Goal: Communication & Community: Answer question/provide support

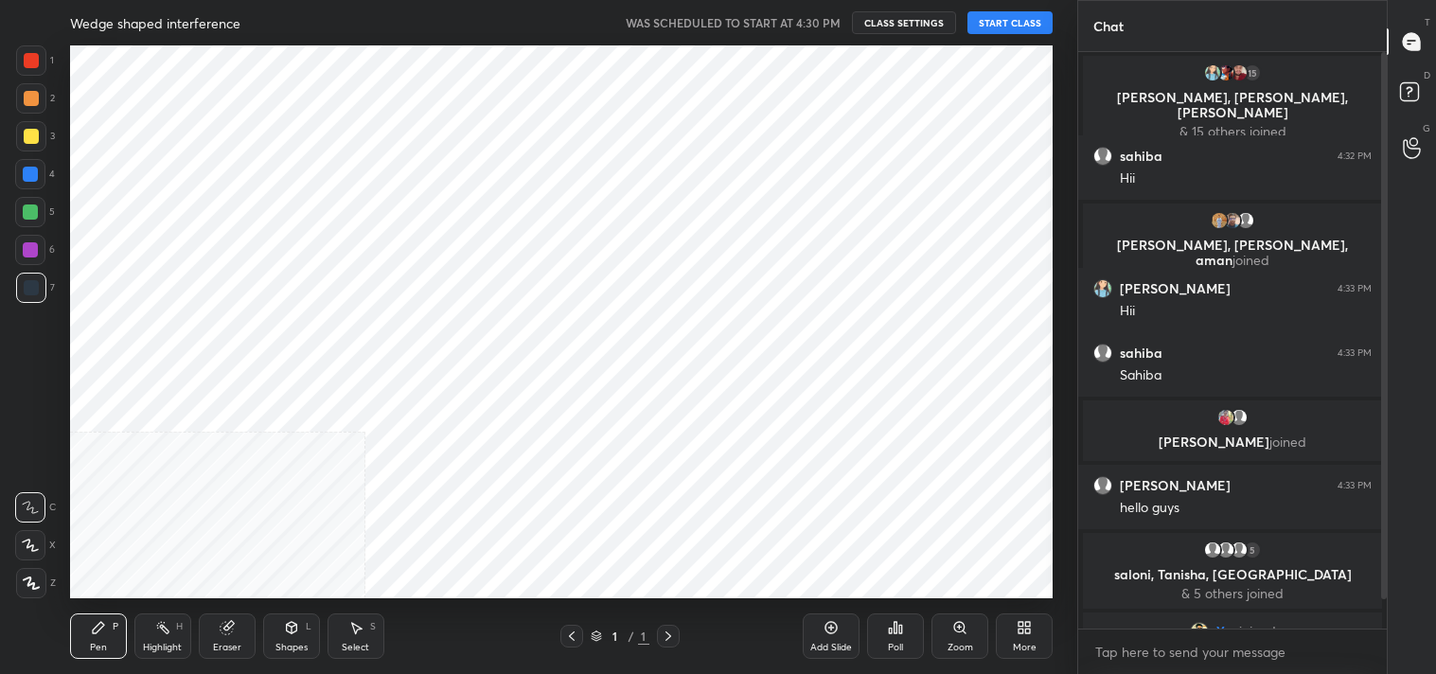
scroll to position [94129, 93680]
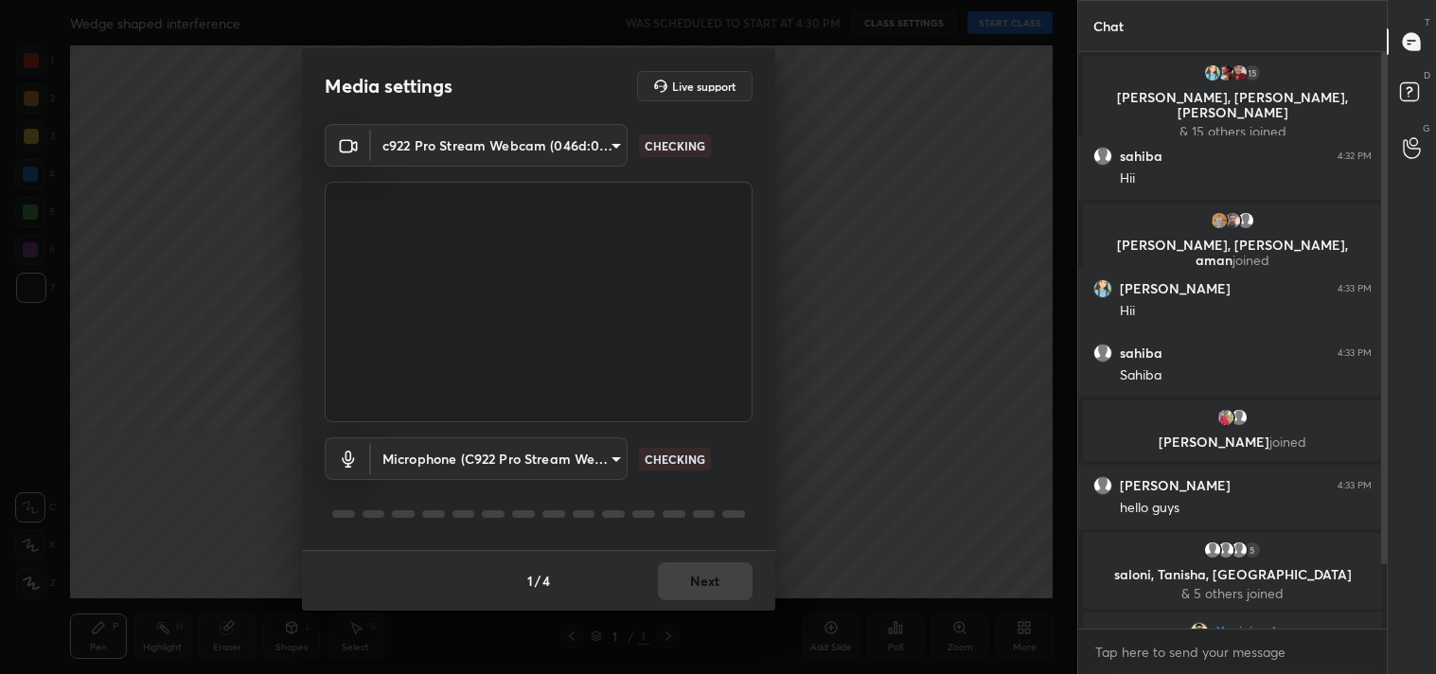
click at [514, 163] on body "1 2 3 4 5 6 7 C X Z C X Z E E Erase all H H Wedge shaped interference WAS SCHED…" at bounding box center [718, 337] width 1436 height 674
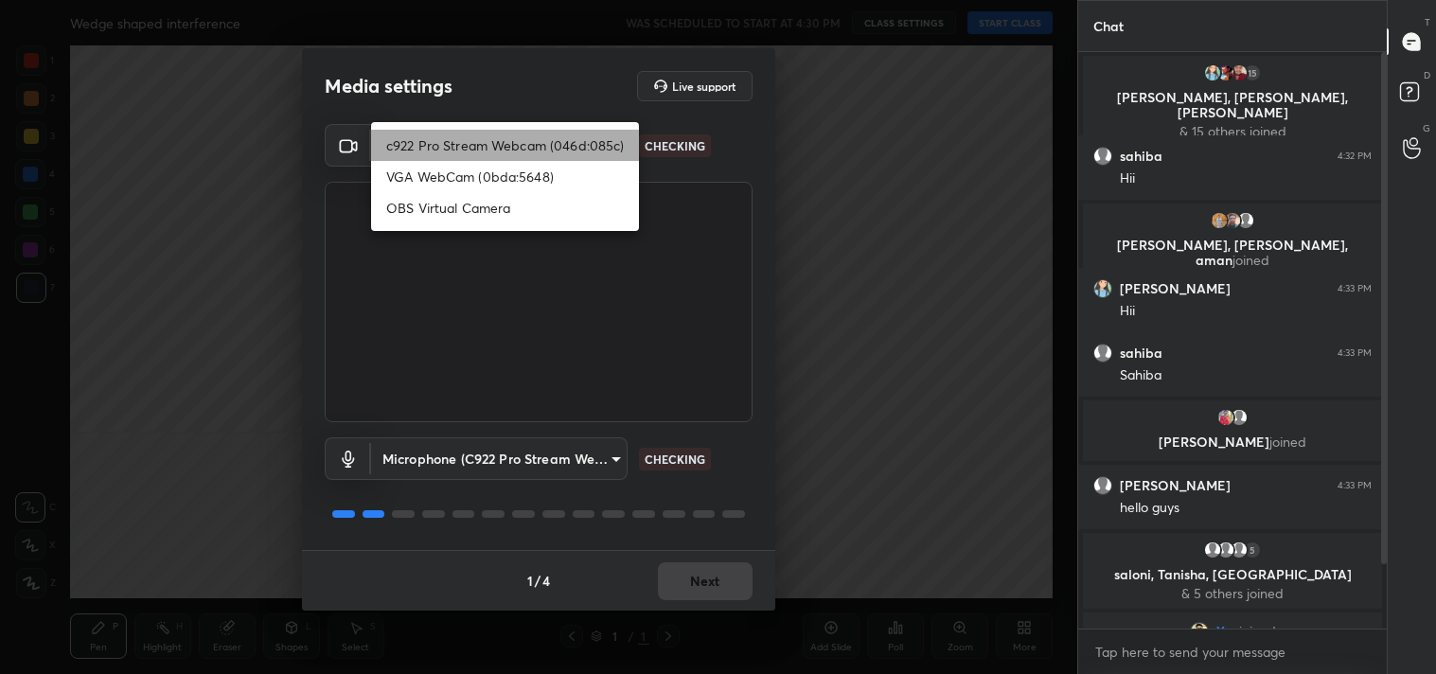
click at [502, 144] on li "c922 Pro Stream Webcam (046d:085c)" at bounding box center [505, 145] width 268 height 31
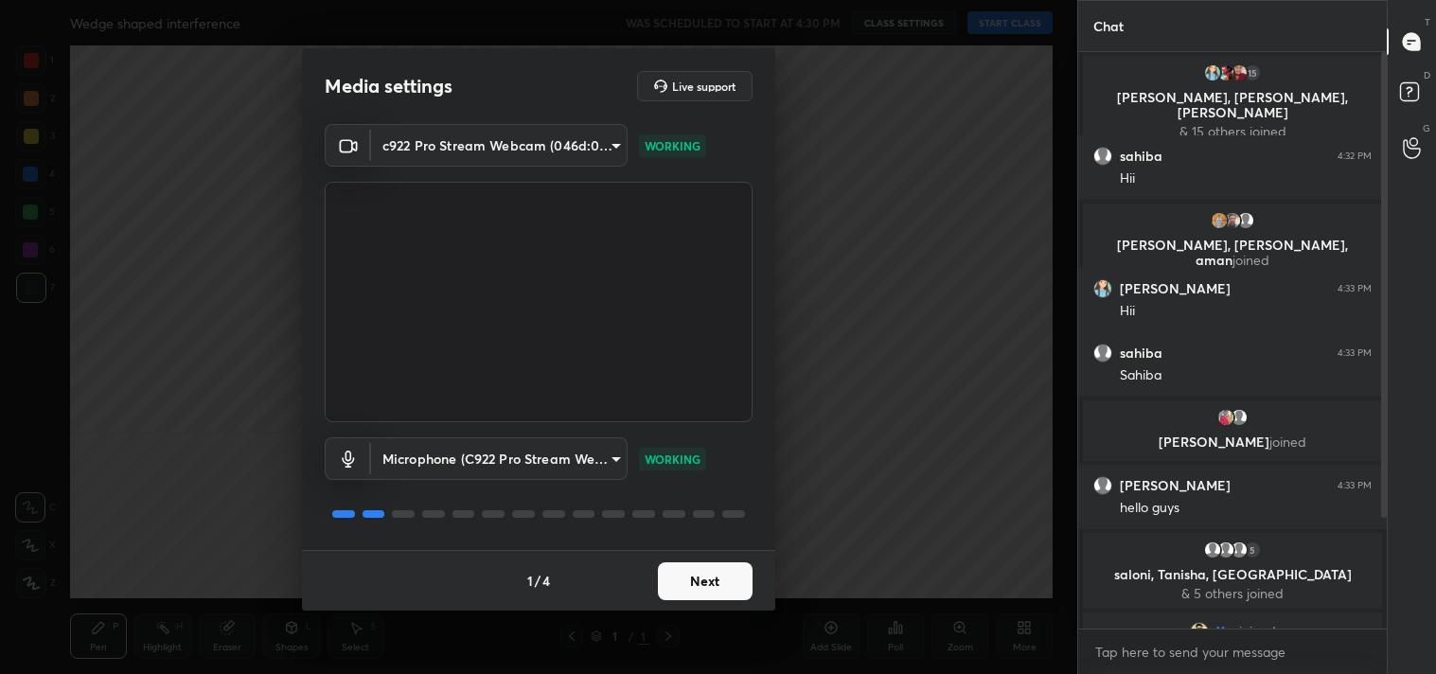
click at [688, 562] on button "Next" at bounding box center [705, 581] width 95 height 38
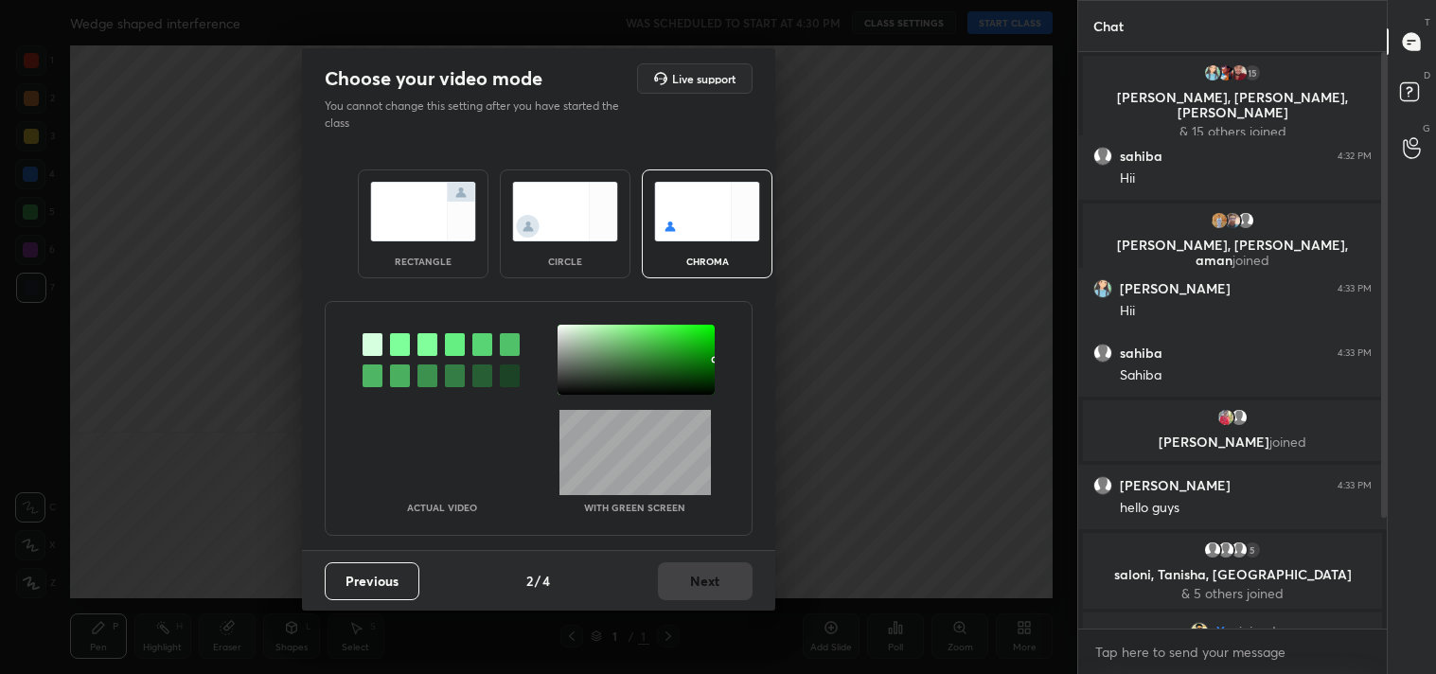
click at [411, 247] on div "rectangle" at bounding box center [423, 223] width 131 height 109
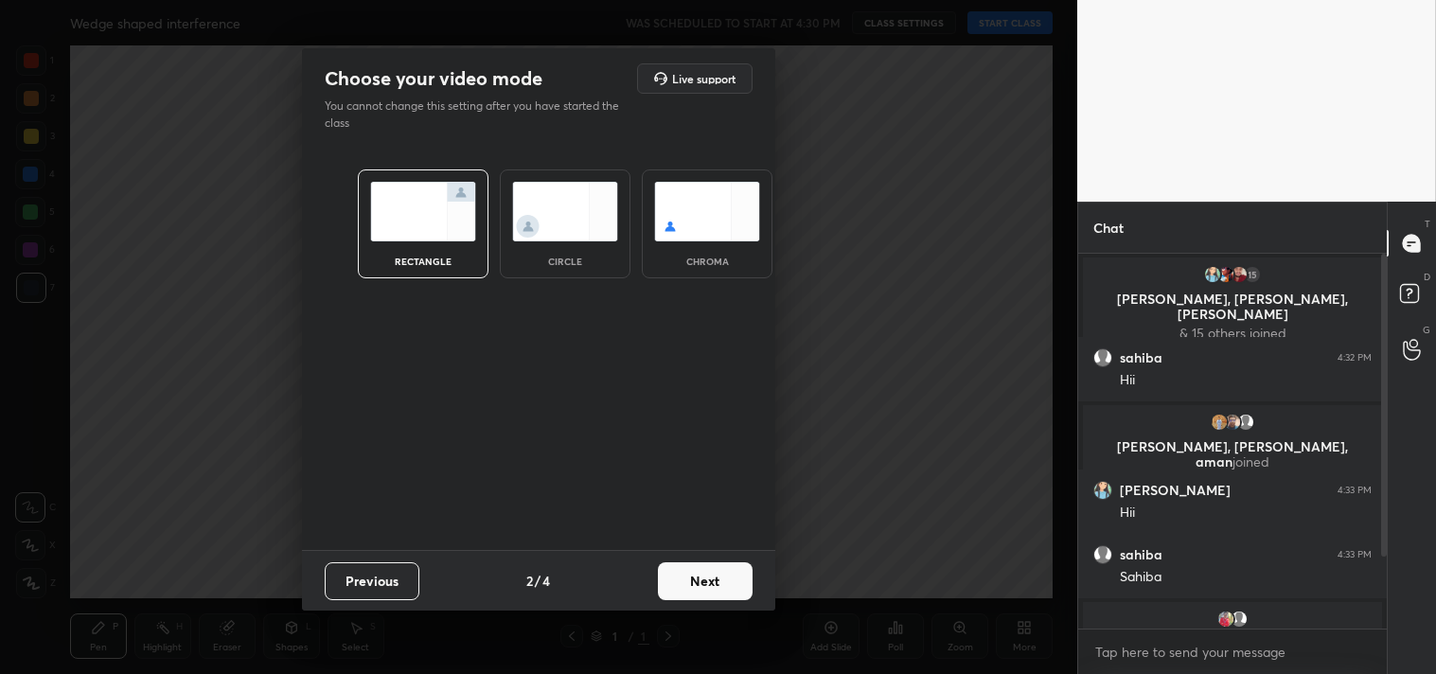
scroll to position [7, 5]
click at [664, 579] on button "Next" at bounding box center [705, 581] width 95 height 38
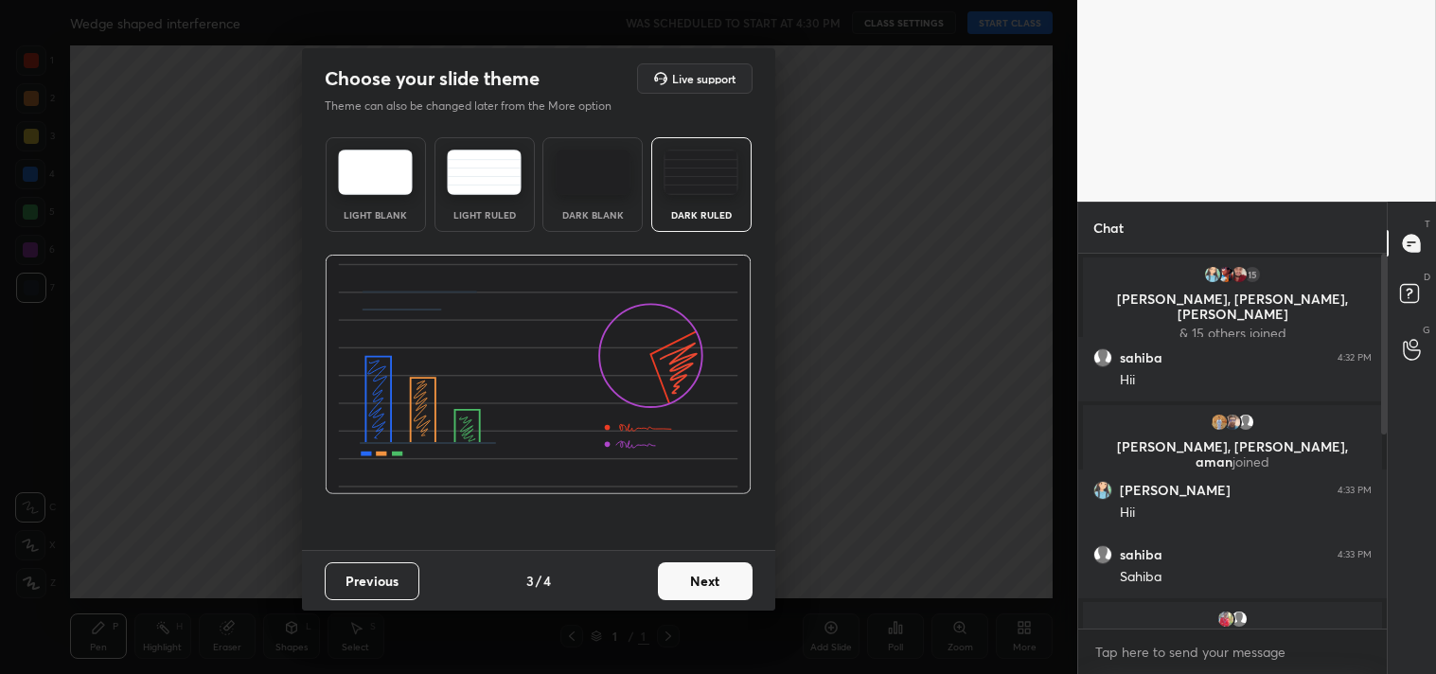
click at [722, 230] on div "Dark Ruled" at bounding box center [701, 184] width 100 height 95
click at [705, 581] on button "Next" at bounding box center [705, 581] width 95 height 38
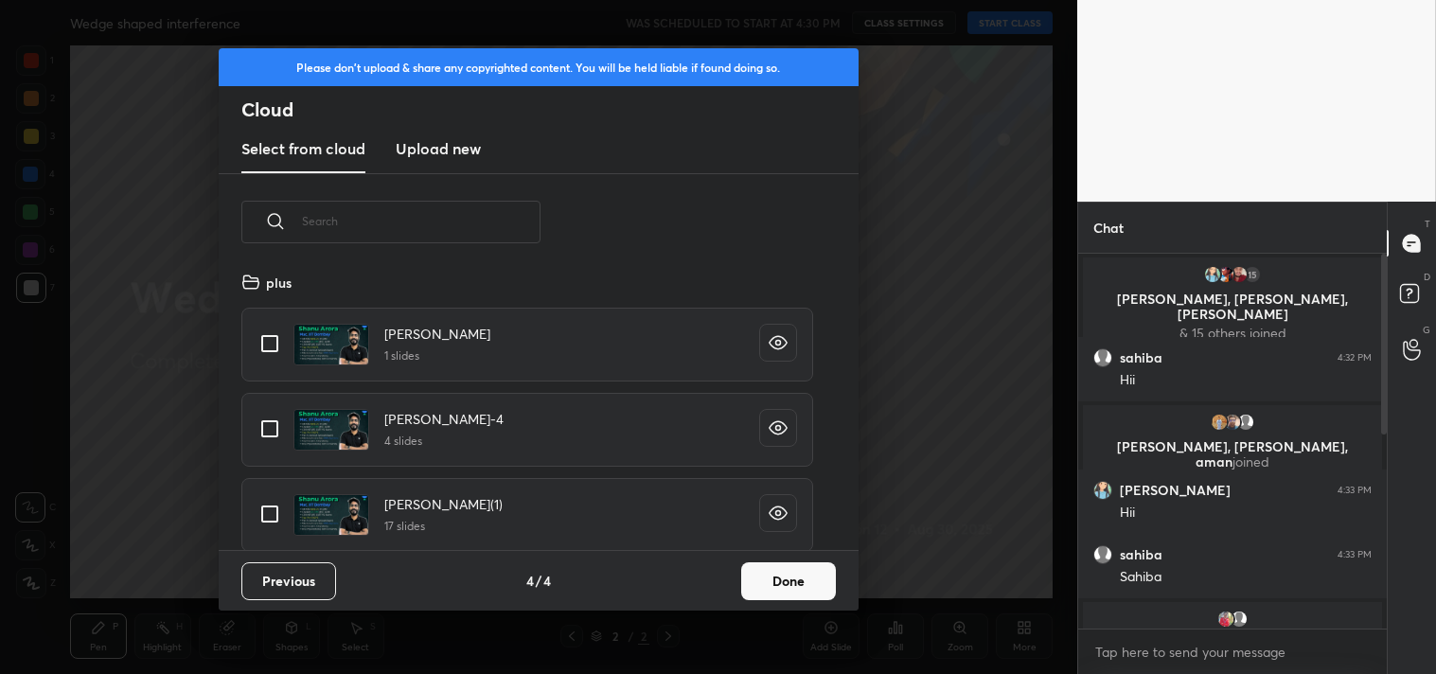
scroll to position [280, 608]
click at [268, 348] on input "grid" at bounding box center [270, 344] width 40 height 40
checkbox input "true"
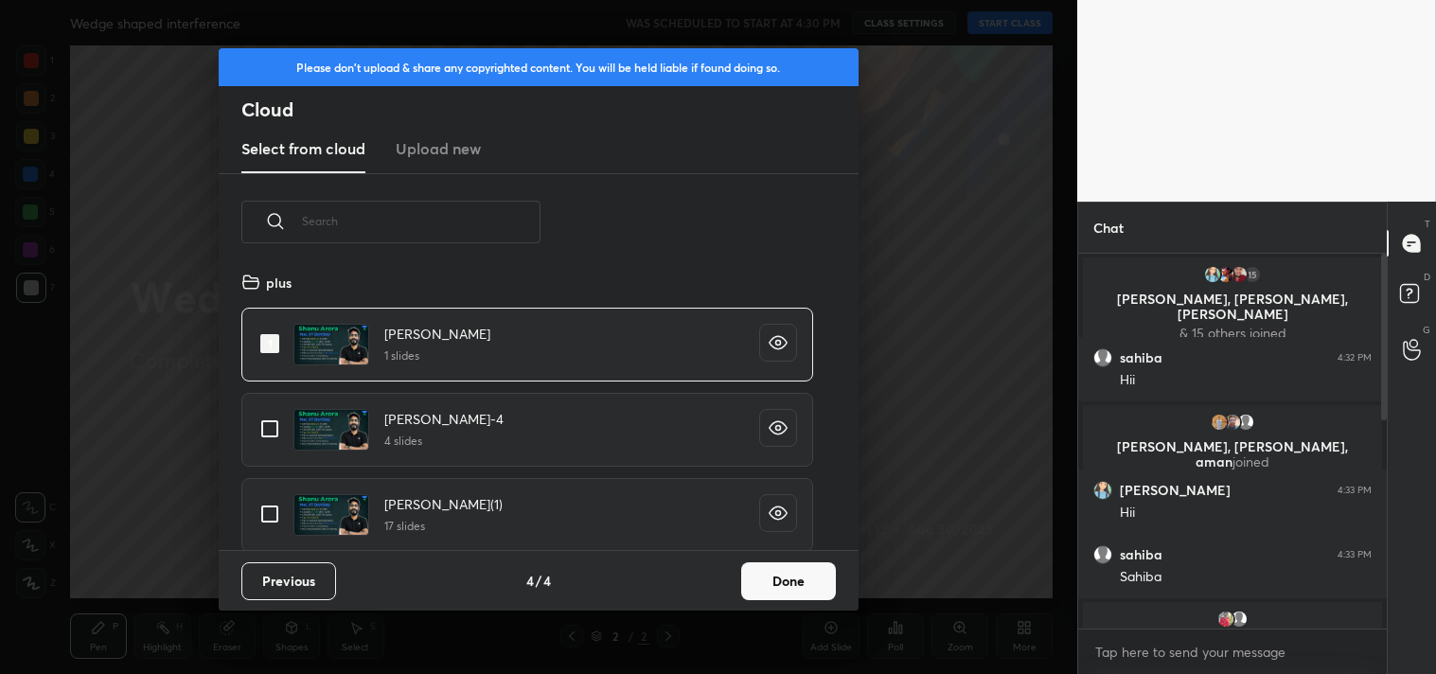
scroll to position [261, 0]
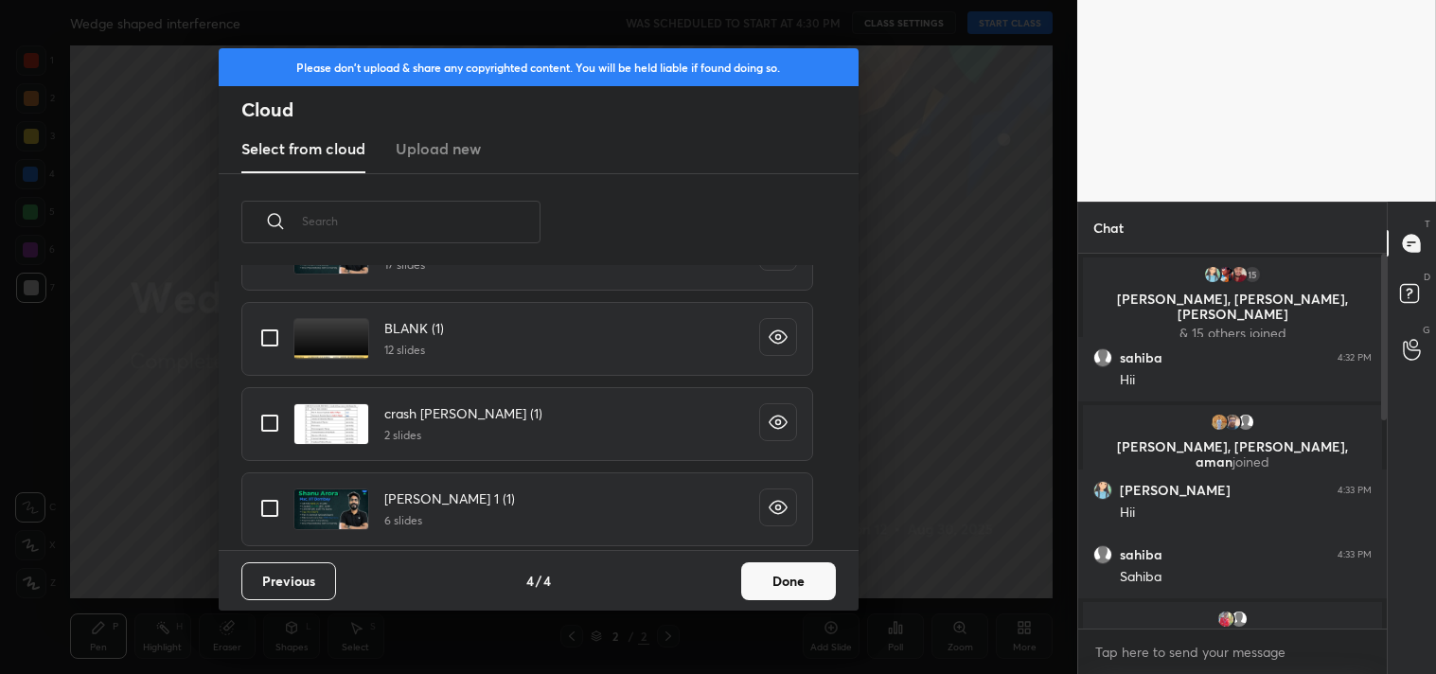
click at [271, 334] on input "grid" at bounding box center [270, 338] width 40 height 40
checkbox input "true"
click at [799, 578] on button "Done" at bounding box center [788, 581] width 95 height 38
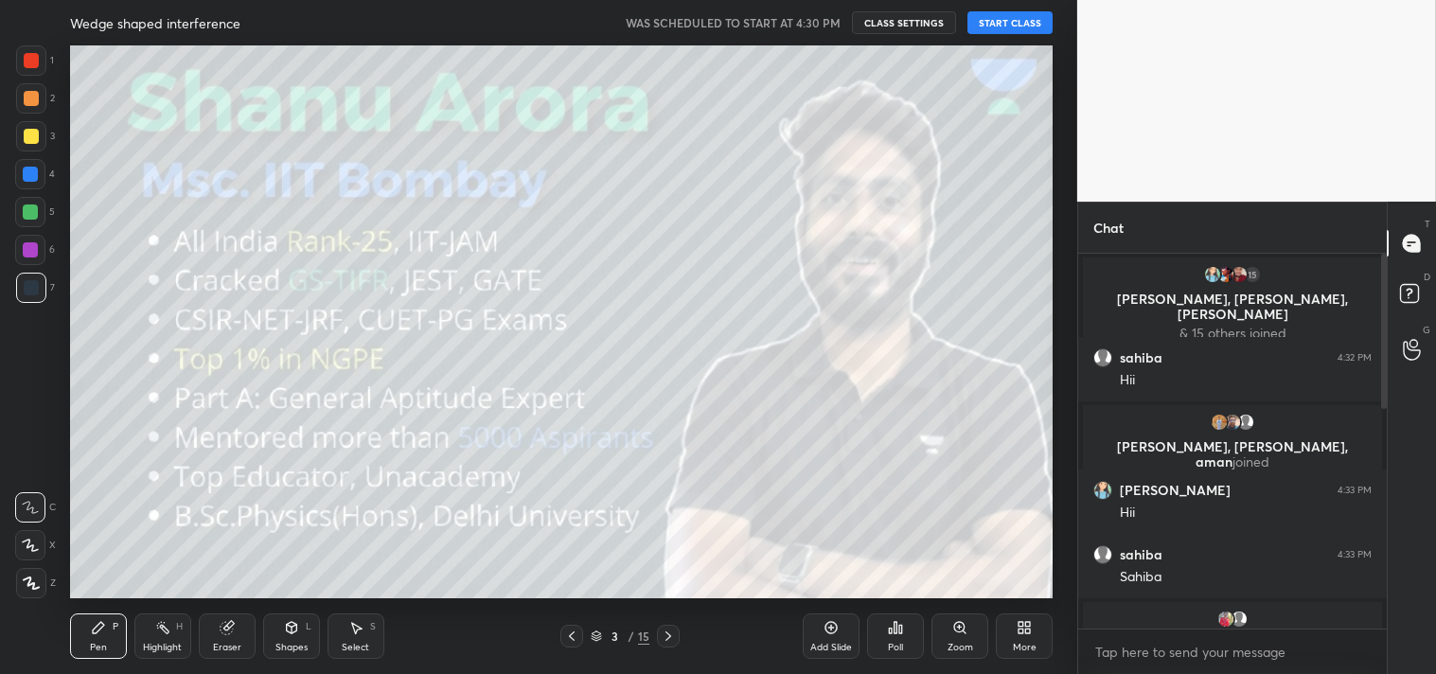
click at [1007, 28] on button "START CLASS" at bounding box center [1010, 22] width 85 height 23
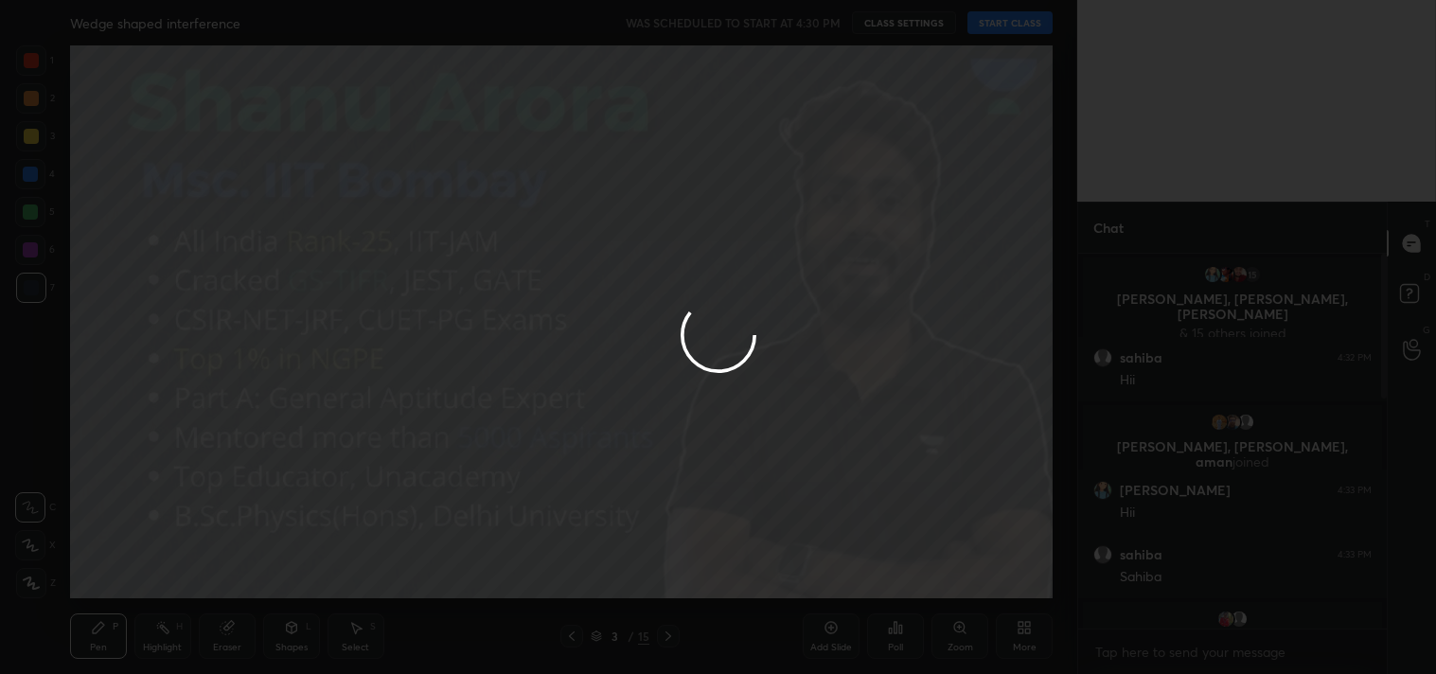
type textarea "x"
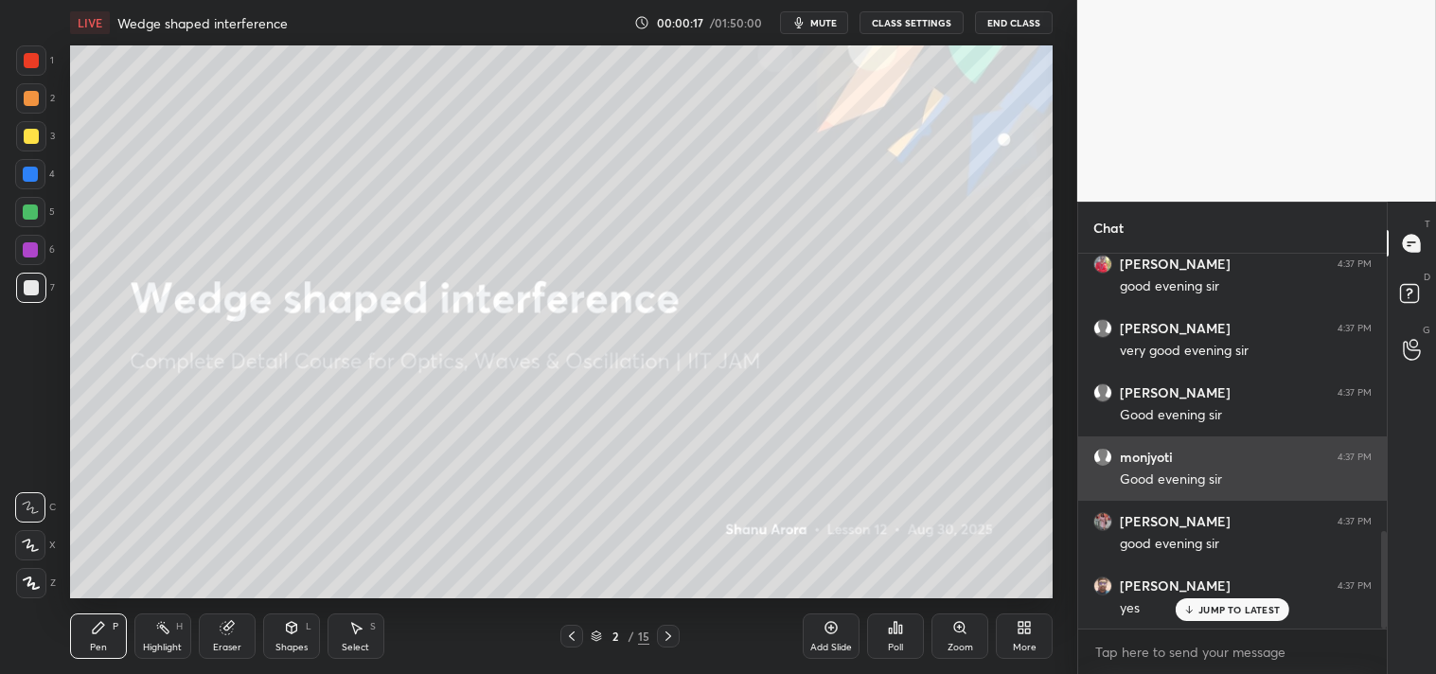
scroll to position [0, 0]
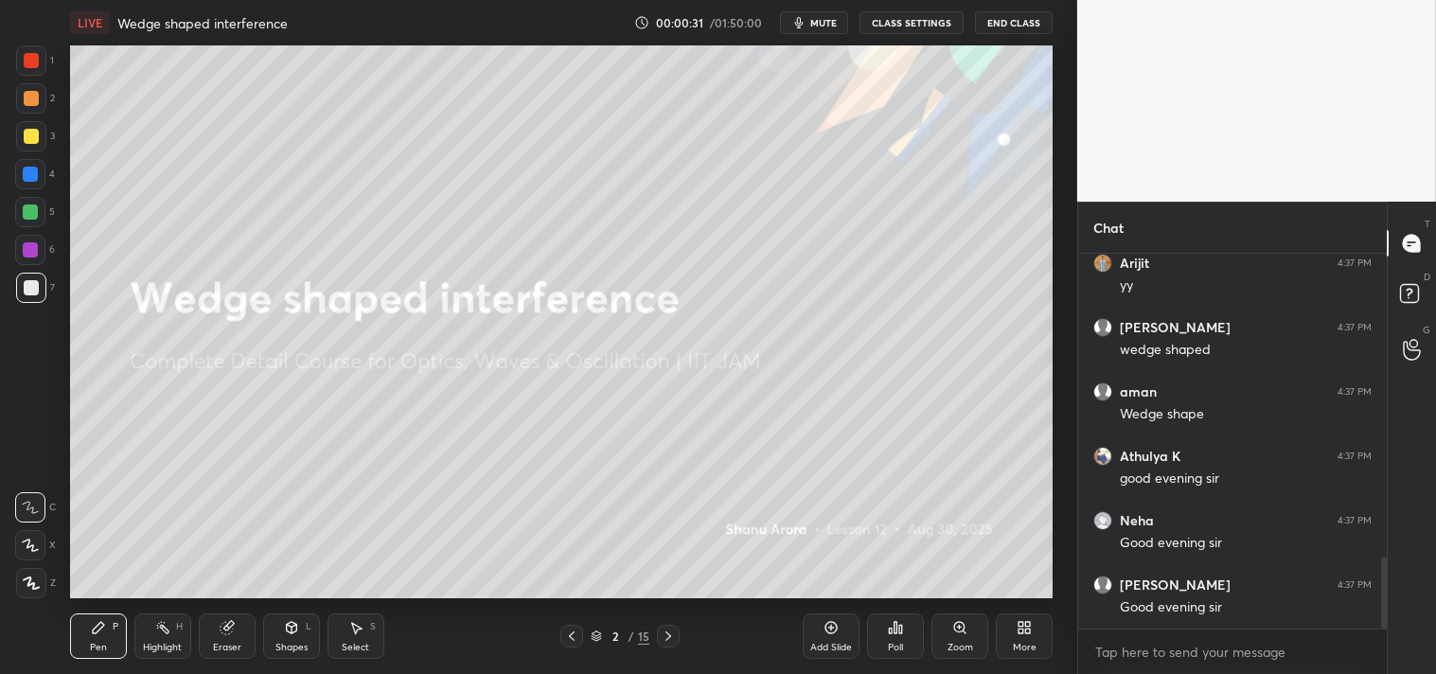
click at [825, 643] on div "Add Slide" at bounding box center [831, 647] width 42 height 9
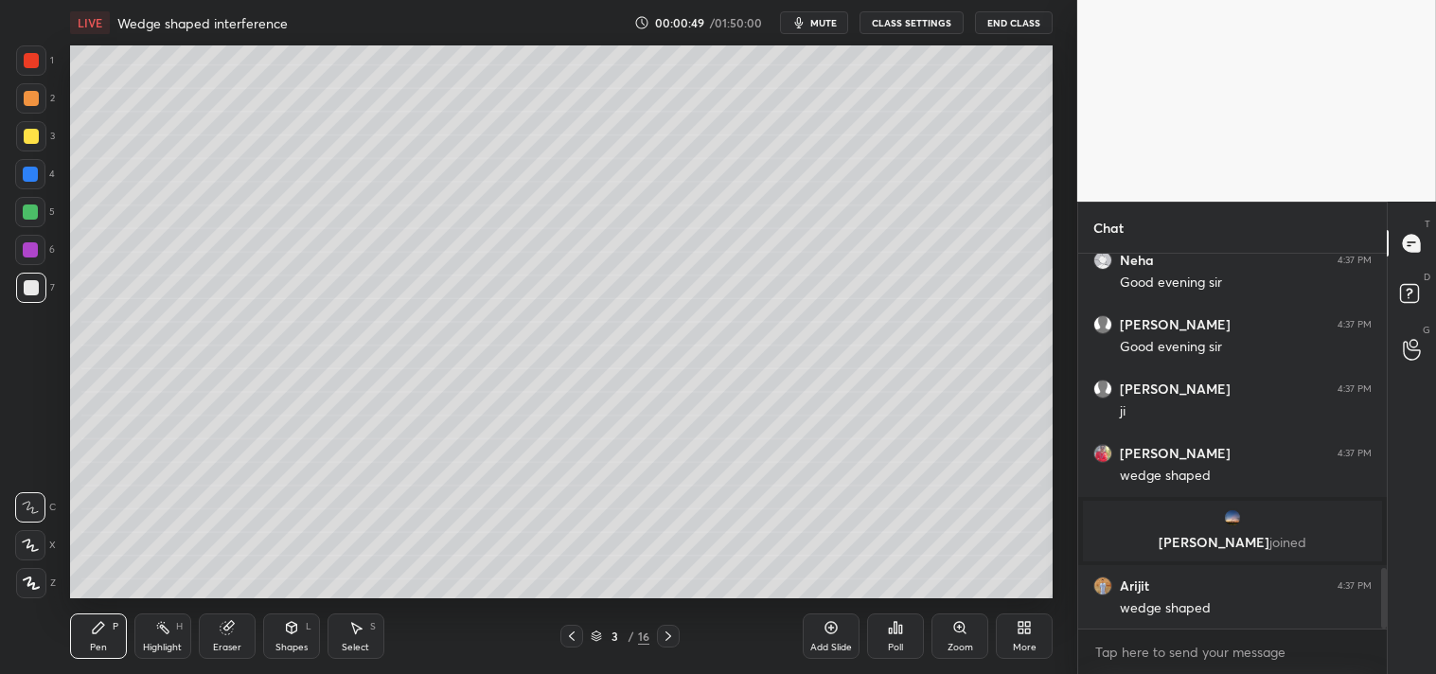
scroll to position [1926, 0]
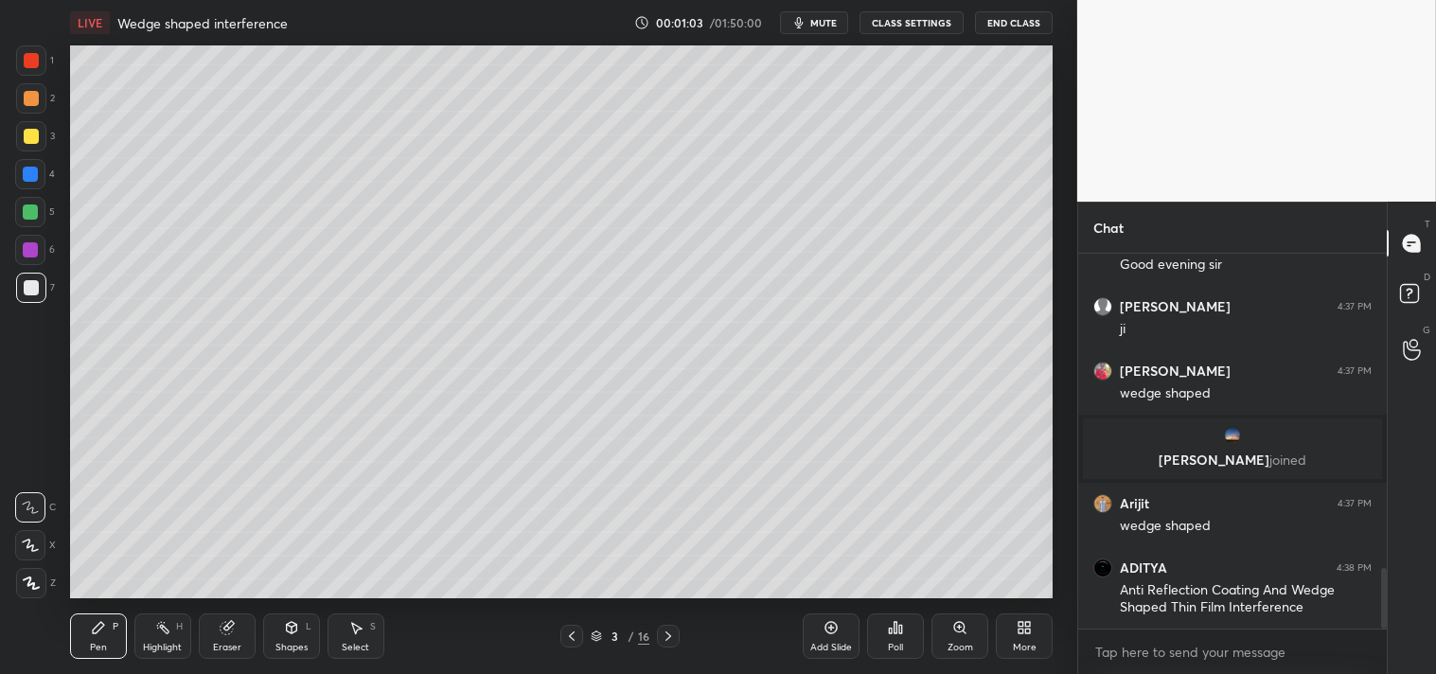
click at [818, 14] on button "mute" at bounding box center [814, 22] width 68 height 23
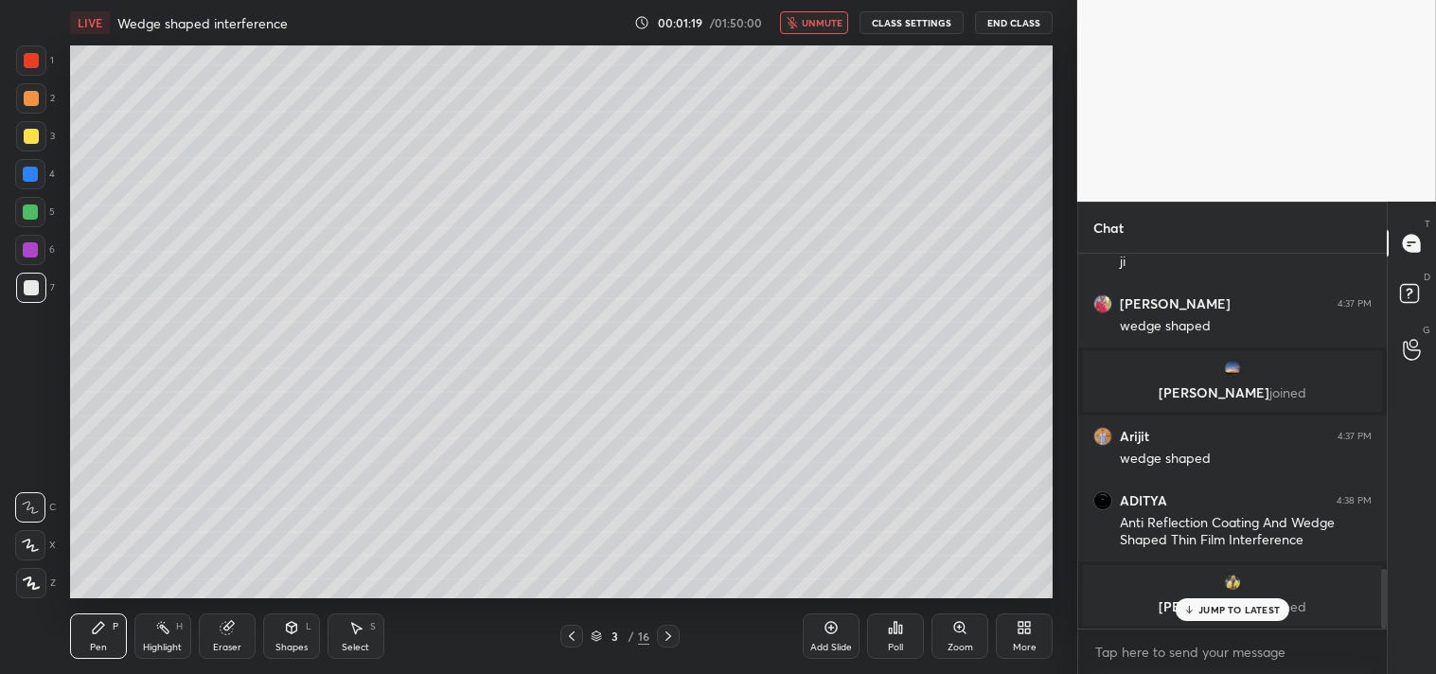
click at [817, 22] on span "unmute" at bounding box center [822, 22] width 41 height 13
click at [1225, 608] on p "JUMP TO LATEST" at bounding box center [1239, 609] width 81 height 11
click at [1011, 644] on div "More" at bounding box center [1024, 636] width 57 height 45
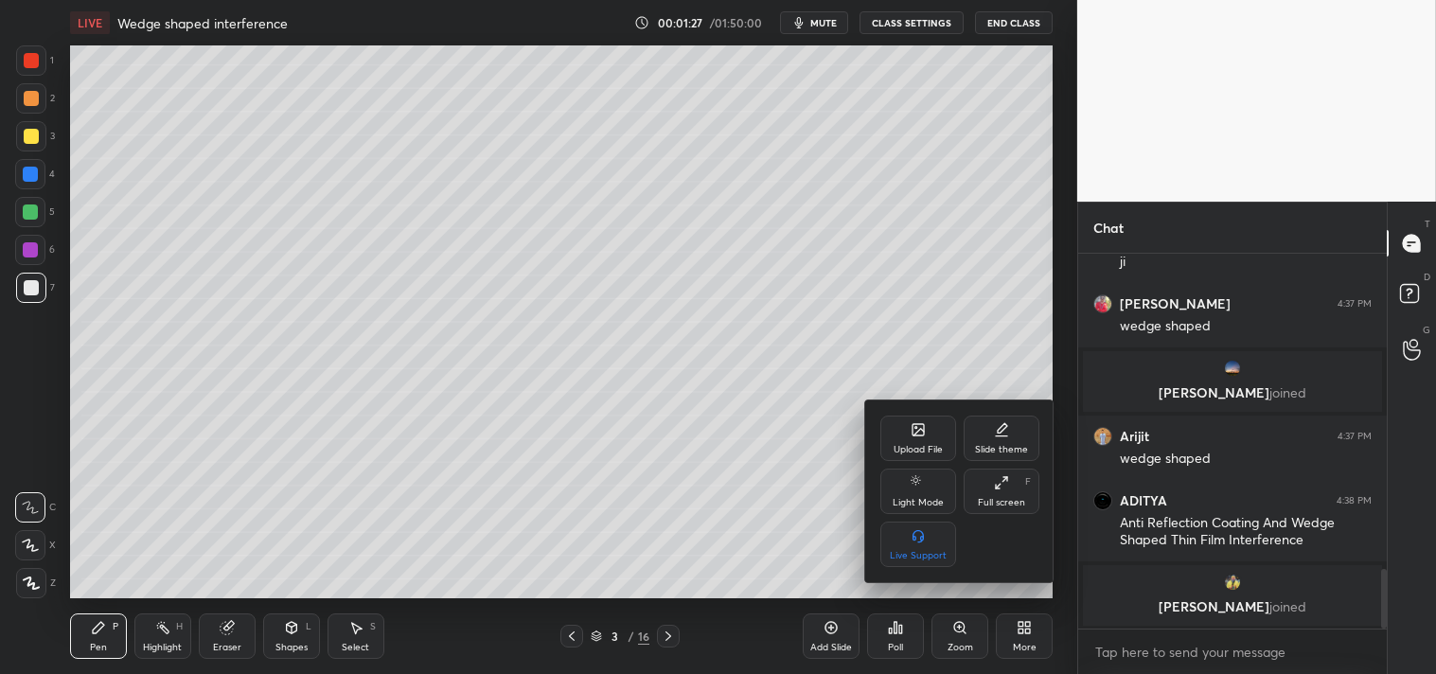
click at [752, 402] on div at bounding box center [718, 337] width 1436 height 674
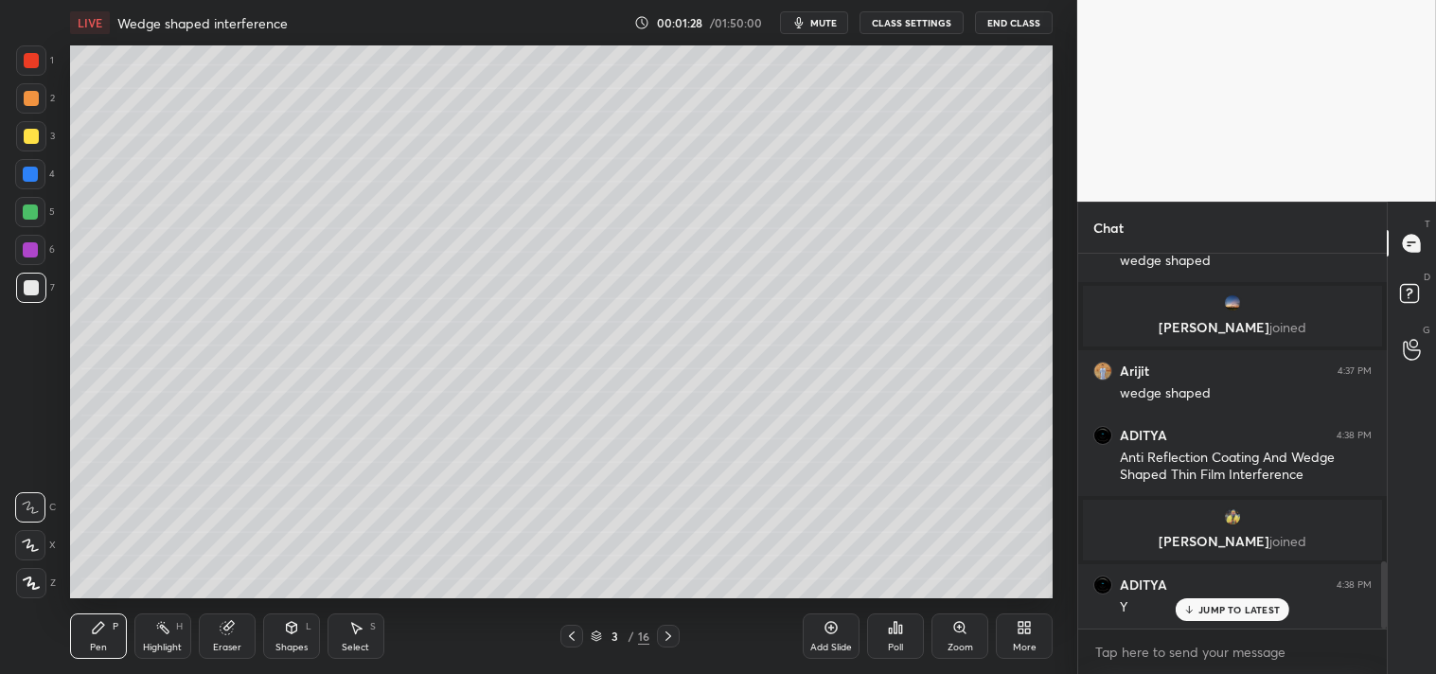
scroll to position [1711, 0]
click at [1035, 637] on div "More" at bounding box center [1024, 636] width 57 height 45
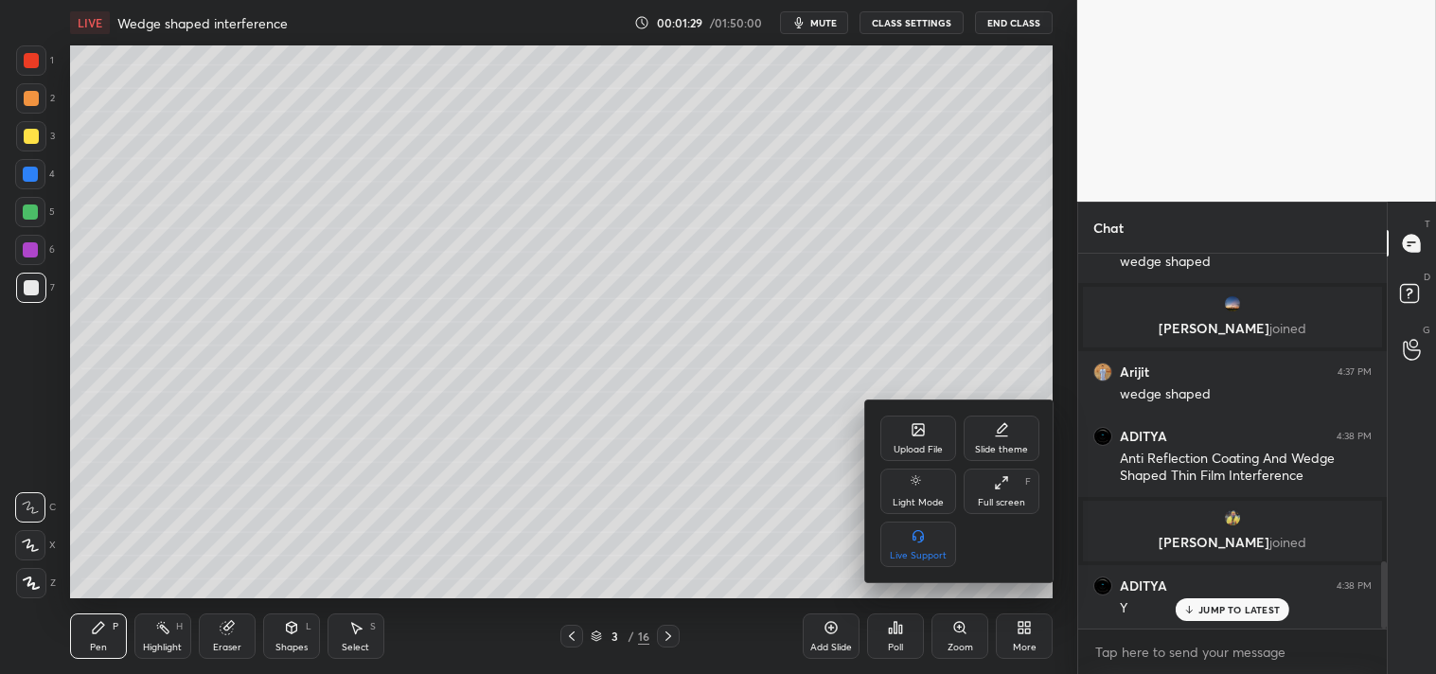
click at [919, 427] on icon at bounding box center [918, 429] width 11 height 11
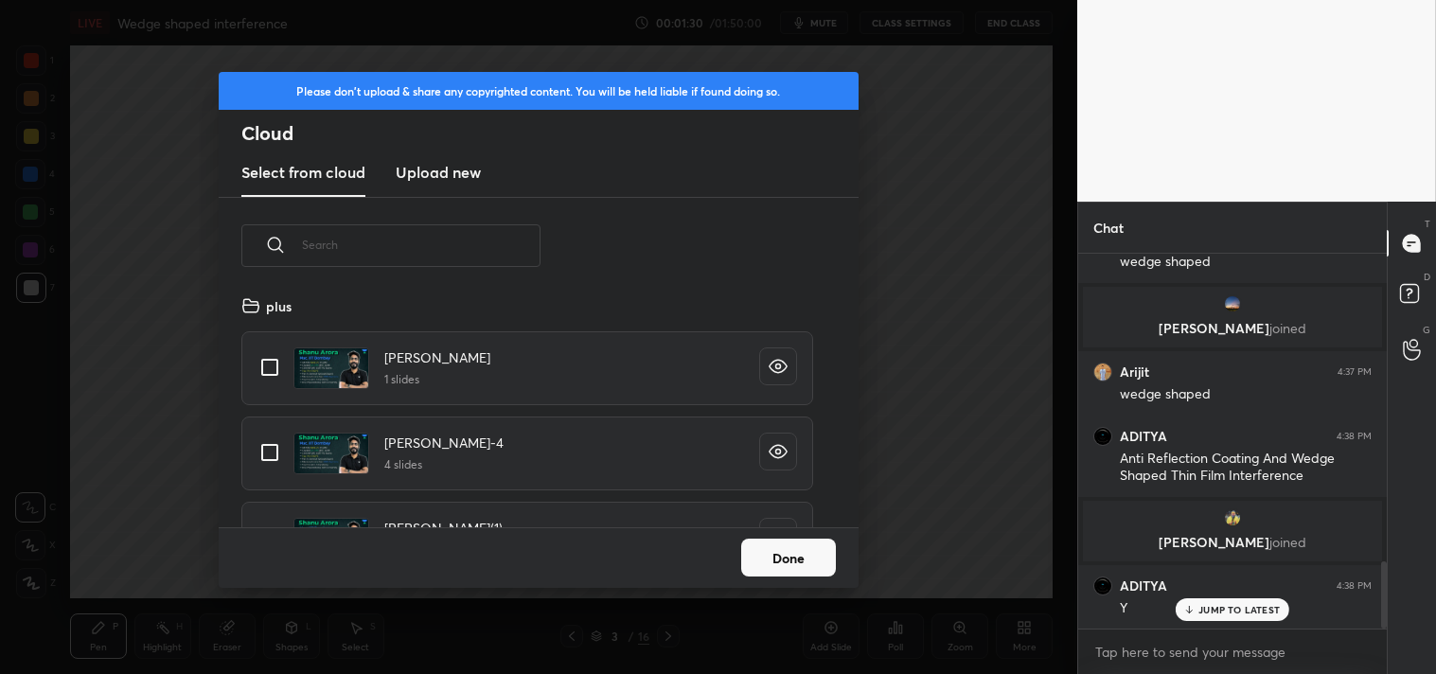
click at [436, 186] on new "Upload new" at bounding box center [438, 173] width 85 height 47
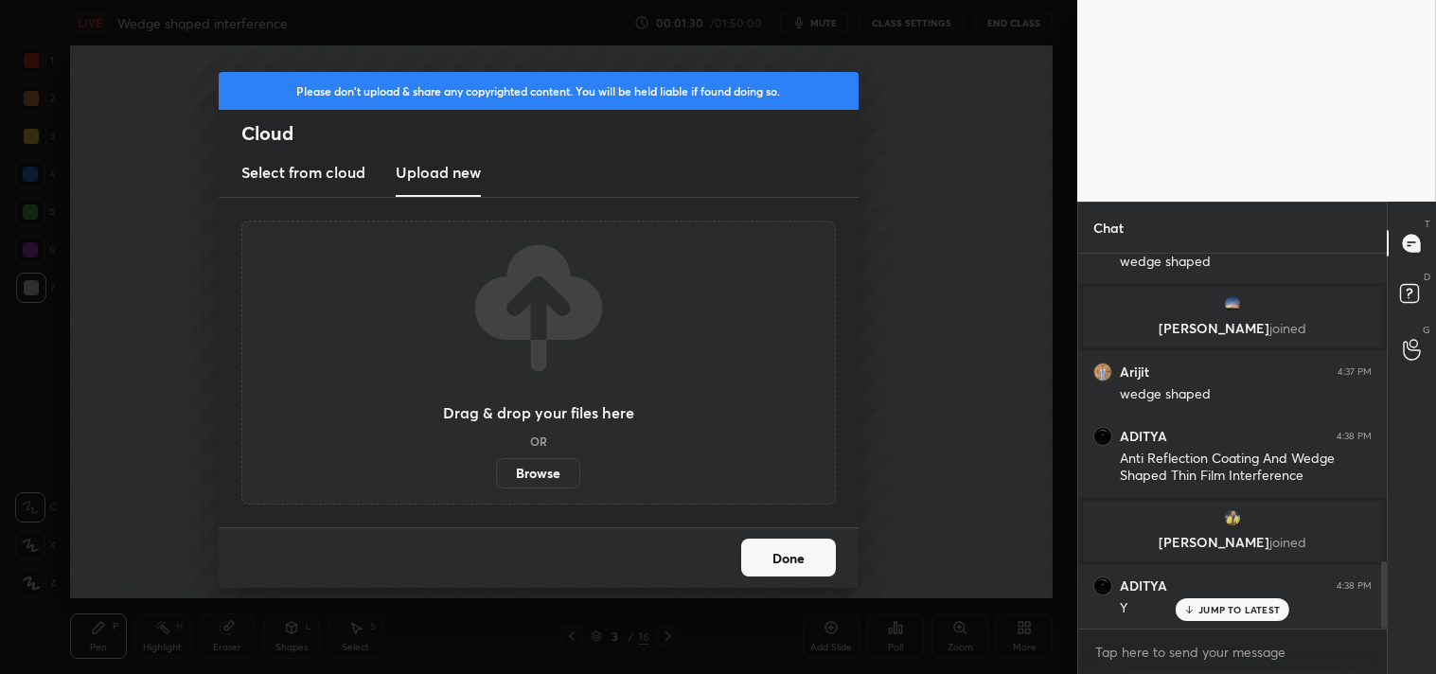
click at [543, 484] on label "Browse" at bounding box center [538, 473] width 84 height 30
click at [496, 484] on input "Browse" at bounding box center [496, 473] width 0 height 30
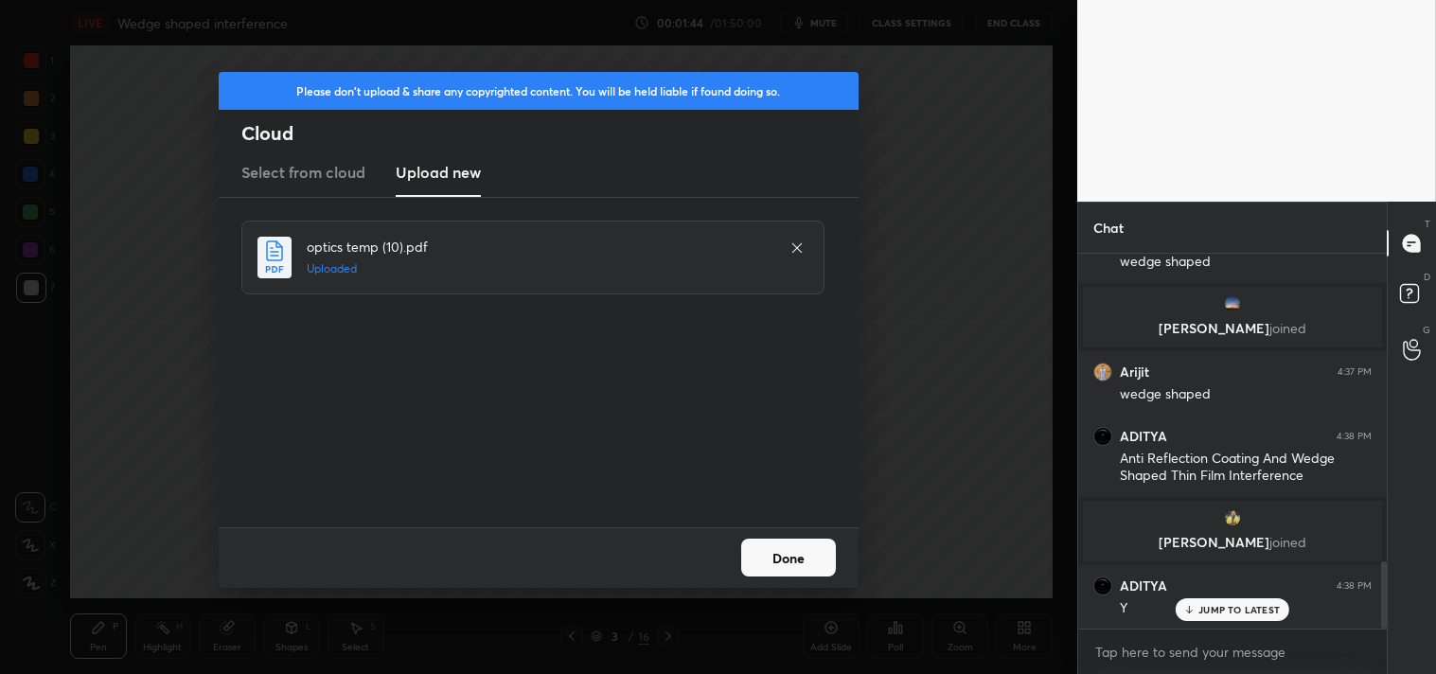
click at [796, 559] on button "Done" at bounding box center [788, 558] width 95 height 38
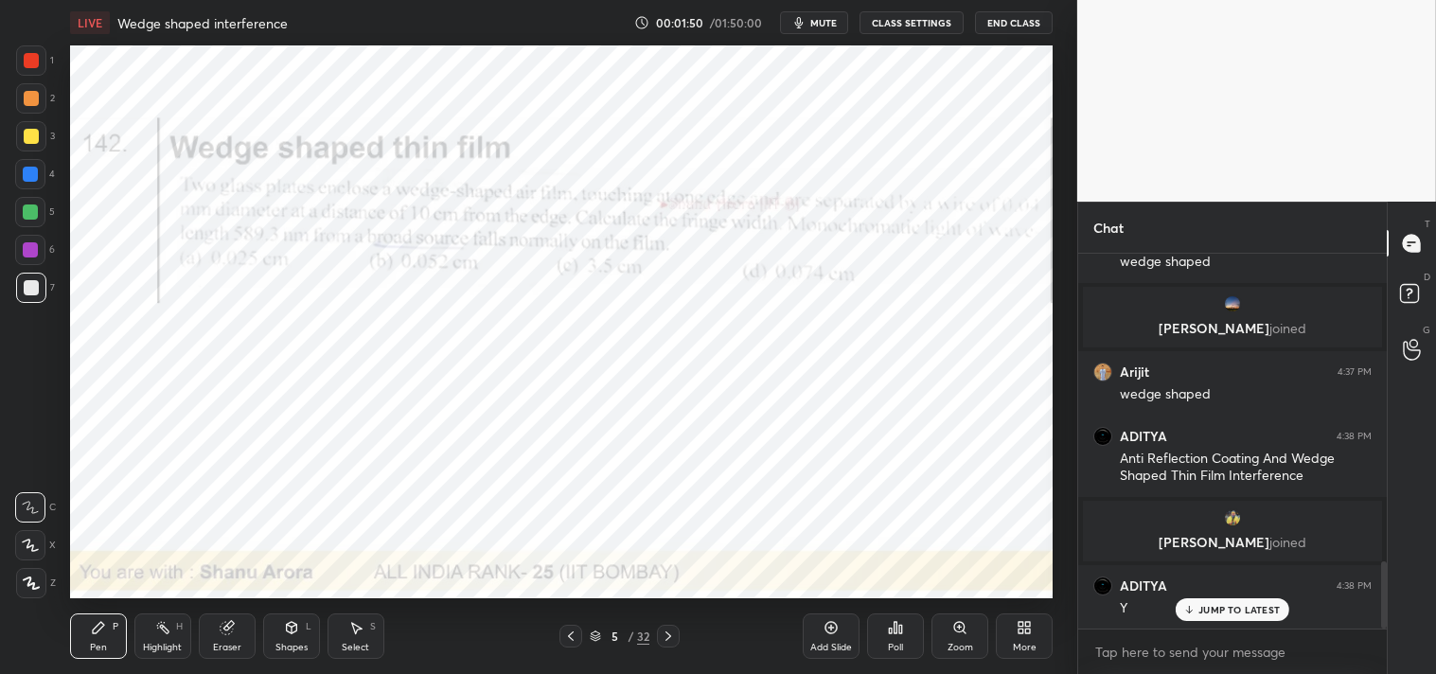
scroll to position [1775, 0]
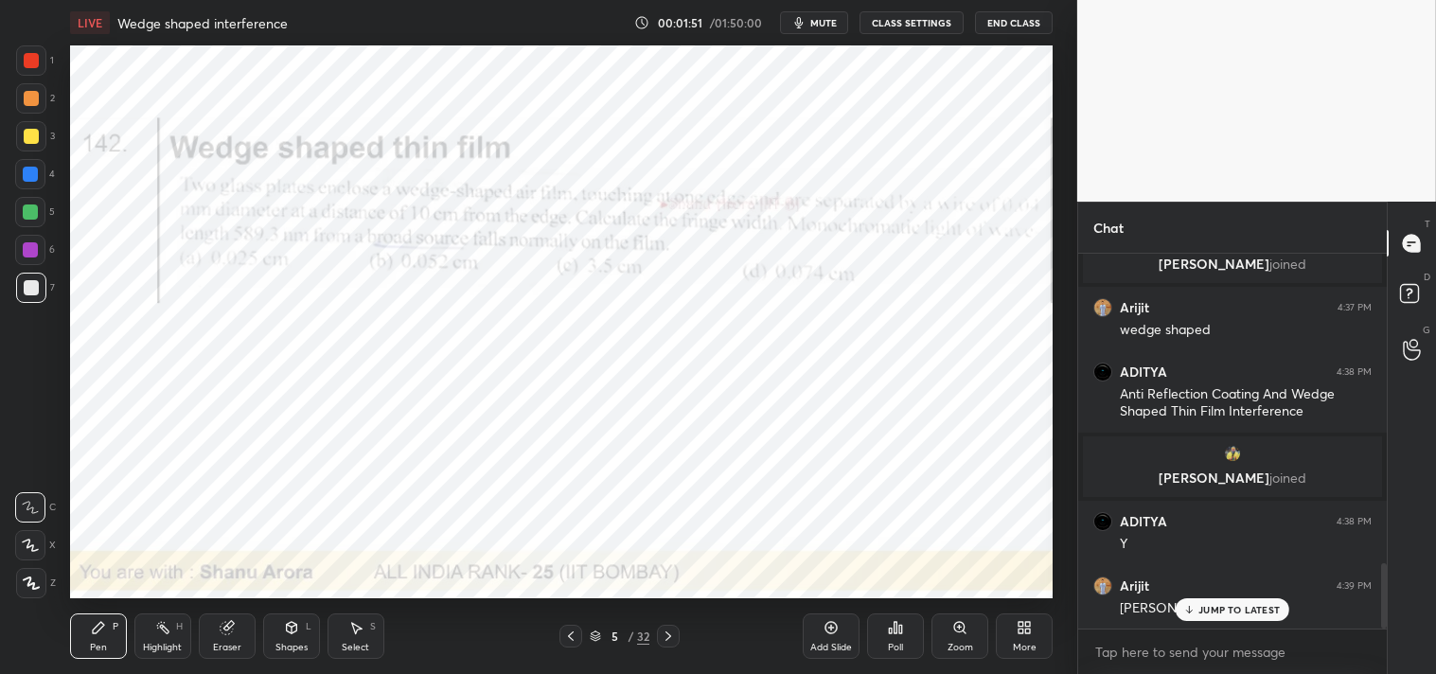
click at [1227, 612] on p "JUMP TO LATEST" at bounding box center [1239, 609] width 81 height 11
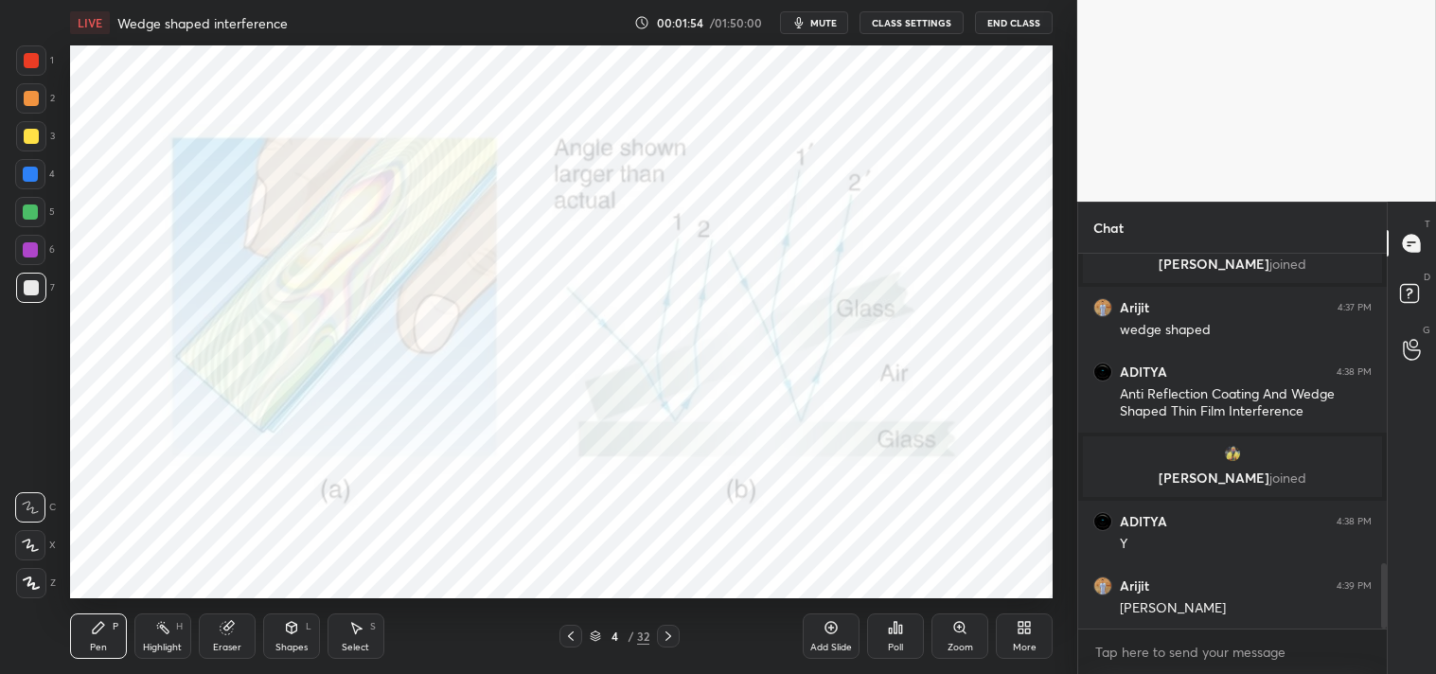
click at [31, 61] on div at bounding box center [31, 60] width 15 height 15
click at [35, 70] on div at bounding box center [31, 60] width 30 height 30
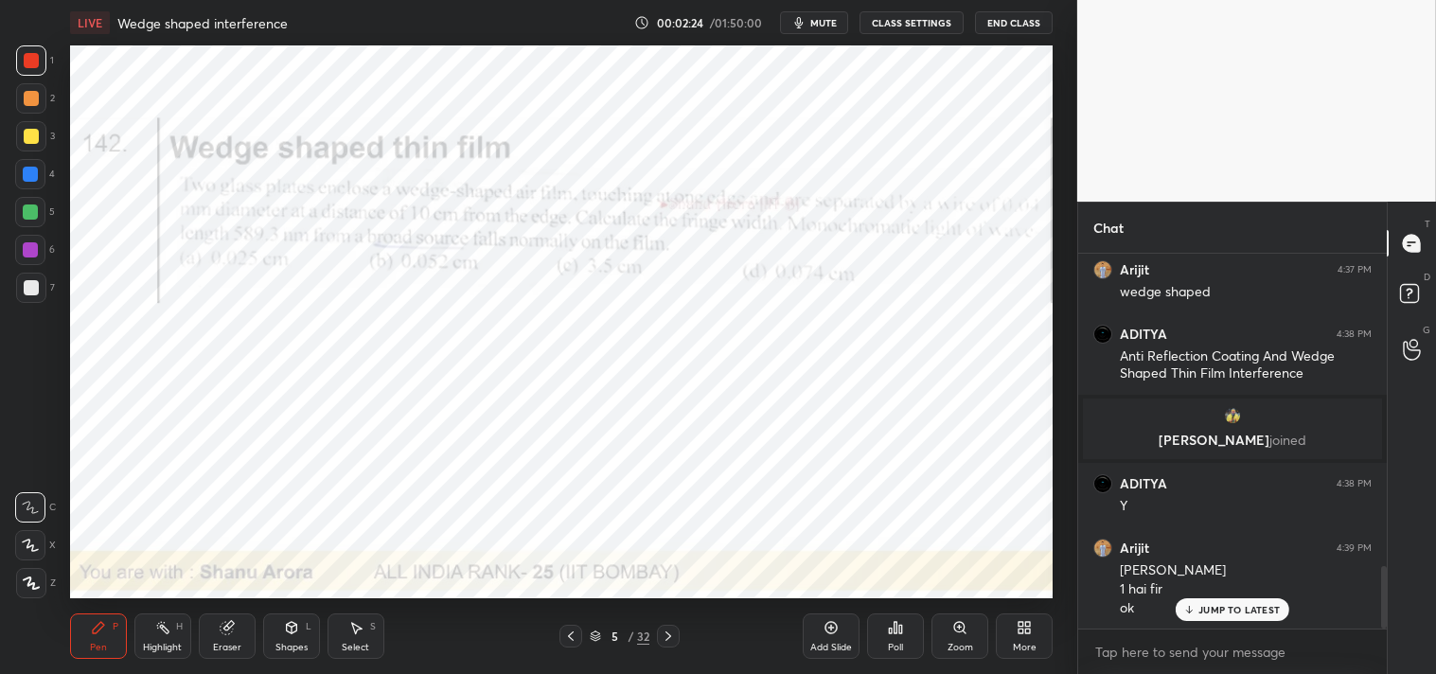
scroll to position [1881, 0]
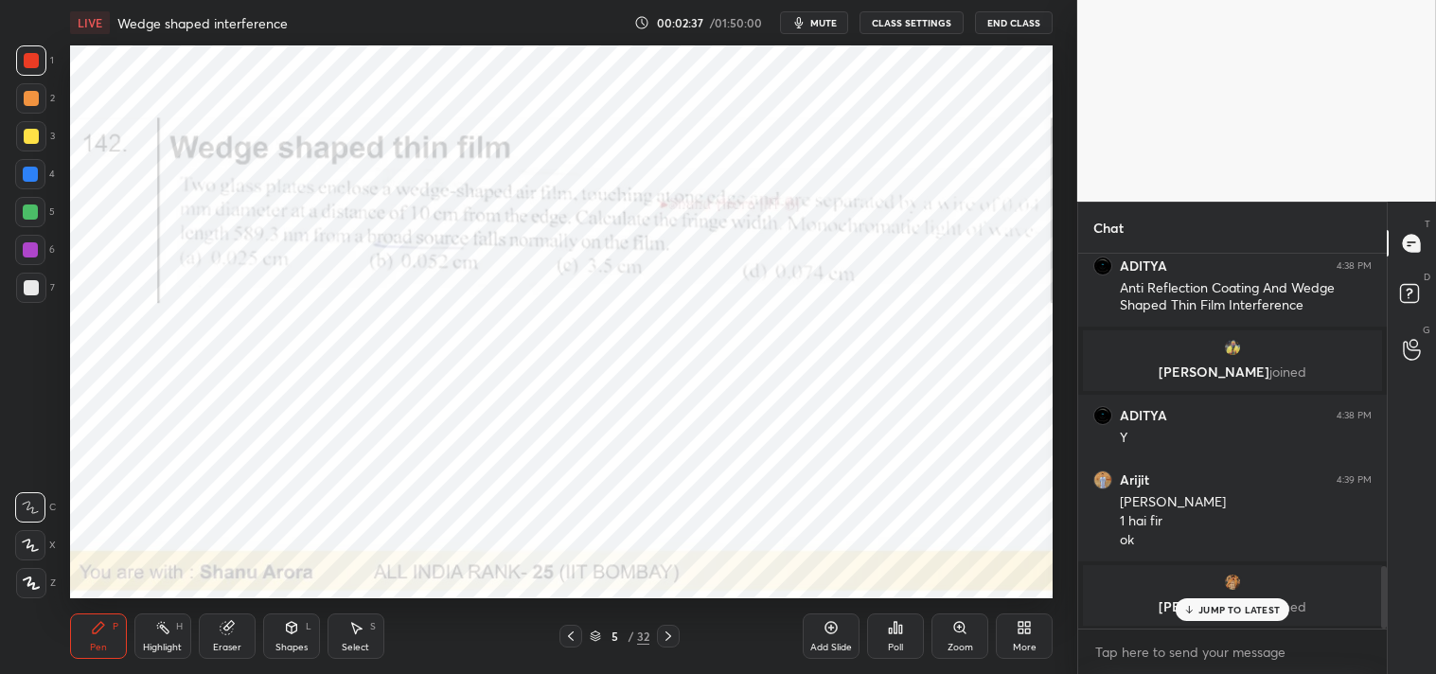
click at [289, 632] on icon at bounding box center [291, 627] width 10 height 11
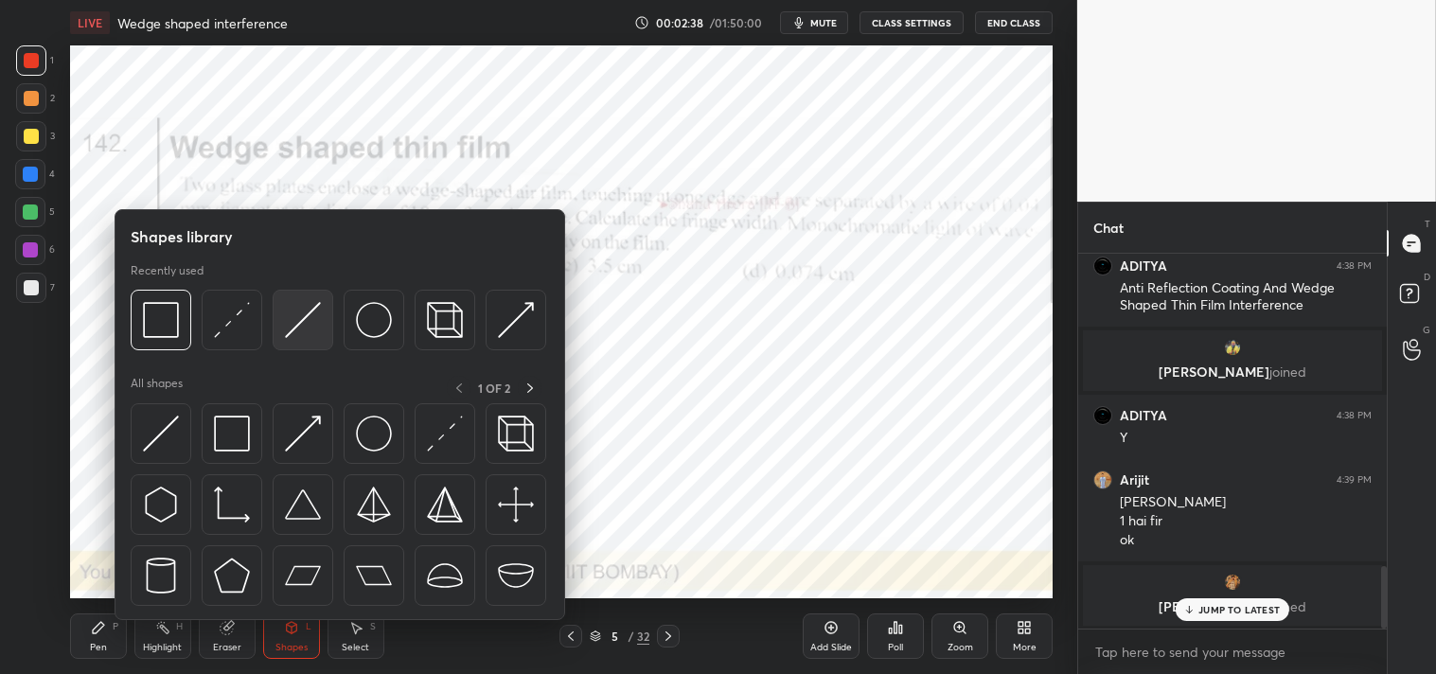
click at [291, 320] on img at bounding box center [303, 320] width 36 height 36
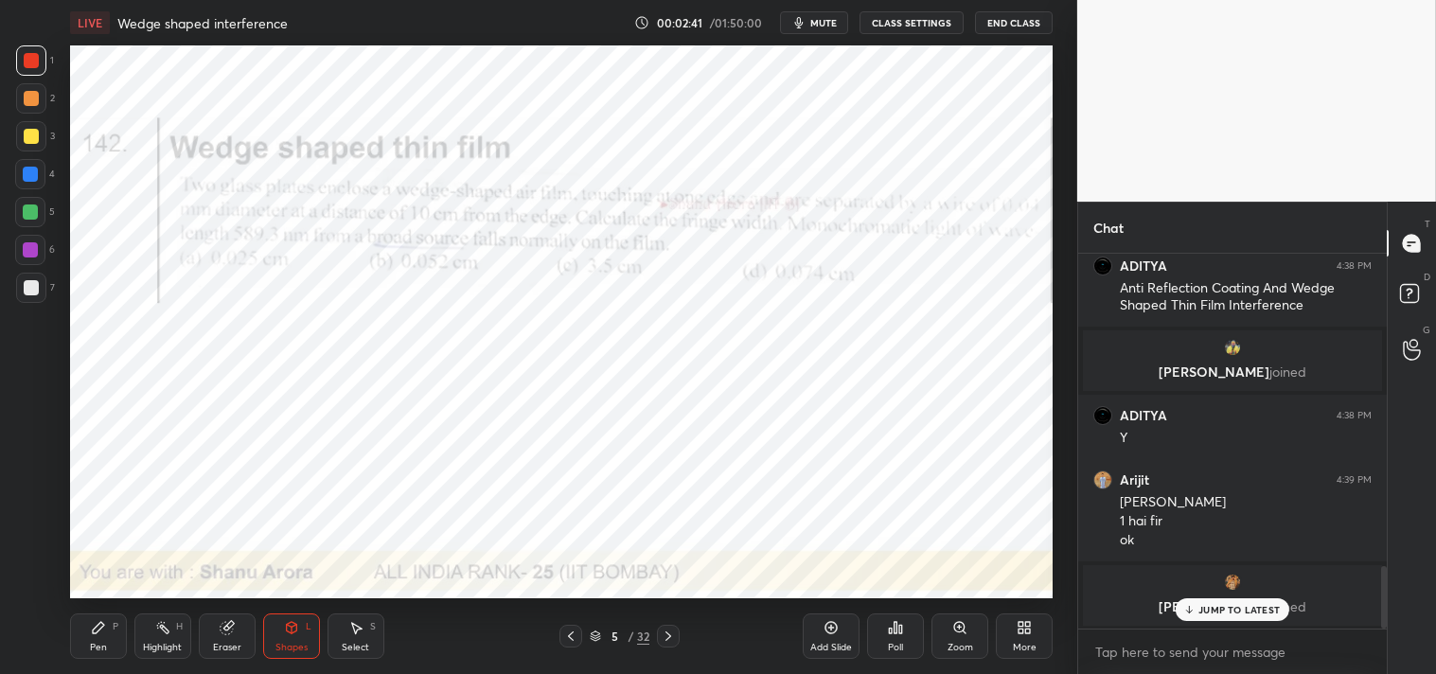
click at [92, 637] on div "Pen P" at bounding box center [98, 636] width 57 height 45
click at [99, 637] on div "Pen P" at bounding box center [98, 636] width 57 height 45
click at [344, 638] on div "Select S" at bounding box center [356, 636] width 57 height 45
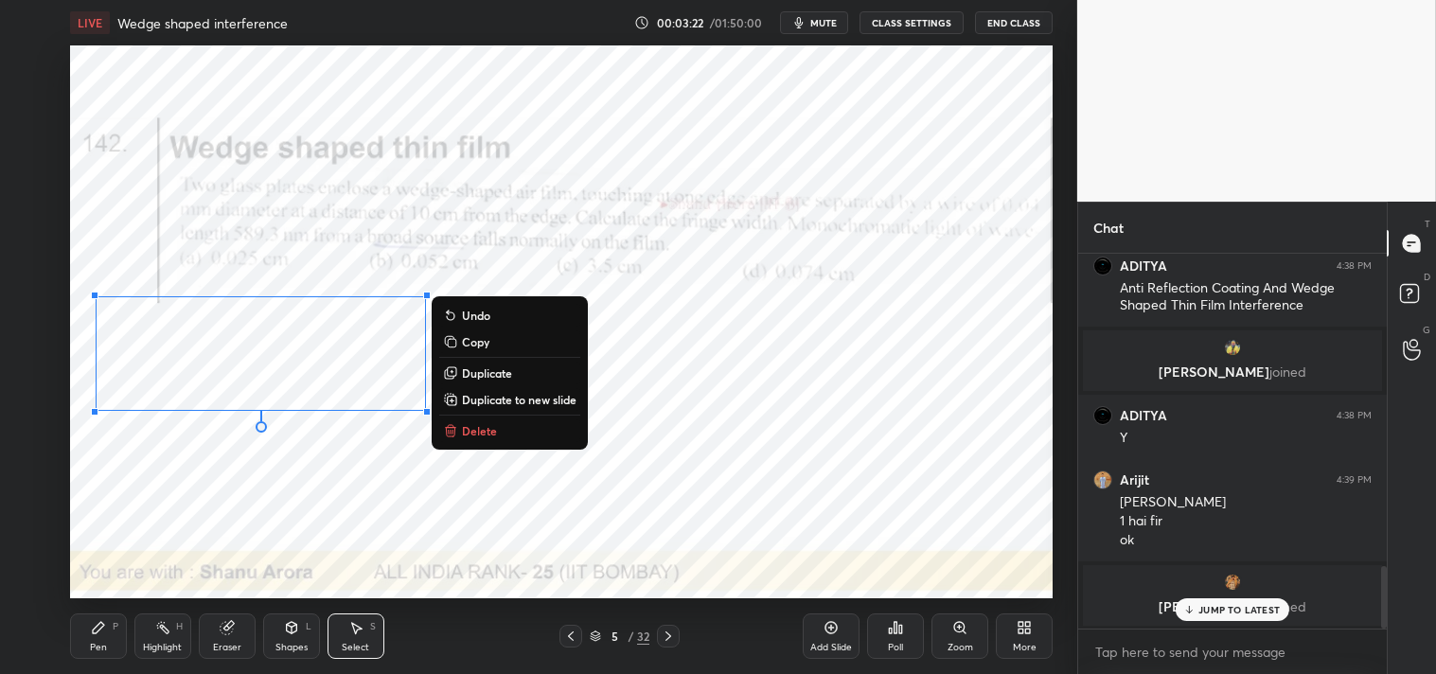
click at [383, 612] on div "Pen P Highlight H Eraser Shapes L Select S 5 / 32 Add Slide Poll Zoom More" at bounding box center [562, 636] width 984 height 76
click at [130, 223] on div "0 ° Undo Copy Duplicate Duplicate to new slide Delete" at bounding box center [562, 321] width 984 height 553
click at [275, 579] on div "0 ° Undo Copy Duplicate Duplicate to new slide Delete" at bounding box center [562, 321] width 984 height 553
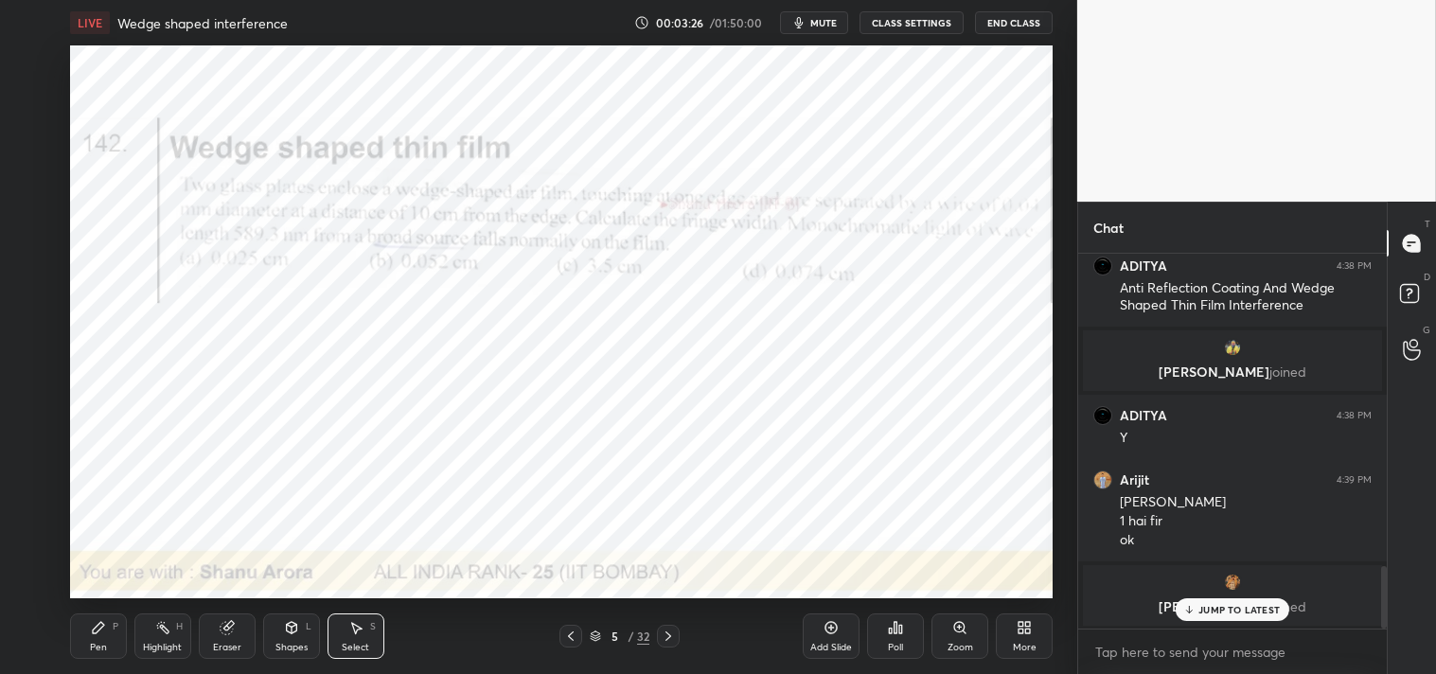
click at [208, 644] on div "Eraser" at bounding box center [227, 636] width 57 height 45
click at [88, 628] on div "Pen P" at bounding box center [98, 636] width 57 height 45
click at [87, 625] on div "Pen P" at bounding box center [98, 636] width 57 height 45
click at [152, 637] on div "Highlight H" at bounding box center [162, 636] width 57 height 45
click at [155, 632] on icon at bounding box center [162, 627] width 15 height 15
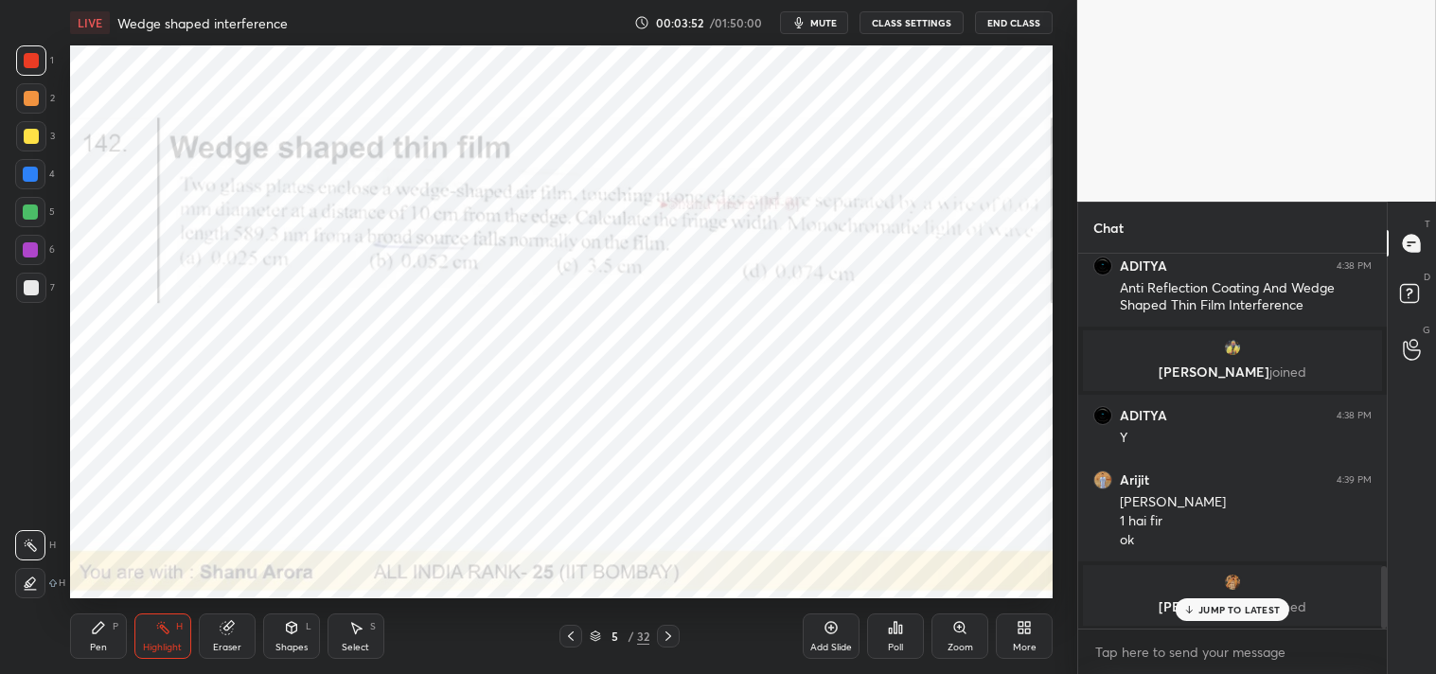
click at [1245, 627] on div "[PERSON_NAME] joined" at bounding box center [1232, 595] width 309 height 68
click at [1212, 601] on div "1 NEW MESSAGE" at bounding box center [1232, 609] width 113 height 23
click at [98, 650] on div "Pen" at bounding box center [98, 647] width 17 height 9
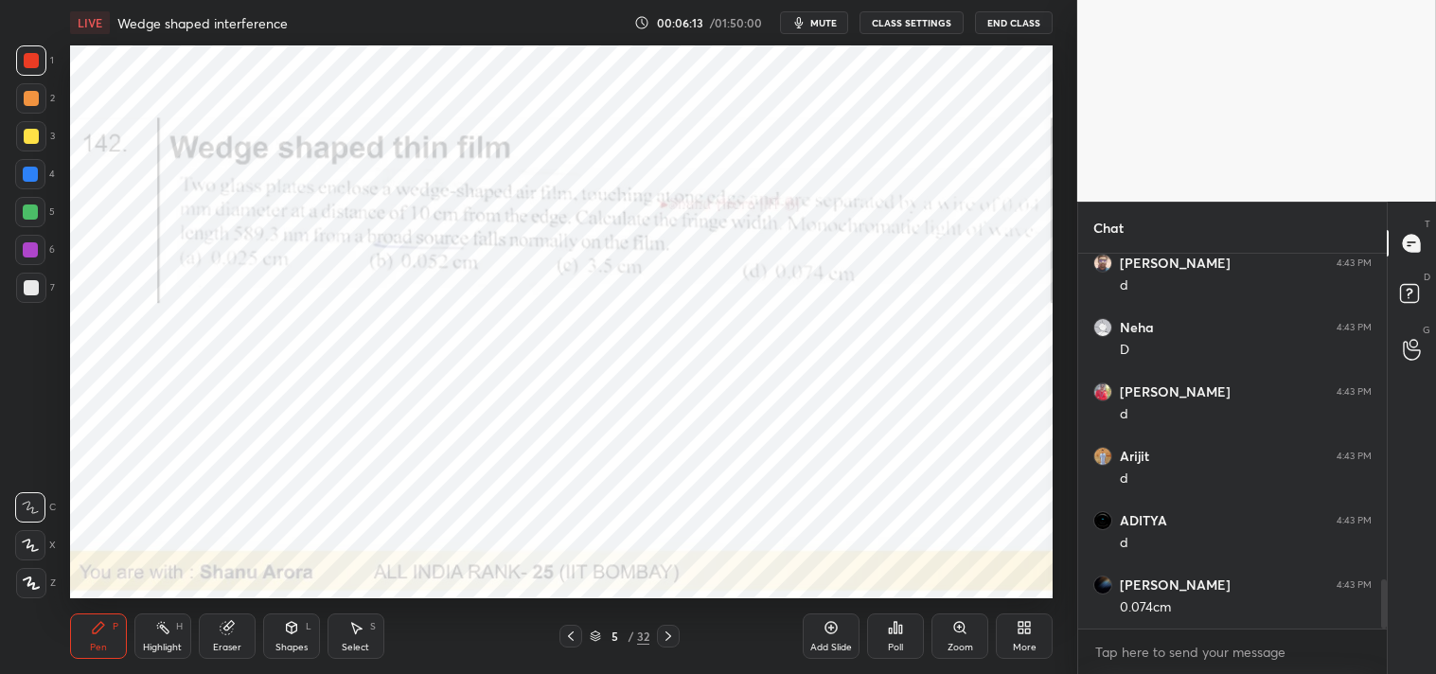
scroll to position [2462, 0]
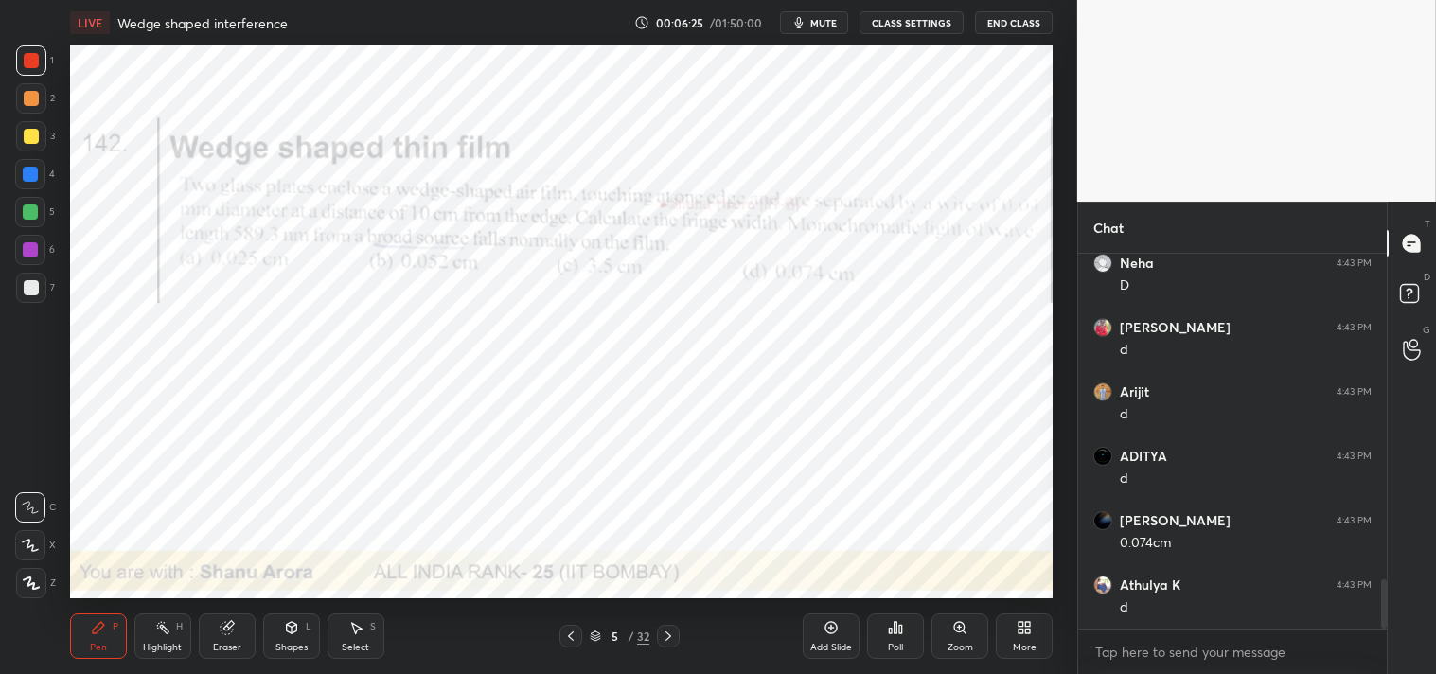
click at [148, 646] on div "Highlight" at bounding box center [162, 647] width 39 height 9
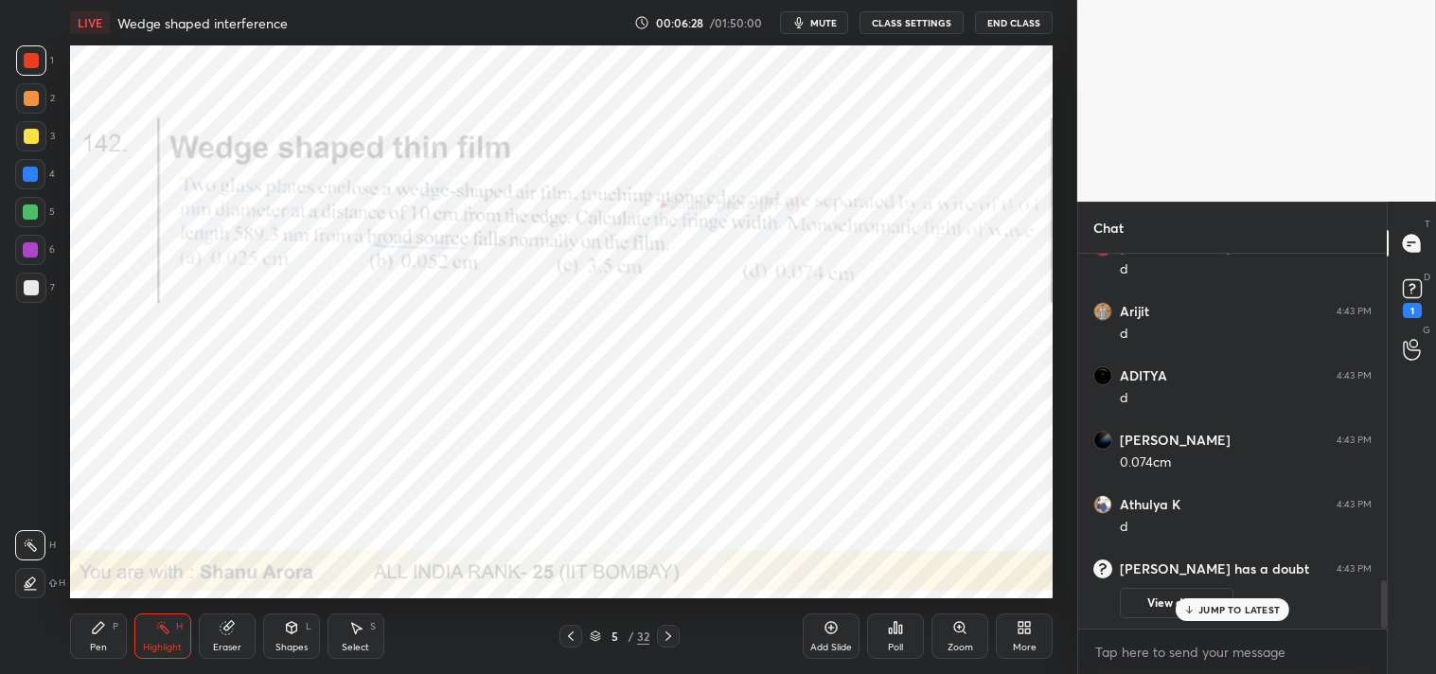
click at [828, 631] on icon at bounding box center [832, 628] width 12 height 12
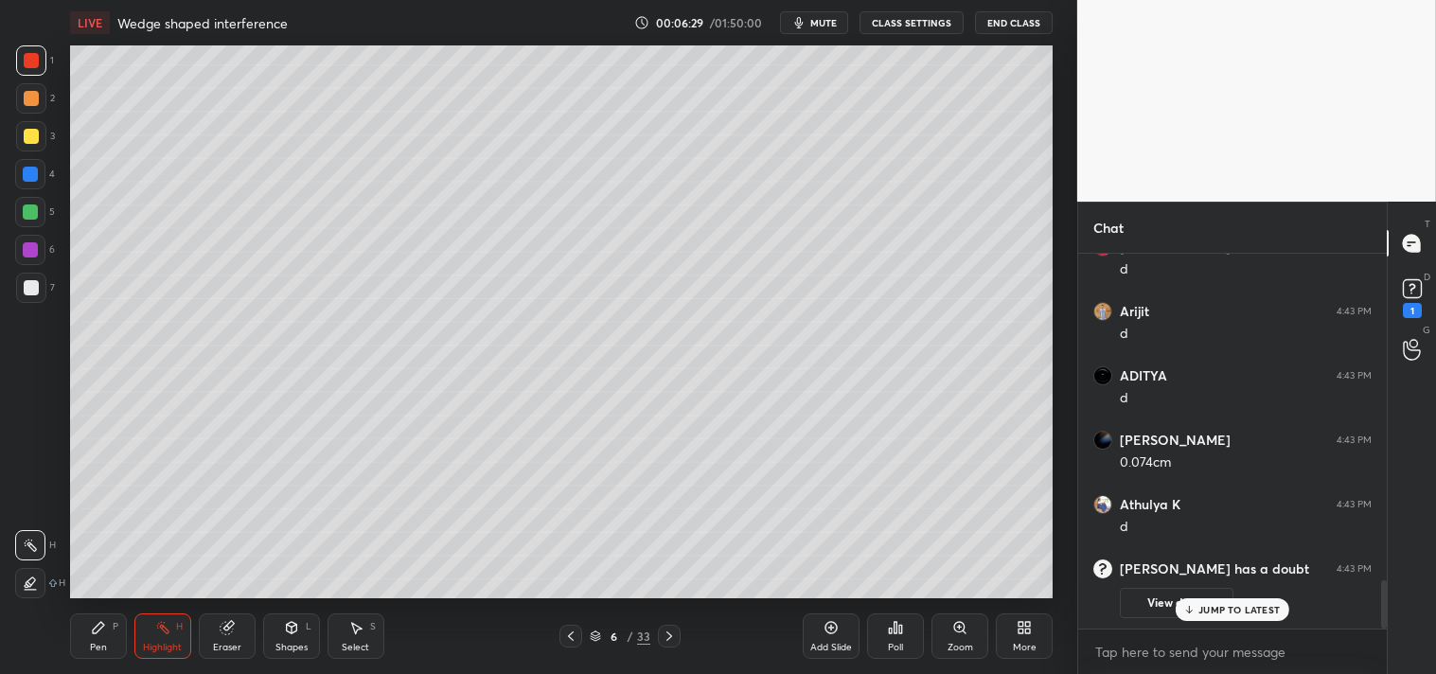
click at [307, 631] on div "L" at bounding box center [309, 626] width 6 height 9
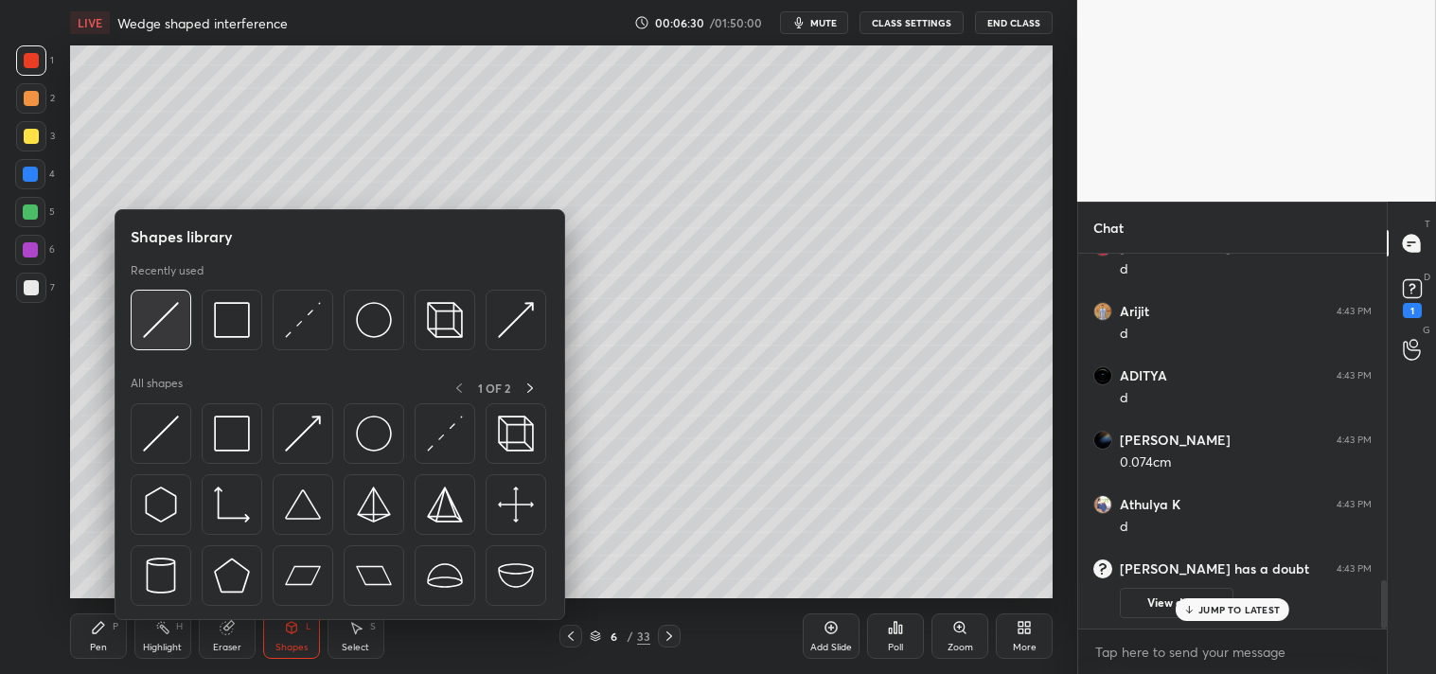
click at [168, 326] on img at bounding box center [161, 320] width 36 height 36
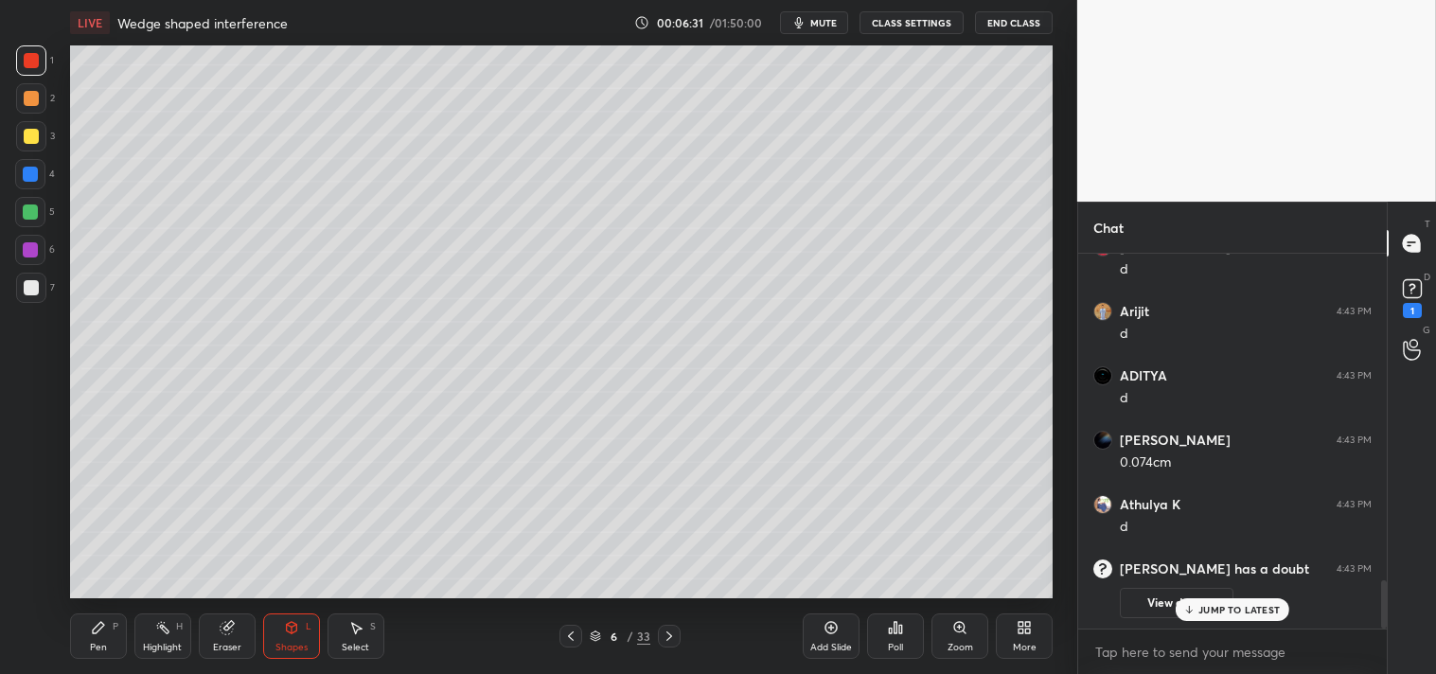
scroll to position [2361, 0]
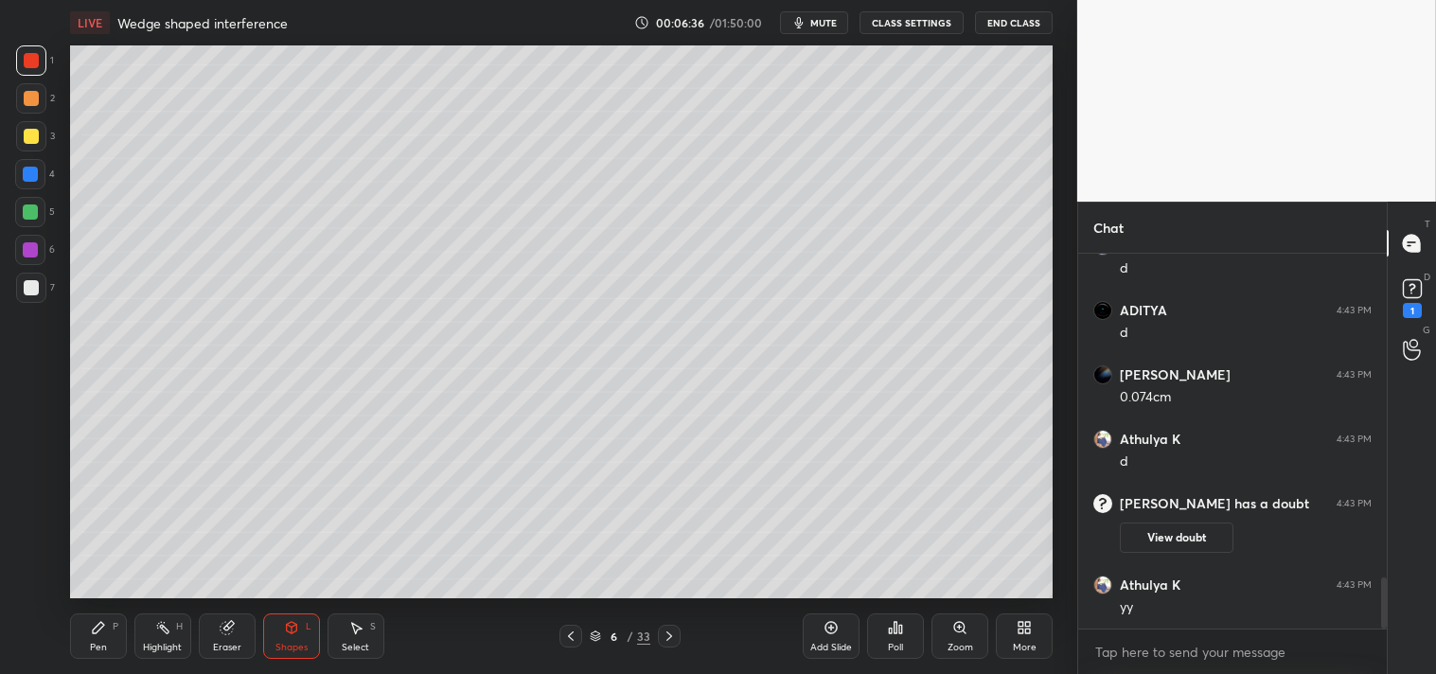
click at [117, 636] on div "Pen P" at bounding box center [98, 636] width 57 height 45
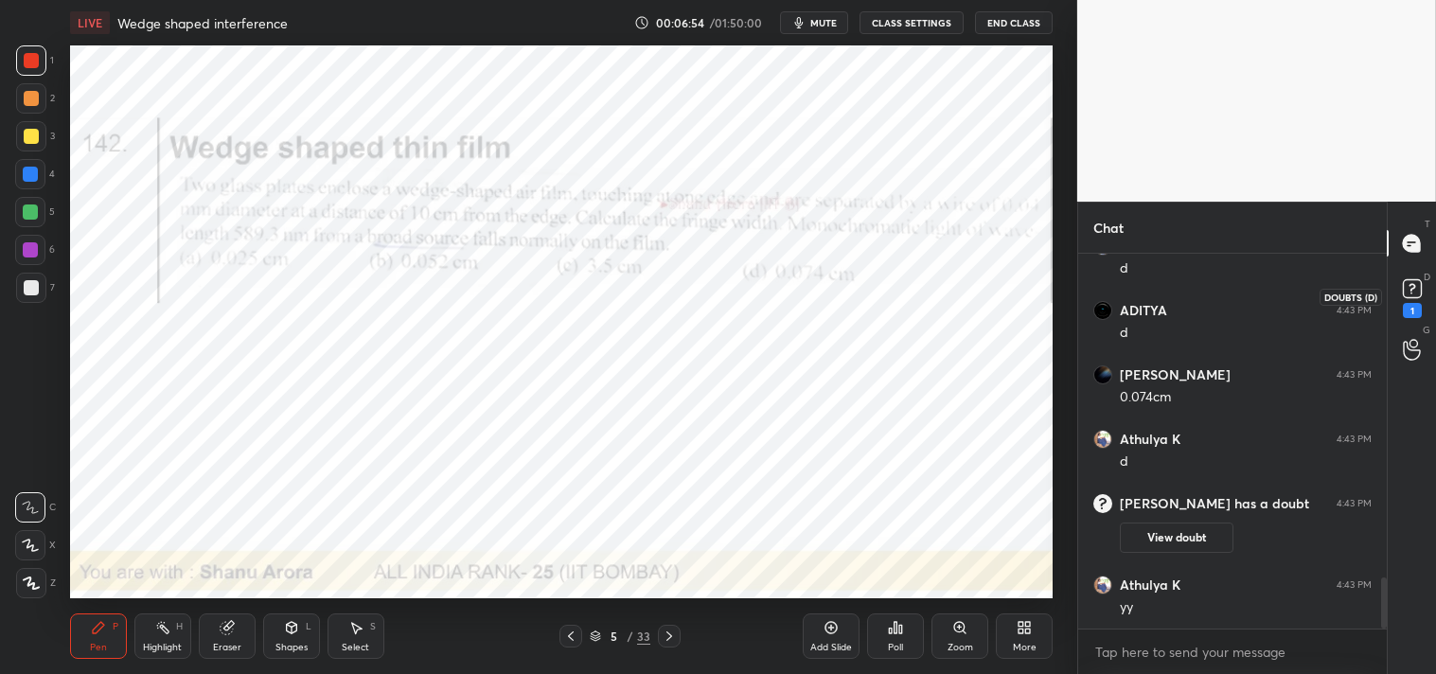
click at [1427, 289] on div "1" at bounding box center [1413, 296] width 38 height 34
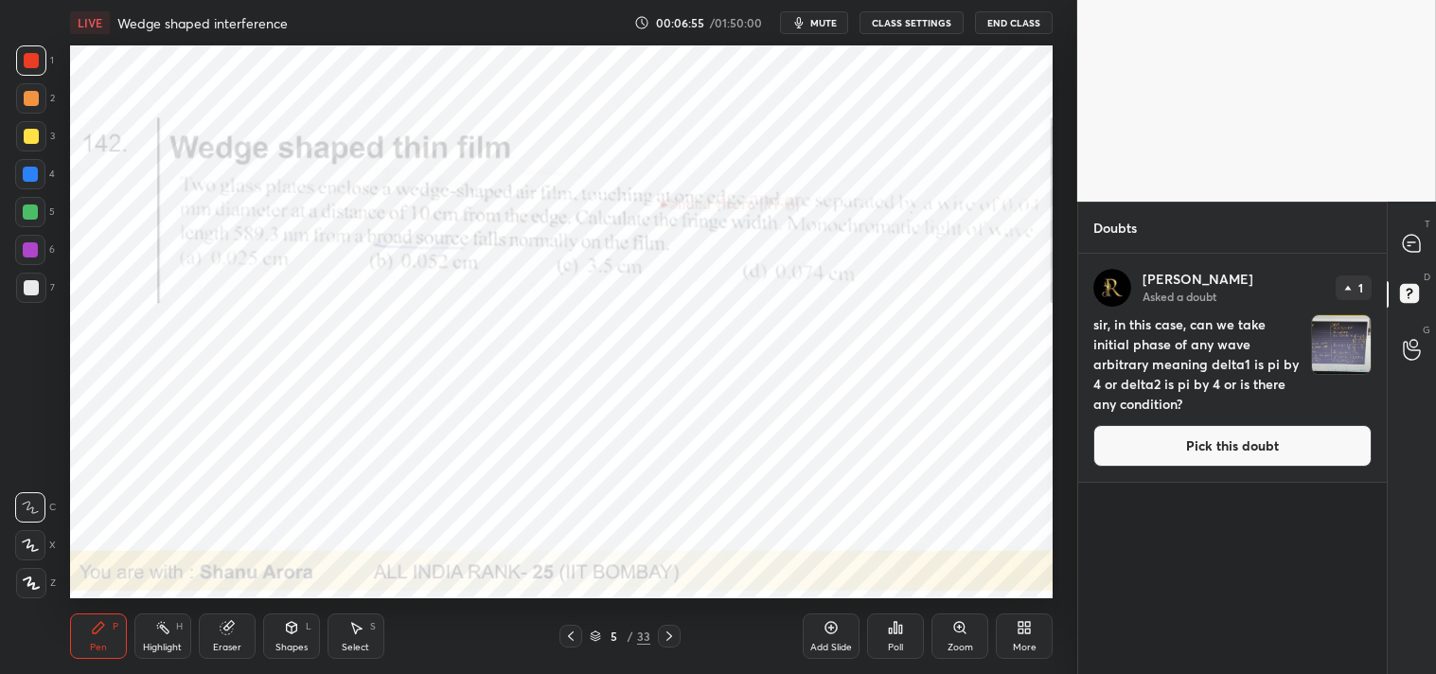
click at [1243, 454] on button "Pick this doubt" at bounding box center [1233, 446] width 278 height 42
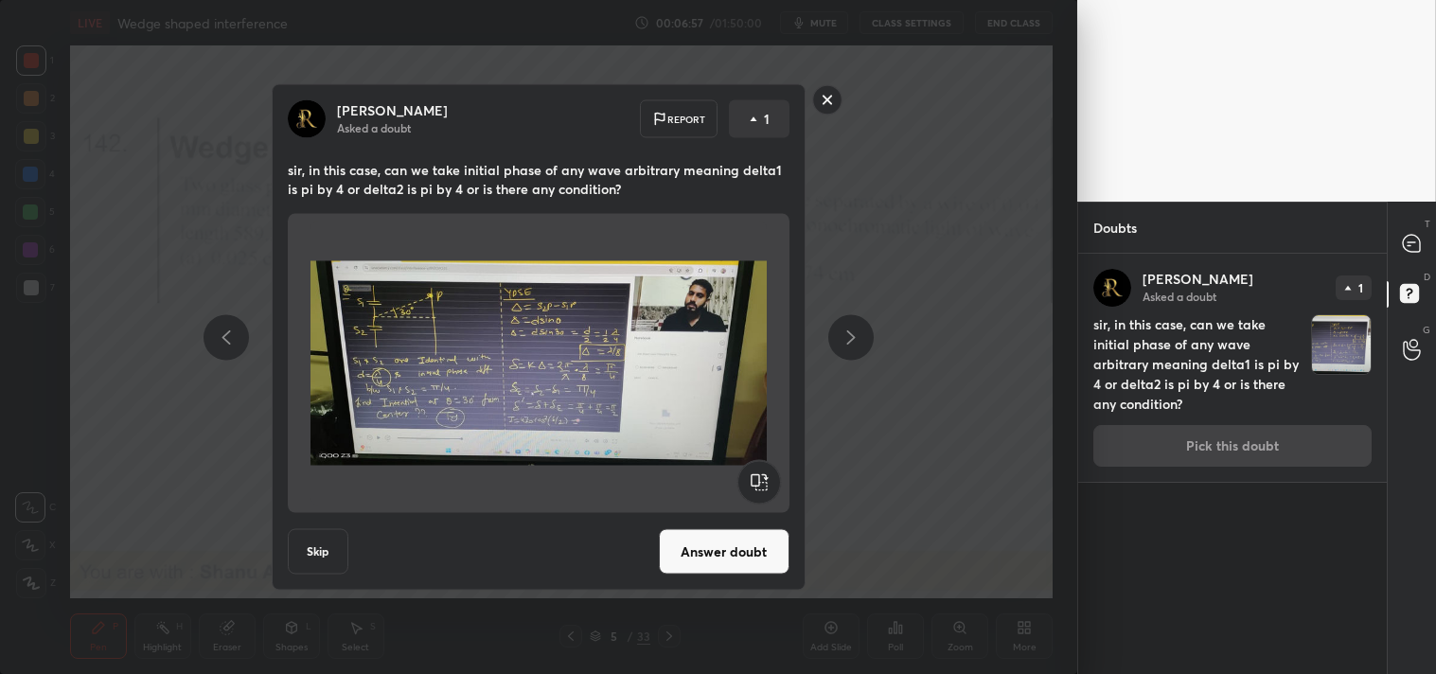
click at [715, 554] on button "Answer doubt" at bounding box center [724, 551] width 131 height 45
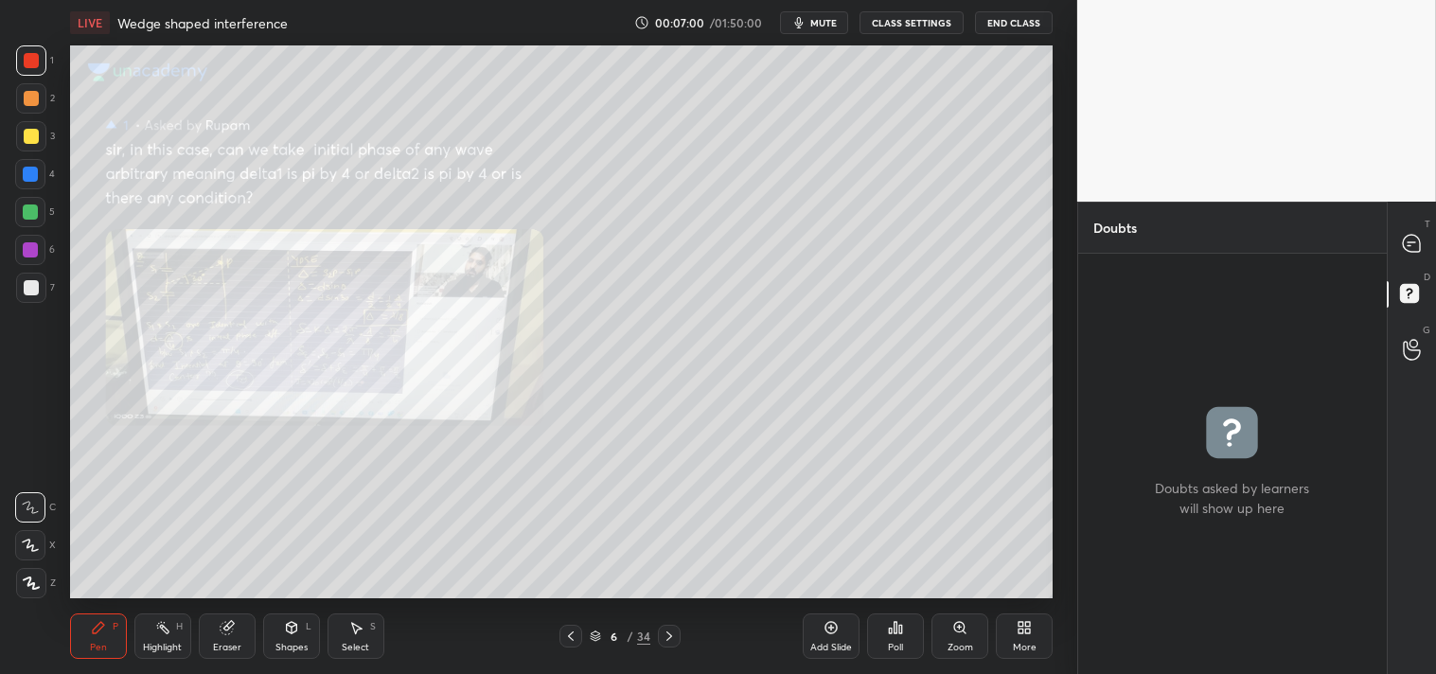
click at [972, 639] on div "Zoom" at bounding box center [960, 636] width 57 height 45
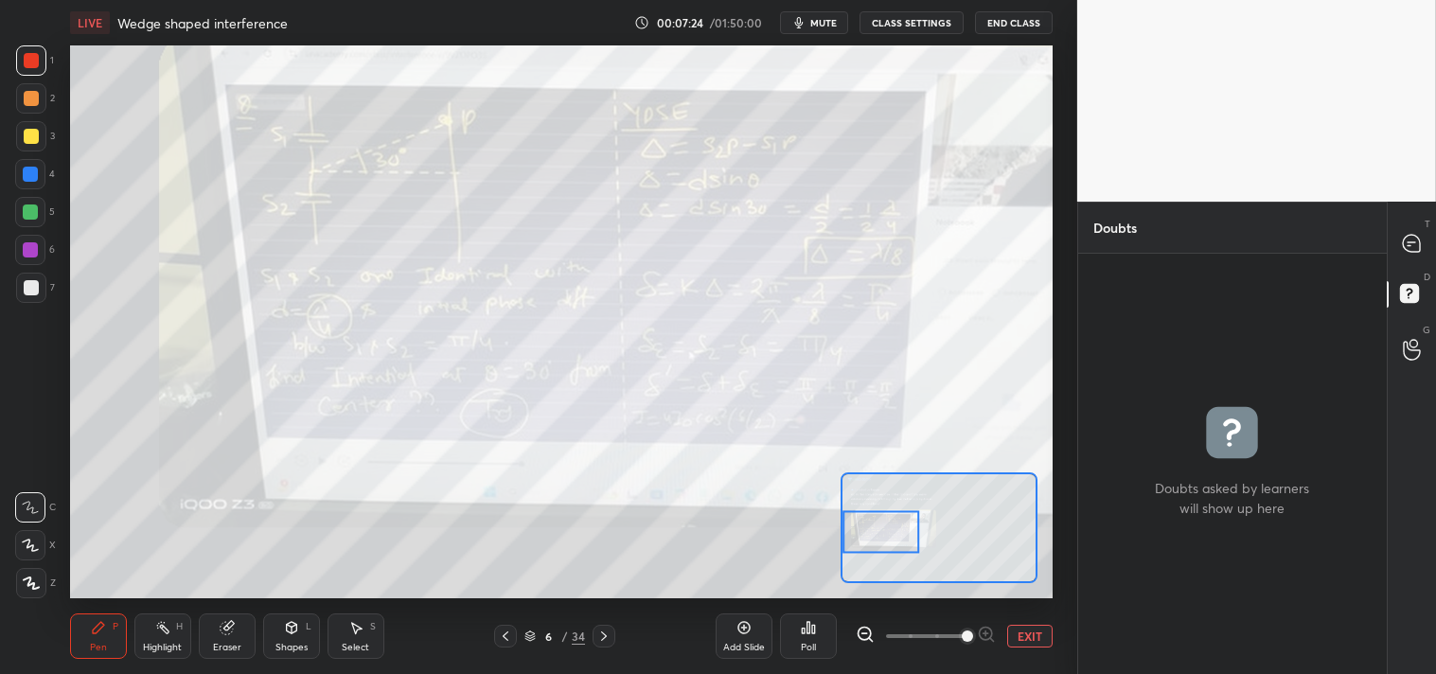
click at [29, 134] on div at bounding box center [31, 136] width 15 height 15
click at [34, 139] on div at bounding box center [31, 136] width 15 height 15
click at [1034, 635] on button "EXIT" at bounding box center [1029, 636] width 45 height 23
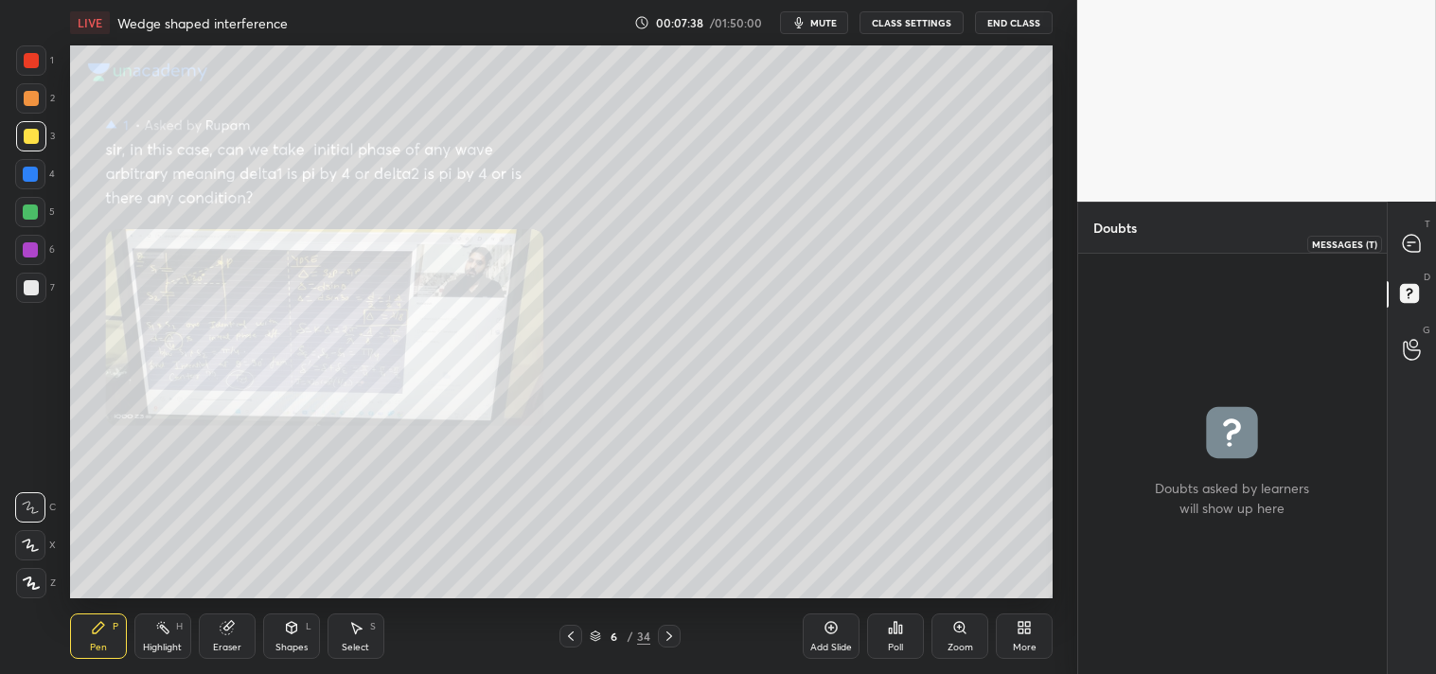
click at [1415, 251] on icon at bounding box center [1411, 243] width 17 height 17
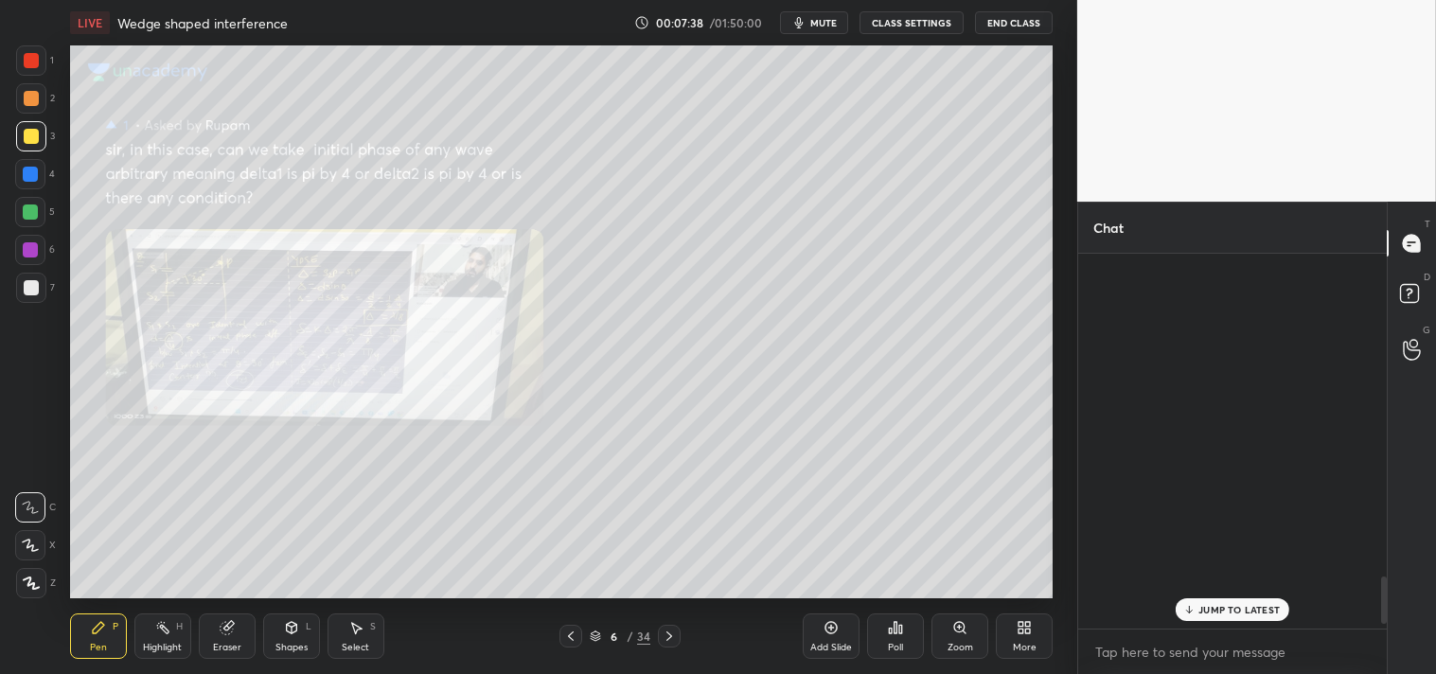
scroll to position [369, 303]
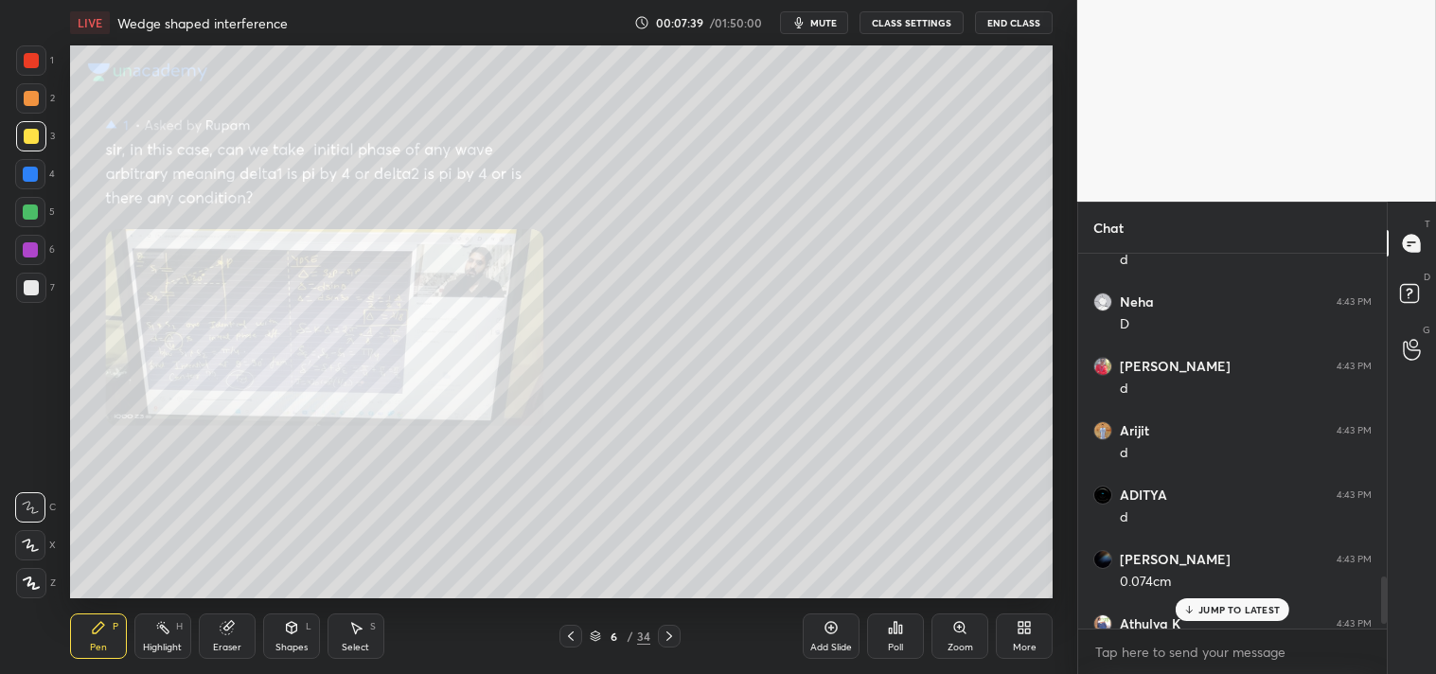
click at [1241, 607] on p "JUMP TO LATEST" at bounding box center [1239, 609] width 81 height 11
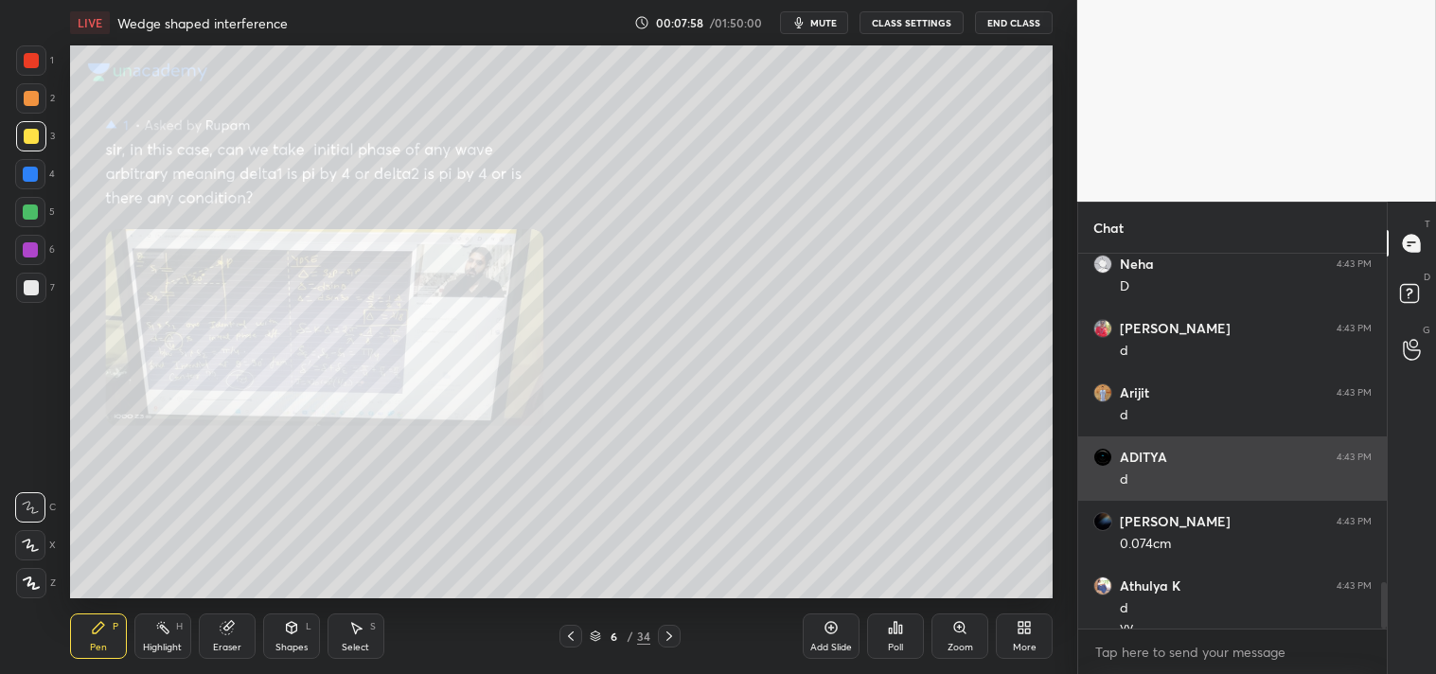
scroll to position [2664, 0]
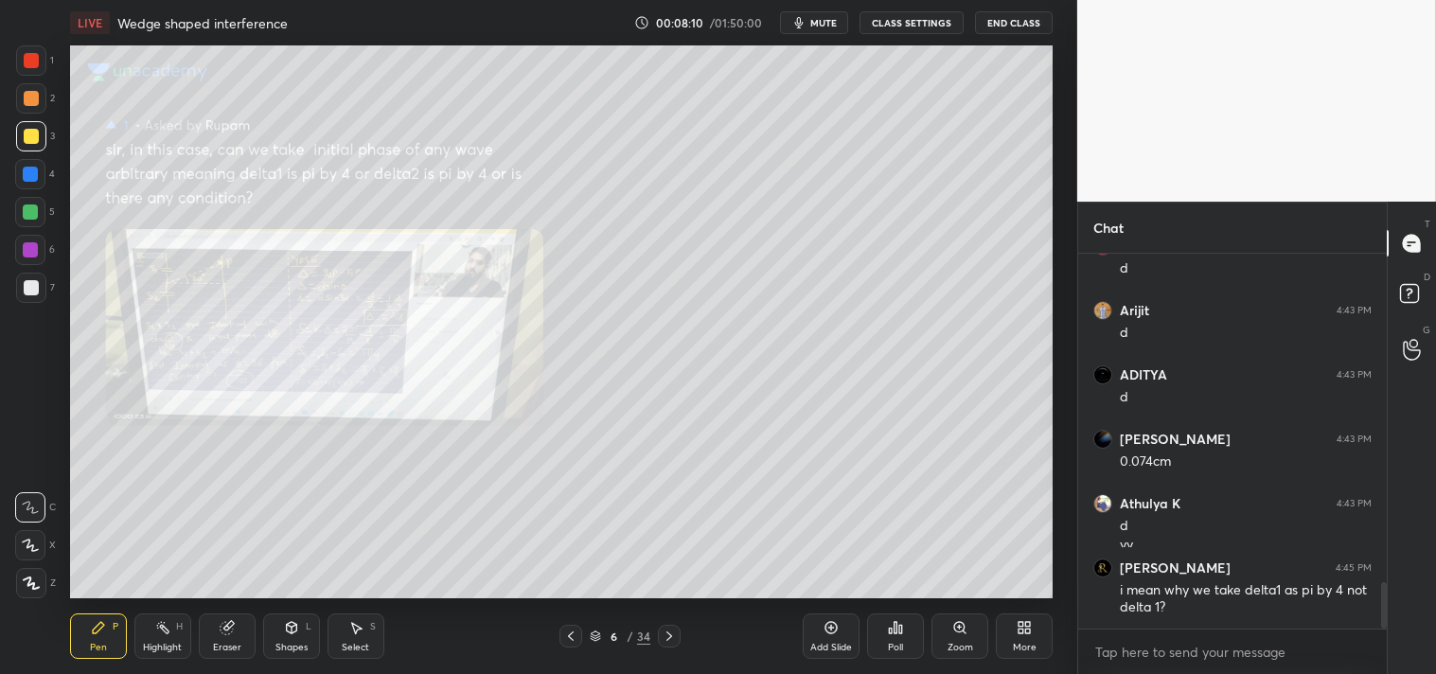
click at [968, 635] on icon at bounding box center [960, 627] width 15 height 15
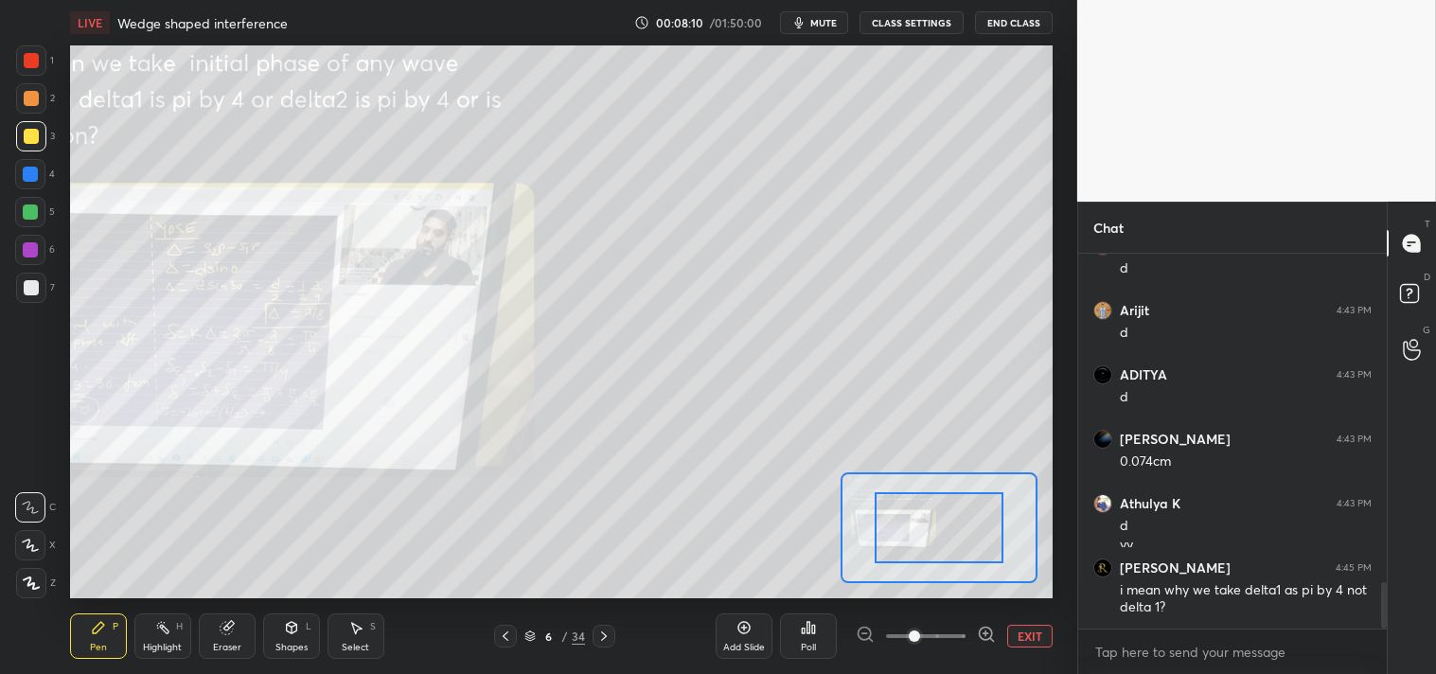
click at [920, 639] on span at bounding box center [914, 636] width 11 height 11
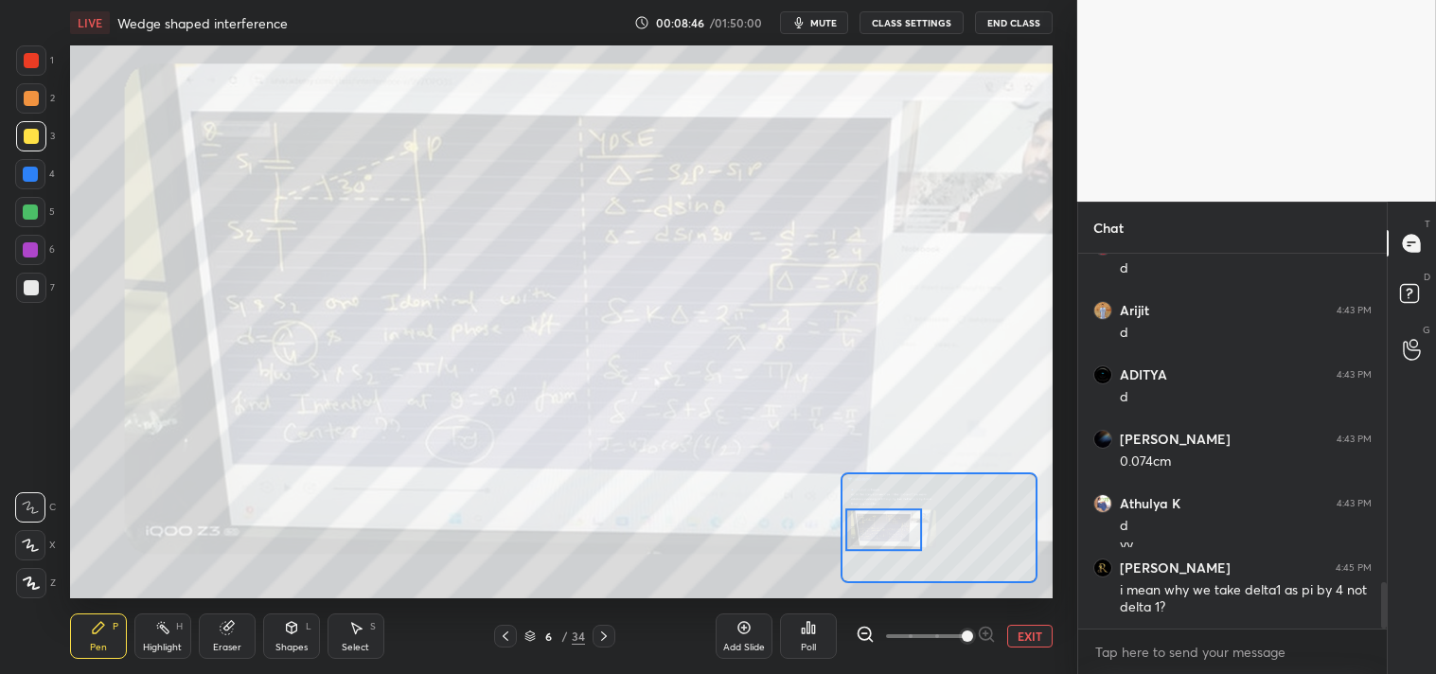
click at [1029, 634] on button "EXIT" at bounding box center [1029, 636] width 45 height 23
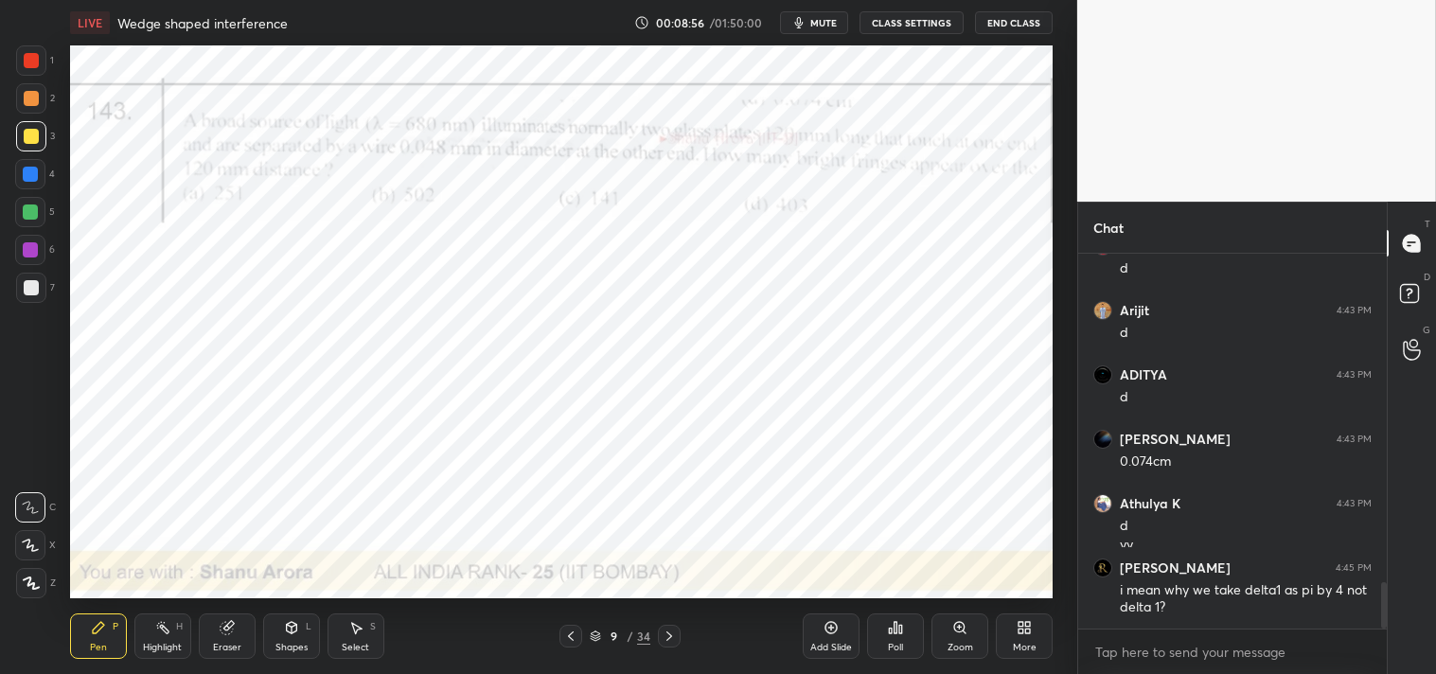
click at [27, 50] on div at bounding box center [31, 60] width 30 height 30
click at [30, 61] on div at bounding box center [31, 60] width 15 height 15
click at [831, 23] on span "mute" at bounding box center [823, 22] width 27 height 13
click at [803, 32] on button "unmute" at bounding box center [814, 22] width 68 height 23
click at [230, 626] on icon at bounding box center [228, 625] width 10 height 9
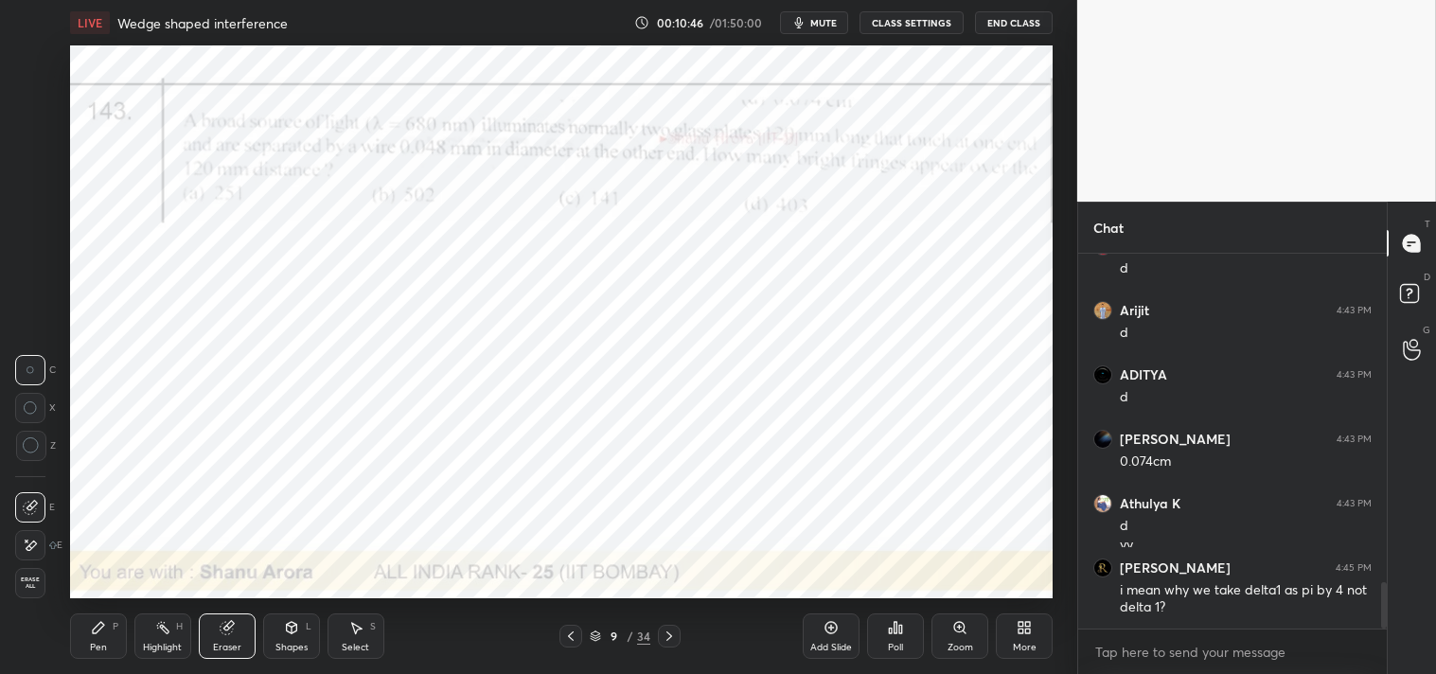
click at [87, 634] on div "Pen P" at bounding box center [98, 636] width 57 height 45
click at [96, 637] on div "Pen P" at bounding box center [98, 636] width 57 height 45
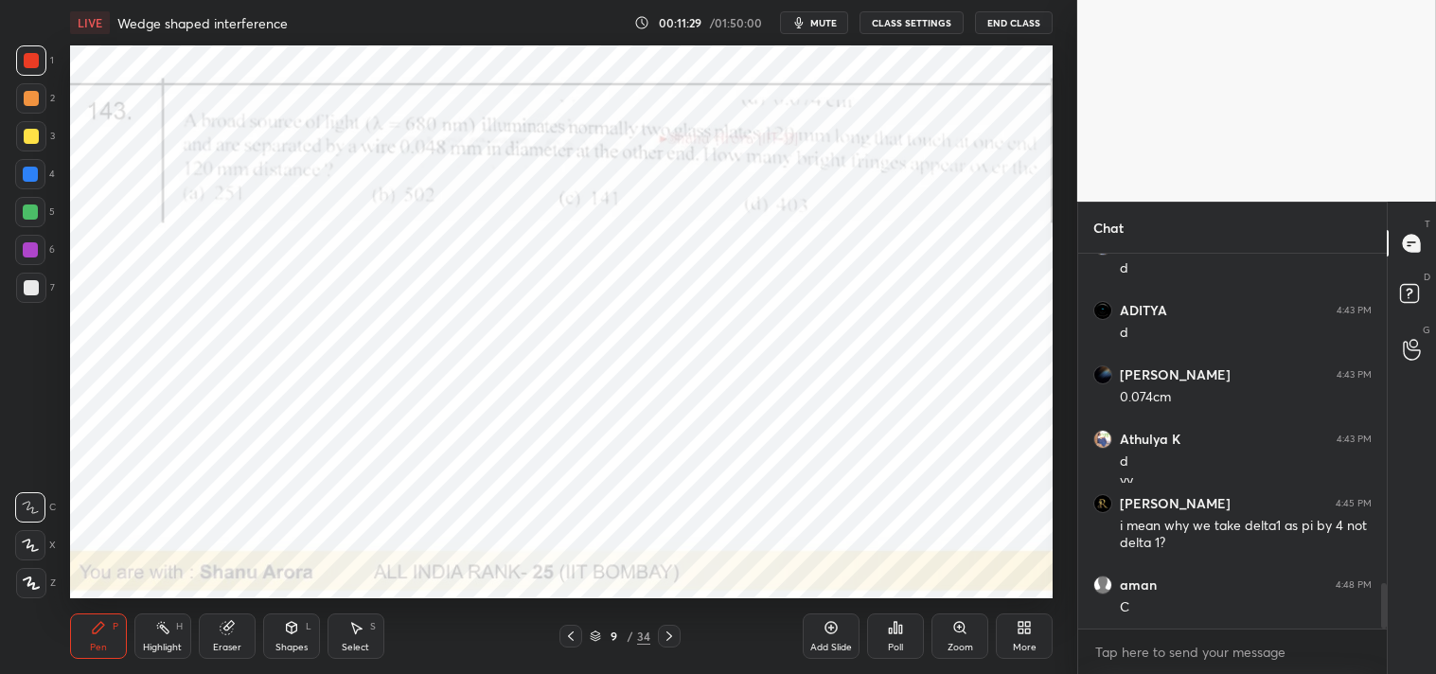
click at [253, 636] on div "Eraser" at bounding box center [227, 636] width 57 height 45
click at [76, 631] on div "Pen P" at bounding box center [98, 636] width 57 height 45
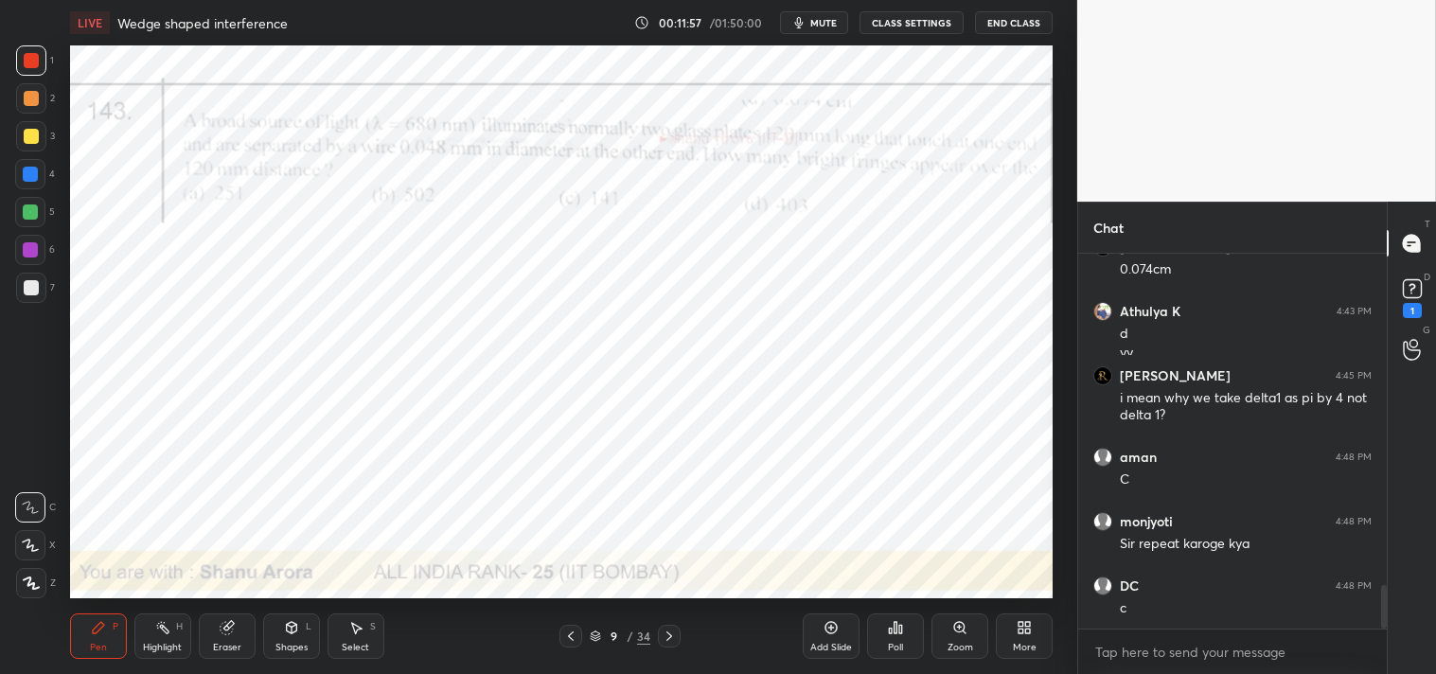
scroll to position [2921, 0]
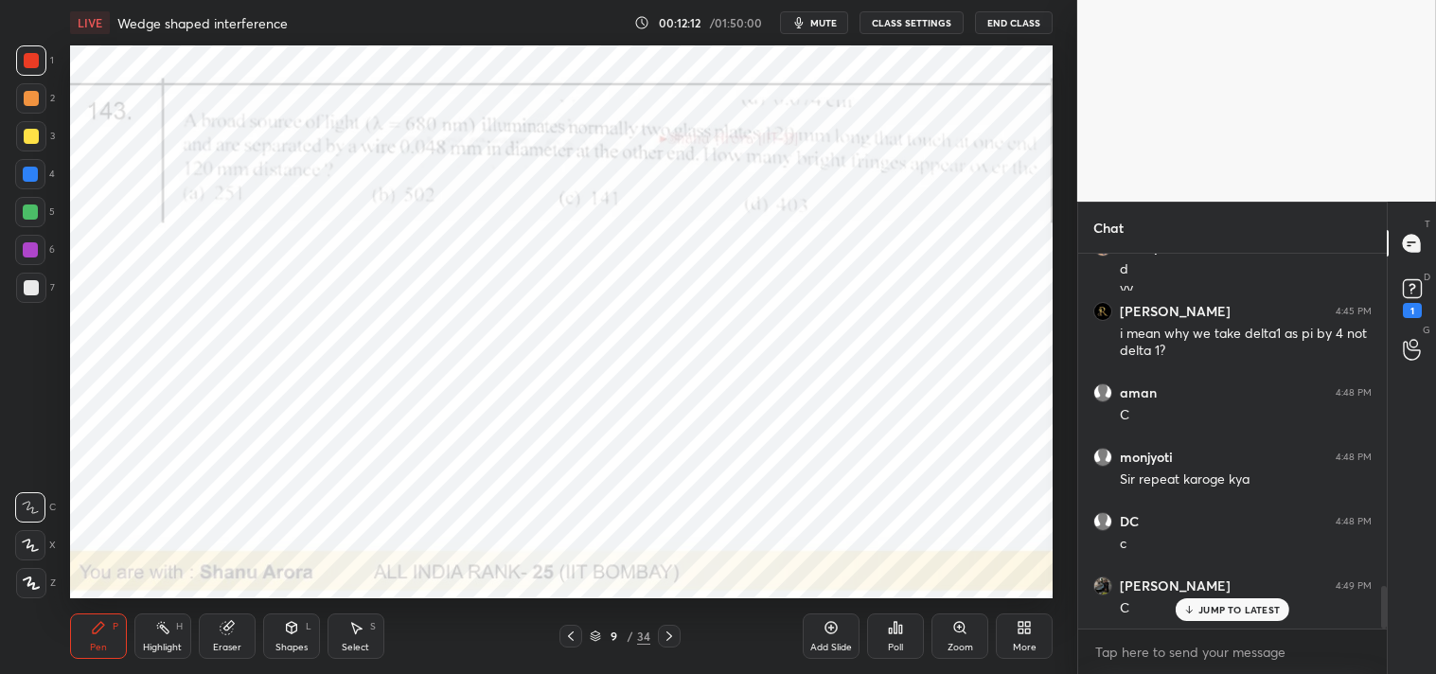
click at [154, 645] on div "Highlight" at bounding box center [162, 647] width 39 height 9
click at [168, 646] on div "Highlight" at bounding box center [162, 647] width 39 height 9
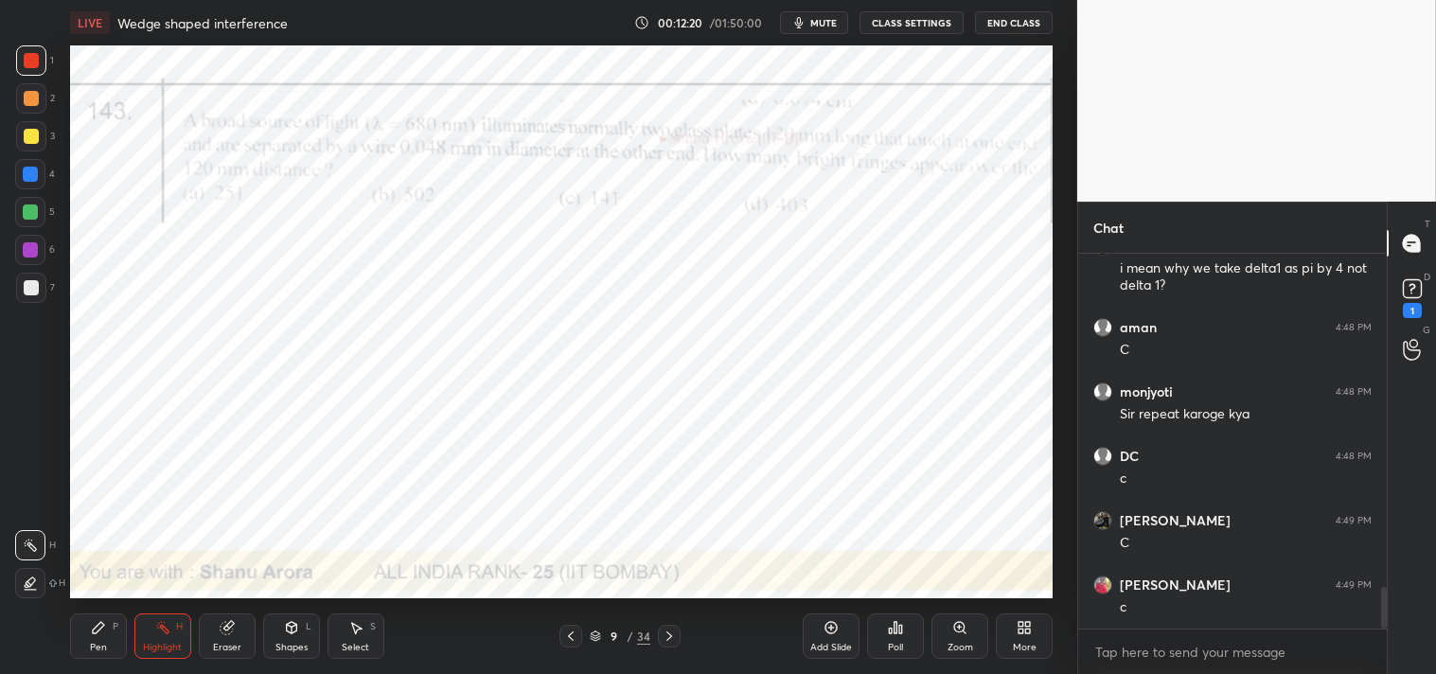
click at [85, 635] on div "Pen P" at bounding box center [98, 636] width 57 height 45
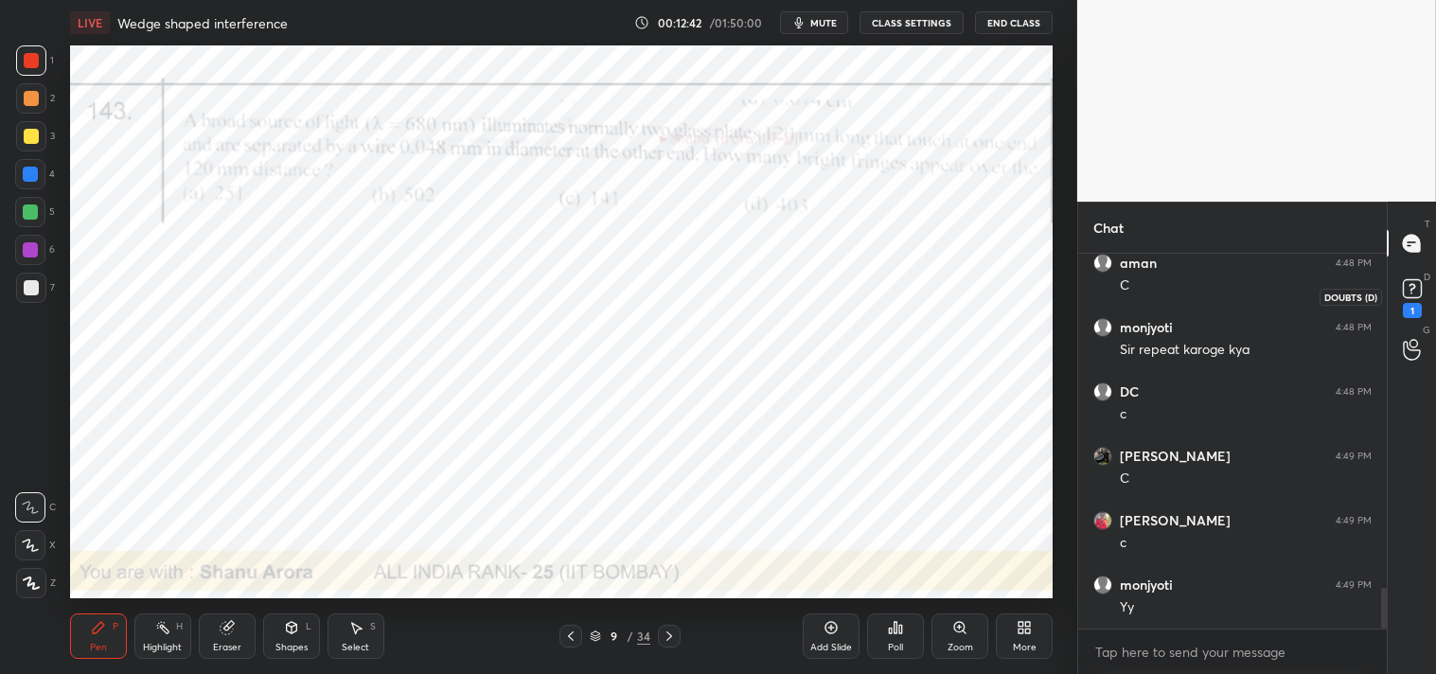
click at [1435, 285] on div "D Doubts (D) 1" at bounding box center [1412, 296] width 48 height 53
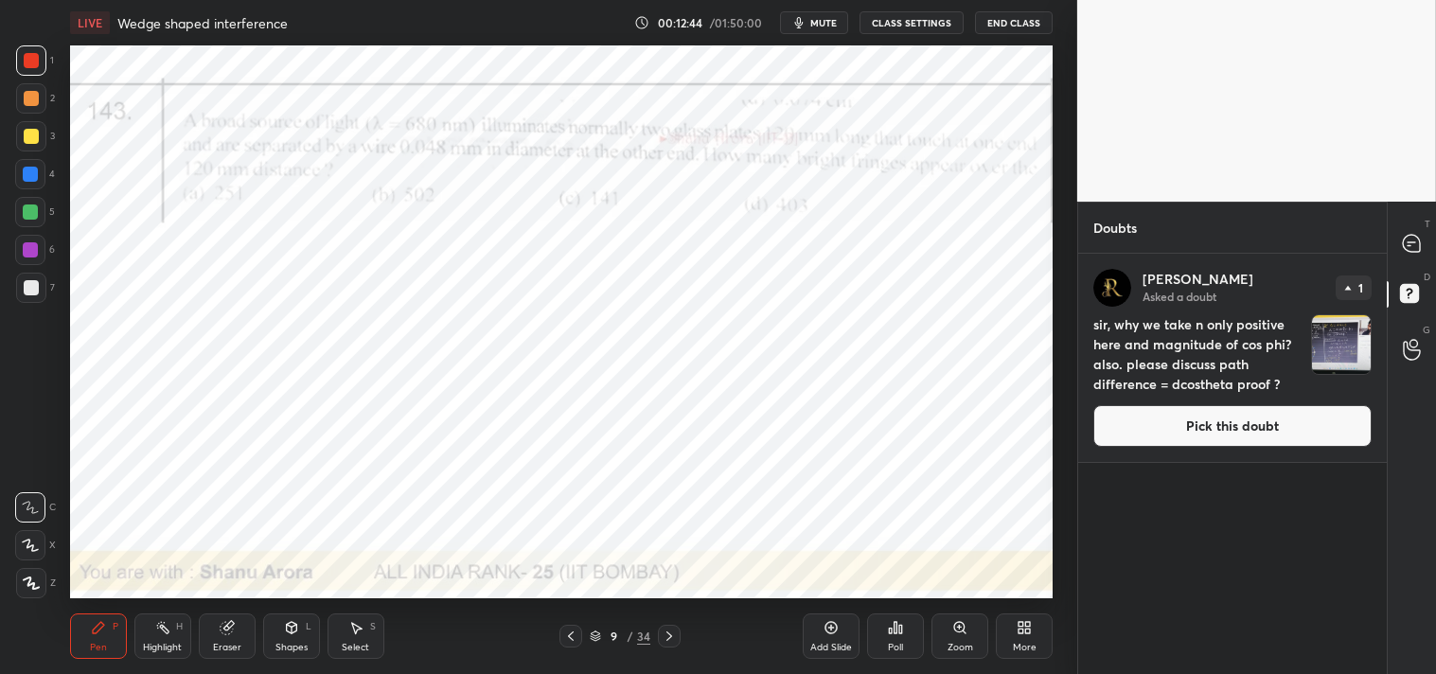
click at [1168, 445] on button "Pick this doubt" at bounding box center [1233, 426] width 278 height 42
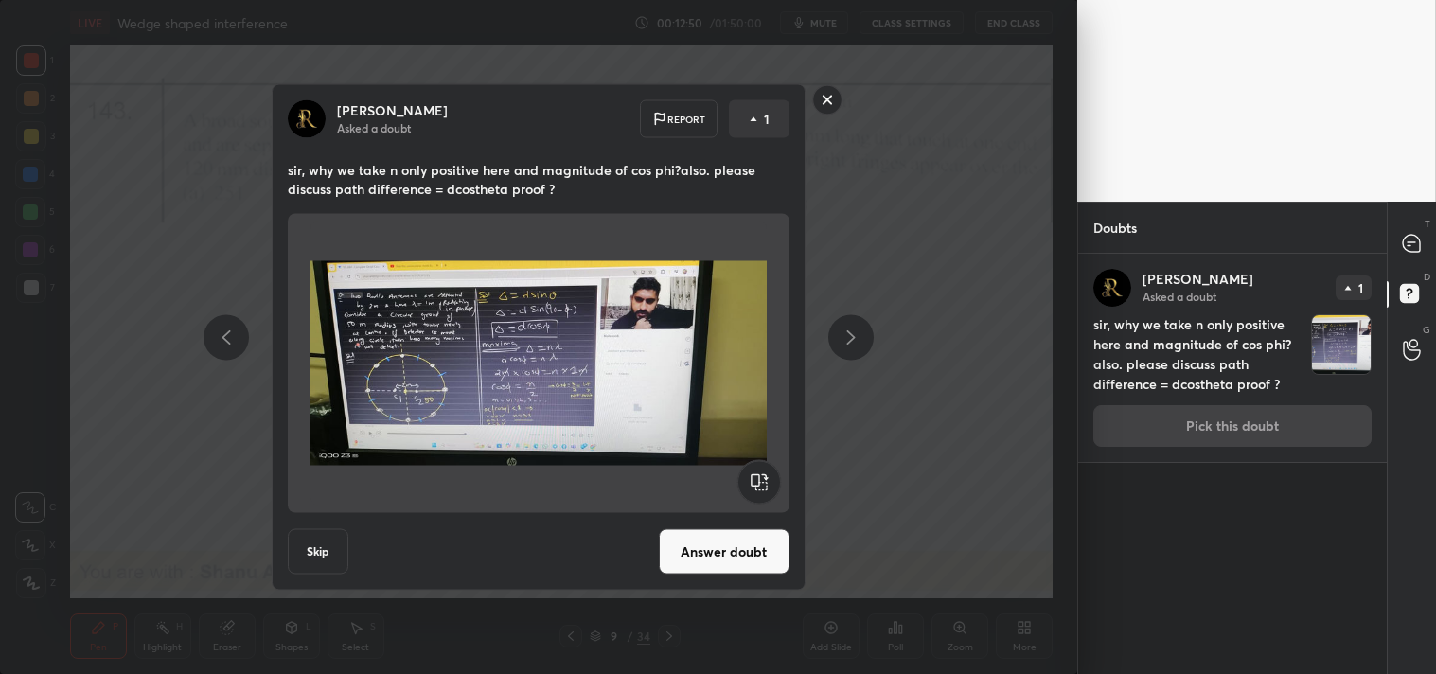
click at [825, 106] on rect at bounding box center [826, 99] width 29 height 29
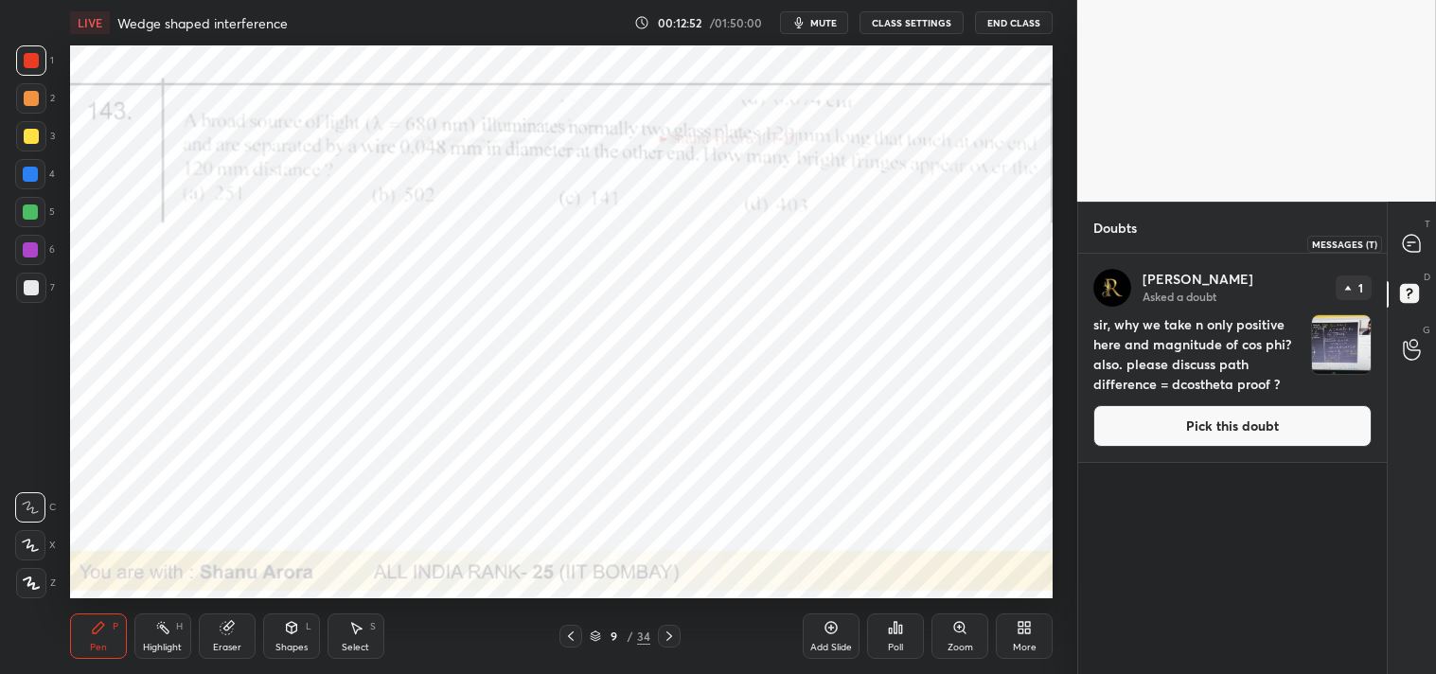
click at [1414, 247] on icon at bounding box center [1411, 243] width 17 height 17
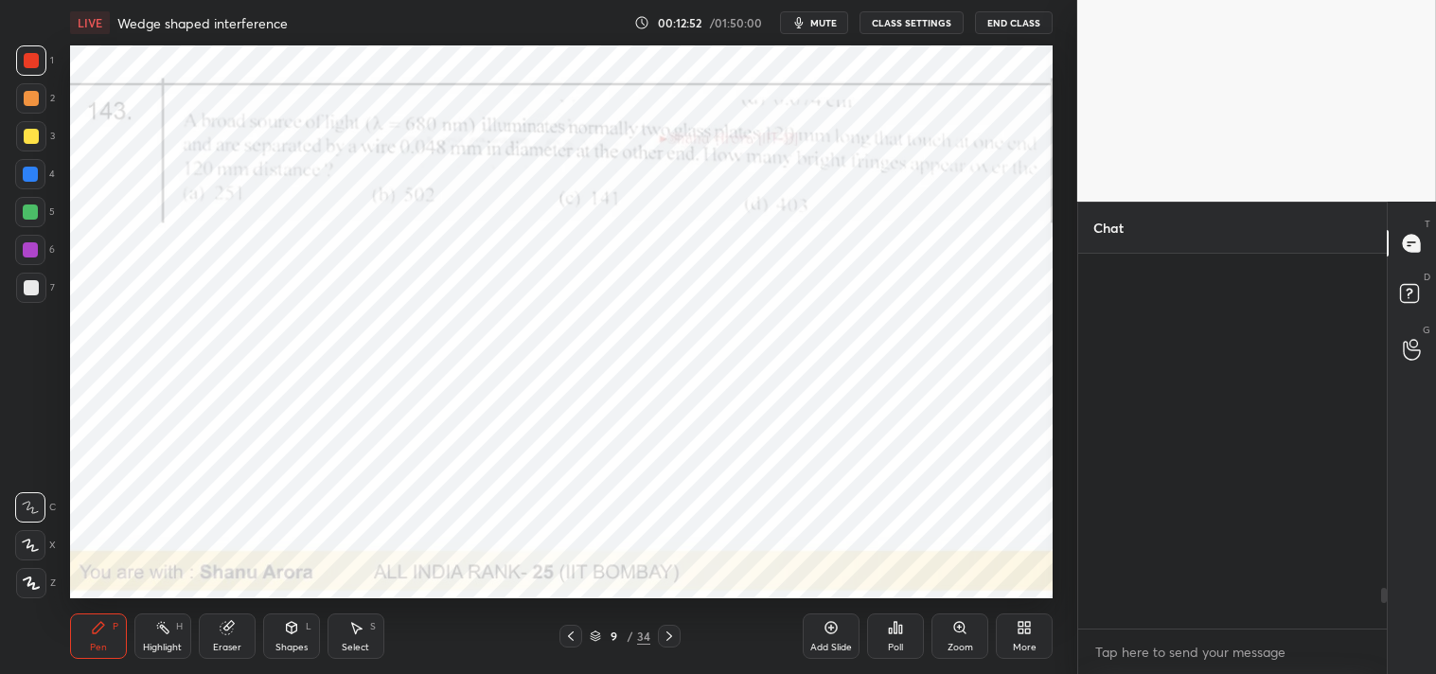
scroll to position [369, 303]
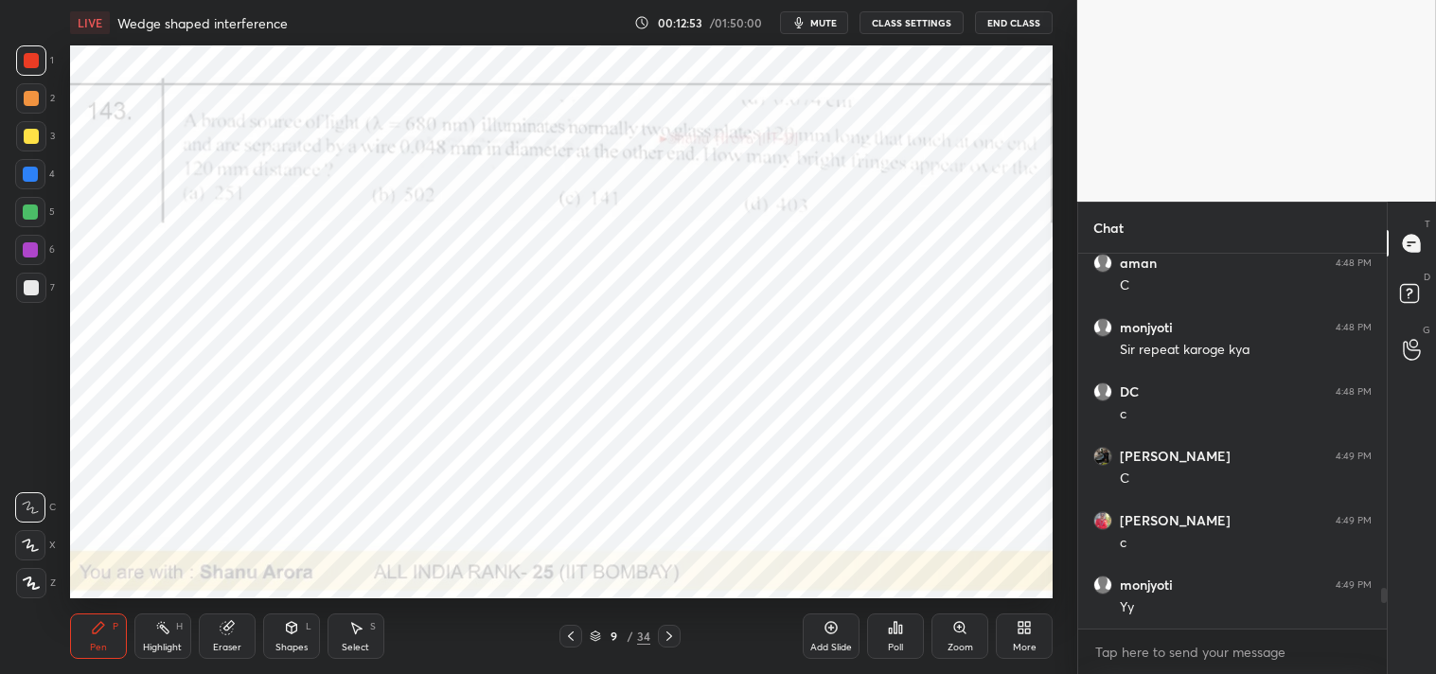
click at [1430, 286] on icon at bounding box center [1413, 296] width 34 height 34
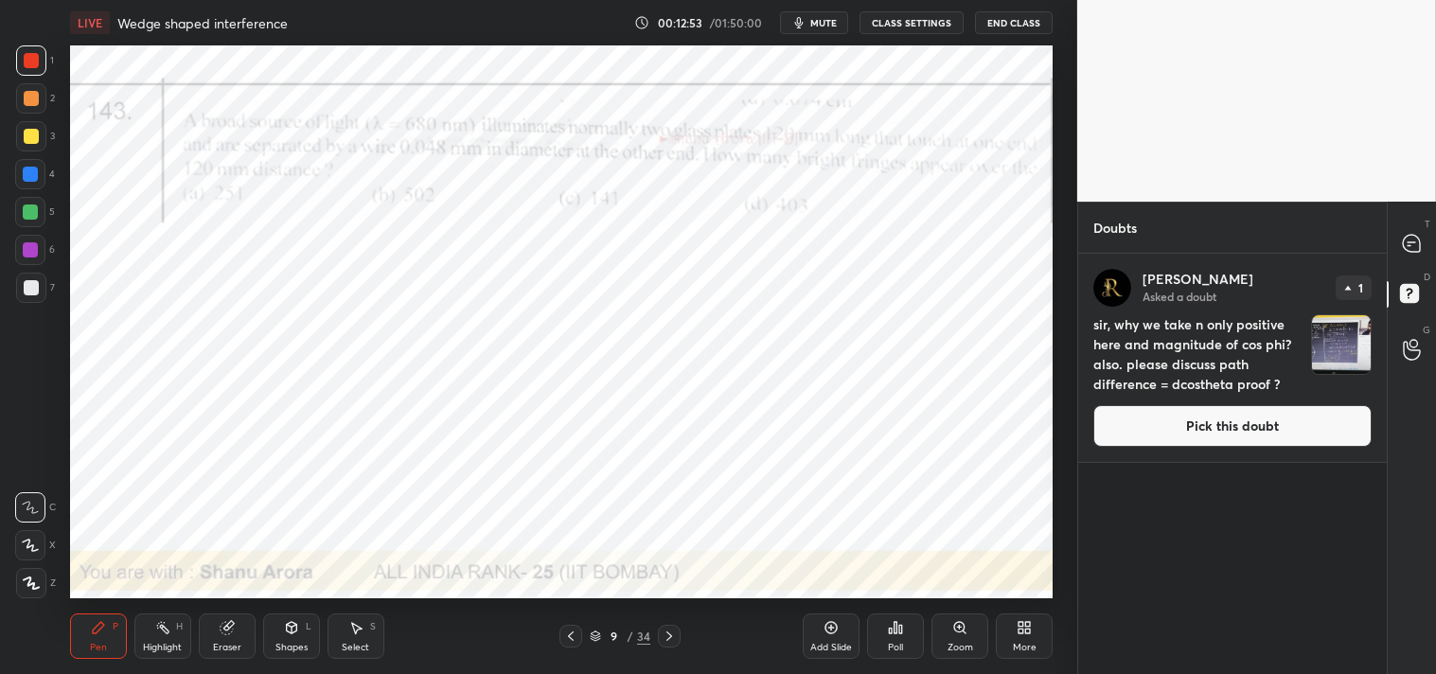
click at [1221, 424] on button "Pick this doubt" at bounding box center [1233, 426] width 278 height 42
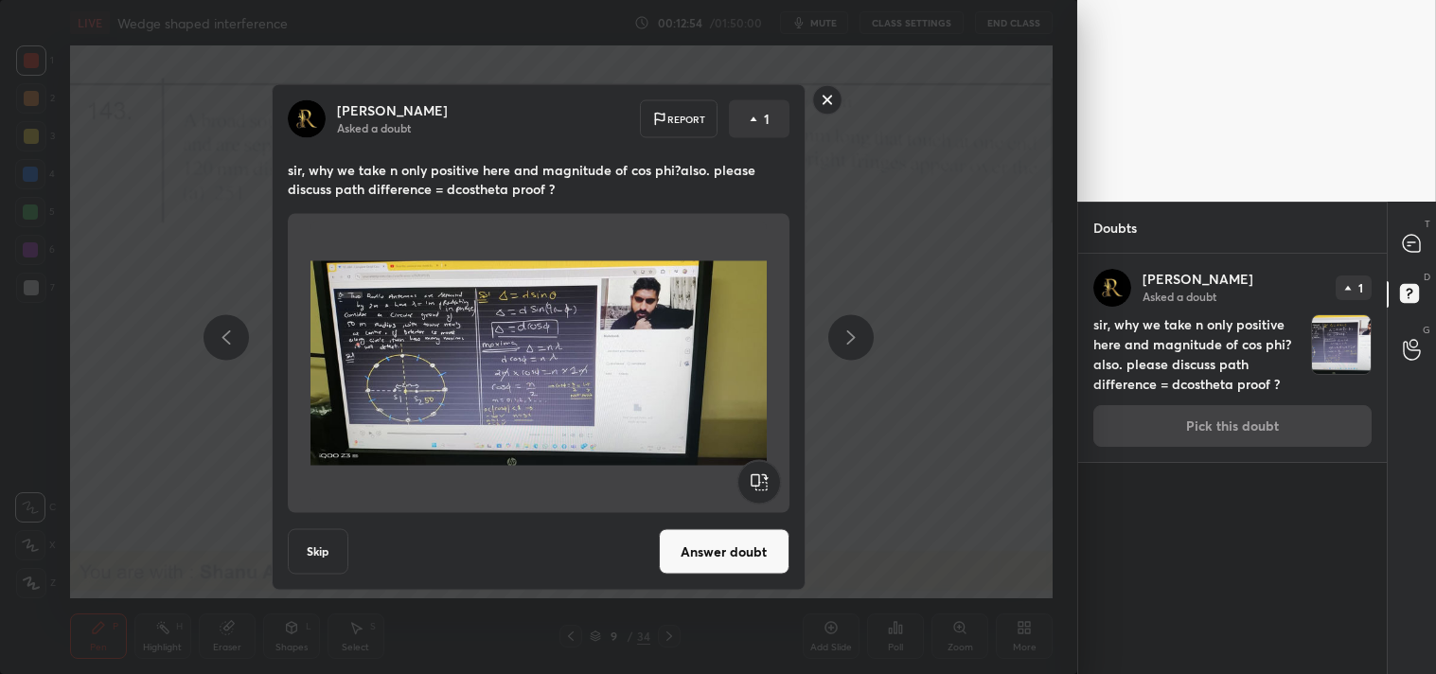
click at [744, 557] on button "Answer doubt" at bounding box center [724, 551] width 131 height 45
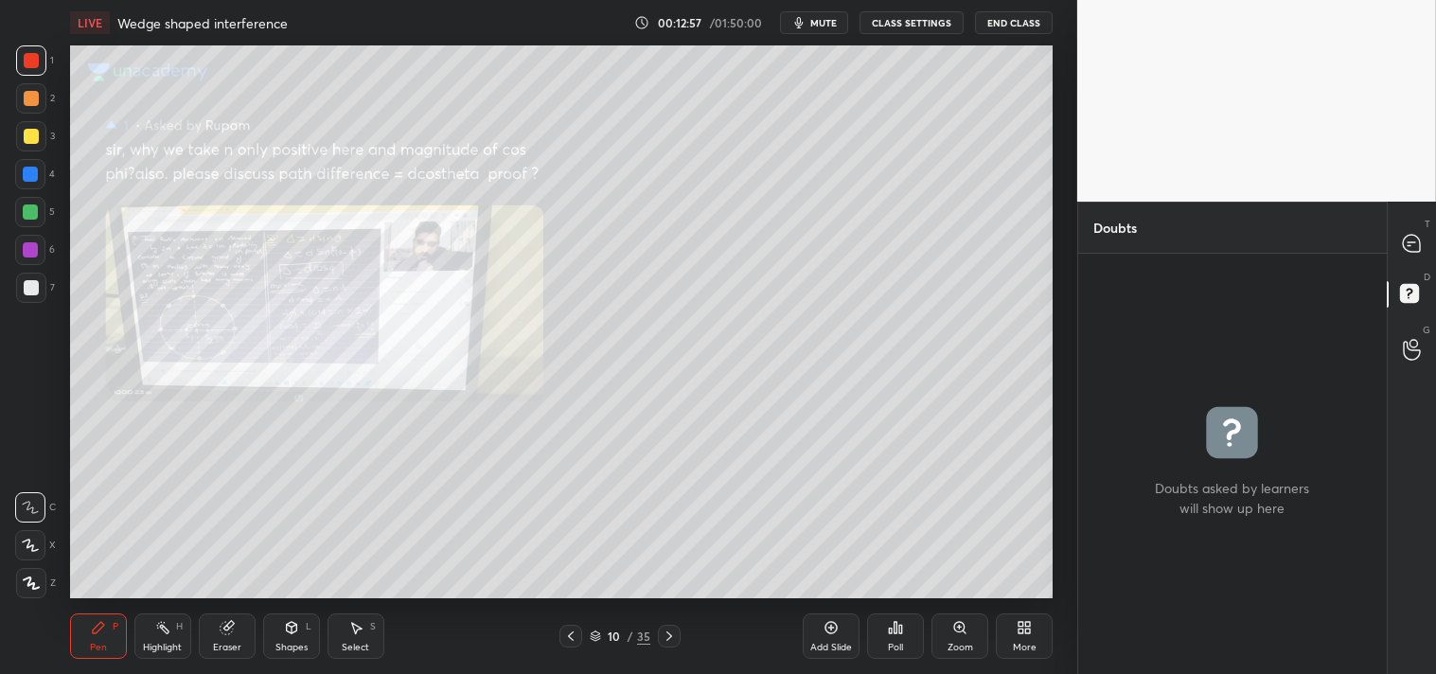
click at [953, 634] on icon at bounding box center [960, 627] width 15 height 15
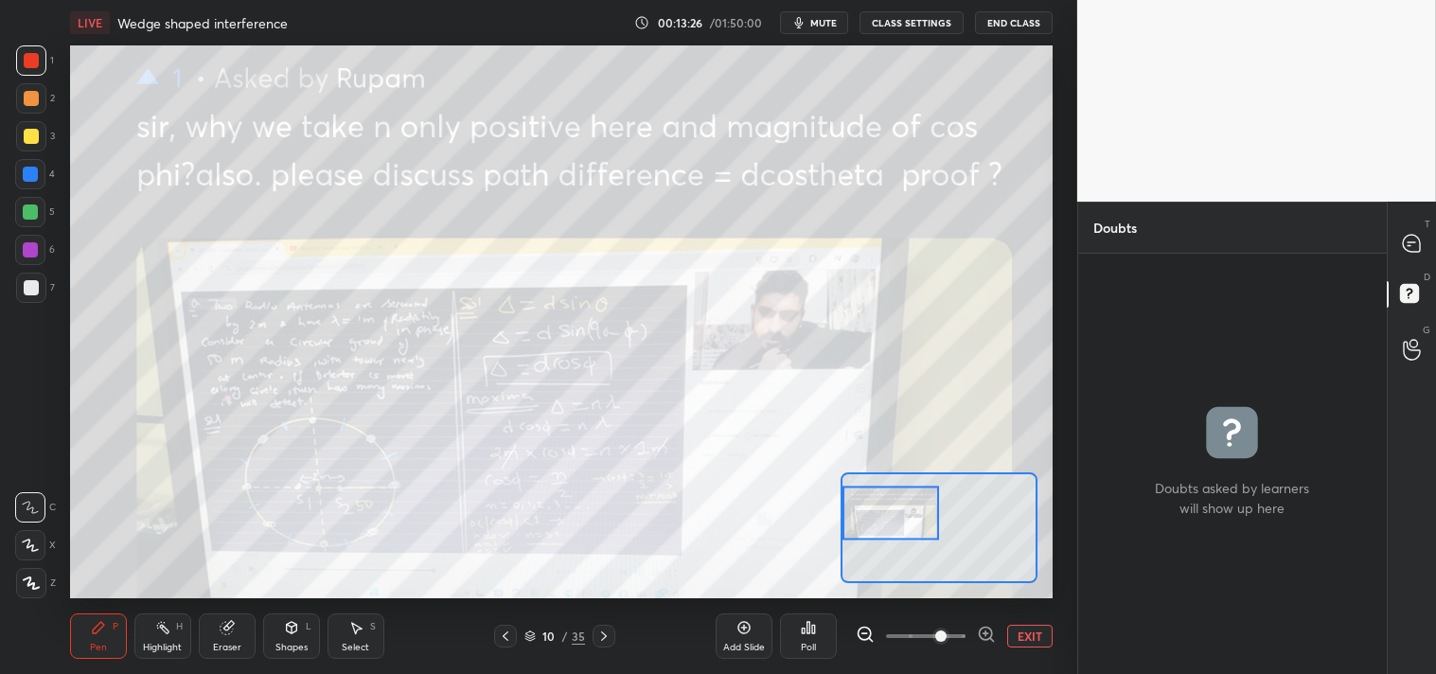
click at [1047, 642] on button "EXIT" at bounding box center [1029, 636] width 45 height 23
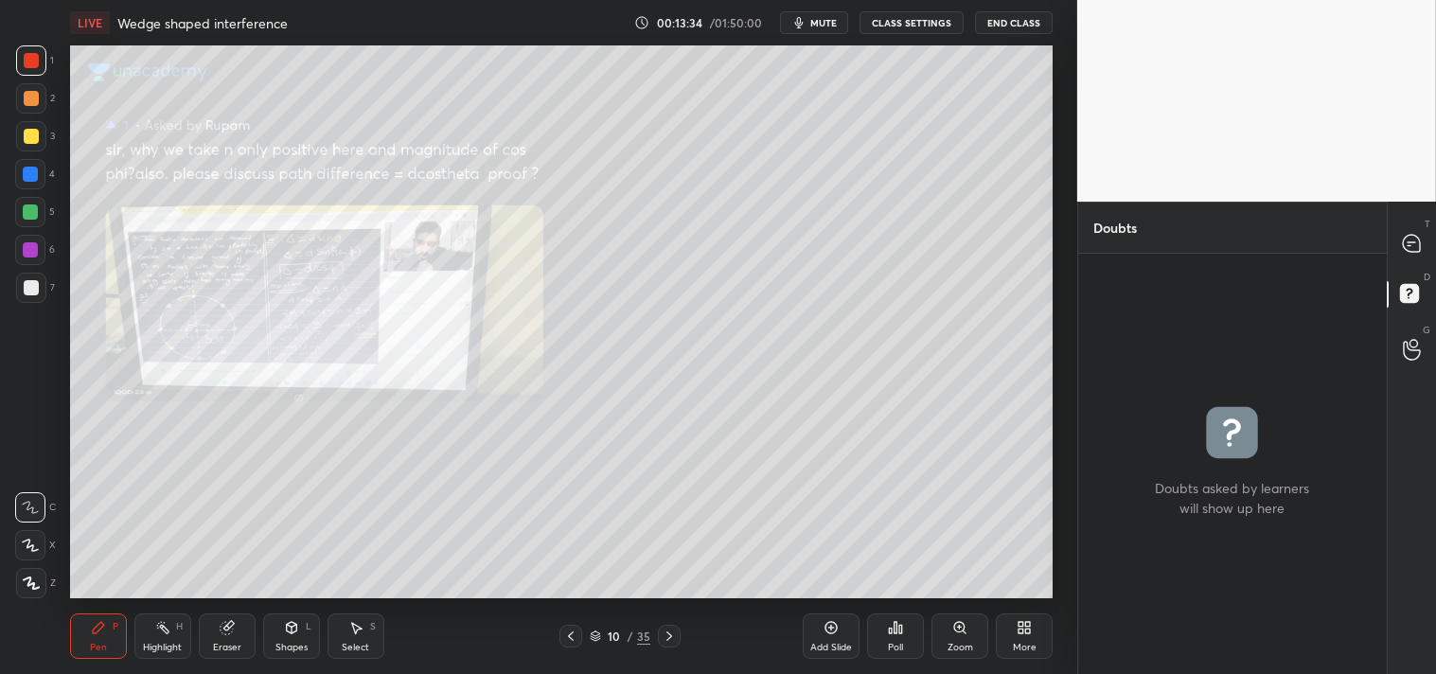
click at [32, 290] on div at bounding box center [31, 287] width 15 height 15
click at [300, 629] on div "Shapes L" at bounding box center [291, 636] width 57 height 45
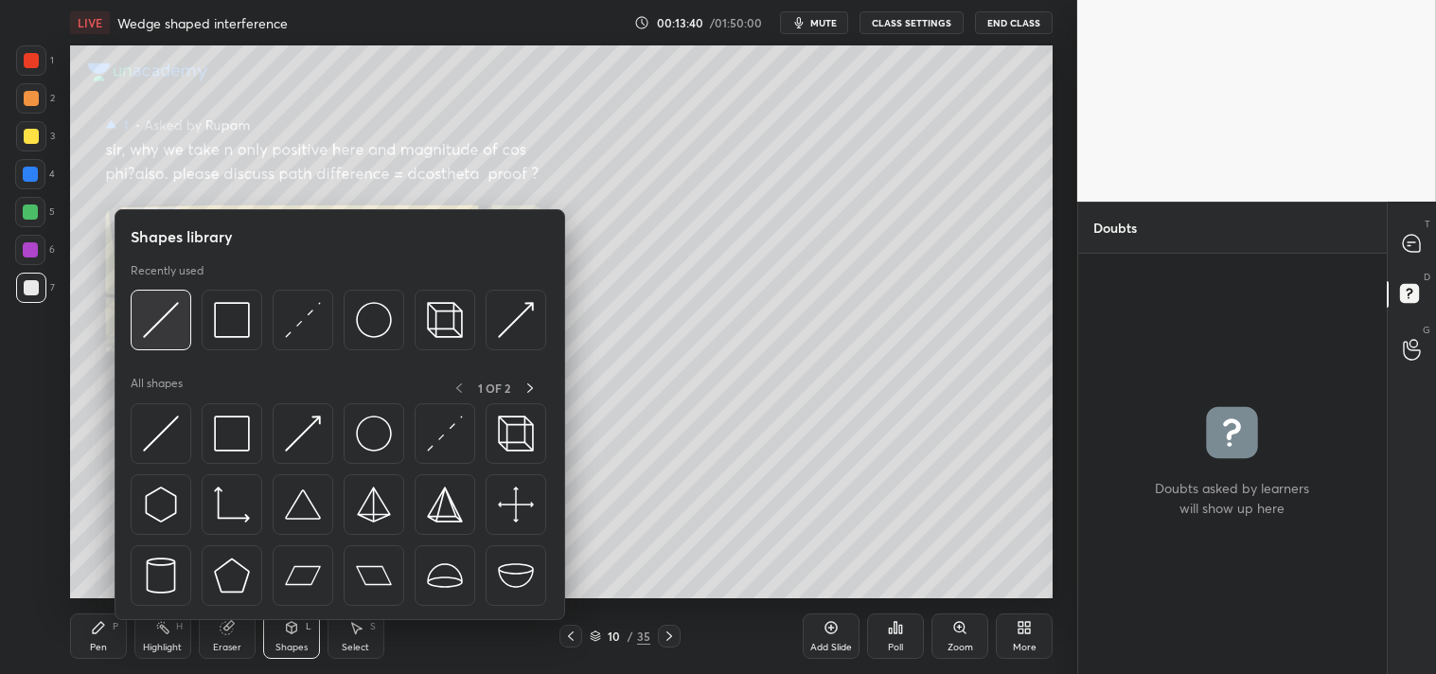
click at [151, 314] on img at bounding box center [161, 320] width 36 height 36
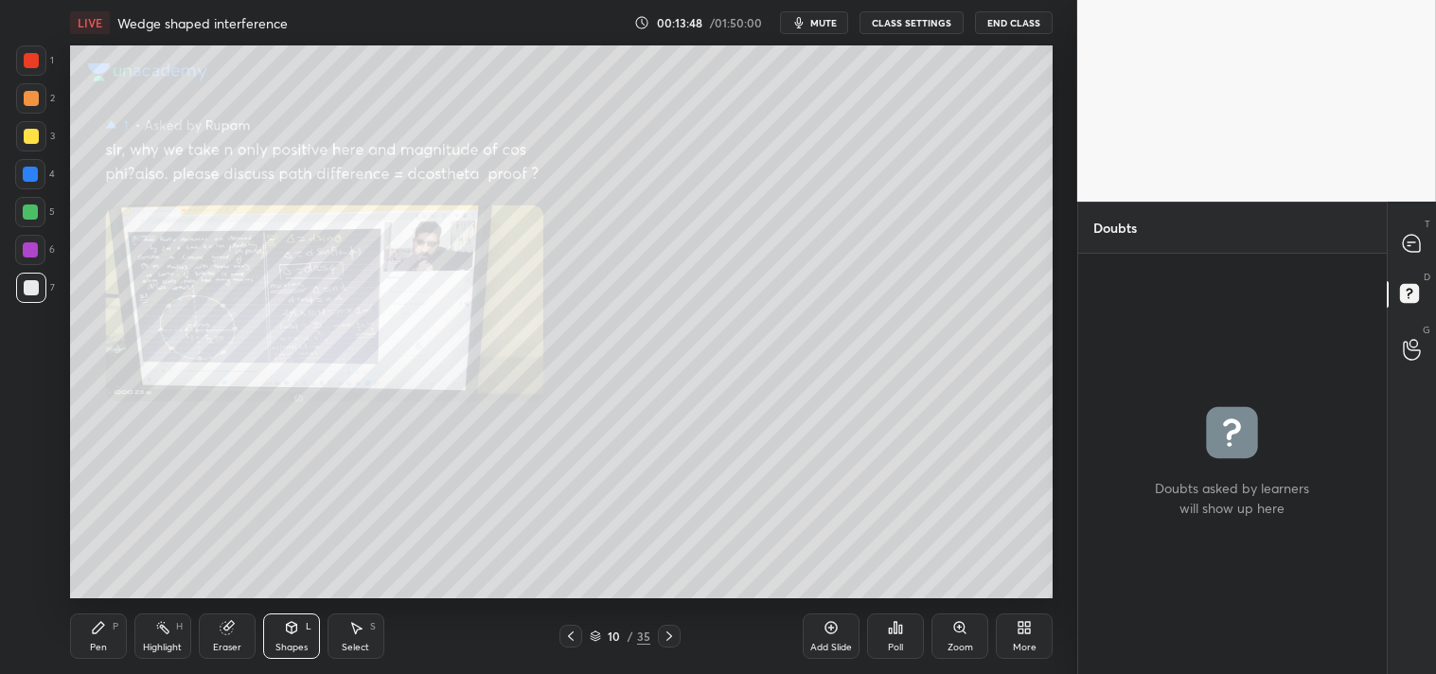
click at [95, 640] on div "Pen P" at bounding box center [98, 636] width 57 height 45
click at [97, 647] on div "Pen" at bounding box center [98, 647] width 17 height 9
click at [227, 643] on div "Eraser" at bounding box center [227, 647] width 28 height 9
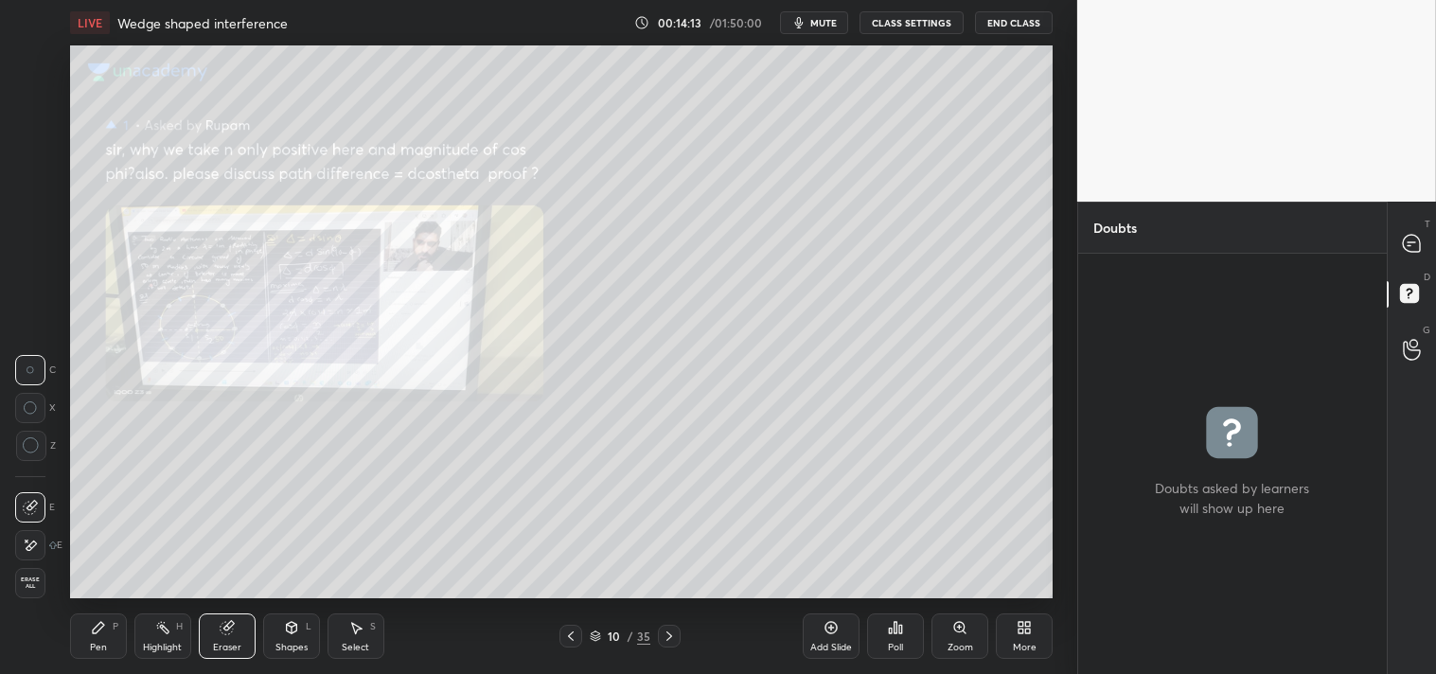
click at [223, 637] on div "Eraser" at bounding box center [227, 636] width 57 height 45
click at [100, 654] on div "Pen P" at bounding box center [98, 636] width 57 height 45
click at [112, 650] on div "Pen P" at bounding box center [98, 636] width 57 height 45
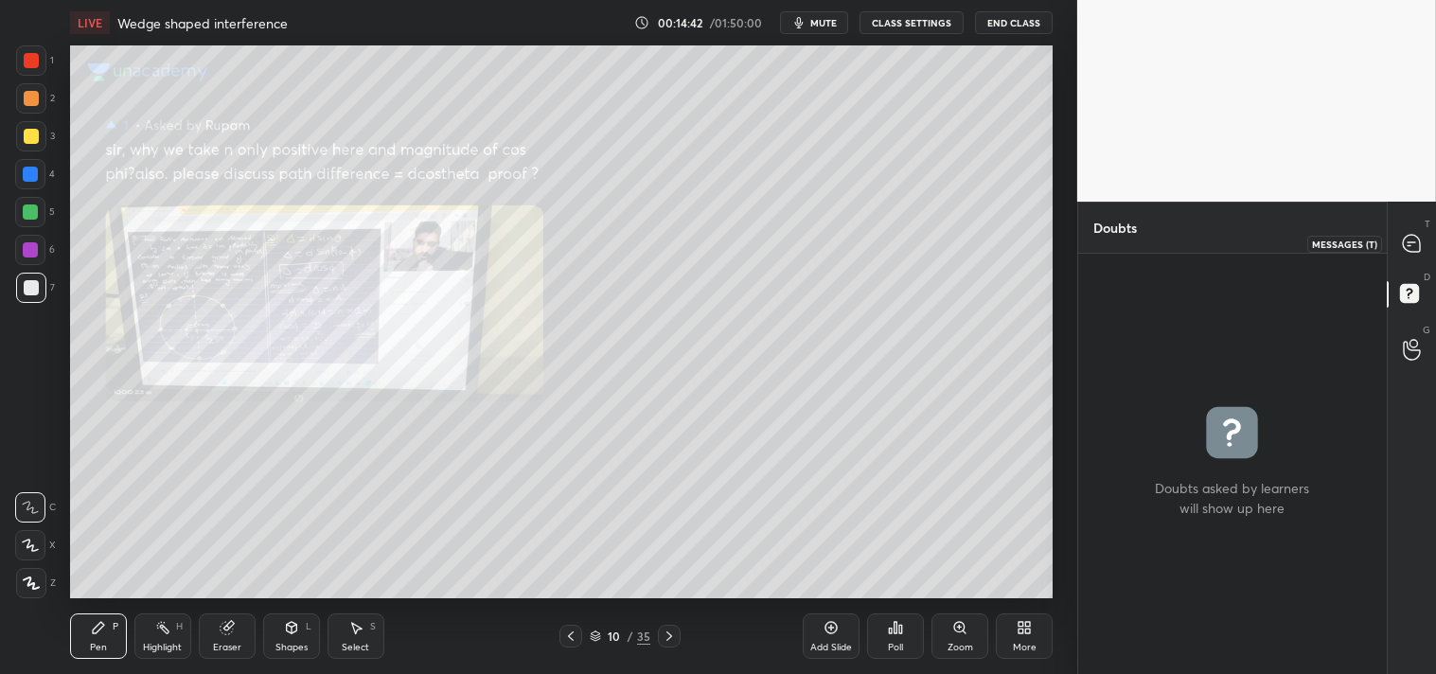
click at [1417, 242] on icon at bounding box center [1411, 243] width 17 height 17
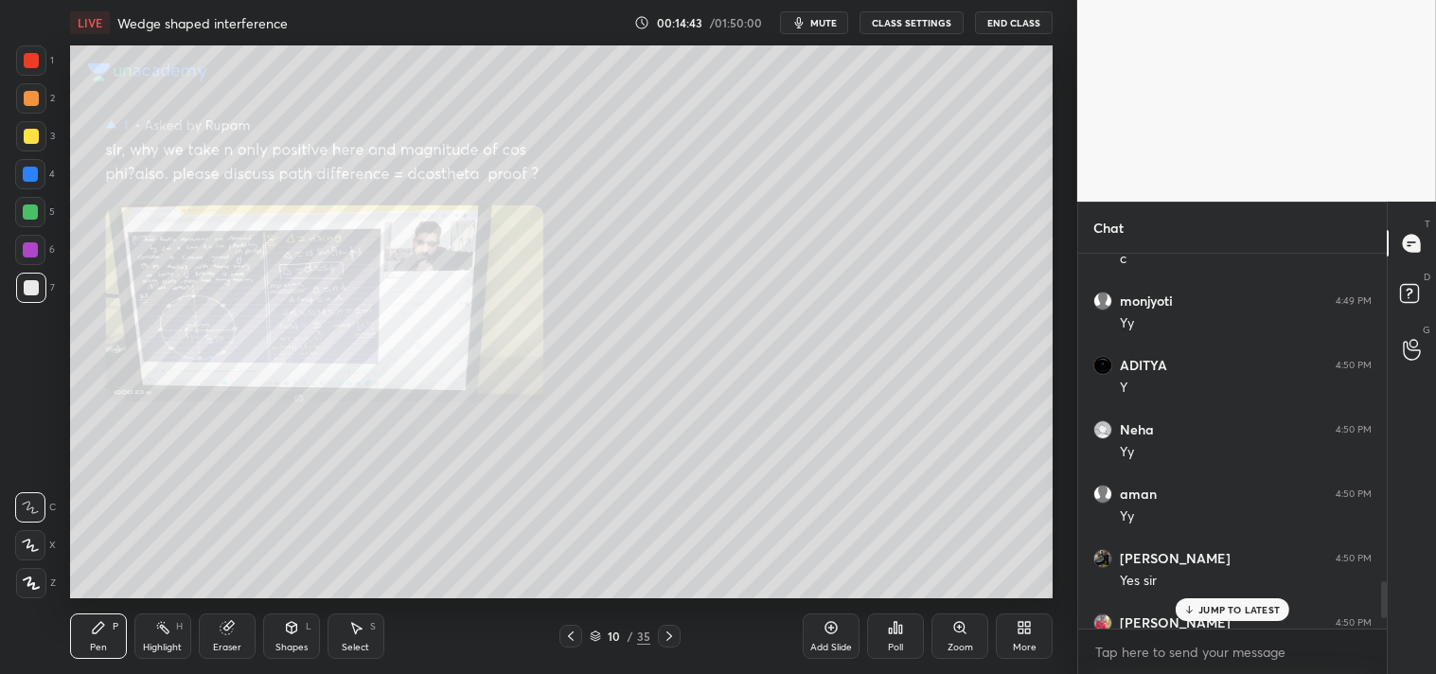
click at [1236, 613] on p "JUMP TO LATEST" at bounding box center [1239, 609] width 81 height 11
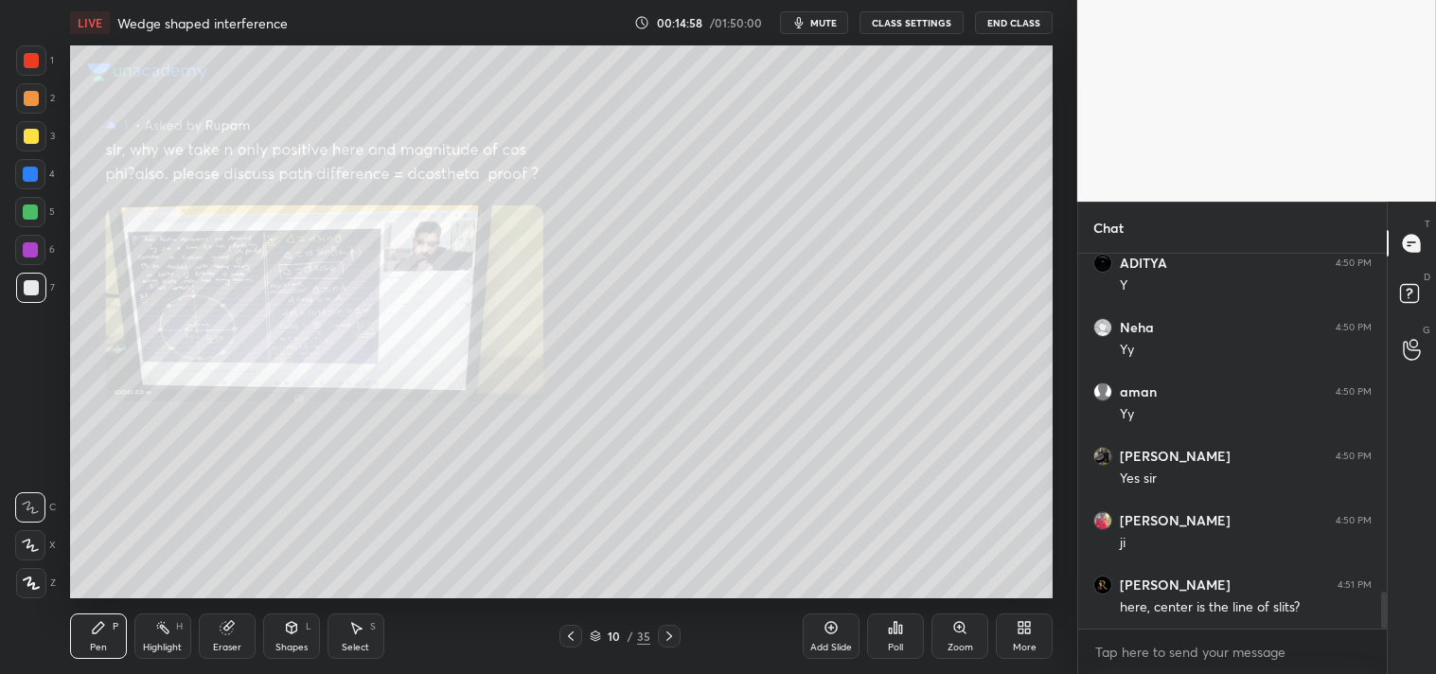
click at [290, 634] on icon at bounding box center [291, 627] width 15 height 15
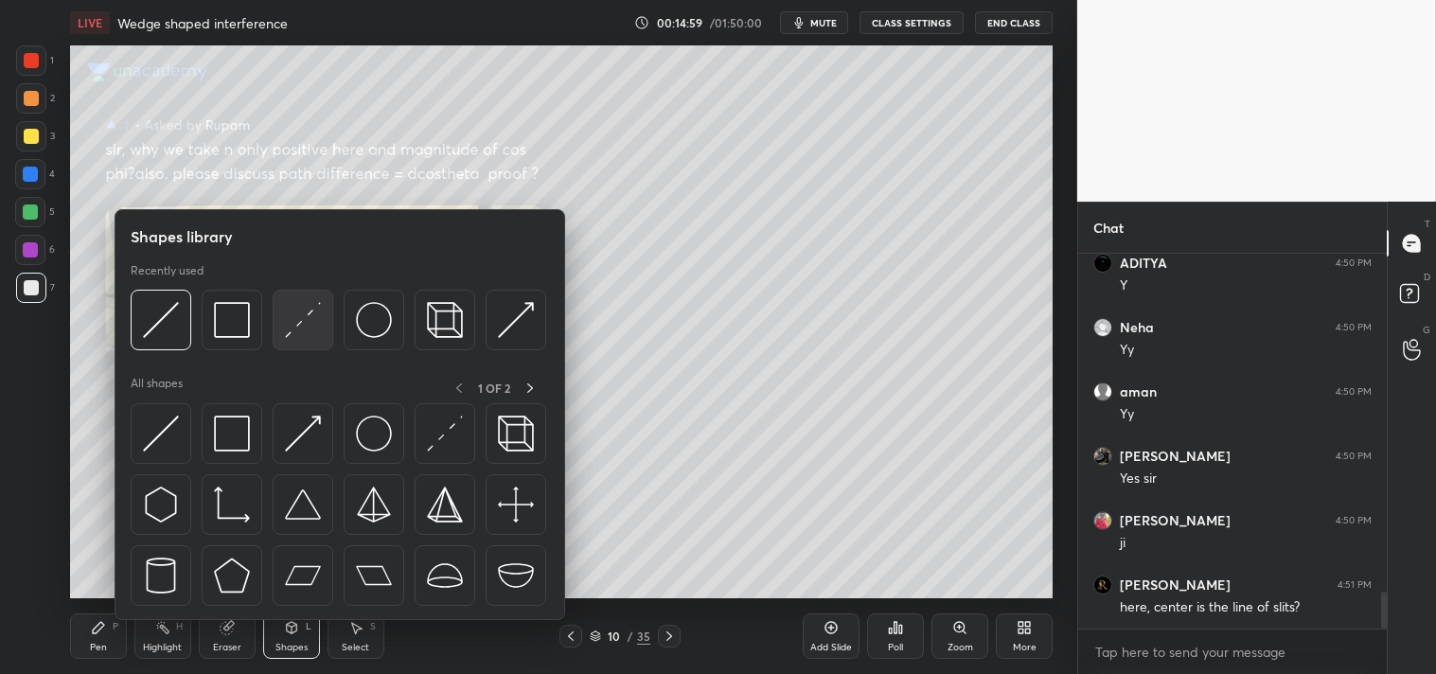
click at [279, 327] on div at bounding box center [303, 320] width 61 height 61
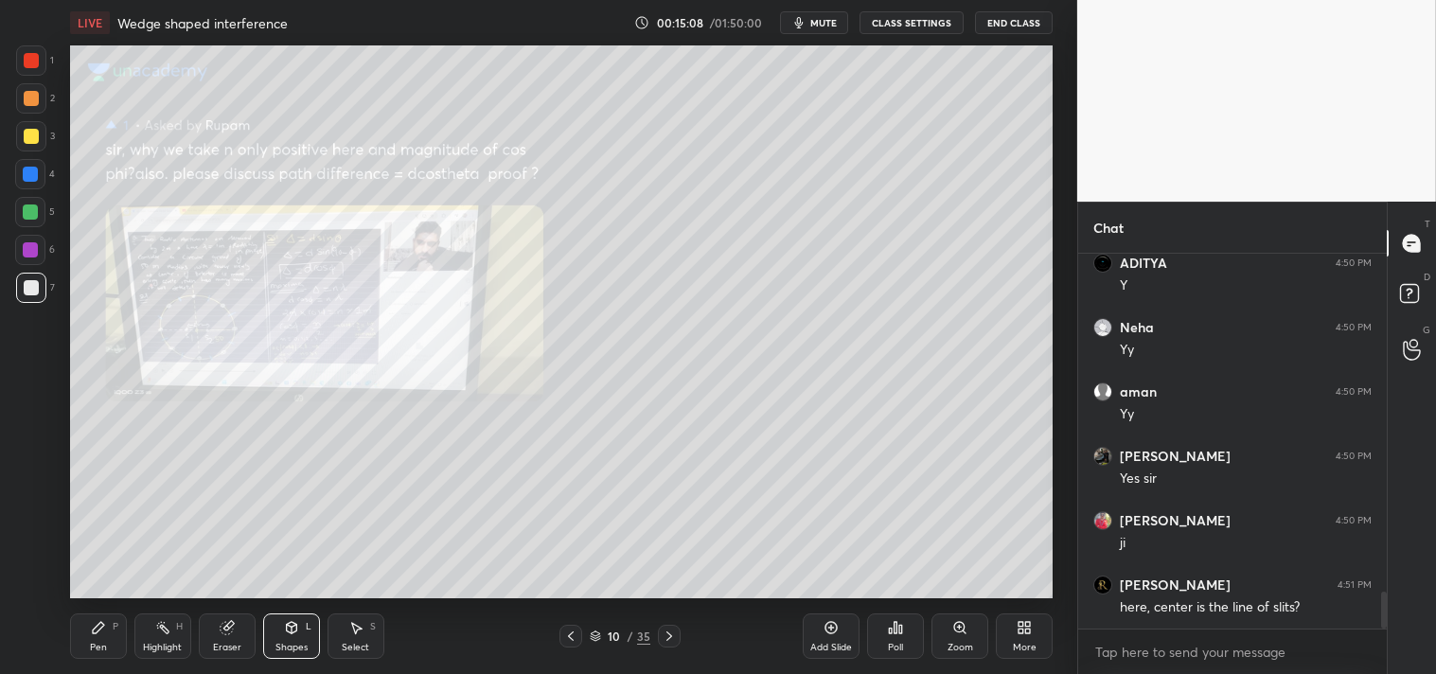
click at [99, 646] on div "Pen" at bounding box center [98, 647] width 17 height 9
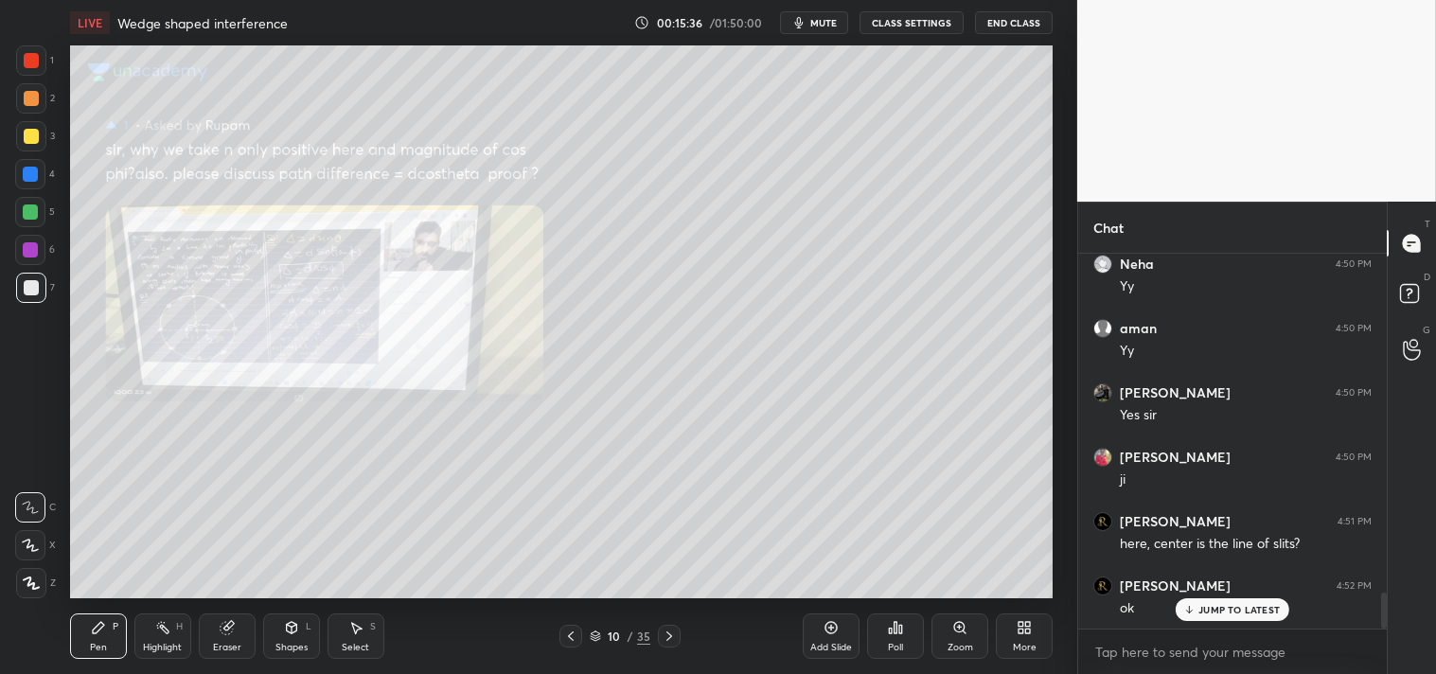
click at [967, 636] on div "Zoom" at bounding box center [960, 636] width 57 height 45
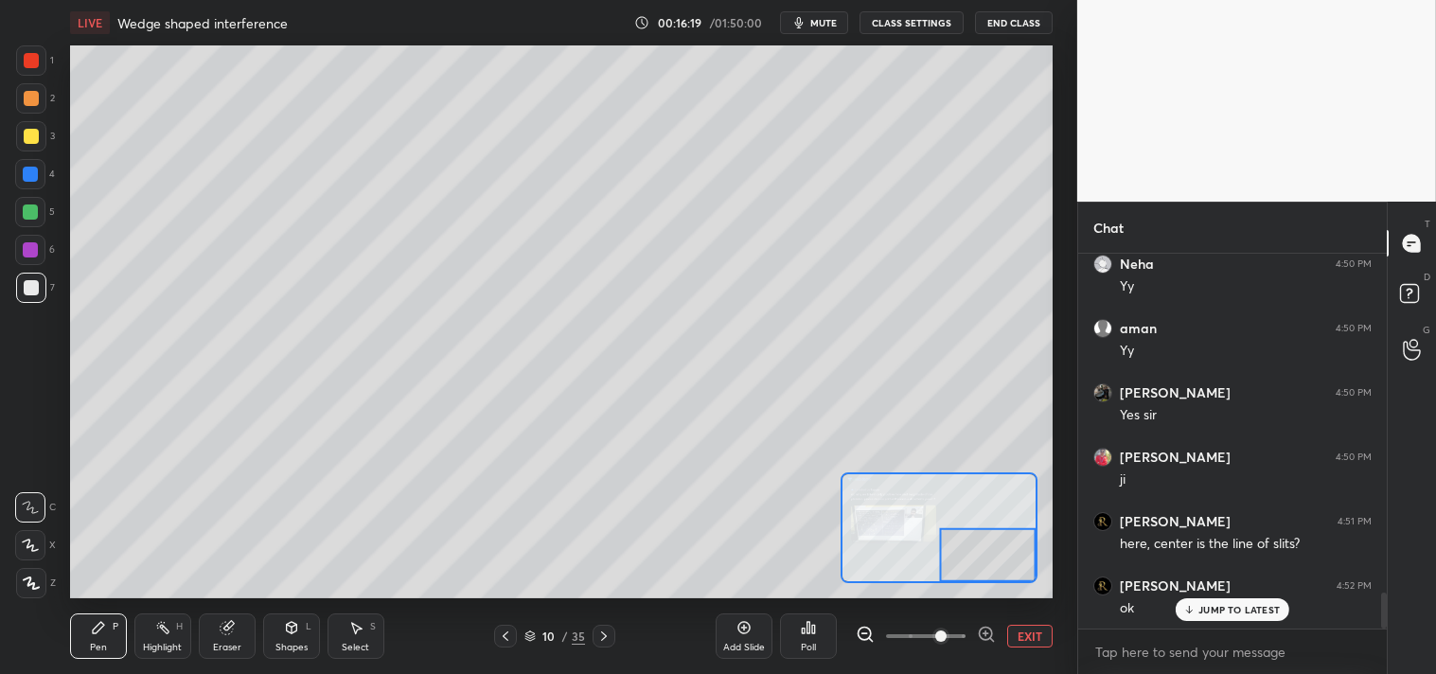
click at [1021, 638] on button "EXIT" at bounding box center [1029, 636] width 45 height 23
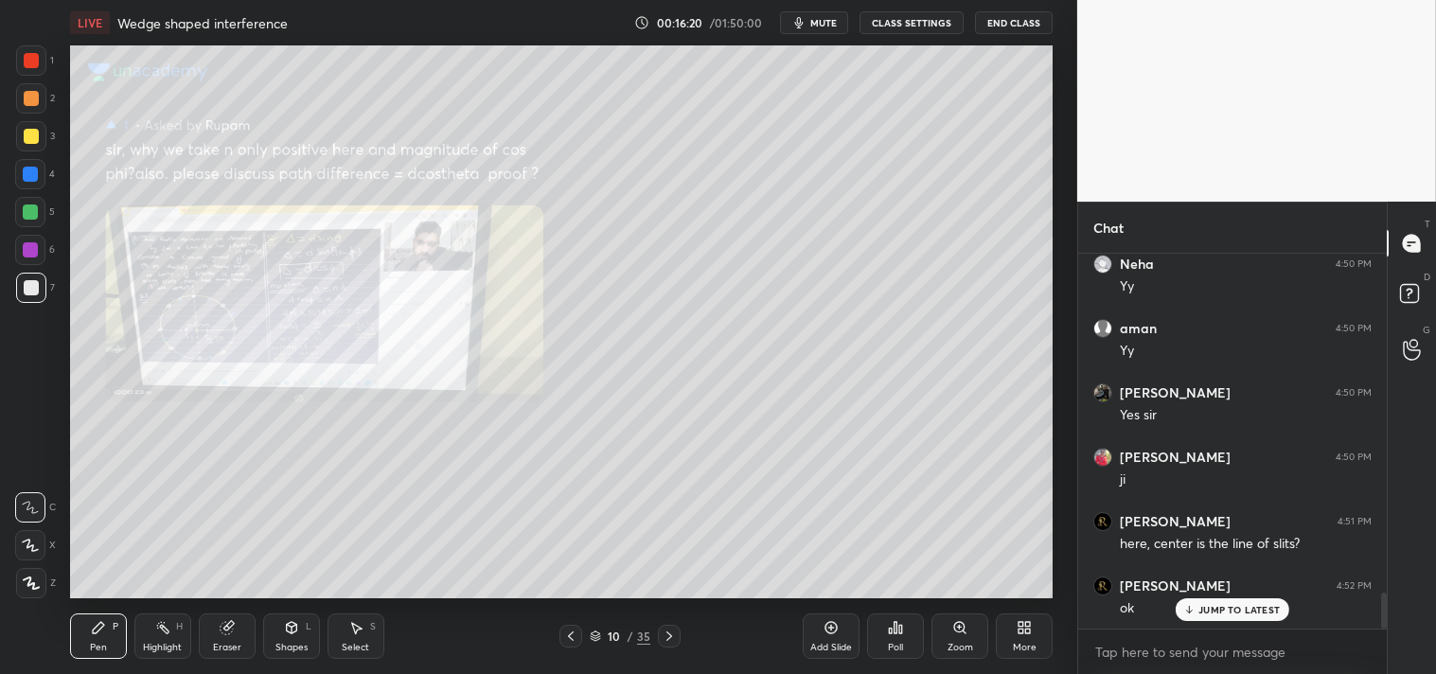
click at [962, 647] on div "Zoom" at bounding box center [961, 647] width 26 height 9
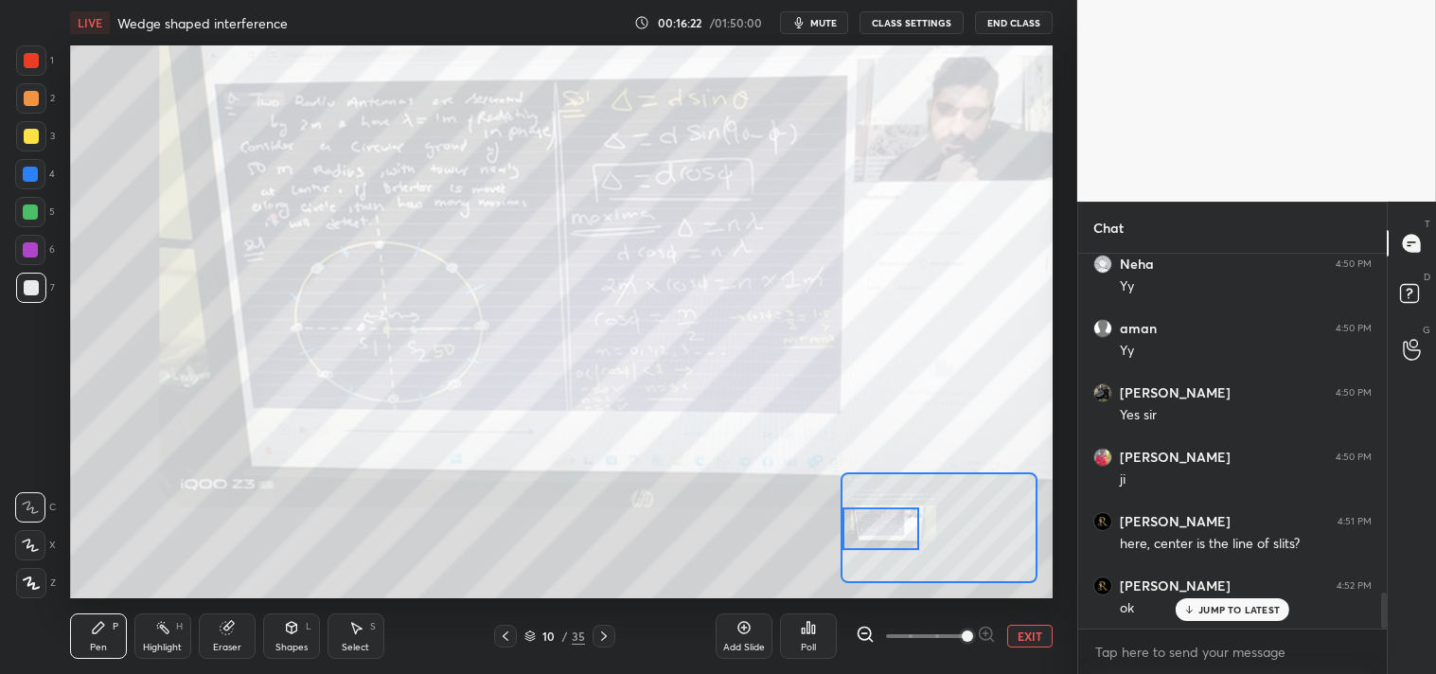
click at [191, 644] on div "Pen P Highlight H Eraser Shapes L Select S" at bounding box center [231, 636] width 323 height 45
click at [171, 640] on div "Highlight H" at bounding box center [162, 636] width 57 height 45
click at [1028, 639] on button "EXIT" at bounding box center [1029, 636] width 45 height 23
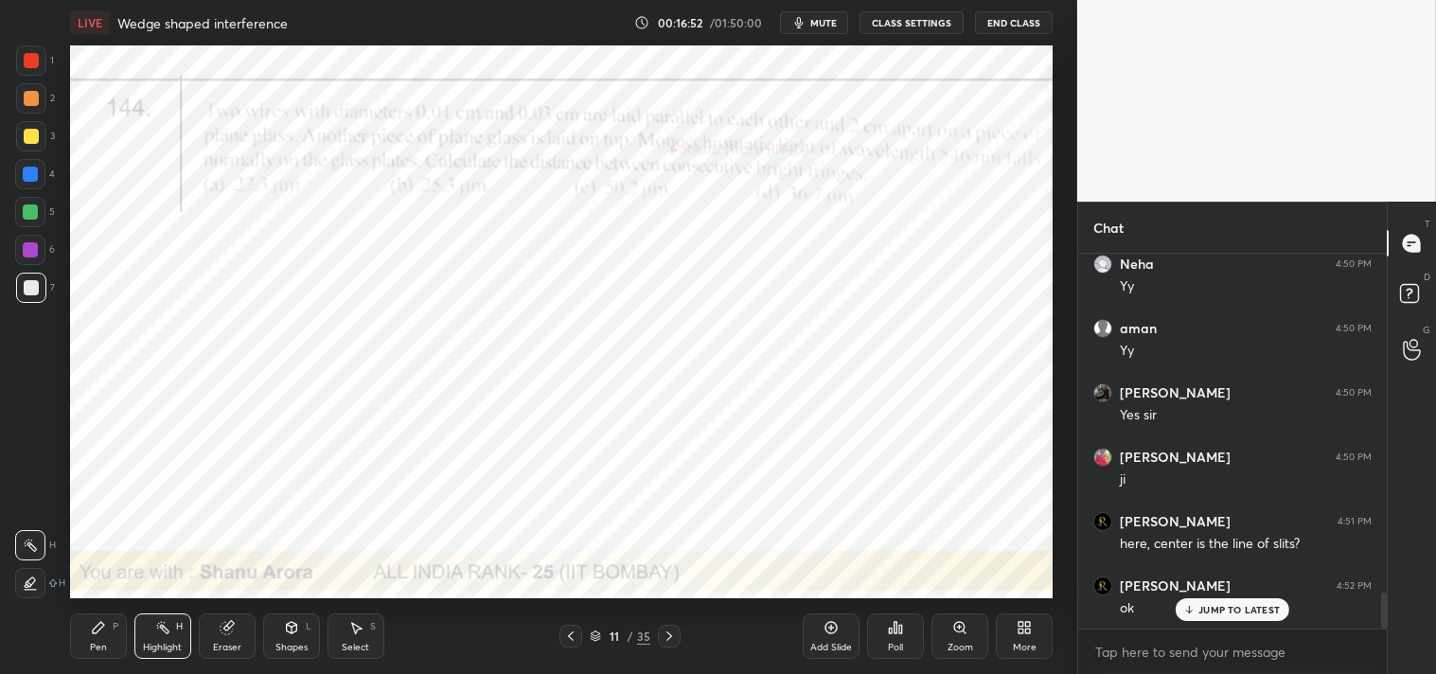
click at [86, 639] on div "Pen P" at bounding box center [98, 636] width 57 height 45
click at [92, 636] on div "Pen P" at bounding box center [98, 636] width 57 height 45
click at [26, 55] on div at bounding box center [31, 60] width 15 height 15
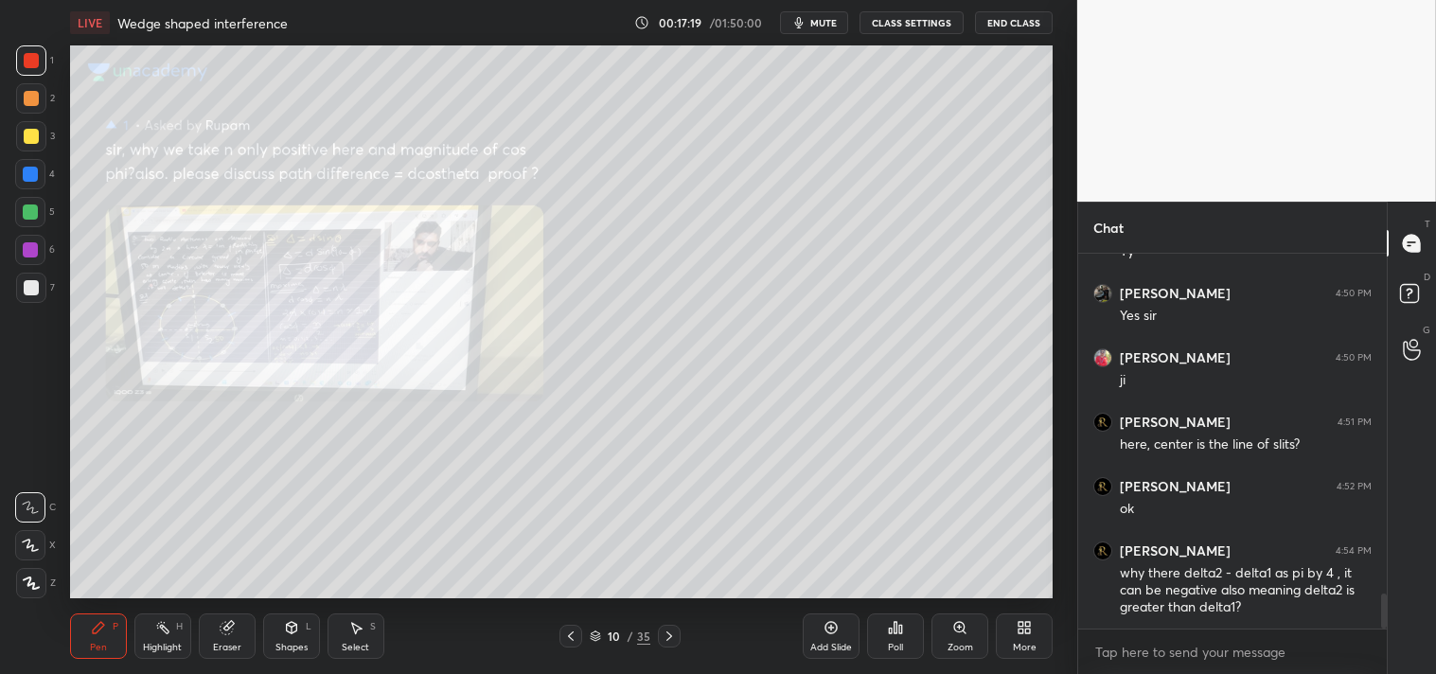
click at [831, 643] on div "Add Slide" at bounding box center [831, 647] width 42 height 9
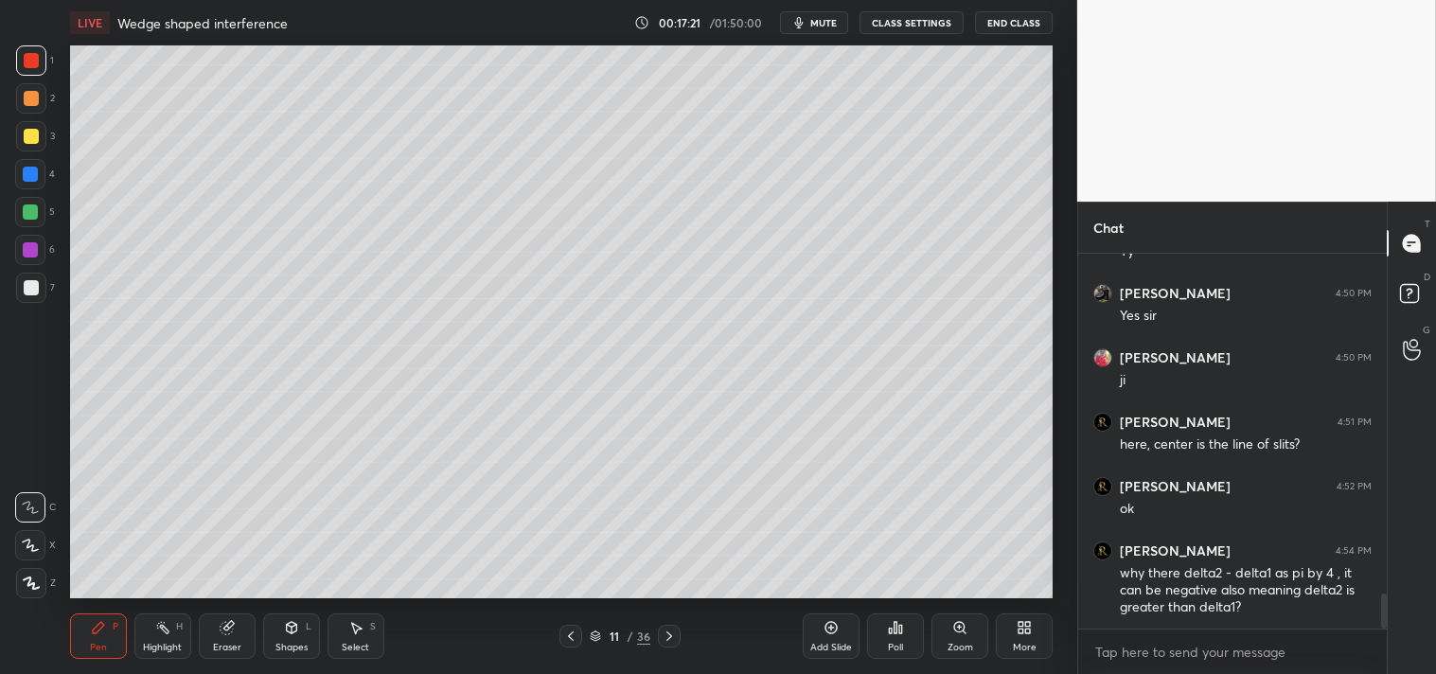
click at [36, 286] on div at bounding box center [31, 287] width 15 height 15
click at [28, 290] on div at bounding box center [31, 287] width 15 height 15
click at [225, 636] on div "Eraser" at bounding box center [227, 636] width 57 height 45
click at [211, 636] on div "Eraser" at bounding box center [227, 636] width 57 height 45
click at [24, 442] on icon at bounding box center [31, 445] width 17 height 17
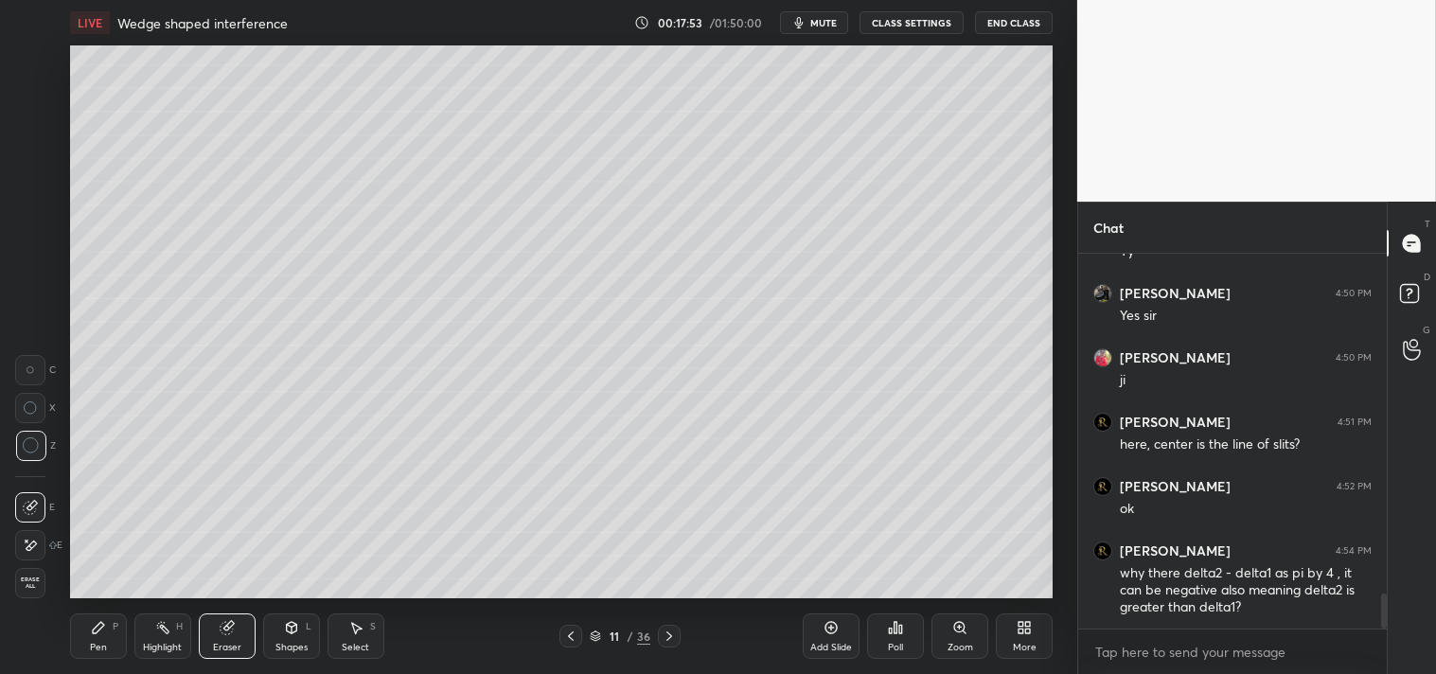
click at [28, 448] on icon at bounding box center [31, 445] width 17 height 17
click at [86, 636] on div "Pen P" at bounding box center [98, 636] width 57 height 45
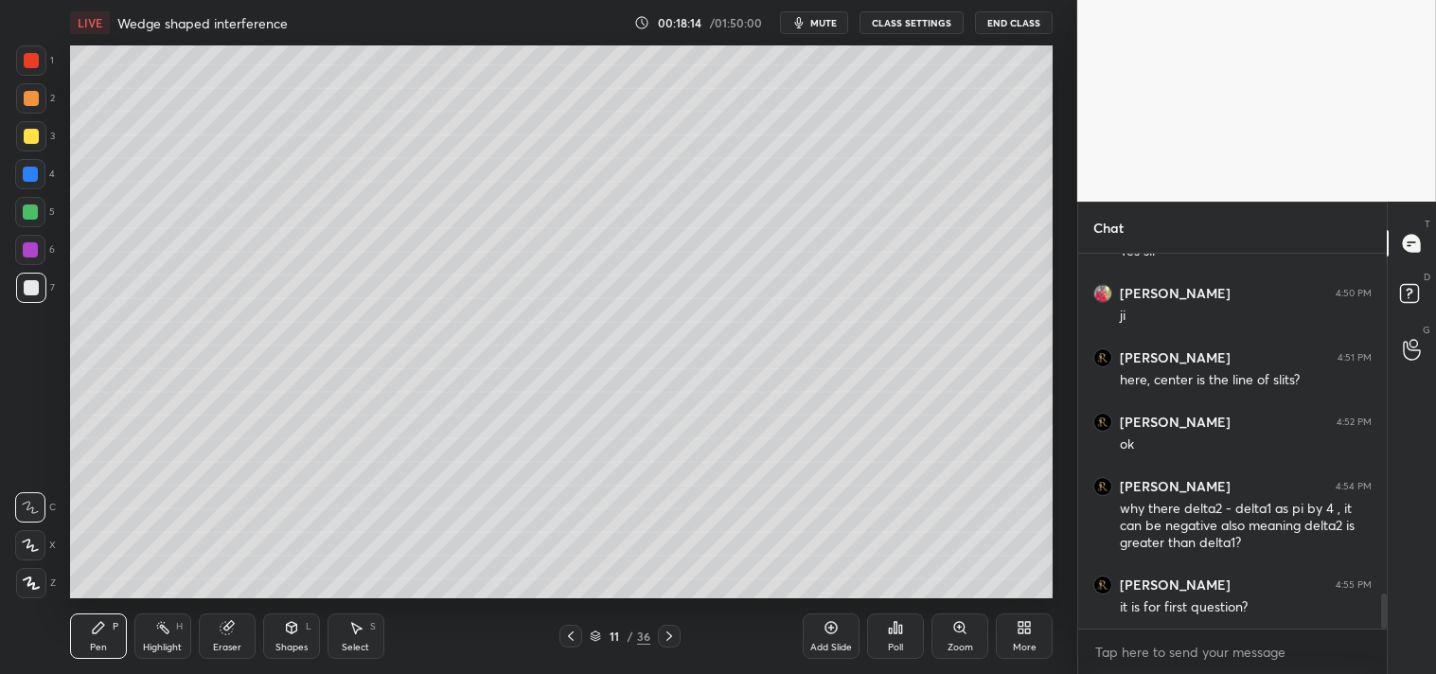
click at [147, 635] on div "Highlight H" at bounding box center [162, 636] width 57 height 45
click at [170, 628] on div "Highlight H" at bounding box center [162, 636] width 57 height 45
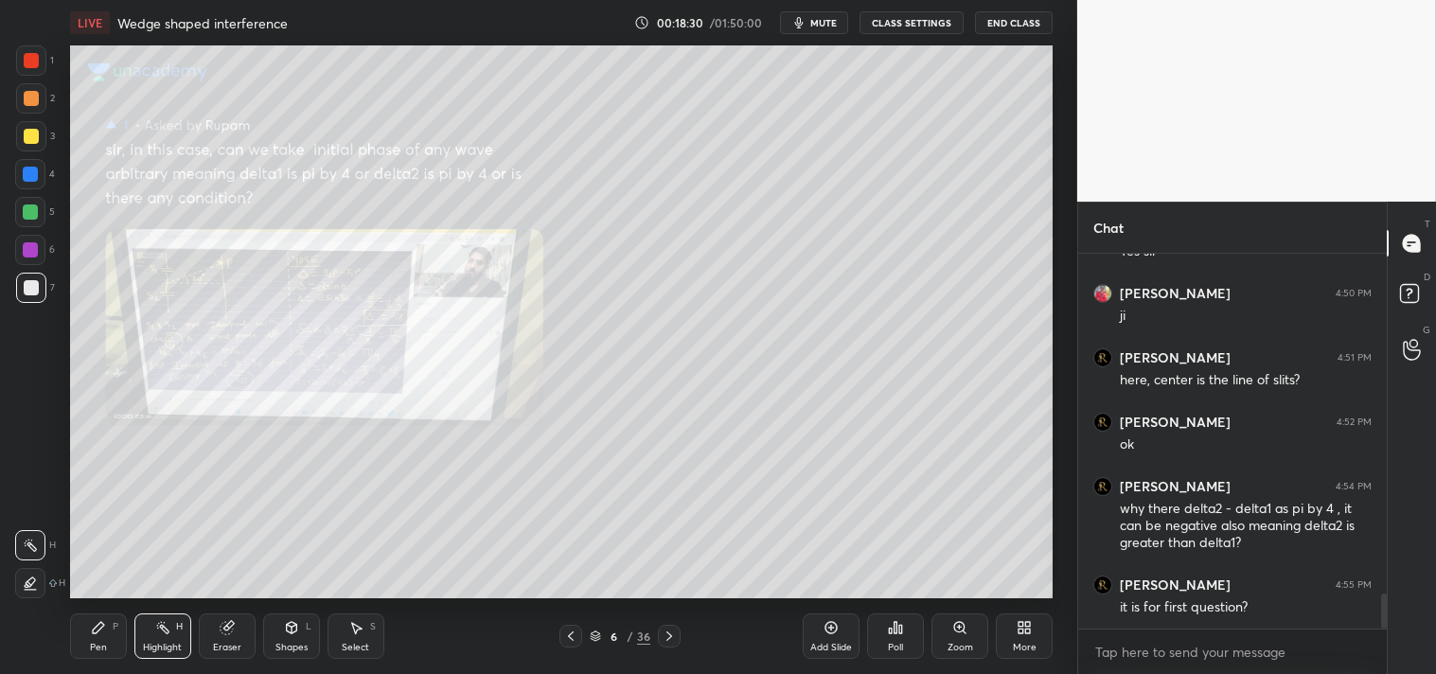
click at [961, 631] on icon at bounding box center [959, 627] width 10 height 10
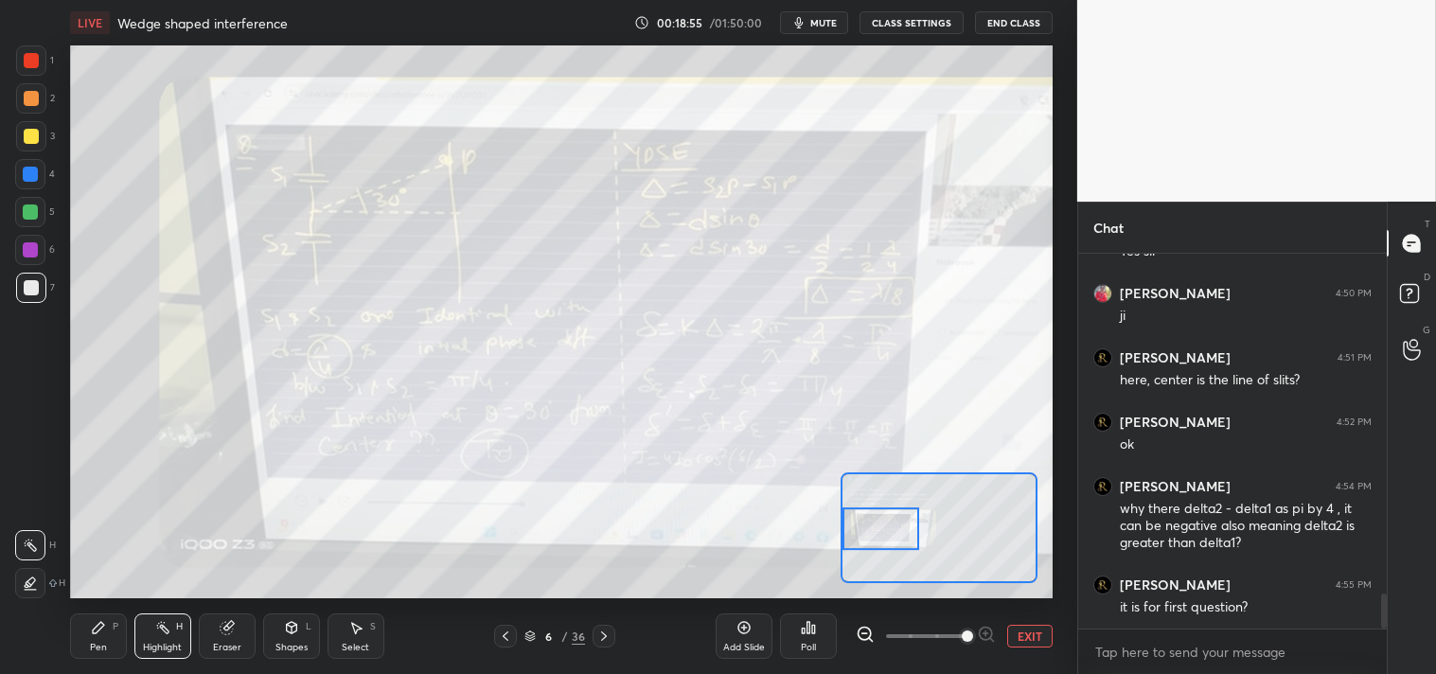
click at [1021, 621] on div "Add Slide Poll EXIT" at bounding box center [884, 636] width 337 height 106
click at [1028, 628] on button "EXIT" at bounding box center [1029, 636] width 45 height 23
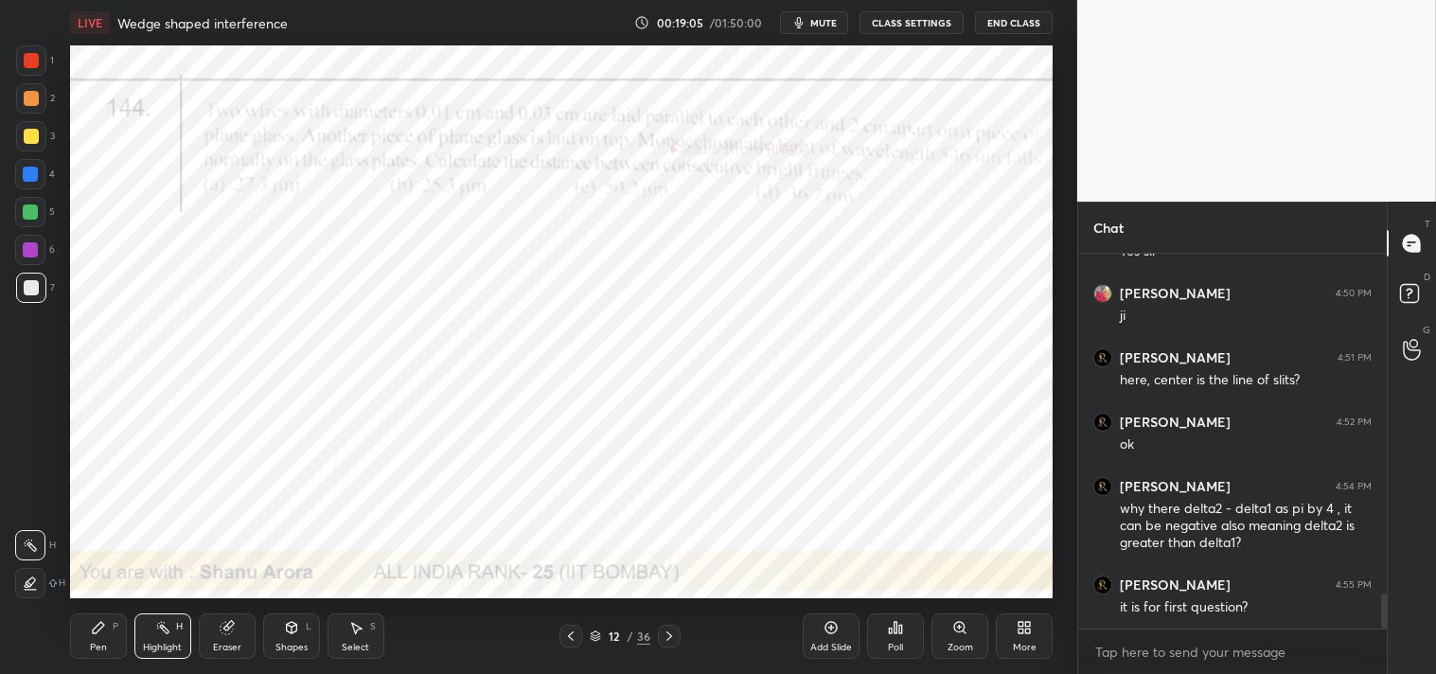
click at [105, 629] on icon at bounding box center [98, 627] width 15 height 15
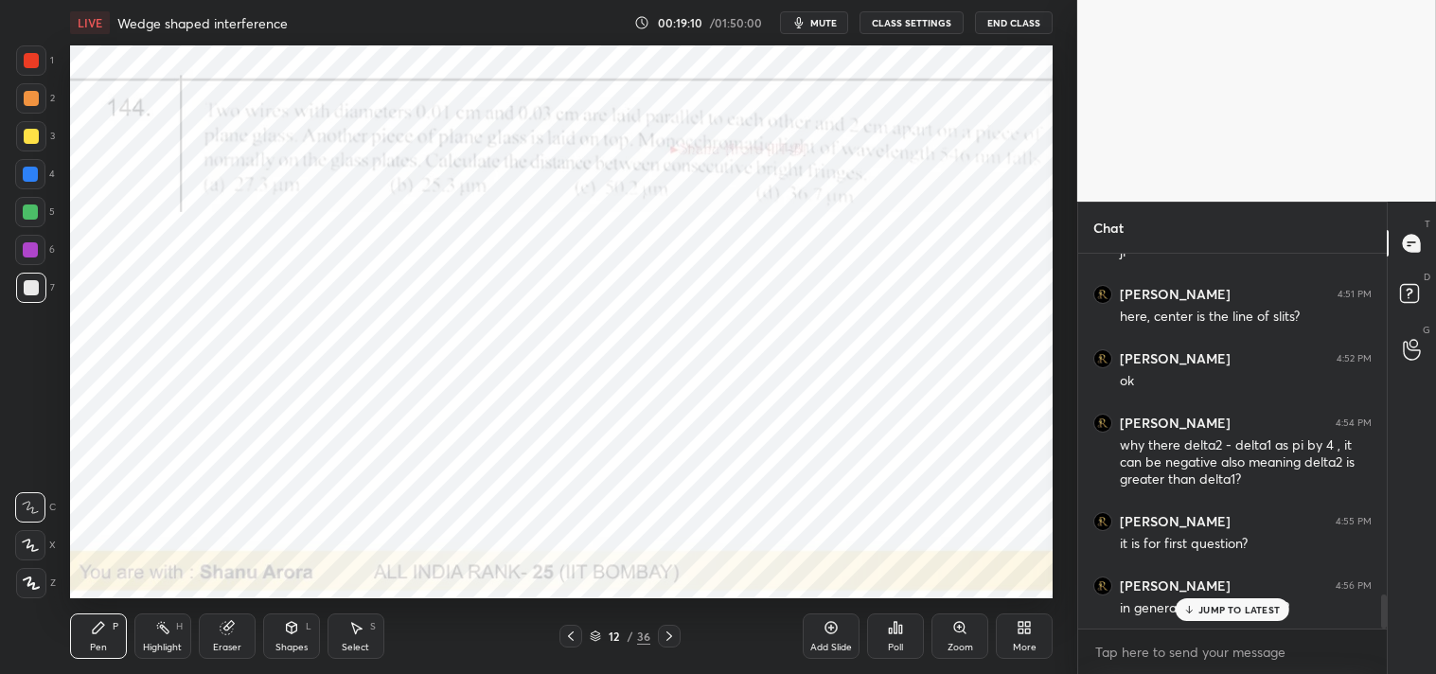
click at [306, 643] on div "Shapes" at bounding box center [292, 647] width 32 height 9
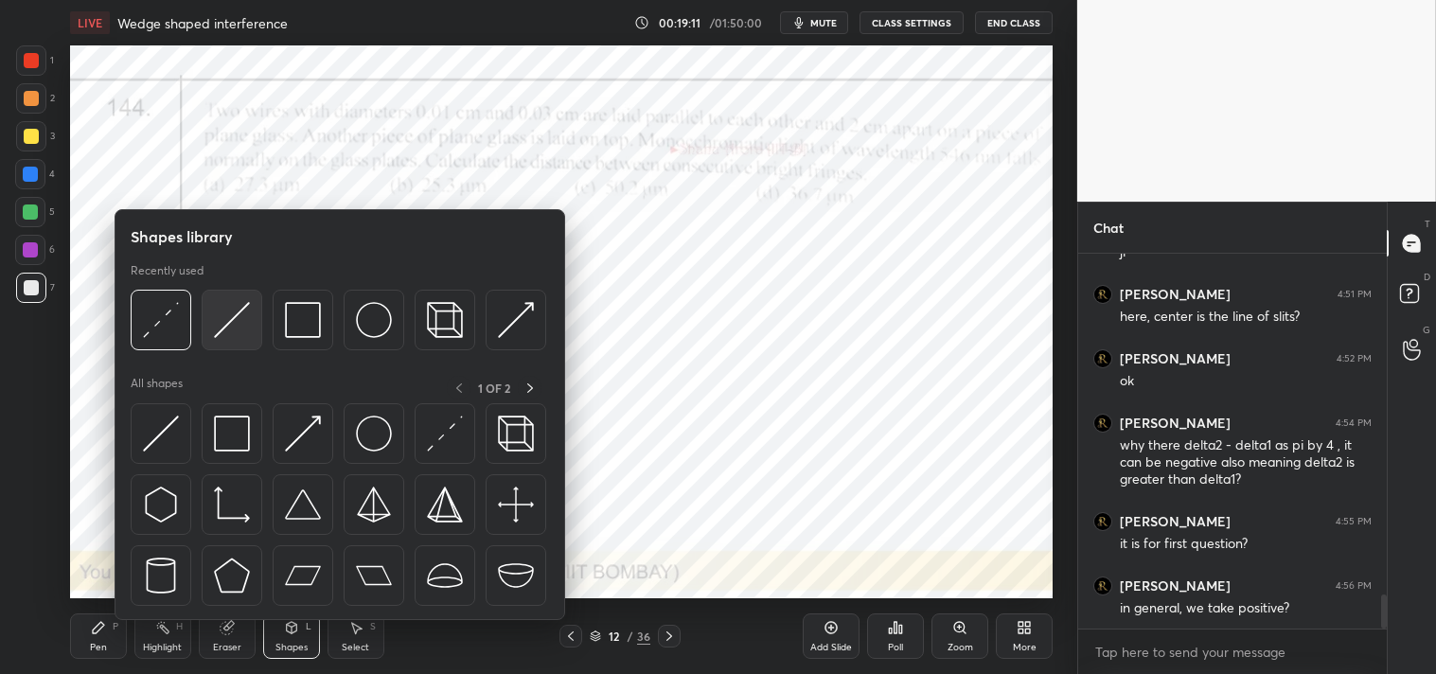
scroll to position [3792, 0]
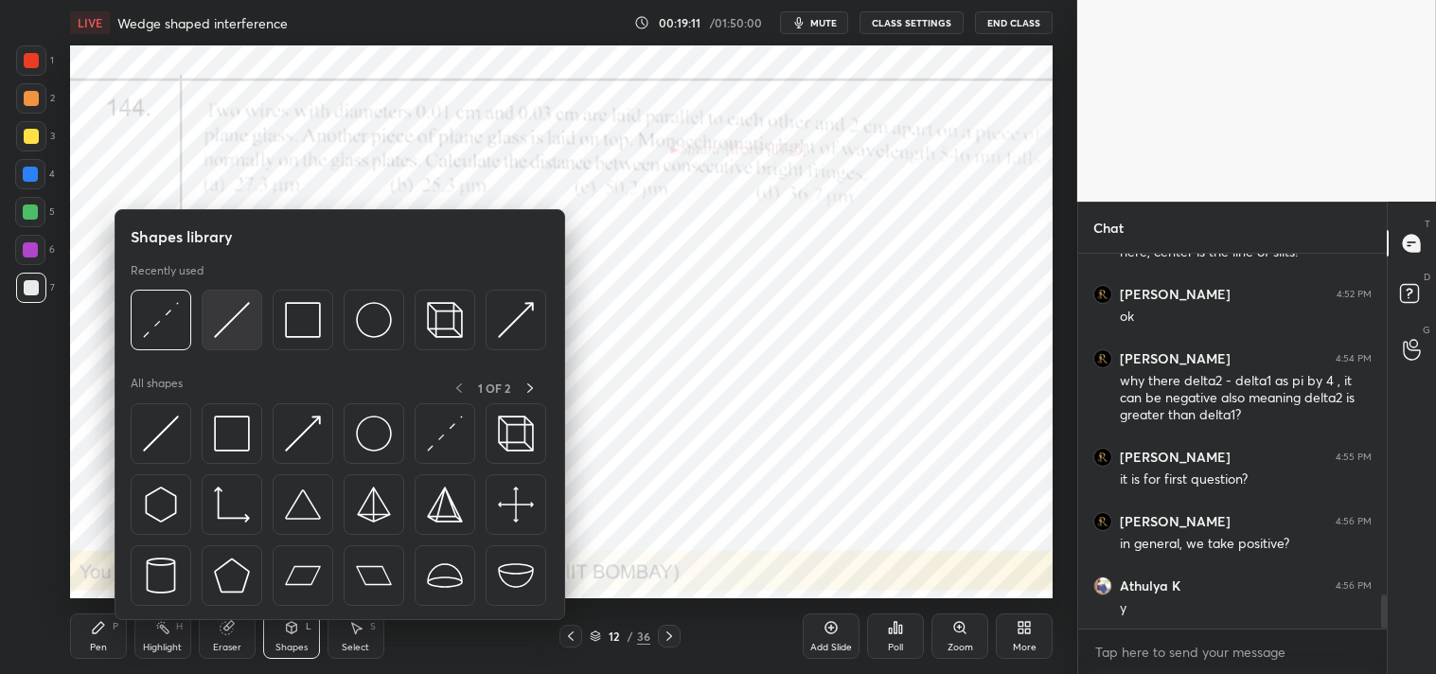
click at [230, 329] on img at bounding box center [232, 320] width 36 height 36
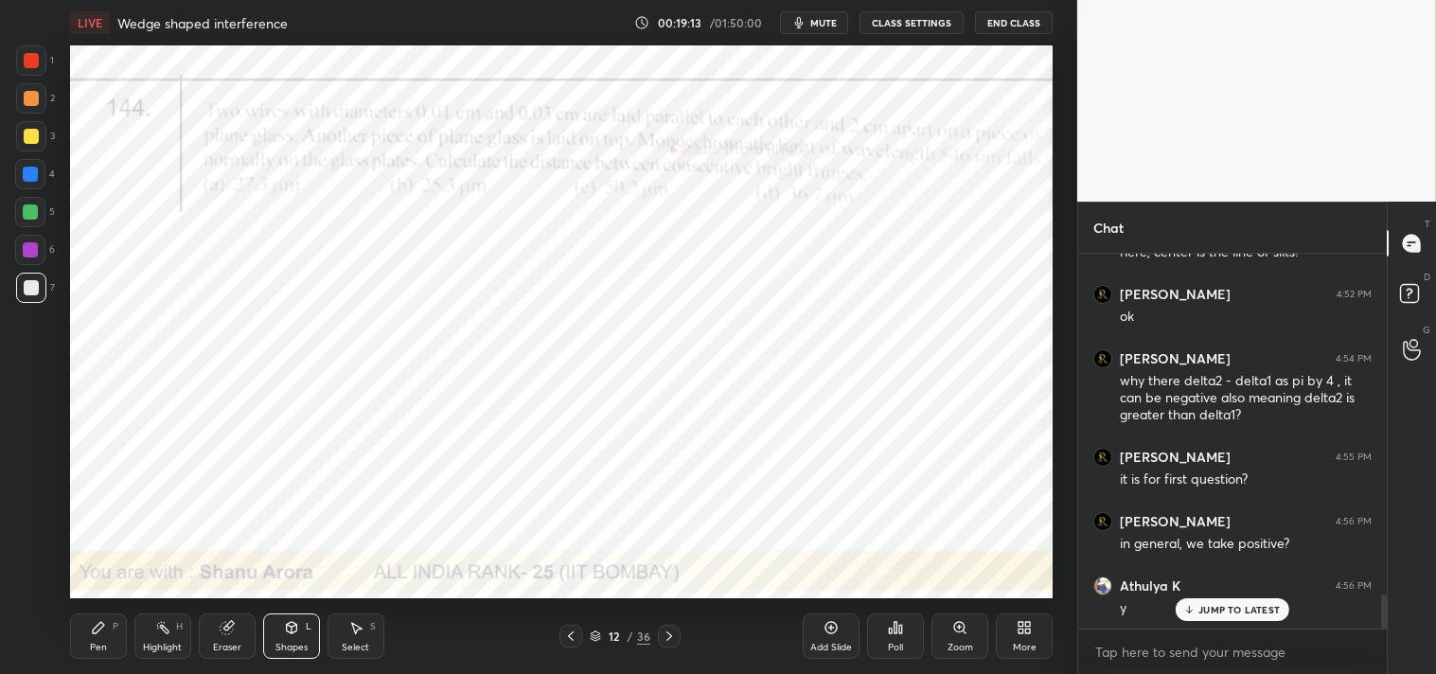
click at [38, 59] on div at bounding box center [31, 60] width 15 height 15
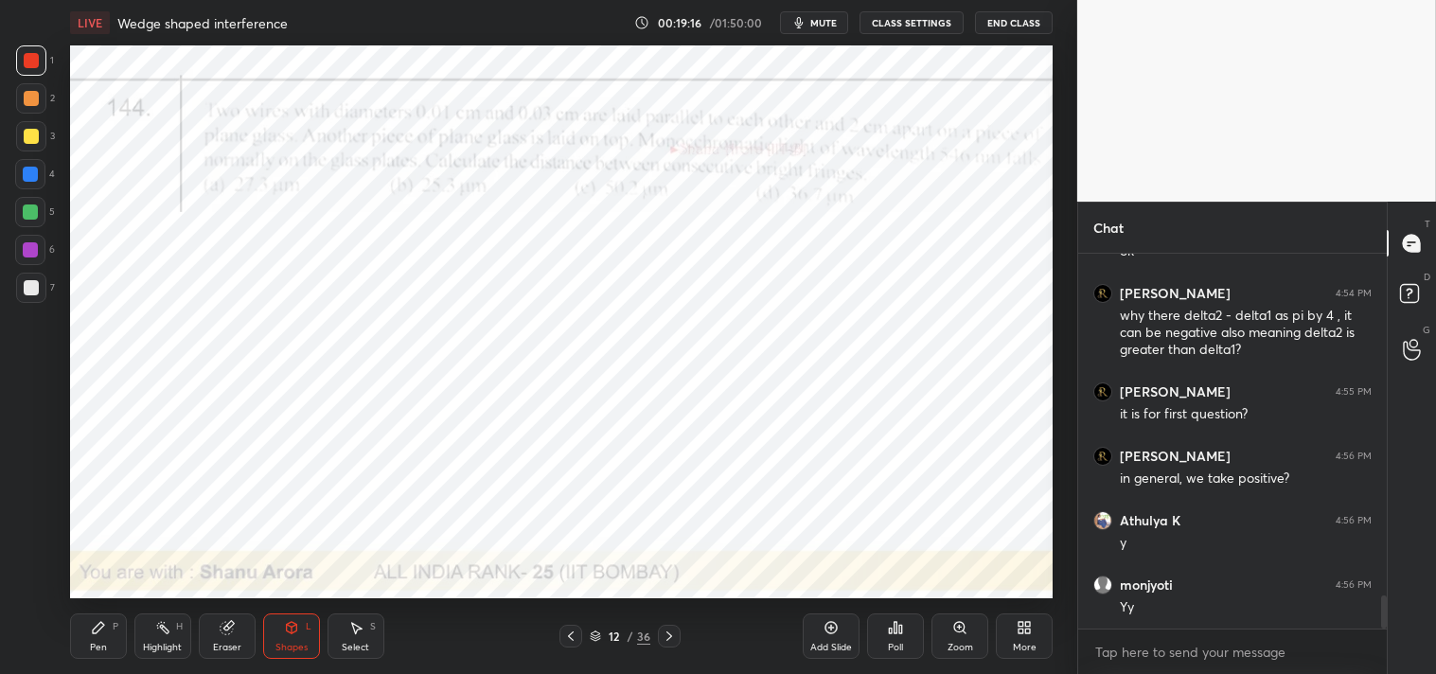
click at [292, 627] on icon at bounding box center [292, 630] width 0 height 7
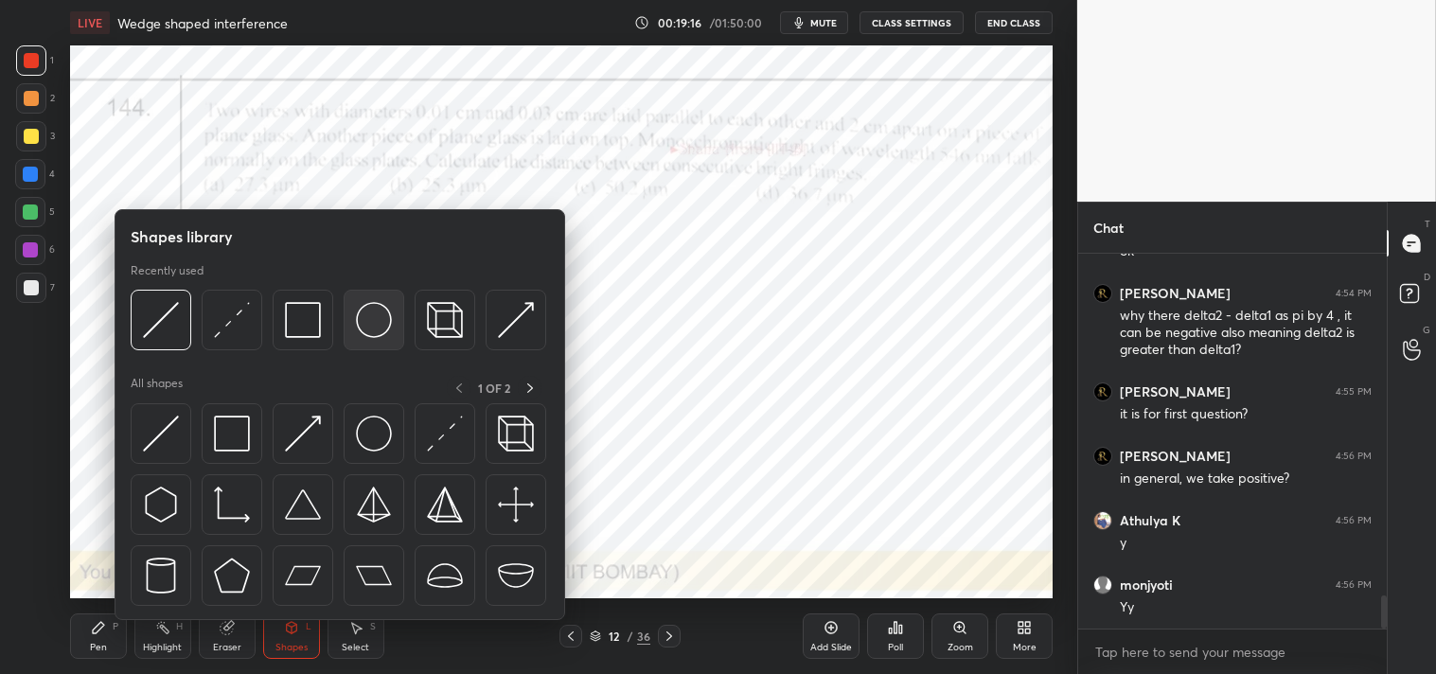
scroll to position [3922, 0]
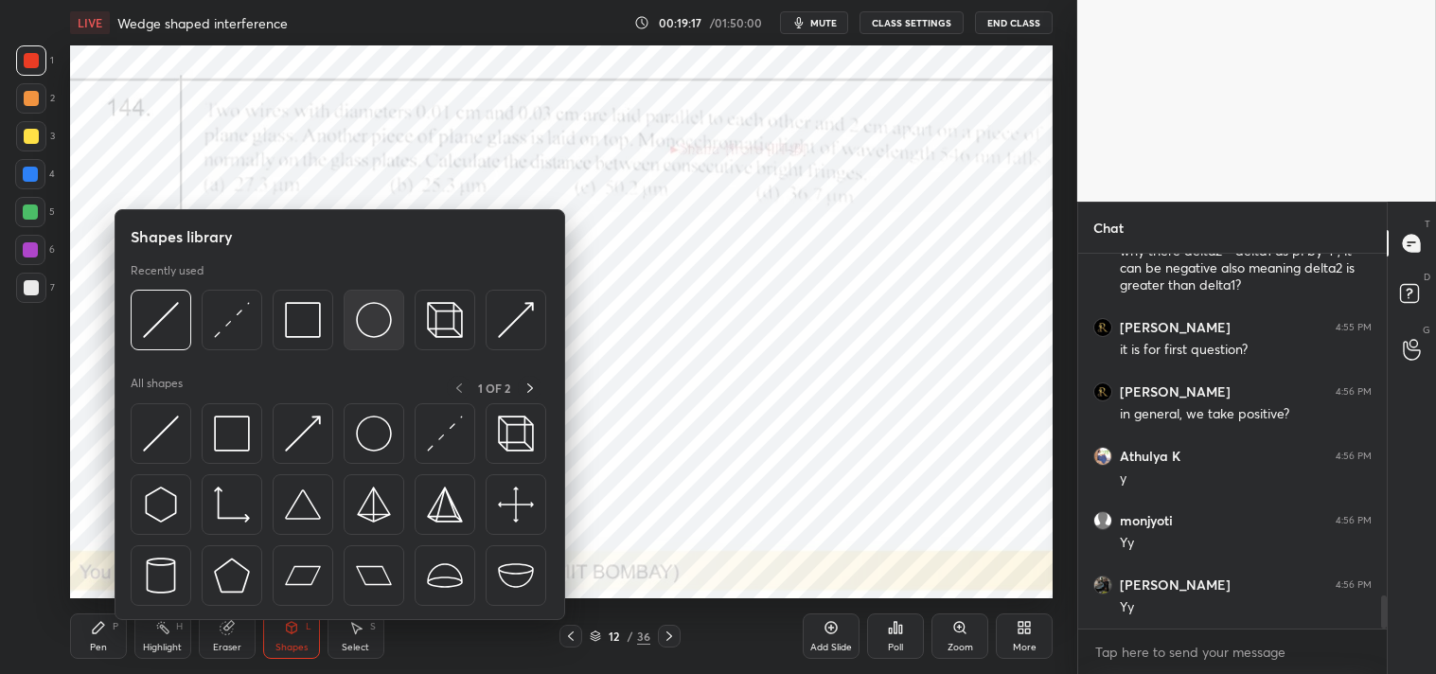
click at [372, 322] on img at bounding box center [374, 320] width 36 height 36
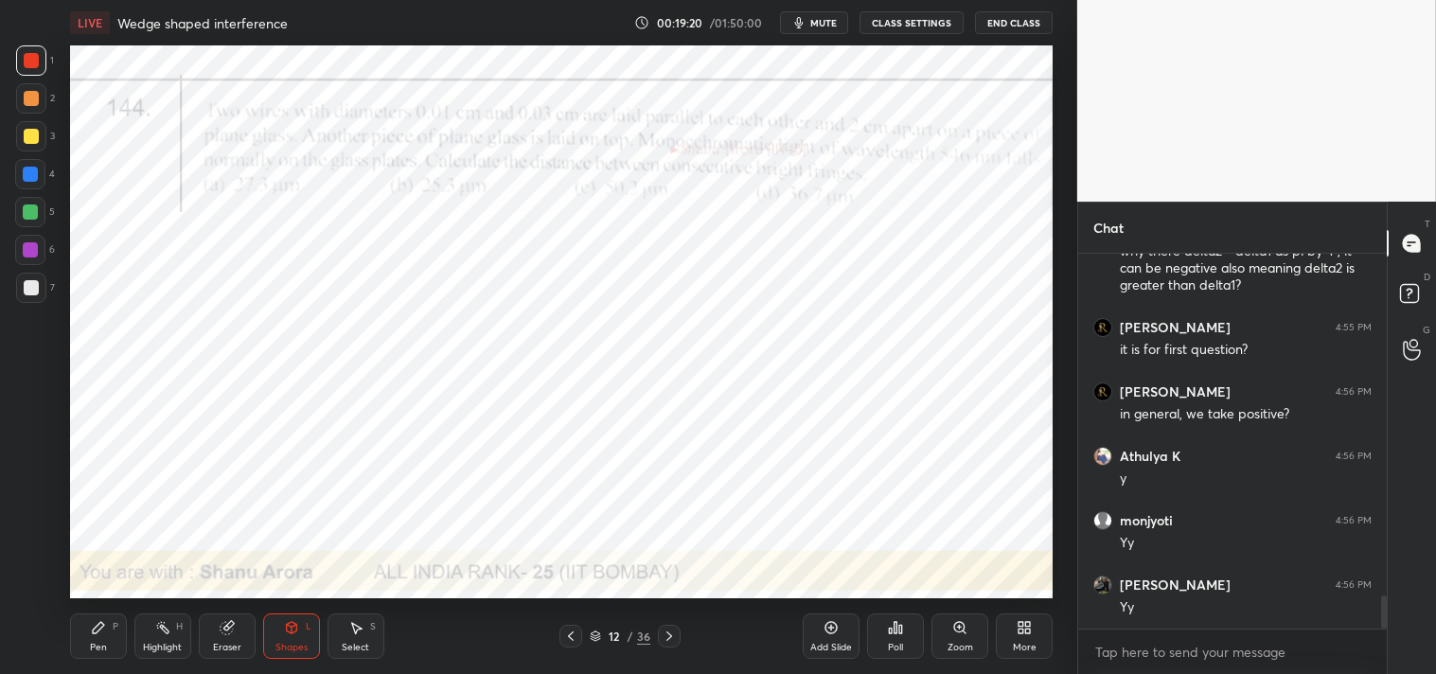
scroll to position [3986, 0]
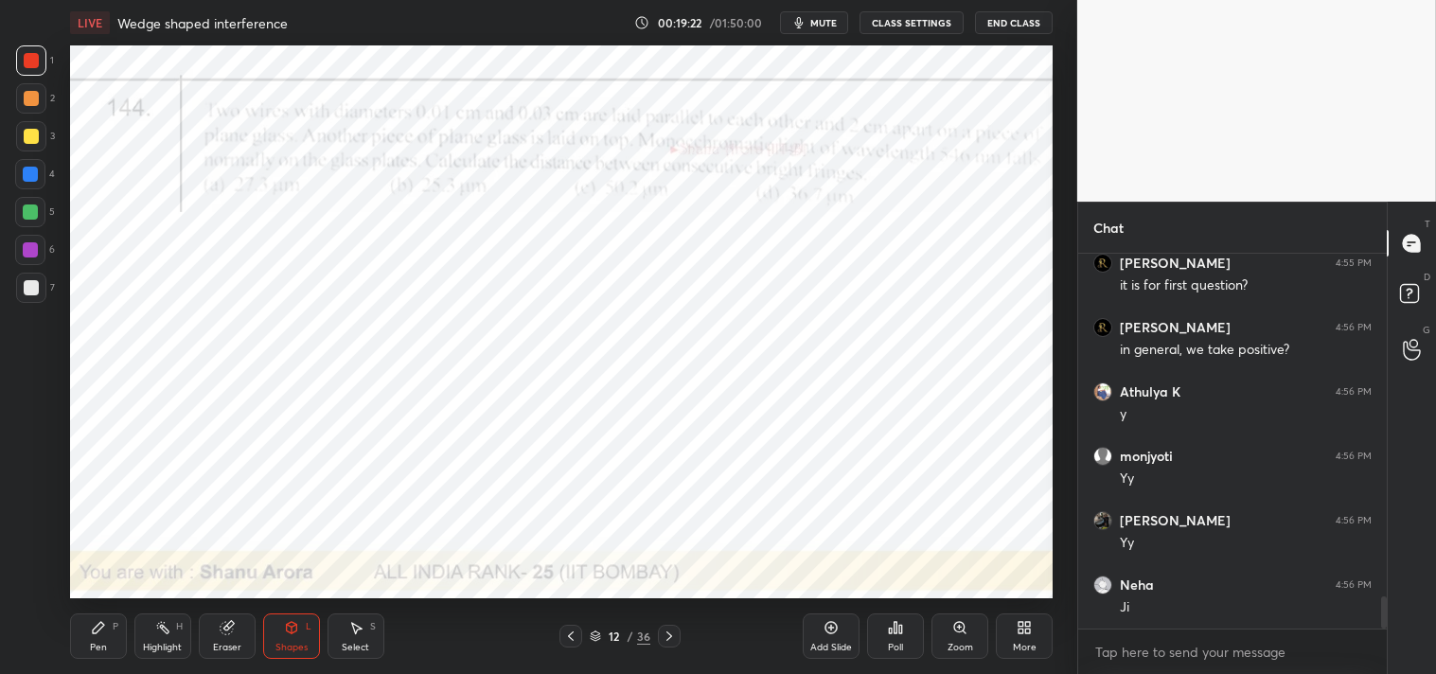
click at [270, 628] on div "Shapes L" at bounding box center [291, 636] width 57 height 45
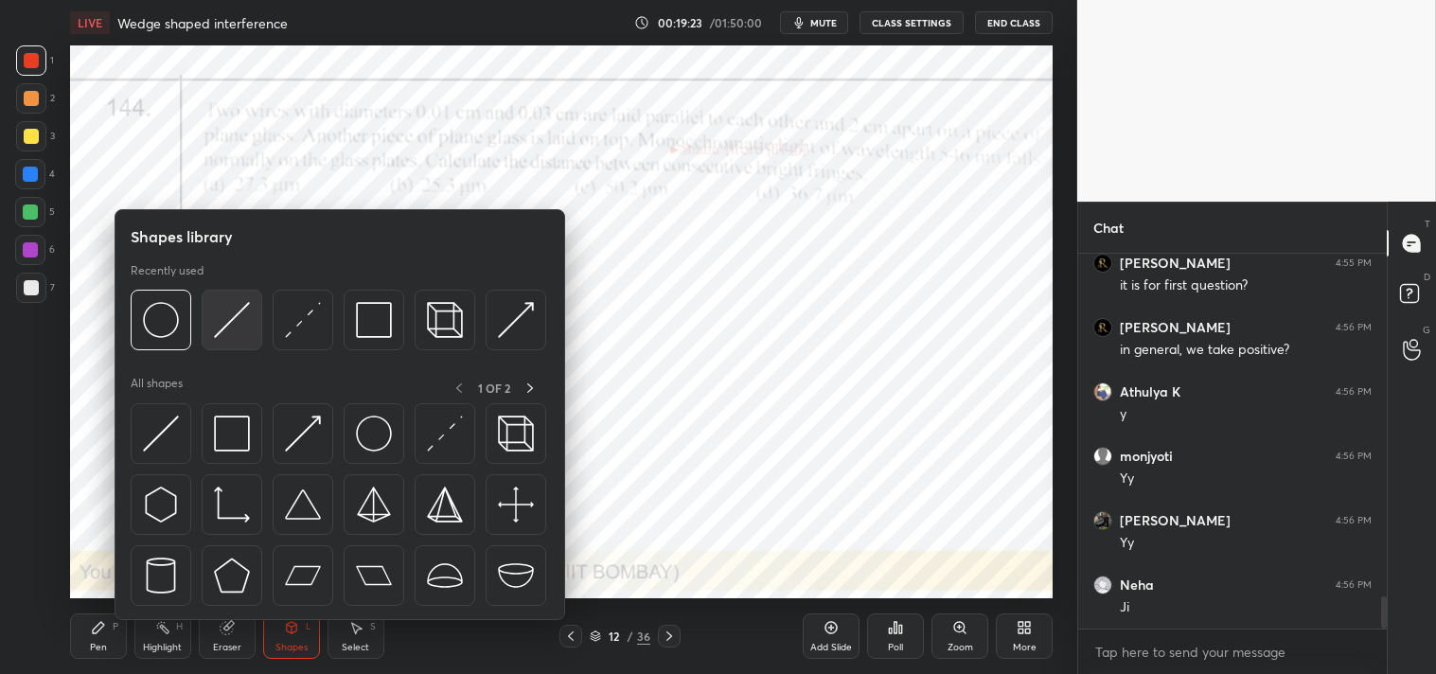
click at [237, 319] on img at bounding box center [232, 320] width 36 height 36
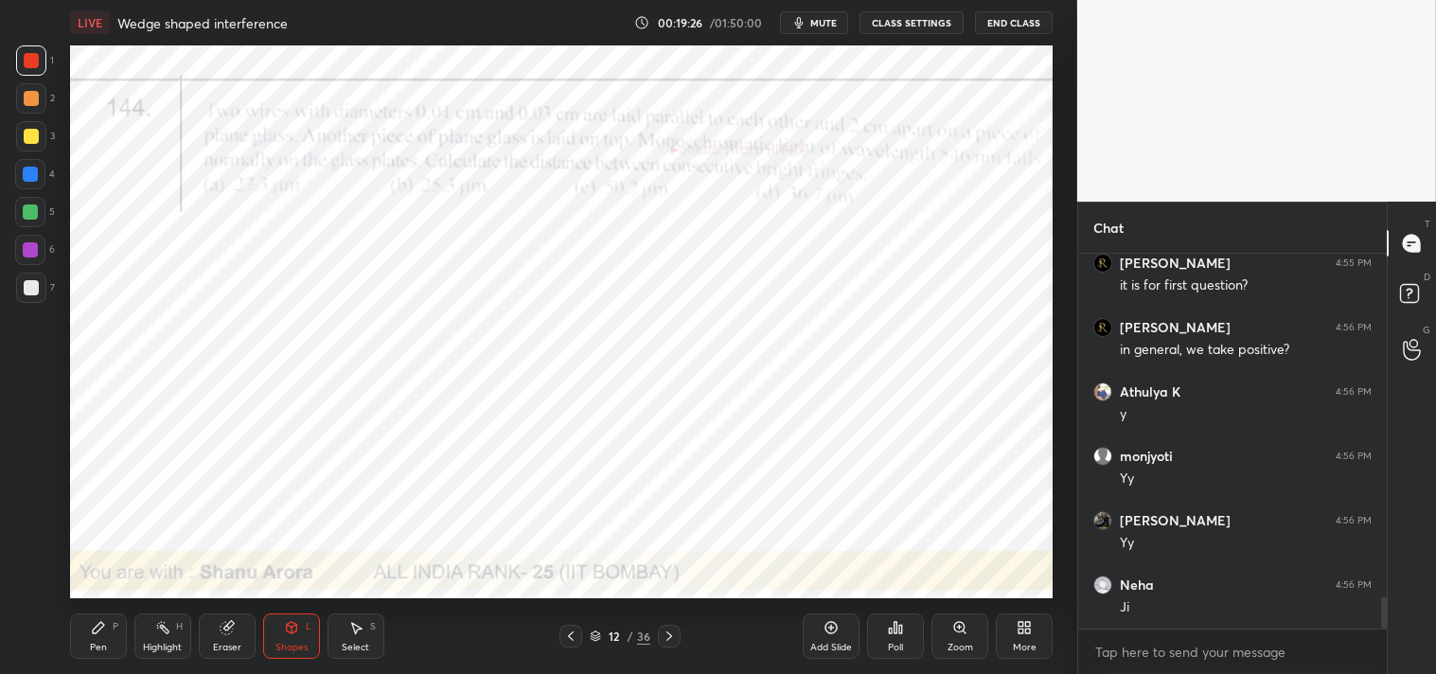
click at [105, 640] on div "Pen P" at bounding box center [98, 636] width 57 height 45
click at [970, 634] on div "Zoom" at bounding box center [960, 636] width 57 height 45
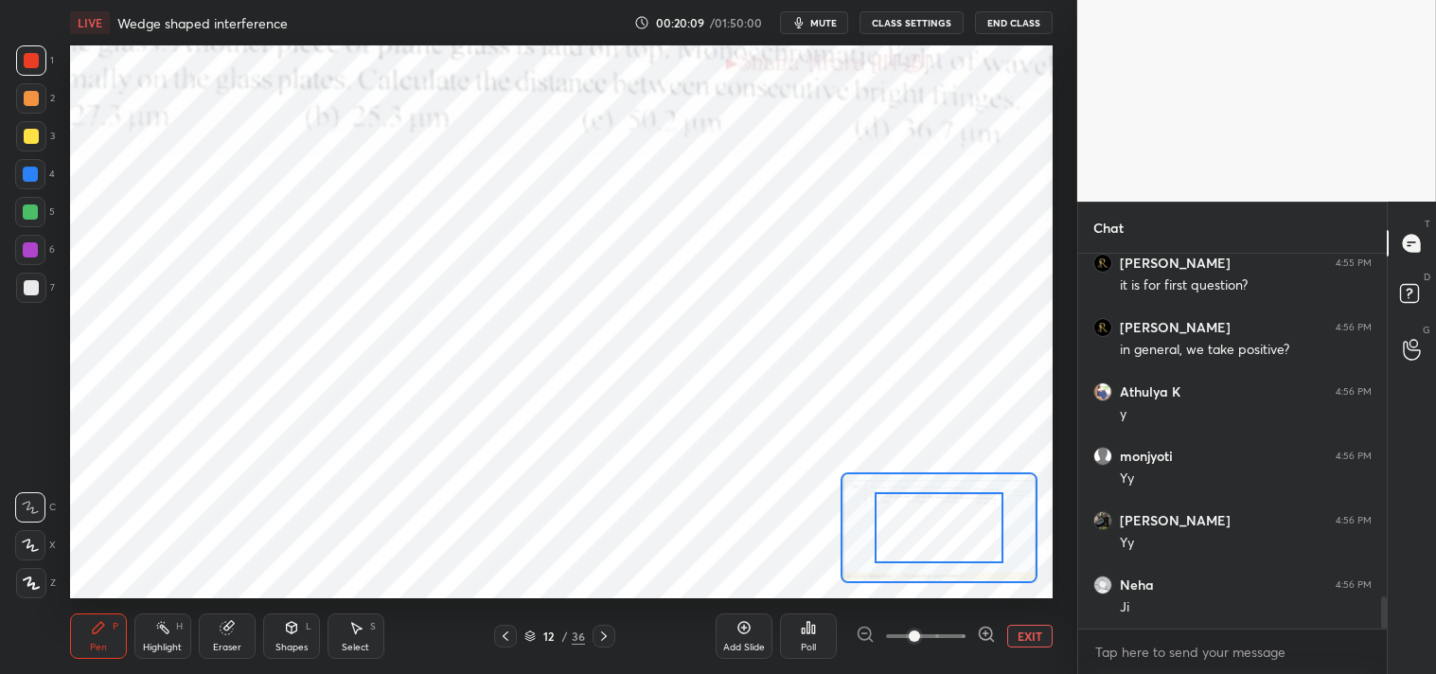
click at [1043, 636] on button "EXIT" at bounding box center [1029, 636] width 45 height 23
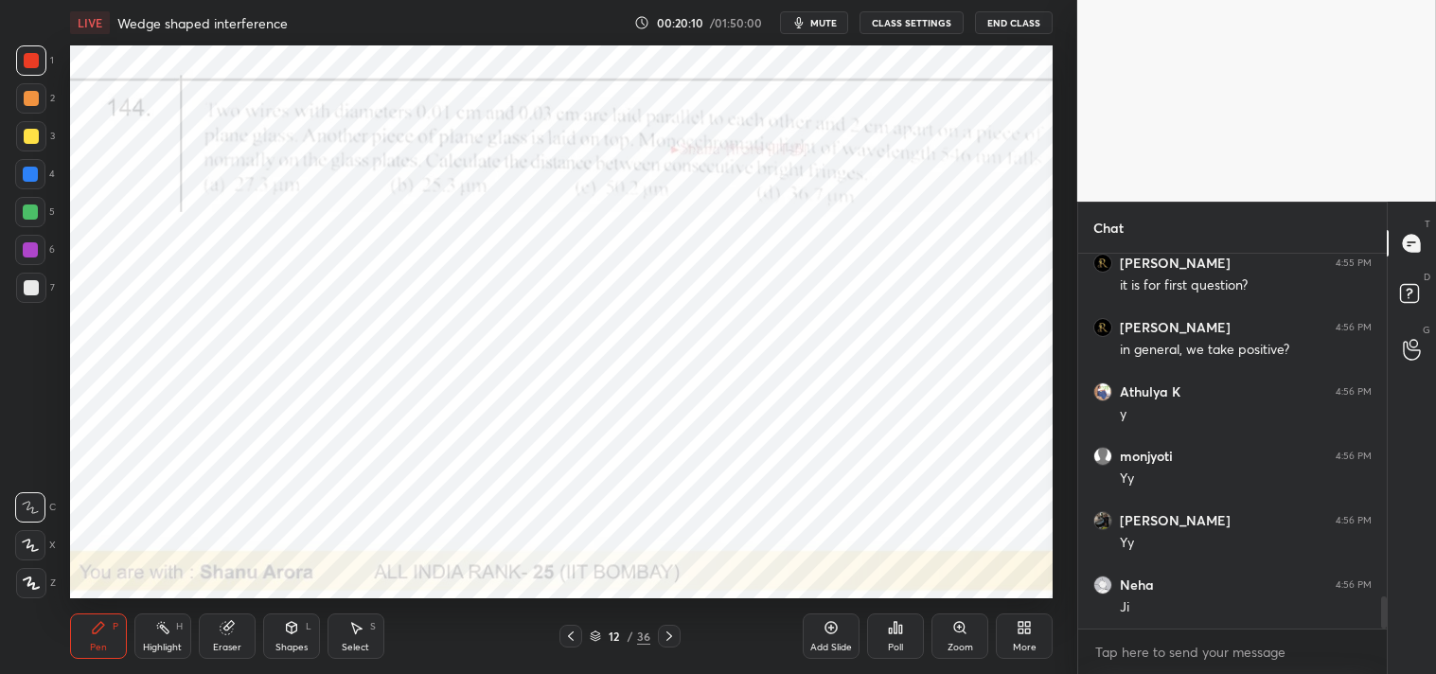
click at [937, 648] on div "Zoom" at bounding box center [960, 636] width 57 height 45
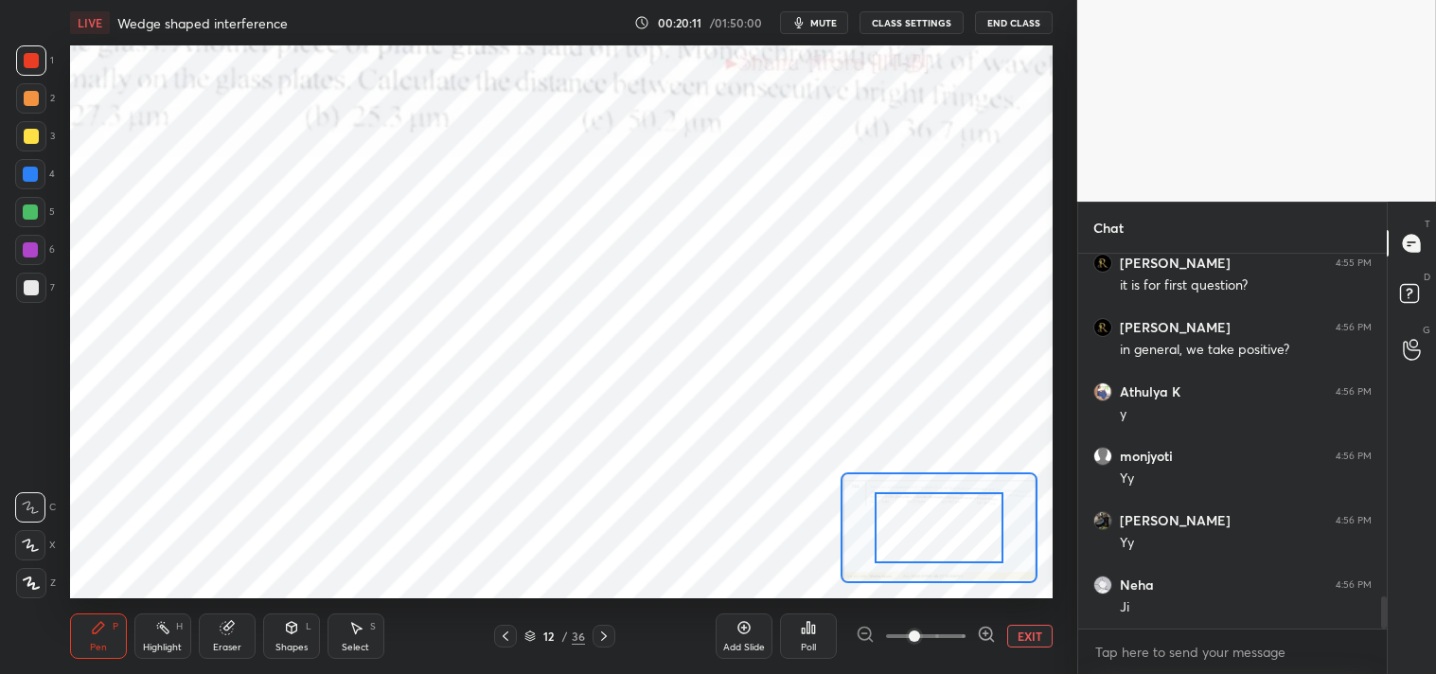
click at [1039, 632] on button "EXIT" at bounding box center [1029, 636] width 45 height 23
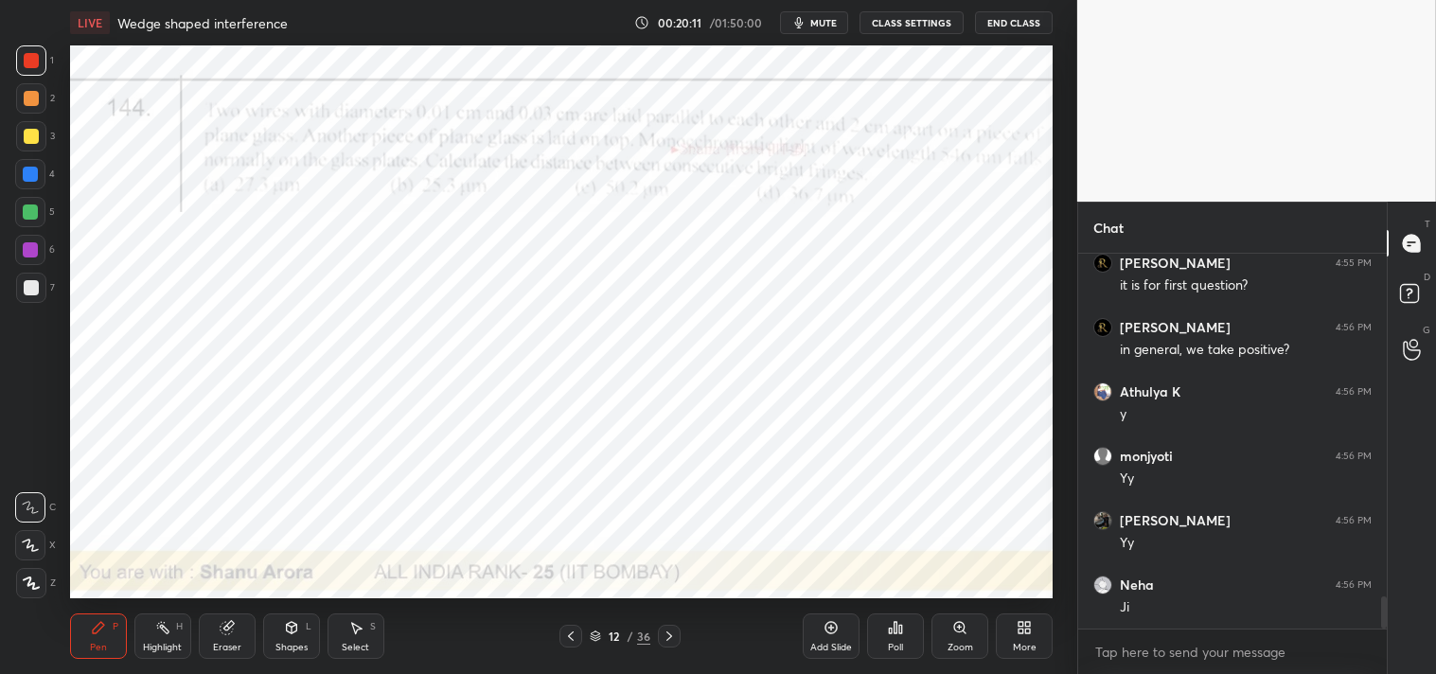
click at [285, 646] on div "Shapes" at bounding box center [292, 647] width 32 height 9
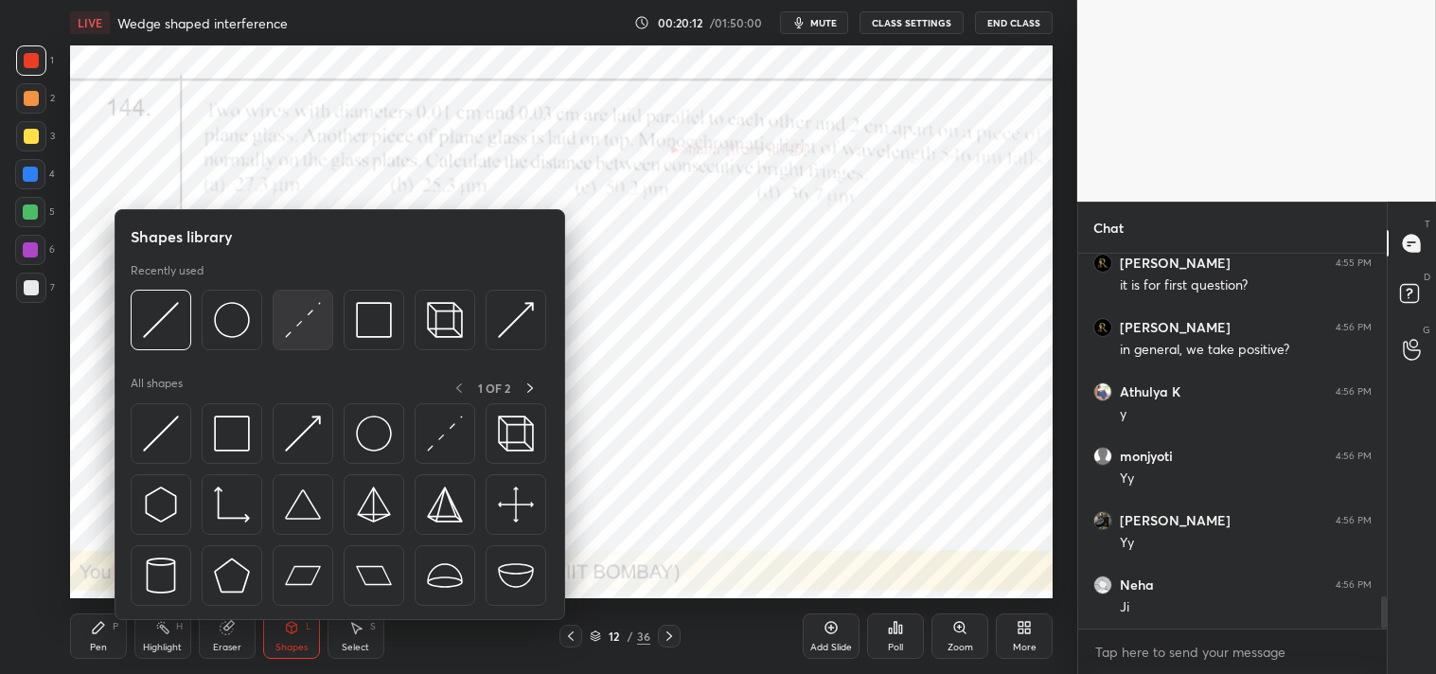
click at [305, 313] on img at bounding box center [303, 320] width 36 height 36
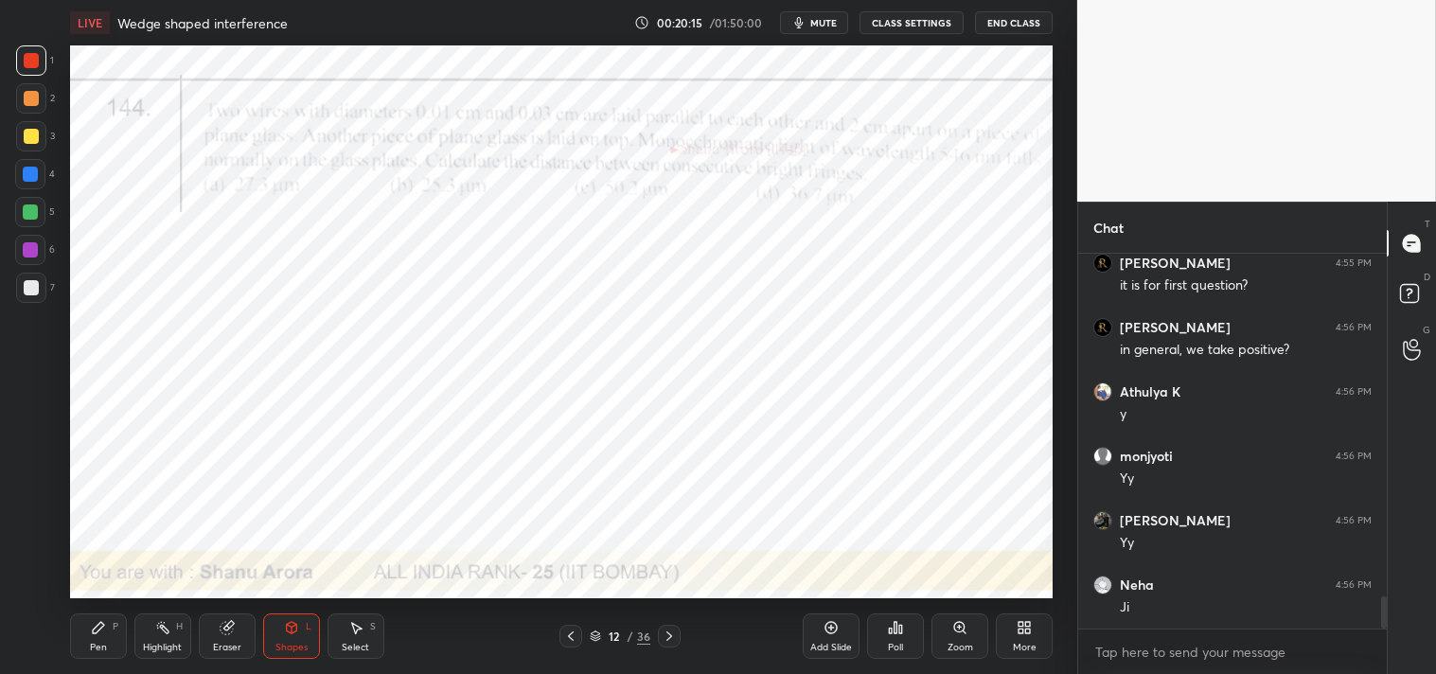
click at [88, 634] on div "Pen P" at bounding box center [98, 636] width 57 height 45
click at [822, 26] on span "mute" at bounding box center [823, 22] width 27 height 13
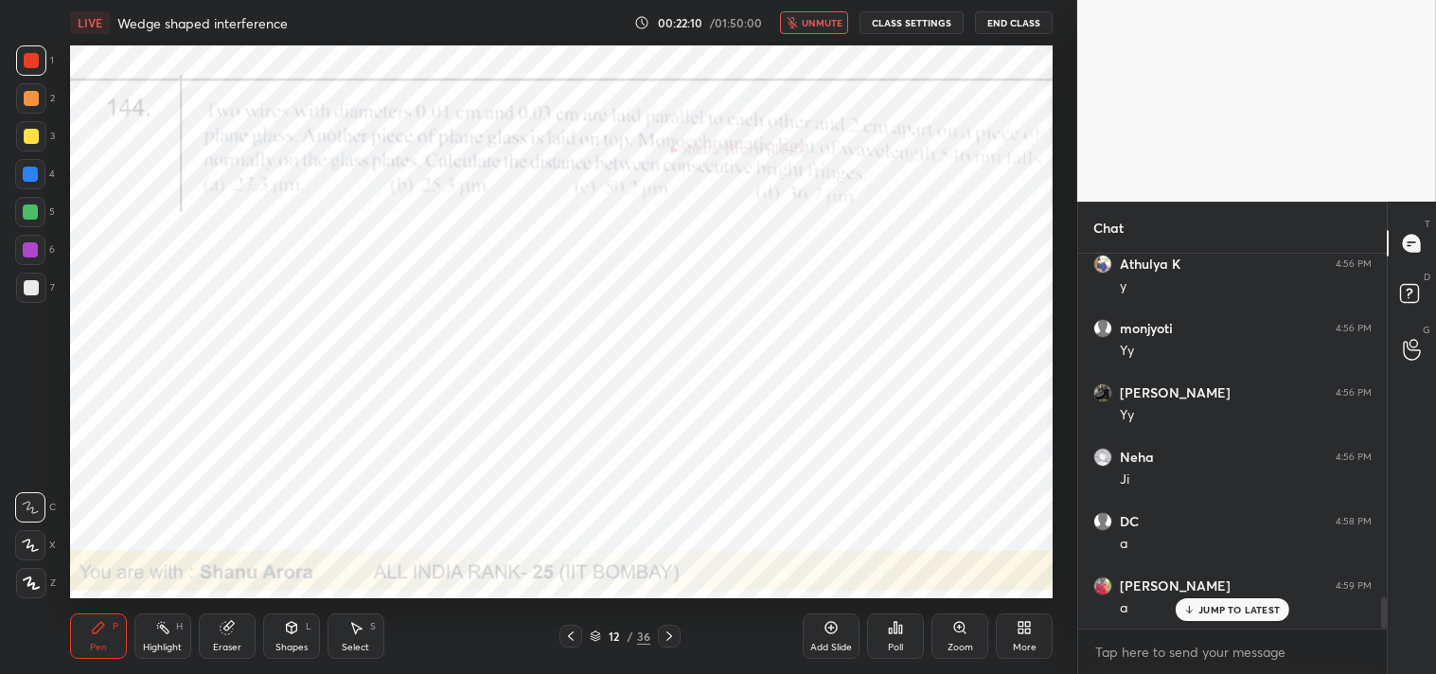
scroll to position [4179, 0]
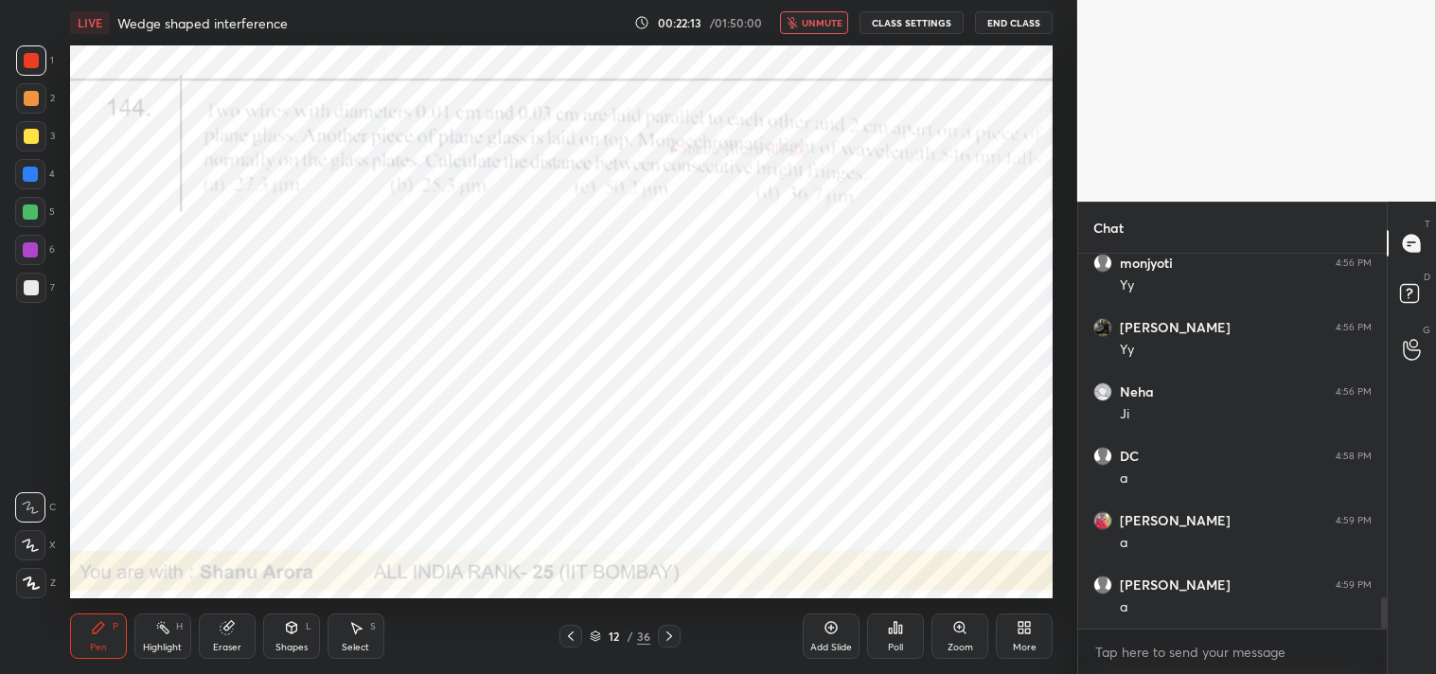
click at [822, 26] on span "unmute" at bounding box center [822, 22] width 41 height 13
click at [215, 636] on div "Eraser" at bounding box center [227, 636] width 57 height 45
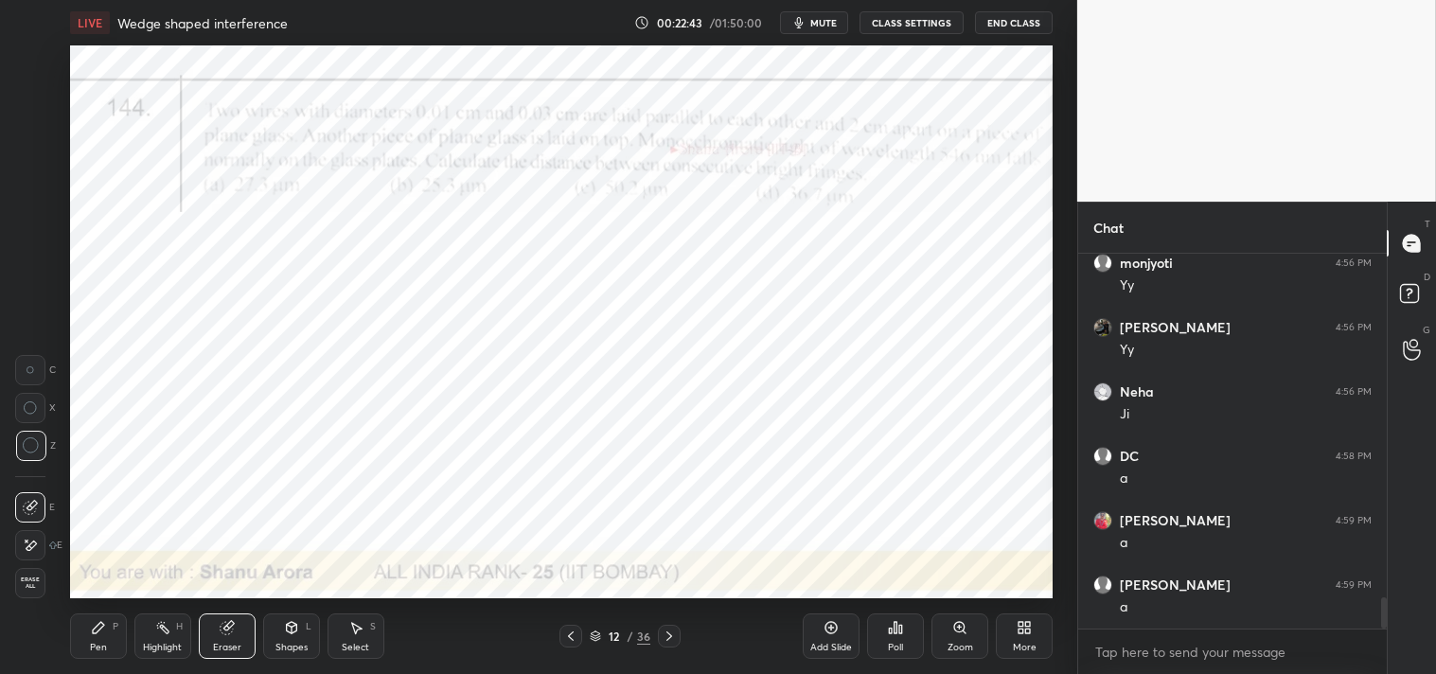
click at [100, 632] on icon at bounding box center [98, 627] width 15 height 15
click at [34, 254] on div at bounding box center [30, 249] width 15 height 15
click at [44, 259] on div at bounding box center [30, 250] width 30 height 30
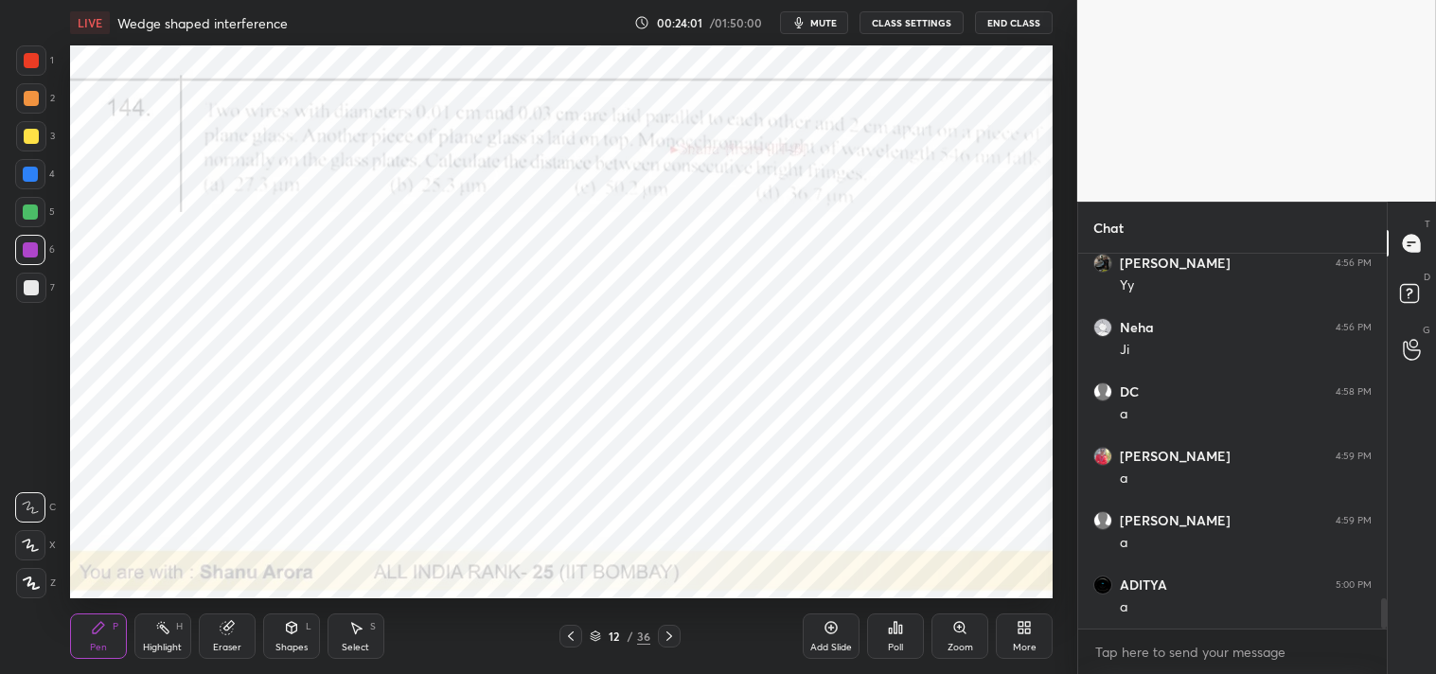
scroll to position [4308, 0]
click at [224, 643] on div "Eraser" at bounding box center [227, 647] width 28 height 9
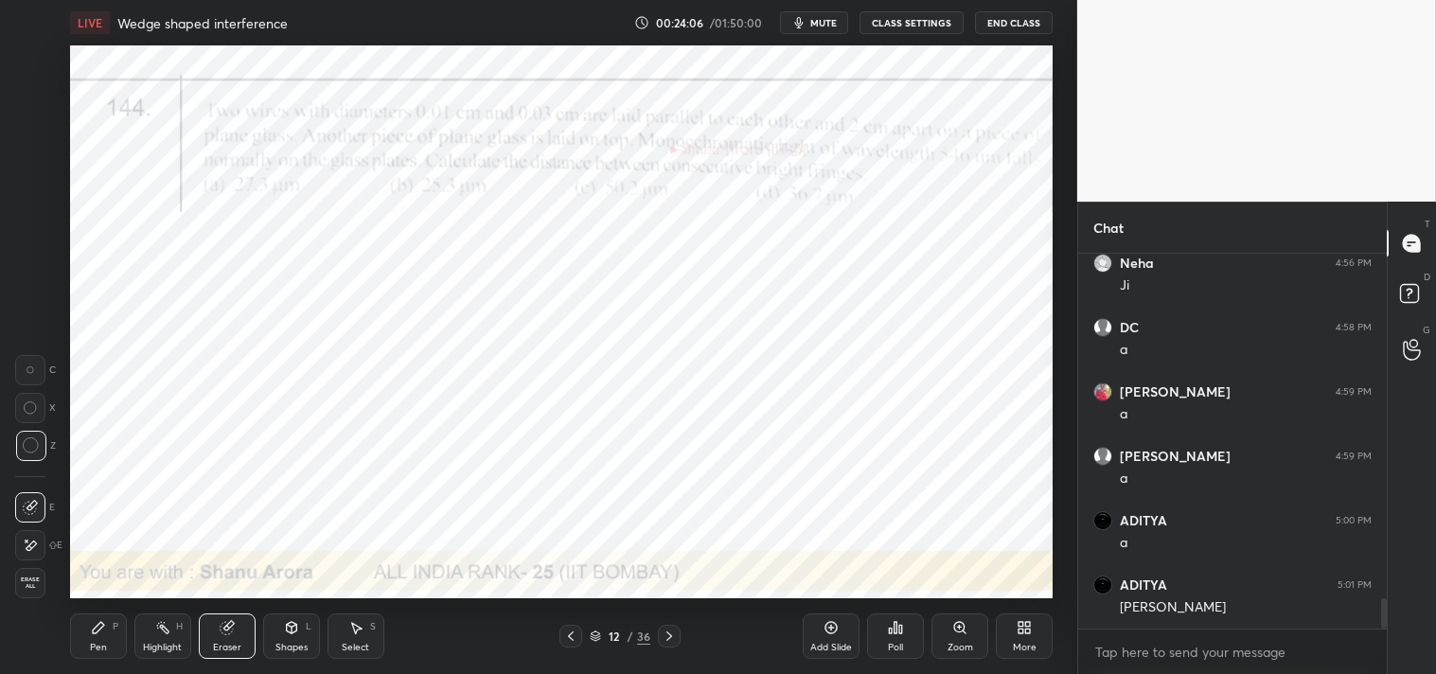
click at [99, 632] on icon at bounding box center [98, 627] width 15 height 15
click at [227, 626] on icon at bounding box center [226, 628] width 12 height 12
click at [92, 635] on icon at bounding box center [98, 627] width 15 height 15
click at [106, 636] on div "Pen P" at bounding box center [98, 636] width 57 height 45
click at [228, 632] on icon at bounding box center [226, 628] width 12 height 12
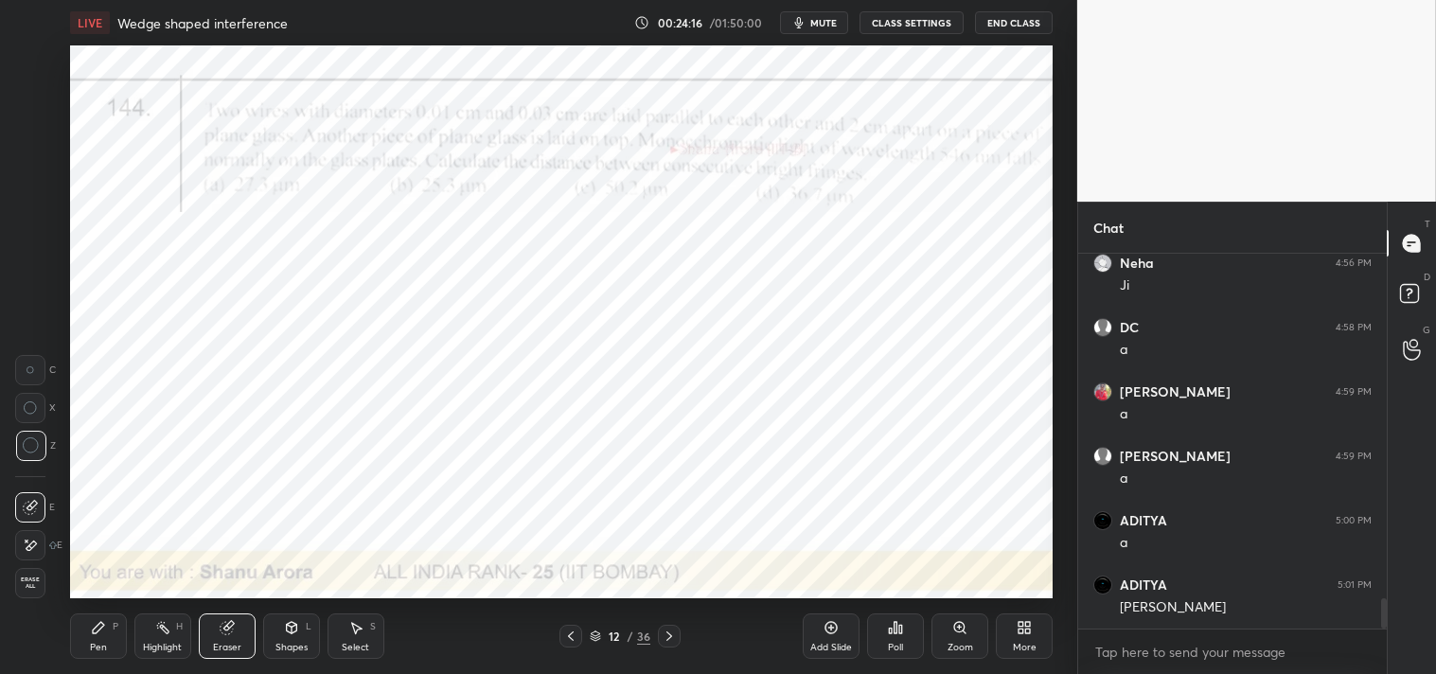
click at [104, 626] on icon at bounding box center [98, 627] width 11 height 11
click at [232, 636] on div "Eraser" at bounding box center [227, 636] width 57 height 45
click at [117, 628] on div "P" at bounding box center [116, 626] width 6 height 9
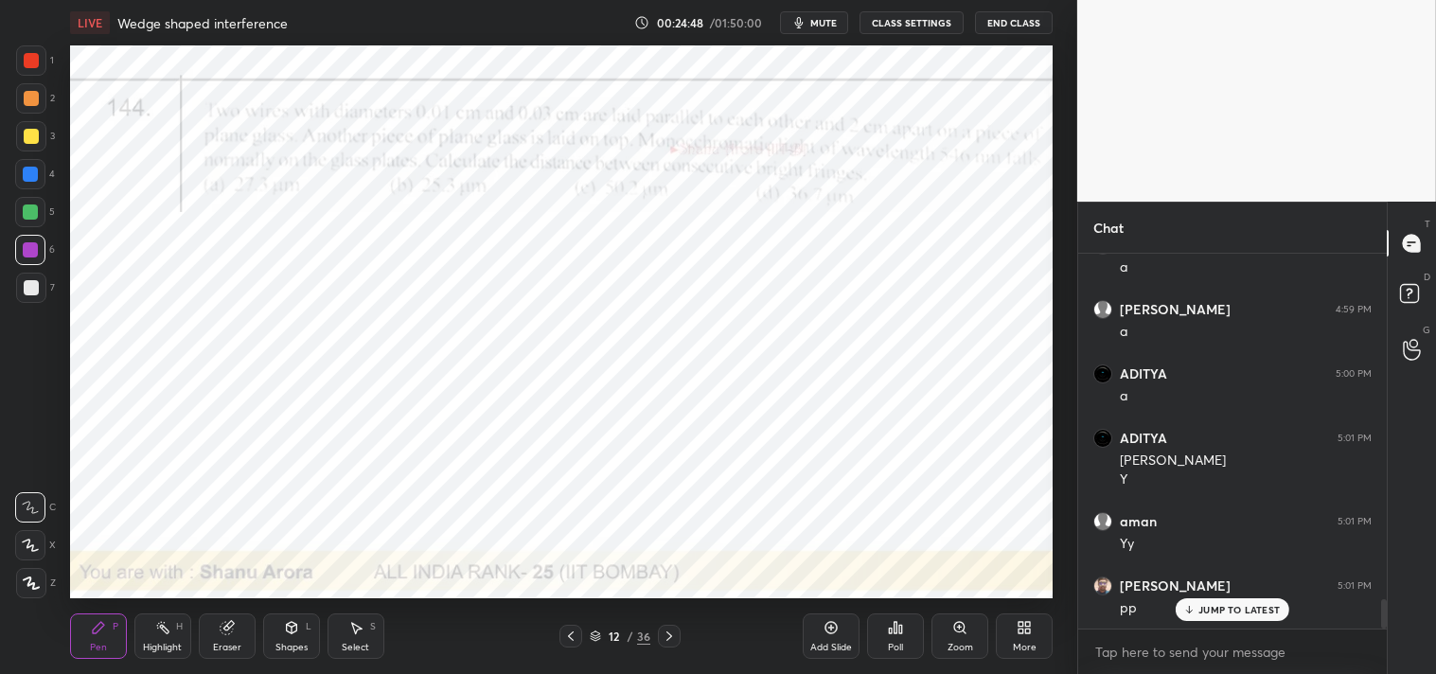
scroll to position [4520, 0]
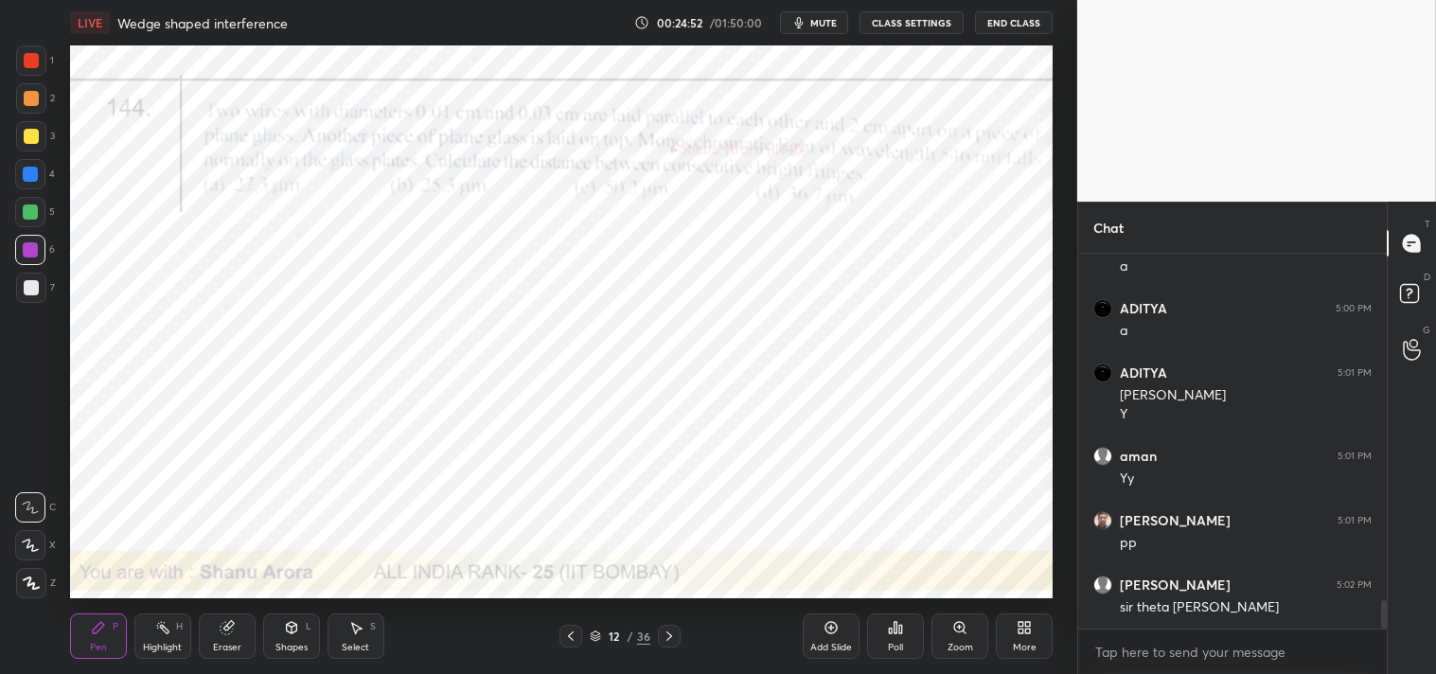
click at [834, 640] on div "Add Slide" at bounding box center [831, 636] width 57 height 45
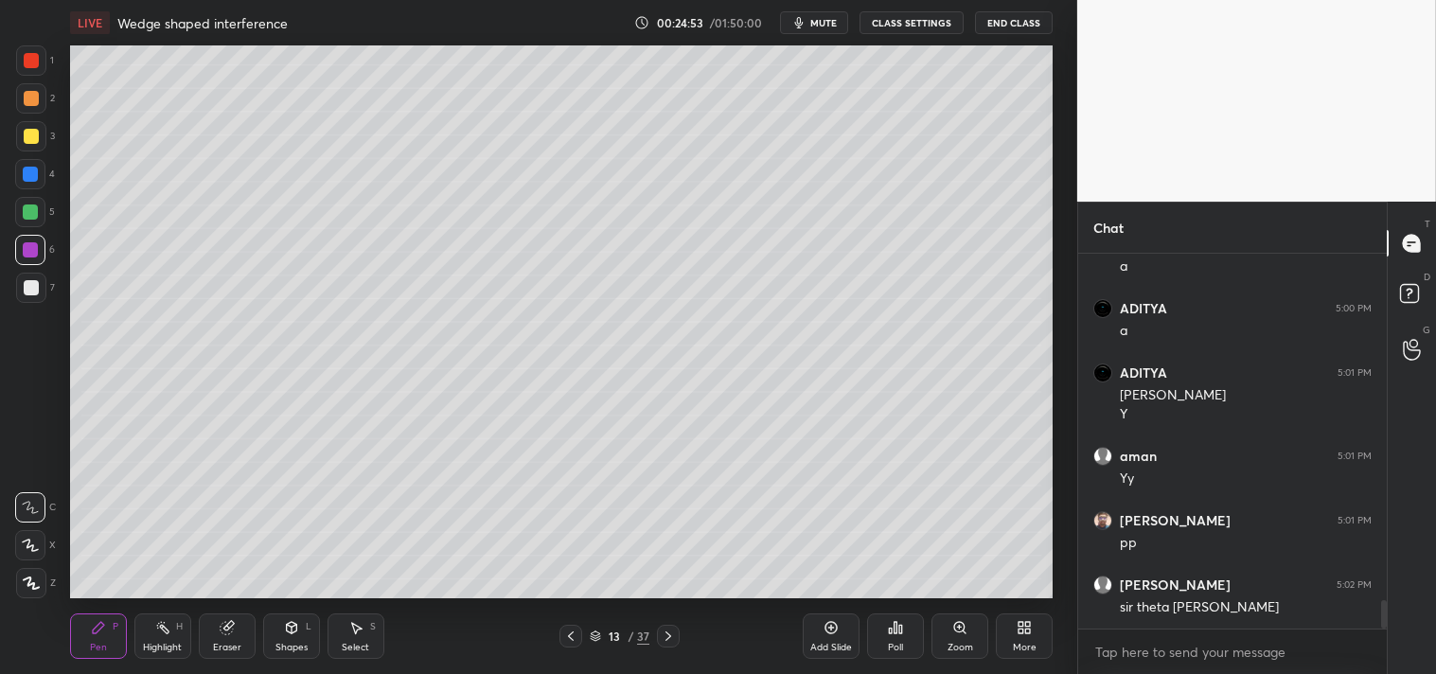
click at [305, 636] on div "Shapes L" at bounding box center [291, 636] width 57 height 45
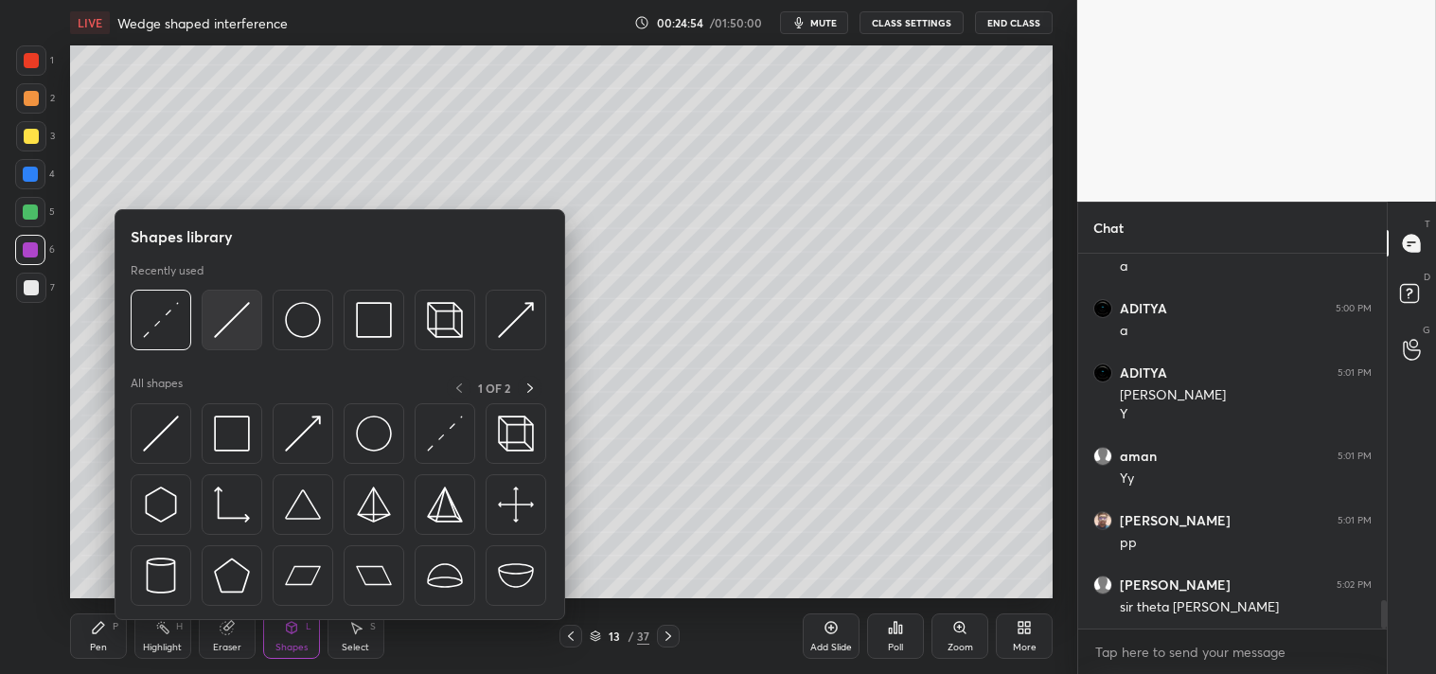
click at [232, 329] on img at bounding box center [232, 320] width 36 height 36
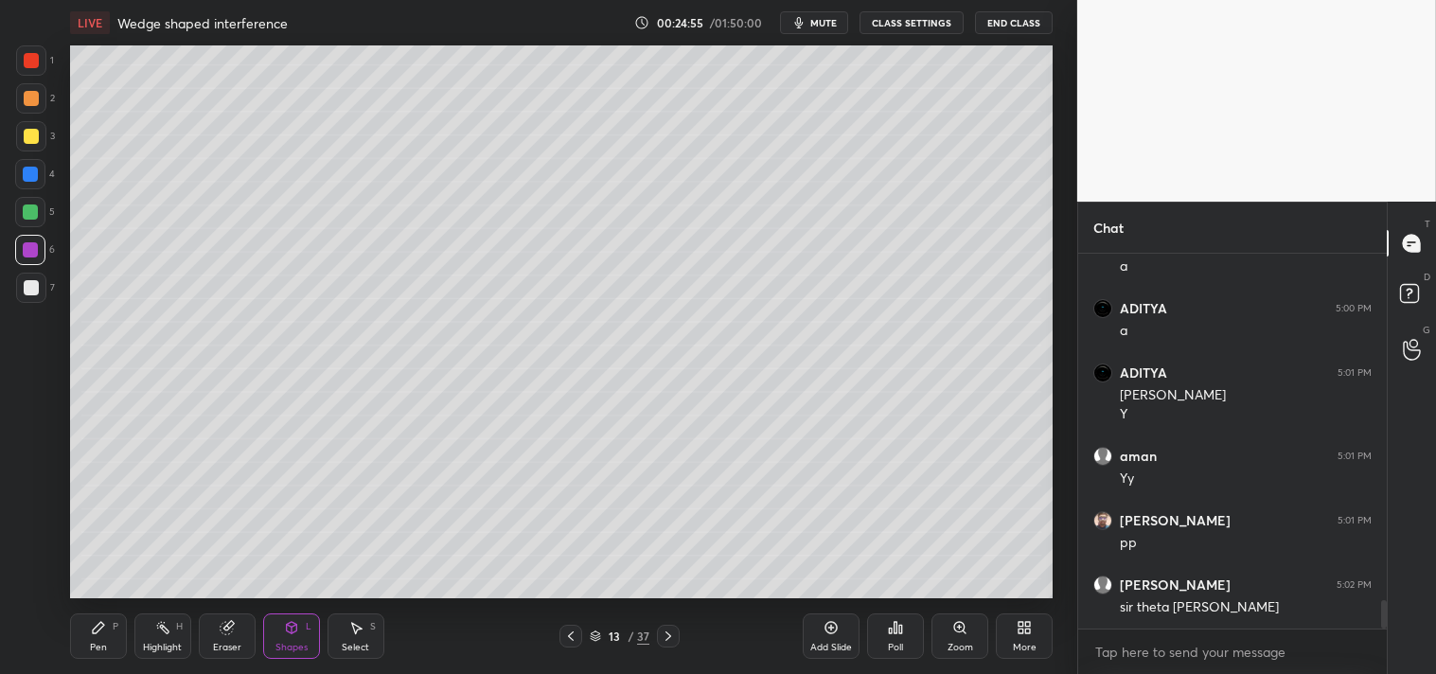
click at [36, 295] on div at bounding box center [31, 288] width 30 height 30
click at [101, 638] on div "Pen P" at bounding box center [98, 636] width 57 height 45
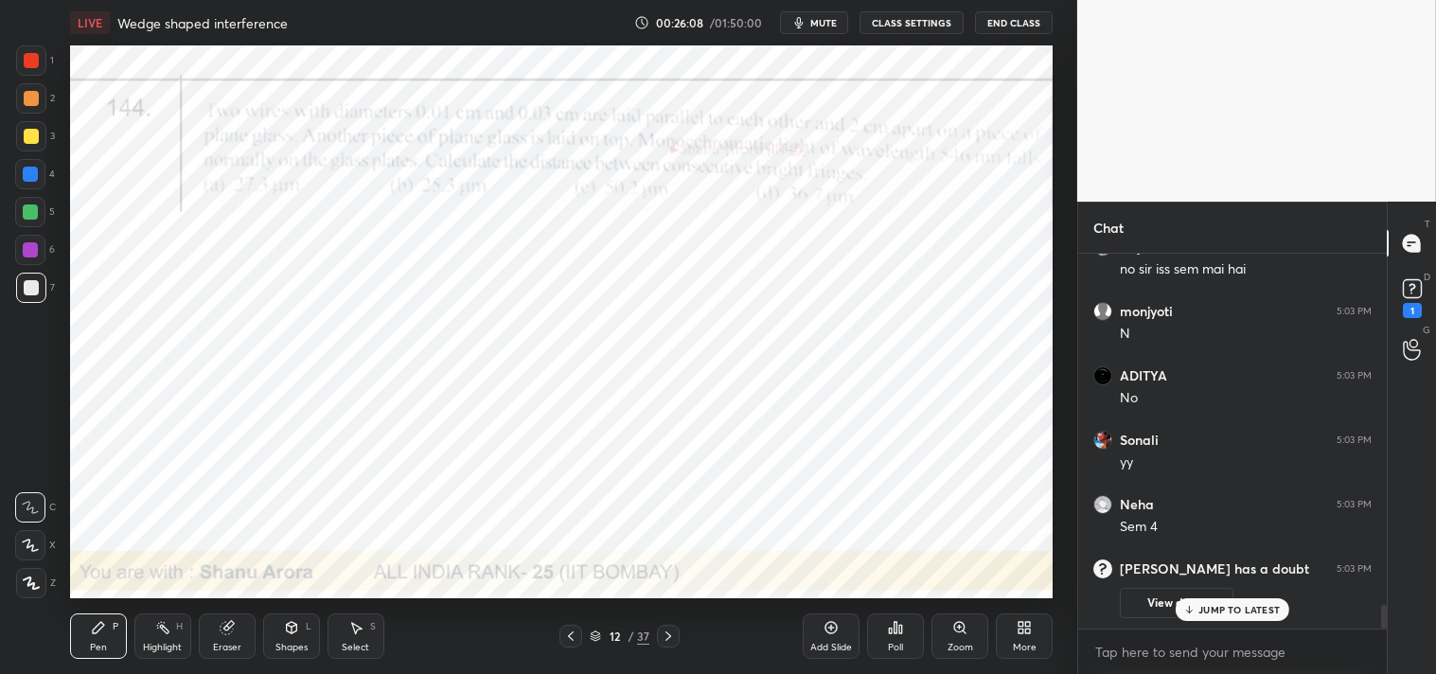
scroll to position [4398, 0]
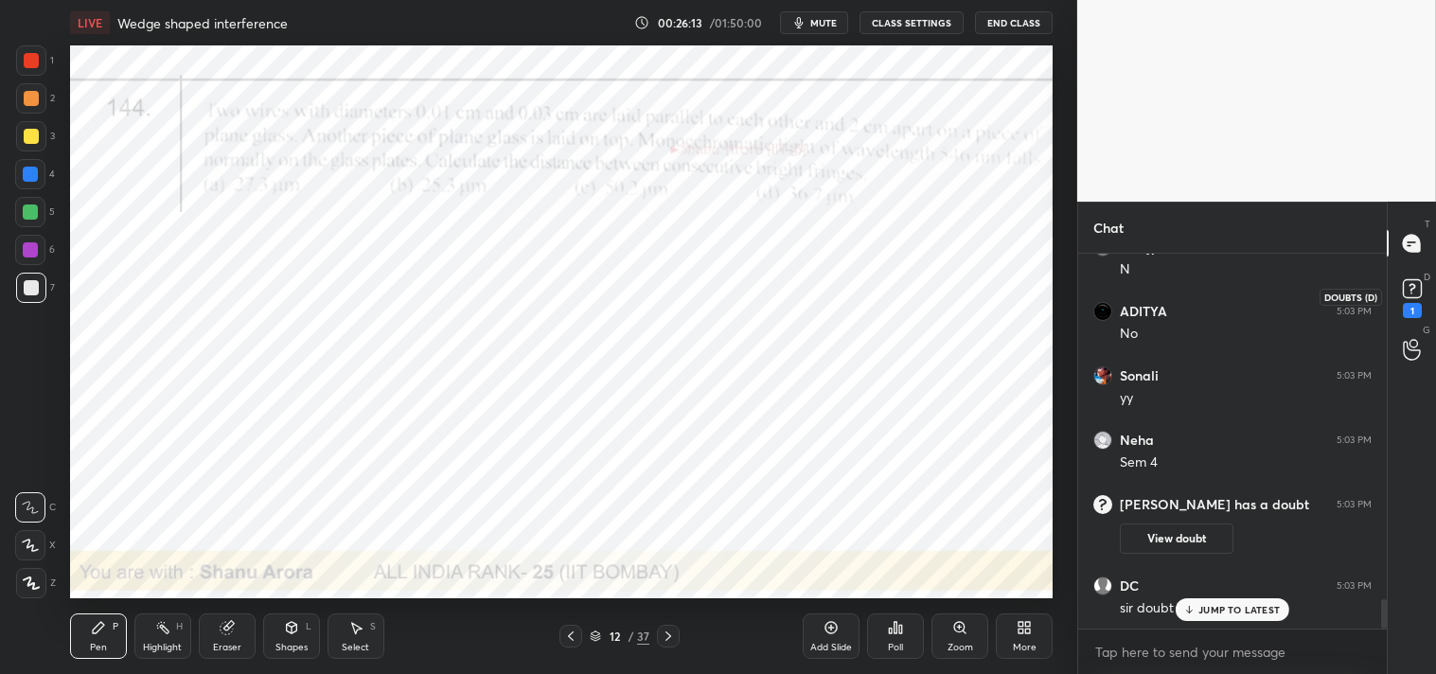
click at [1416, 287] on rect at bounding box center [1412, 289] width 18 height 18
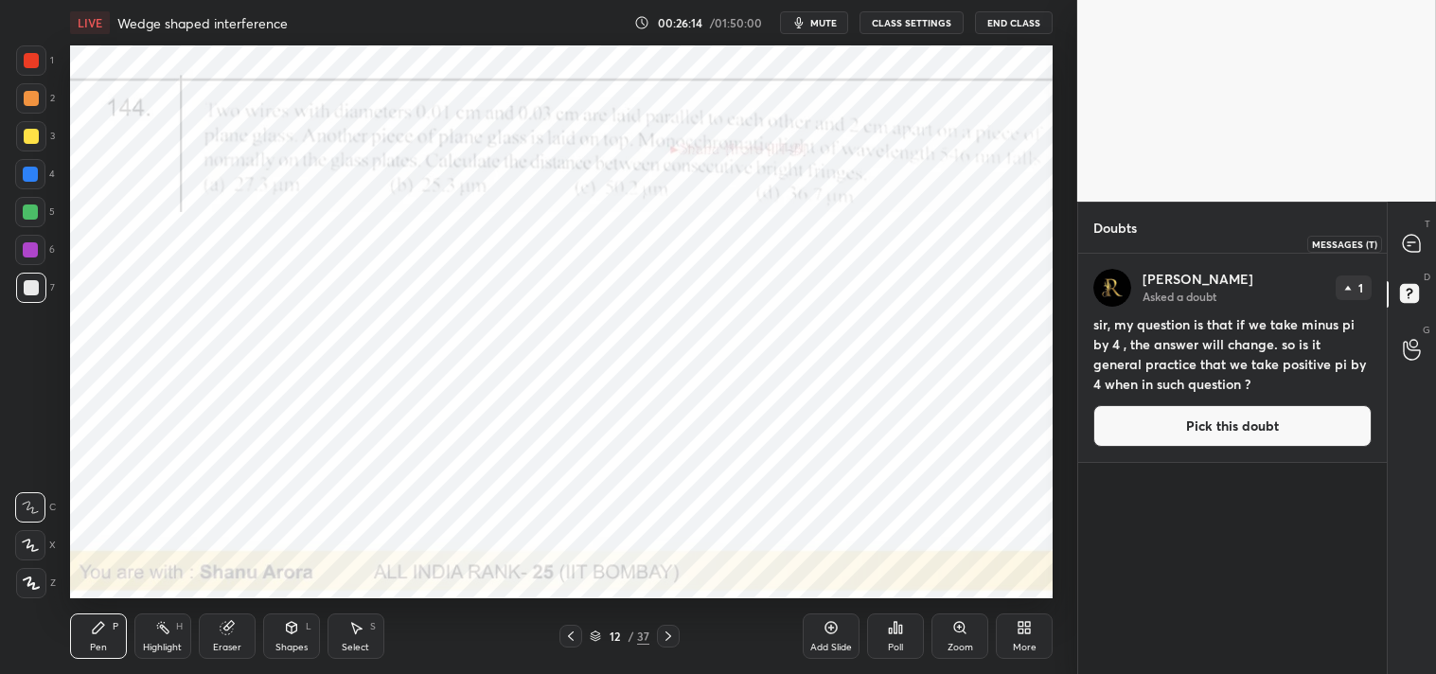
click at [1414, 242] on icon at bounding box center [1412, 242] width 8 height 0
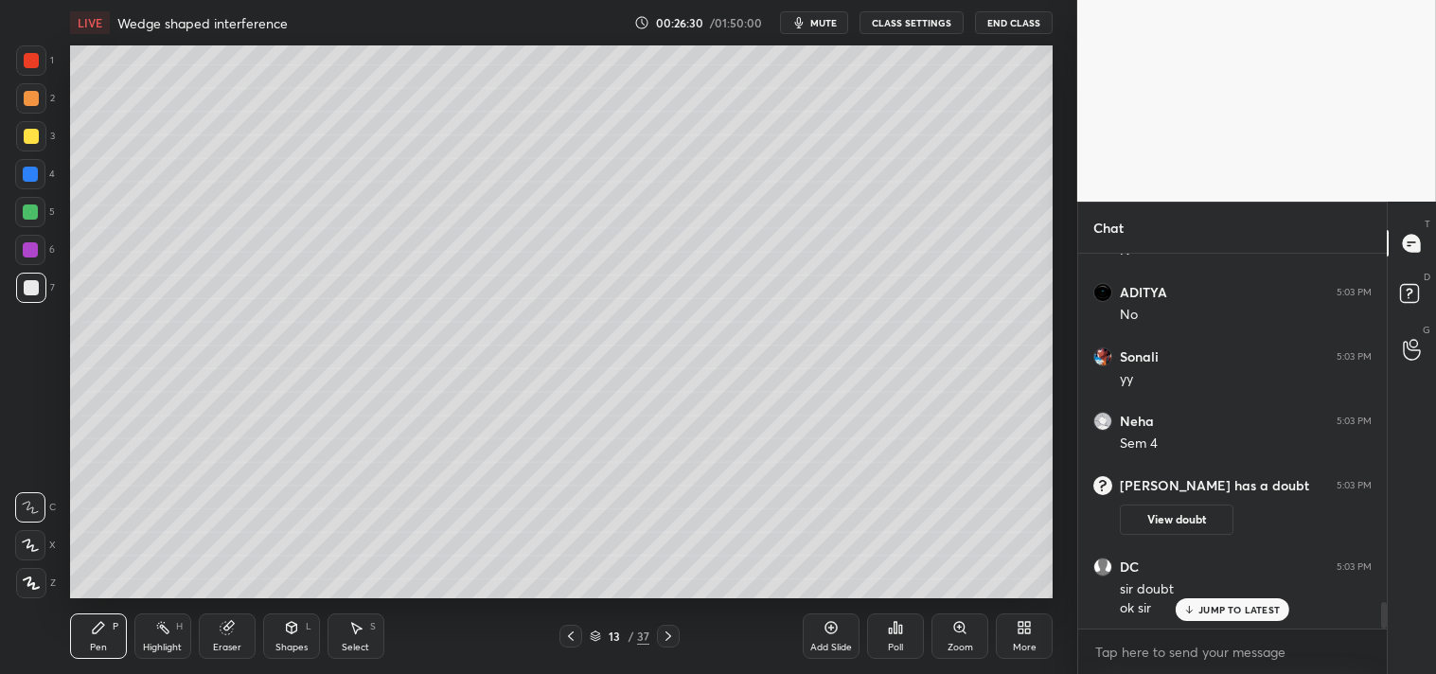
scroll to position [5070, 0]
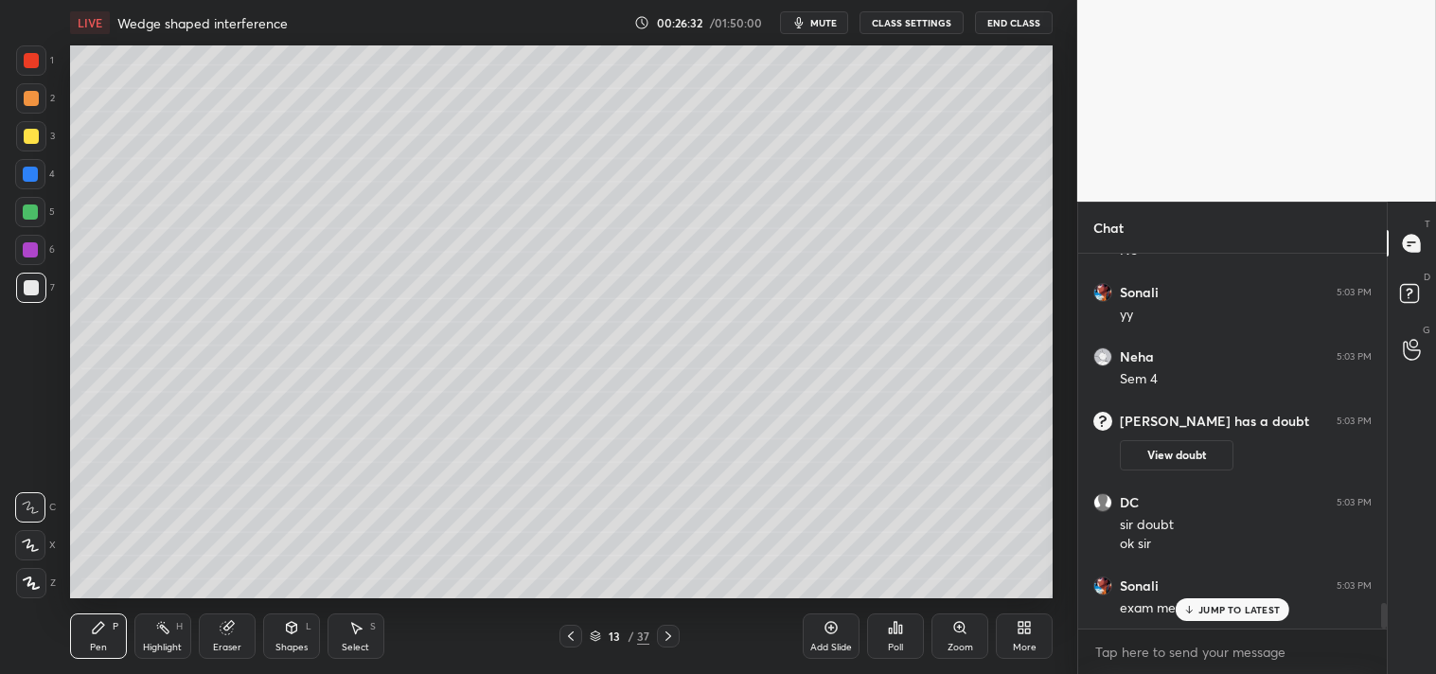
click at [836, 638] on div "Add Slide" at bounding box center [831, 636] width 57 height 45
click at [278, 625] on div "Shapes L" at bounding box center [291, 636] width 57 height 45
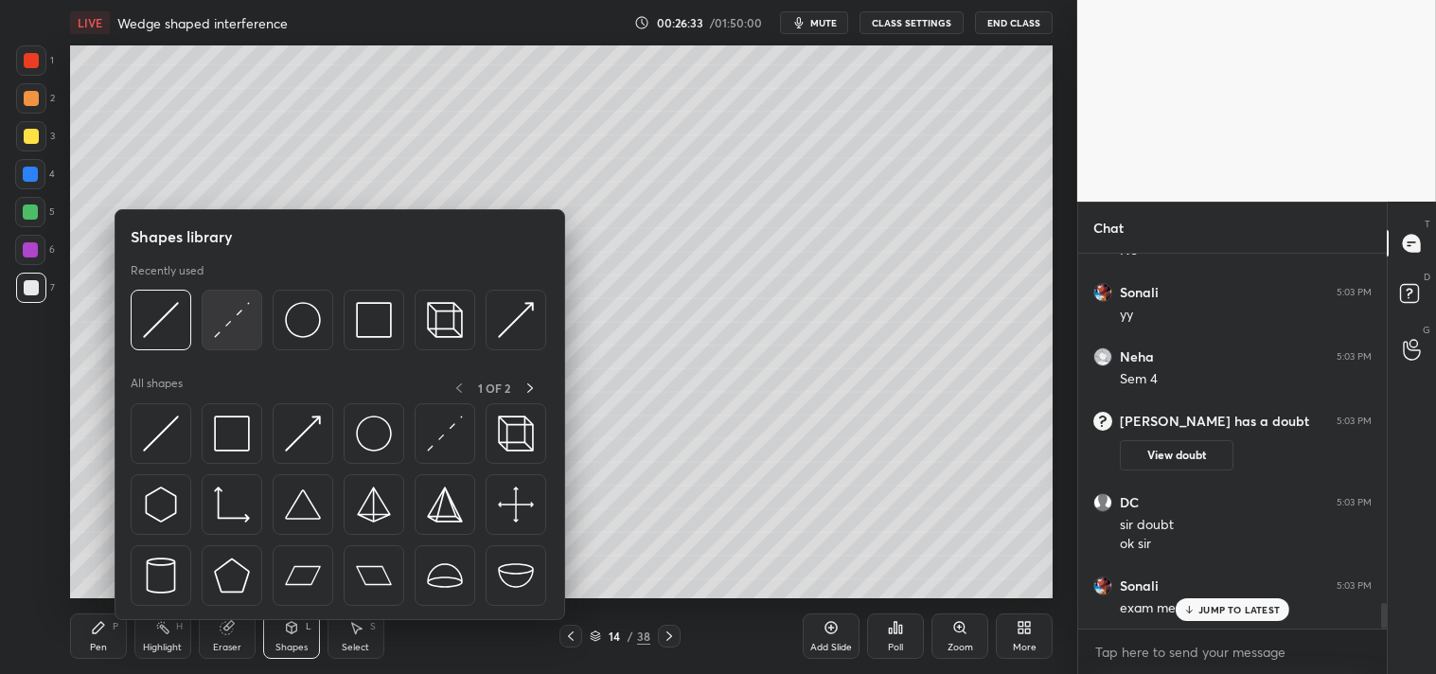
click at [219, 331] on img at bounding box center [232, 320] width 36 height 36
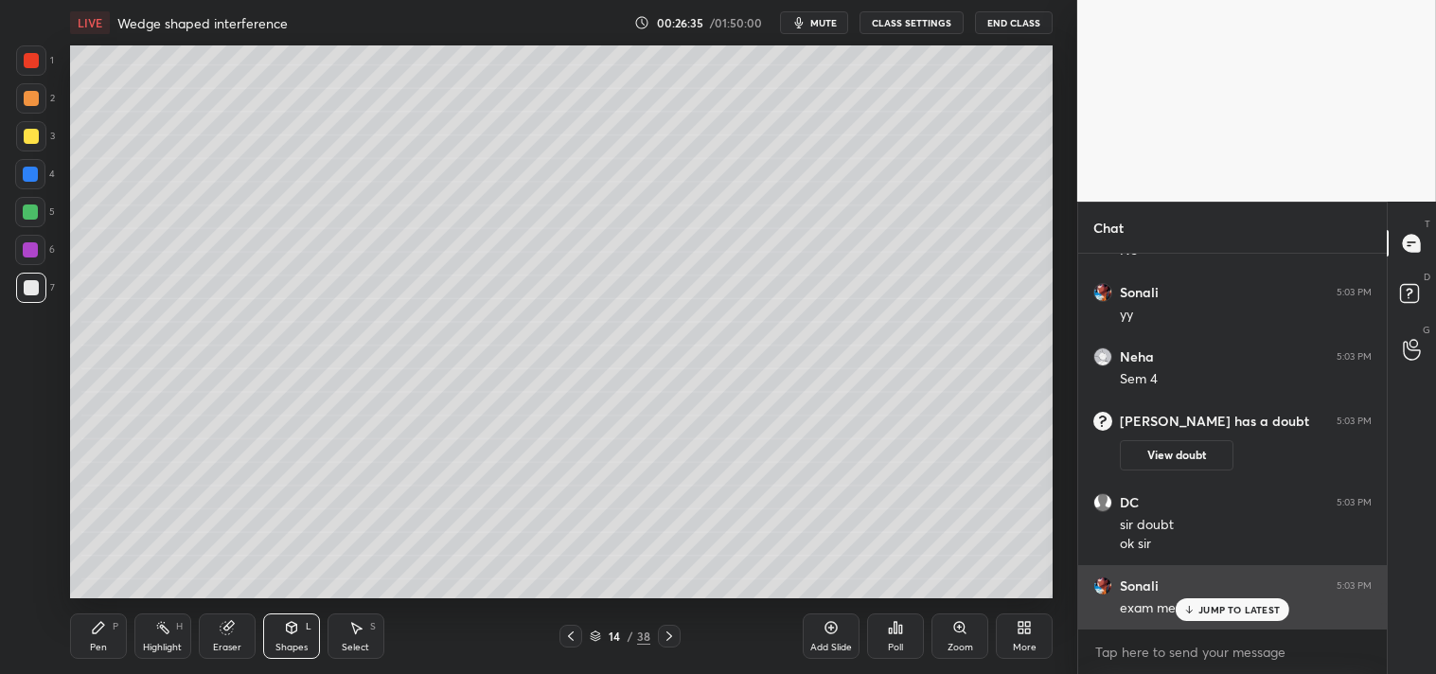
click at [1243, 604] on p "JUMP TO LATEST" at bounding box center [1239, 609] width 81 height 11
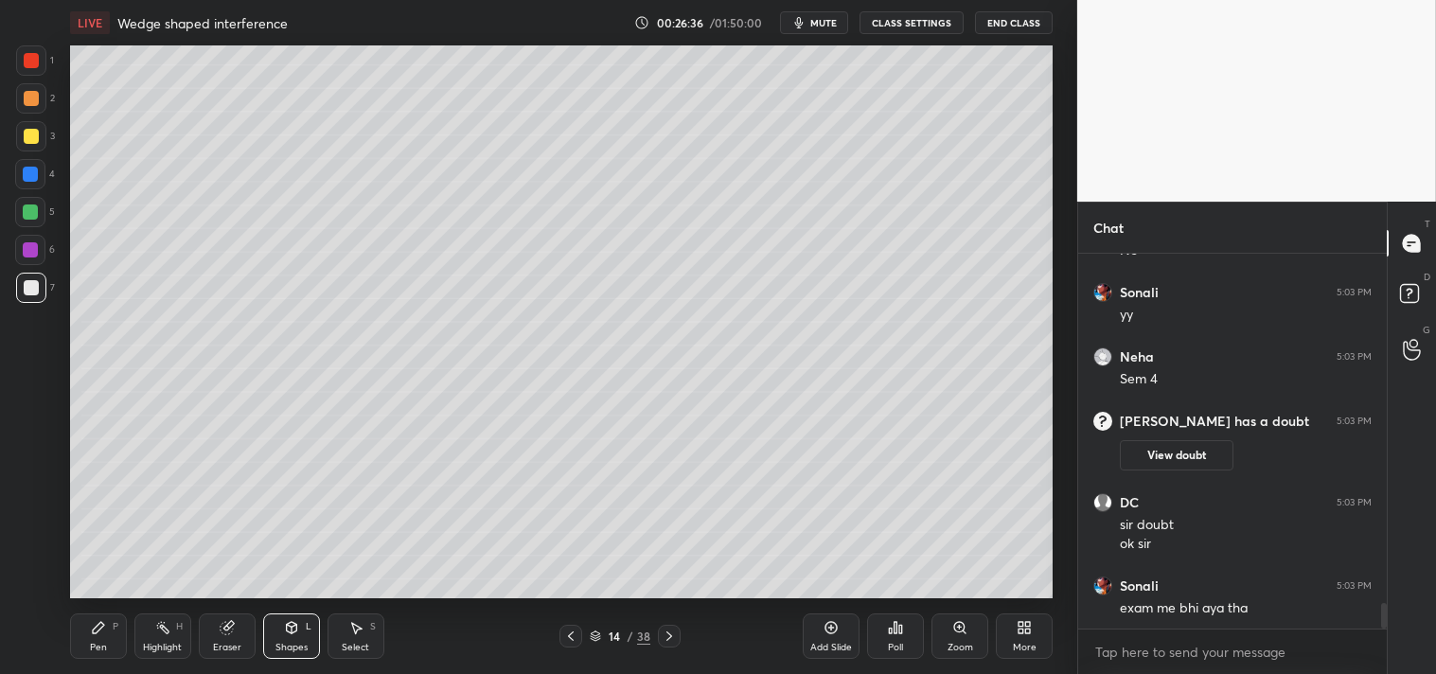
click at [945, 637] on div "Zoom" at bounding box center [960, 636] width 57 height 45
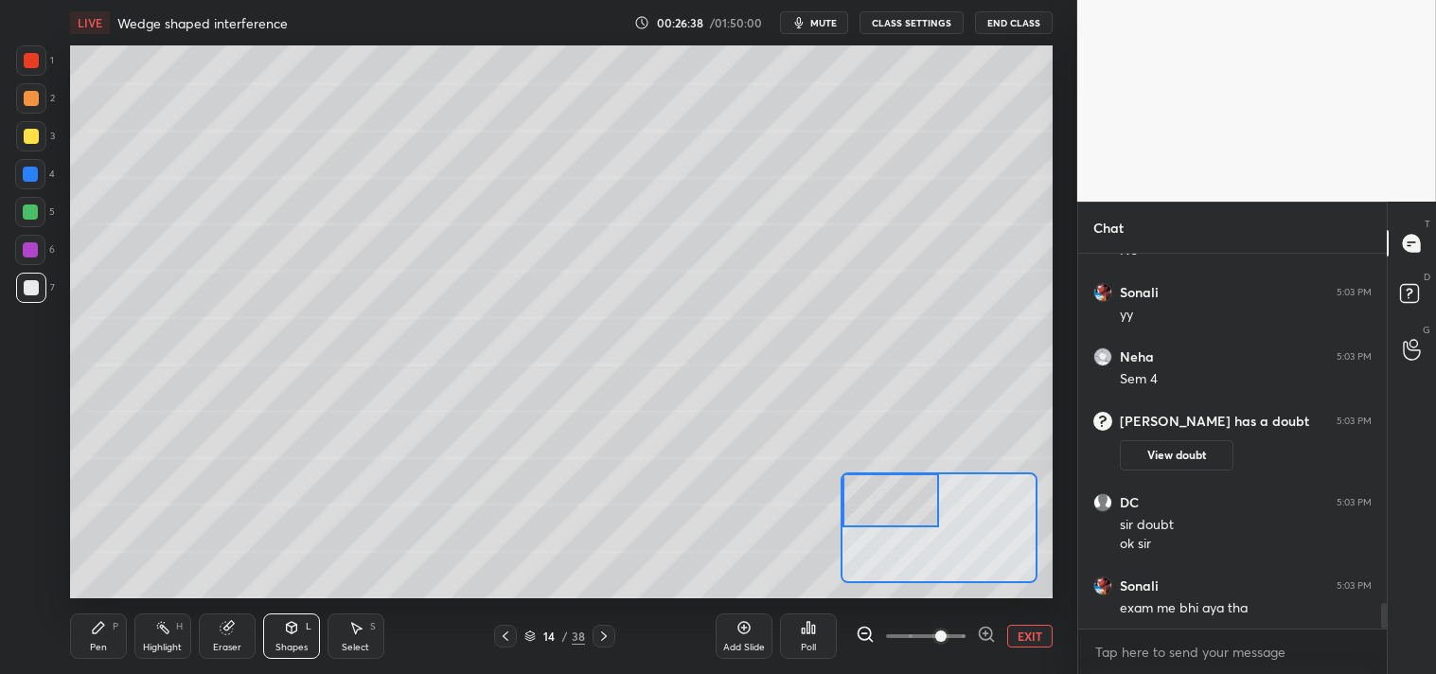
click at [109, 639] on div "Pen P" at bounding box center [98, 636] width 57 height 45
click at [95, 651] on div "Pen" at bounding box center [98, 647] width 17 height 9
click at [33, 134] on div at bounding box center [31, 136] width 15 height 15
click at [28, 147] on div at bounding box center [31, 136] width 30 height 30
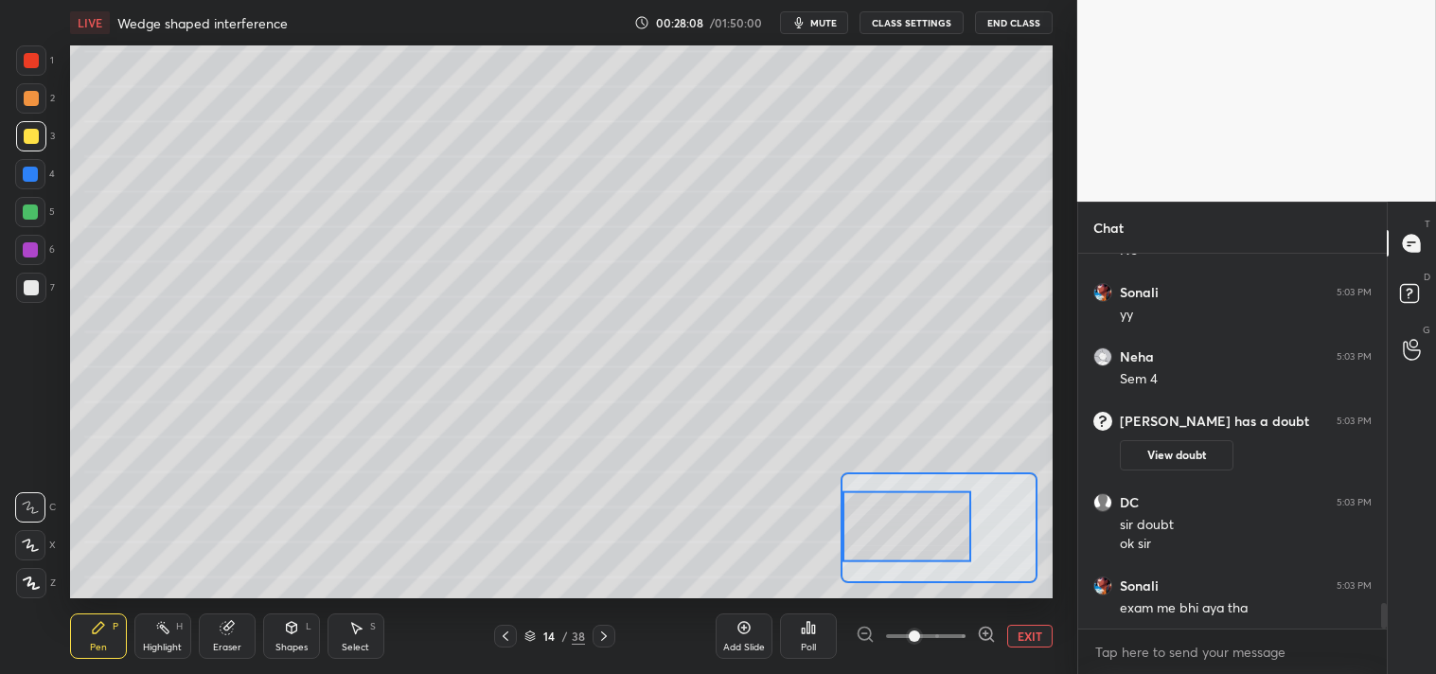
click at [277, 638] on div "Shapes L" at bounding box center [291, 636] width 57 height 45
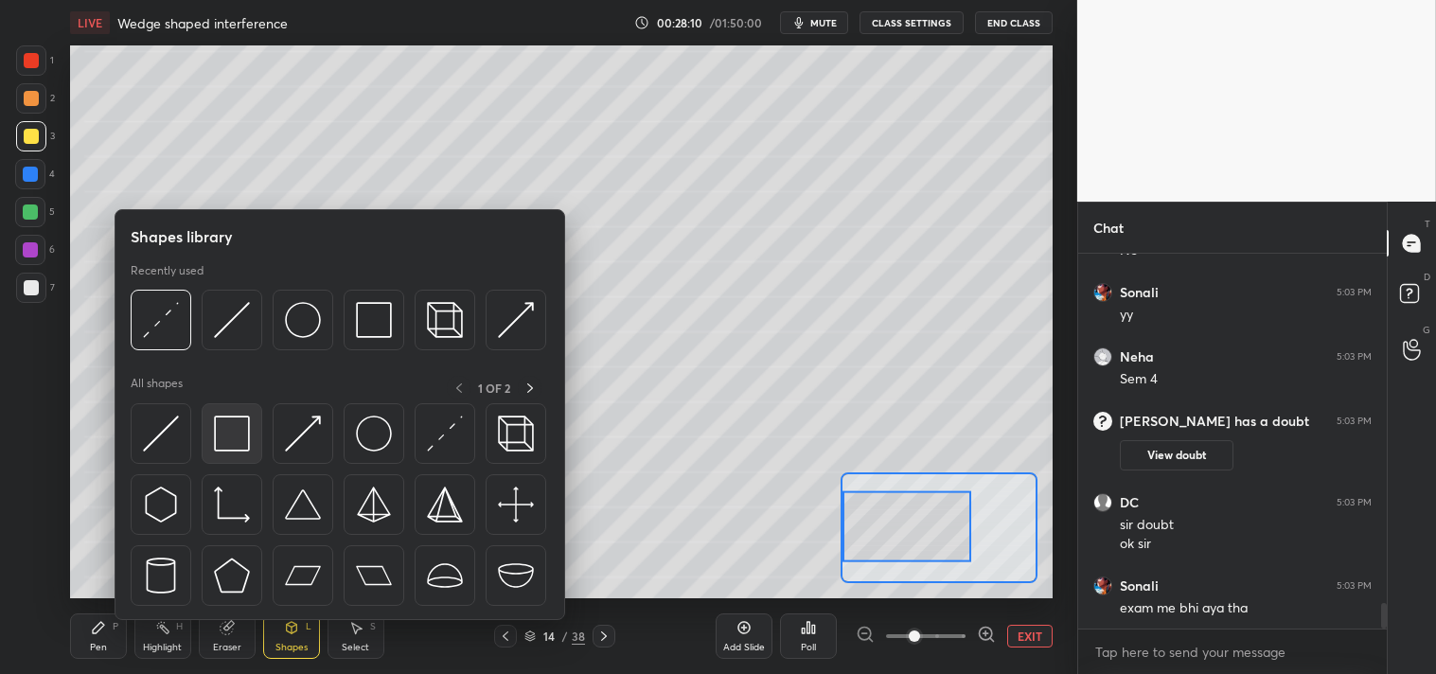
click at [228, 446] on img at bounding box center [232, 434] width 36 height 36
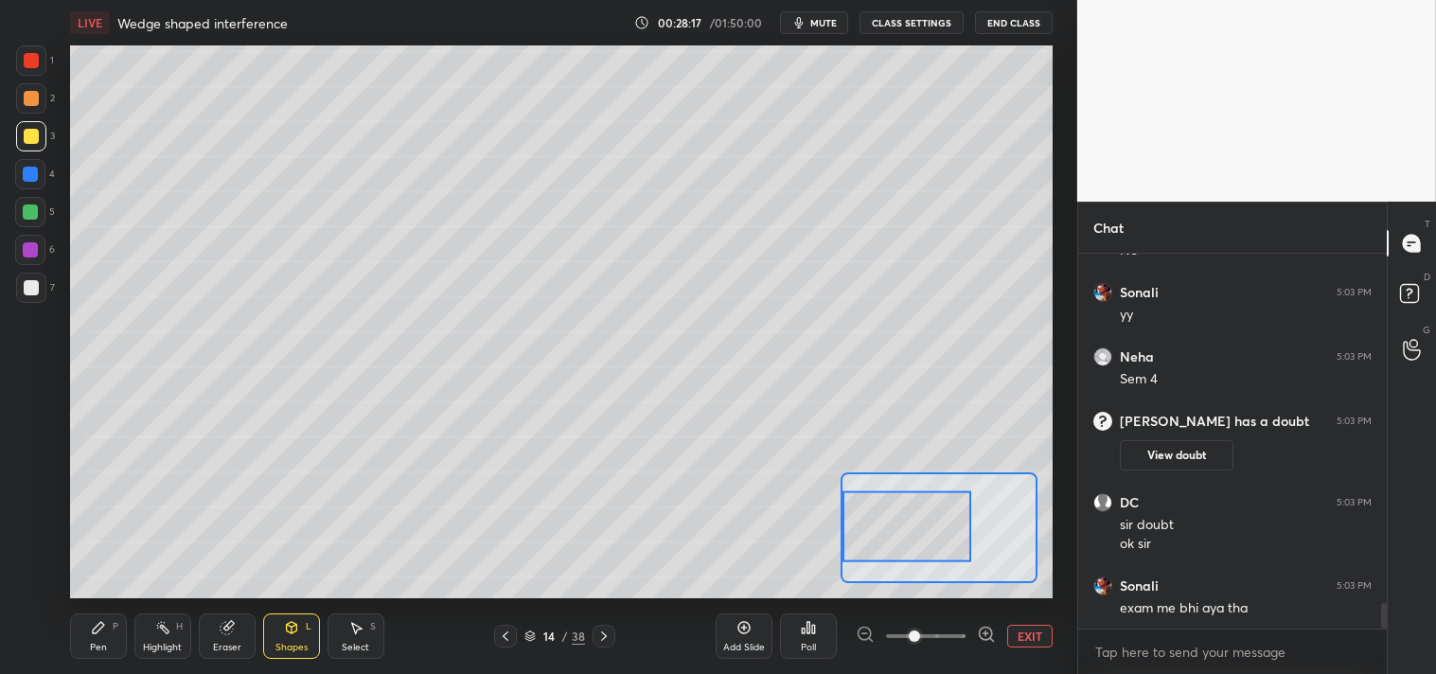
click at [100, 643] on div "Pen" at bounding box center [98, 647] width 17 height 9
click at [106, 648] on div "Pen" at bounding box center [98, 647] width 17 height 9
click at [288, 640] on div "Shapes L" at bounding box center [291, 636] width 57 height 45
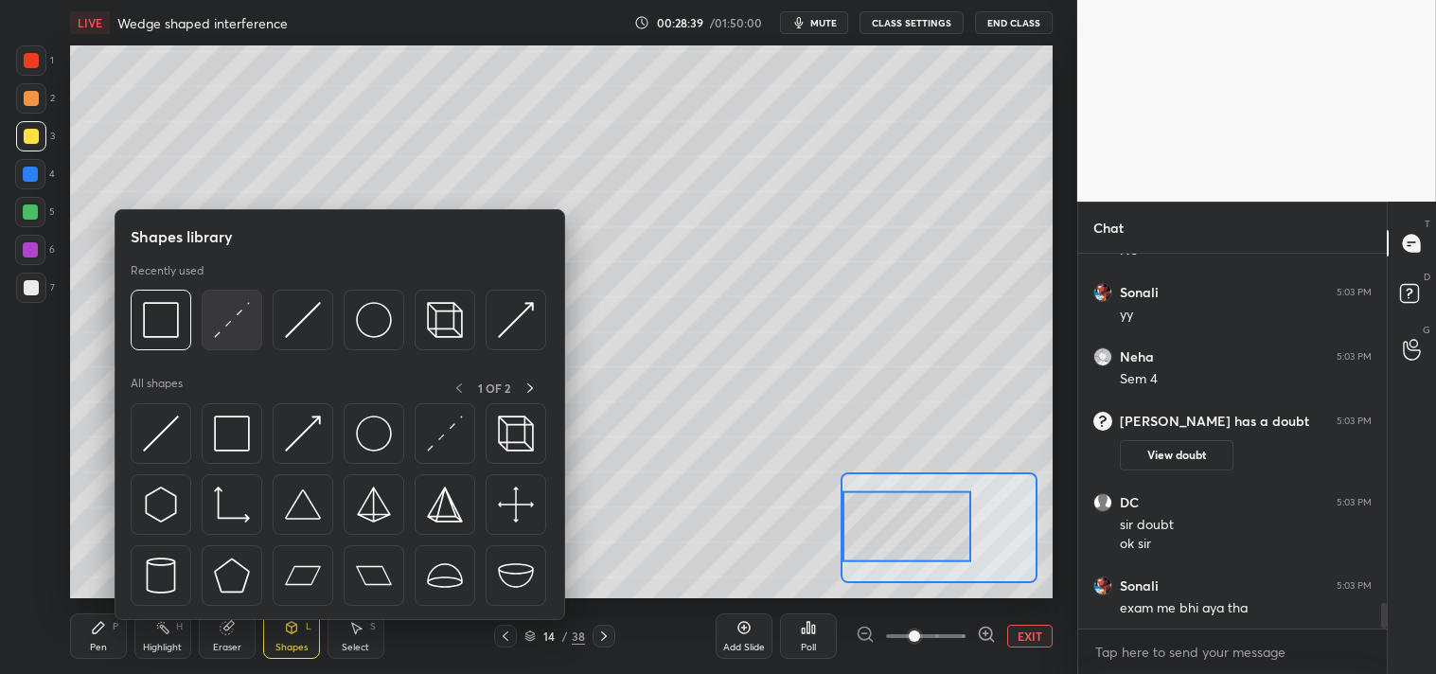
click at [251, 324] on div at bounding box center [232, 320] width 61 height 61
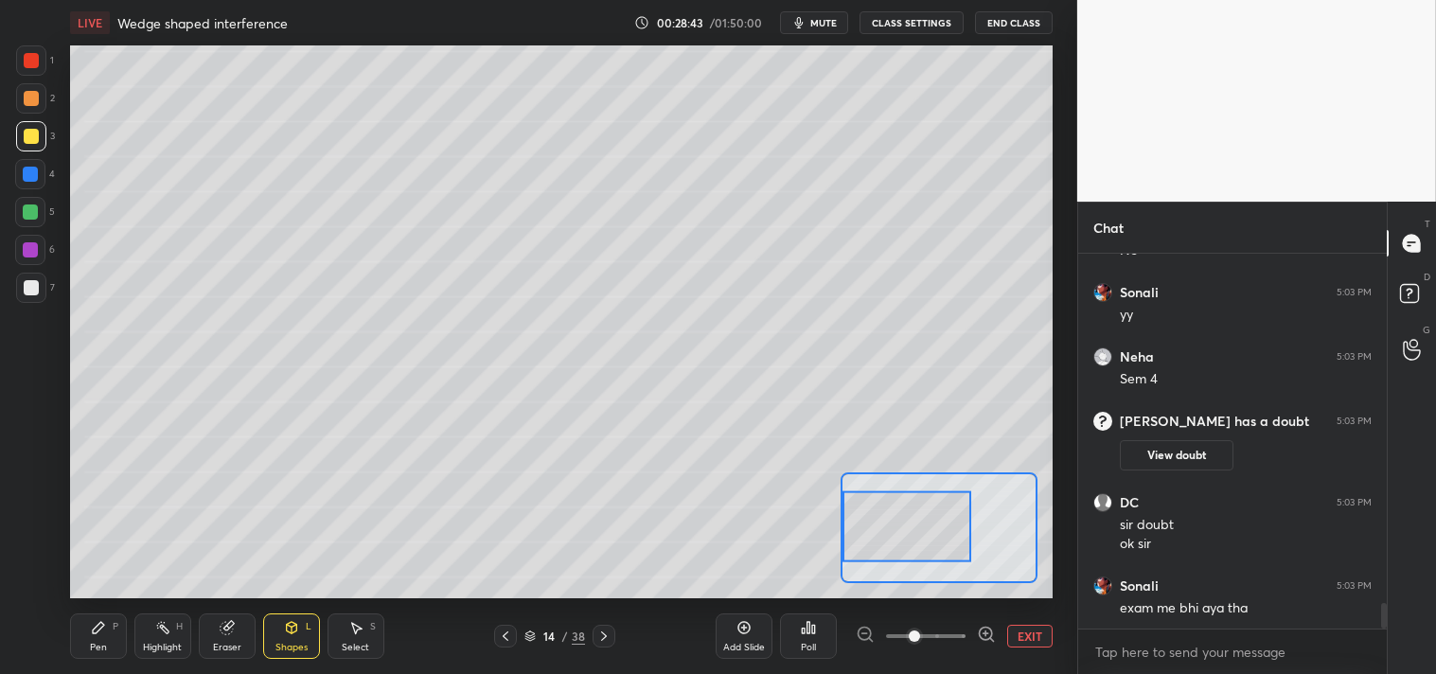
click at [107, 647] on div "Pen P" at bounding box center [98, 636] width 57 height 45
click at [108, 645] on div "Pen P" at bounding box center [98, 636] width 57 height 45
click at [26, 285] on div at bounding box center [31, 287] width 15 height 15
click at [30, 294] on div at bounding box center [31, 287] width 15 height 15
click at [164, 643] on div "Highlight" at bounding box center [162, 647] width 39 height 9
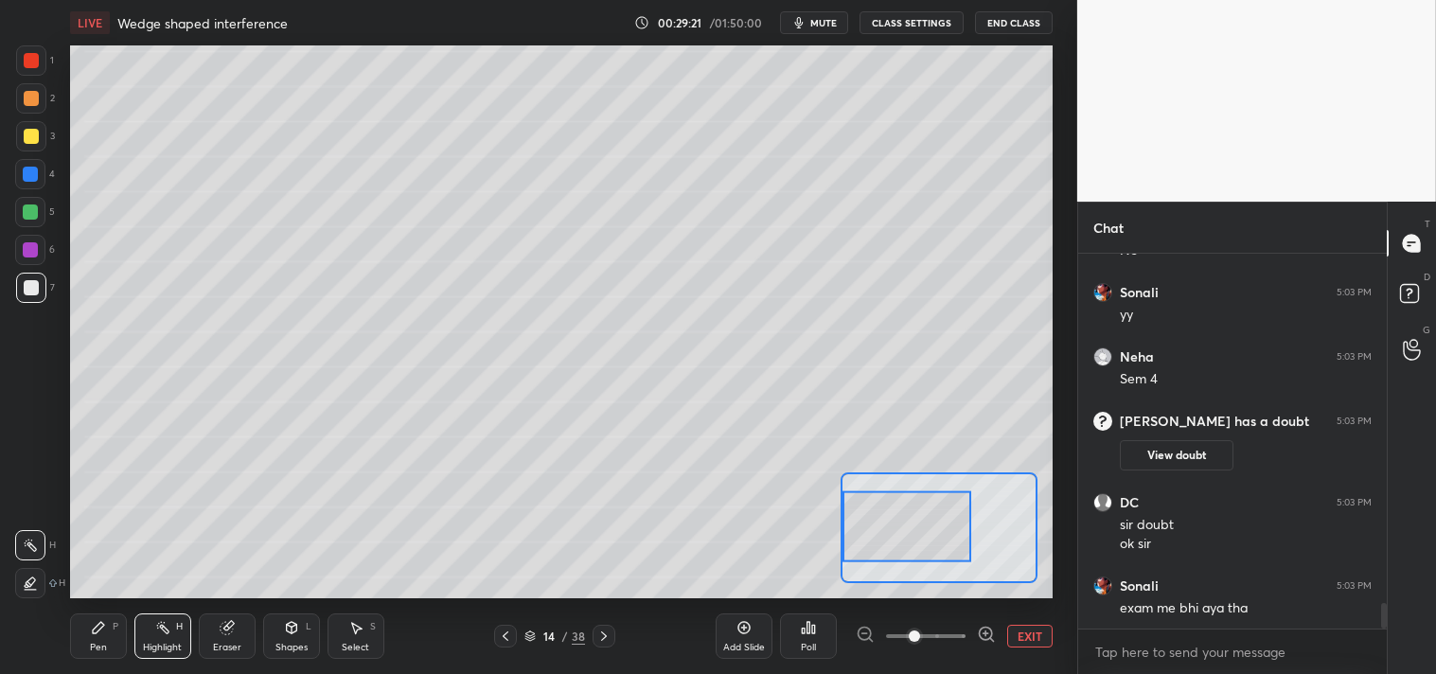
scroll to position [5138, 0]
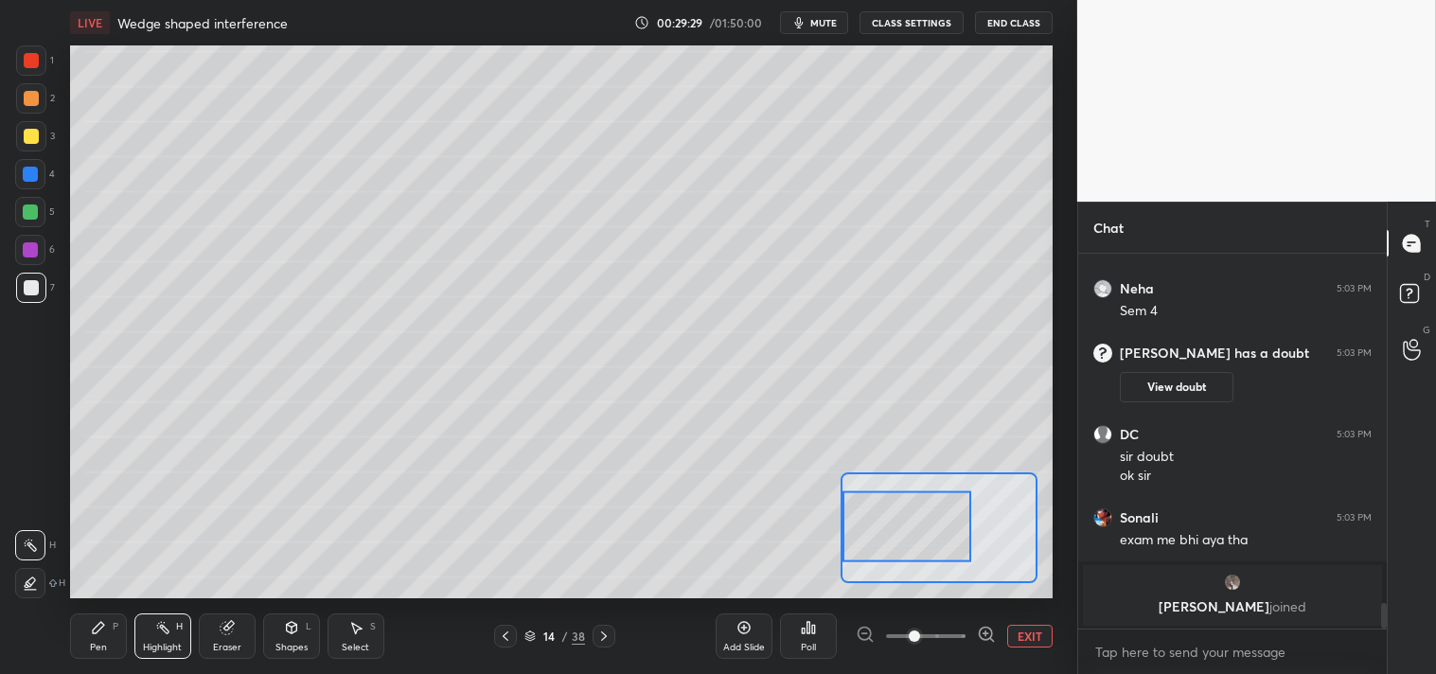
click at [73, 638] on div "Pen P" at bounding box center [98, 636] width 57 height 45
click at [80, 638] on div "Pen P" at bounding box center [98, 636] width 57 height 45
click at [1030, 640] on button "EXIT" at bounding box center [1029, 636] width 45 height 23
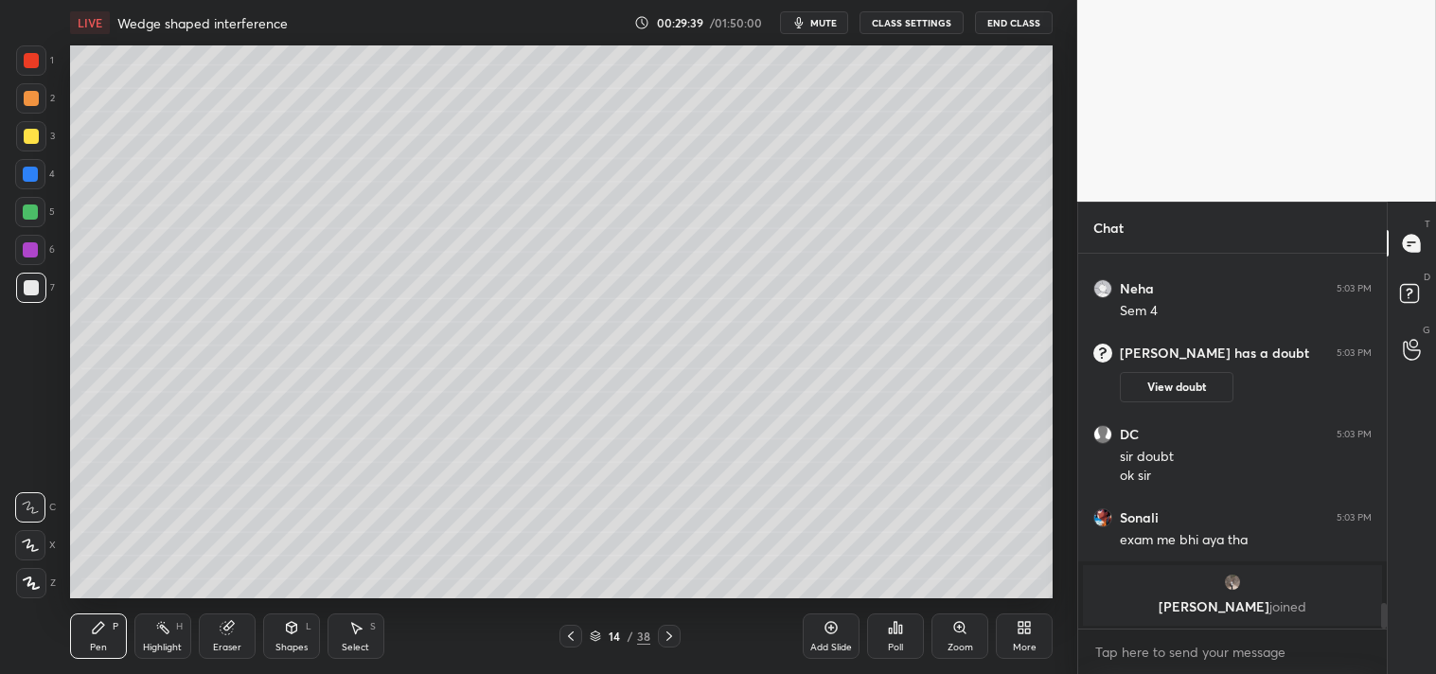
click at [285, 636] on div "Shapes L" at bounding box center [291, 636] width 57 height 45
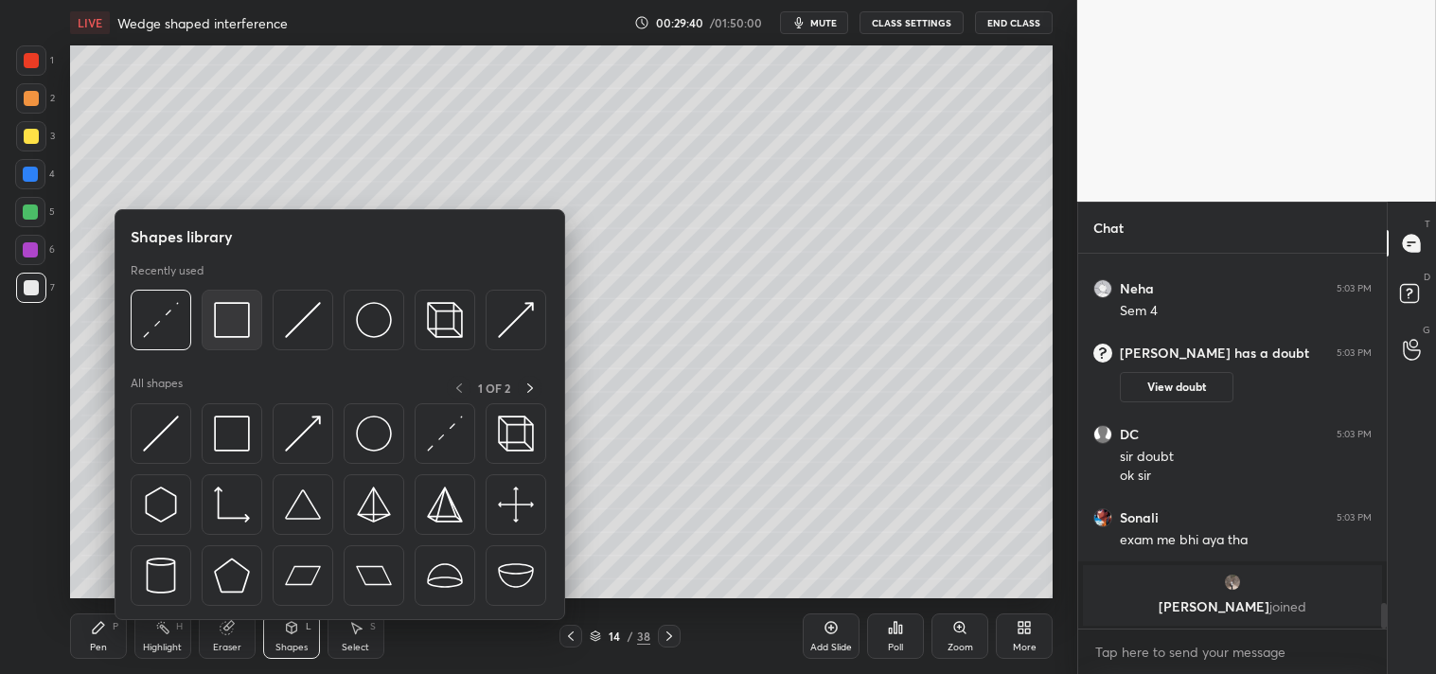
click at [239, 325] on img at bounding box center [232, 320] width 36 height 36
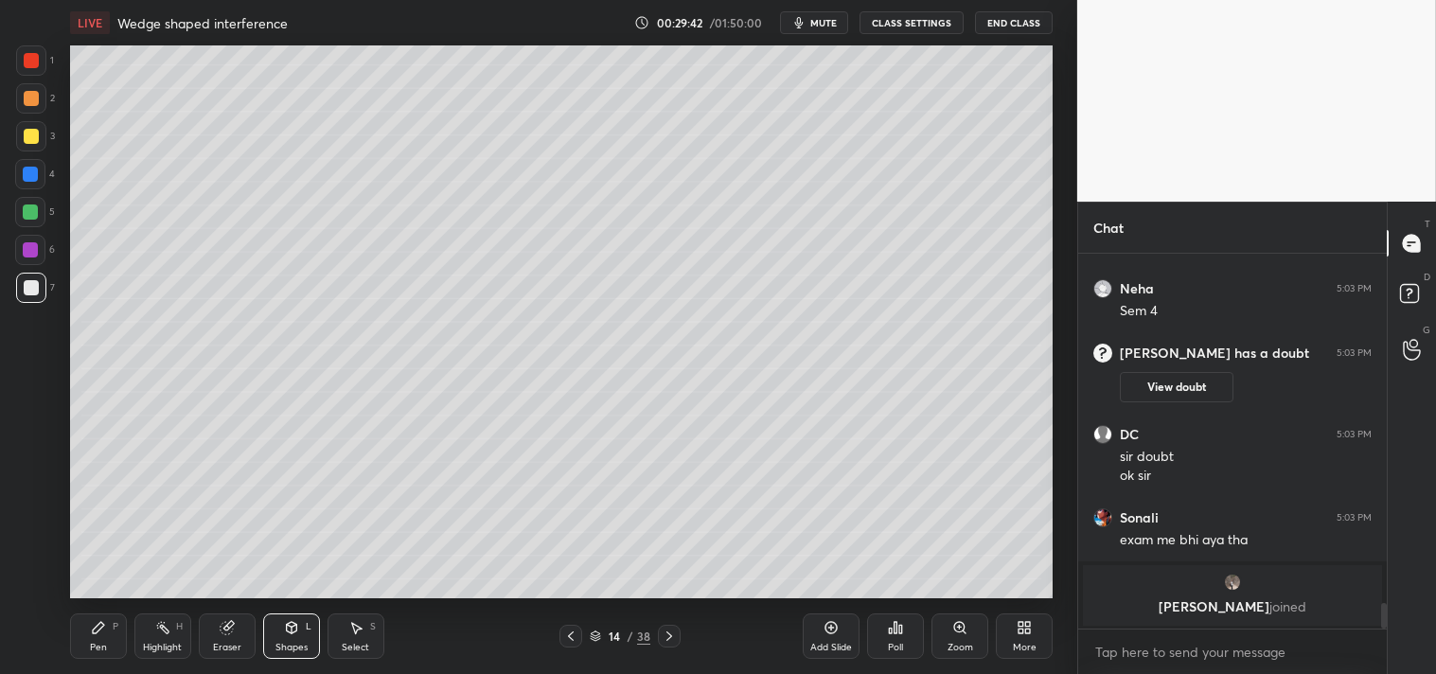
click at [88, 634] on div "Pen P" at bounding box center [98, 636] width 57 height 45
click at [96, 626] on icon at bounding box center [98, 627] width 15 height 15
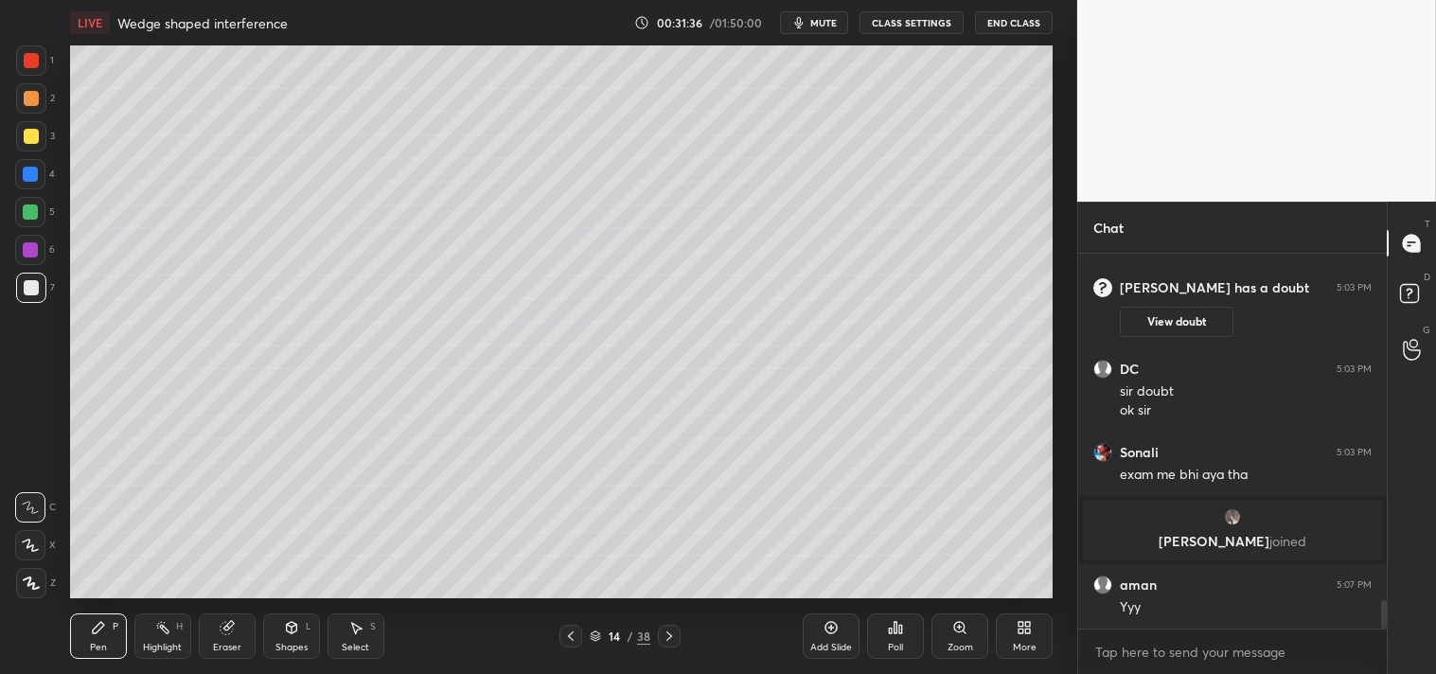
click at [237, 649] on div "Eraser" at bounding box center [227, 647] width 28 height 9
click at [95, 647] on div "Pen" at bounding box center [98, 647] width 17 height 9
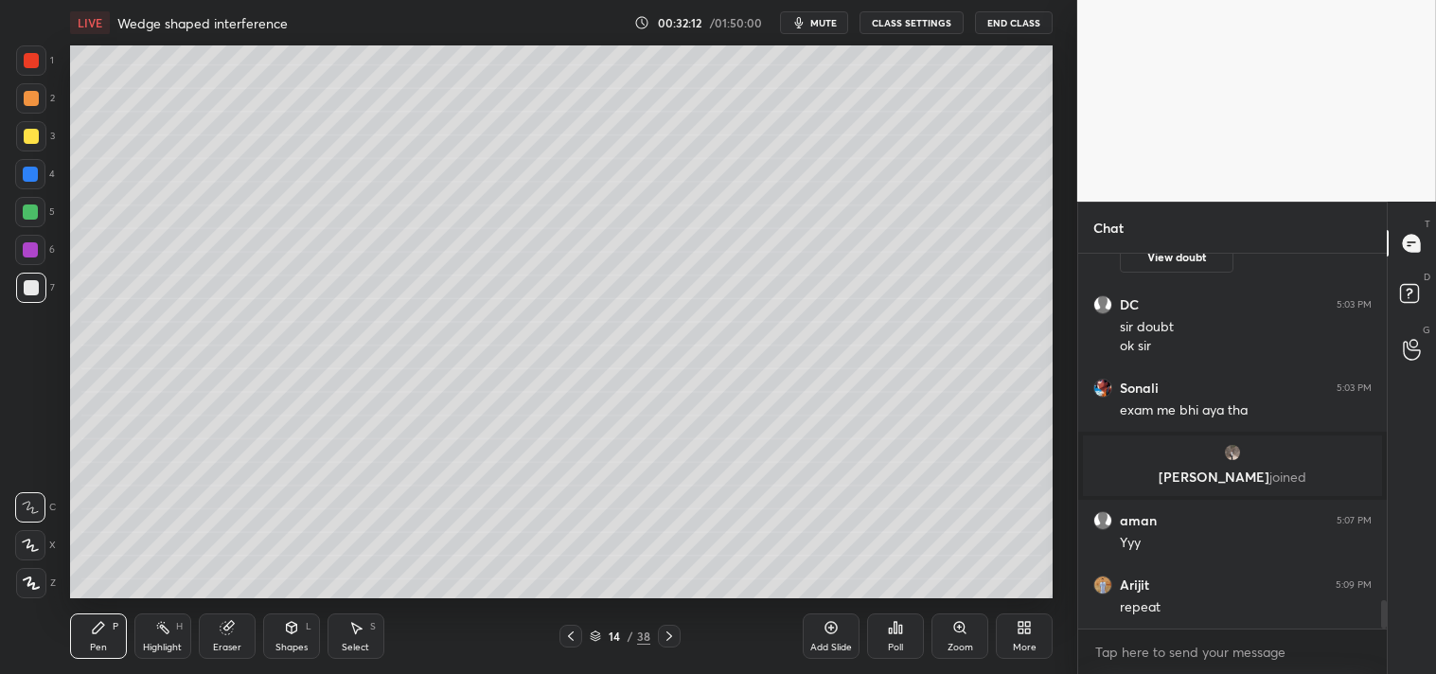
click at [825, 637] on div "Add Slide" at bounding box center [831, 636] width 57 height 45
click at [309, 635] on div "Shapes L" at bounding box center [291, 636] width 57 height 45
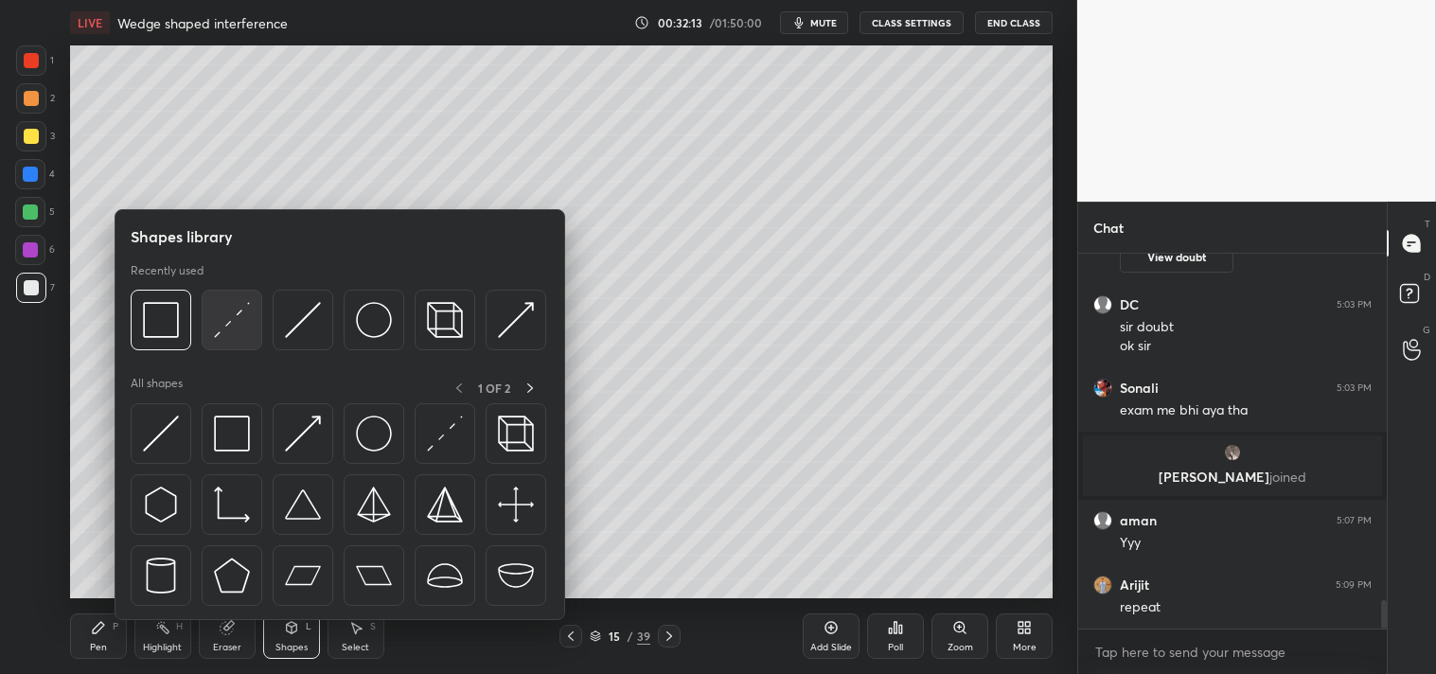
click at [239, 312] on img at bounding box center [232, 320] width 36 height 36
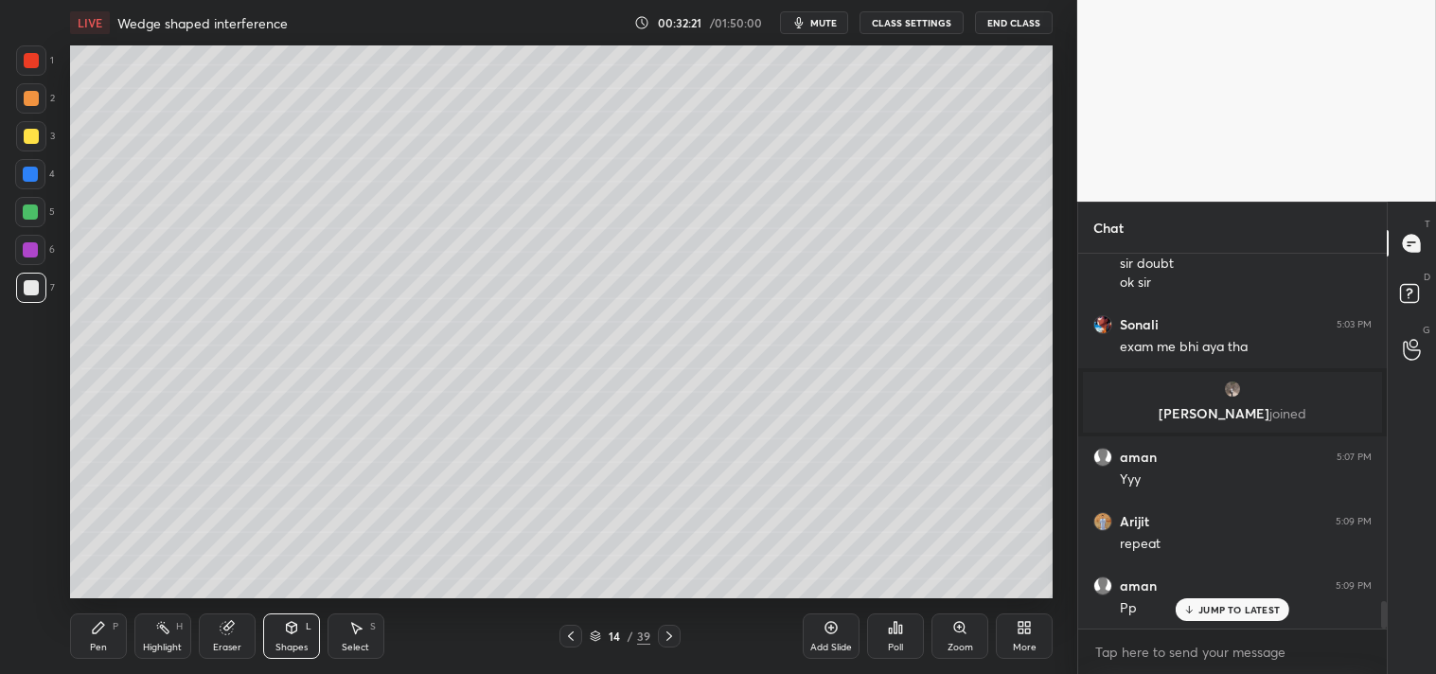
scroll to position [4739, 0]
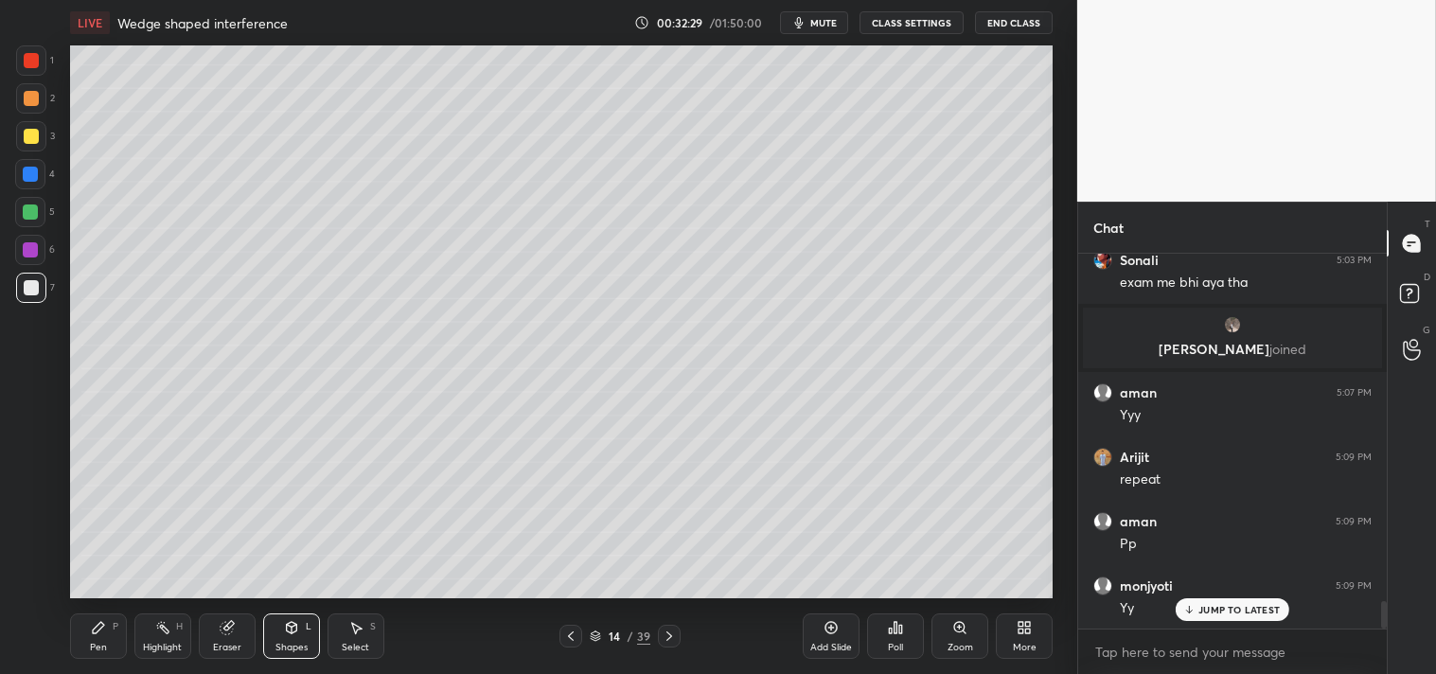
click at [41, 128] on div at bounding box center [31, 136] width 30 height 30
click at [33, 140] on div at bounding box center [31, 136] width 15 height 15
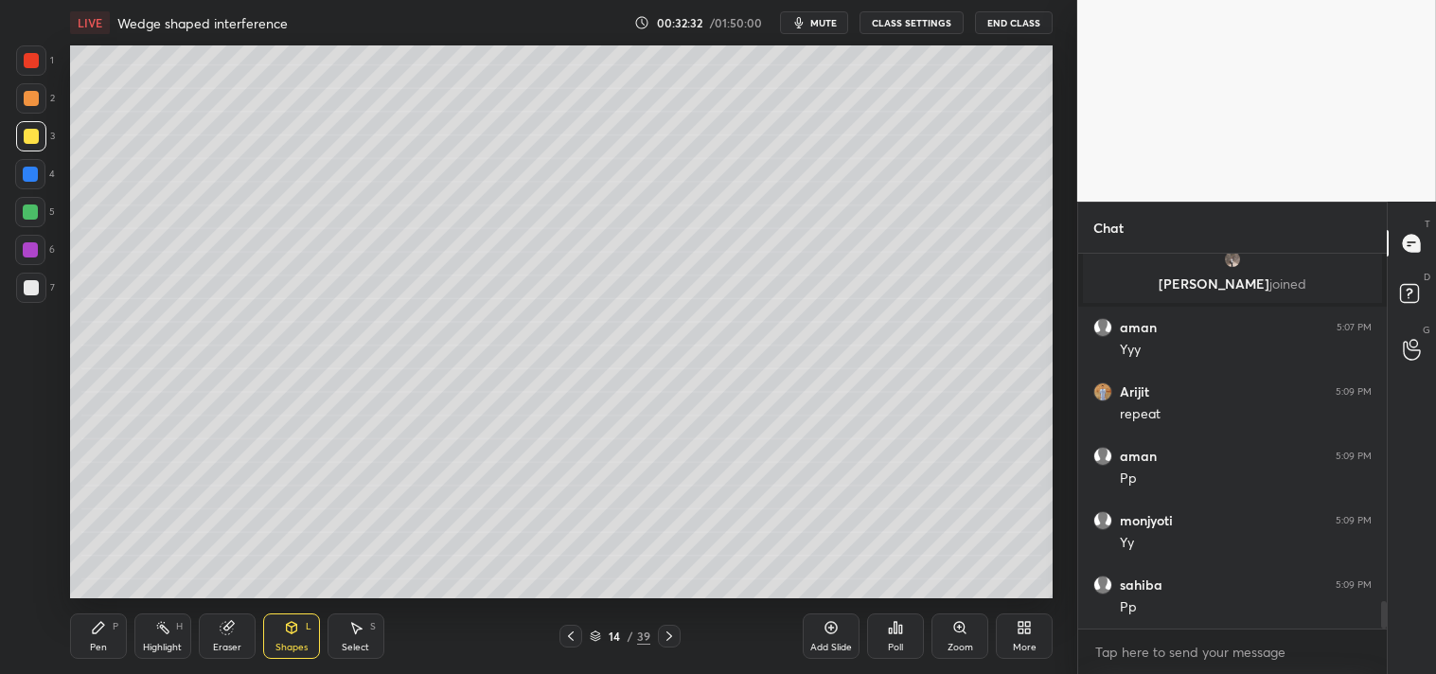
click at [98, 643] on div "Pen" at bounding box center [98, 647] width 17 height 9
click at [962, 650] on div "Zoom" at bounding box center [961, 647] width 26 height 9
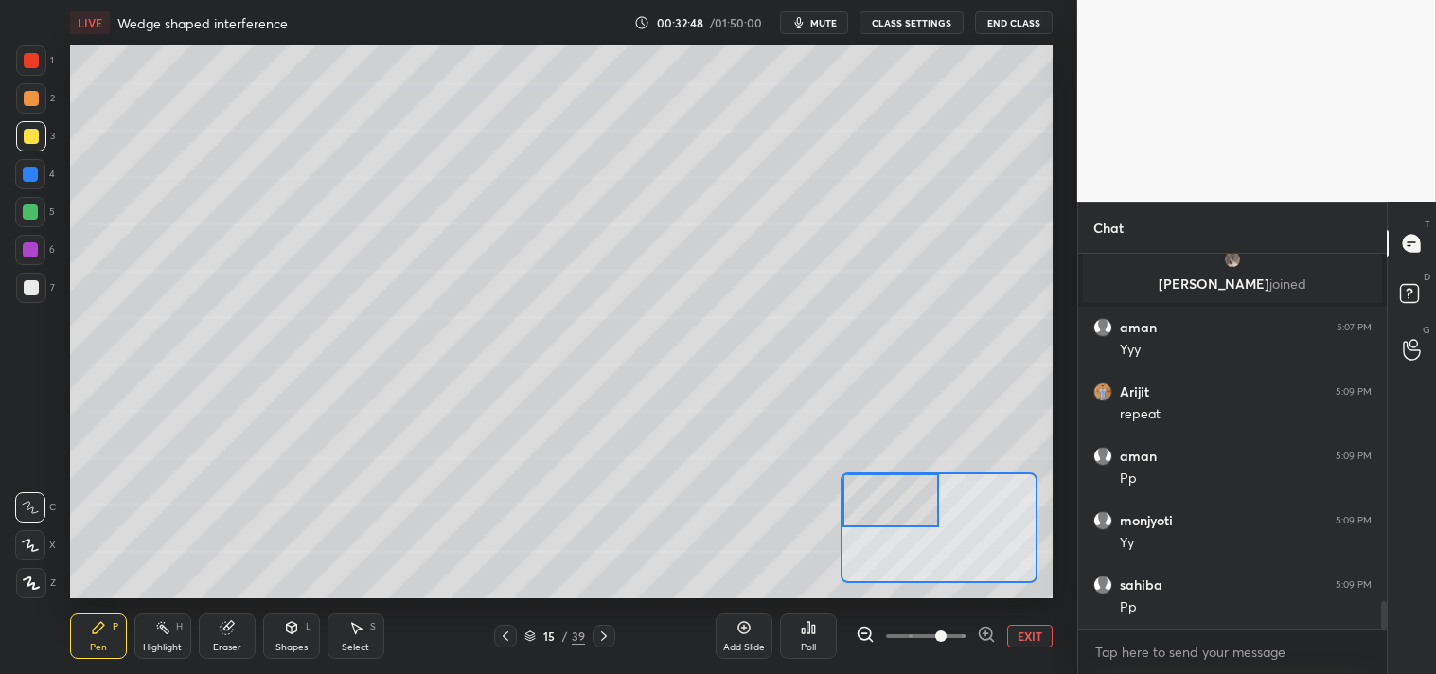
click at [91, 628] on icon at bounding box center [98, 627] width 15 height 15
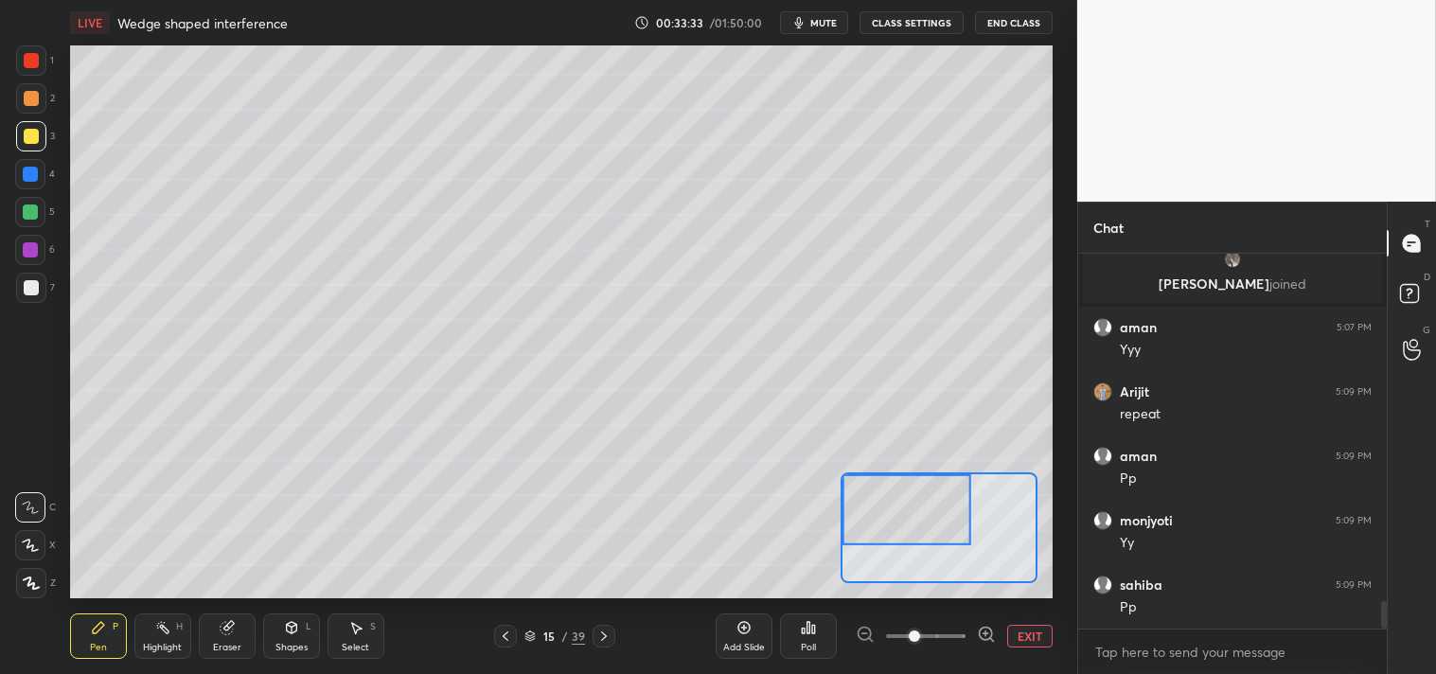
click at [40, 303] on div "7" at bounding box center [35, 292] width 39 height 38
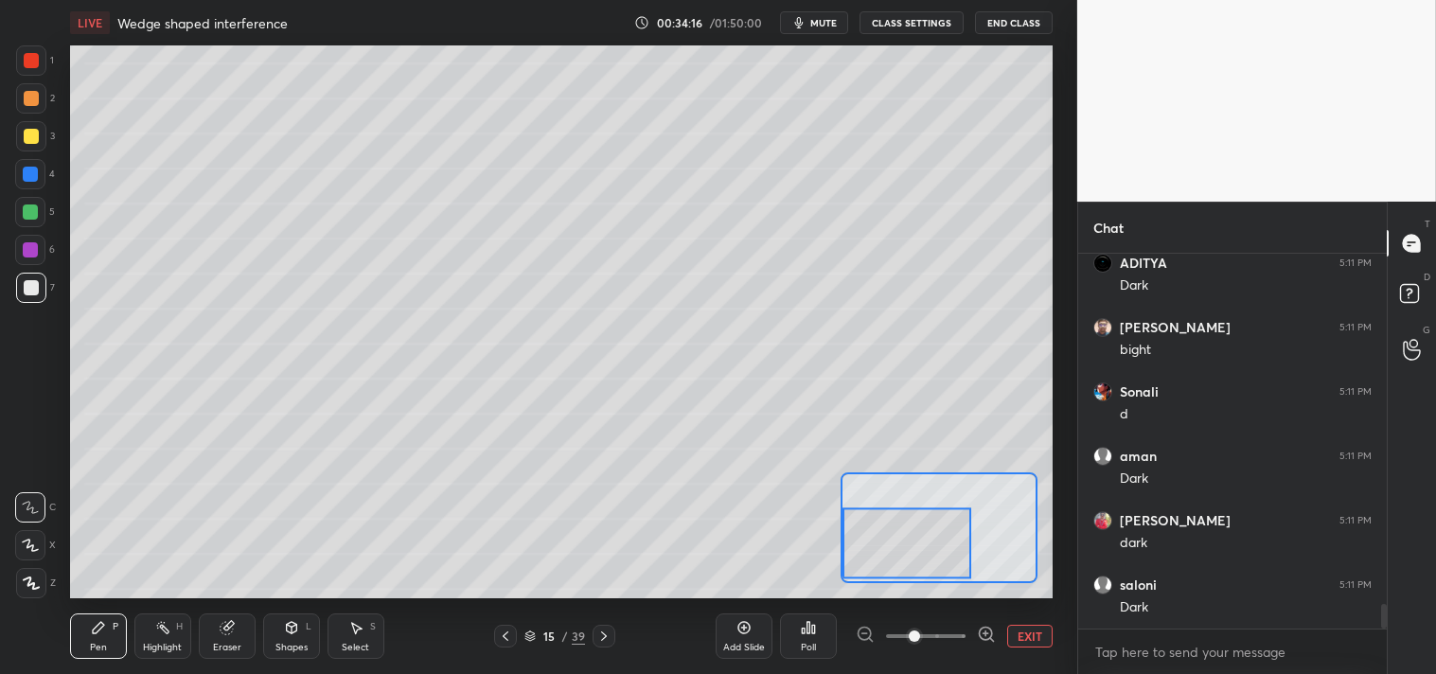
scroll to position [5318, 0]
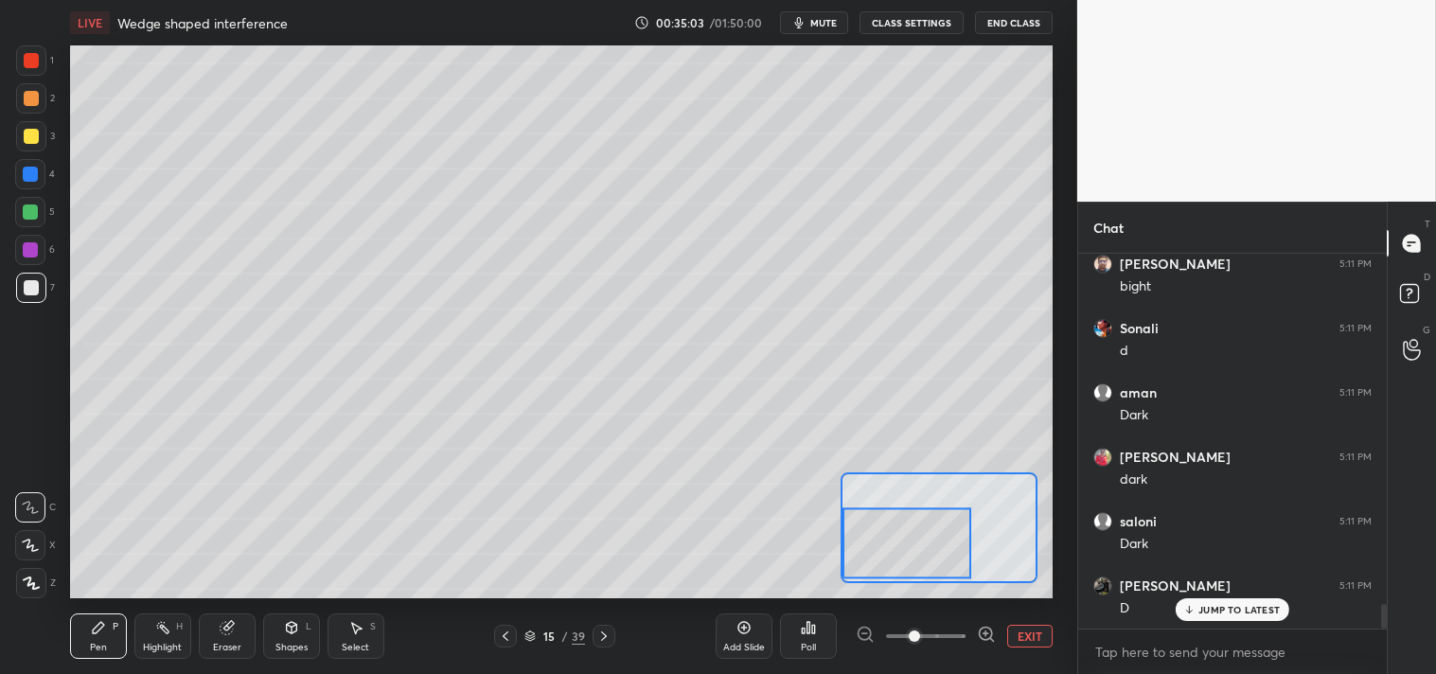
click at [1024, 629] on button "EXIT" at bounding box center [1029, 636] width 45 height 23
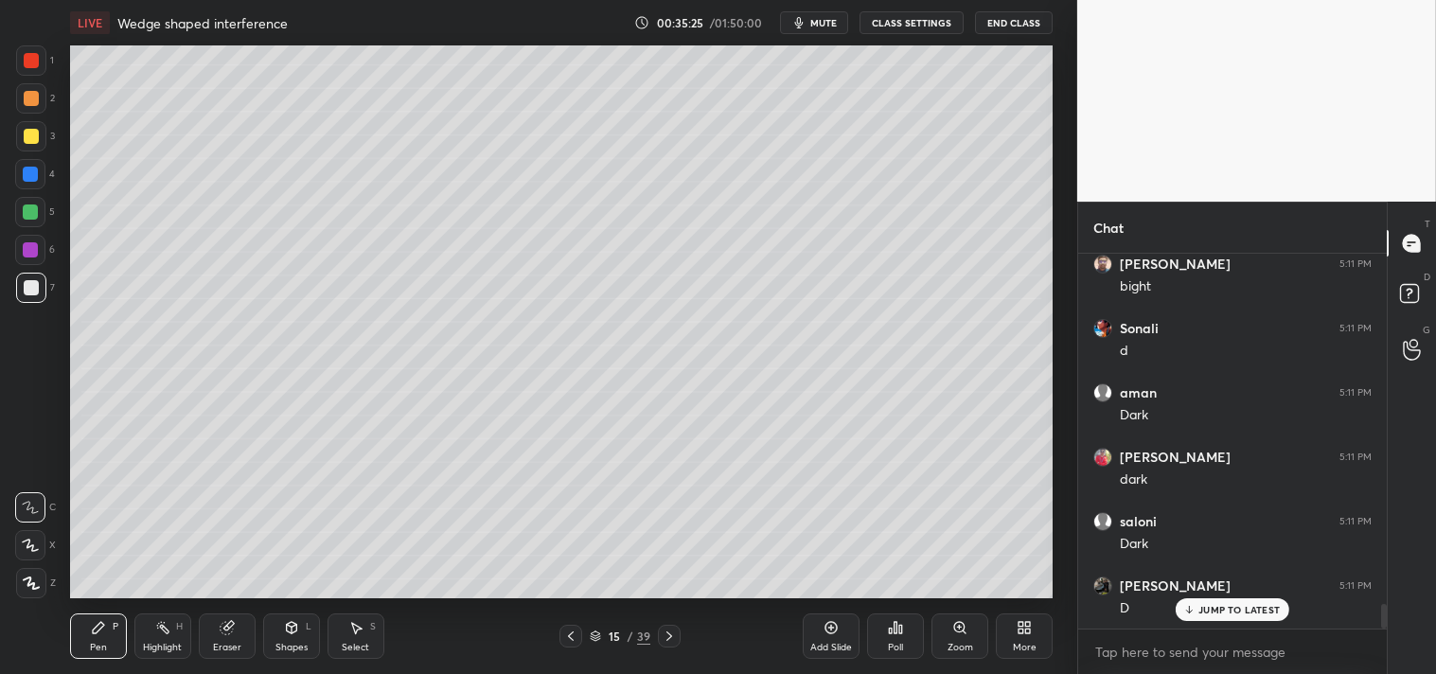
scroll to position [5383, 0]
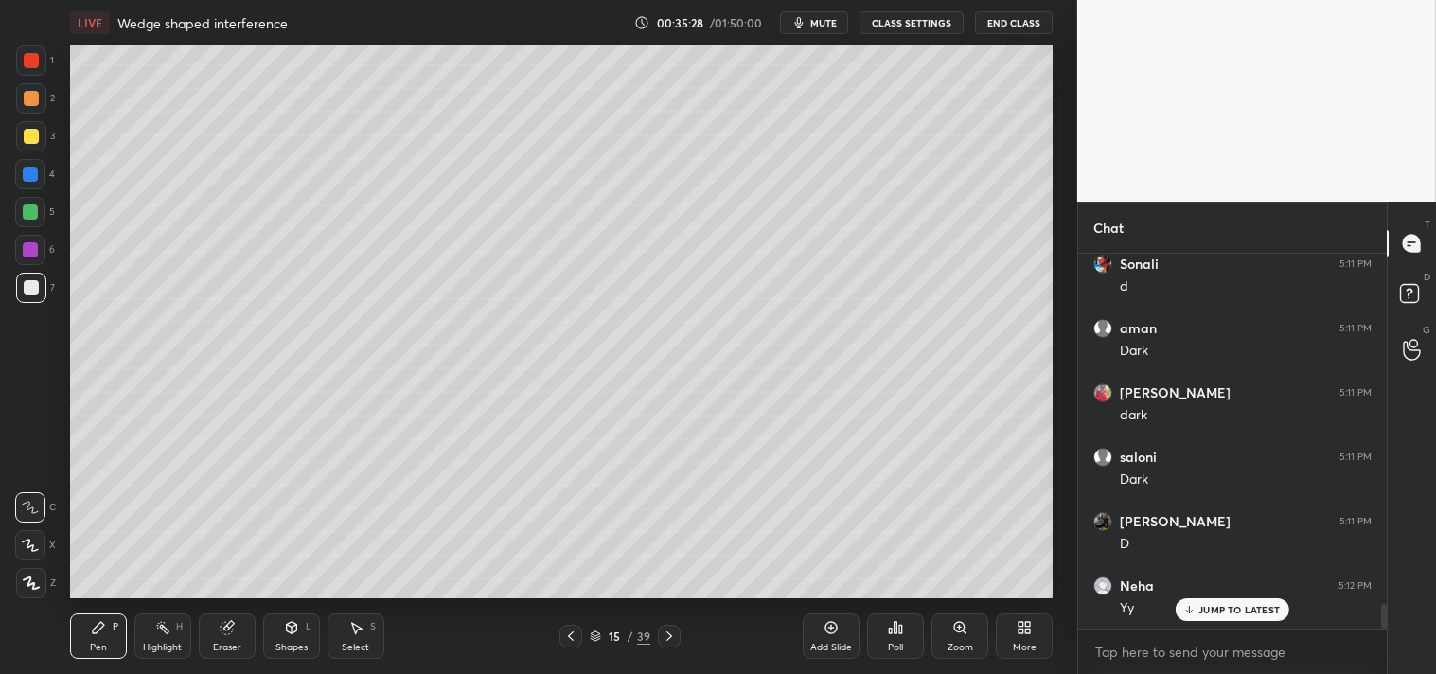
click at [966, 637] on div "Zoom" at bounding box center [960, 636] width 57 height 45
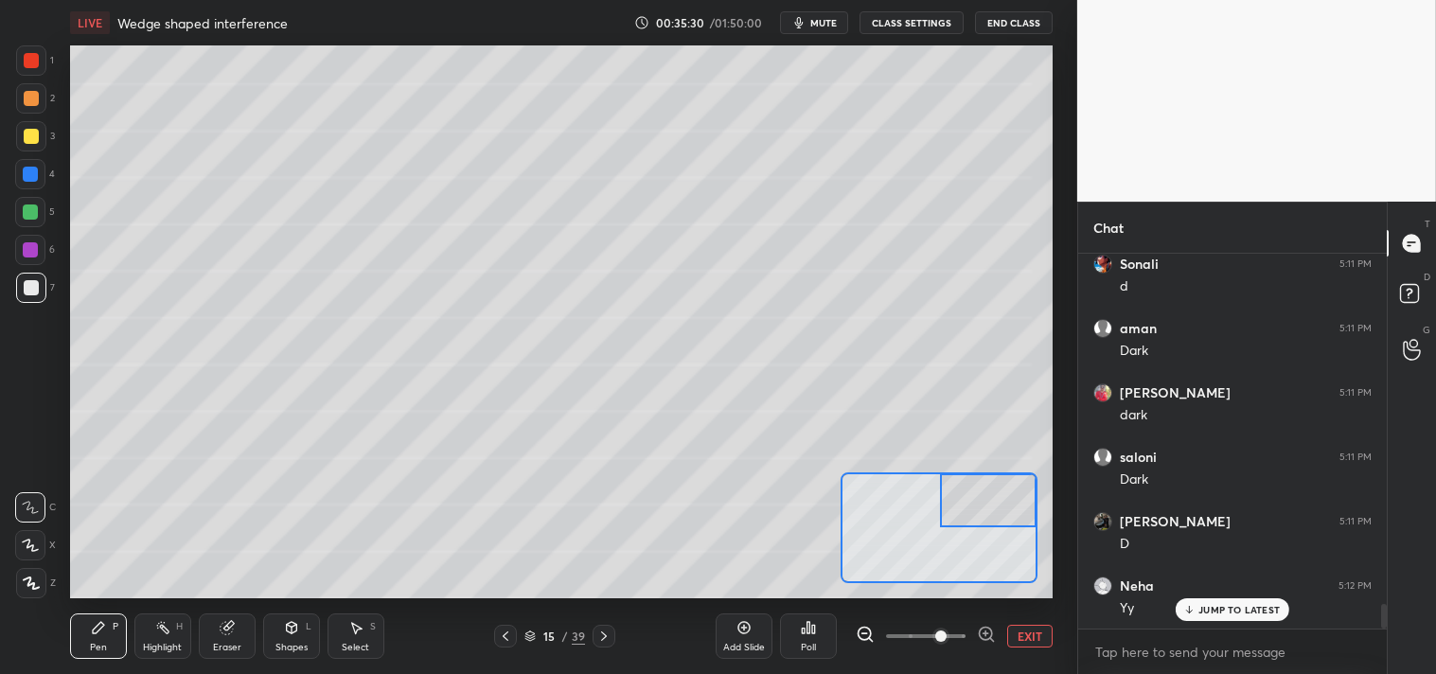
click at [33, 139] on div at bounding box center [31, 136] width 15 height 15
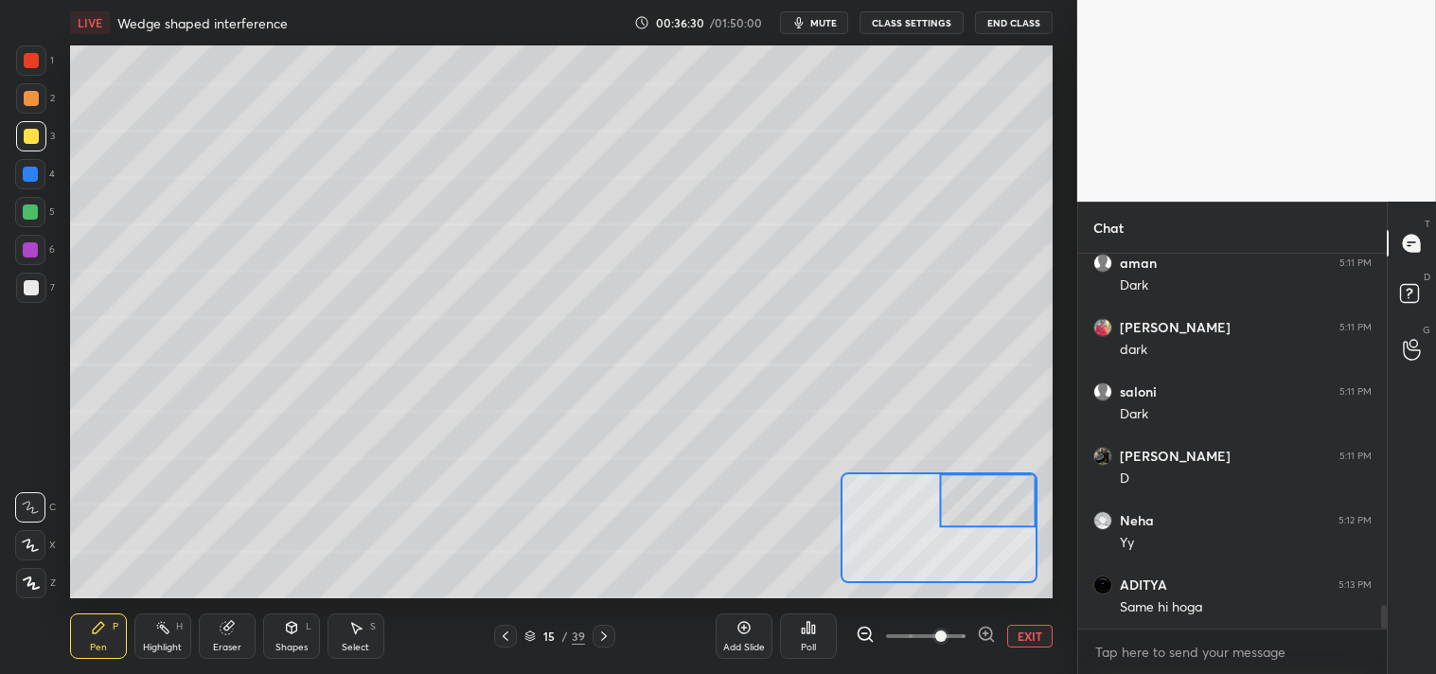
click at [32, 280] on div at bounding box center [31, 287] width 15 height 15
click at [38, 286] on div at bounding box center [31, 287] width 15 height 15
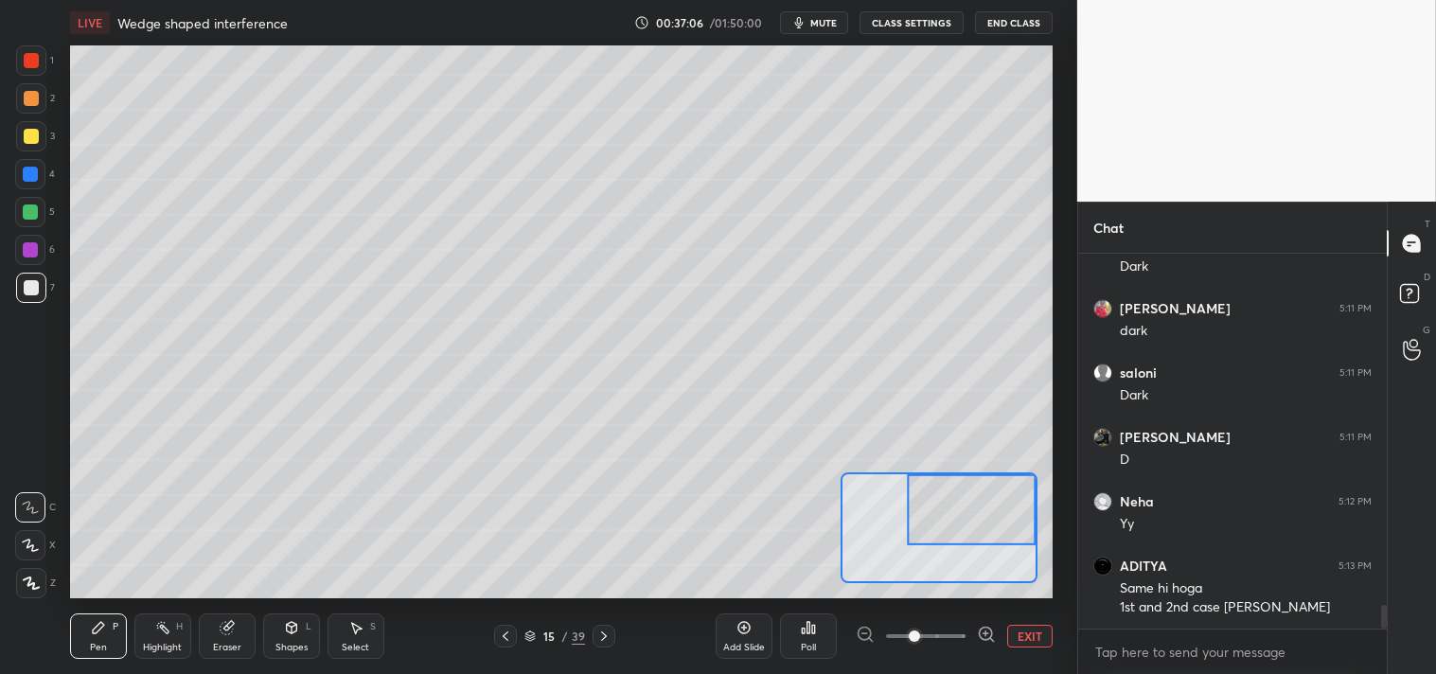
click at [970, 474] on div at bounding box center [972, 509] width 129 height 71
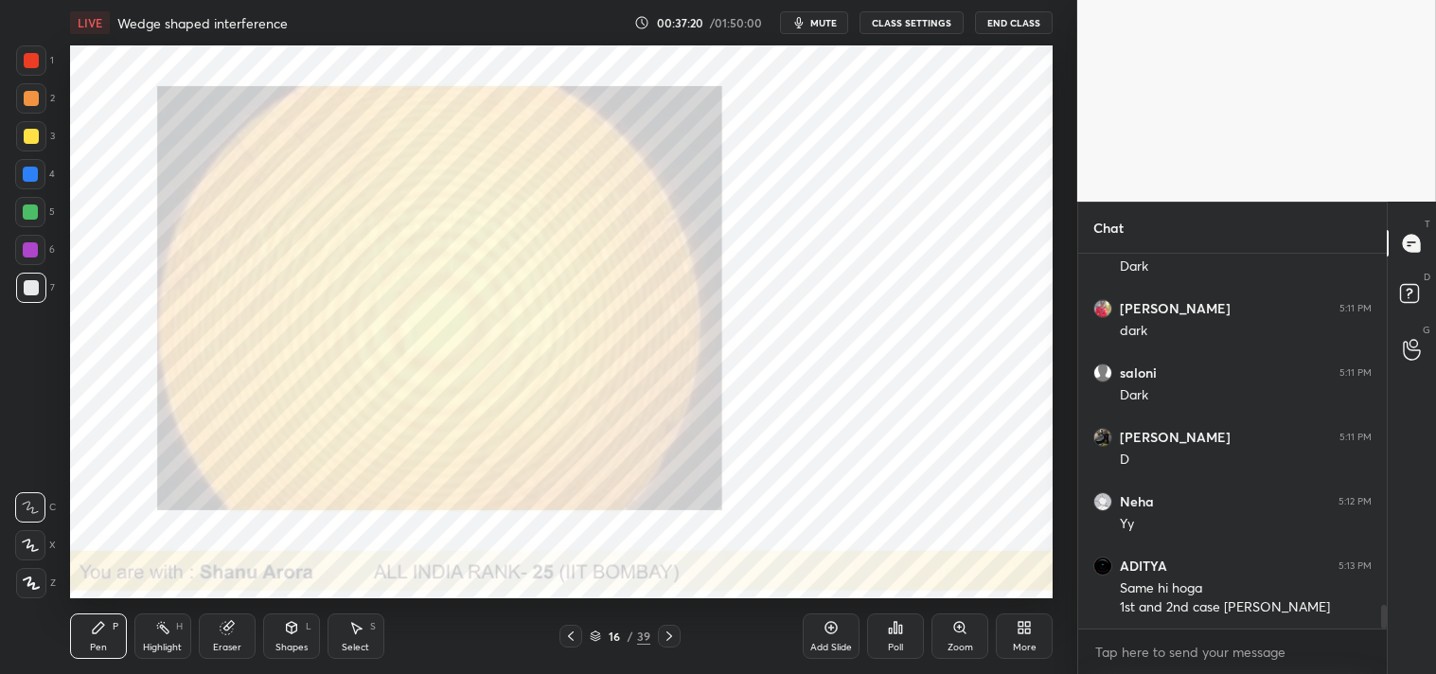
scroll to position [5531, 0]
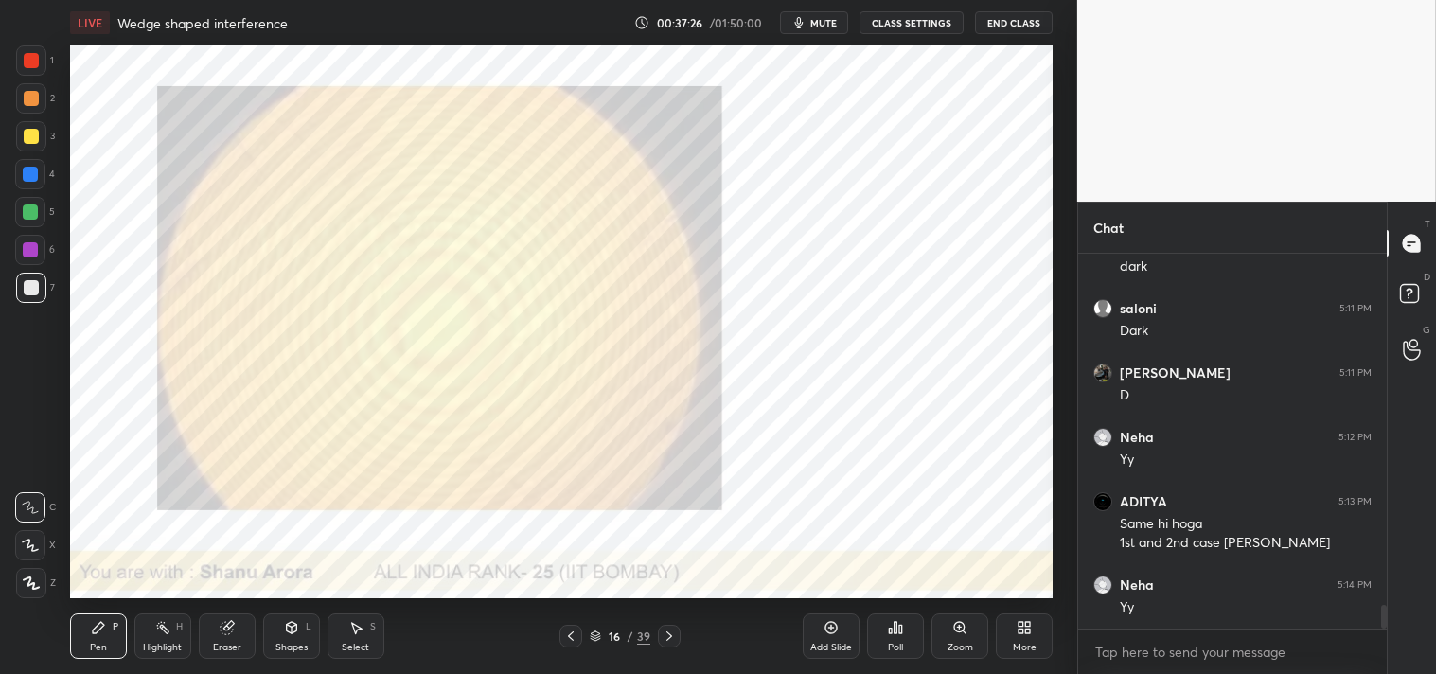
click at [164, 643] on div "Highlight" at bounding box center [162, 647] width 39 height 9
click at [962, 620] on icon at bounding box center [960, 627] width 15 height 15
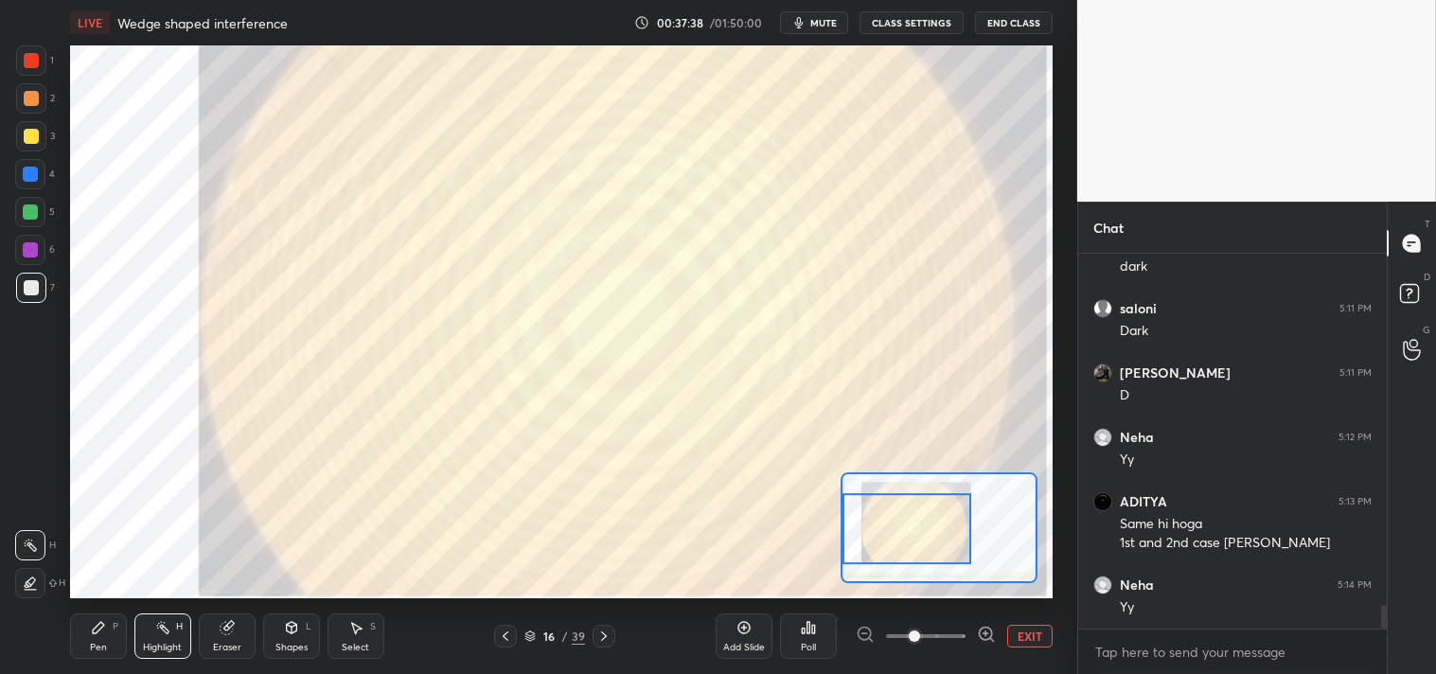
click at [115, 638] on div "Pen P" at bounding box center [98, 636] width 57 height 45
click at [100, 643] on div "Pen" at bounding box center [98, 647] width 17 height 9
click at [40, 60] on div at bounding box center [31, 60] width 30 height 30
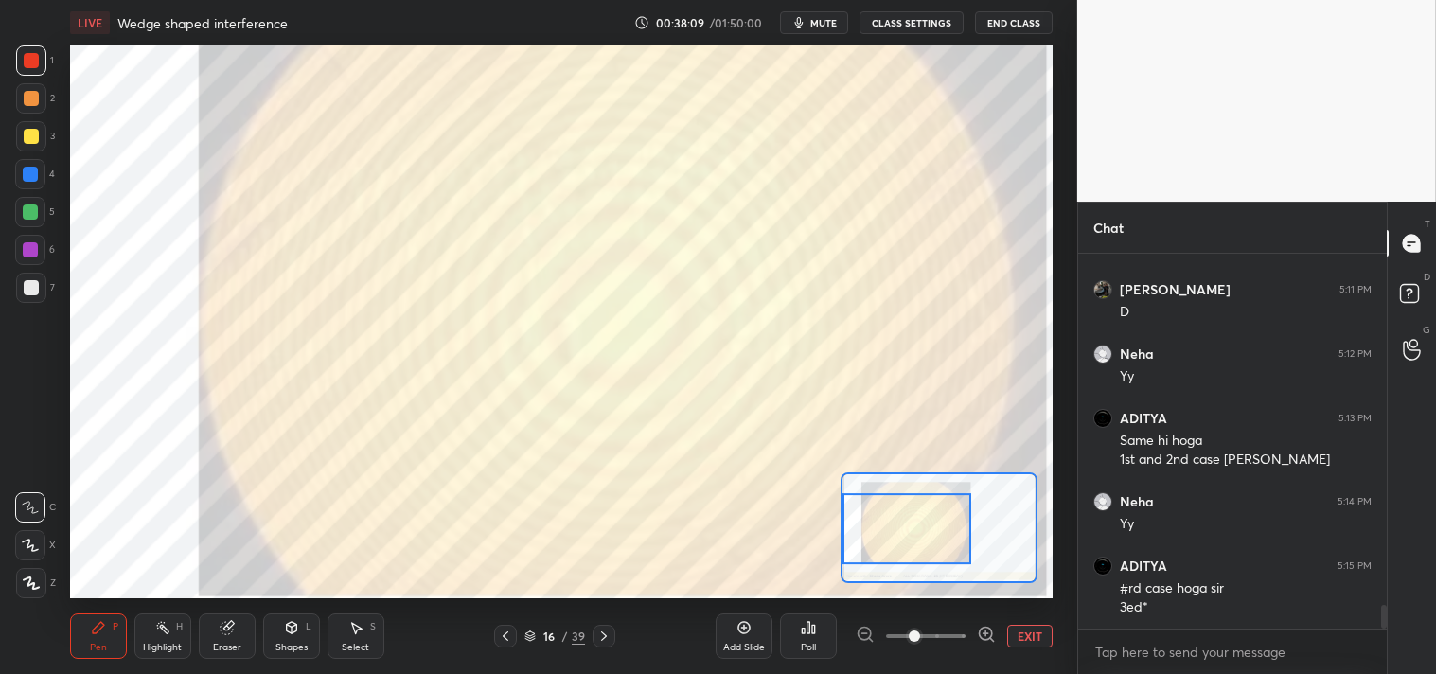
scroll to position [5634, 0]
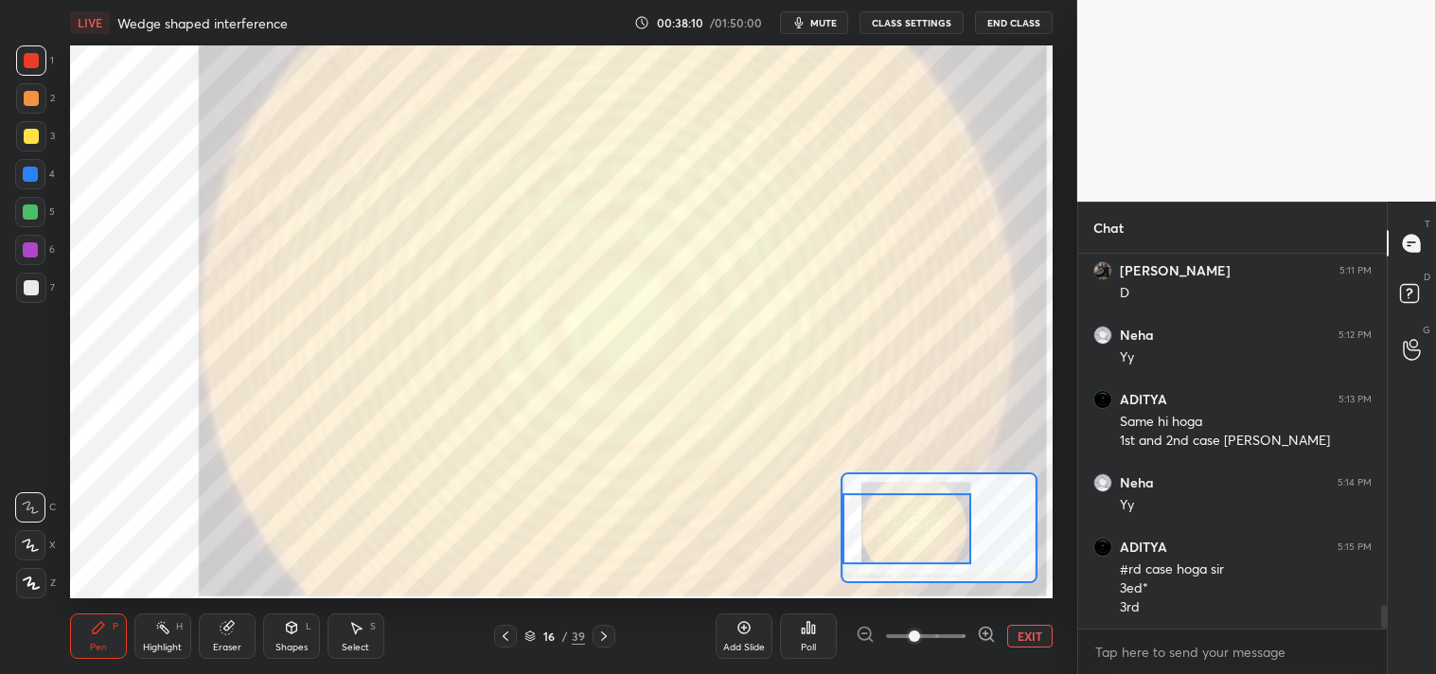
click at [173, 638] on div "Highlight H" at bounding box center [162, 636] width 57 height 45
click at [161, 634] on icon at bounding box center [162, 627] width 15 height 15
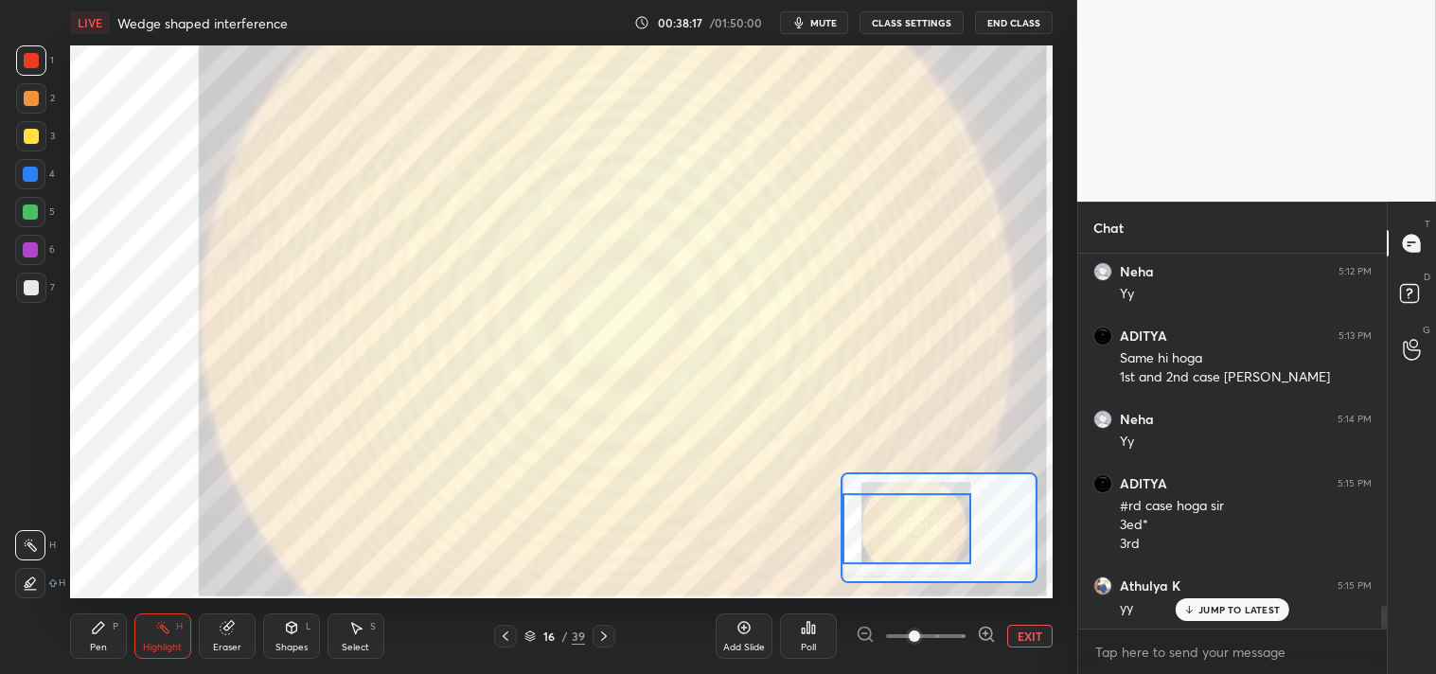
scroll to position [5761, 0]
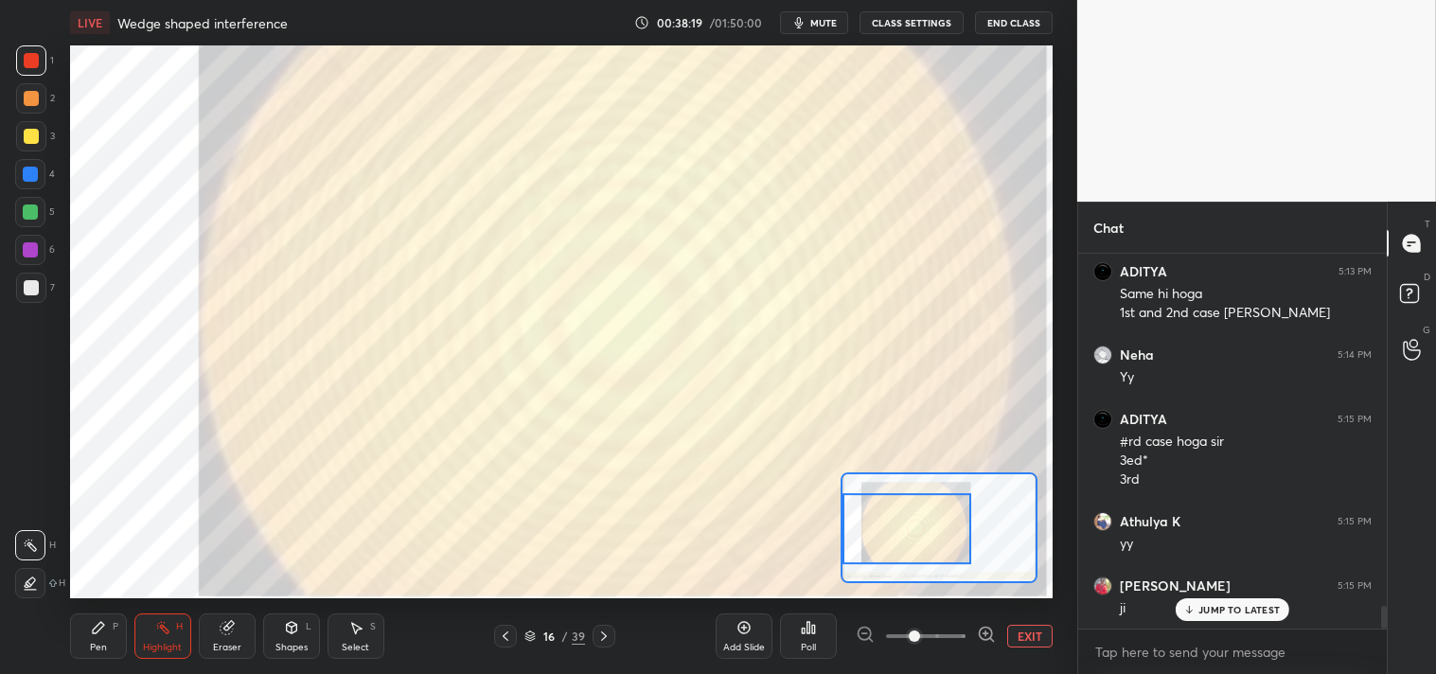
click at [1024, 637] on button "EXIT" at bounding box center [1029, 636] width 45 height 23
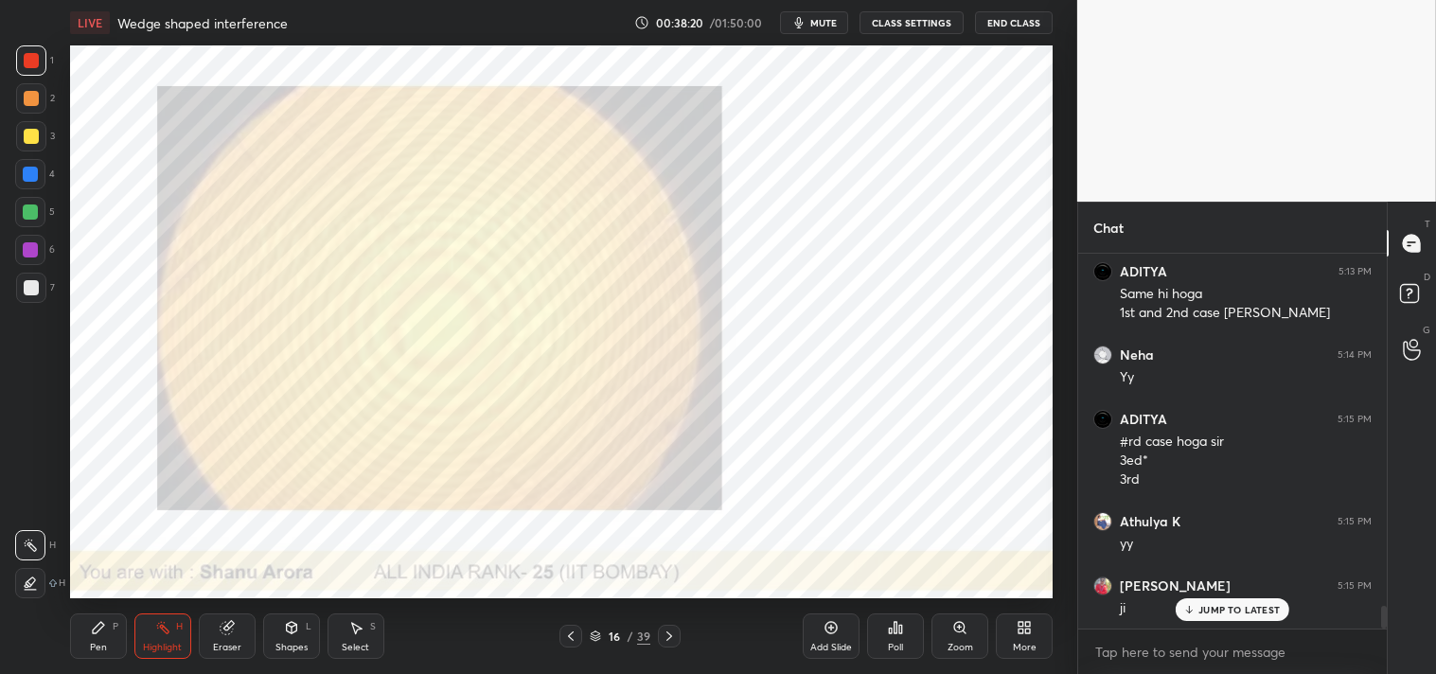
scroll to position [5827, 0]
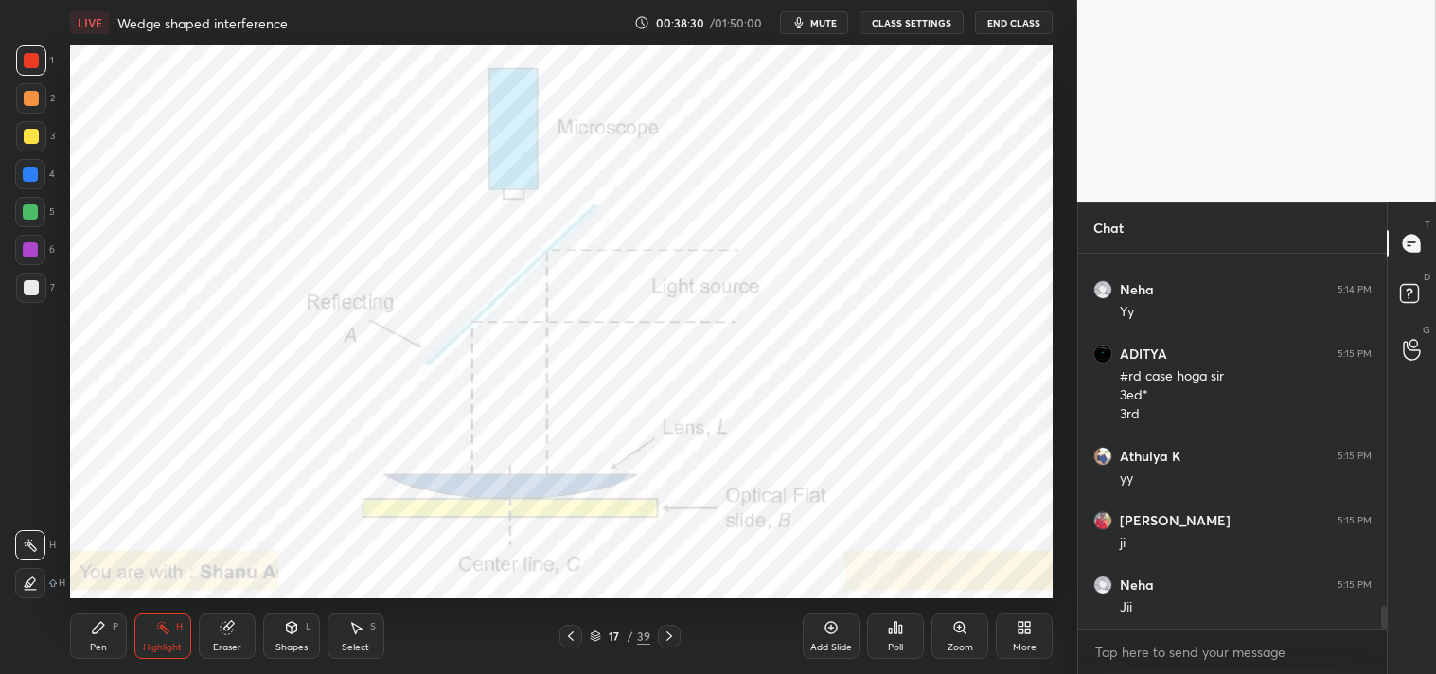
click at [304, 632] on div "Shapes L" at bounding box center [291, 636] width 57 height 45
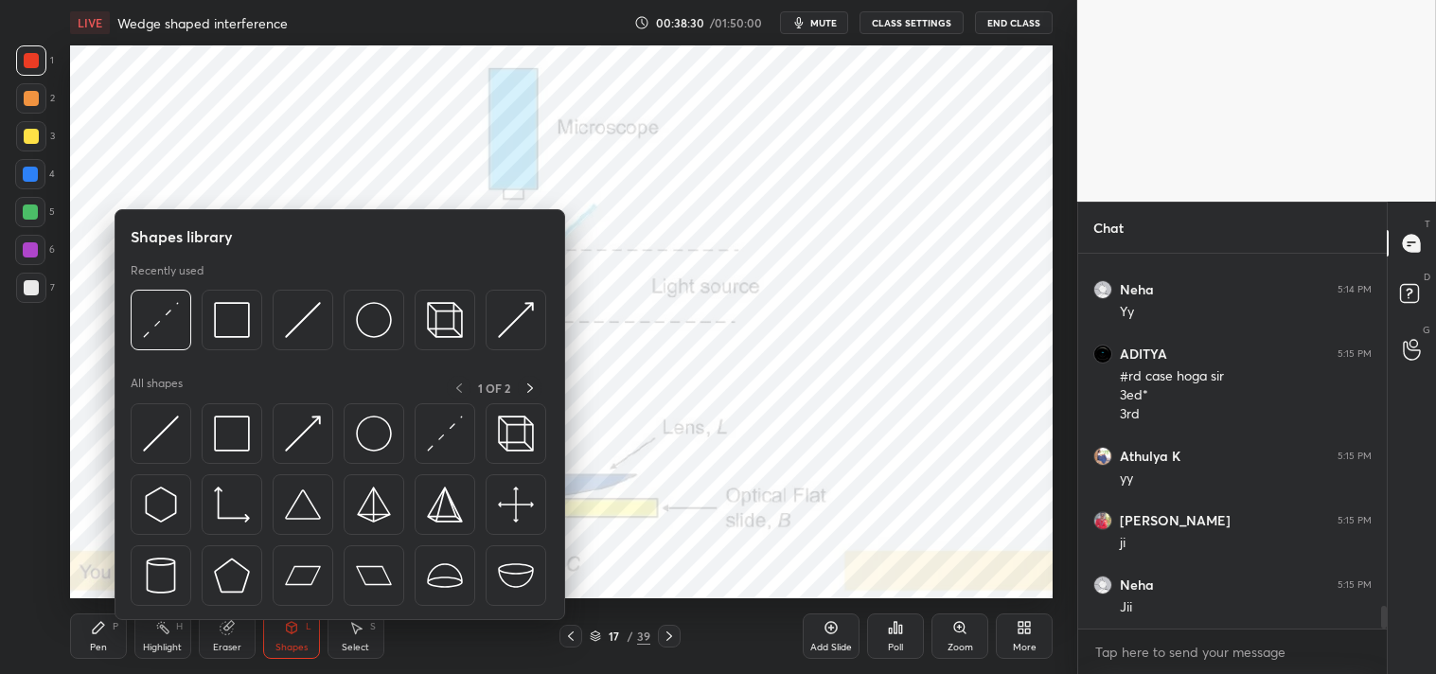
click at [292, 629] on icon at bounding box center [291, 627] width 10 height 11
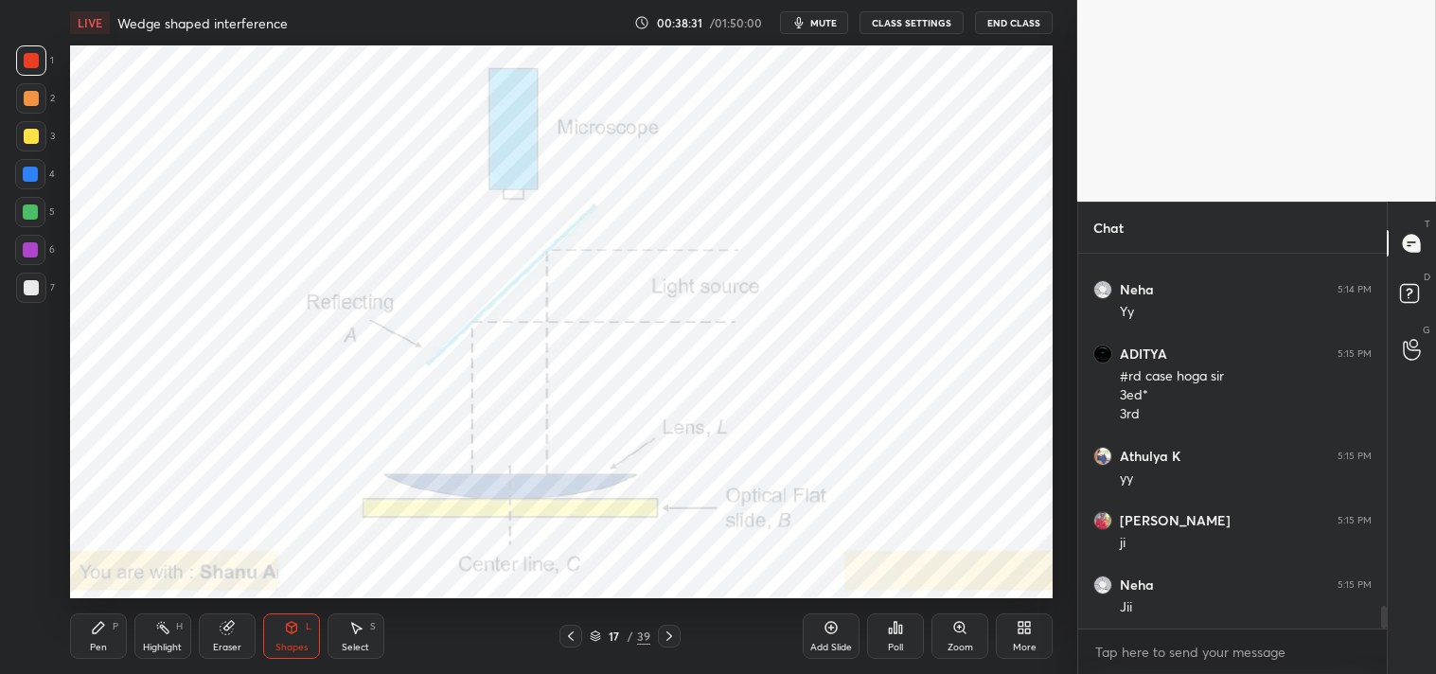
click at [301, 626] on div "Shapes L" at bounding box center [291, 636] width 57 height 45
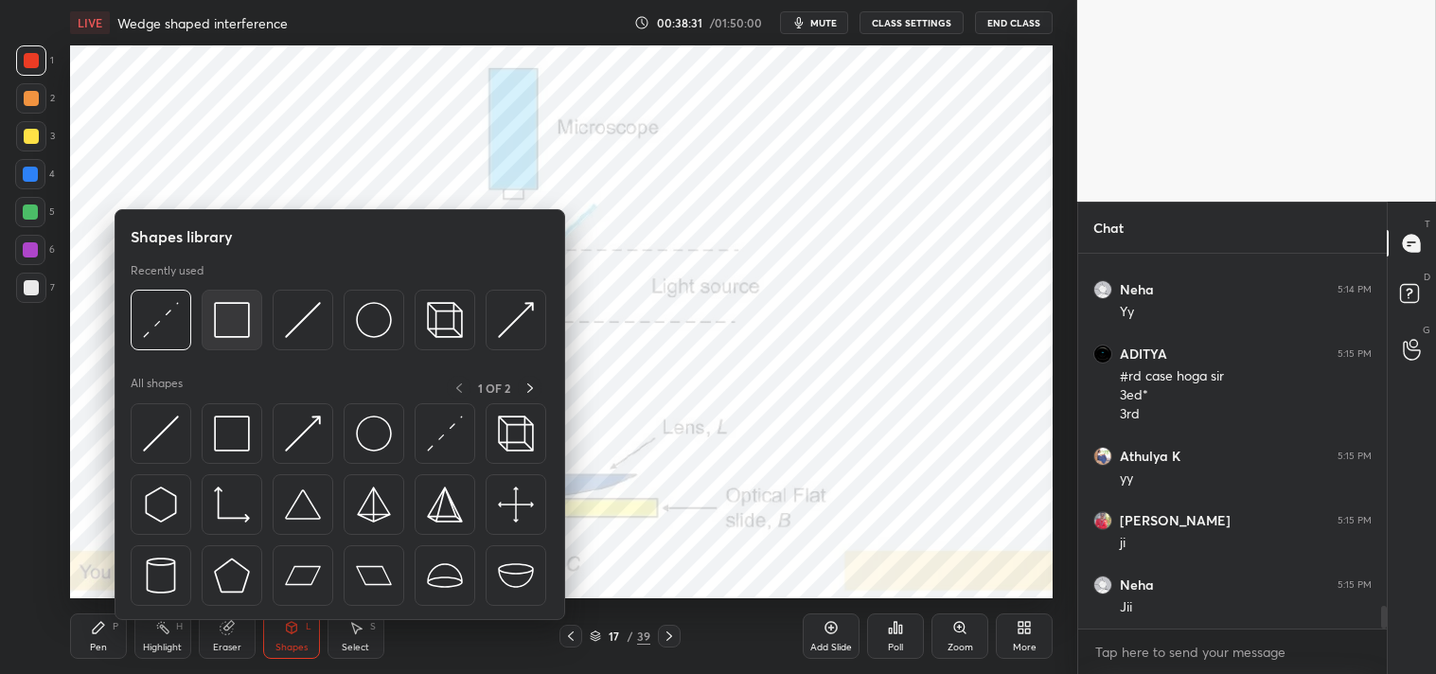
click at [242, 316] on img at bounding box center [232, 320] width 36 height 36
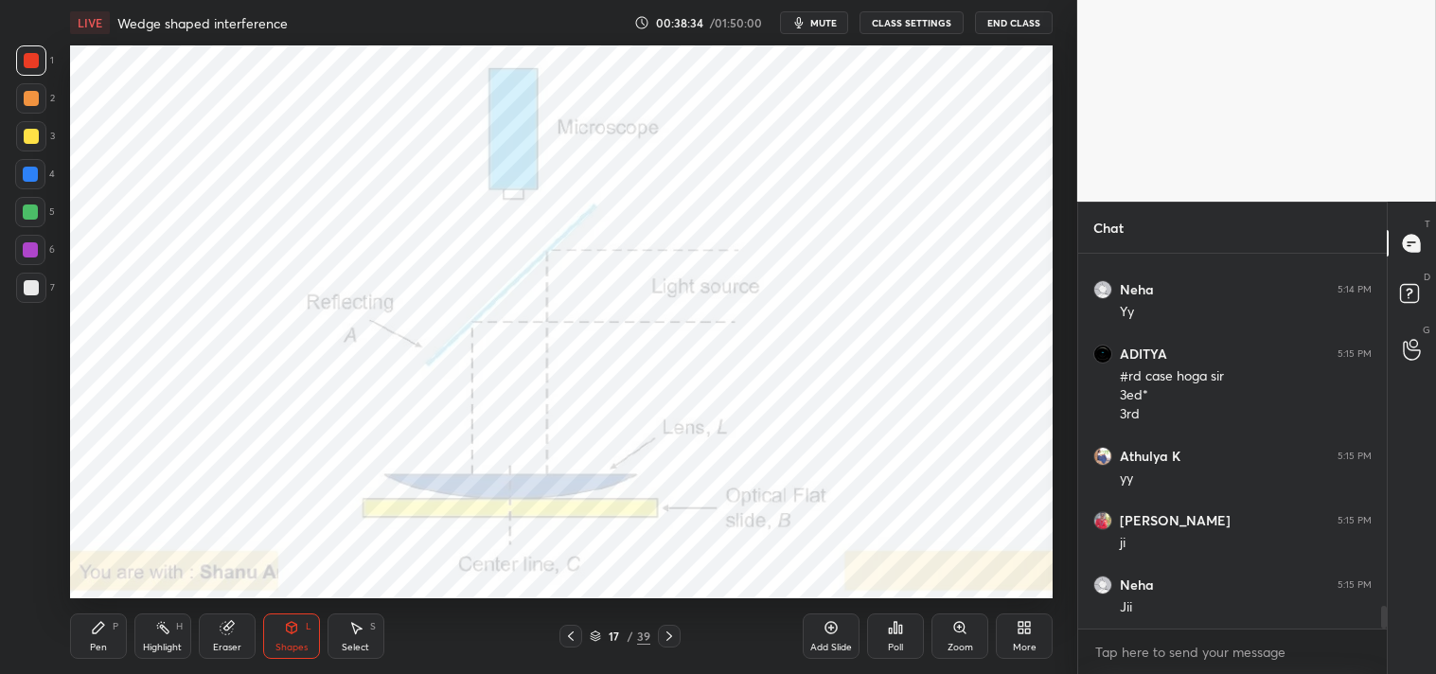
click at [82, 639] on div "Pen P" at bounding box center [98, 636] width 57 height 45
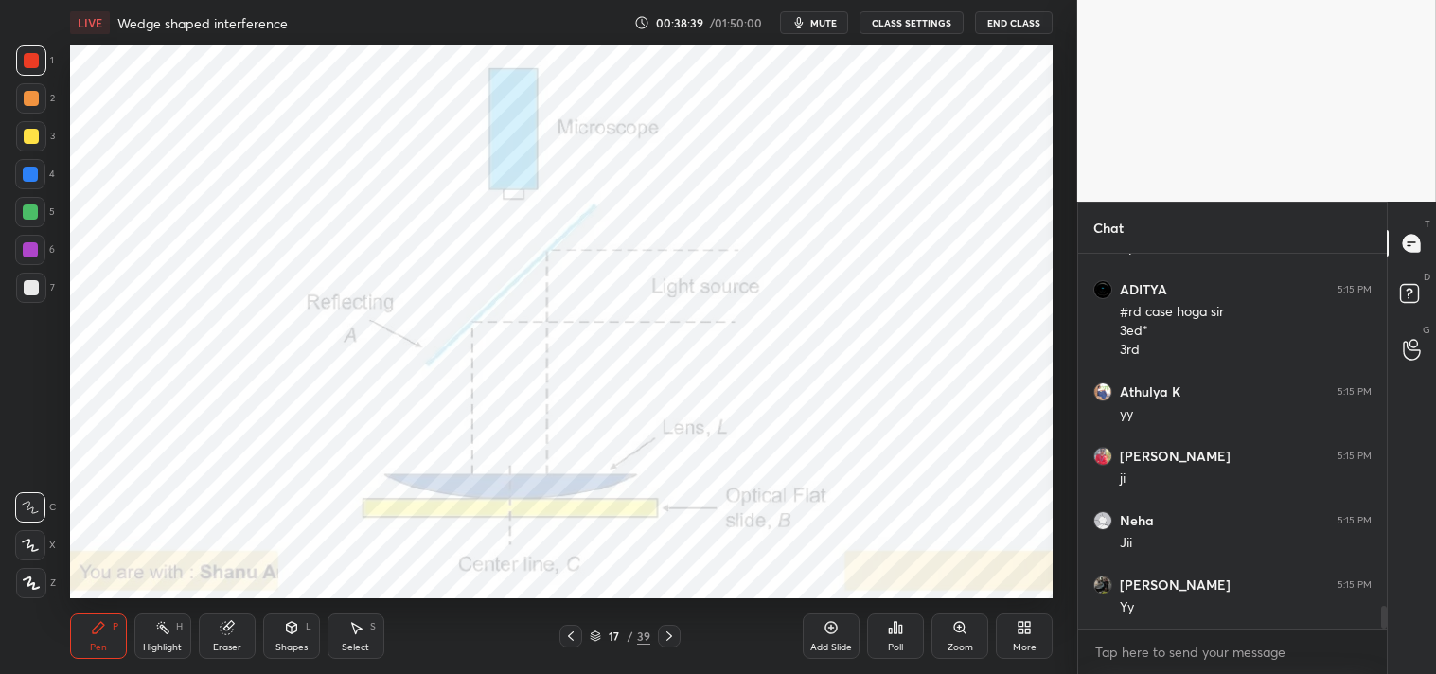
click at [151, 636] on div "Highlight H" at bounding box center [162, 636] width 57 height 45
click at [152, 643] on div "Highlight" at bounding box center [162, 647] width 39 height 9
click at [99, 643] on div "Pen" at bounding box center [98, 647] width 17 height 9
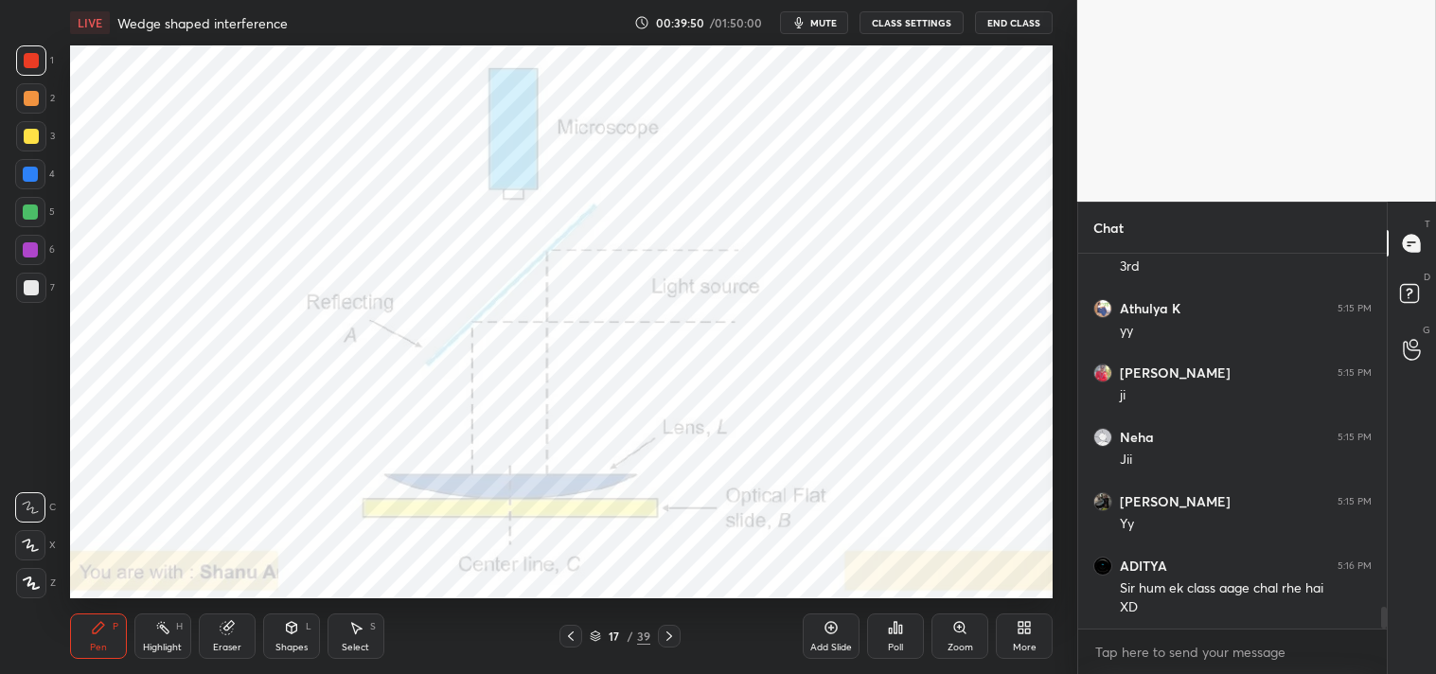
scroll to position [6038, 0]
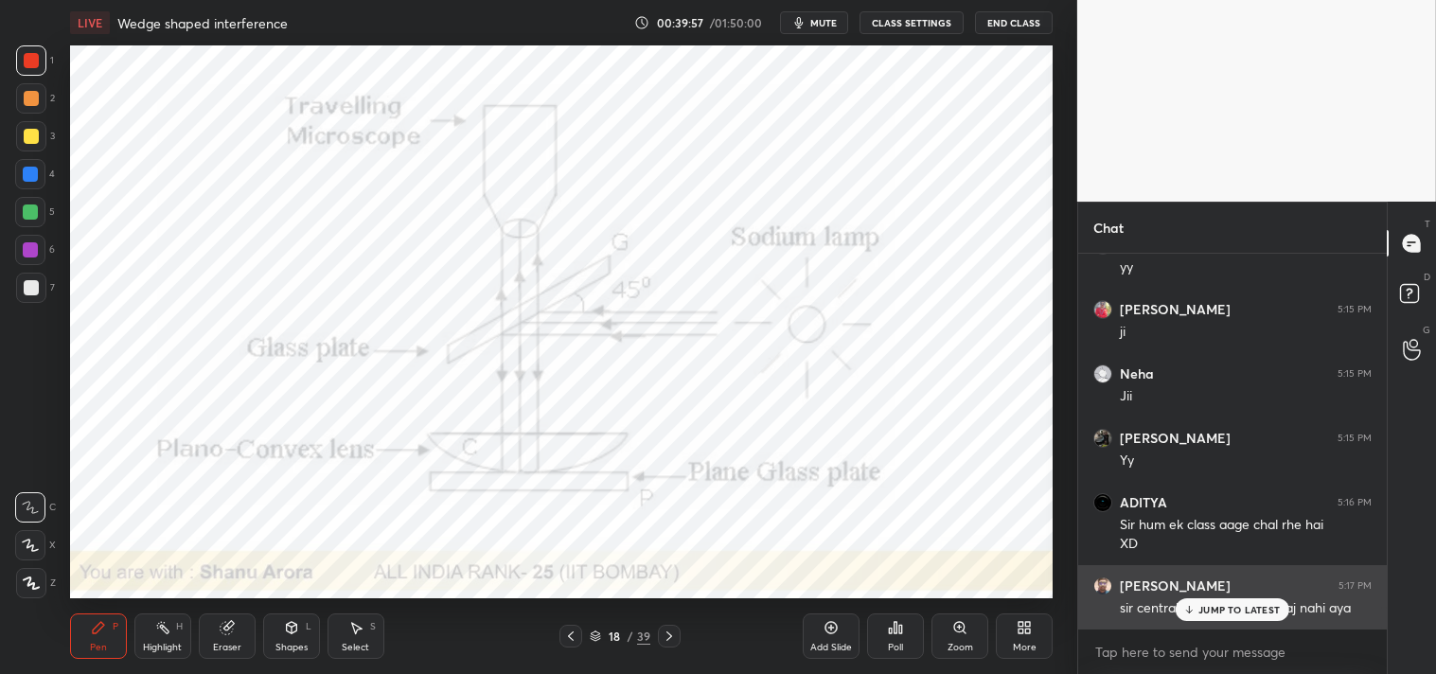
click at [1208, 600] on div "JUMP TO LATEST" at bounding box center [1233, 609] width 114 height 23
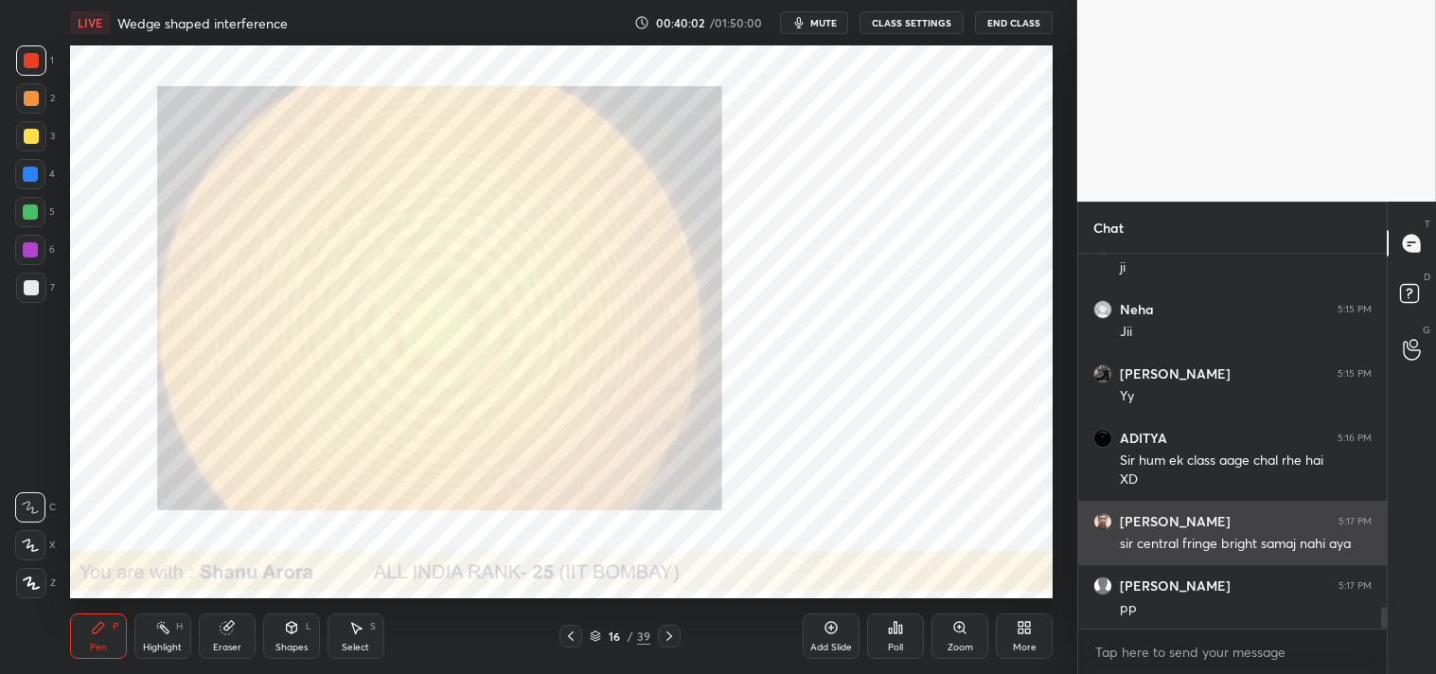
scroll to position [6168, 0]
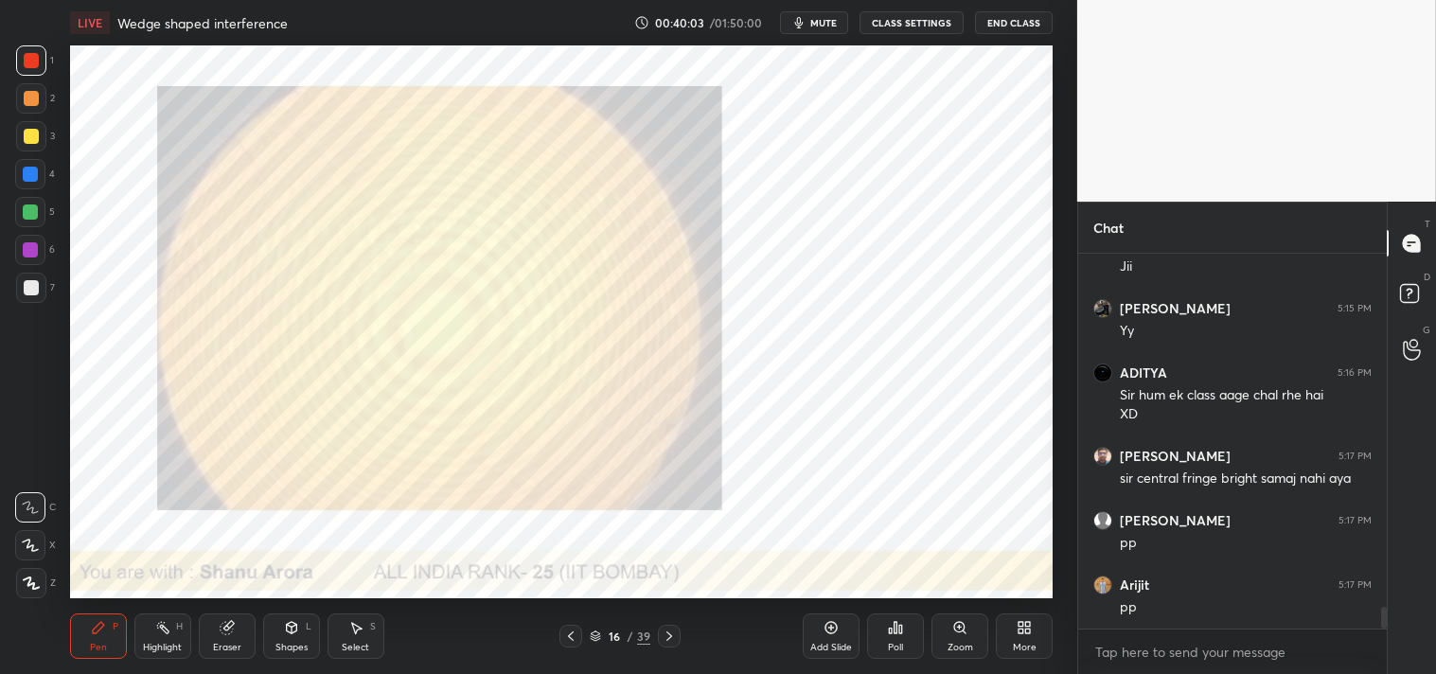
click at [223, 637] on div "Eraser" at bounding box center [227, 636] width 57 height 45
click at [241, 631] on div "Eraser" at bounding box center [227, 636] width 57 height 45
click at [97, 646] on div "Pen" at bounding box center [98, 647] width 17 height 9
click at [35, 142] on div at bounding box center [31, 136] width 15 height 15
click at [35, 76] on div "1" at bounding box center [35, 64] width 38 height 38
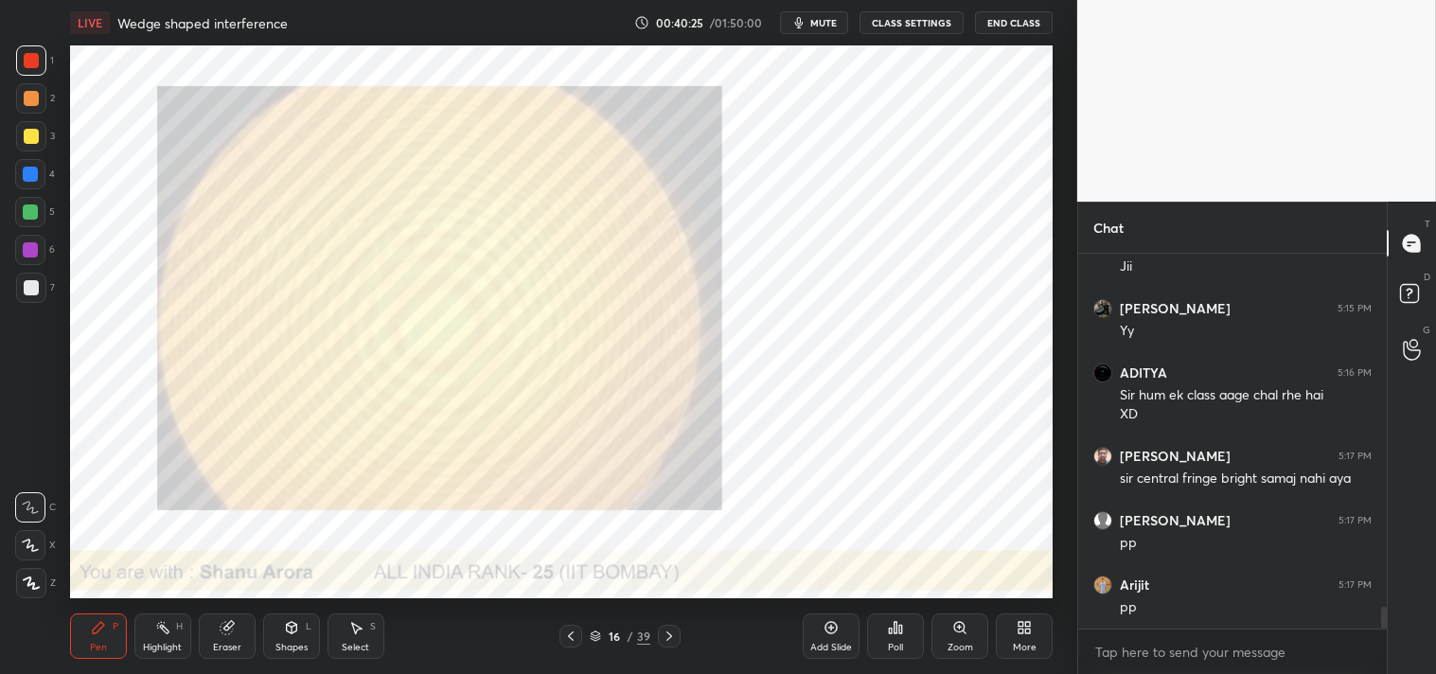
click at [26, 101] on div at bounding box center [31, 98] width 15 height 15
click at [24, 101] on div at bounding box center [31, 98] width 15 height 15
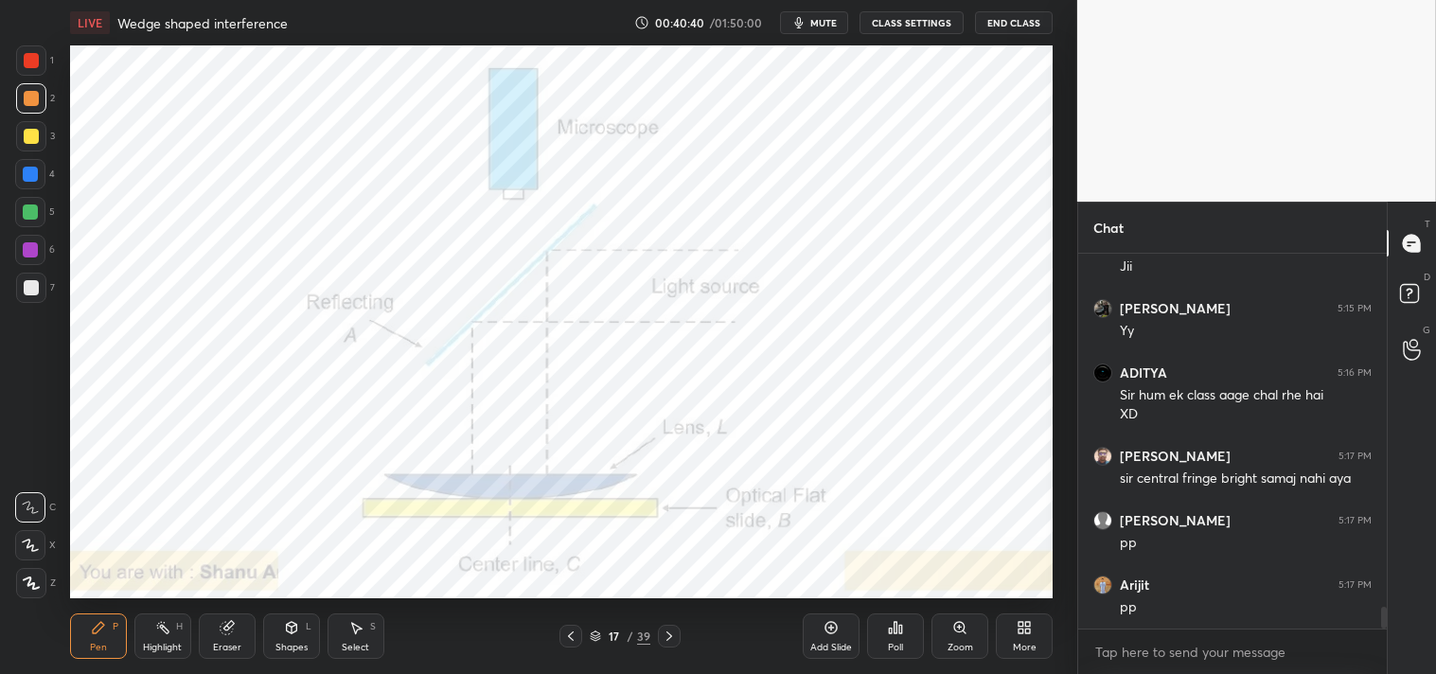
scroll to position [6232, 0]
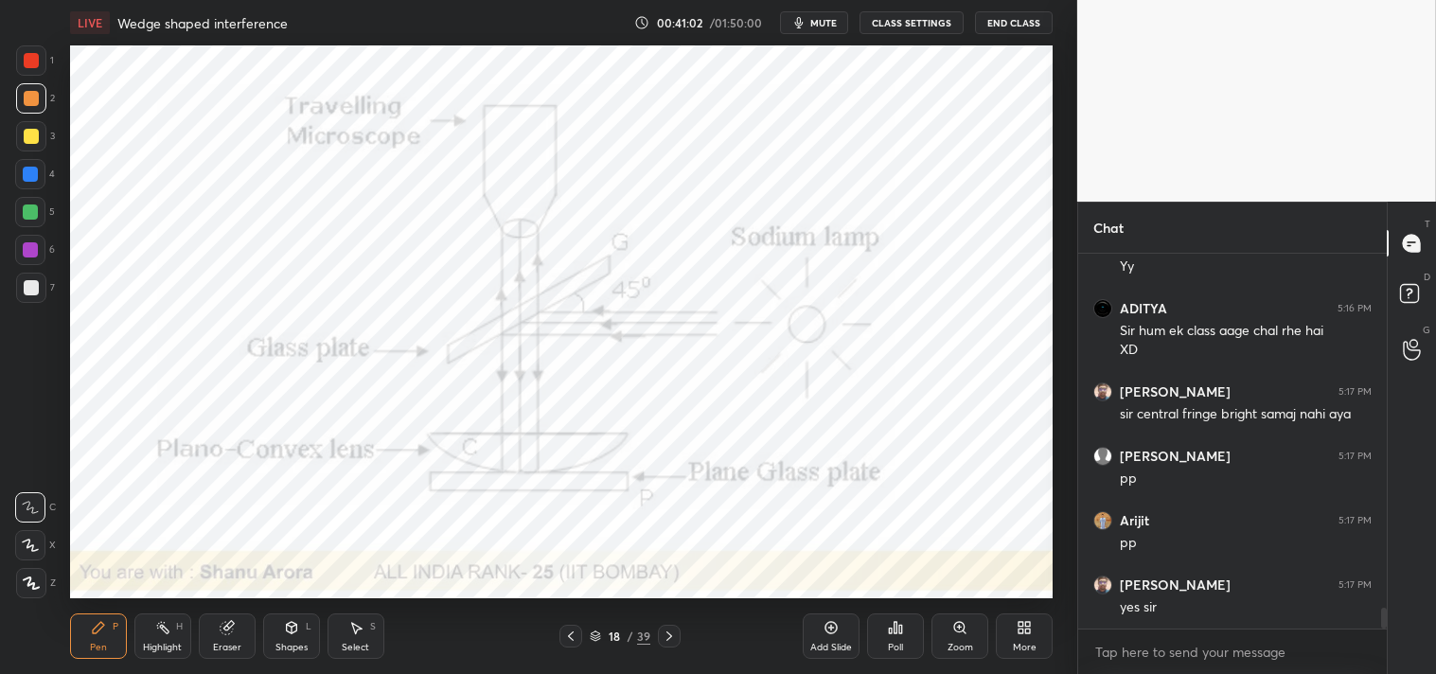
click at [150, 643] on div "Highlight" at bounding box center [162, 647] width 39 height 9
click at [62, 648] on div "LIVE Wedge shaped interference 00:41:07 / 01:50:00 mute CLASS SETTINGS End Clas…" at bounding box center [562, 337] width 1002 height 674
click at [79, 642] on div "Pen P" at bounding box center [98, 636] width 57 height 45
click at [163, 617] on div "Highlight H" at bounding box center [162, 636] width 57 height 45
click at [176, 625] on div "H" at bounding box center [179, 626] width 7 height 9
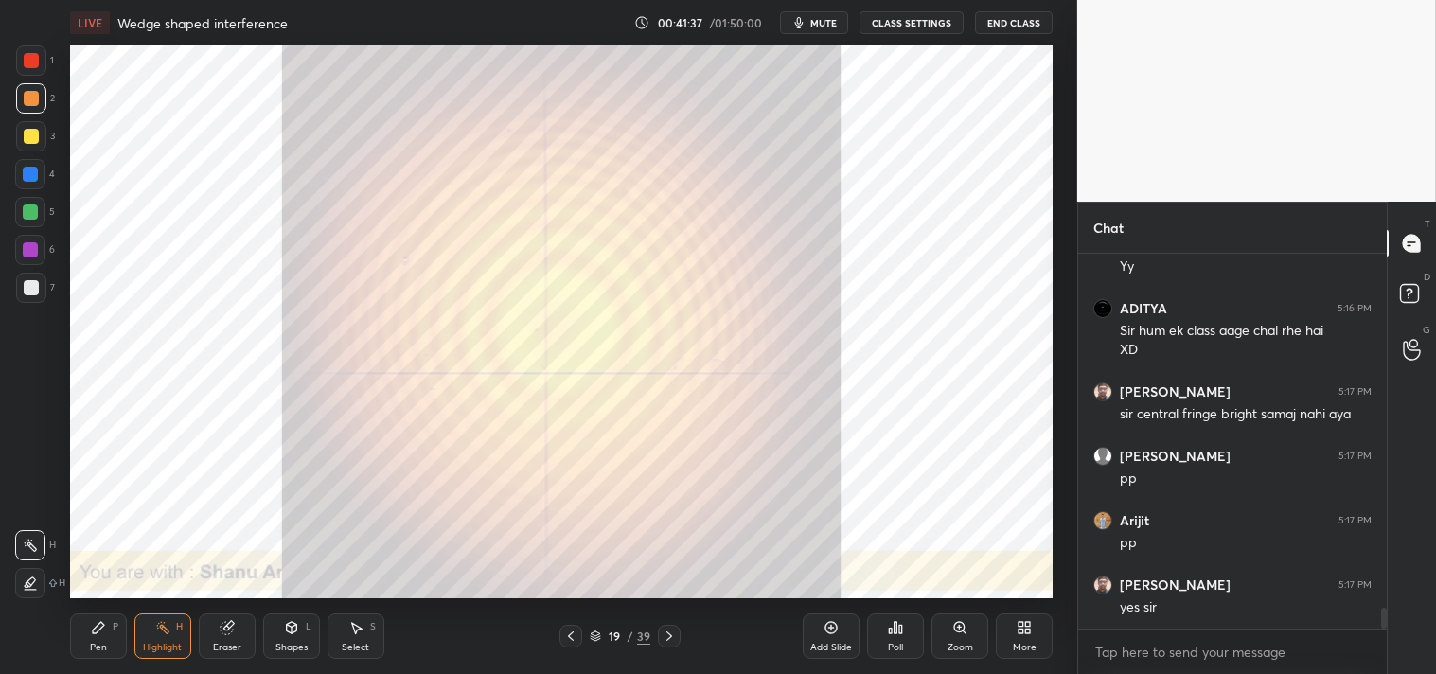
click at [209, 648] on div "Eraser" at bounding box center [227, 636] width 57 height 45
click at [200, 635] on div "Eraser" at bounding box center [227, 636] width 57 height 45
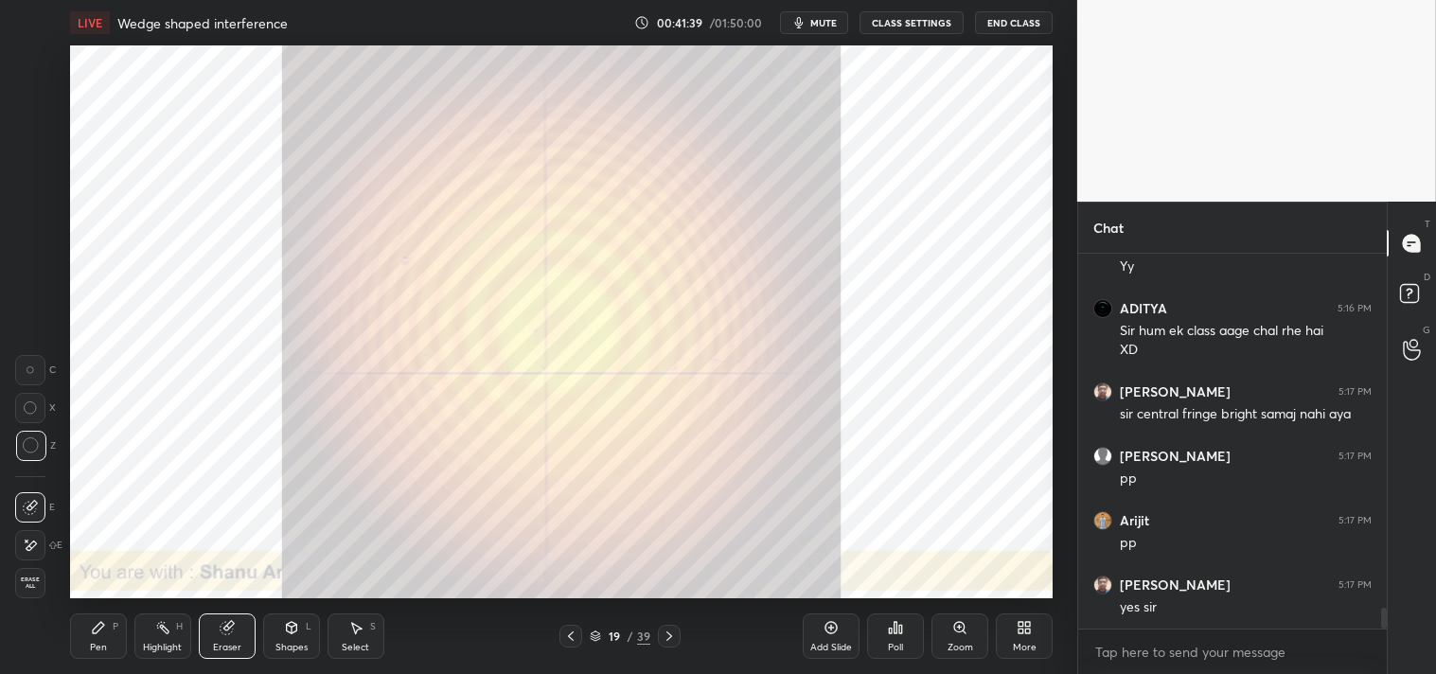
click at [108, 640] on div "Pen P" at bounding box center [98, 636] width 57 height 45
click at [111, 649] on div "Pen P" at bounding box center [98, 636] width 57 height 45
click at [153, 638] on div "Highlight H" at bounding box center [162, 636] width 57 height 45
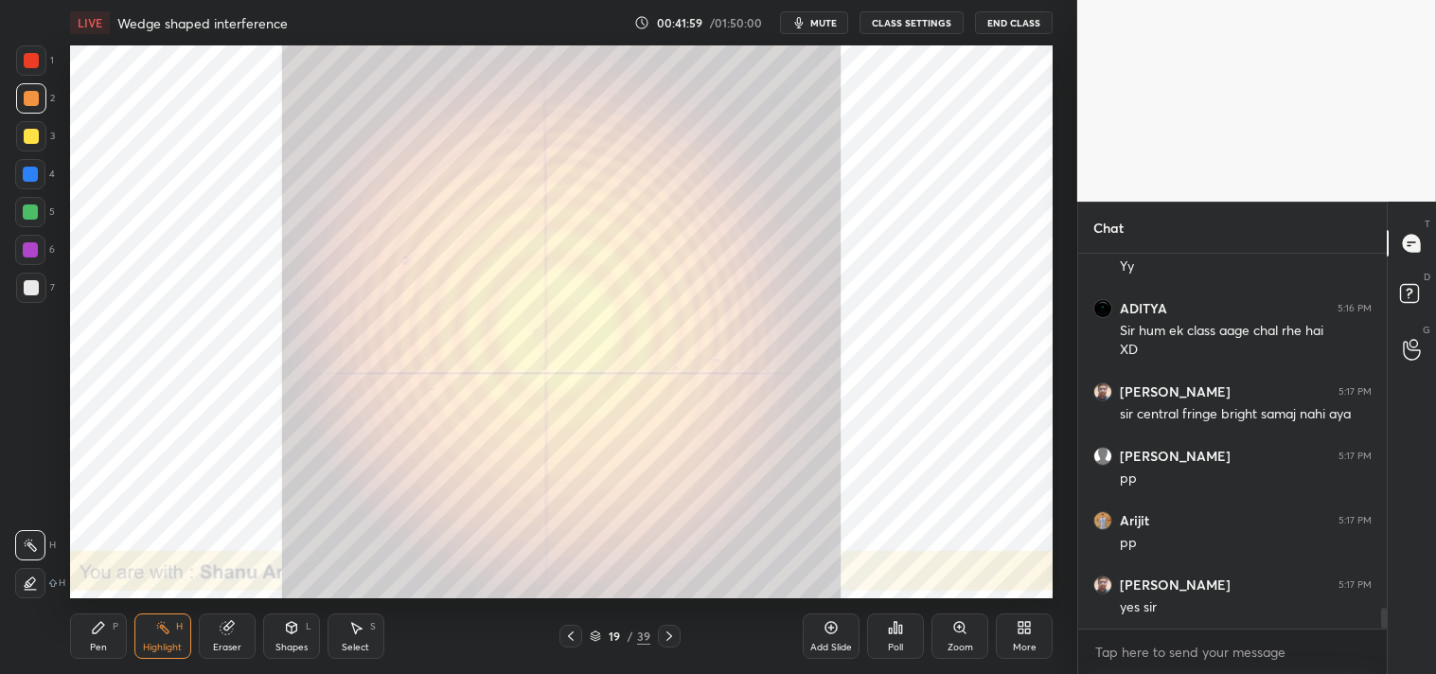
click at [93, 618] on div "Pen P" at bounding box center [98, 636] width 57 height 45
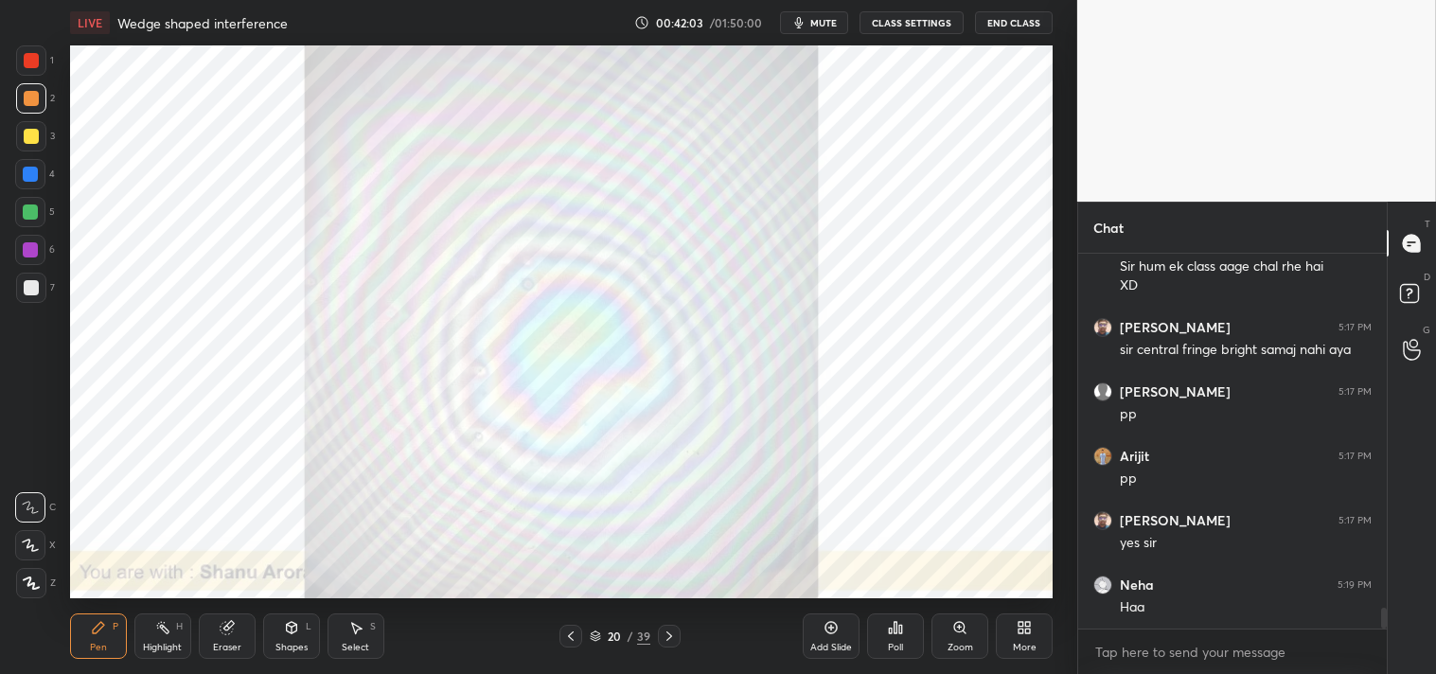
scroll to position [6360, 0]
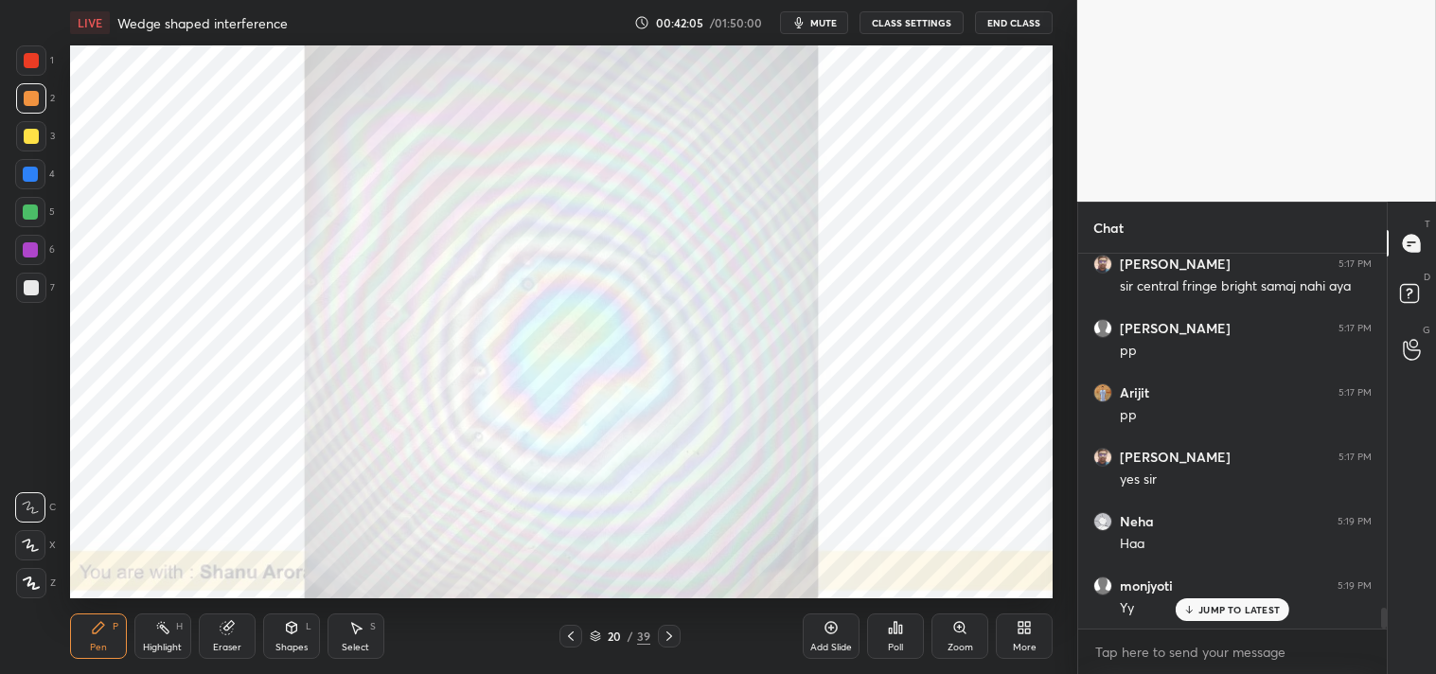
click at [101, 638] on div "Pen P" at bounding box center [98, 636] width 57 height 45
click at [36, 66] on div at bounding box center [31, 60] width 15 height 15
click at [28, 73] on div at bounding box center [31, 60] width 30 height 30
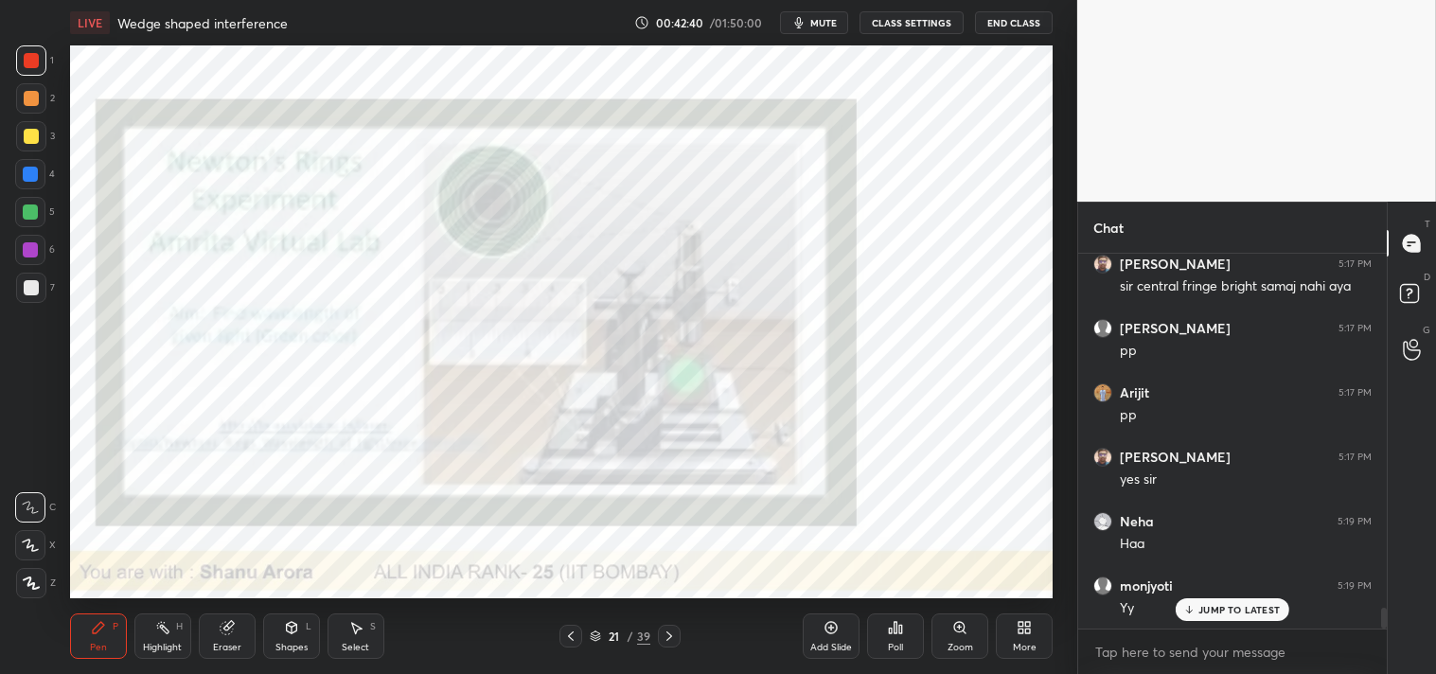
click at [953, 626] on icon at bounding box center [960, 627] width 15 height 15
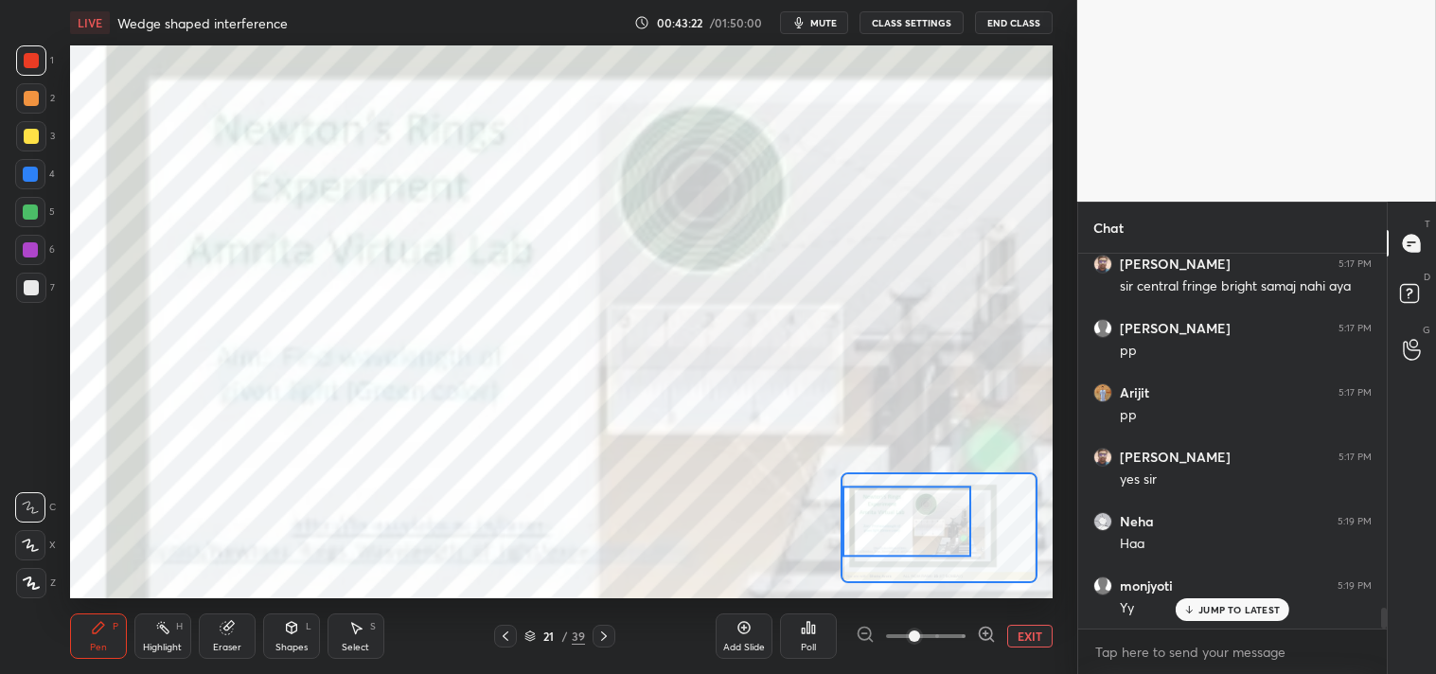
click at [1218, 609] on p "JUMP TO LATEST" at bounding box center [1239, 609] width 81 height 11
drag, startPoint x: 1032, startPoint y: 631, endPoint x: 999, endPoint y: 595, distance: 48.9
click at [1032, 632] on button "EXIT" at bounding box center [1029, 636] width 45 height 23
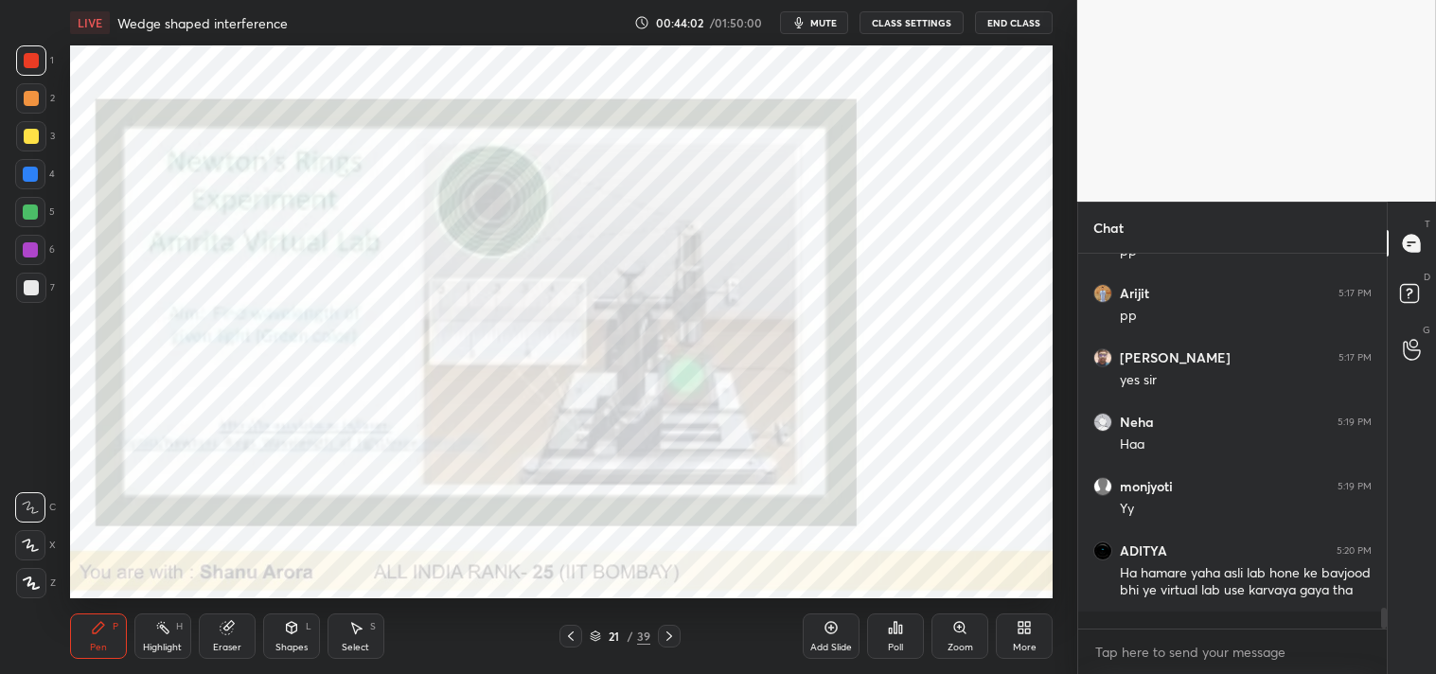
scroll to position [6524, 0]
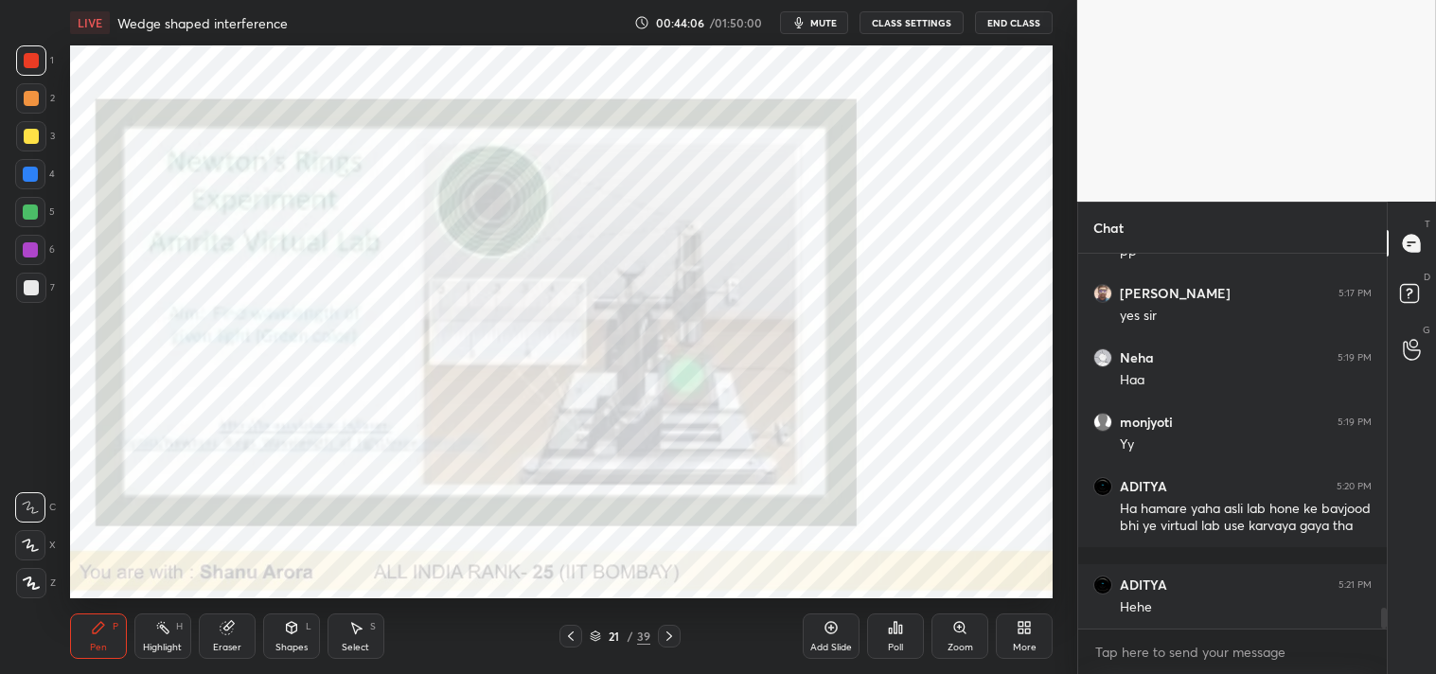
click at [826, 635] on icon at bounding box center [831, 627] width 15 height 15
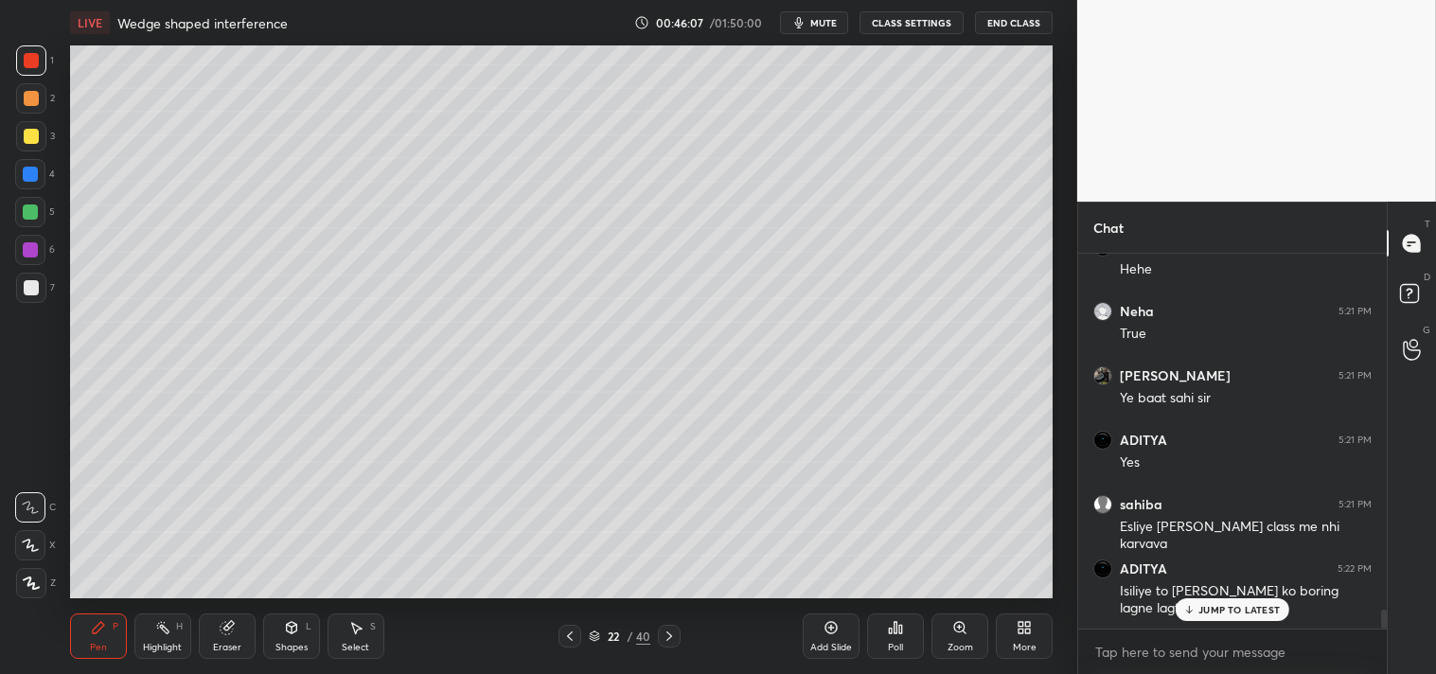
scroll to position [6926, 0]
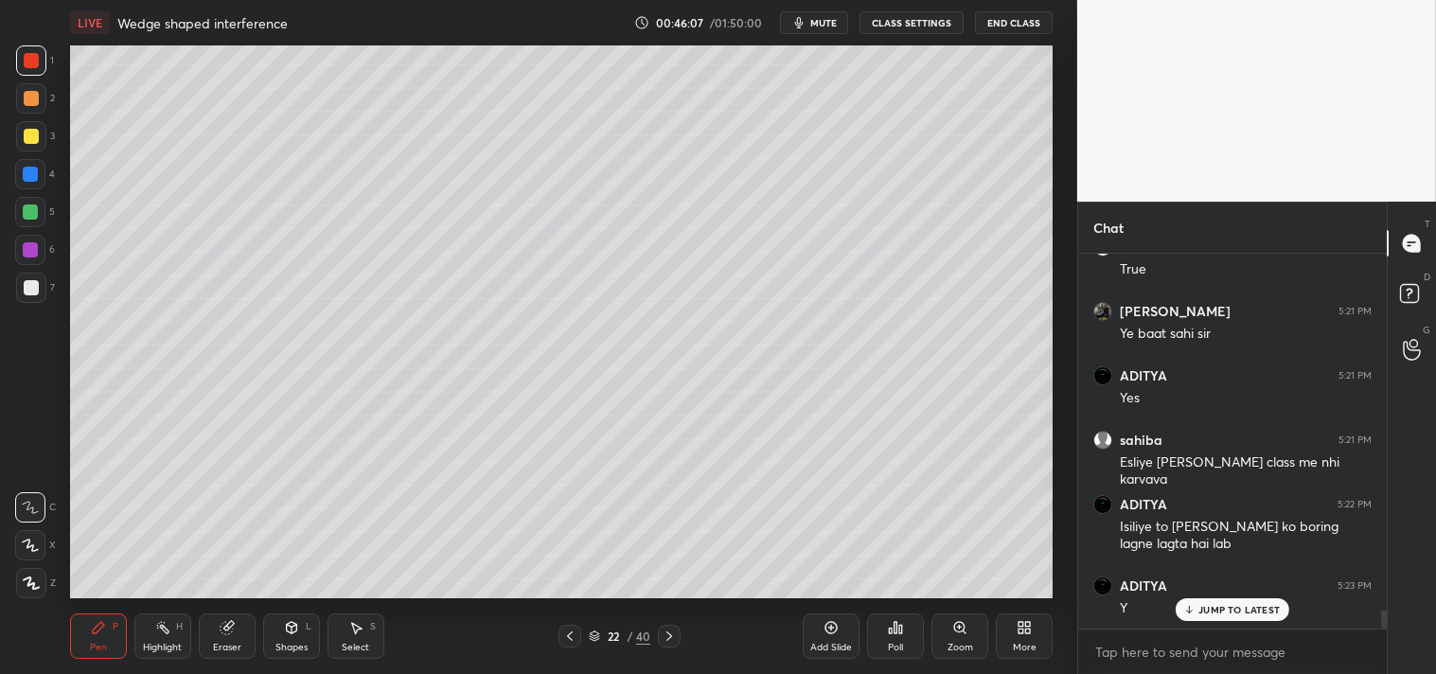
click at [828, 650] on div "Add Slide" at bounding box center [831, 647] width 42 height 9
click at [45, 301] on div "7" at bounding box center [35, 288] width 39 height 30
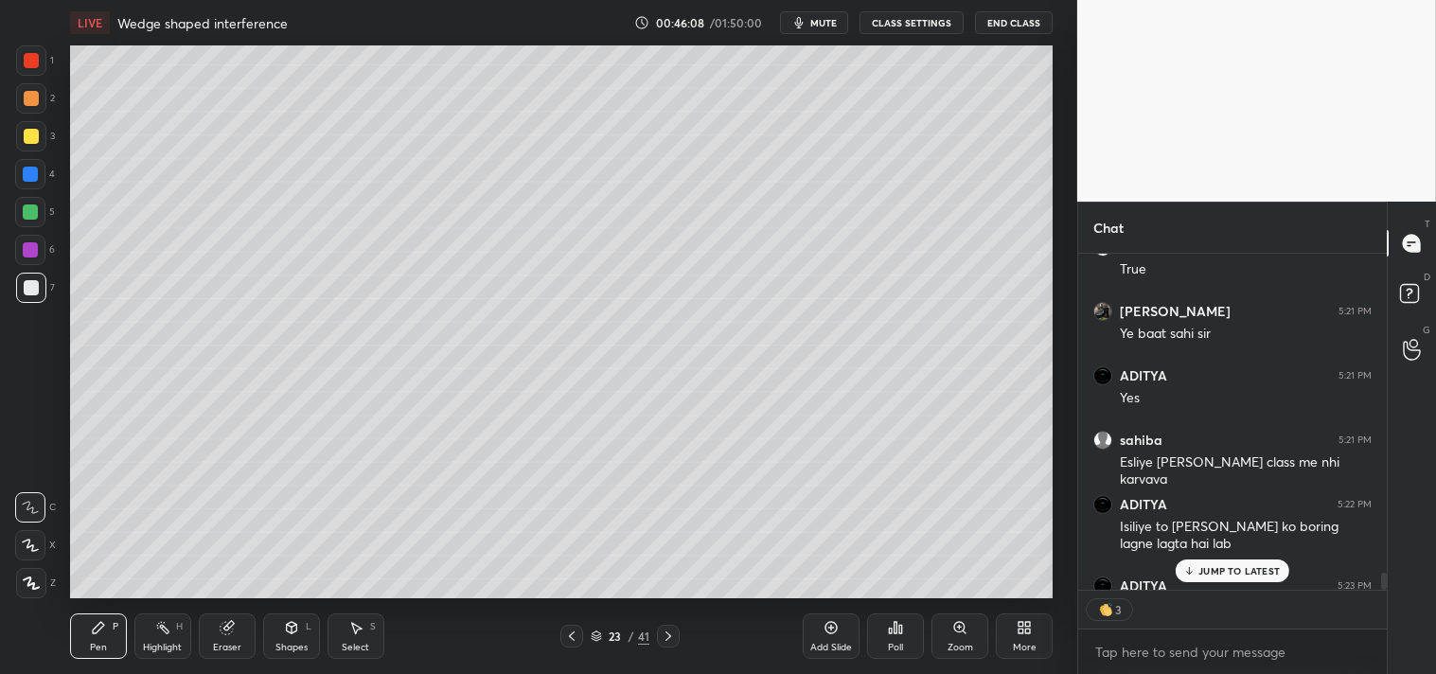
click at [33, 303] on div "7" at bounding box center [35, 292] width 39 height 38
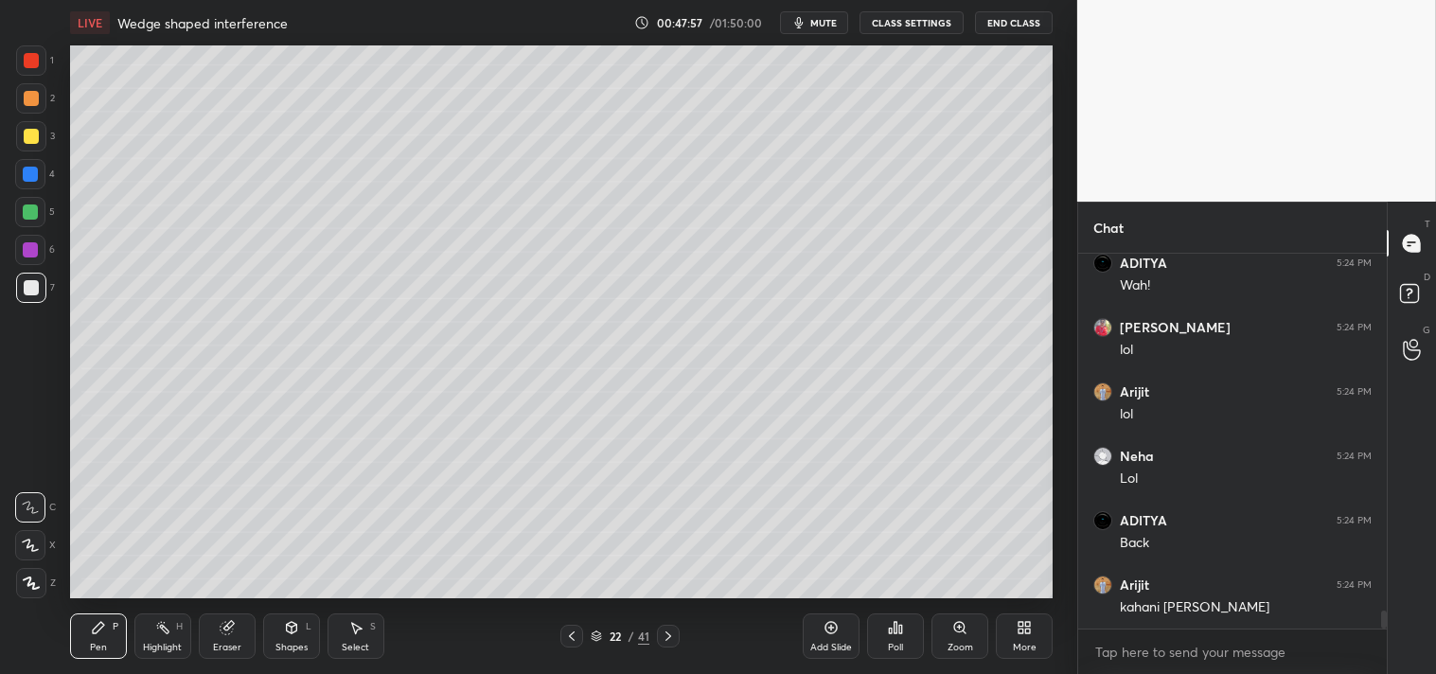
scroll to position [7505, 0]
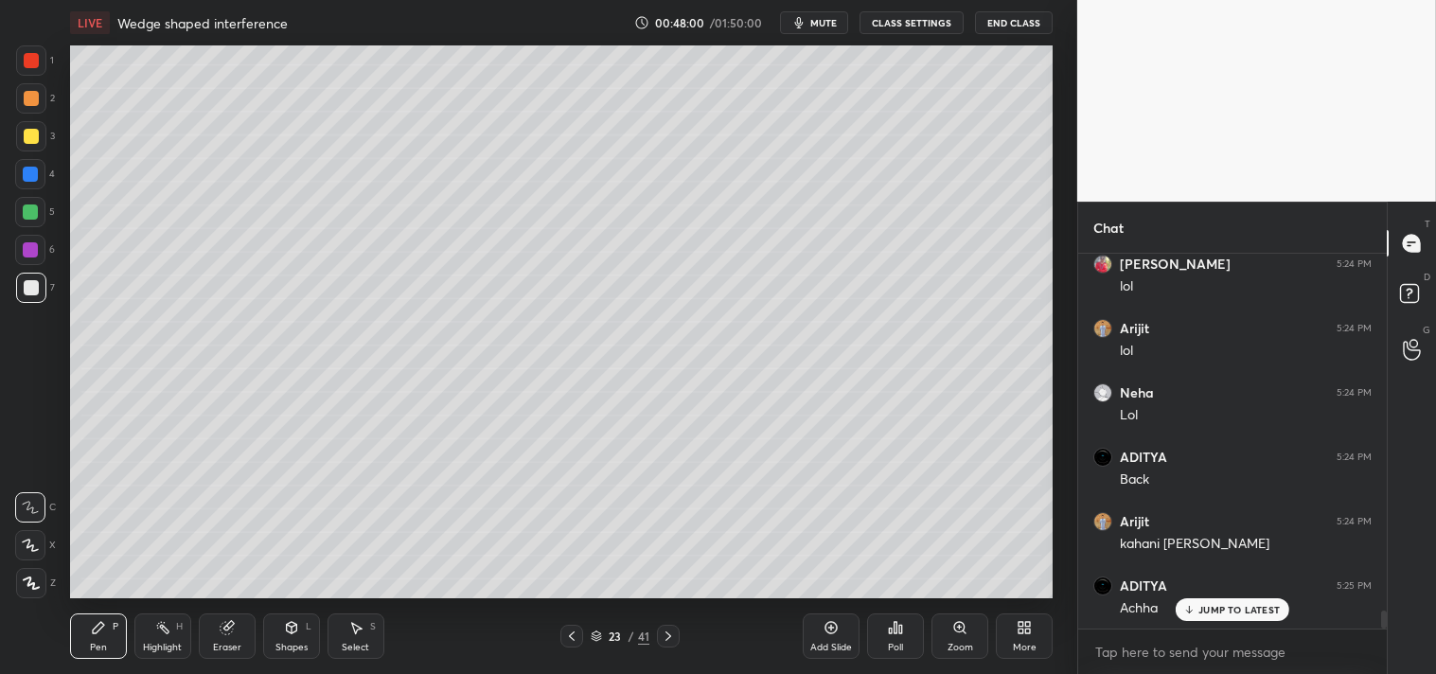
click at [835, 643] on div "Add Slide" at bounding box center [831, 647] width 42 height 9
click at [292, 635] on icon at bounding box center [291, 627] width 15 height 15
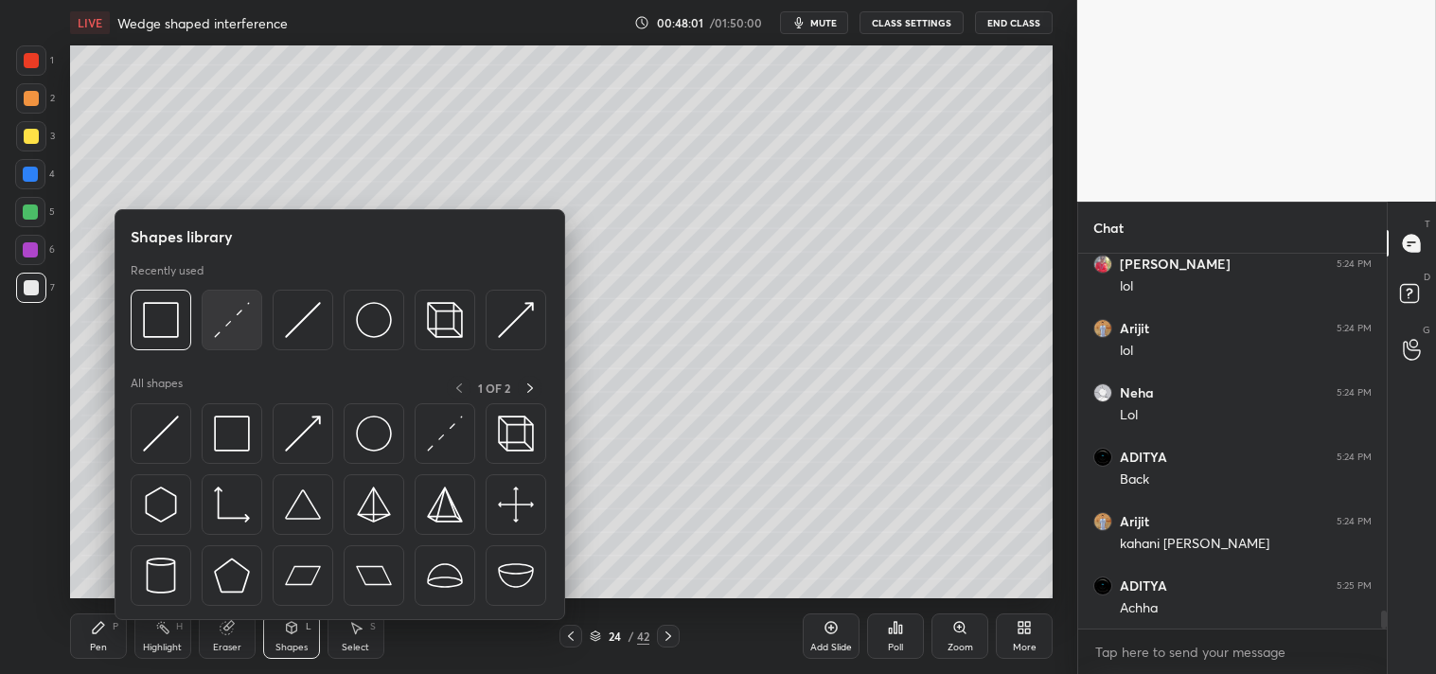
scroll to position [7588, 0]
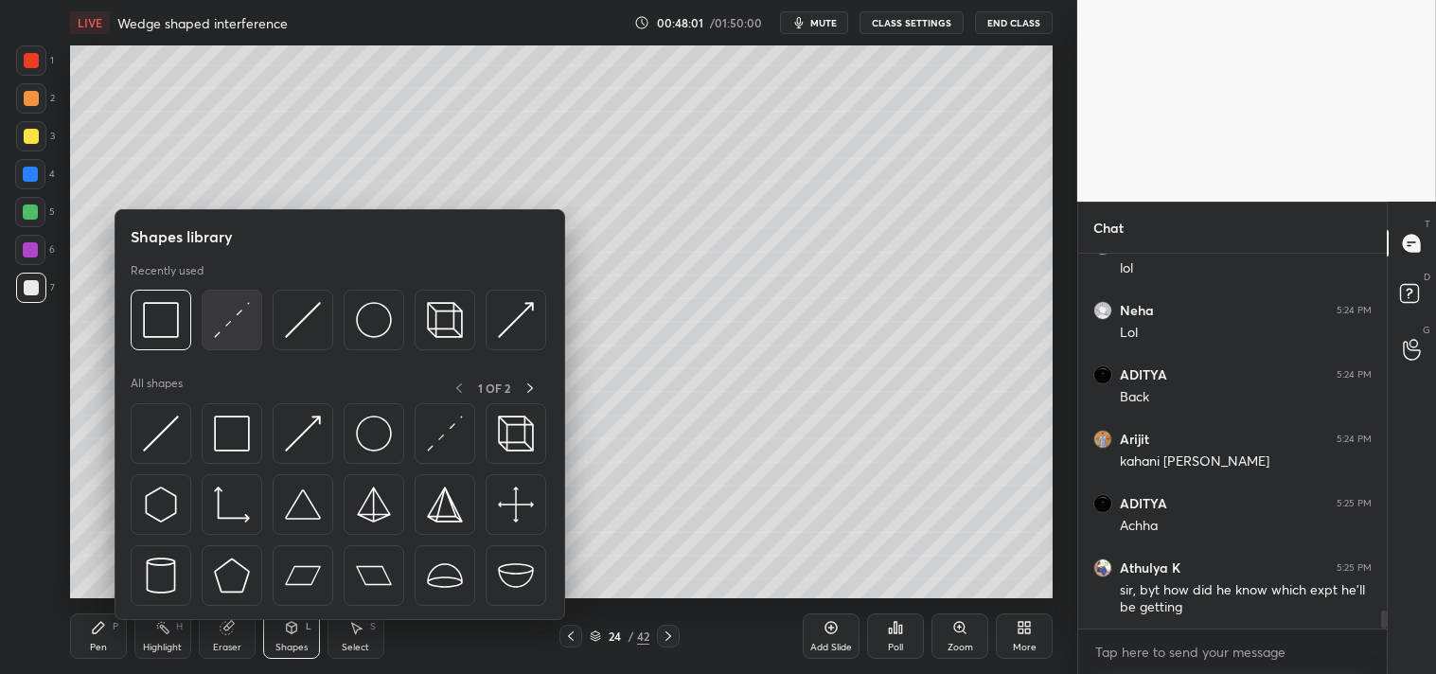
click at [230, 314] on img at bounding box center [232, 320] width 36 height 36
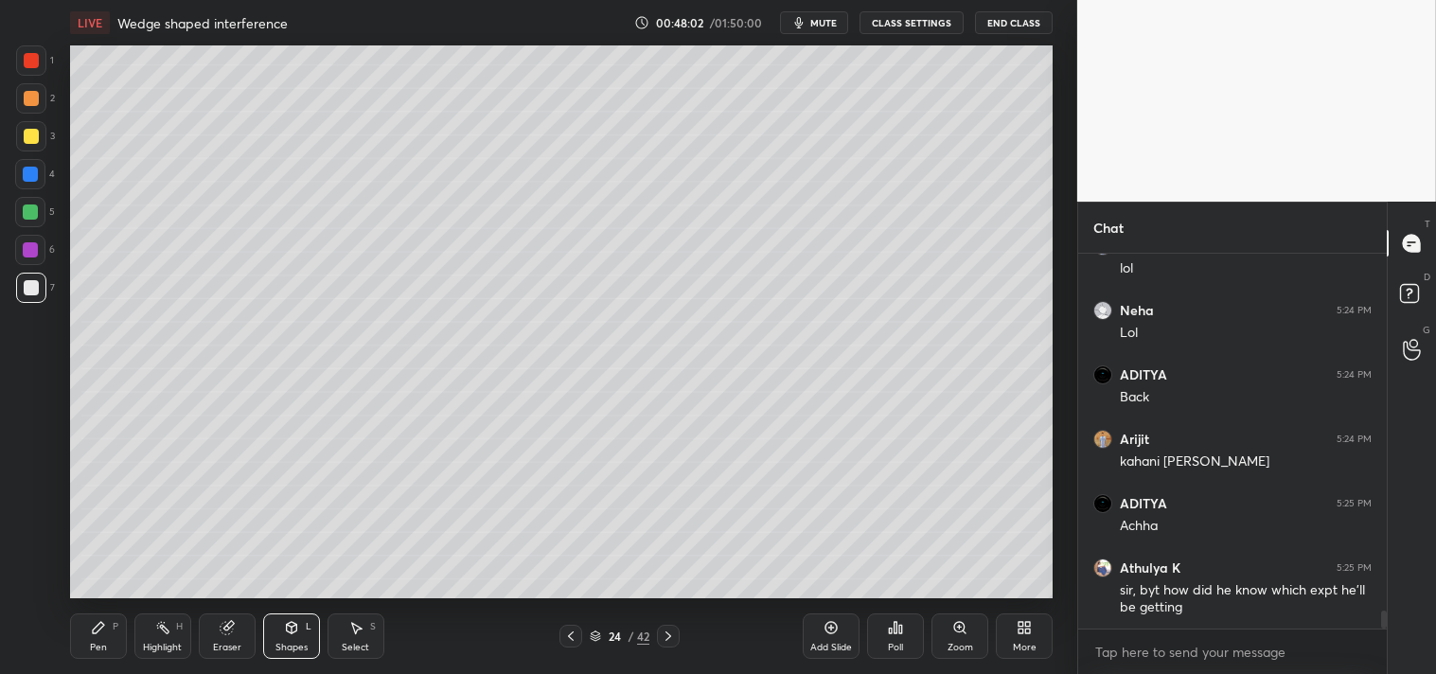
click at [35, 142] on div at bounding box center [31, 136] width 15 height 15
click at [93, 643] on div "Pen" at bounding box center [98, 647] width 17 height 9
click at [91, 632] on icon at bounding box center [98, 627] width 15 height 15
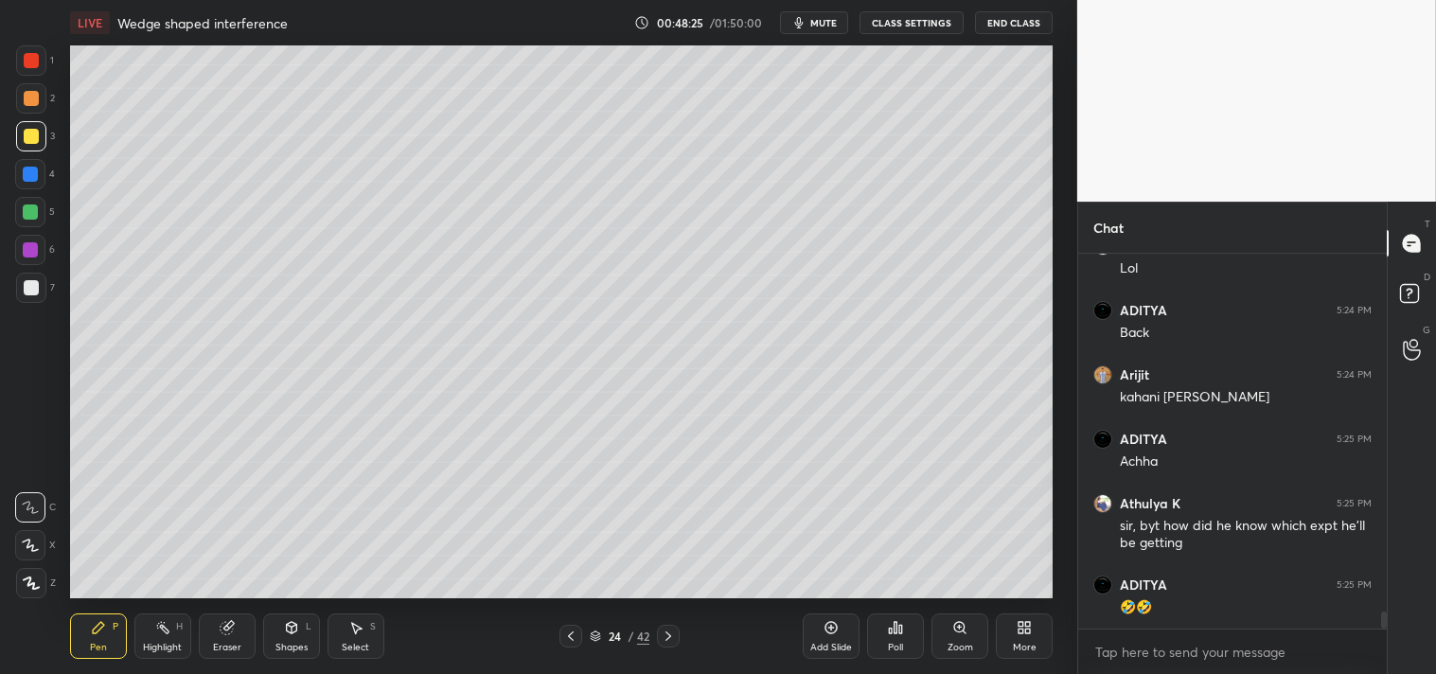
scroll to position [7717, 0]
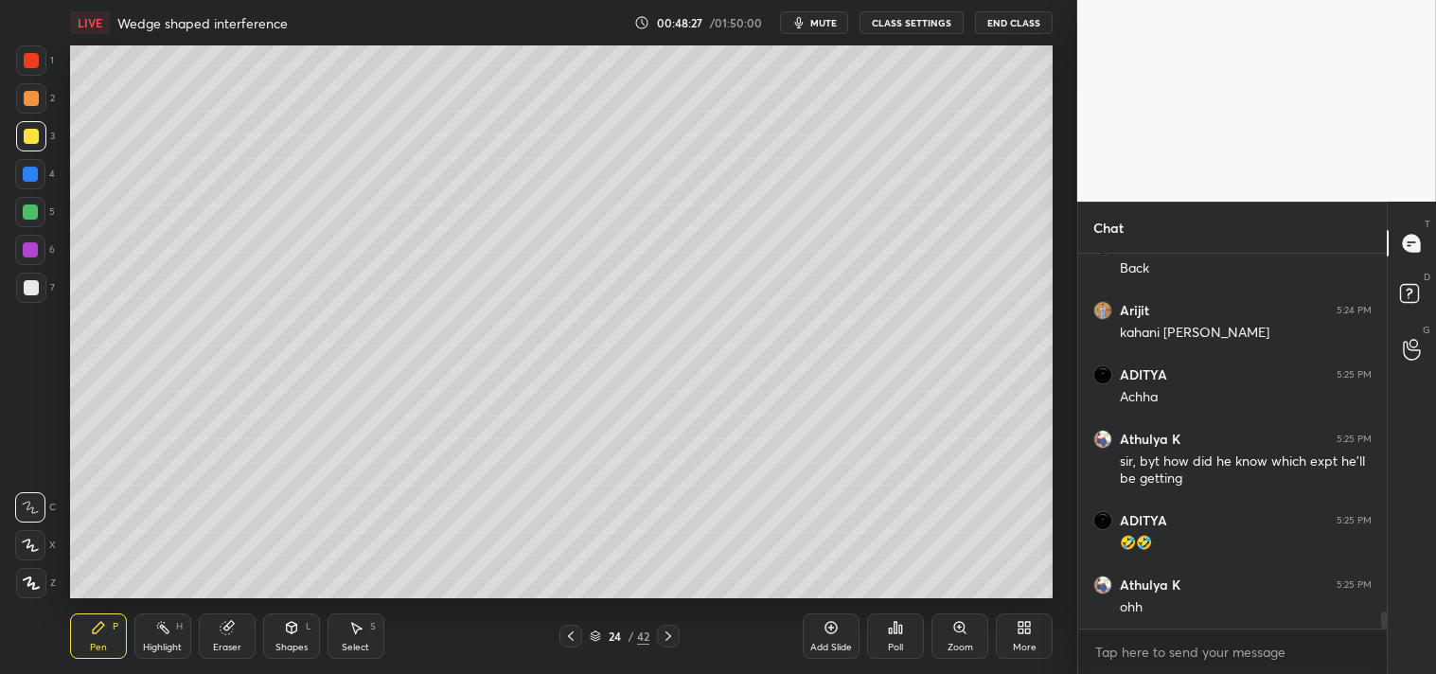
click at [232, 625] on icon at bounding box center [228, 625] width 10 height 9
click at [225, 620] on icon at bounding box center [227, 627] width 15 height 15
click at [102, 650] on div "Pen" at bounding box center [98, 647] width 17 height 9
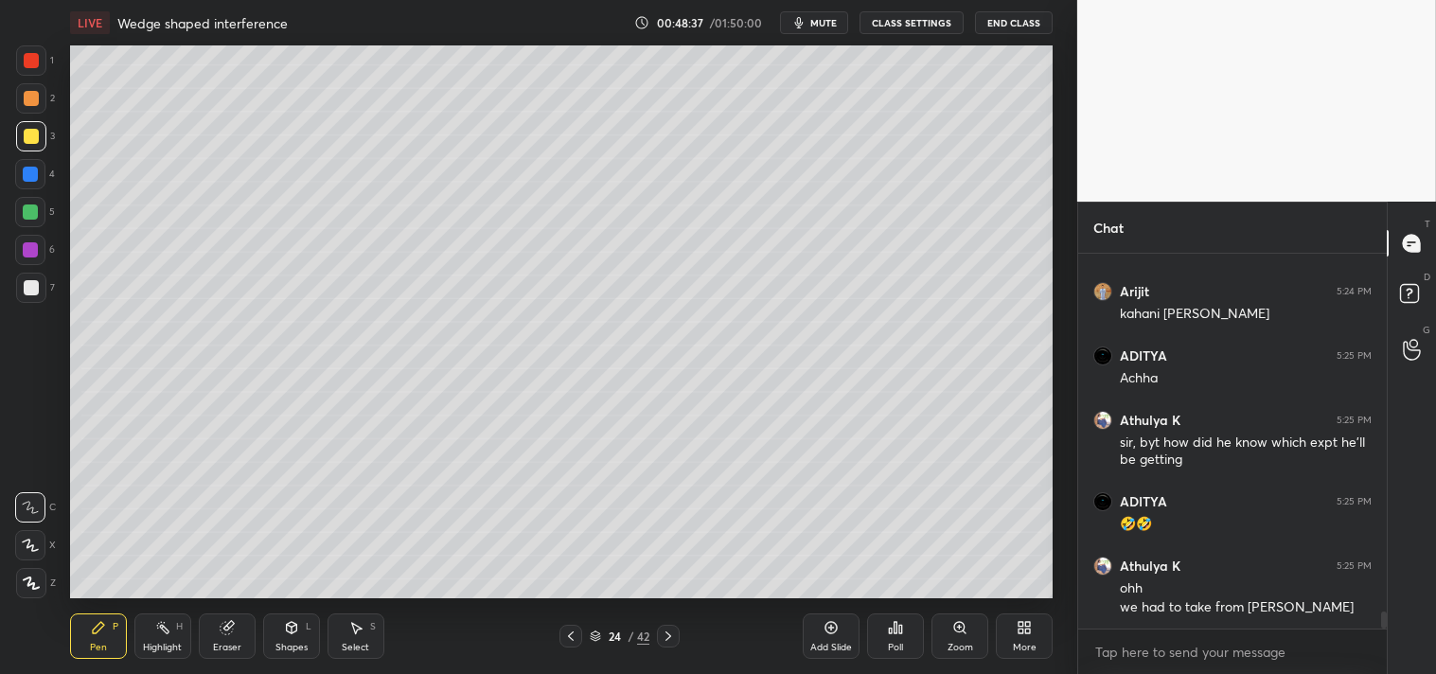
click at [934, 632] on div "Zoom" at bounding box center [960, 636] width 57 height 45
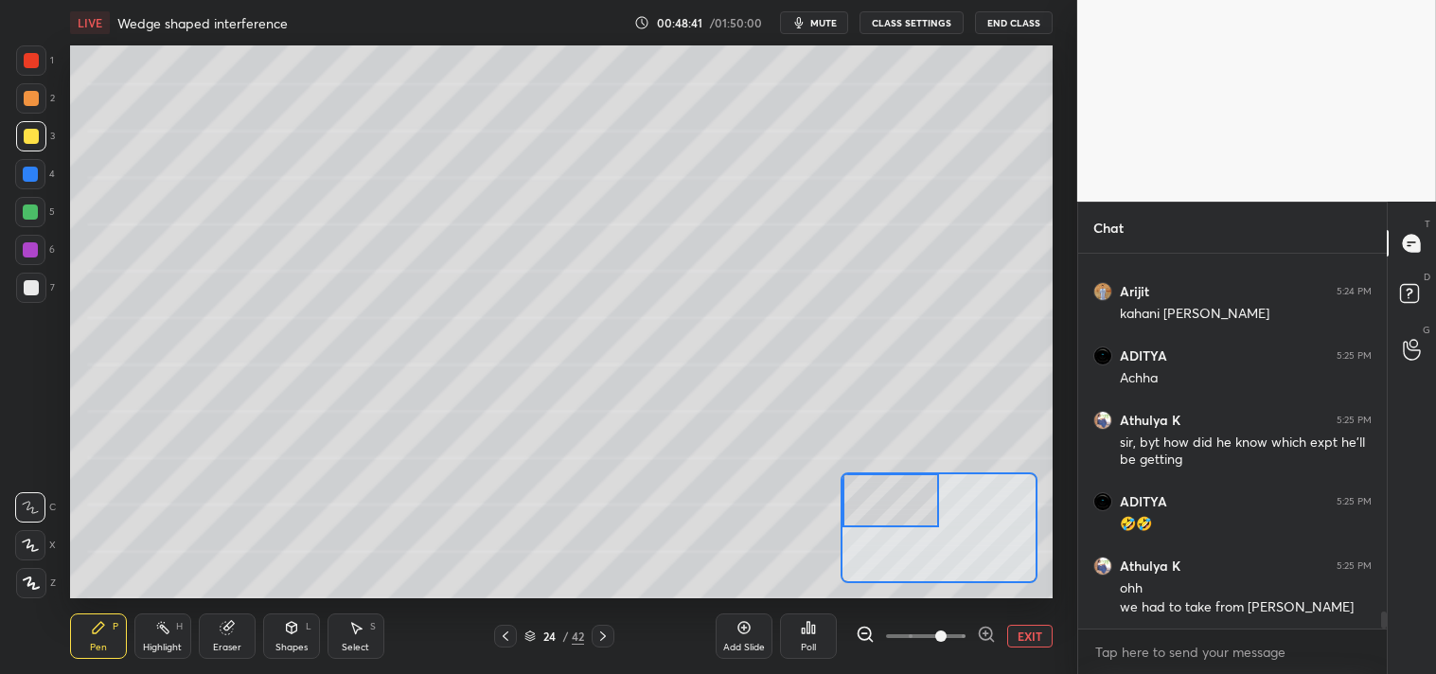
scroll to position [7816, 0]
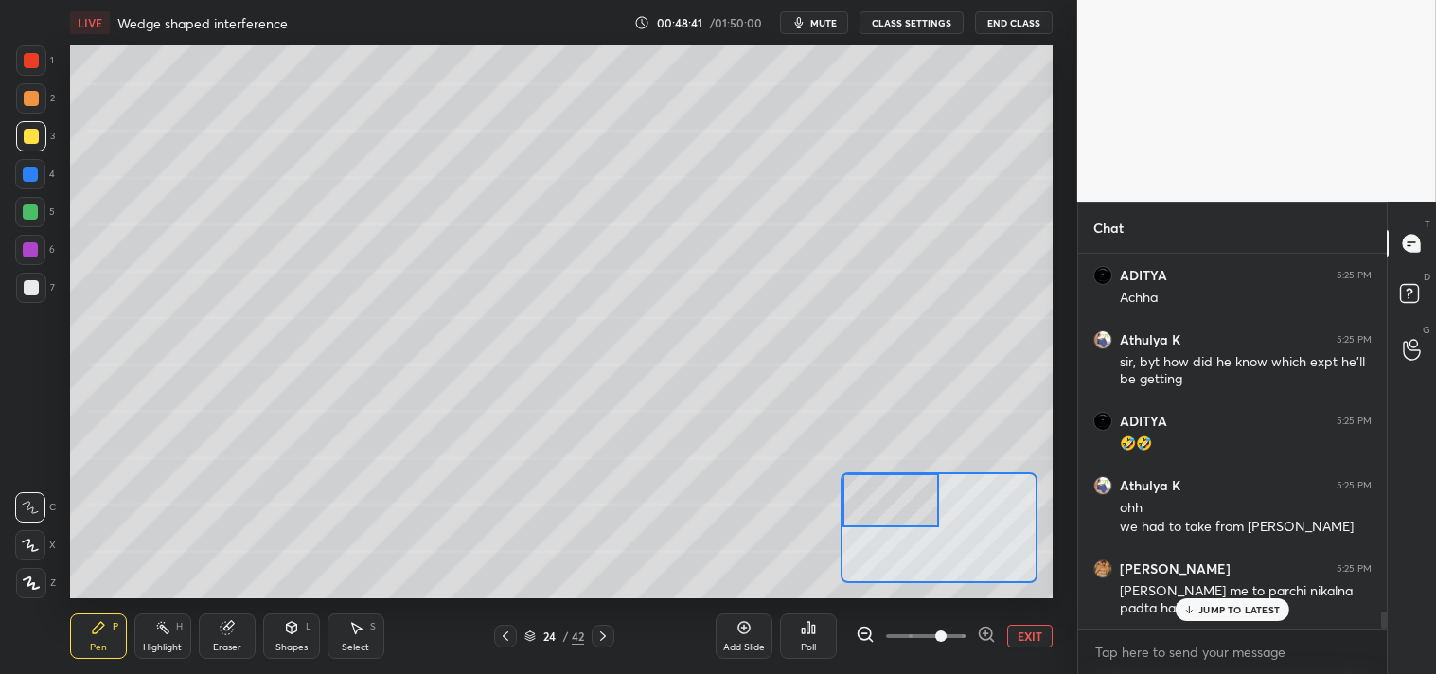
click at [99, 632] on icon at bounding box center [98, 627] width 15 height 15
click at [1242, 615] on p "JUMP TO LATEST" at bounding box center [1239, 609] width 81 height 11
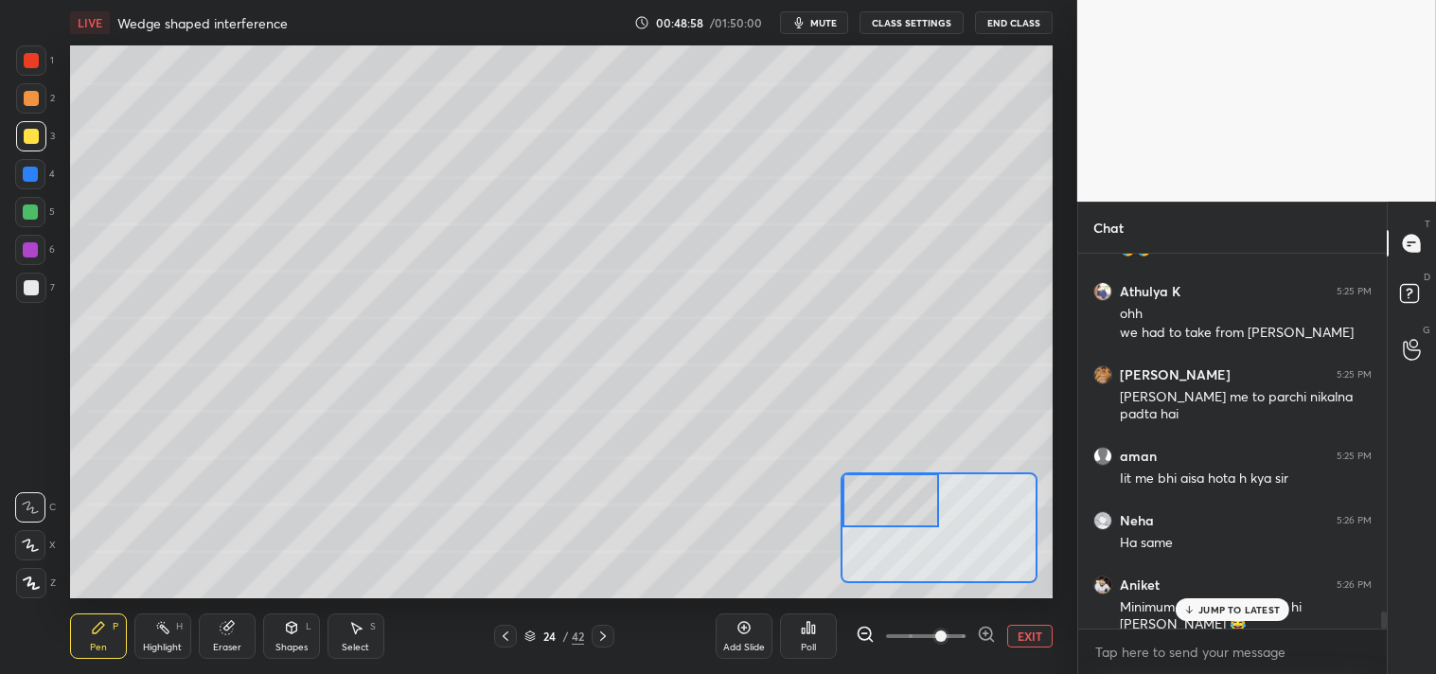
scroll to position [8074, 0]
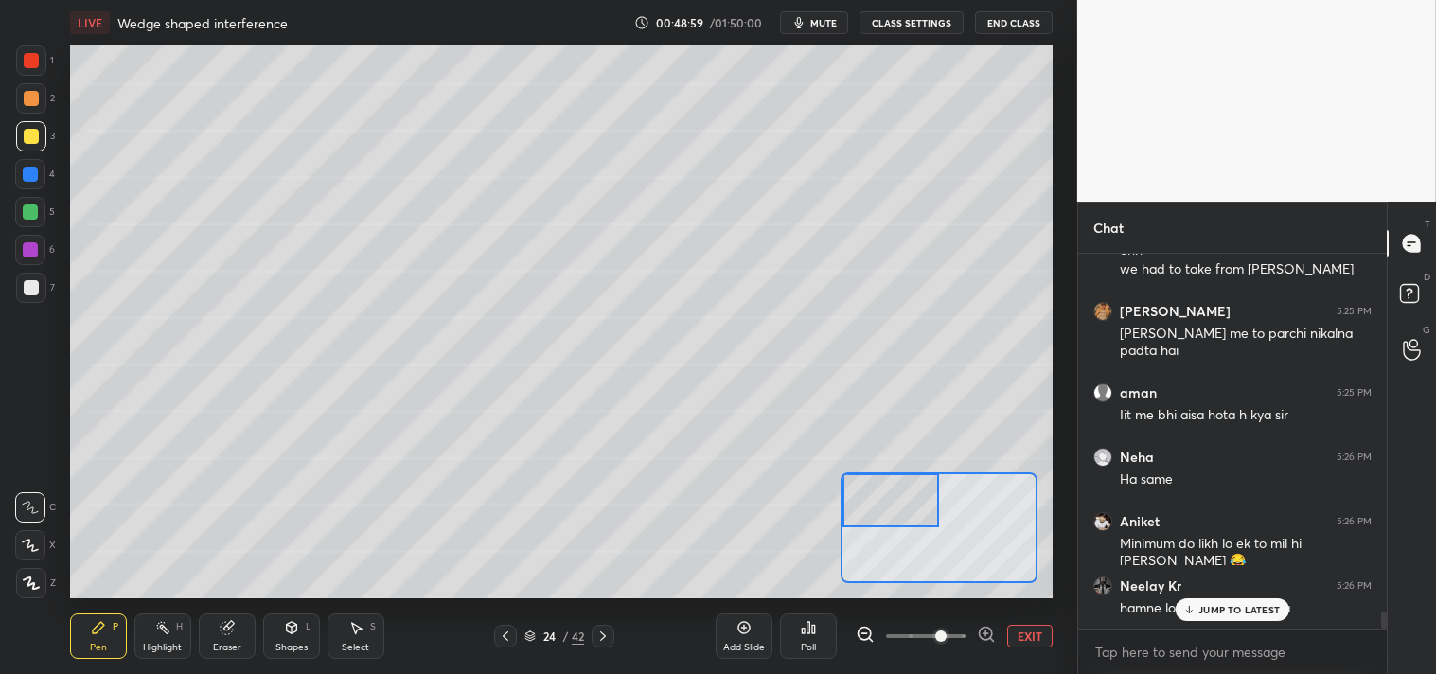
click at [1014, 631] on button "EXIT" at bounding box center [1029, 636] width 45 height 23
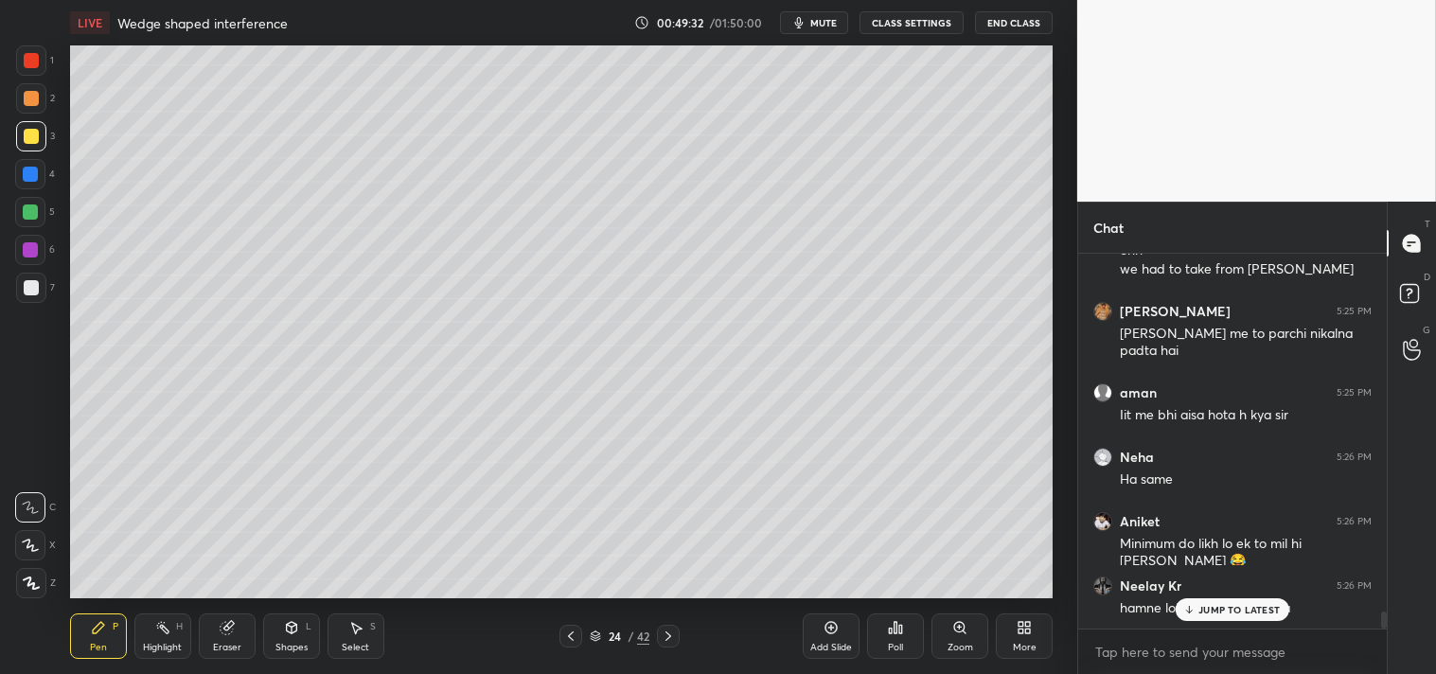
click at [234, 627] on icon at bounding box center [227, 627] width 15 height 15
click at [237, 622] on div "Eraser" at bounding box center [227, 636] width 57 height 45
click at [102, 654] on div "Pen P" at bounding box center [98, 636] width 57 height 45
click at [971, 635] on div "Zoom" at bounding box center [960, 636] width 57 height 45
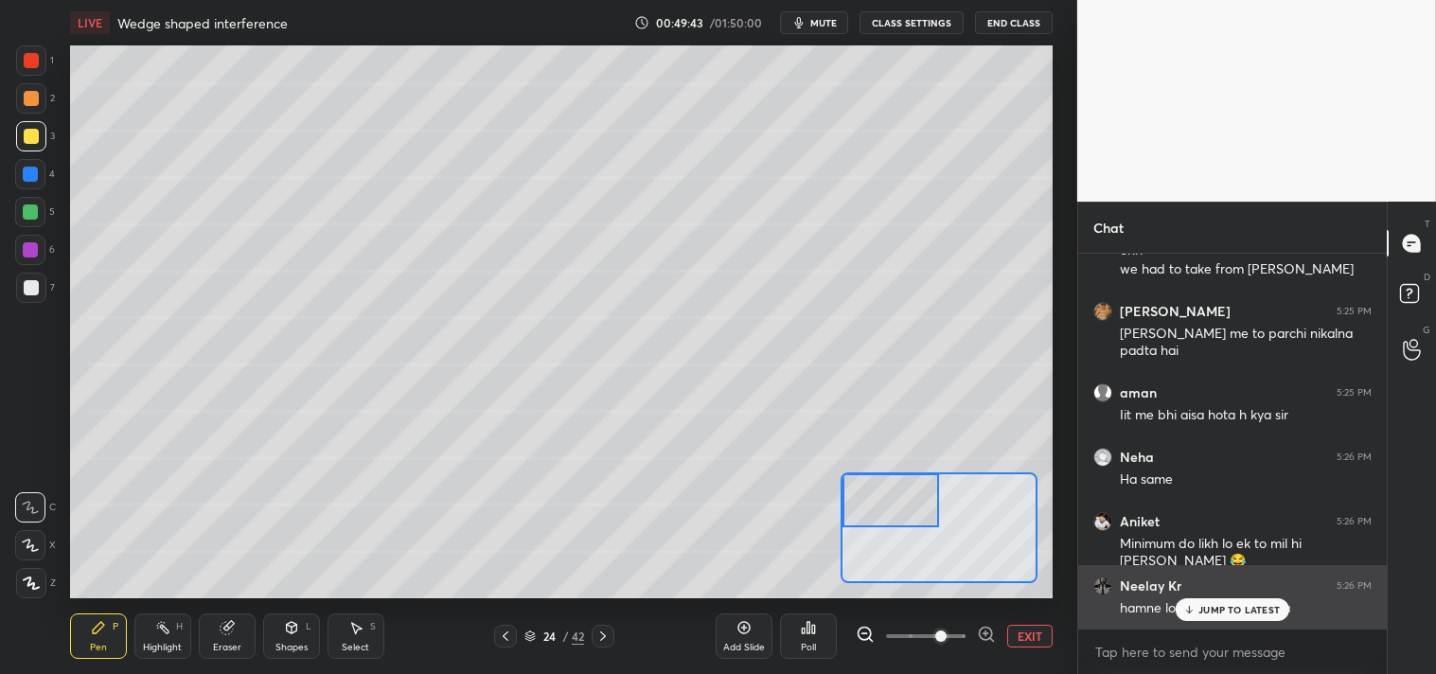
click at [1209, 607] on p "JUMP TO LATEST" at bounding box center [1239, 609] width 81 height 11
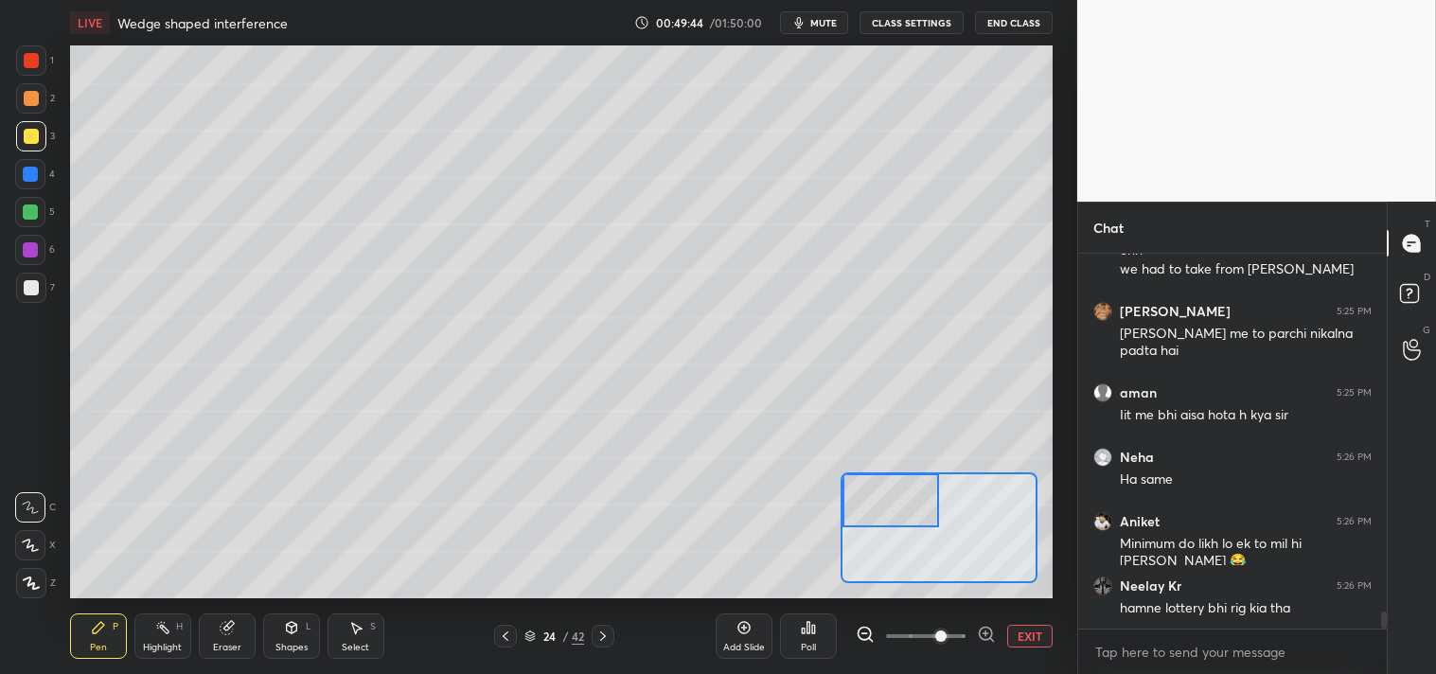
click at [97, 644] on div "Pen" at bounding box center [98, 647] width 17 height 9
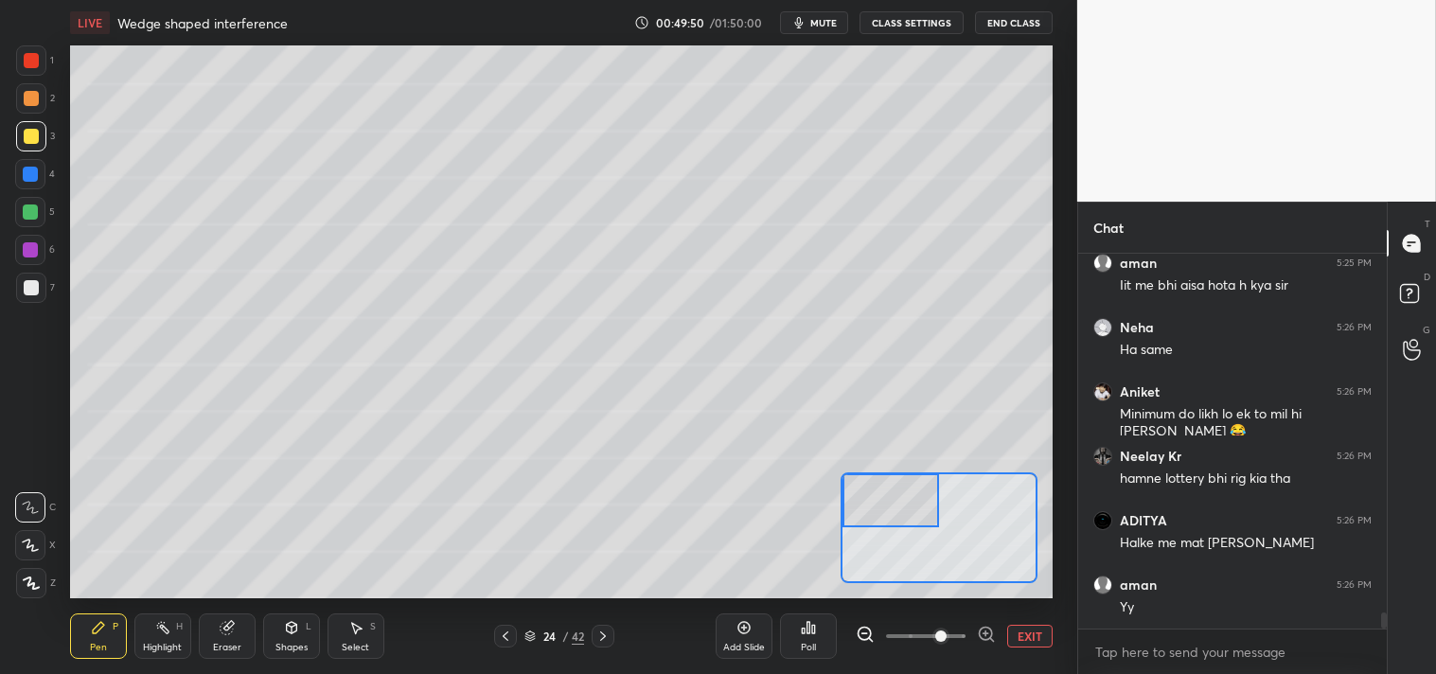
scroll to position [8285, 0]
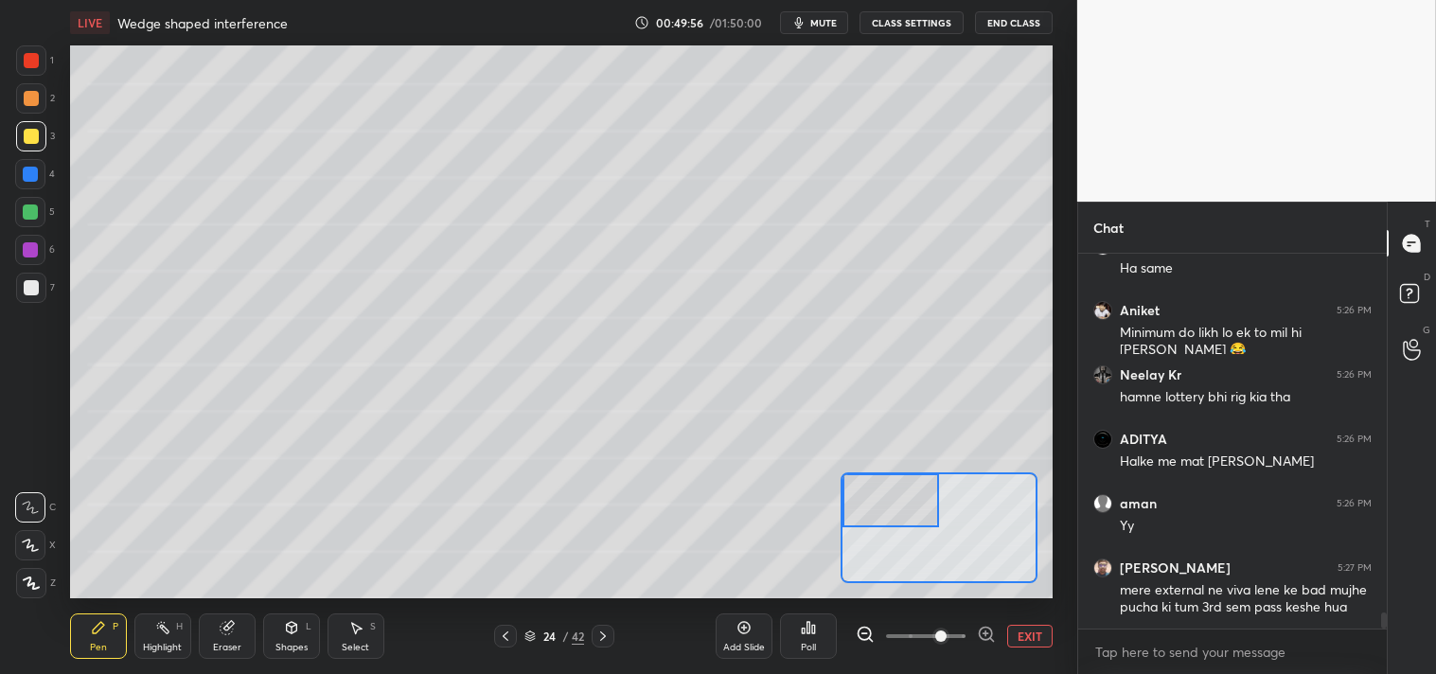
click at [31, 281] on div at bounding box center [31, 287] width 15 height 15
click at [48, 280] on div "7" at bounding box center [35, 288] width 39 height 30
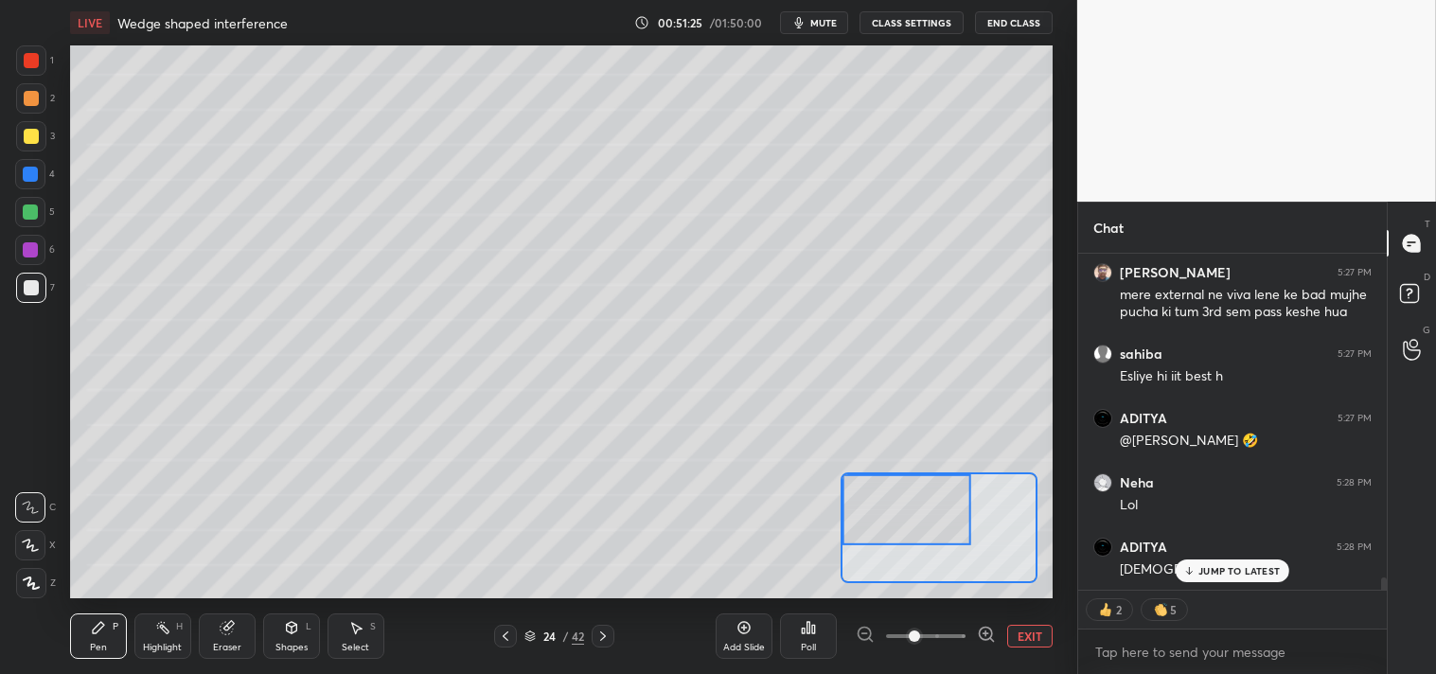
scroll to position [8542, 0]
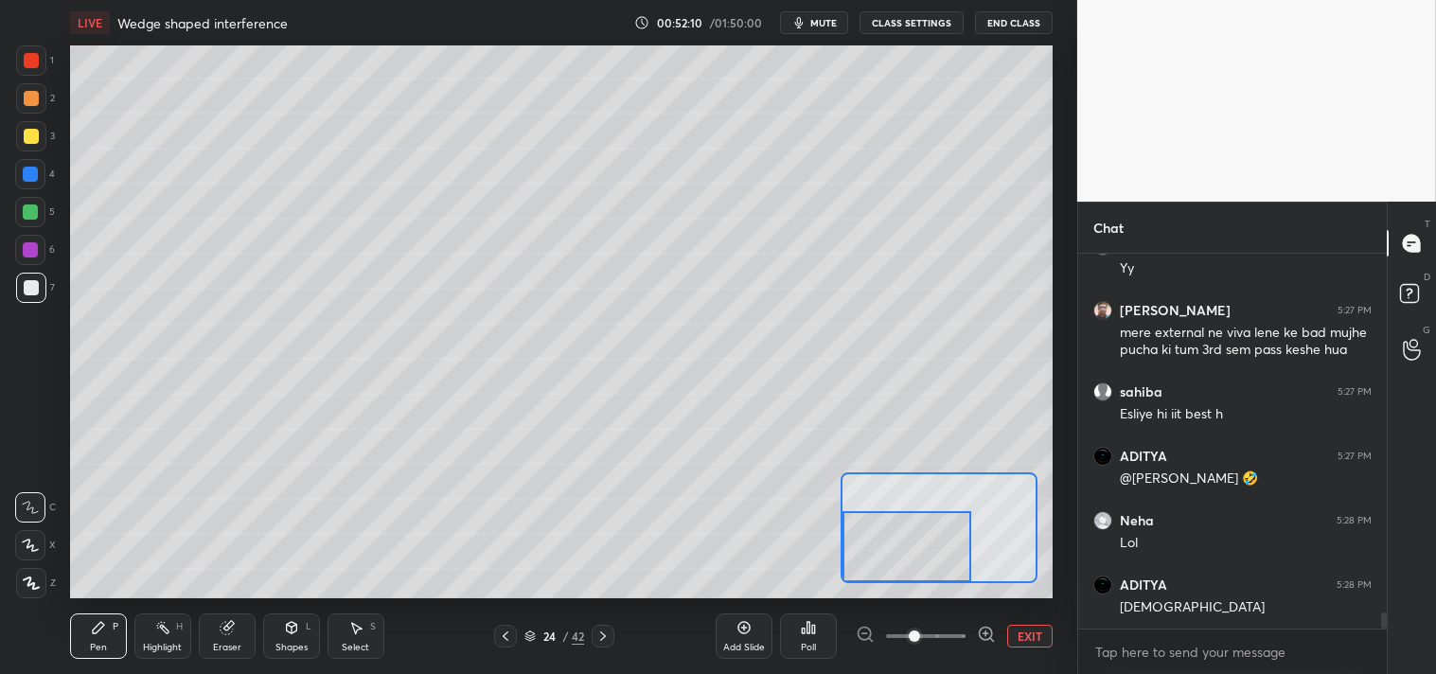
click at [1014, 631] on button "EXIT" at bounding box center [1029, 636] width 45 height 23
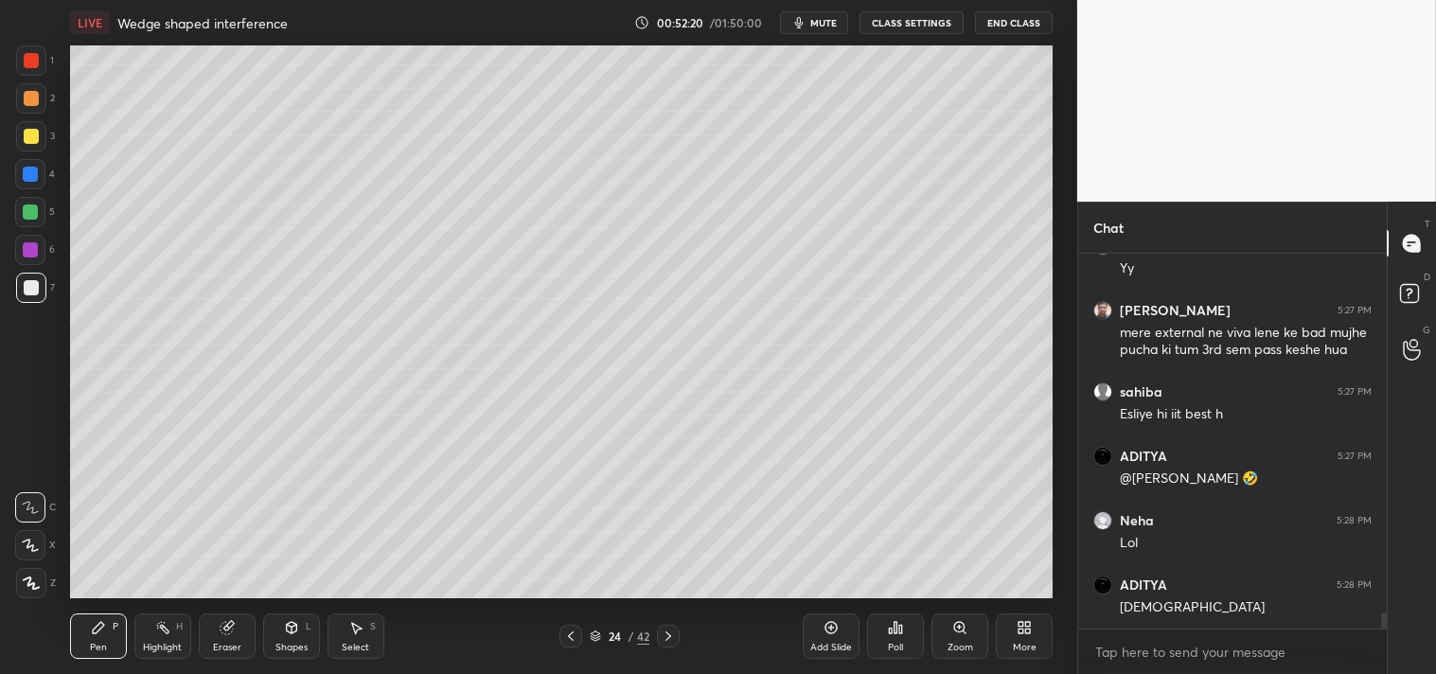
click at [300, 638] on div "Shapes L" at bounding box center [291, 636] width 57 height 45
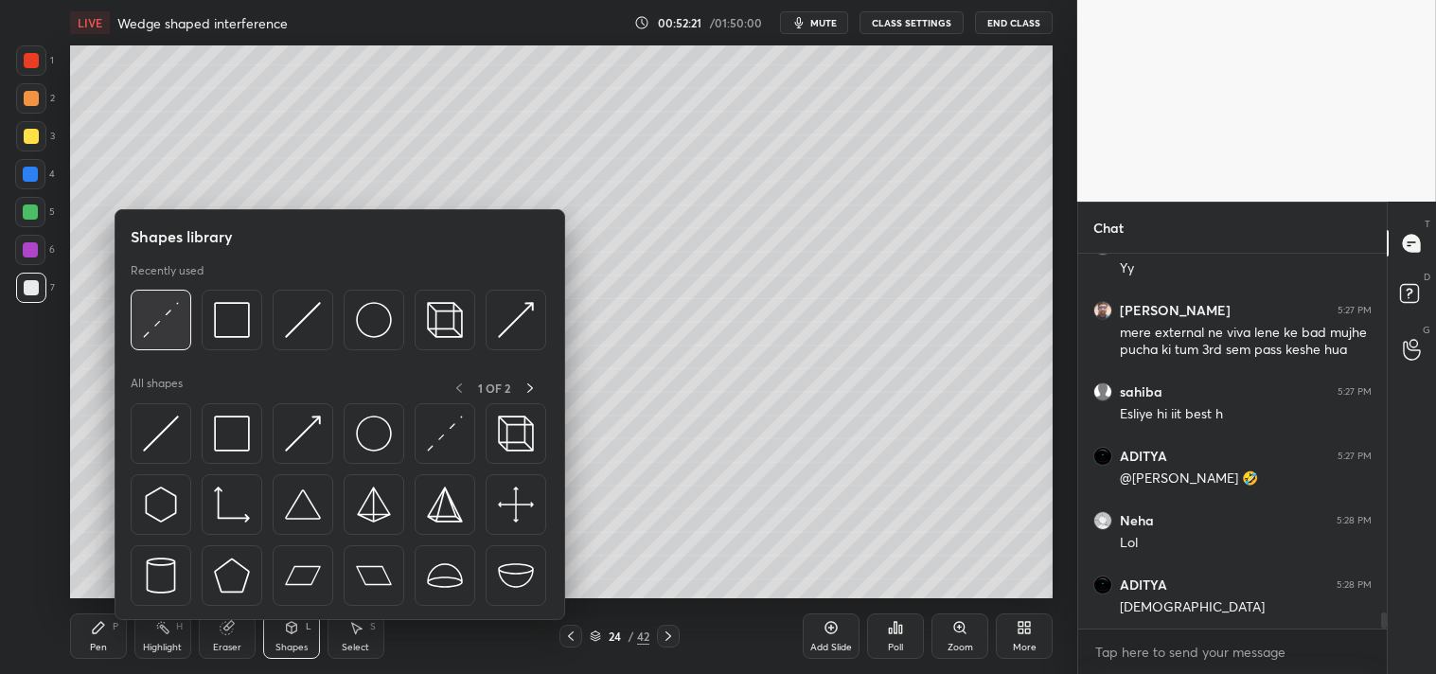
click at [146, 319] on img at bounding box center [161, 320] width 36 height 36
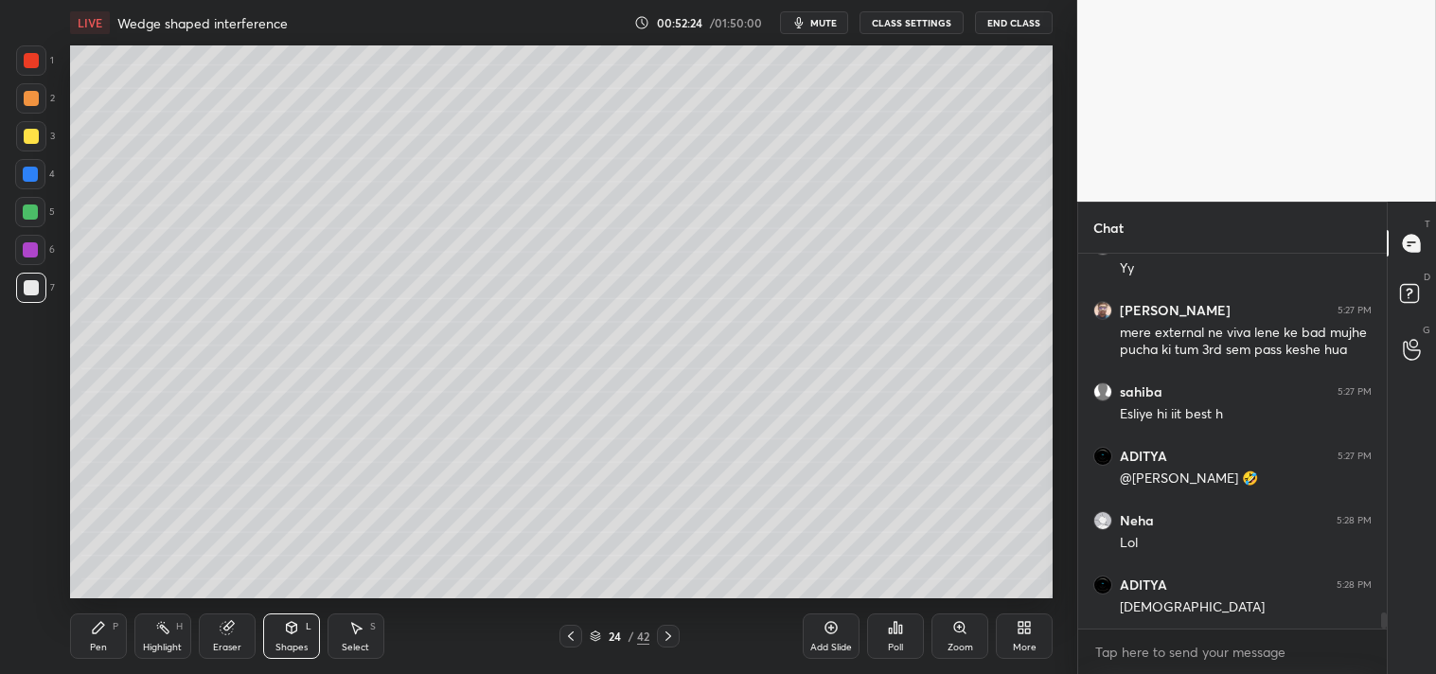
click at [288, 637] on div "Shapes L" at bounding box center [291, 636] width 57 height 45
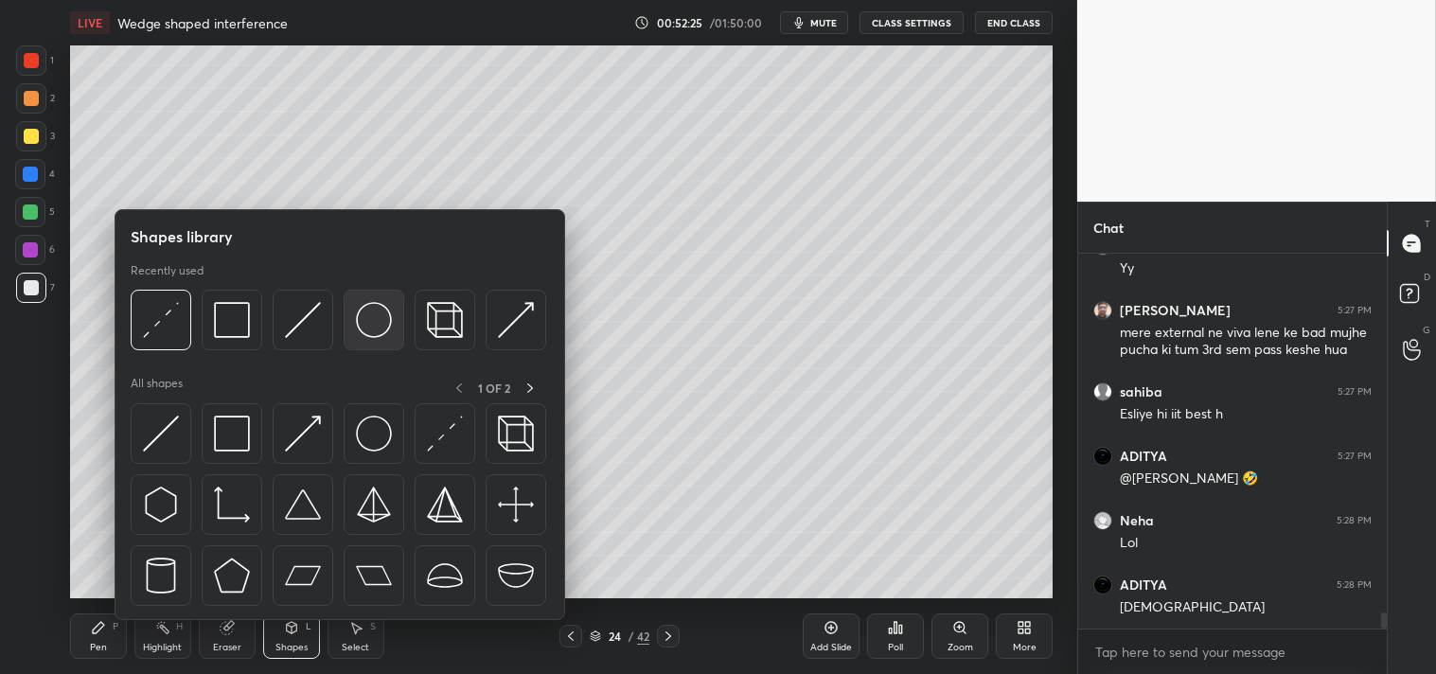
click at [374, 315] on img at bounding box center [374, 320] width 36 height 36
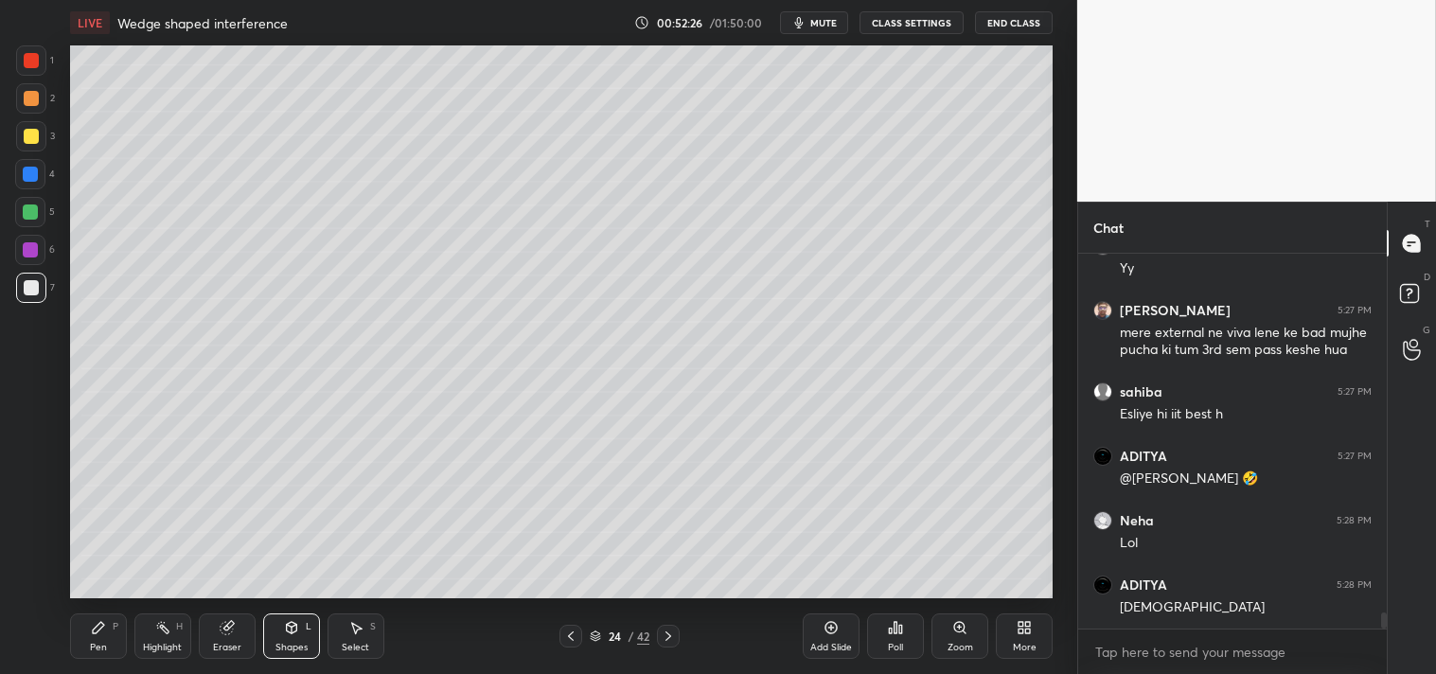
click at [31, 144] on div at bounding box center [31, 136] width 30 height 30
click at [305, 639] on div "Shapes L" at bounding box center [291, 636] width 57 height 45
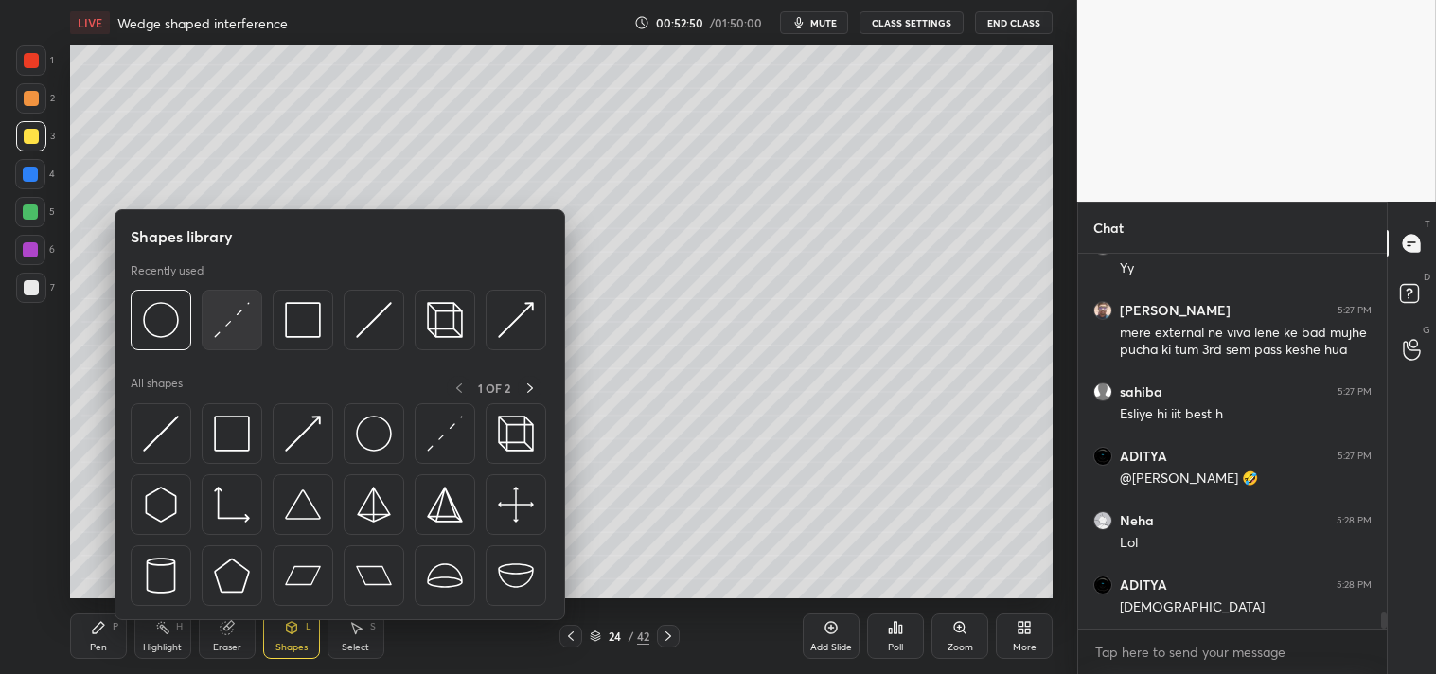
click at [240, 318] on img at bounding box center [232, 320] width 36 height 36
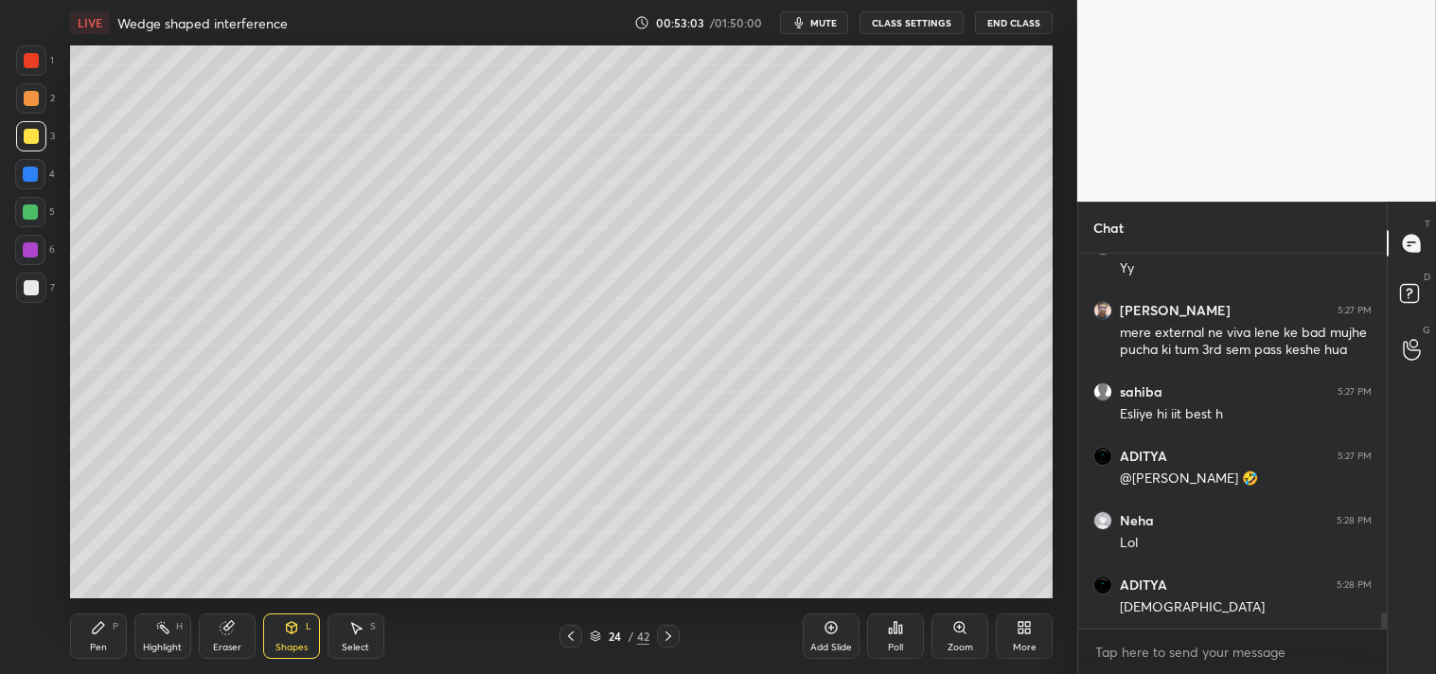
click at [101, 650] on div "Pen" at bounding box center [98, 647] width 17 height 9
click at [101, 639] on div "Pen P" at bounding box center [98, 636] width 57 height 45
click at [966, 645] on div "Zoom" at bounding box center [961, 647] width 26 height 9
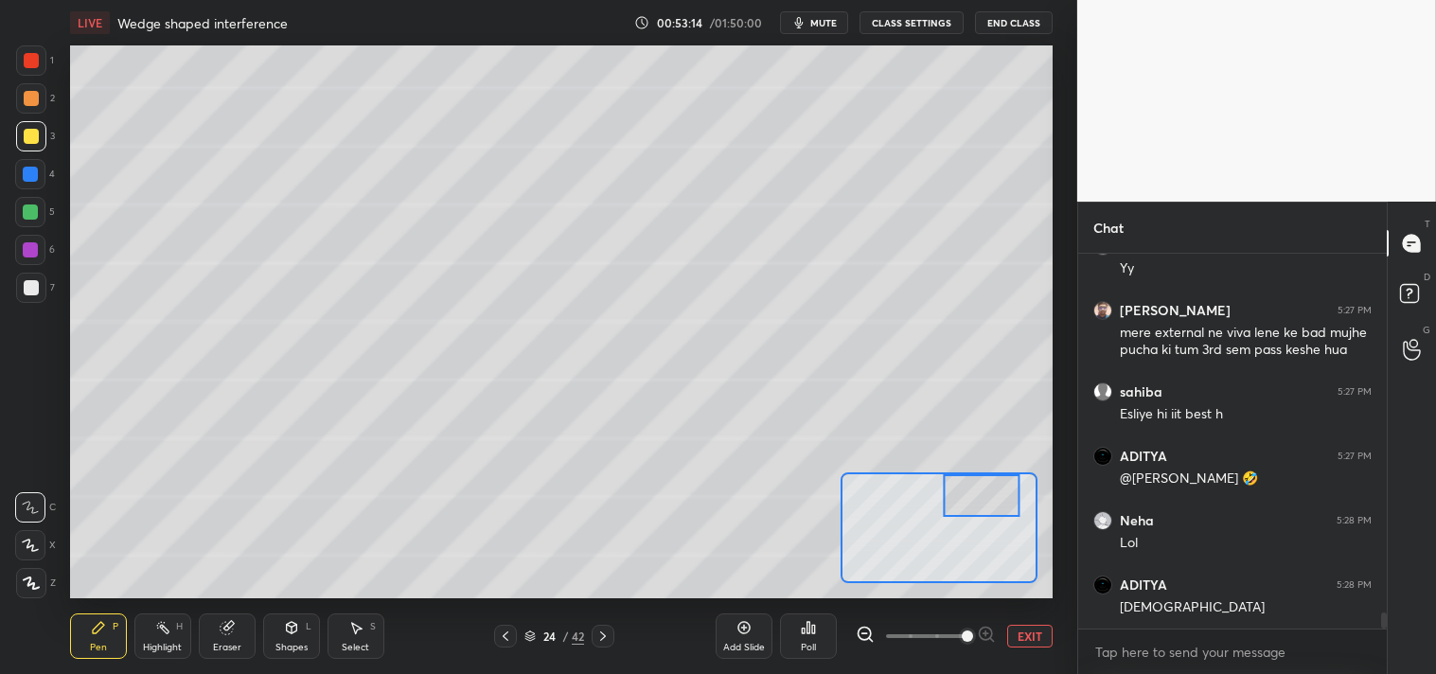
click at [1047, 635] on button "EXIT" at bounding box center [1029, 636] width 45 height 23
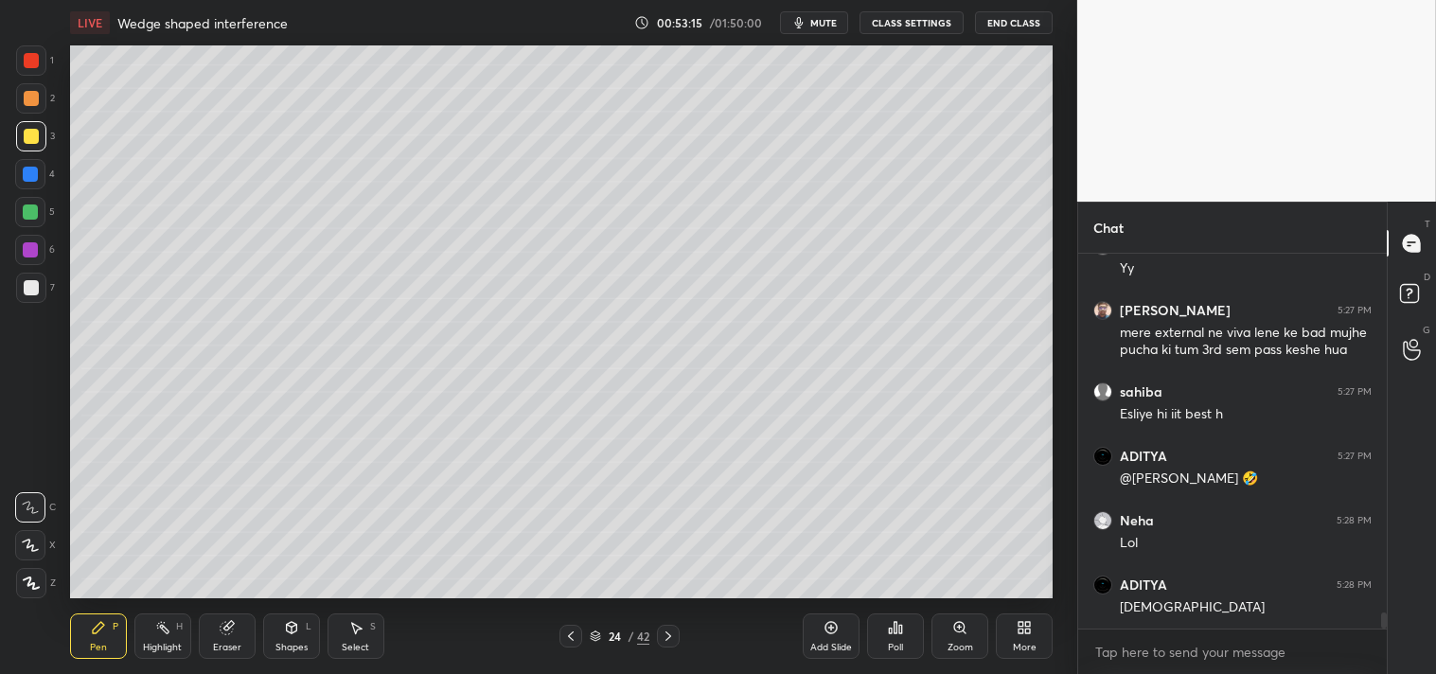
click at [307, 639] on div "Shapes L" at bounding box center [291, 636] width 57 height 45
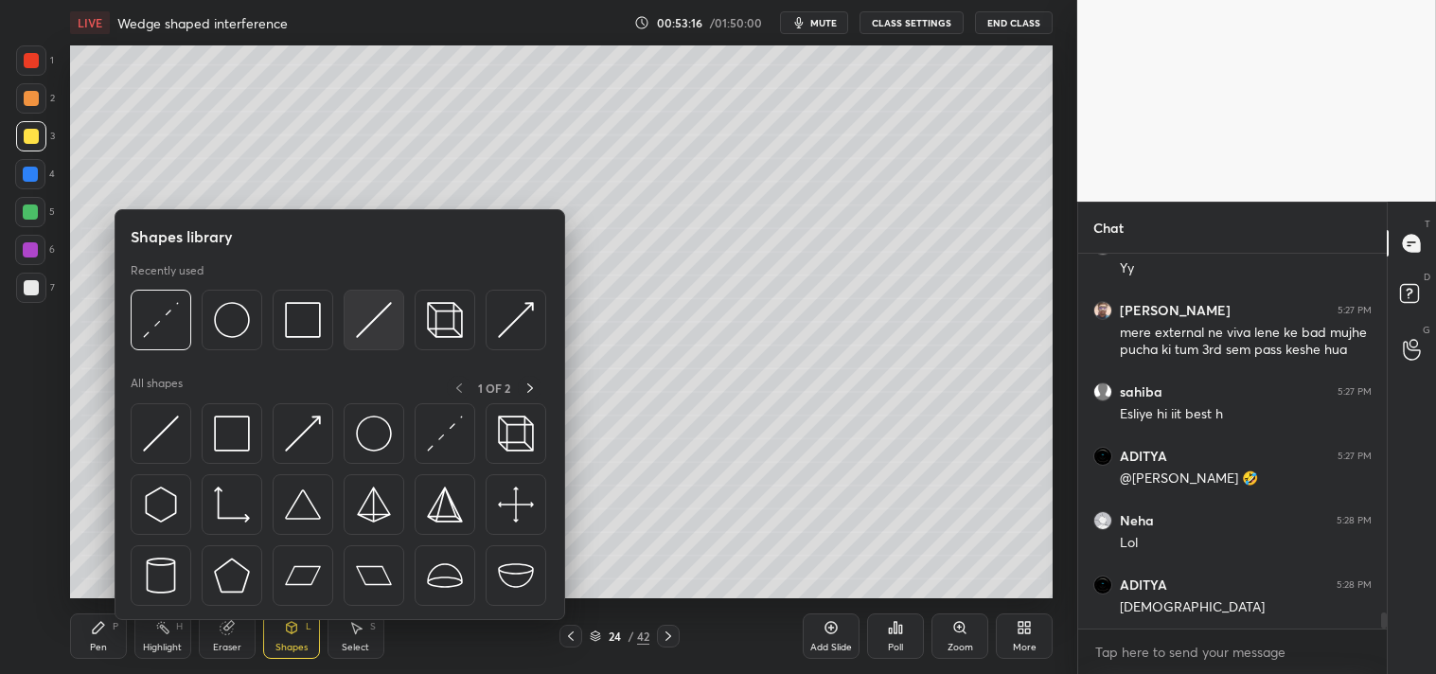
click at [388, 329] on img at bounding box center [374, 320] width 36 height 36
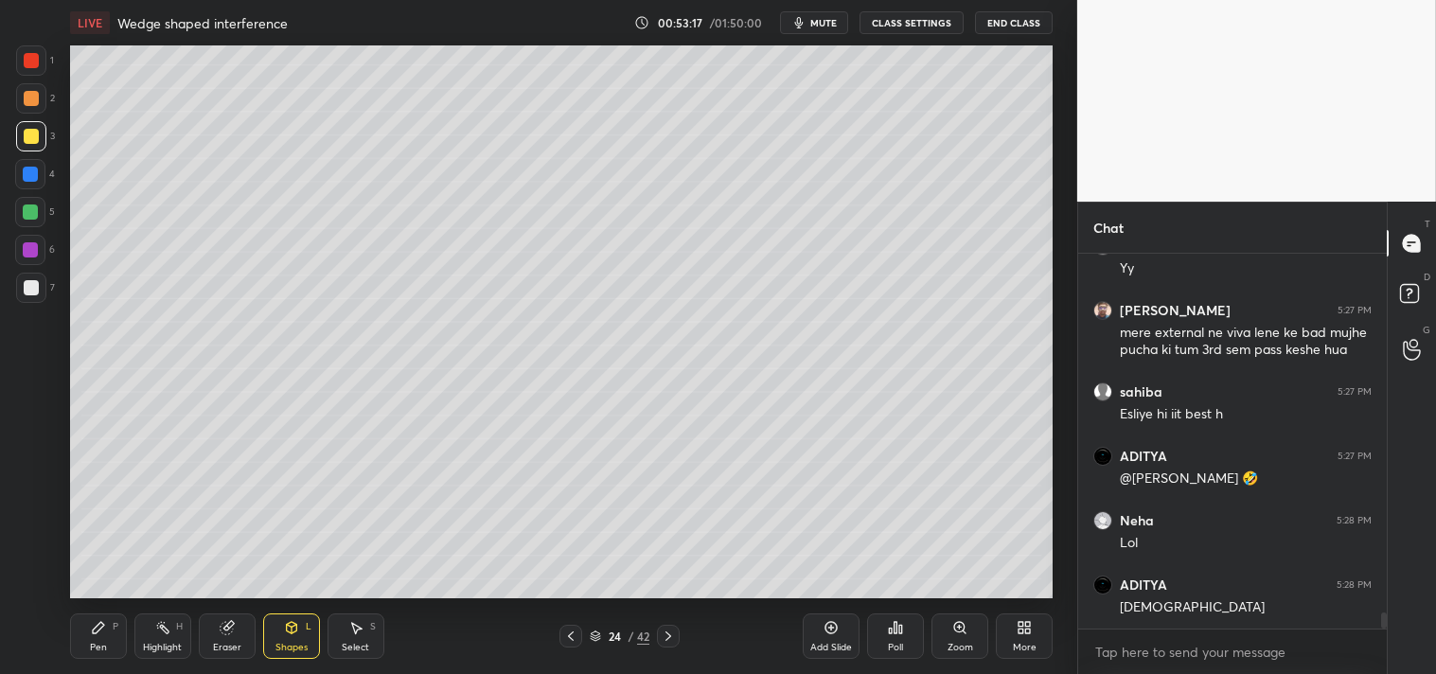
click at [41, 98] on div at bounding box center [31, 98] width 30 height 30
click at [107, 636] on div "Pen P" at bounding box center [98, 636] width 57 height 45
click at [111, 636] on div "Pen P" at bounding box center [98, 636] width 57 height 45
click at [951, 648] on div "Zoom" at bounding box center [961, 647] width 26 height 9
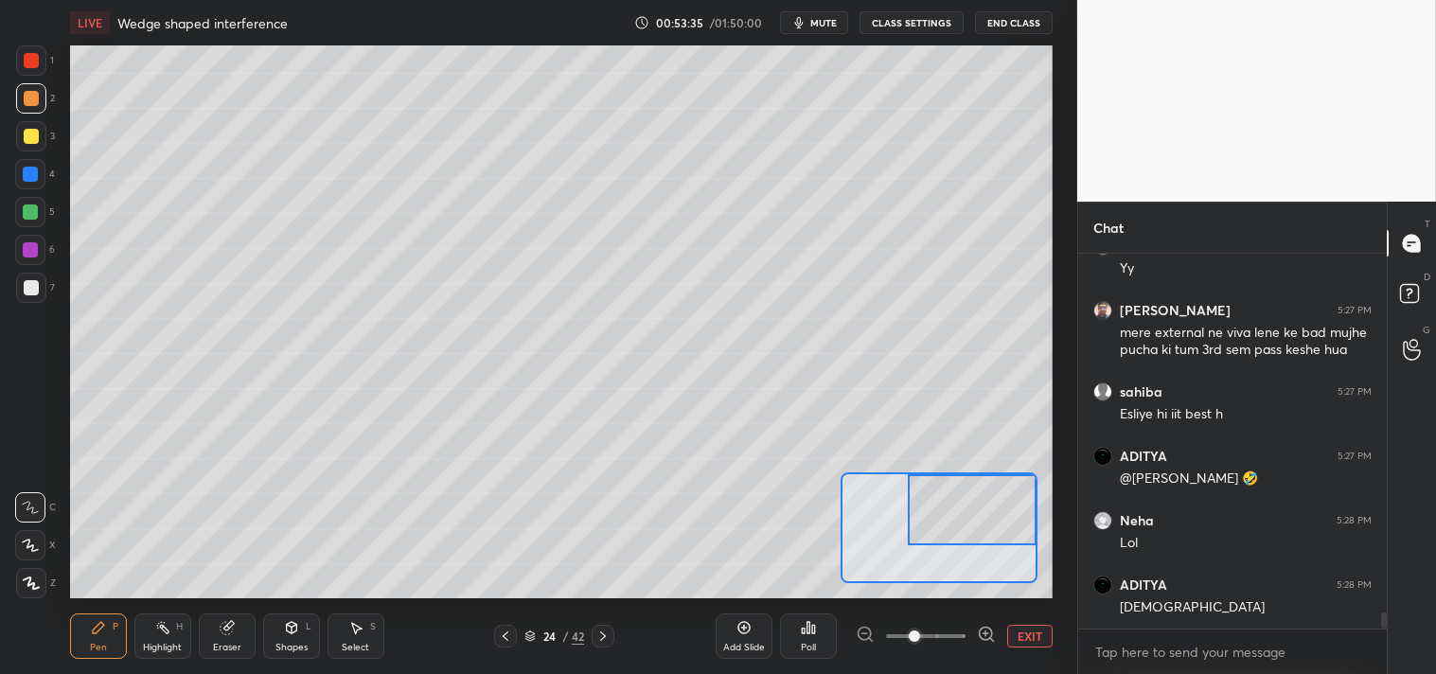
click at [971, 512] on div at bounding box center [972, 509] width 129 height 71
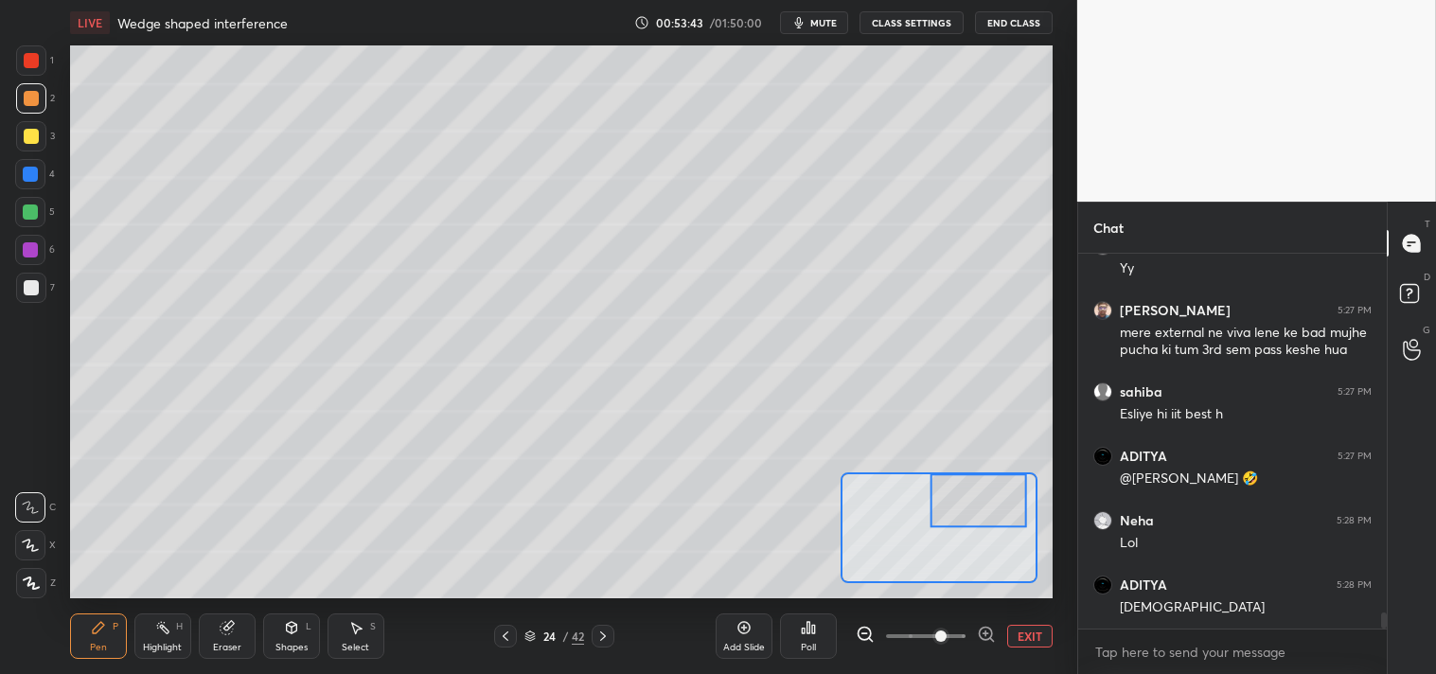
click at [292, 638] on div "Shapes L" at bounding box center [291, 636] width 57 height 45
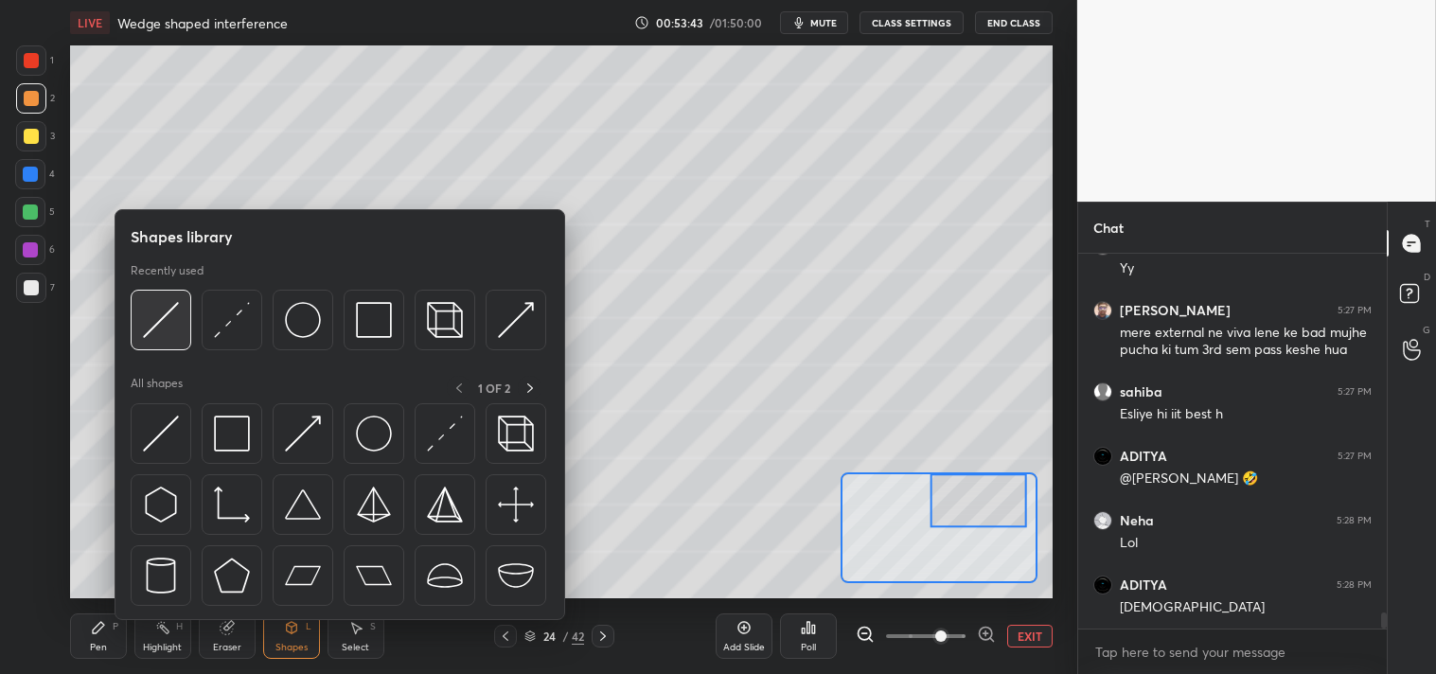
click at [168, 315] on img at bounding box center [161, 320] width 36 height 36
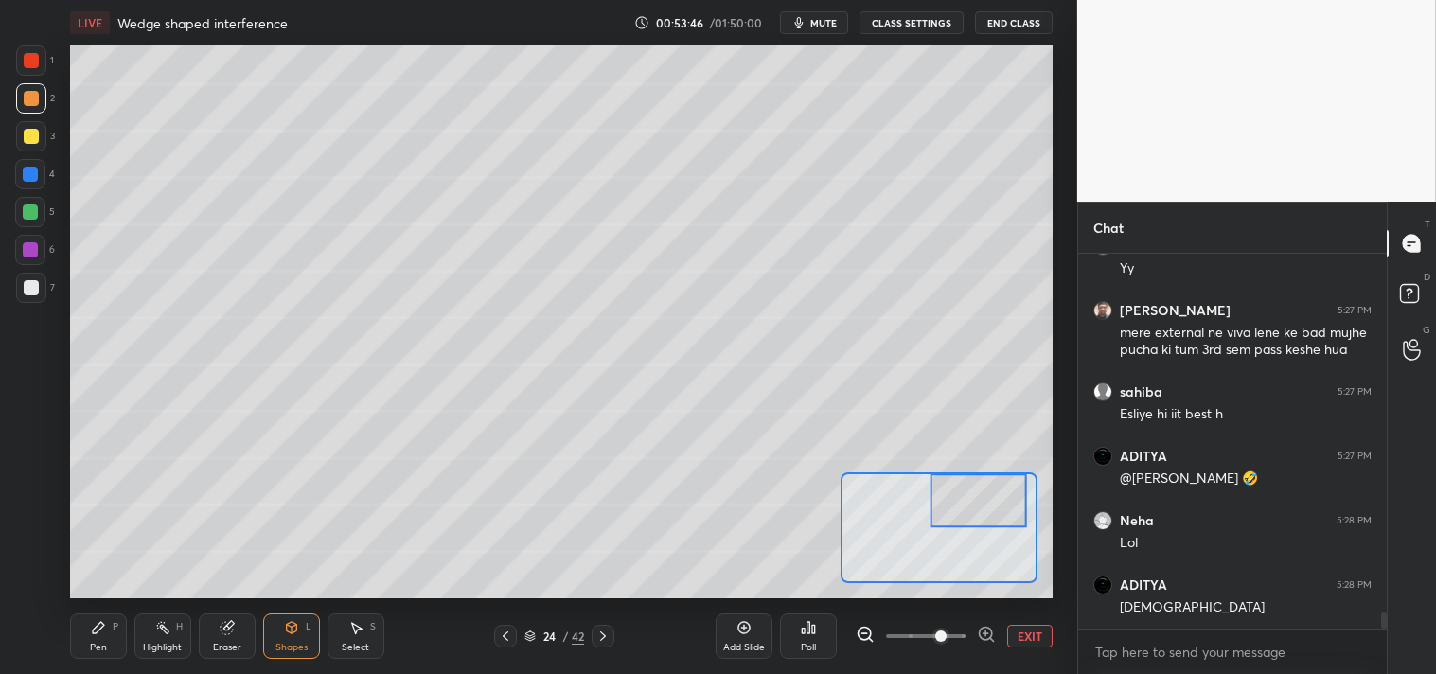
click at [80, 644] on div "Pen P" at bounding box center [98, 636] width 57 height 45
click at [284, 648] on div "Shapes" at bounding box center [292, 647] width 32 height 9
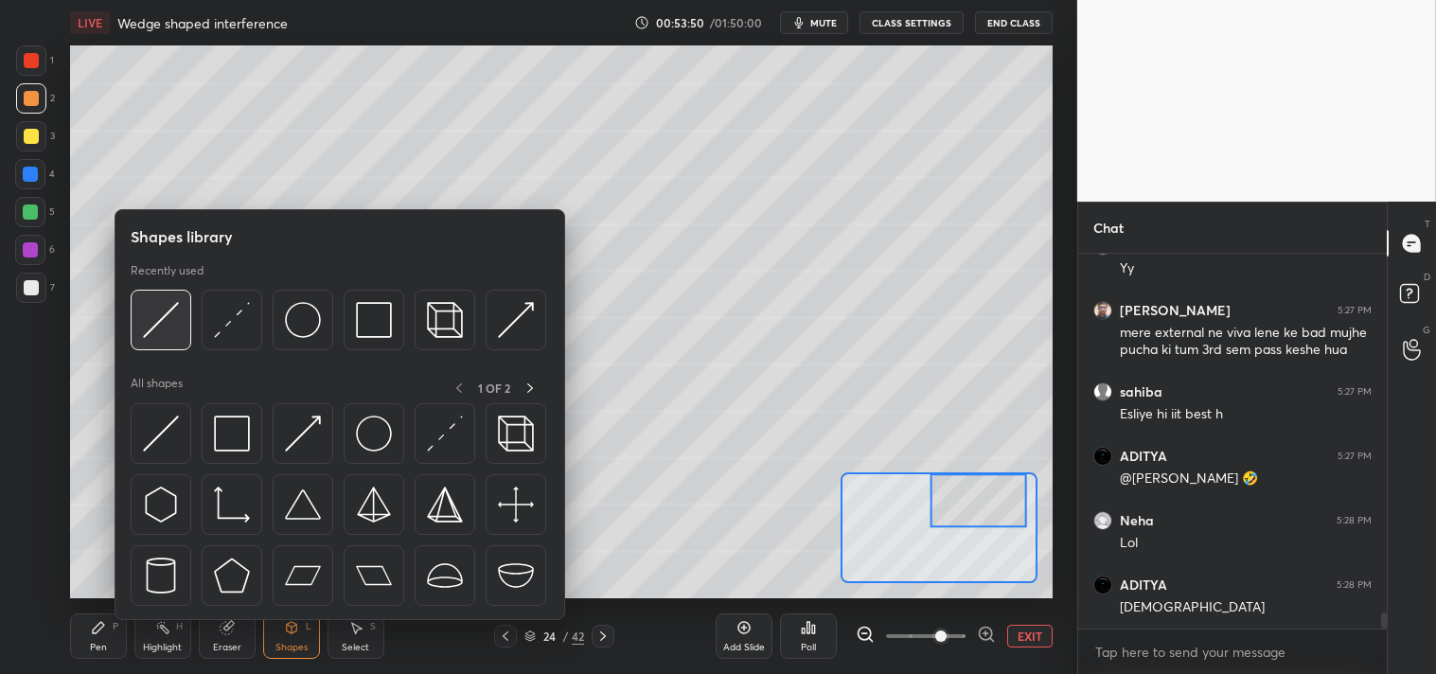
click at [166, 325] on img at bounding box center [161, 320] width 36 height 36
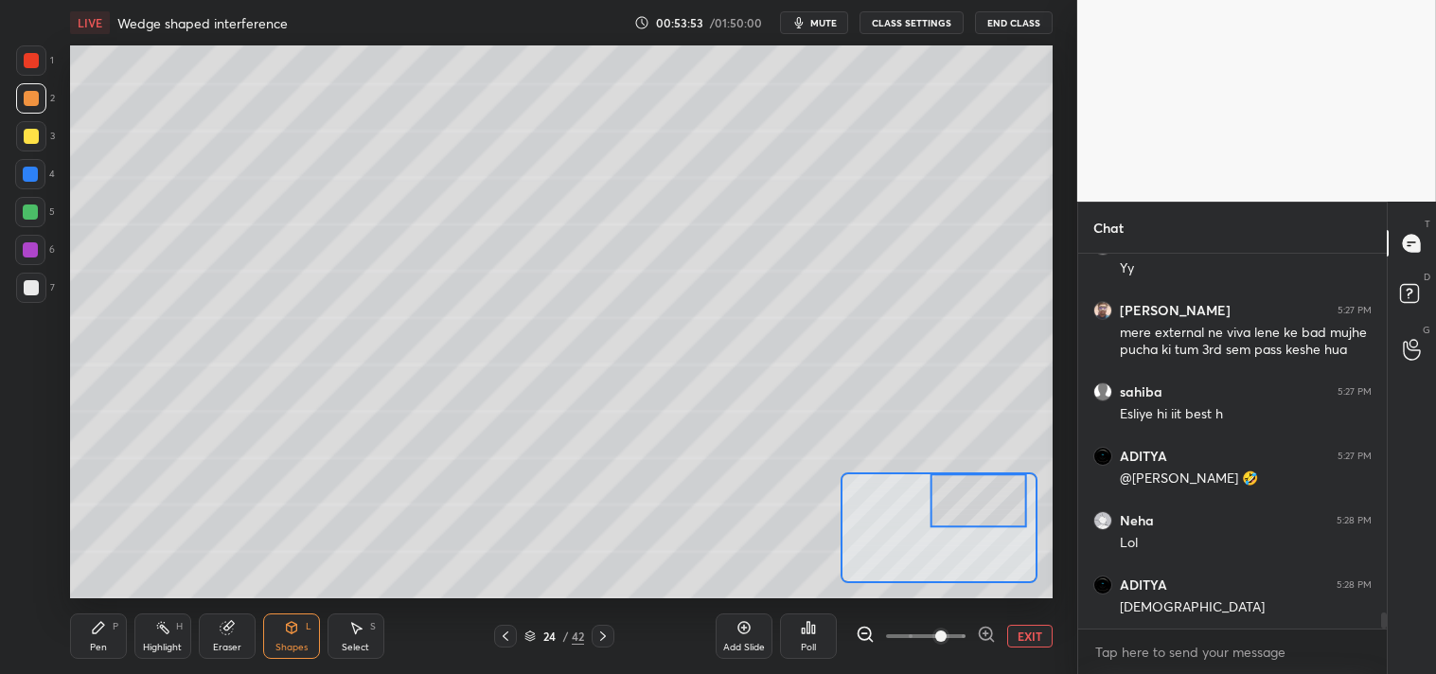
click at [99, 628] on icon at bounding box center [98, 627] width 11 height 11
click at [290, 643] on div "Shapes" at bounding box center [292, 647] width 32 height 9
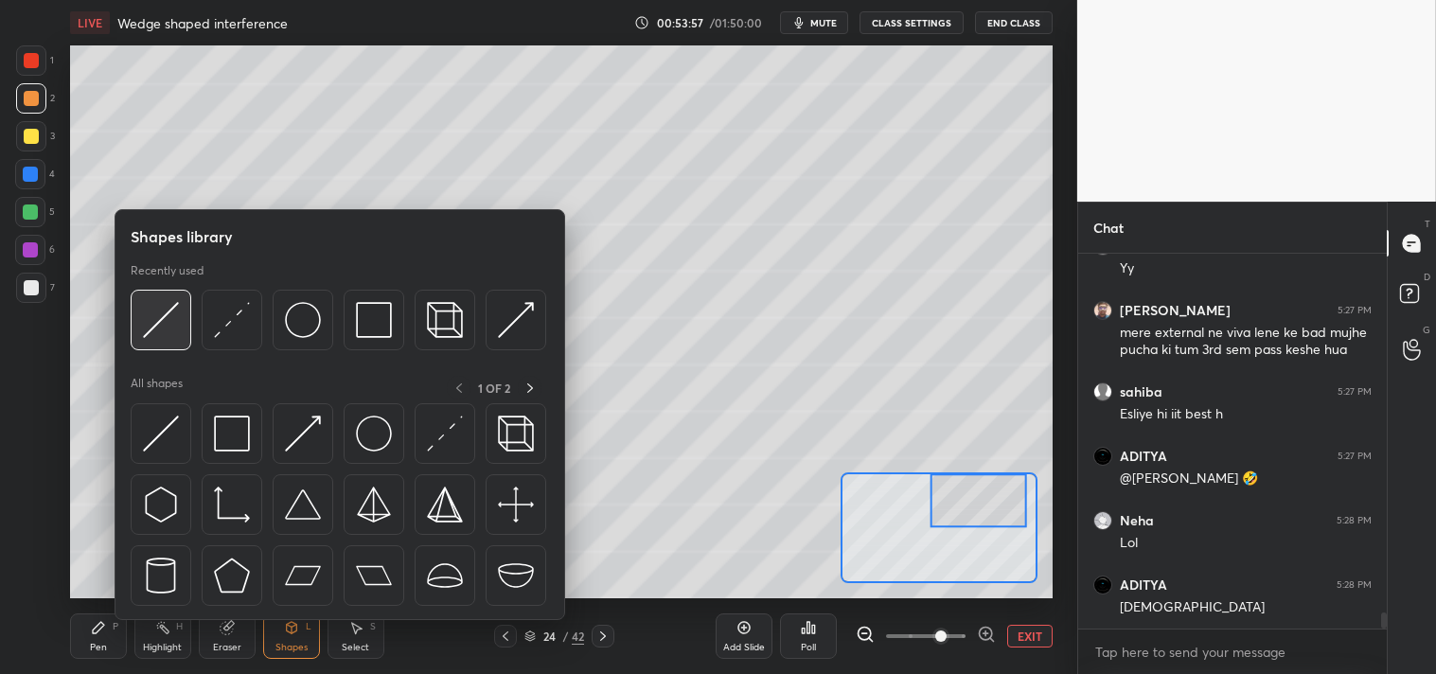
click at [167, 328] on img at bounding box center [161, 320] width 36 height 36
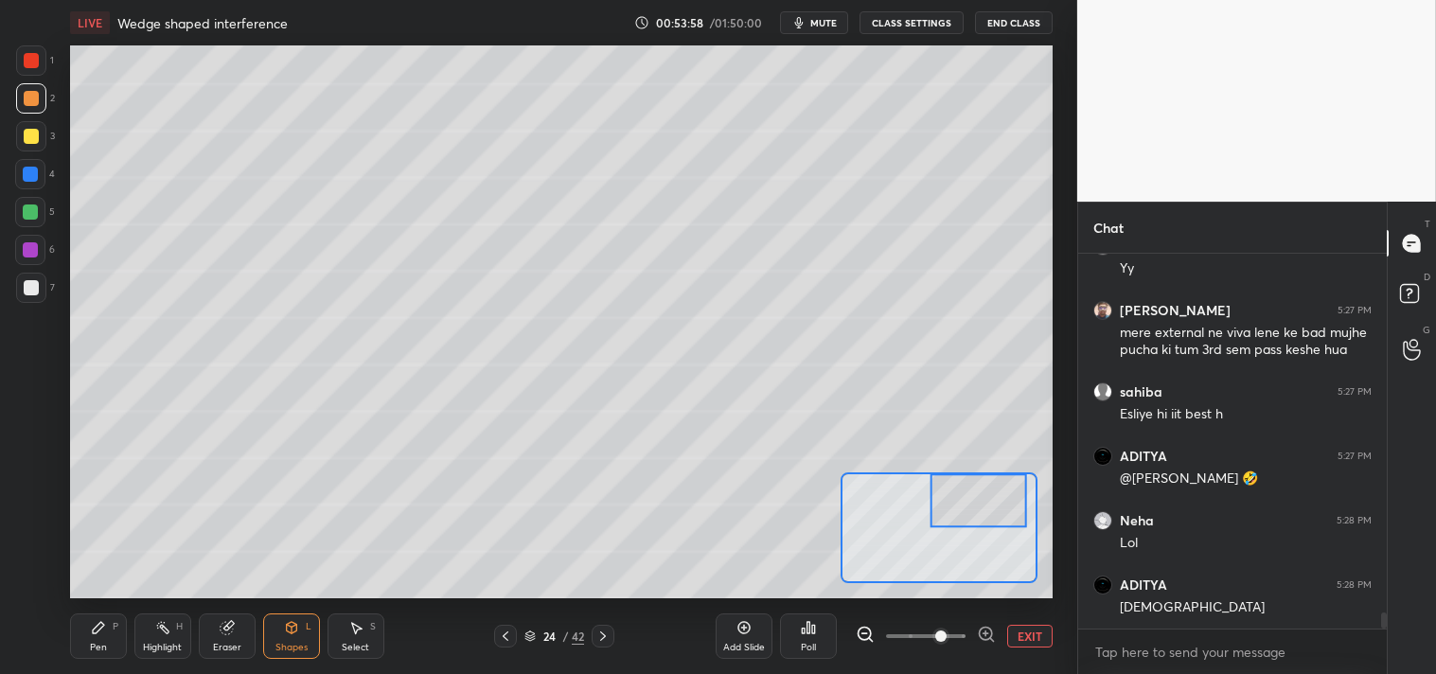
click at [32, 134] on div at bounding box center [31, 136] width 15 height 15
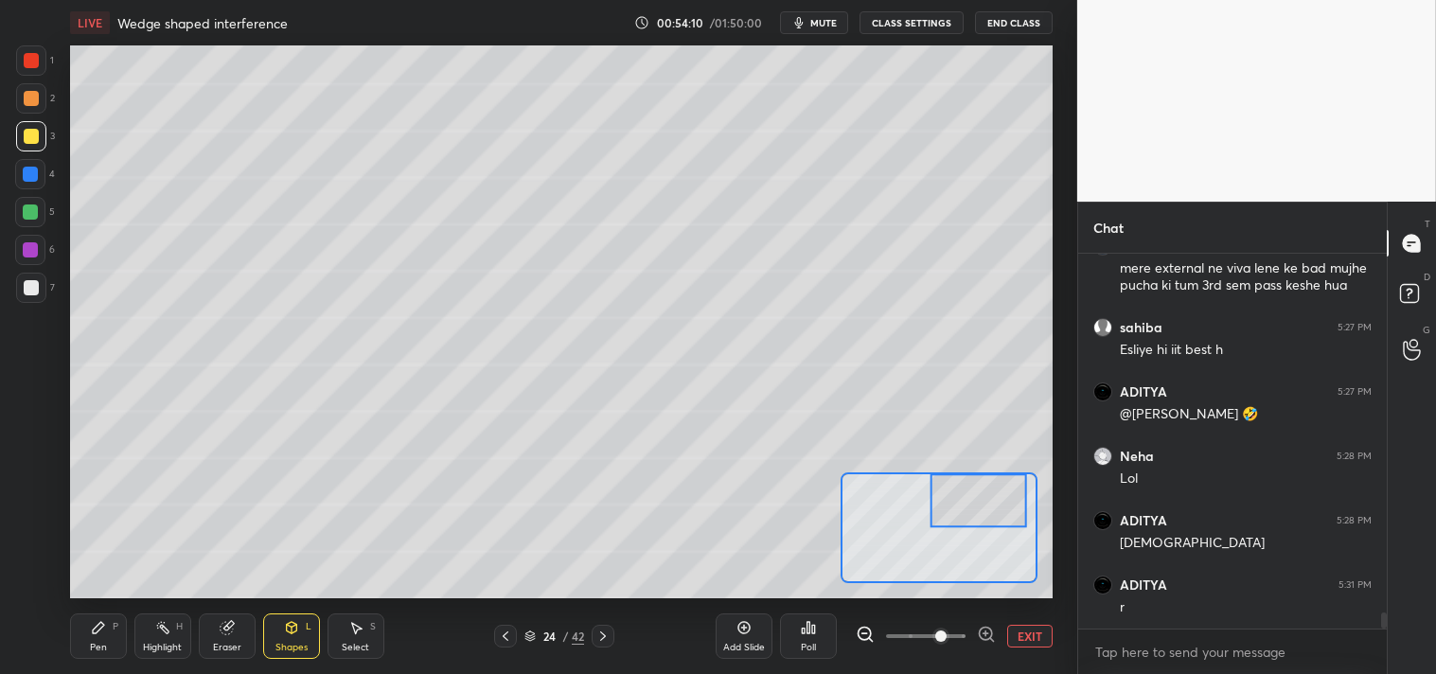
click at [70, 632] on div "Pen P" at bounding box center [98, 636] width 57 height 45
click at [88, 637] on div "Pen P" at bounding box center [98, 636] width 57 height 45
click at [152, 646] on div "Highlight" at bounding box center [162, 647] width 39 height 9
click at [161, 647] on div "Highlight" at bounding box center [162, 647] width 39 height 9
click at [83, 631] on div "Pen P" at bounding box center [98, 636] width 57 height 45
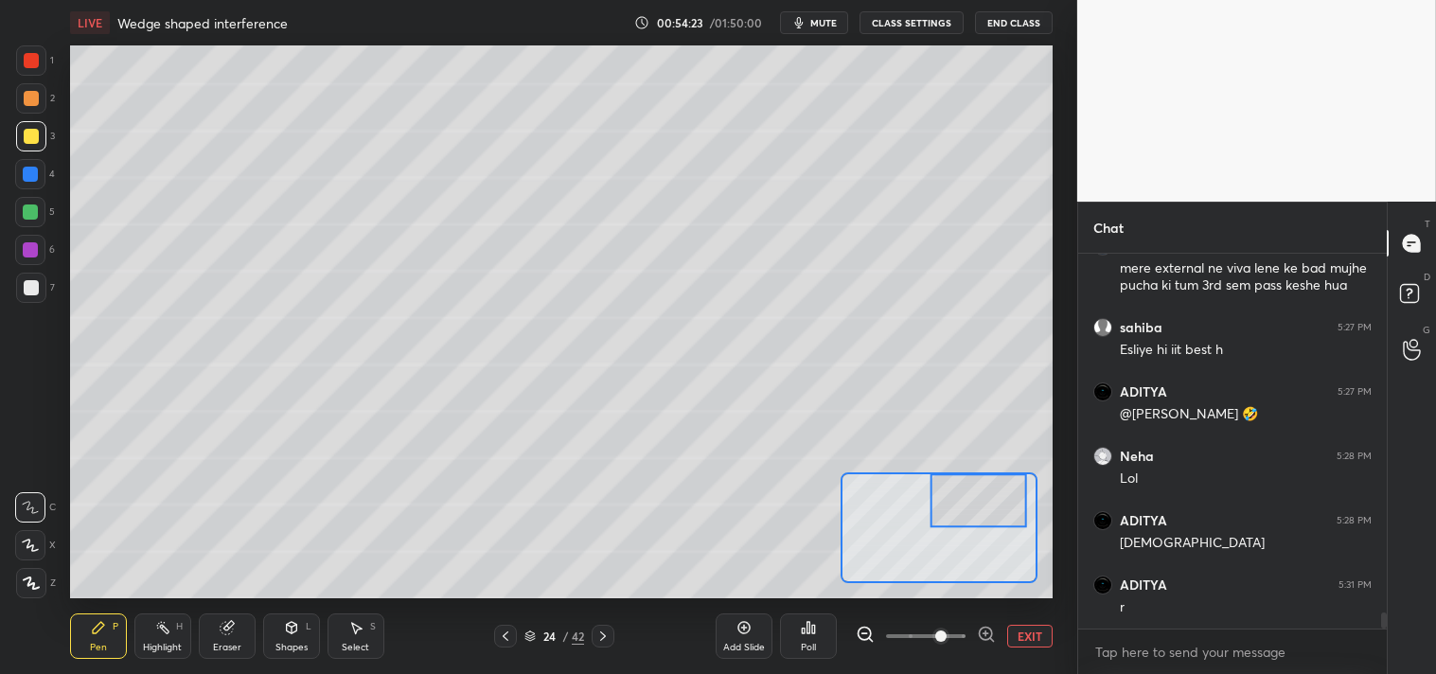
click at [95, 629] on icon at bounding box center [98, 627] width 11 height 11
click at [1013, 636] on button "EXIT" at bounding box center [1029, 636] width 45 height 23
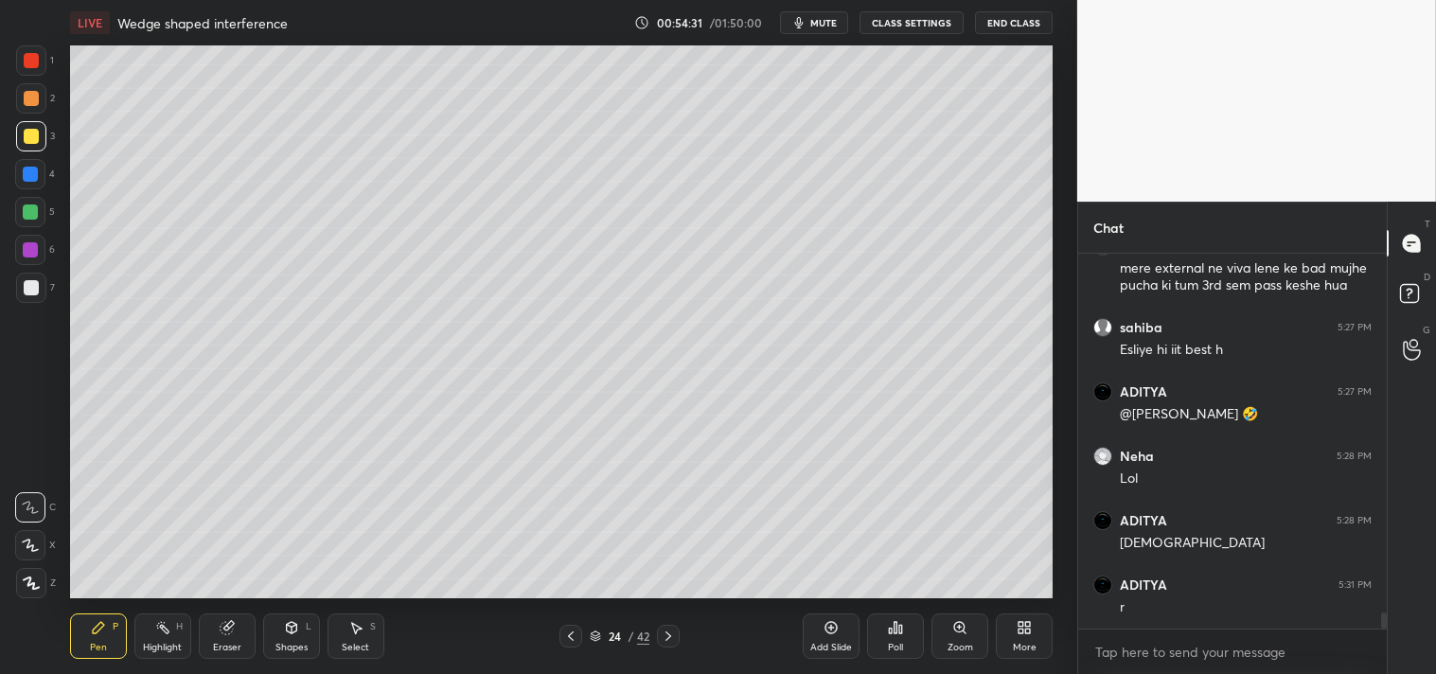
click at [290, 630] on icon at bounding box center [291, 627] width 10 height 11
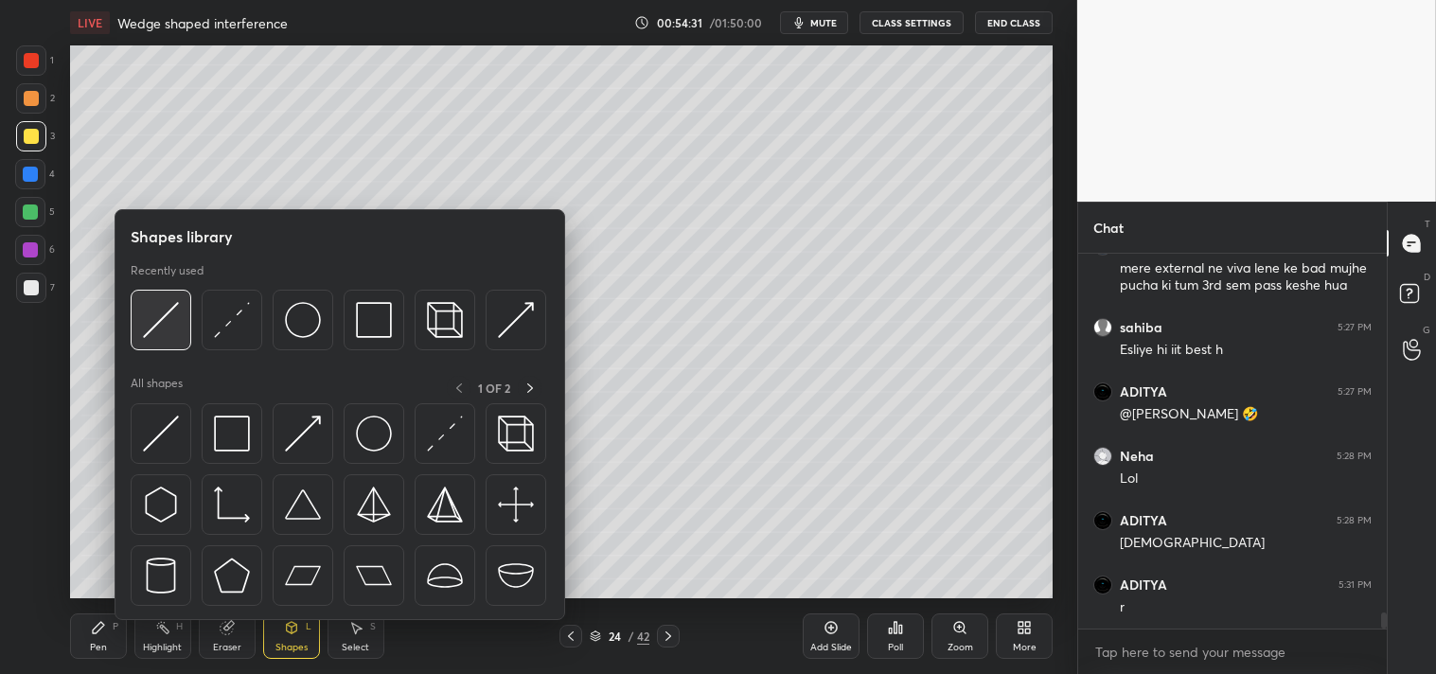
click at [164, 314] on img at bounding box center [161, 320] width 36 height 36
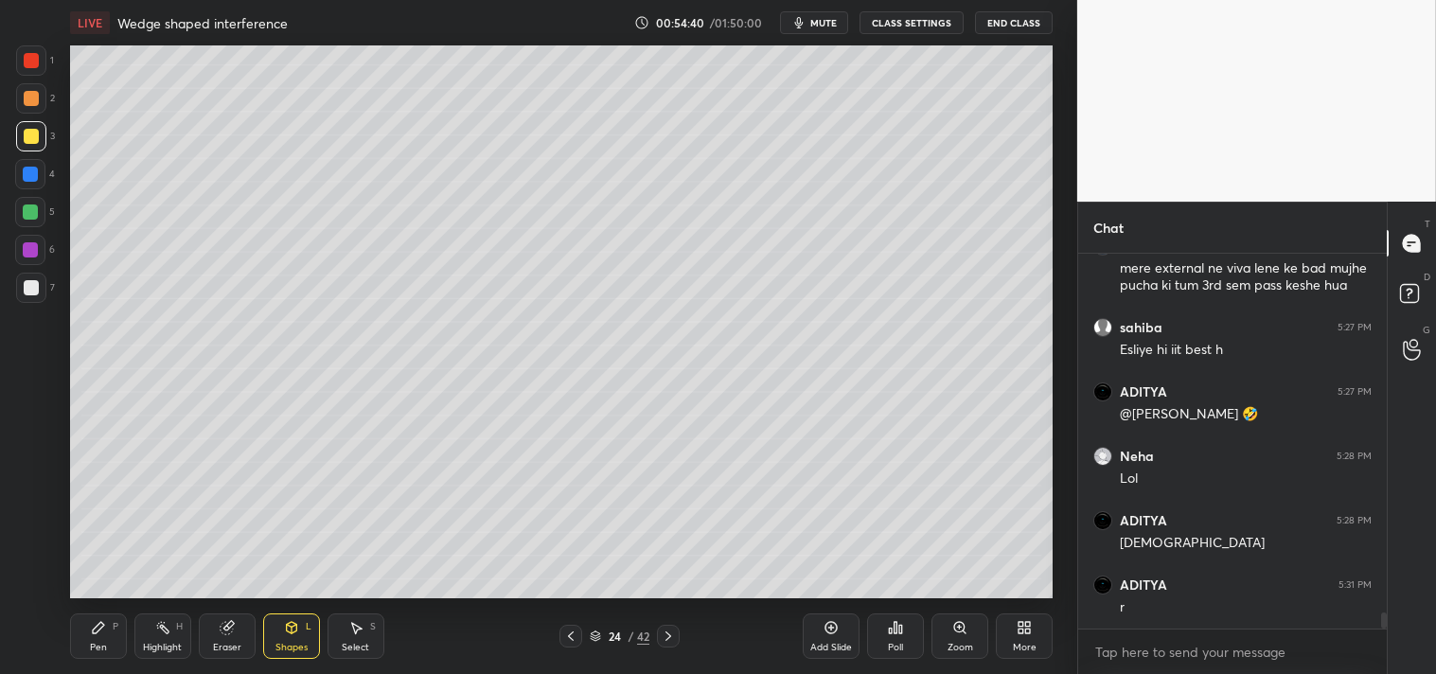
click at [960, 638] on div "Zoom" at bounding box center [960, 636] width 57 height 45
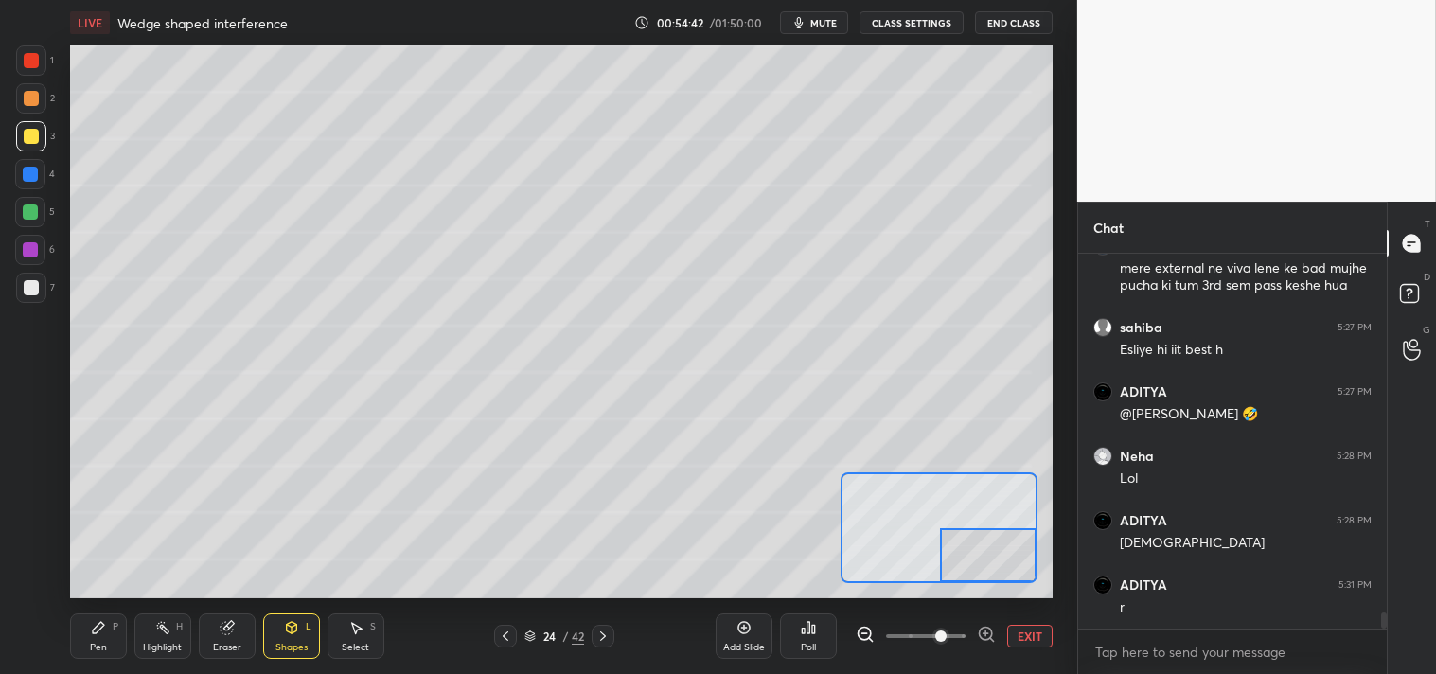
click at [98, 638] on div "Pen P" at bounding box center [98, 636] width 57 height 45
click at [98, 631] on icon at bounding box center [98, 627] width 11 height 11
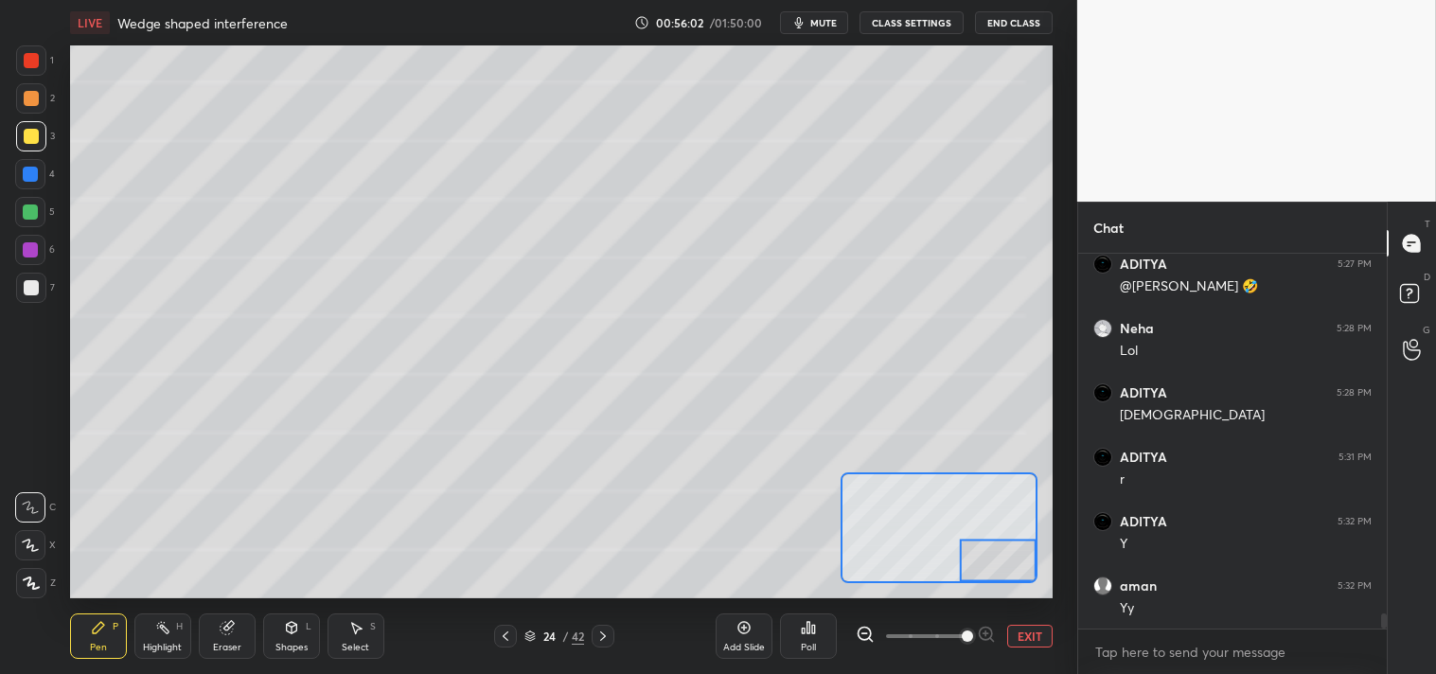
scroll to position [8803, 0]
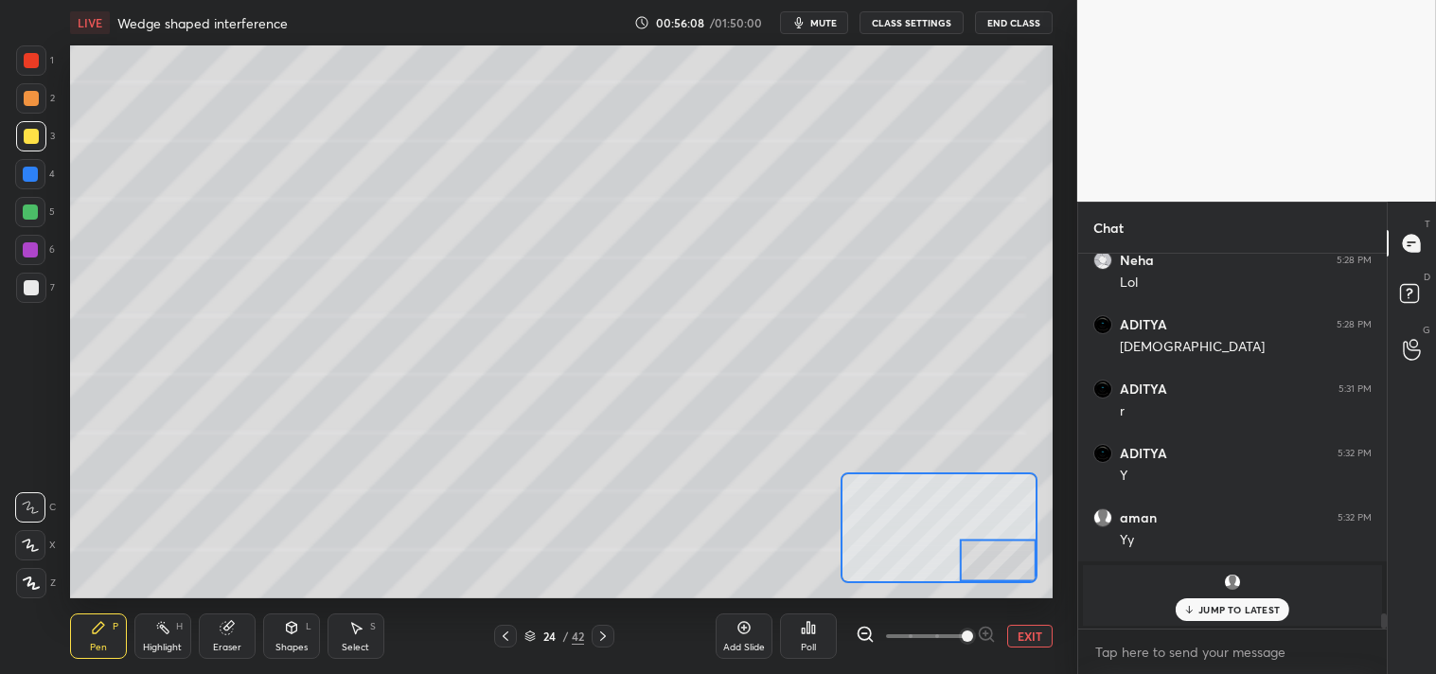
click at [1032, 648] on div "Add Slide Poll EXIT" at bounding box center [884, 636] width 337 height 106
click at [1029, 646] on button "EXIT" at bounding box center [1029, 636] width 45 height 23
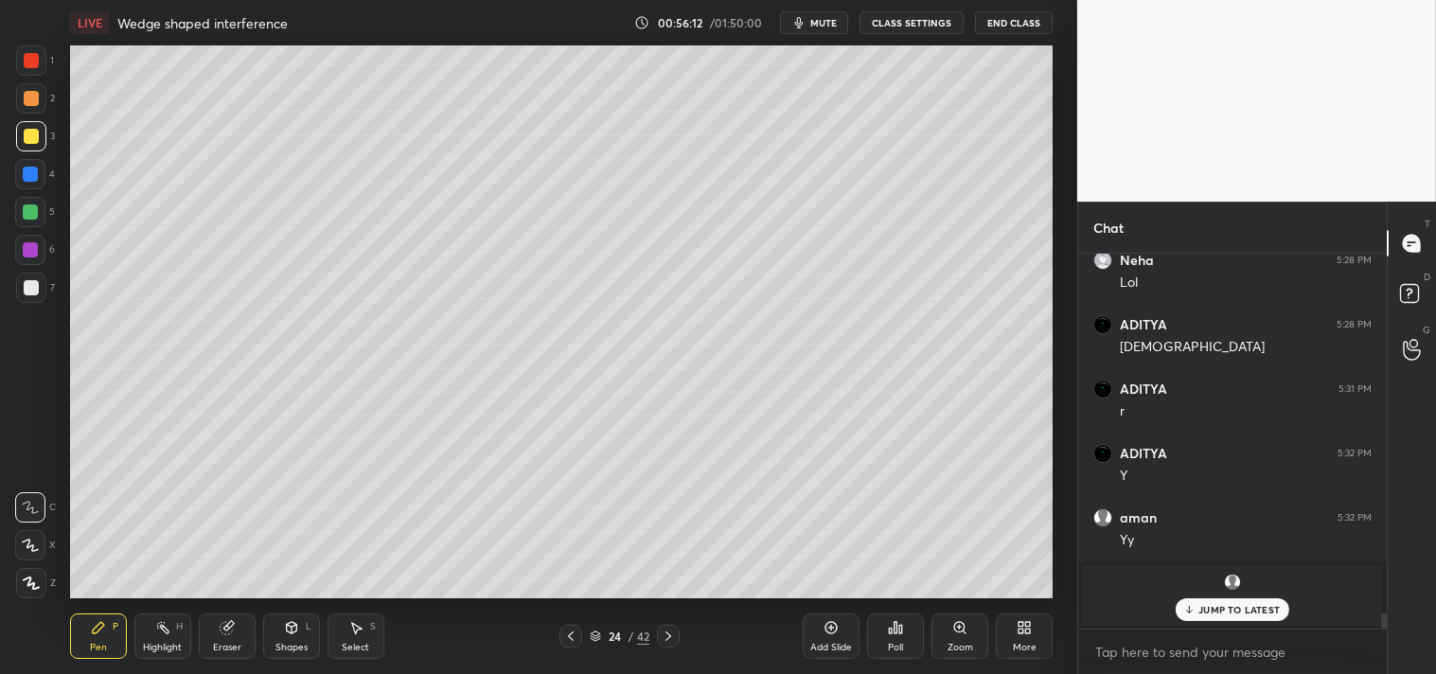
click at [959, 634] on icon at bounding box center [960, 627] width 15 height 15
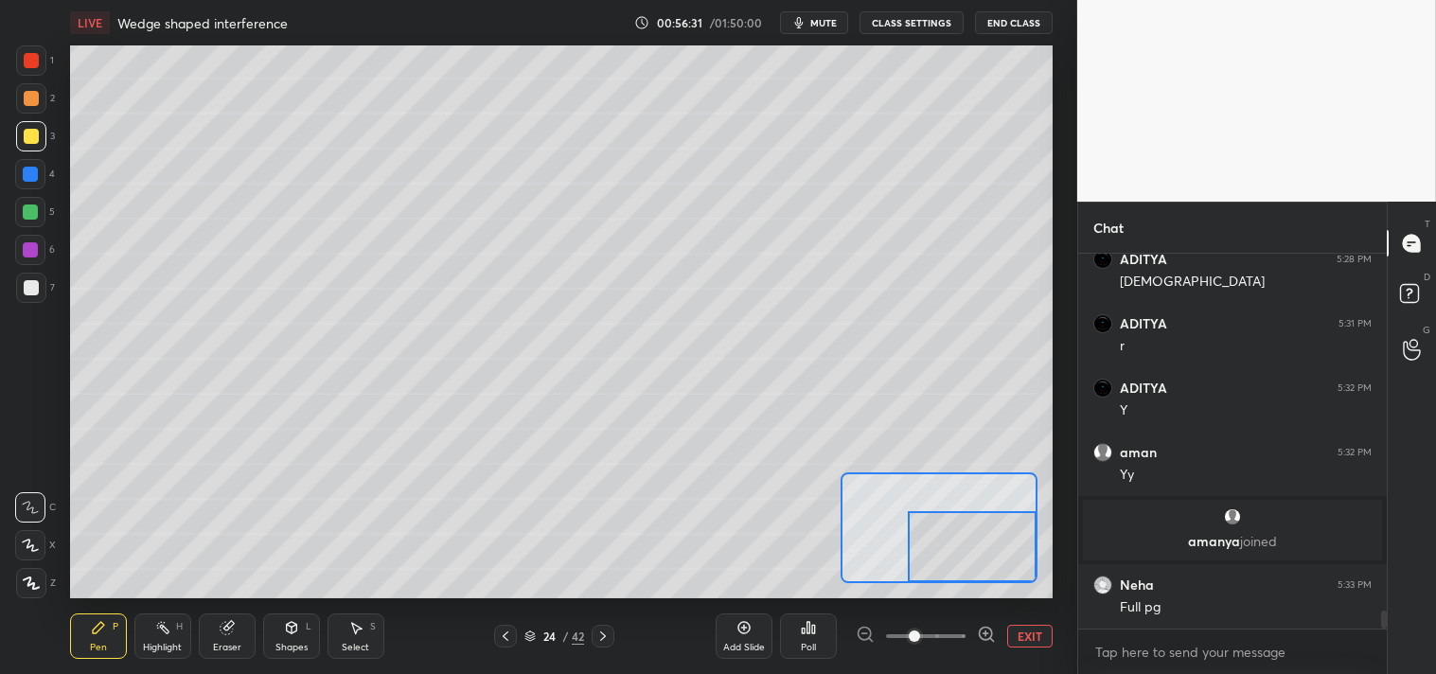
scroll to position [7575, 0]
click at [1019, 646] on button "EXIT" at bounding box center [1029, 636] width 45 height 23
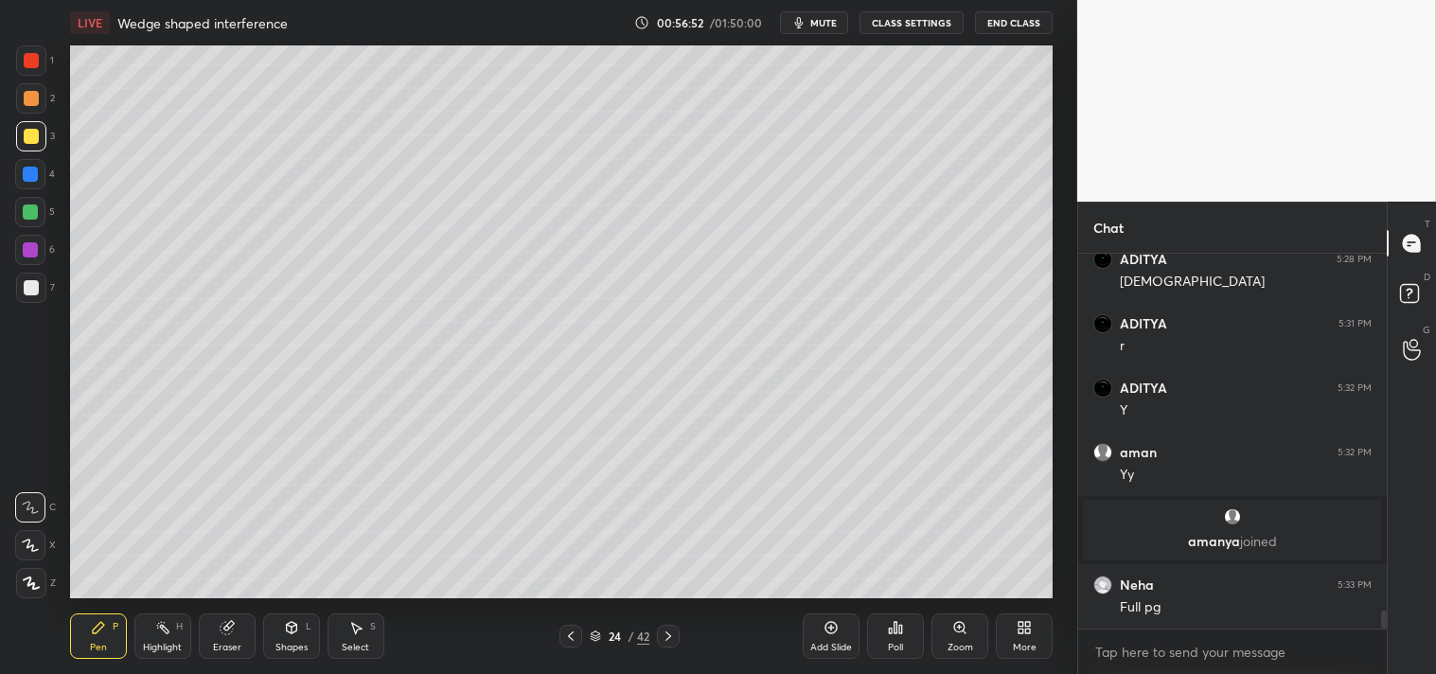
click at [834, 632] on icon at bounding box center [831, 627] width 15 height 15
click at [284, 621] on icon at bounding box center [291, 627] width 15 height 15
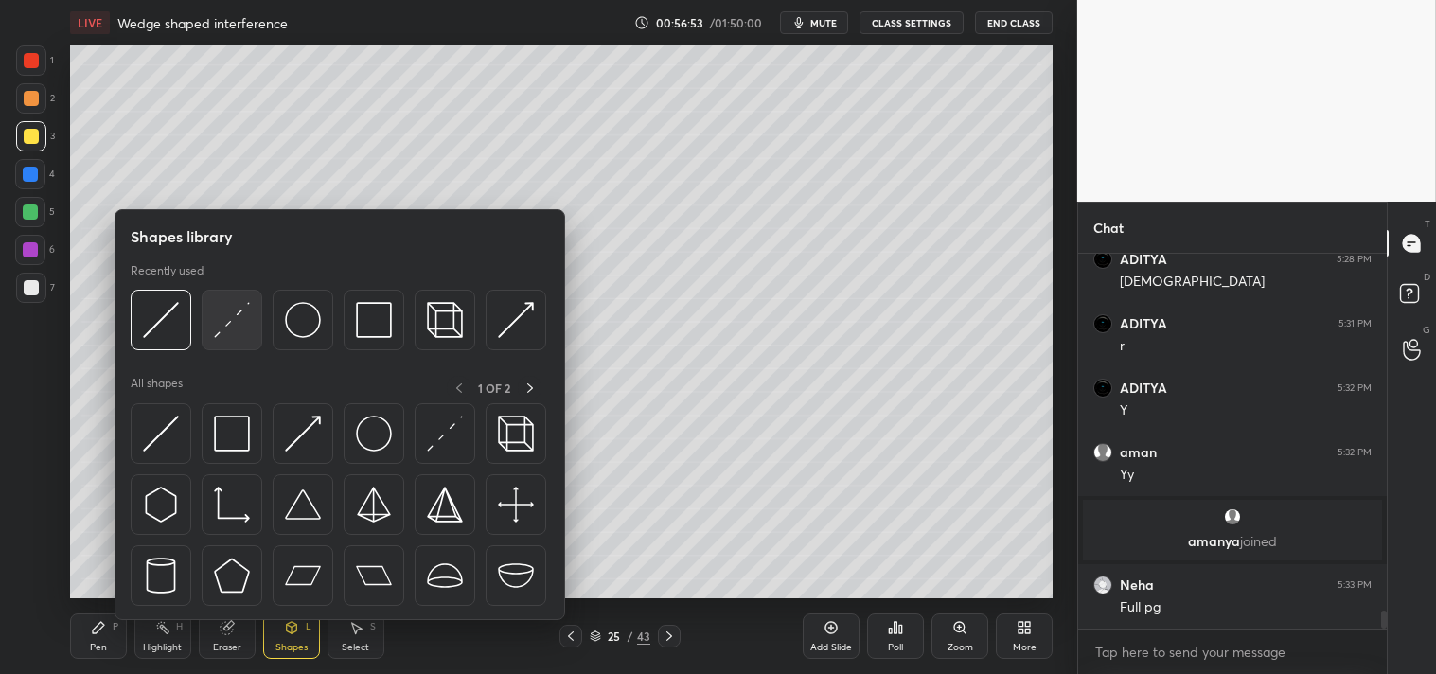
click at [241, 314] on img at bounding box center [232, 320] width 36 height 36
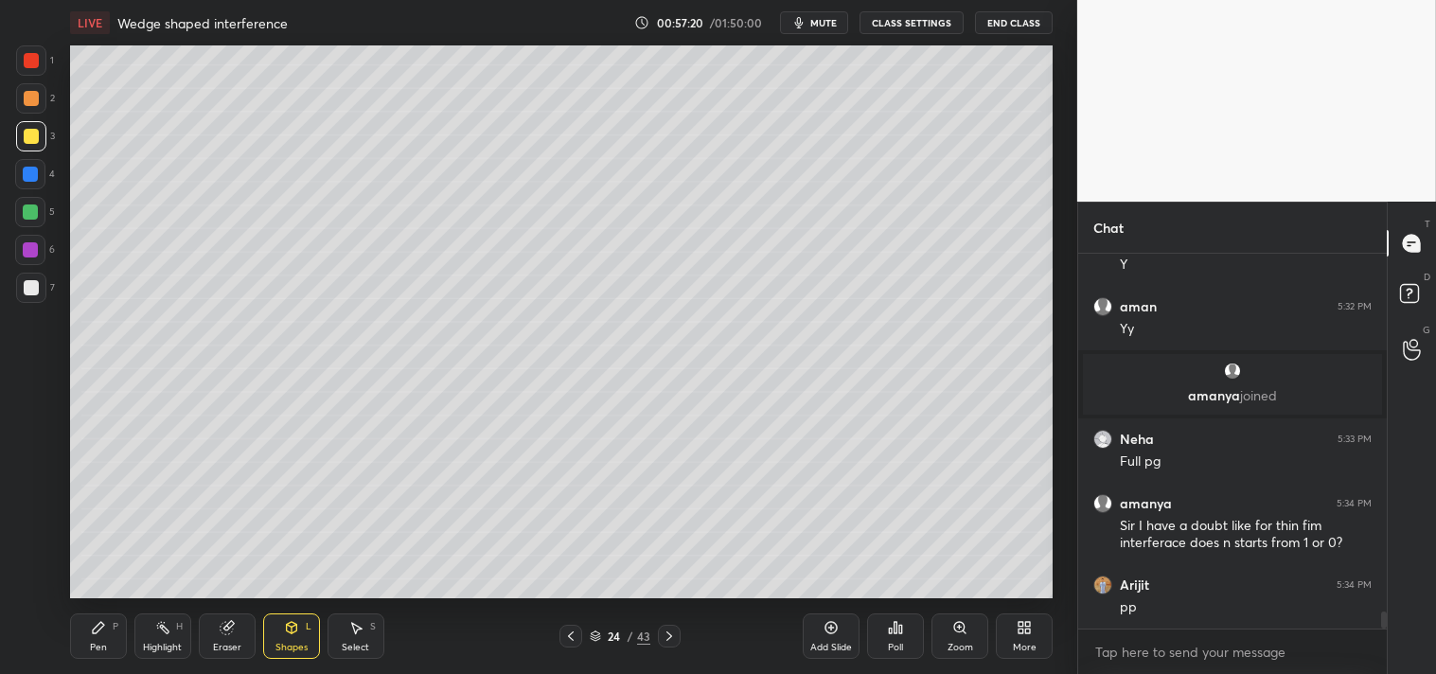
scroll to position [7785, 0]
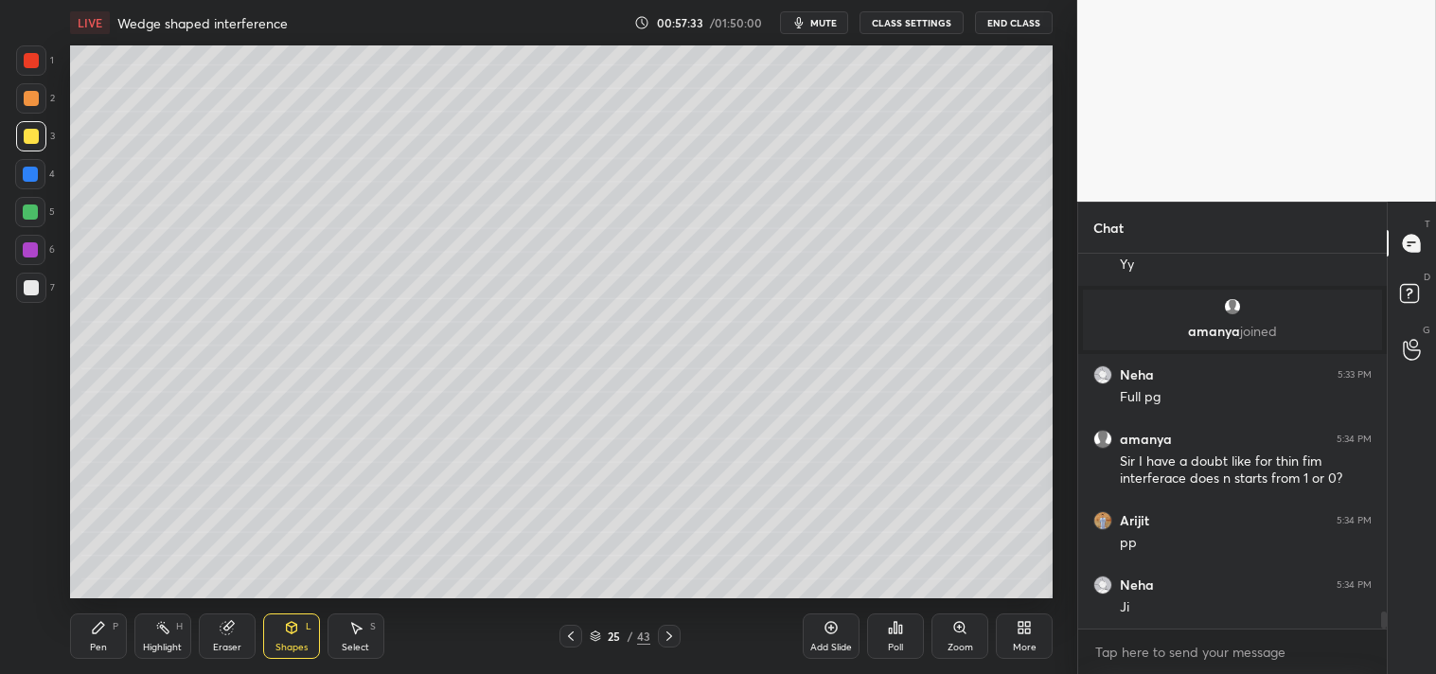
click at [966, 654] on div "Zoom" at bounding box center [960, 636] width 57 height 45
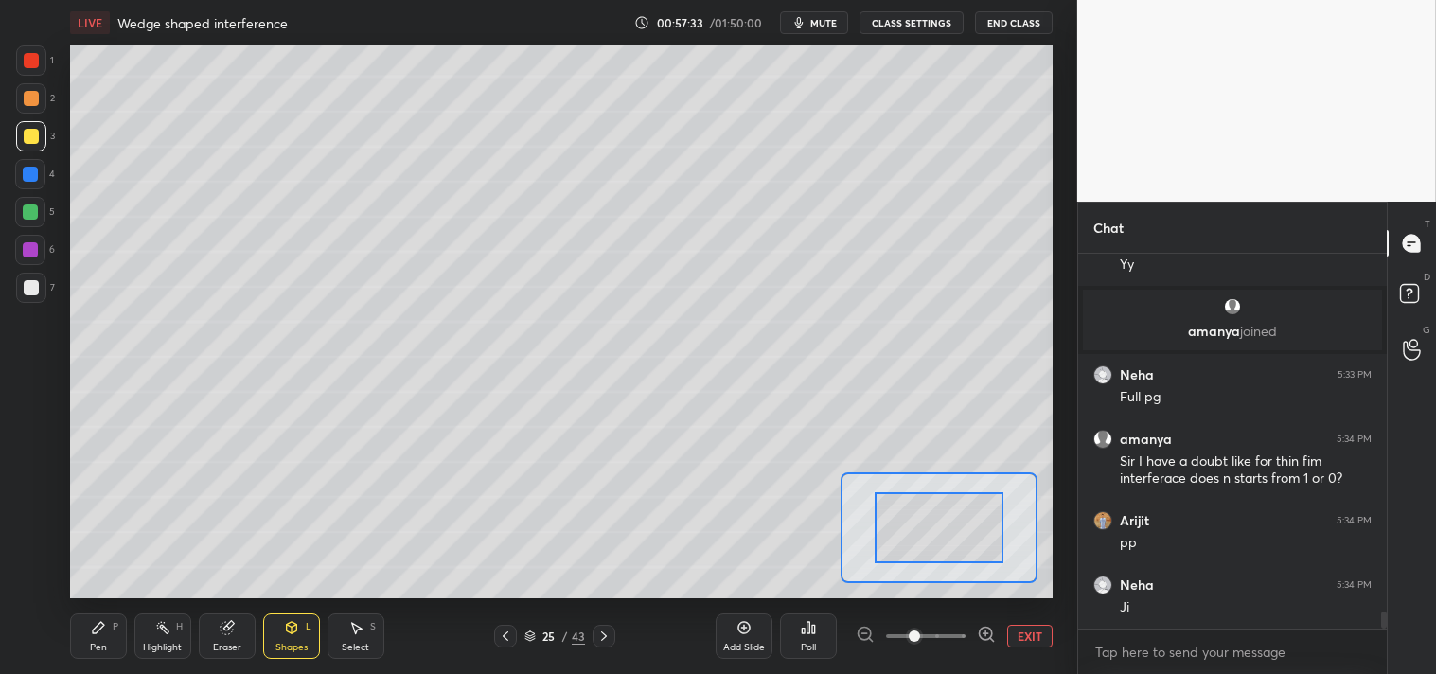
click at [920, 642] on span at bounding box center [914, 636] width 11 height 11
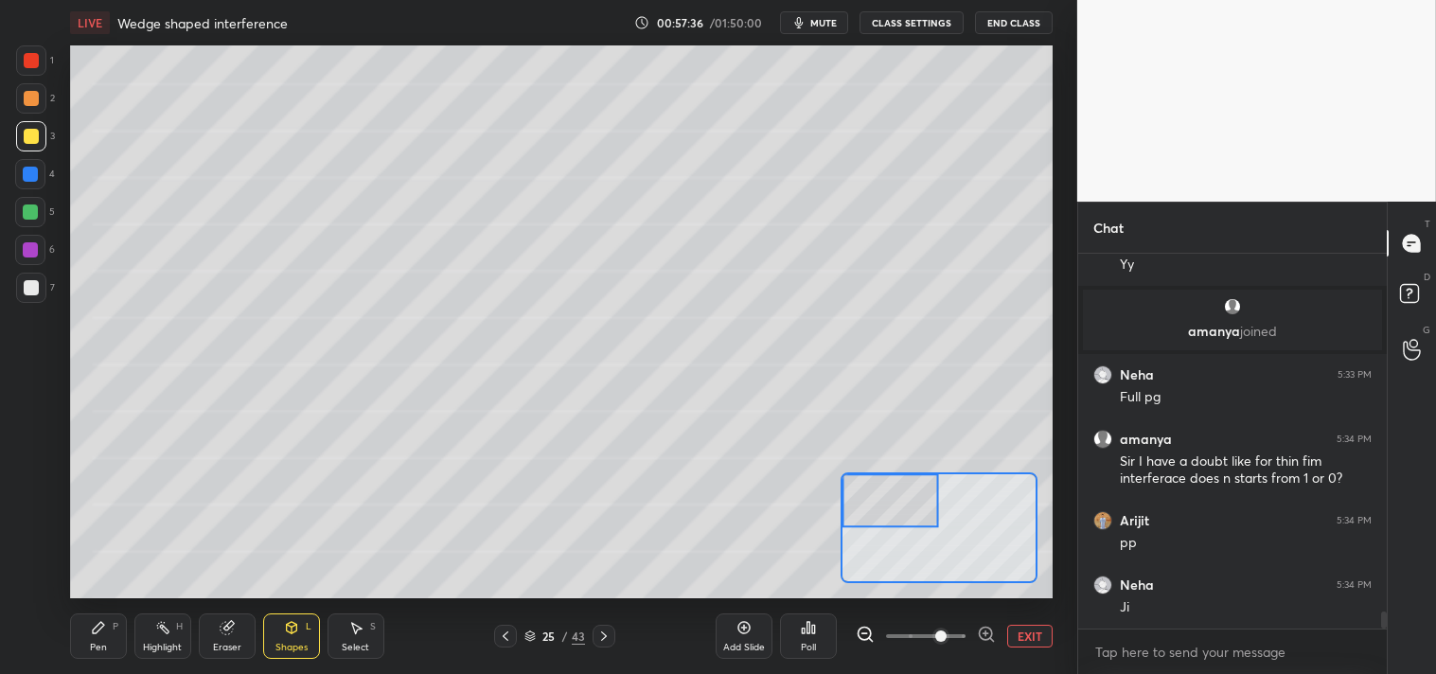
click at [88, 639] on div "Pen P" at bounding box center [98, 636] width 57 height 45
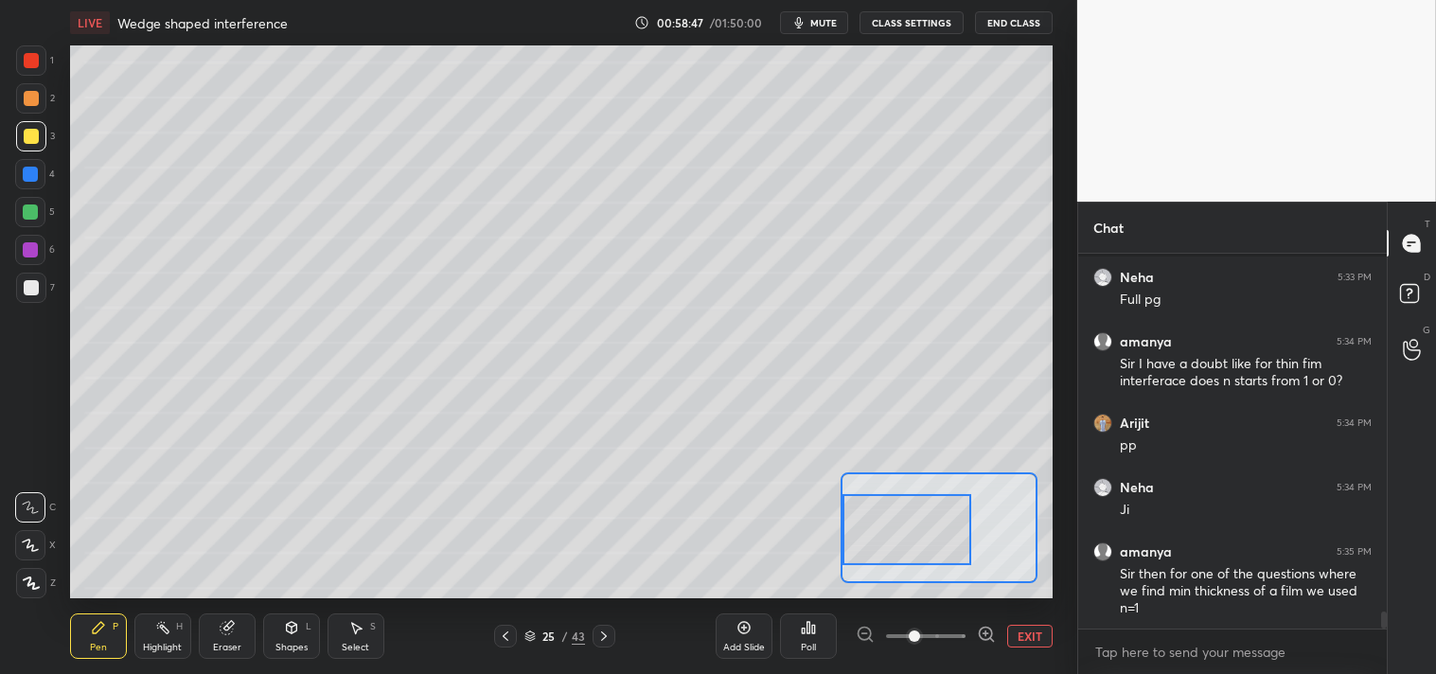
scroll to position [7948, 0]
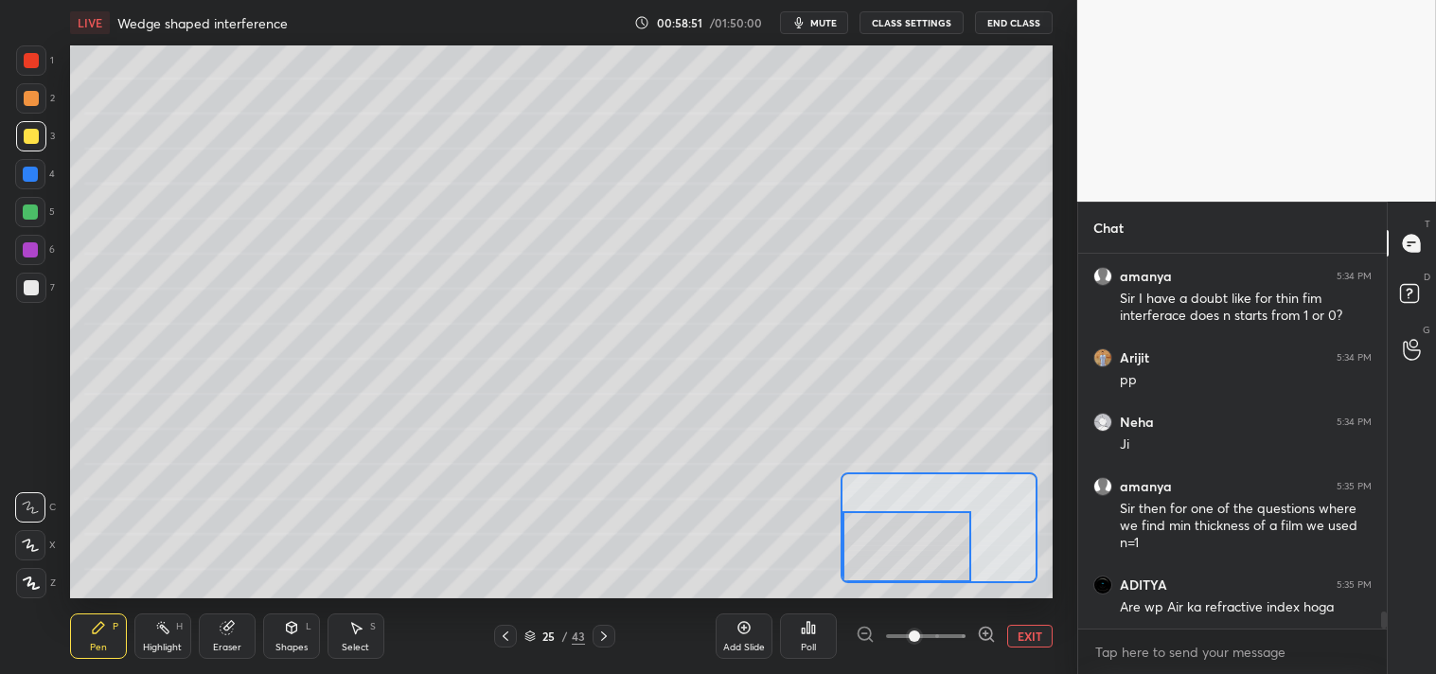
click at [88, 626] on div "Pen P" at bounding box center [98, 636] width 57 height 45
click at [1024, 630] on button "EXIT" at bounding box center [1029, 636] width 45 height 23
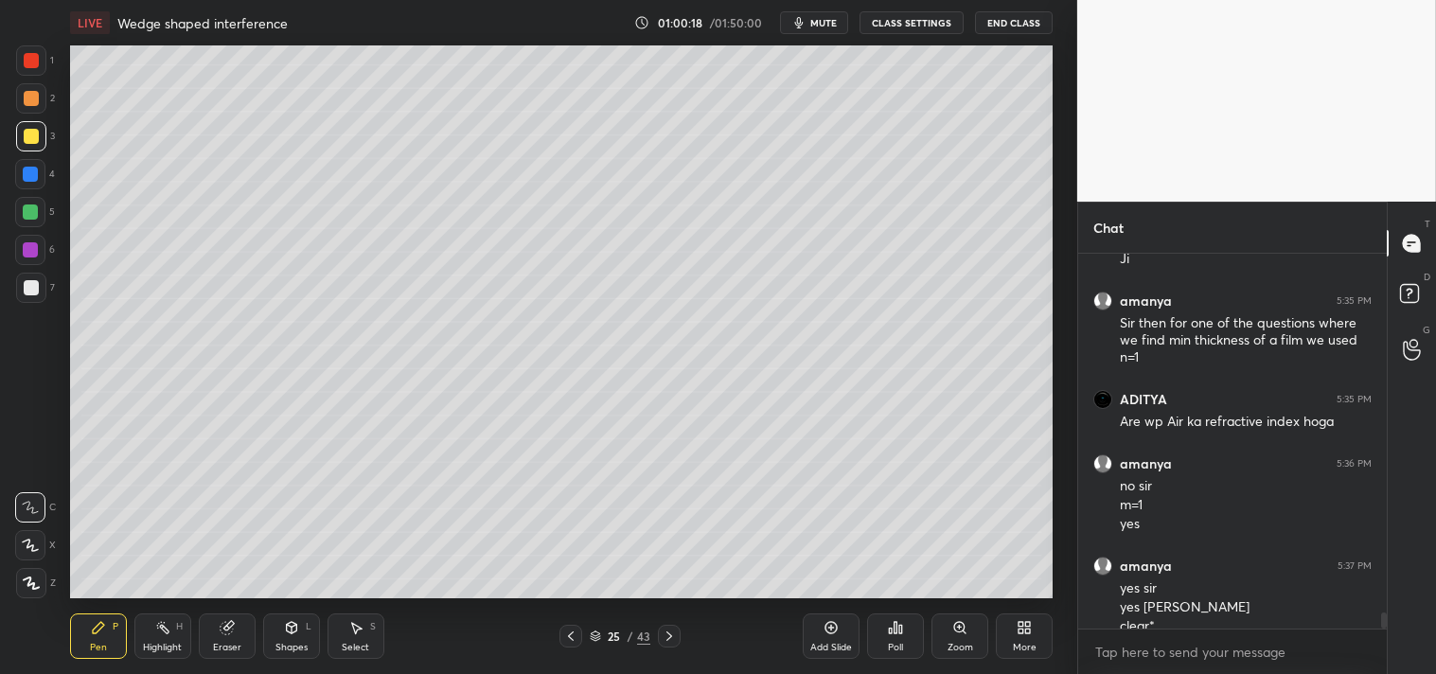
scroll to position [8152, 0]
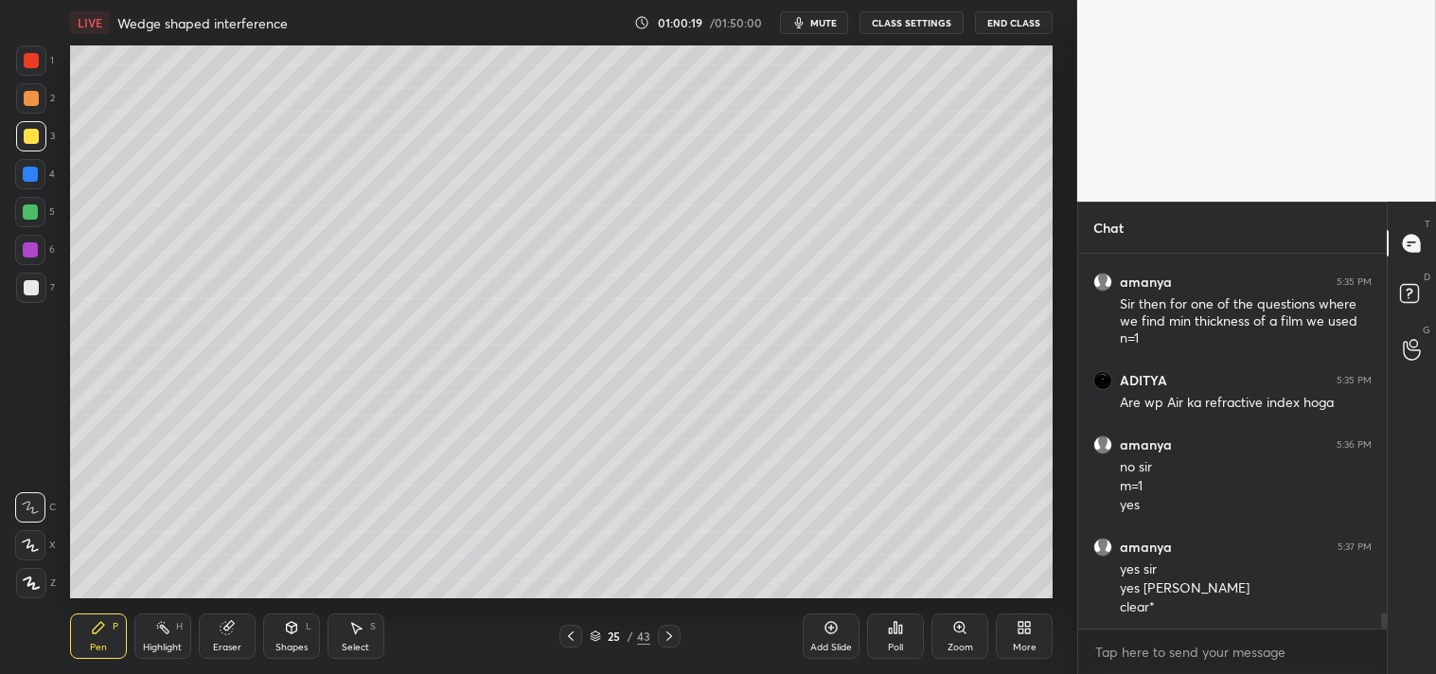
click at [278, 643] on div "Shapes" at bounding box center [292, 647] width 32 height 9
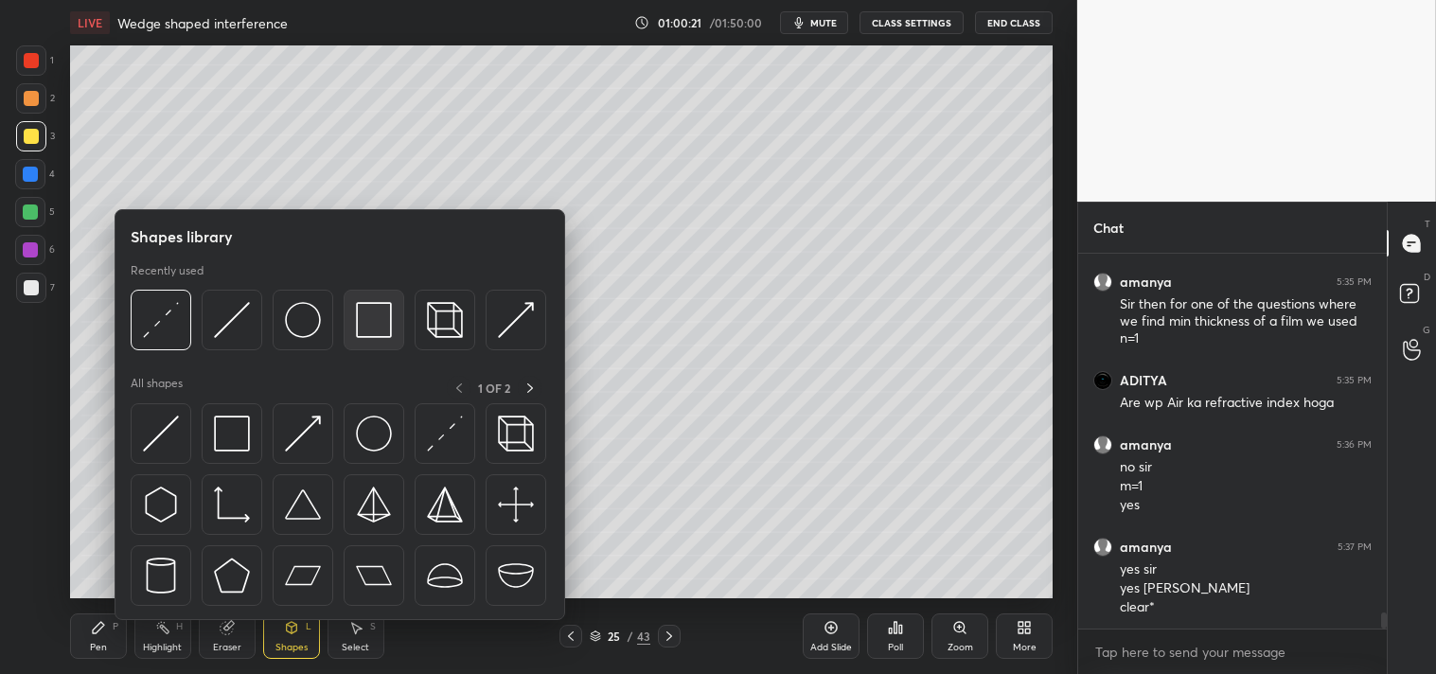
click at [377, 319] on img at bounding box center [374, 320] width 36 height 36
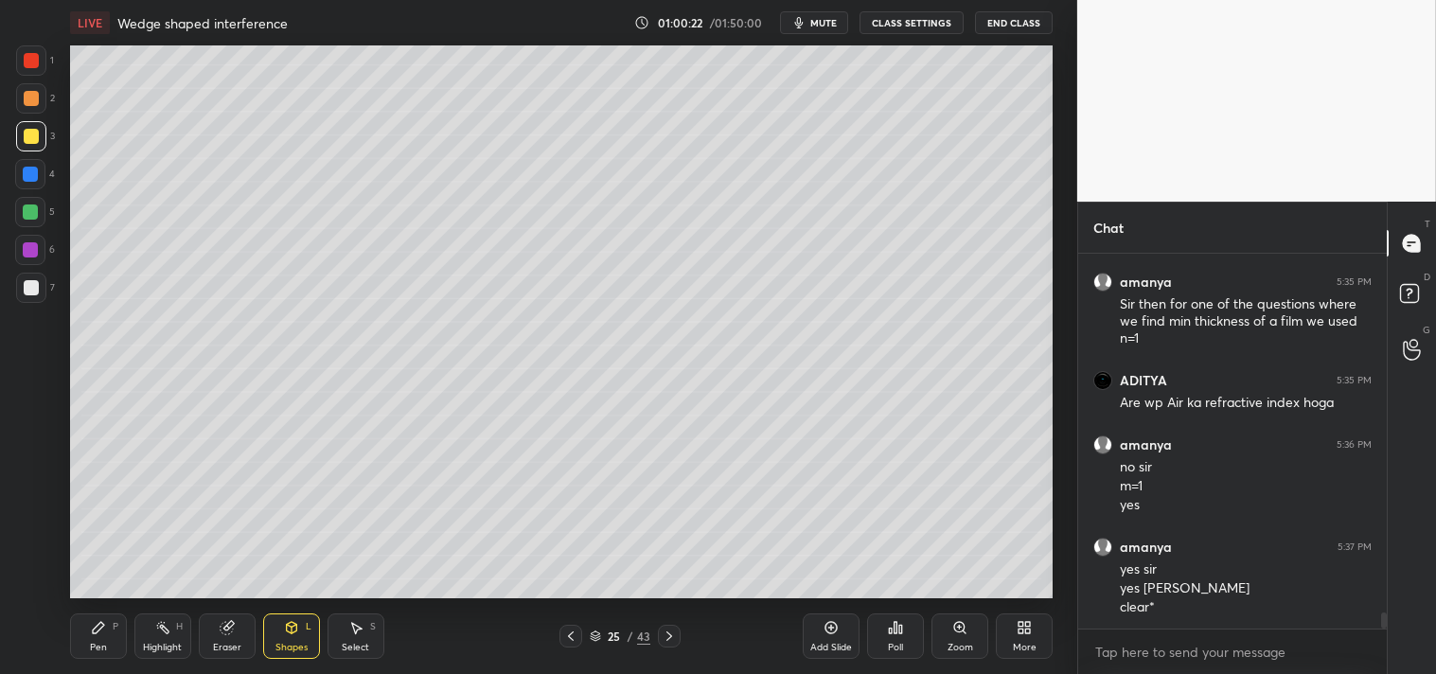
click at [351, 627] on icon at bounding box center [355, 627] width 15 height 15
click at [219, 639] on div "Eraser" at bounding box center [227, 636] width 57 height 45
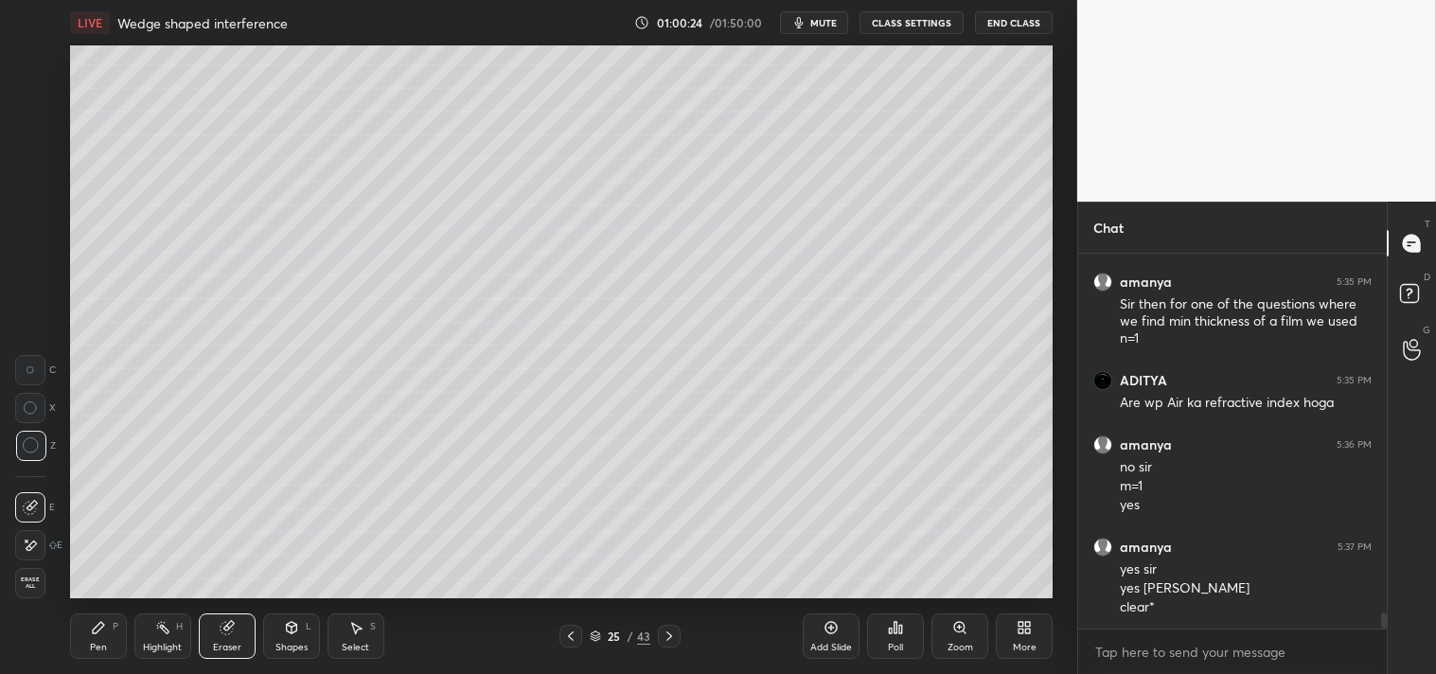
click at [49, 541] on div "E" at bounding box center [38, 545] width 47 height 30
click at [29, 507] on icon at bounding box center [30, 507] width 15 height 15
click at [90, 644] on div "Pen" at bounding box center [98, 647] width 17 height 9
click at [102, 650] on div "Pen" at bounding box center [98, 647] width 17 height 9
click at [286, 643] on div "Shapes" at bounding box center [292, 647] width 32 height 9
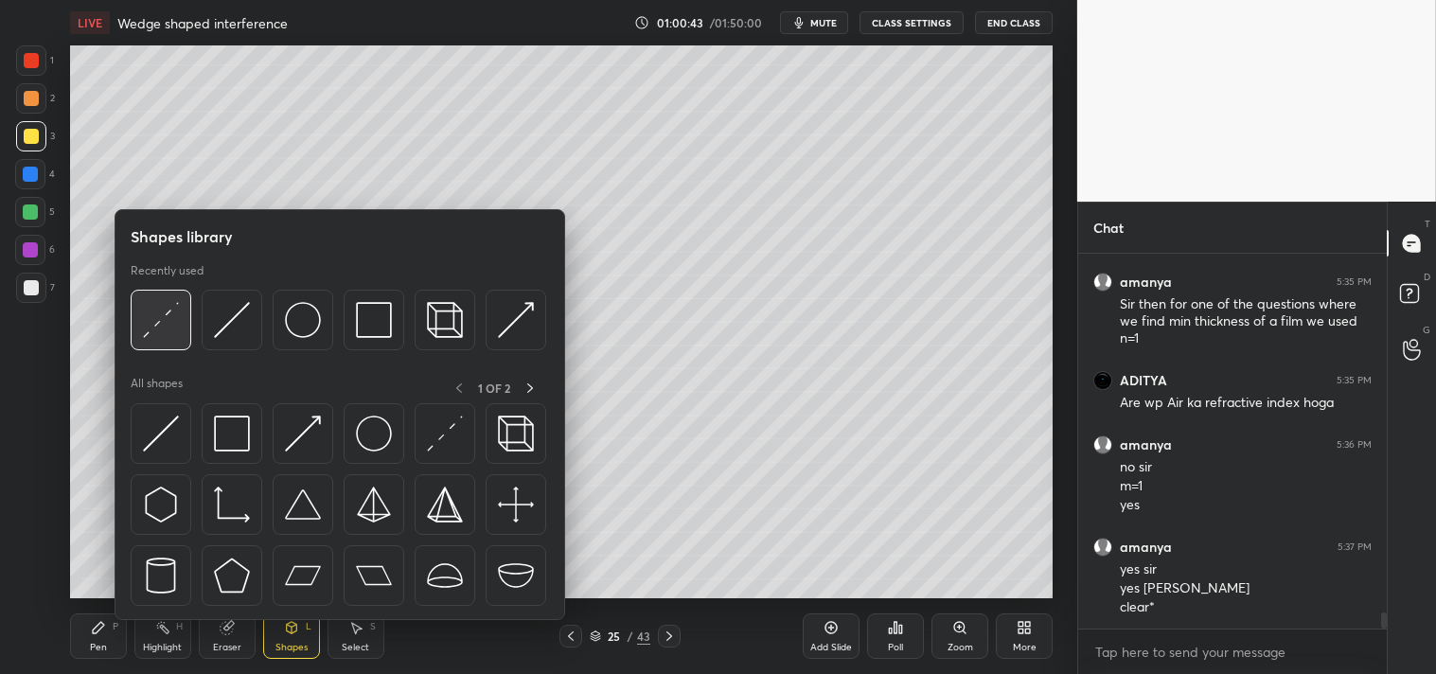
click at [149, 335] on img at bounding box center [161, 320] width 36 height 36
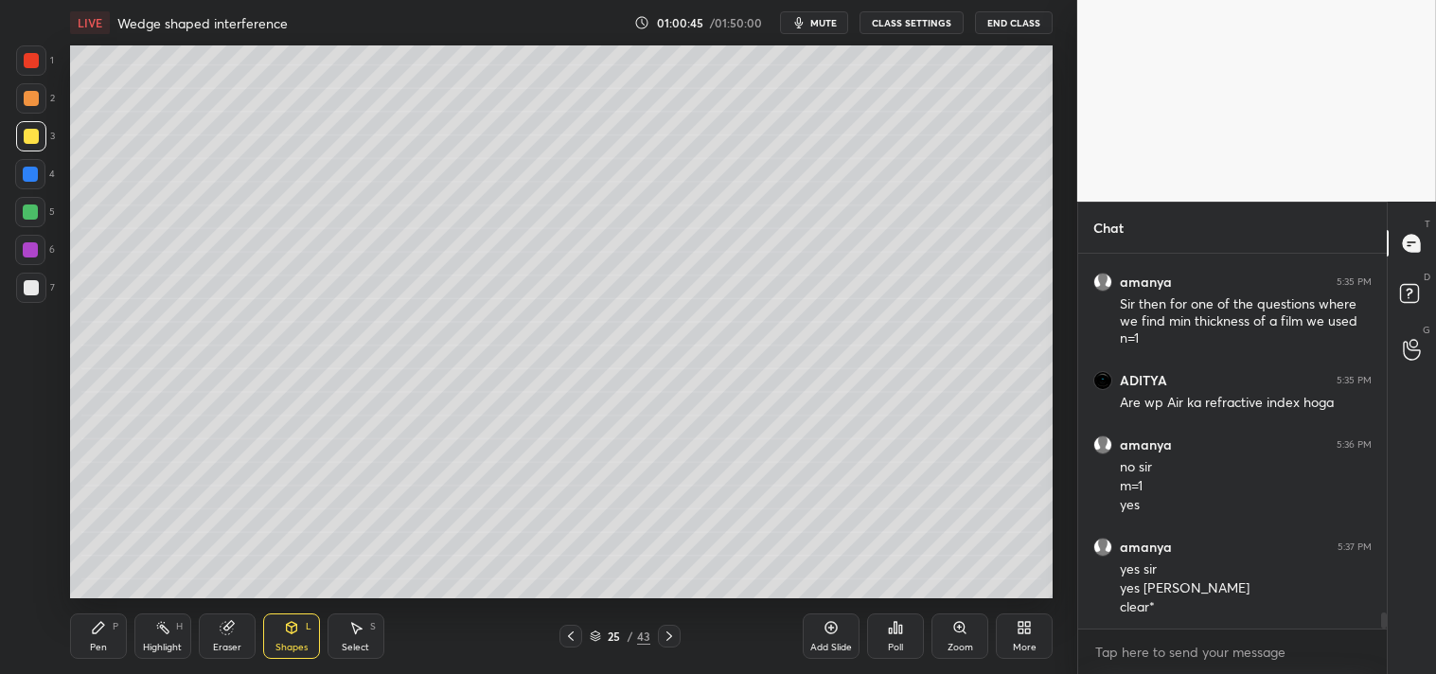
click at [104, 646] on div "Pen" at bounding box center [98, 647] width 17 height 9
click at [968, 630] on icon at bounding box center [960, 627] width 15 height 15
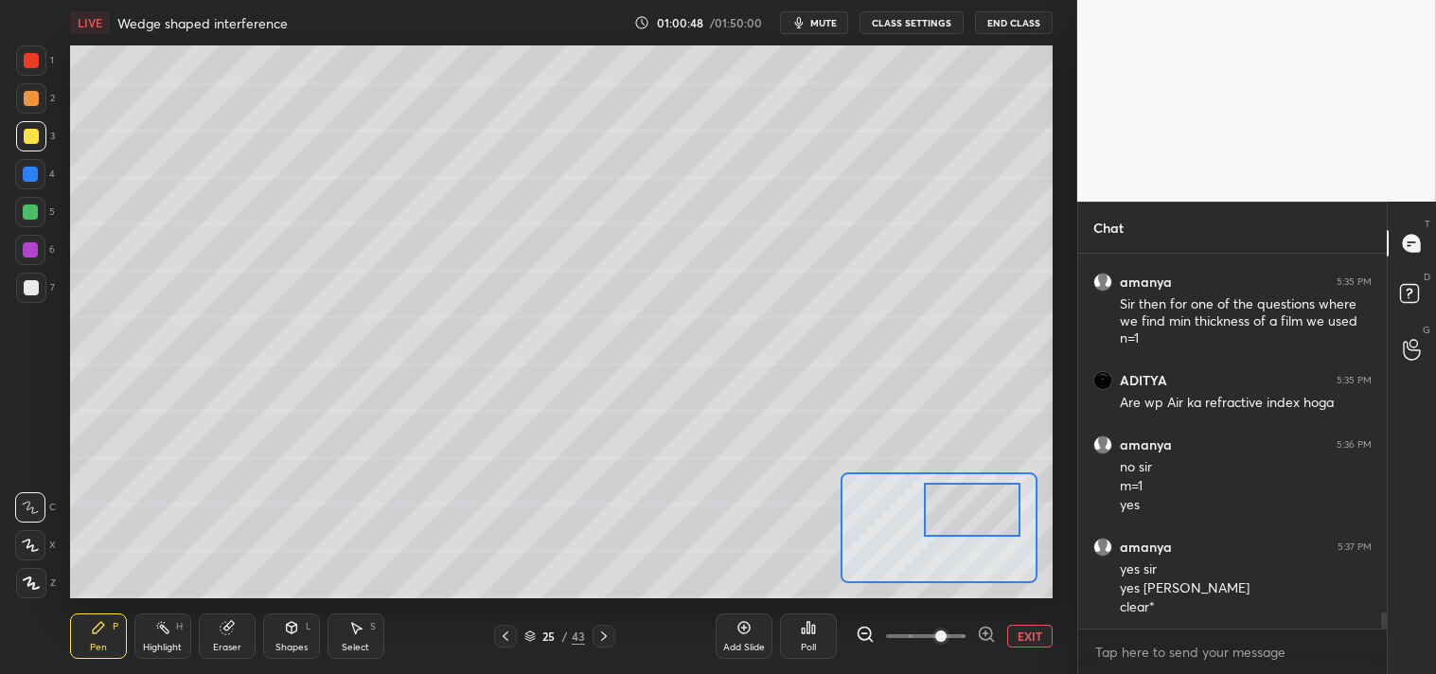
click at [982, 487] on div at bounding box center [972, 509] width 97 height 53
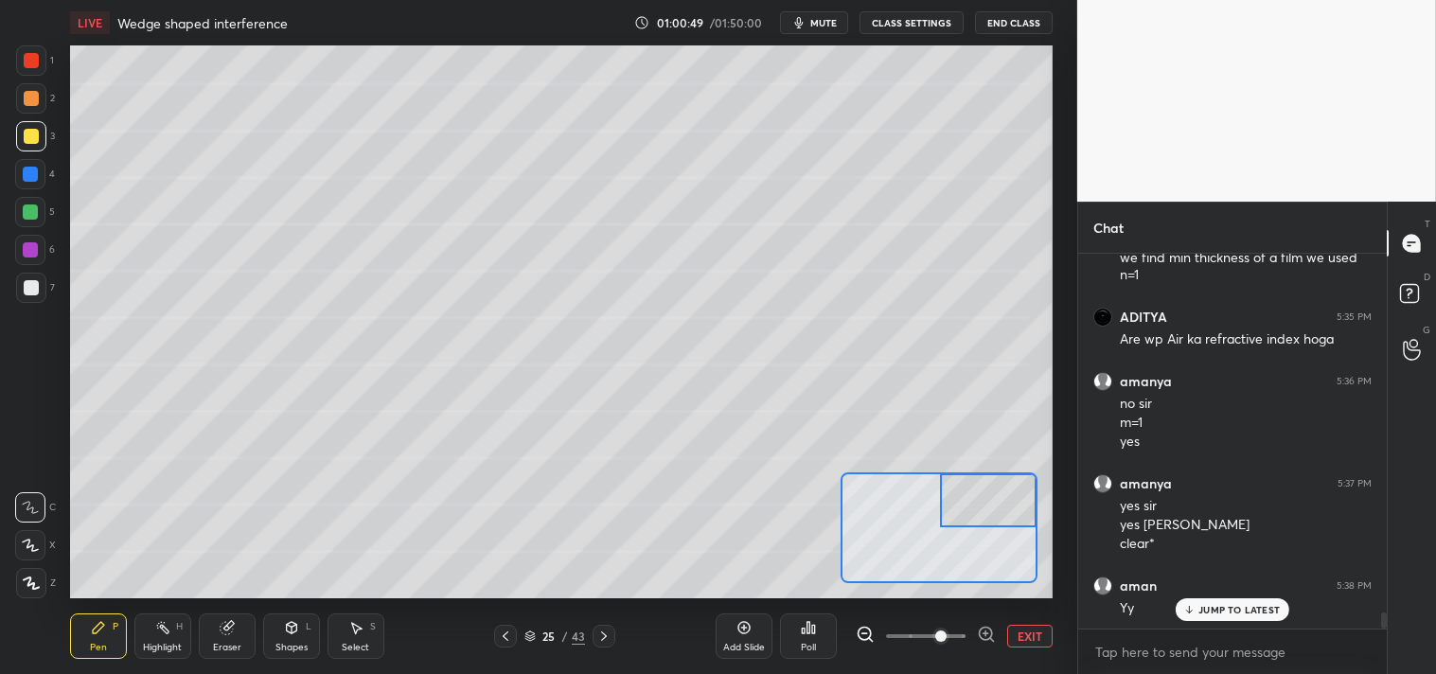
click at [22, 296] on div at bounding box center [31, 288] width 30 height 30
click at [25, 292] on div at bounding box center [31, 287] width 15 height 15
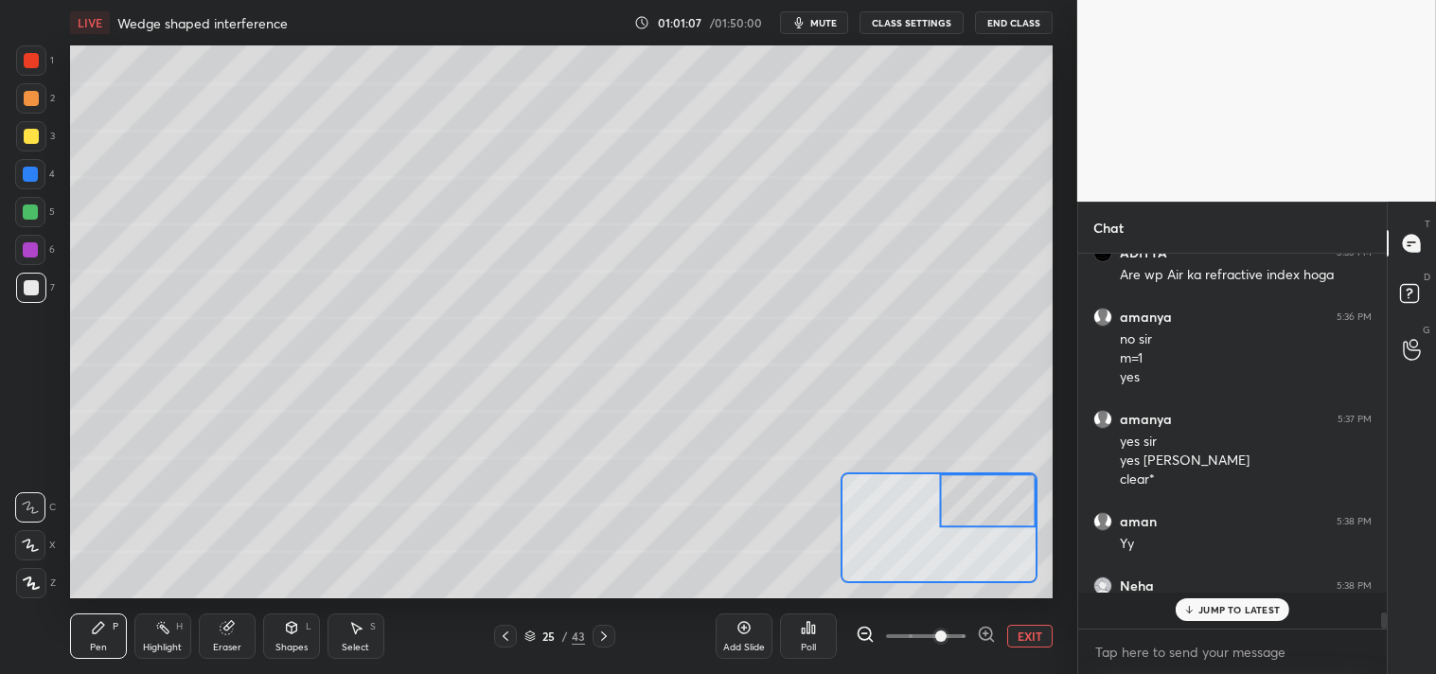
scroll to position [8280, 0]
click at [223, 639] on div "Eraser" at bounding box center [227, 636] width 57 height 45
click at [98, 631] on icon at bounding box center [98, 627] width 11 height 11
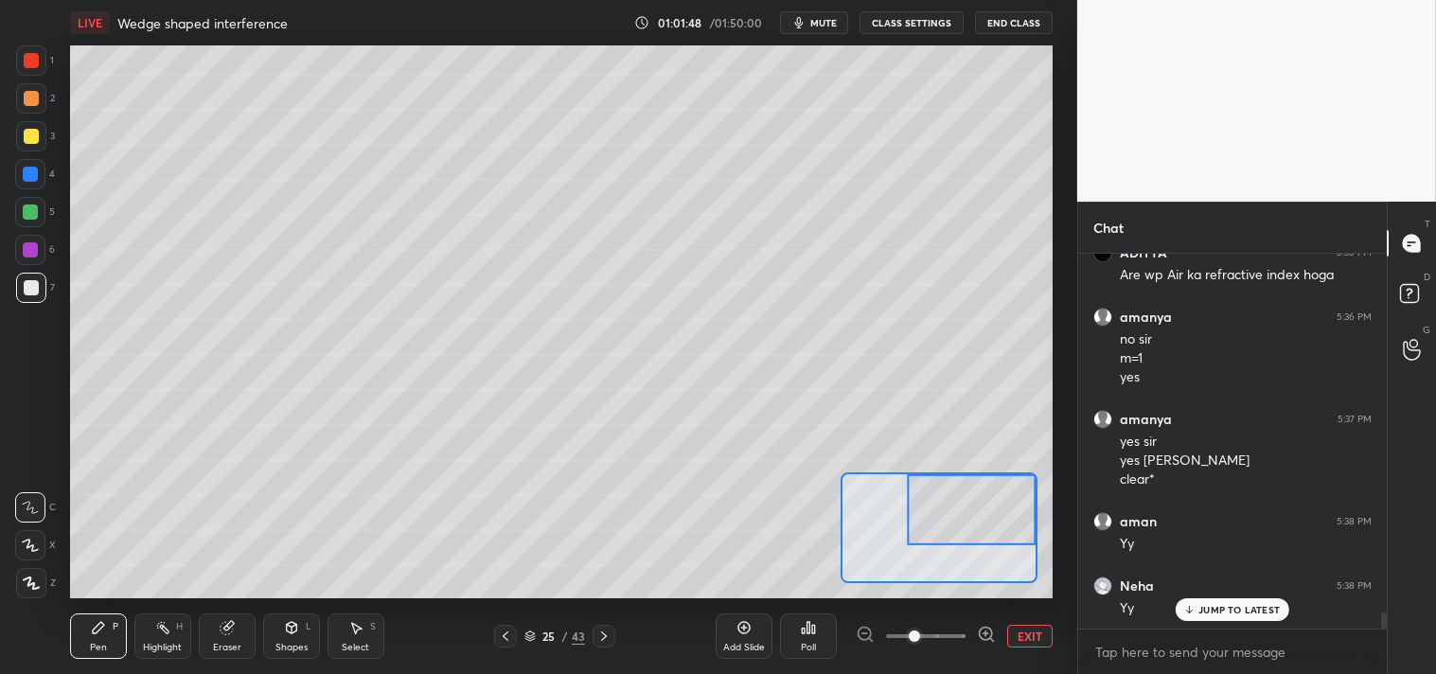
click at [1028, 632] on button "EXIT" at bounding box center [1029, 636] width 45 height 23
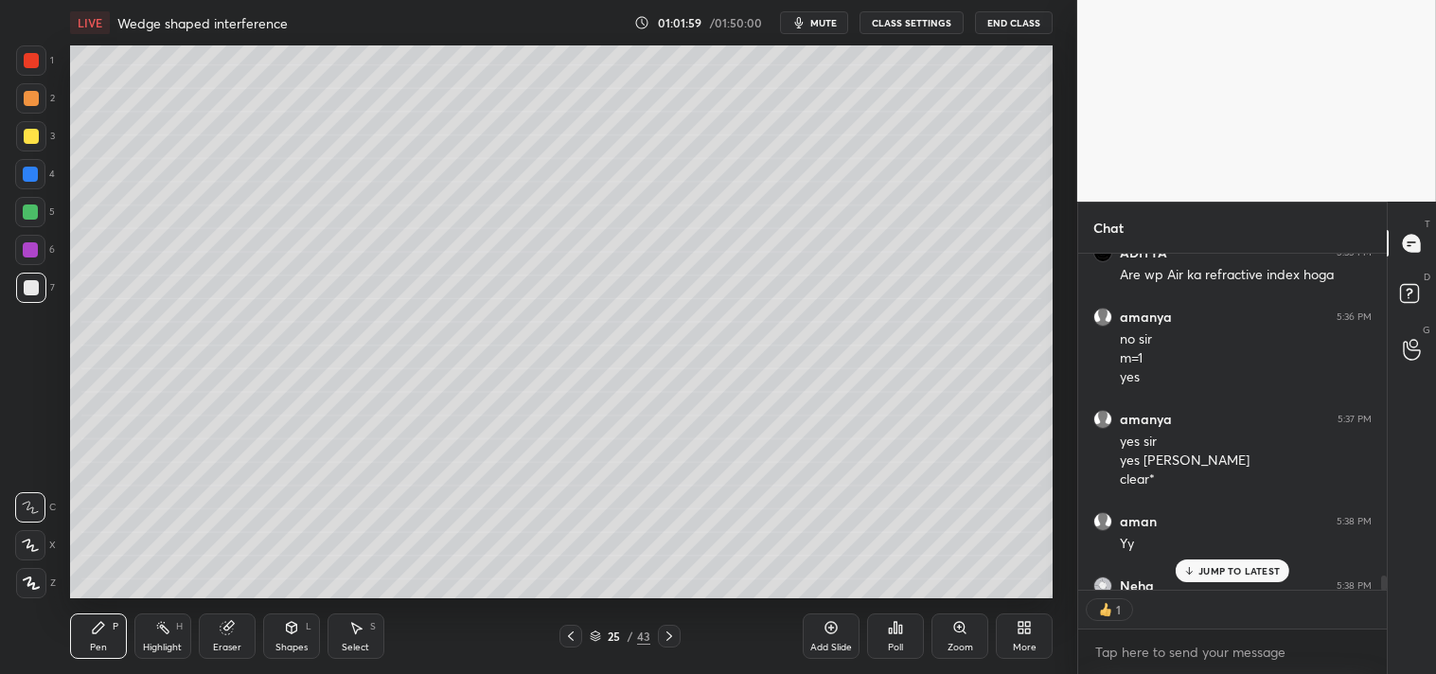
scroll to position [6, 5]
click at [976, 638] on div "Zoom" at bounding box center [960, 636] width 57 height 45
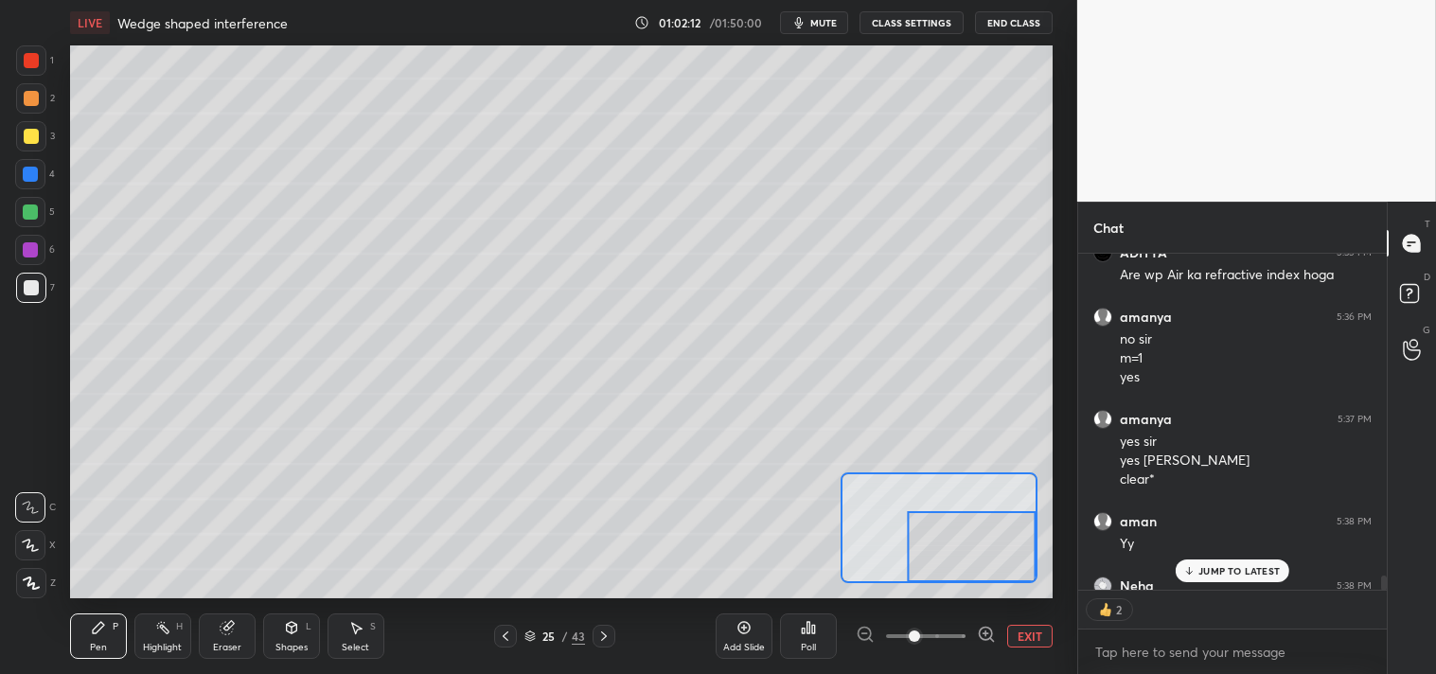
click at [1018, 638] on button "EXIT" at bounding box center [1029, 636] width 45 height 23
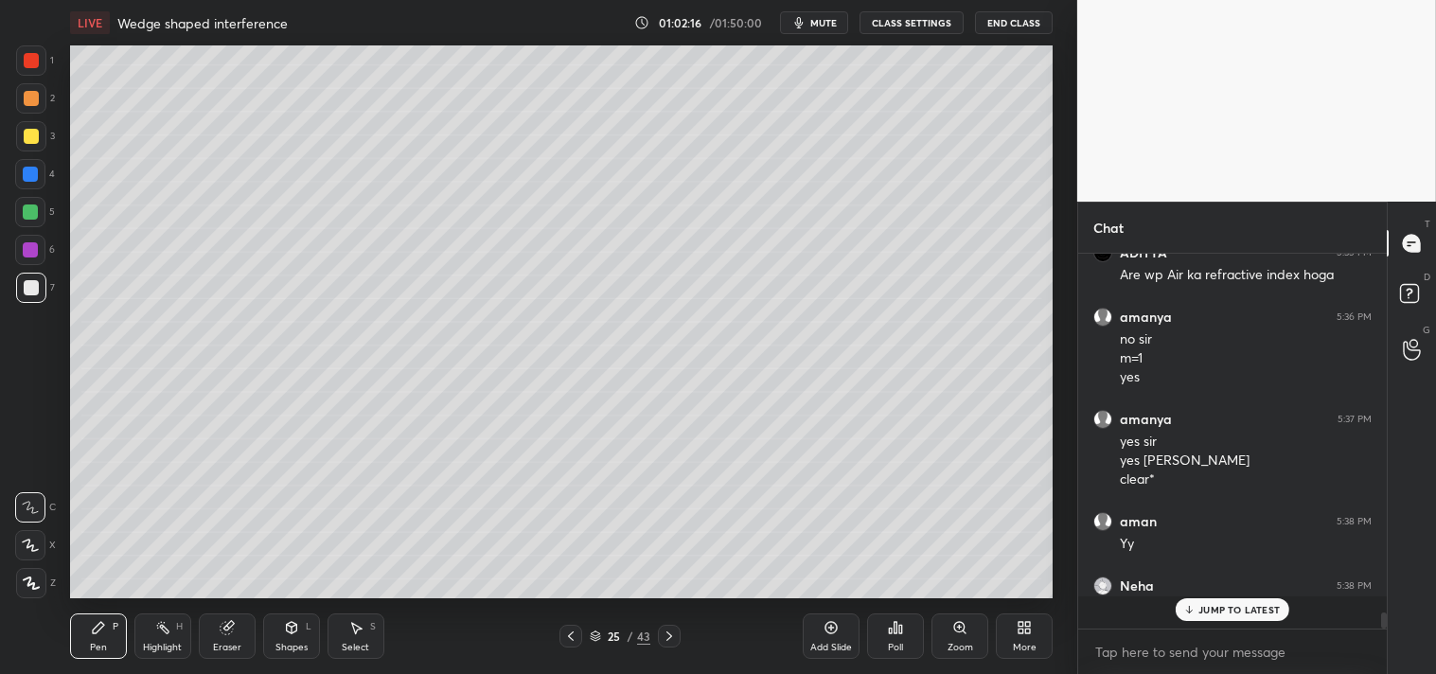
scroll to position [8280, 0]
click at [829, 634] on icon at bounding box center [831, 627] width 15 height 15
click at [1176, 651] on textarea at bounding box center [1233, 652] width 278 height 30
type textarea "x"
type textarea "e"
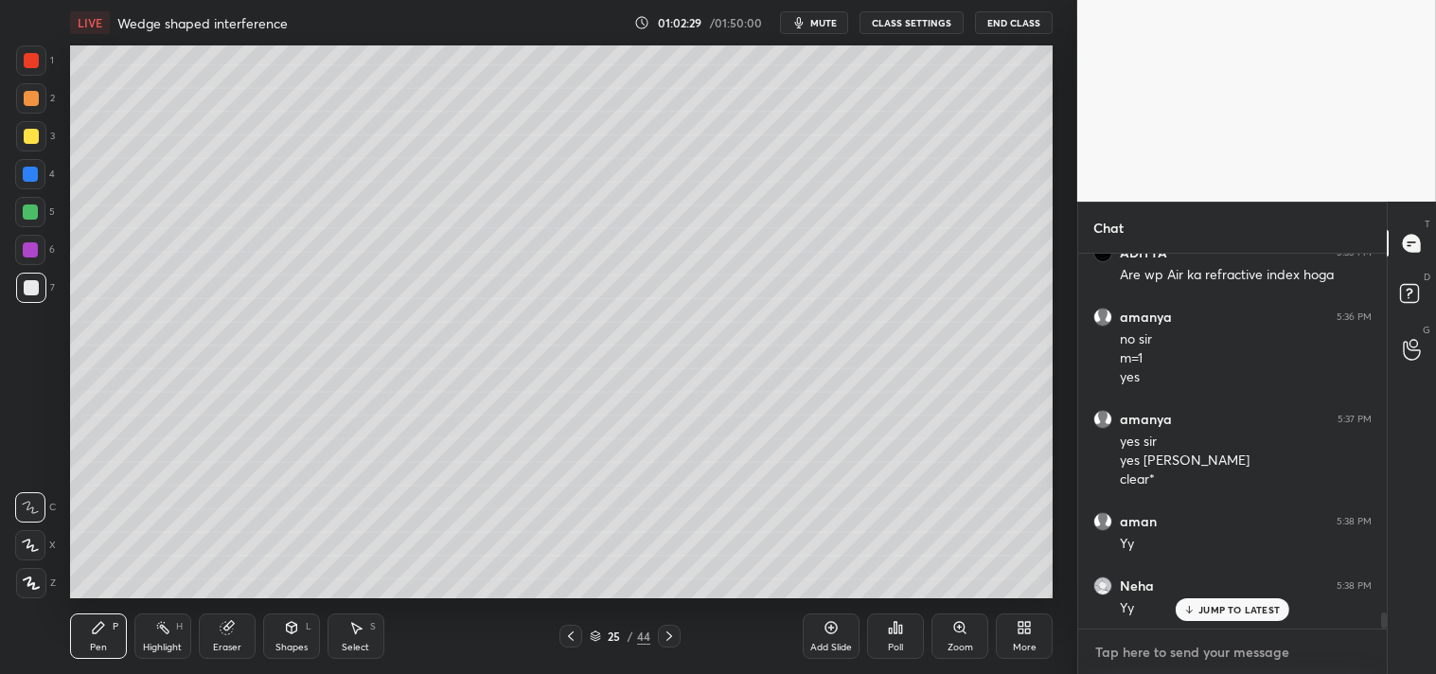
type textarea "x"
type textarea "eye"
type textarea "x"
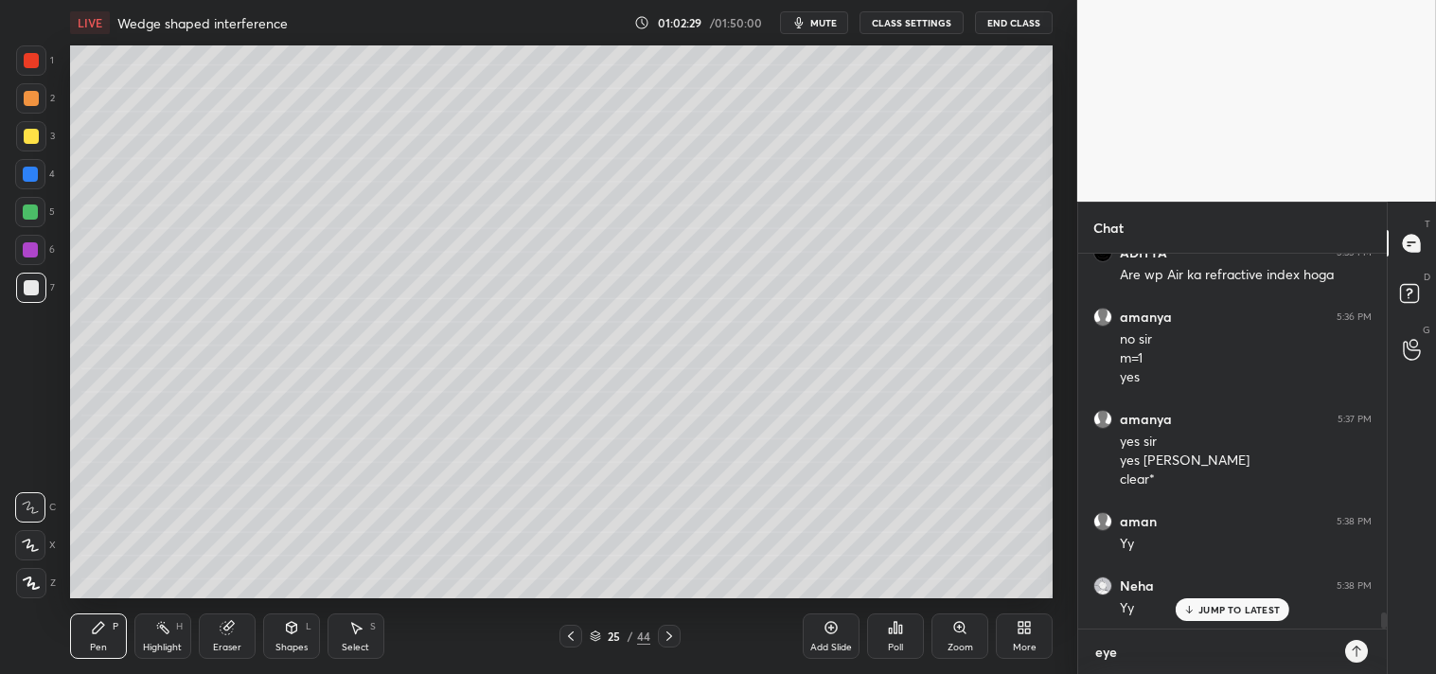
type textarea "eyes"
type textarea "x"
type textarea "eyes"
type textarea "x"
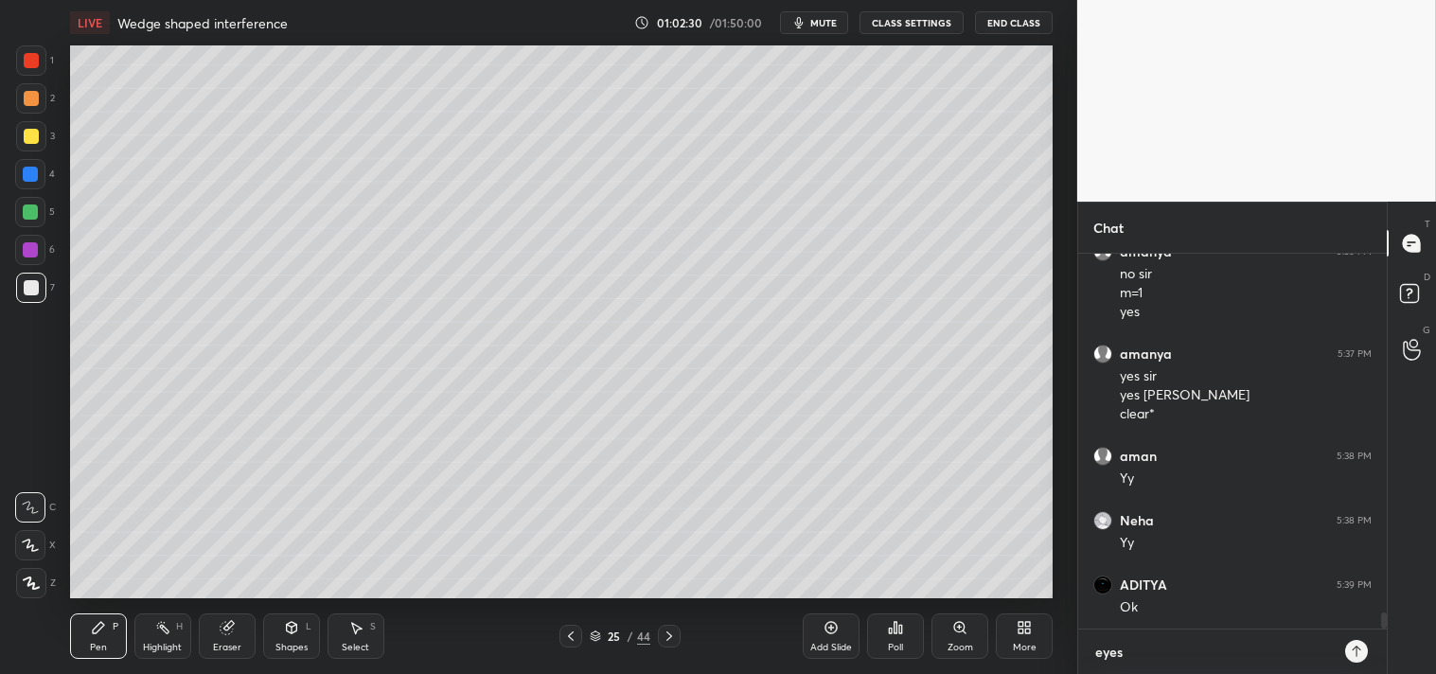
type textarea "eyes b"
type textarea "x"
type textarea "eyes br"
type textarea "x"
type textarea "eyes brk"
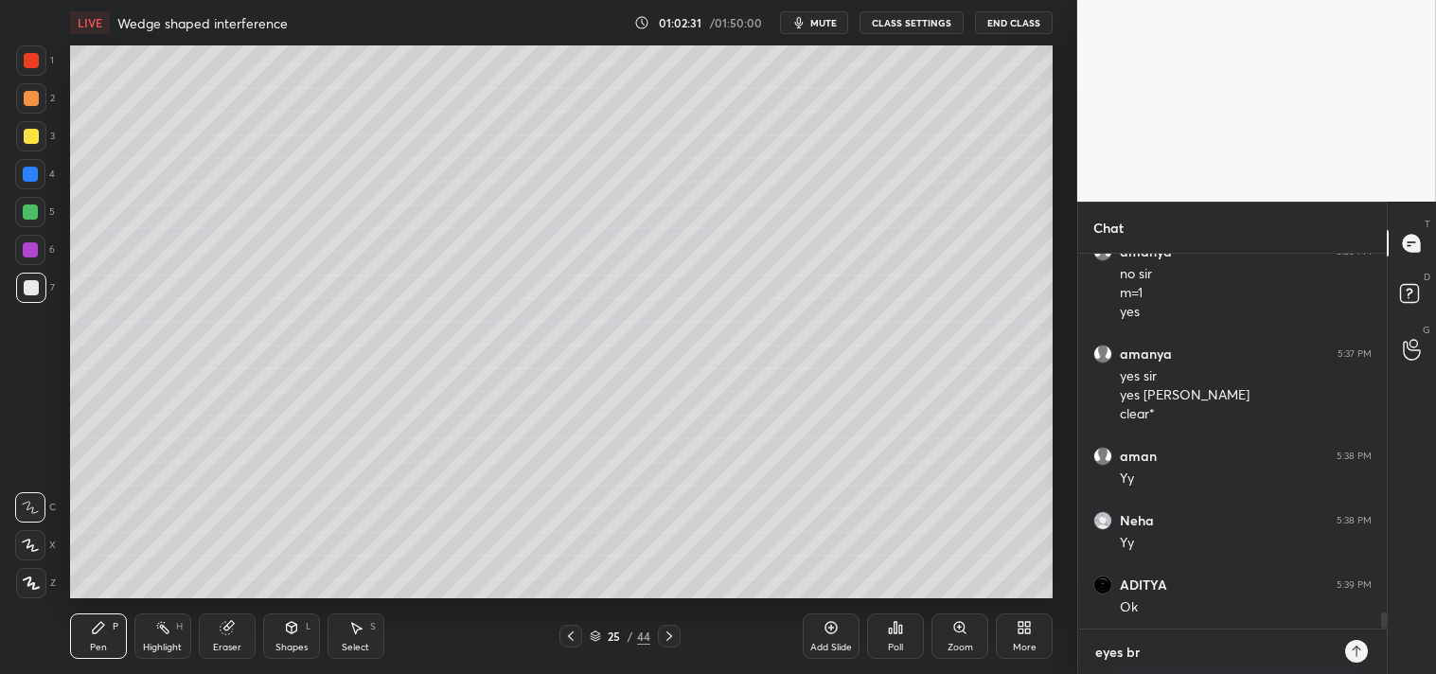
type textarea "x"
type textarea "eyes brk"
type textarea "x"
type textarea "eyes brk 5"
type textarea "x"
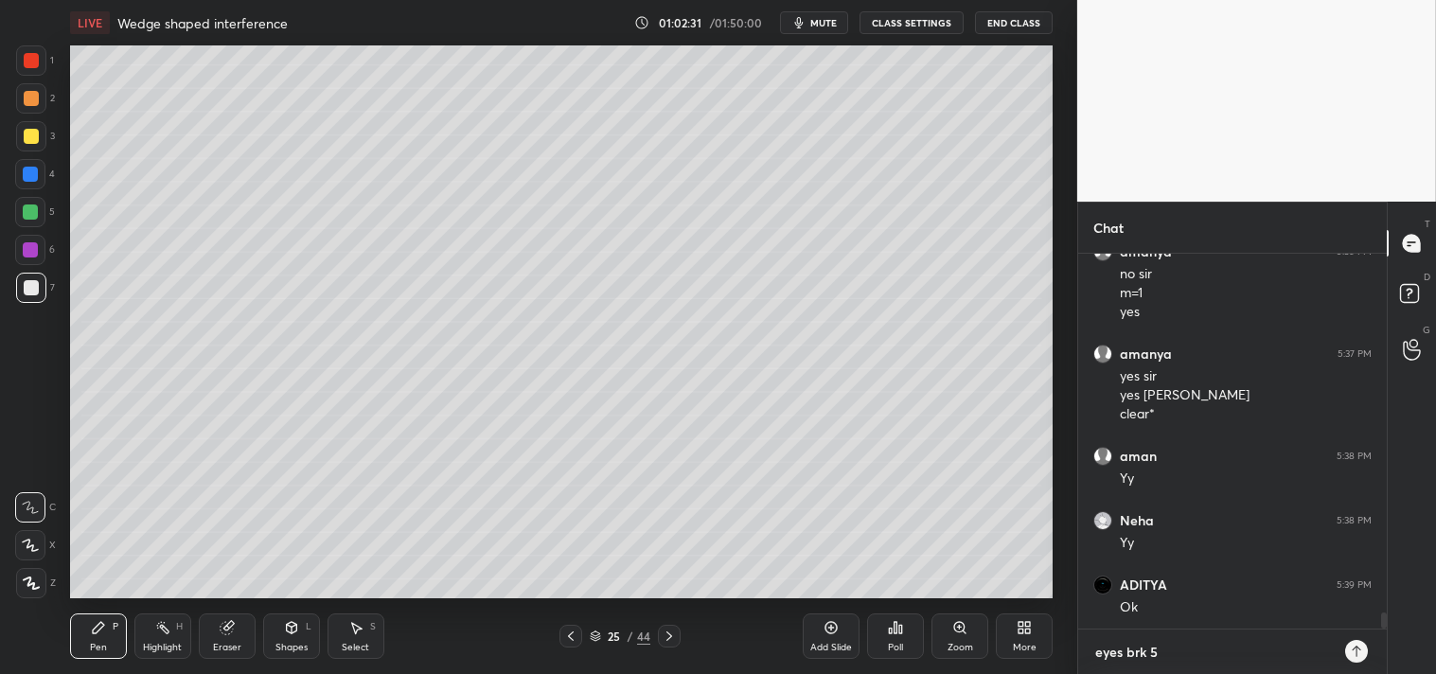
type textarea "eyes brk 5m"
type textarea "x"
type textarea "eyes brk 5mi"
type textarea "x"
type textarea "eyes brk 5min"
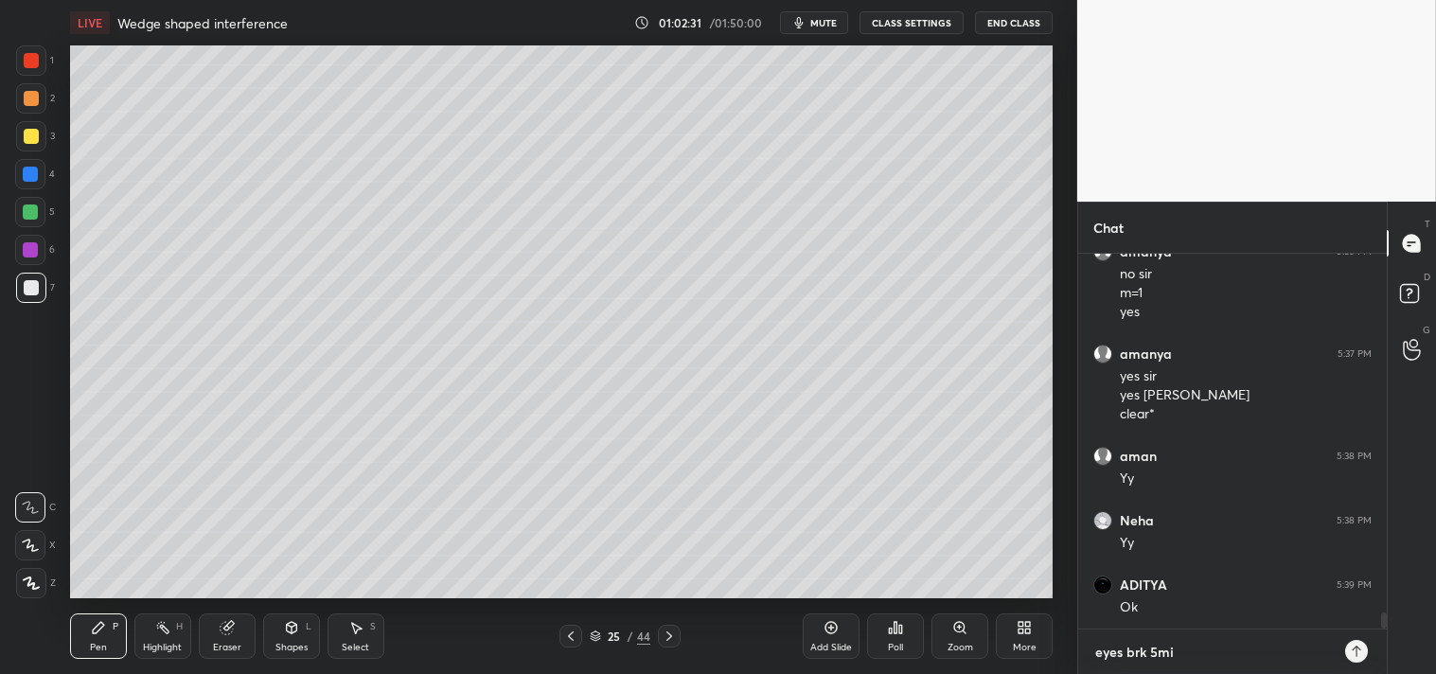
type textarea "x"
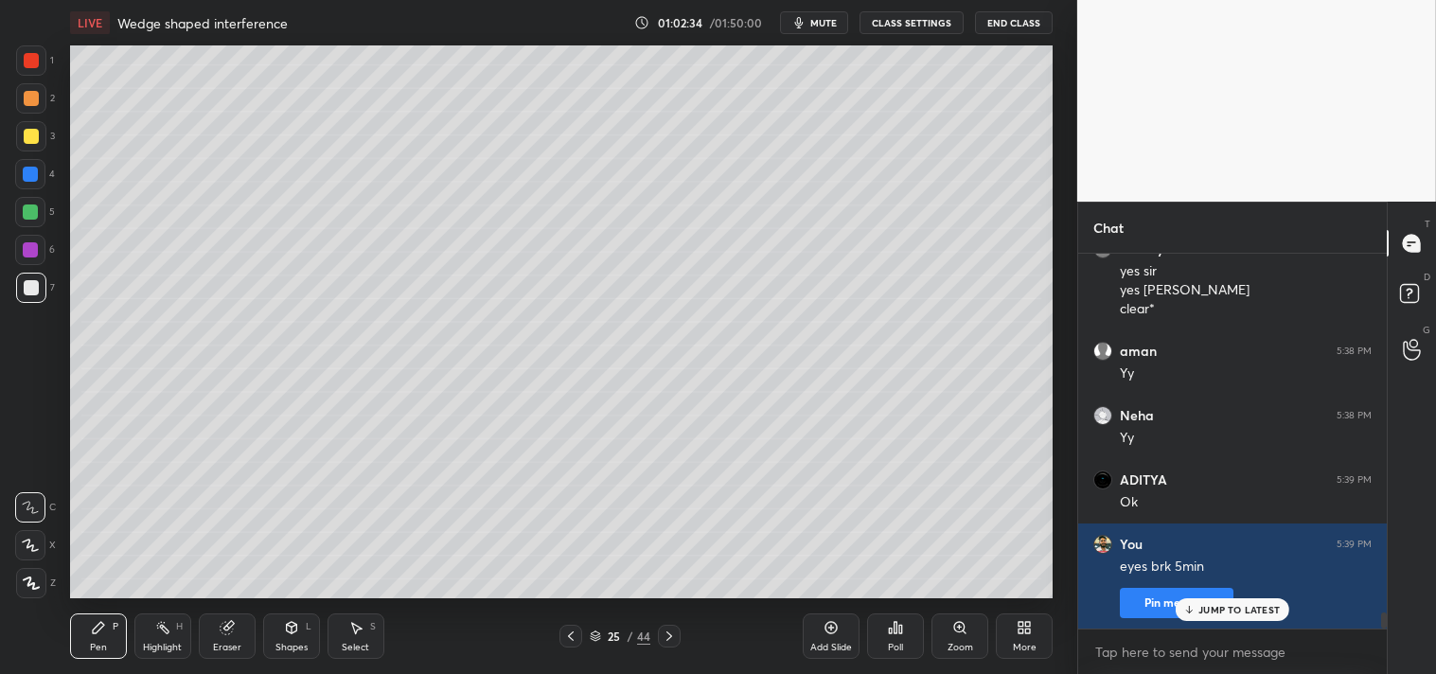
click at [815, 26] on span "mute" at bounding box center [823, 22] width 27 height 13
type textarea "x"
click at [915, 17] on button "CLASS SETTINGS" at bounding box center [912, 22] width 104 height 23
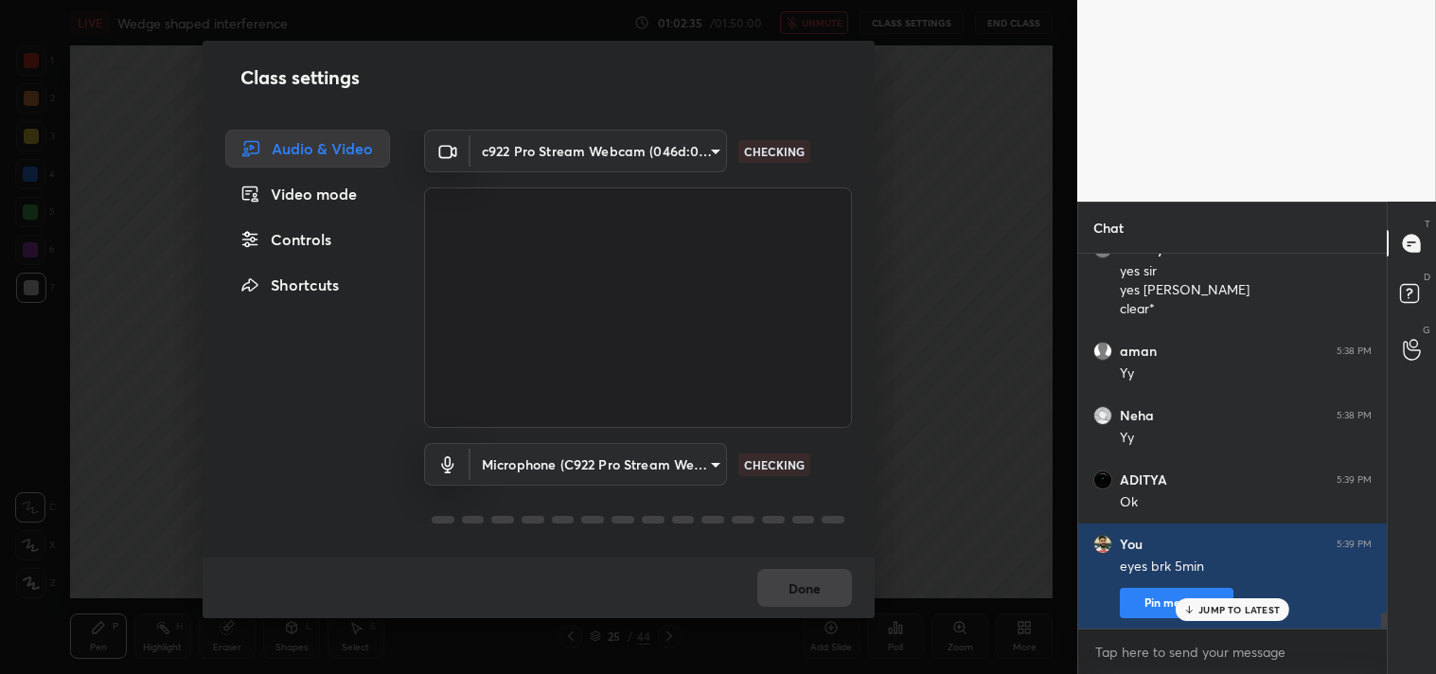
click at [587, 145] on body "1 2 3 4 5 6 7 C X Z C X Z E E Erase all H H LIVE Wedge shaped interference 01:0…" at bounding box center [718, 337] width 1436 height 674
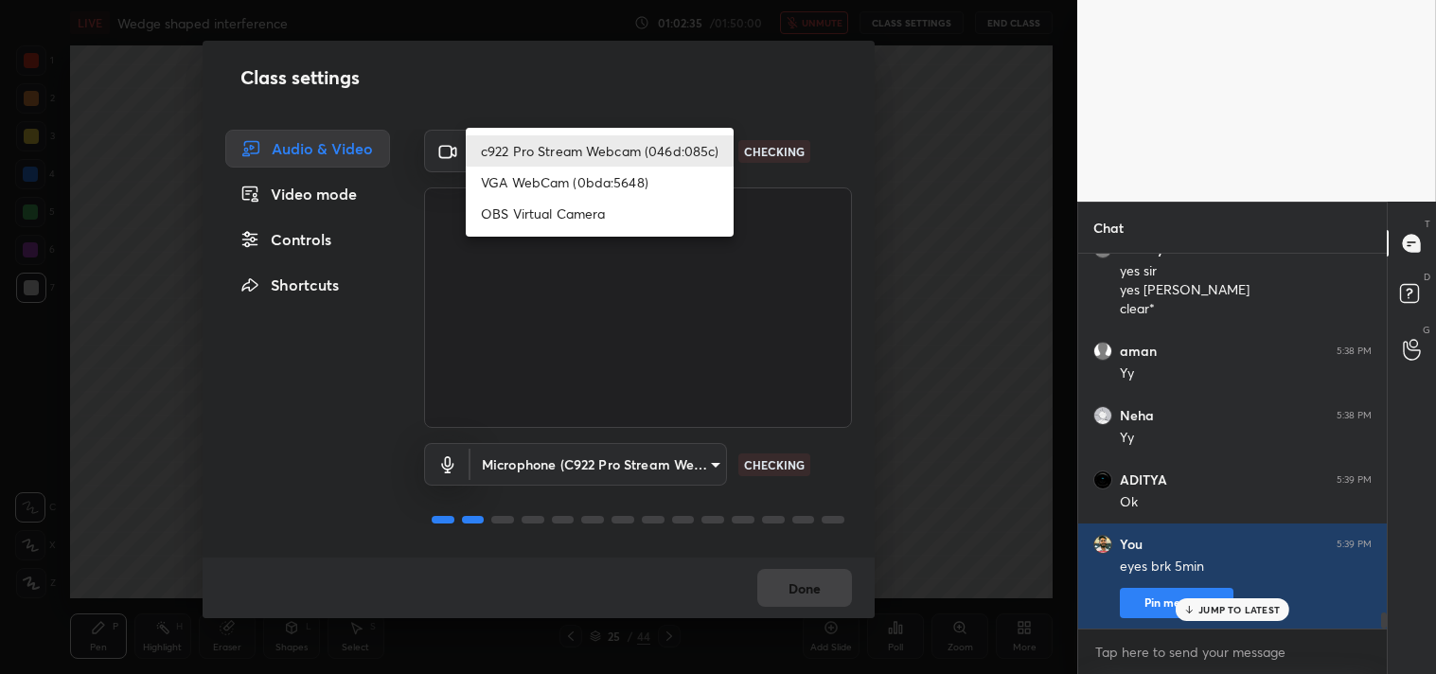
click at [523, 212] on li "OBS Virtual Camera" at bounding box center [600, 213] width 268 height 31
type input "64645b19d528b3ac785889237b1a364f3b7ccd5da23f372116afb1703458f4fd"
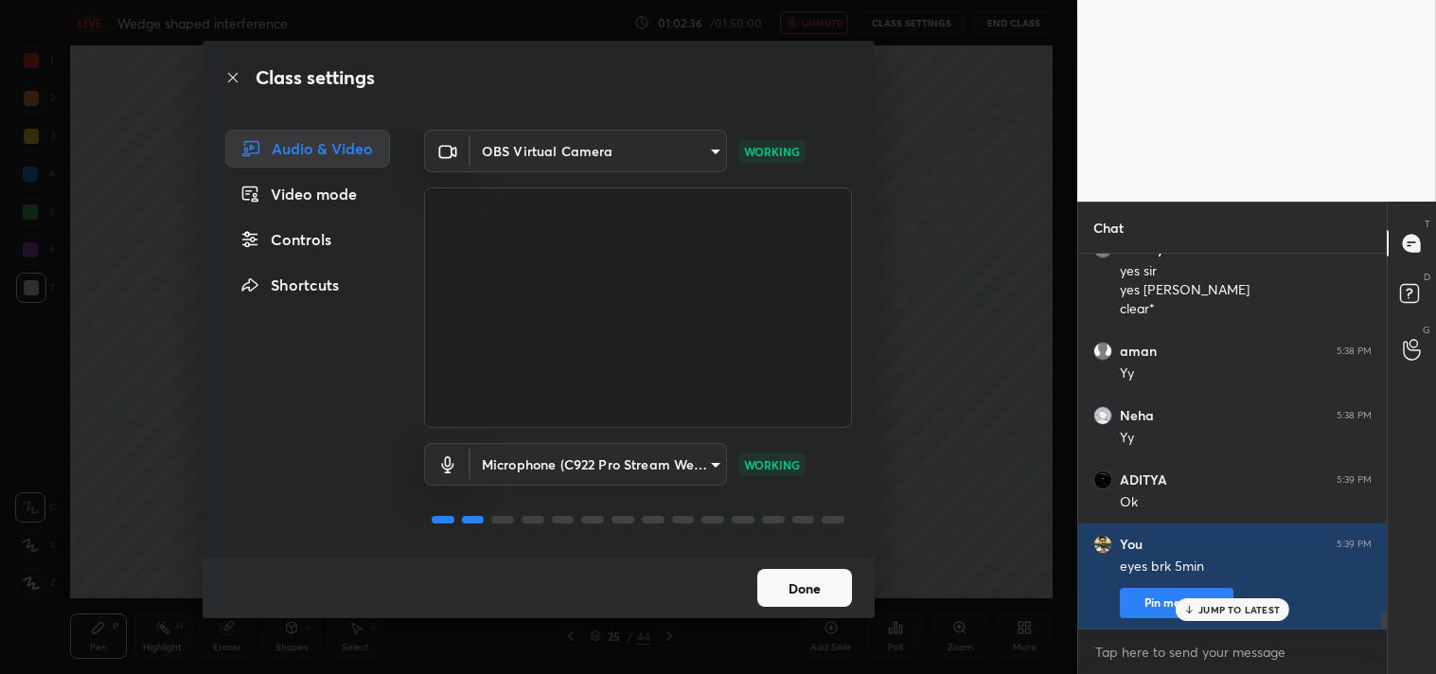
click at [805, 589] on button "Done" at bounding box center [804, 588] width 95 height 38
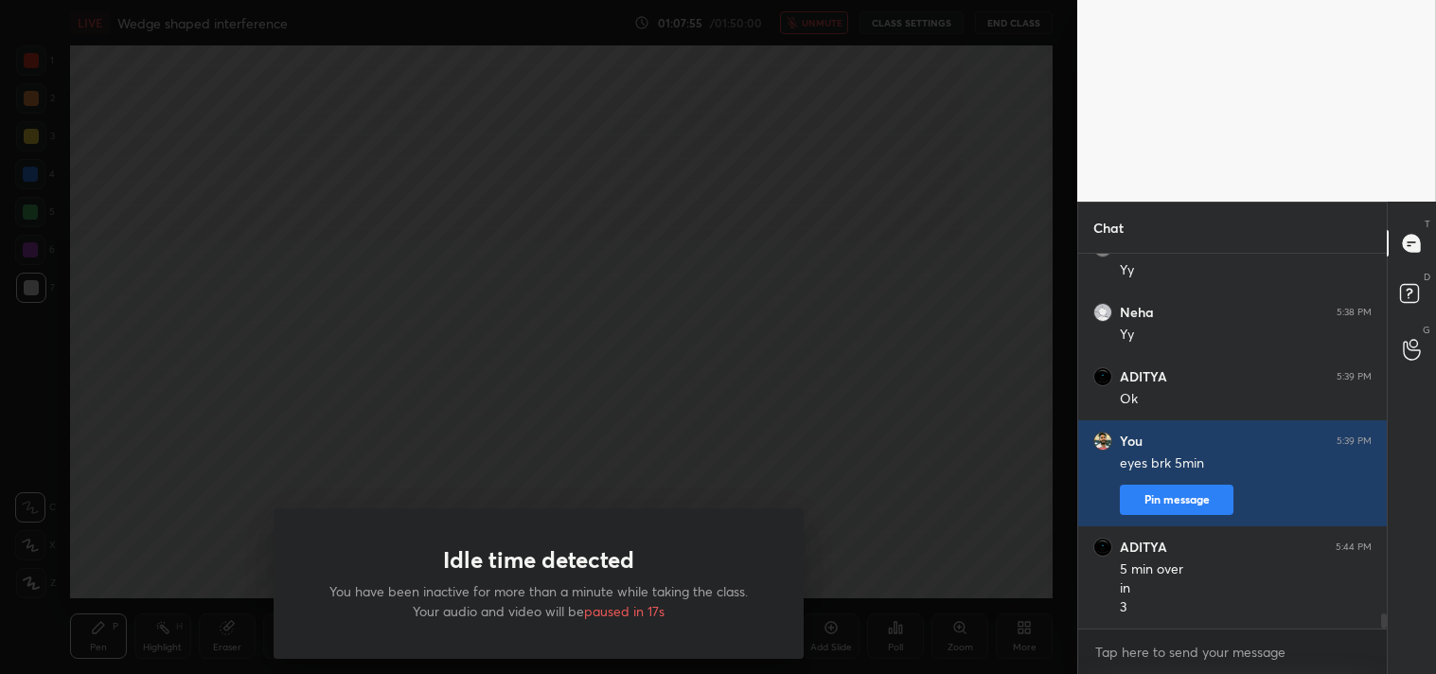
scroll to position [8618, 0]
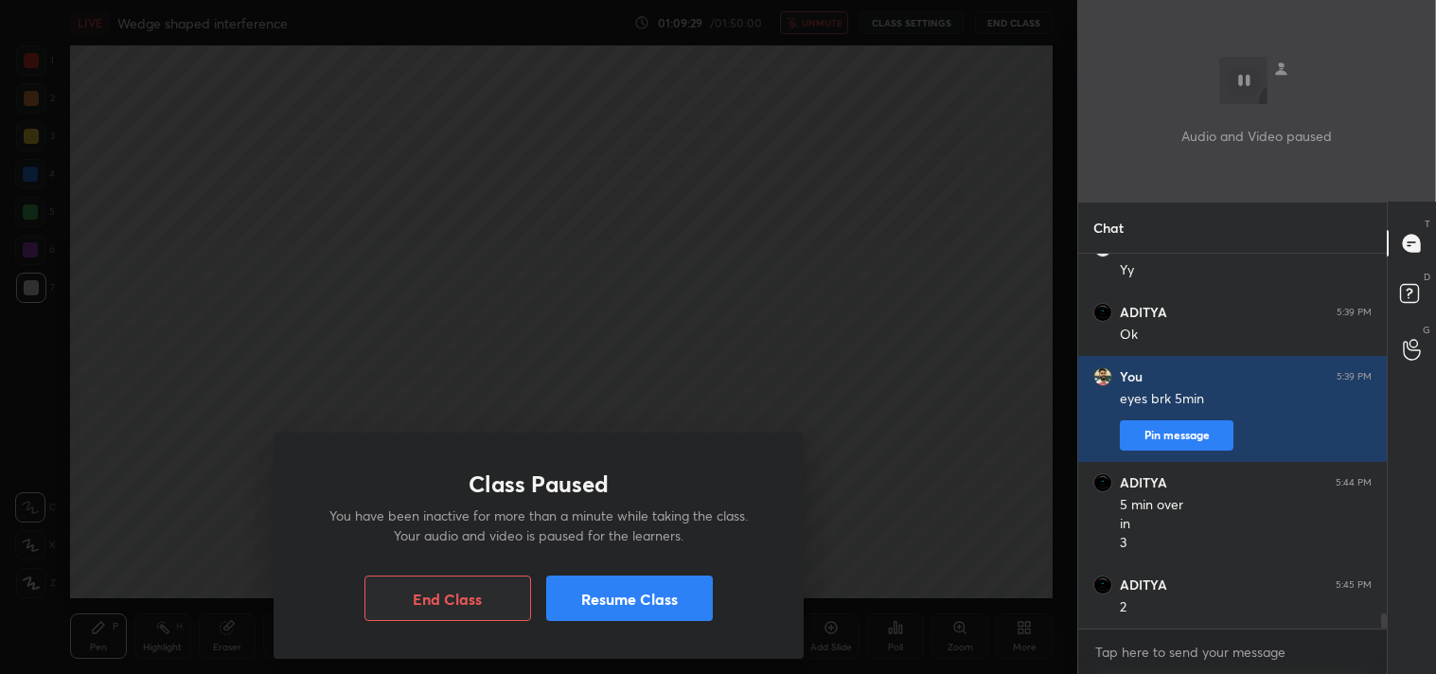
click at [623, 607] on button "Resume Class" at bounding box center [629, 598] width 167 height 45
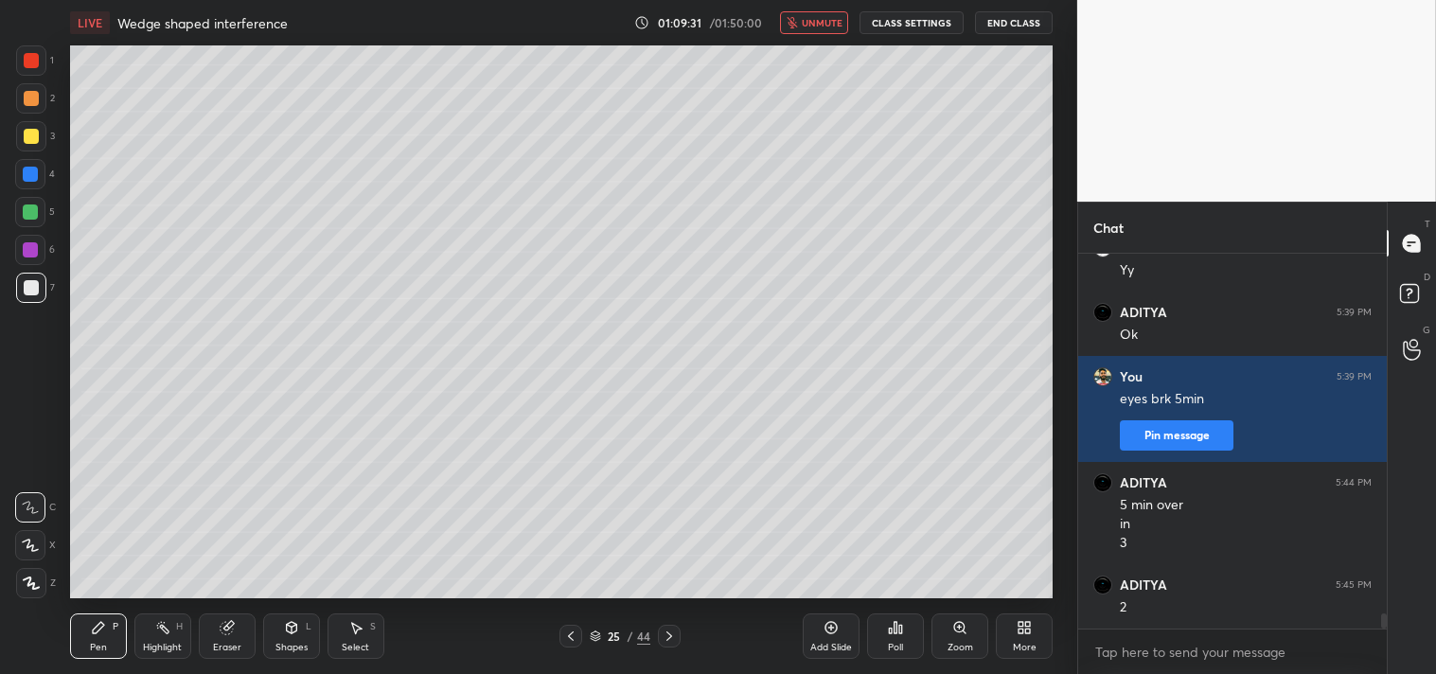
click at [807, 14] on button "unmute" at bounding box center [814, 22] width 68 height 23
click at [914, 20] on button "CLASS SETTINGS" at bounding box center [912, 22] width 104 height 23
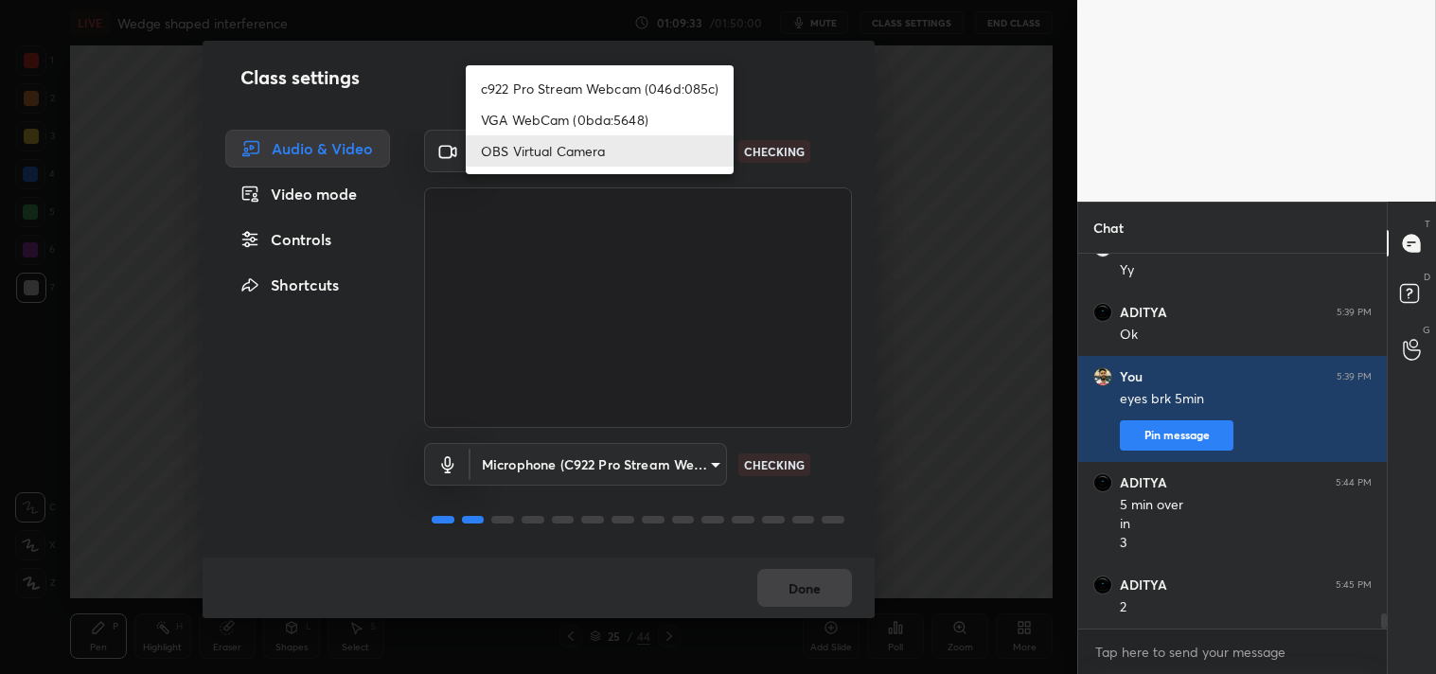
click at [526, 161] on body "1 2 3 4 5 6 7 C X Z C X Z E E Erase all H H LIVE Wedge shaped interference 01:0…" at bounding box center [718, 337] width 1436 height 674
click at [530, 83] on li "c922 Pro Stream Webcam (046d:085c)" at bounding box center [600, 88] width 268 height 31
type input "77efdbe0d0591a5658d362a6e640cec0e2706c98c83ef82d39568dbf4875ff01"
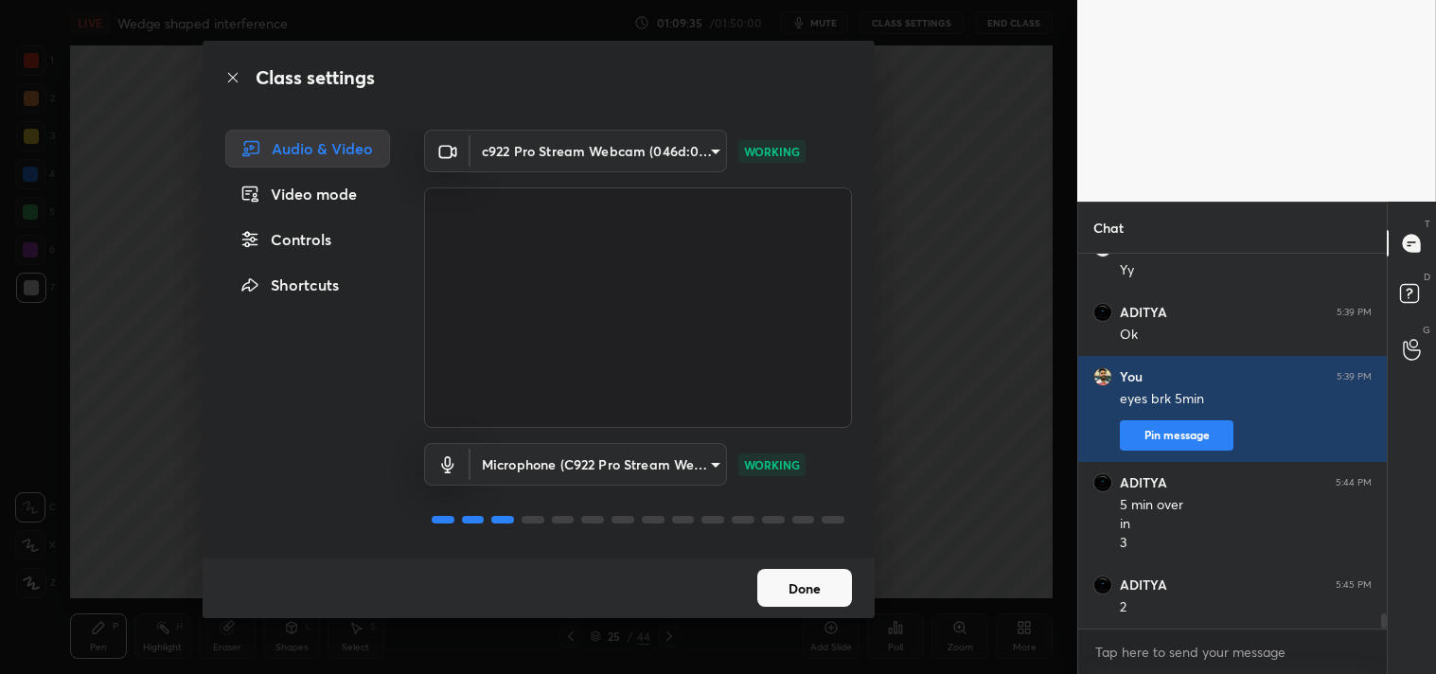
click at [810, 581] on button "Done" at bounding box center [804, 588] width 95 height 38
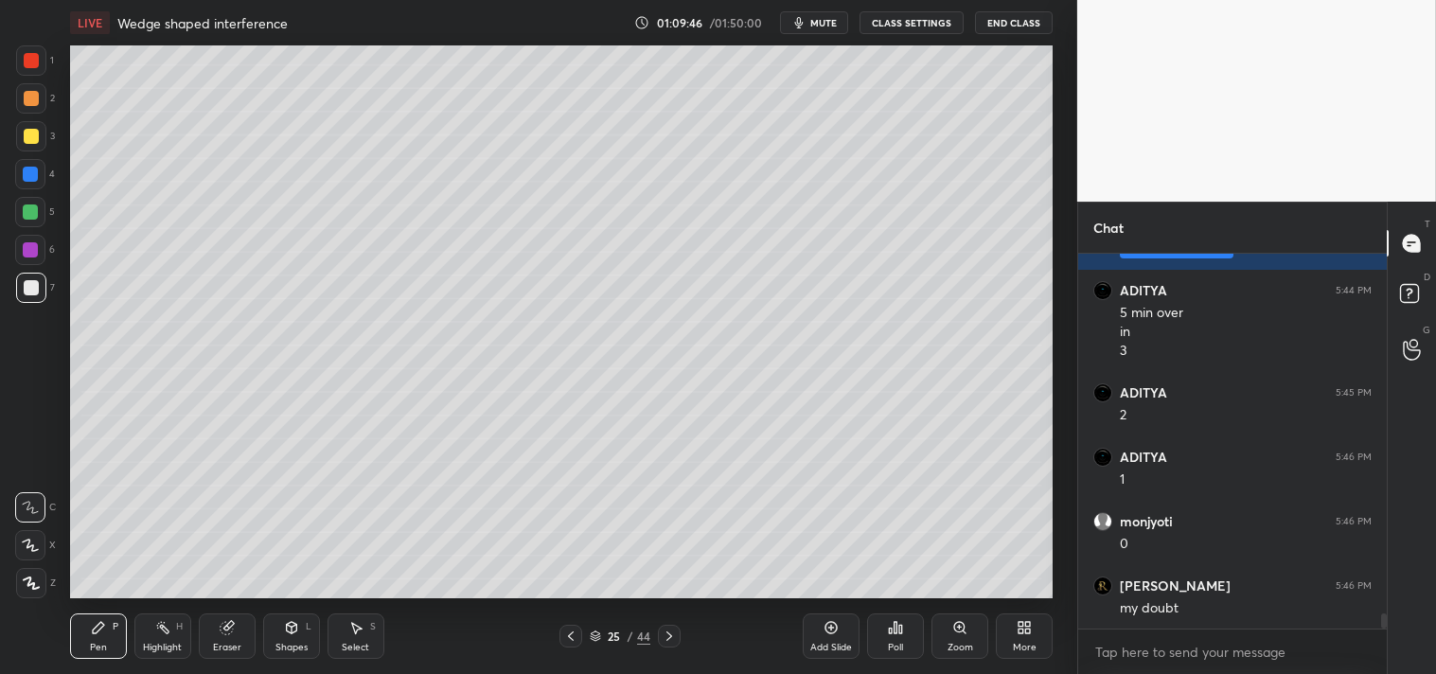
scroll to position [8876, 0]
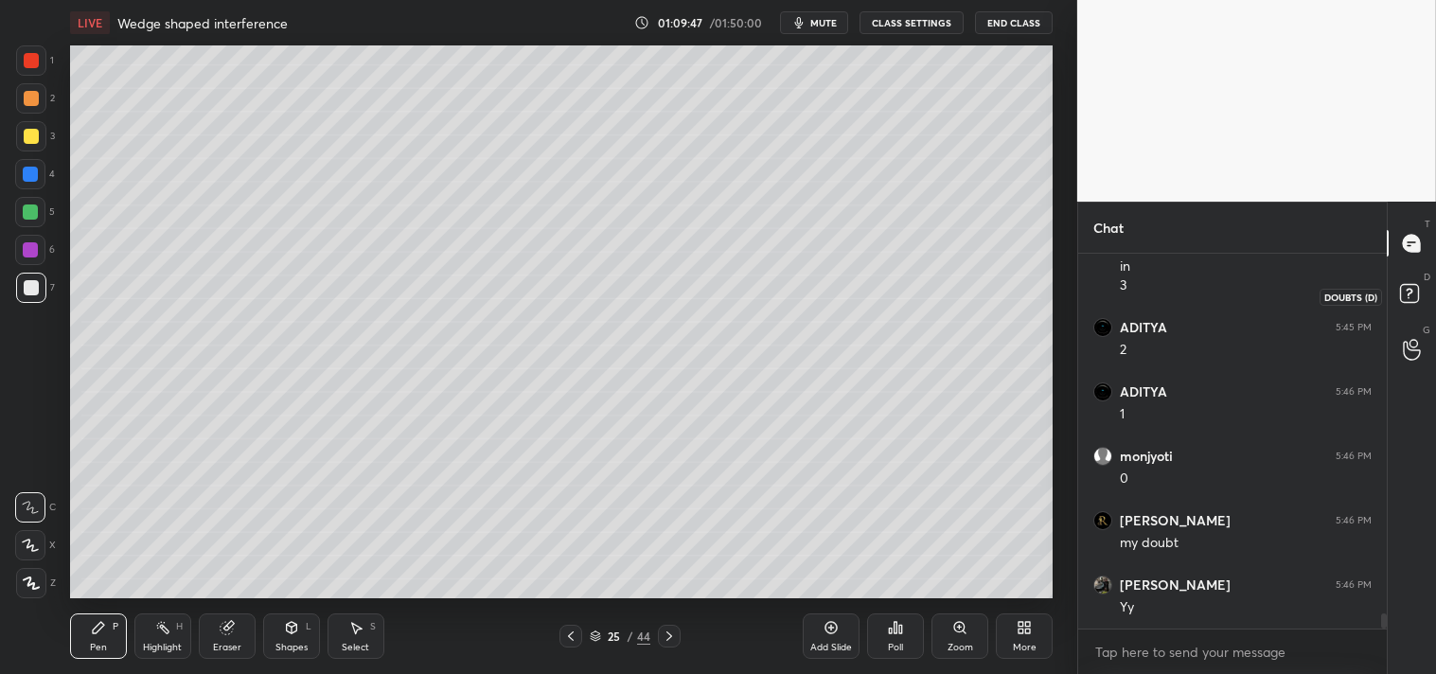
click at [1421, 289] on icon at bounding box center [1413, 296] width 34 height 34
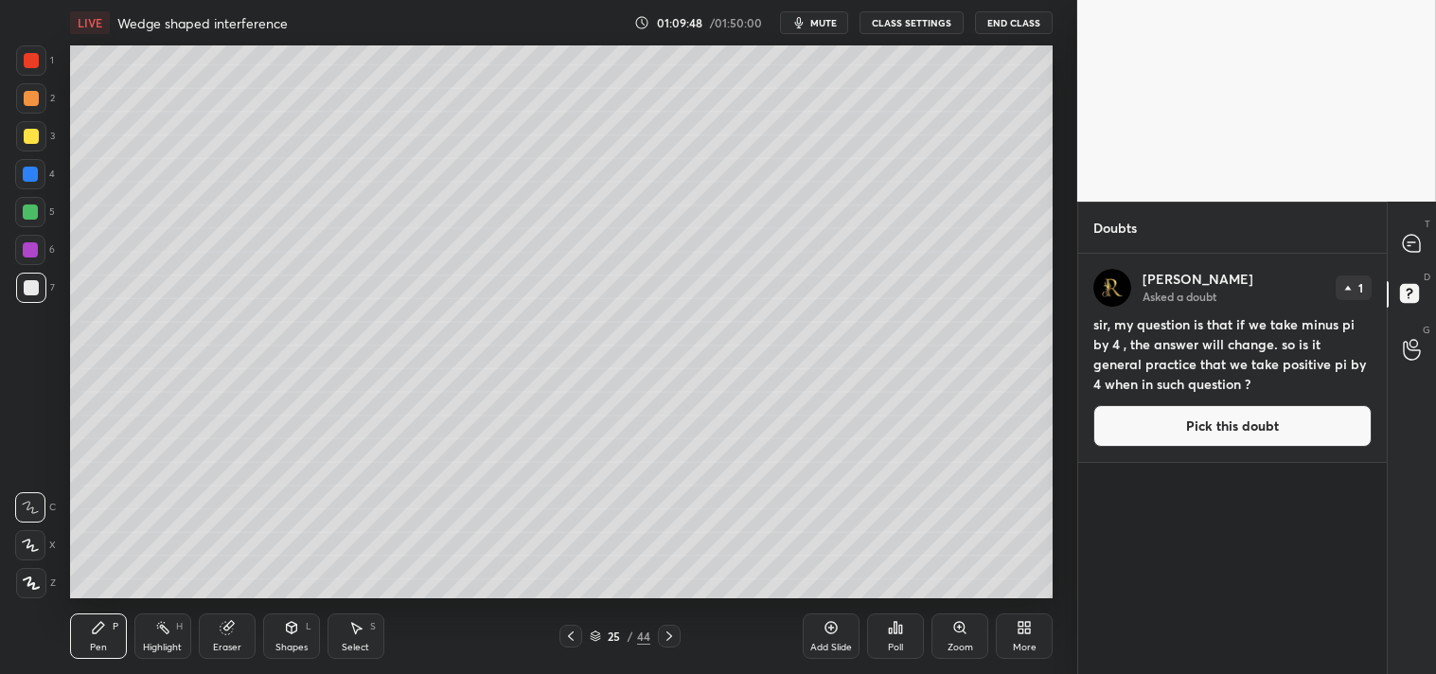
drag, startPoint x: 1180, startPoint y: 426, endPoint x: 1166, endPoint y: 431, distance: 15.0
click at [1180, 424] on button "Pick this doubt" at bounding box center [1233, 426] width 278 height 42
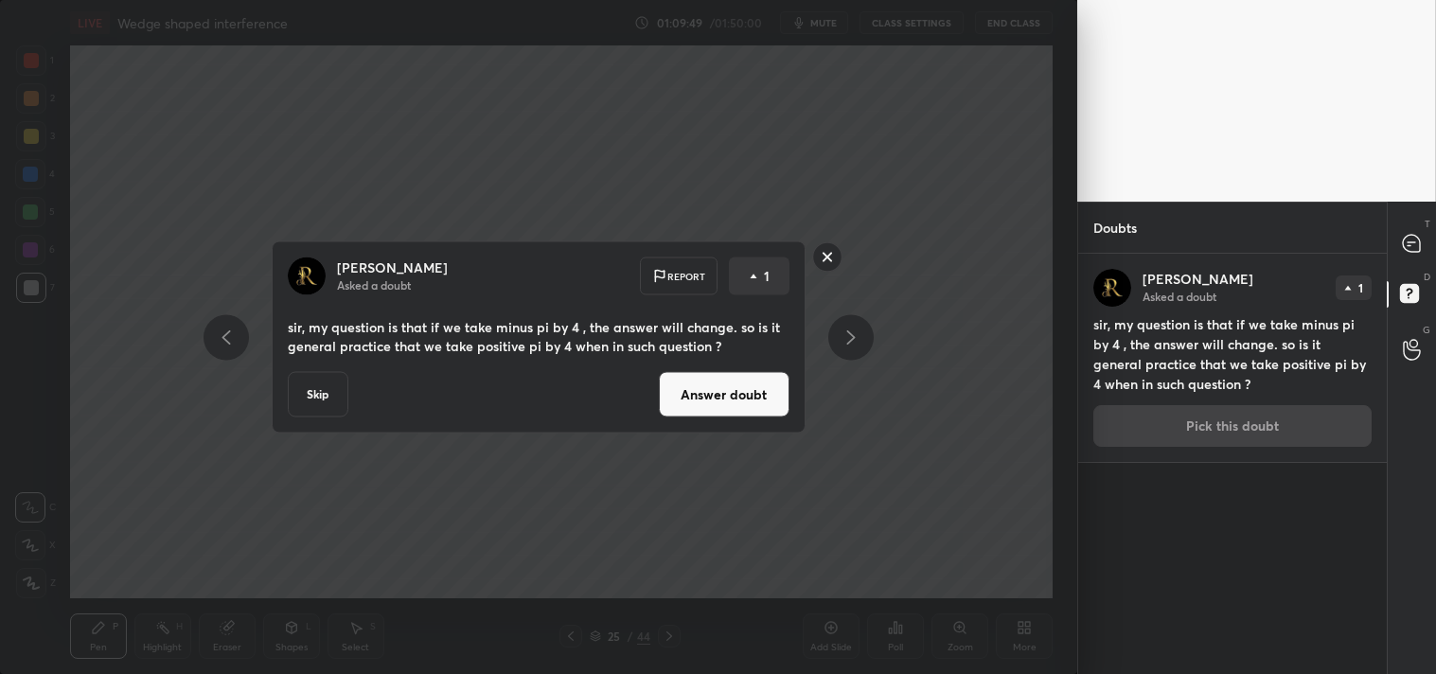
click at [688, 394] on button "Answer doubt" at bounding box center [724, 394] width 131 height 45
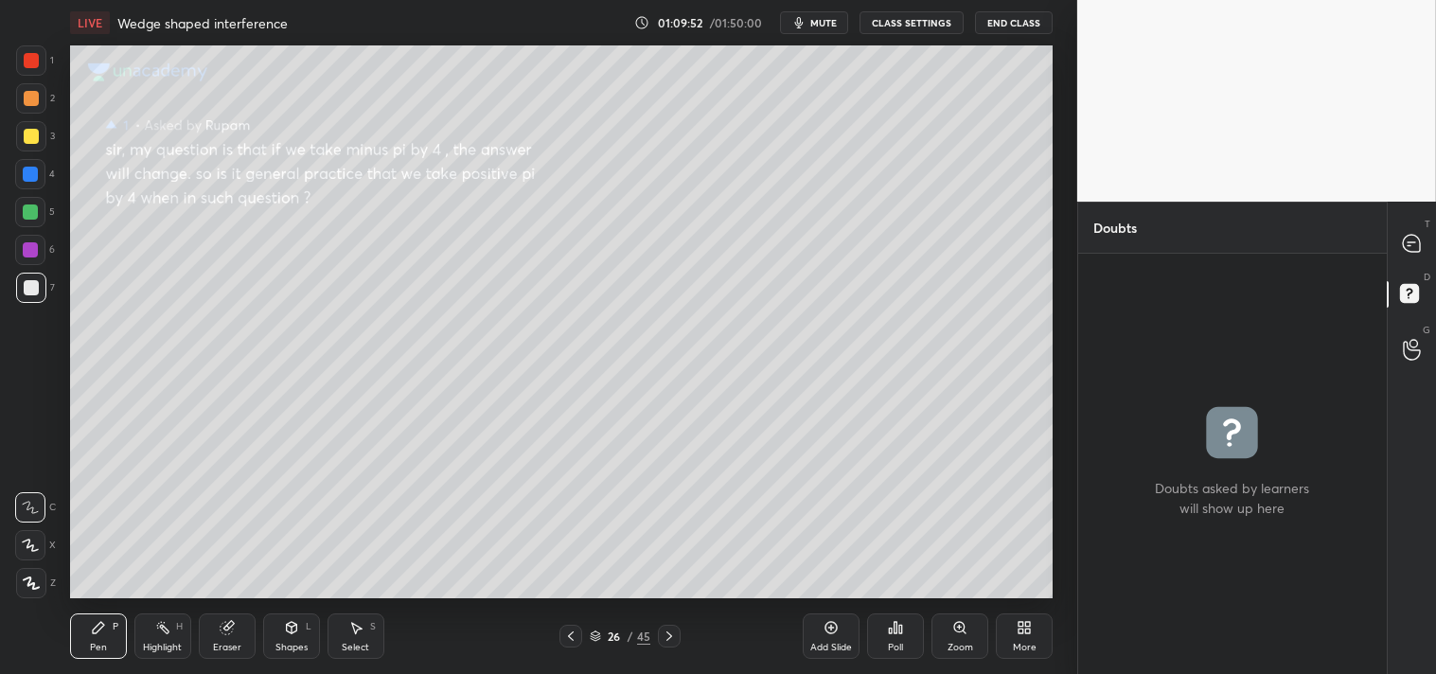
click at [949, 632] on div "Zoom" at bounding box center [960, 636] width 57 height 45
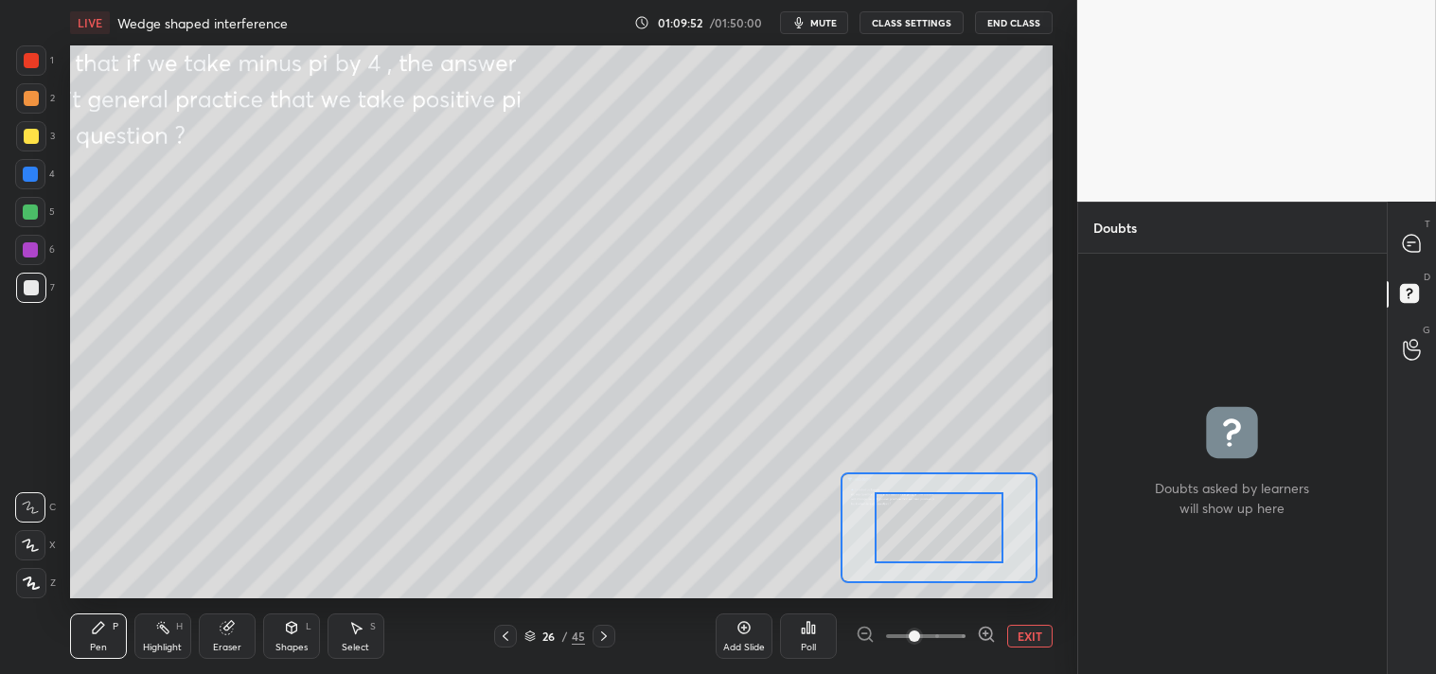
click at [947, 587] on div "Add Slide Poll EXIT" at bounding box center [884, 636] width 337 height 106
click at [920, 631] on span at bounding box center [914, 636] width 11 height 11
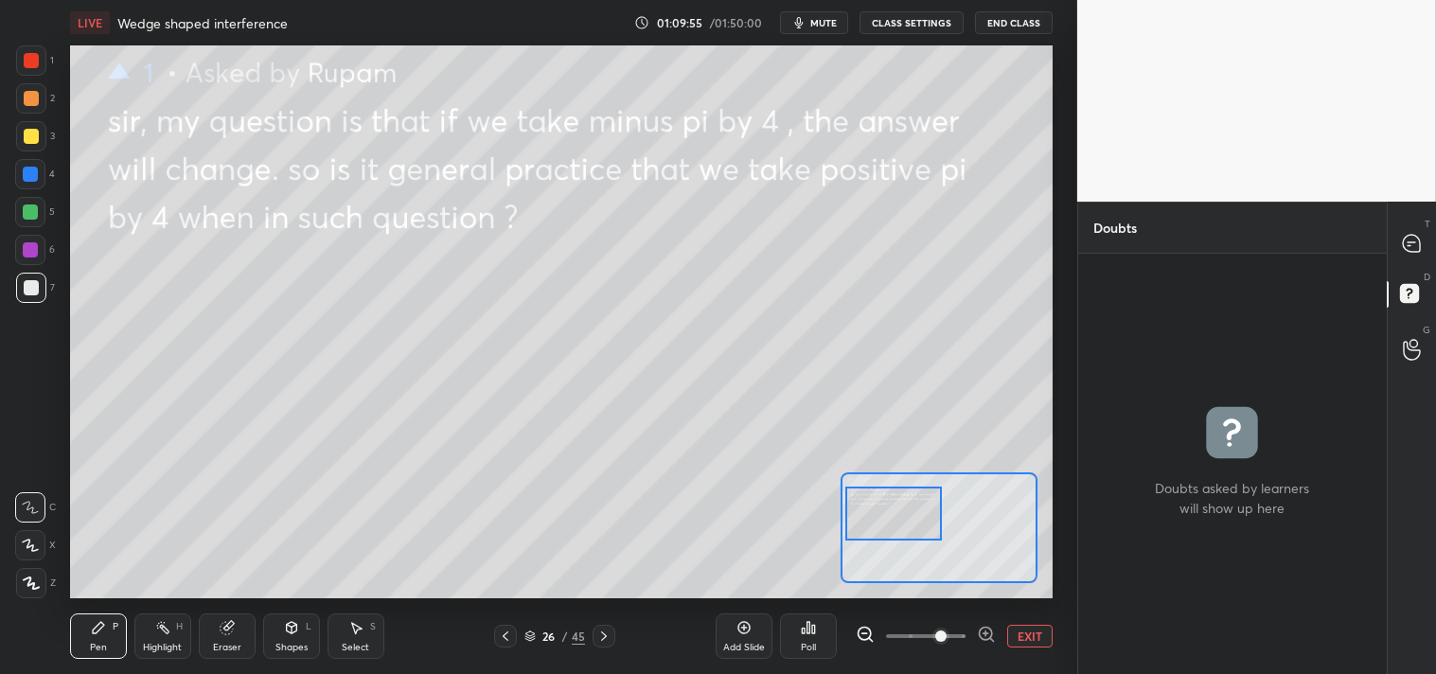
drag, startPoint x: 942, startPoint y: 545, endPoint x: 897, endPoint y: 532, distance: 47.3
click at [897, 532] on div at bounding box center [894, 513] width 97 height 53
click at [1402, 234] on icon at bounding box center [1412, 244] width 20 height 20
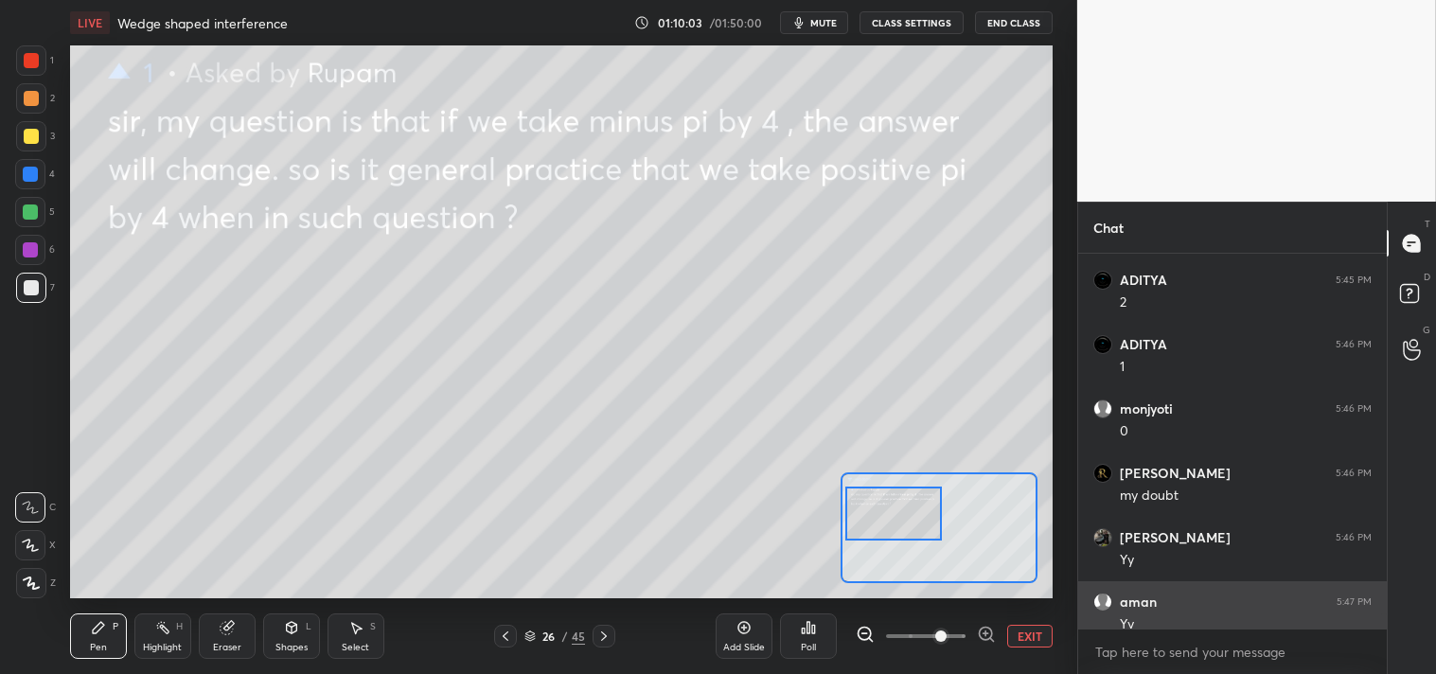
scroll to position [9201, 0]
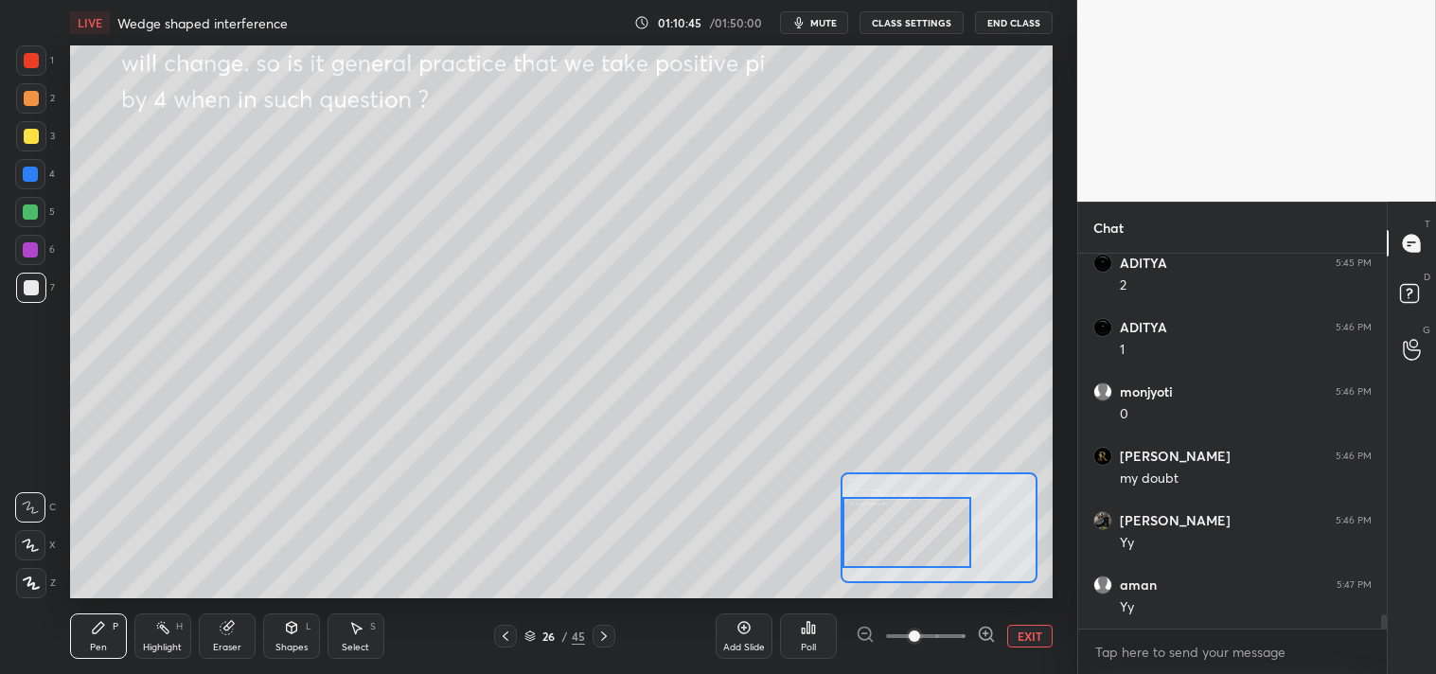
click at [1042, 644] on button "EXIT" at bounding box center [1029, 636] width 45 height 23
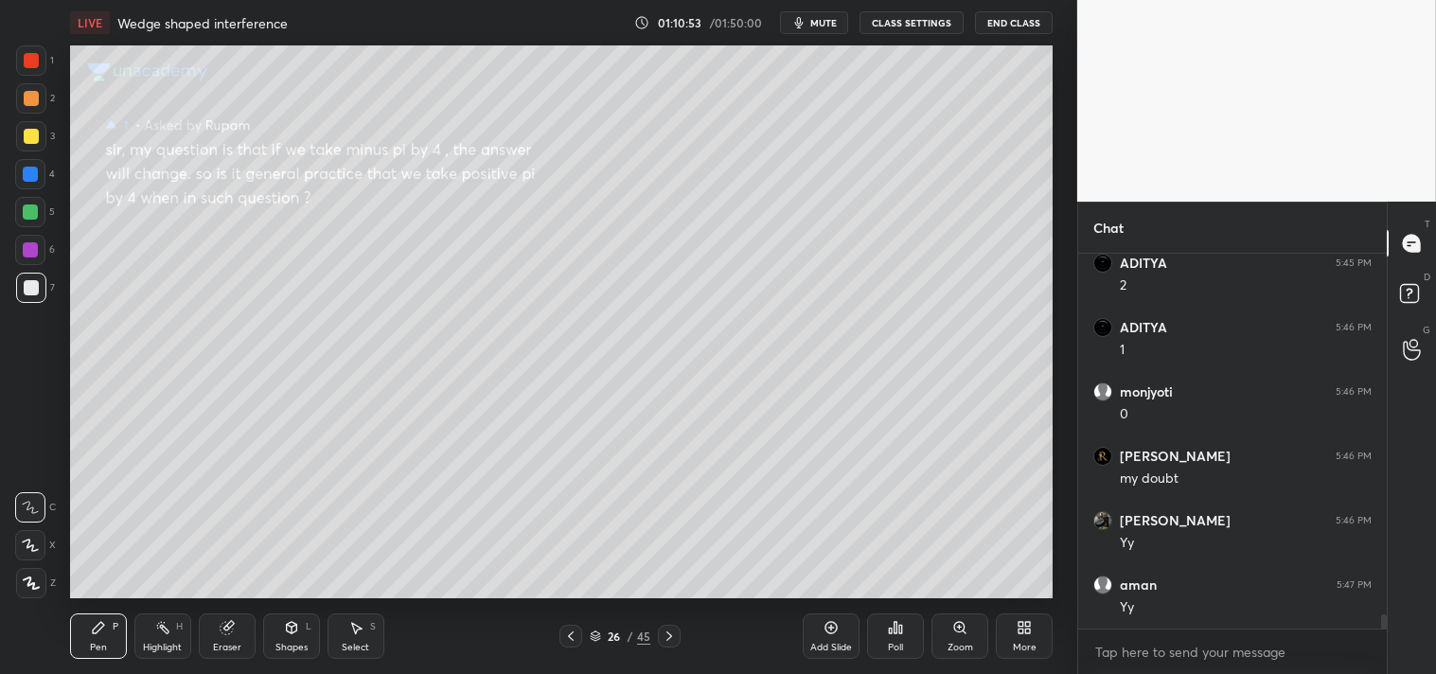
click at [295, 610] on div "Pen P Highlight H Eraser Shapes L Select S 26 / 45 Add Slide Poll Zoom More" at bounding box center [562, 636] width 984 height 76
click at [294, 632] on icon at bounding box center [291, 627] width 10 height 11
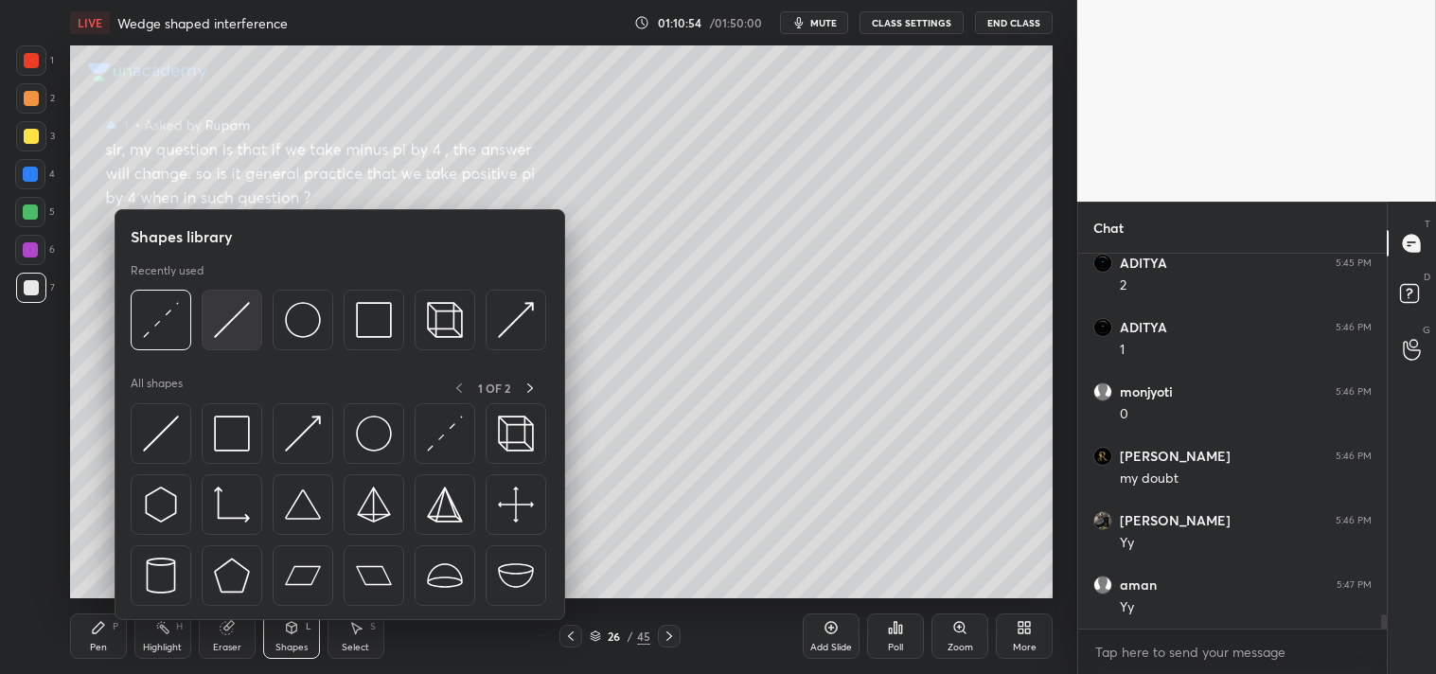
click at [230, 337] on img at bounding box center [232, 320] width 36 height 36
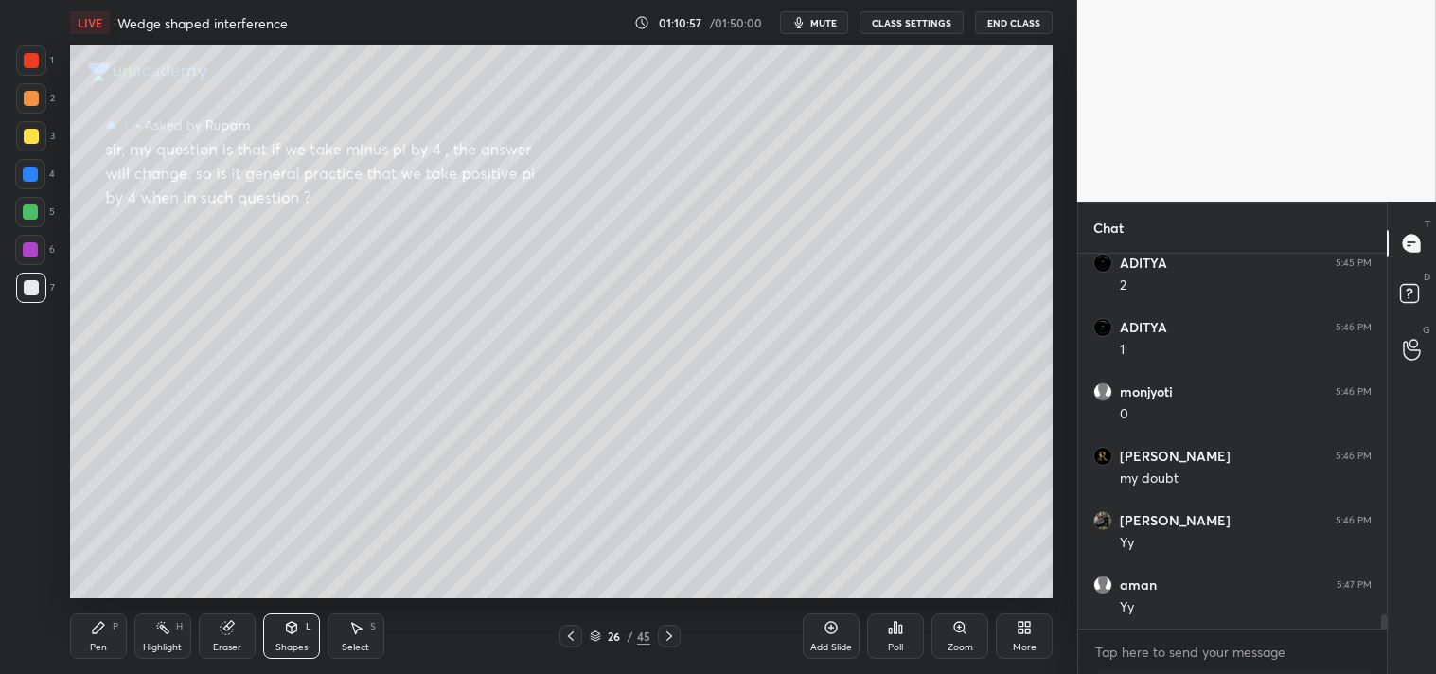
click at [86, 629] on div "Pen P" at bounding box center [98, 636] width 57 height 45
click at [115, 625] on div "P" at bounding box center [116, 626] width 6 height 9
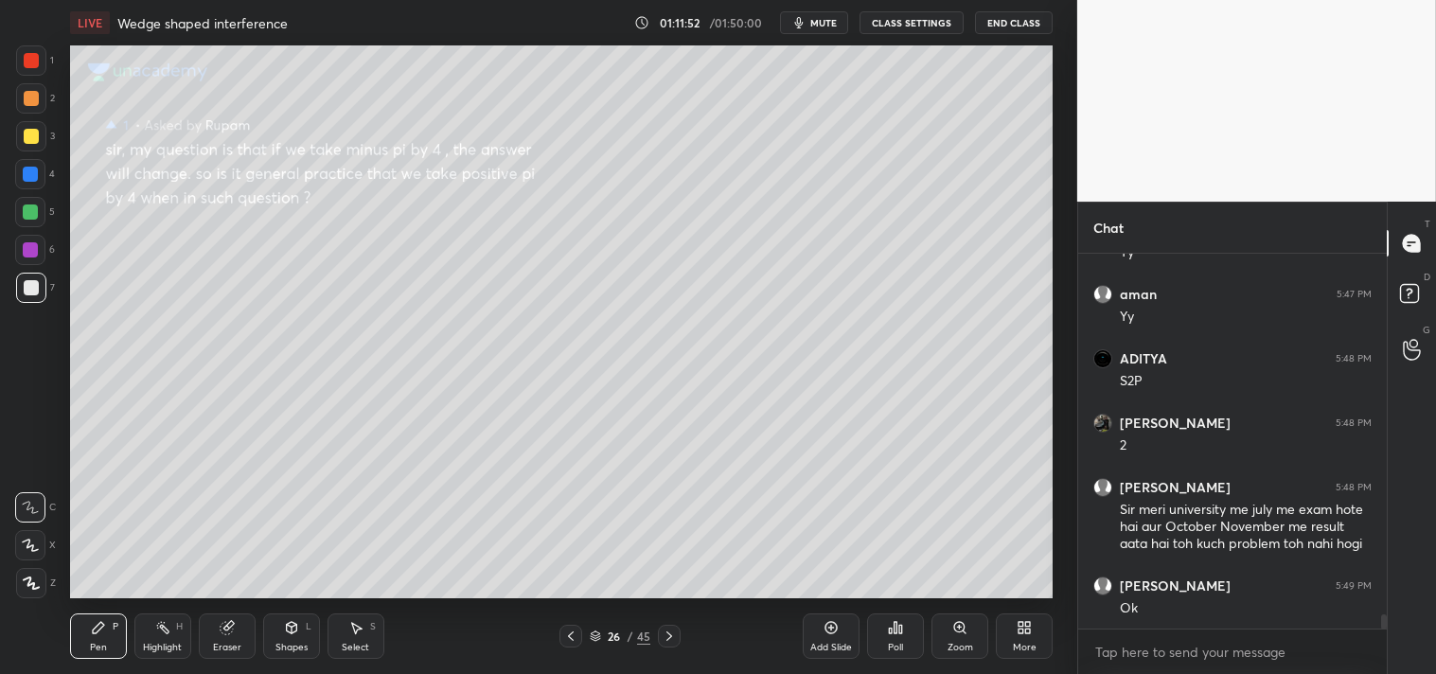
scroll to position [9557, 0]
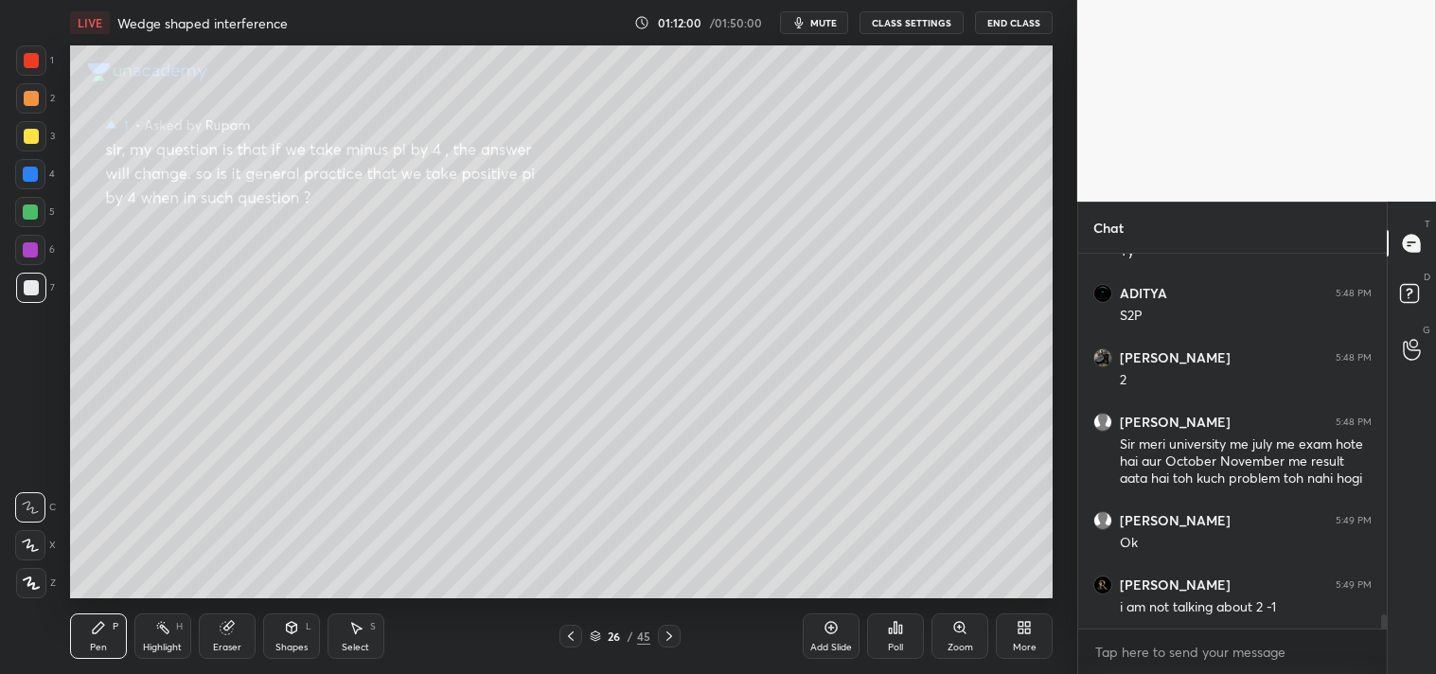
click at [973, 634] on div "Zoom" at bounding box center [960, 636] width 57 height 45
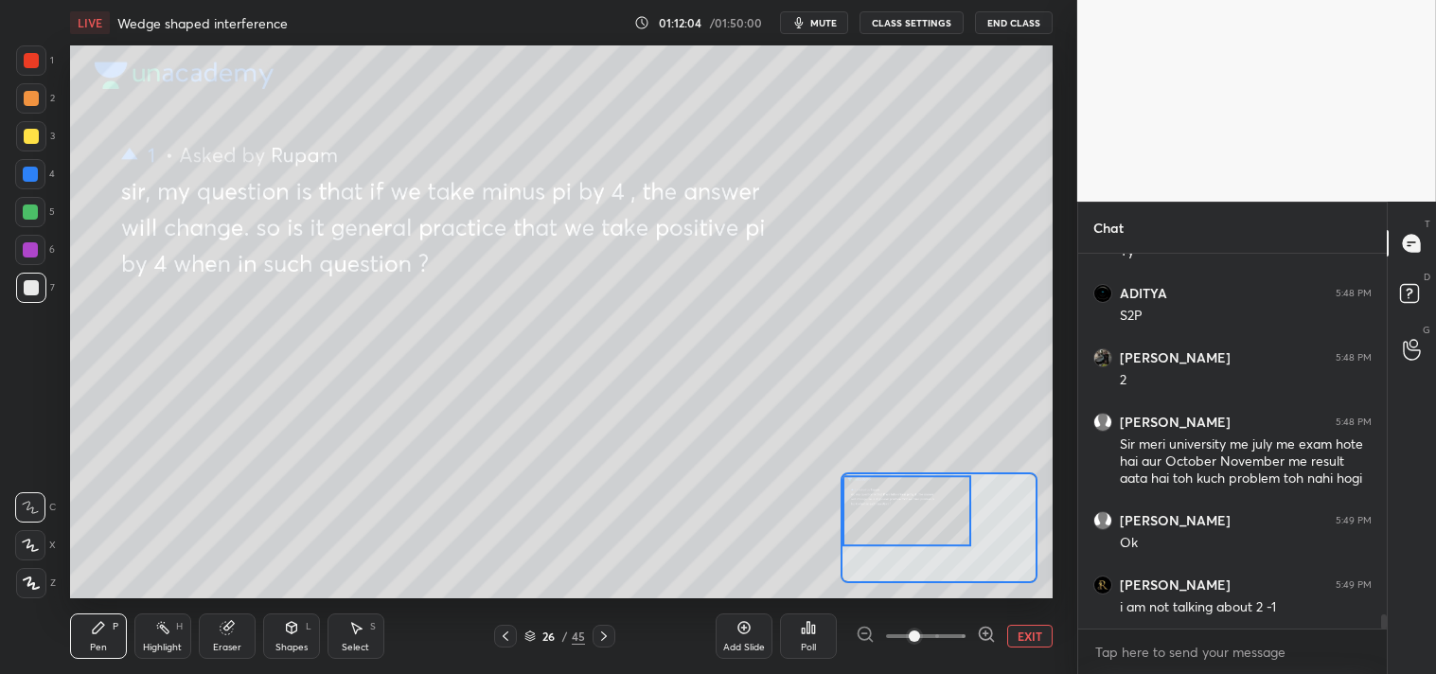
click at [153, 649] on div "Highlight" at bounding box center [162, 647] width 39 height 9
click at [161, 650] on div "Highlight" at bounding box center [162, 647] width 39 height 9
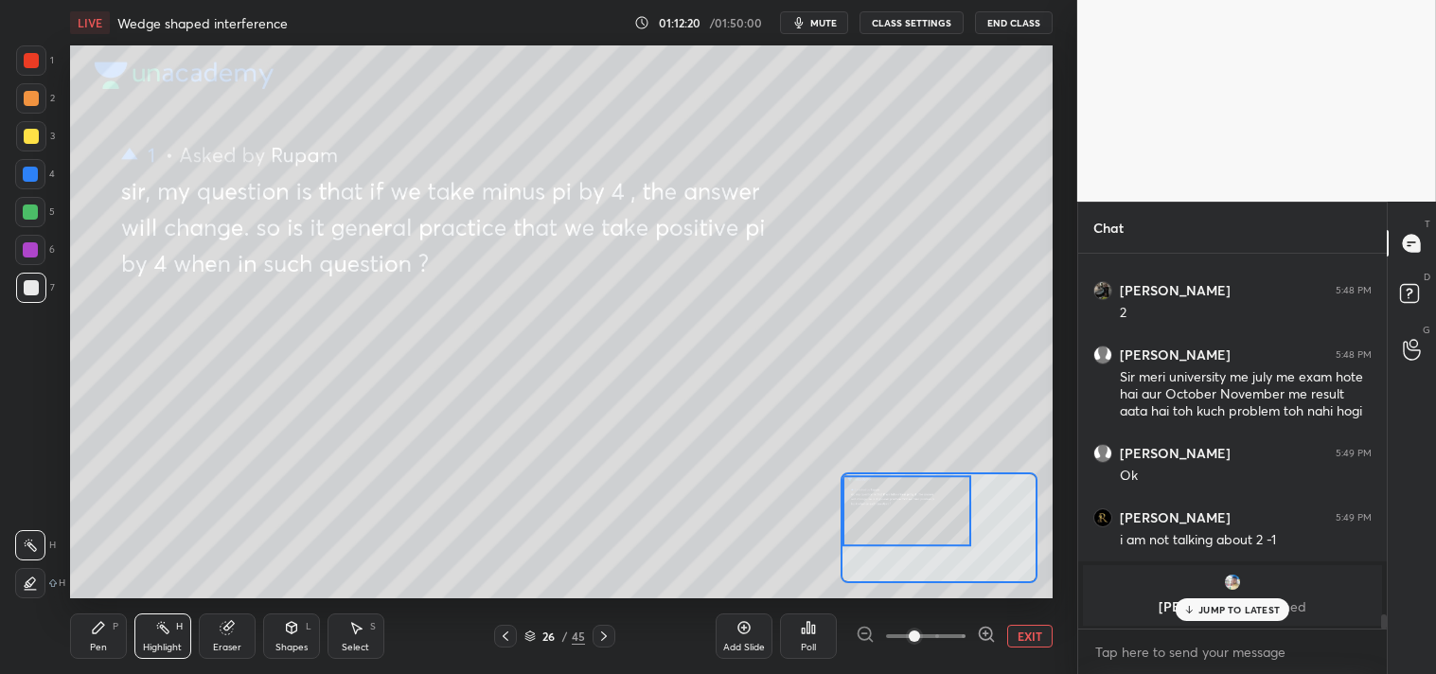
scroll to position [8807, 0]
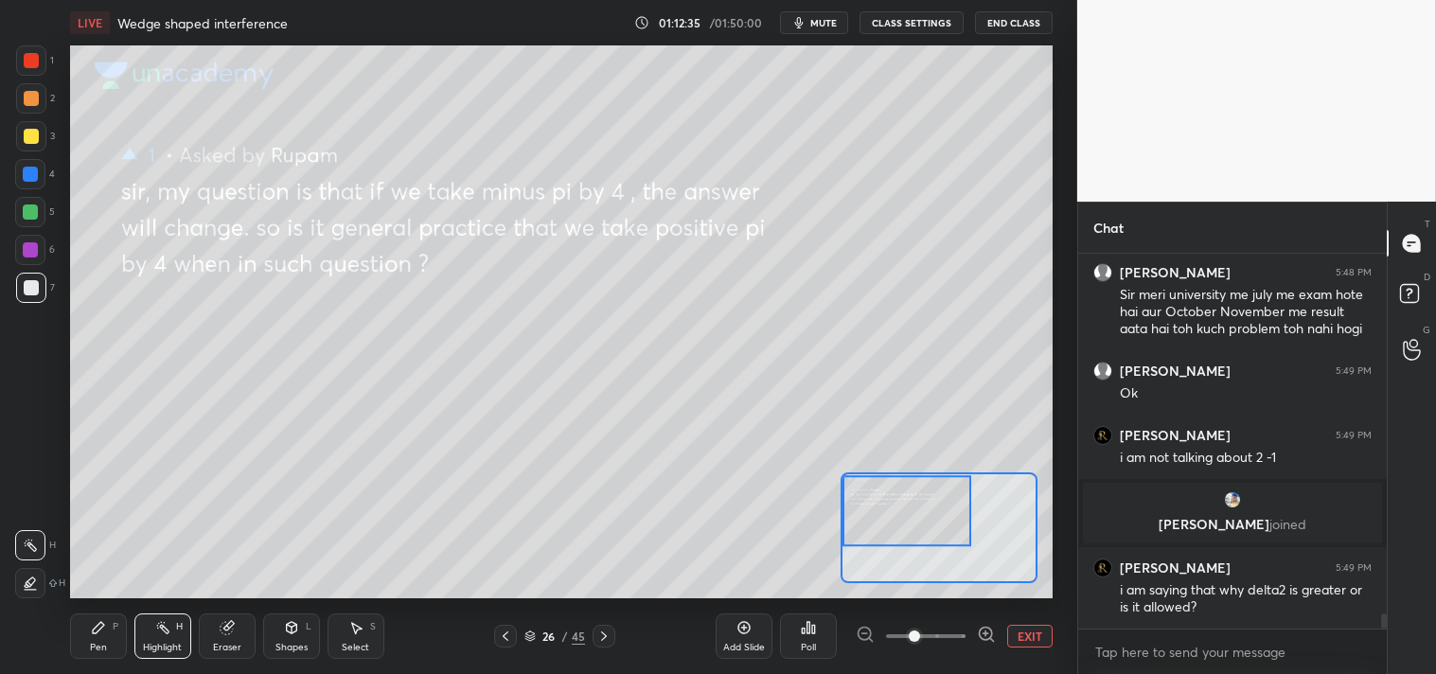
click at [97, 645] on div "Pen" at bounding box center [98, 647] width 17 height 9
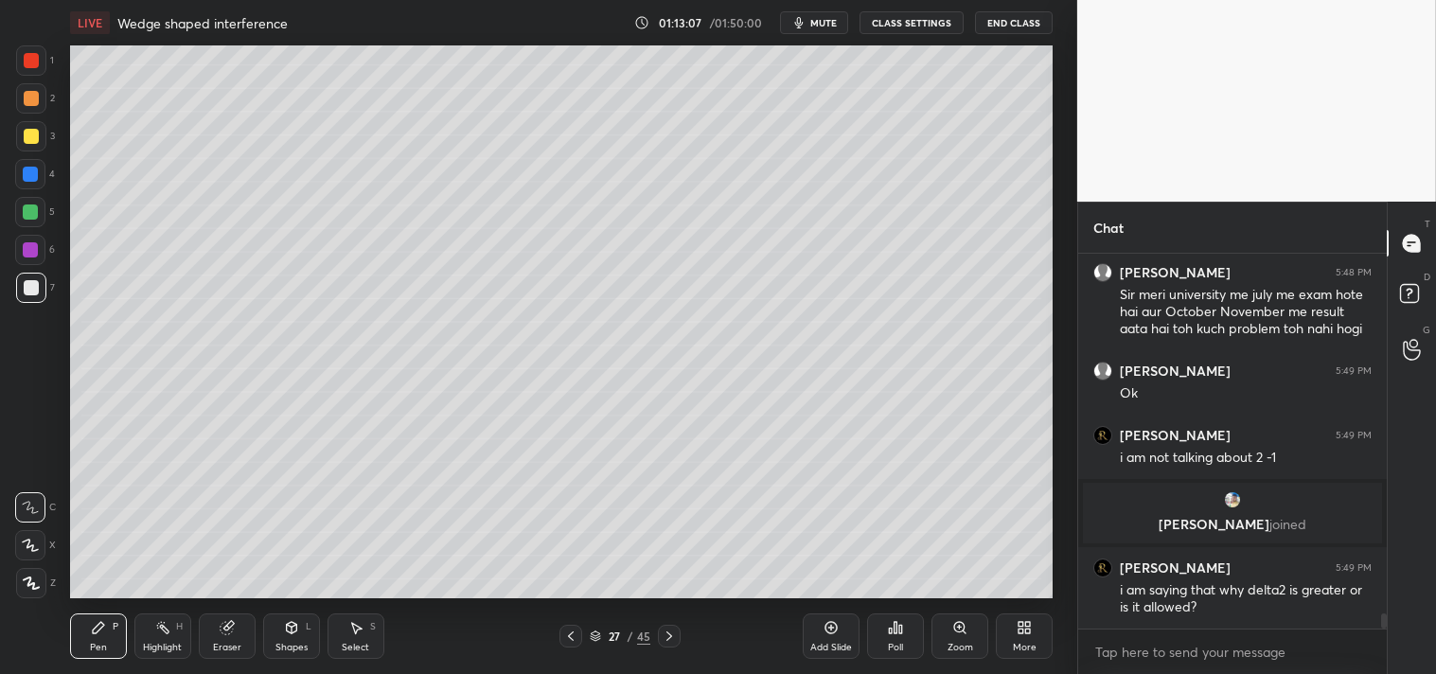
click at [303, 644] on div "Shapes" at bounding box center [292, 647] width 32 height 9
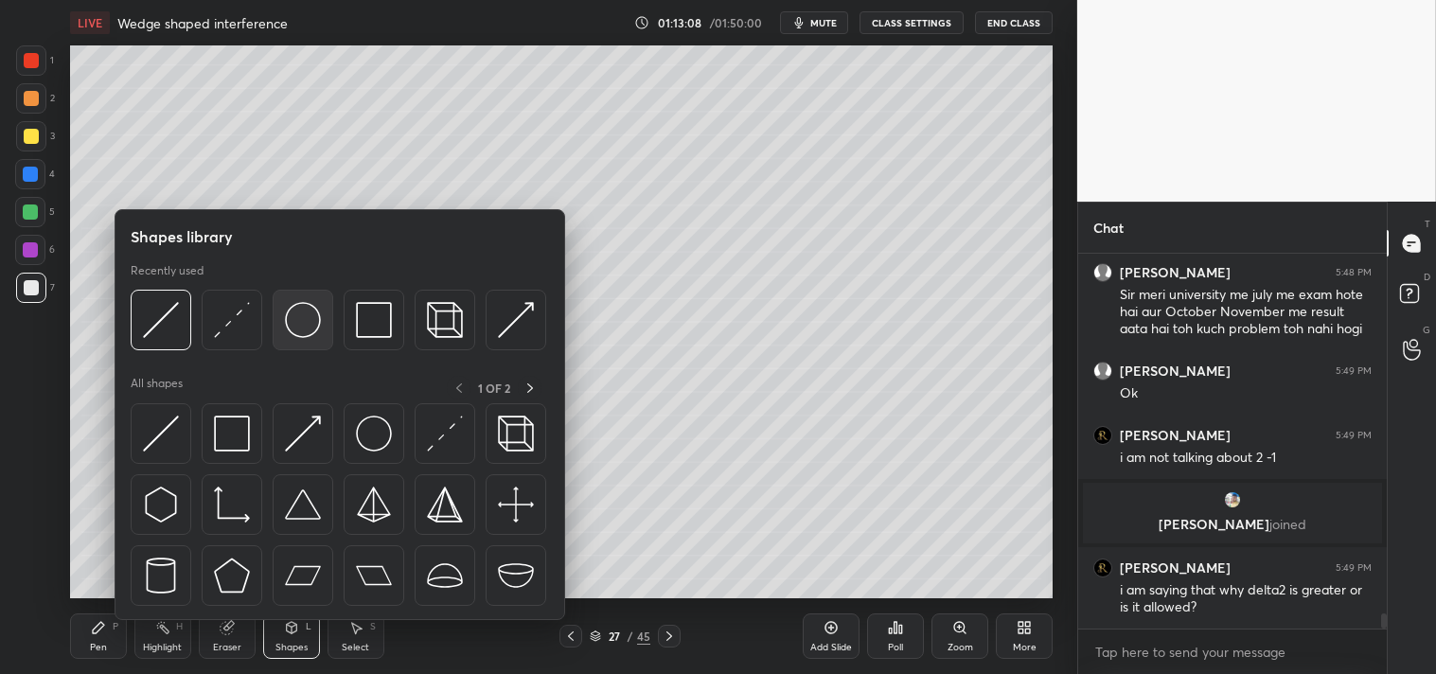
click at [301, 320] on img at bounding box center [303, 320] width 36 height 36
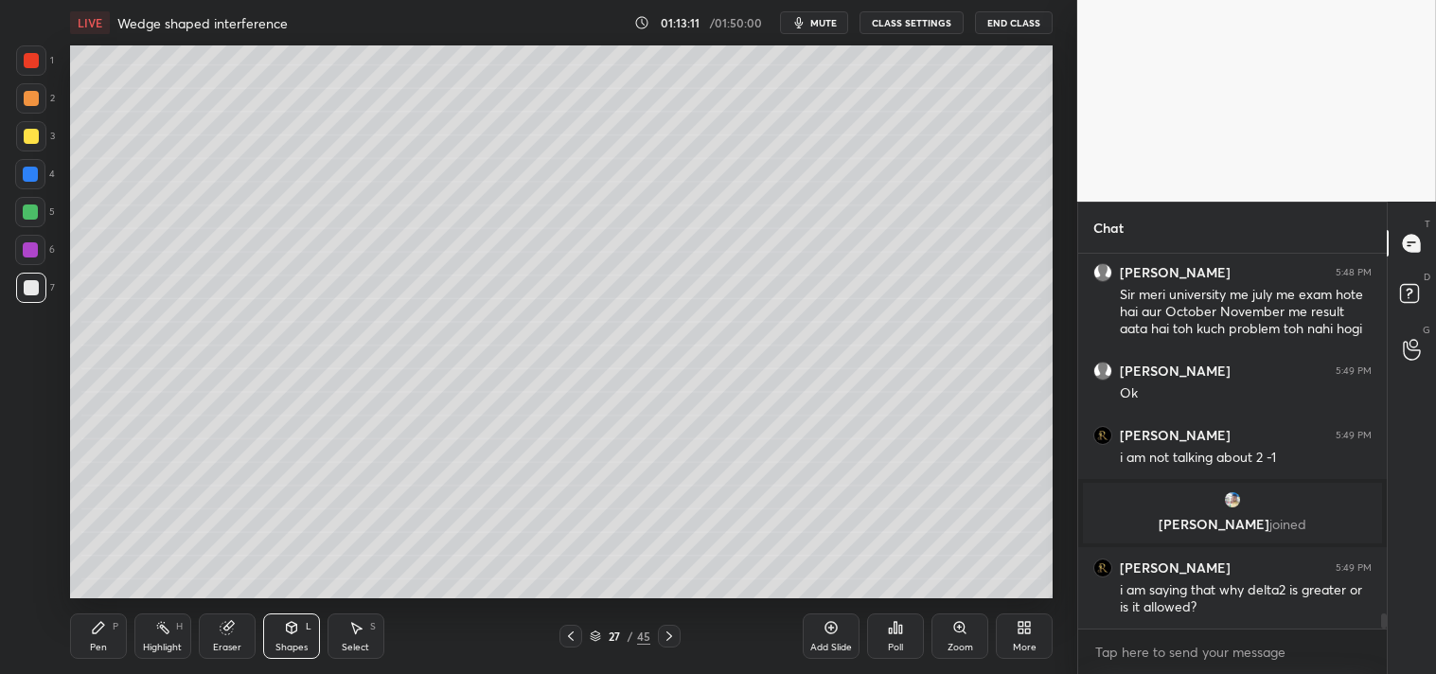
click at [95, 625] on icon at bounding box center [98, 627] width 15 height 15
click at [276, 637] on div "Shapes L" at bounding box center [291, 636] width 57 height 45
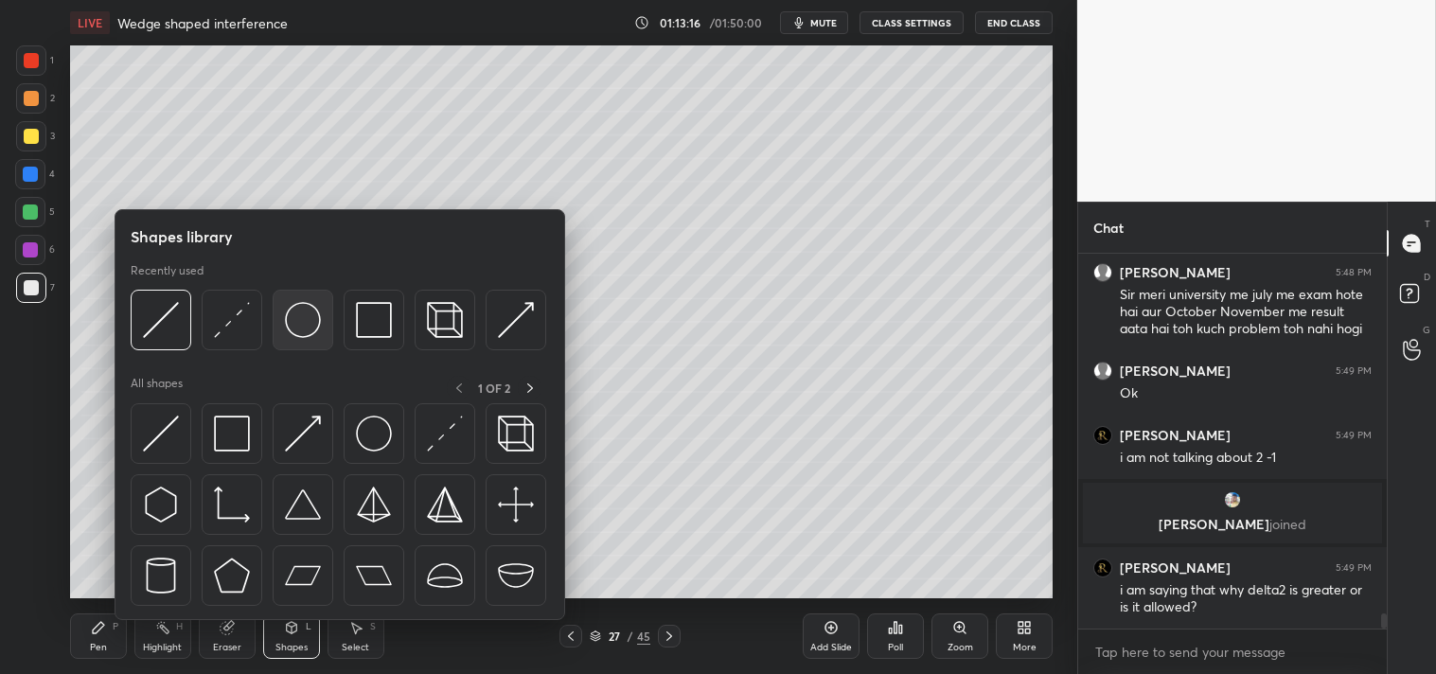
click at [292, 324] on img at bounding box center [303, 320] width 36 height 36
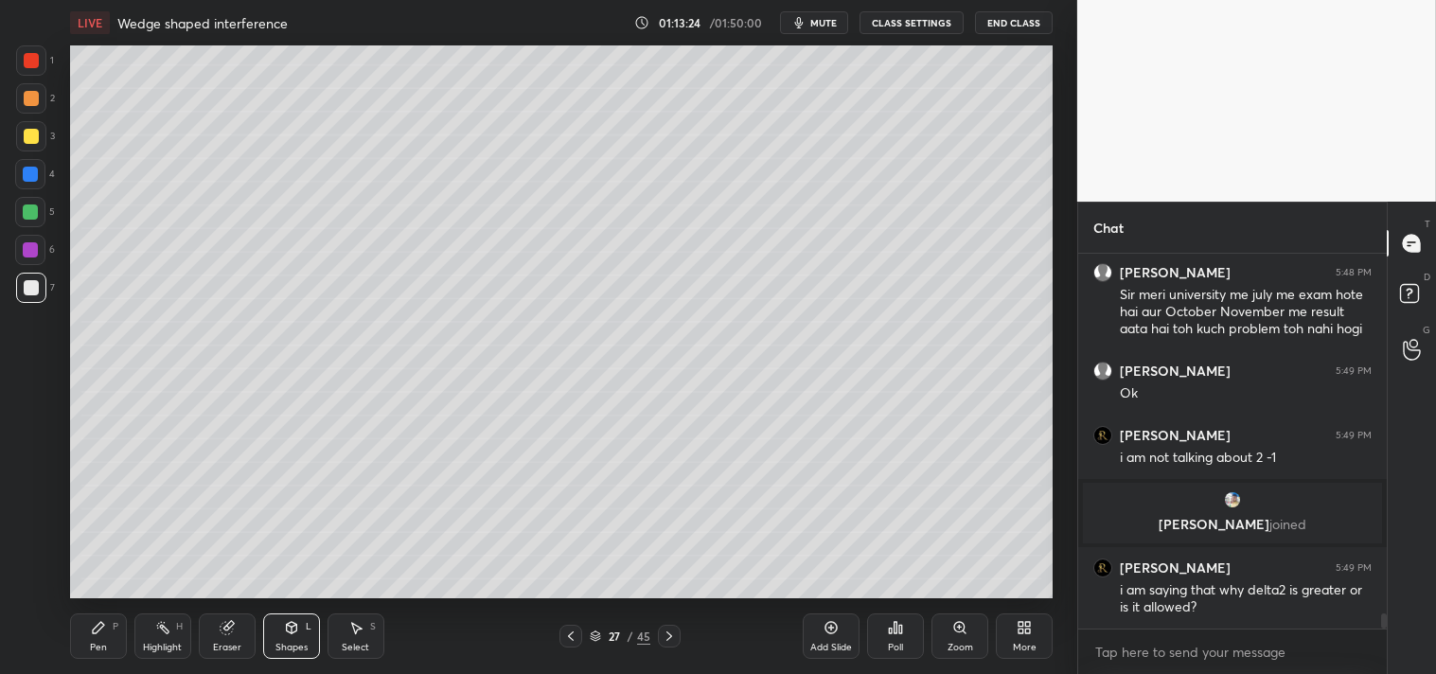
click at [116, 629] on div "P" at bounding box center [116, 626] width 6 height 9
click at [124, 631] on div "Pen P" at bounding box center [98, 636] width 57 height 45
click at [950, 648] on div "Zoom" at bounding box center [961, 647] width 26 height 9
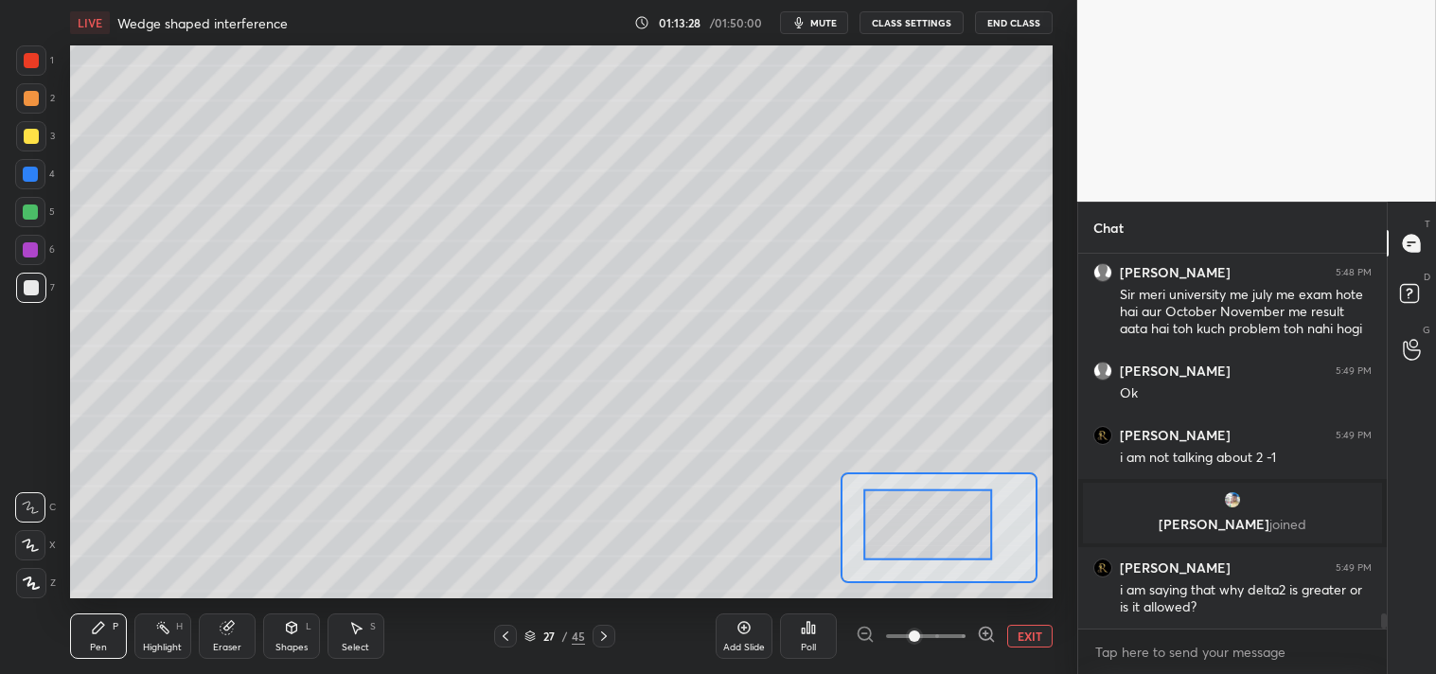
click at [22, 144] on div at bounding box center [31, 136] width 30 height 30
click at [29, 142] on div at bounding box center [31, 136] width 15 height 15
click at [230, 640] on div "Eraser" at bounding box center [227, 636] width 57 height 45
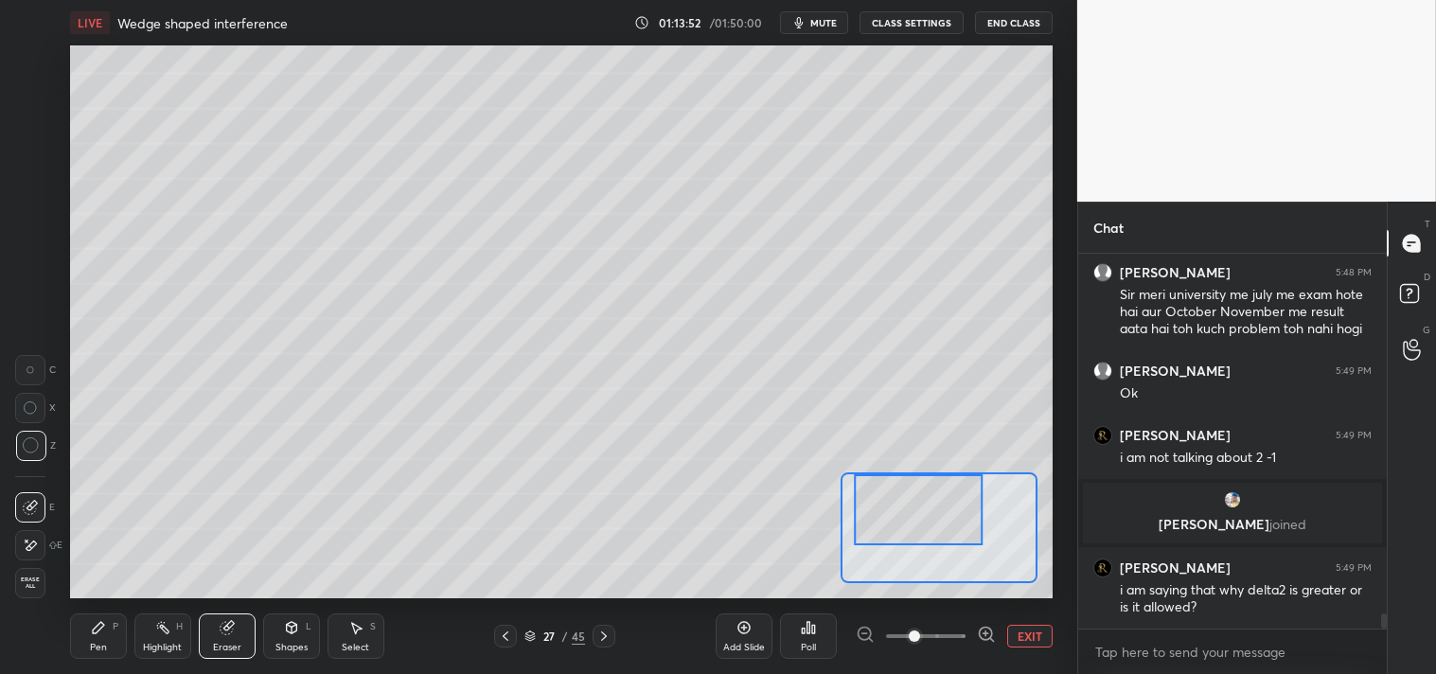
click at [36, 546] on icon at bounding box center [30, 546] width 15 height 16
click at [97, 643] on div "Pen" at bounding box center [98, 647] width 17 height 9
click at [280, 637] on div "Shapes L" at bounding box center [291, 636] width 57 height 45
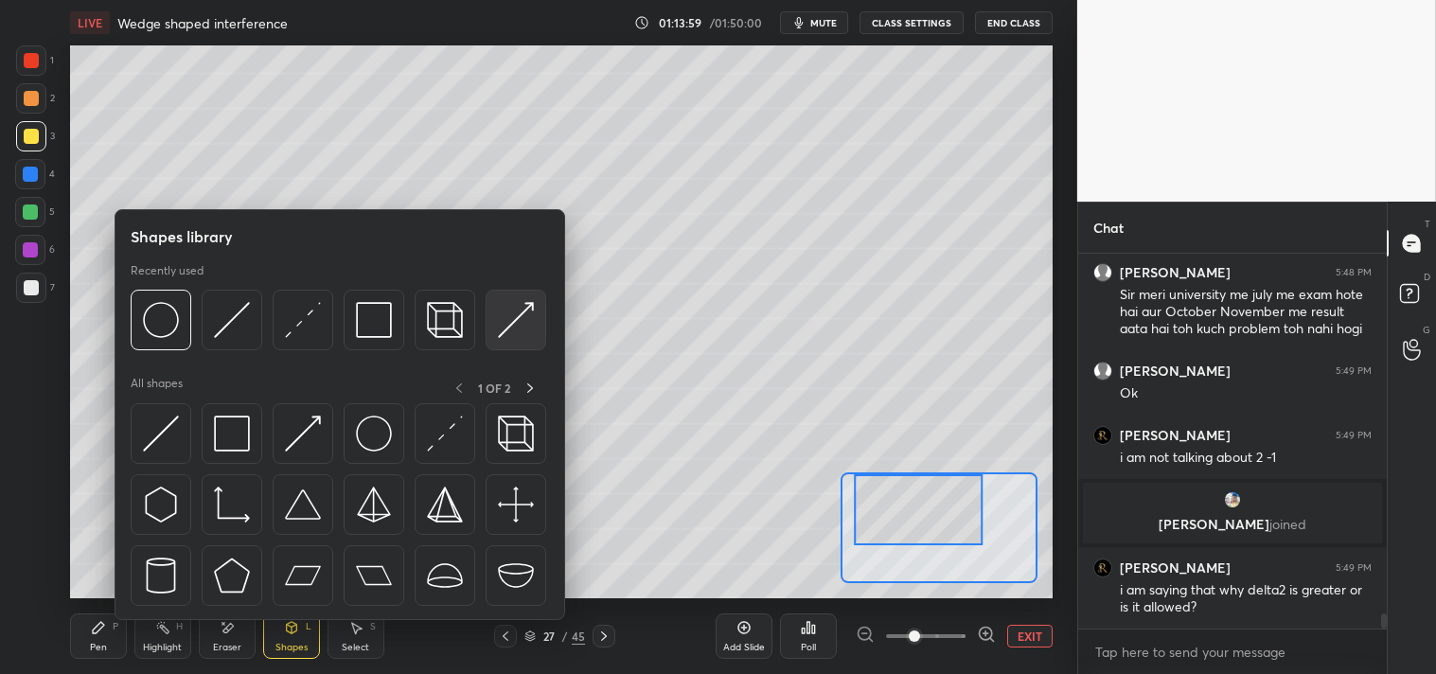
click at [518, 319] on img at bounding box center [516, 320] width 36 height 36
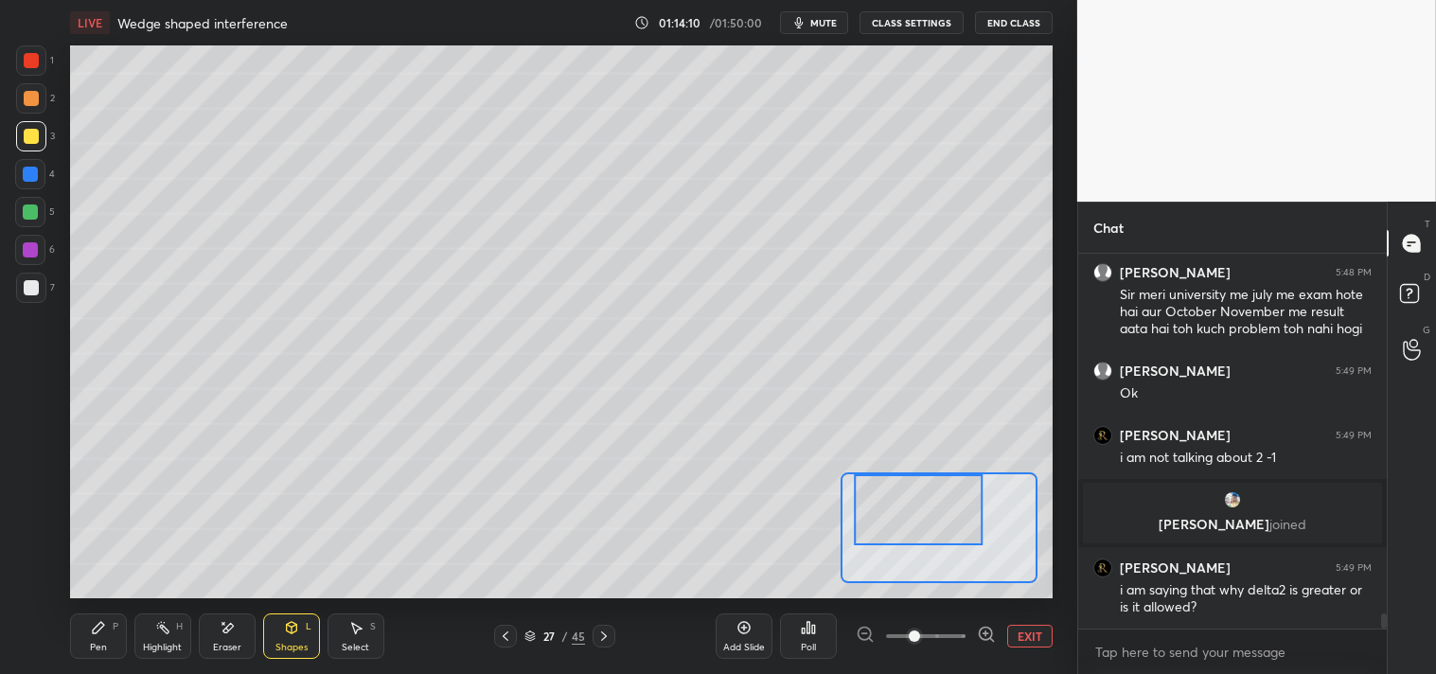
click at [89, 631] on div "Pen P" at bounding box center [98, 636] width 57 height 45
click at [87, 635] on div "Pen P" at bounding box center [98, 636] width 57 height 45
click at [32, 301] on div at bounding box center [31, 288] width 30 height 30
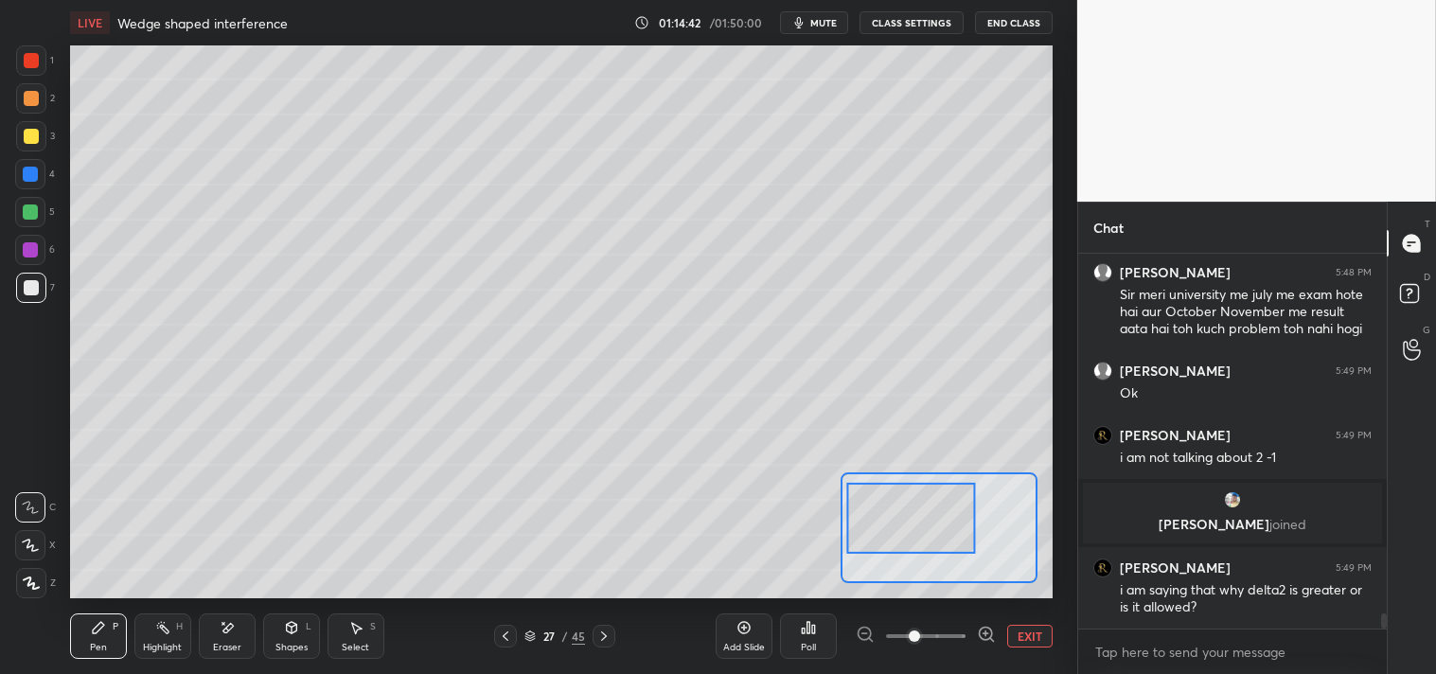
click at [1028, 636] on button "EXIT" at bounding box center [1029, 636] width 45 height 23
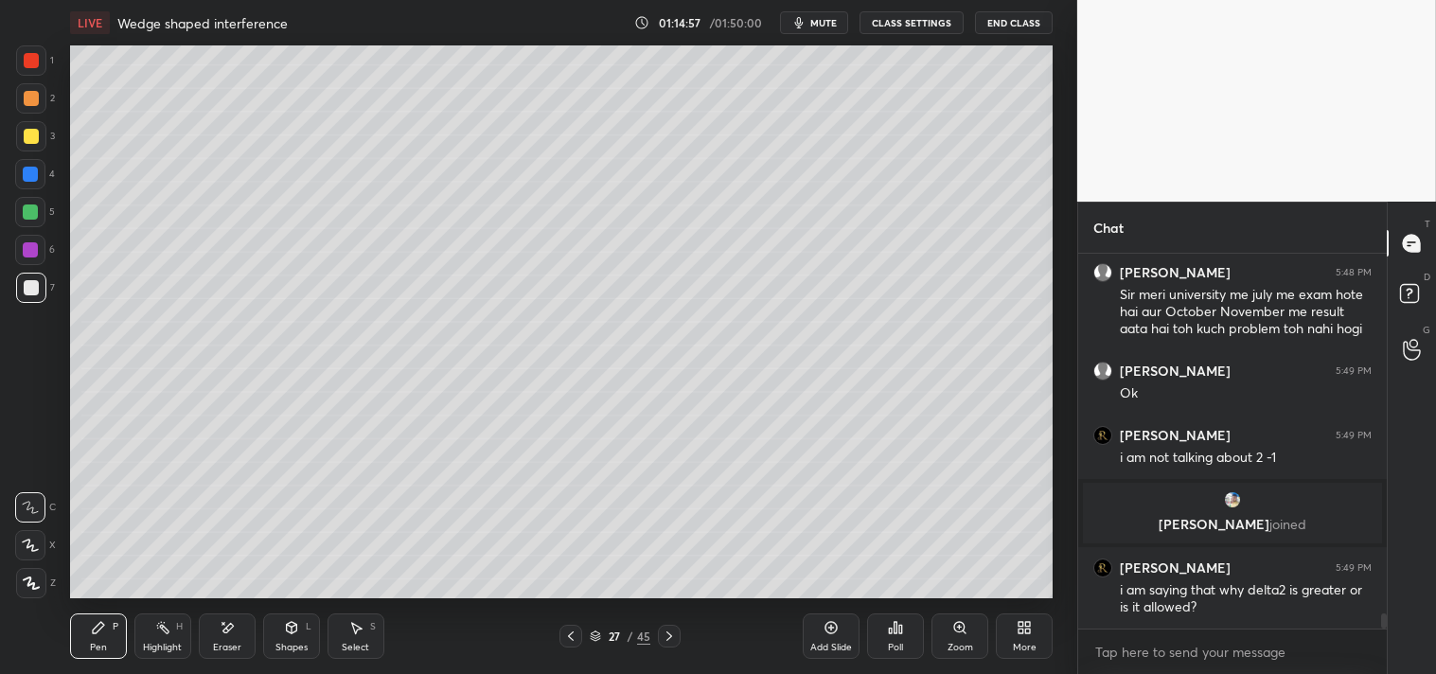
click at [31, 144] on div at bounding box center [31, 136] width 30 height 30
click at [27, 148] on div at bounding box center [31, 136] width 30 height 30
click at [36, 210] on div at bounding box center [30, 212] width 15 height 15
click at [958, 650] on div "Zoom" at bounding box center [961, 647] width 26 height 9
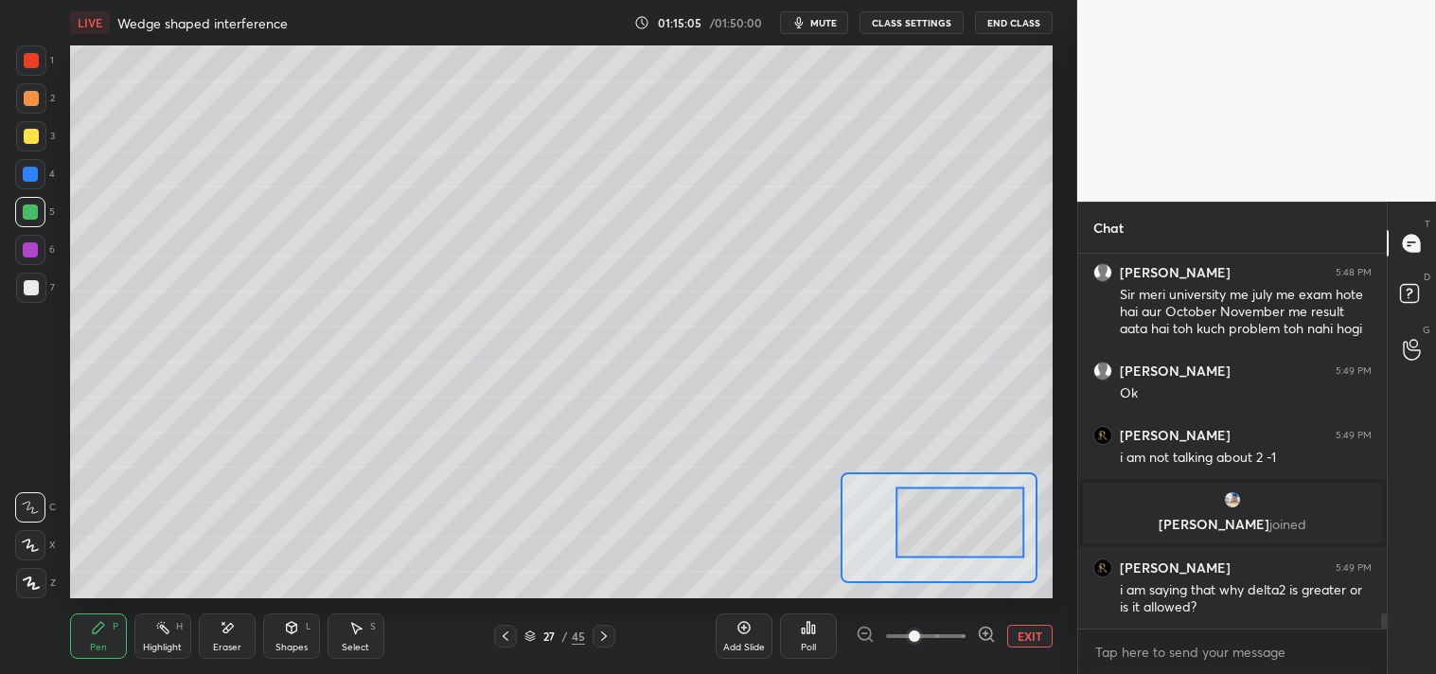
click at [294, 635] on icon at bounding box center [291, 627] width 15 height 15
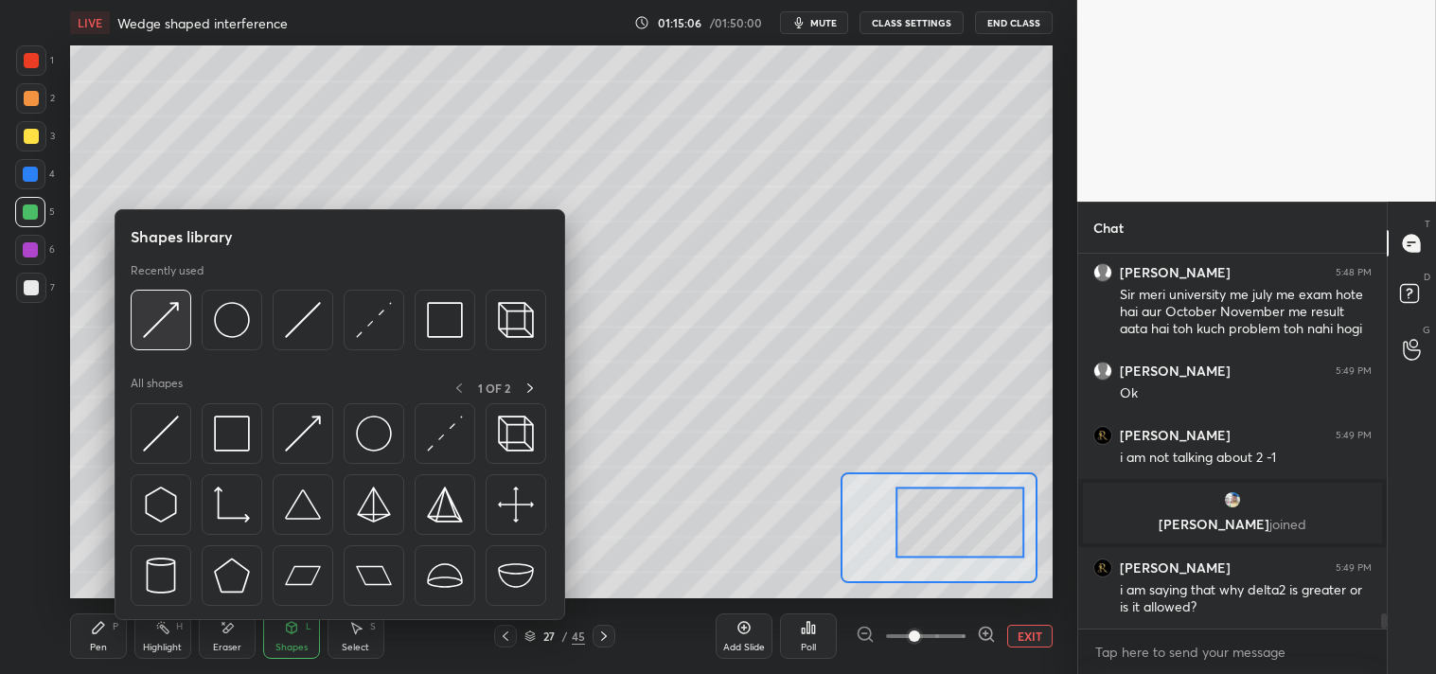
click at [162, 310] on img at bounding box center [161, 320] width 36 height 36
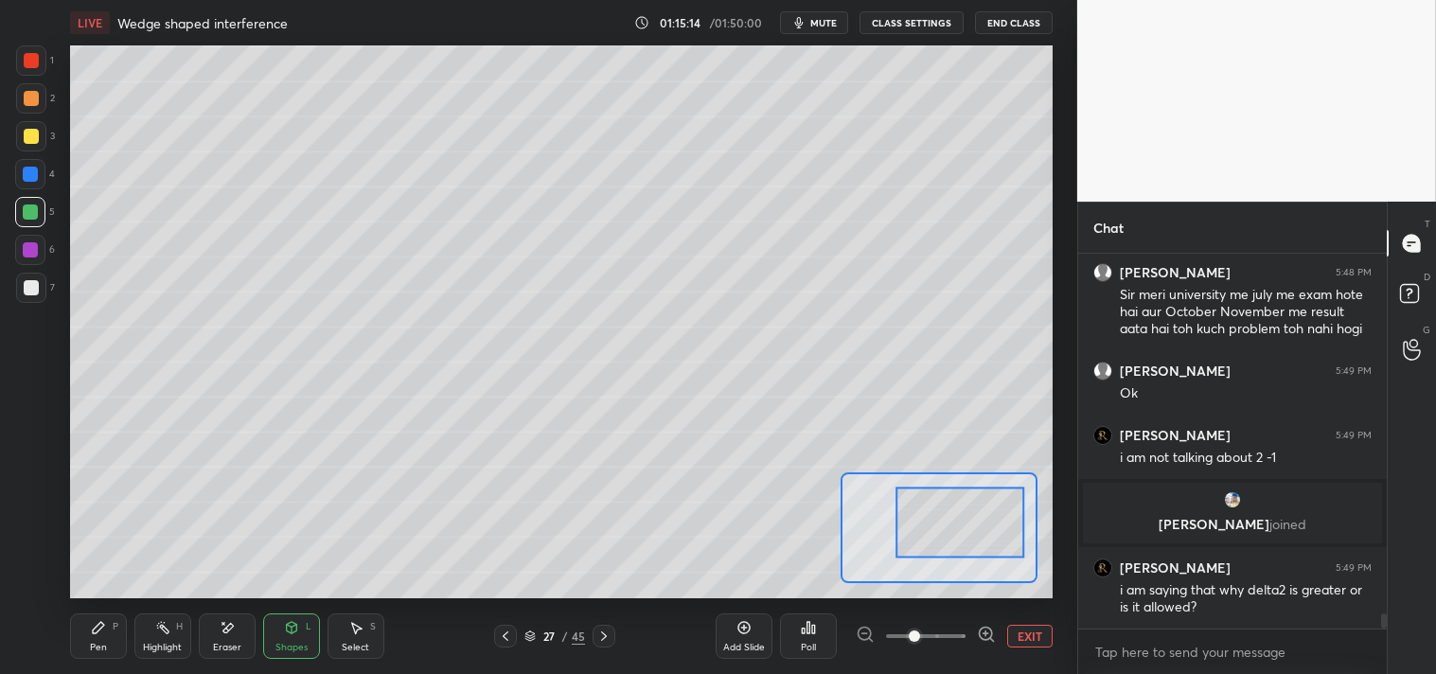
scroll to position [8876, 0]
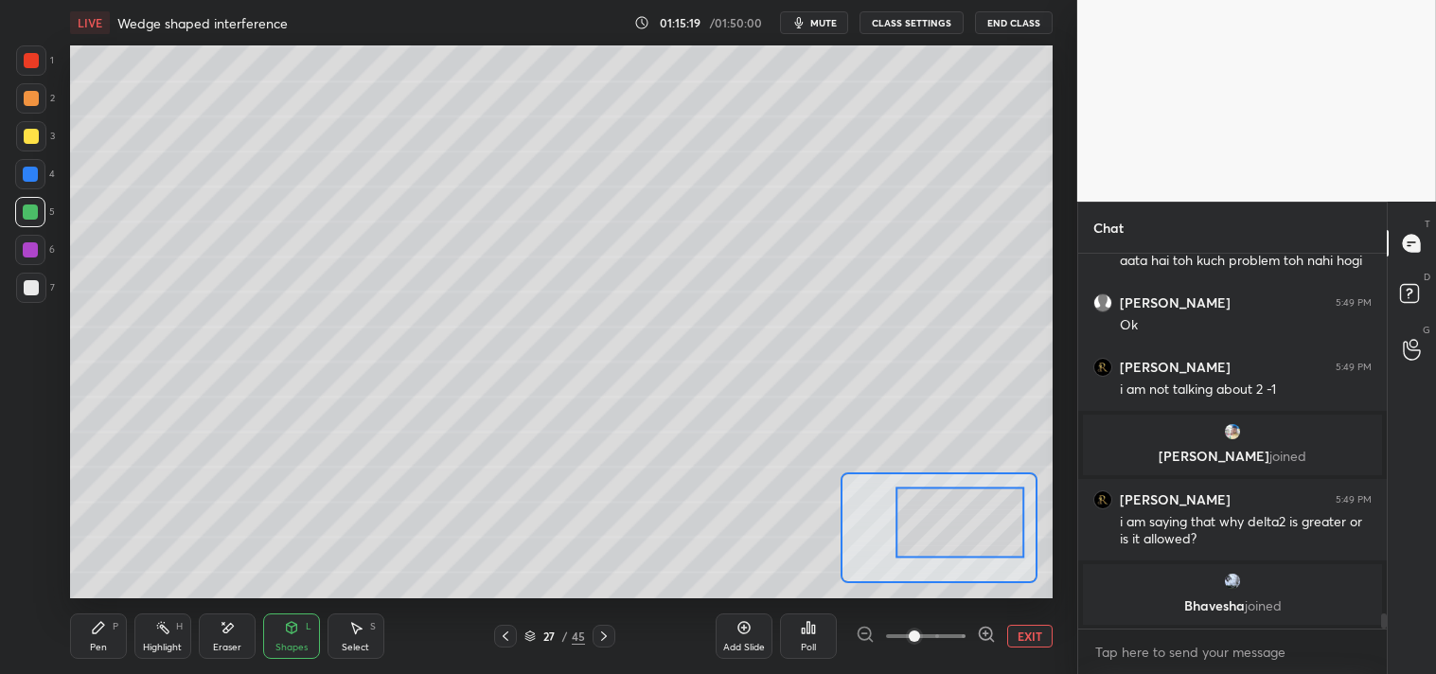
click at [79, 632] on div "Pen P" at bounding box center [98, 636] width 57 height 45
click at [246, 639] on div "Eraser" at bounding box center [227, 636] width 57 height 45
click at [34, 512] on icon at bounding box center [30, 508] width 12 height 12
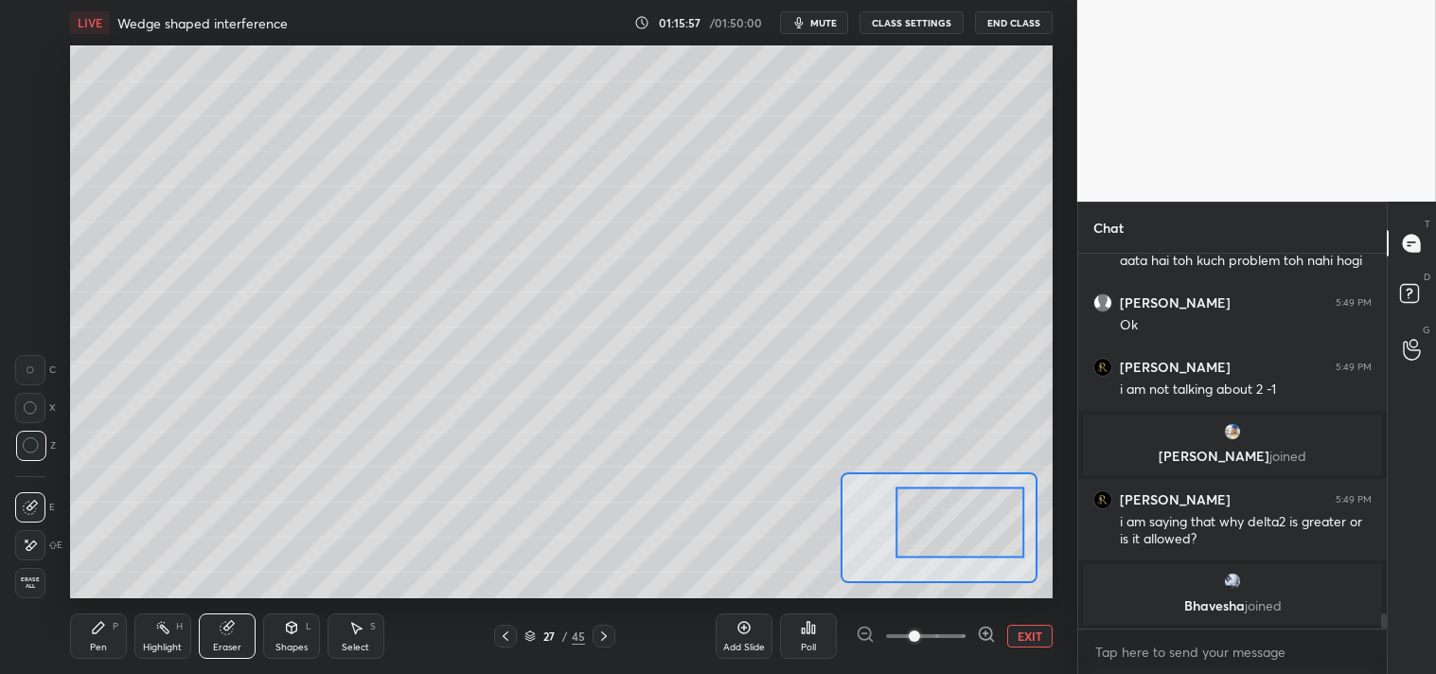
click at [90, 640] on div "Pen P" at bounding box center [98, 636] width 57 height 45
click at [101, 646] on div "Pen" at bounding box center [98, 647] width 17 height 9
click at [25, 290] on div at bounding box center [31, 287] width 15 height 15
click at [30, 292] on div at bounding box center [31, 287] width 15 height 15
click at [1023, 638] on button "EXIT" at bounding box center [1029, 636] width 45 height 23
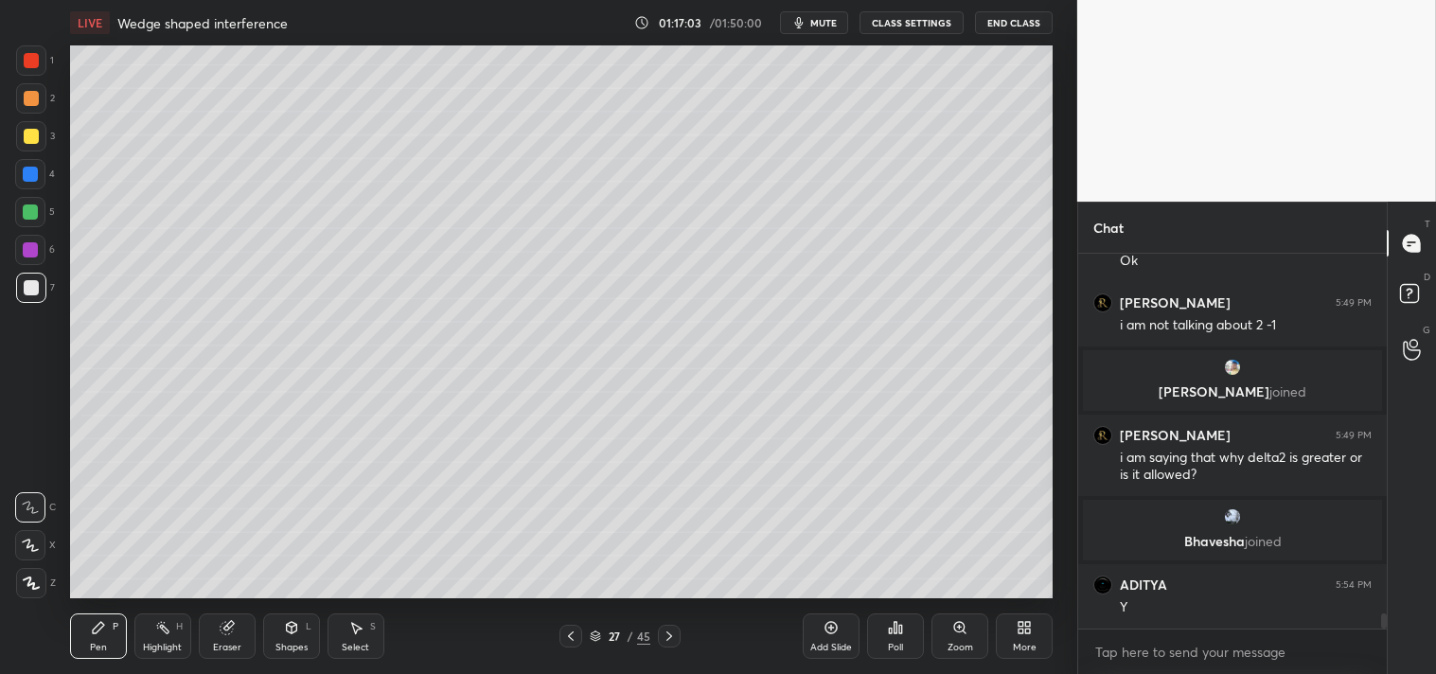
scroll to position [9020, 0]
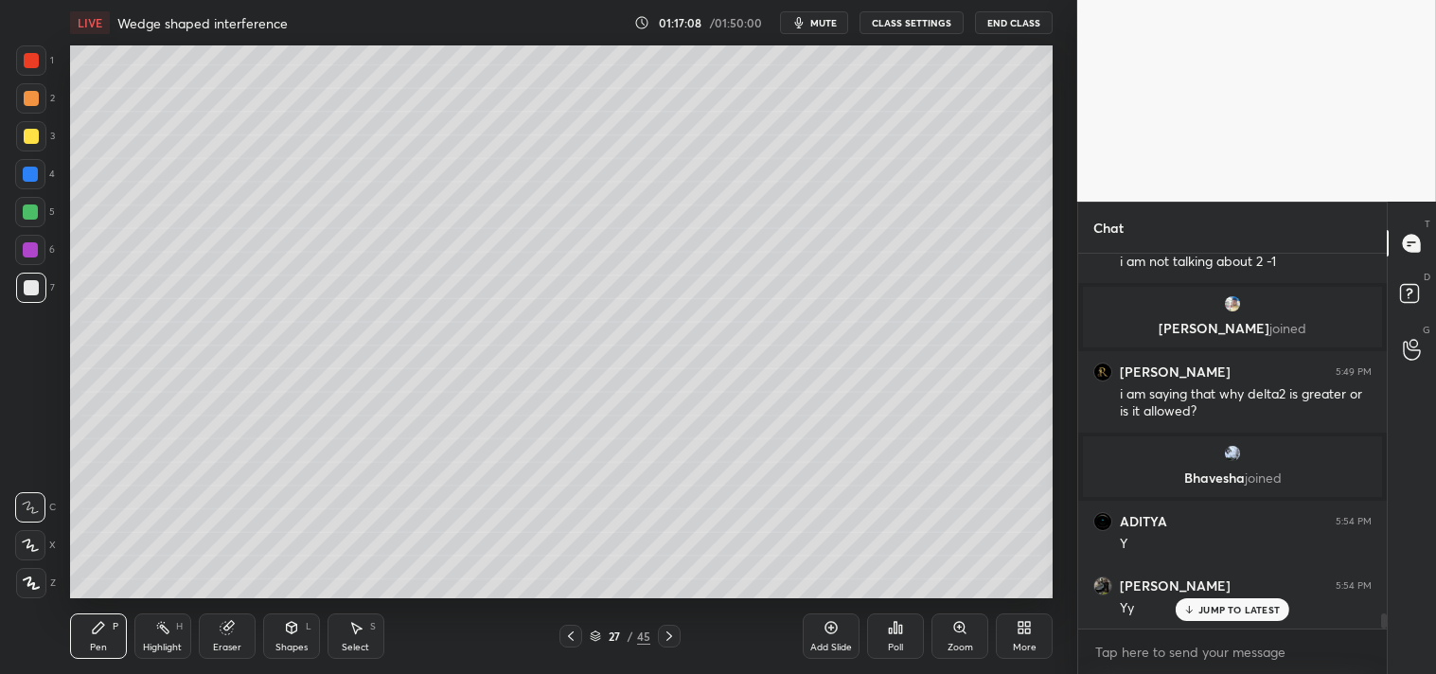
click at [833, 644] on div "Add Slide" at bounding box center [831, 647] width 42 height 9
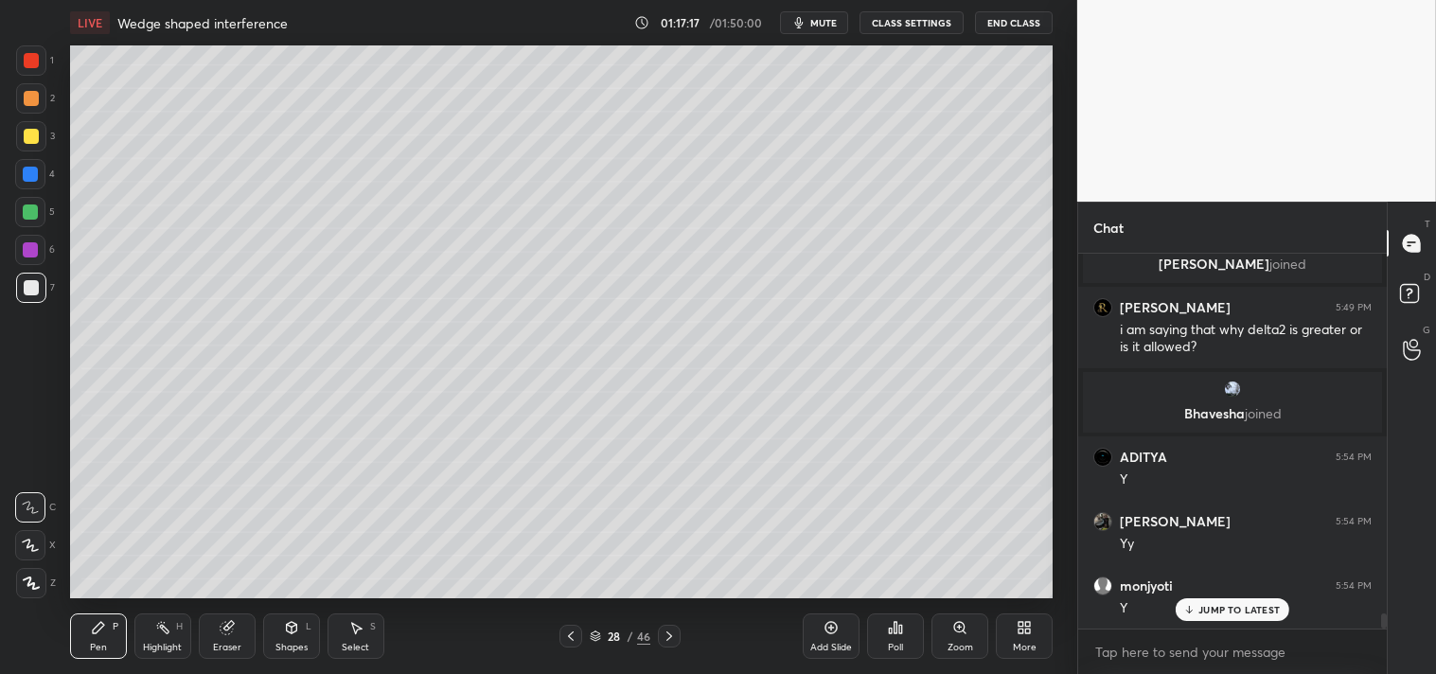
click at [221, 632] on icon at bounding box center [227, 627] width 15 height 15
click at [96, 631] on icon at bounding box center [98, 627] width 11 height 11
click at [96, 632] on icon at bounding box center [98, 627] width 11 height 11
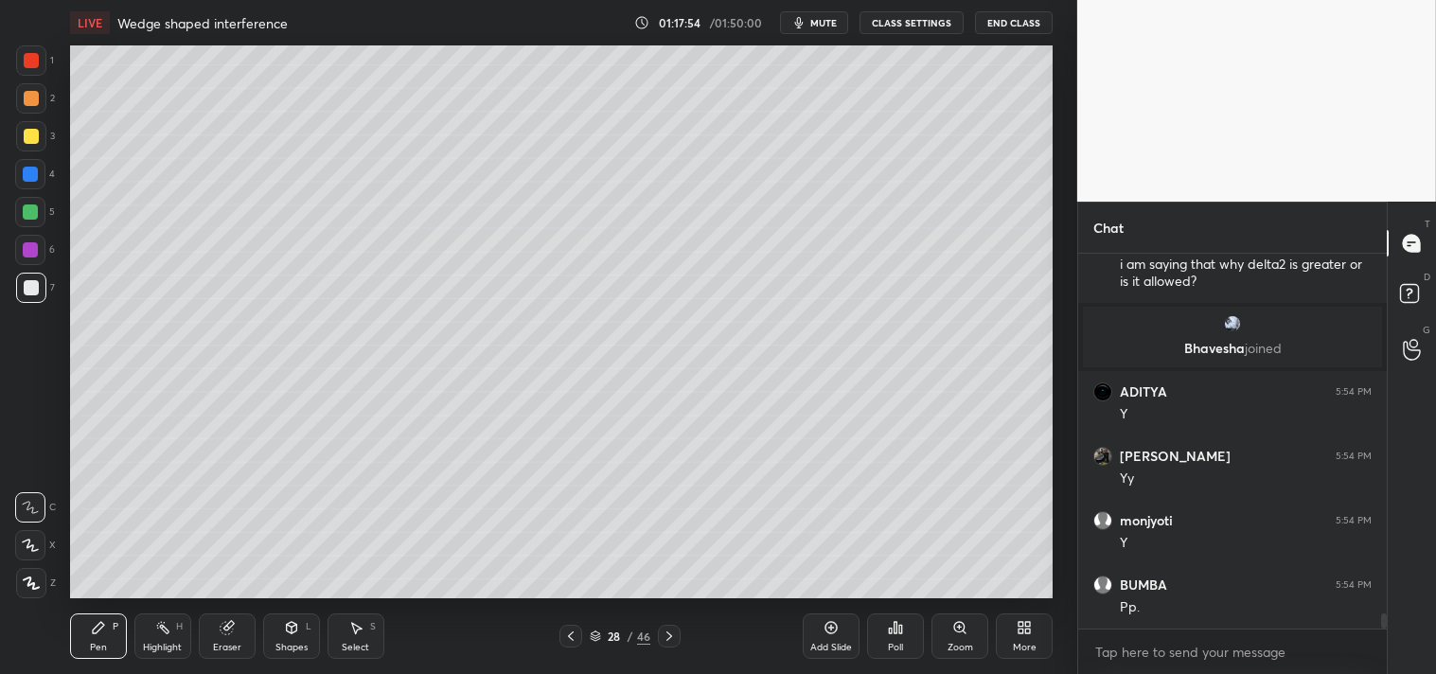
click at [956, 650] on div "Zoom" at bounding box center [961, 647] width 26 height 9
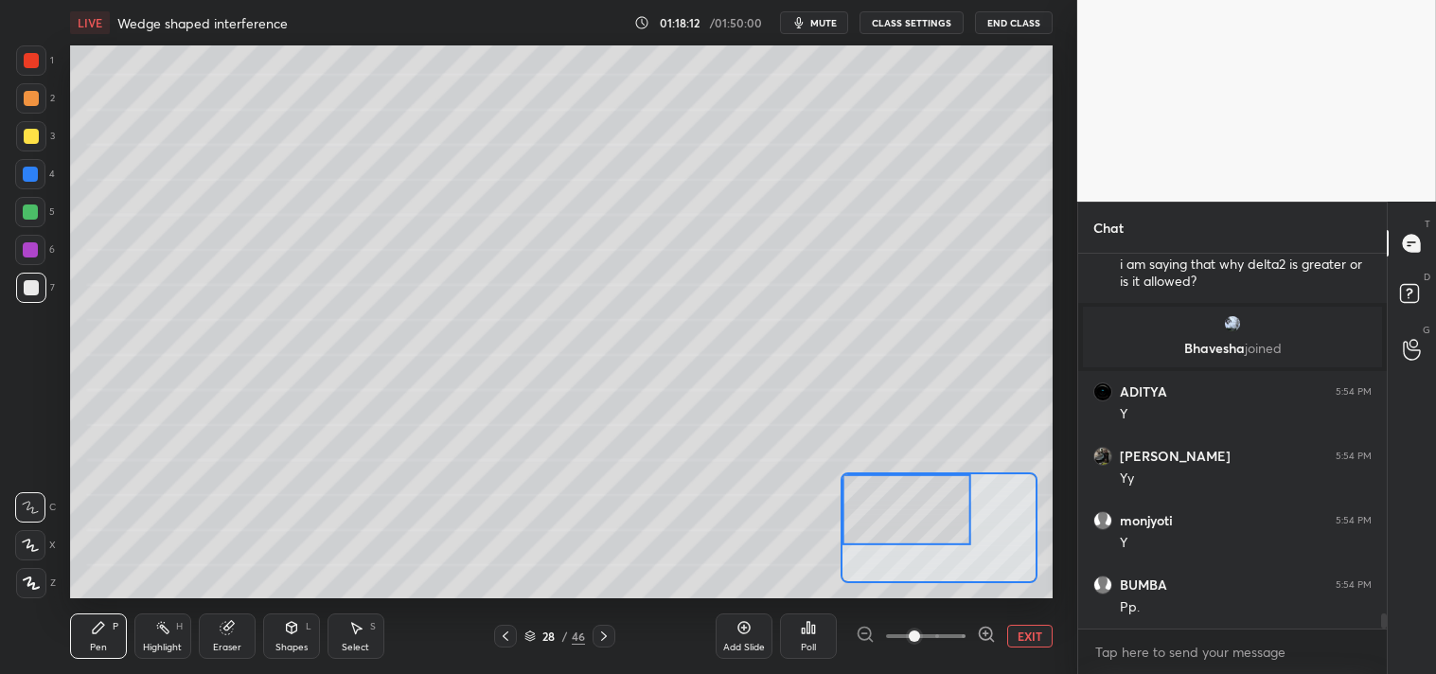
click at [32, 149] on div at bounding box center [31, 136] width 30 height 30
click at [26, 151] on div "3" at bounding box center [35, 140] width 39 height 38
click at [219, 645] on div "Eraser" at bounding box center [227, 647] width 28 height 9
click at [229, 644] on div "Eraser" at bounding box center [227, 647] width 28 height 9
click at [96, 627] on icon at bounding box center [98, 627] width 11 height 11
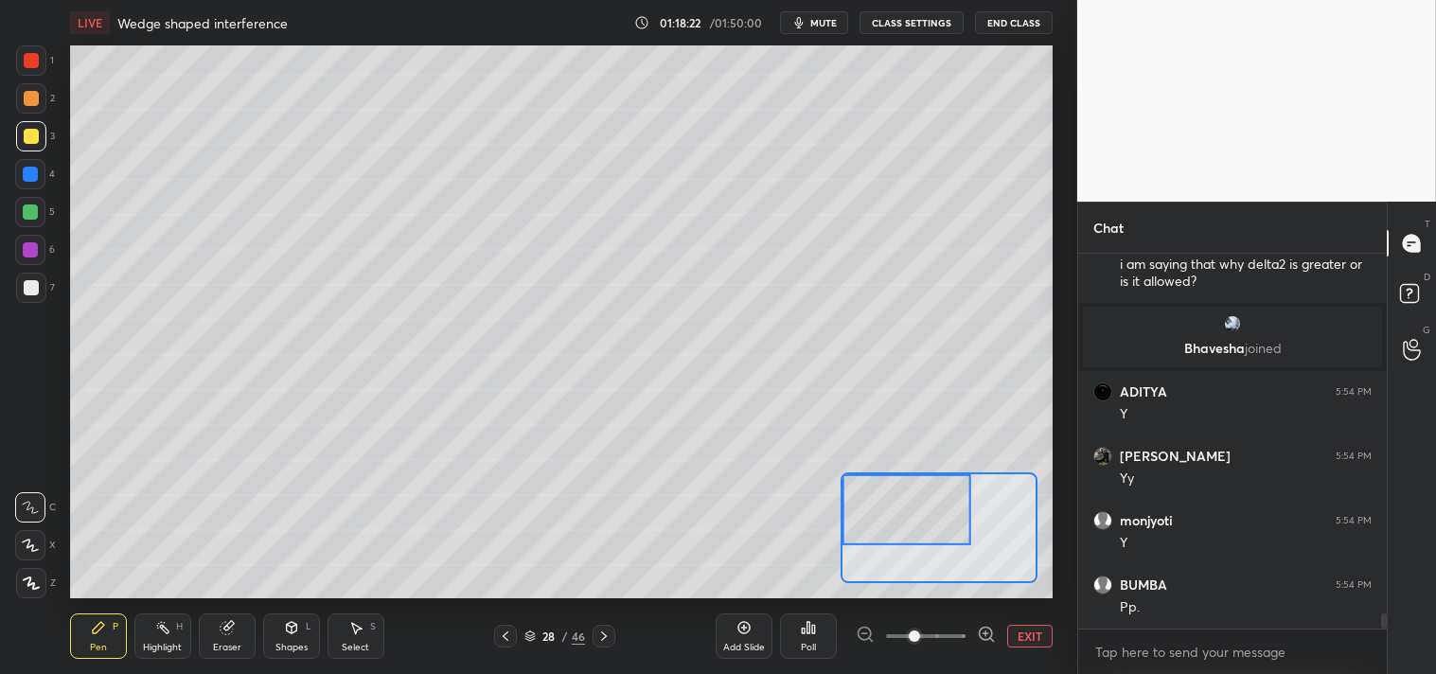
click at [99, 635] on icon at bounding box center [98, 627] width 15 height 15
click at [220, 617] on div "Eraser" at bounding box center [227, 636] width 57 height 45
click at [91, 636] on div "Pen P" at bounding box center [98, 636] width 57 height 45
click at [88, 621] on div "Pen P" at bounding box center [98, 636] width 57 height 45
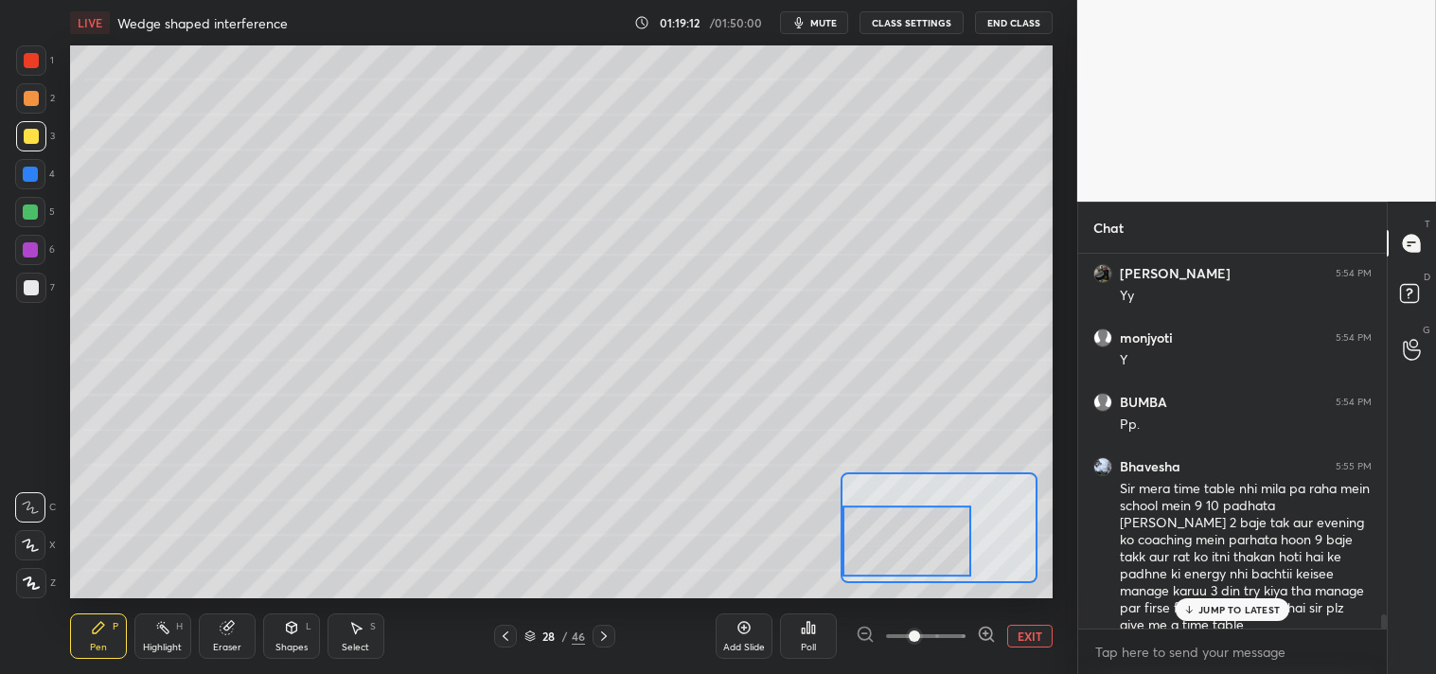
click at [1018, 642] on button "EXIT" at bounding box center [1029, 636] width 45 height 23
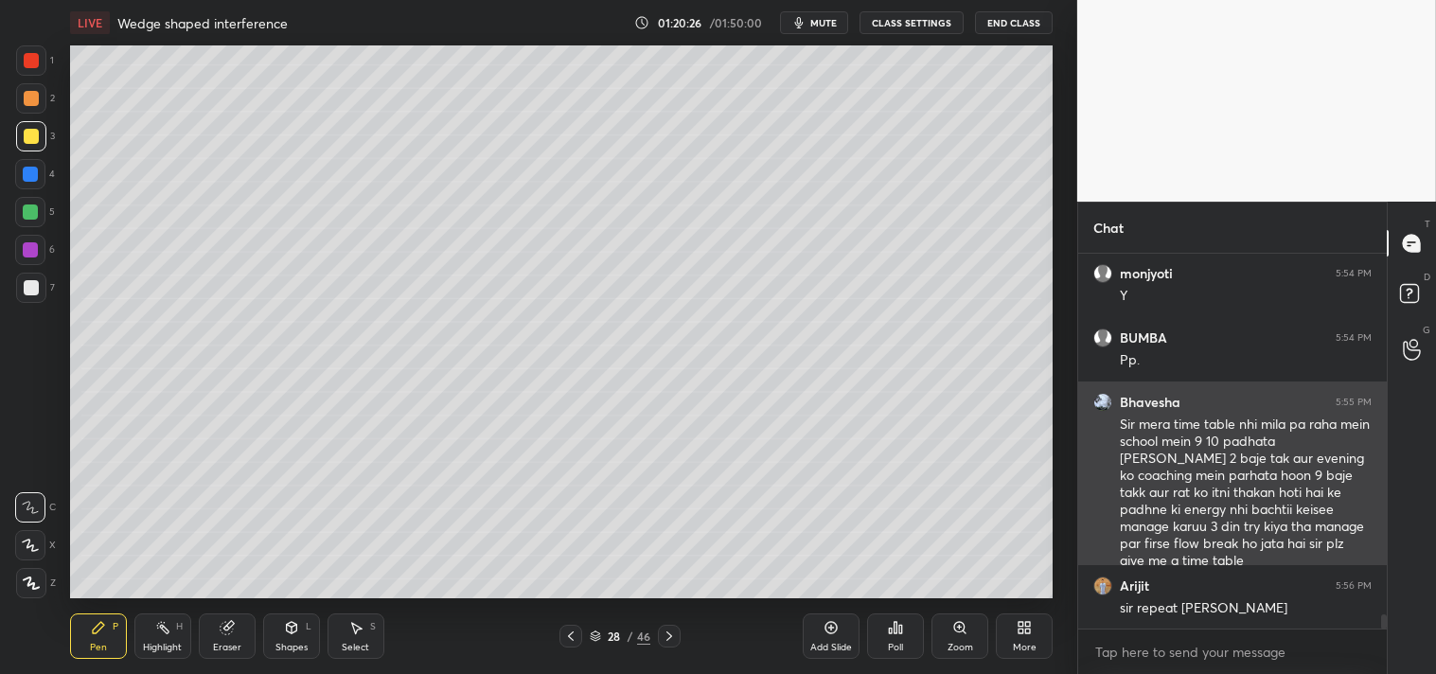
scroll to position [9463, 0]
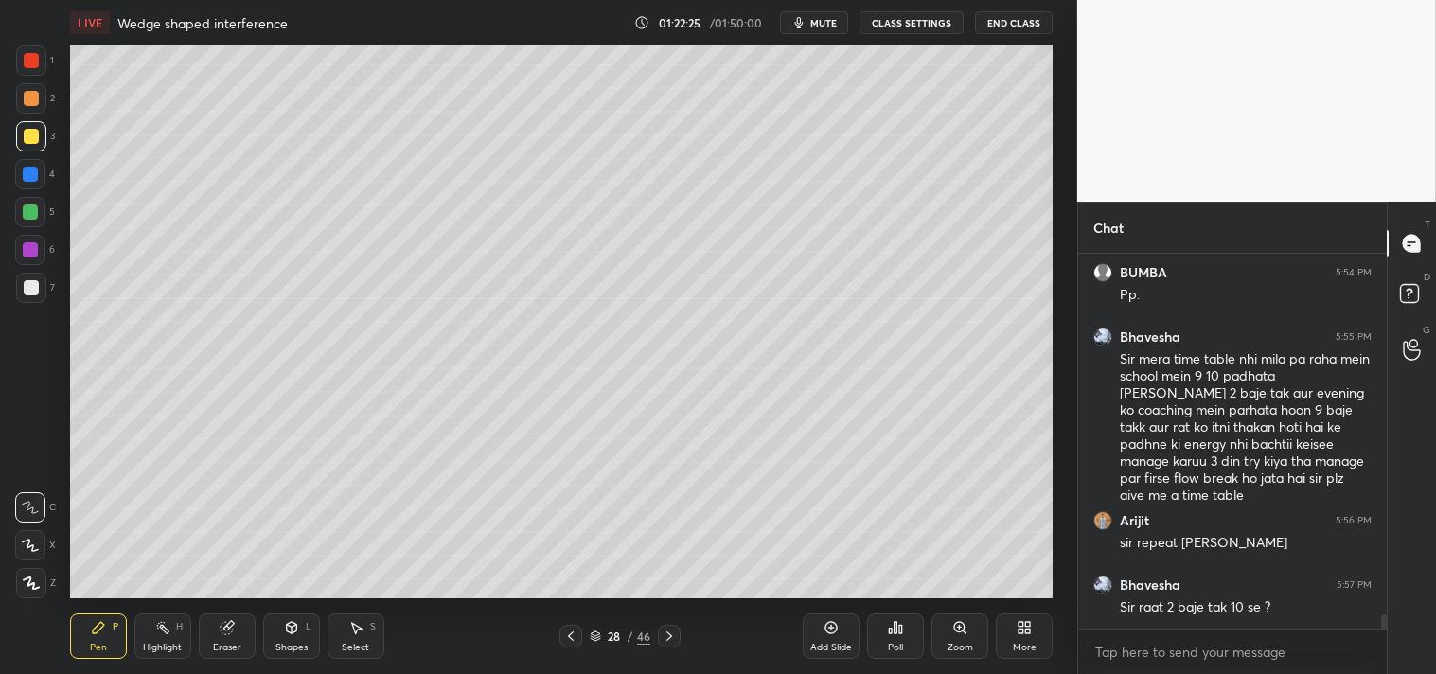
click at [286, 631] on icon at bounding box center [291, 627] width 10 height 11
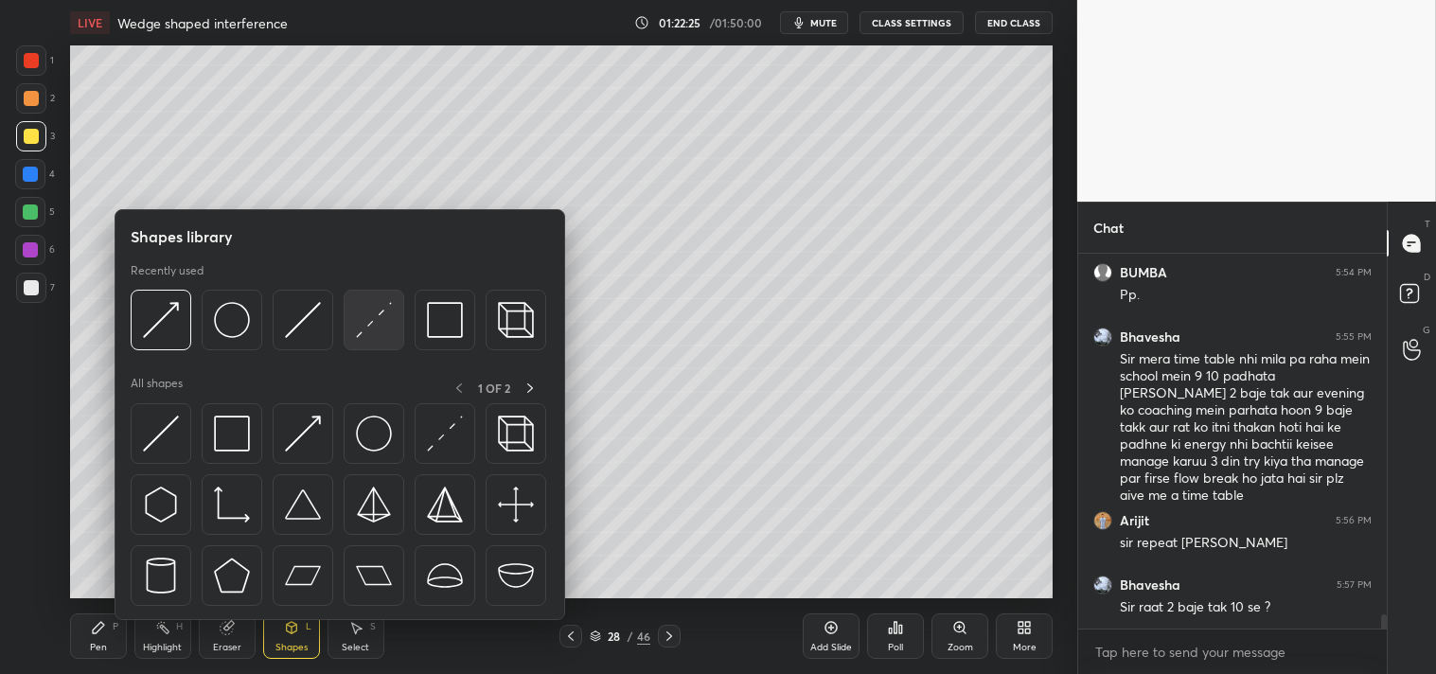
click at [372, 302] on img at bounding box center [374, 320] width 36 height 36
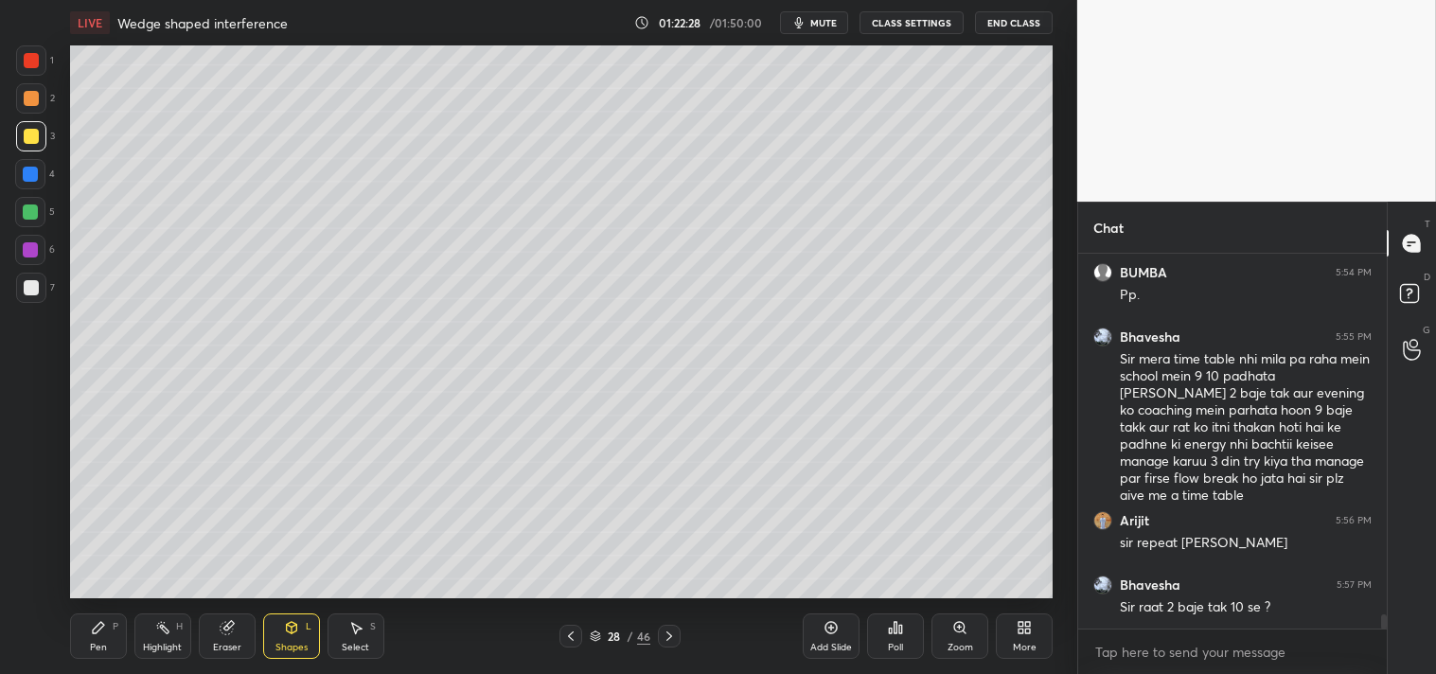
click at [91, 643] on div "Pen" at bounding box center [98, 647] width 17 height 9
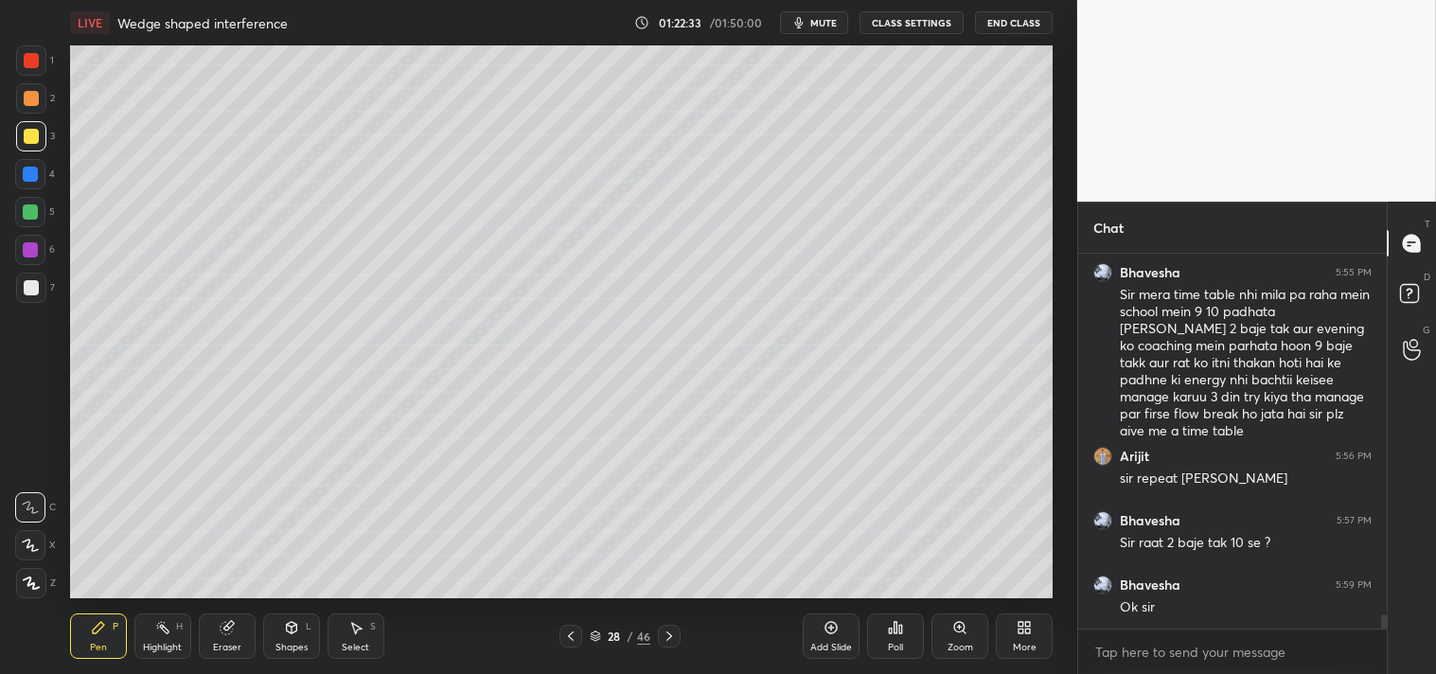
click at [90, 643] on div "Pen" at bounding box center [98, 647] width 17 height 9
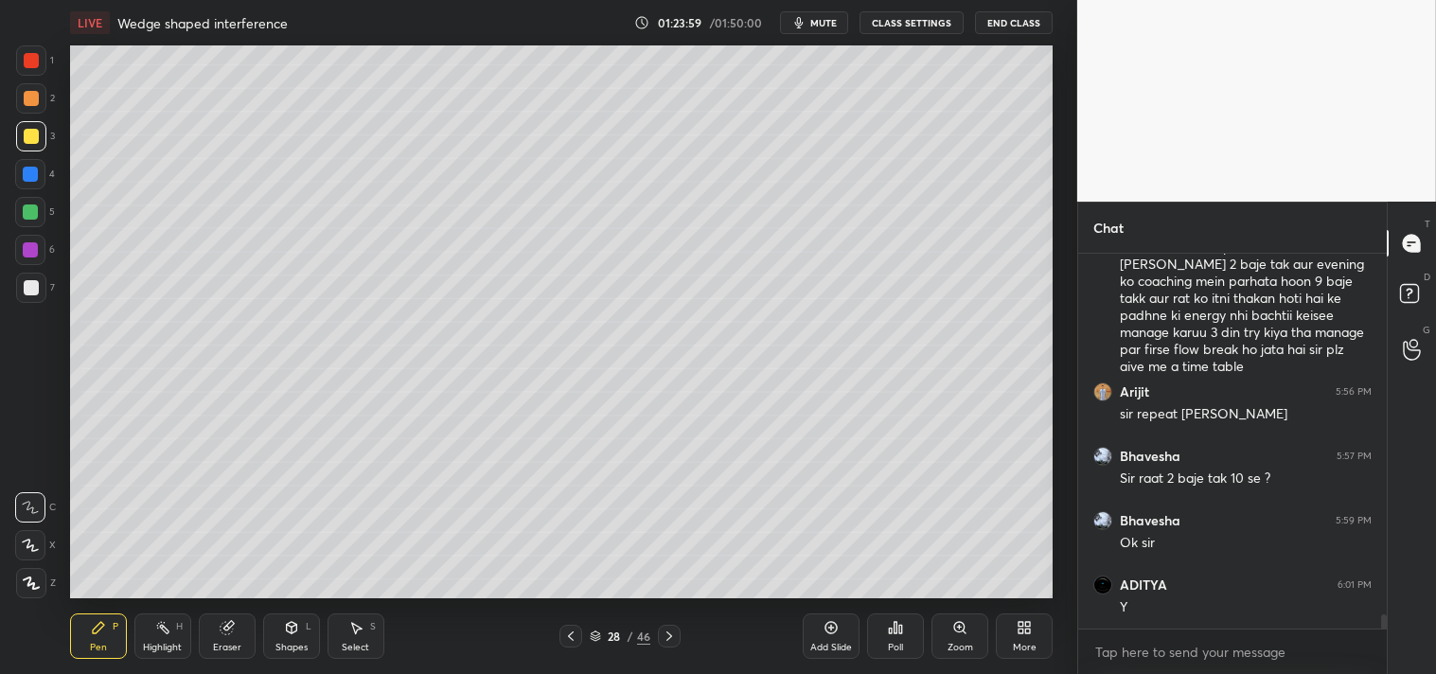
click at [218, 636] on div "Eraser" at bounding box center [227, 636] width 57 height 45
click at [97, 639] on div "Pen P" at bounding box center [98, 636] width 57 height 45
click at [93, 638] on div "Pen P" at bounding box center [98, 636] width 57 height 45
click at [291, 638] on div "Shapes L" at bounding box center [291, 636] width 57 height 45
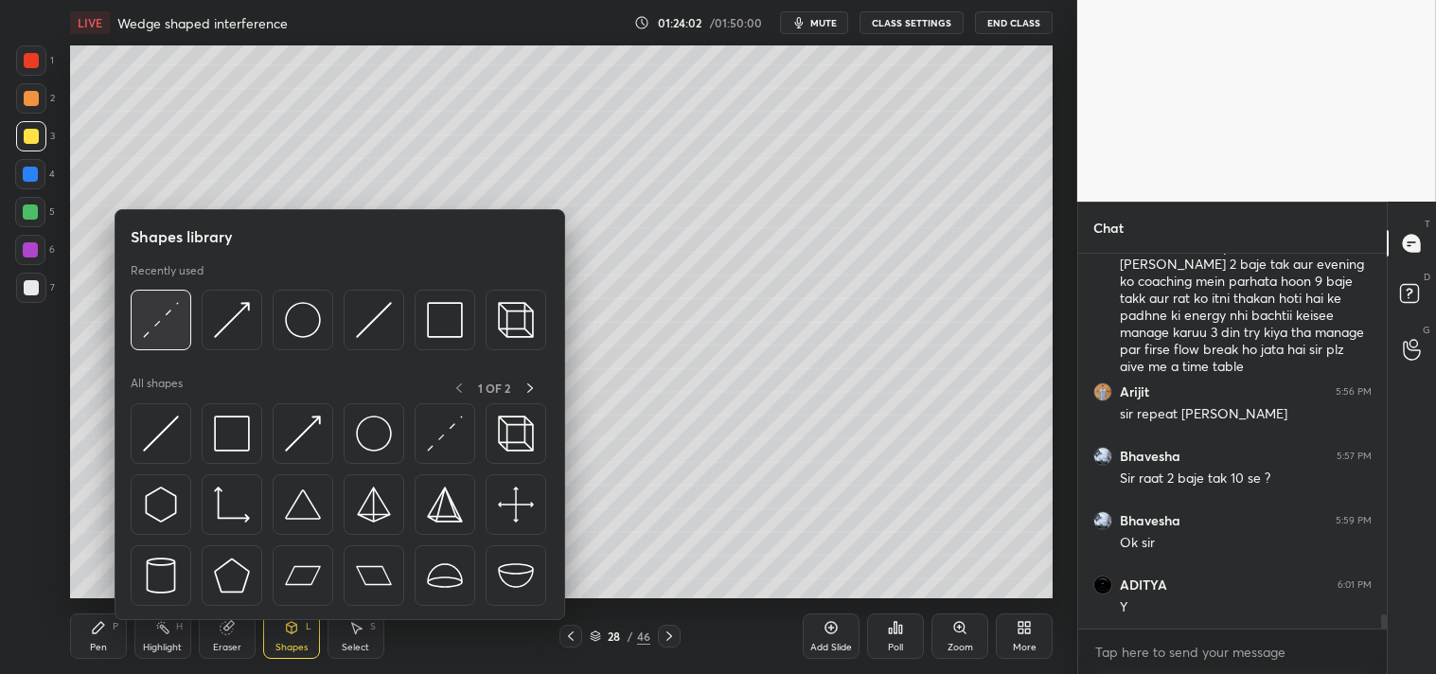
click at [156, 327] on img at bounding box center [161, 320] width 36 height 36
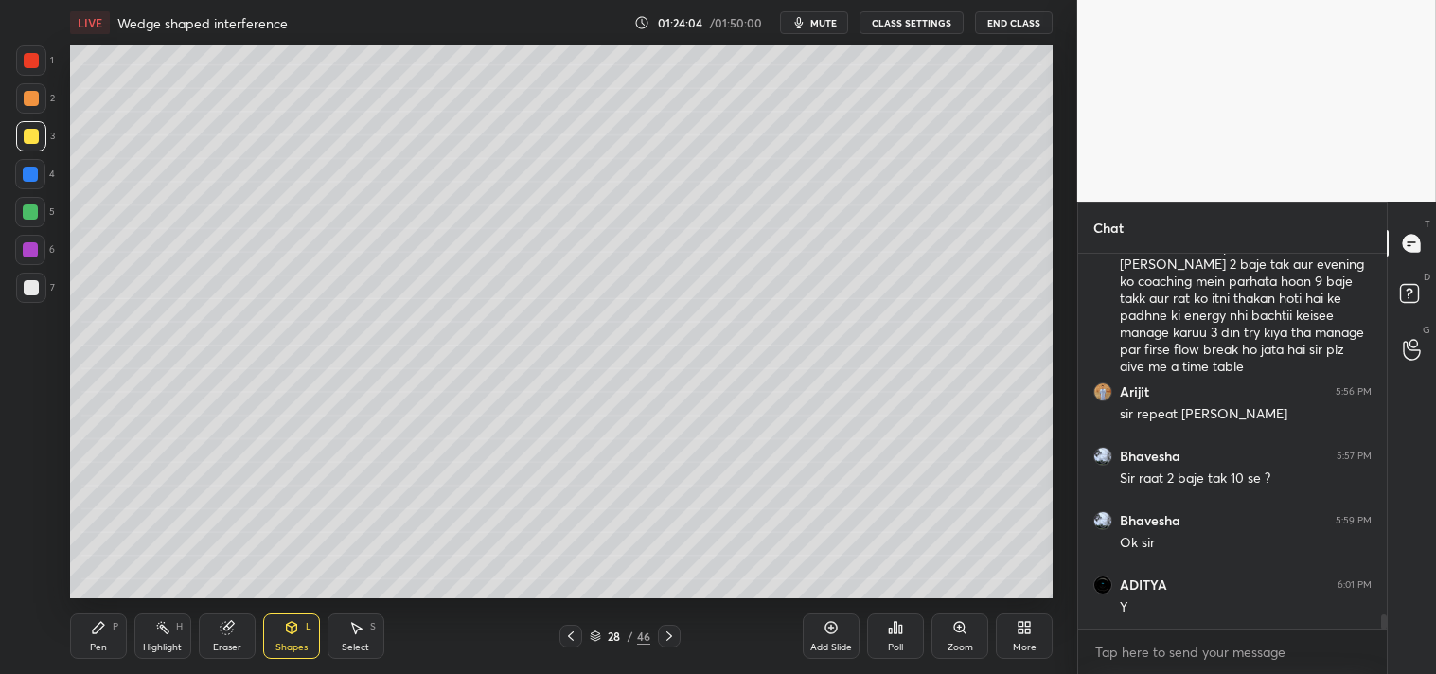
click at [86, 636] on div "Pen P" at bounding box center [98, 636] width 57 height 45
click at [29, 286] on div at bounding box center [31, 287] width 15 height 15
click at [33, 290] on div at bounding box center [31, 287] width 15 height 15
click at [287, 647] on div "Shapes" at bounding box center [292, 647] width 32 height 9
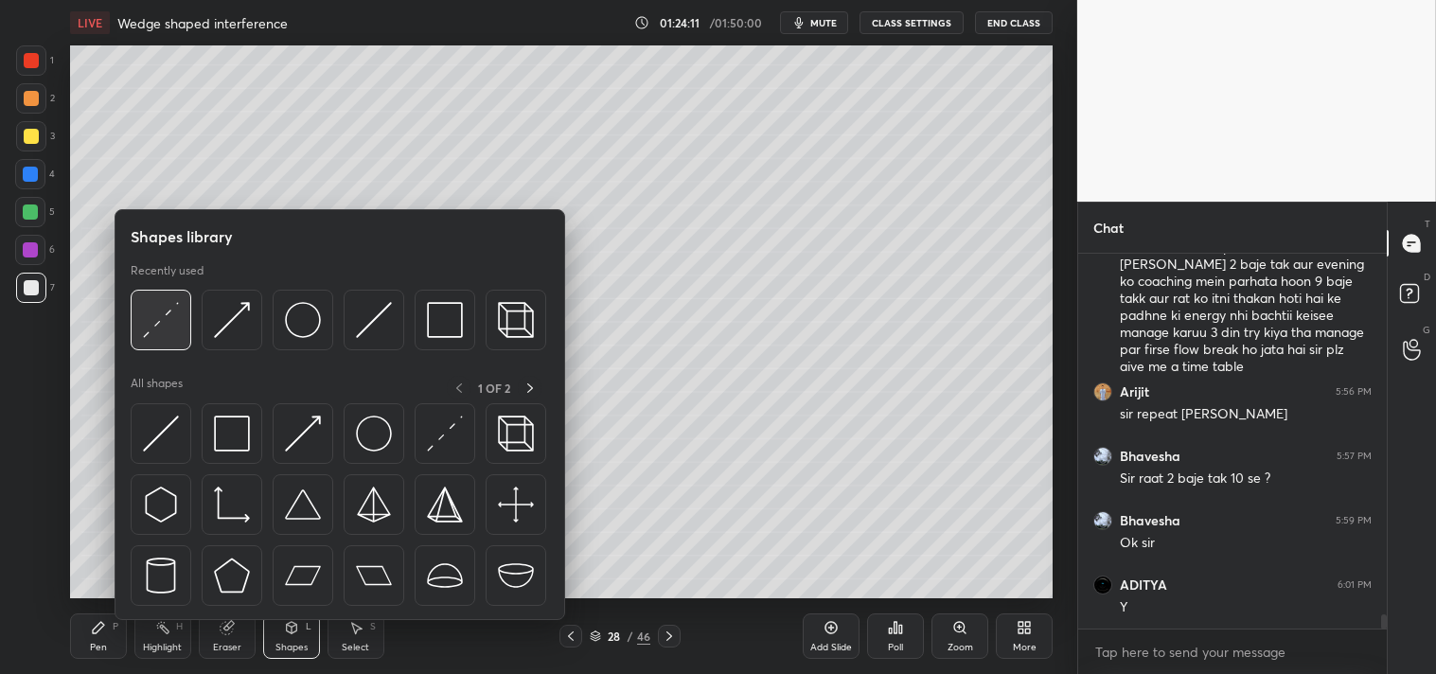
click at [164, 312] on img at bounding box center [161, 320] width 36 height 36
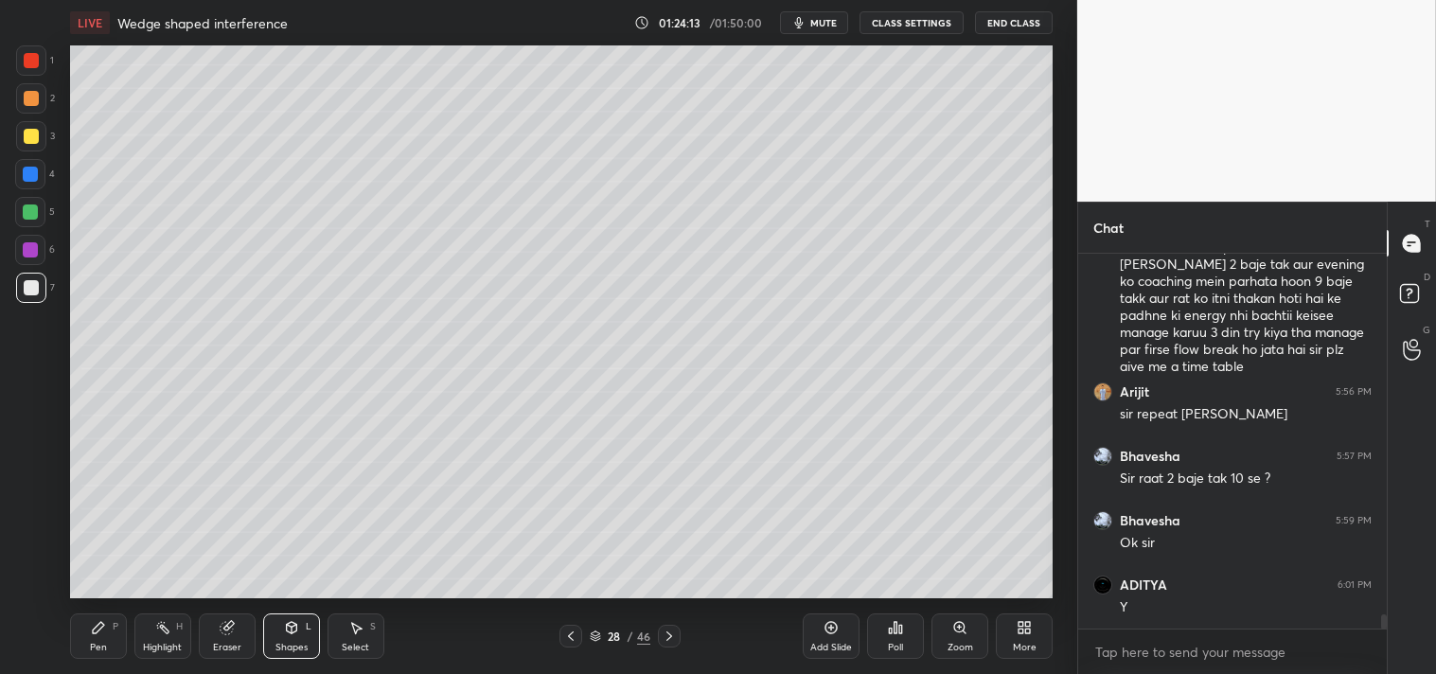
click at [95, 643] on div "Pen" at bounding box center [98, 647] width 17 height 9
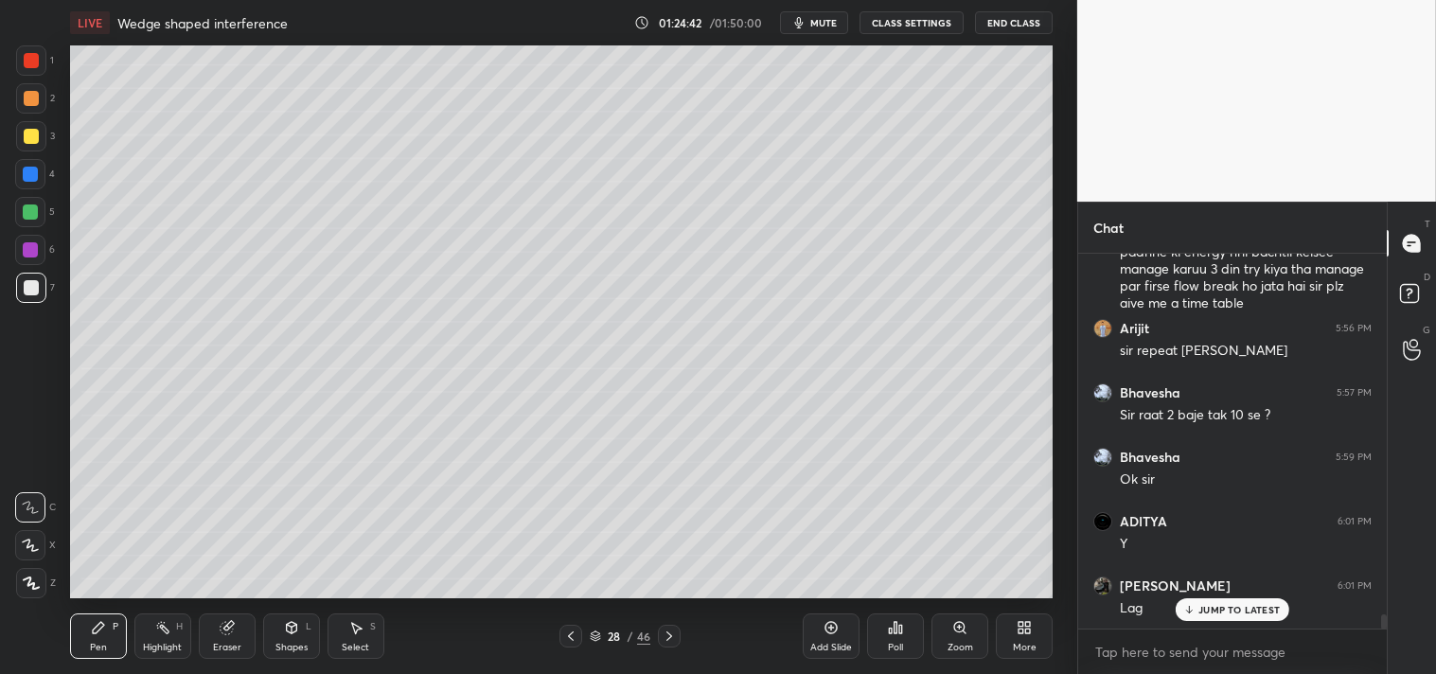
click at [34, 145] on div at bounding box center [31, 136] width 30 height 30
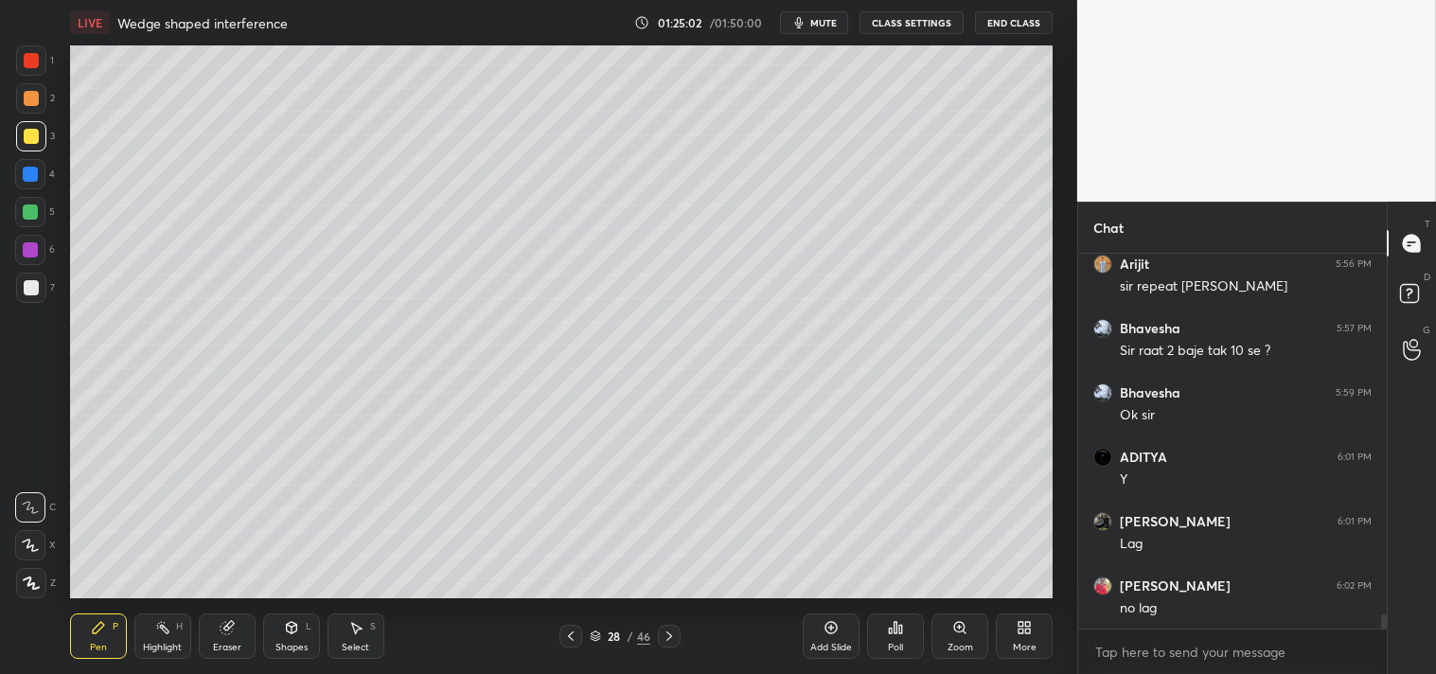
scroll to position [9784, 0]
click at [168, 650] on div "Highlight" at bounding box center [162, 647] width 39 height 9
click at [158, 640] on div "Highlight H" at bounding box center [162, 636] width 57 height 45
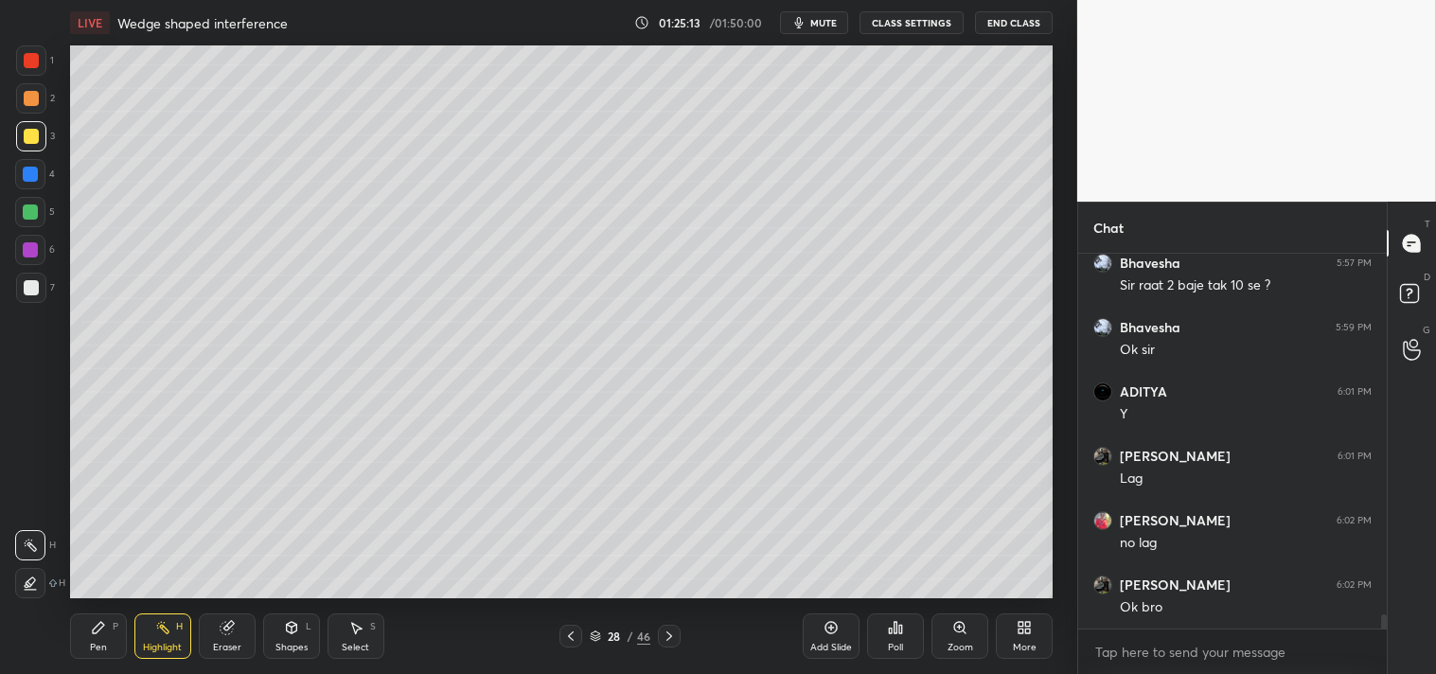
scroll to position [9849, 0]
click at [836, 643] on div "Add Slide" at bounding box center [831, 647] width 42 height 9
click at [296, 635] on icon at bounding box center [291, 627] width 15 height 15
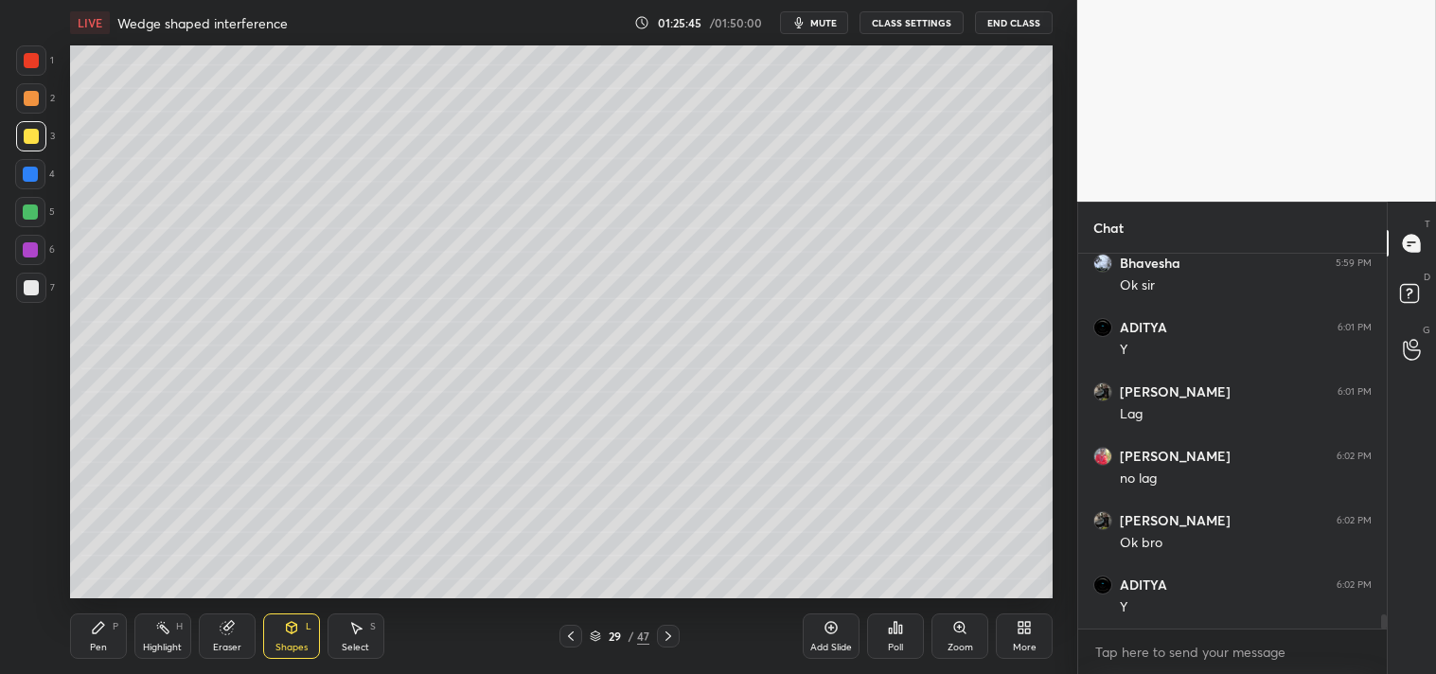
click at [306, 653] on div "Shapes L" at bounding box center [291, 636] width 57 height 45
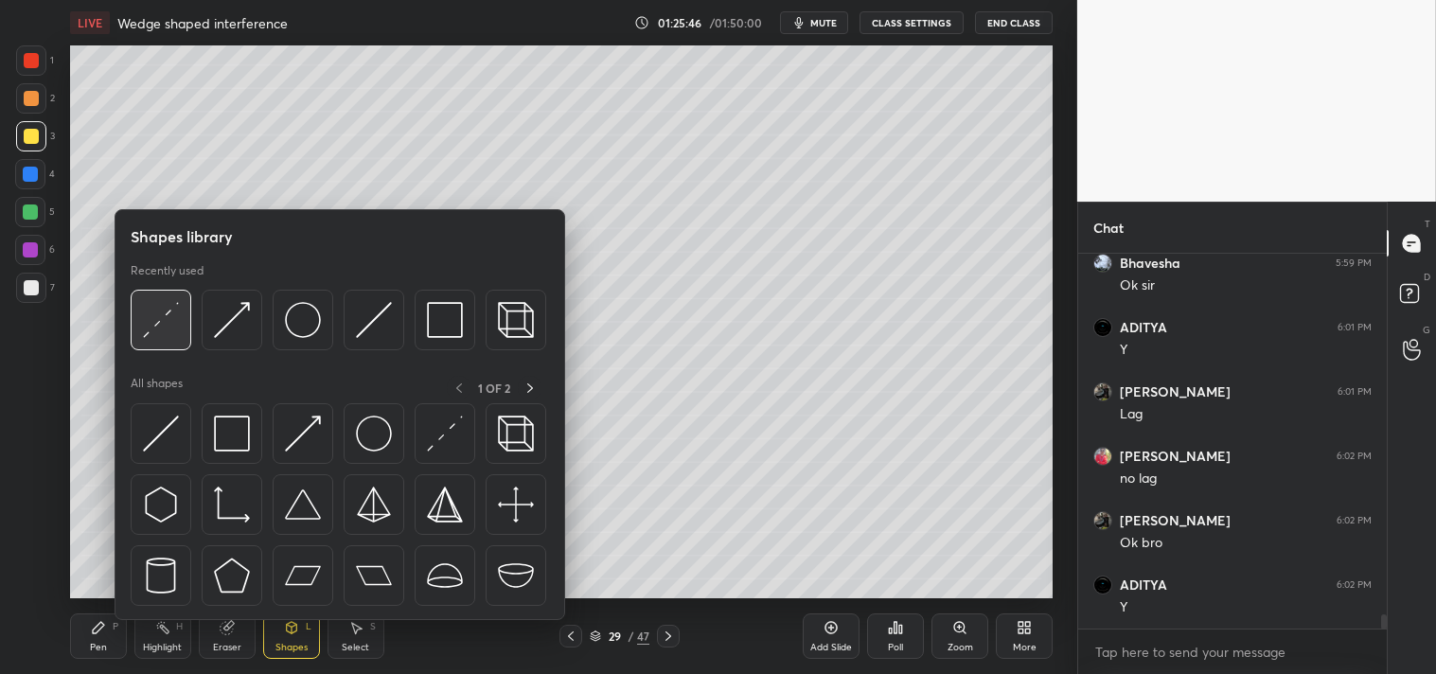
click at [165, 327] on img at bounding box center [161, 320] width 36 height 36
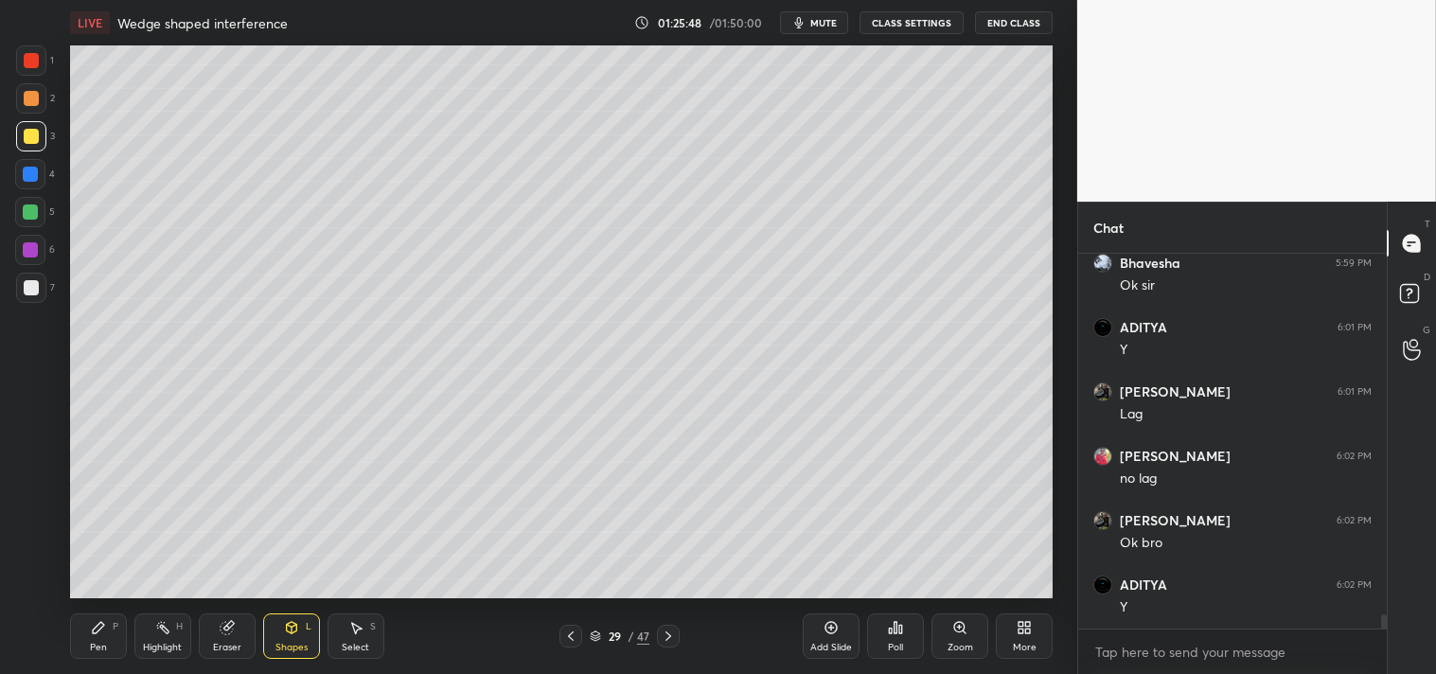
click at [952, 640] on div "Zoom" at bounding box center [960, 636] width 57 height 45
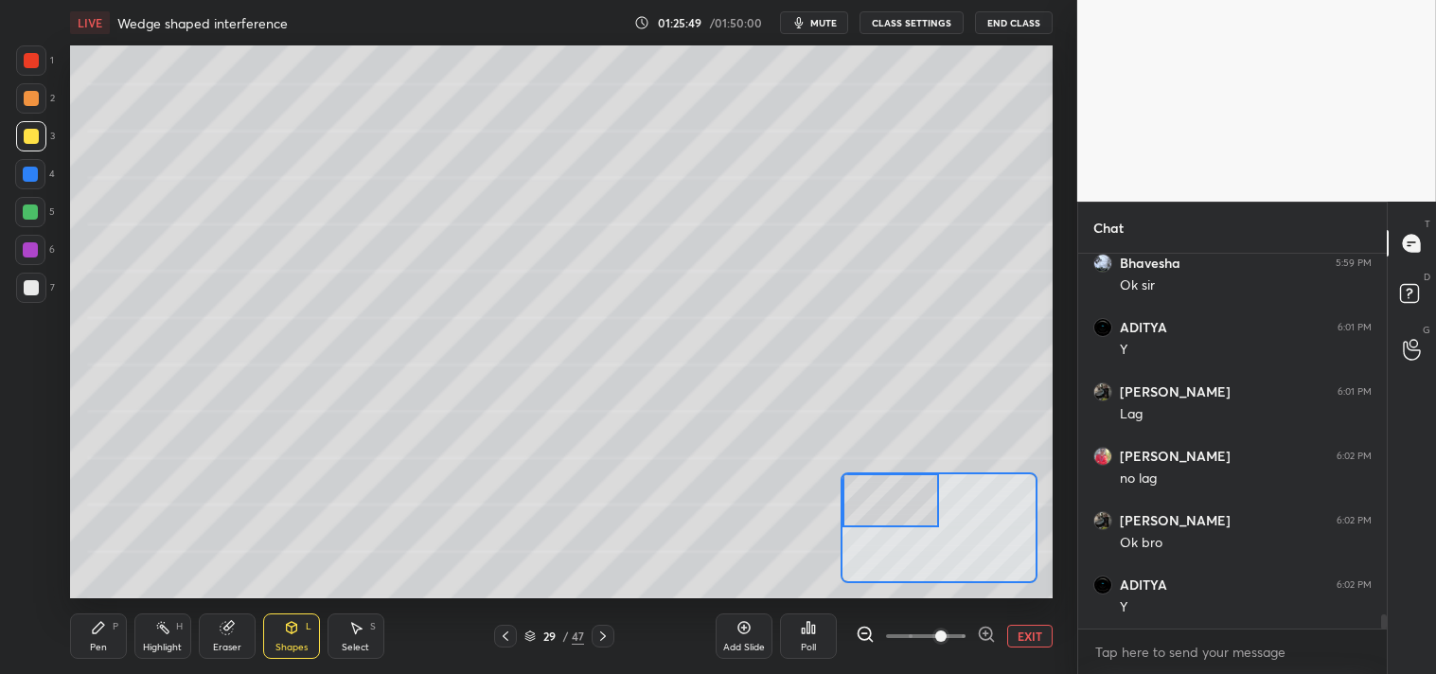
click at [136, 630] on div "Highlight H" at bounding box center [162, 636] width 57 height 45
click at [59, 630] on div "1 2 3 4 5 6 7 C X Z C X Z E E Erase all H H LIVE Wedge shaped interference 01:2…" at bounding box center [531, 337] width 1062 height 674
click at [66, 634] on div "LIVE Wedge shaped interference 01:25:50 / 01:50:00 mute CLASS SETTINGS End Clas…" at bounding box center [562, 337] width 1002 height 674
click at [96, 620] on icon at bounding box center [98, 627] width 15 height 15
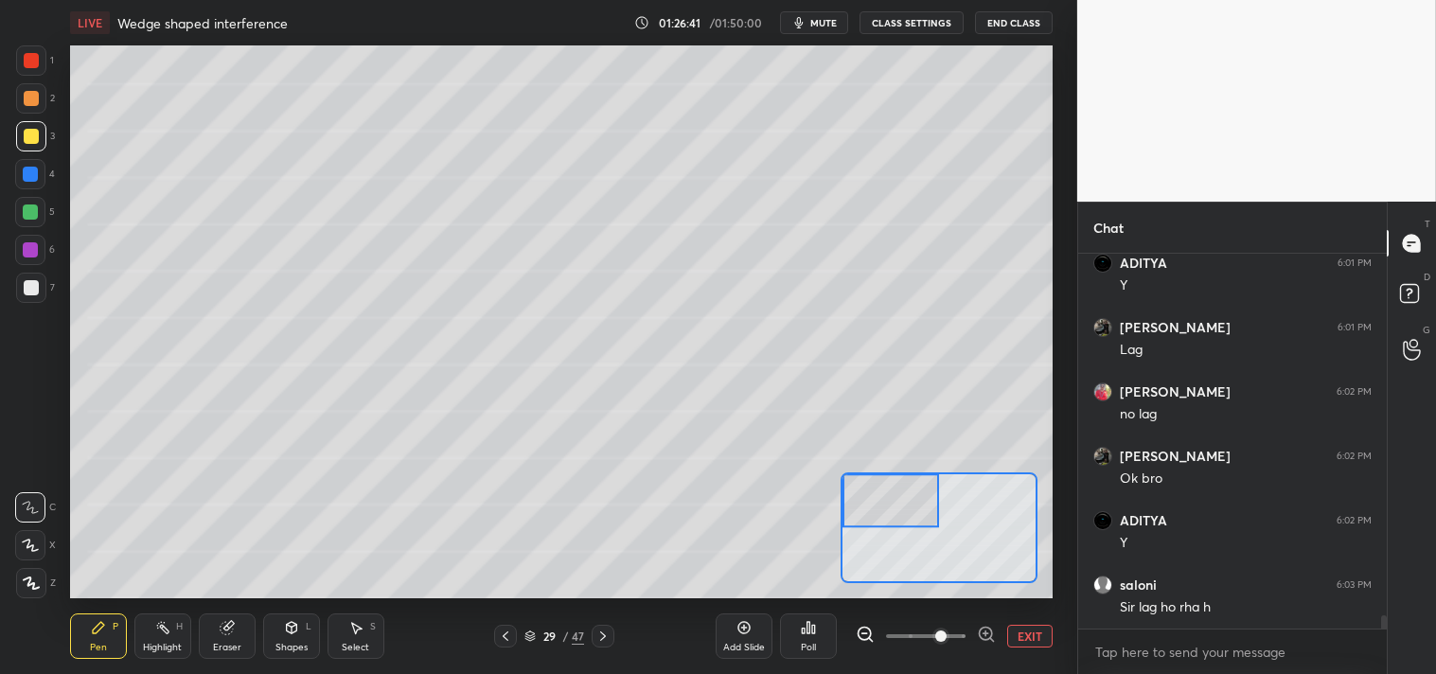
click at [30, 294] on div at bounding box center [31, 287] width 15 height 15
click at [1039, 648] on div "Add Slide Poll EXIT" at bounding box center [884, 636] width 337 height 106
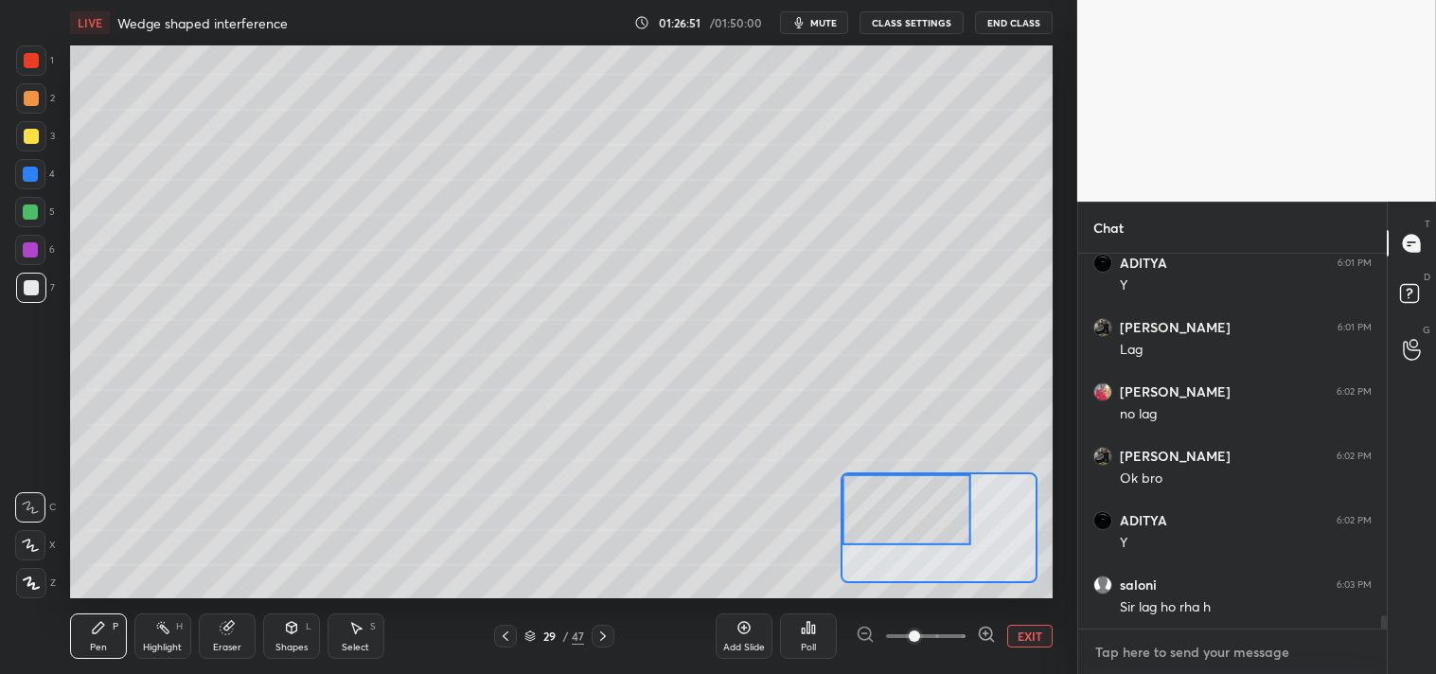
click at [1166, 646] on textarea at bounding box center [1233, 652] width 278 height 30
type textarea "x"
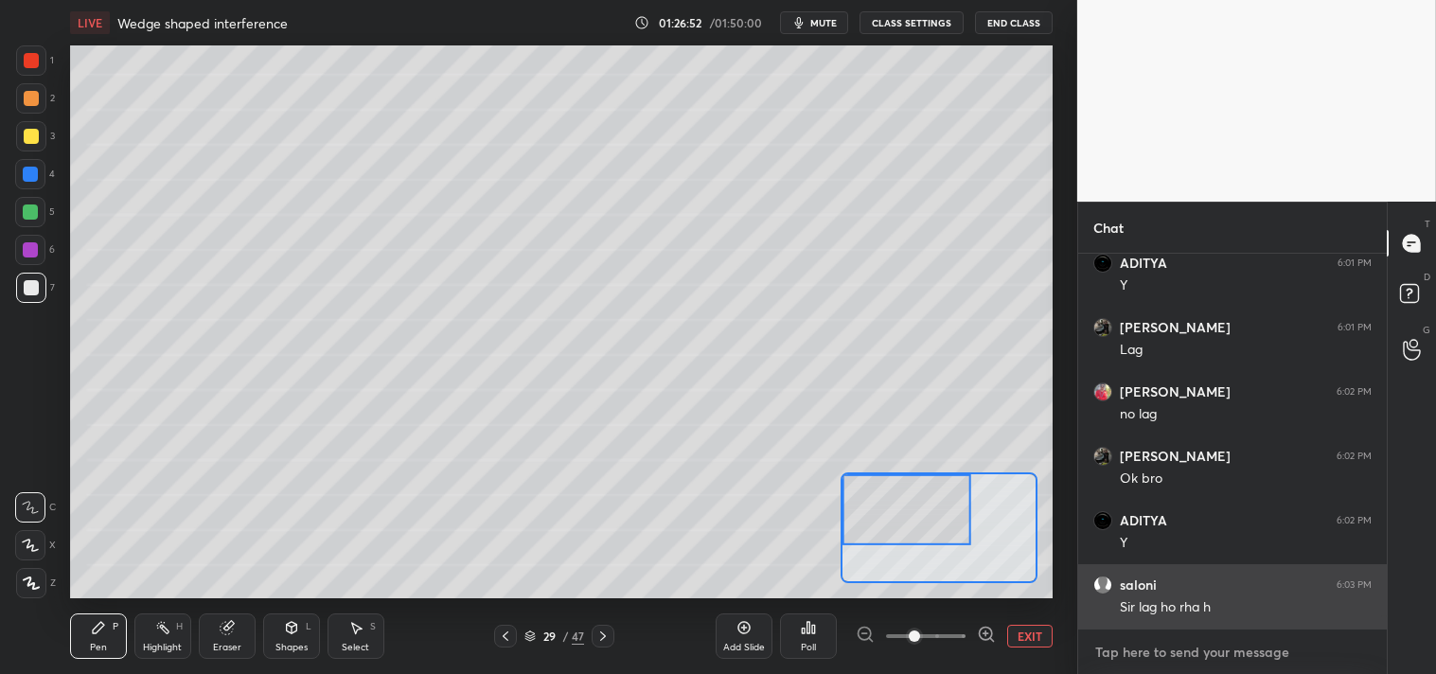
type textarea "."
type textarea "x"
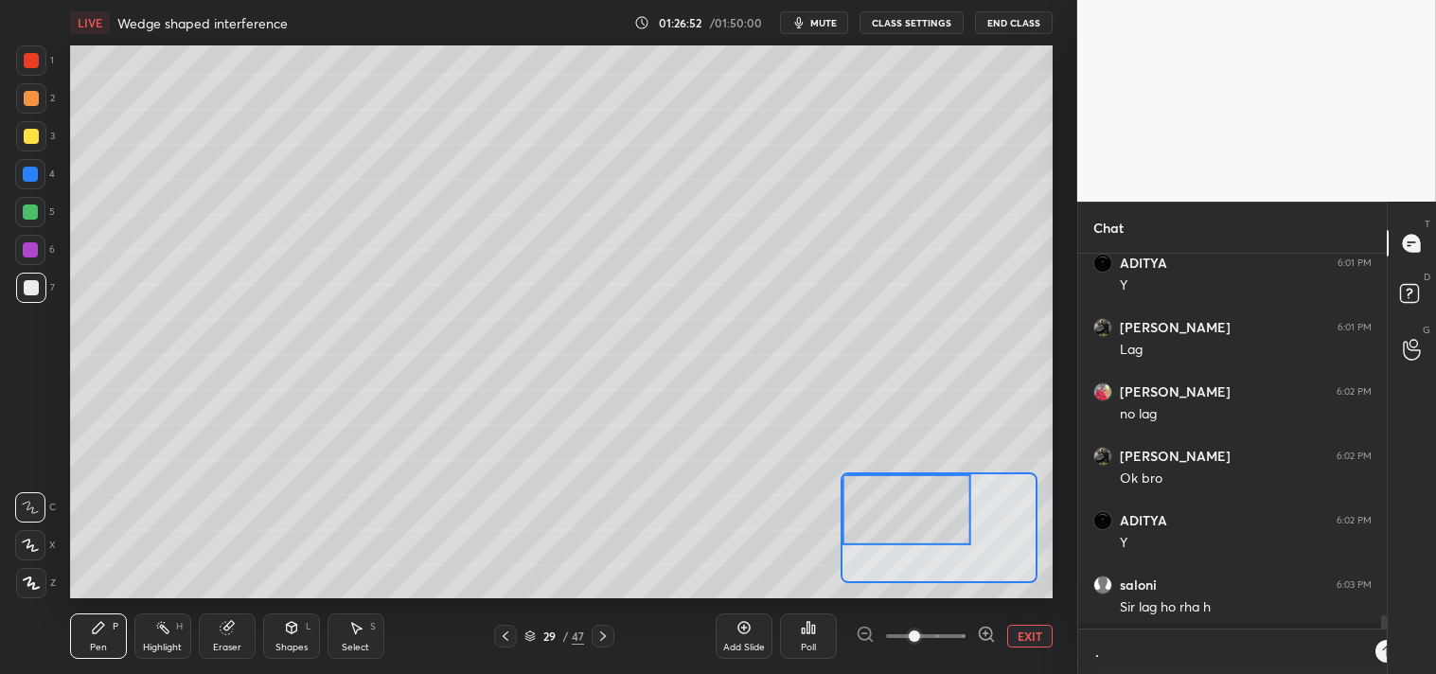
scroll to position [6, 5]
type textarea ".."
type textarea "x"
type textarea "..."
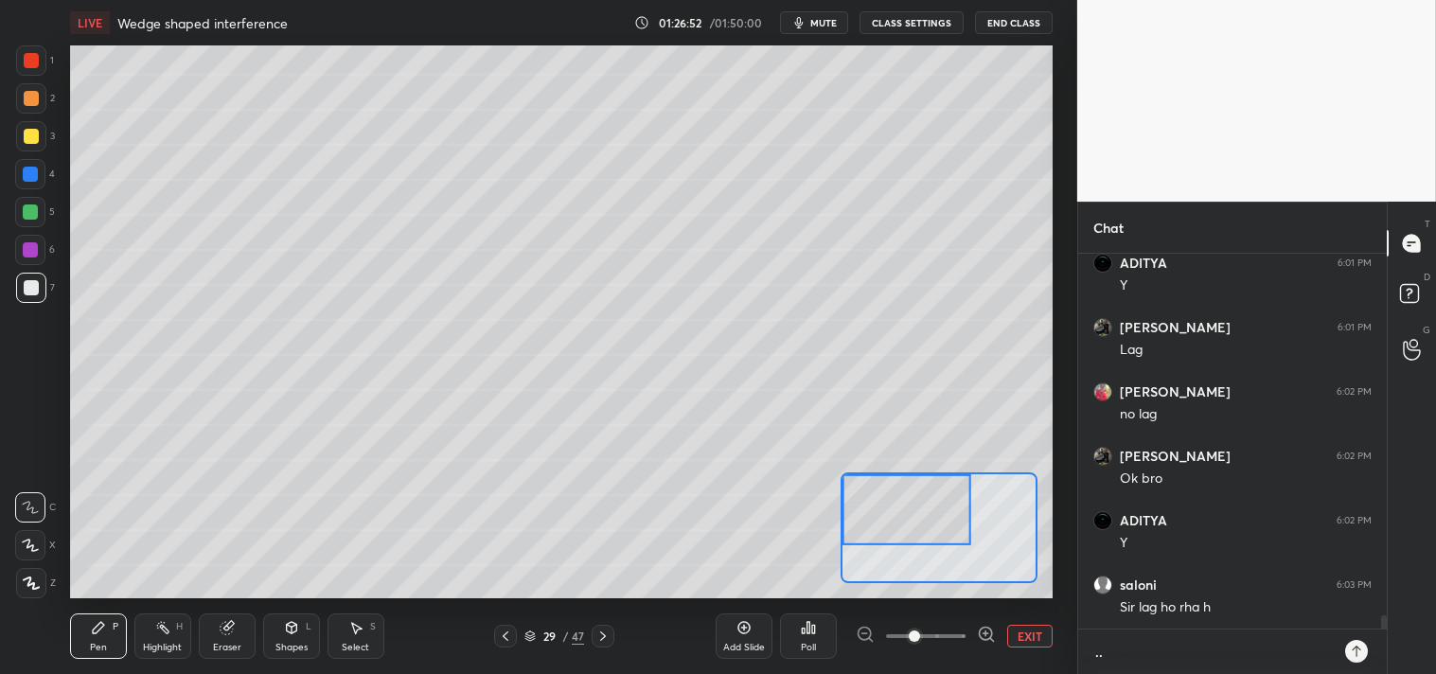
type textarea "x"
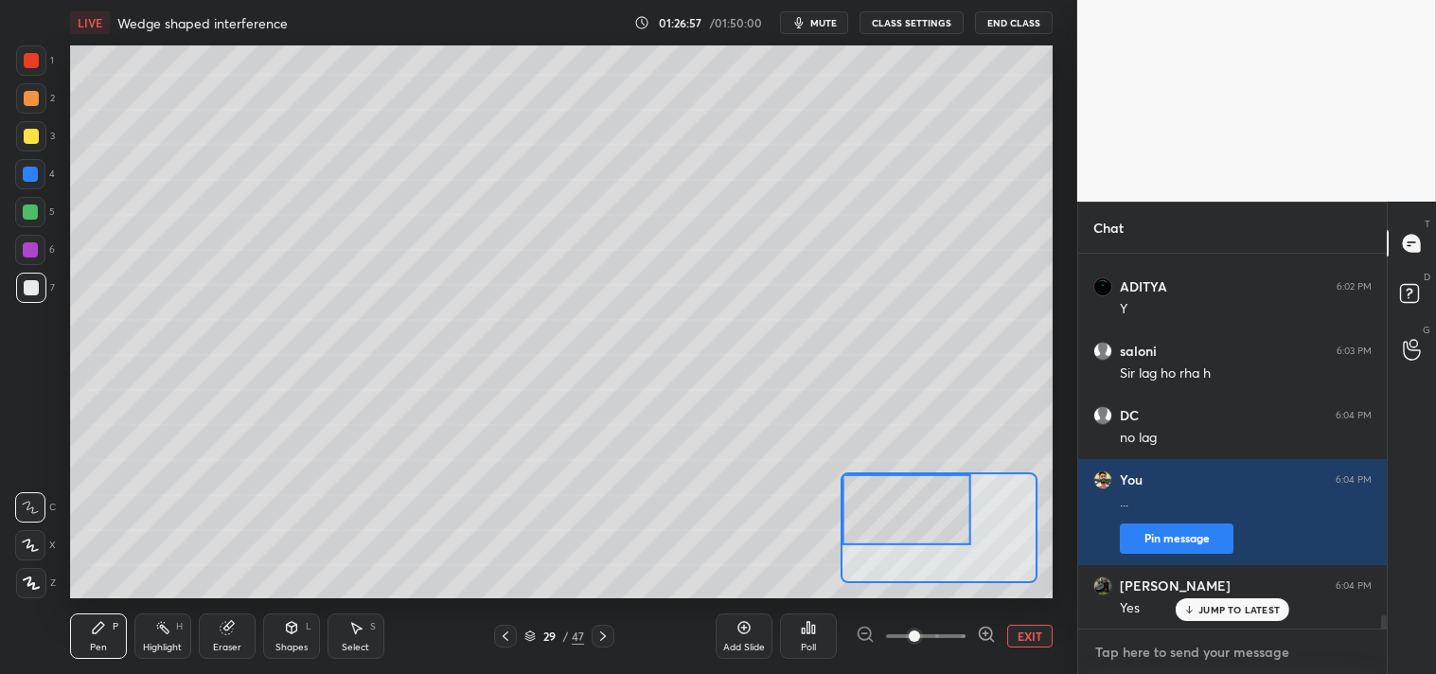
scroll to position [10212, 0]
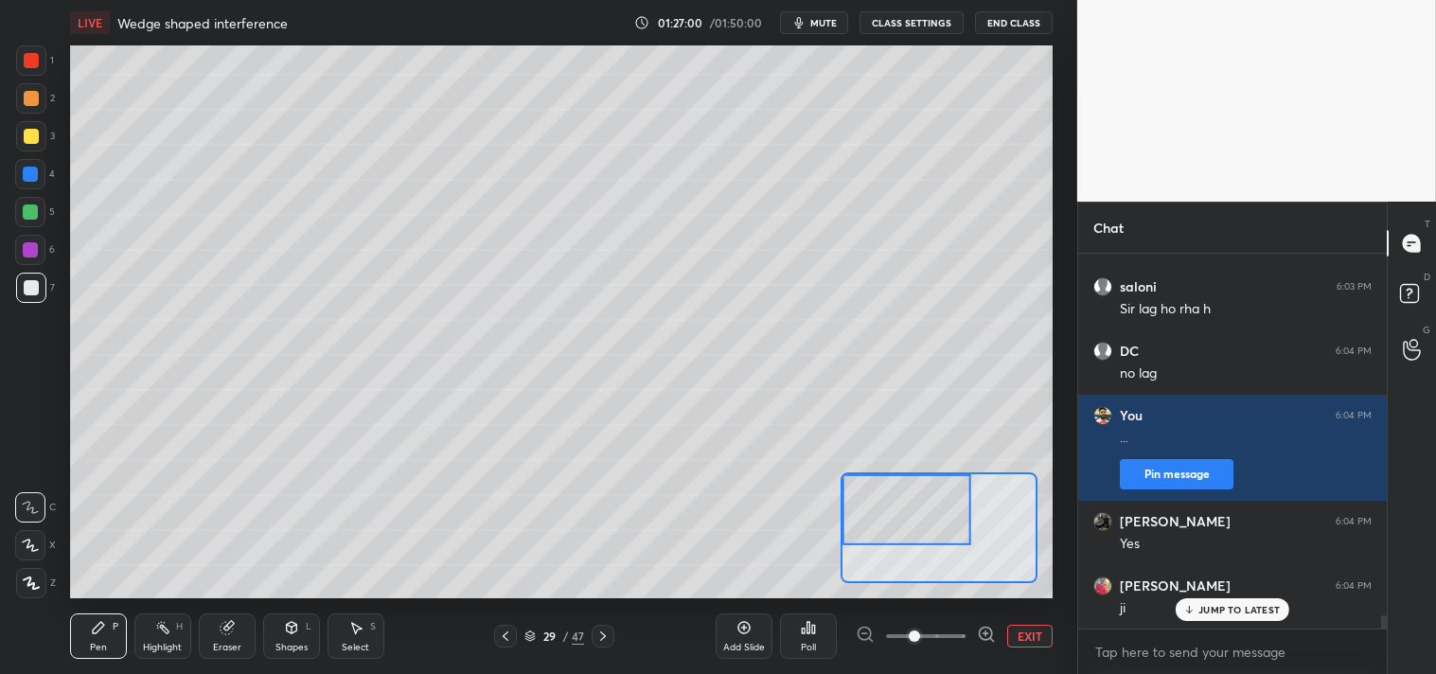
click at [32, 93] on div at bounding box center [31, 98] width 15 height 15
click at [273, 642] on div "Shapes L" at bounding box center [291, 636] width 57 height 45
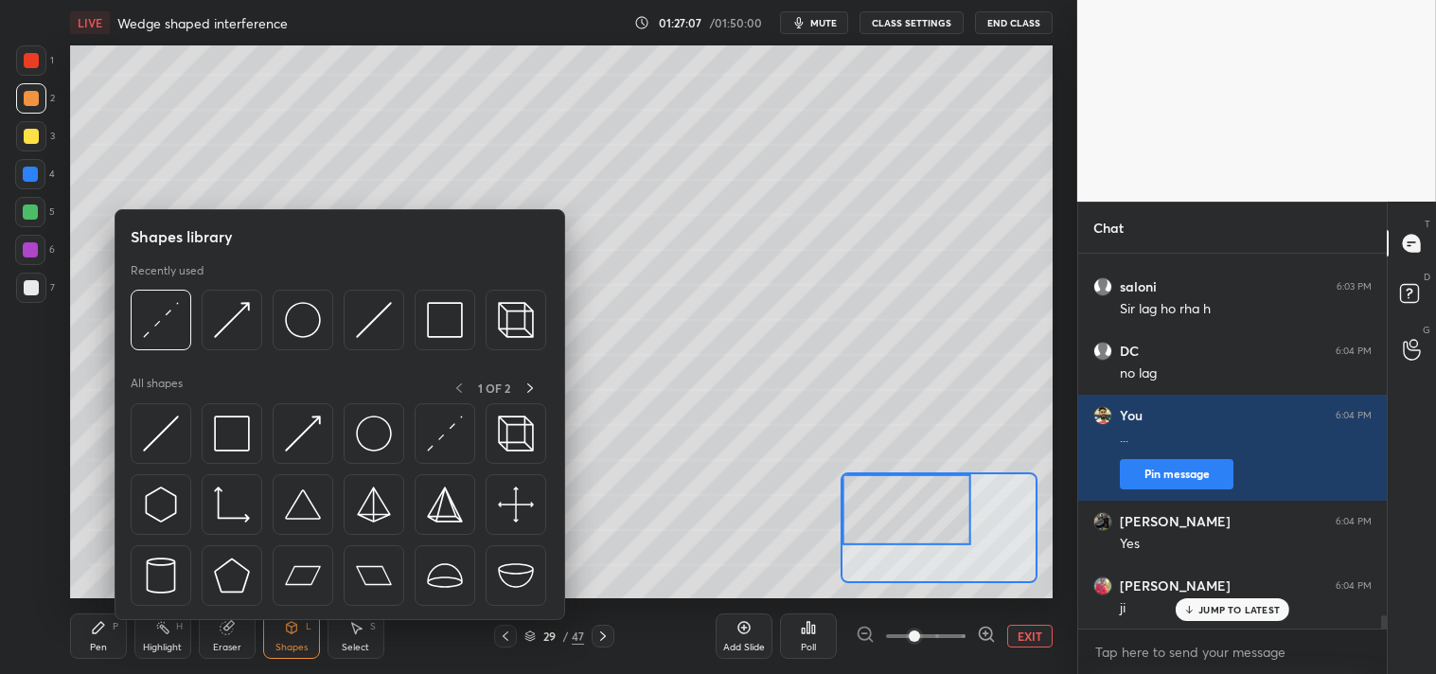
click at [96, 632] on icon at bounding box center [98, 627] width 11 height 11
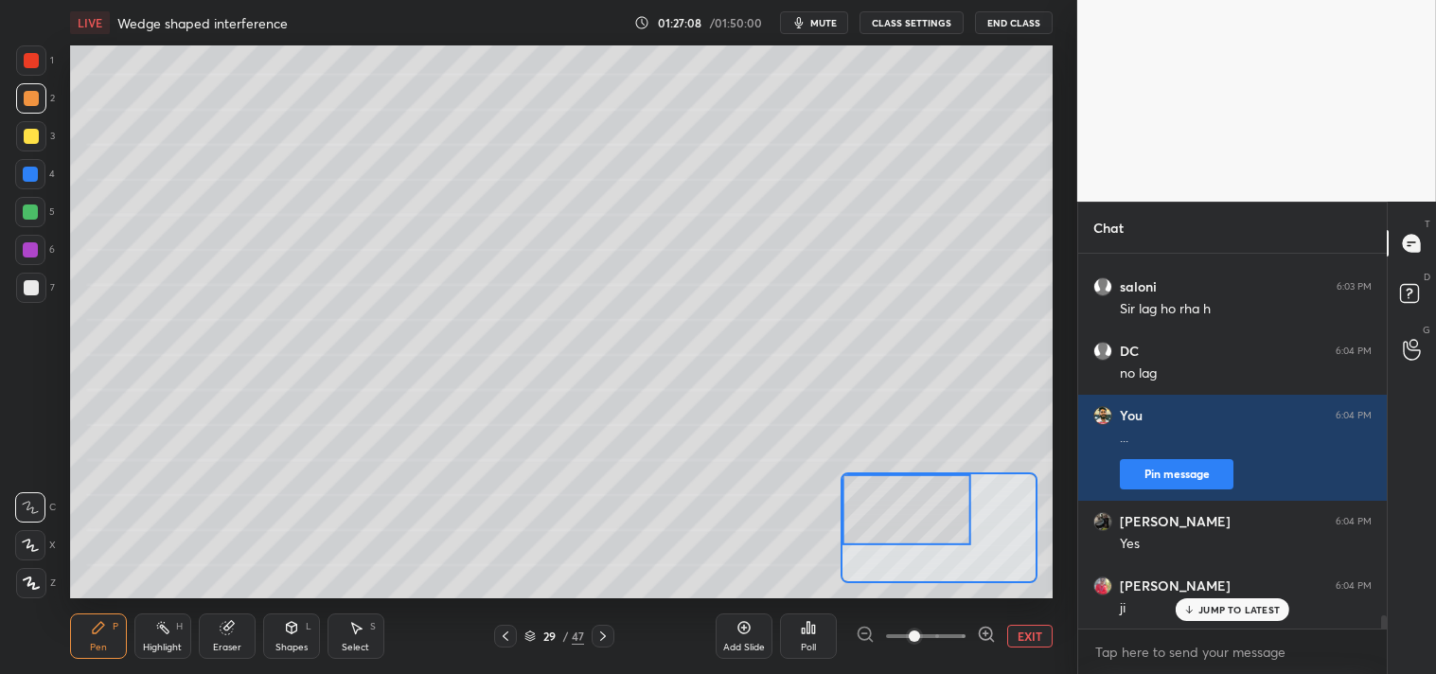
click at [297, 631] on icon at bounding box center [291, 627] width 15 height 15
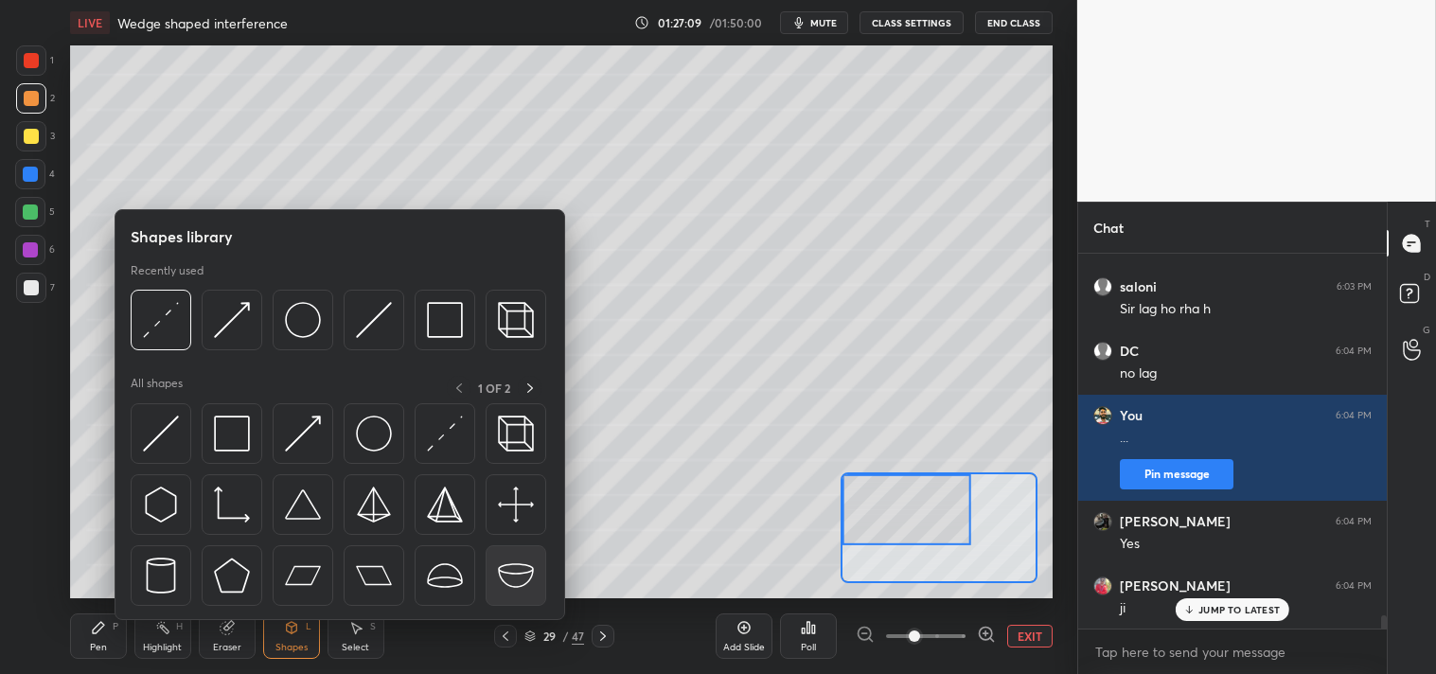
click at [506, 572] on img at bounding box center [516, 576] width 36 height 36
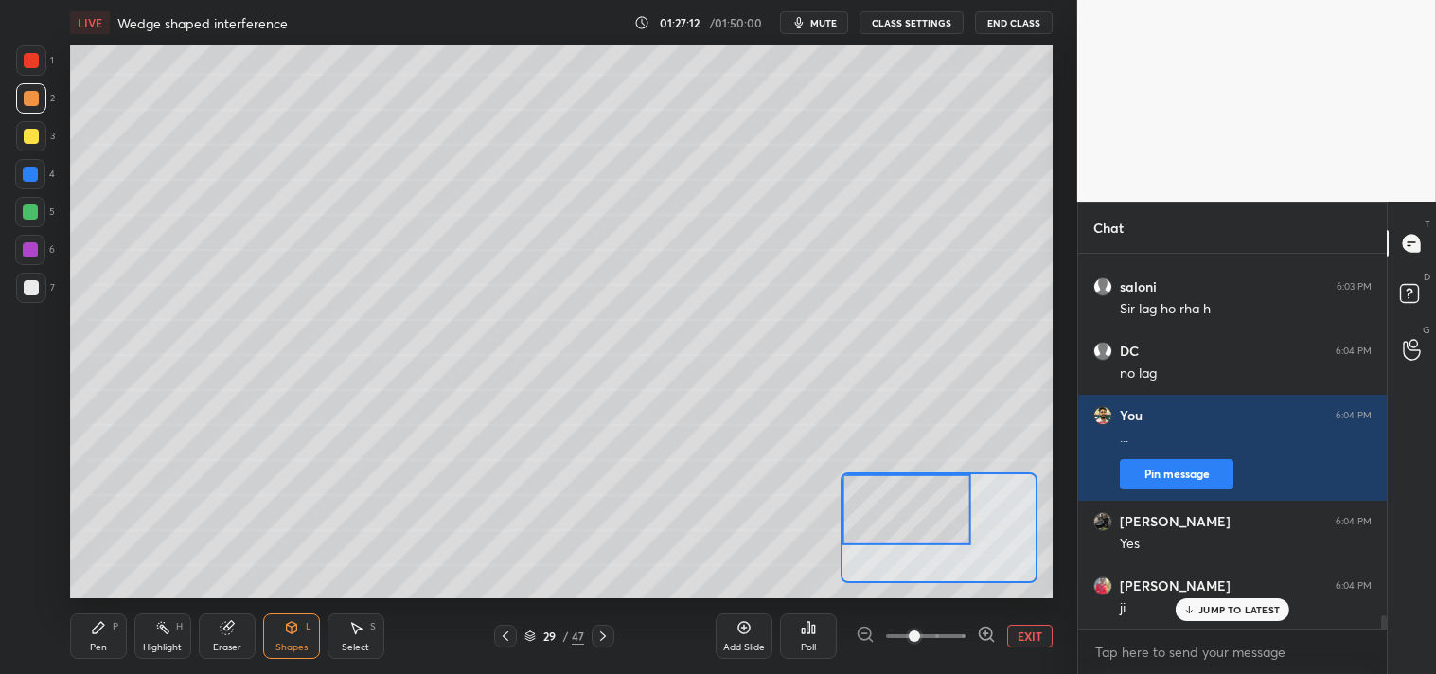
click at [288, 638] on div "Shapes L" at bounding box center [291, 636] width 57 height 45
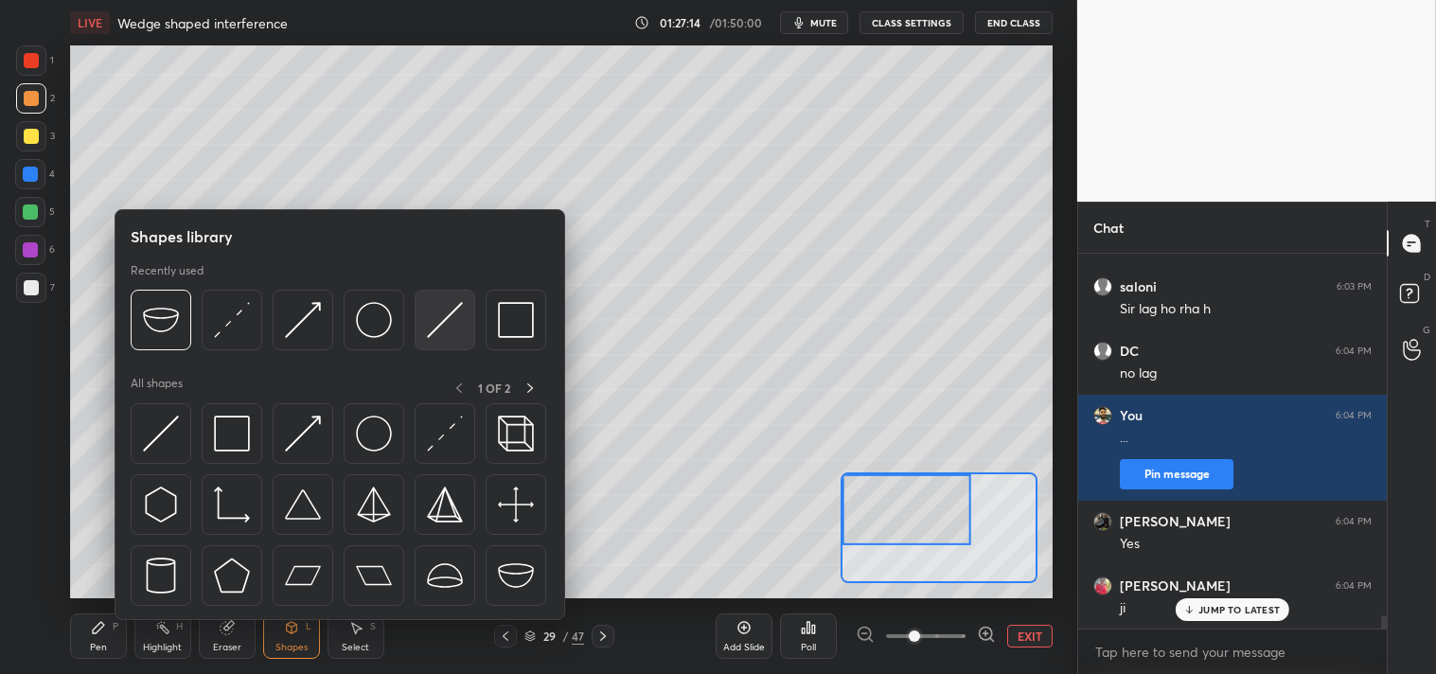
click at [454, 329] on img at bounding box center [445, 320] width 36 height 36
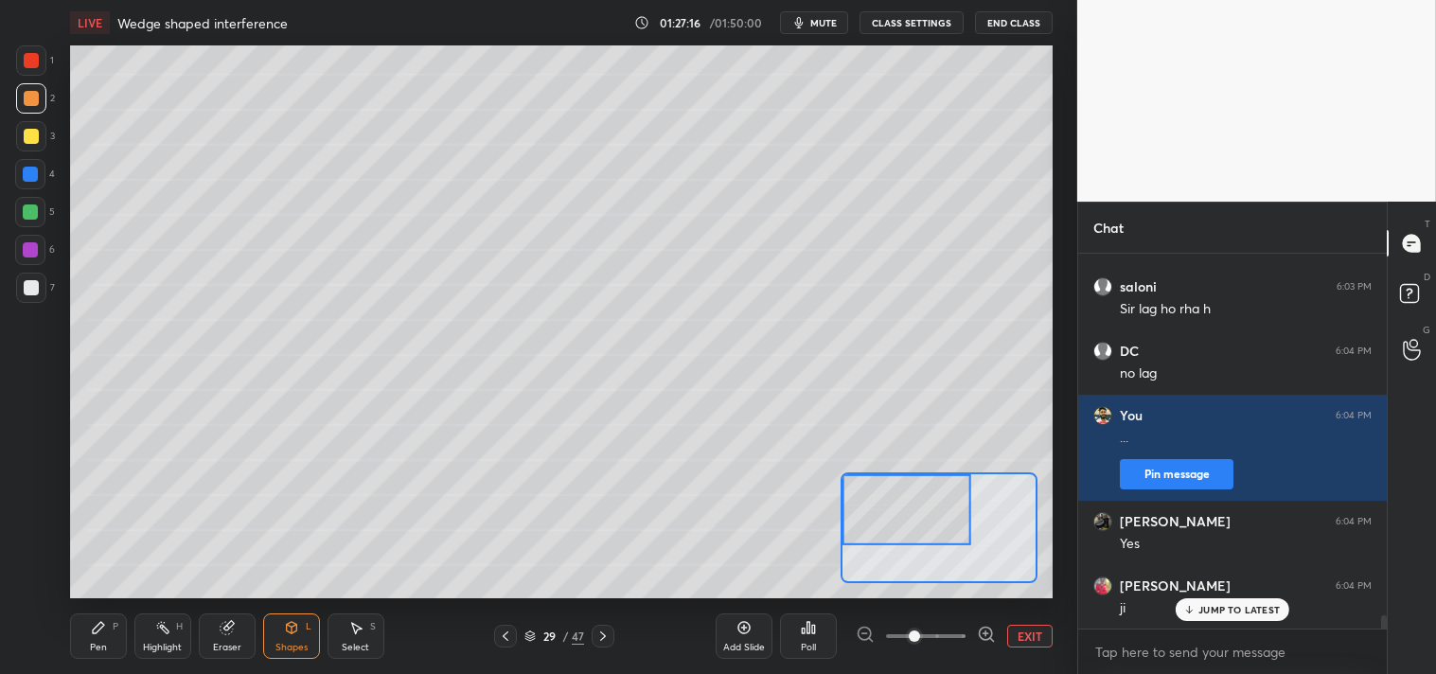
click at [82, 635] on div "Pen P" at bounding box center [98, 636] width 57 height 45
click at [25, 291] on div at bounding box center [31, 287] width 15 height 15
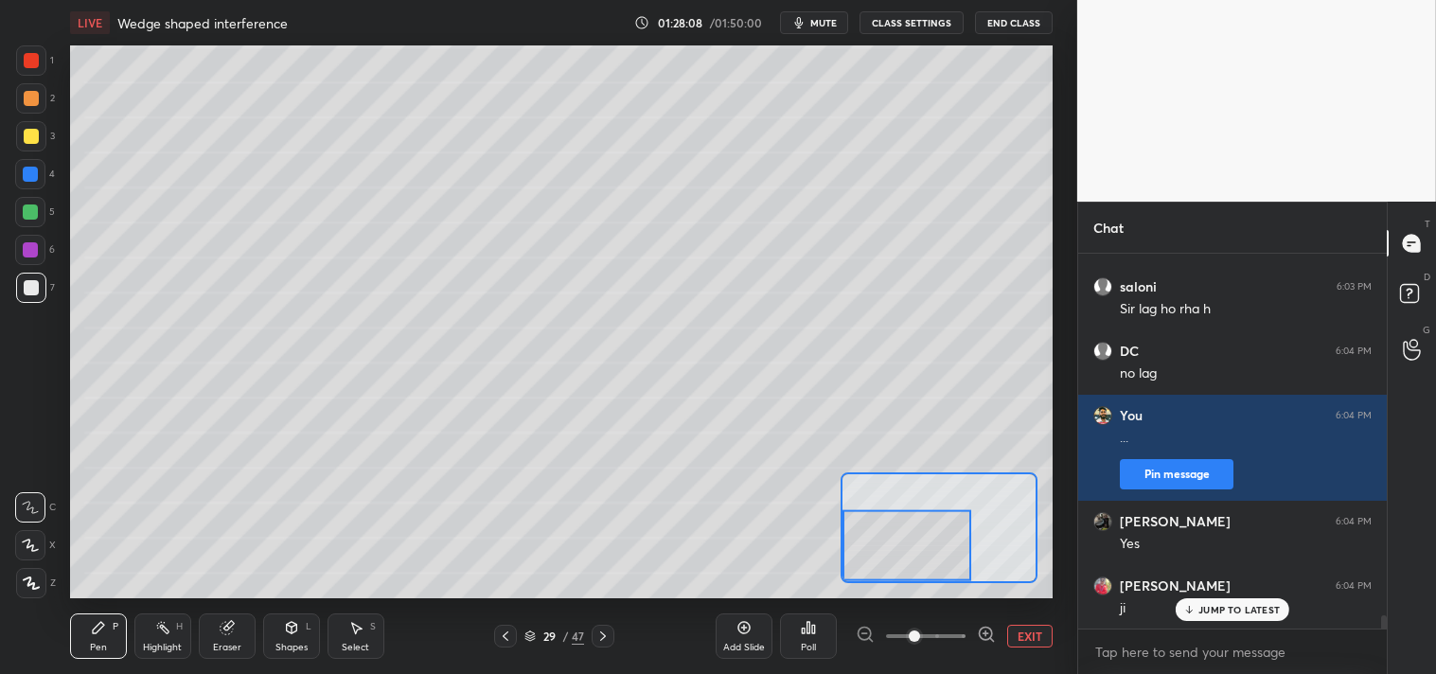
click at [991, 634] on icon at bounding box center [986, 634] width 12 height 12
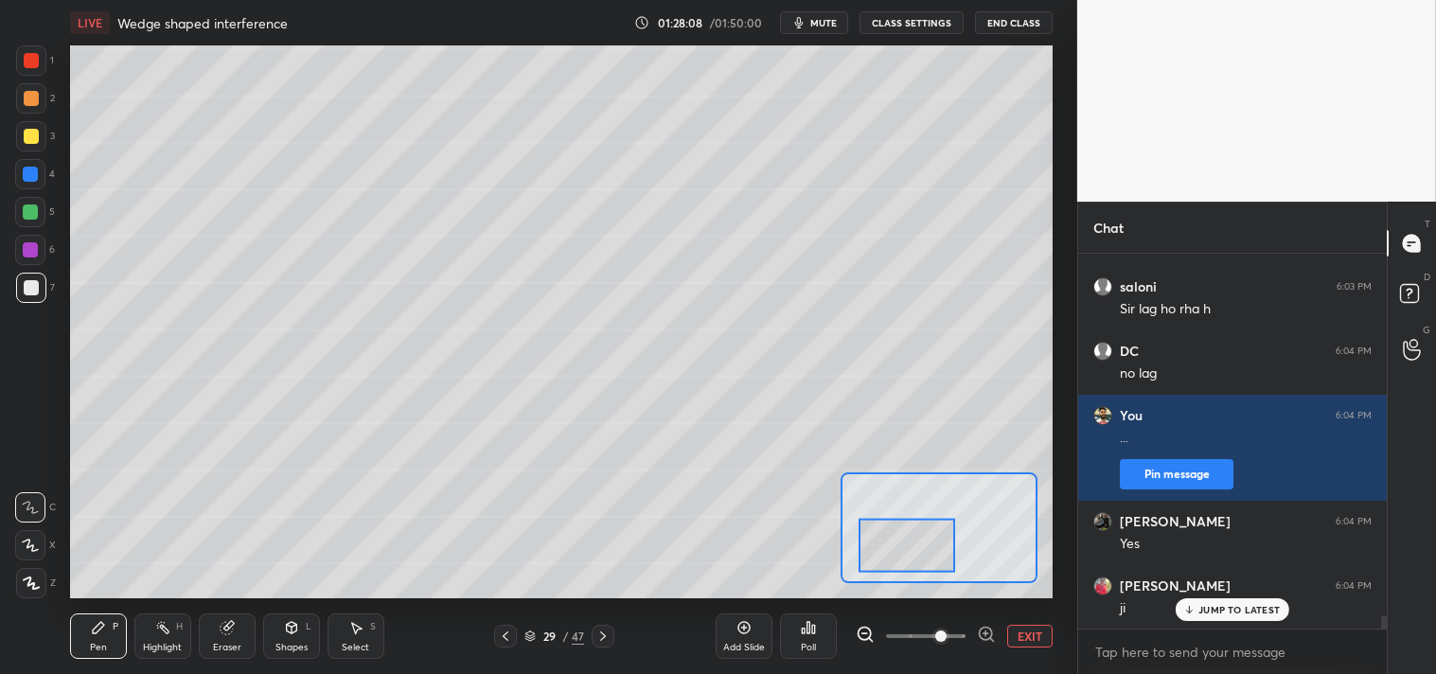
click at [1024, 634] on button "EXIT" at bounding box center [1029, 636] width 45 height 23
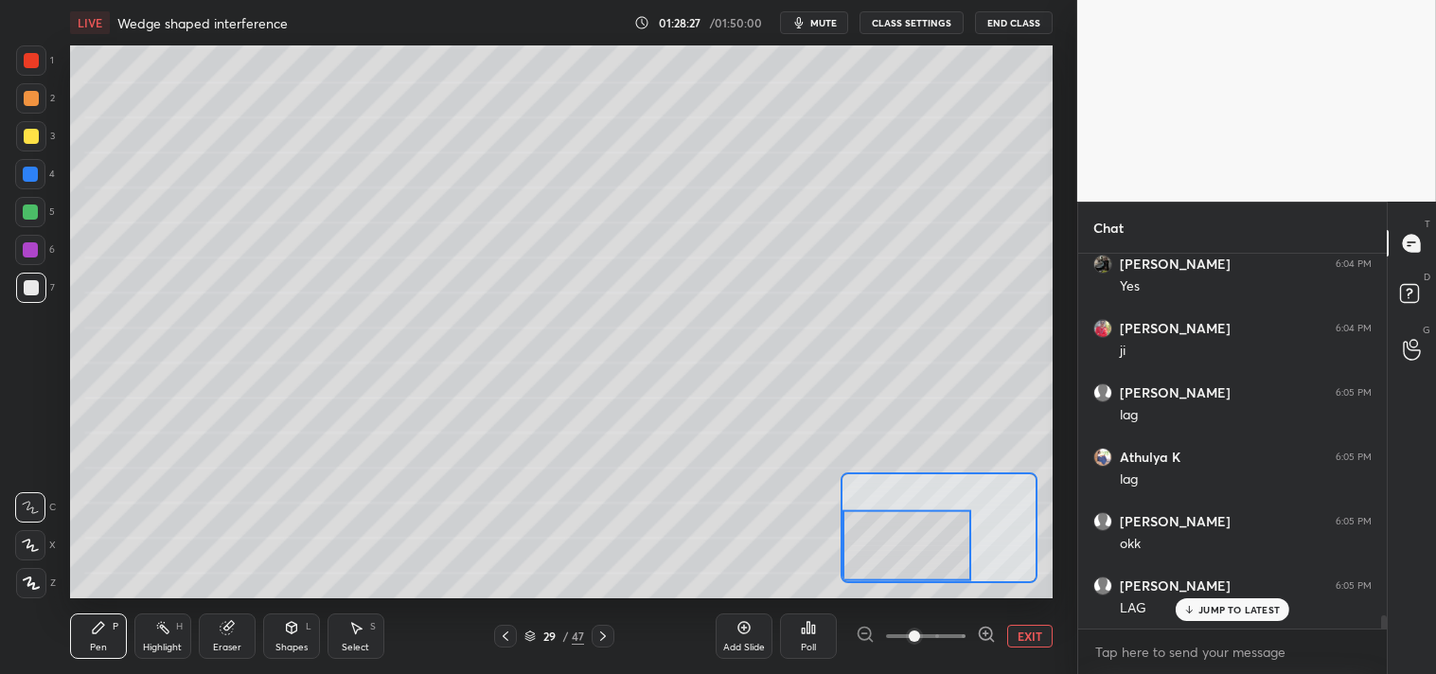
scroll to position [10533, 0]
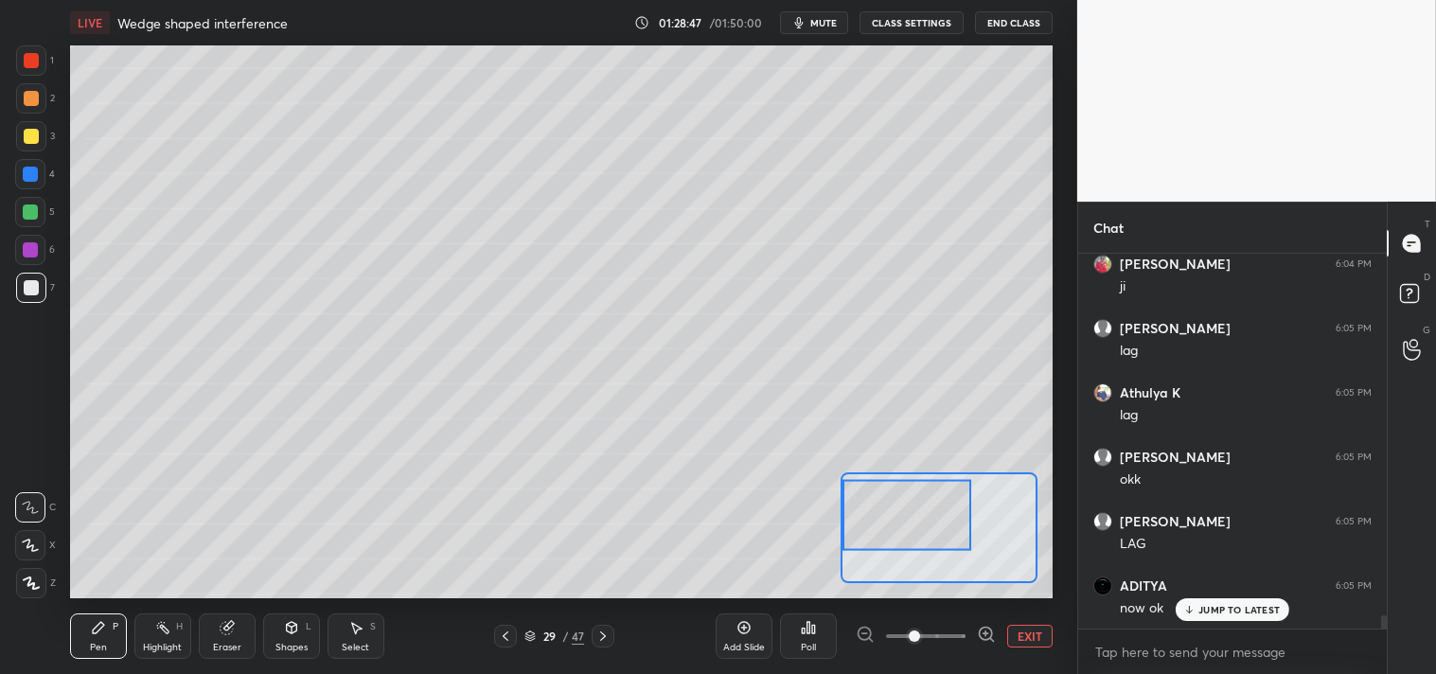
click at [1043, 636] on button "EXIT" at bounding box center [1029, 636] width 45 height 23
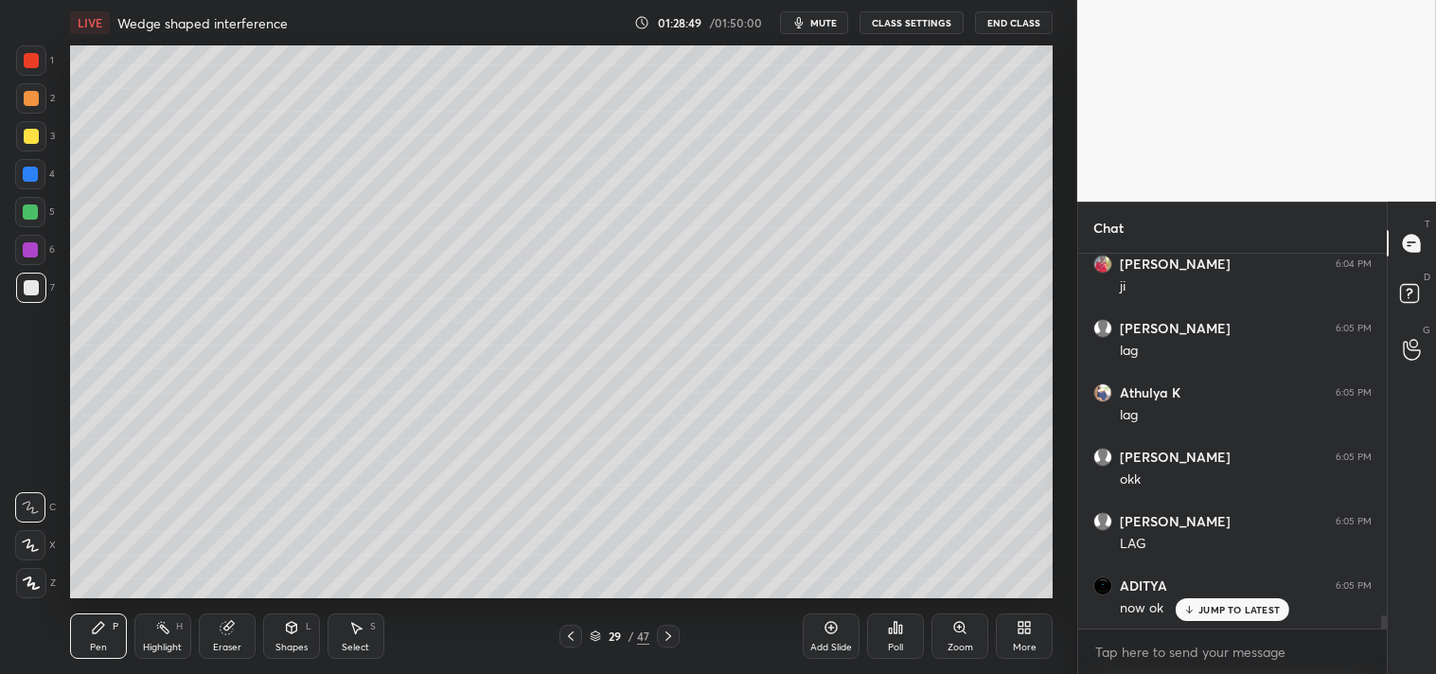
click at [961, 635] on icon at bounding box center [960, 627] width 15 height 15
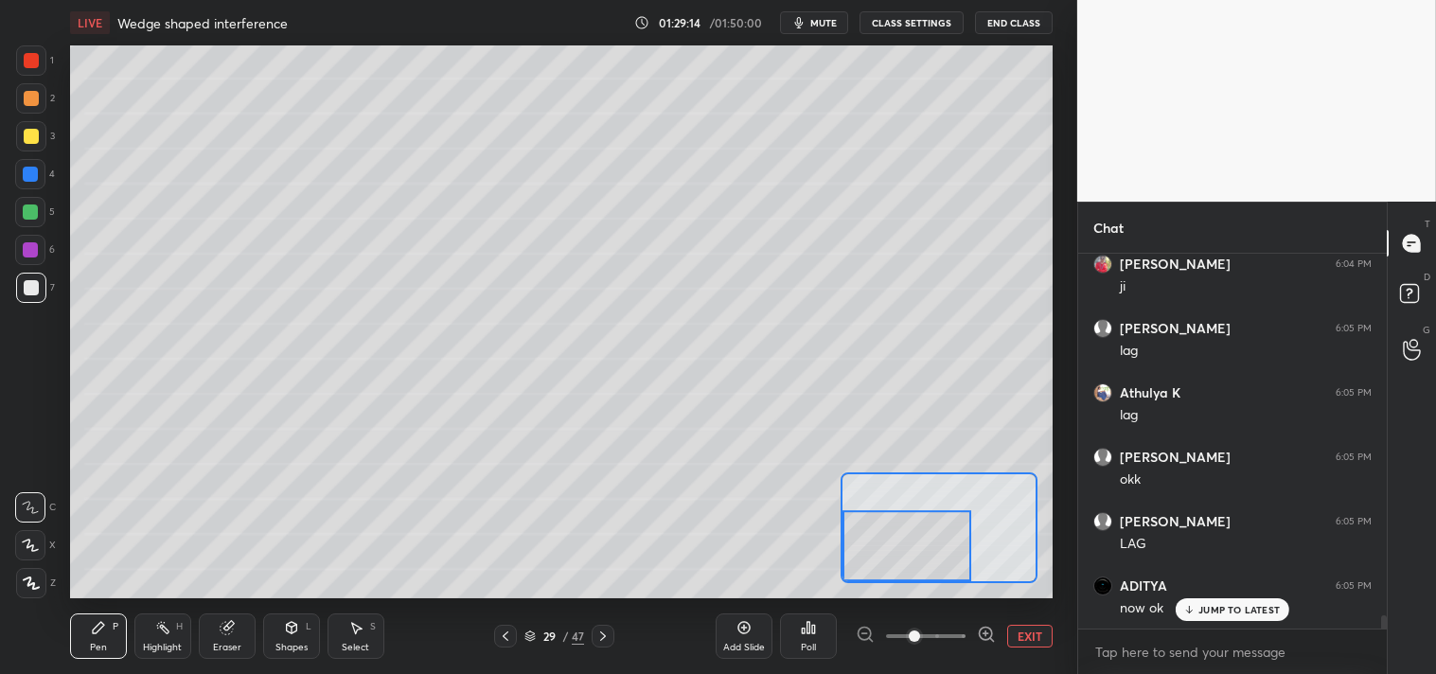
click at [233, 638] on div "Eraser" at bounding box center [227, 636] width 57 height 45
click at [112, 634] on div "Pen P" at bounding box center [98, 636] width 57 height 45
click at [118, 639] on div "Pen P" at bounding box center [98, 636] width 57 height 45
click at [1026, 636] on button "EXIT" at bounding box center [1029, 636] width 45 height 23
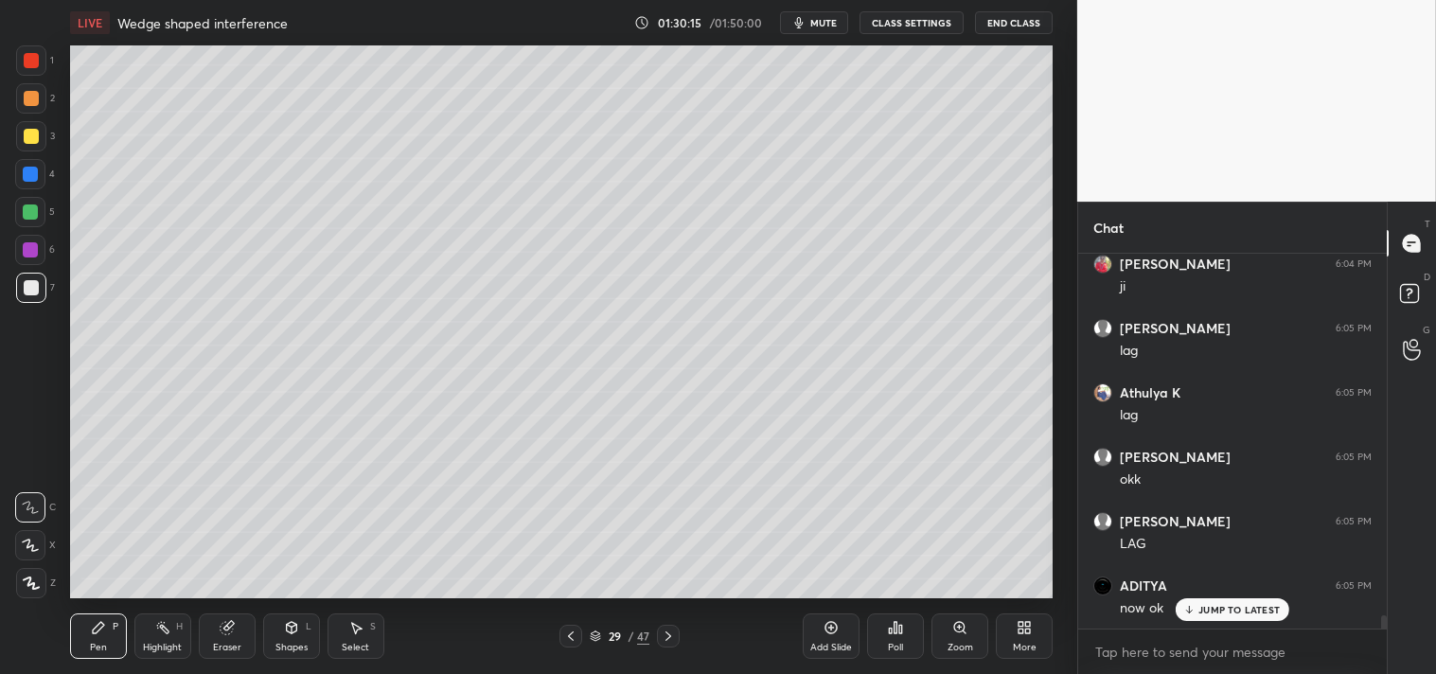
click at [240, 628] on div "Eraser" at bounding box center [227, 636] width 57 height 45
click at [85, 642] on div "Pen P" at bounding box center [98, 636] width 57 height 45
click at [91, 643] on div "Pen" at bounding box center [98, 647] width 17 height 9
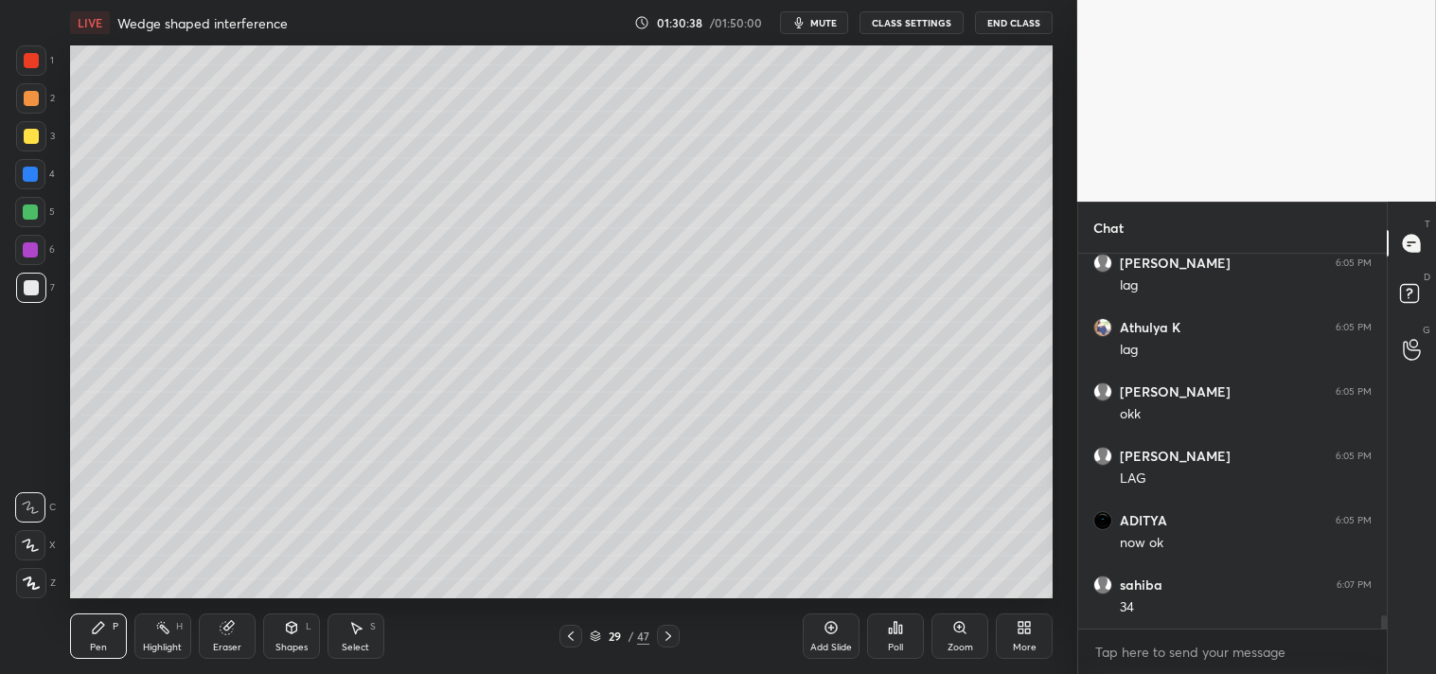
scroll to position [10663, 0]
click at [949, 632] on div "Zoom" at bounding box center [960, 636] width 57 height 45
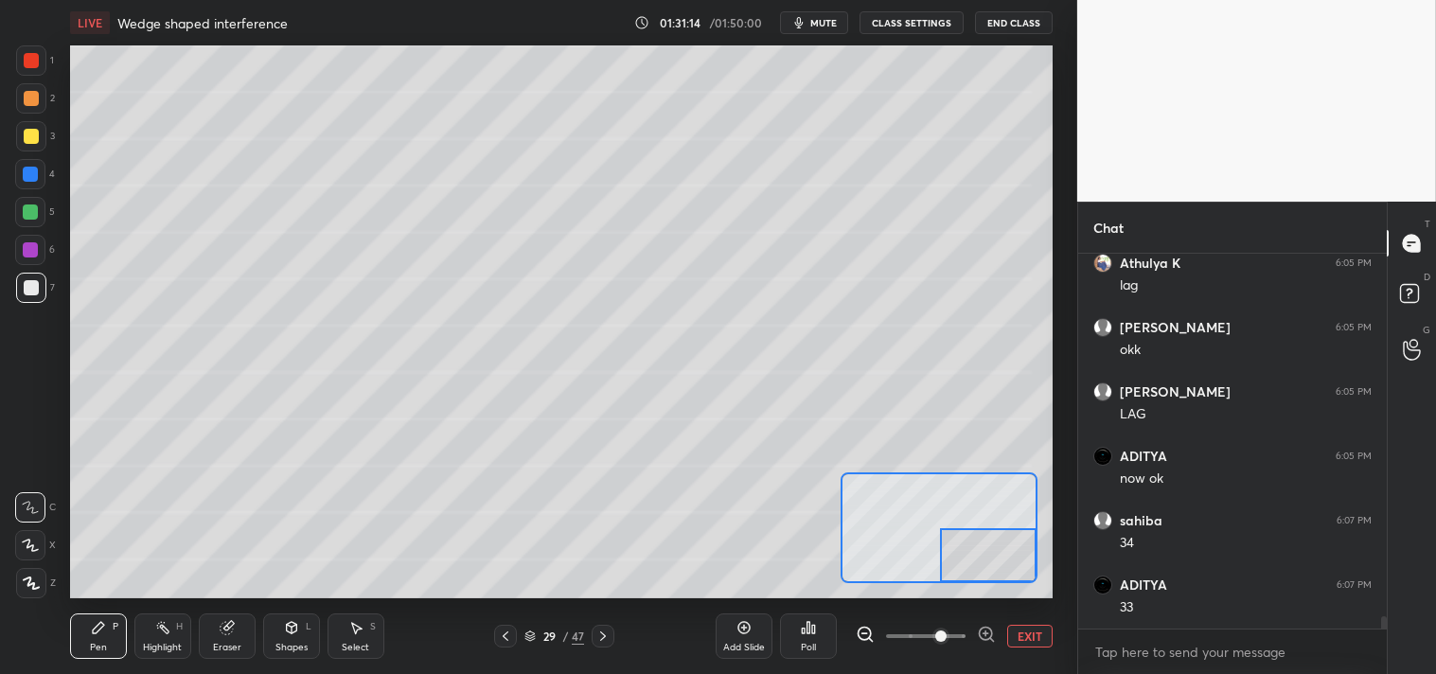
scroll to position [10728, 0]
click at [228, 643] on div "Eraser" at bounding box center [227, 647] width 28 height 9
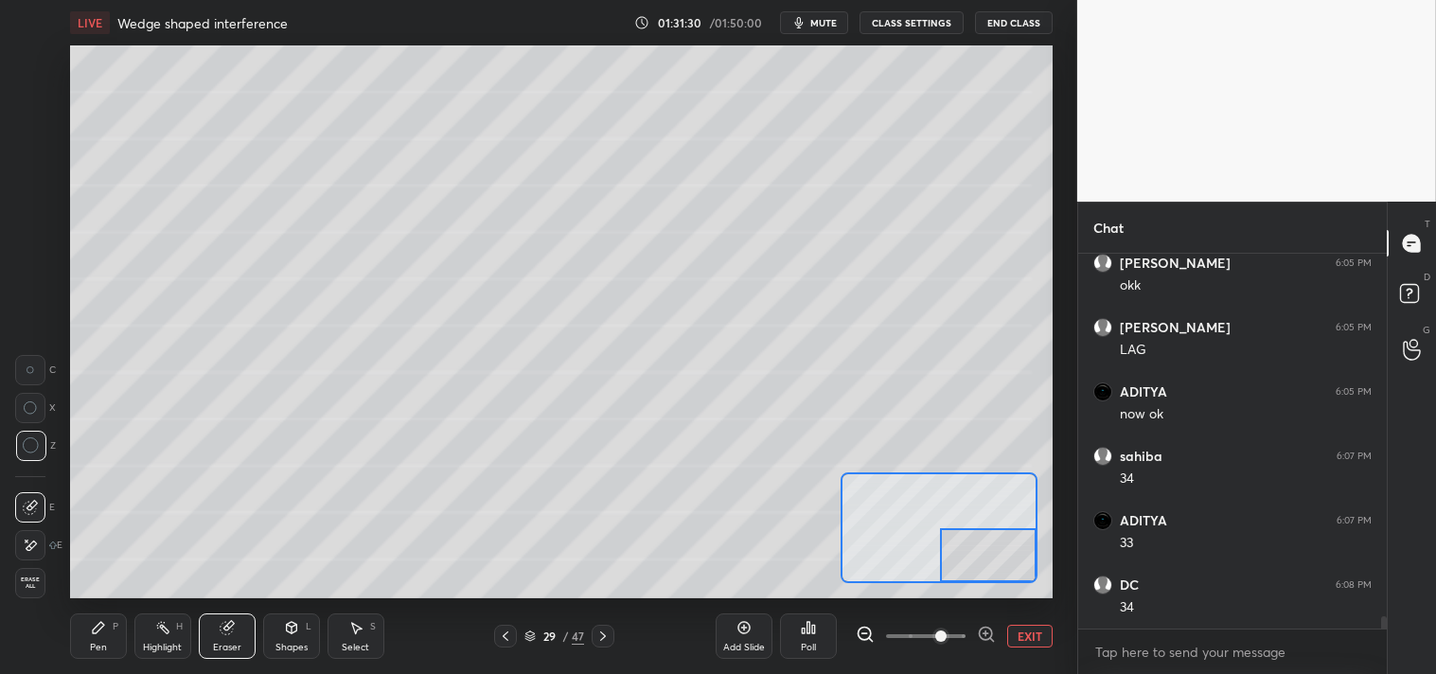
click at [76, 632] on div "Pen P" at bounding box center [98, 636] width 57 height 45
click at [81, 636] on div "Pen P" at bounding box center [98, 636] width 57 height 45
click at [1020, 632] on button "EXIT" at bounding box center [1029, 636] width 45 height 23
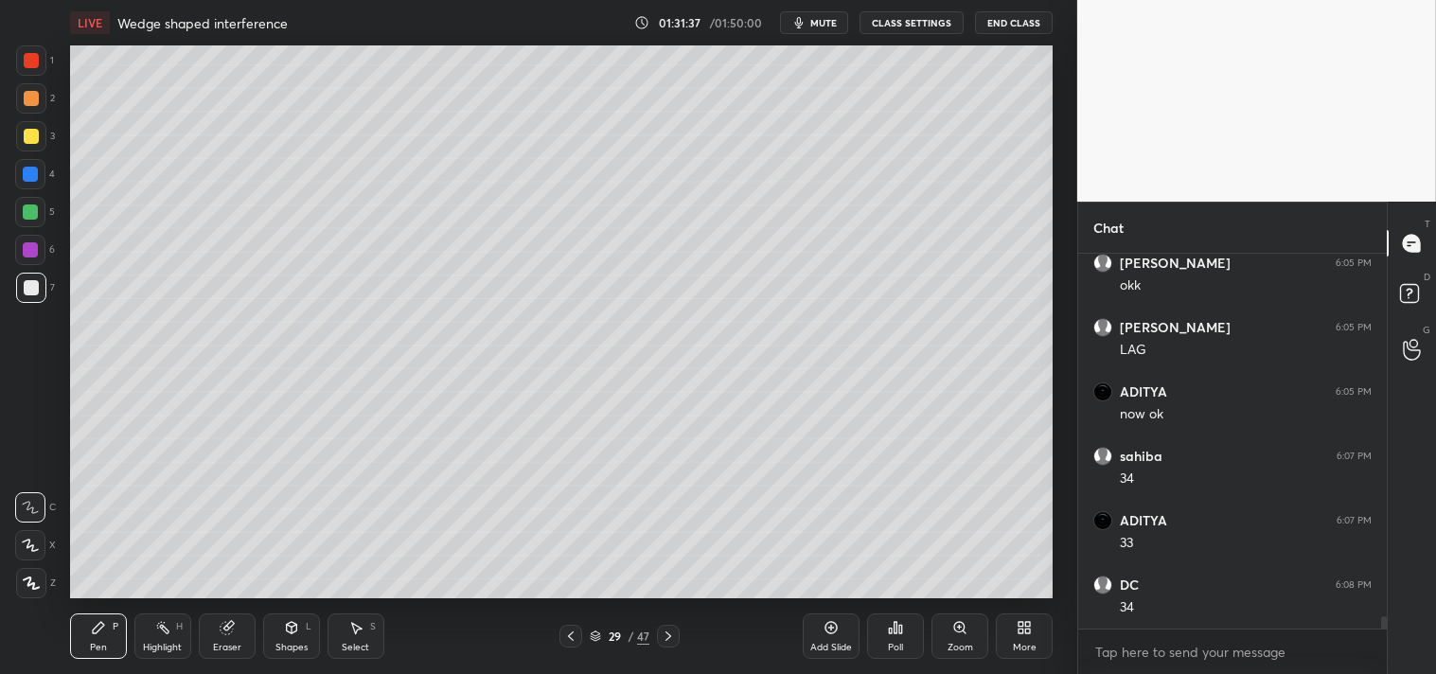
click at [956, 640] on div "Zoom" at bounding box center [960, 636] width 57 height 45
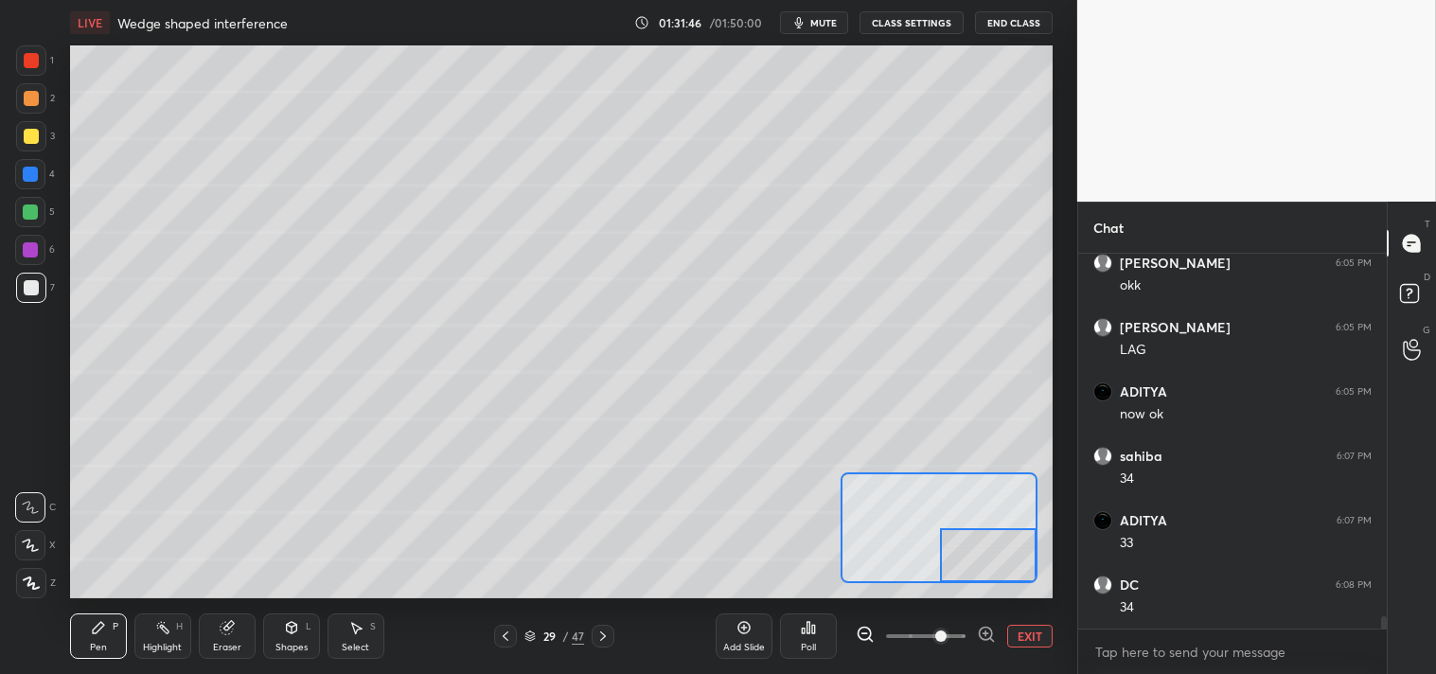
scroll to position [10791, 0]
click at [1039, 629] on button "EXIT" at bounding box center [1029, 636] width 45 height 23
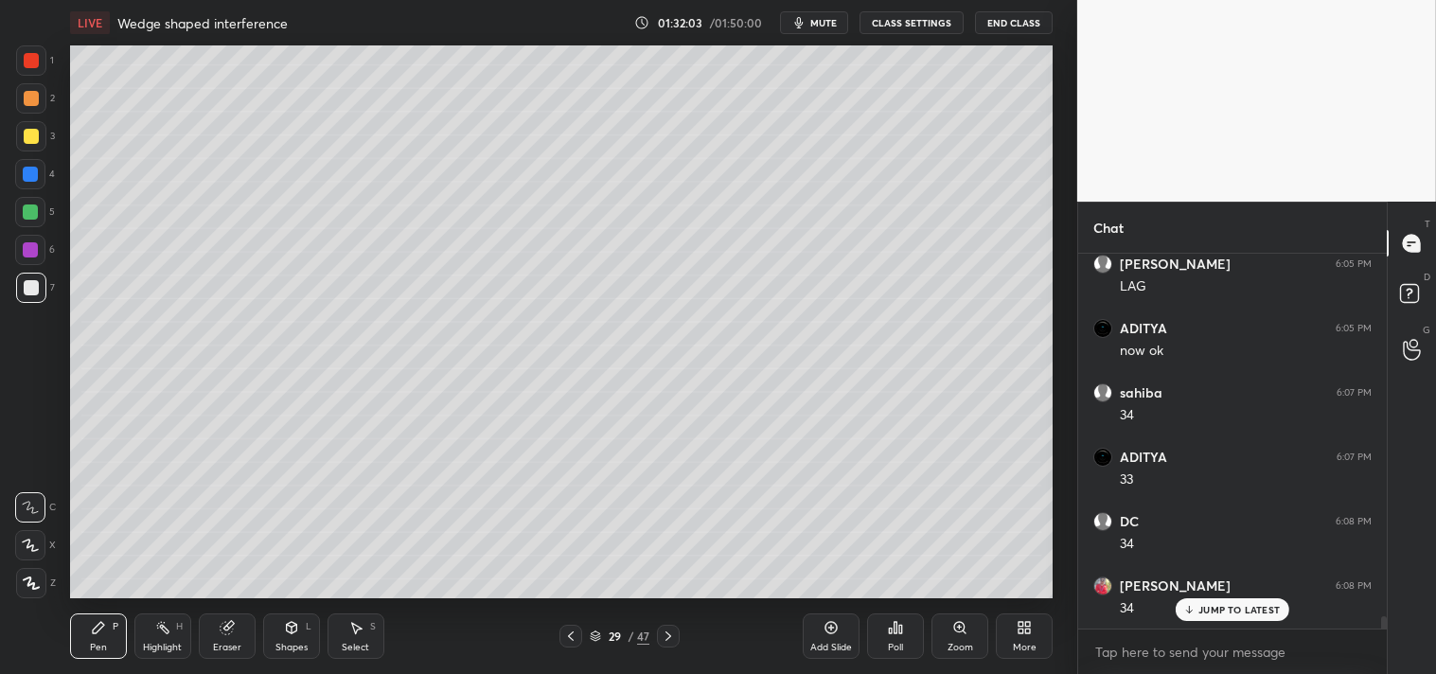
scroll to position [10855, 0]
click at [825, 646] on div "Add Slide" at bounding box center [831, 647] width 42 height 9
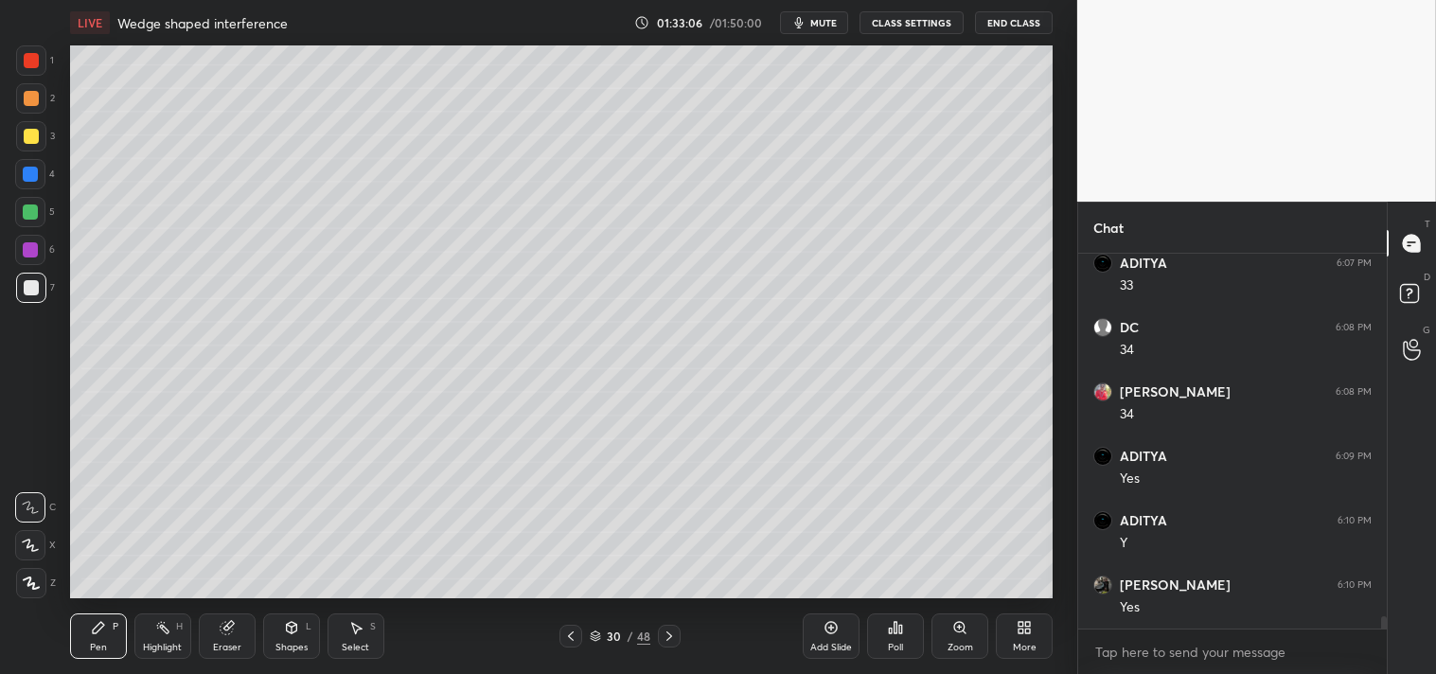
scroll to position [11049, 0]
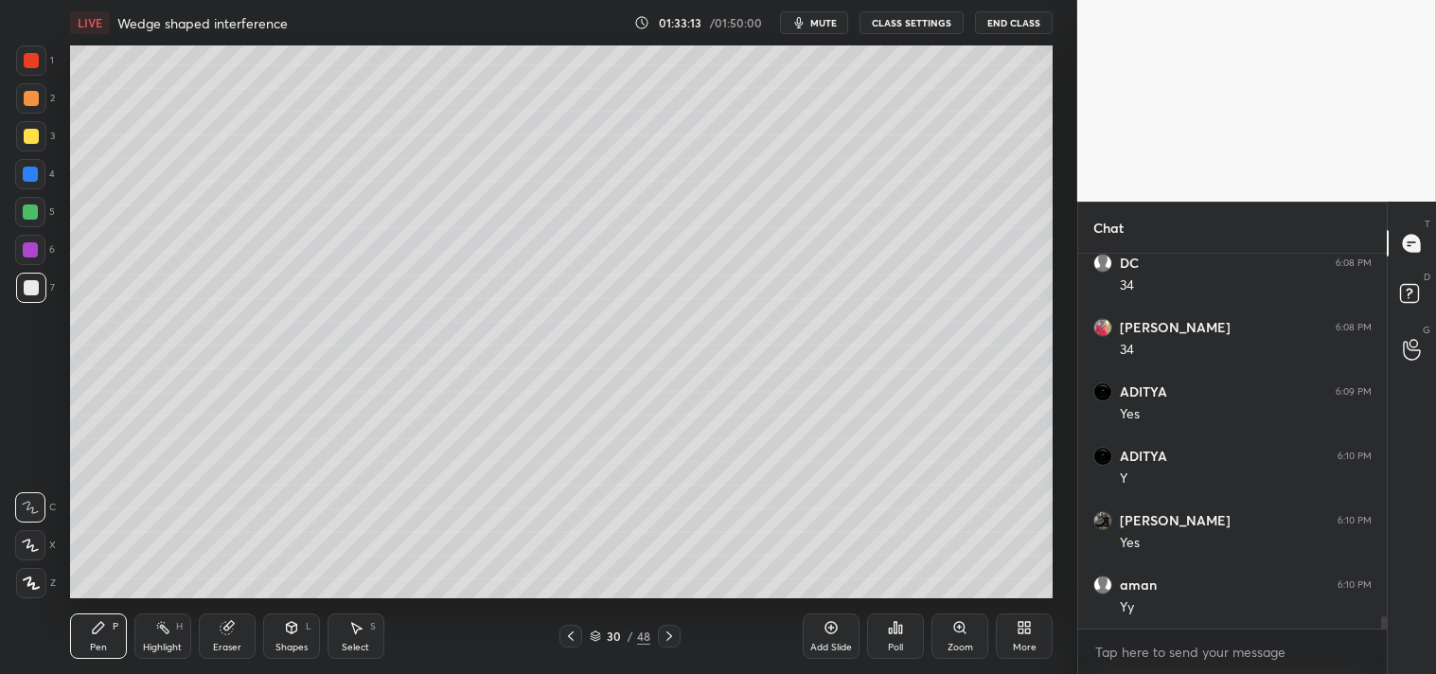
click at [819, 634] on div "Add Slide" at bounding box center [831, 636] width 57 height 45
click at [284, 632] on icon at bounding box center [291, 627] width 15 height 15
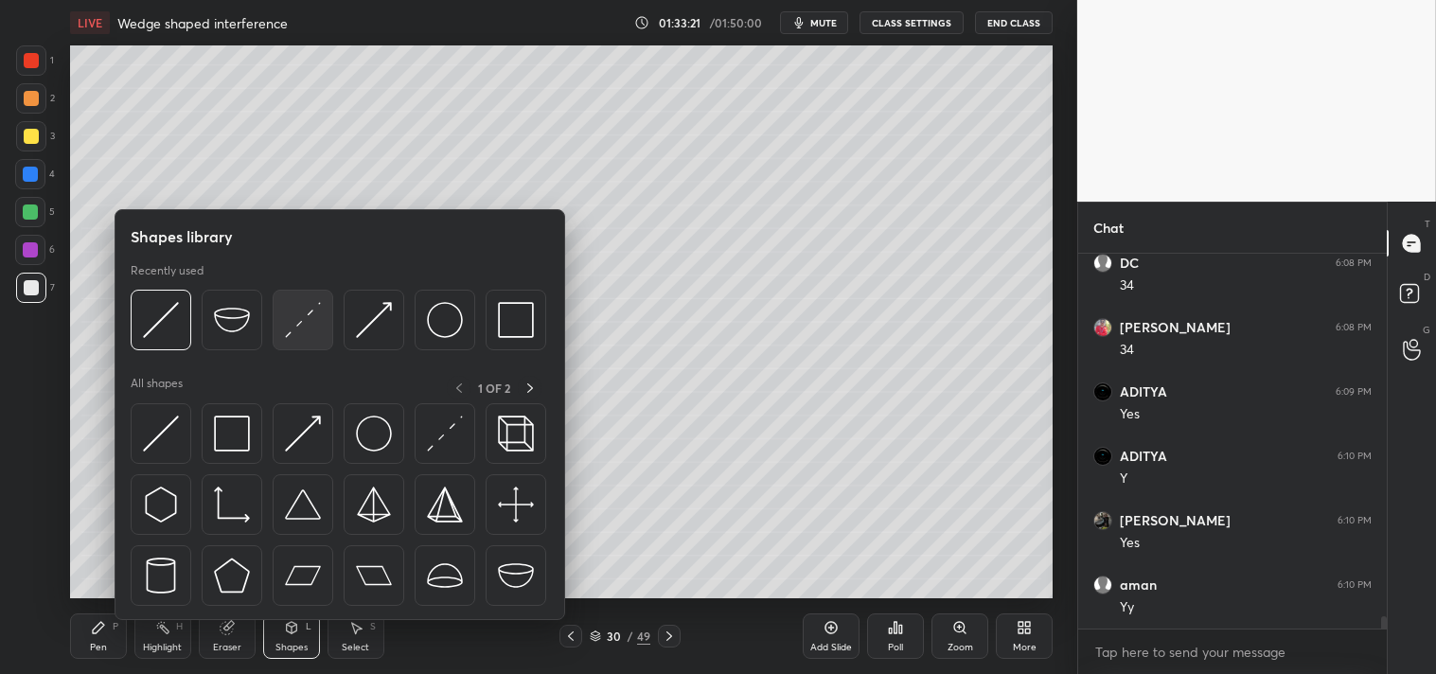
click at [337, 312] on div at bounding box center [339, 325] width 416 height 71
click at [310, 315] on img at bounding box center [303, 320] width 36 height 36
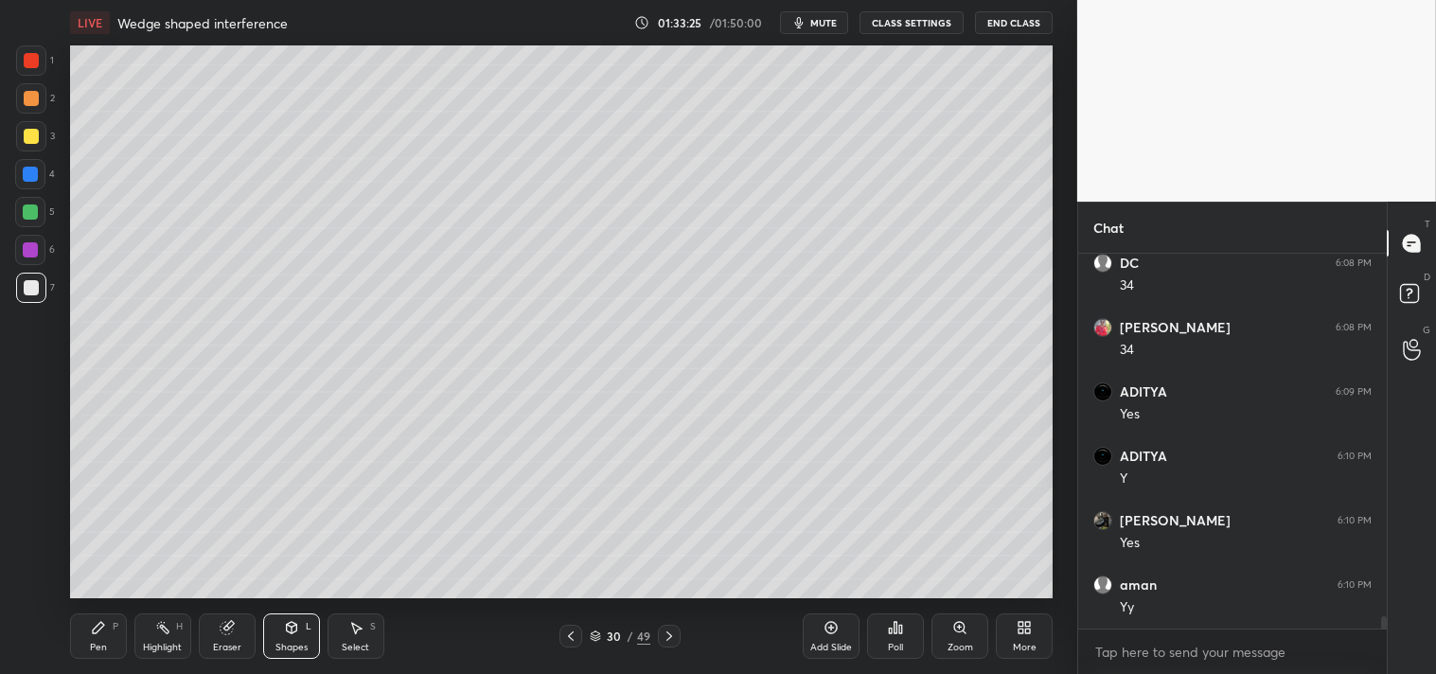
click at [952, 644] on div "Zoom" at bounding box center [961, 647] width 26 height 9
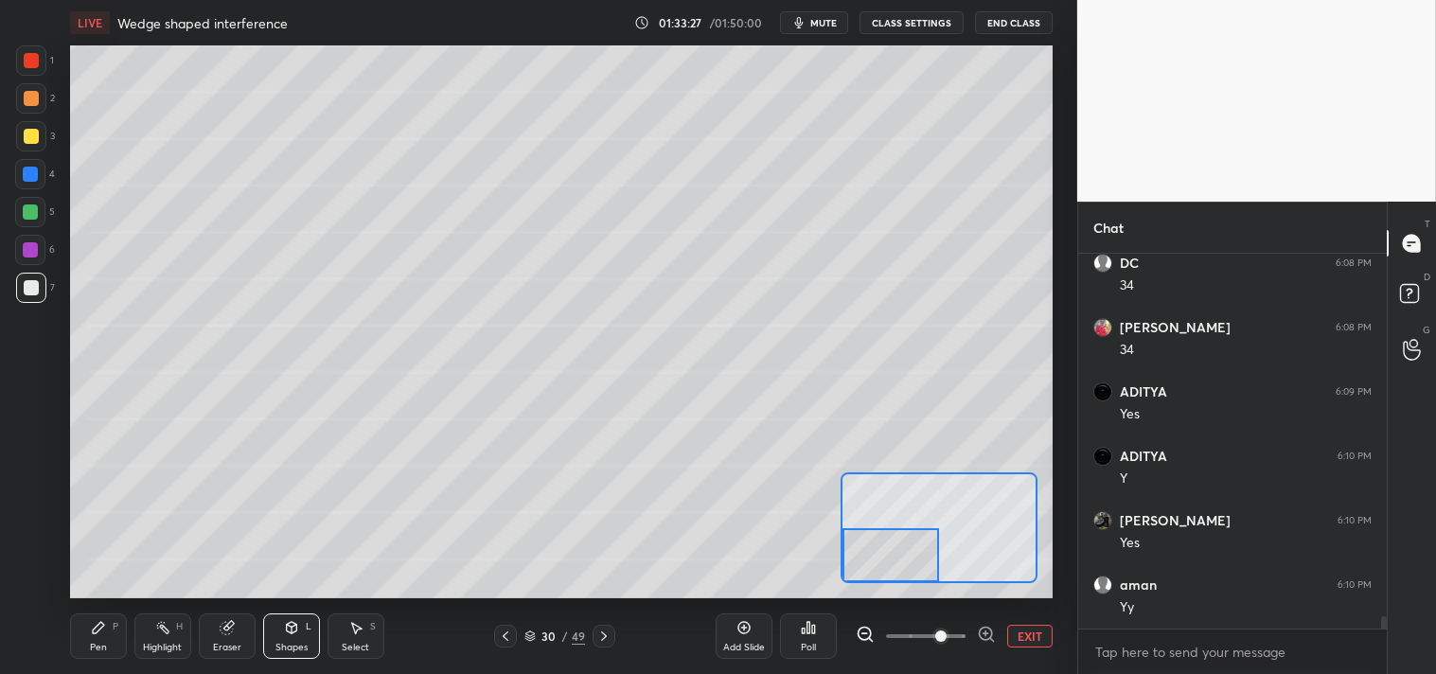
click at [100, 632] on icon at bounding box center [98, 627] width 15 height 15
click at [30, 145] on div at bounding box center [31, 136] width 30 height 30
click at [1029, 640] on button "EXIT" at bounding box center [1029, 636] width 45 height 23
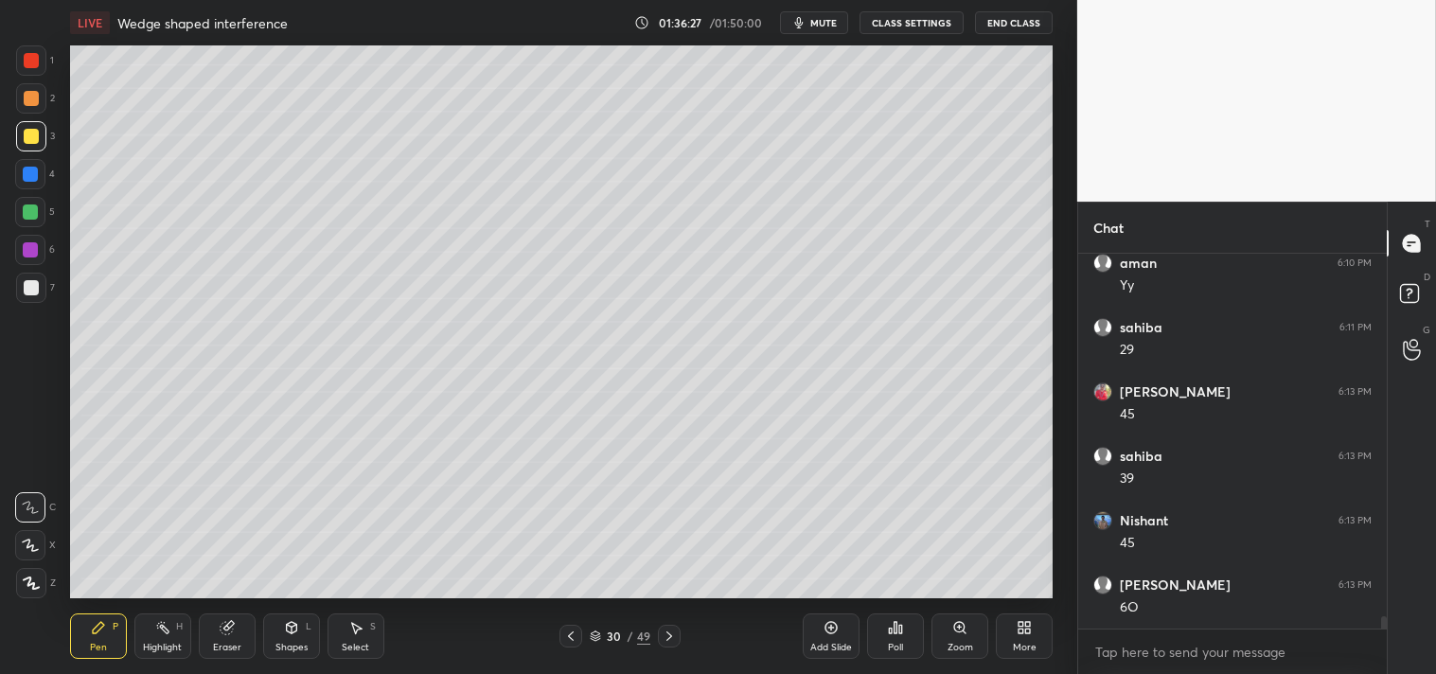
scroll to position [11435, 0]
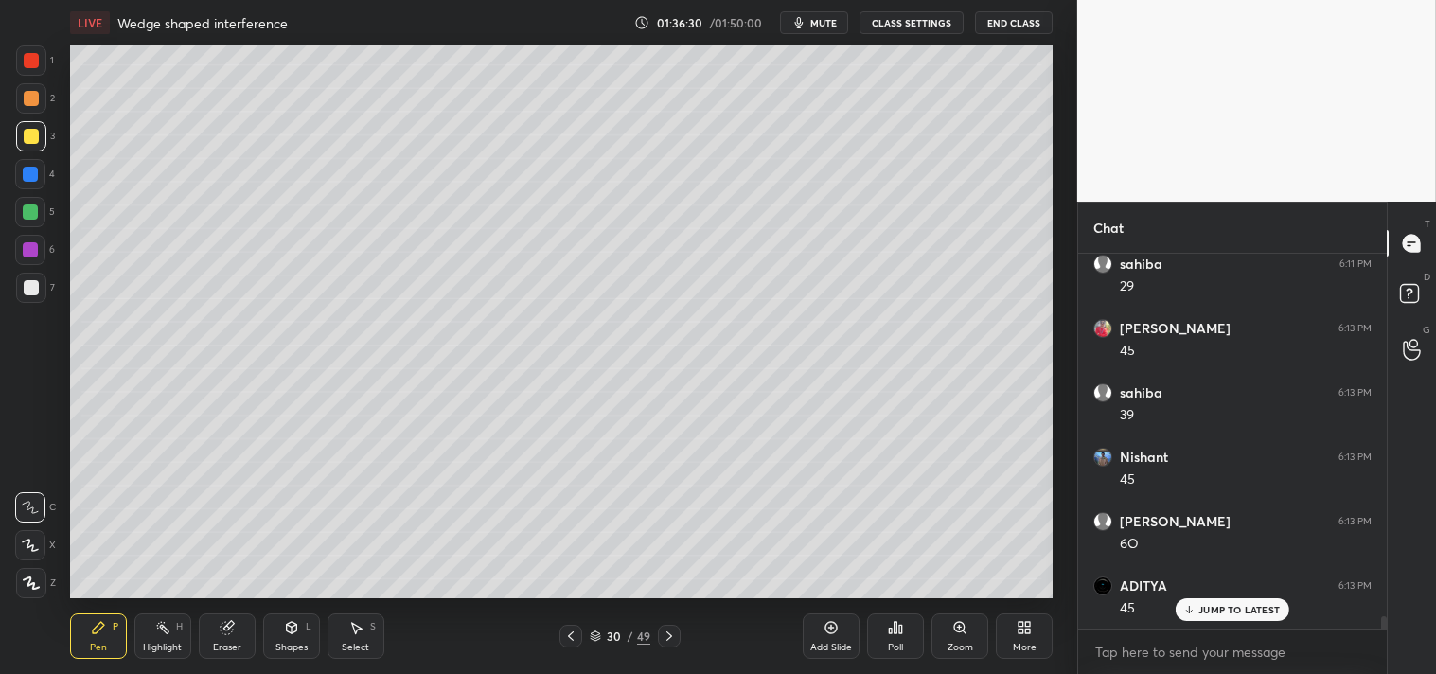
click at [951, 626] on div "Zoom" at bounding box center [960, 636] width 57 height 45
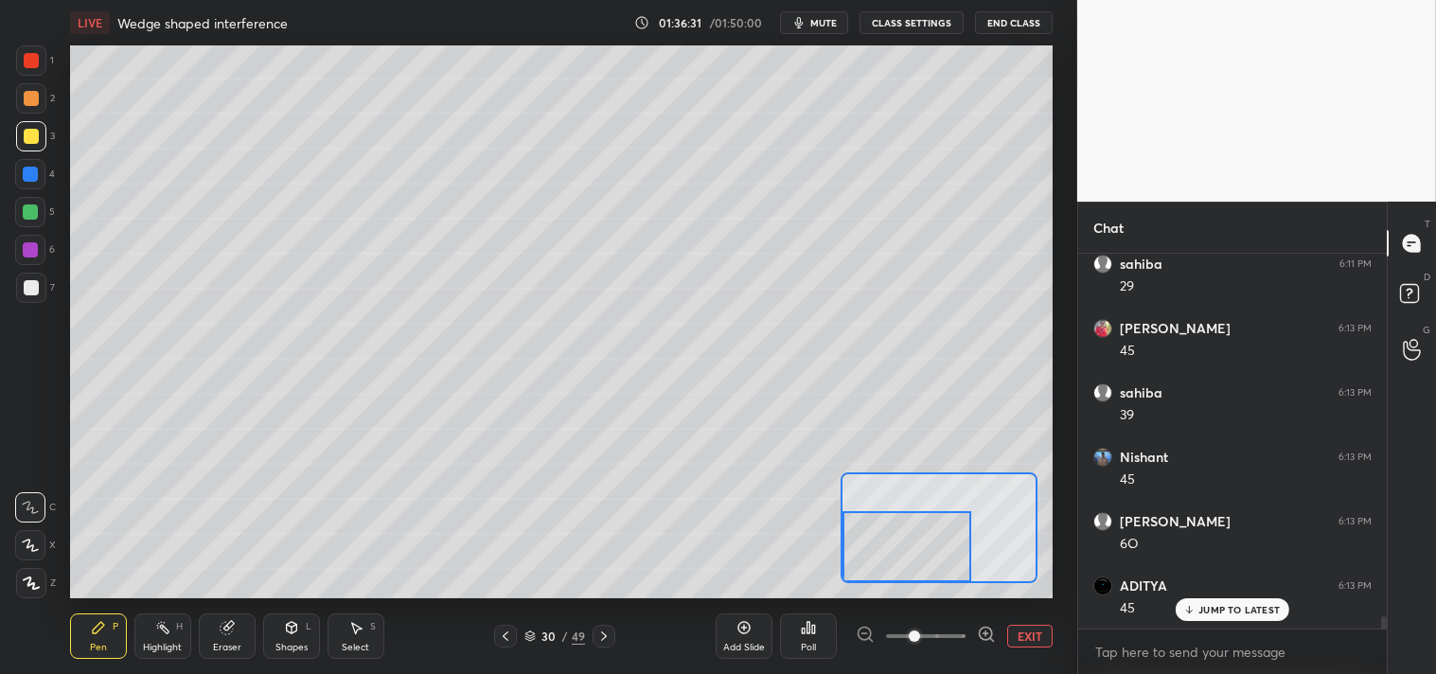
click at [920, 634] on span at bounding box center [914, 636] width 11 height 11
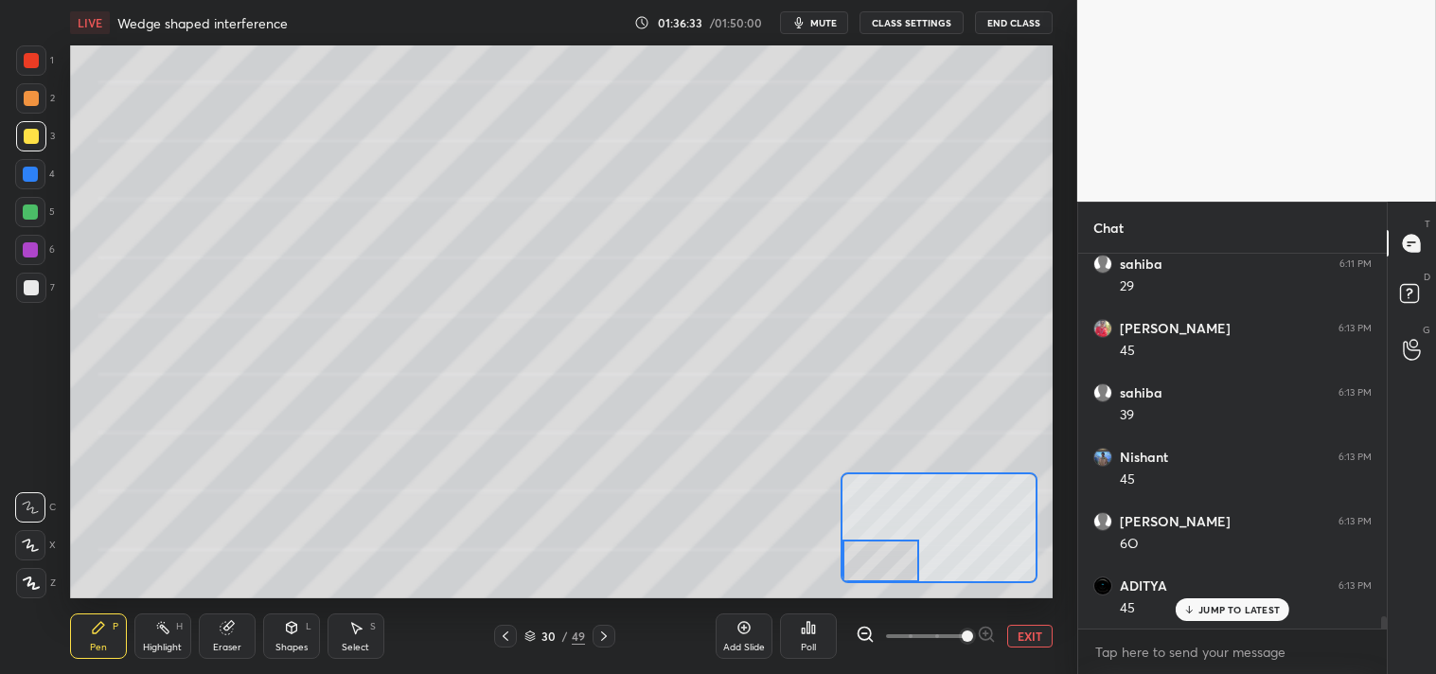
click at [26, 308] on div "7" at bounding box center [35, 292] width 39 height 38
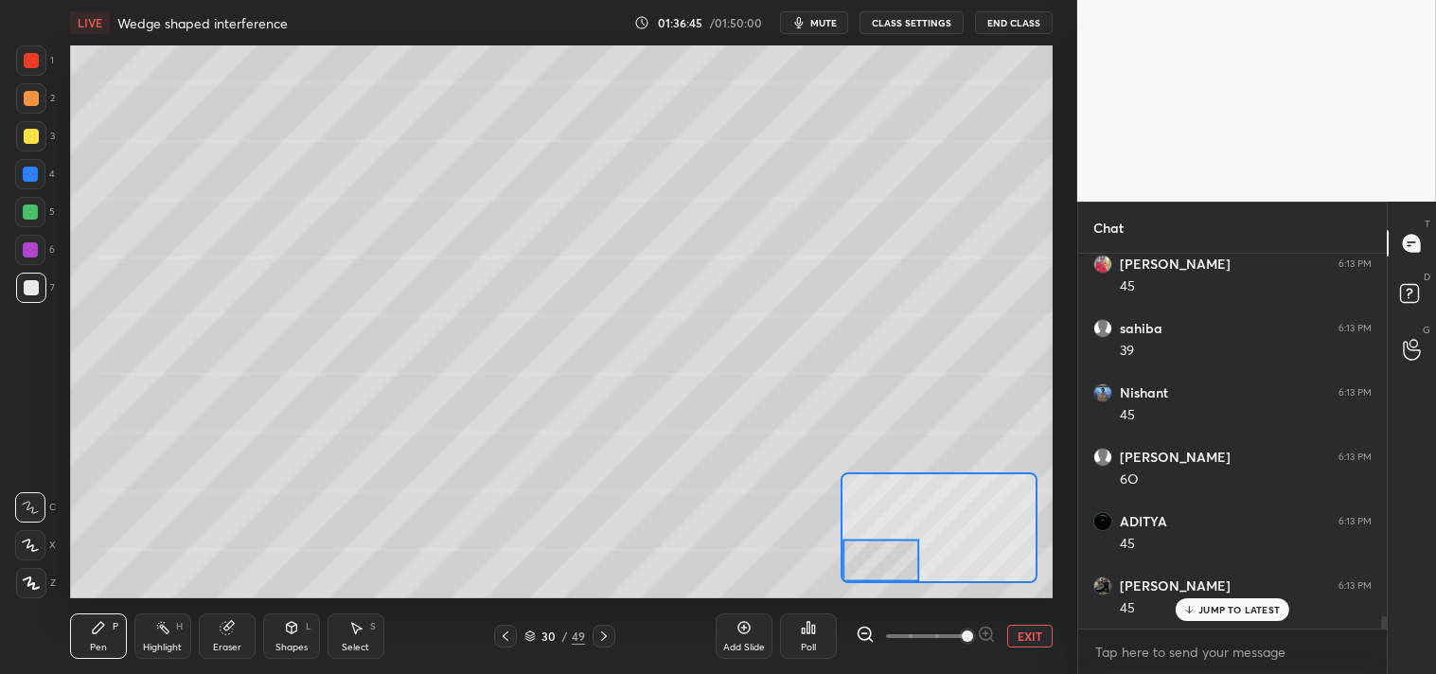
click at [218, 638] on div "Eraser" at bounding box center [227, 636] width 57 height 45
click at [99, 626] on icon at bounding box center [98, 627] width 11 height 11
click at [95, 634] on icon at bounding box center [98, 627] width 15 height 15
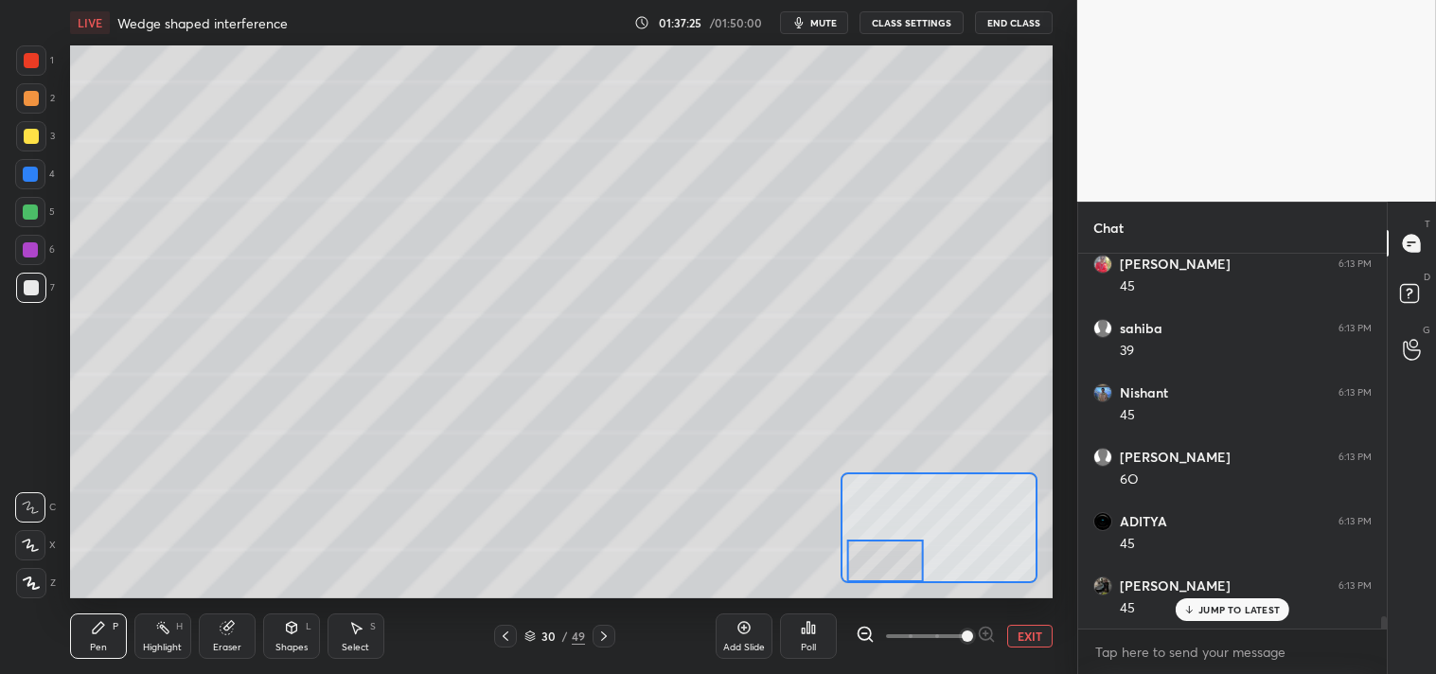
click at [1035, 628] on button "EXIT" at bounding box center [1029, 636] width 45 height 23
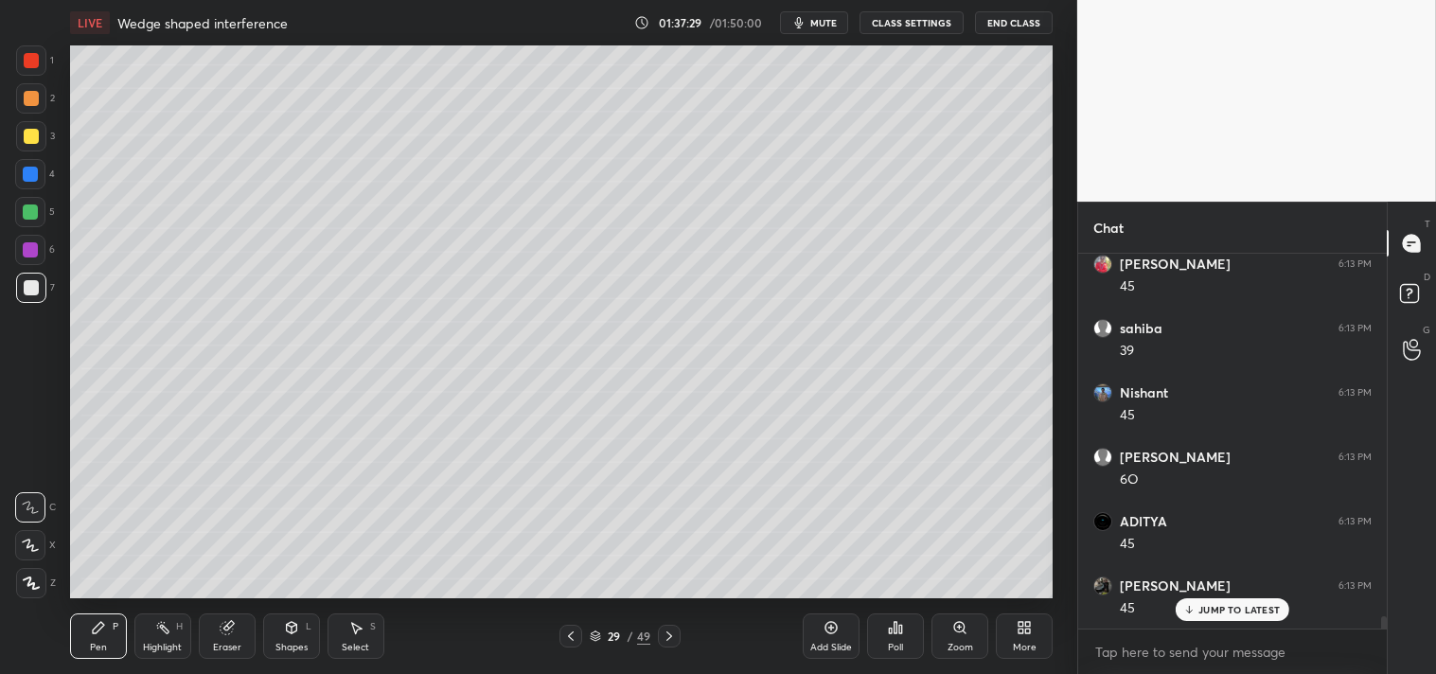
click at [163, 628] on rect at bounding box center [163, 629] width 9 height 9
click at [168, 645] on div "Highlight" at bounding box center [162, 647] width 39 height 9
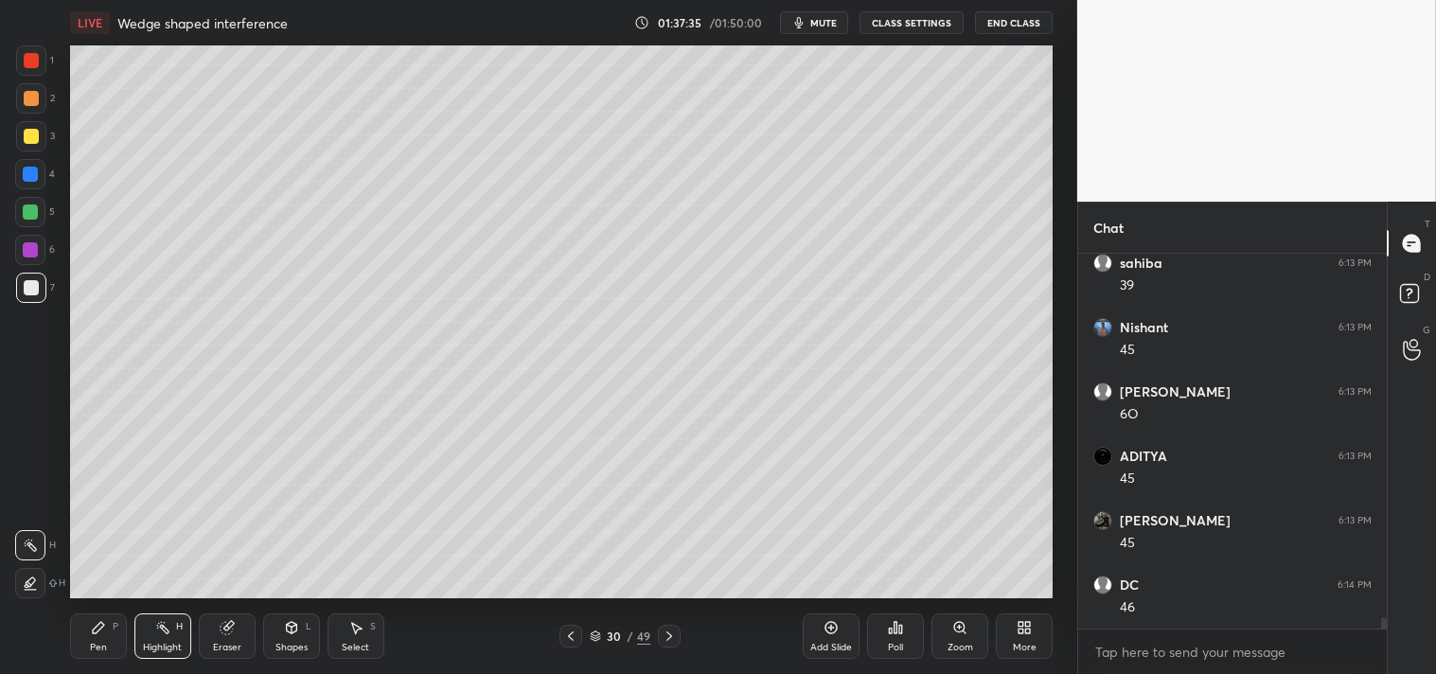
click at [100, 636] on div "Pen P" at bounding box center [98, 636] width 57 height 45
click at [102, 643] on div "Pen" at bounding box center [98, 647] width 17 height 9
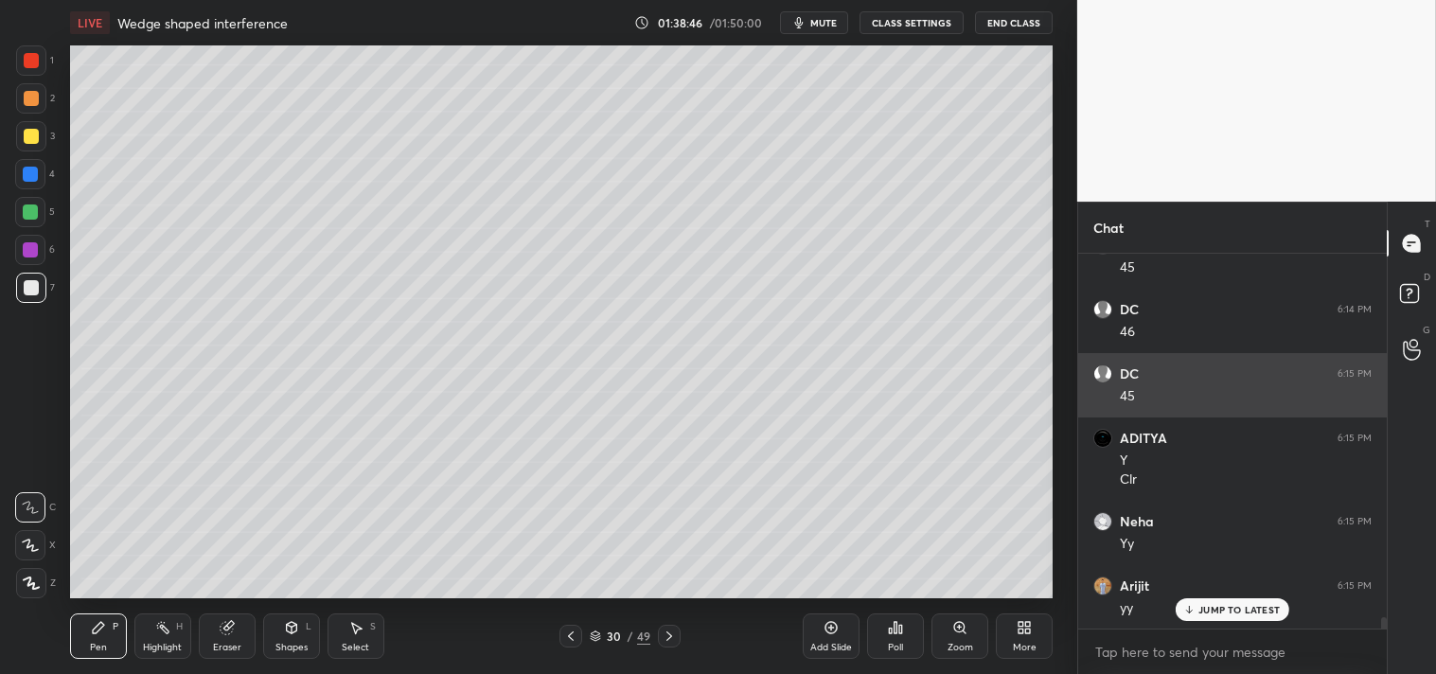
scroll to position [11905, 0]
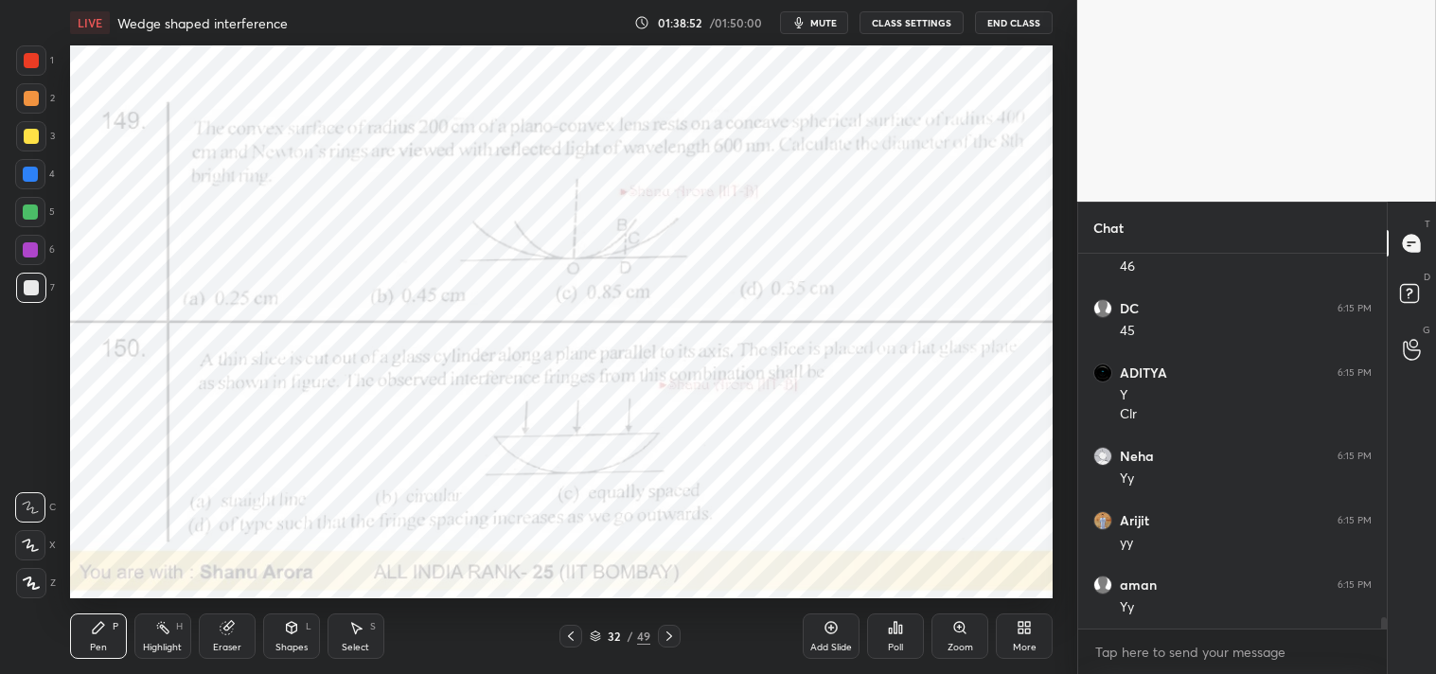
click at [95, 644] on div "Pen" at bounding box center [98, 647] width 17 height 9
click at [33, 50] on div at bounding box center [31, 60] width 30 height 30
click at [26, 62] on div at bounding box center [31, 60] width 15 height 15
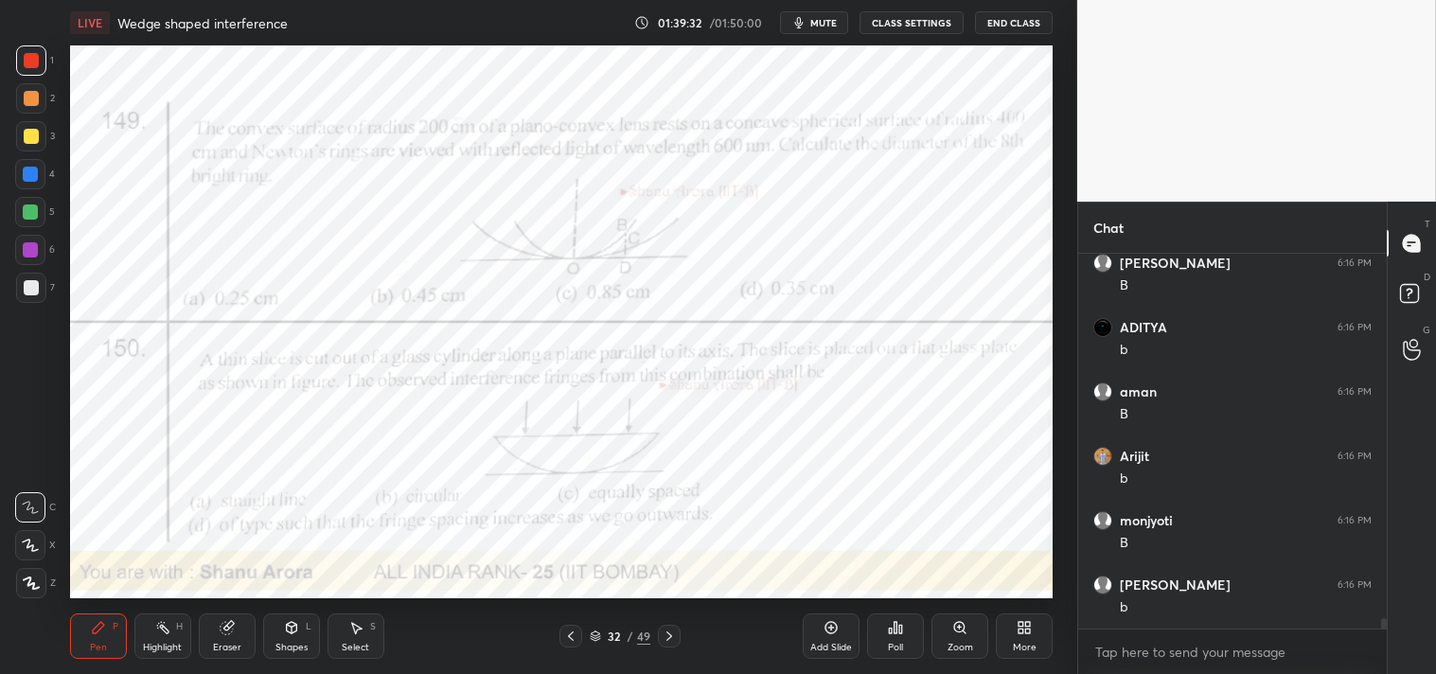
scroll to position [12678, 0]
click at [841, 643] on div "Add Slide" at bounding box center [831, 647] width 42 height 9
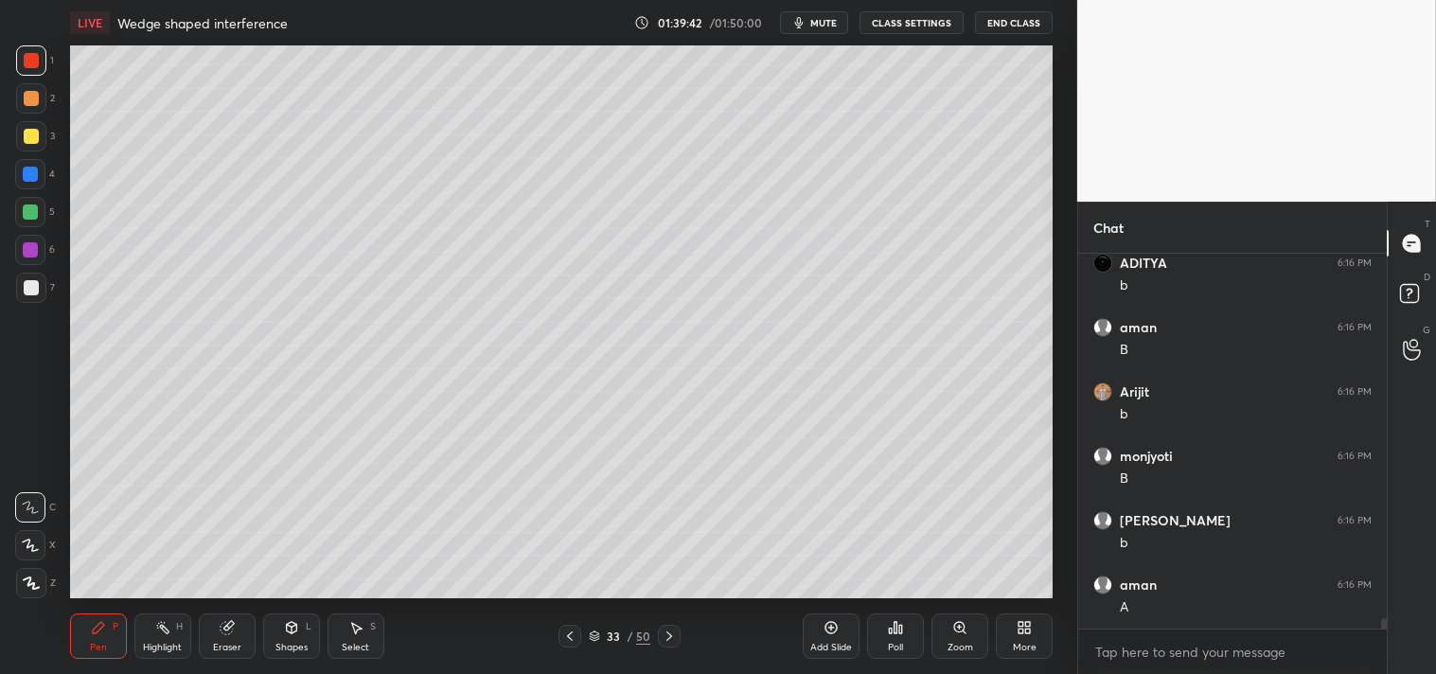
click at [31, 303] on div "7" at bounding box center [35, 292] width 39 height 38
click at [287, 643] on div "Shapes" at bounding box center [292, 647] width 32 height 9
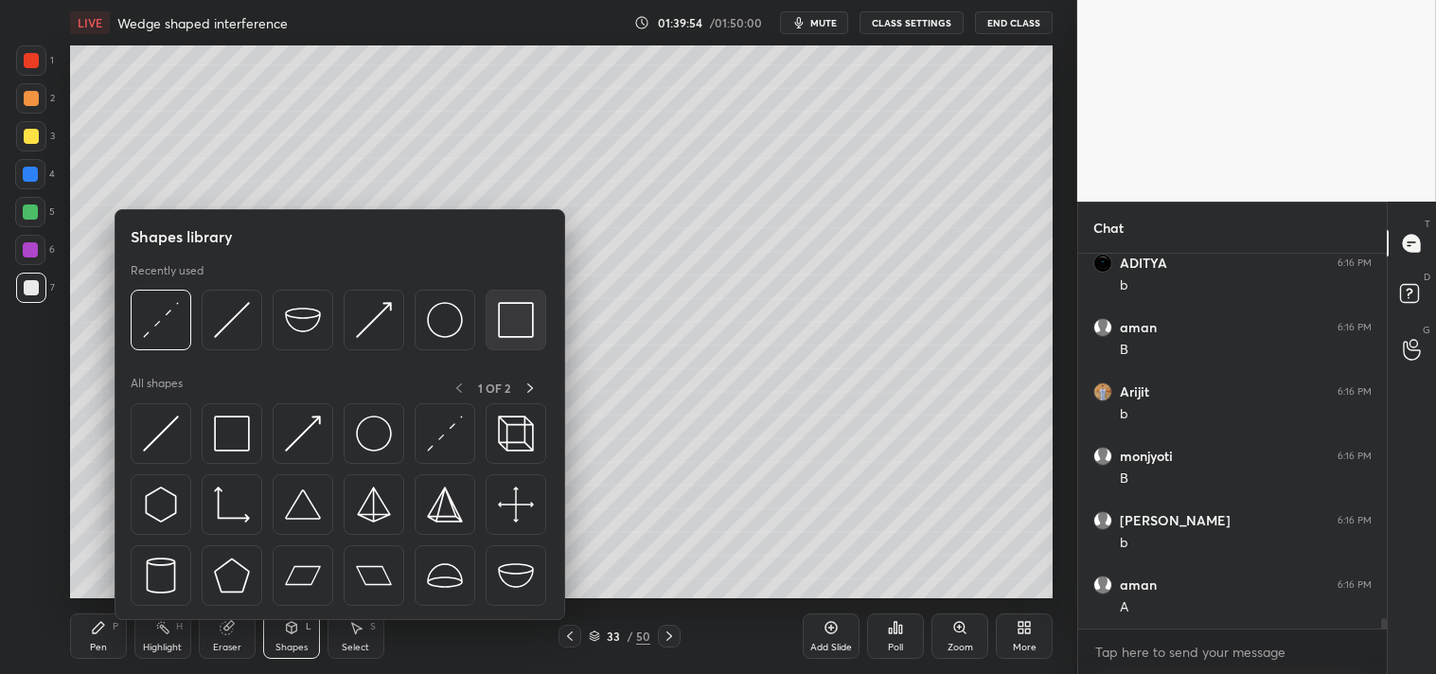
click at [490, 326] on div at bounding box center [516, 320] width 61 height 61
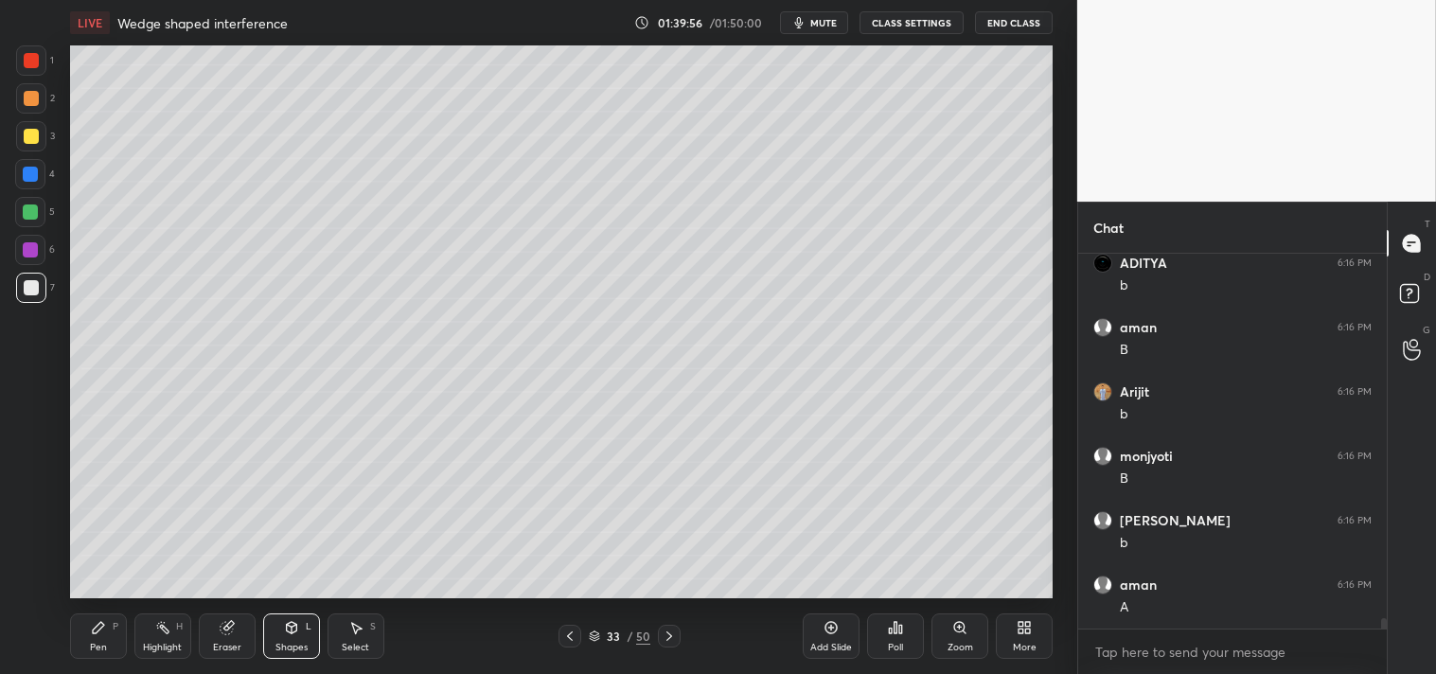
click at [87, 631] on div "Pen P" at bounding box center [98, 636] width 57 height 45
click at [93, 627] on icon at bounding box center [98, 627] width 15 height 15
click at [222, 639] on div "Eraser" at bounding box center [227, 636] width 57 height 45
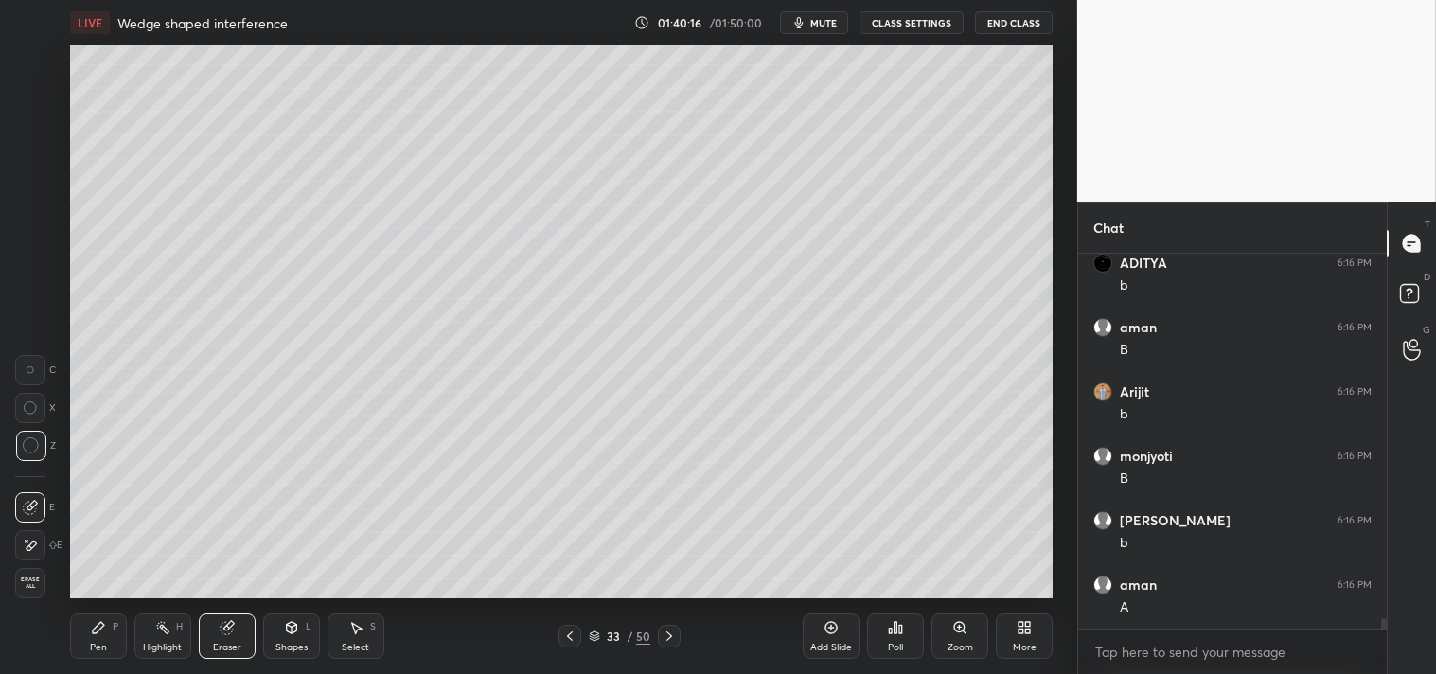
click at [92, 646] on div "Pen" at bounding box center [98, 647] width 17 height 9
click at [105, 636] on div "Pen P" at bounding box center [98, 636] width 57 height 45
click at [27, 144] on div at bounding box center [31, 136] width 30 height 30
click at [30, 146] on div at bounding box center [31, 136] width 30 height 30
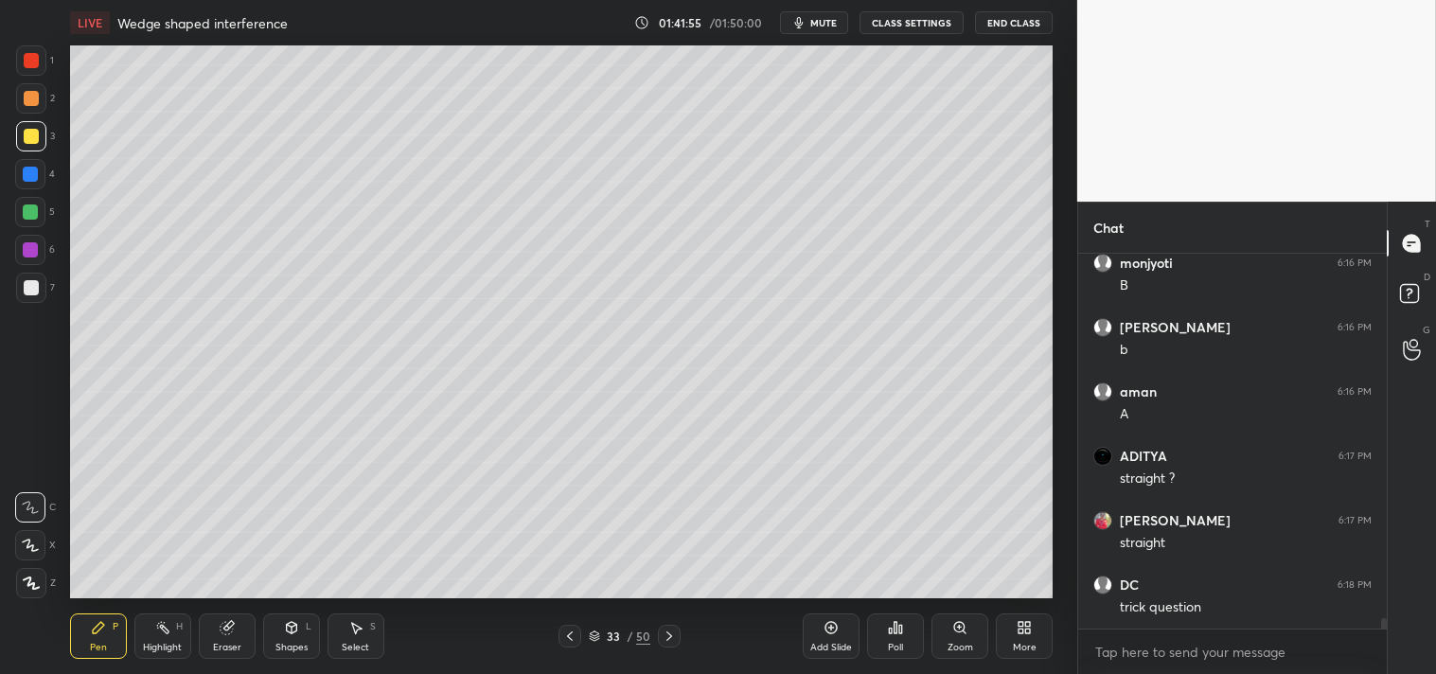
scroll to position [6, 5]
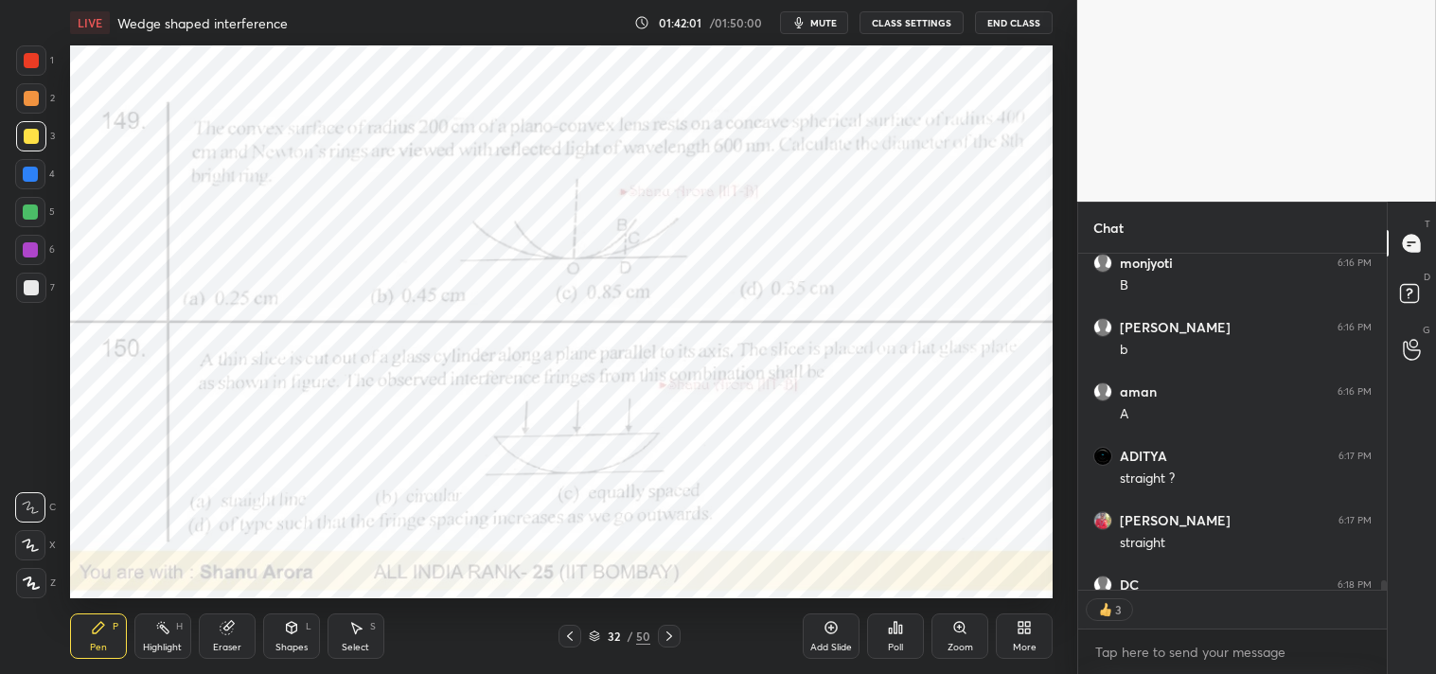
click at [33, 72] on div at bounding box center [31, 60] width 30 height 30
click at [30, 77] on div "1" at bounding box center [35, 64] width 38 height 38
type textarea "x"
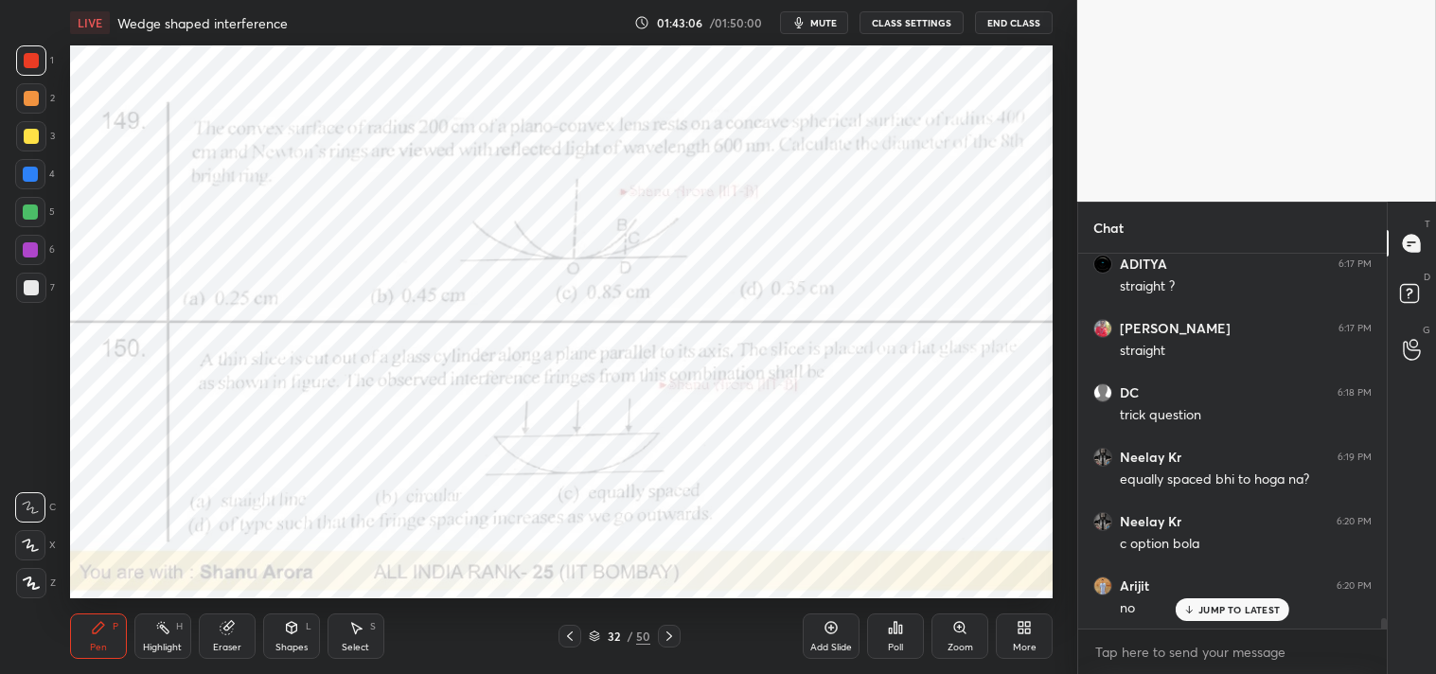
scroll to position [13128, 0]
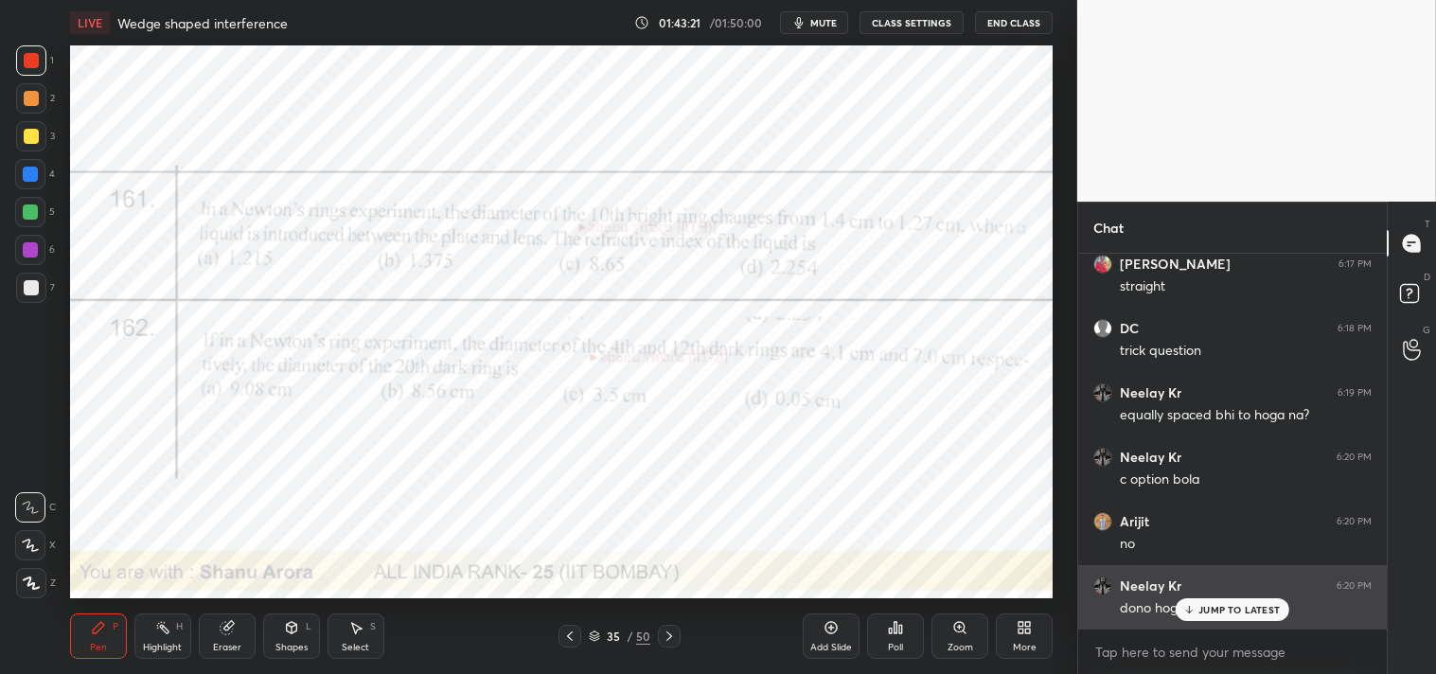
click at [1189, 600] on div "JUMP TO LATEST" at bounding box center [1233, 609] width 114 height 23
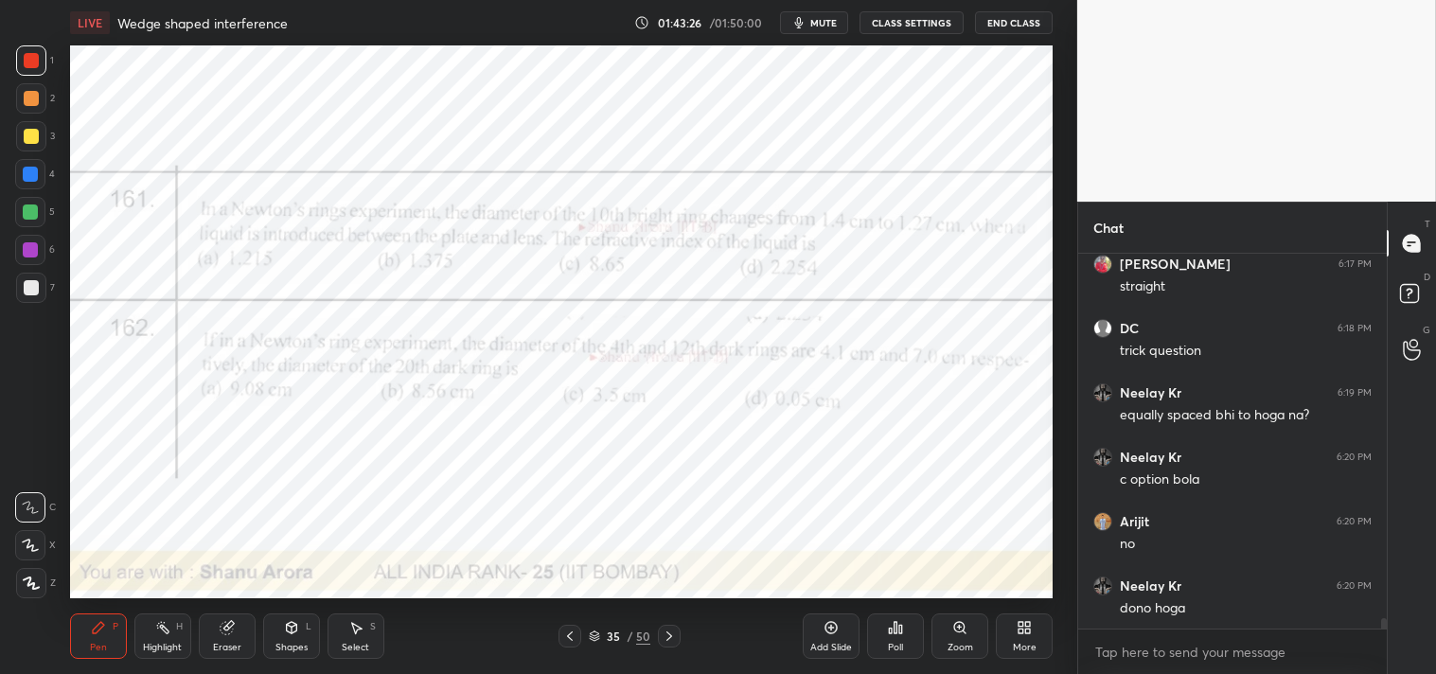
scroll to position [13193, 0]
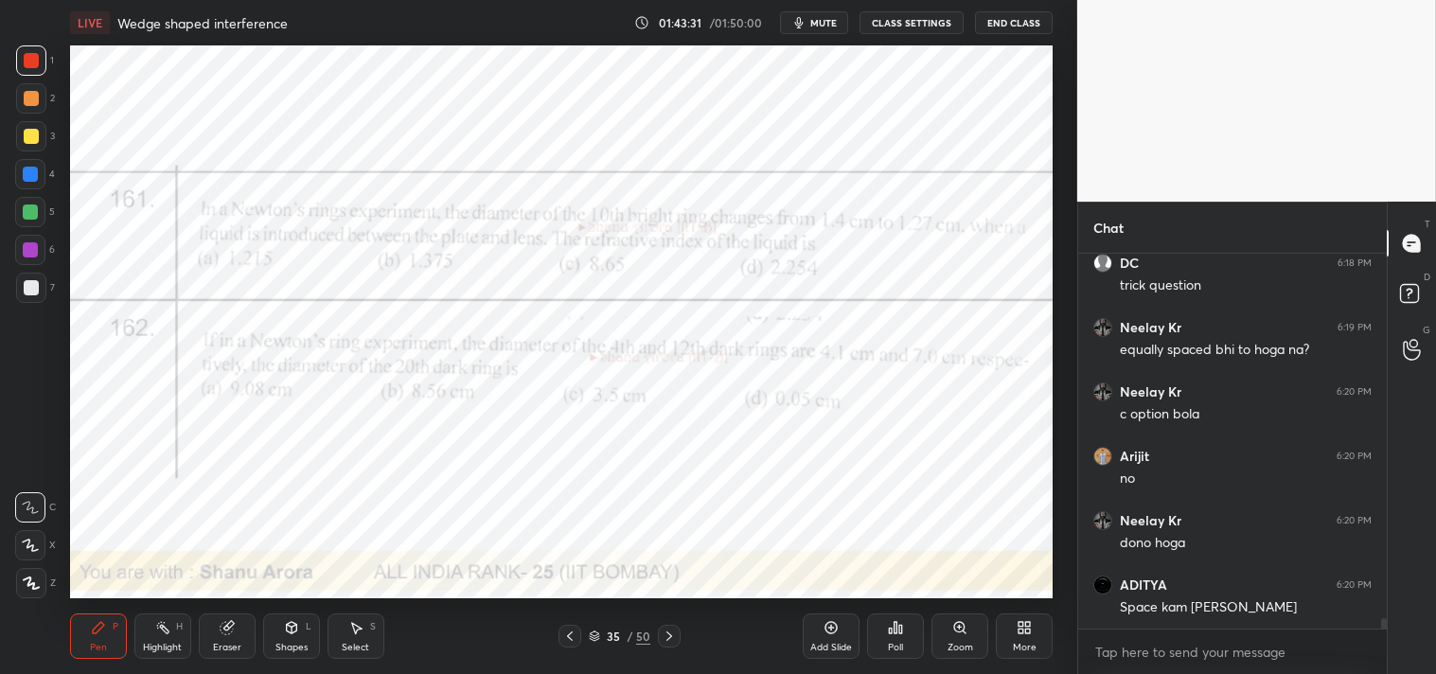
click at [825, 19] on span "mute" at bounding box center [823, 22] width 27 height 13
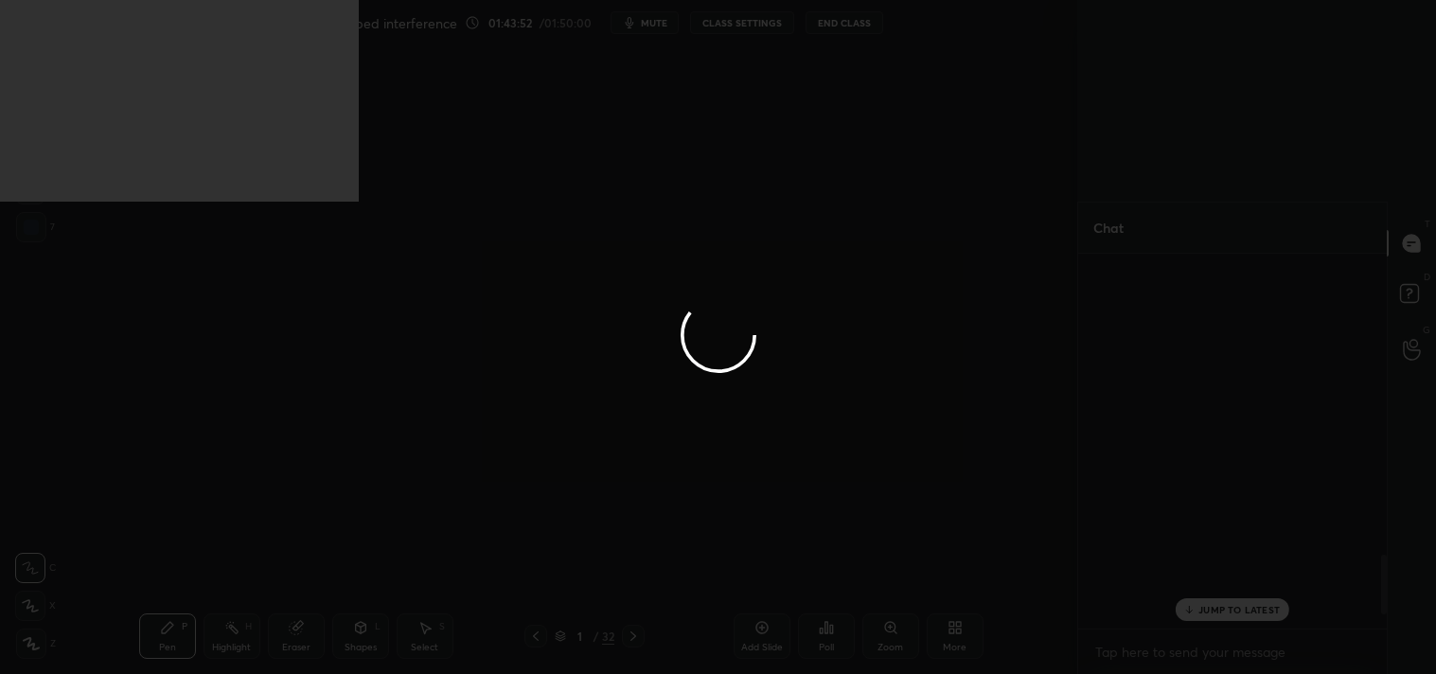
scroll to position [2126, 0]
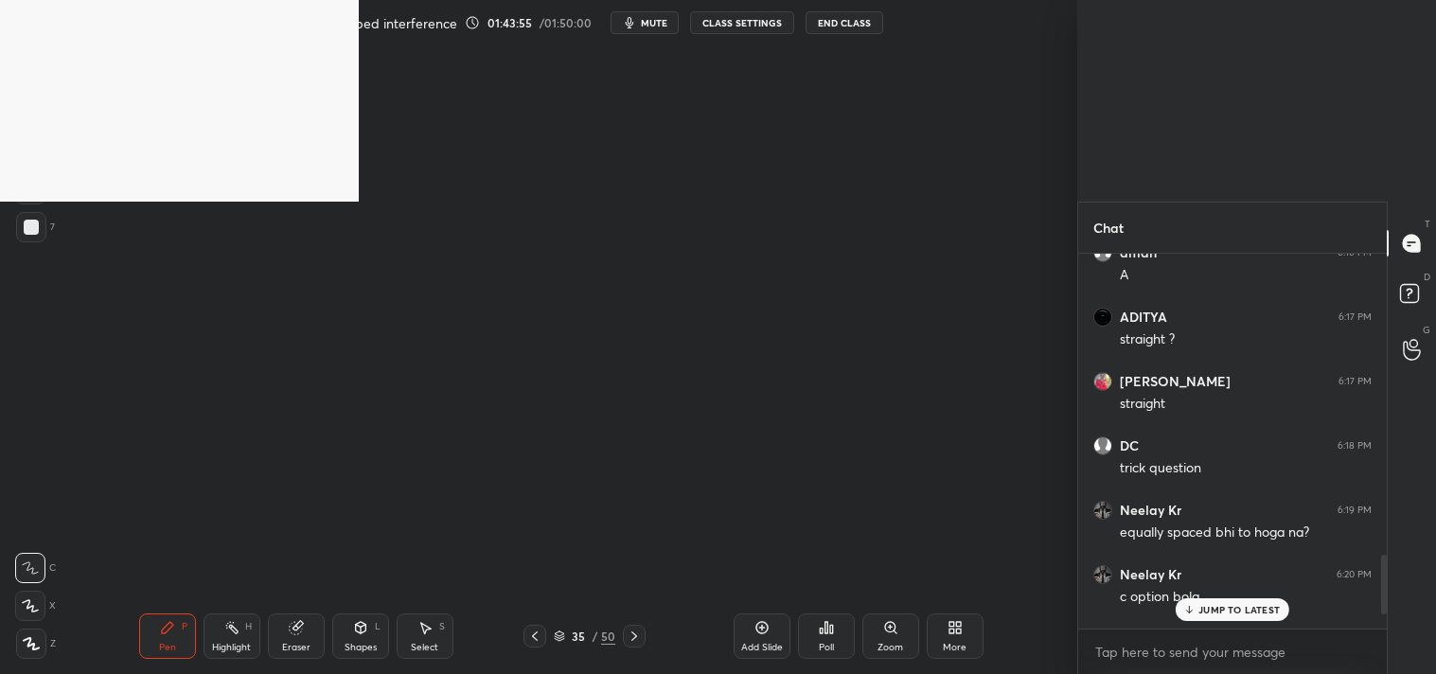
click at [1223, 611] on p "JUMP TO LATEST" at bounding box center [1239, 609] width 81 height 11
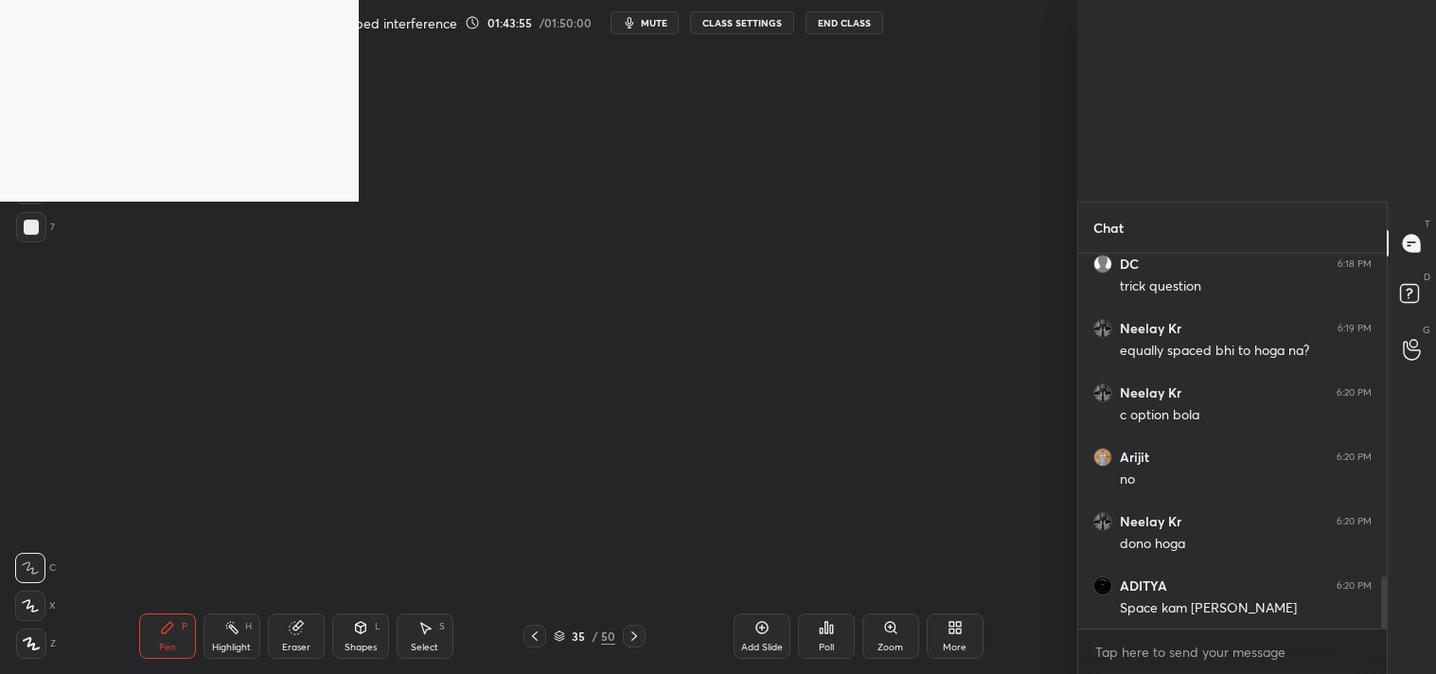
click at [800, 358] on div "Setting up your live class Poll for secs No correct answer Start poll" at bounding box center [562, 321] width 1002 height 553
type textarea "x"
click at [582, 347] on div "Setting up your live class Poll for secs No correct answer Start poll" at bounding box center [562, 321] width 1002 height 553
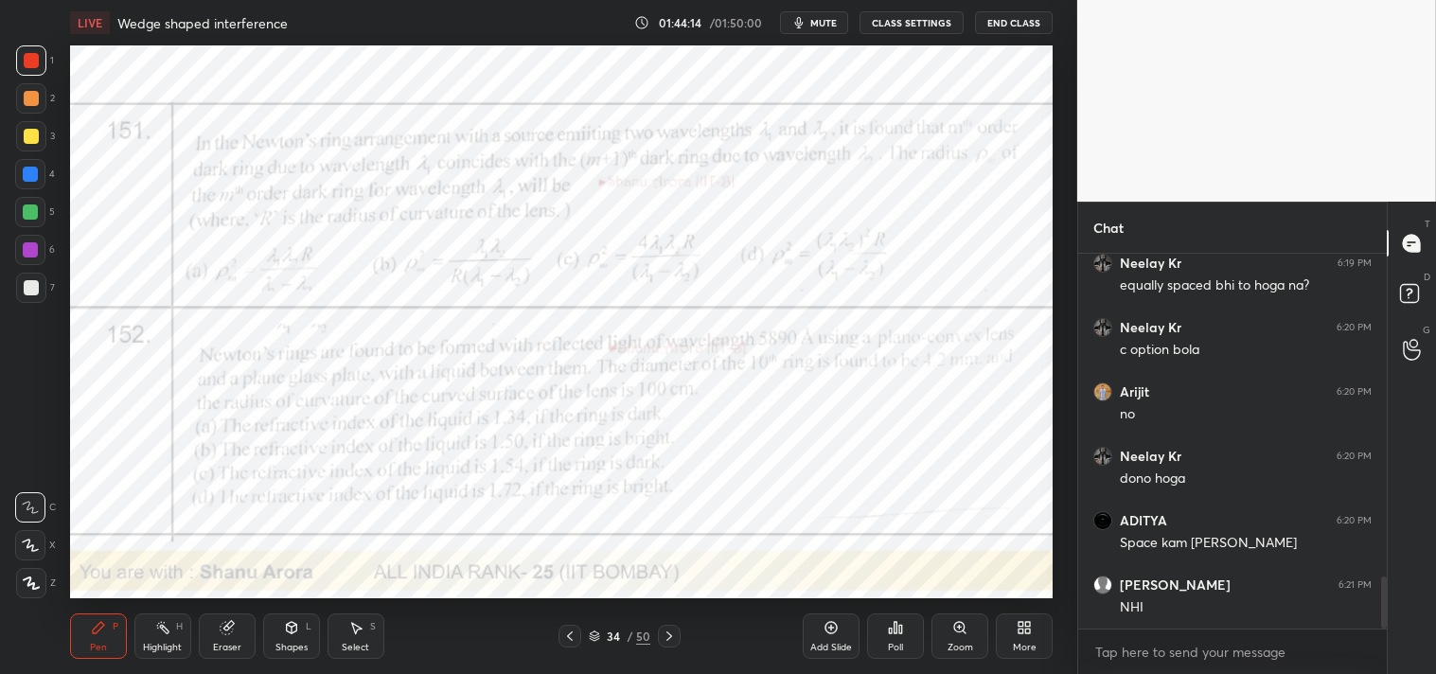
scroll to position [94129, 93680]
click at [31, 62] on div at bounding box center [31, 60] width 15 height 15
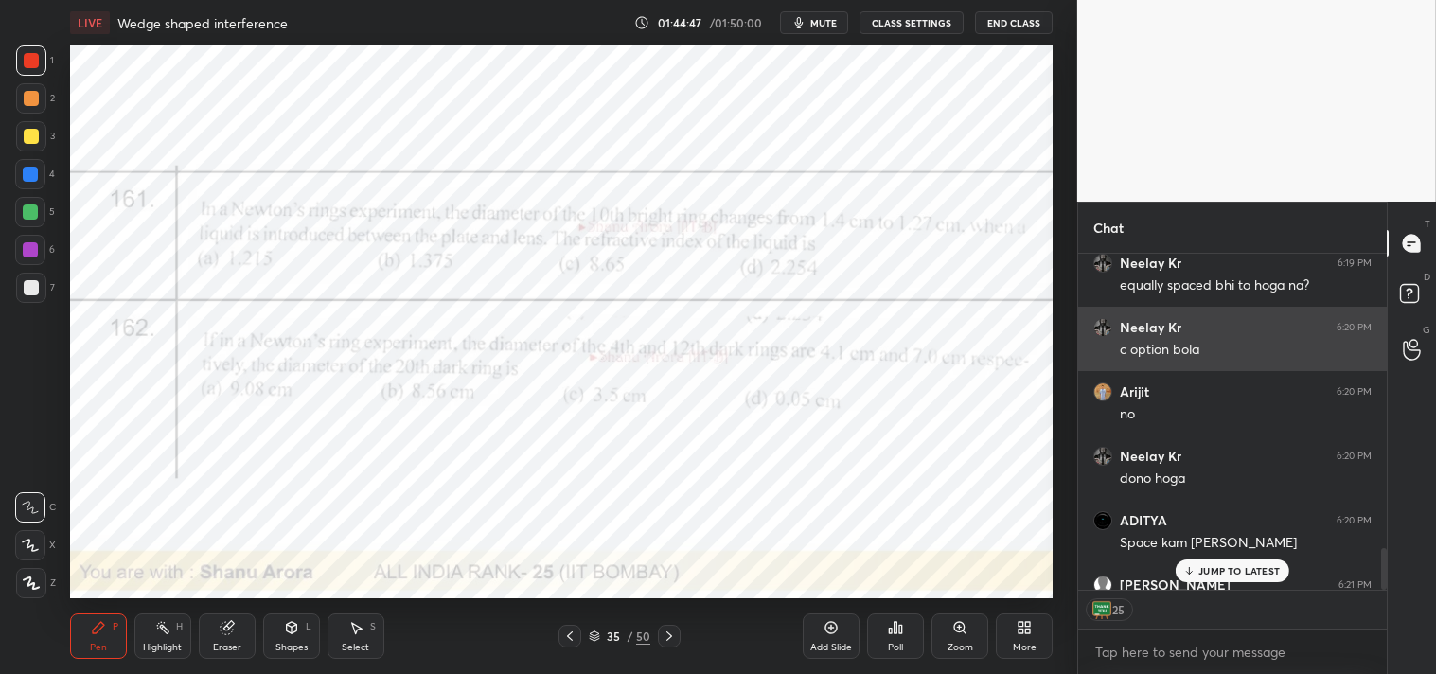
scroll to position [2380, 0]
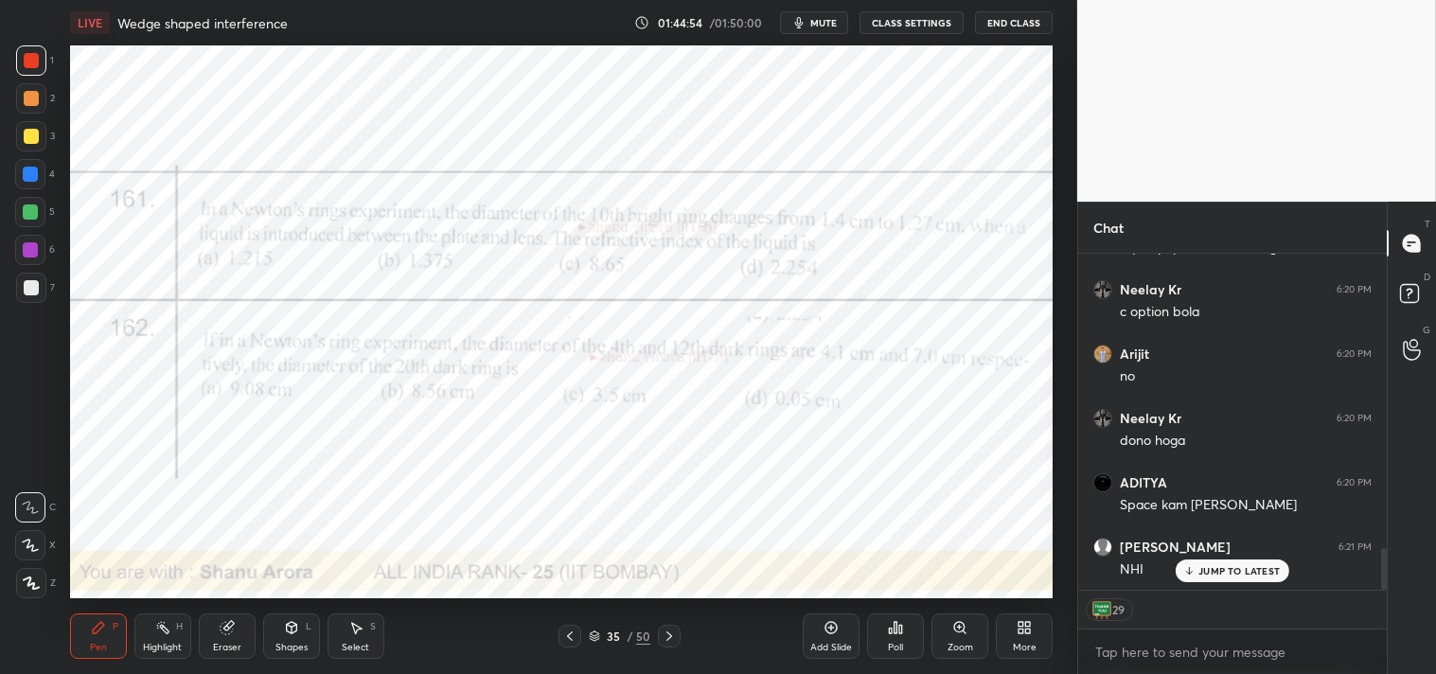
click at [896, 632] on icon at bounding box center [896, 627] width 3 height 11
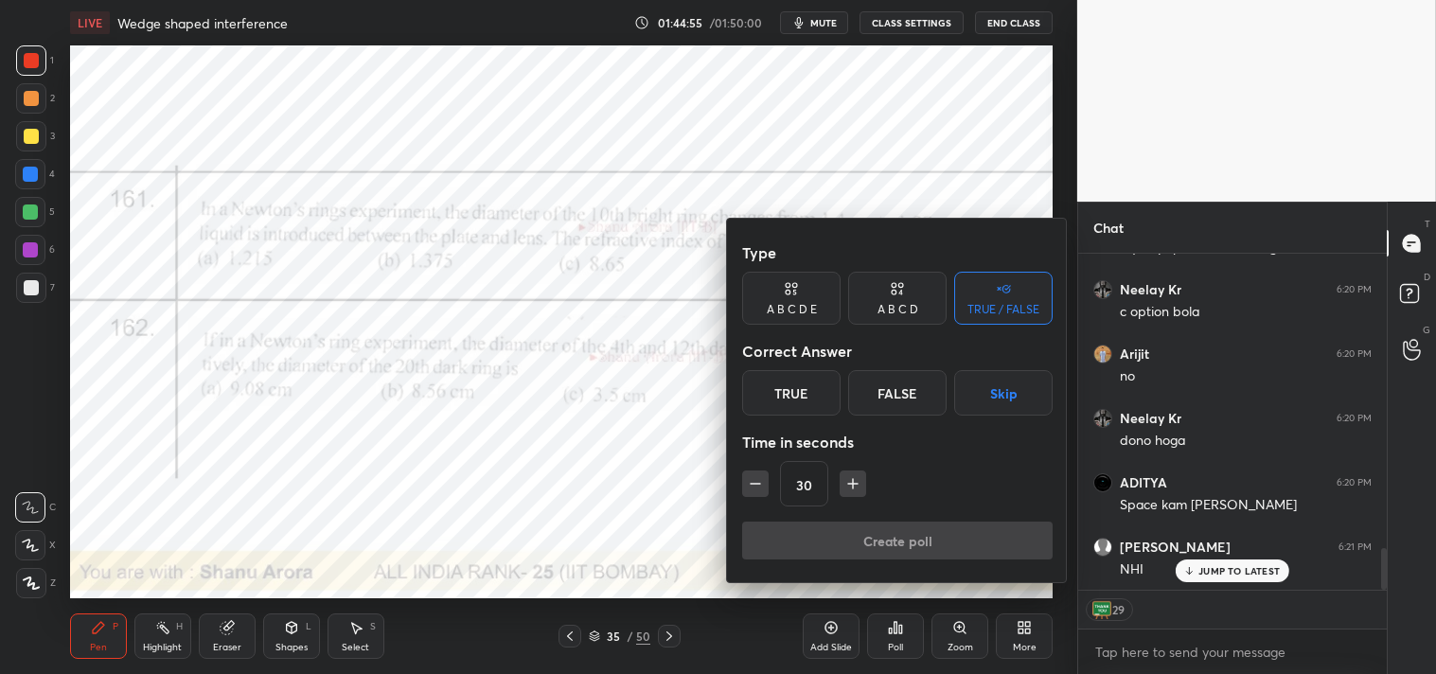
click at [774, 399] on div "True" at bounding box center [791, 392] width 98 height 45
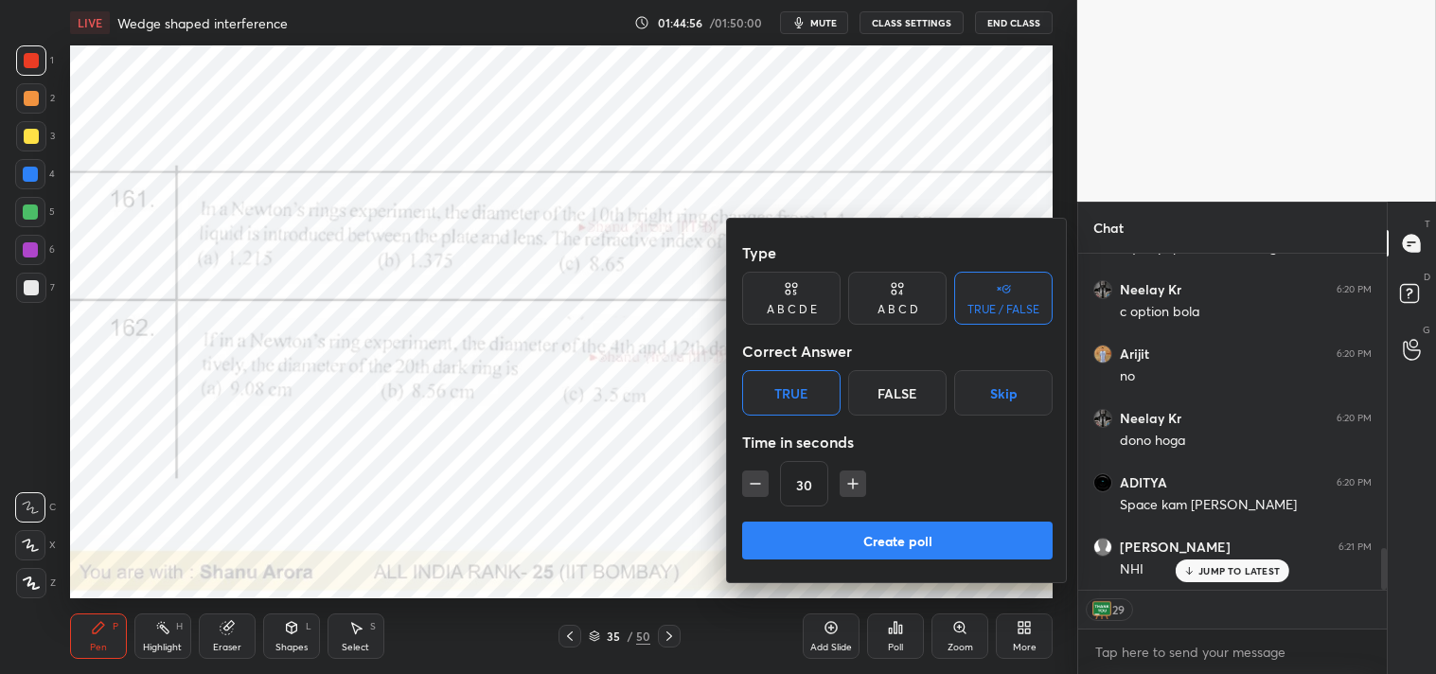
click at [844, 536] on button "Create poll" at bounding box center [897, 541] width 311 height 38
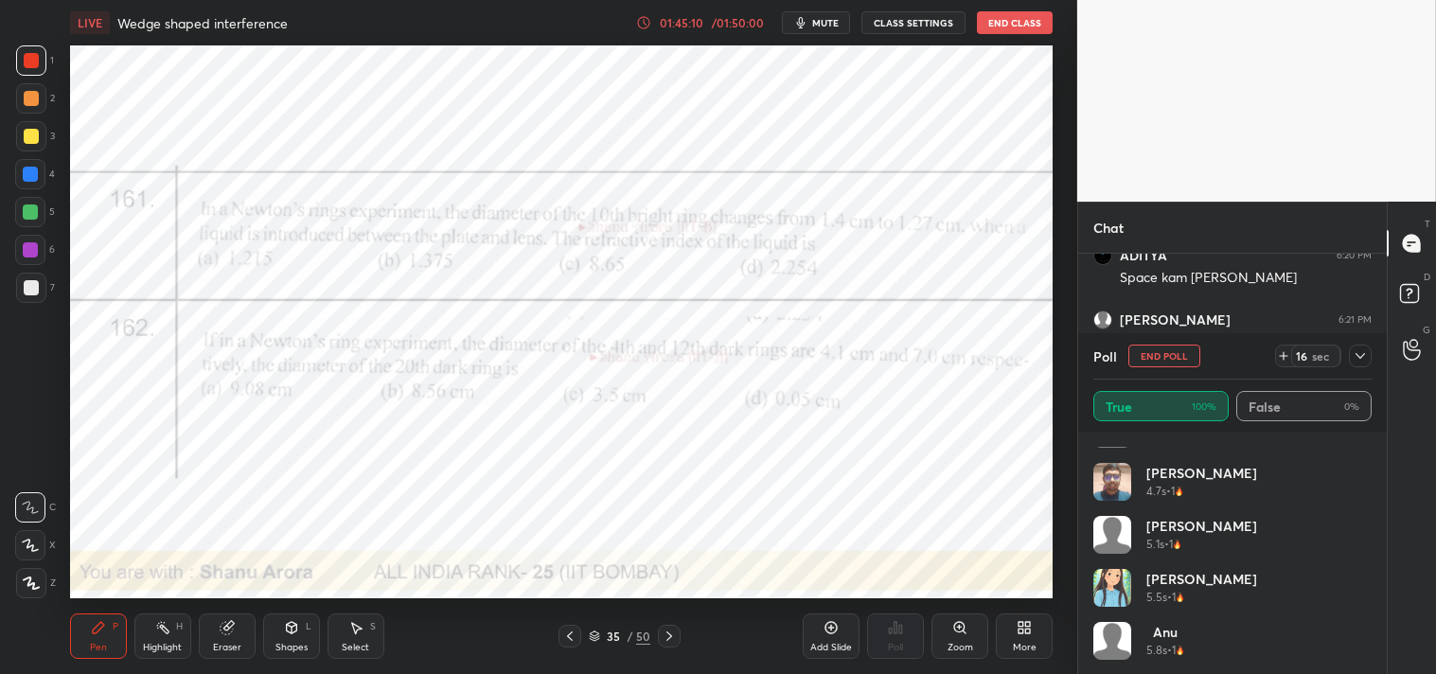
scroll to position [196, 0]
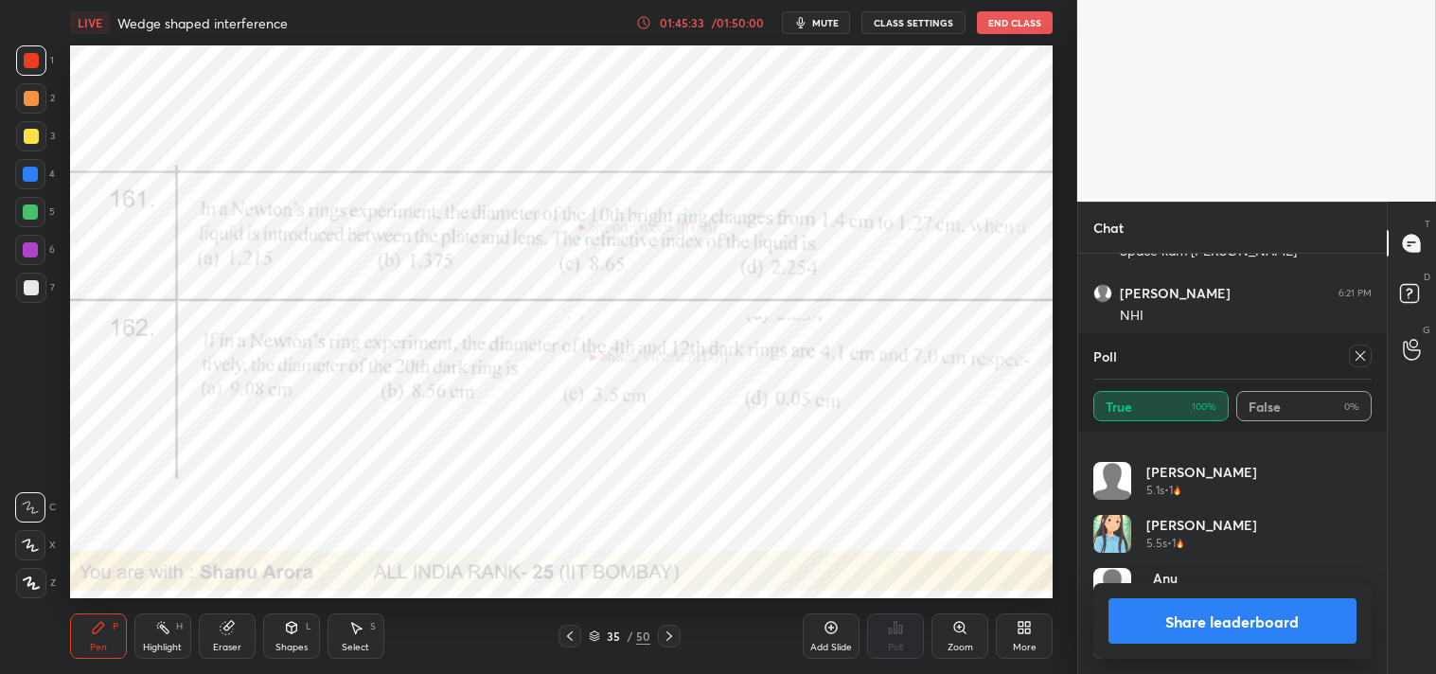
click at [1368, 353] on icon at bounding box center [1360, 355] width 15 height 15
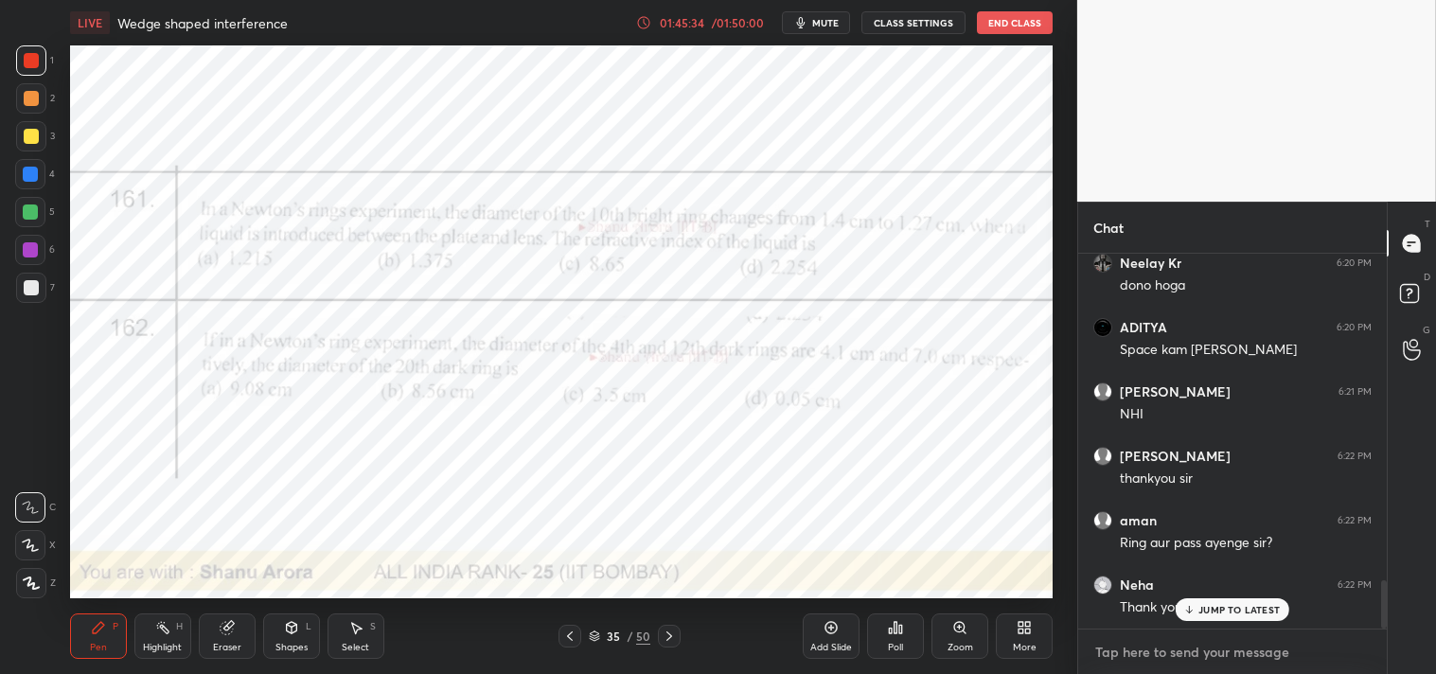
type textarea "x"
click at [1105, 663] on textarea at bounding box center [1233, 652] width 278 height 30
paste textarea "https://linktr.ee/Arora10"
type textarea "https://linktr.ee/Arora10"
type textarea "x"
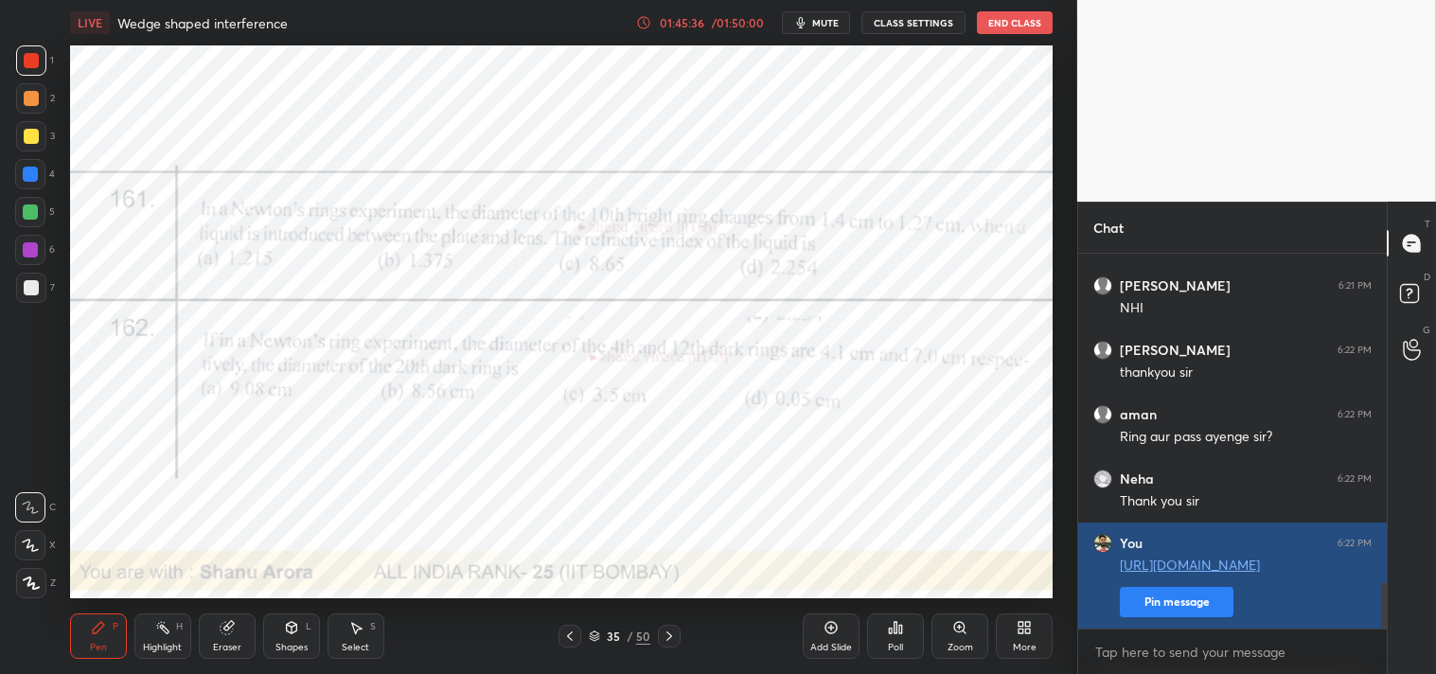
click at [1172, 607] on button "Pin message" at bounding box center [1177, 602] width 114 height 30
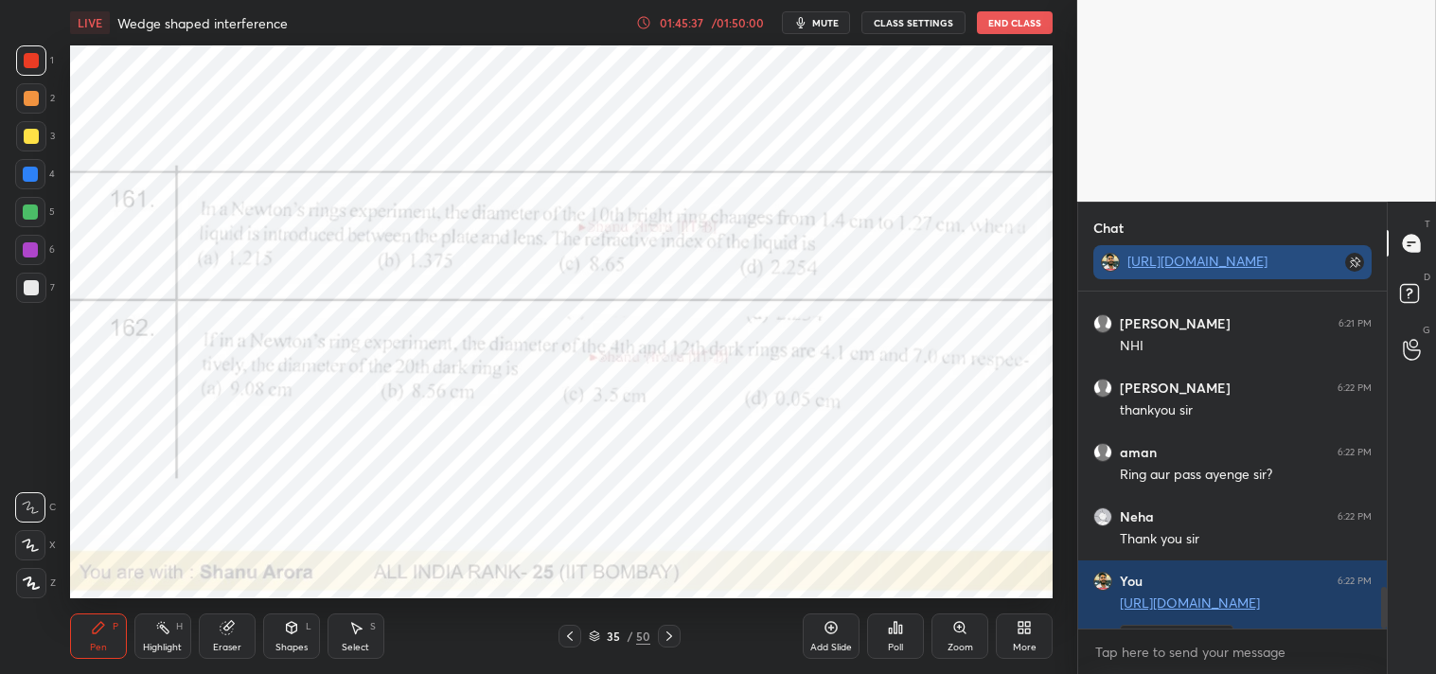
click at [1172, 266] on link "https://linktr.ee/Arora10" at bounding box center [1198, 261] width 140 height 18
click at [844, 20] on button "mute" at bounding box center [816, 22] width 68 height 23
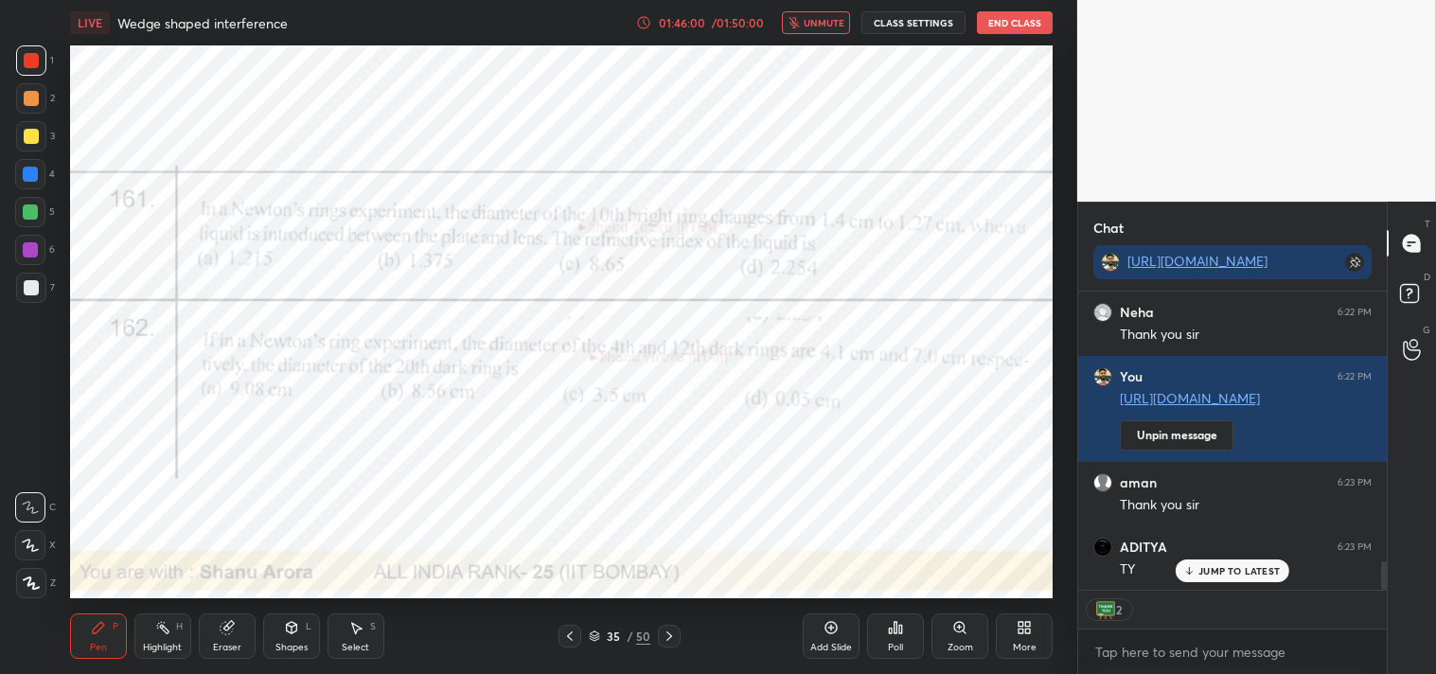
click at [800, 20] on icon "button" at bounding box center [794, 22] width 11 height 11
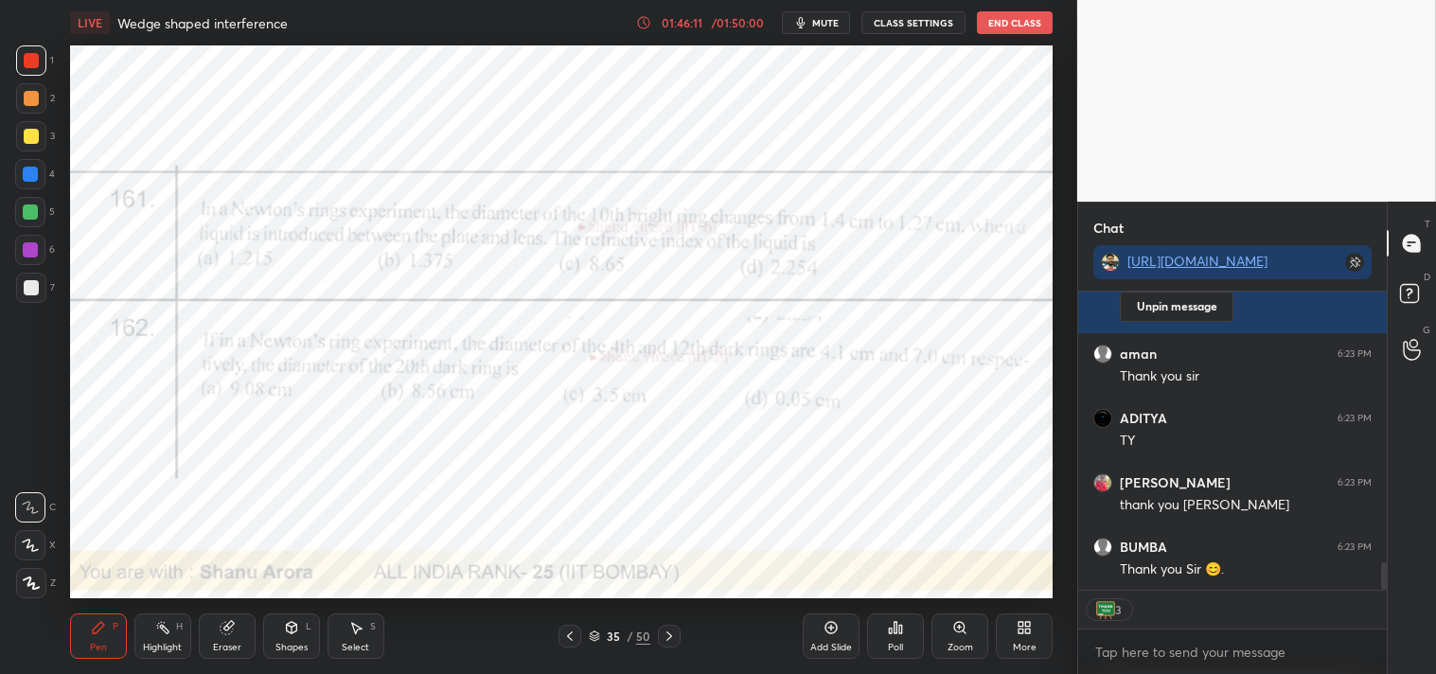
type textarea "x"
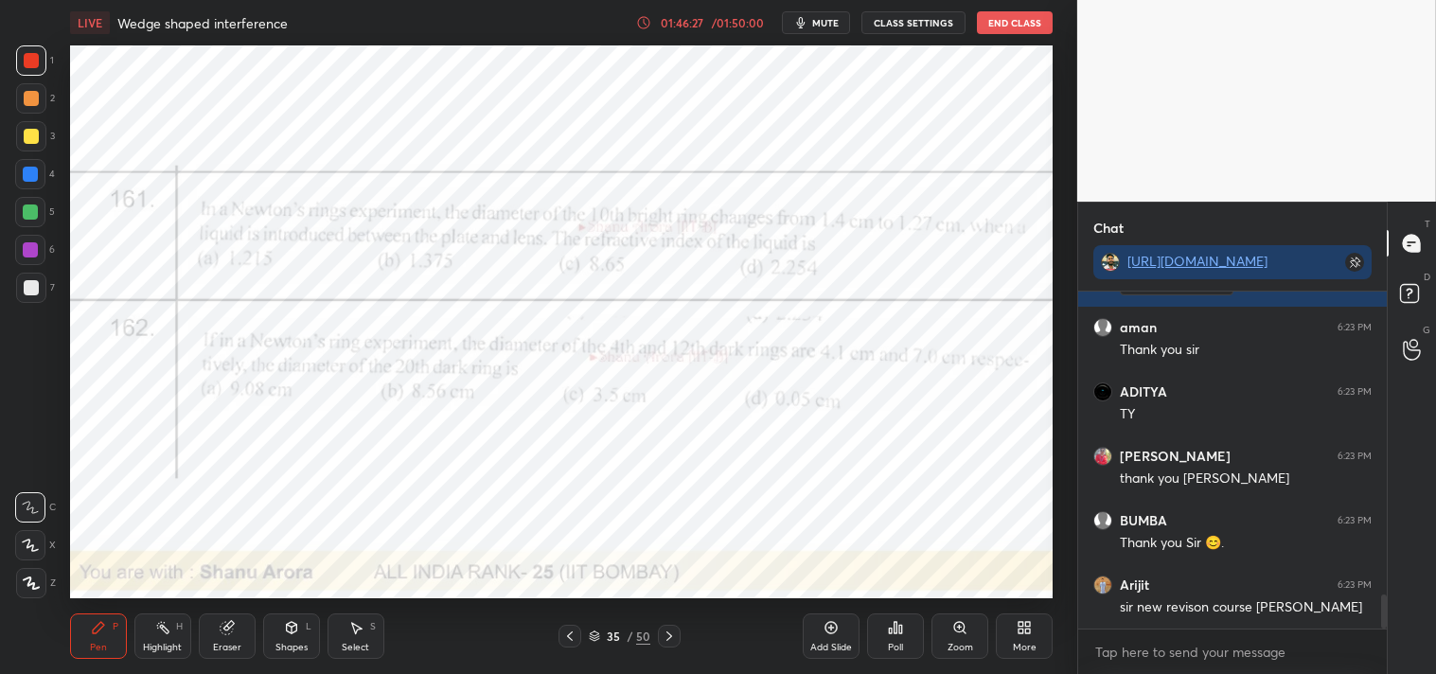
click at [820, 14] on button "mute" at bounding box center [816, 22] width 68 height 23
click at [911, 22] on button "CLASS SETTINGS" at bounding box center [914, 22] width 104 height 23
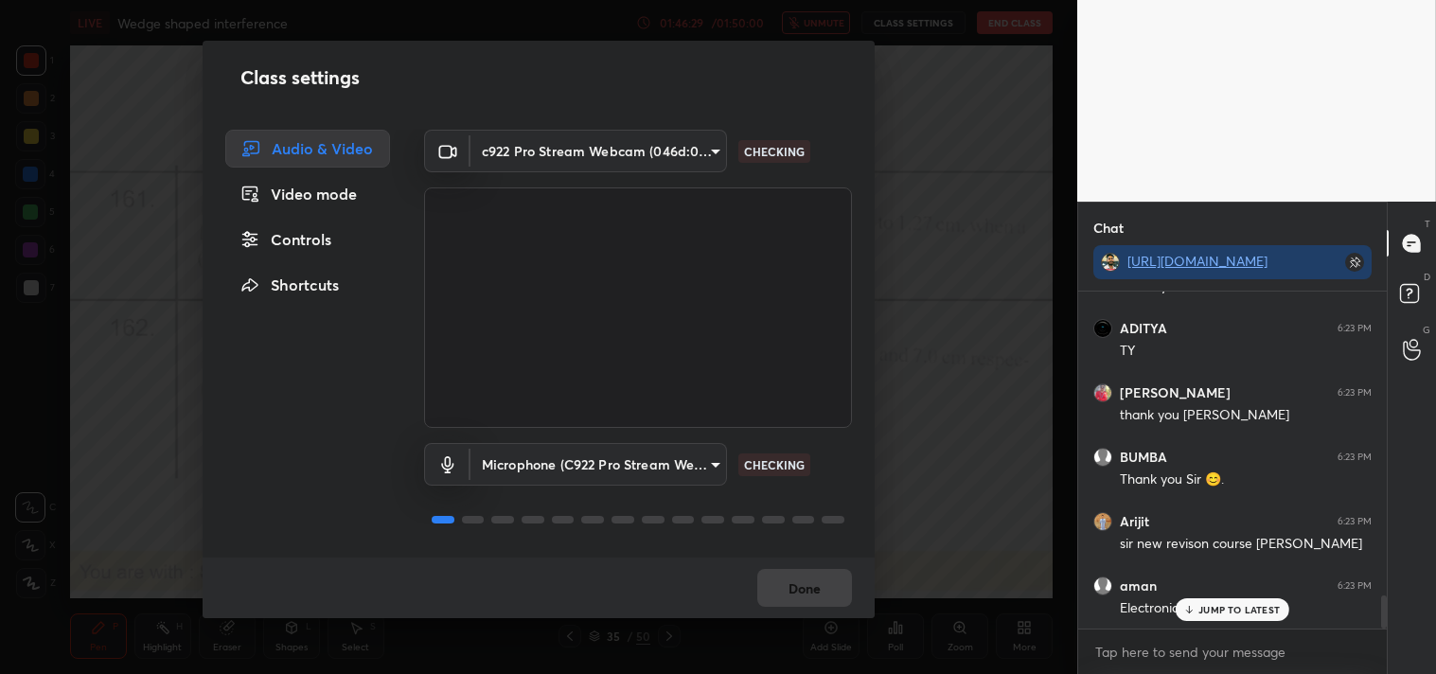
click at [610, 144] on body "1 2 3 4 5 6 7 C X Z C X Z E E Erase all H H LIVE Wedge shaped interference 01:4…" at bounding box center [718, 337] width 1436 height 674
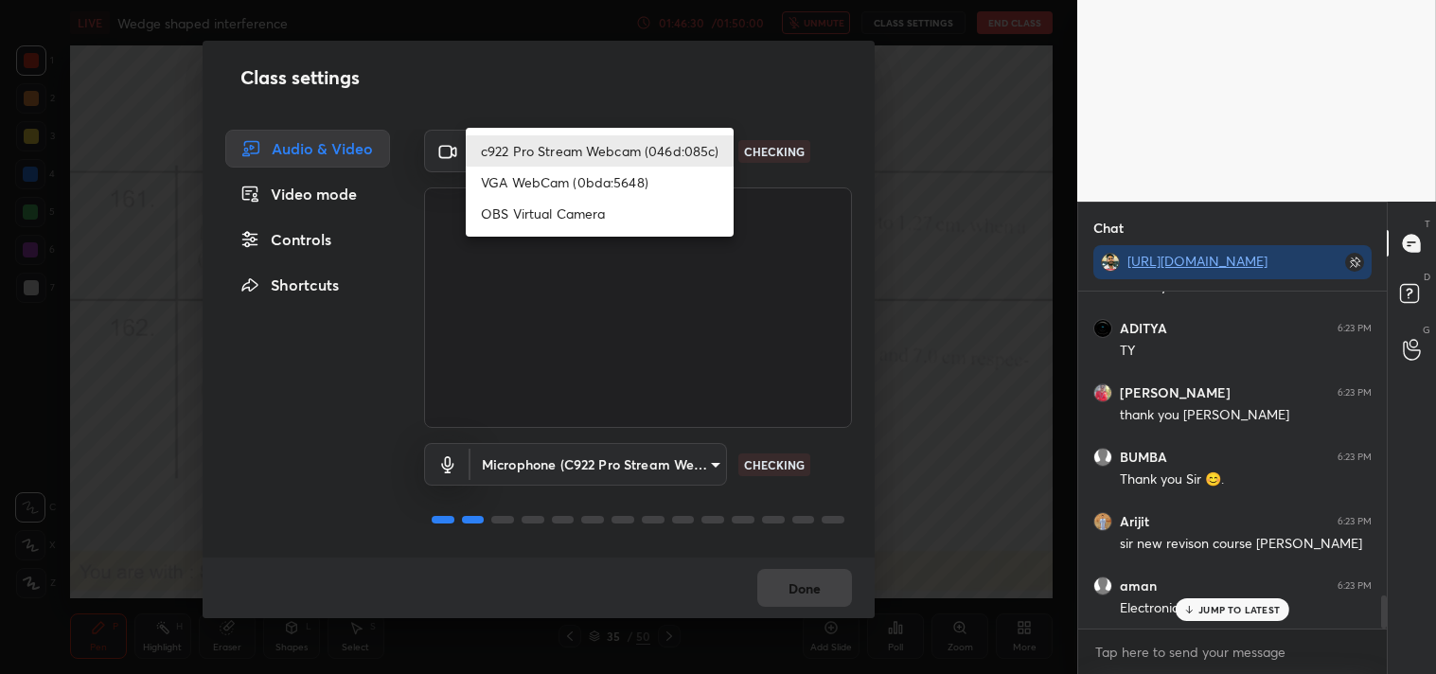
drag, startPoint x: 595, startPoint y: 214, endPoint x: 888, endPoint y: 412, distance: 354.0
click at [597, 214] on li "OBS Virtual Camera" at bounding box center [600, 213] width 268 height 31
type input "64645b19d528b3ac785889237b1a364f3b7ccd5da23f372116afb1703458f4fd"
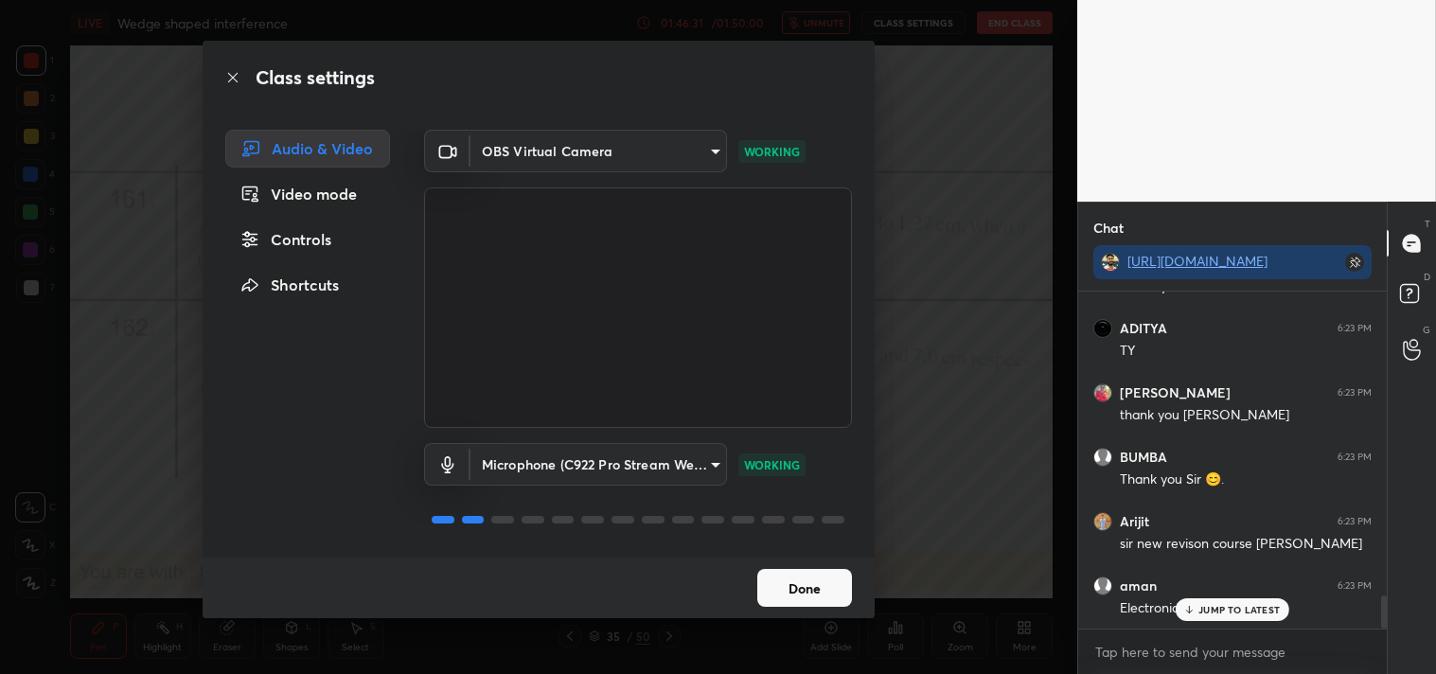
click at [810, 580] on button "Done" at bounding box center [804, 588] width 95 height 38
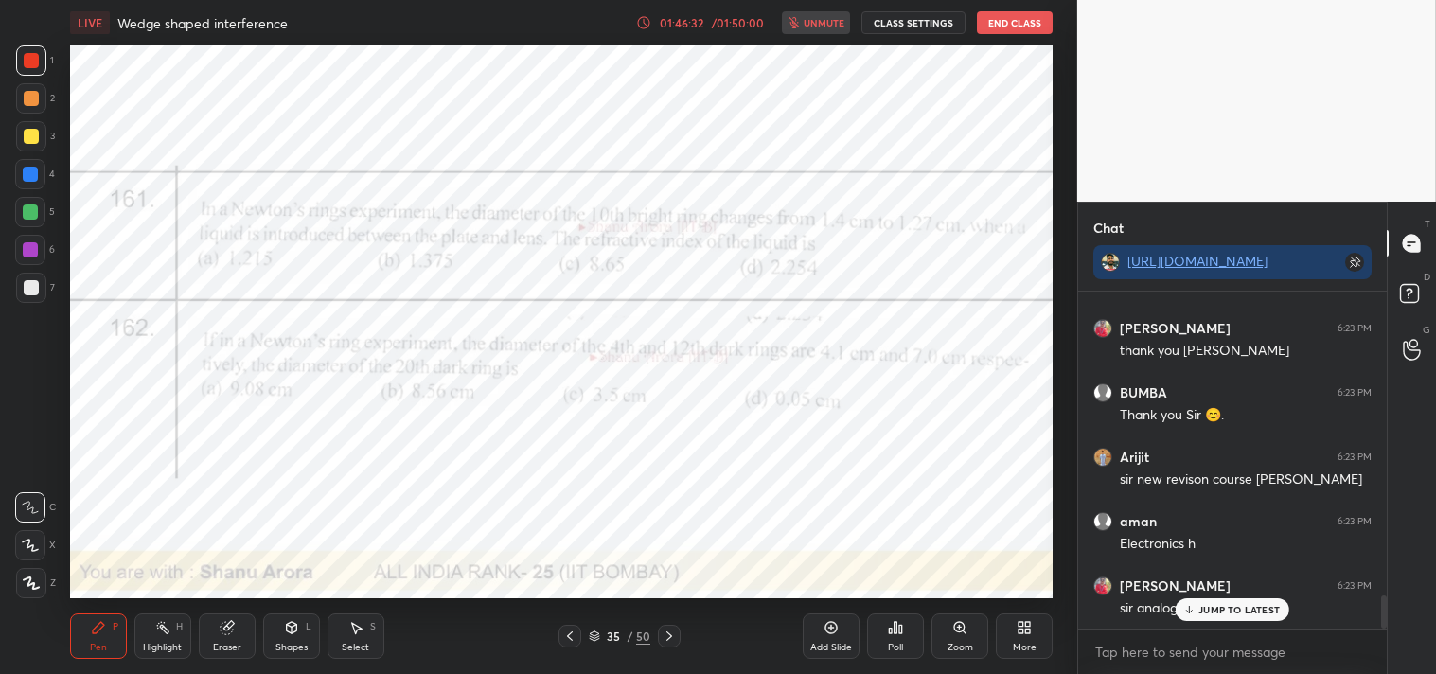
click at [1235, 607] on p "JUMP TO LATEST" at bounding box center [1239, 609] width 81 height 11
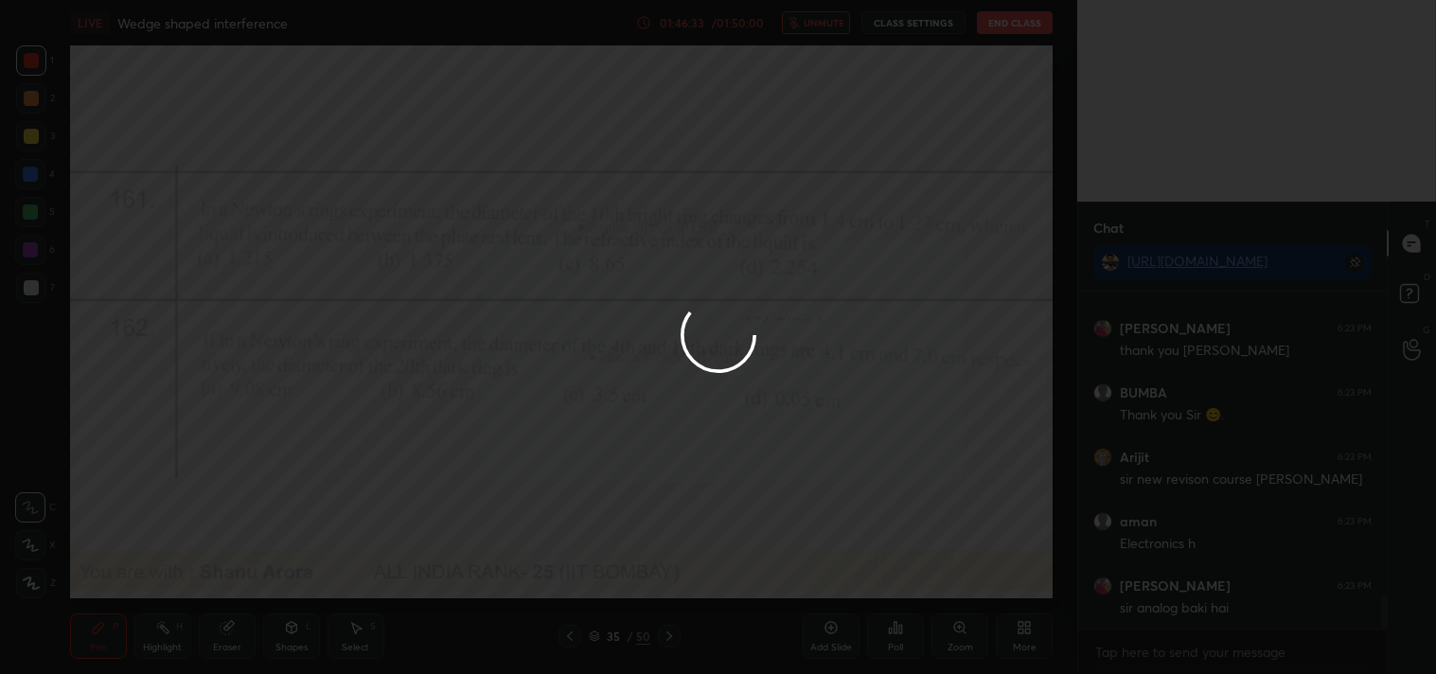
click at [1172, 654] on div at bounding box center [718, 337] width 1436 height 674
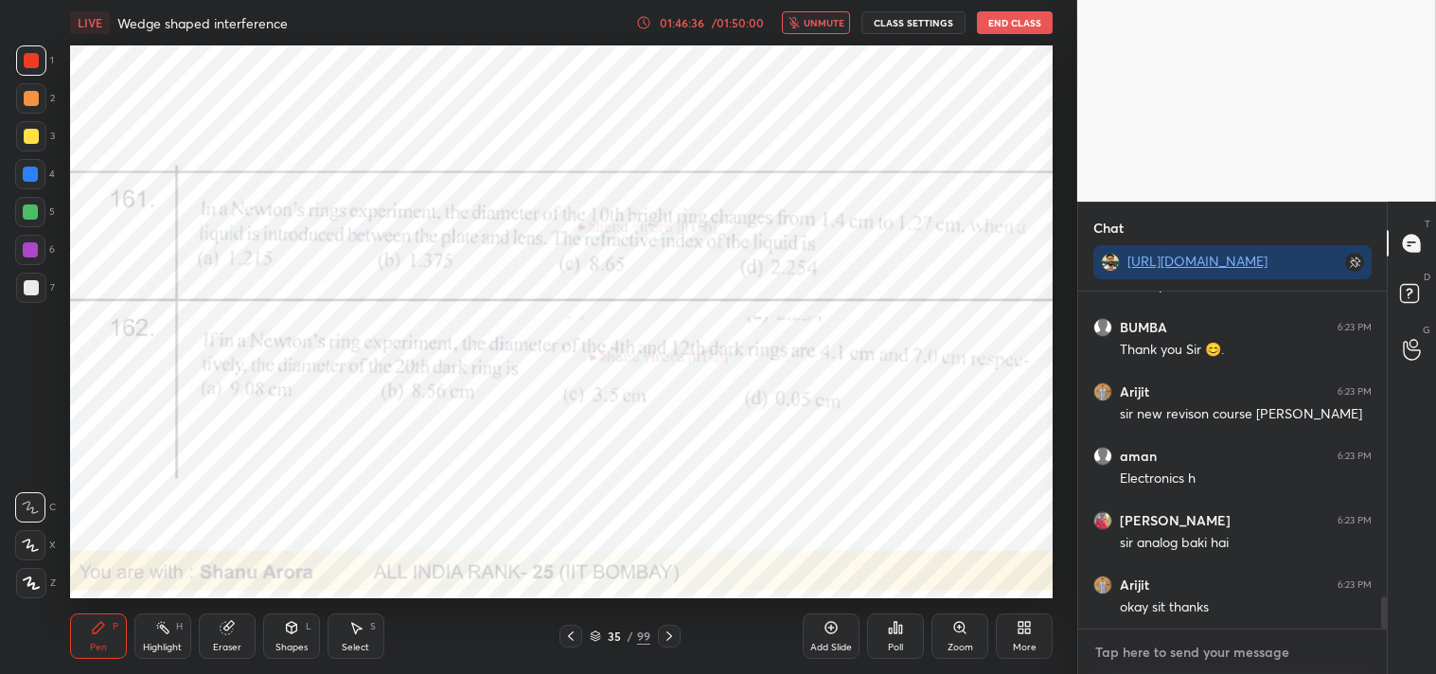
type textarea "x"
click at [1172, 654] on textarea at bounding box center [1233, 652] width 278 height 30
type textarea "o"
type textarea "x"
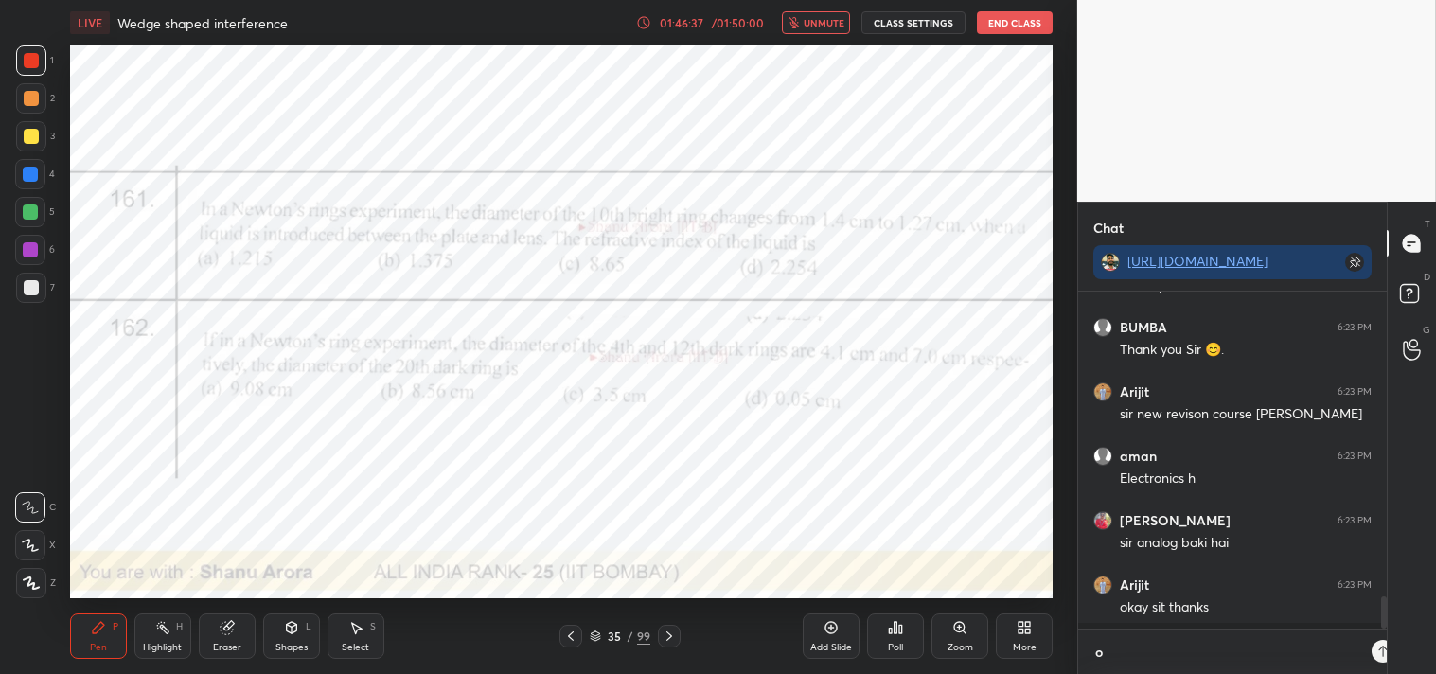
type textarea "ok"
type textarea "x"
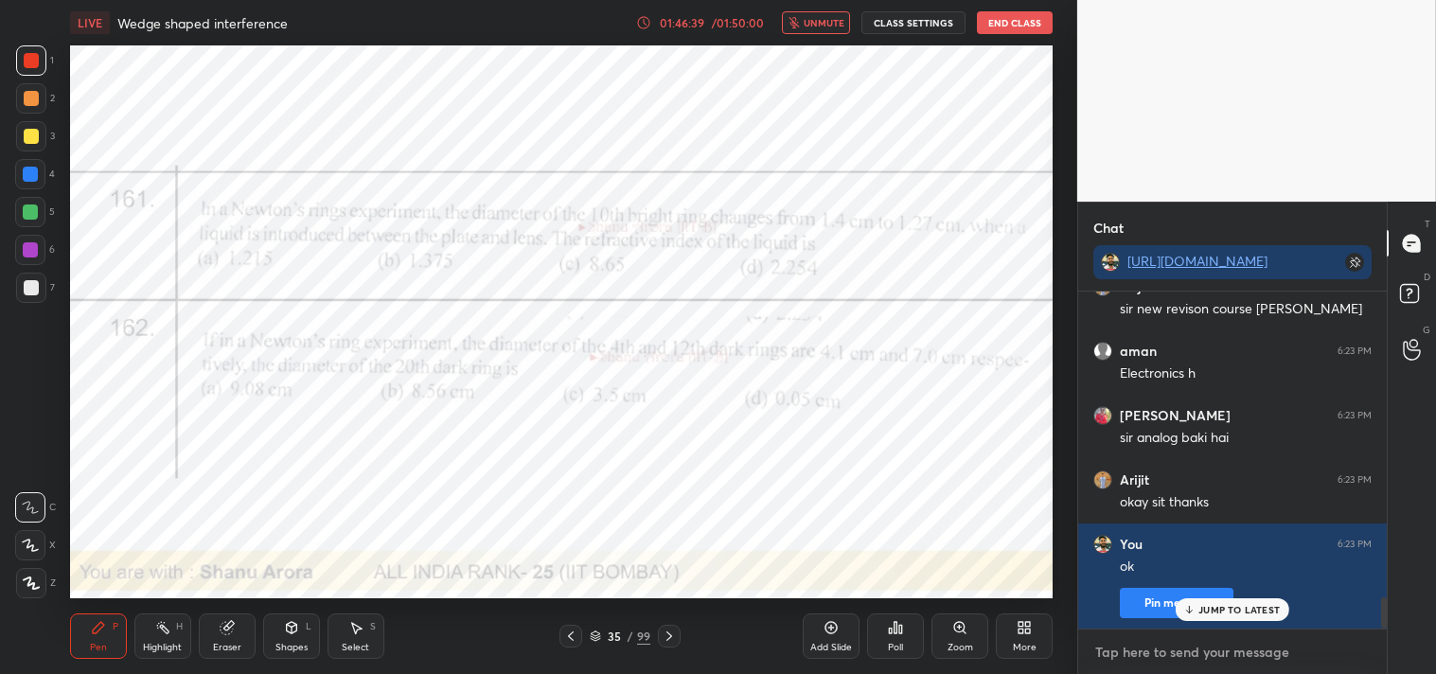
type textarea "e"
type textarea "x"
type textarea "el"
type textarea "x"
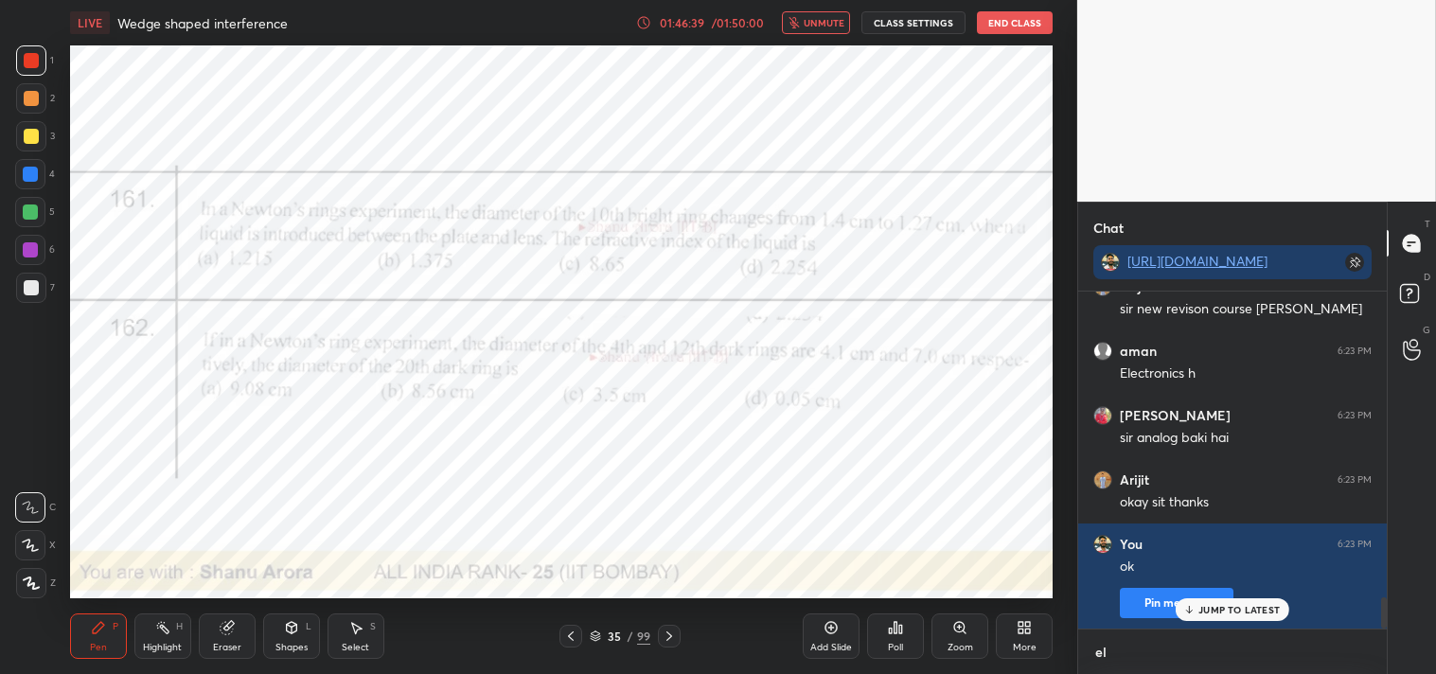
type textarea "ele"
type textarea "x"
type textarea "elec"
type textarea "x"
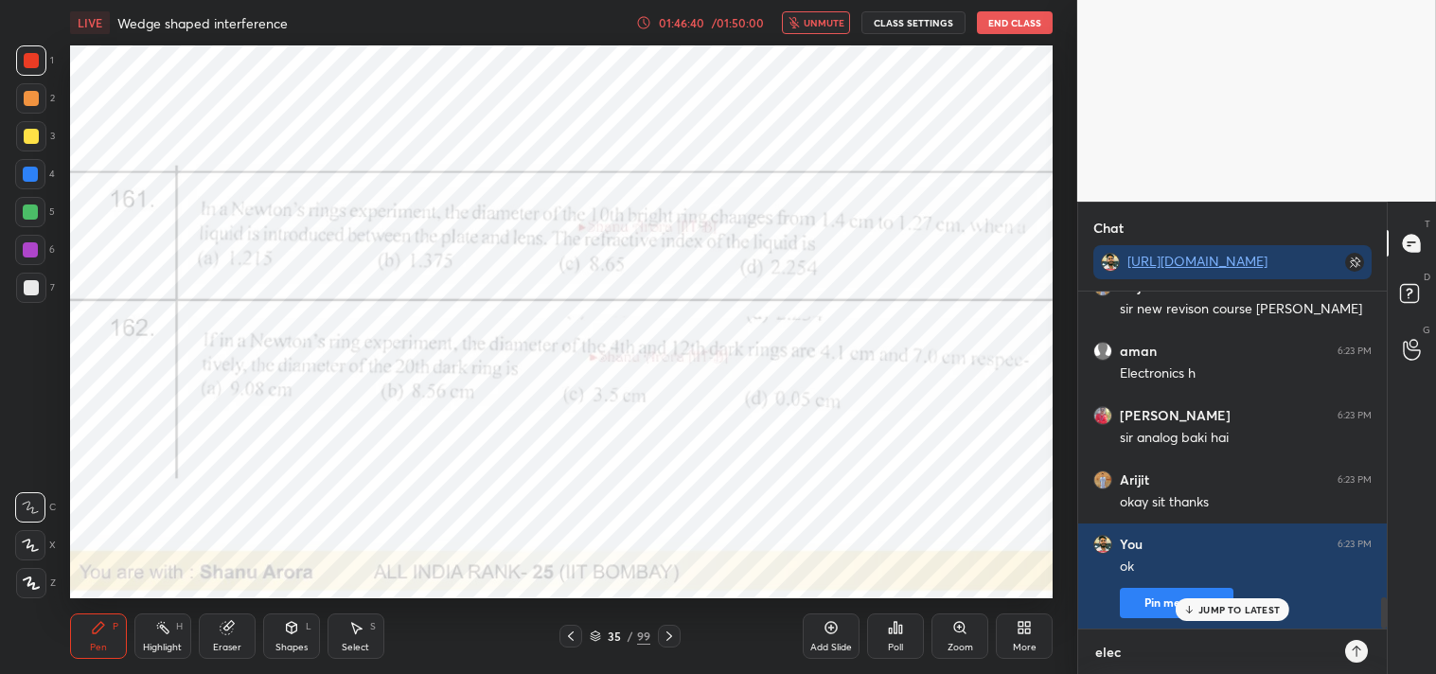
type textarea "elec"
type textarea "x"
type textarea "elec t"
type textarea "x"
type textarea "elec th"
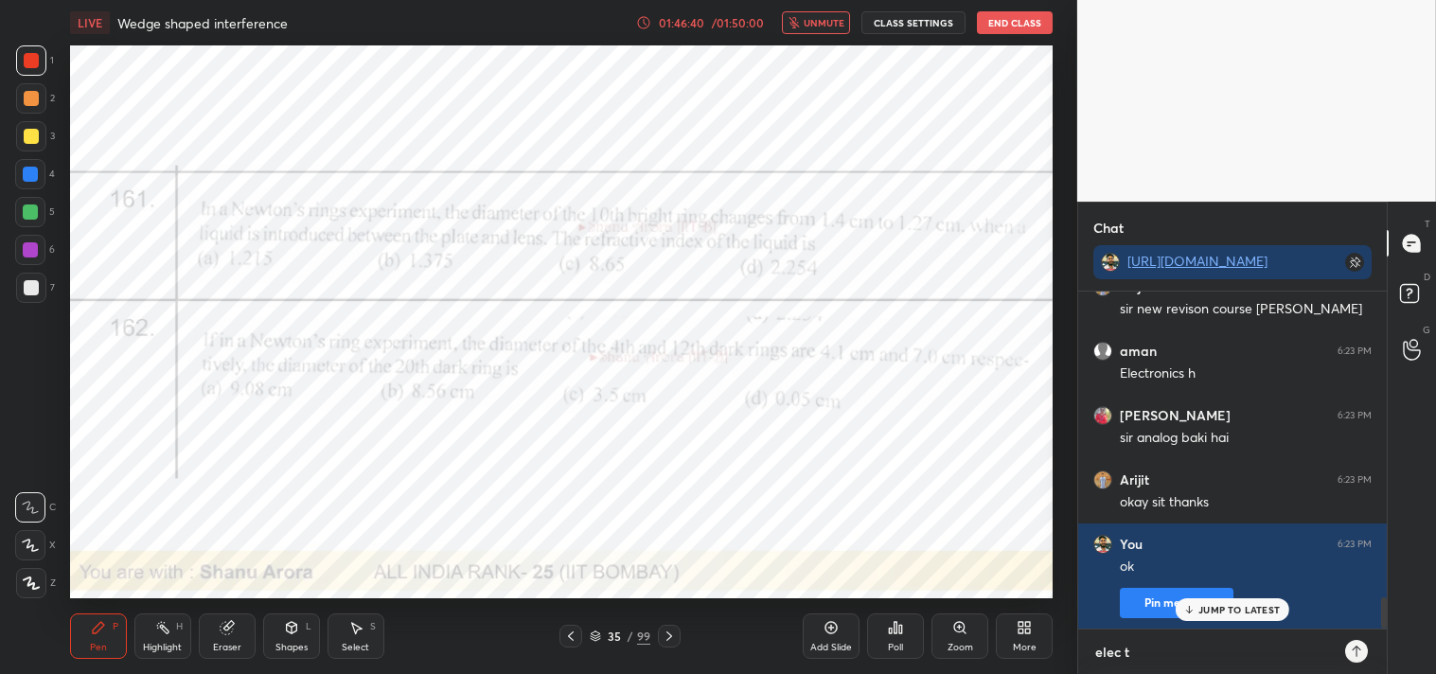
type textarea "x"
type textarea "elec the"
type textarea "x"
type textarea "elec then"
type textarea "x"
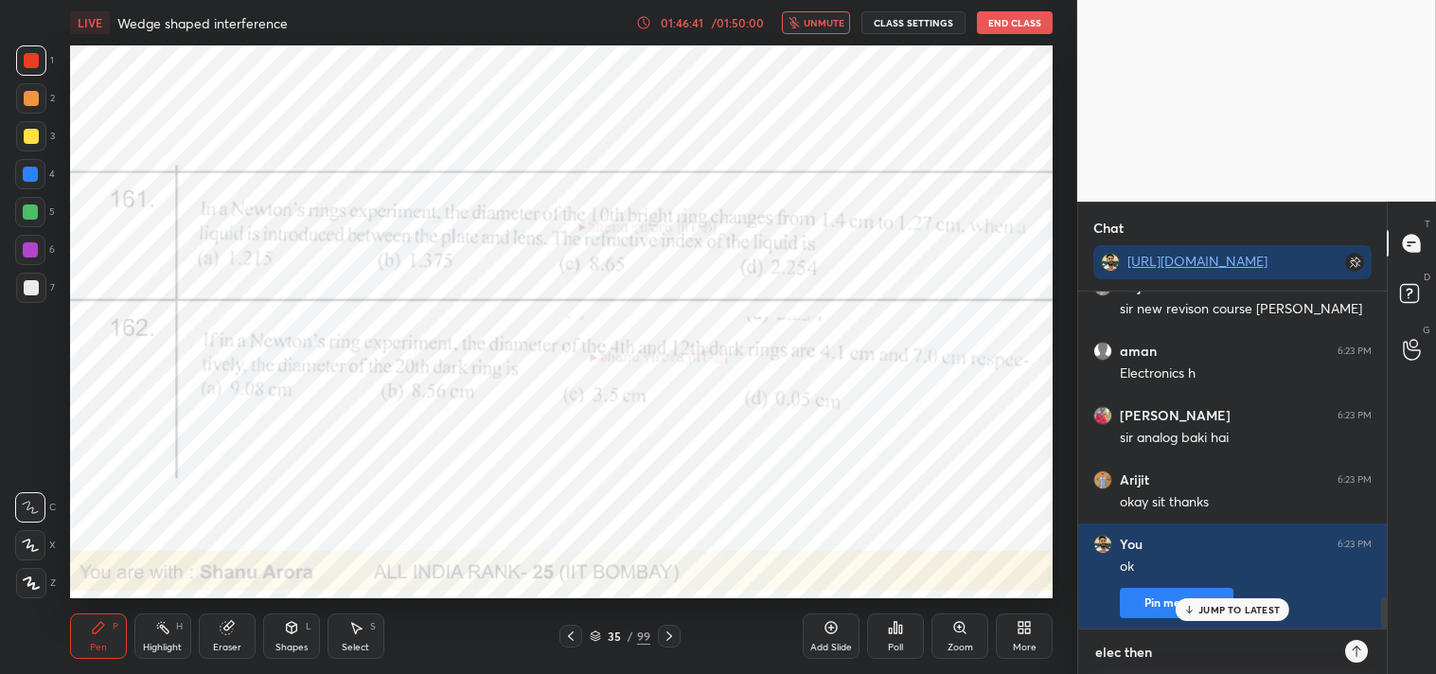
type textarea "elec then4"
type textarea "x"
type textarea "elec then"
type textarea "x"
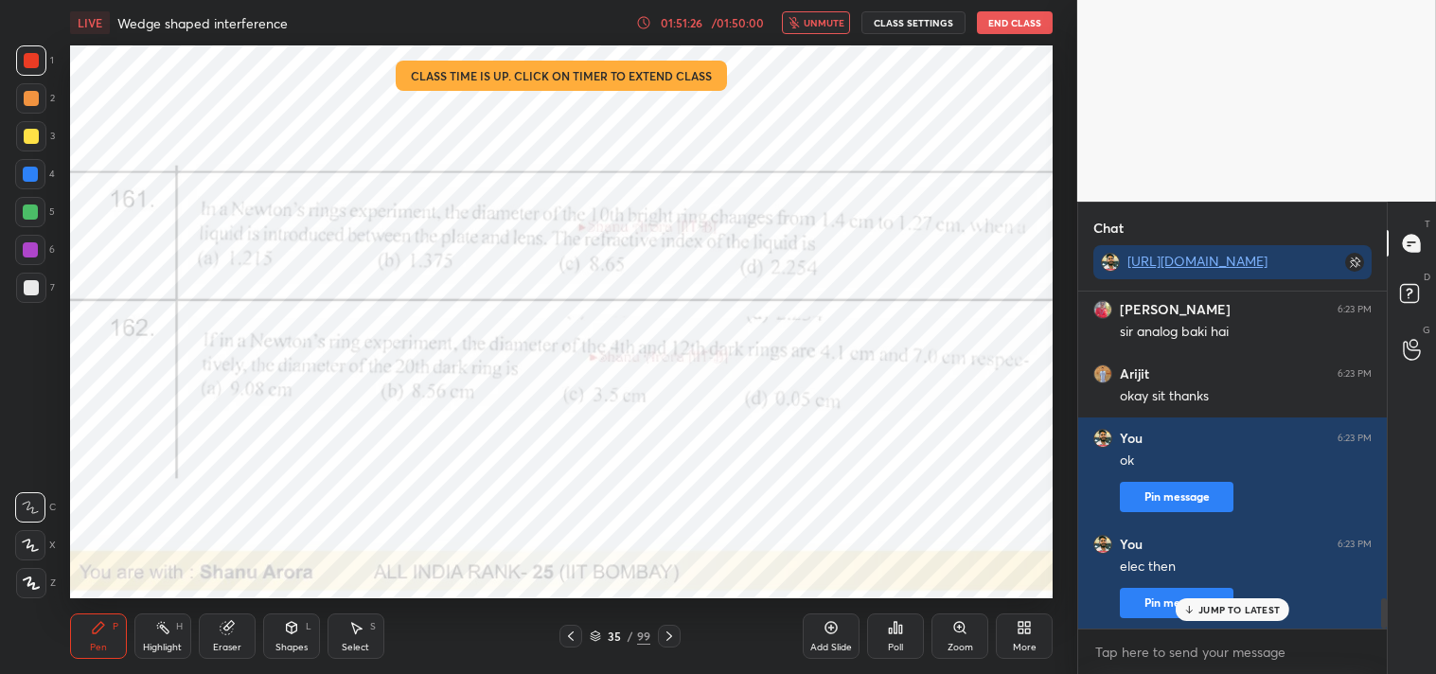
drag, startPoint x: 1008, startPoint y: 21, endPoint x: 1091, endPoint y: 202, distance: 198.7
click at [1014, 23] on button "End Class" at bounding box center [1015, 22] width 76 height 23
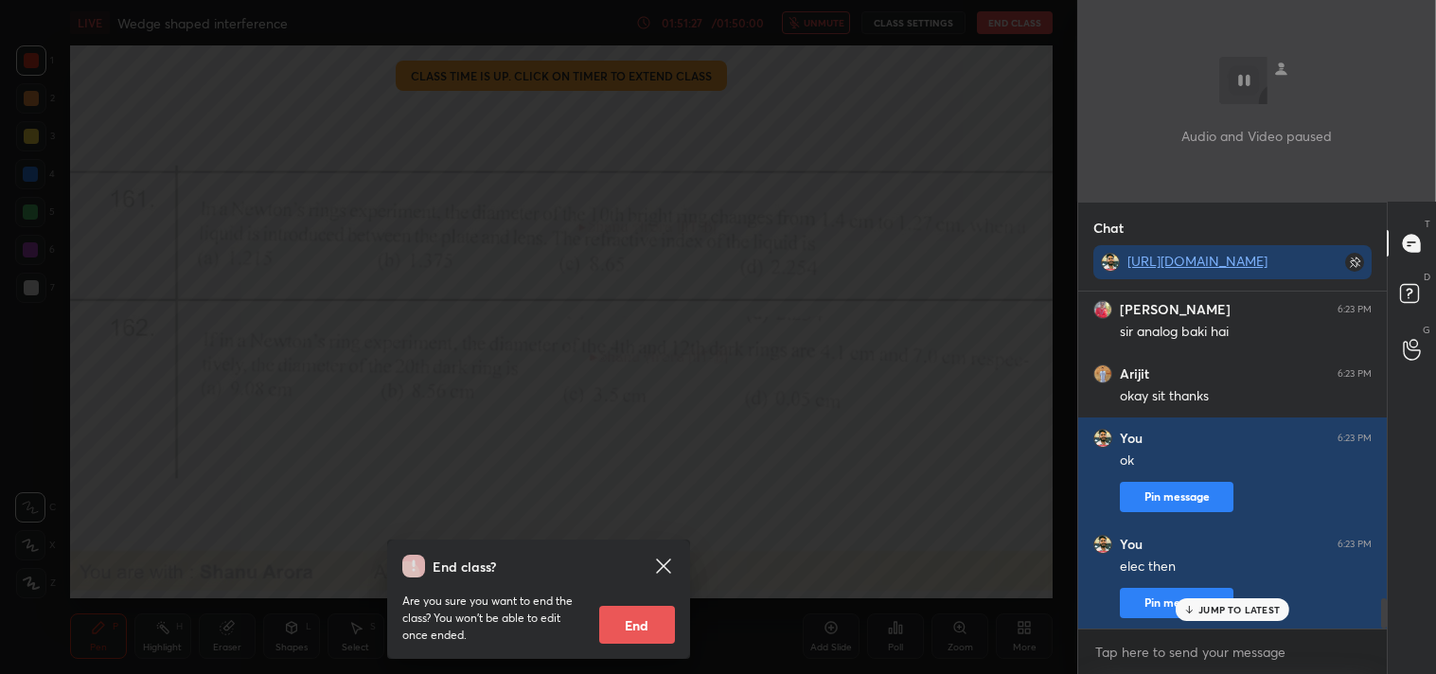
click at [642, 626] on button "End" at bounding box center [637, 625] width 76 height 38
type textarea "x"
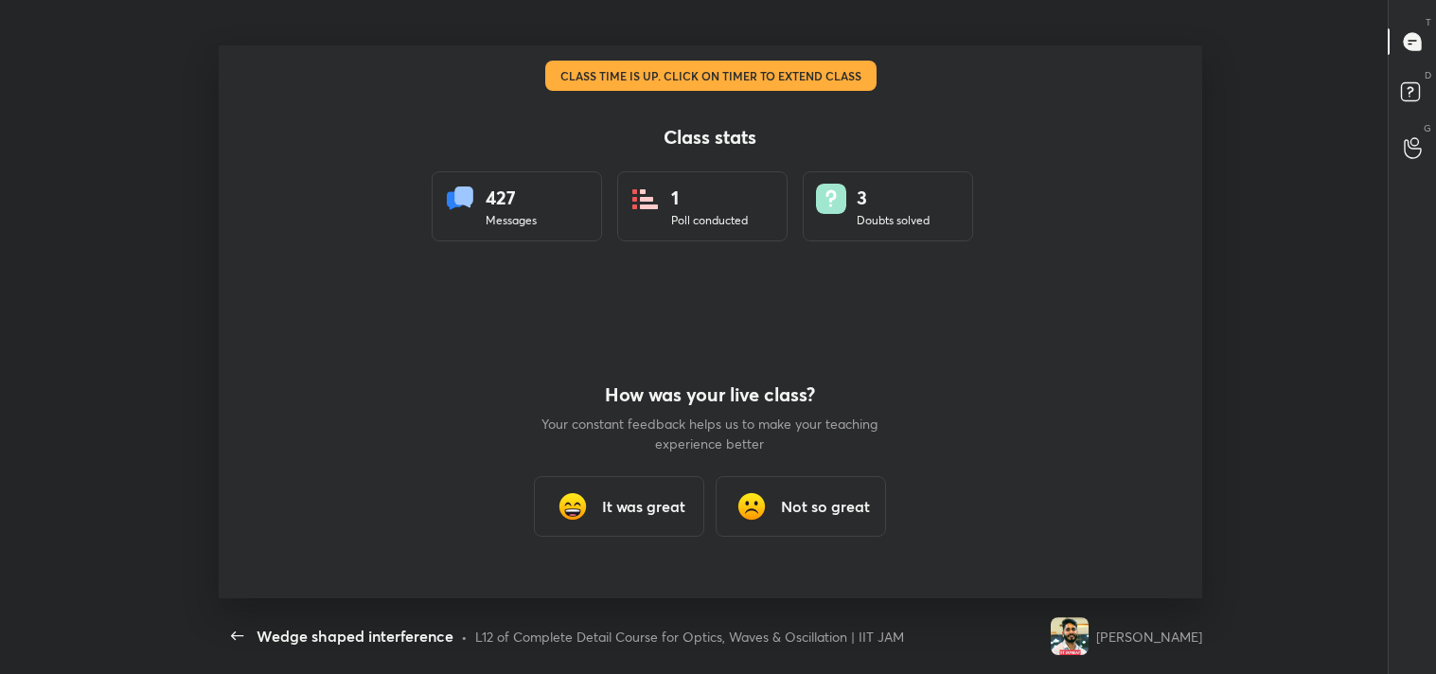
scroll to position [553, 1421]
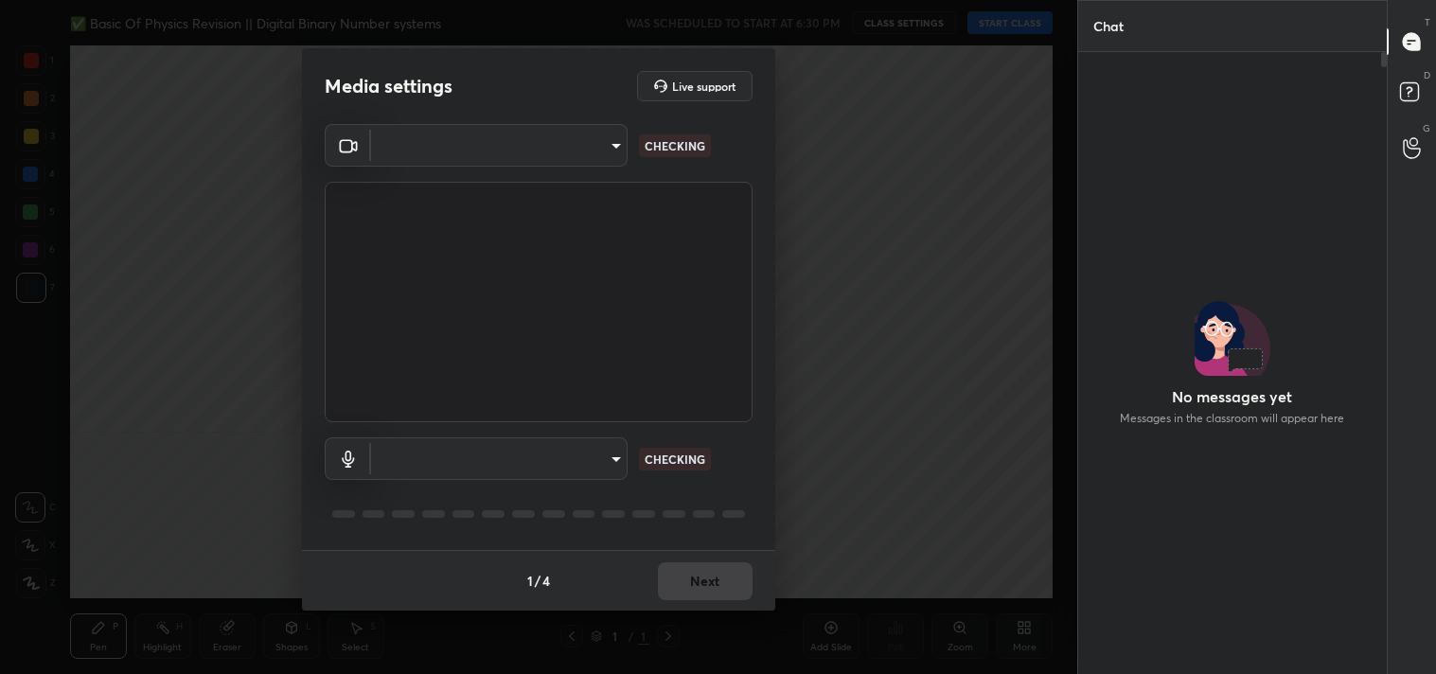
scroll to position [617, 303]
type input "64645b19d528b3ac785889237b1a364f3b7ccd5da23f372116afb1703458f4fd"
type input "98736bbd83ab30603f5109e34b9d78f43cd434b77fe30a148c2d99a94d080346"
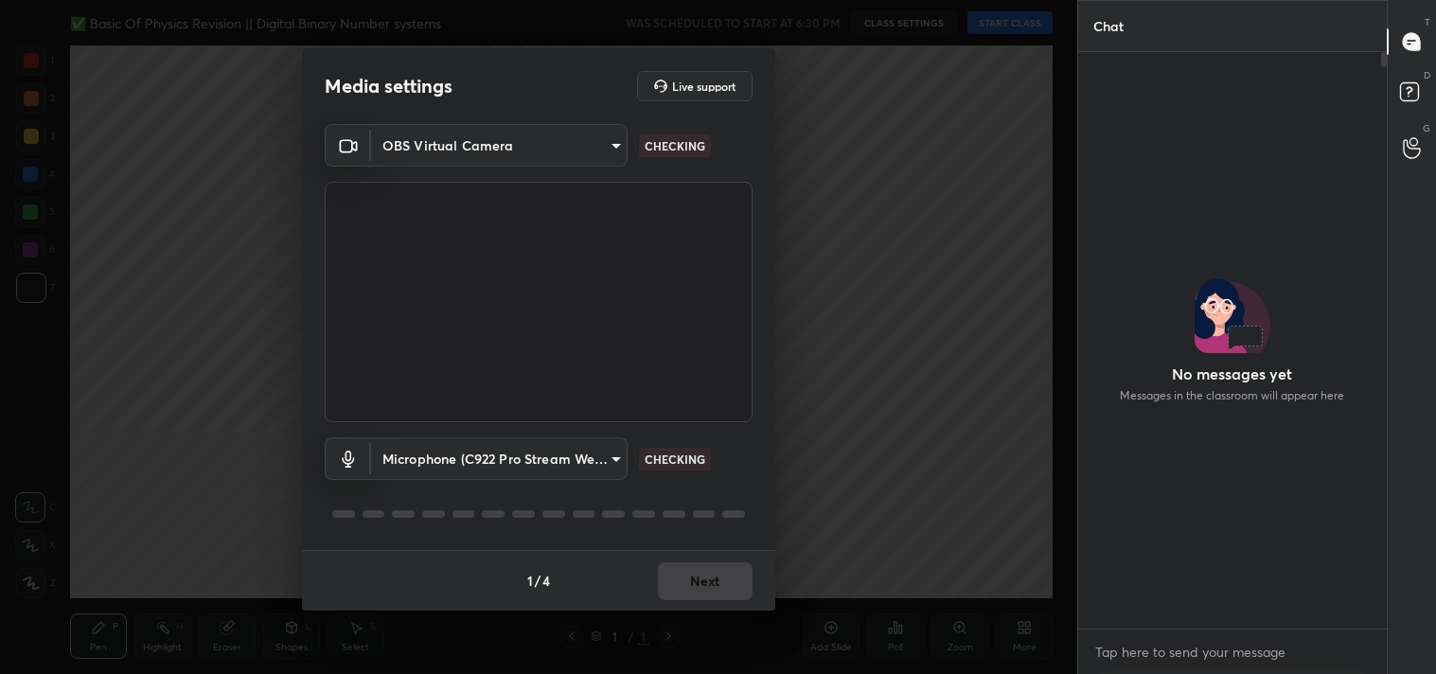
scroll to position [571, 303]
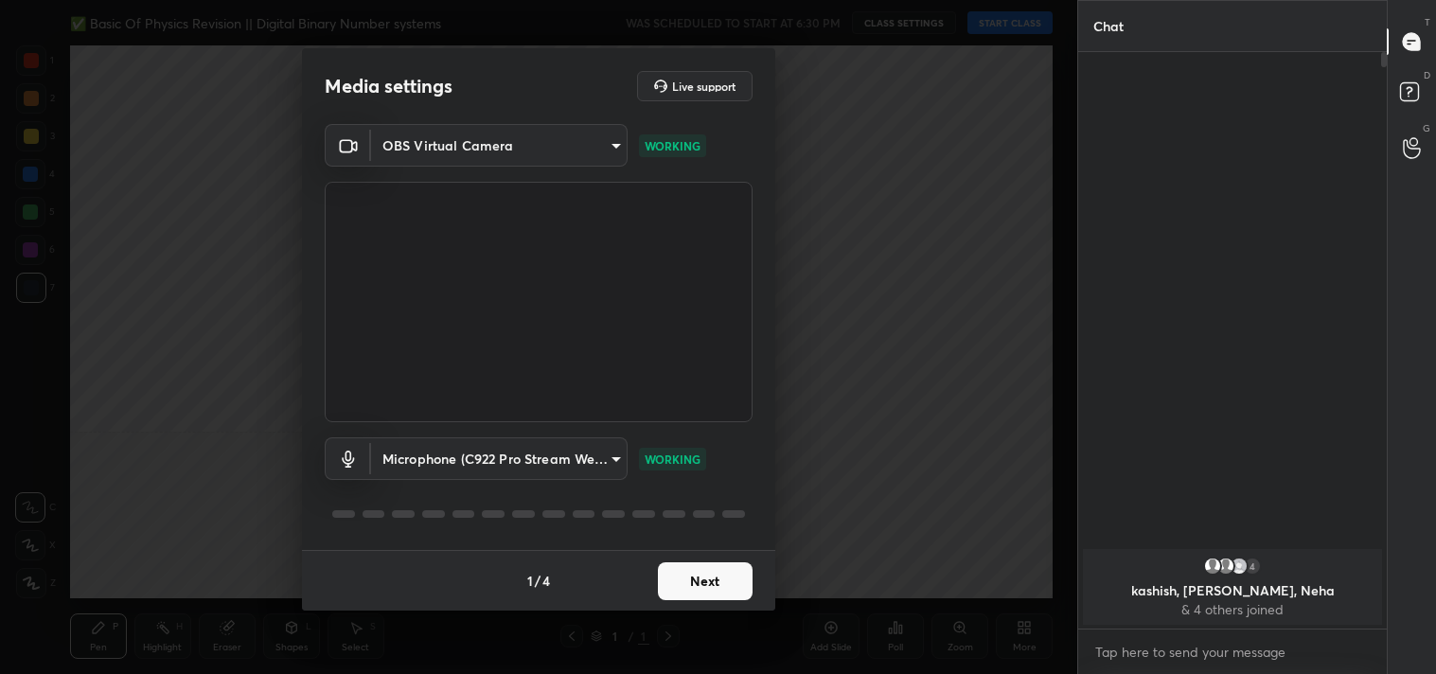
click at [498, 138] on body "1 2 3 4 5 6 7 C X Z C X Z E E Erase all H H ✅ Basic Of Physics Revision || Digi…" at bounding box center [718, 337] width 1436 height 674
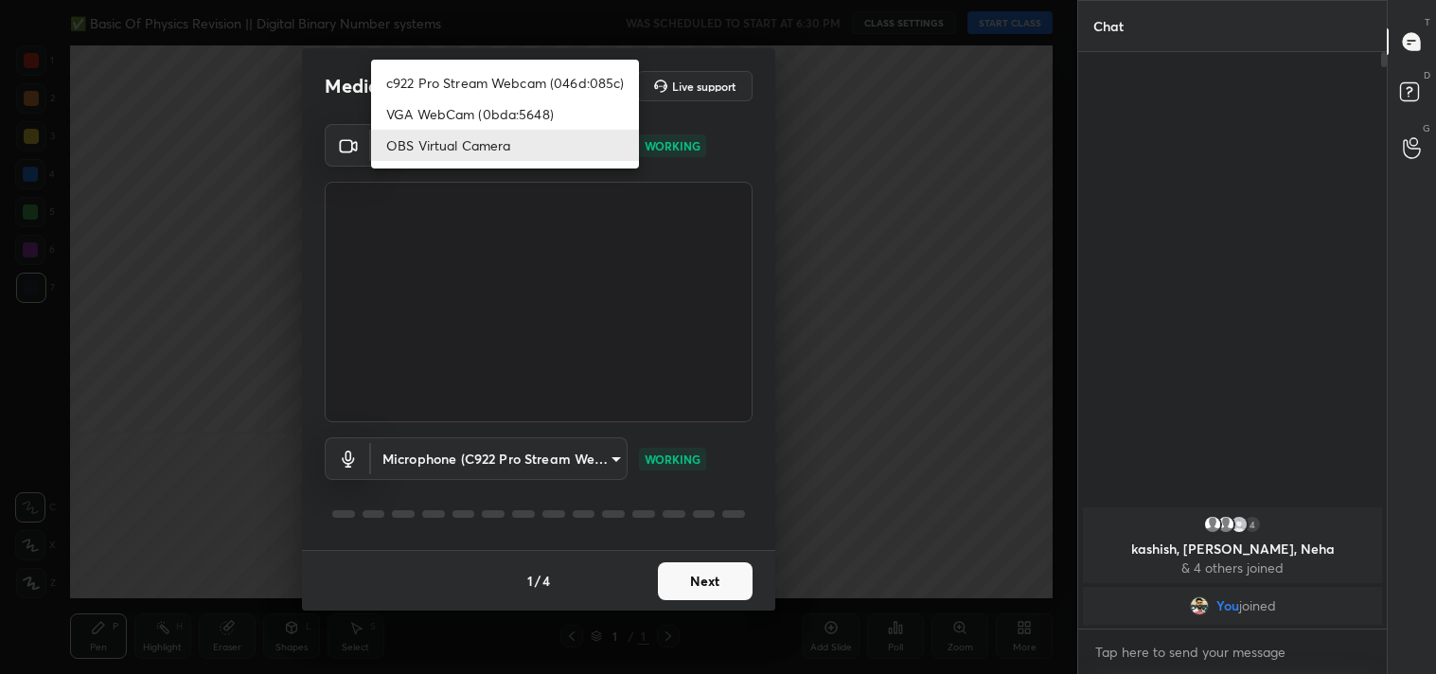
click at [469, 85] on li "c922 Pro Stream Webcam (046d:085c)" at bounding box center [505, 82] width 268 height 31
type input "77efdbe0d0591a5658d362a6e640cec0e2706c98c83ef82d39568dbf4875ff01"
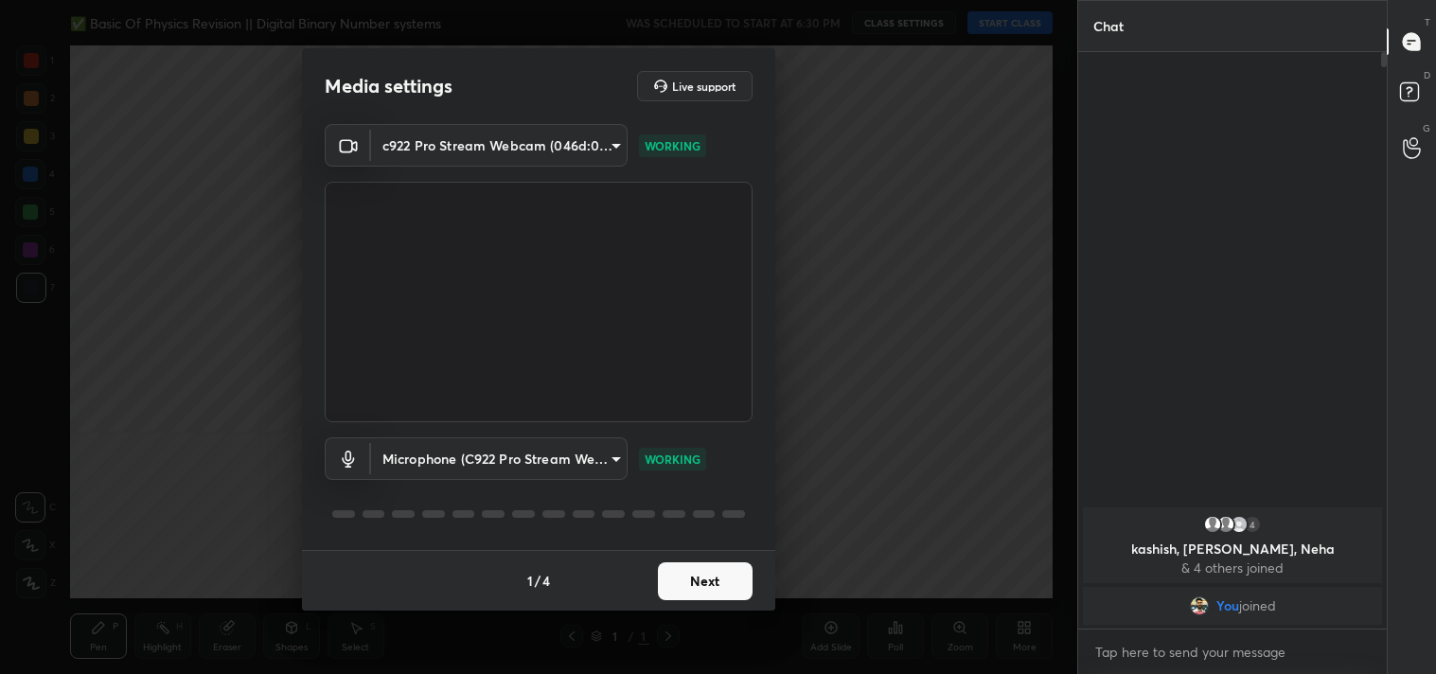
click at [706, 571] on button "Next" at bounding box center [705, 581] width 95 height 38
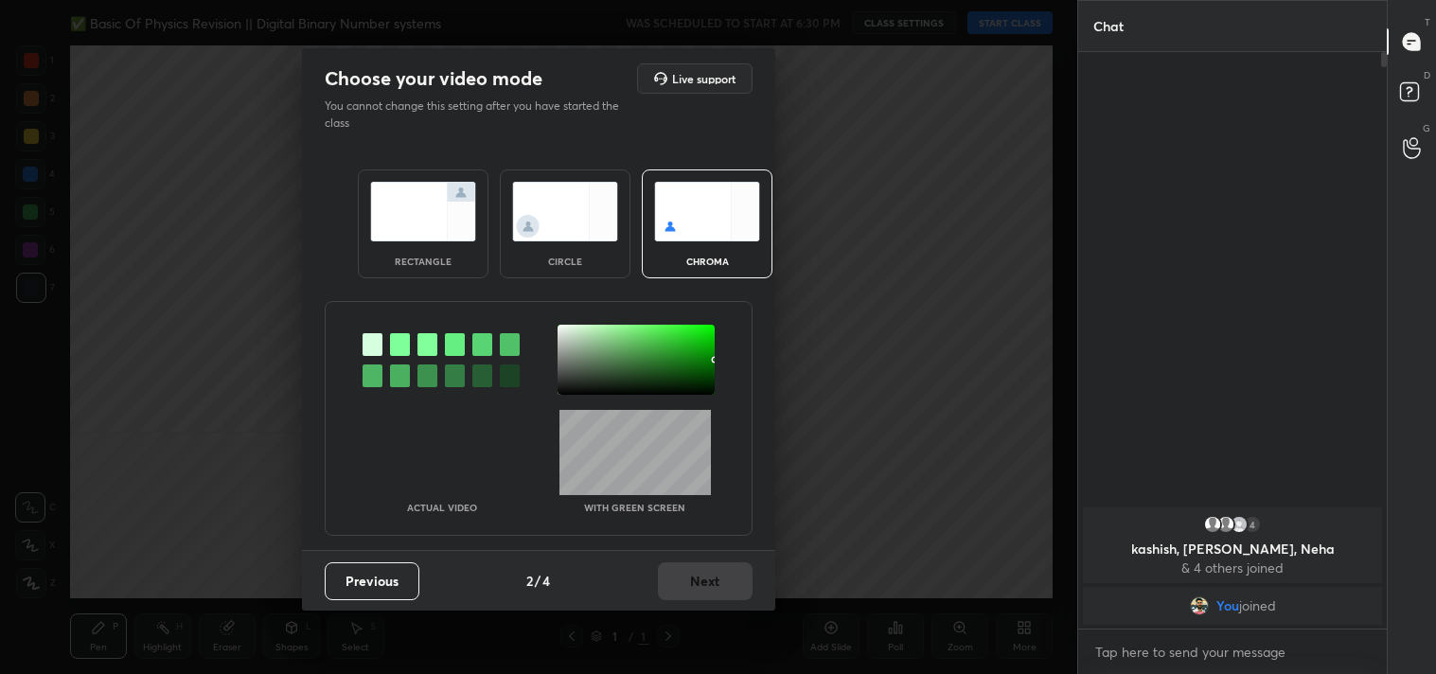
click at [418, 190] on div "rectangle" at bounding box center [423, 223] width 131 height 109
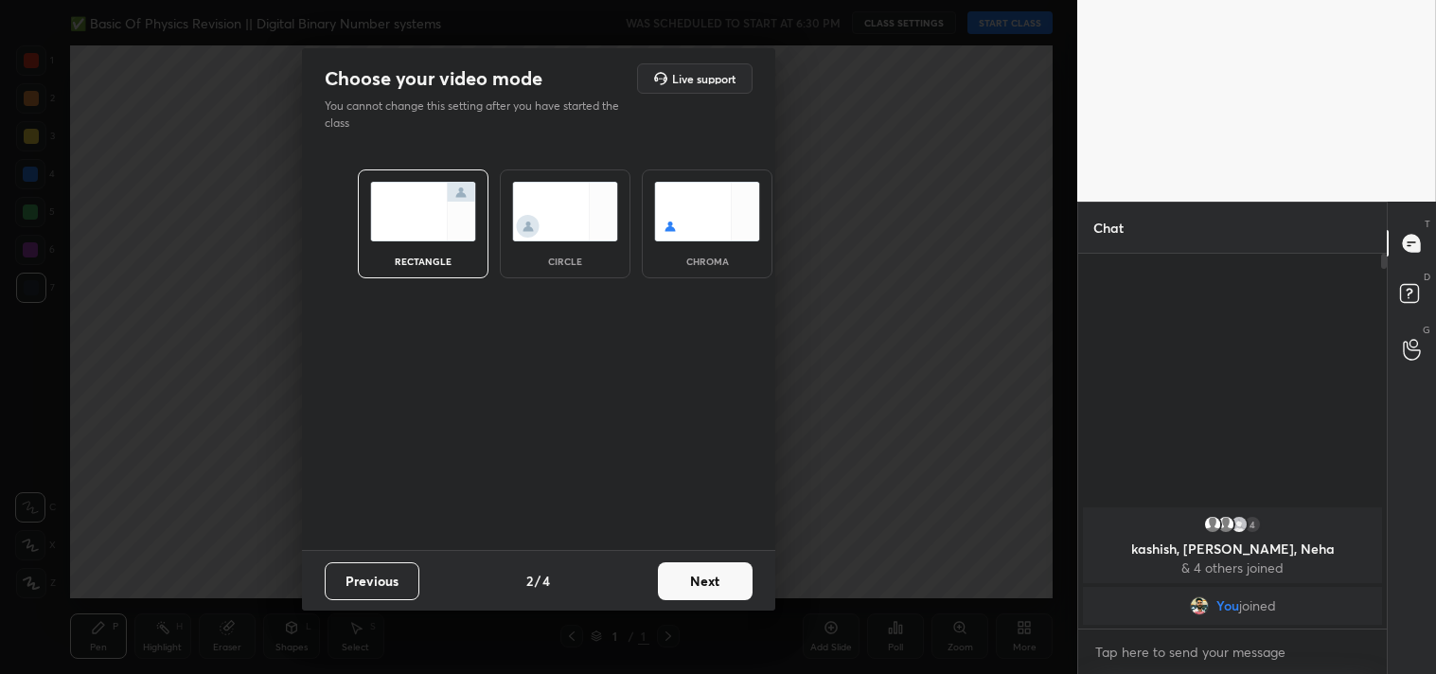
scroll to position [7, 5]
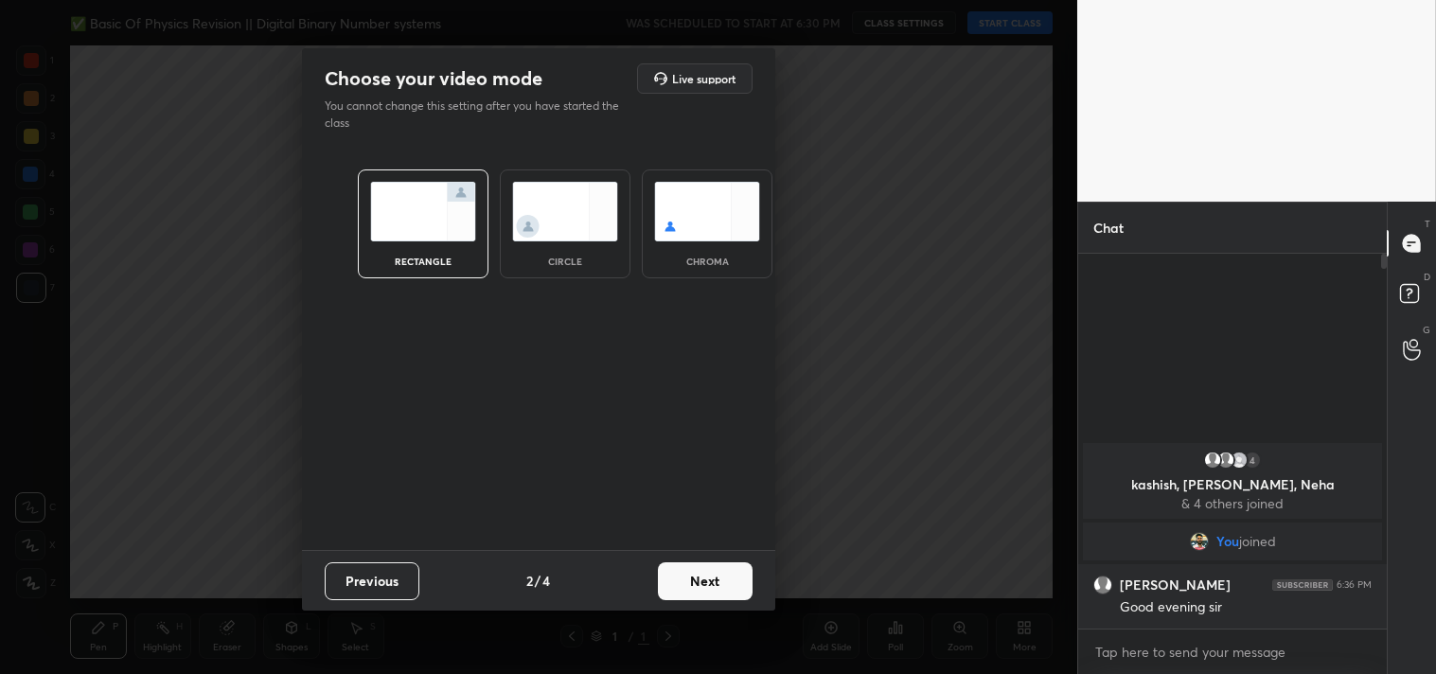
click at [692, 576] on button "Next" at bounding box center [705, 581] width 95 height 38
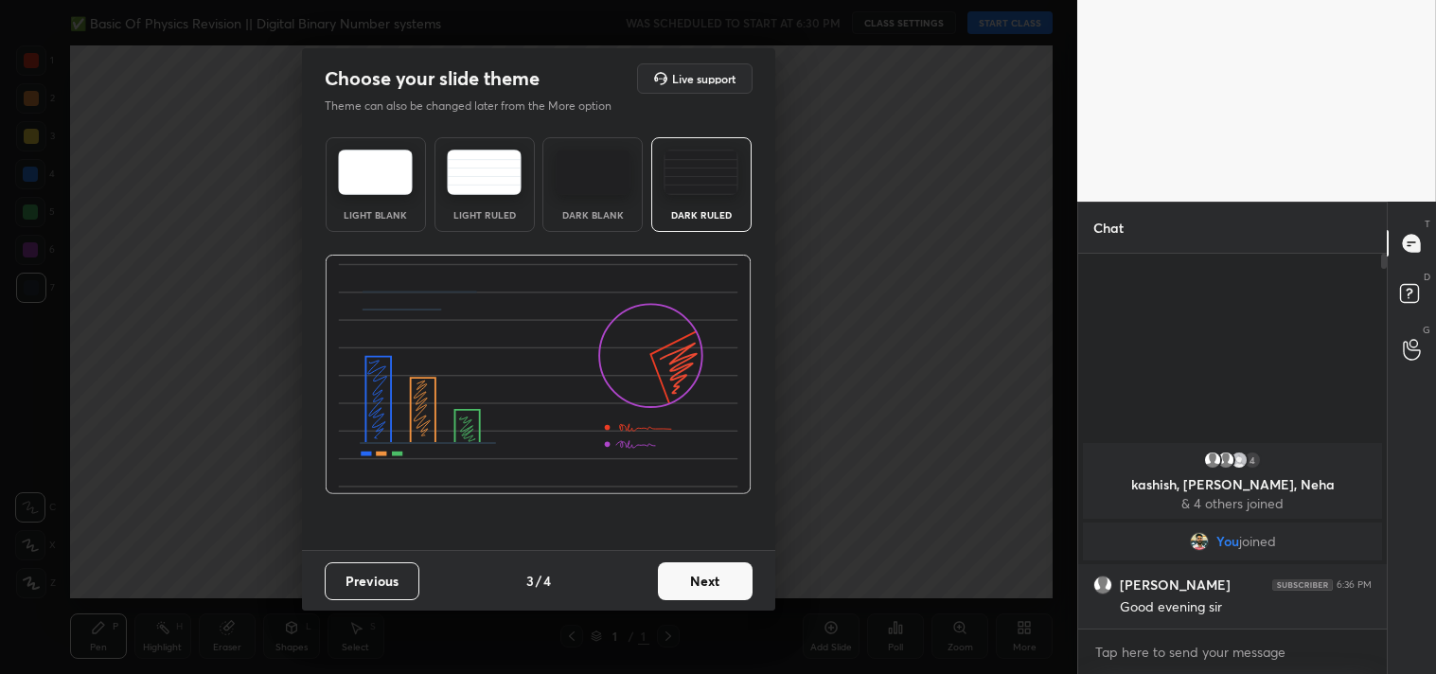
click at [689, 569] on button "Next" at bounding box center [705, 581] width 95 height 38
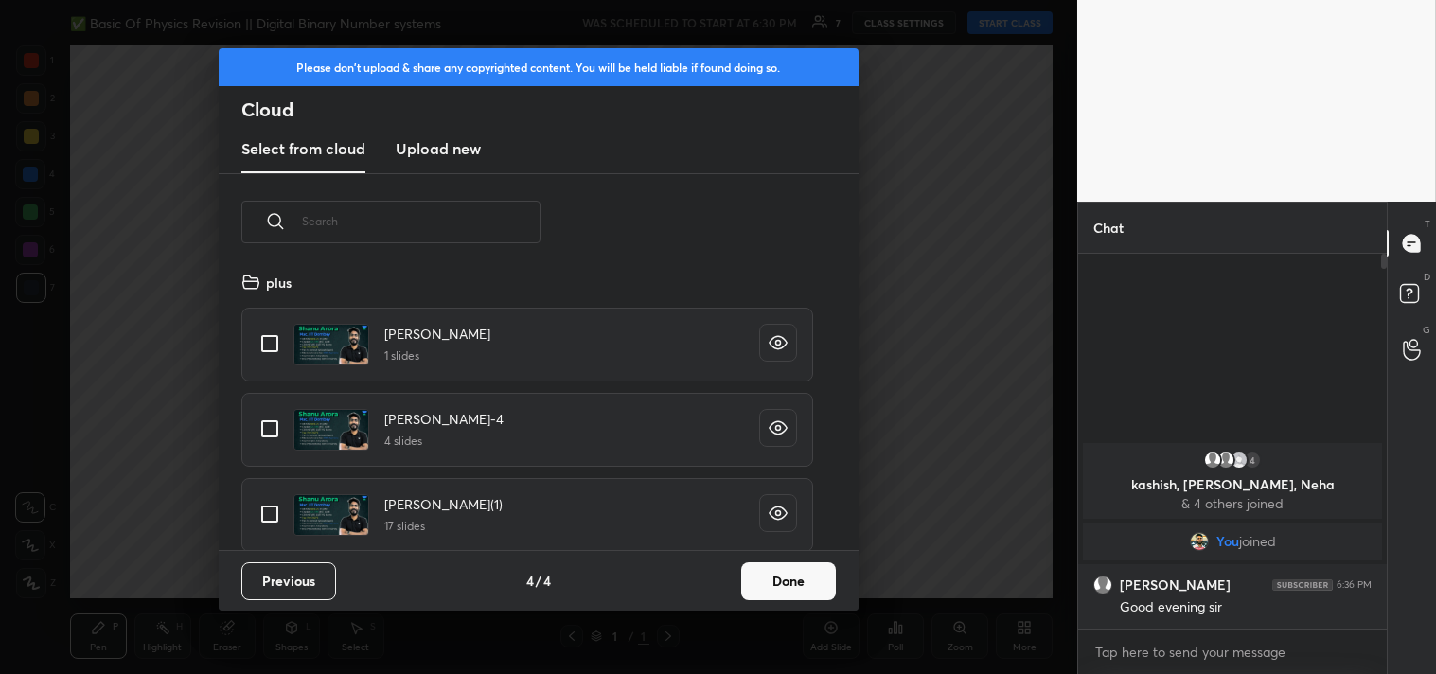
scroll to position [280, 608]
click at [285, 327] on input "grid" at bounding box center [270, 344] width 40 height 40
checkbox input "true"
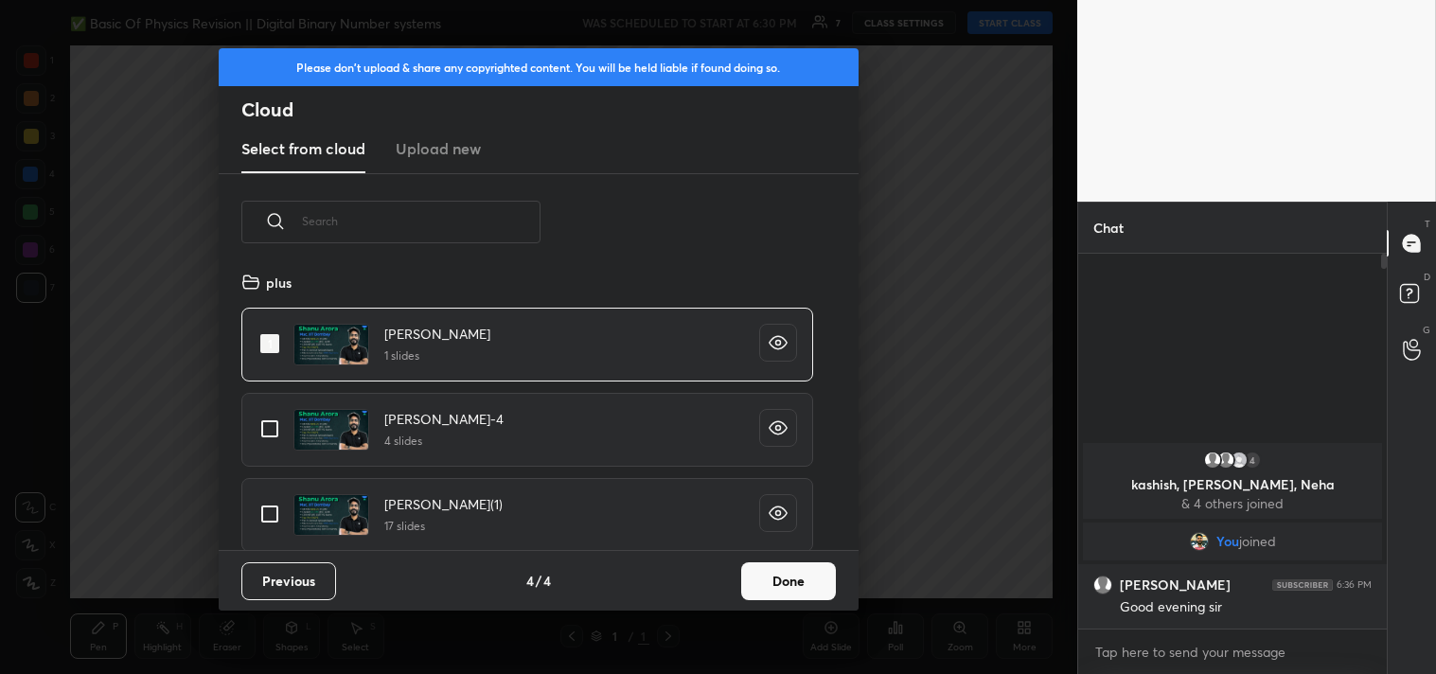
drag, startPoint x: 796, startPoint y: 576, endPoint x: 904, endPoint y: 383, distance: 220.4
click at [798, 576] on button "Done" at bounding box center [788, 581] width 95 height 38
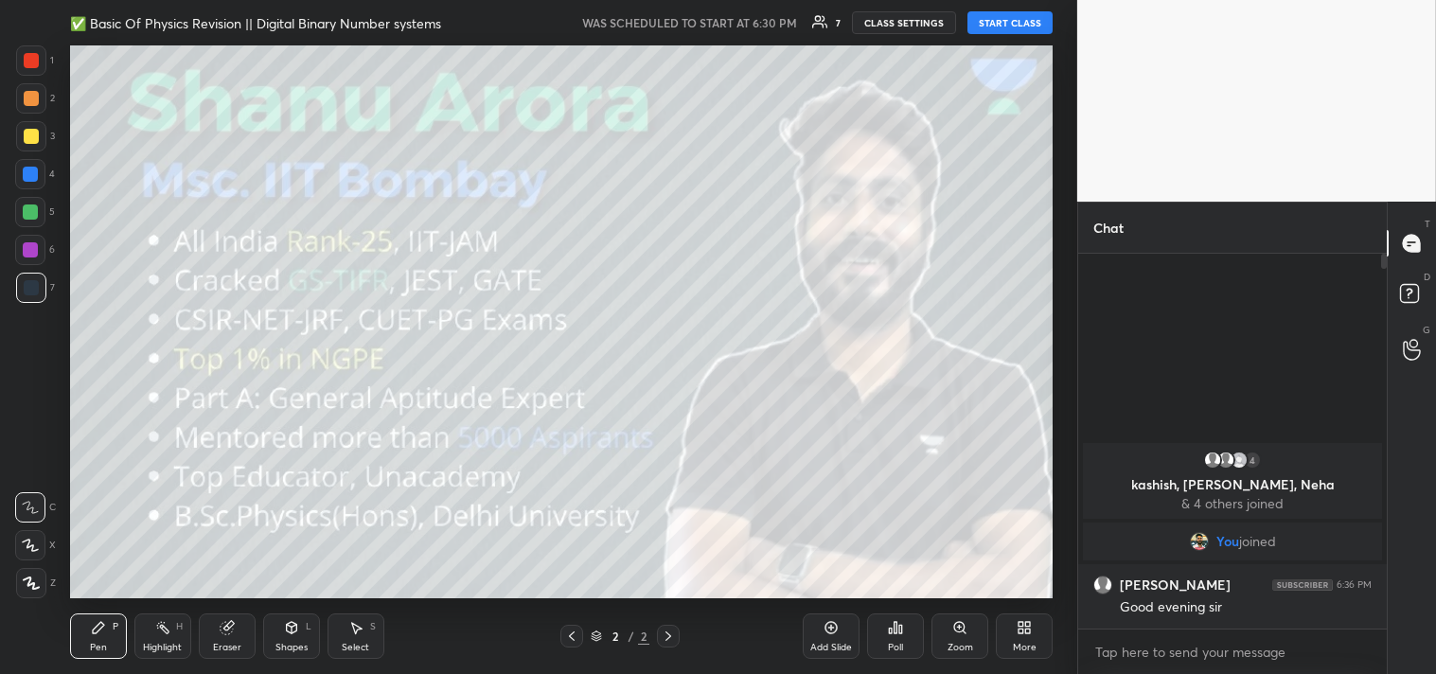
click at [1011, 26] on button "START CLASS" at bounding box center [1010, 22] width 85 height 23
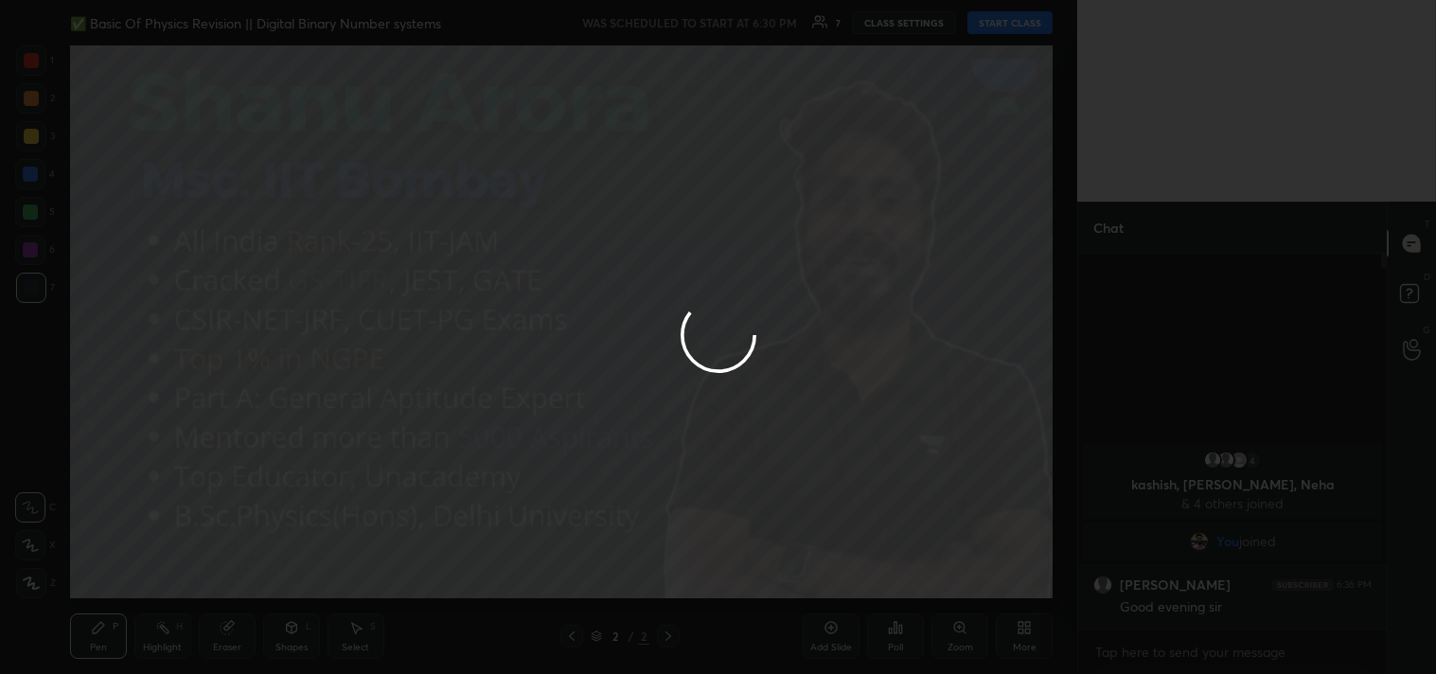
type textarea "x"
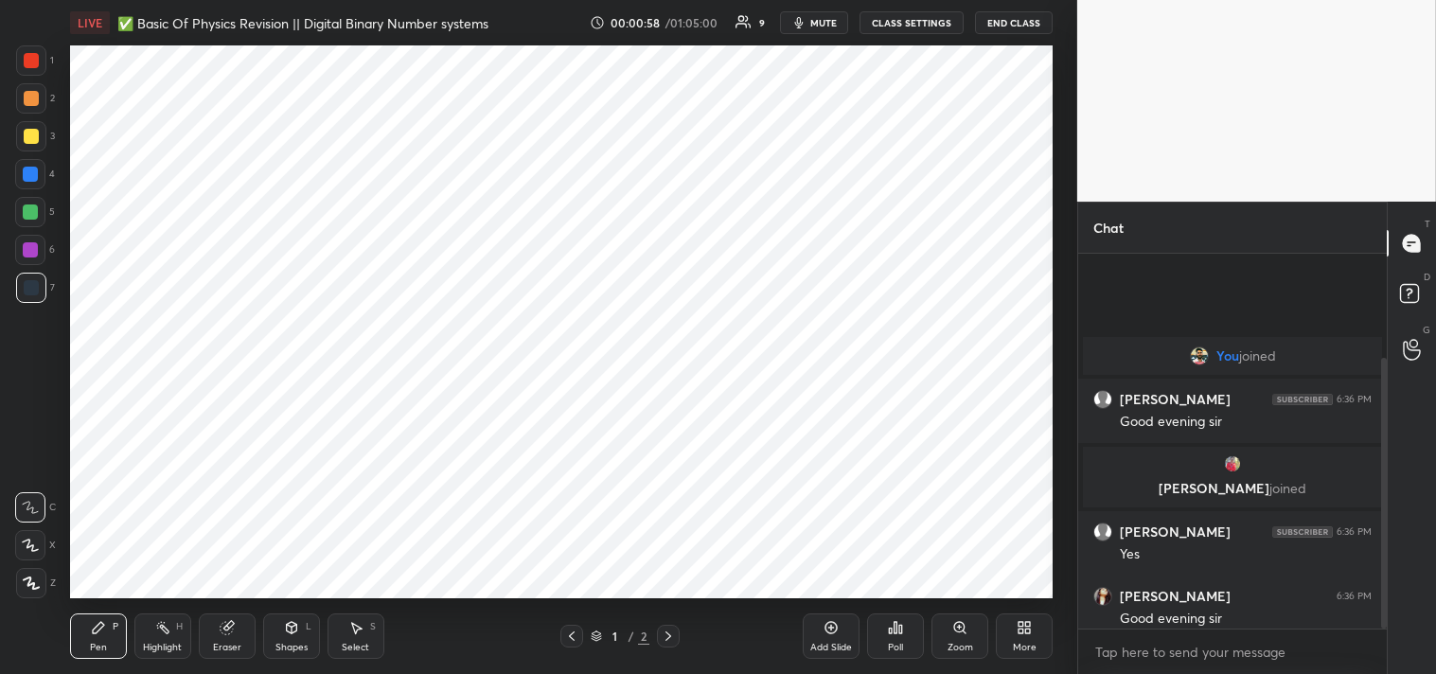
scroll to position [144, 0]
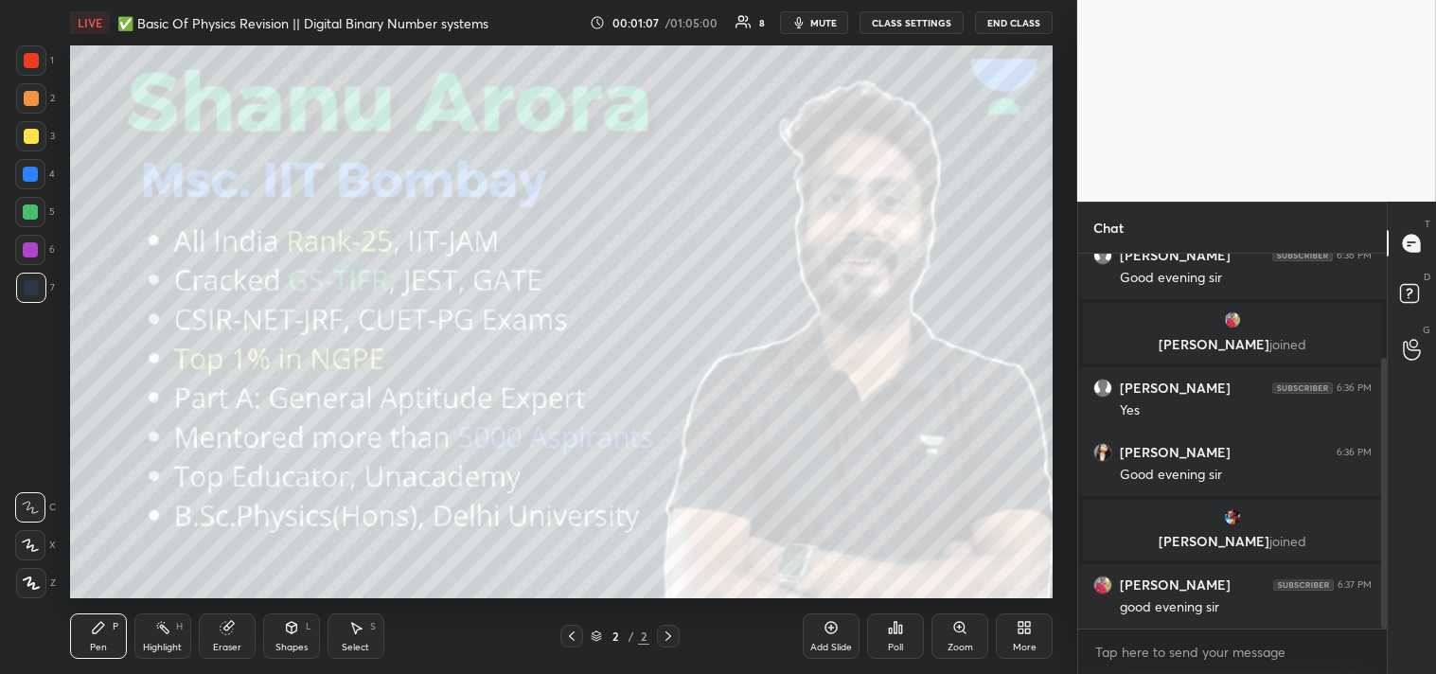
click at [1013, 645] on div "More" at bounding box center [1025, 647] width 24 height 9
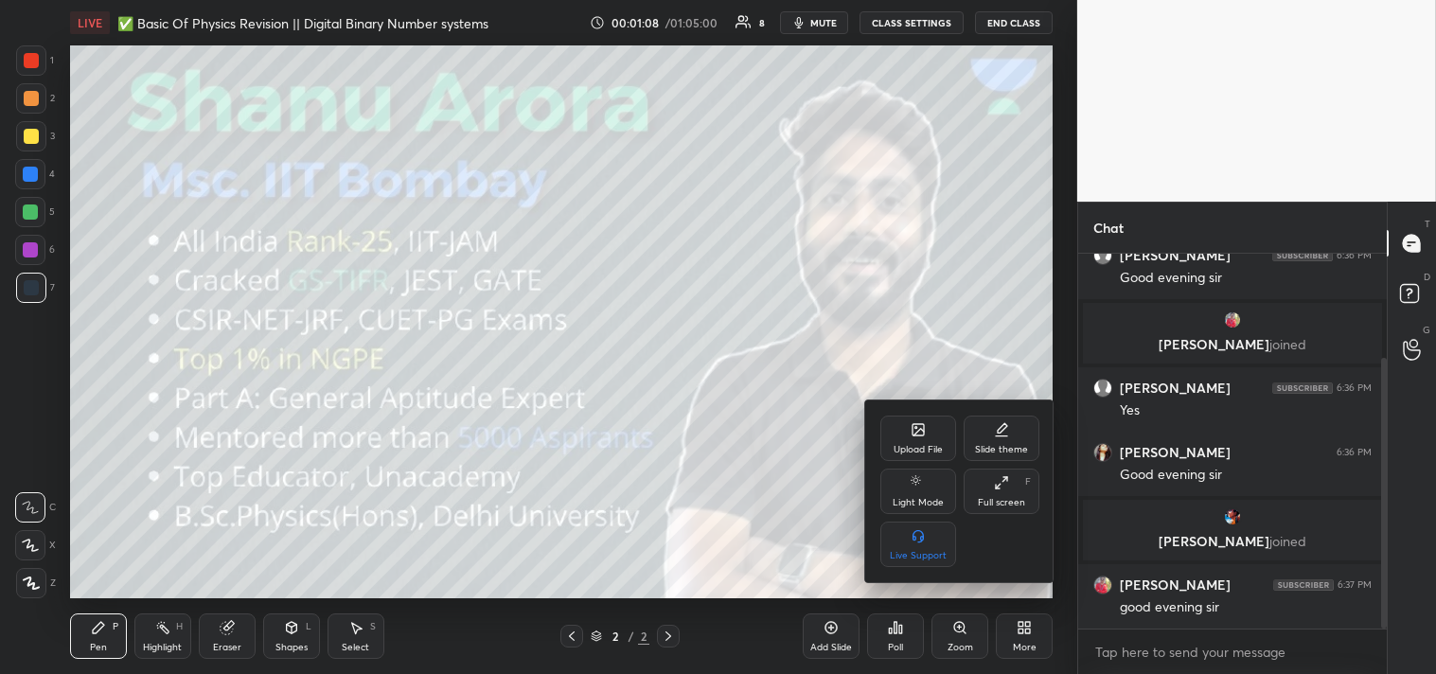
click at [909, 434] on div "Upload File" at bounding box center [919, 438] width 76 height 45
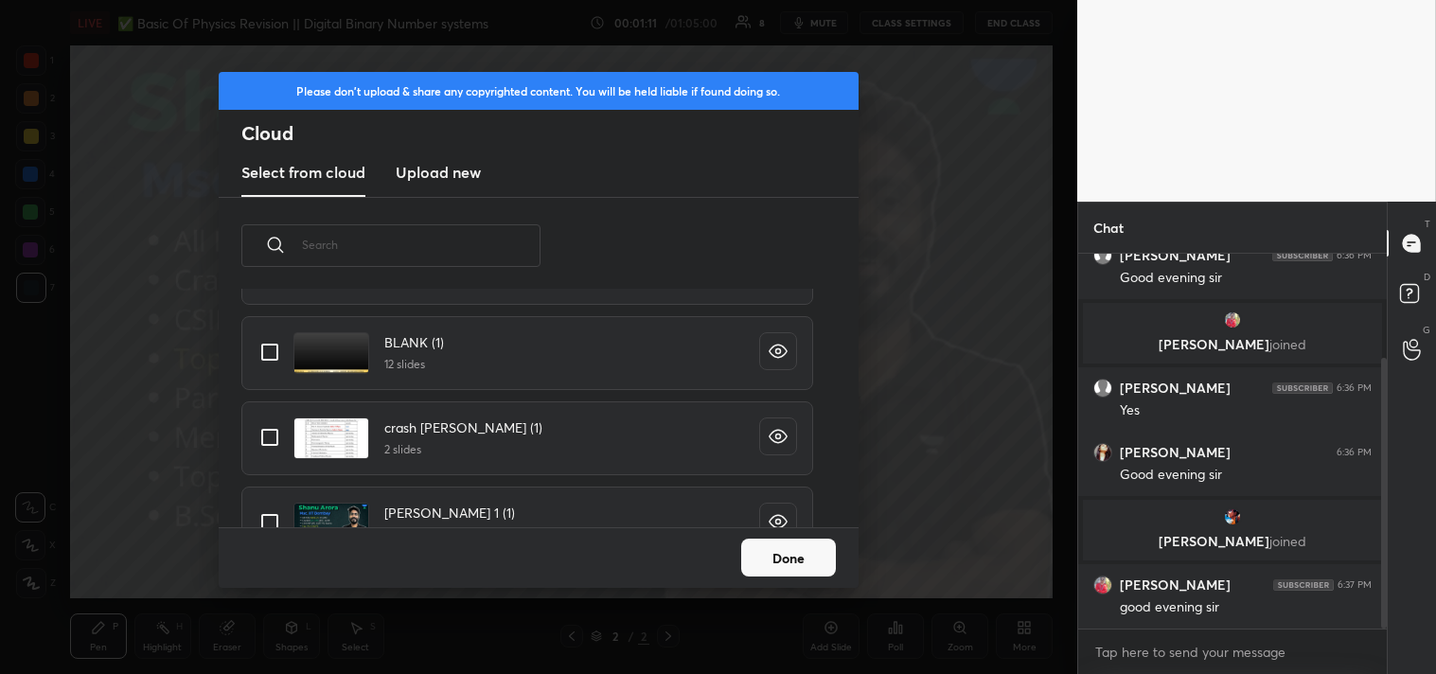
scroll to position [272, 0]
click at [260, 352] on input "grid" at bounding box center [270, 351] width 40 height 40
checkbox input "true"
click at [789, 564] on button "Done" at bounding box center [788, 558] width 95 height 38
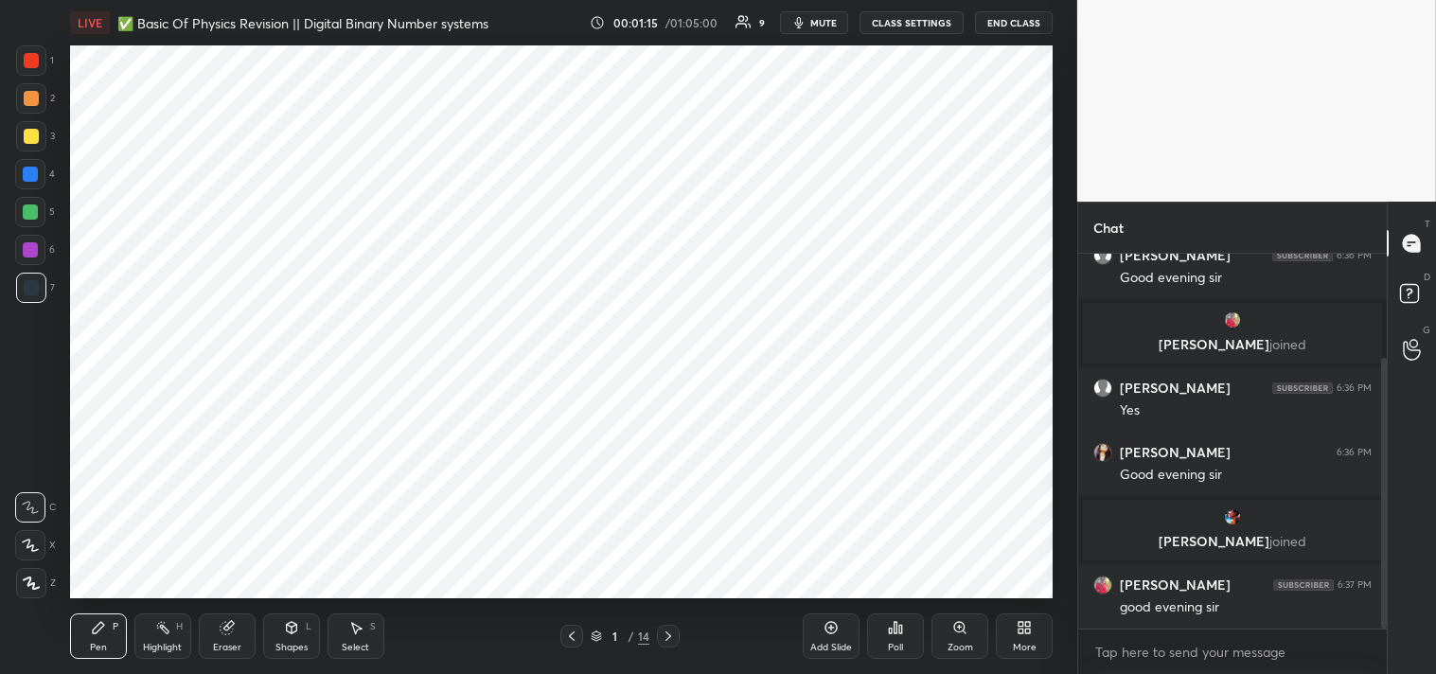
scroll to position [212, 0]
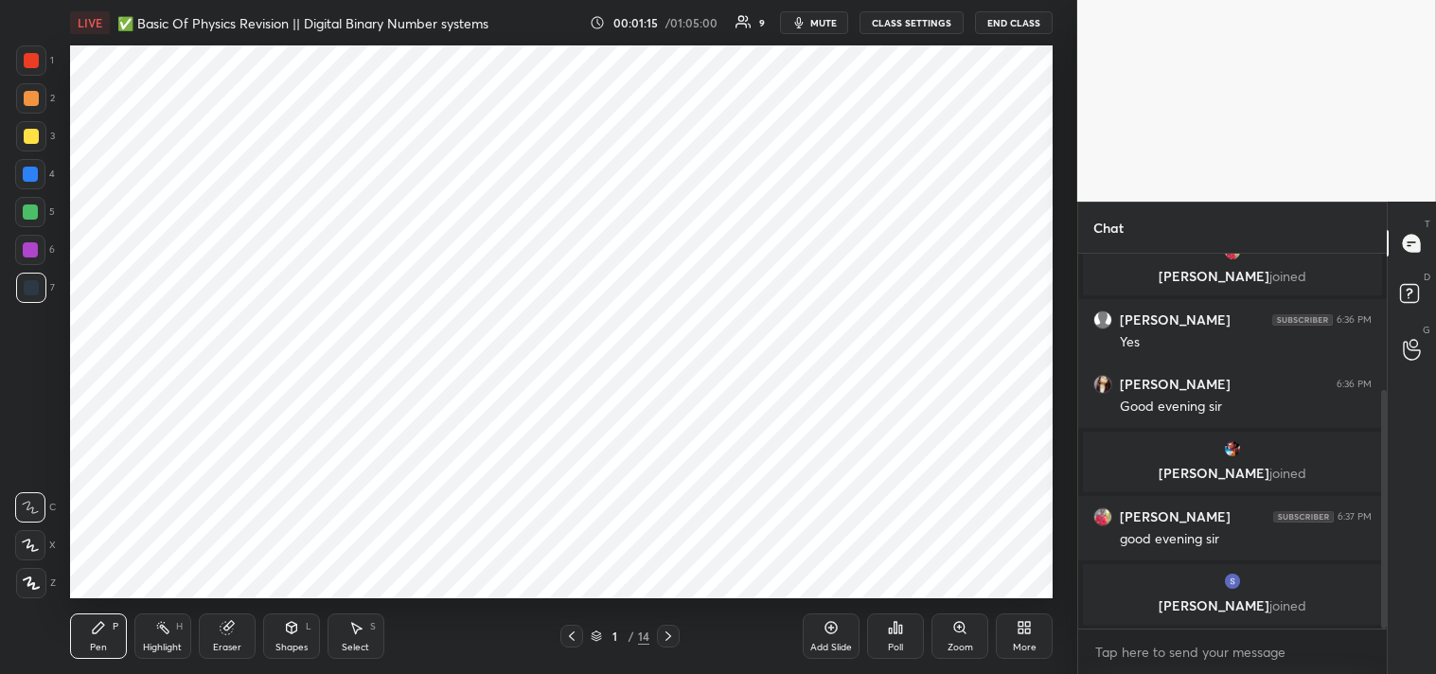
click at [27, 55] on div at bounding box center [31, 60] width 15 height 15
click at [29, 70] on div at bounding box center [31, 60] width 30 height 30
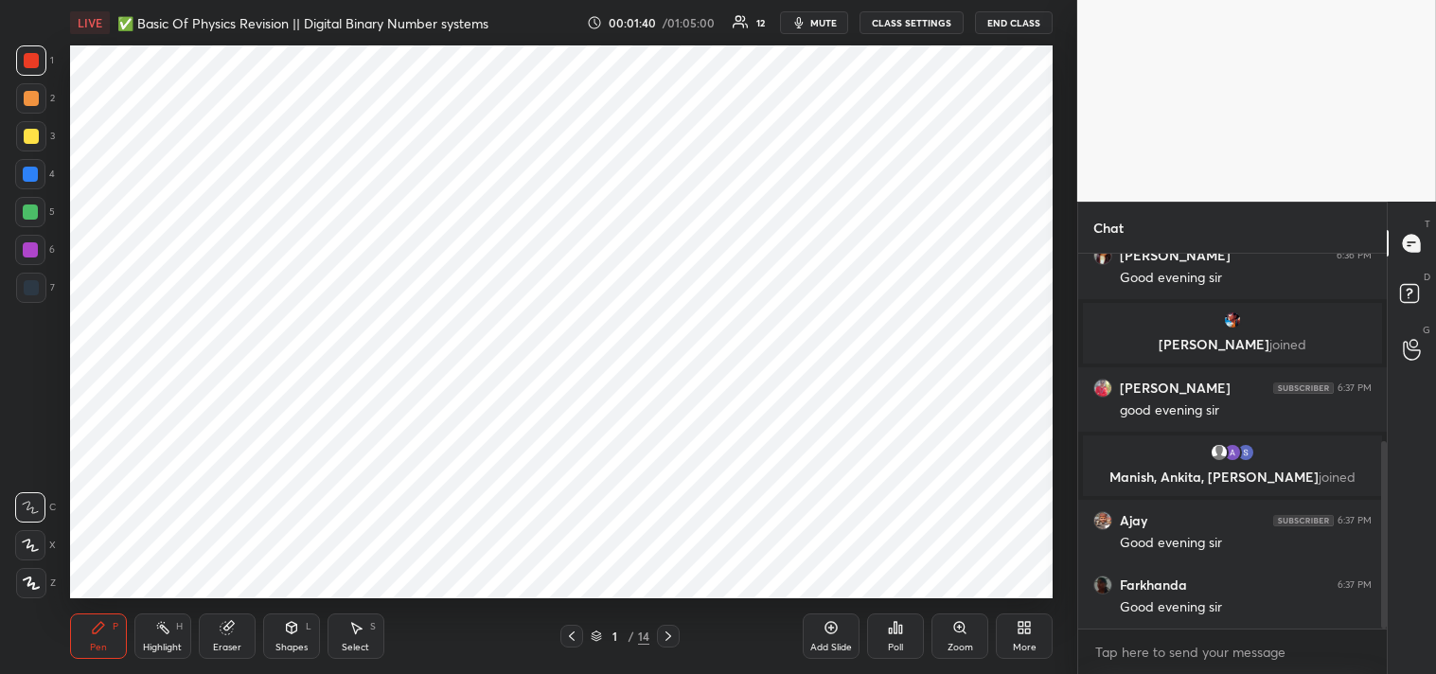
scroll to position [373, 0]
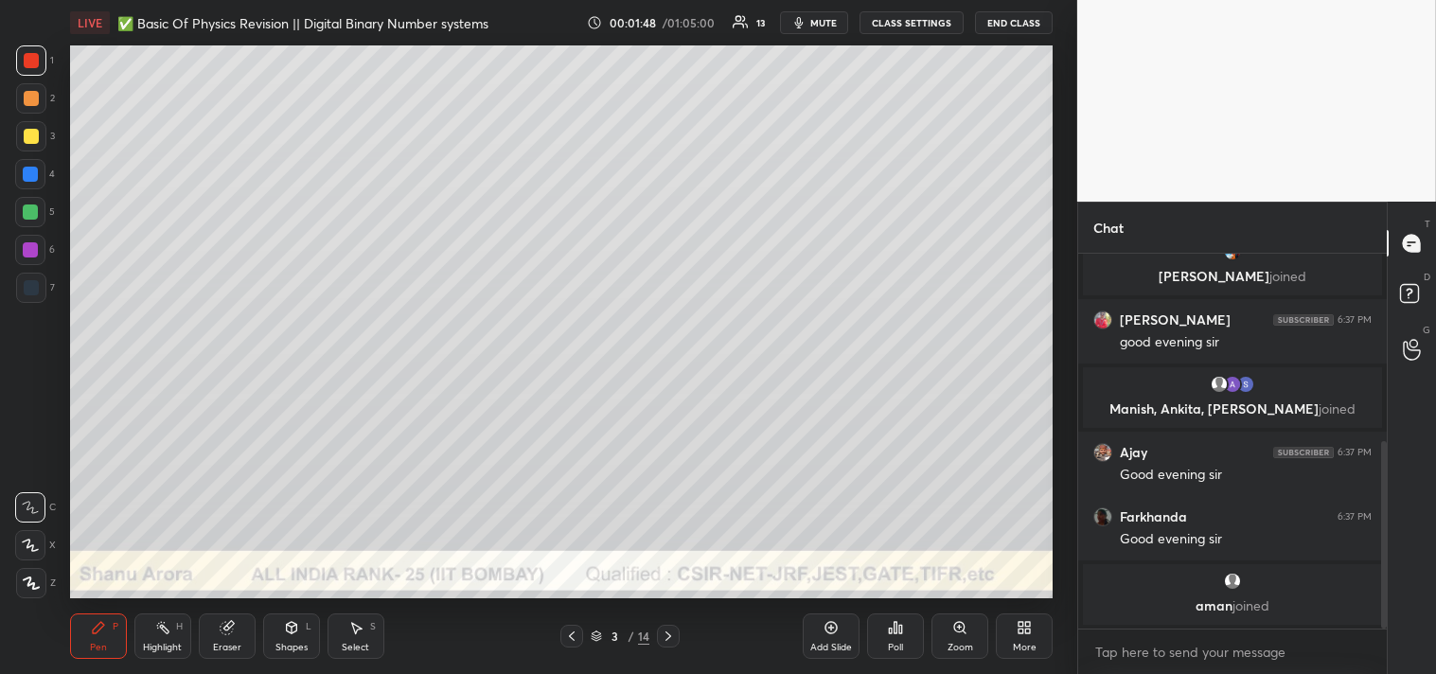
click at [16, 138] on div at bounding box center [31, 136] width 30 height 30
click at [303, 651] on div "Shapes" at bounding box center [292, 647] width 32 height 9
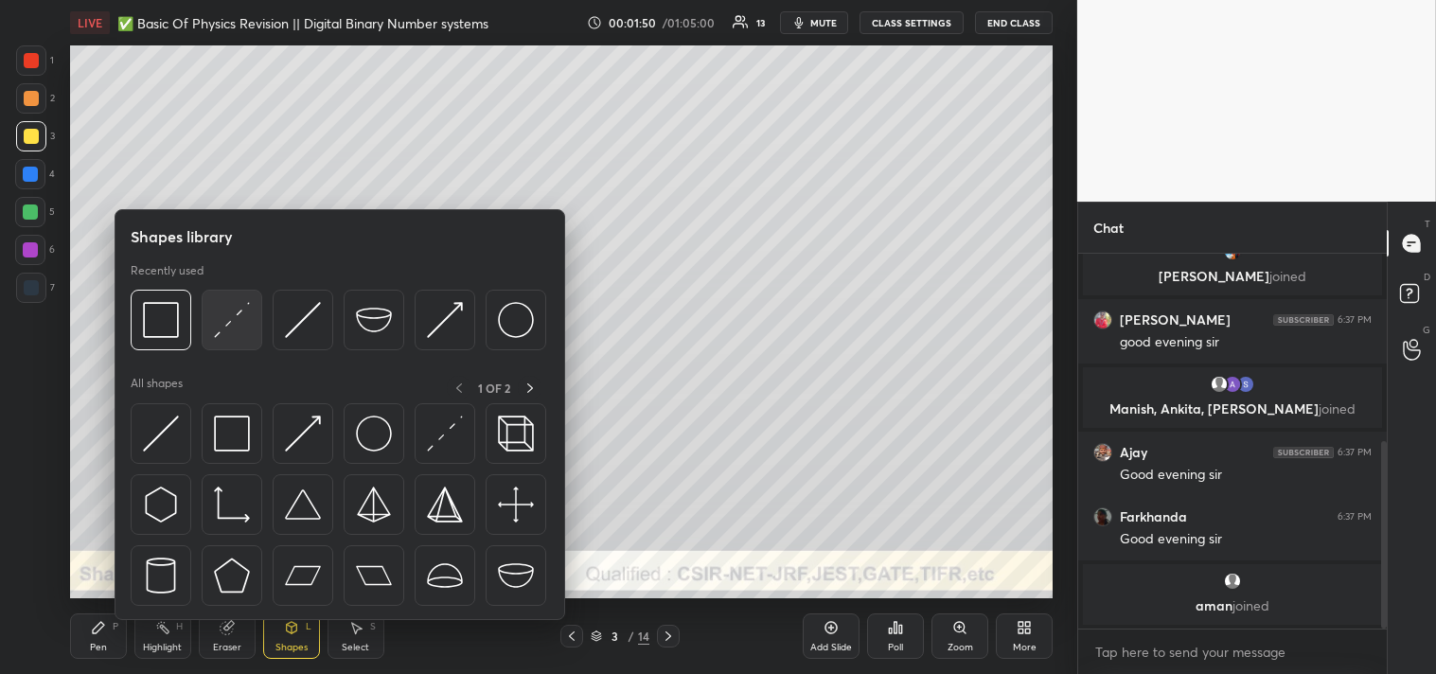
click at [232, 324] on img at bounding box center [232, 320] width 36 height 36
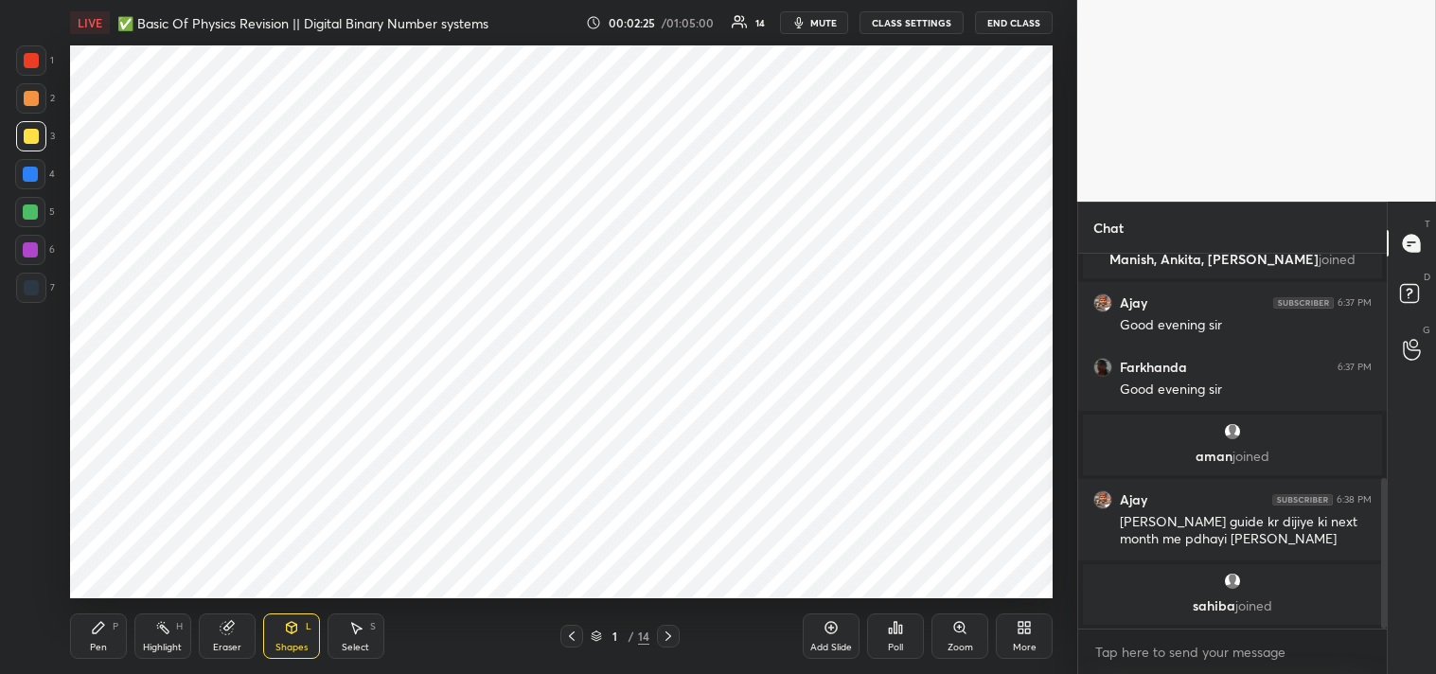
scroll to position [622, 0]
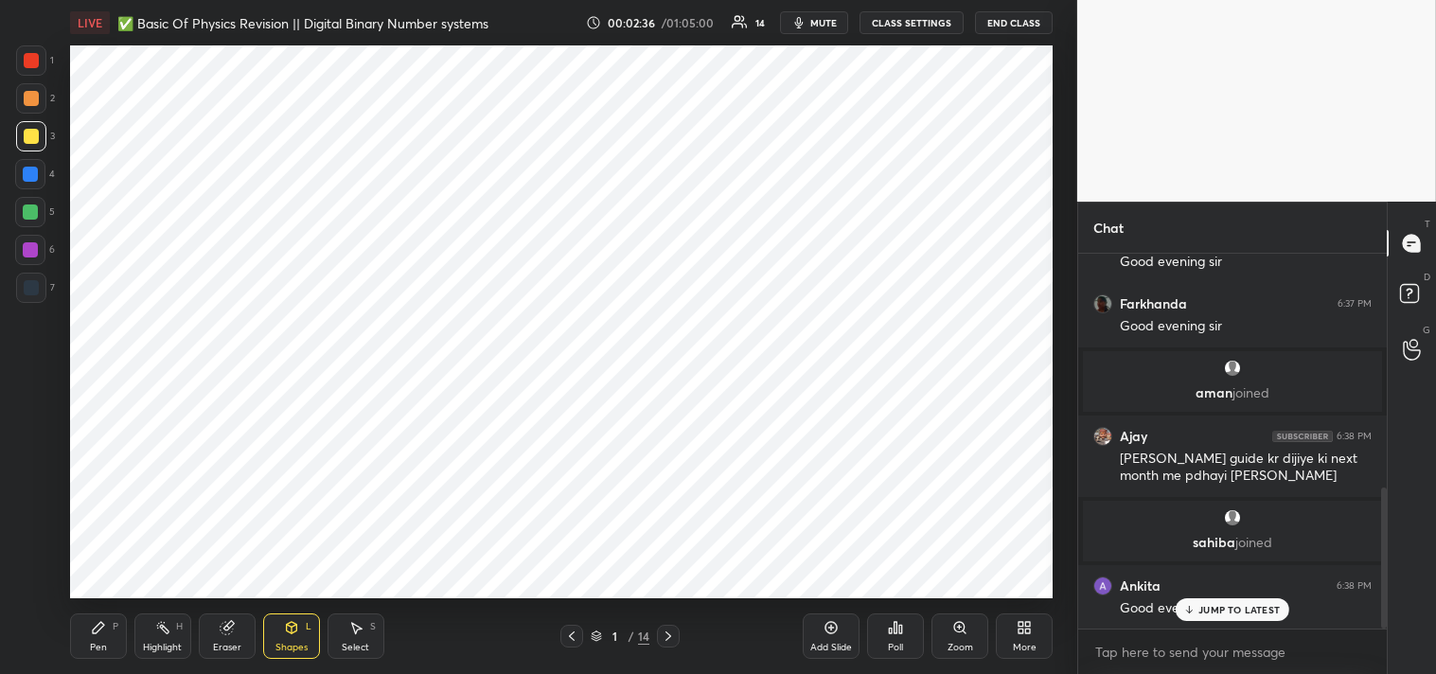
click at [24, 62] on div at bounding box center [31, 60] width 15 height 15
click at [34, 294] on div at bounding box center [31, 287] width 15 height 15
click at [101, 635] on icon at bounding box center [98, 627] width 15 height 15
click at [110, 636] on div "Pen P" at bounding box center [98, 636] width 57 height 45
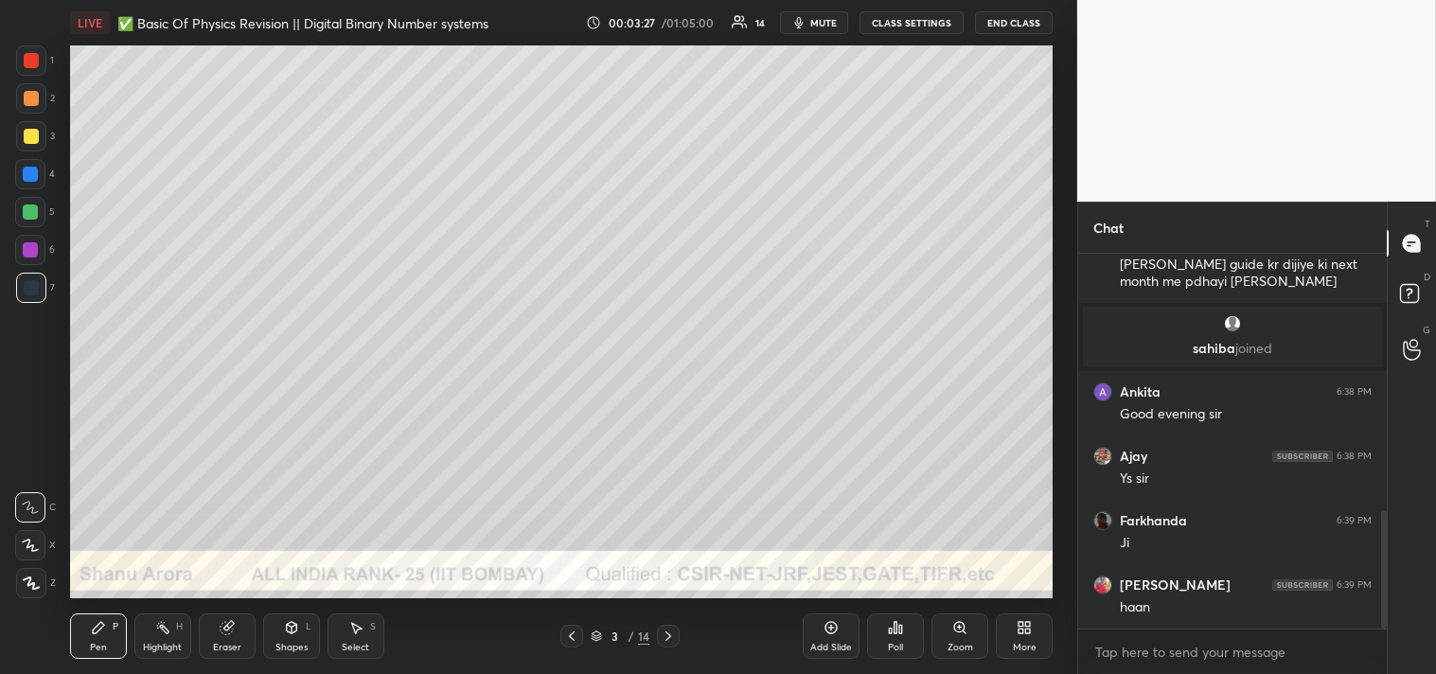
scroll to position [881, 0]
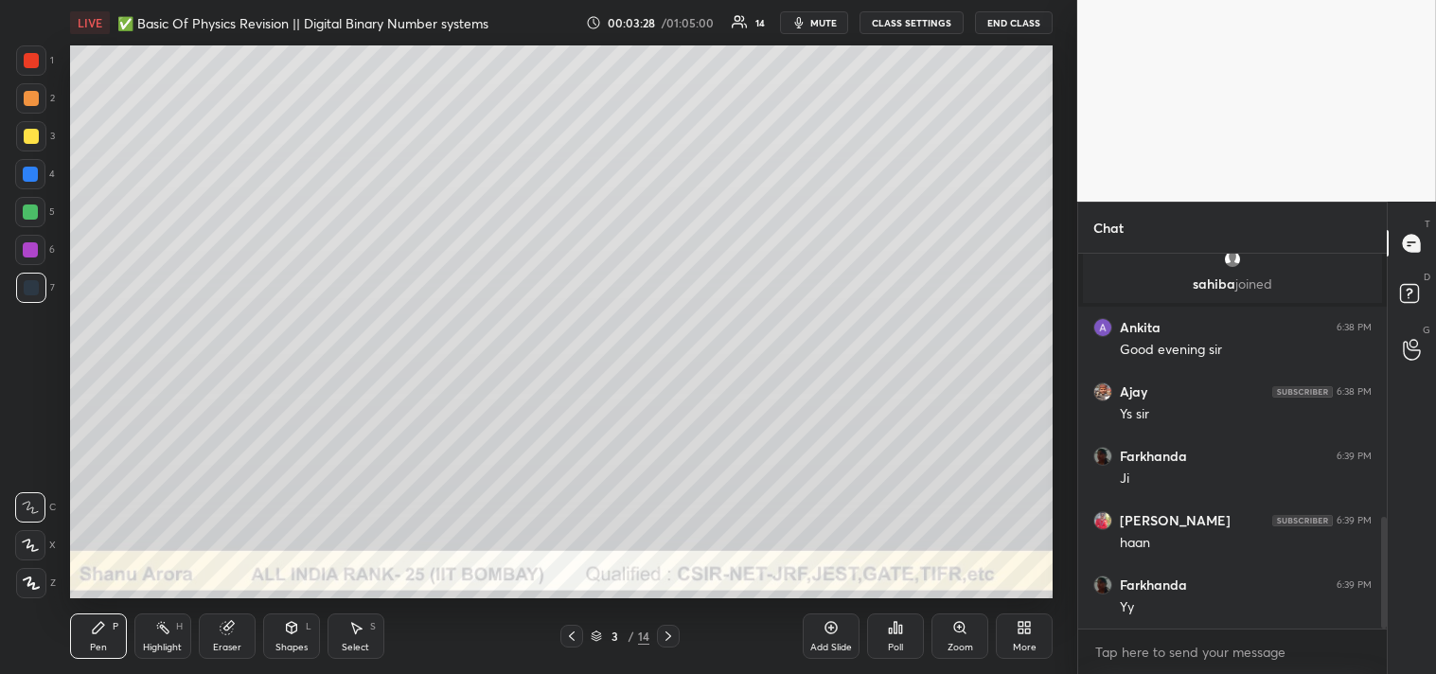
click at [949, 638] on div "Zoom" at bounding box center [960, 636] width 57 height 45
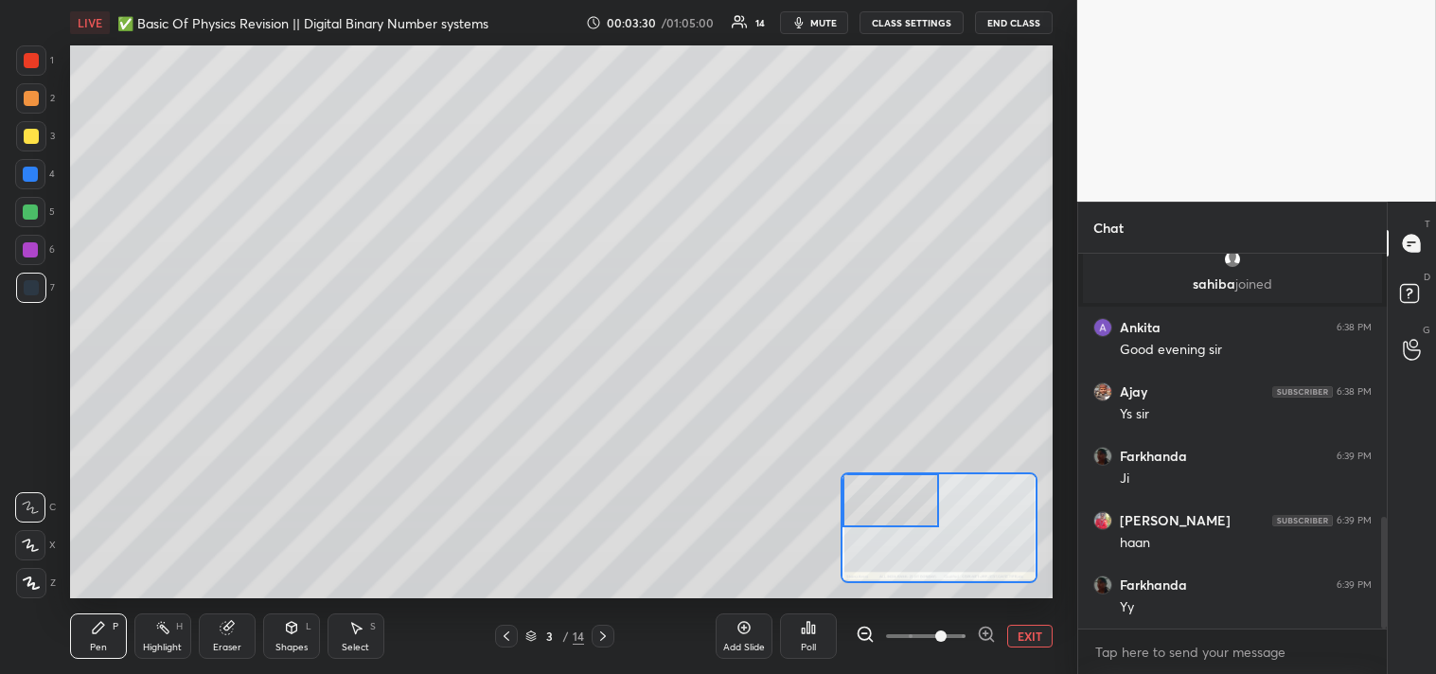
click at [91, 632] on icon at bounding box center [98, 627] width 15 height 15
click at [100, 636] on div "Pen P" at bounding box center [98, 636] width 57 height 45
click at [36, 135] on div at bounding box center [31, 136] width 15 height 15
click at [27, 140] on div at bounding box center [31, 136] width 15 height 15
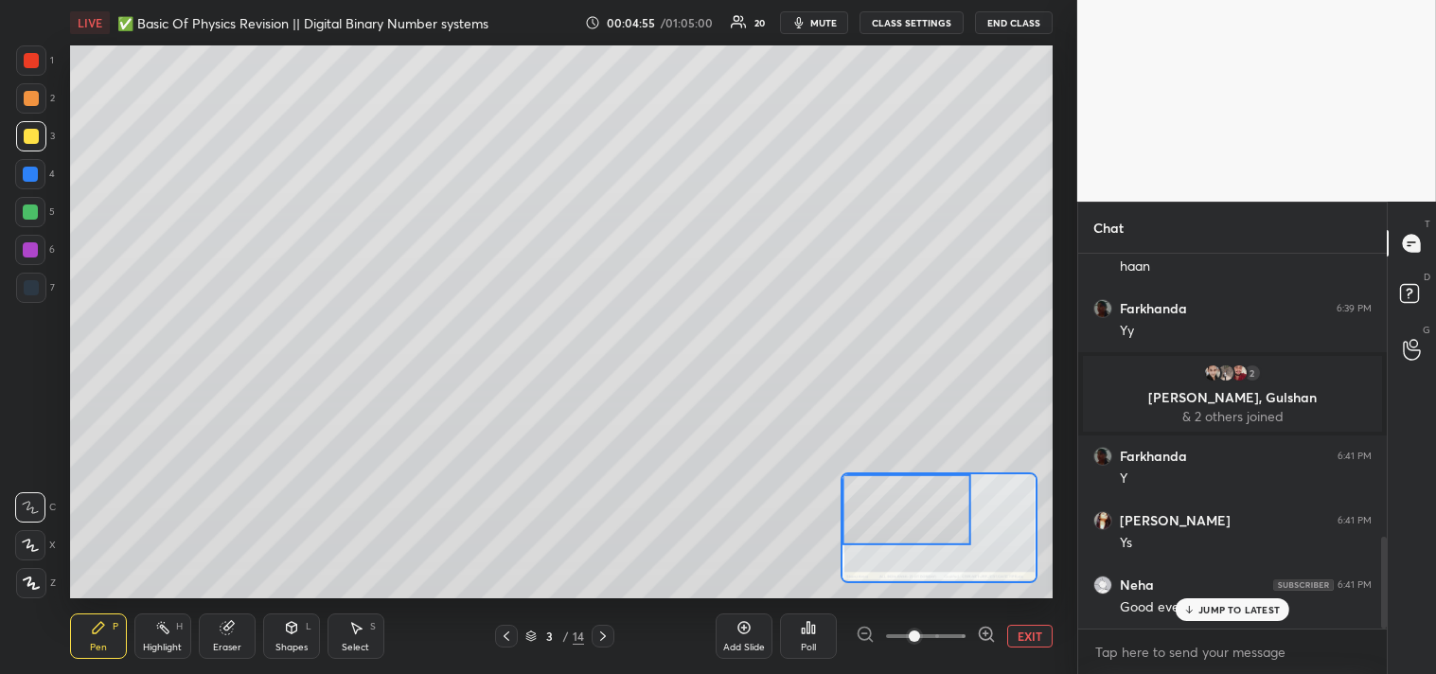
scroll to position [1152, 0]
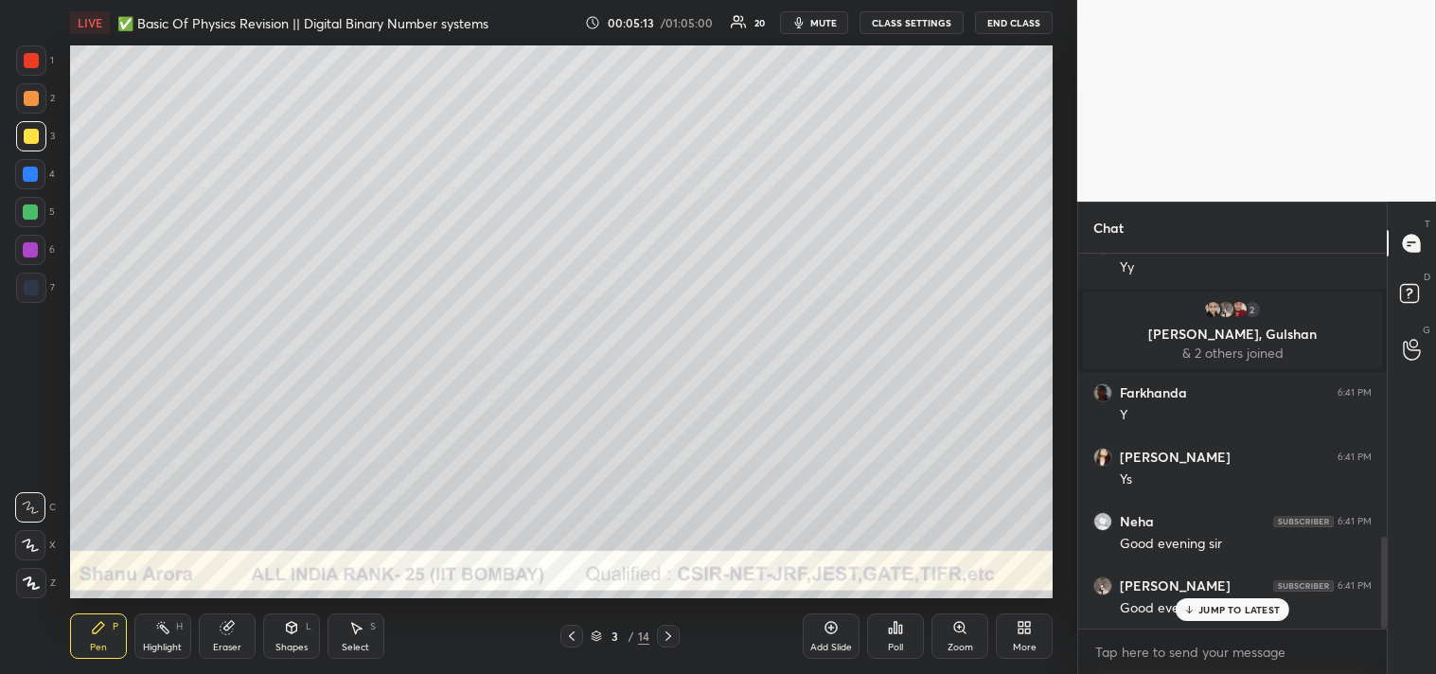
click at [956, 643] on div "Zoom" at bounding box center [961, 647] width 26 height 9
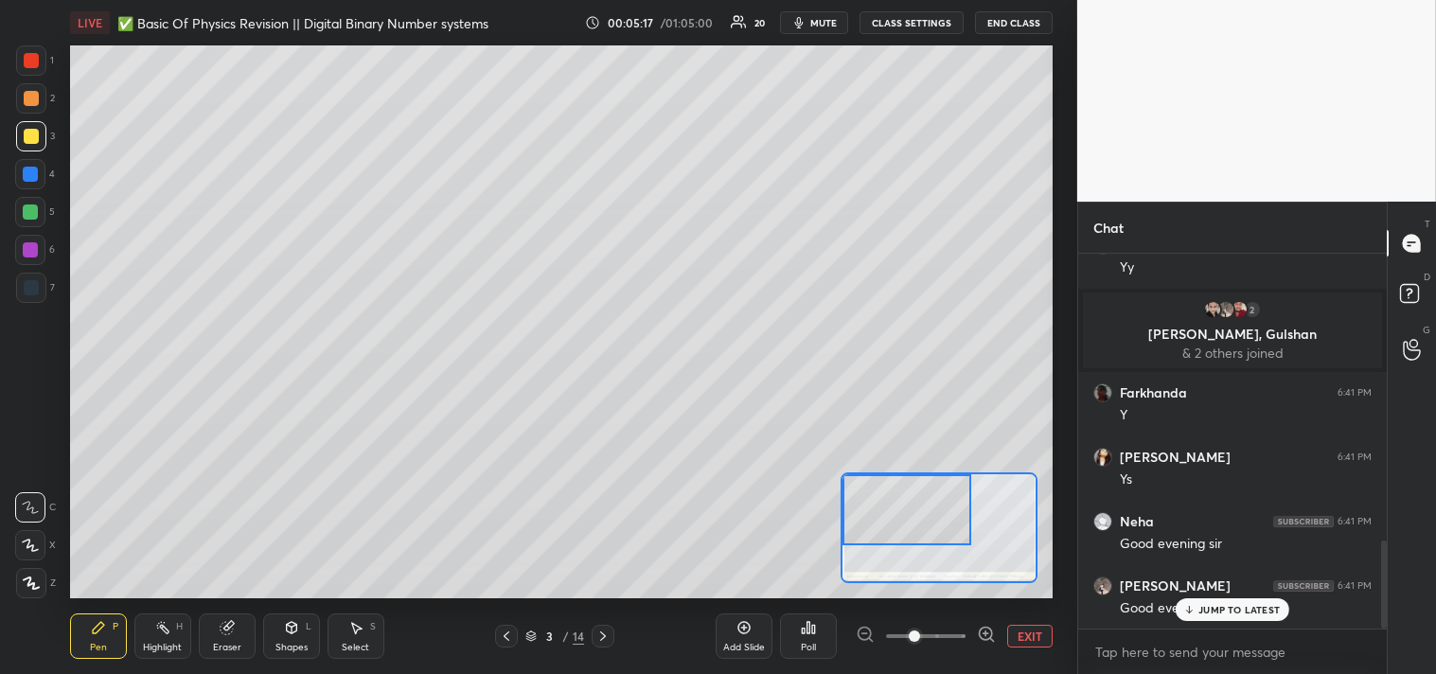
scroll to position [1217, 0]
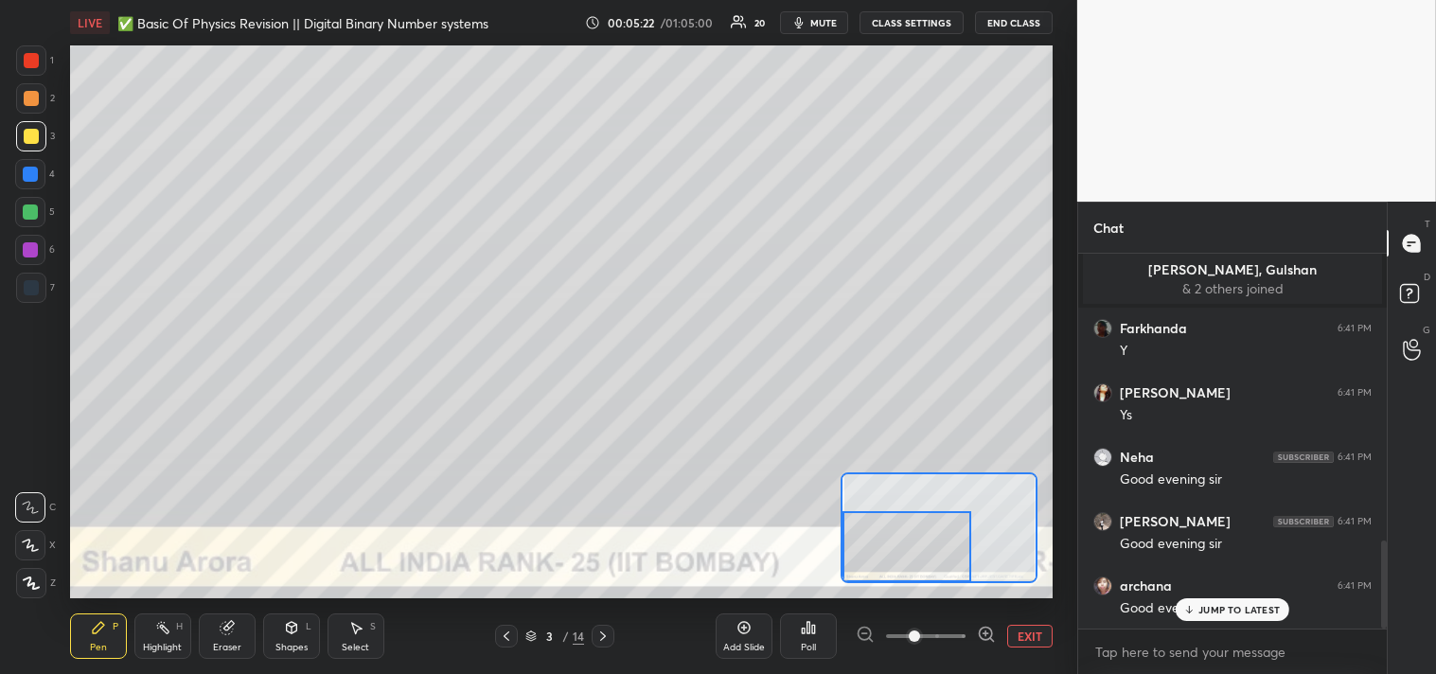
click at [80, 632] on div "Pen P" at bounding box center [98, 636] width 57 height 45
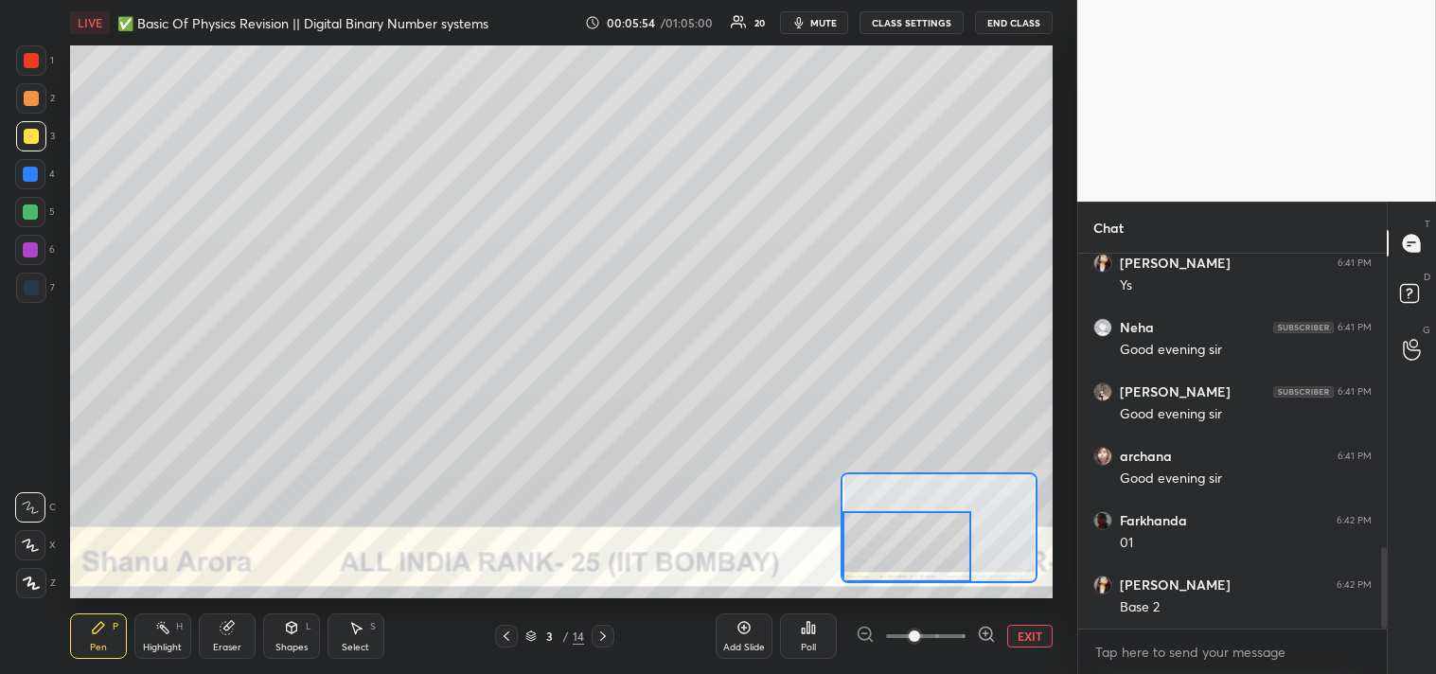
scroll to position [1411, 0]
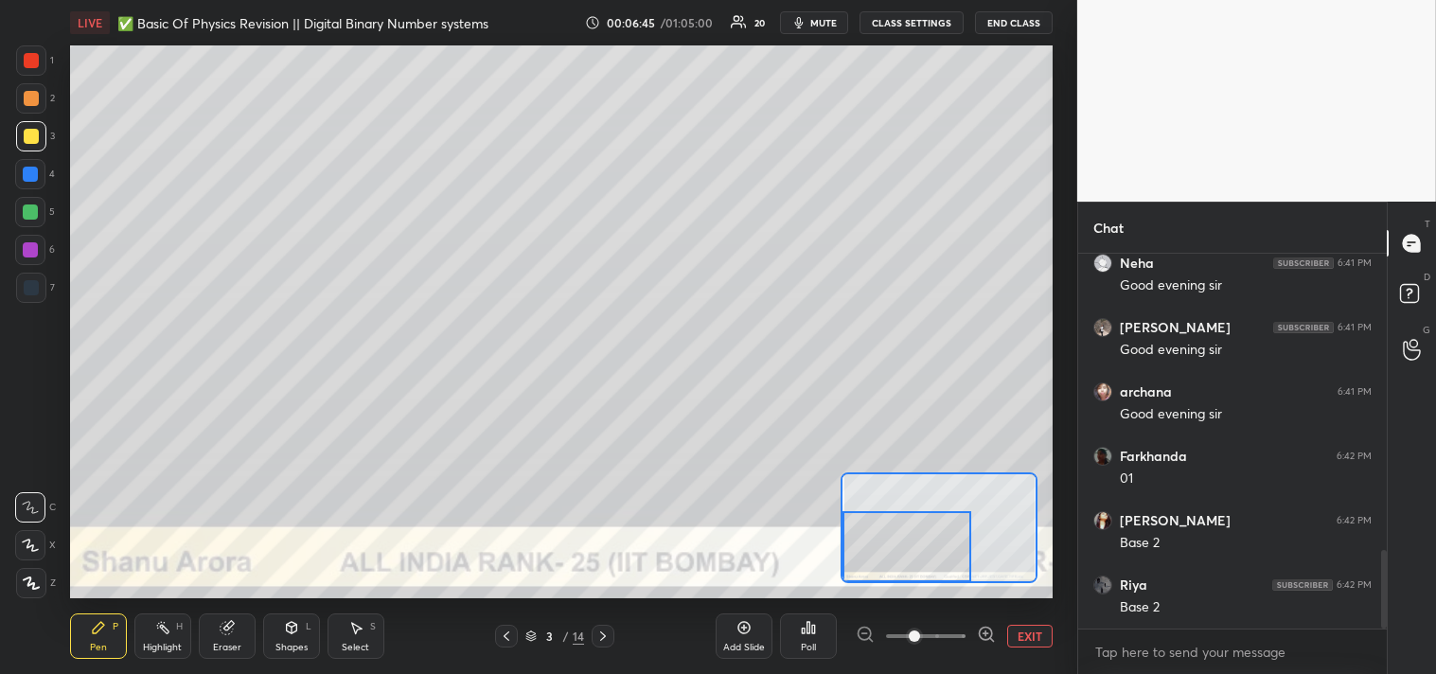
click at [1042, 644] on button "EXIT" at bounding box center [1029, 636] width 45 height 23
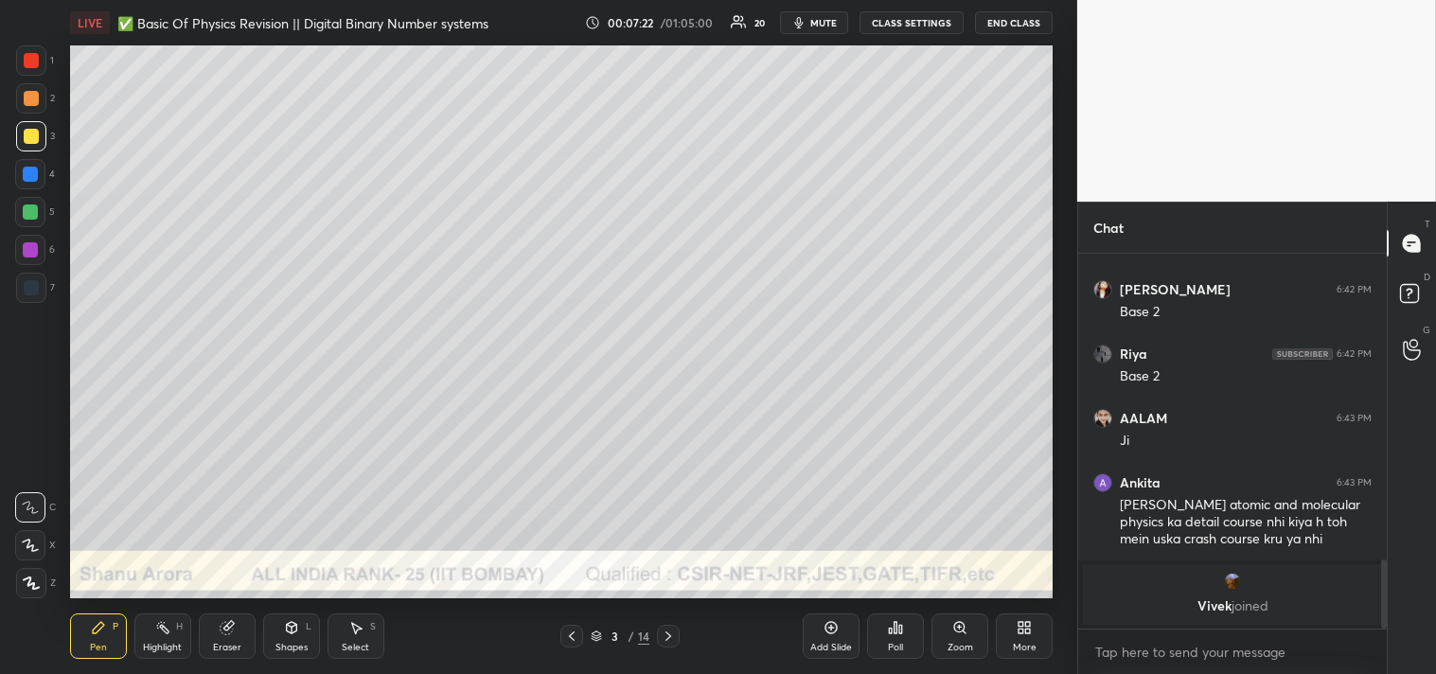
scroll to position [1503, 0]
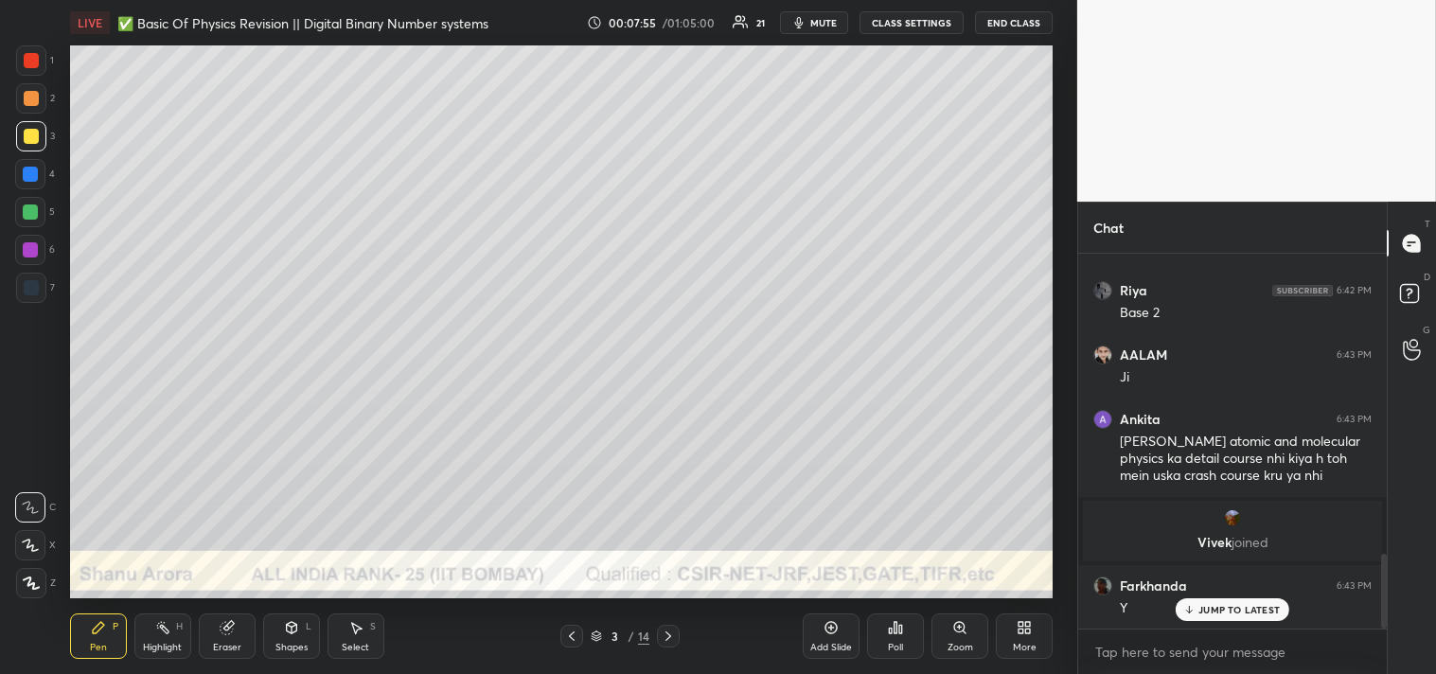
click at [951, 653] on div "Zoom" at bounding box center [960, 636] width 57 height 45
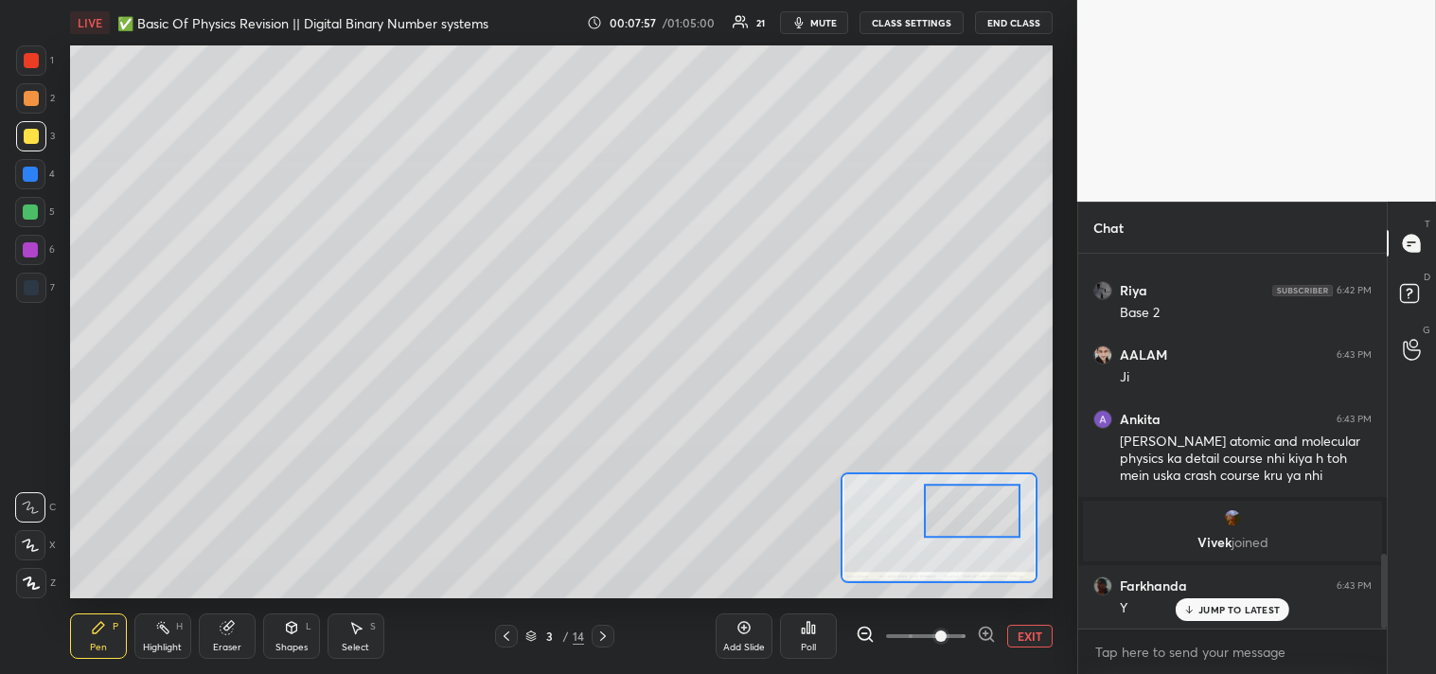
click at [983, 495] on div at bounding box center [972, 511] width 97 height 53
click at [38, 211] on div at bounding box center [30, 212] width 15 height 15
click at [45, 214] on div at bounding box center [30, 212] width 30 height 30
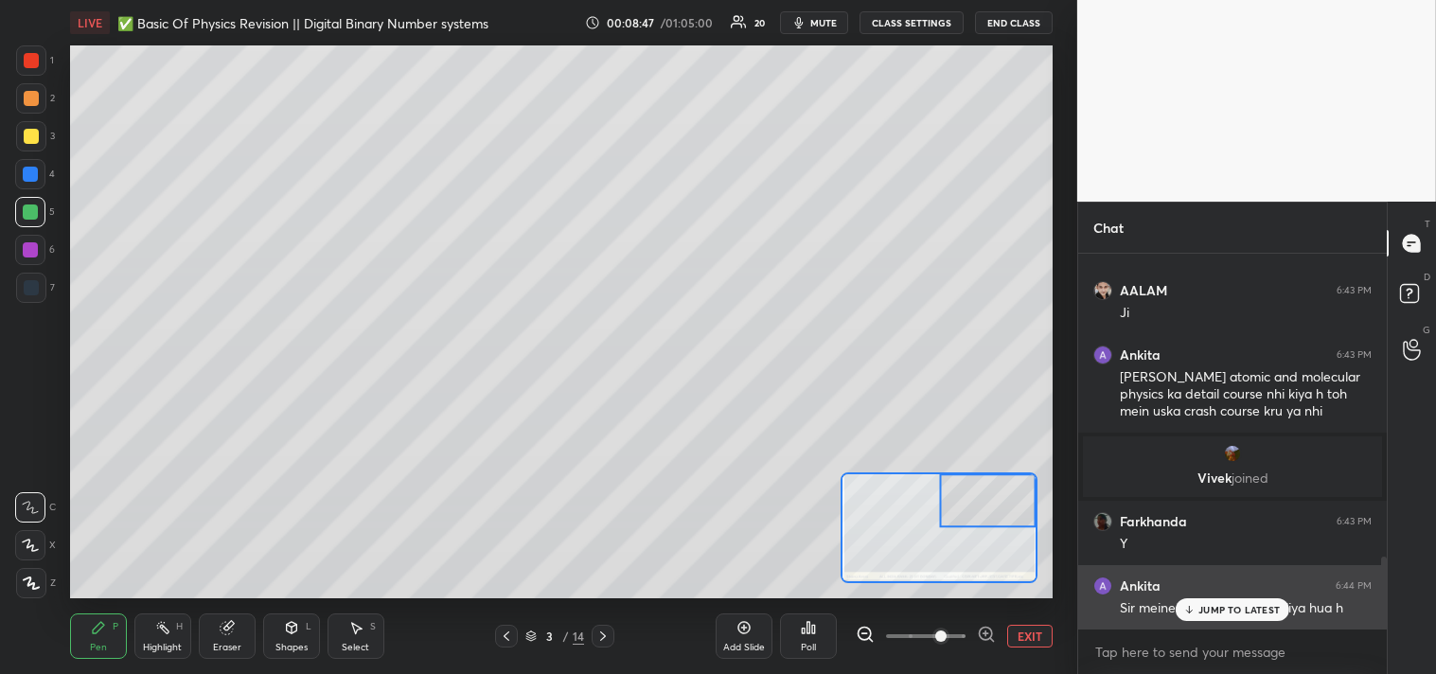
click at [1228, 612] on p "JUMP TO LATEST" at bounding box center [1239, 609] width 81 height 11
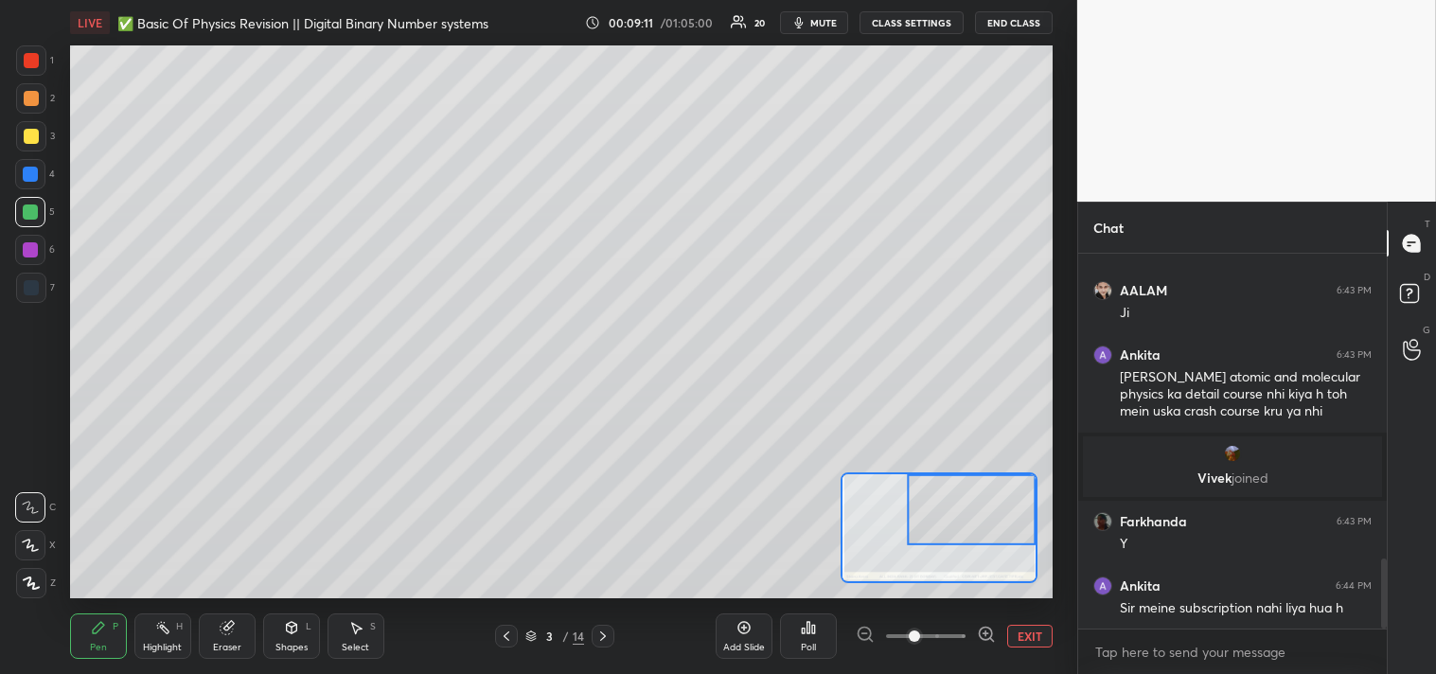
scroll to position [1632, 0]
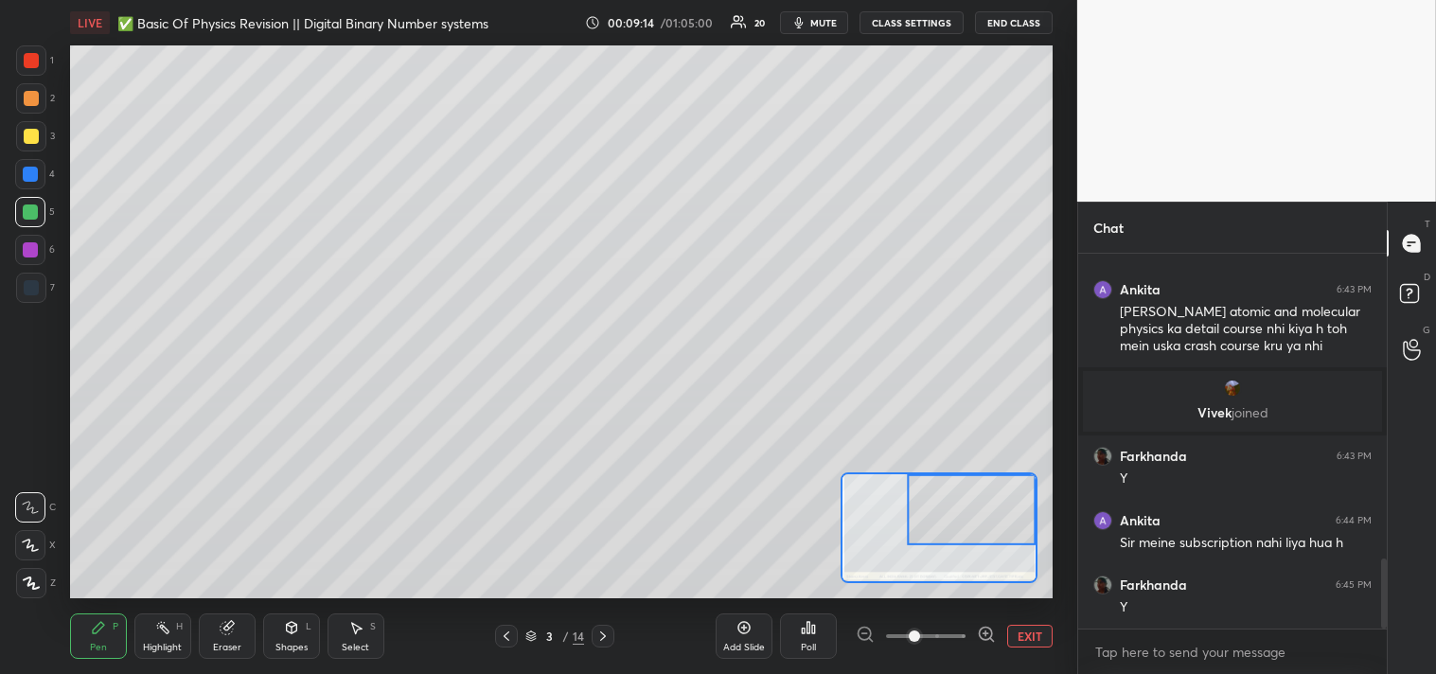
click at [32, 184] on div at bounding box center [30, 174] width 30 height 30
click at [34, 186] on div at bounding box center [30, 174] width 30 height 30
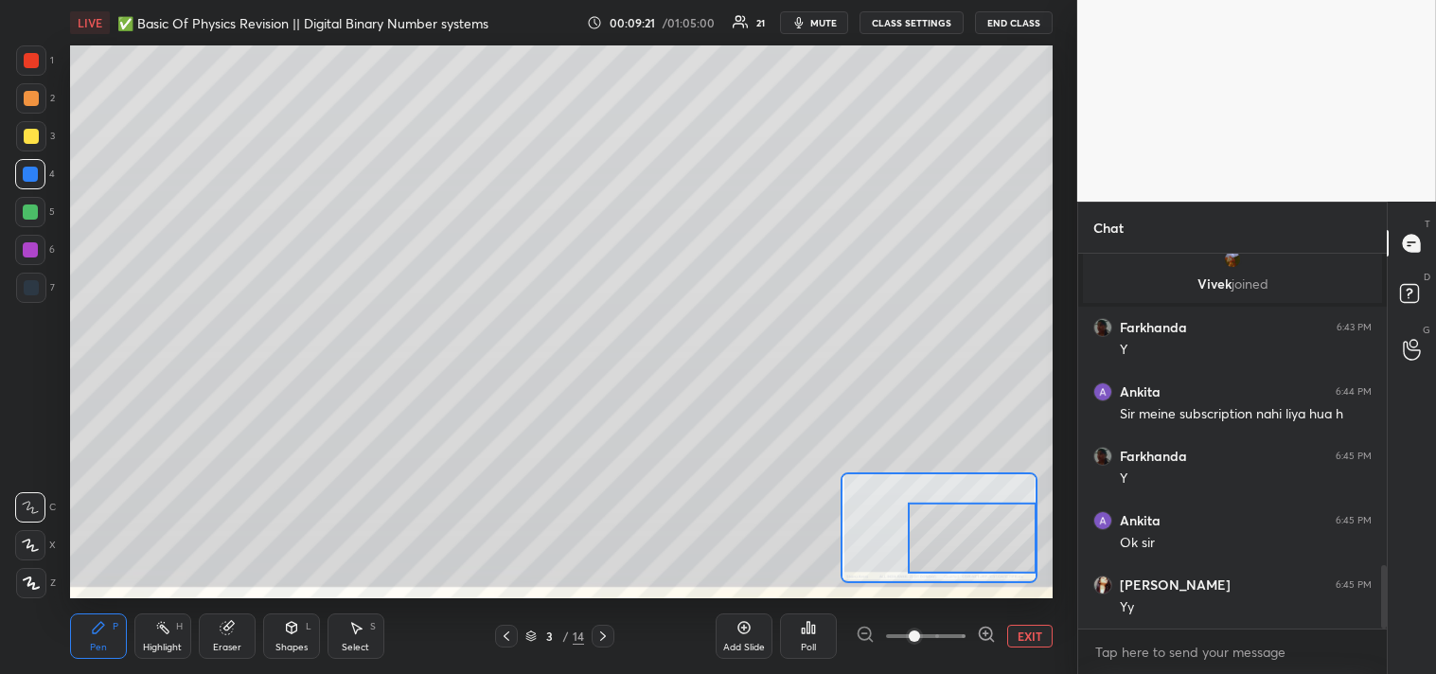
scroll to position [1829, 0]
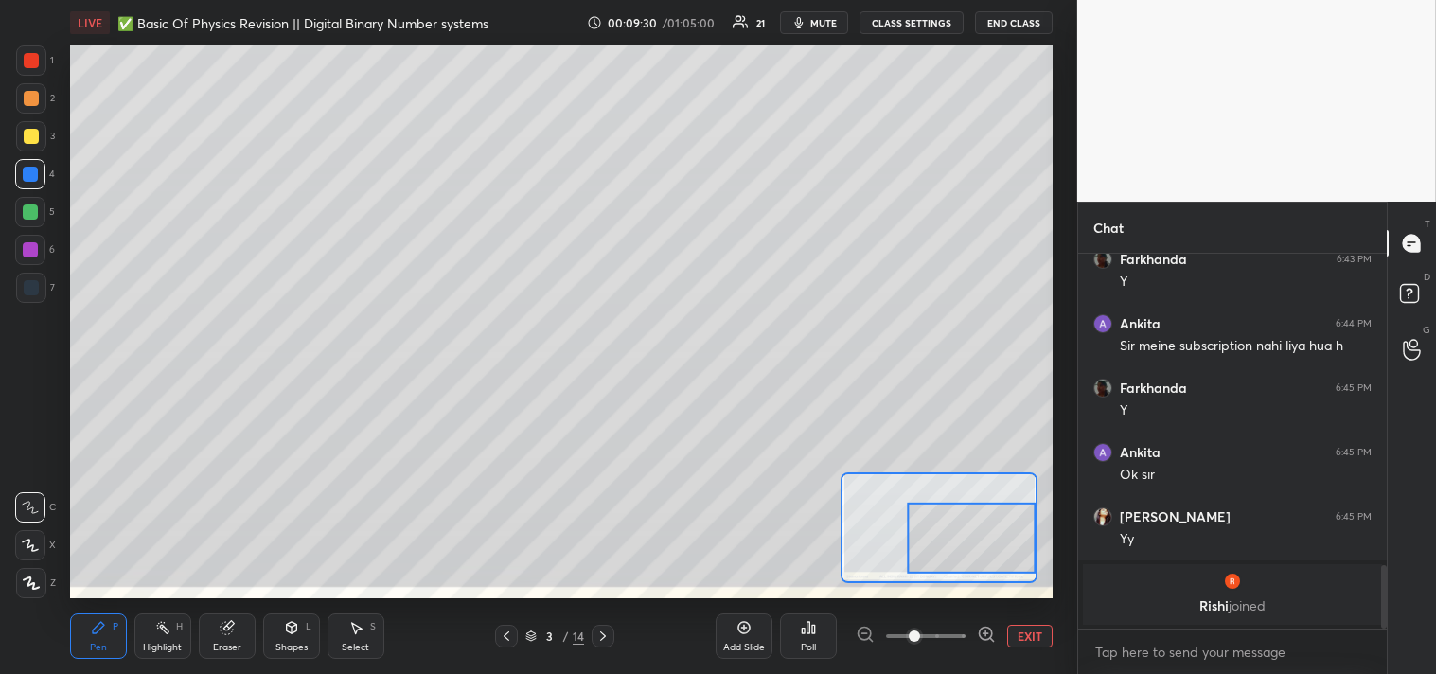
click at [44, 205] on div at bounding box center [30, 212] width 30 height 30
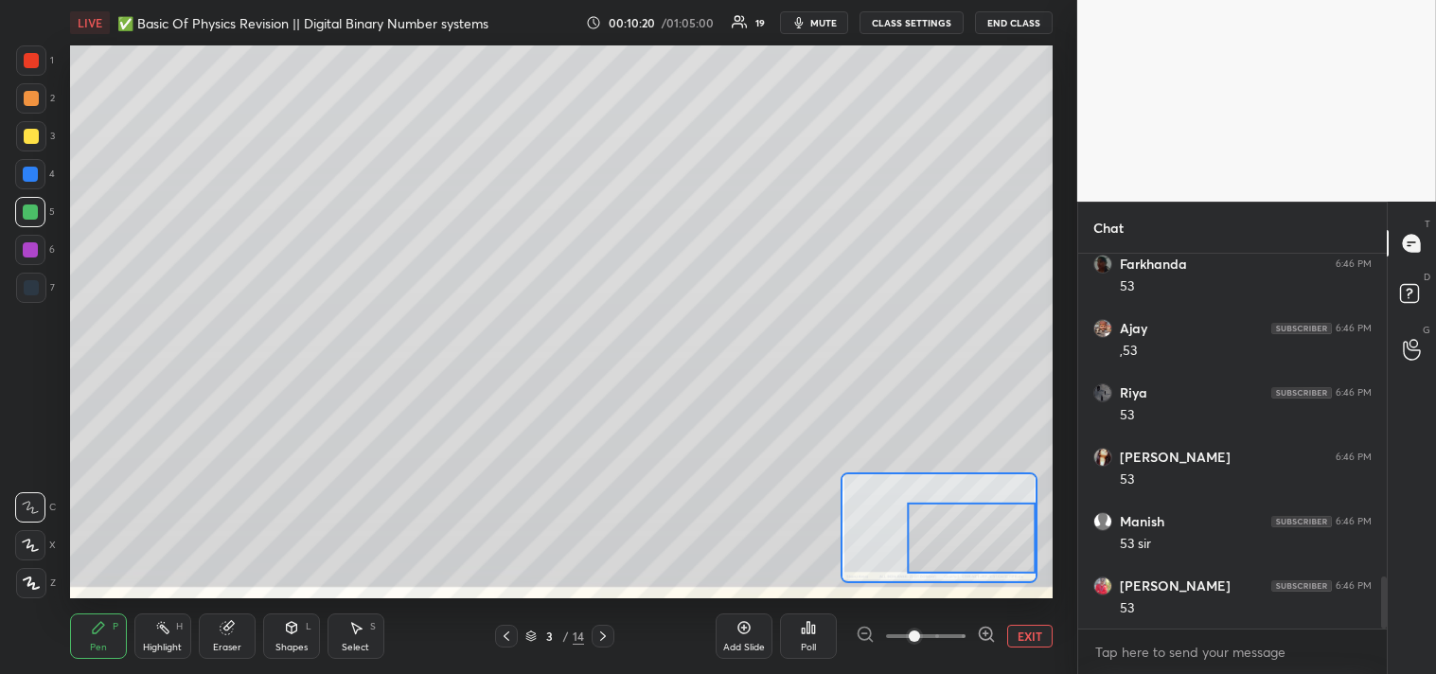
scroll to position [2324, 0]
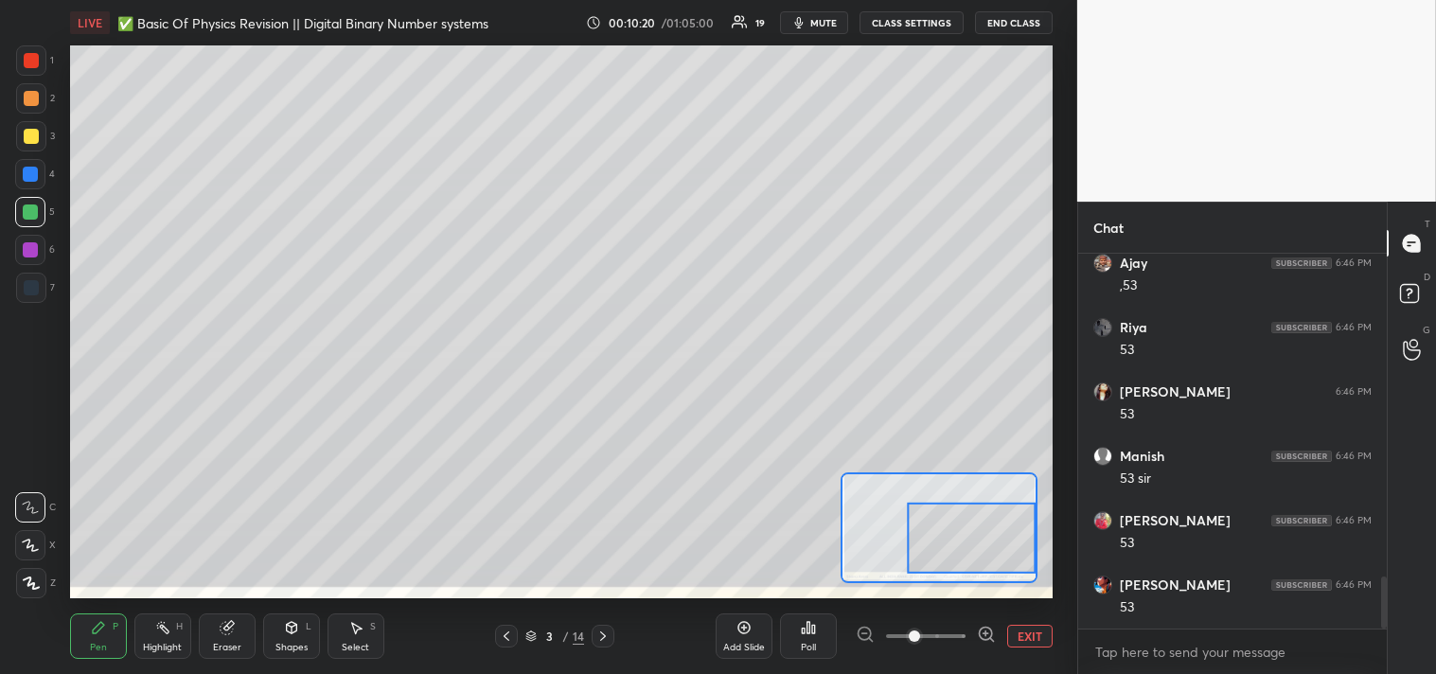
click at [1035, 640] on button "EXIT" at bounding box center [1029, 636] width 45 height 23
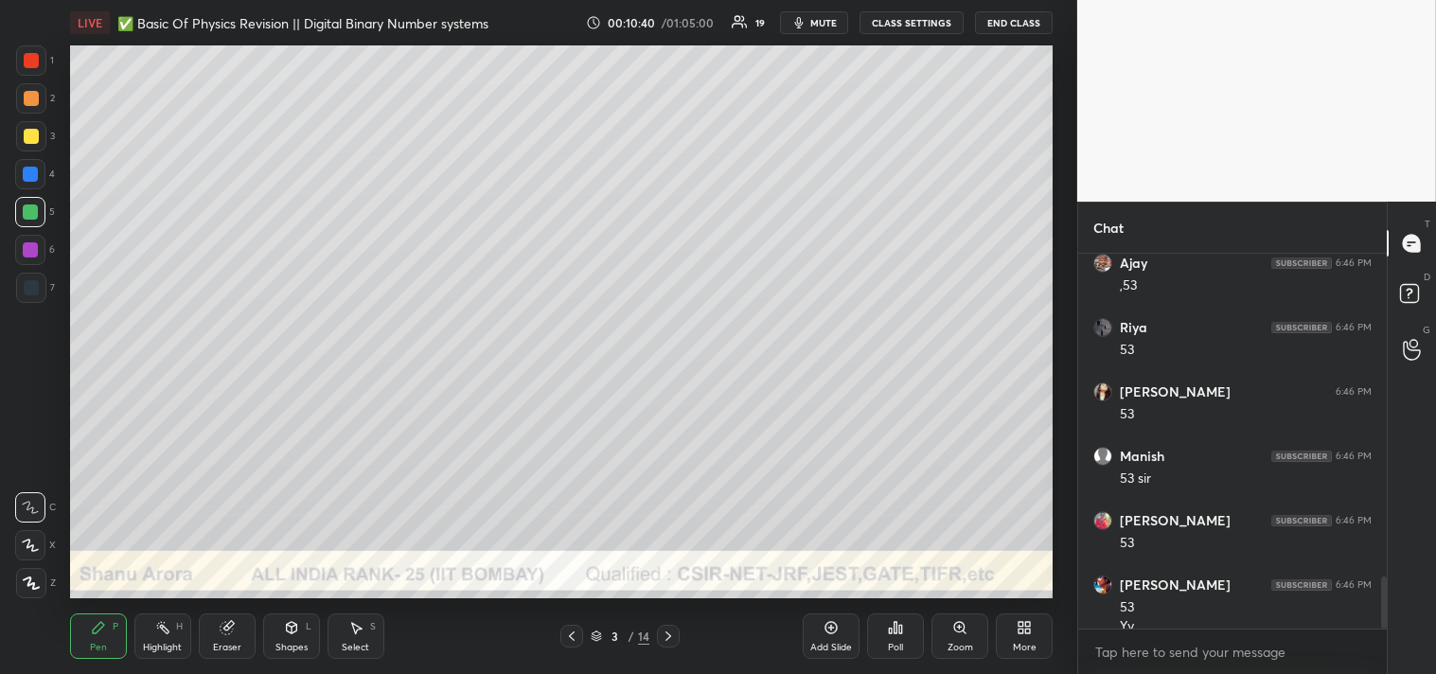
scroll to position [2342, 0]
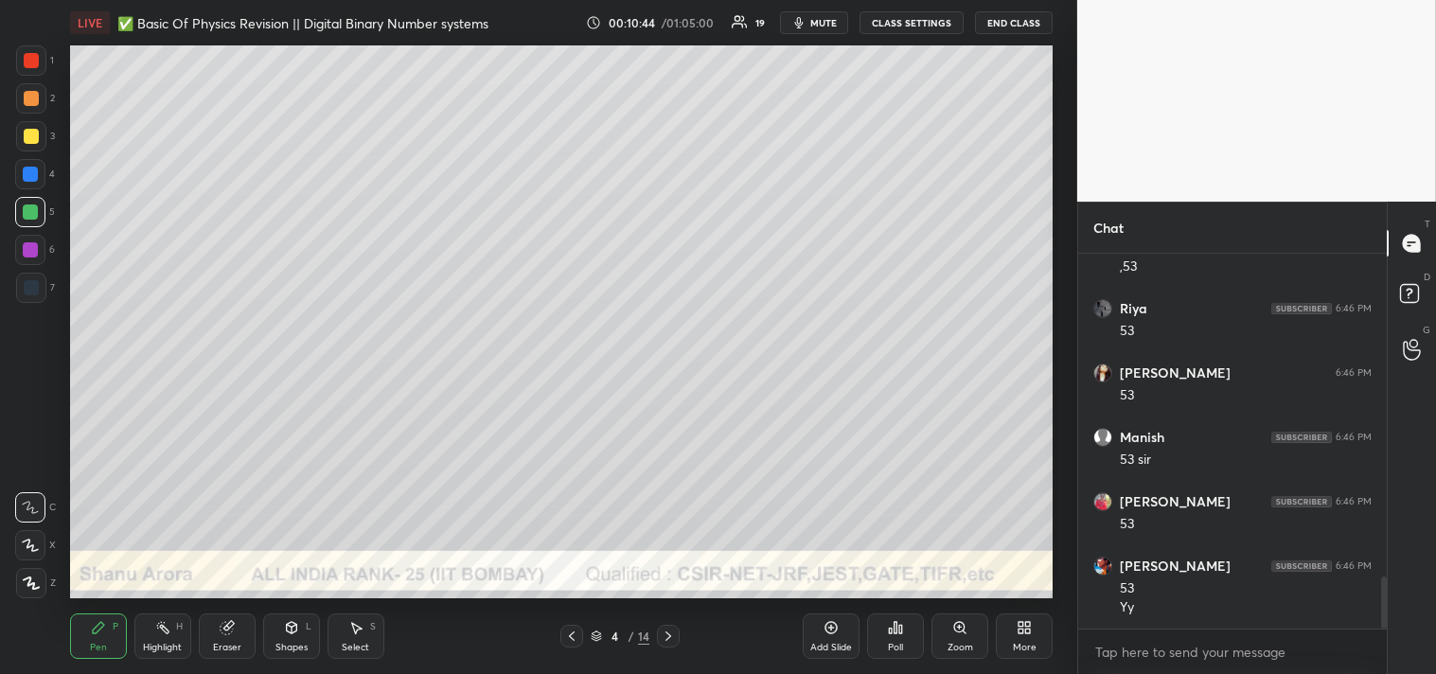
click at [304, 631] on div "Shapes L" at bounding box center [291, 636] width 57 height 45
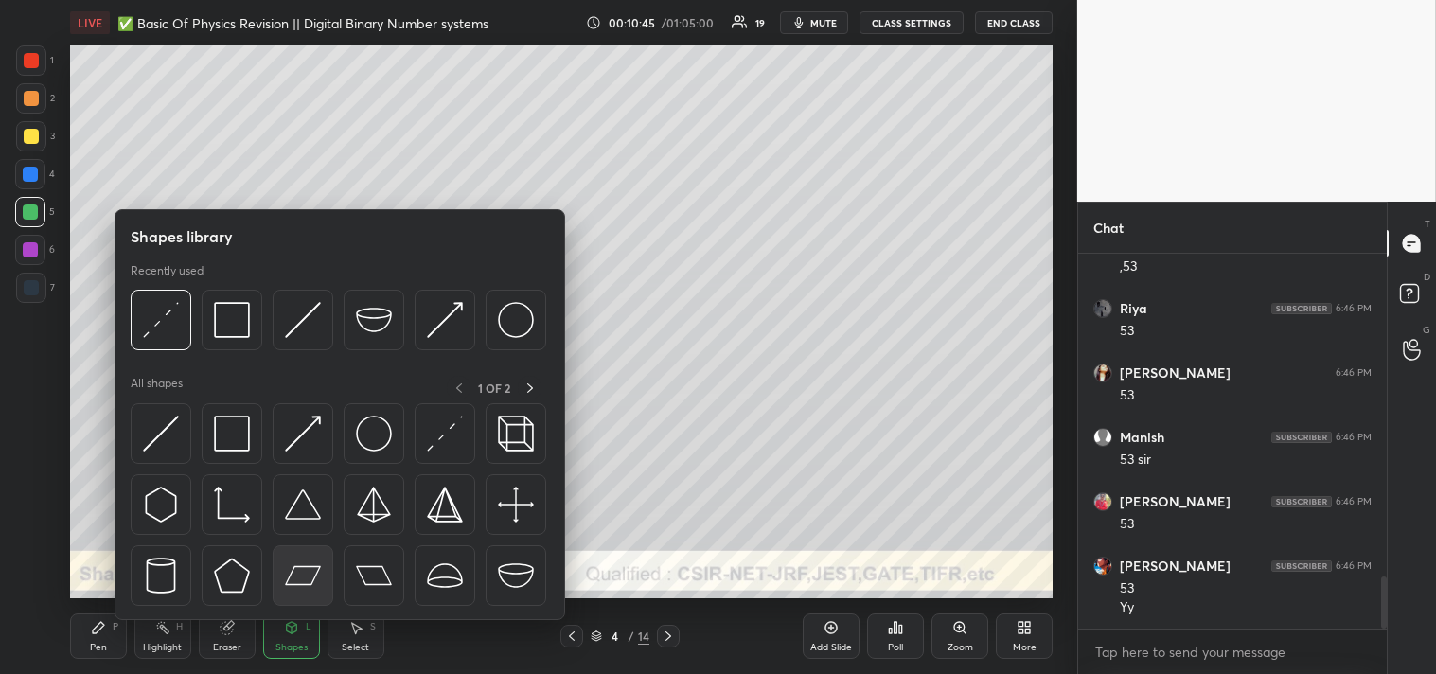
scroll to position [2407, 0]
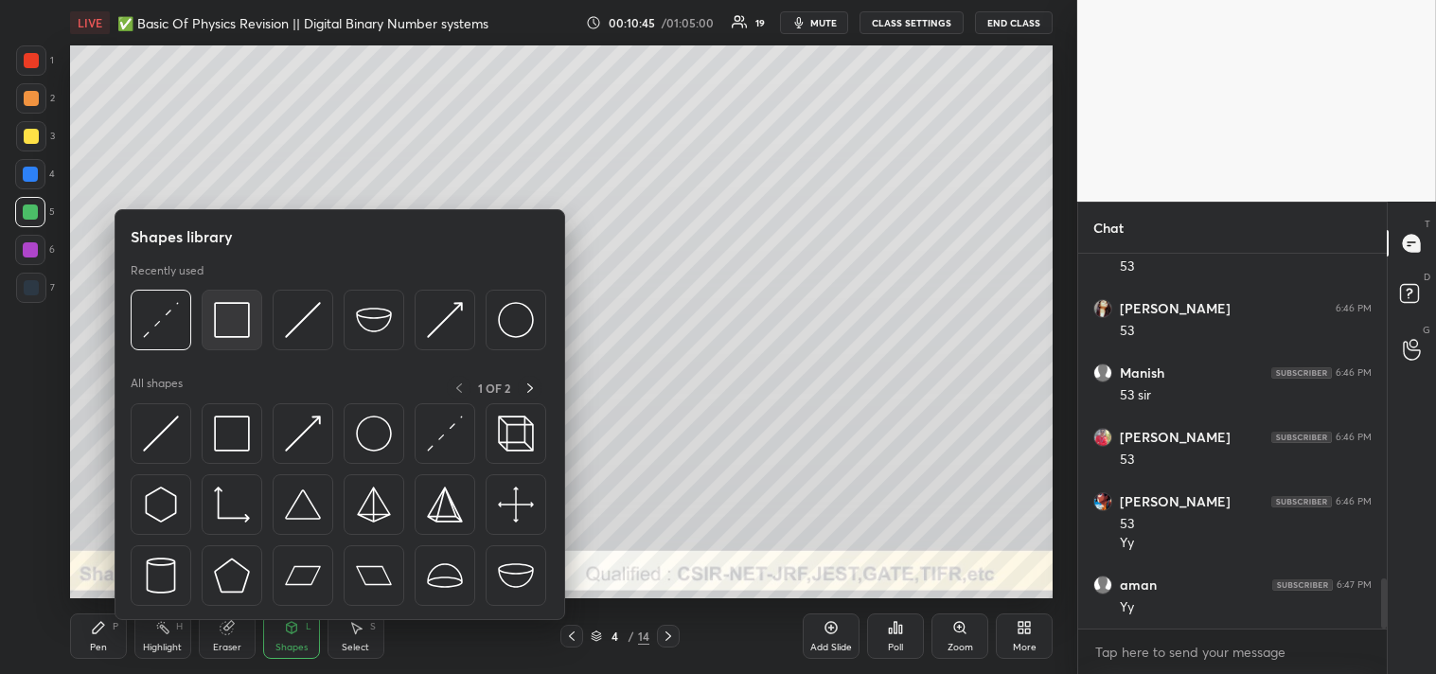
click at [240, 308] on img at bounding box center [232, 320] width 36 height 36
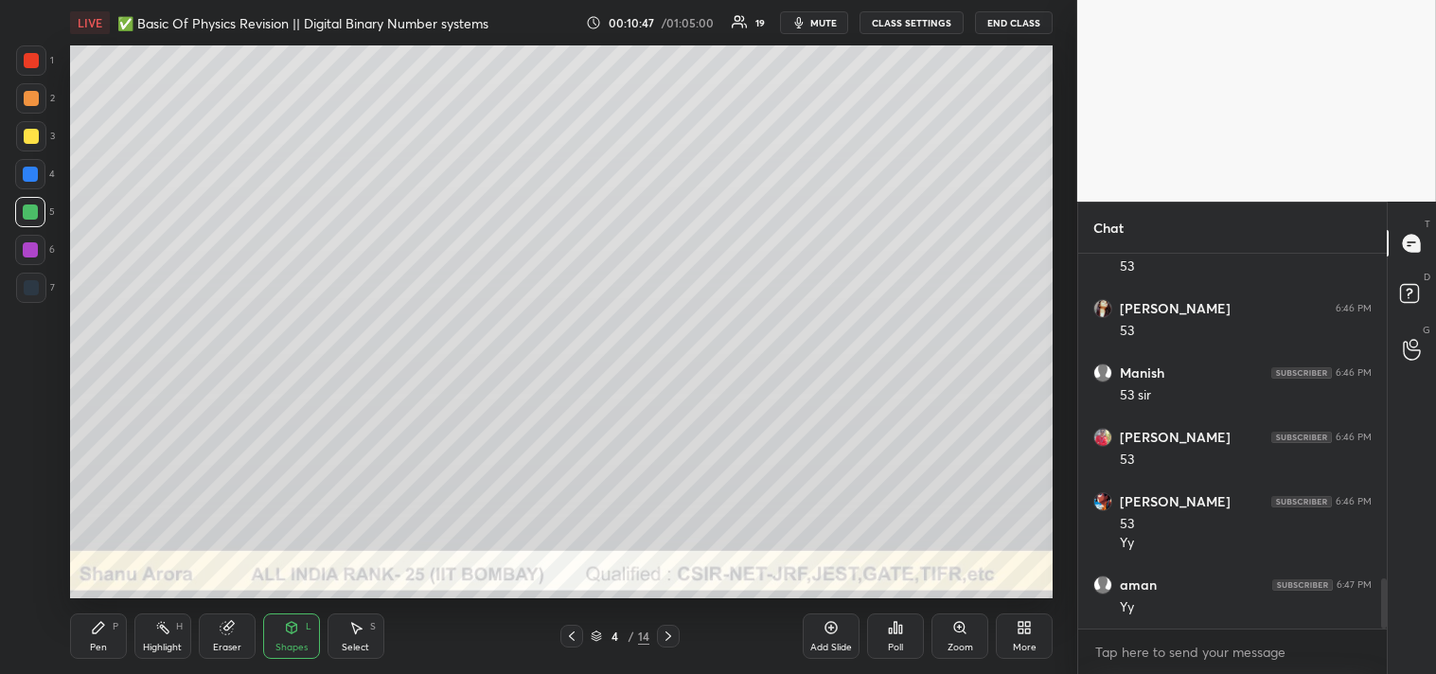
scroll to position [2471, 0]
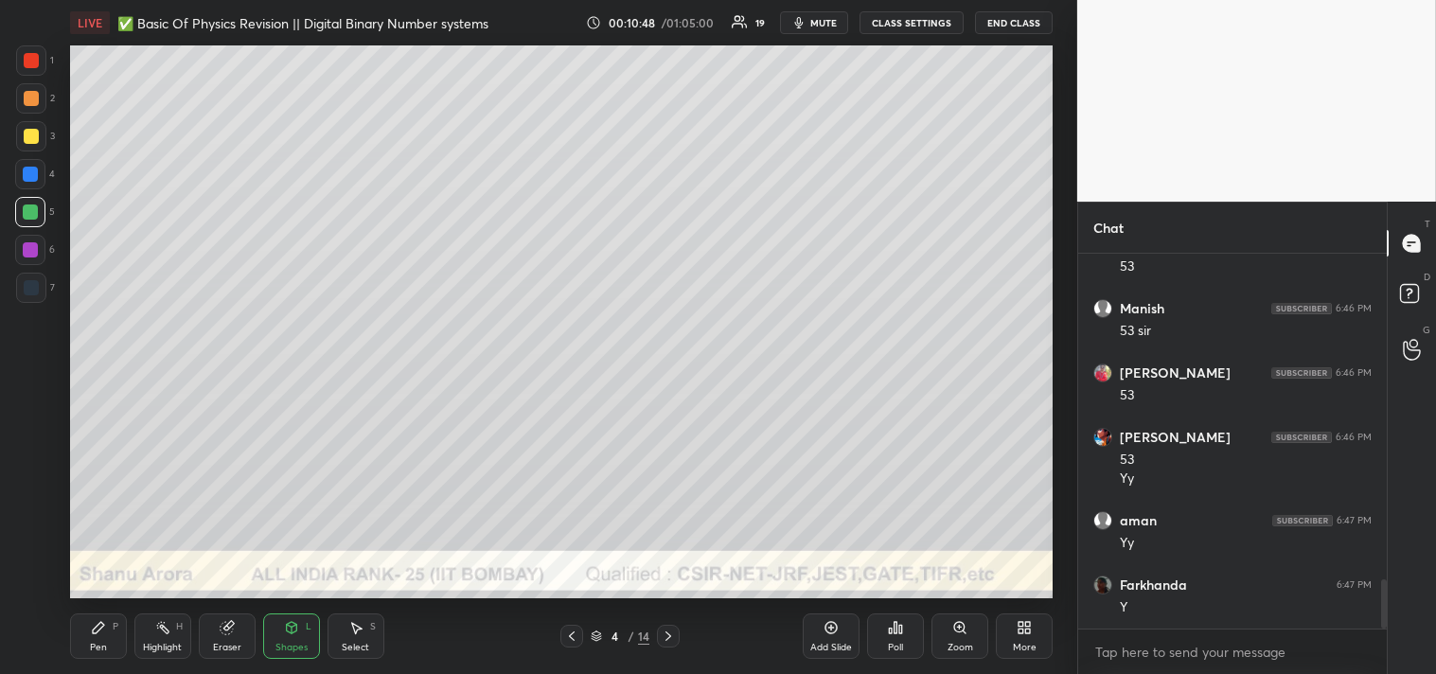
click at [949, 629] on div "Zoom" at bounding box center [960, 636] width 57 height 45
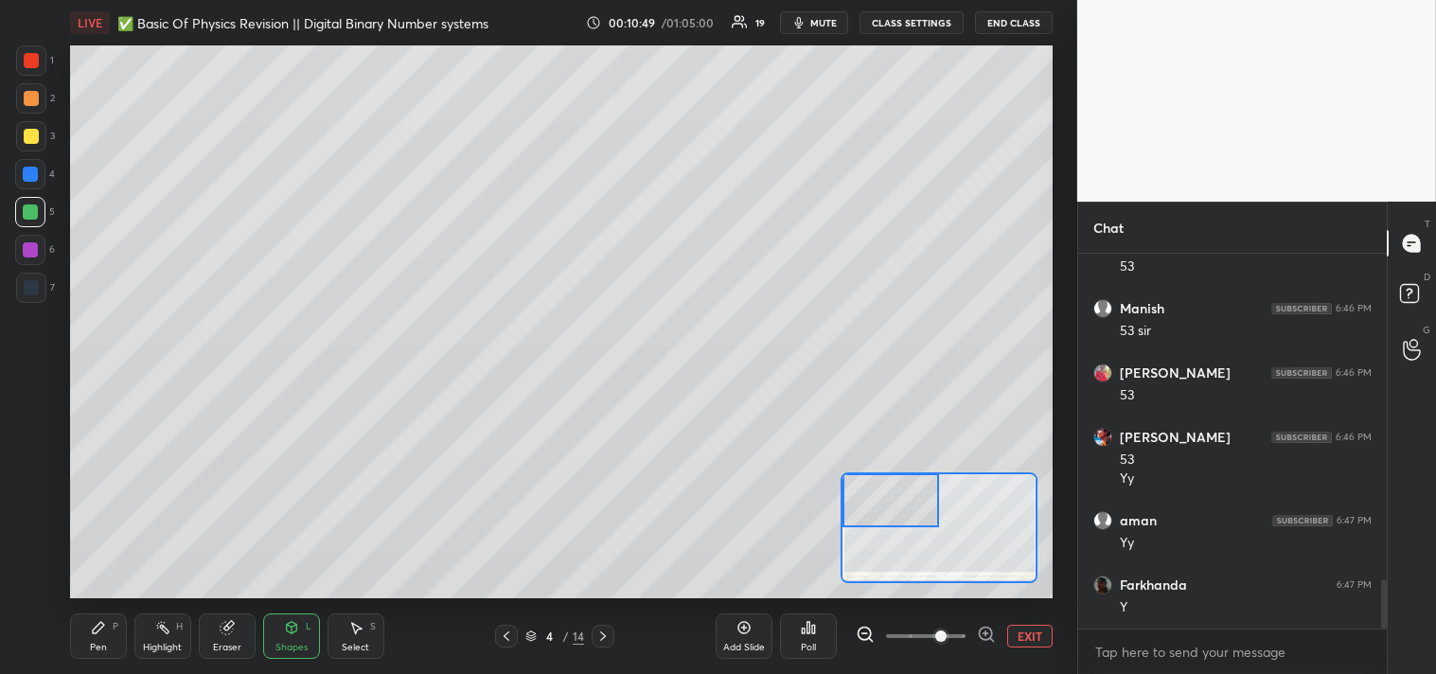
click at [98, 650] on div "Pen" at bounding box center [98, 647] width 17 height 9
click at [98, 649] on div "Pen" at bounding box center [98, 647] width 17 height 9
click at [17, 136] on div at bounding box center [31, 136] width 30 height 30
click at [27, 156] on div "3" at bounding box center [35, 140] width 39 height 38
click at [221, 618] on div "Eraser" at bounding box center [227, 636] width 57 height 45
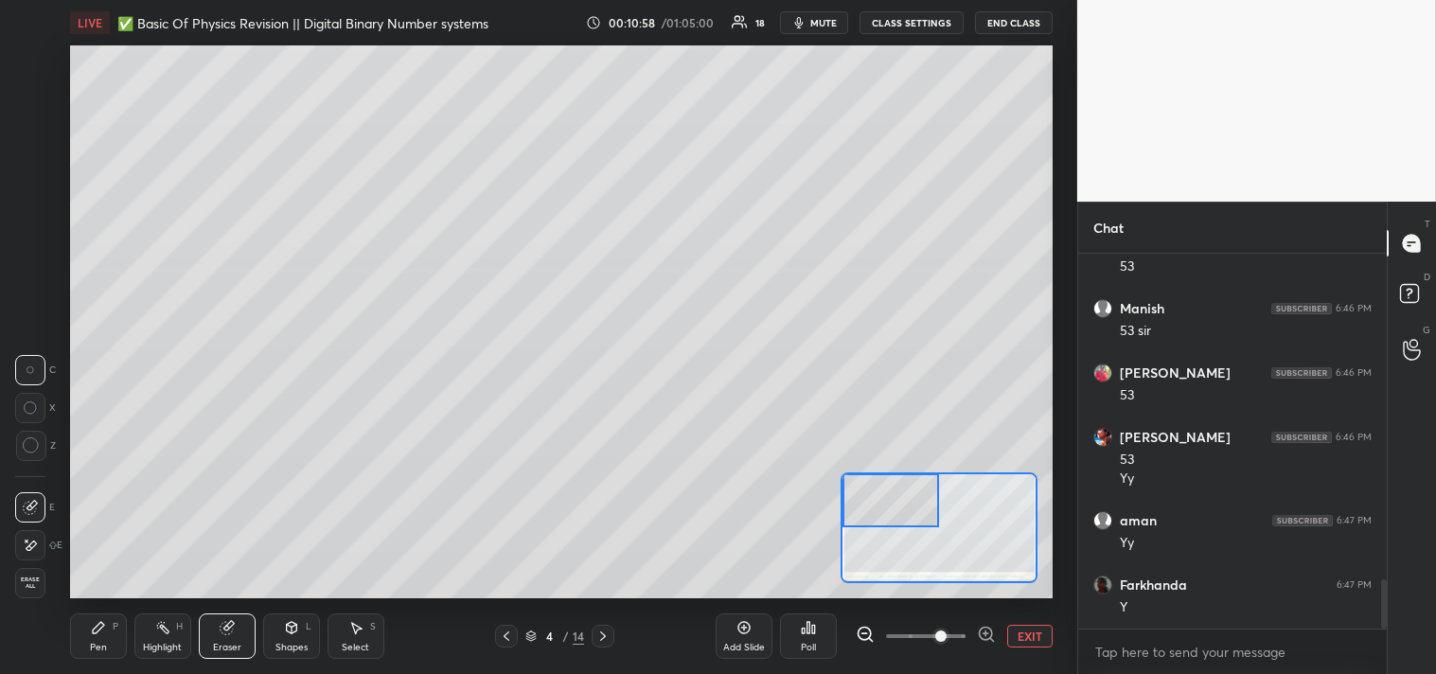
click at [85, 618] on div "Pen P" at bounding box center [98, 636] width 57 height 45
click at [99, 625] on icon at bounding box center [98, 627] width 11 height 11
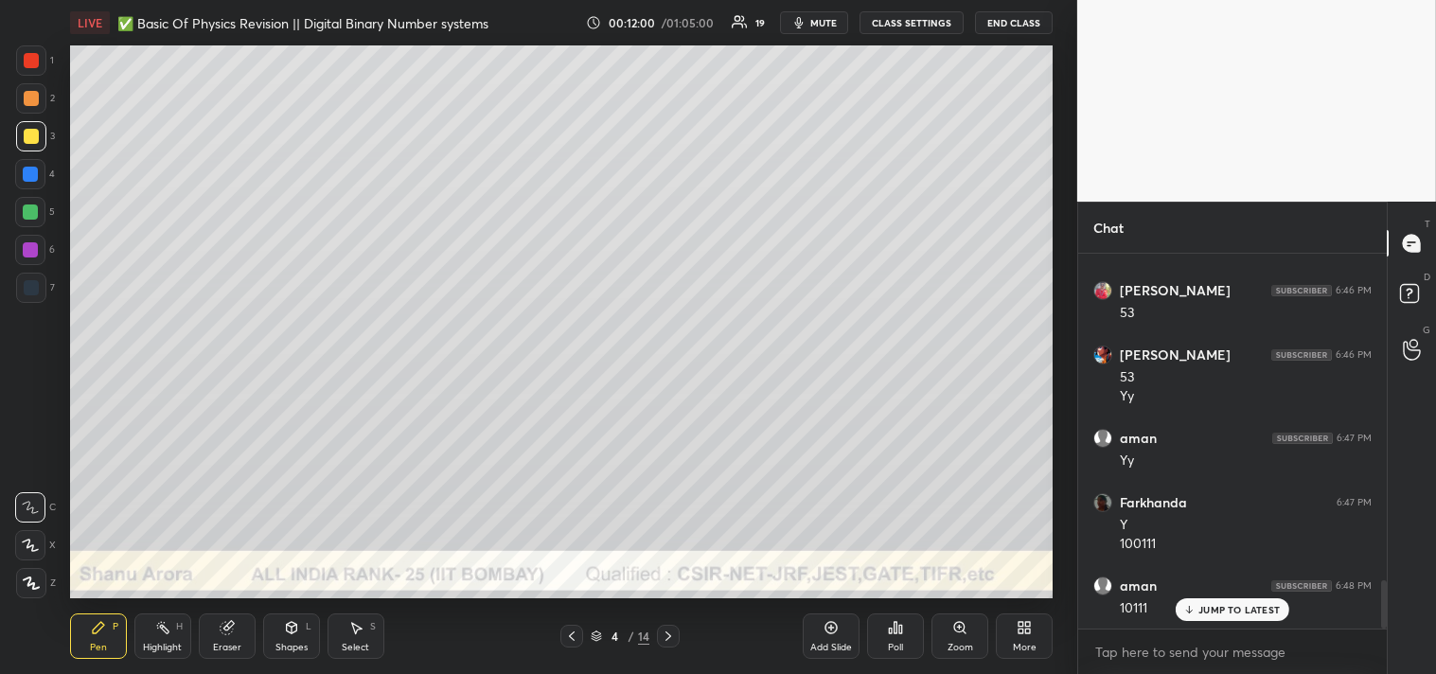
scroll to position [2618, 0]
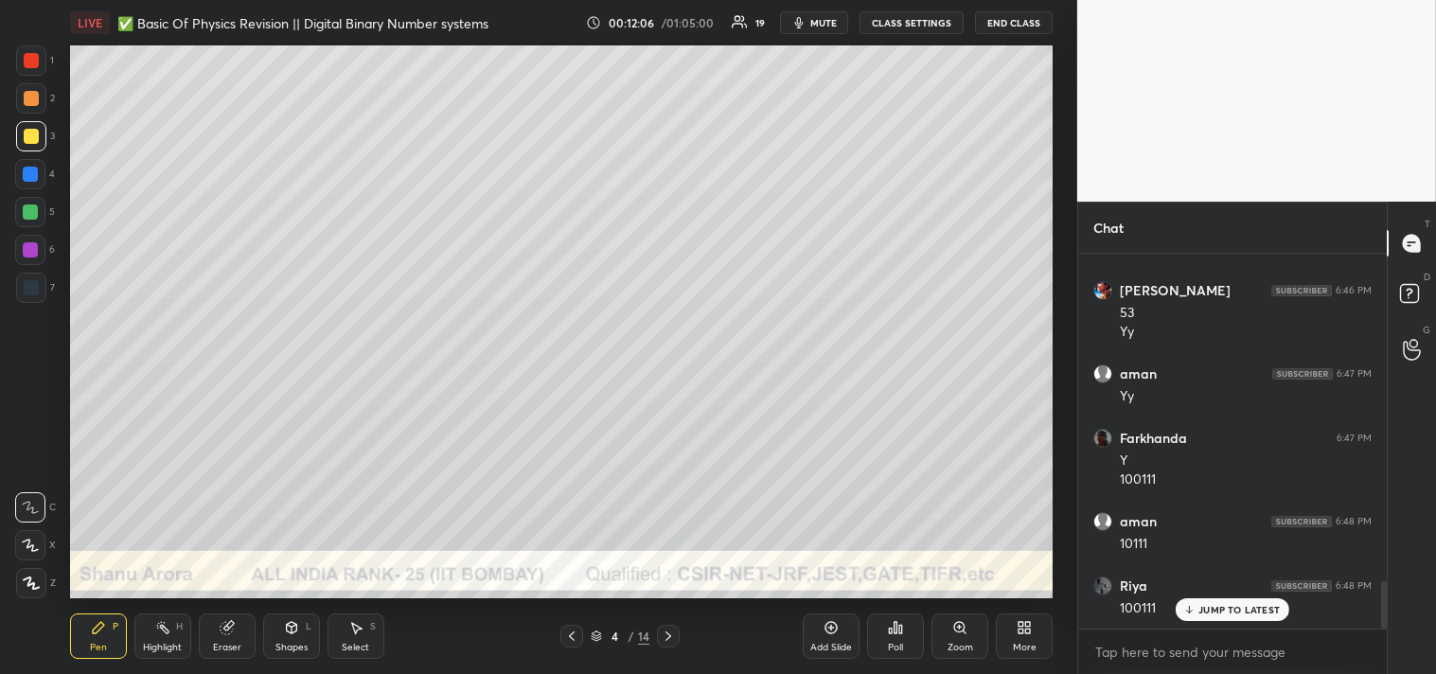
click at [34, 97] on div at bounding box center [31, 98] width 15 height 15
click at [34, 101] on div at bounding box center [31, 98] width 15 height 15
click at [827, 21] on span "mute" at bounding box center [823, 22] width 27 height 13
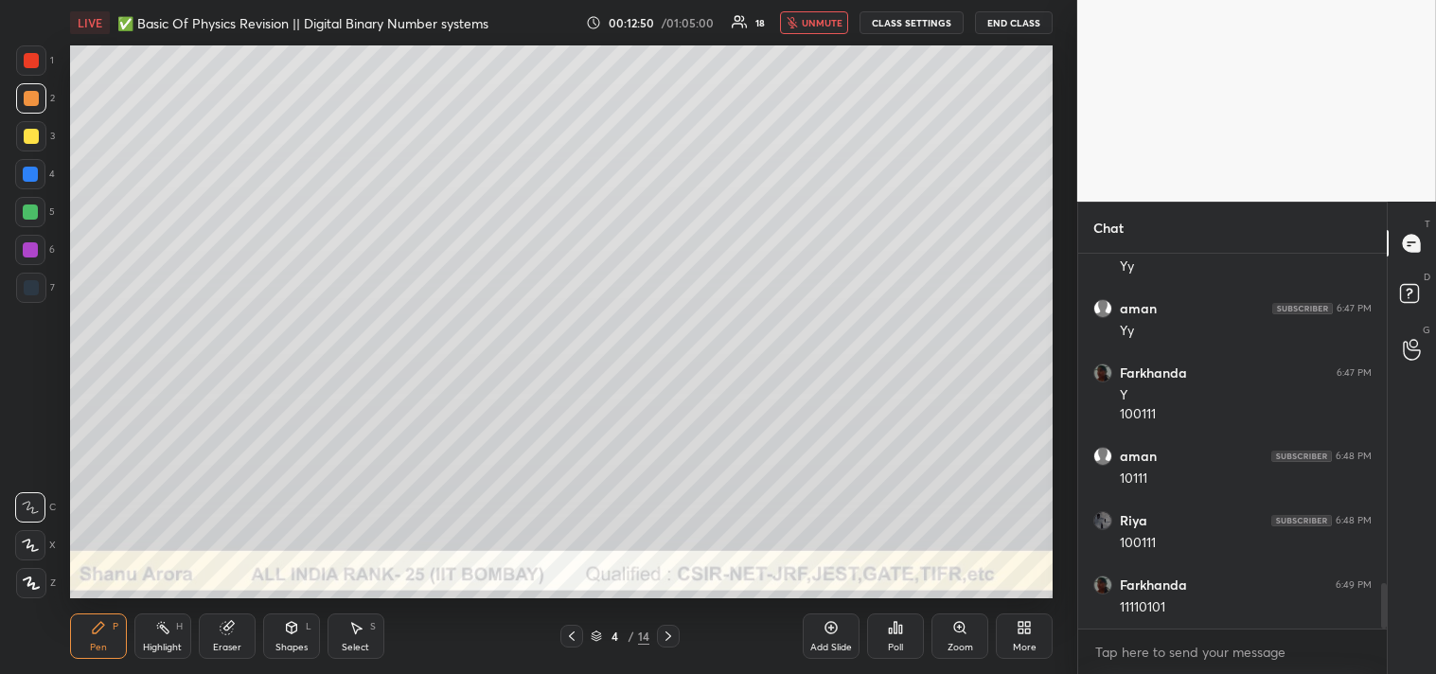
click at [792, 22] on icon "button" at bounding box center [792, 22] width 11 height 11
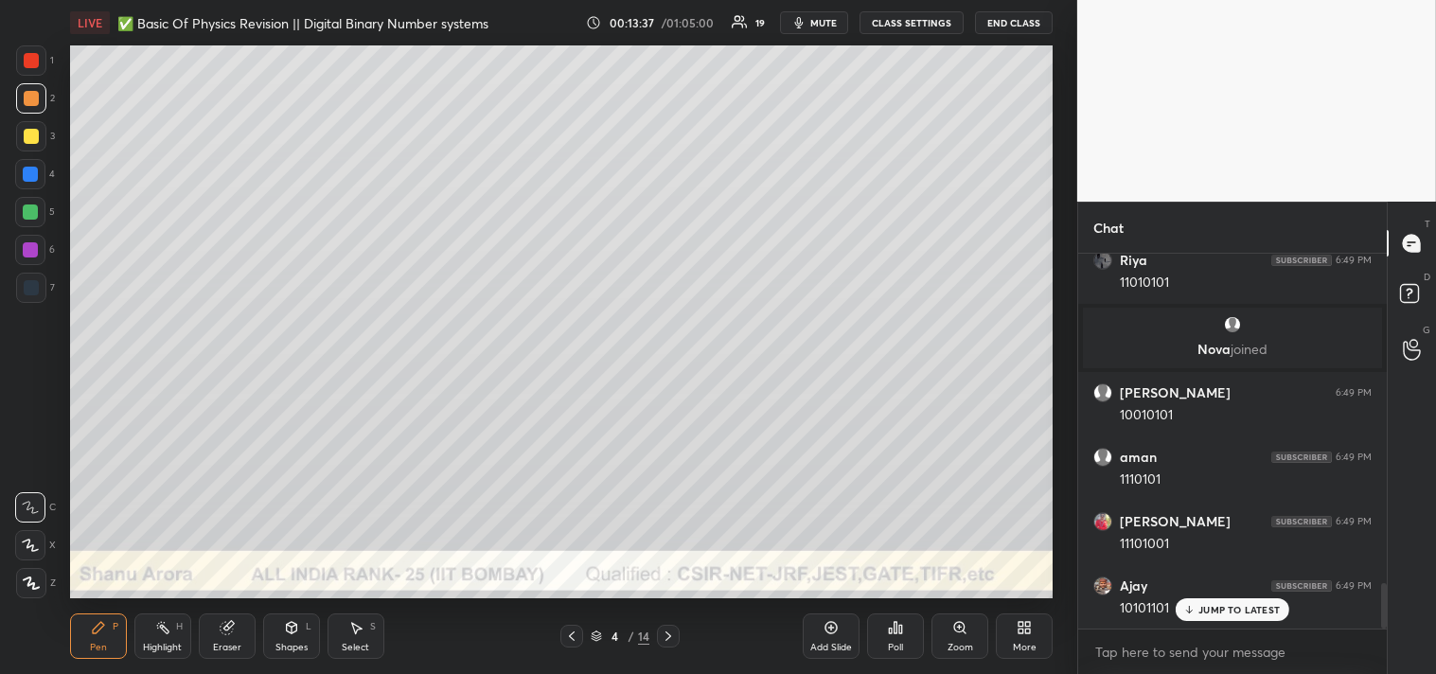
scroll to position [2807, 0]
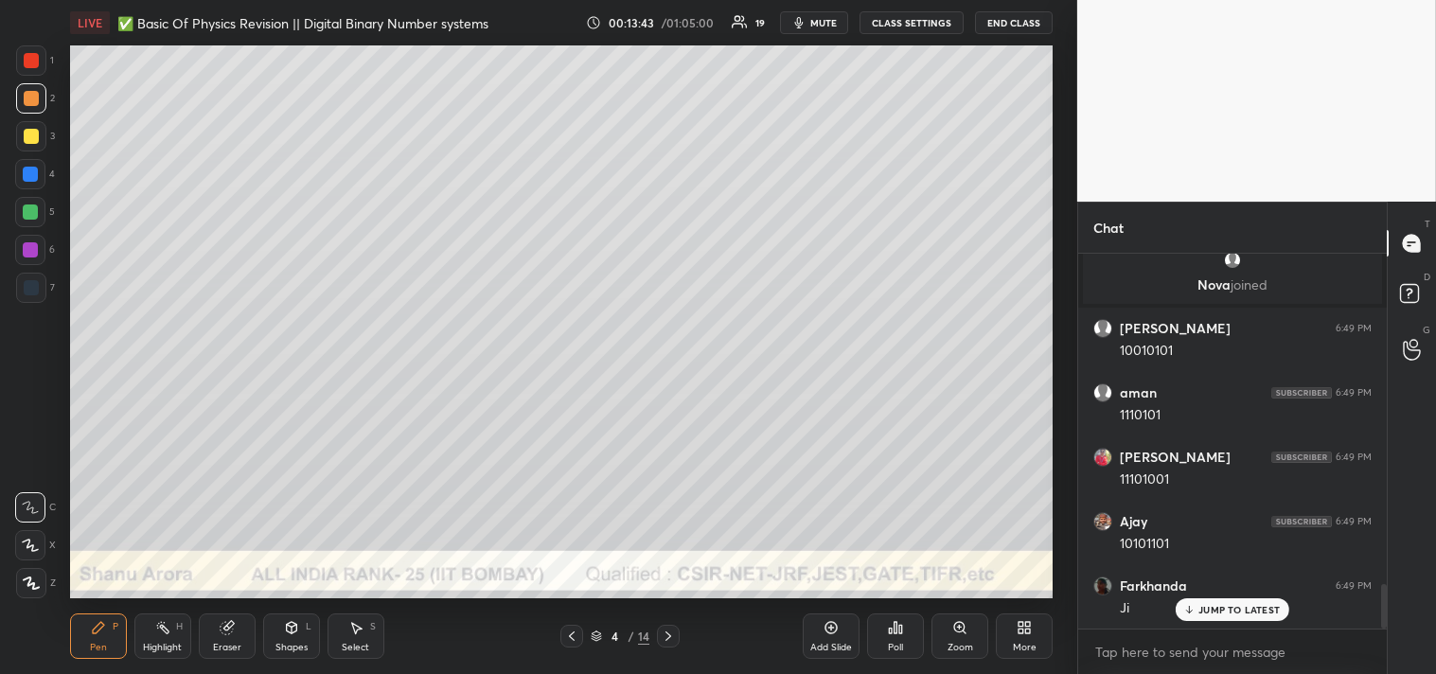
click at [151, 622] on div "Highlight H" at bounding box center [162, 636] width 57 height 45
click at [158, 632] on icon at bounding box center [162, 627] width 15 height 15
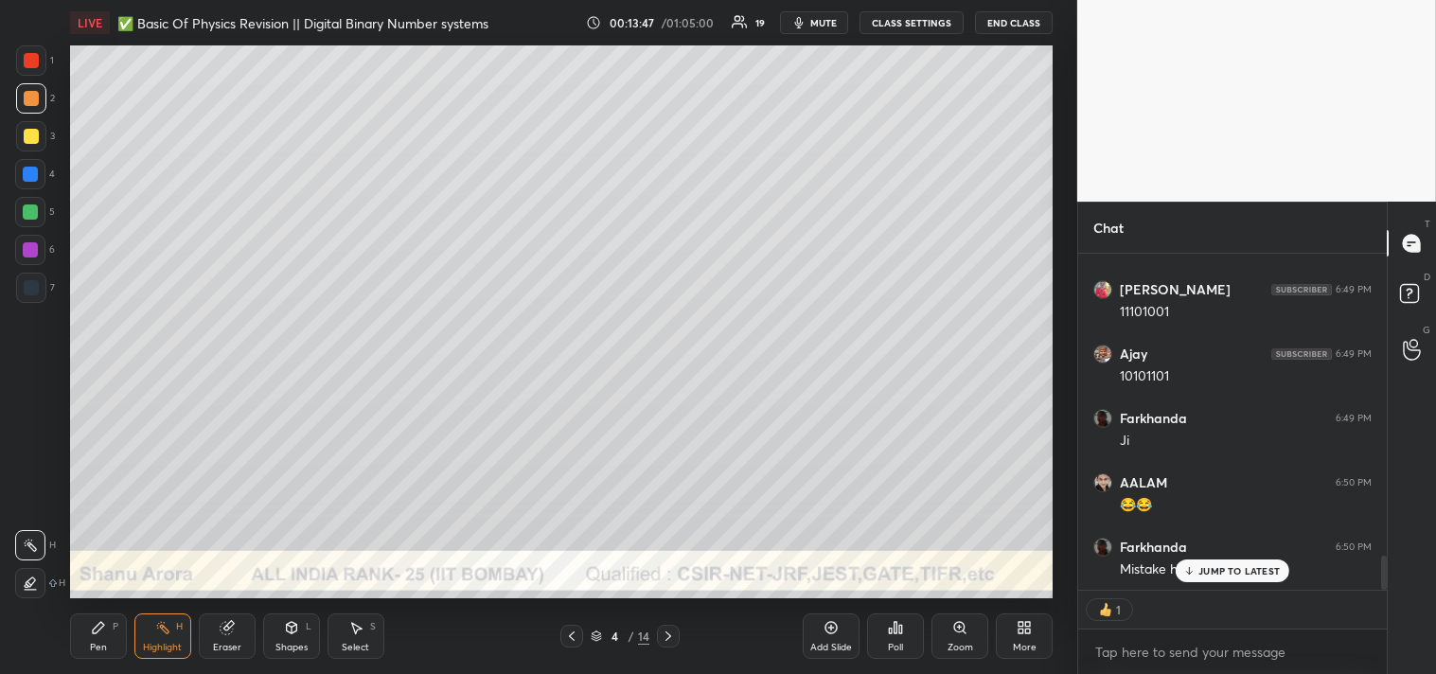
scroll to position [3039, 0]
click at [1071, 213] on div "1 2 3 4 5 6 7 C X Z C X Z E E Erase all H H LIVE ✅ Basic Of Physics Revision ||…" at bounding box center [538, 337] width 1077 height 674
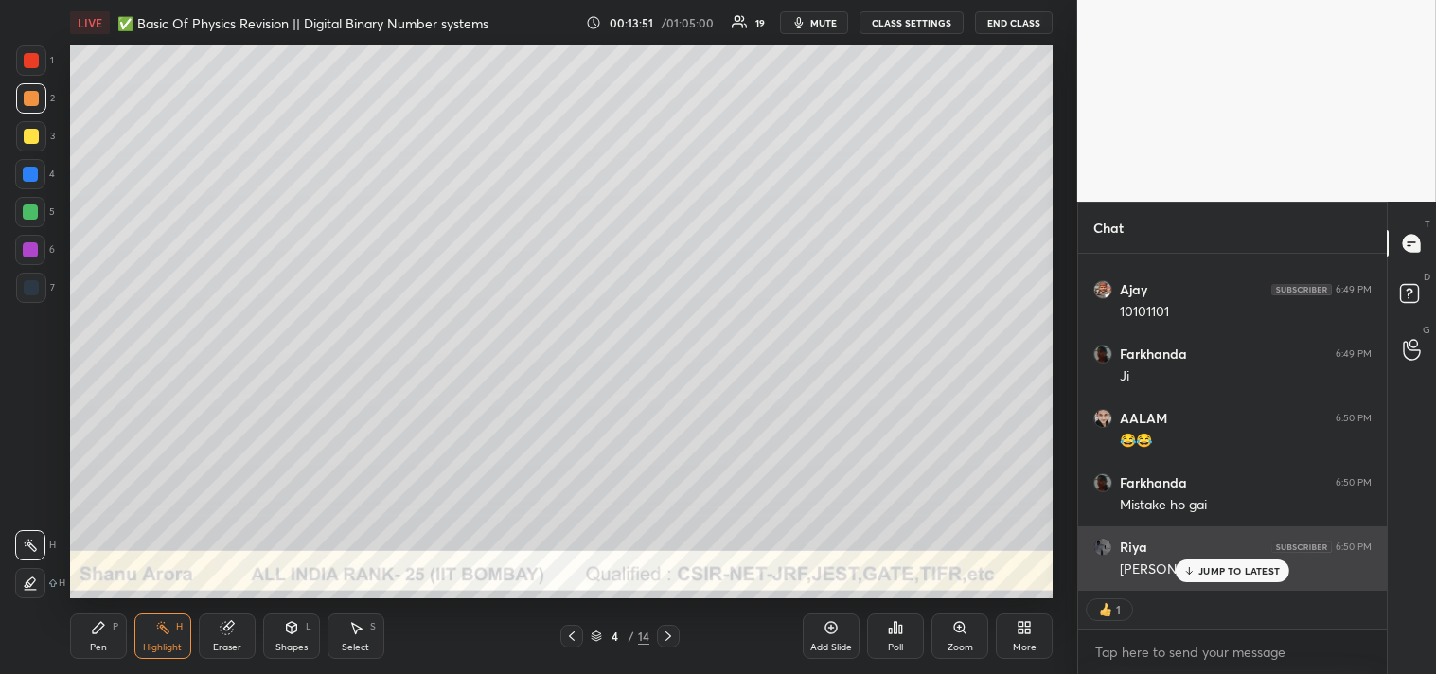
click at [1218, 562] on div "JUMP TO LATEST" at bounding box center [1233, 571] width 114 height 23
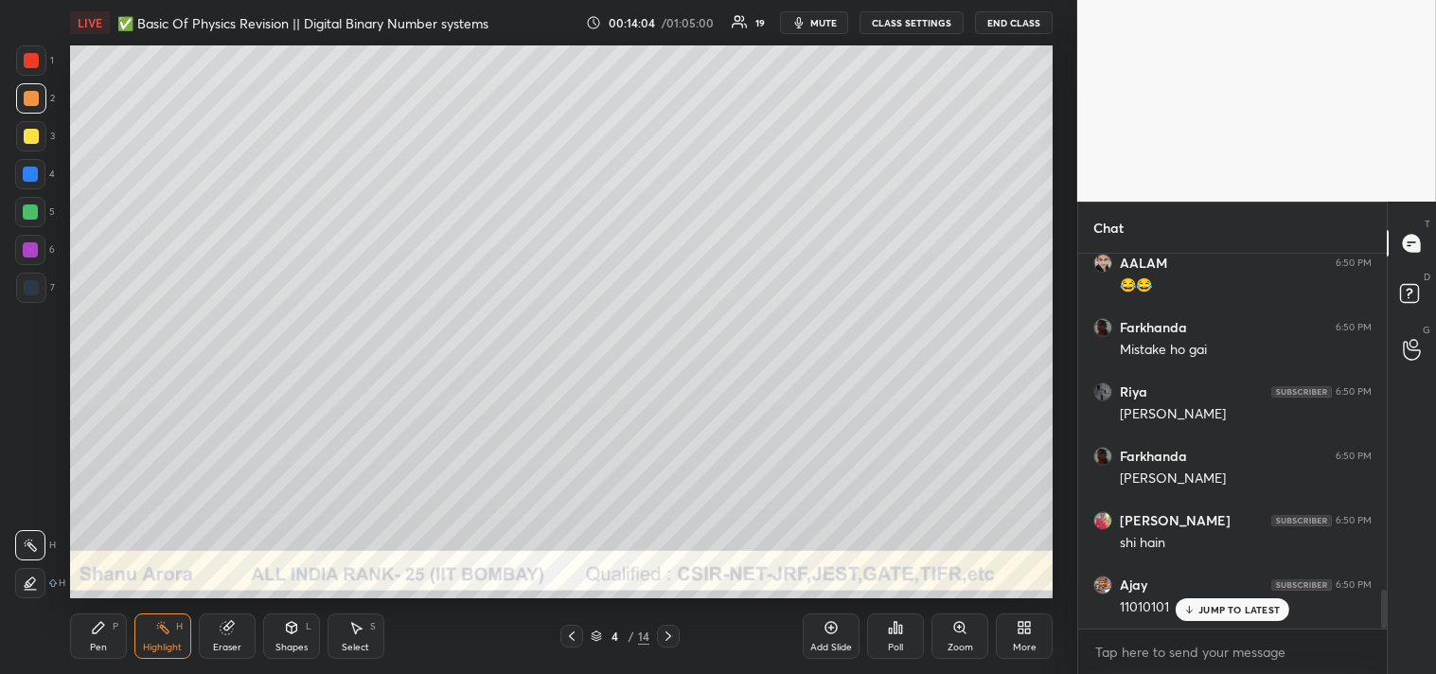
scroll to position [3262, 0]
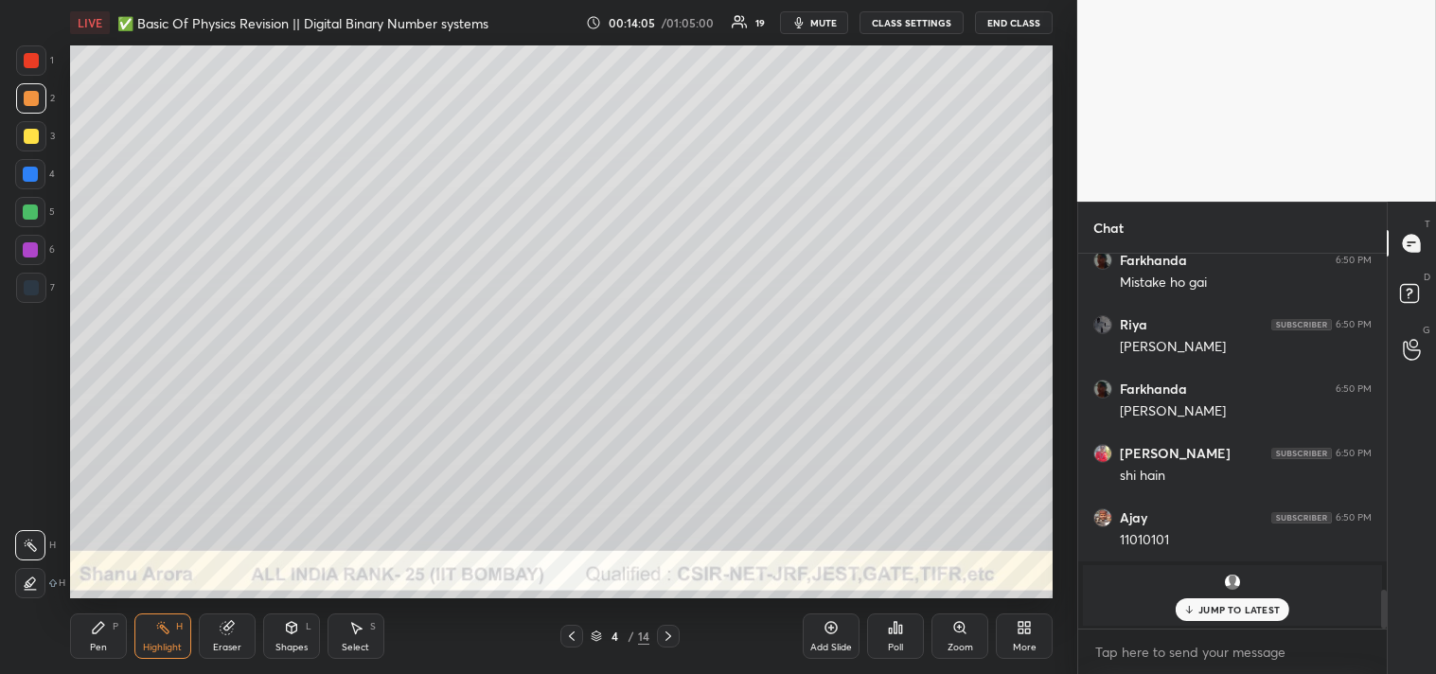
click at [1237, 608] on p "JUMP TO LATEST" at bounding box center [1239, 609] width 81 height 11
click at [104, 615] on div "Pen P" at bounding box center [98, 636] width 57 height 45
click at [825, 640] on div "Add Slide" at bounding box center [831, 636] width 57 height 45
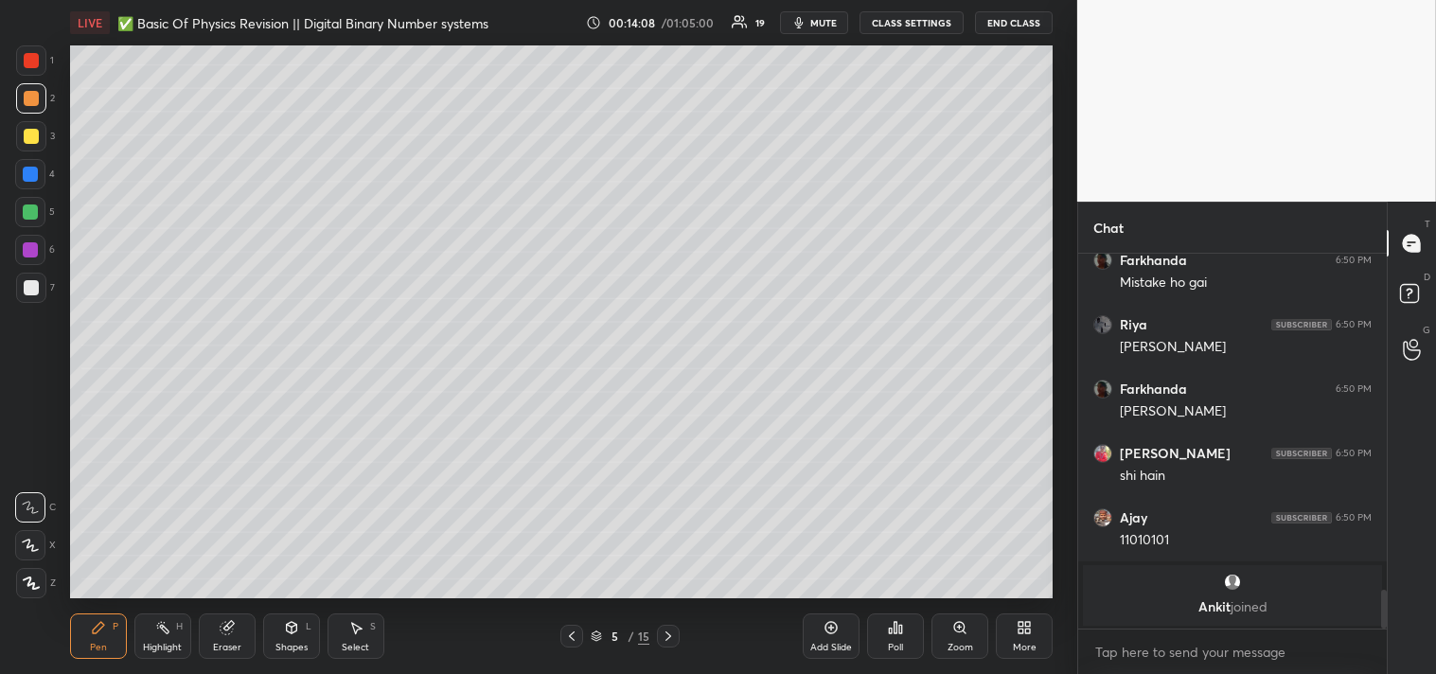
click at [41, 279] on div at bounding box center [31, 288] width 30 height 30
click at [35, 294] on div at bounding box center [31, 287] width 15 height 15
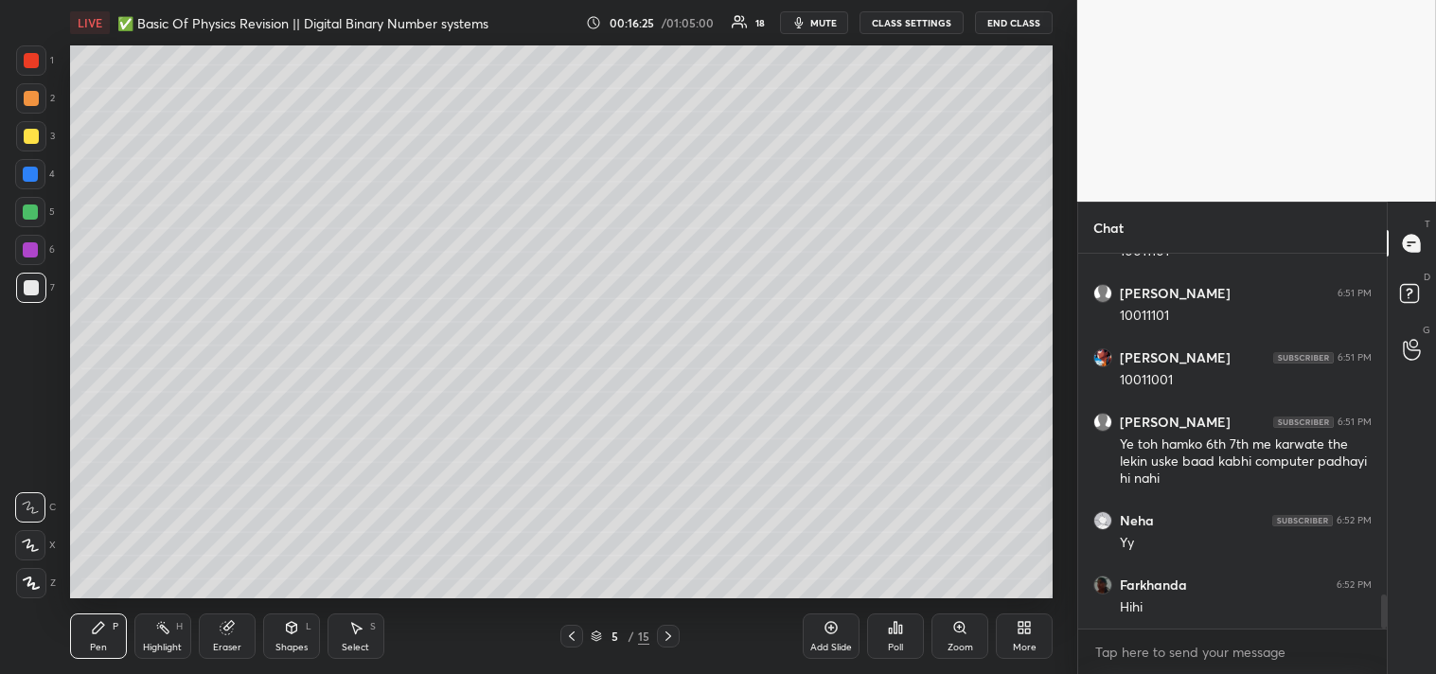
scroll to position [3808, 0]
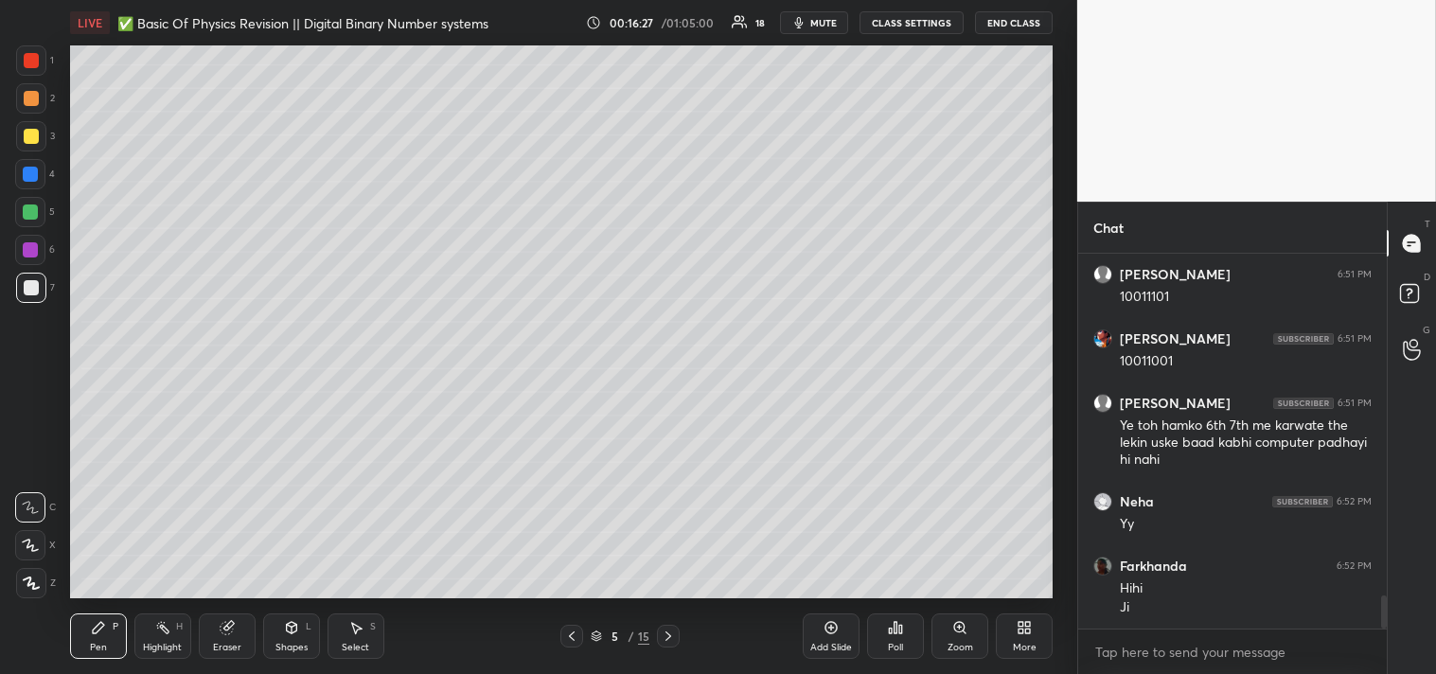
click at [830, 639] on div "Add Slide" at bounding box center [831, 636] width 57 height 45
click at [30, 135] on div at bounding box center [31, 136] width 15 height 15
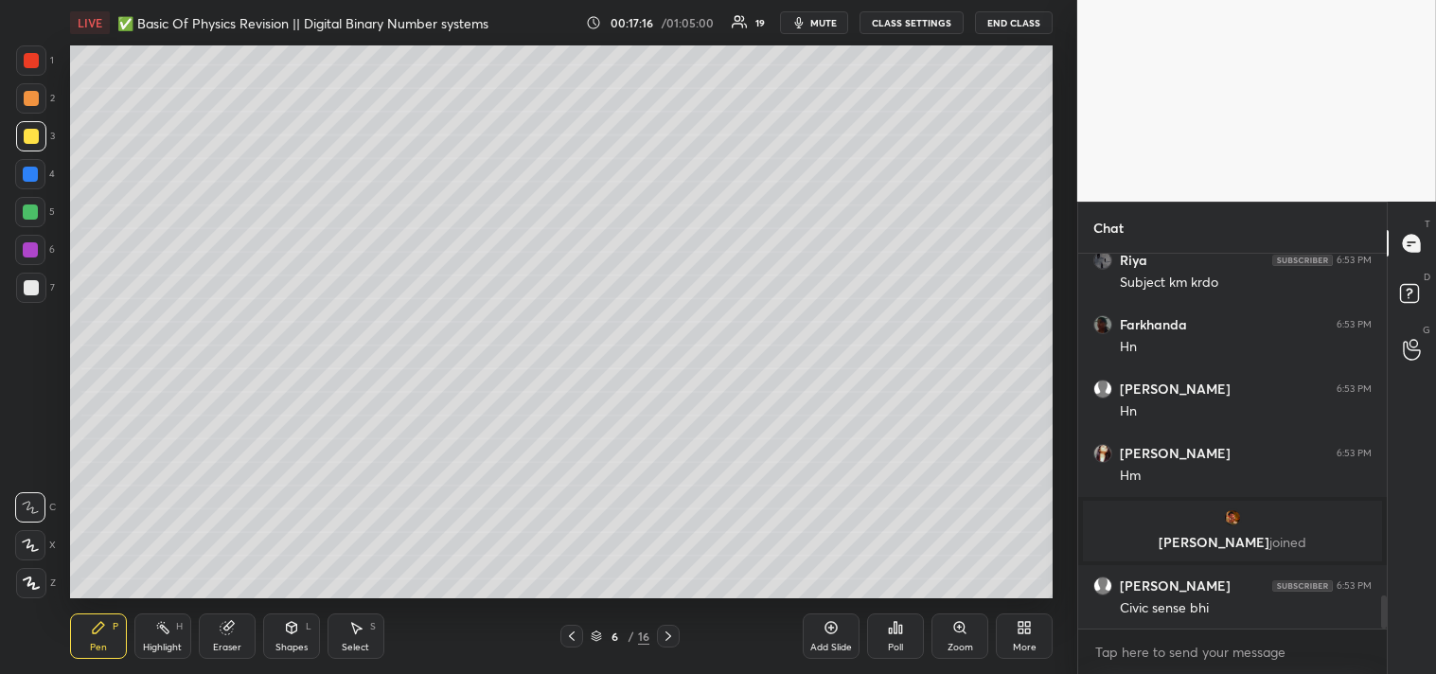
scroll to position [3981, 0]
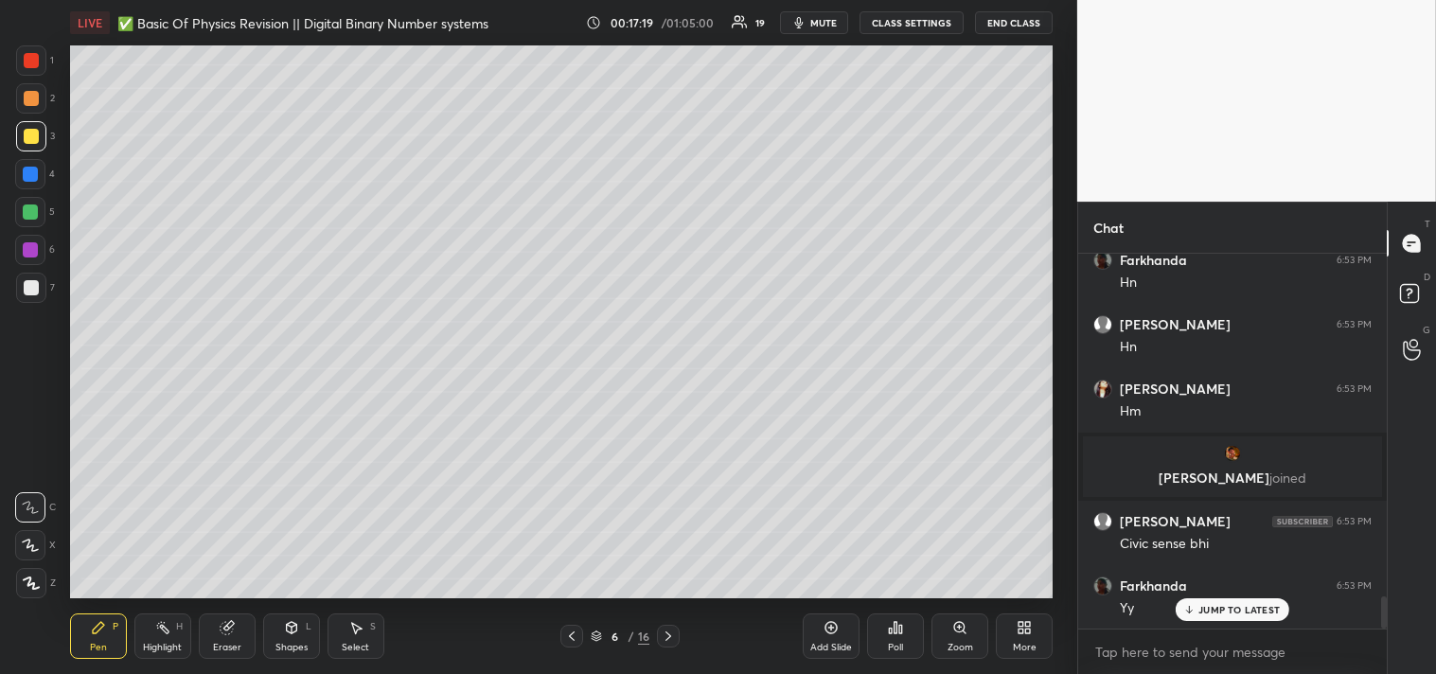
click at [213, 646] on div "Eraser" at bounding box center [227, 647] width 28 height 9
click at [224, 629] on icon at bounding box center [226, 628] width 12 height 12
click at [76, 645] on div "Pen P" at bounding box center [98, 636] width 57 height 45
click at [90, 649] on div "Pen" at bounding box center [98, 647] width 17 height 9
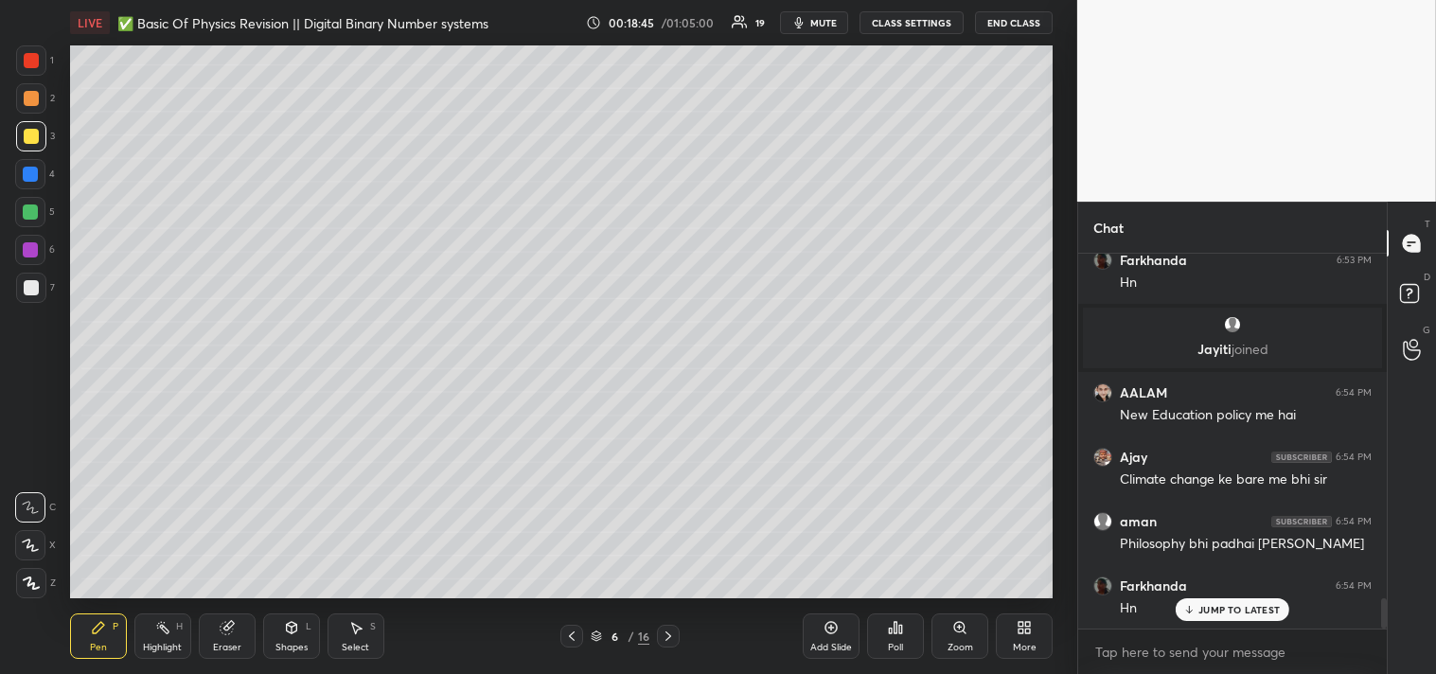
scroll to position [4398, 0]
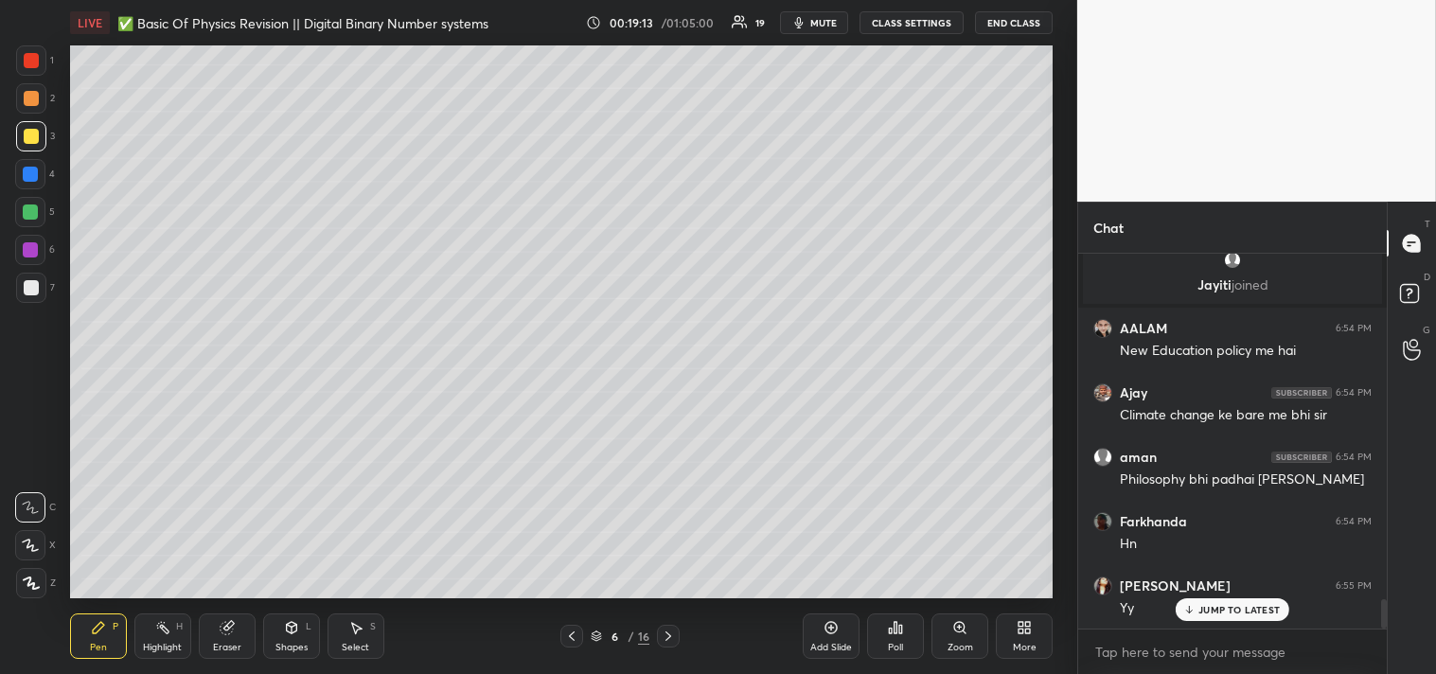
click at [218, 635] on div "Eraser" at bounding box center [227, 636] width 57 height 45
click at [232, 635] on icon at bounding box center [227, 627] width 15 height 15
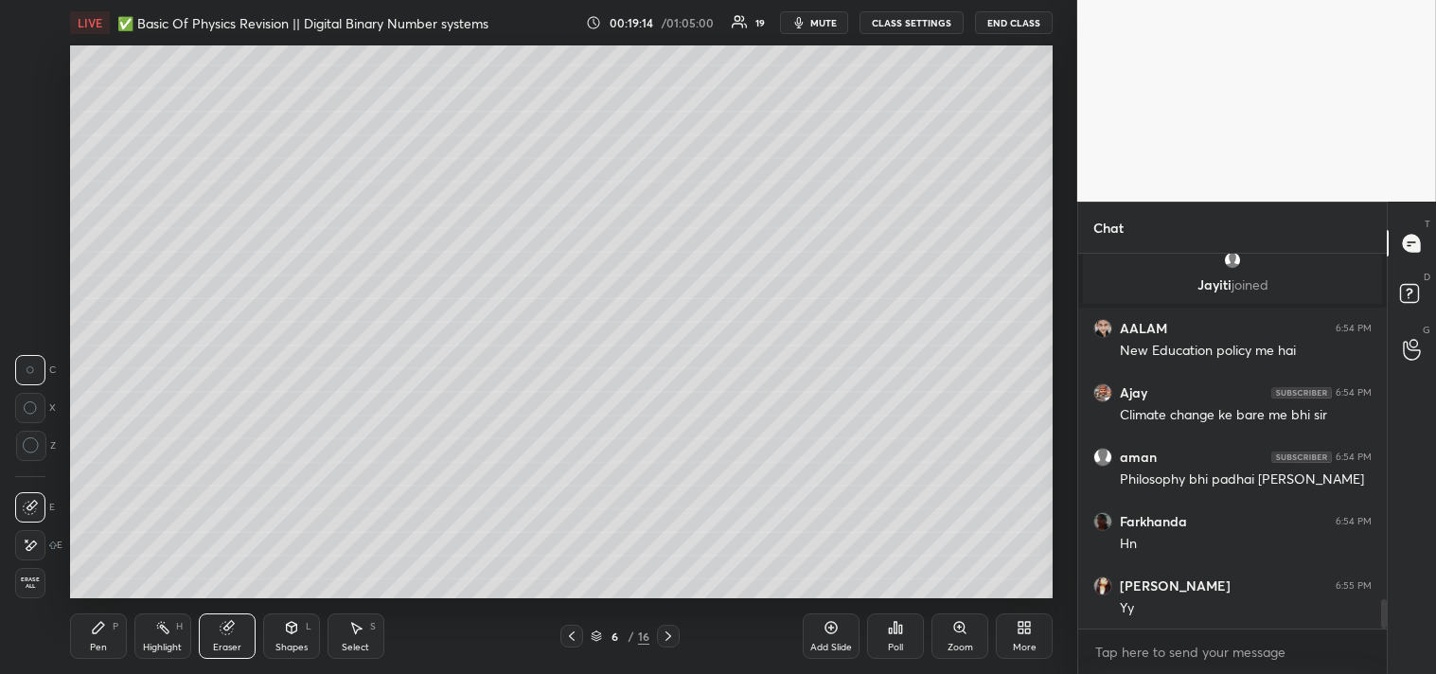
scroll to position [4463, 0]
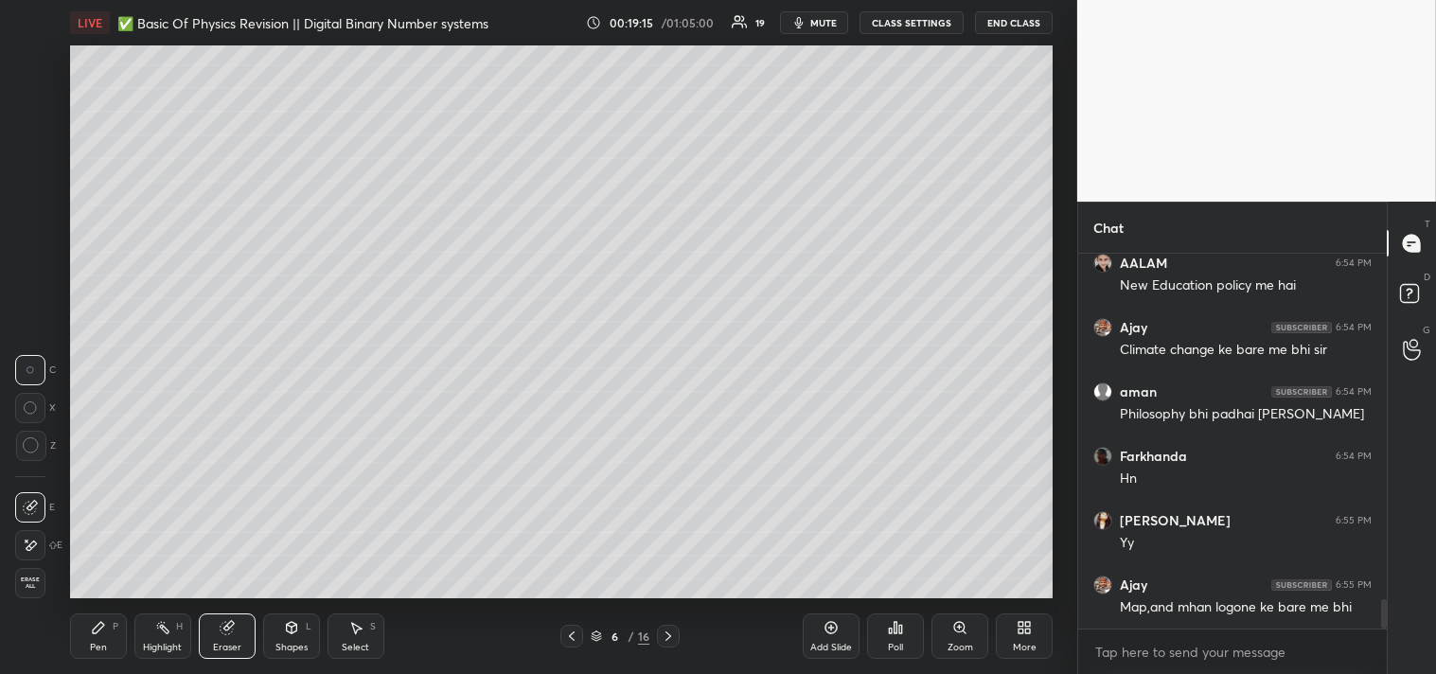
click at [115, 641] on div "Pen P" at bounding box center [98, 636] width 57 height 45
click at [106, 641] on div "Pen P" at bounding box center [98, 636] width 57 height 45
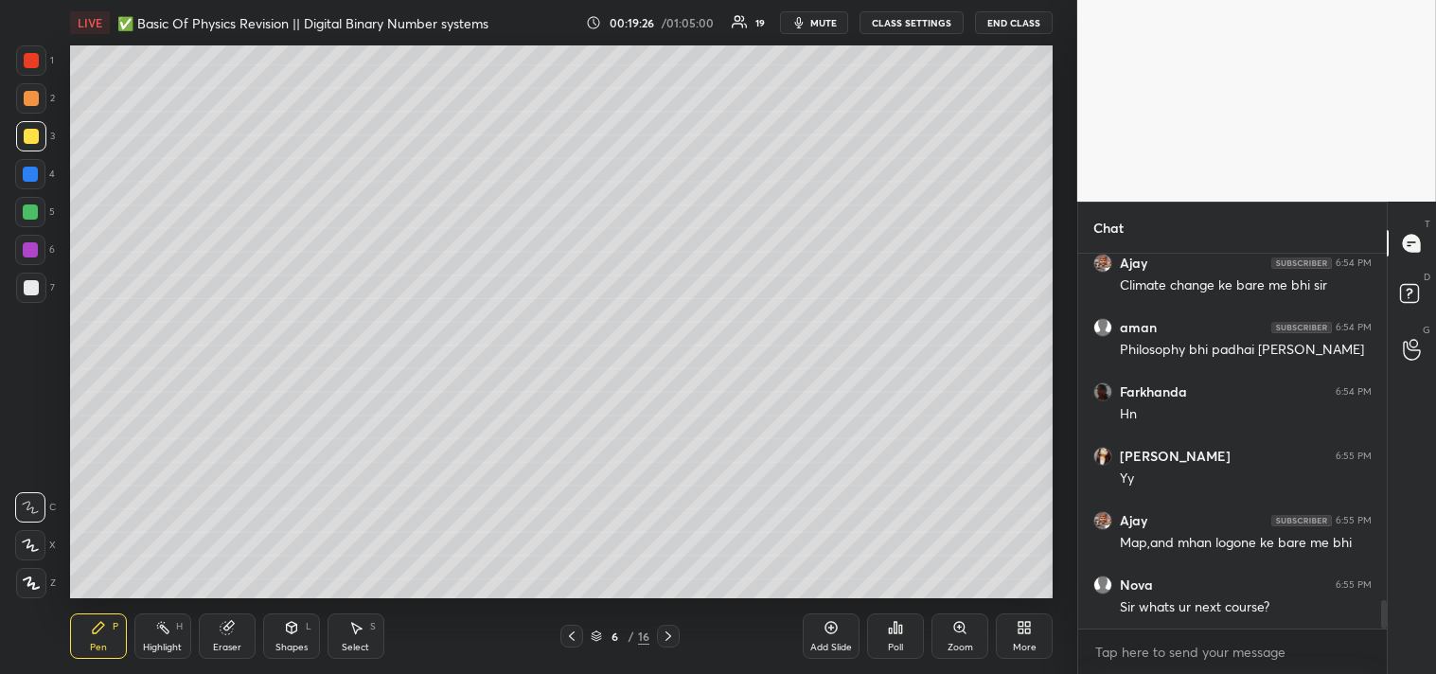
click at [835, 645] on div "Add Slide" at bounding box center [831, 647] width 42 height 9
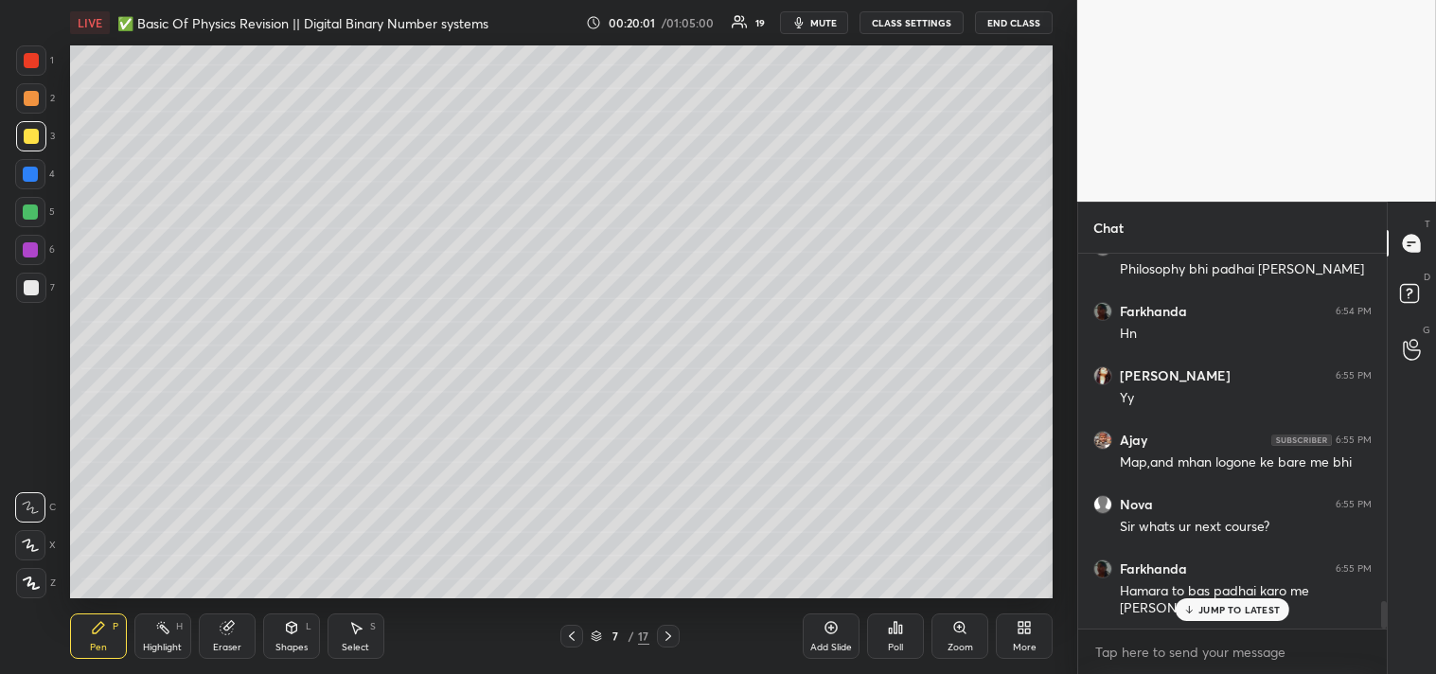
scroll to position [4673, 0]
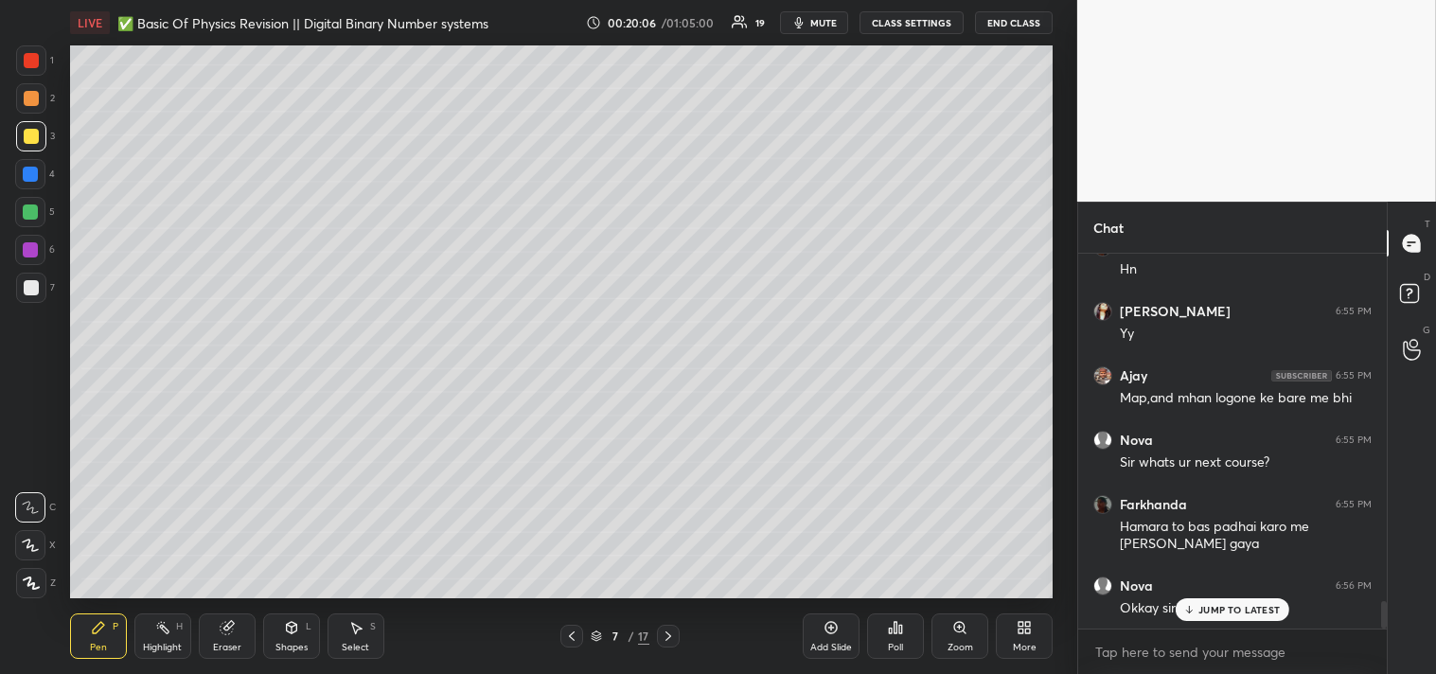
click at [1202, 609] on div "Sejal 6:53 PM Hm Deepanjali joined Jignesh 6:53 PM Civic sense bhi Farkhanda 6:…" at bounding box center [1232, 441] width 309 height 375
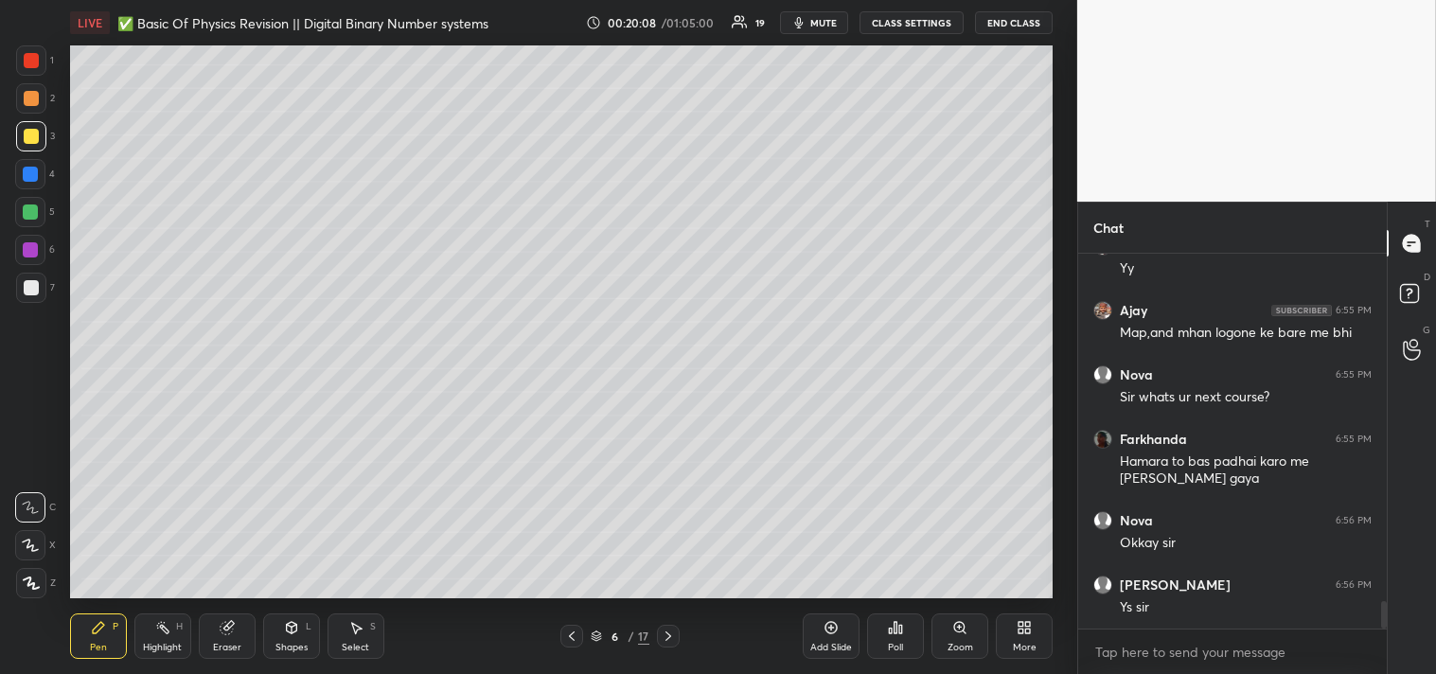
scroll to position [4802, 0]
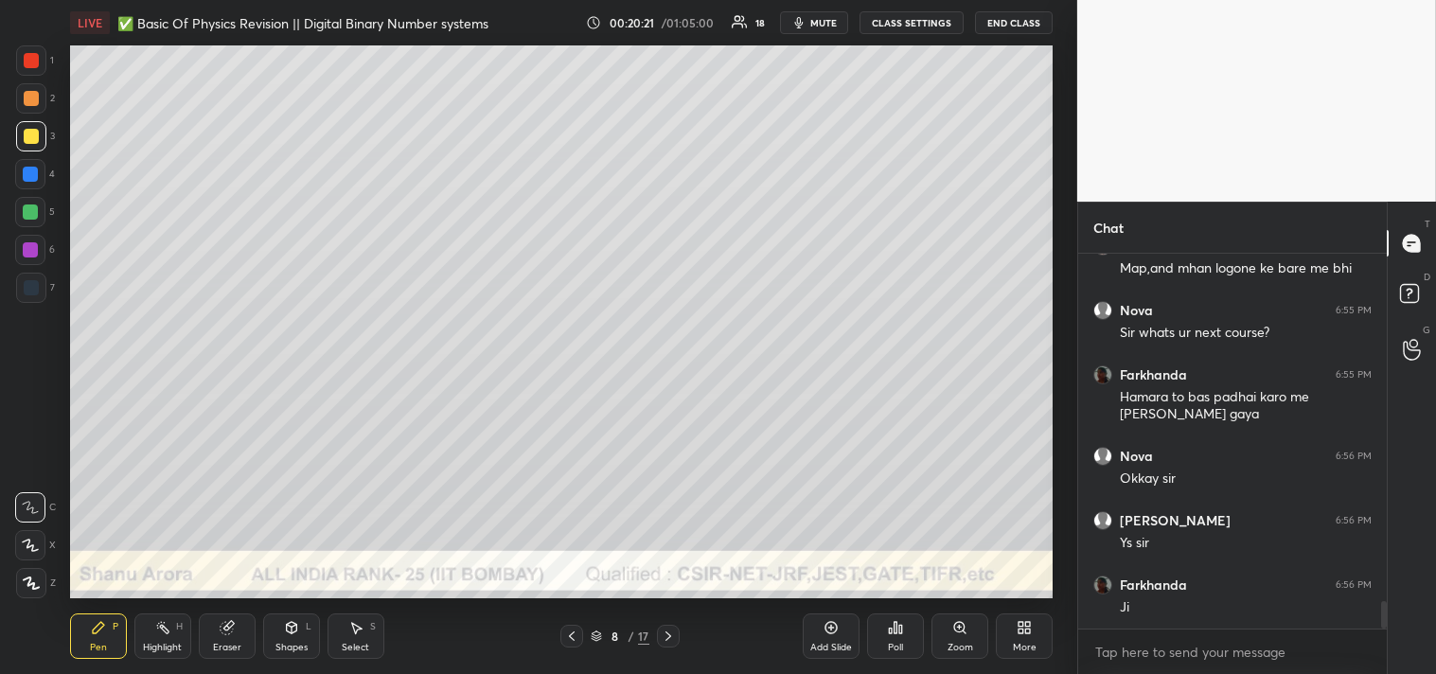
click at [299, 650] on div "Shapes" at bounding box center [292, 647] width 32 height 9
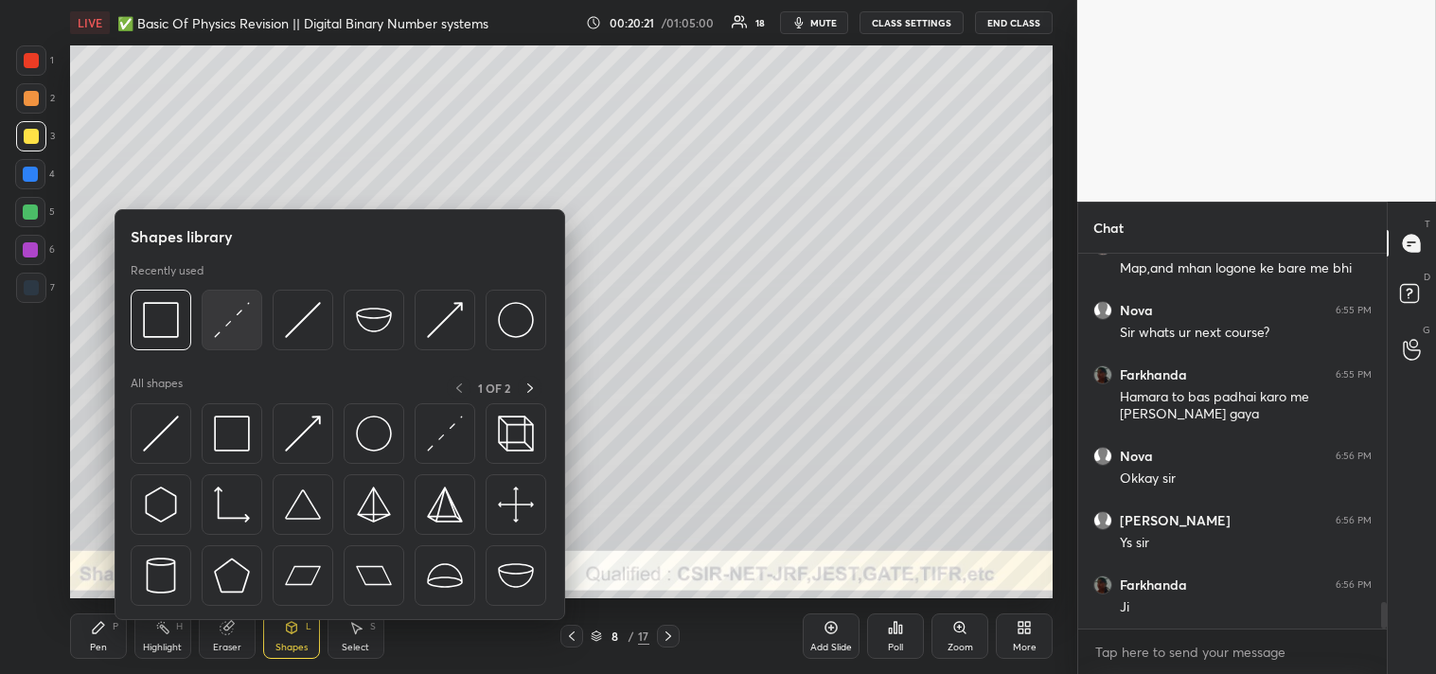
scroll to position [4867, 0]
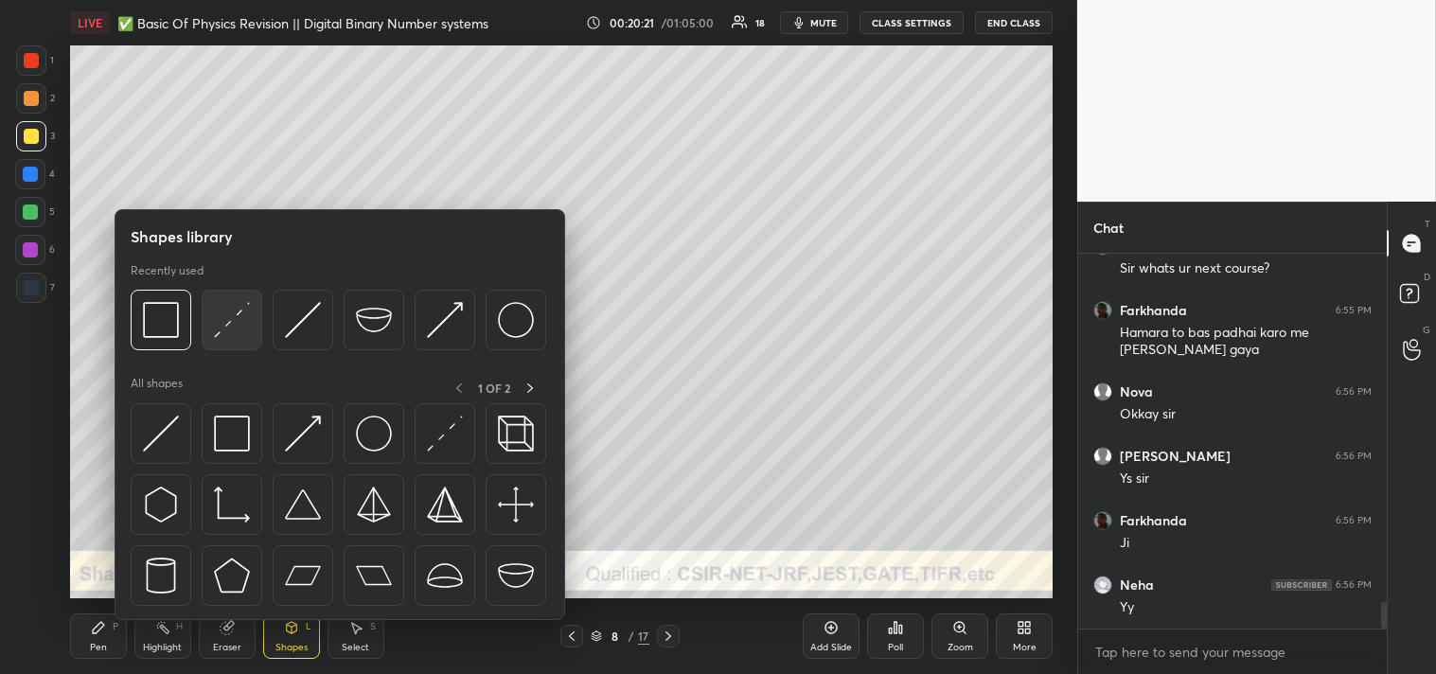
click at [231, 348] on div at bounding box center [232, 320] width 61 height 61
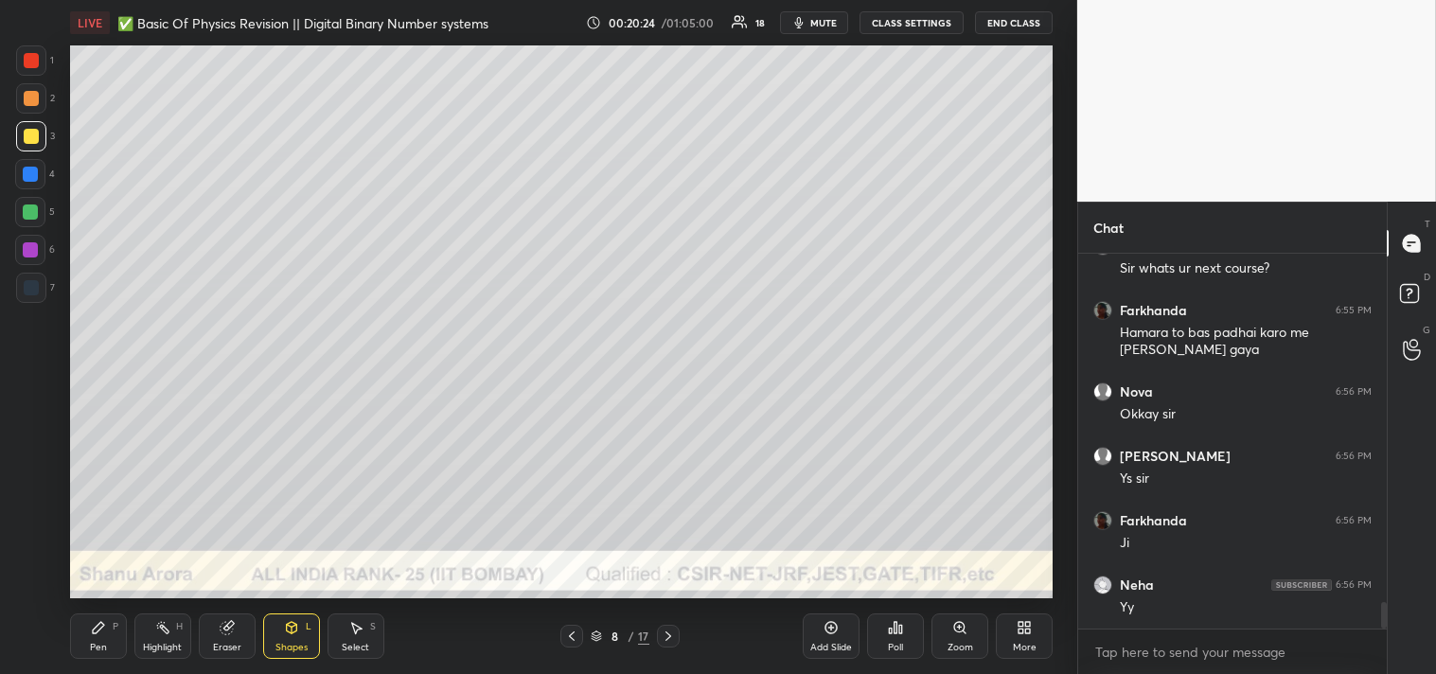
click at [953, 640] on div "Zoom" at bounding box center [960, 636] width 57 height 45
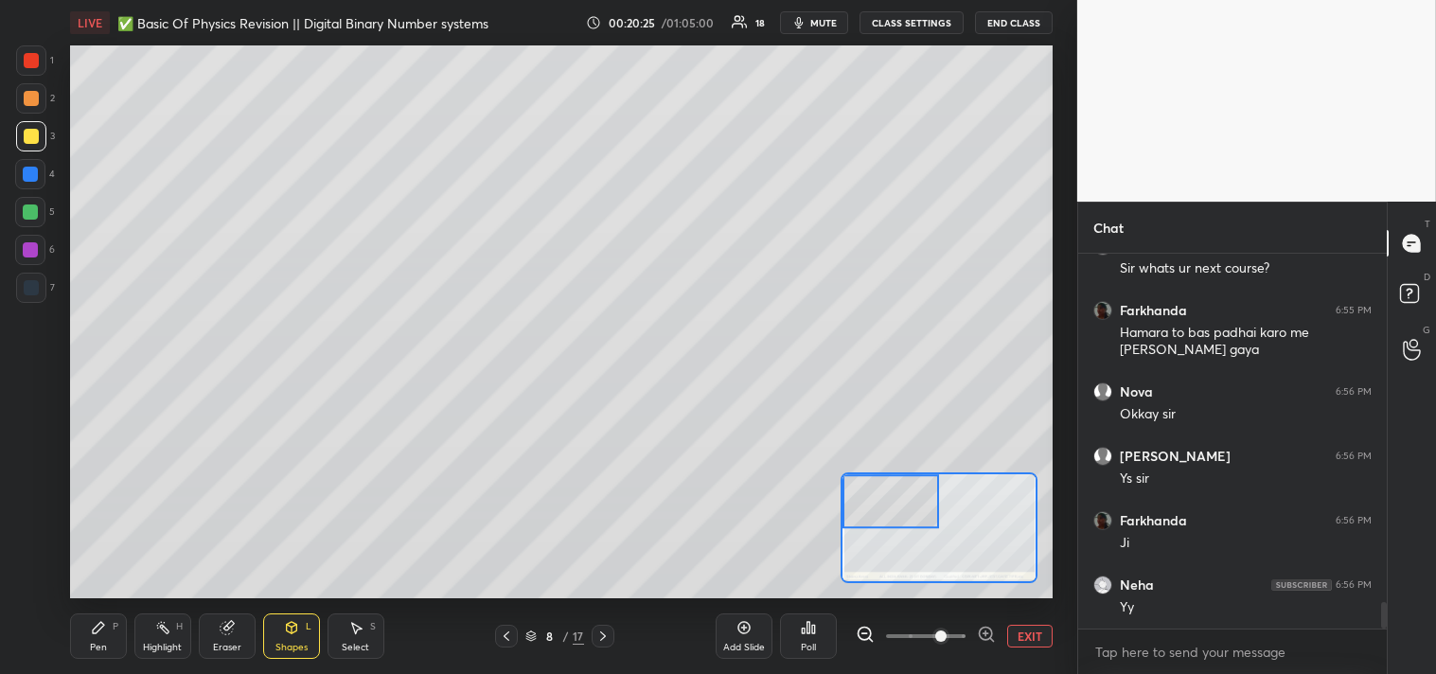
click at [100, 635] on icon at bounding box center [98, 627] width 15 height 15
click at [97, 630] on icon at bounding box center [98, 627] width 11 height 11
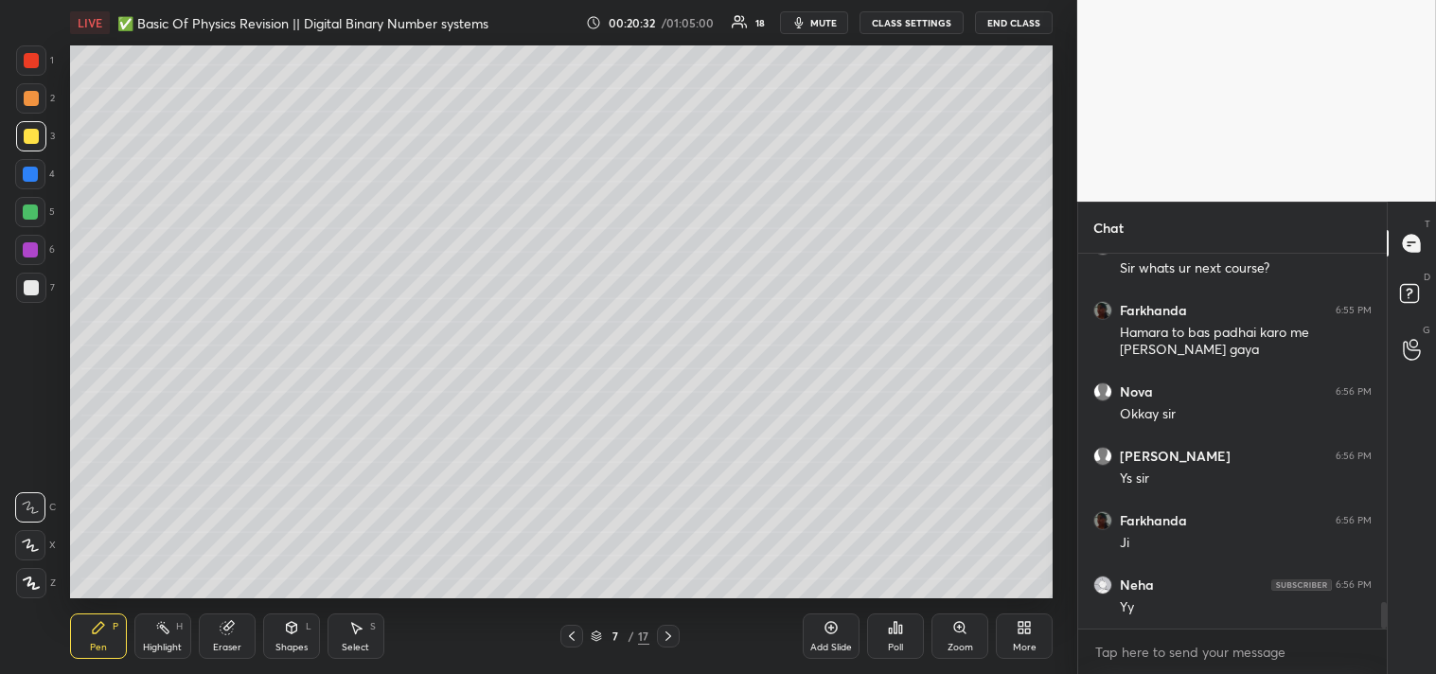
click at [825, 651] on div "Add Slide" at bounding box center [831, 647] width 42 height 9
click at [19, 285] on div at bounding box center [31, 288] width 30 height 30
click at [19, 294] on div at bounding box center [31, 288] width 30 height 30
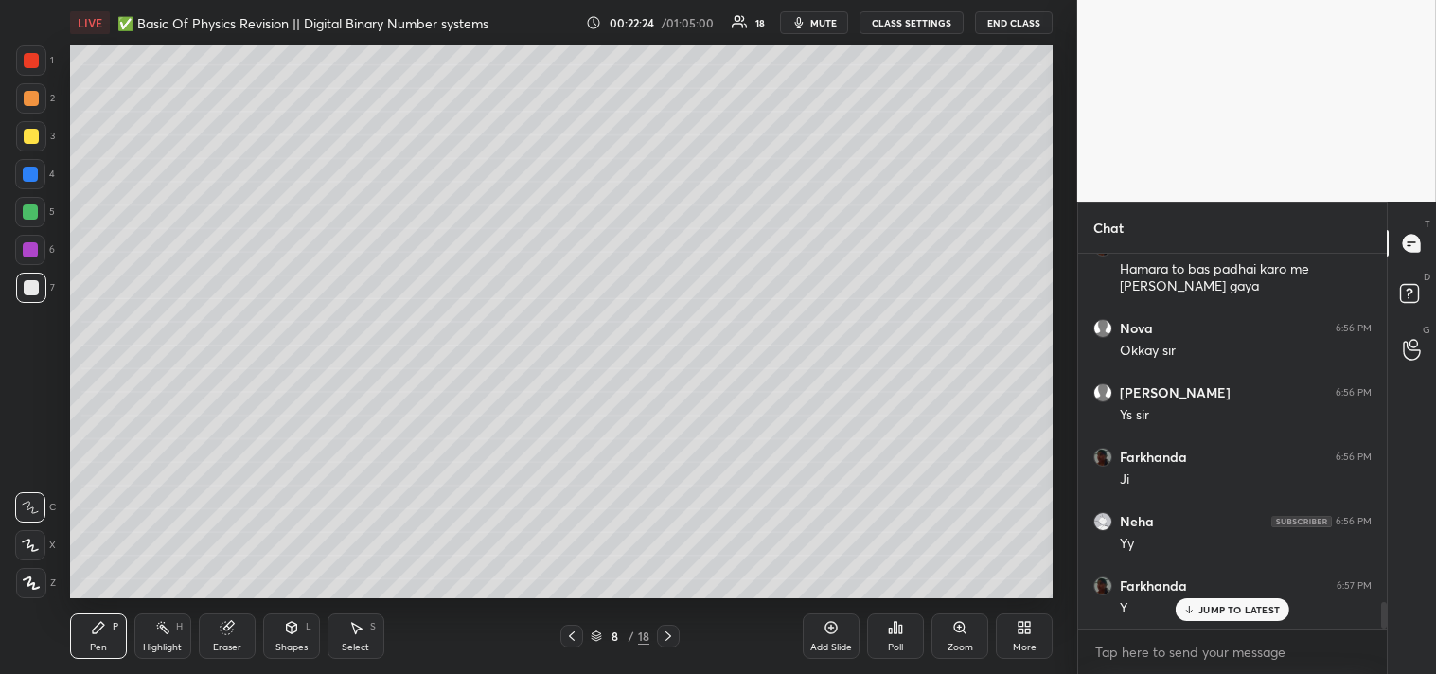
click at [171, 639] on div "Highlight H" at bounding box center [162, 636] width 57 height 45
click at [95, 638] on div "Pen P" at bounding box center [98, 636] width 57 height 45
click at [96, 648] on div "Pen" at bounding box center [98, 647] width 17 height 9
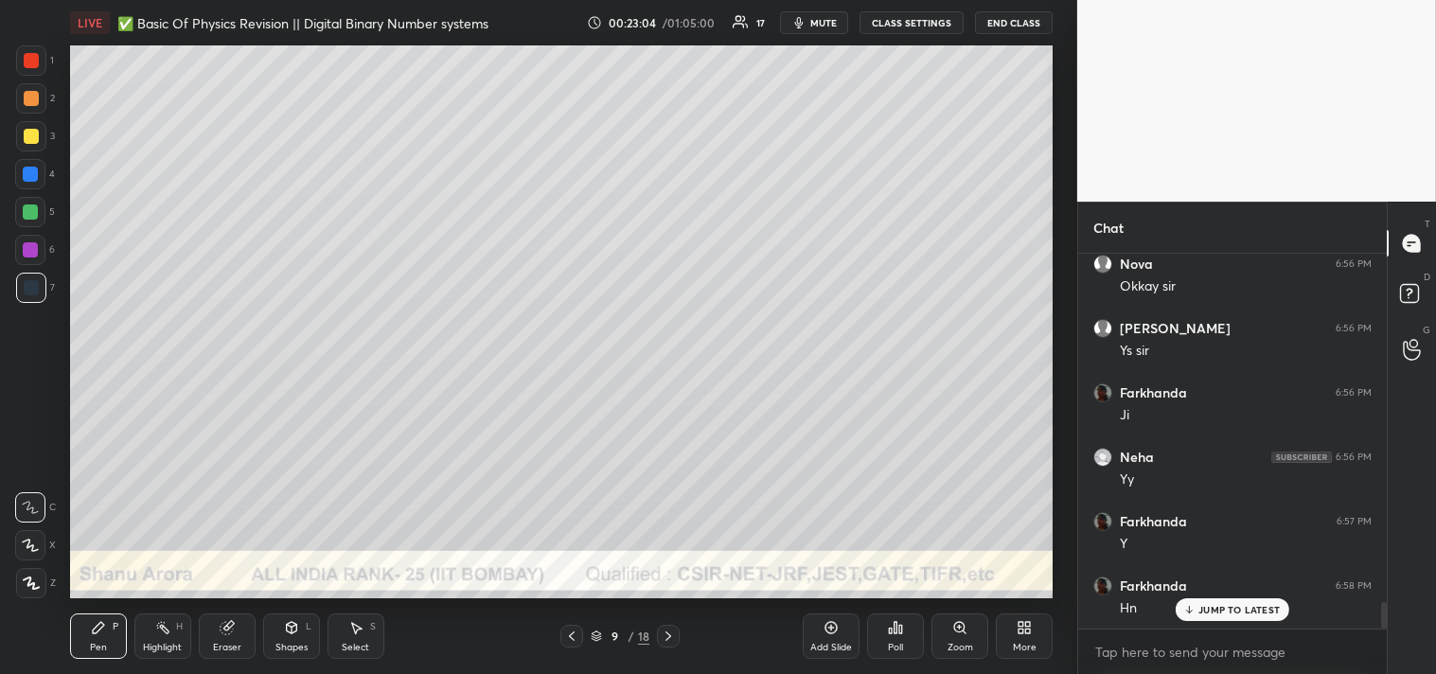
click at [967, 648] on div "Zoom" at bounding box center [961, 647] width 26 height 9
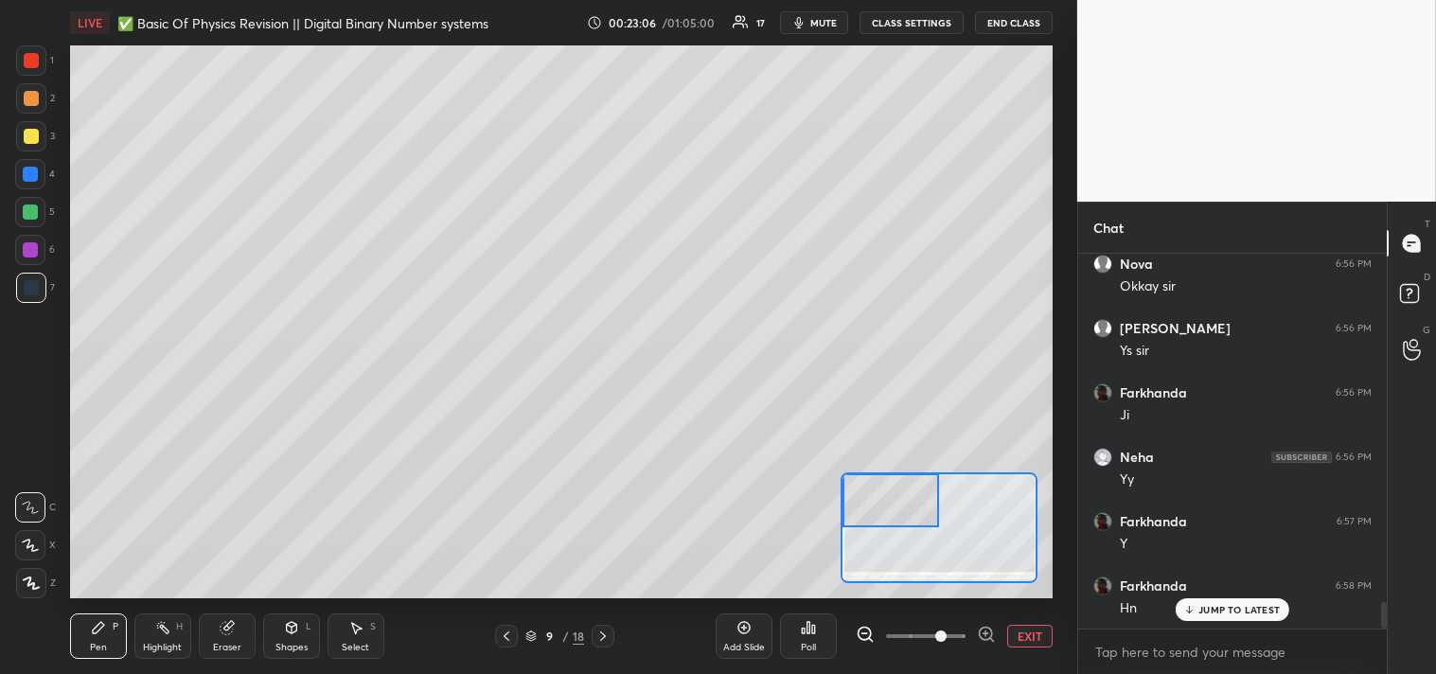
click at [24, 133] on div at bounding box center [31, 136] width 15 height 15
click at [16, 145] on div at bounding box center [31, 136] width 30 height 30
click at [34, 159] on div at bounding box center [30, 174] width 30 height 30
click at [33, 169] on div at bounding box center [30, 174] width 15 height 15
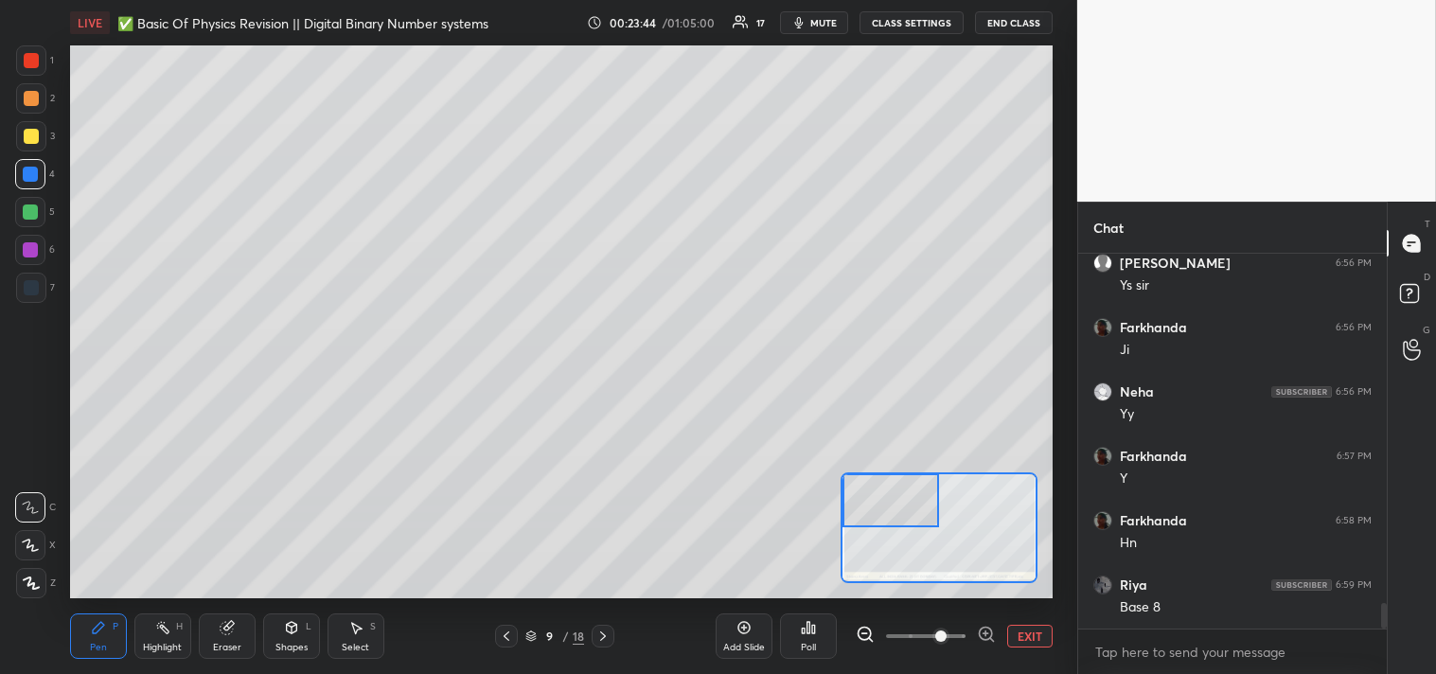
click at [875, 617] on div "Add Slide Poll EXIT" at bounding box center [884, 636] width 337 height 106
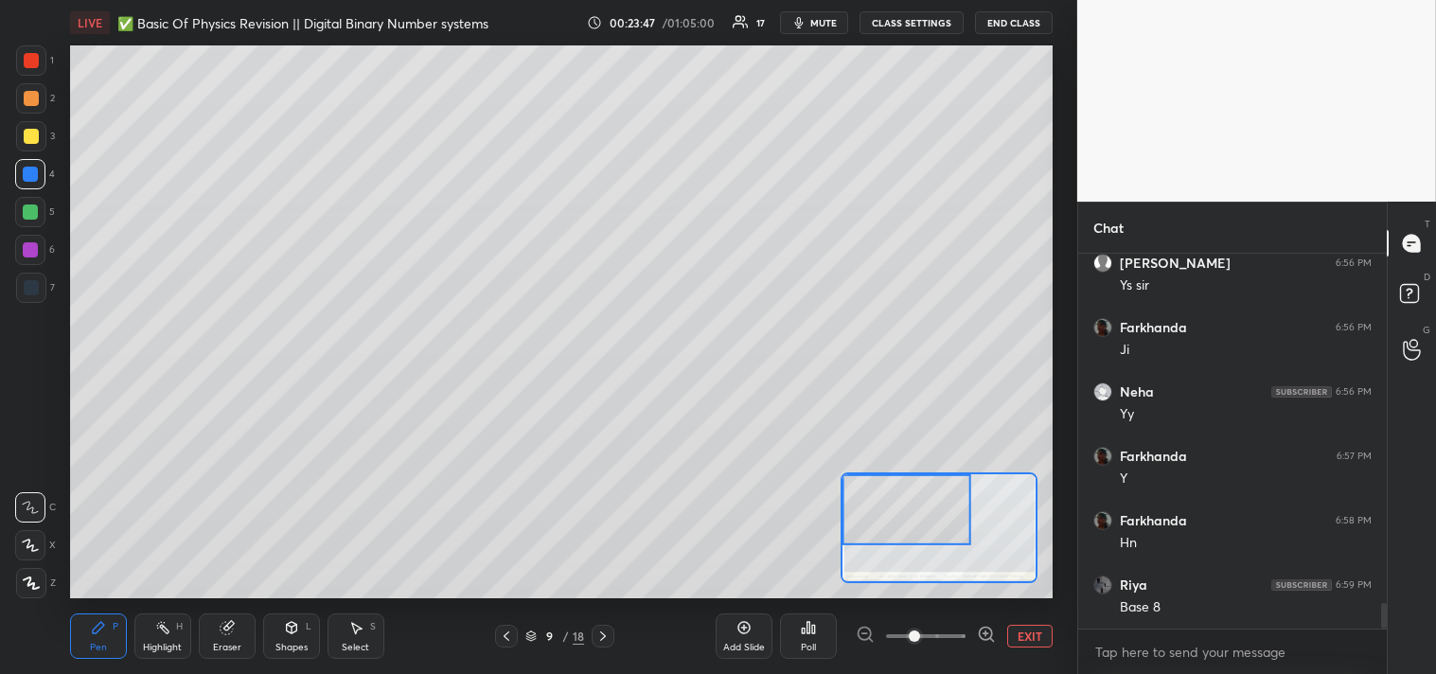
click at [40, 201] on div at bounding box center [30, 212] width 30 height 30
click at [30, 194] on div "4" at bounding box center [35, 178] width 40 height 38
click at [33, 213] on div at bounding box center [30, 212] width 15 height 15
click at [1026, 631] on button "EXIT" at bounding box center [1029, 636] width 45 height 23
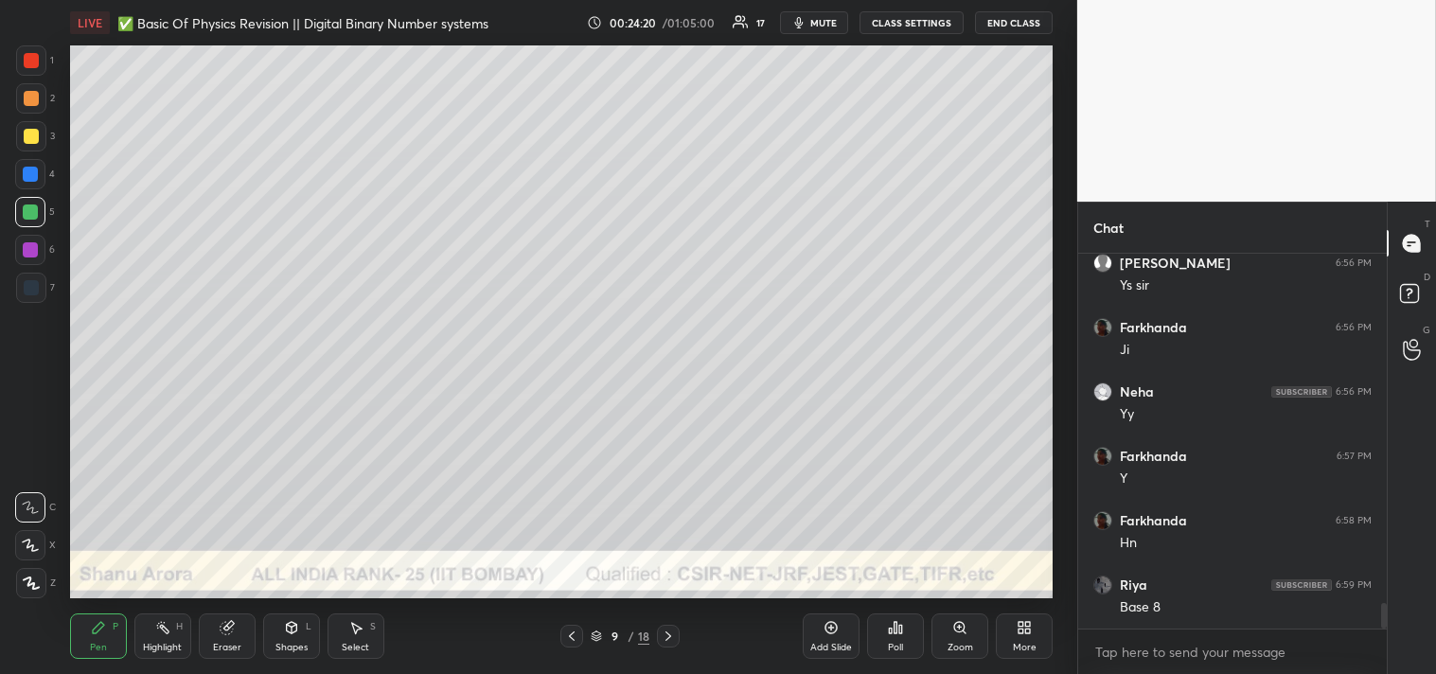
click at [970, 622] on div "Zoom" at bounding box center [960, 636] width 57 height 45
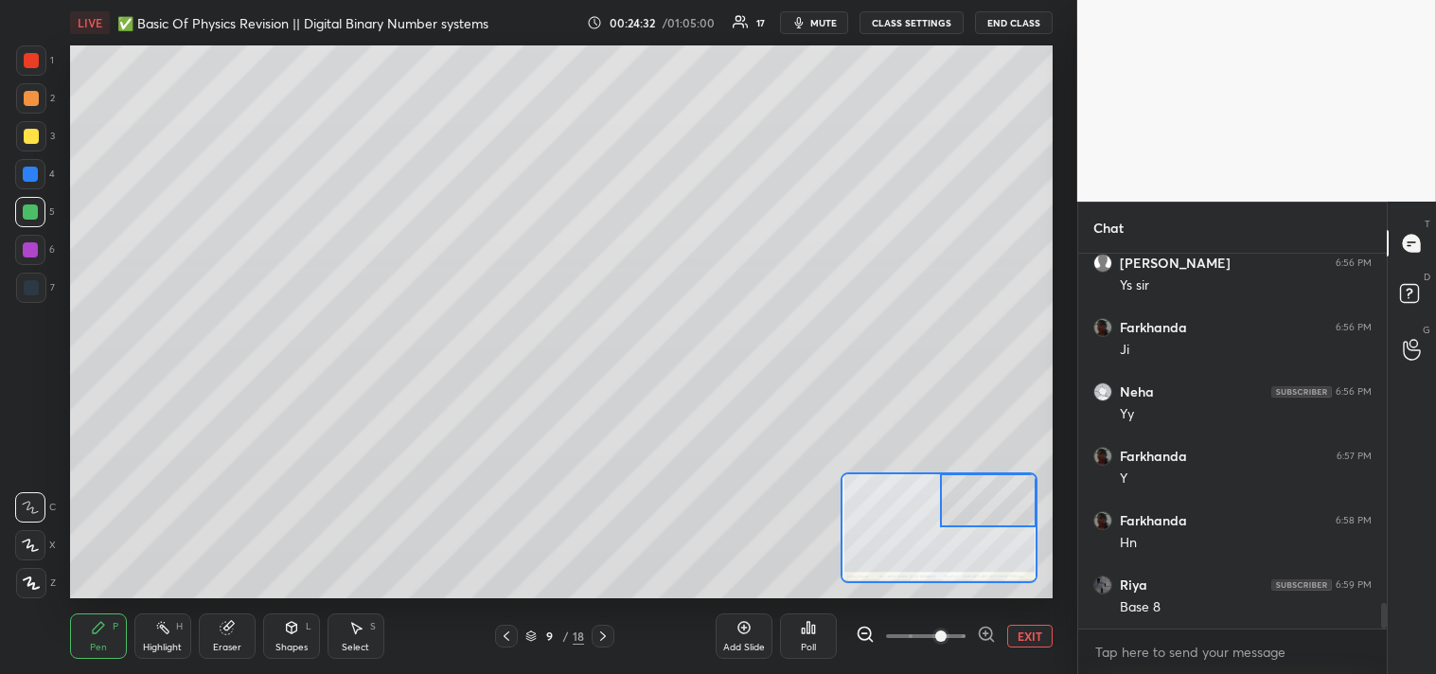
click at [21, 125] on div at bounding box center [31, 136] width 30 height 30
click at [34, 129] on div at bounding box center [31, 136] width 15 height 15
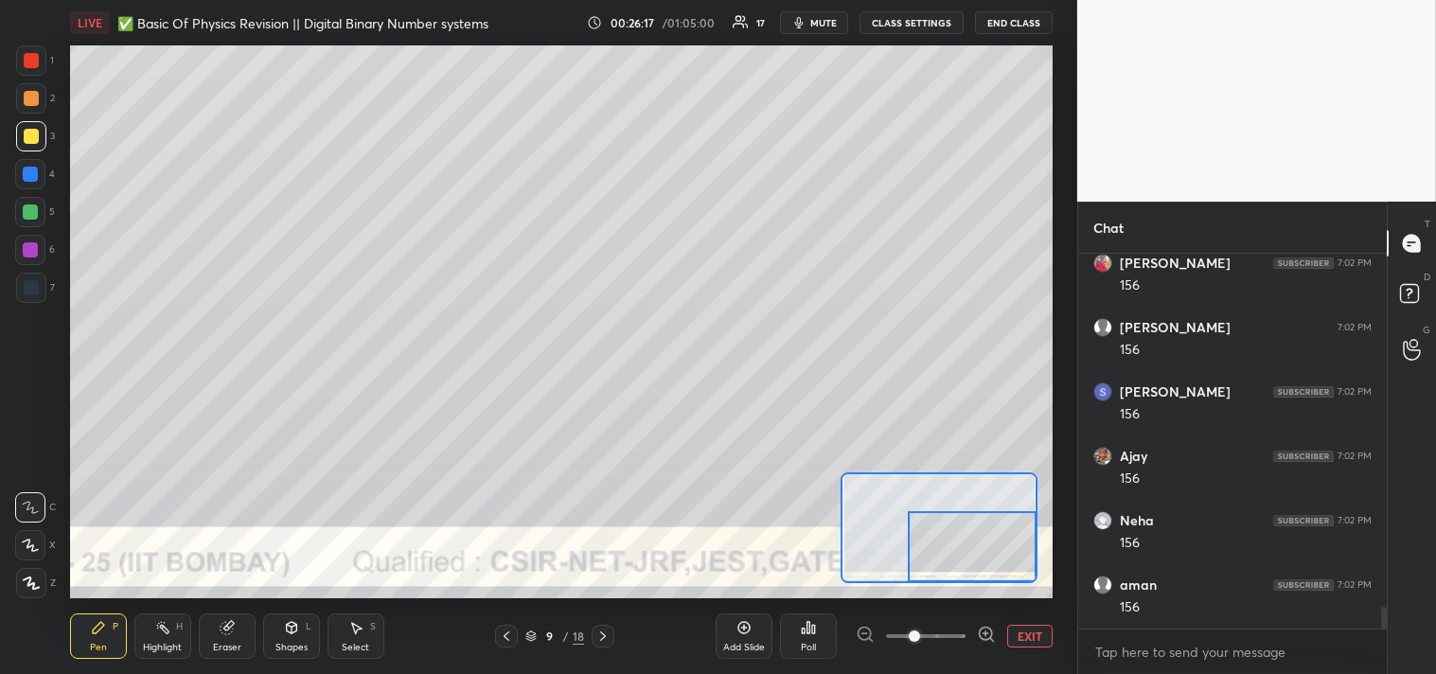
scroll to position [6154, 0]
click at [1024, 632] on button "EXIT" at bounding box center [1029, 636] width 45 height 23
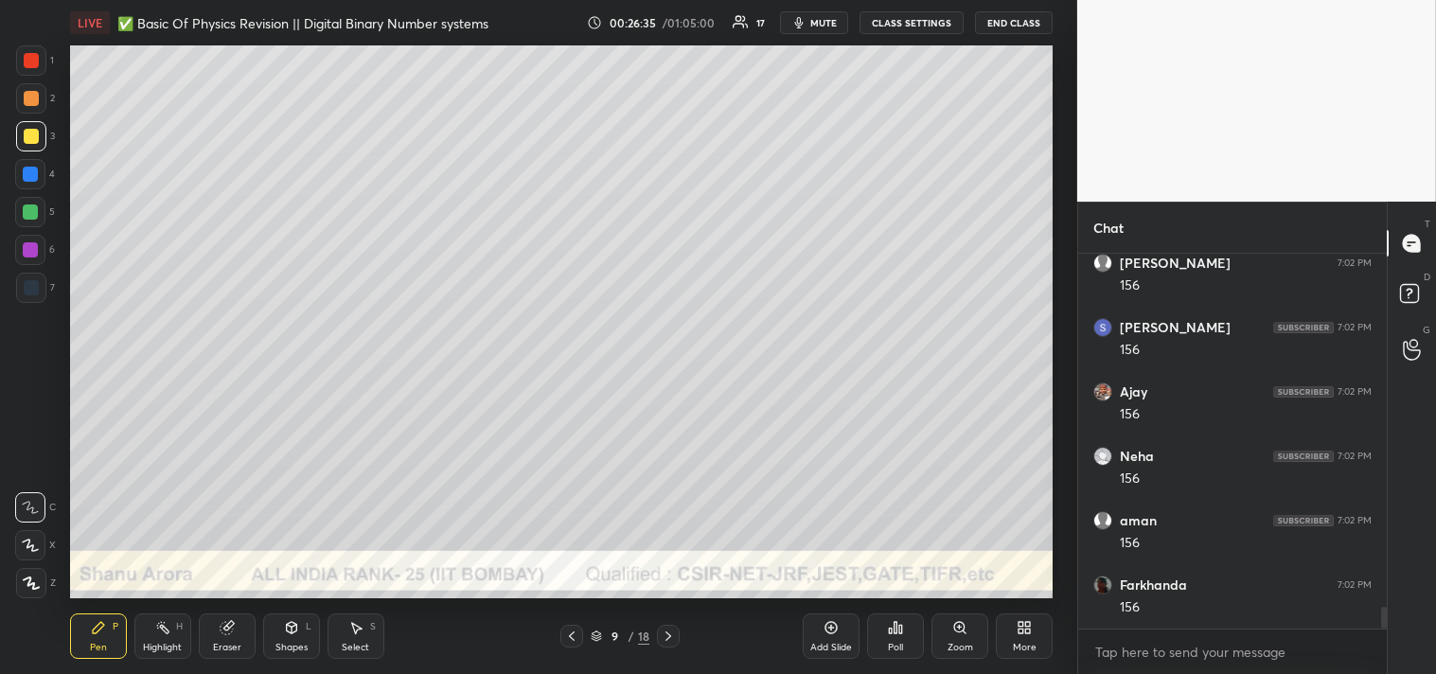
scroll to position [6218, 0]
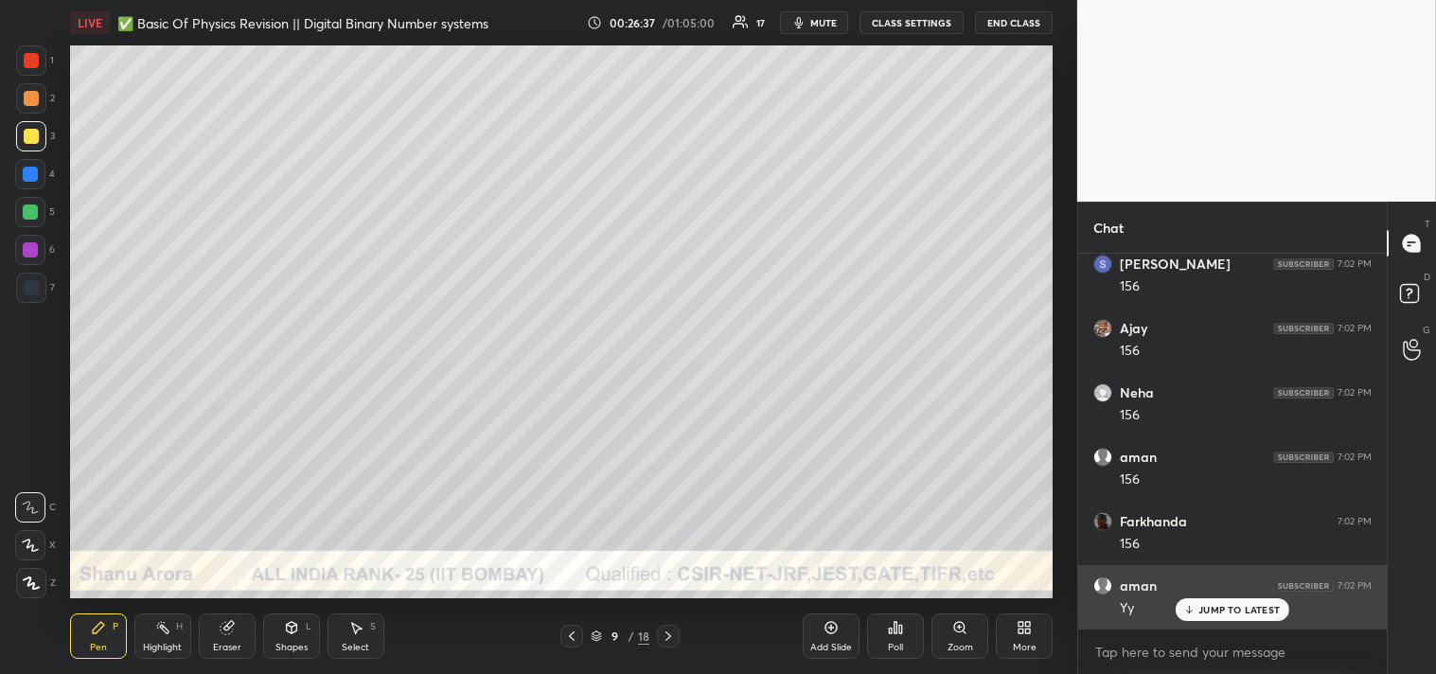
click at [1208, 611] on p "JUMP TO LATEST" at bounding box center [1239, 609] width 81 height 11
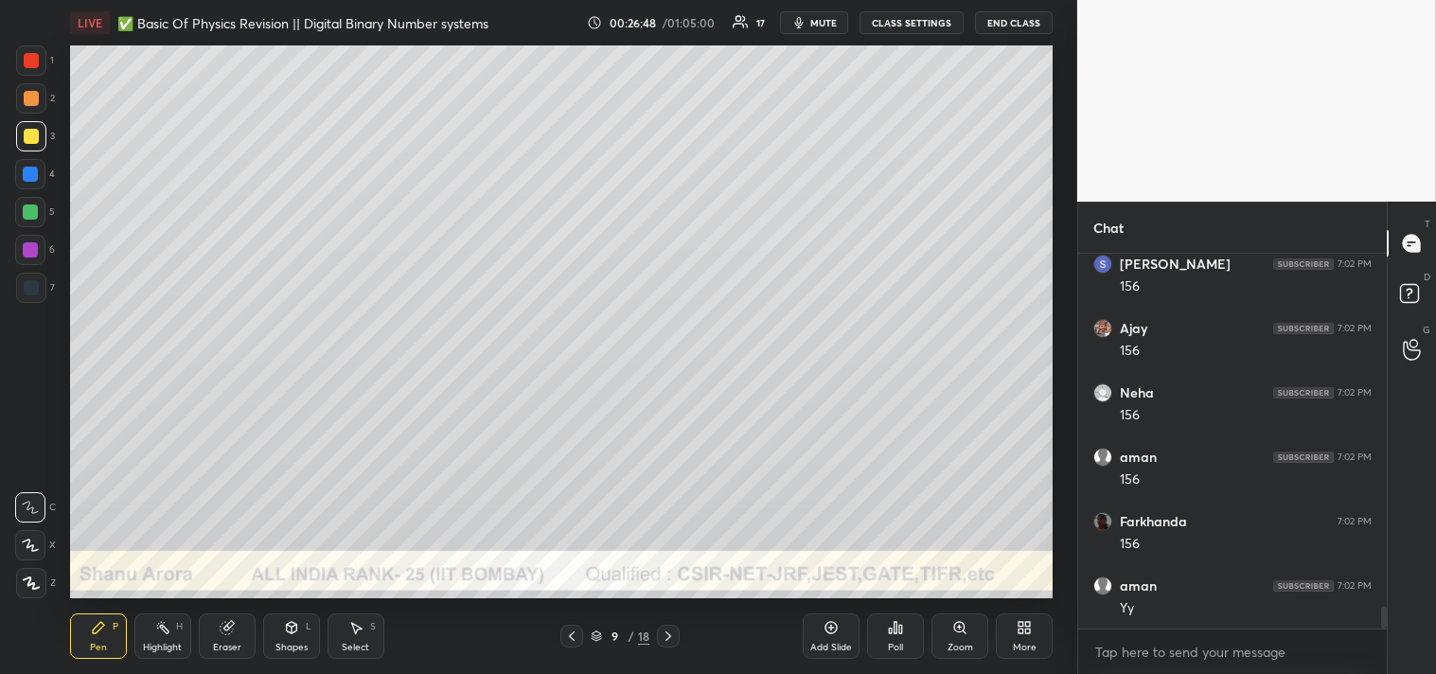
click at [826, 636] on div "Add Slide" at bounding box center [831, 636] width 57 height 45
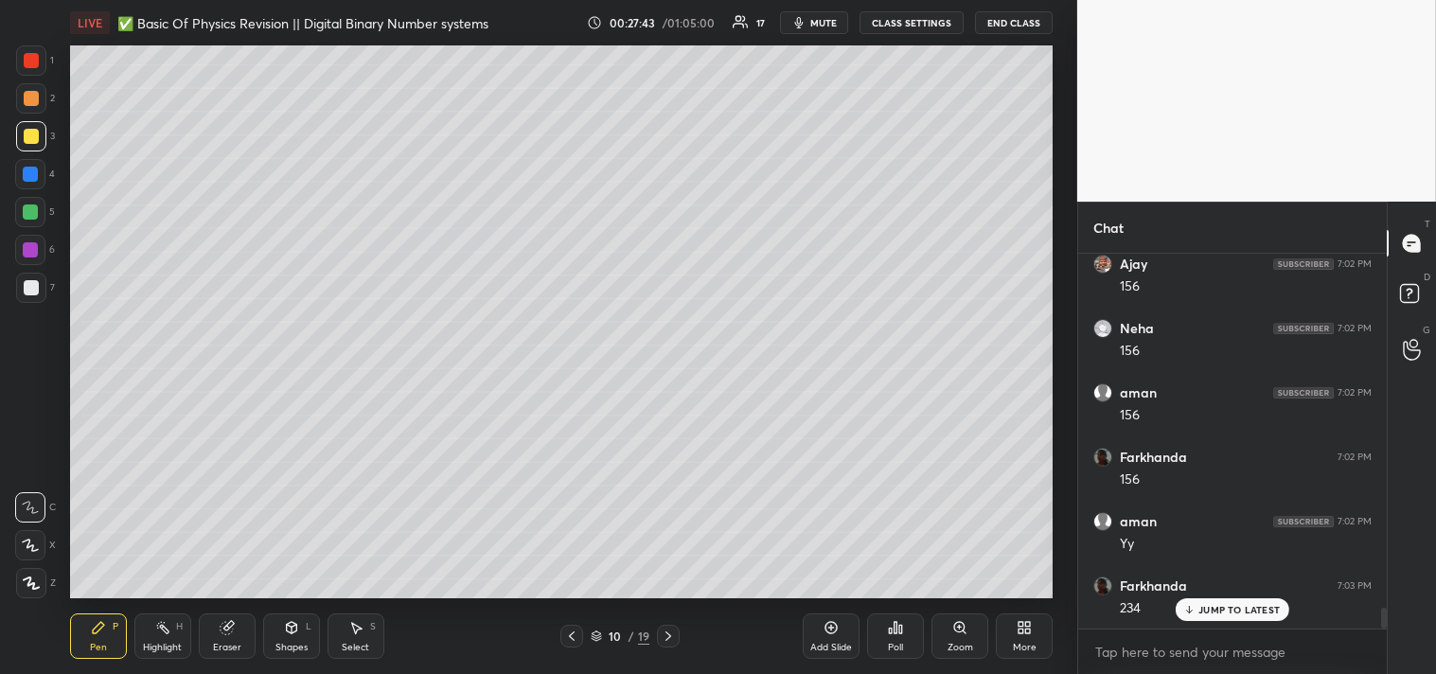
scroll to position [6348, 0]
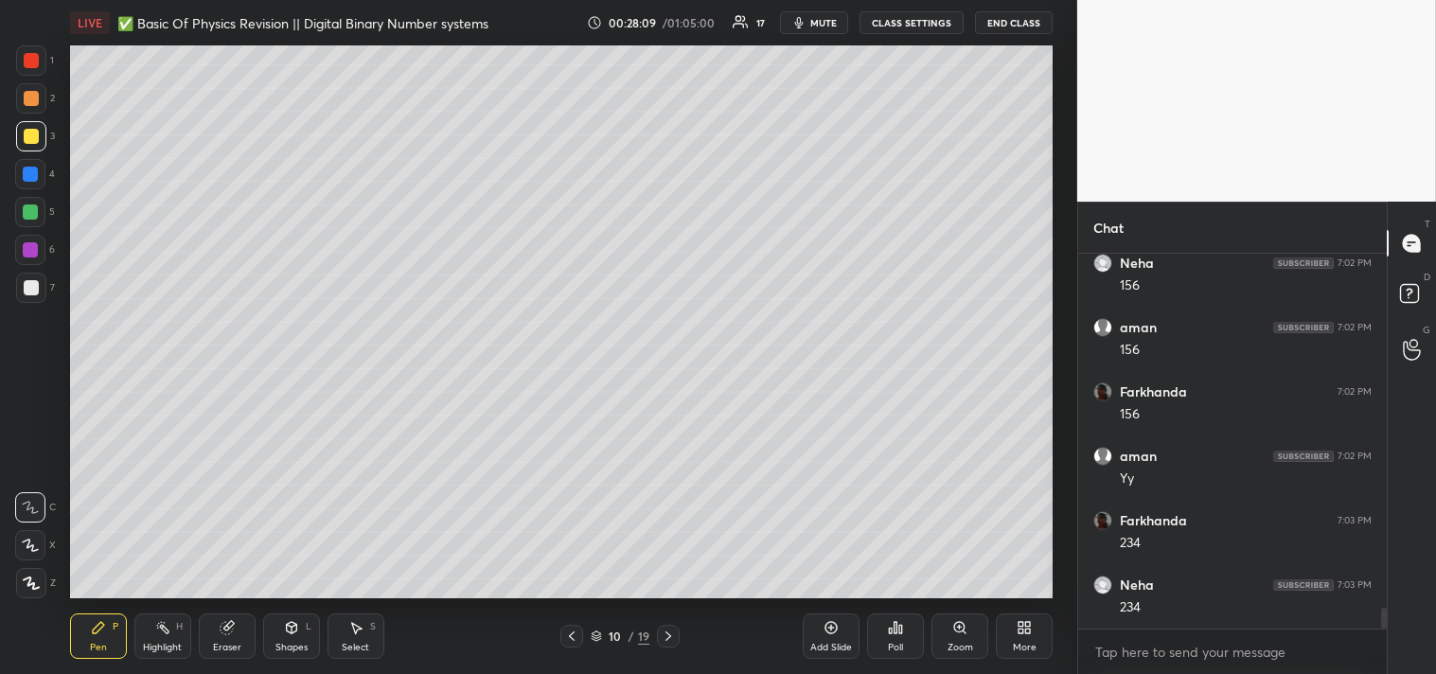
click at [1039, 632] on div "More" at bounding box center [1024, 636] width 57 height 45
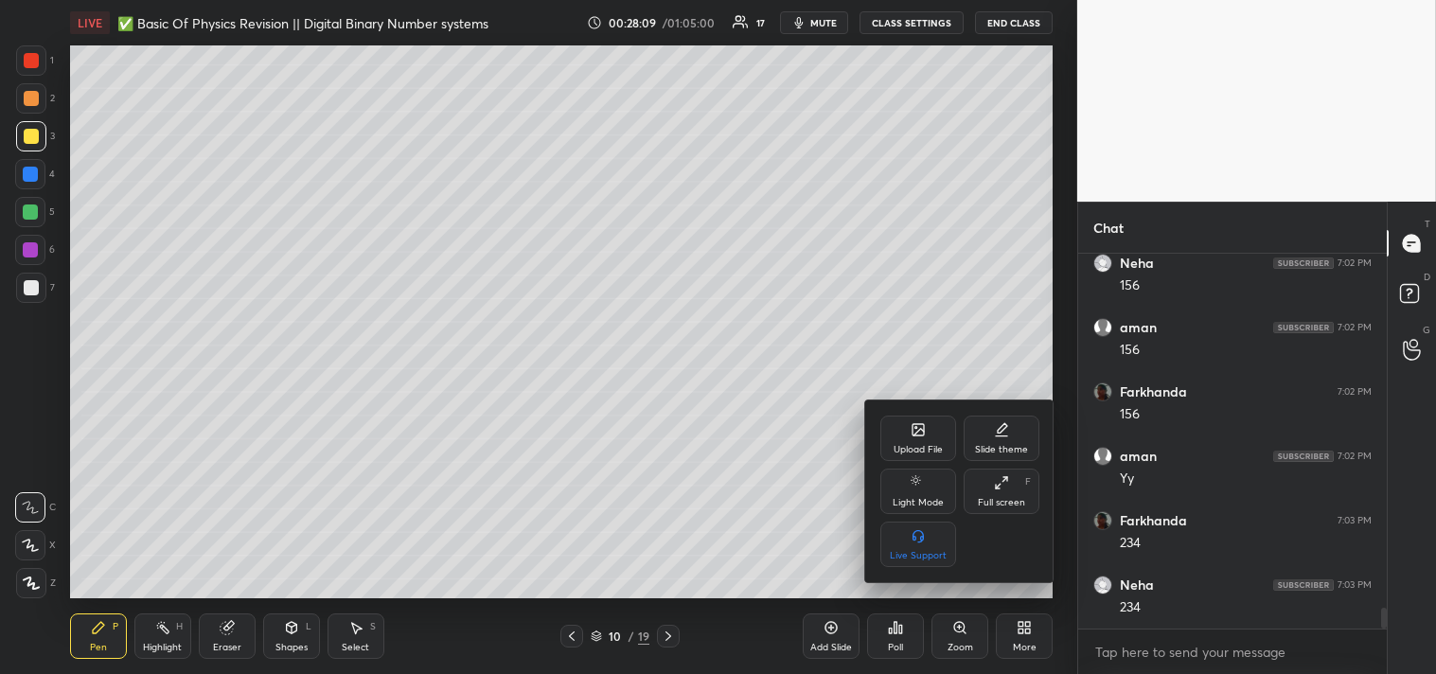
click at [912, 424] on icon at bounding box center [918, 429] width 15 height 15
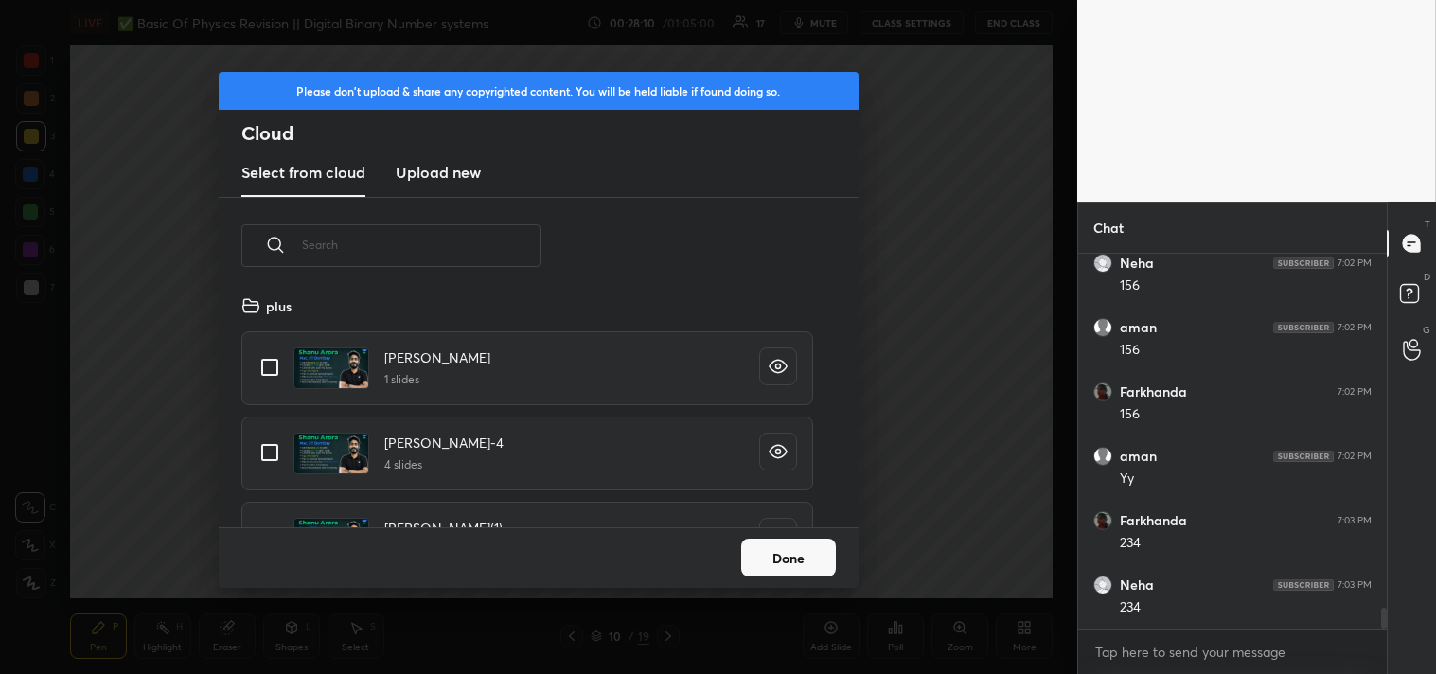
scroll to position [233, 608]
click at [424, 162] on h3 "Upload new" at bounding box center [438, 172] width 85 height 23
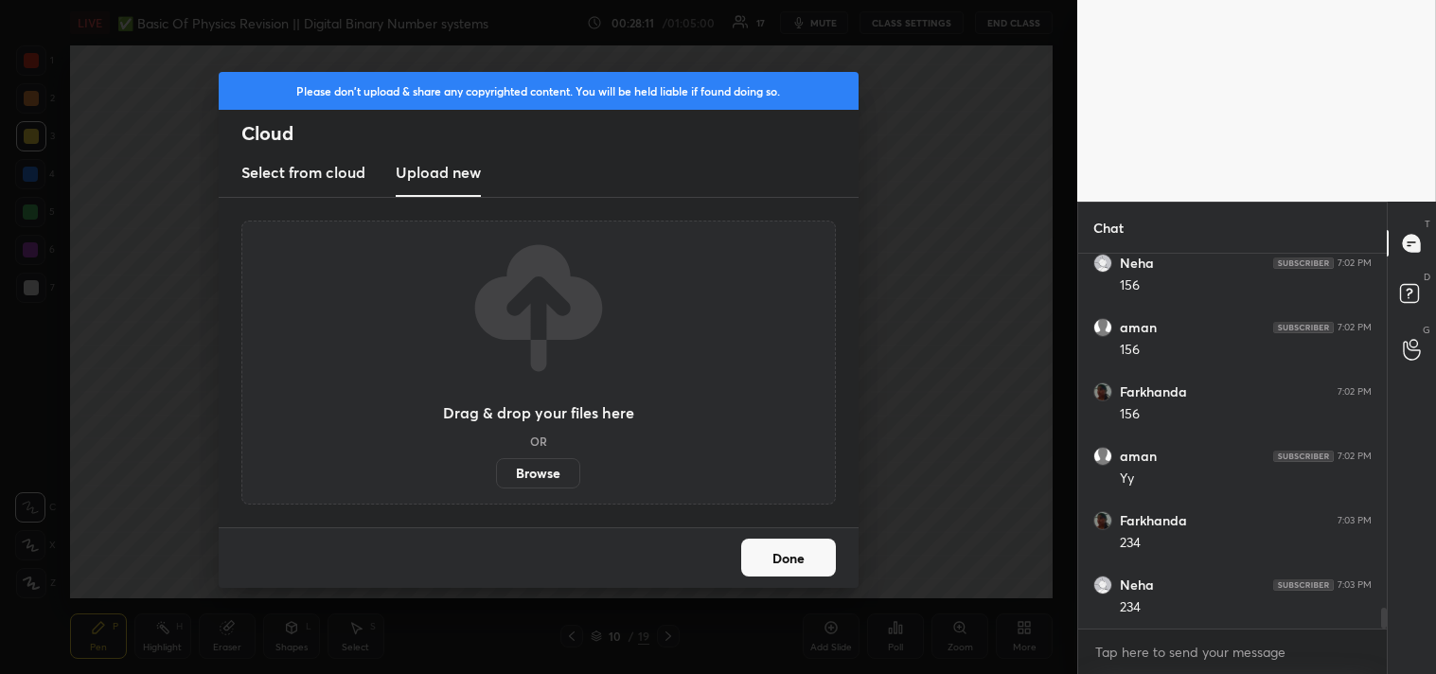
scroll to position [6415, 0]
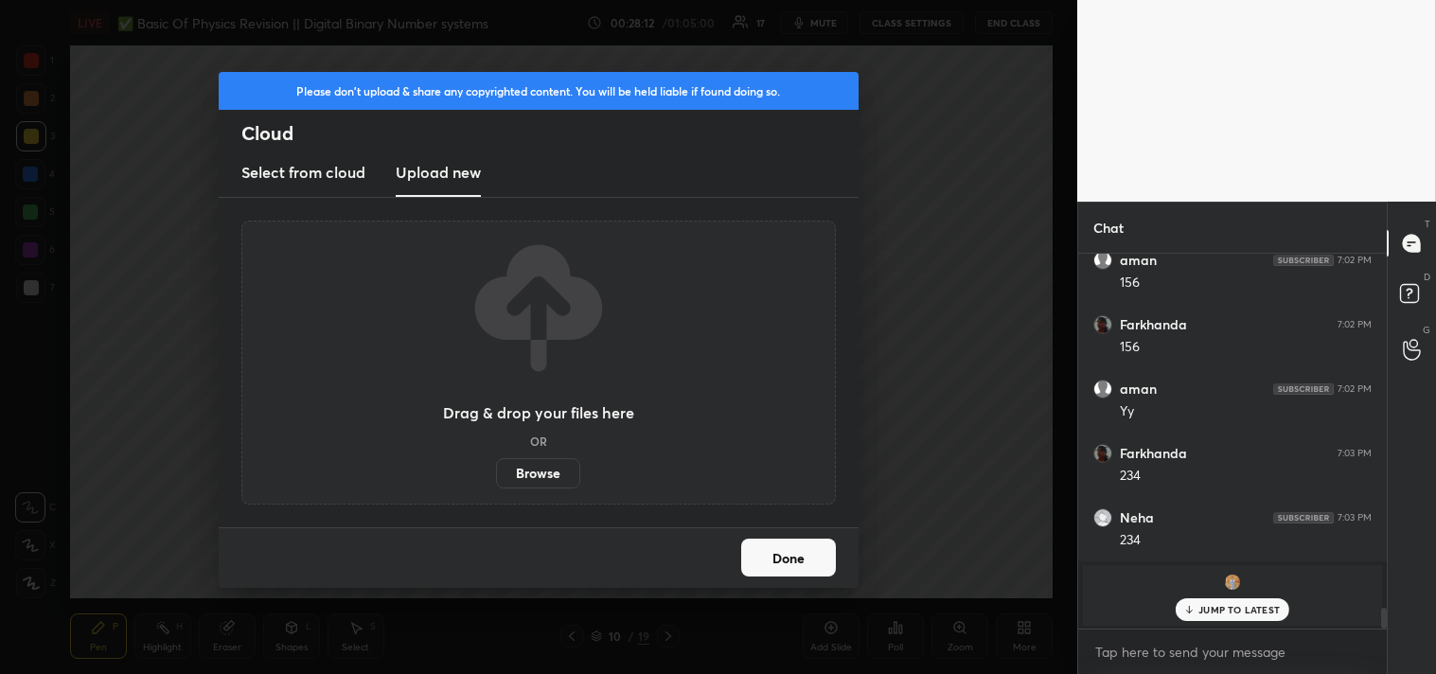
click at [541, 466] on label "Browse" at bounding box center [538, 473] width 84 height 30
click at [496, 466] on input "Browse" at bounding box center [496, 473] width 0 height 30
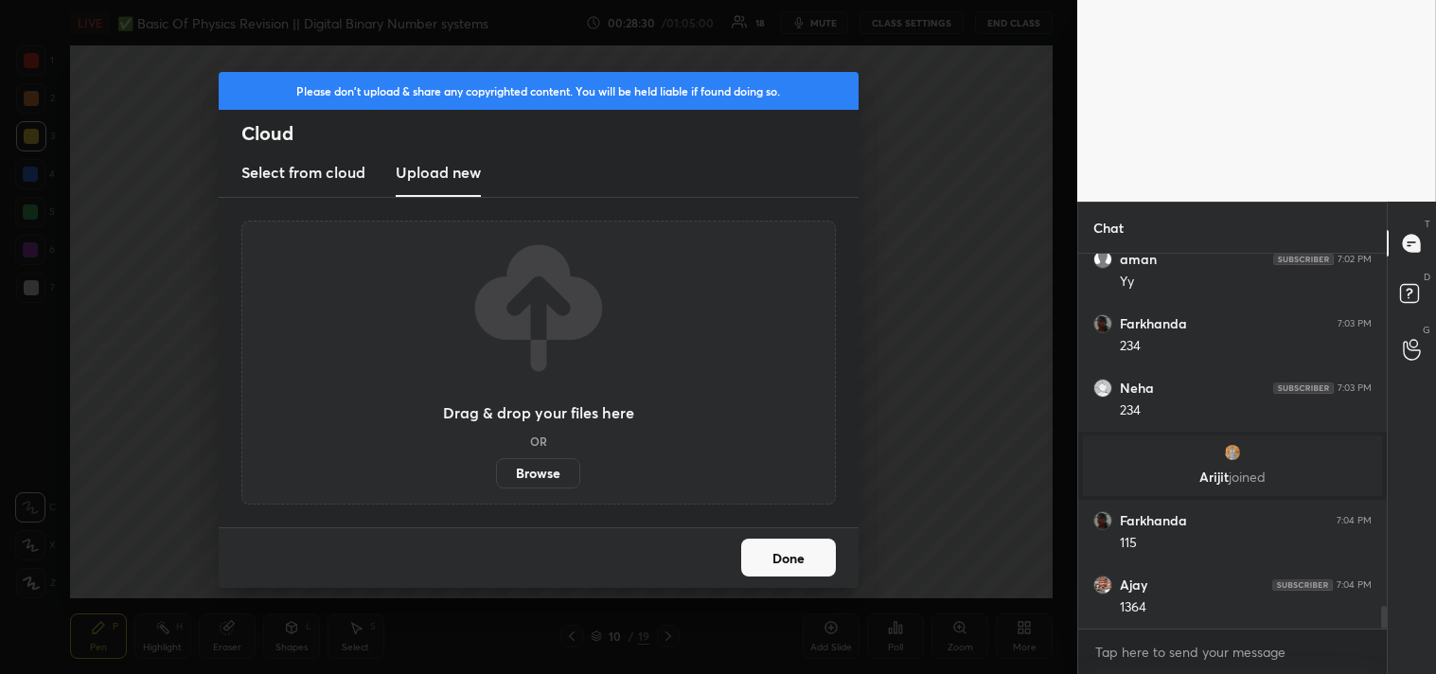
scroll to position [5918, 0]
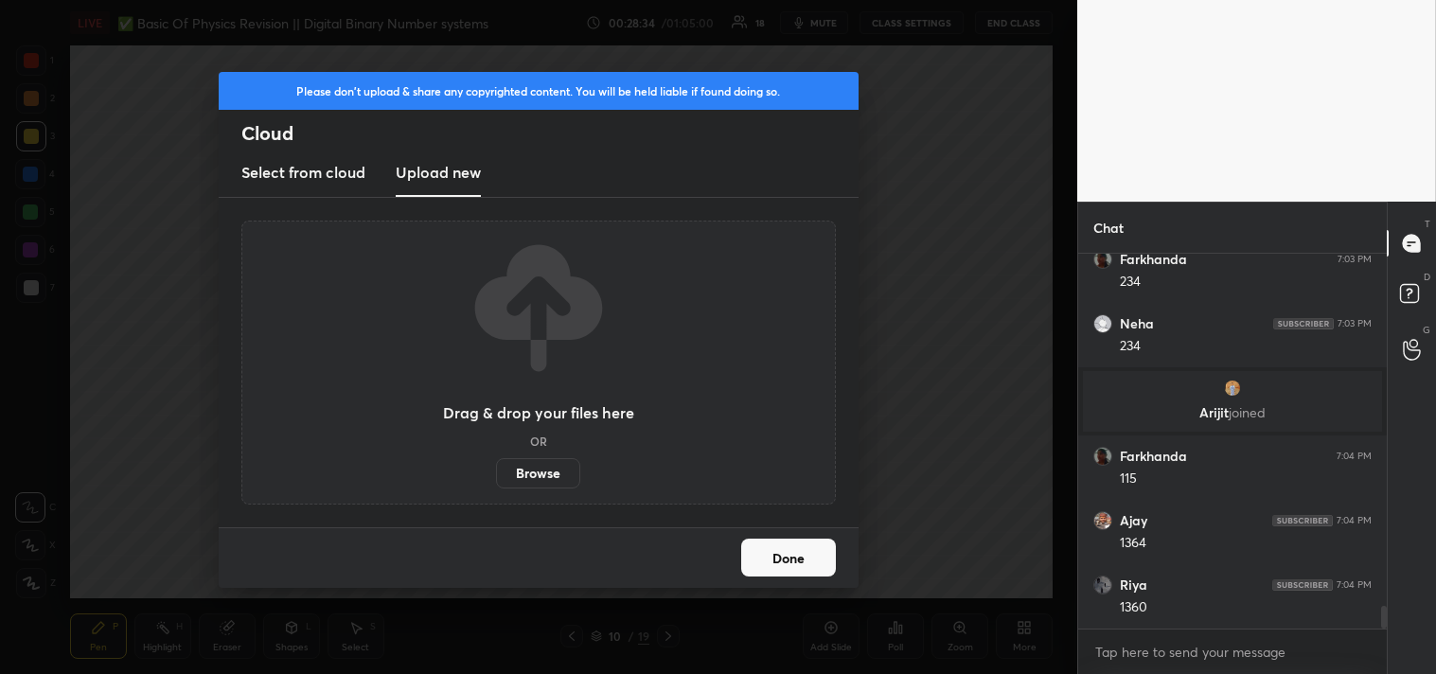
click at [779, 543] on button "Done" at bounding box center [788, 558] width 95 height 38
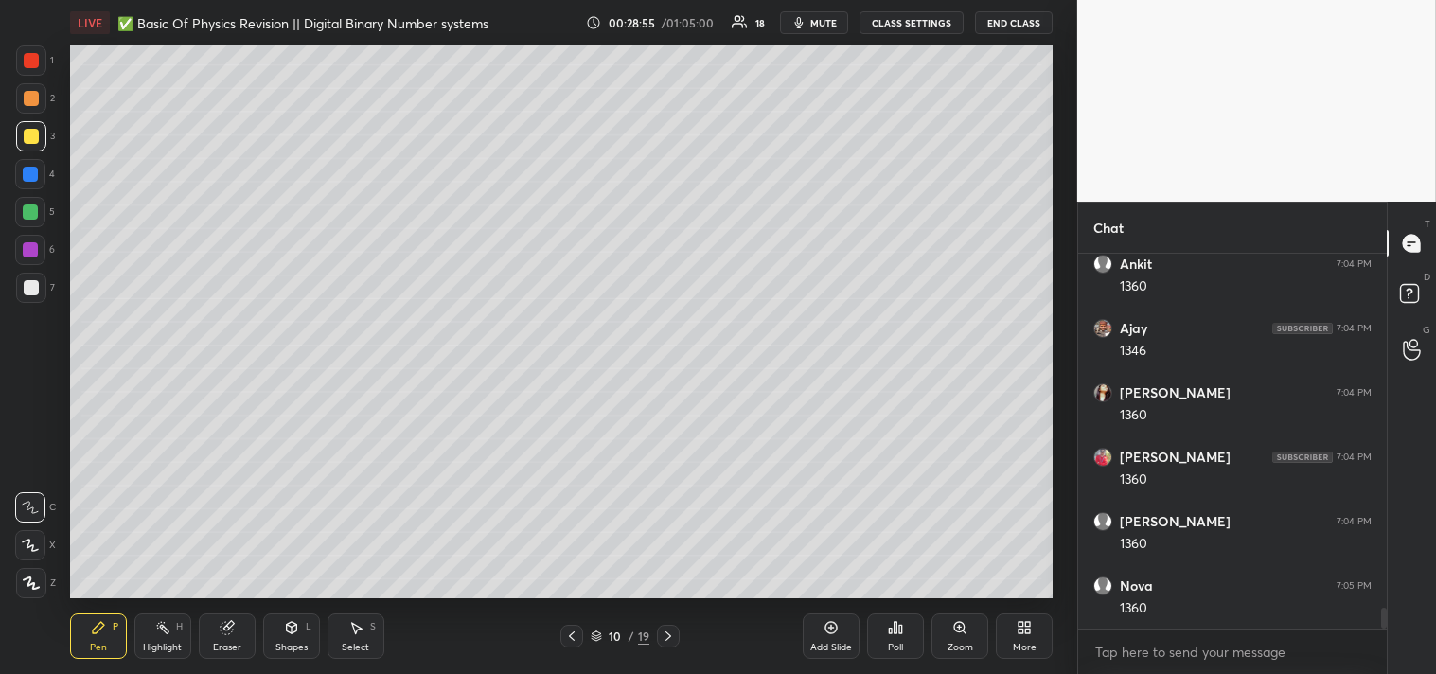
scroll to position [6433, 0]
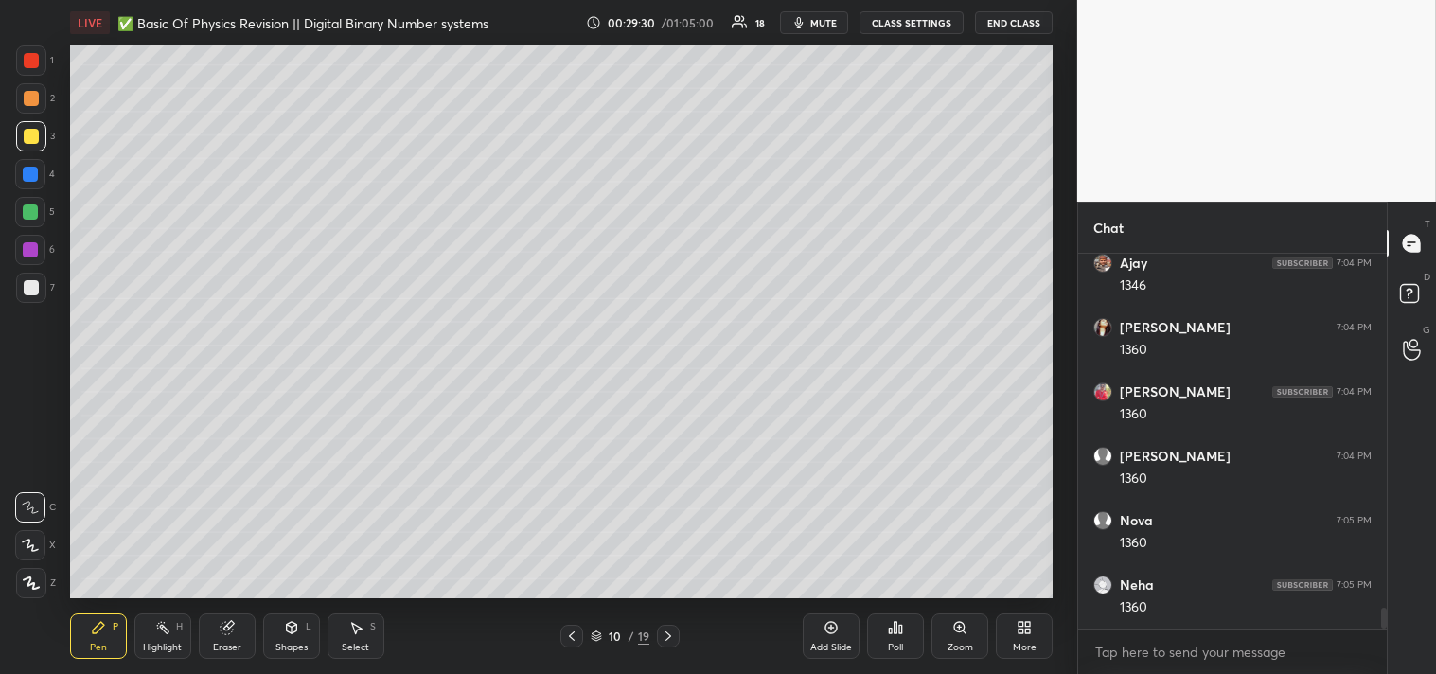
click at [838, 639] on div "Add Slide" at bounding box center [831, 636] width 57 height 45
click at [25, 295] on div at bounding box center [31, 288] width 30 height 30
click at [30, 290] on div at bounding box center [31, 287] width 15 height 15
click at [296, 646] on div "Shapes" at bounding box center [292, 647] width 32 height 9
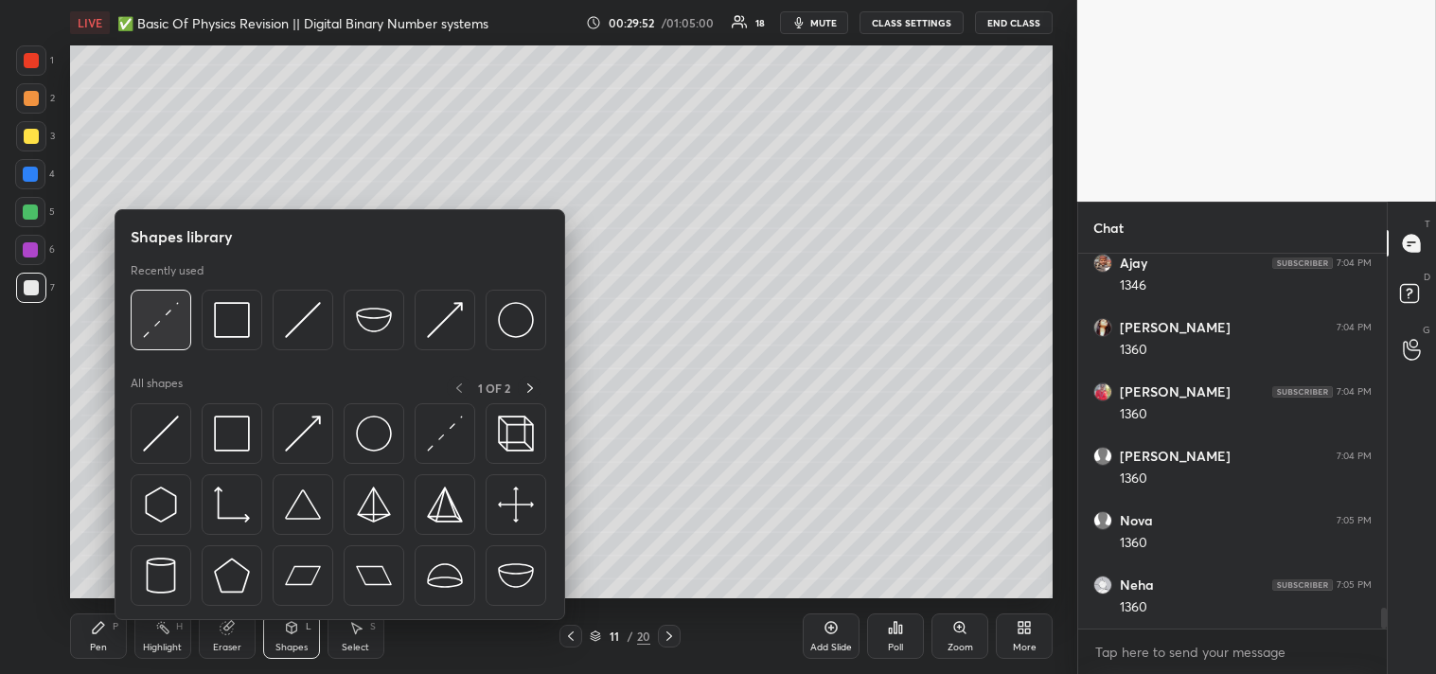
click at [161, 305] on img at bounding box center [161, 320] width 36 height 36
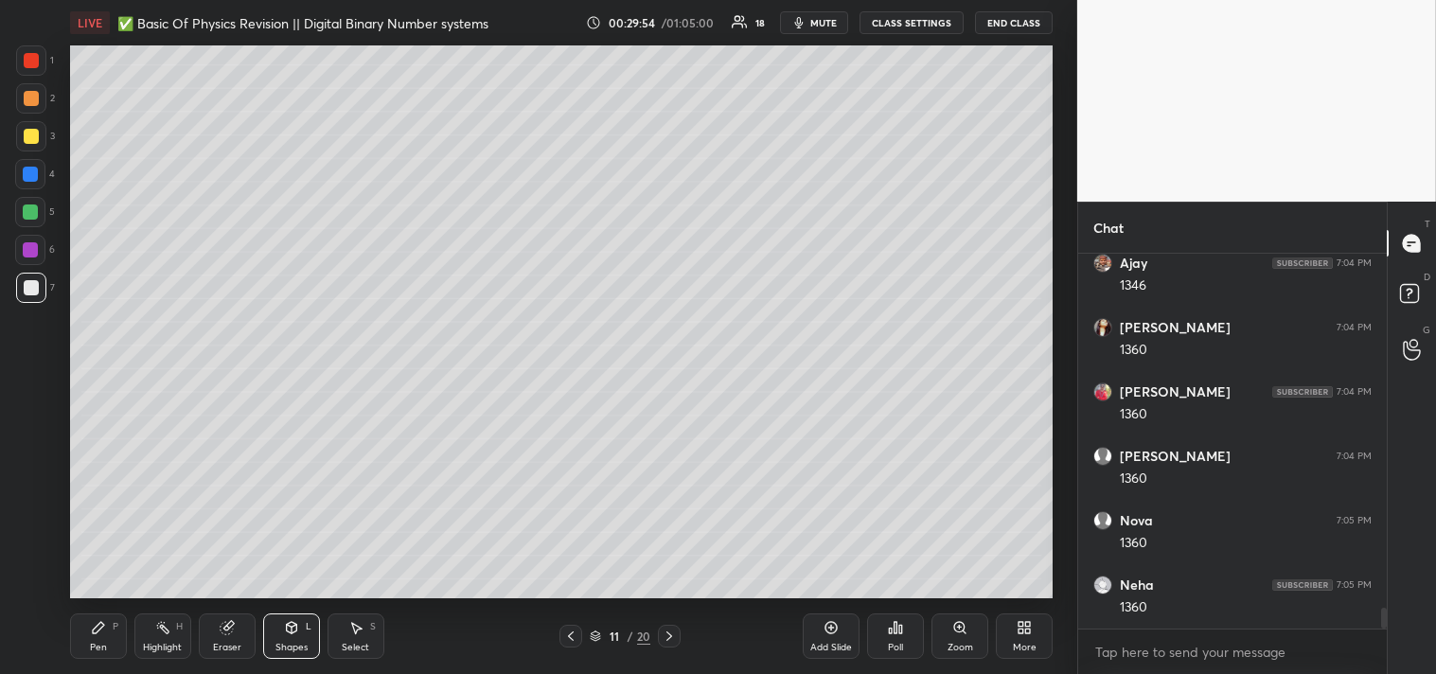
click at [67, 629] on div "LIVE ✅ Basic Of Physics Revision || Digital Binary Number systems 00:29:54 / 01…" at bounding box center [562, 337] width 1002 height 674
click at [93, 631] on icon at bounding box center [98, 627] width 11 height 11
click at [277, 631] on div "Shapes L" at bounding box center [291, 636] width 57 height 45
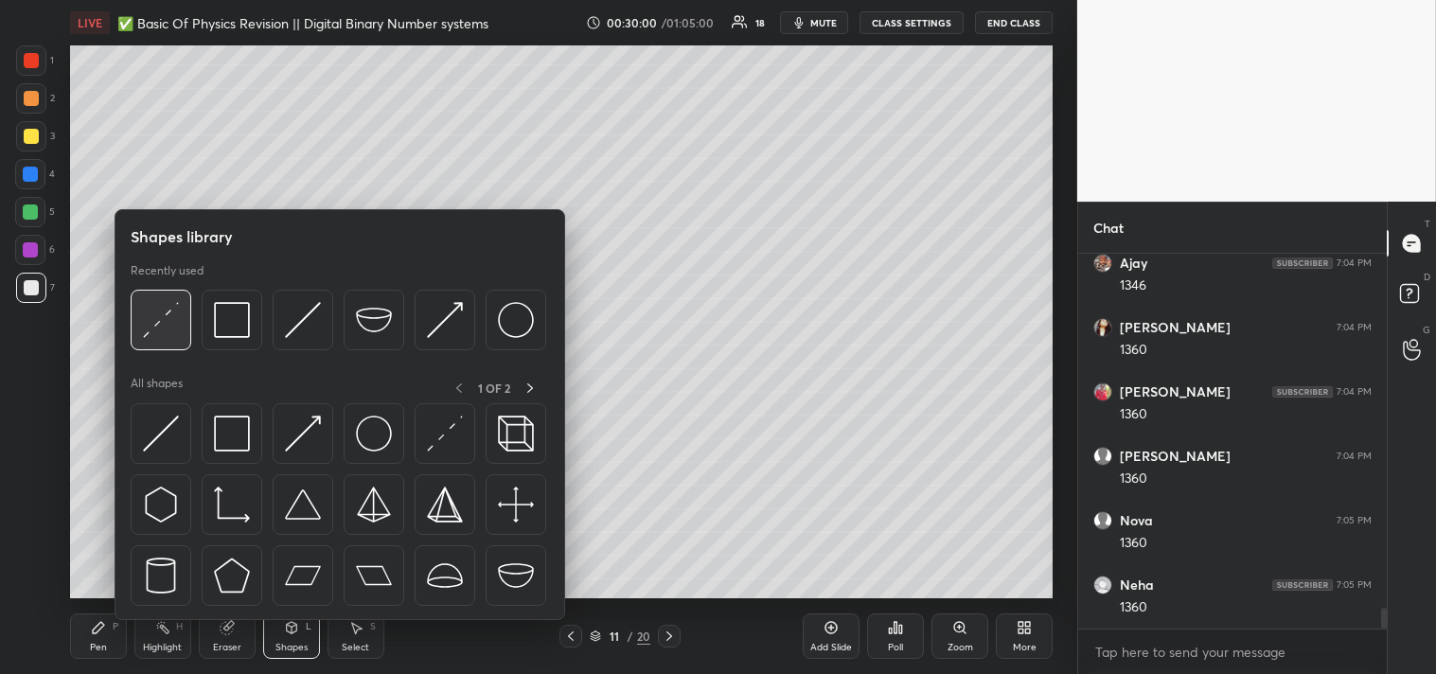
click at [157, 307] on img at bounding box center [161, 320] width 36 height 36
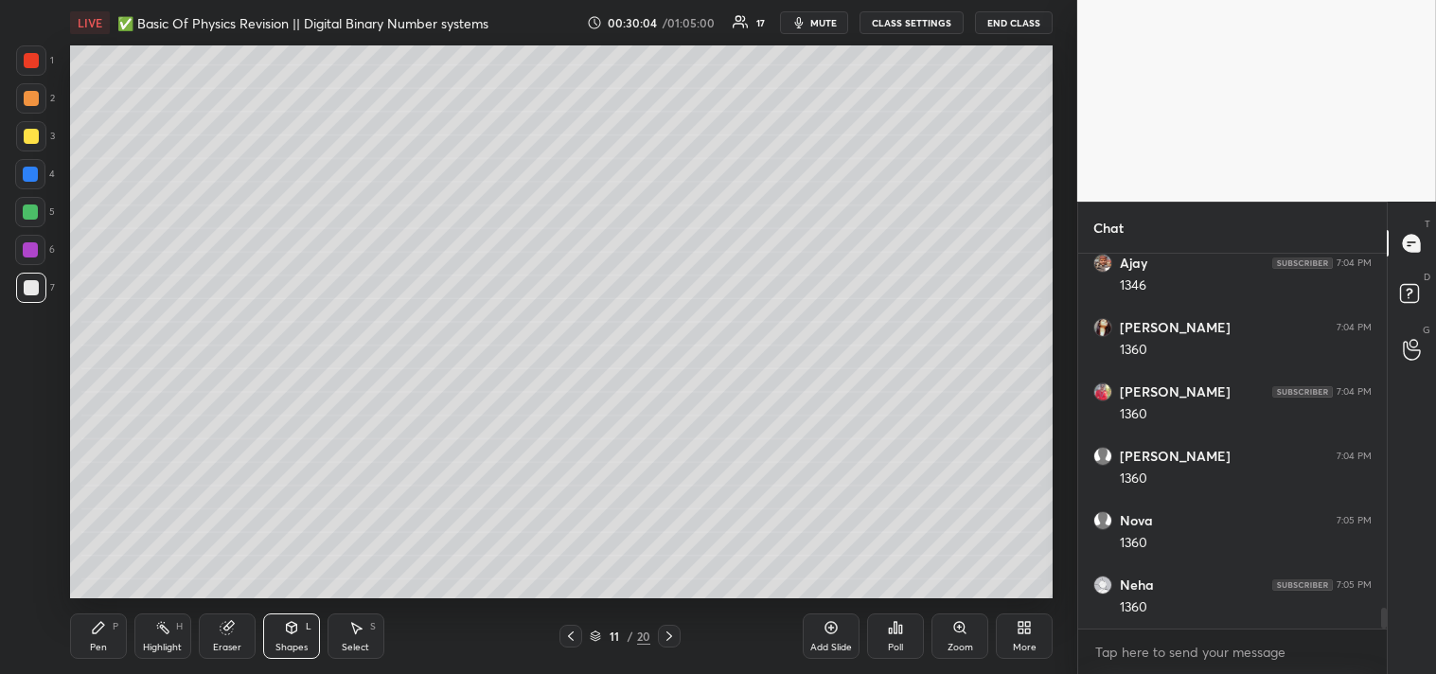
click at [100, 640] on div "Pen P" at bounding box center [98, 636] width 57 height 45
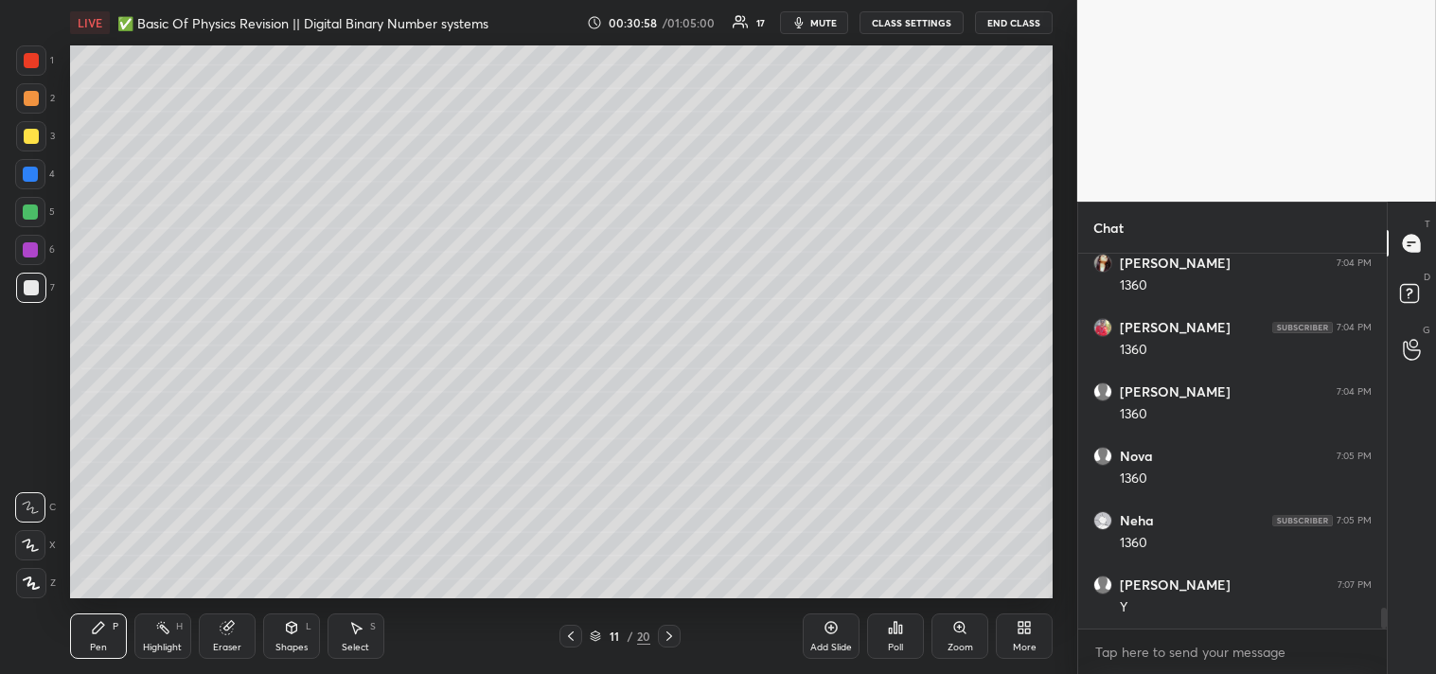
click at [31, 187] on div at bounding box center [30, 174] width 30 height 30
click at [30, 184] on div at bounding box center [30, 174] width 30 height 30
click at [28, 290] on div at bounding box center [31, 287] width 15 height 15
click at [34, 286] on div at bounding box center [31, 287] width 15 height 15
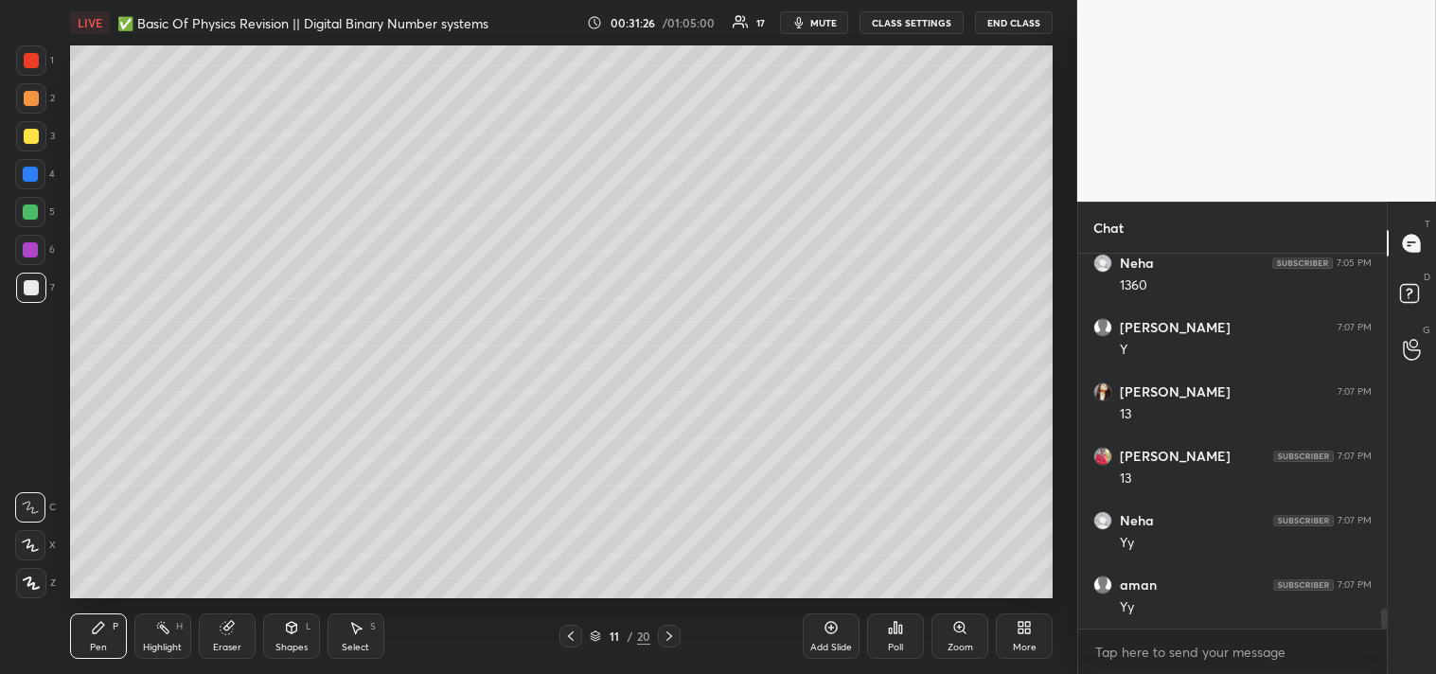
scroll to position [6819, 0]
click at [30, 145] on div at bounding box center [31, 136] width 30 height 30
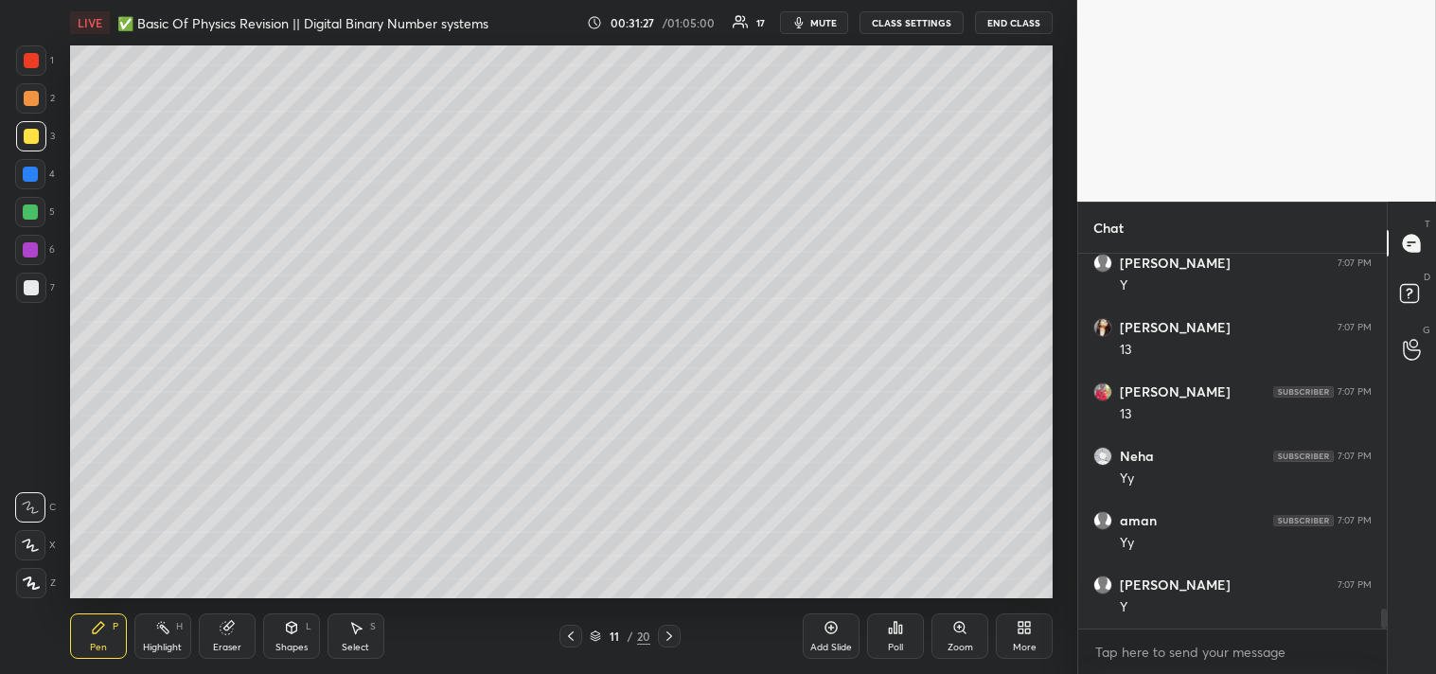
click at [17, 143] on div at bounding box center [31, 136] width 30 height 30
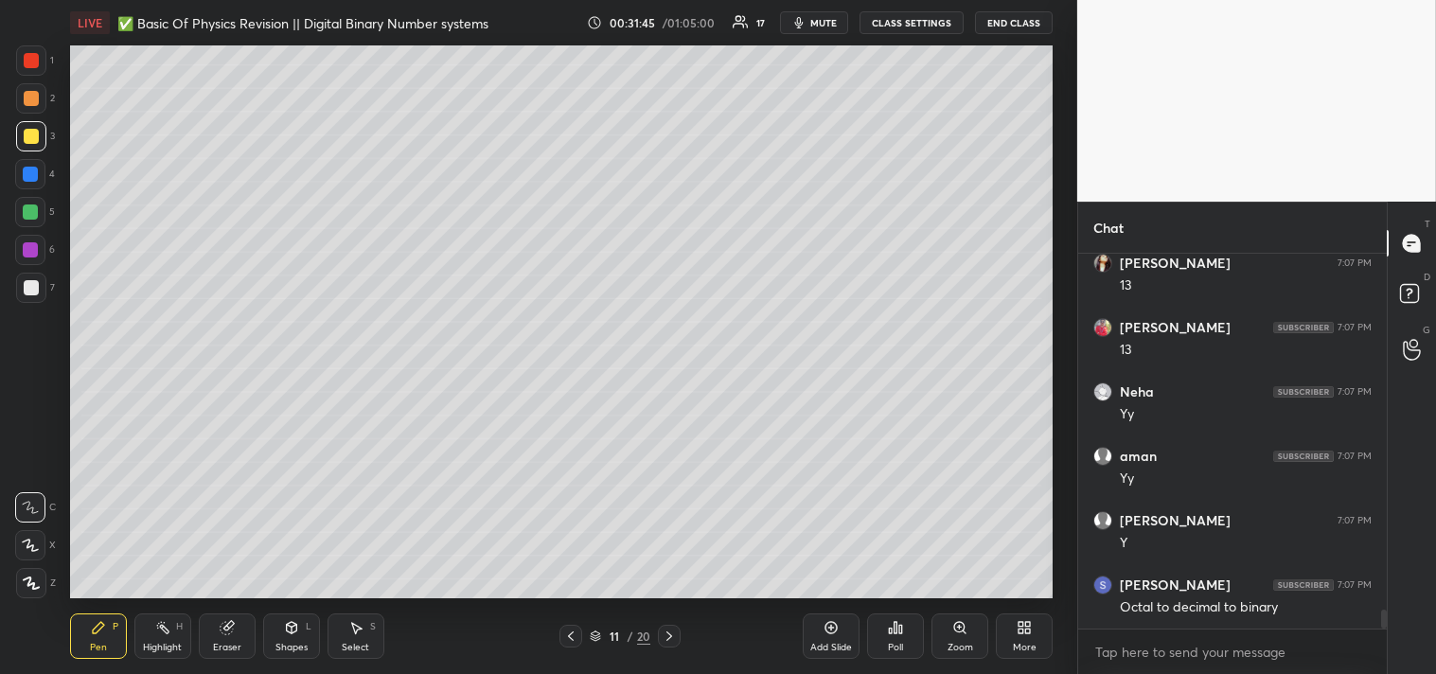
scroll to position [6947, 0]
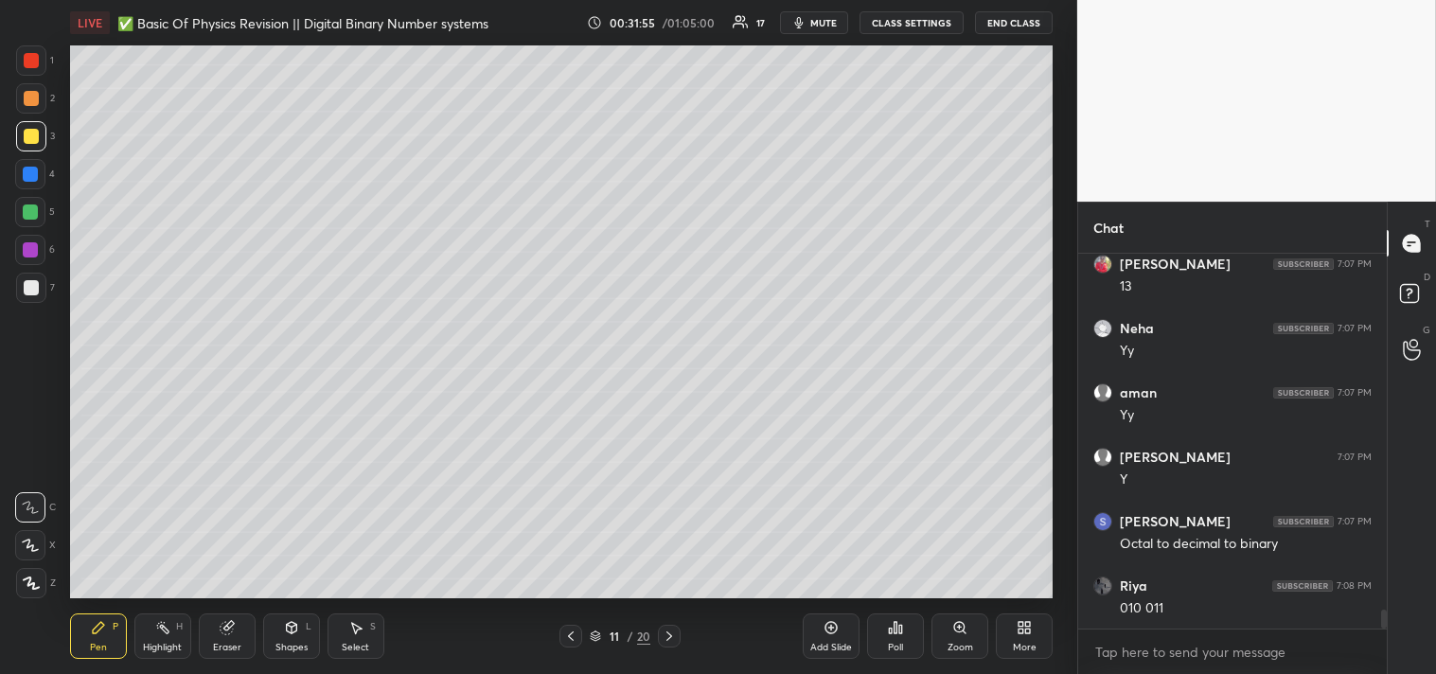
click at [38, 289] on div at bounding box center [31, 287] width 15 height 15
click at [33, 291] on div at bounding box center [31, 287] width 15 height 15
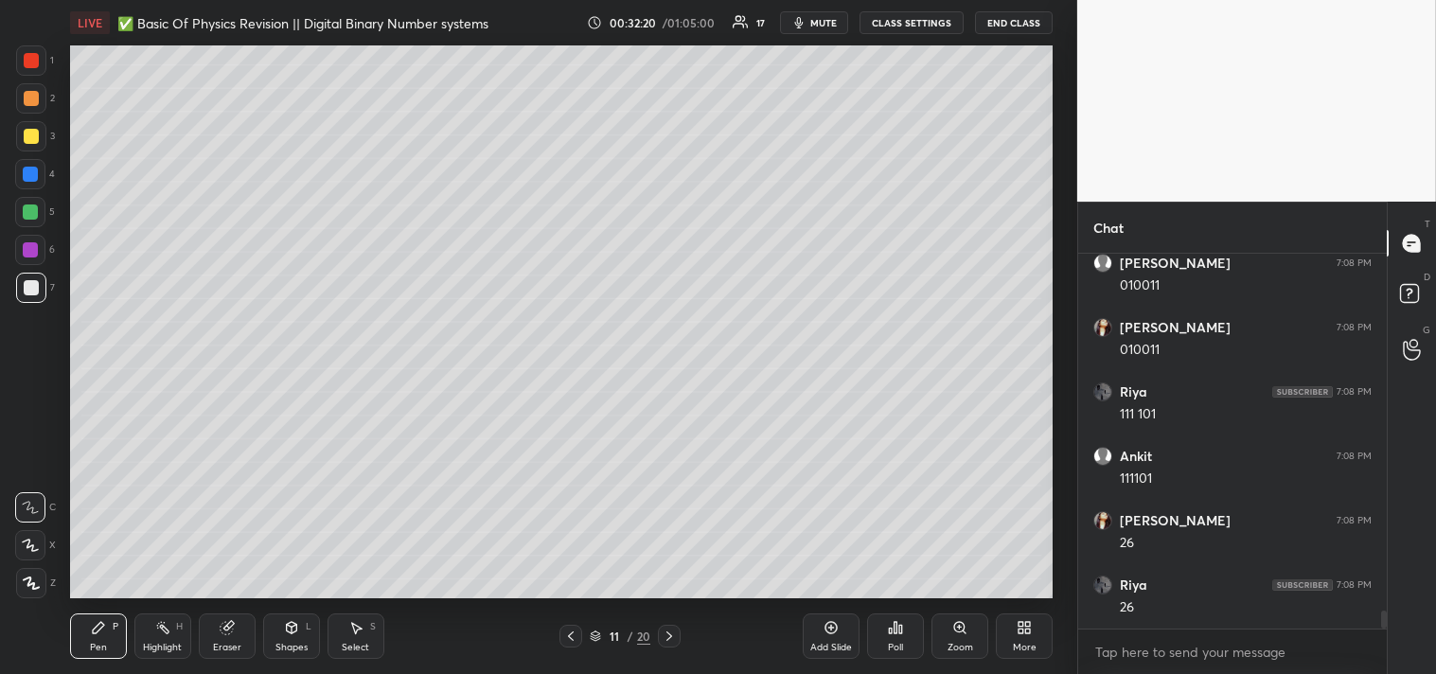
scroll to position [7591, 0]
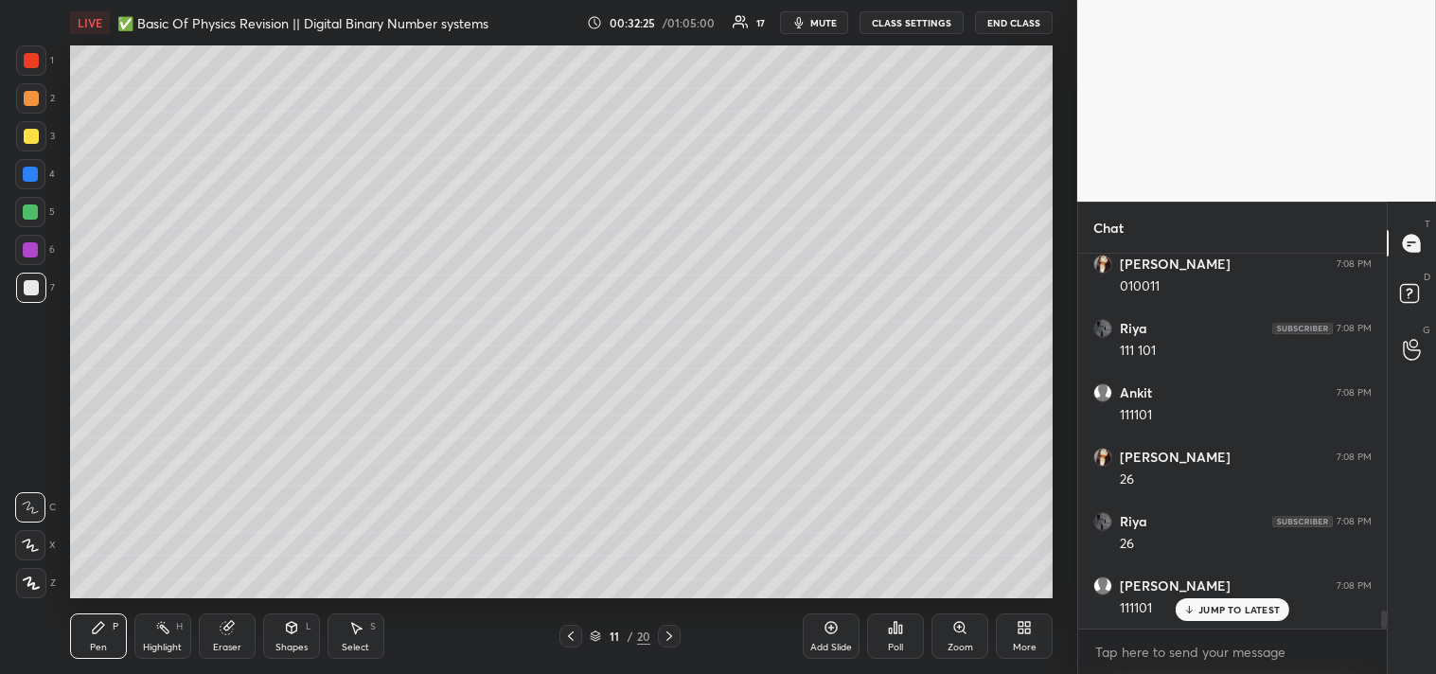
click at [966, 643] on div "Zoom" at bounding box center [961, 647] width 26 height 9
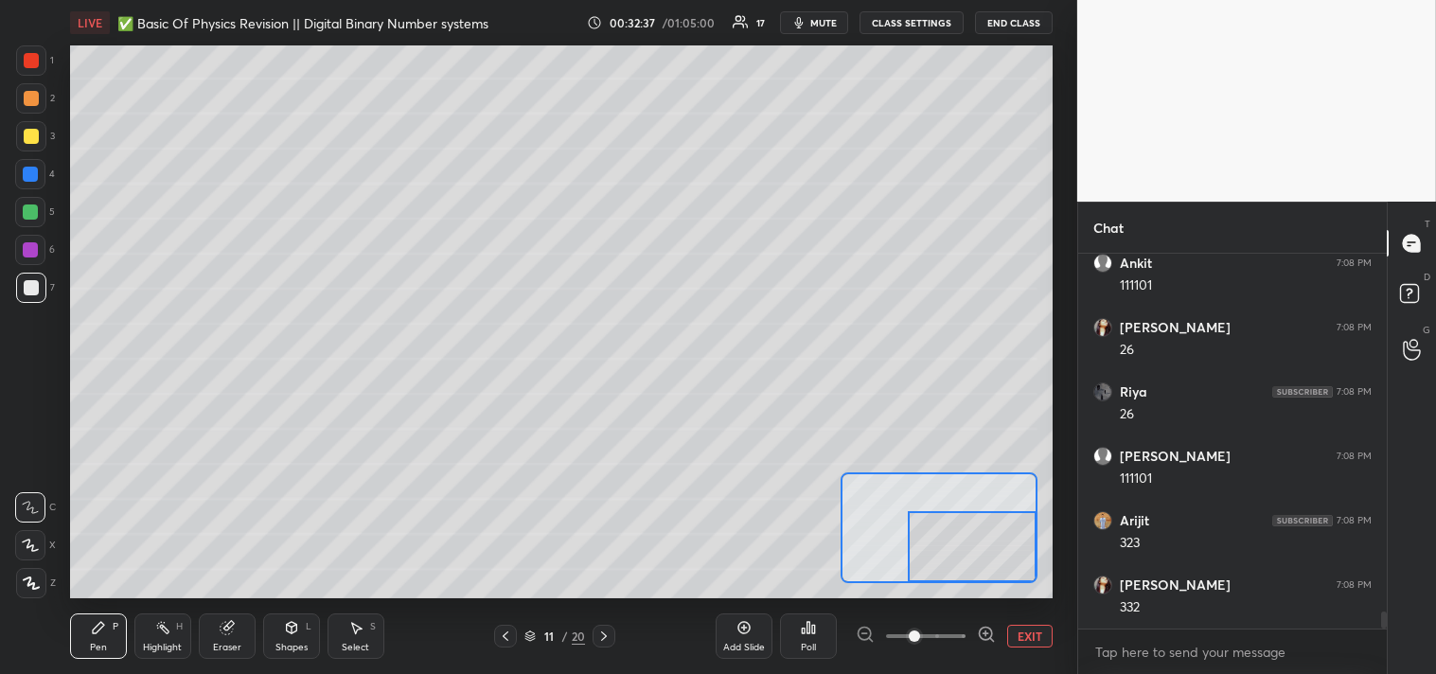
scroll to position [7785, 0]
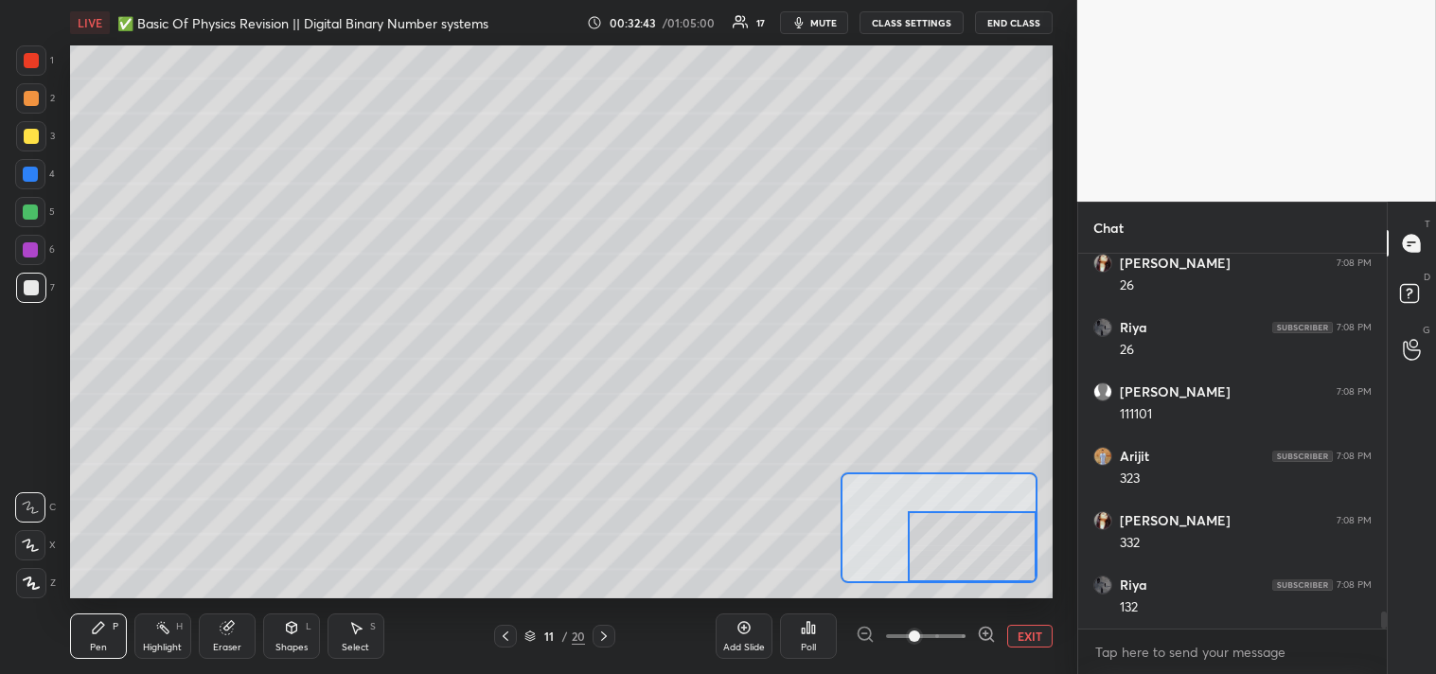
click at [1029, 644] on button "EXIT" at bounding box center [1029, 636] width 45 height 23
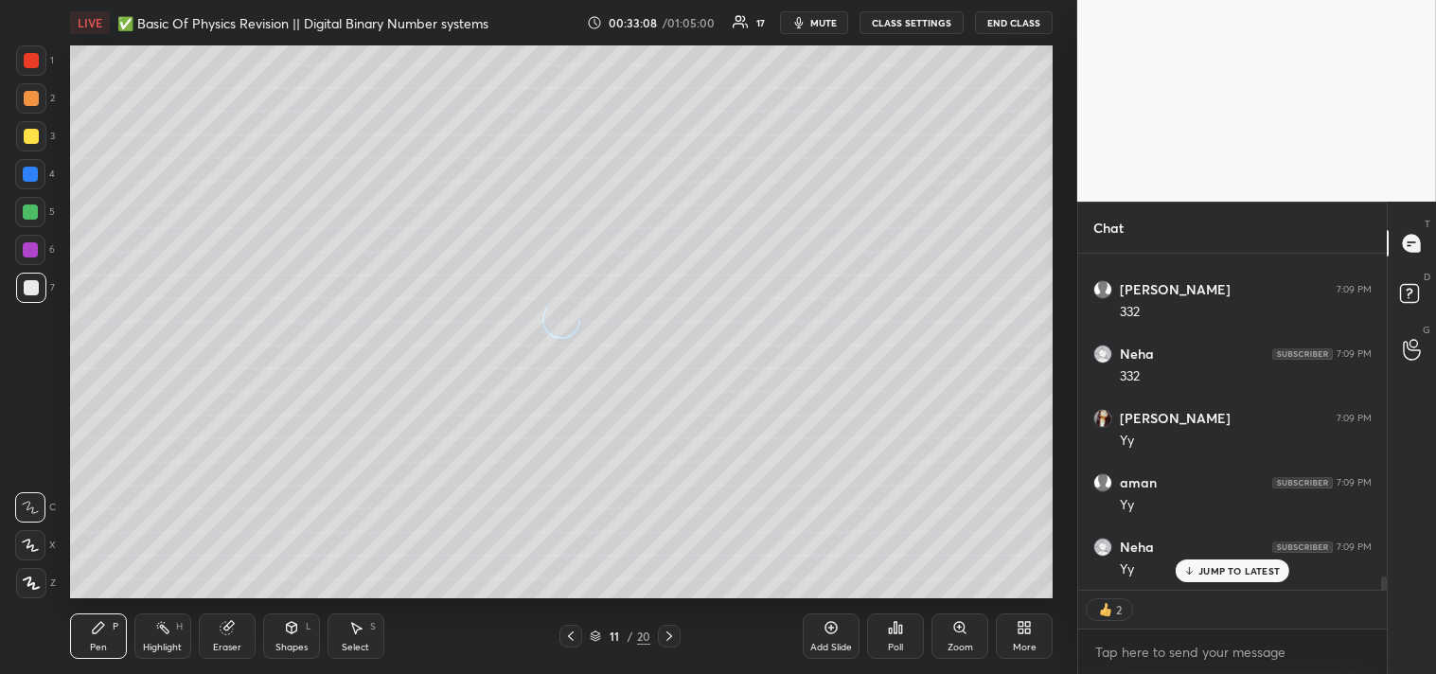
scroll to position [8235, 0]
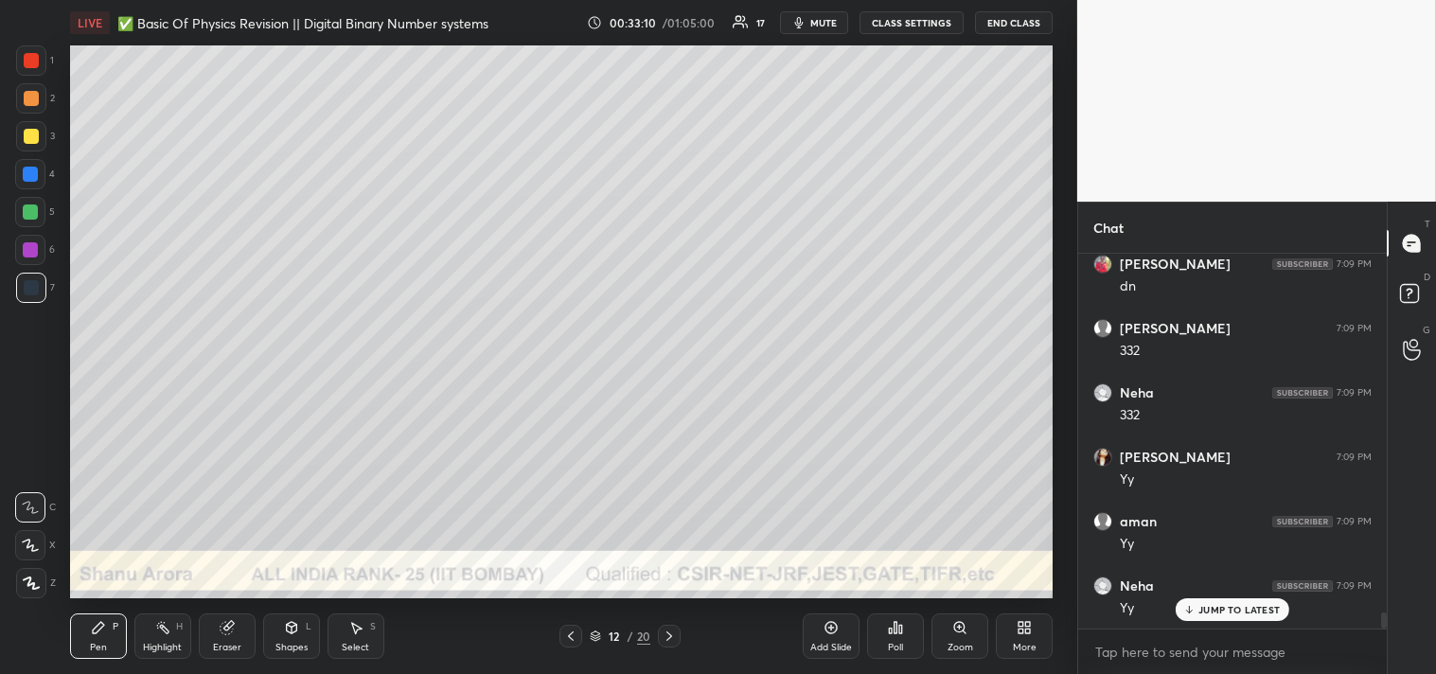
click at [292, 649] on div "Shapes" at bounding box center [292, 647] width 32 height 9
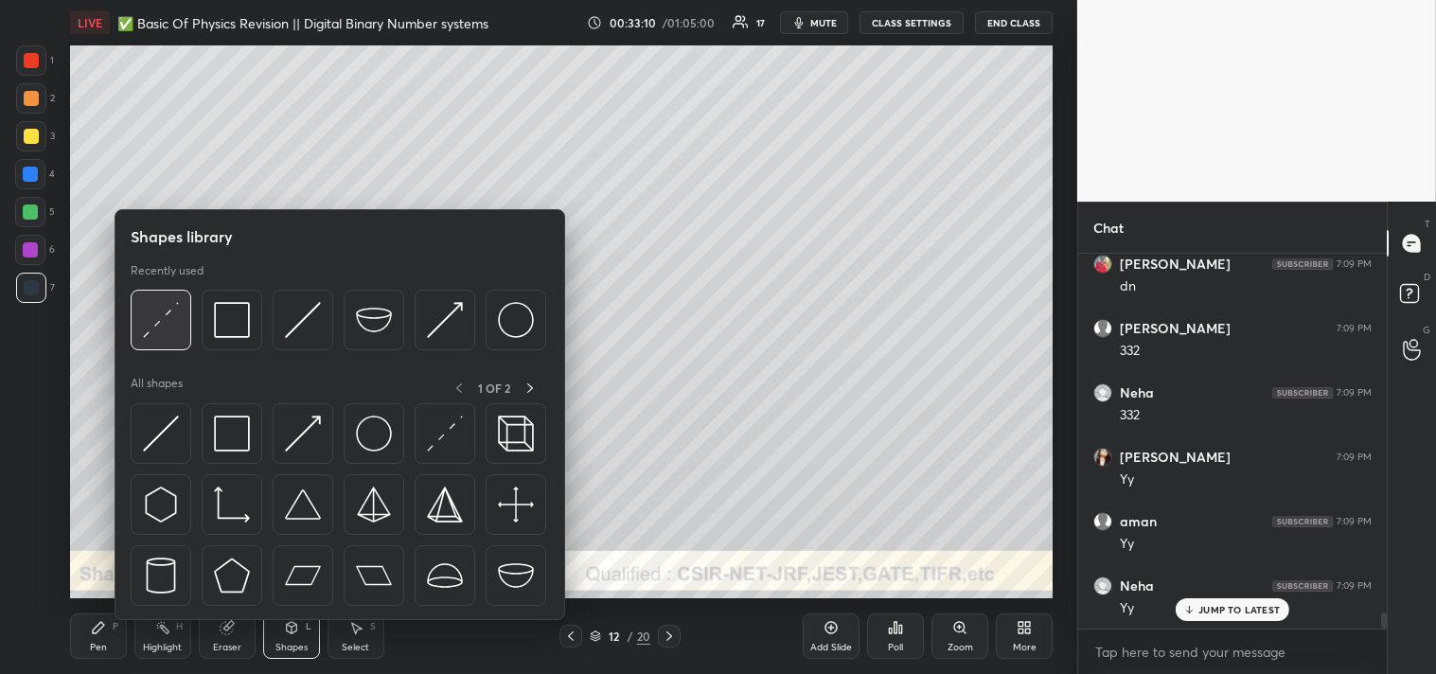
click at [169, 332] on img at bounding box center [161, 320] width 36 height 36
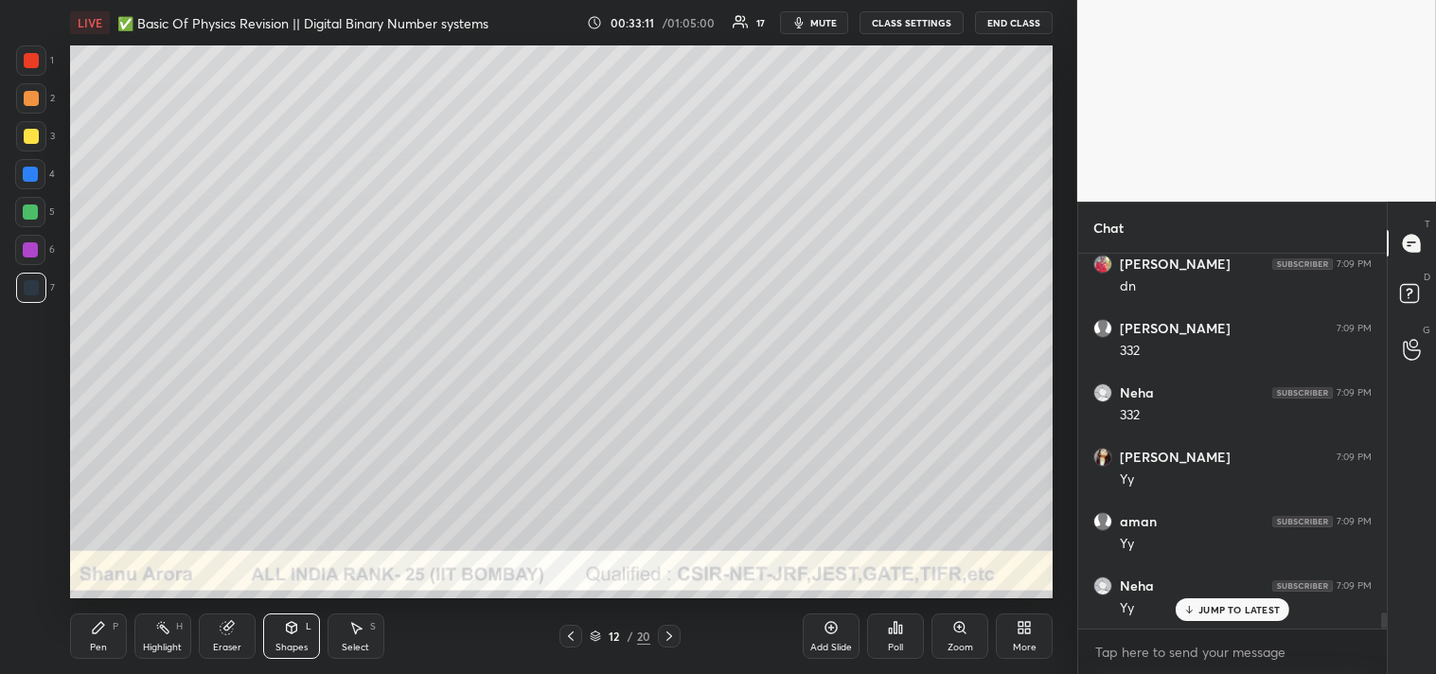
click at [38, 146] on div at bounding box center [31, 136] width 30 height 30
click at [949, 632] on div "Zoom" at bounding box center [960, 636] width 57 height 45
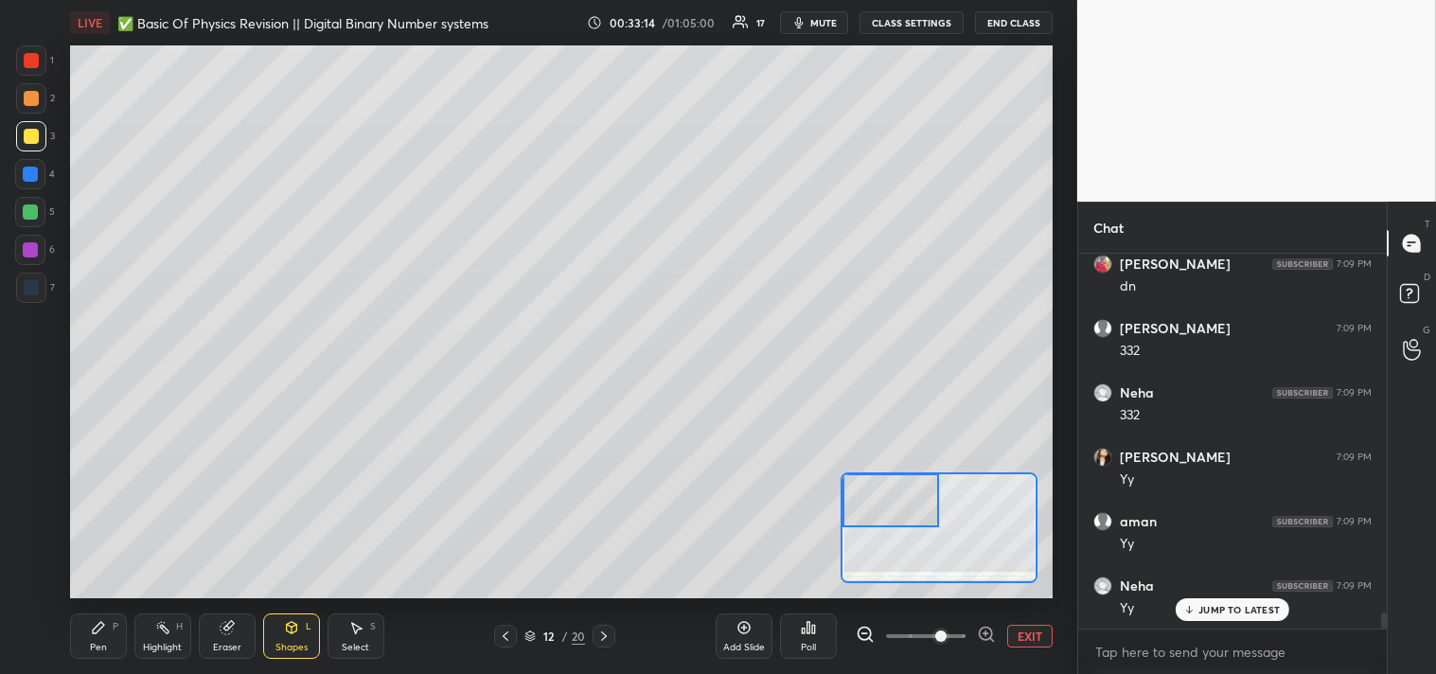
click at [93, 639] on div "Pen P" at bounding box center [98, 636] width 57 height 45
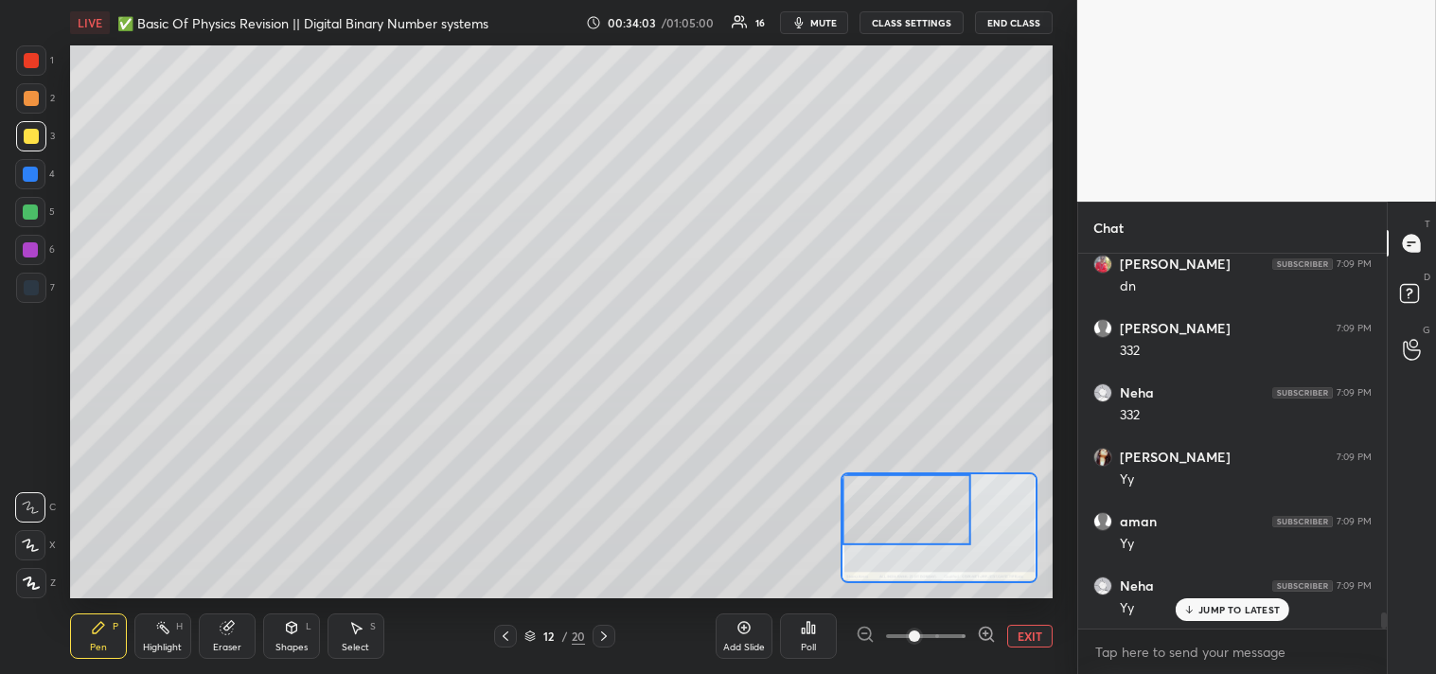
click at [28, 105] on div at bounding box center [31, 98] width 15 height 15
click at [20, 101] on div at bounding box center [31, 98] width 30 height 30
click at [1018, 631] on button "EXIT" at bounding box center [1029, 636] width 45 height 23
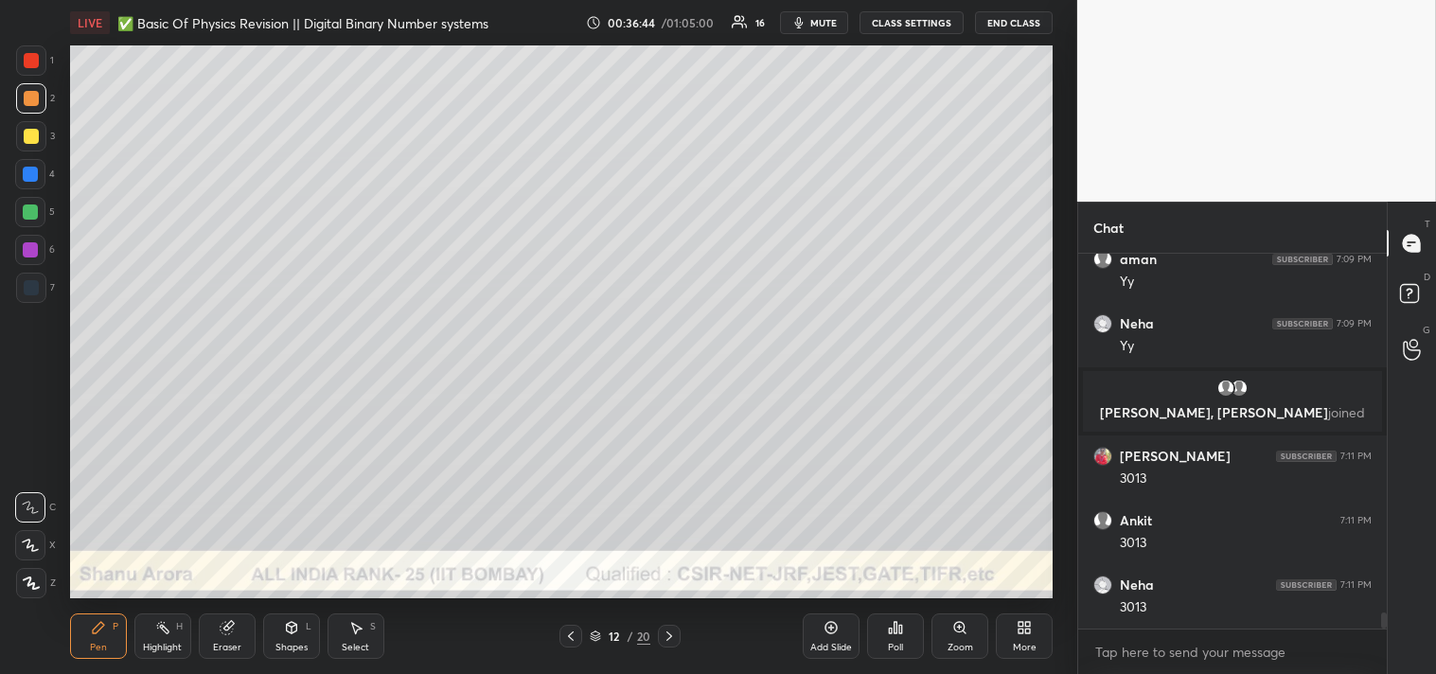
scroll to position [8561, 0]
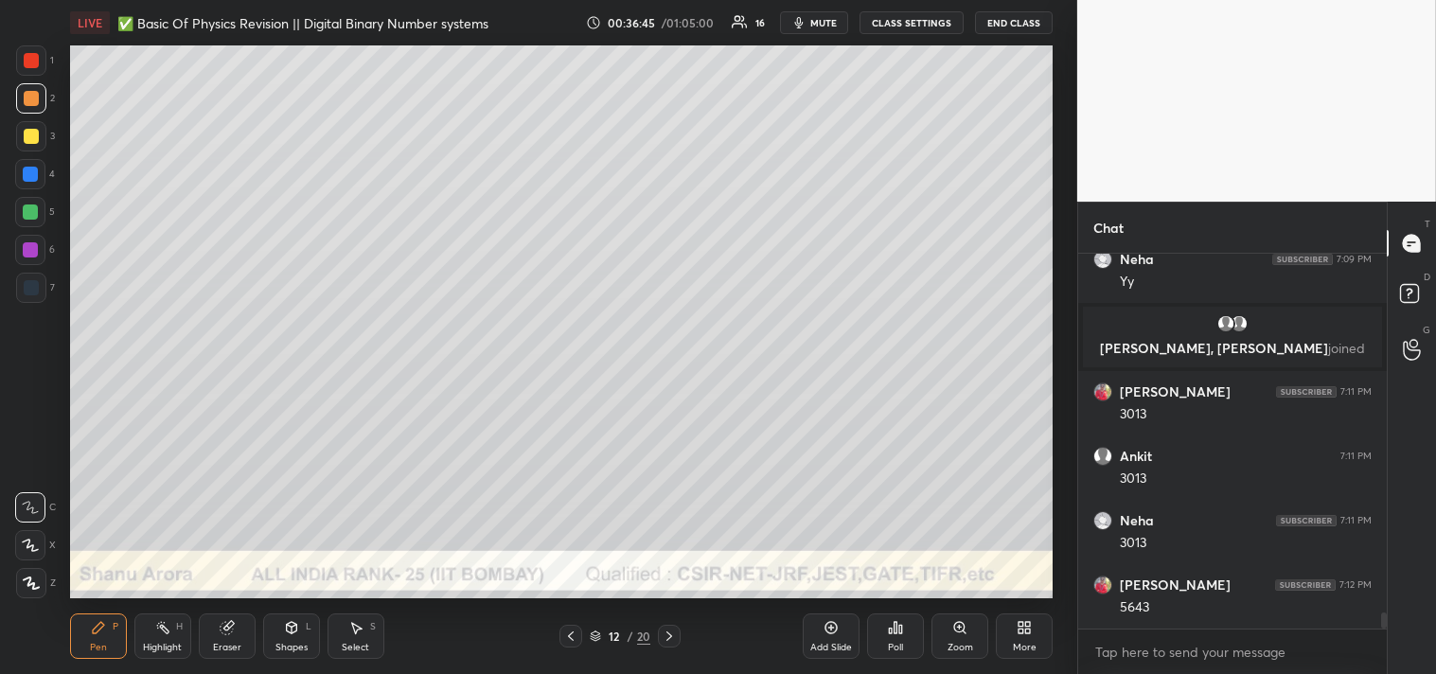
click at [807, 20] on icon "button" at bounding box center [799, 22] width 15 height 15
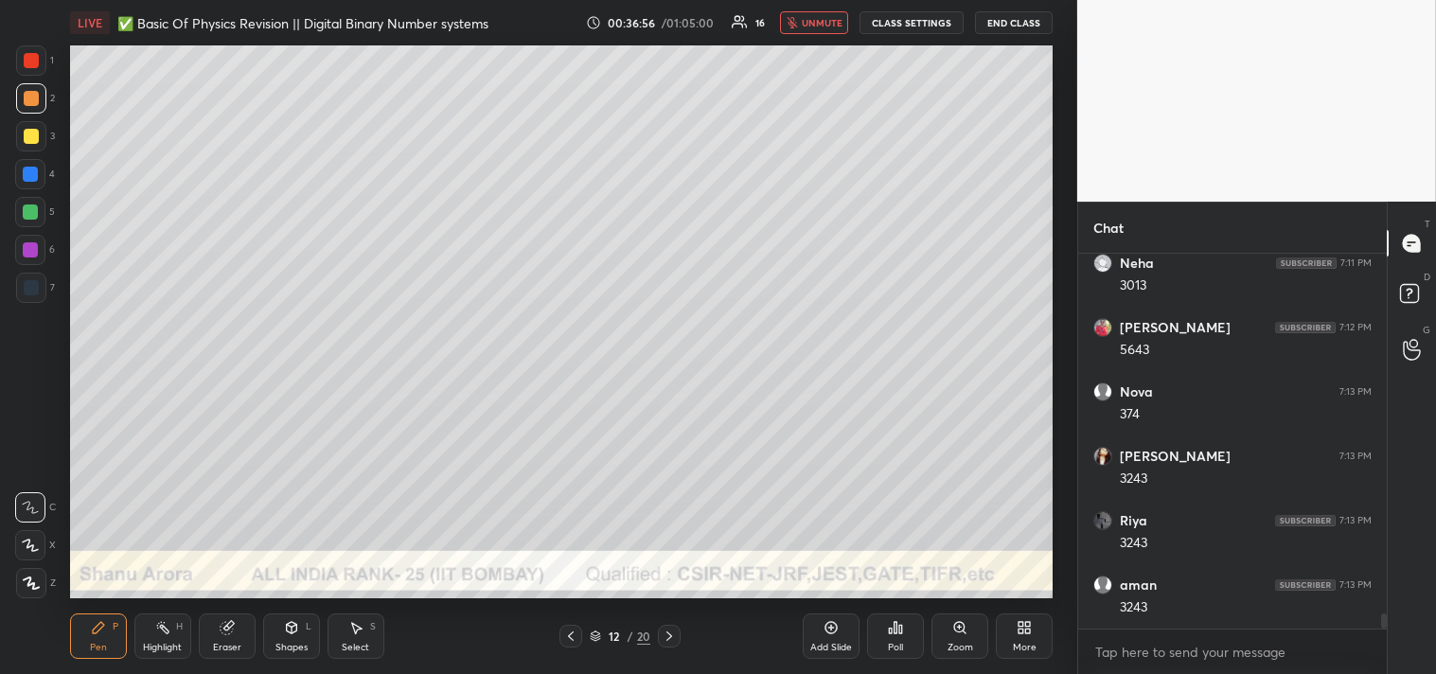
scroll to position [8883, 0]
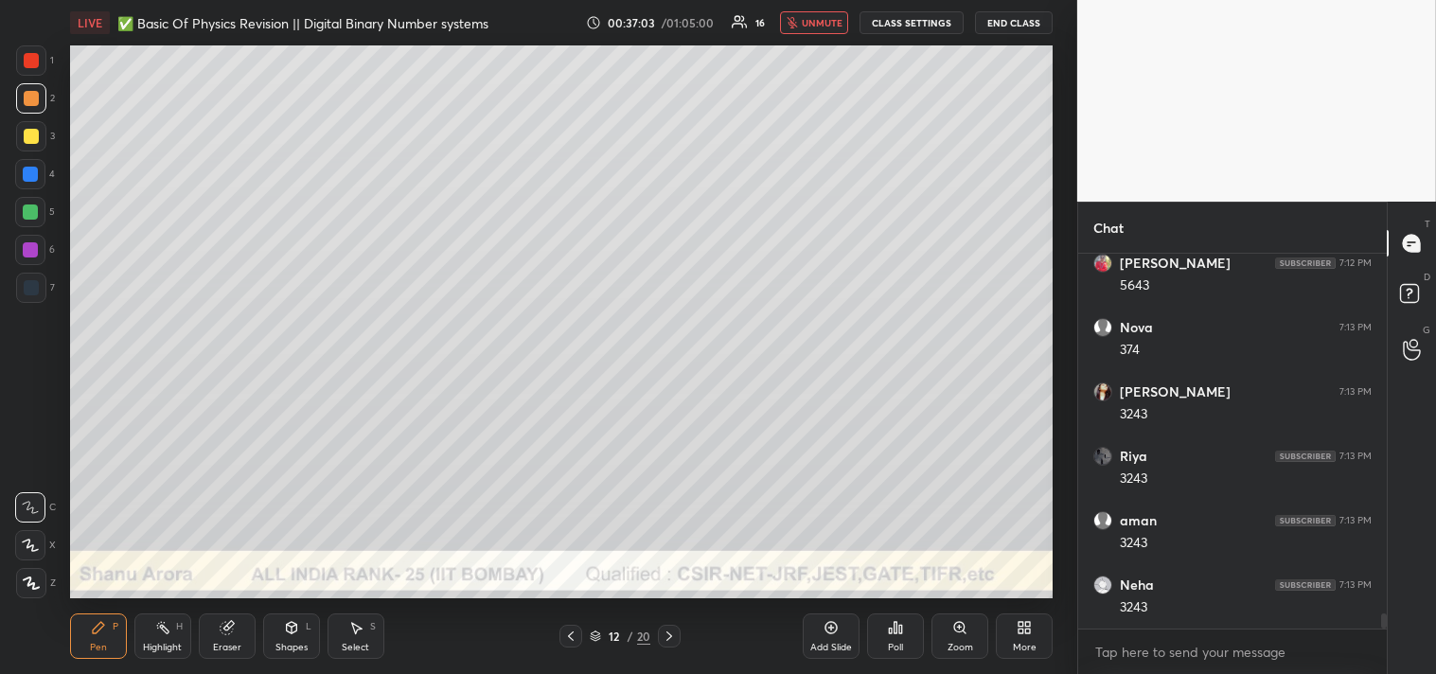
click at [818, 16] on span "unmute" at bounding box center [822, 22] width 41 height 13
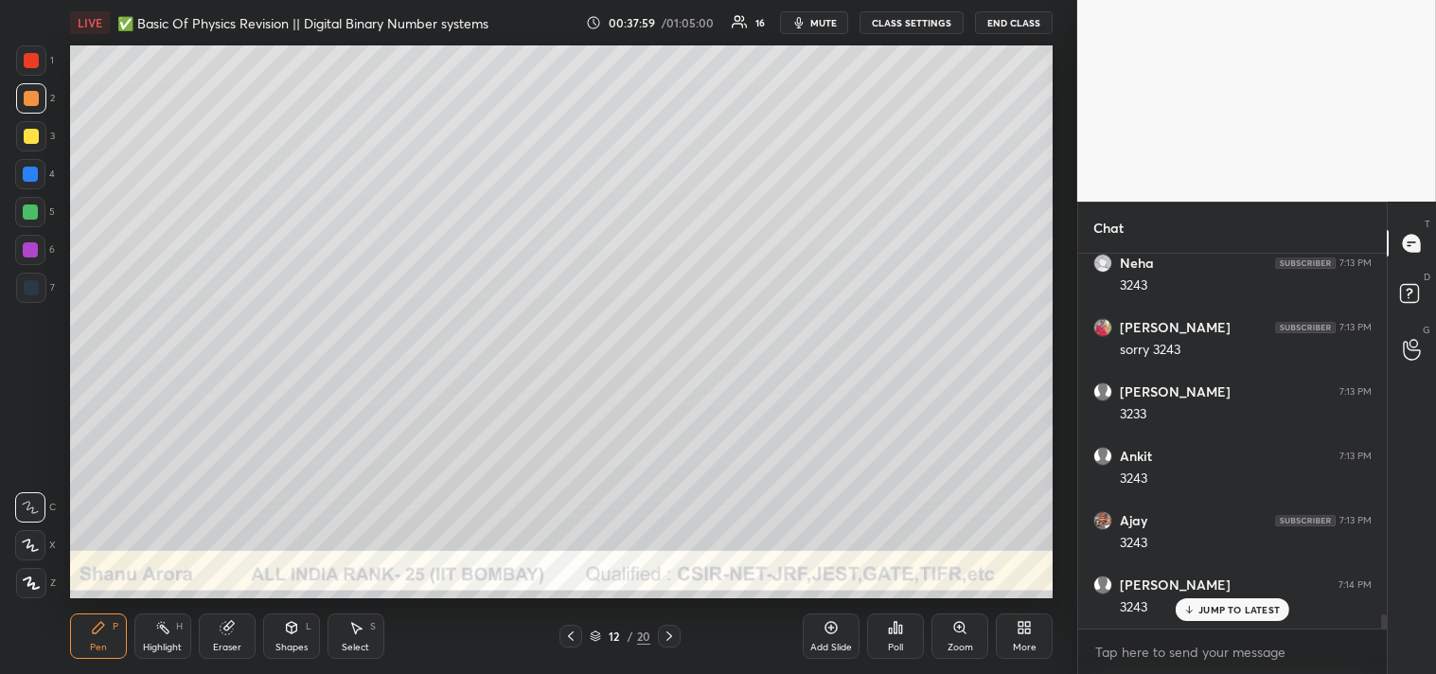
scroll to position [9333, 0]
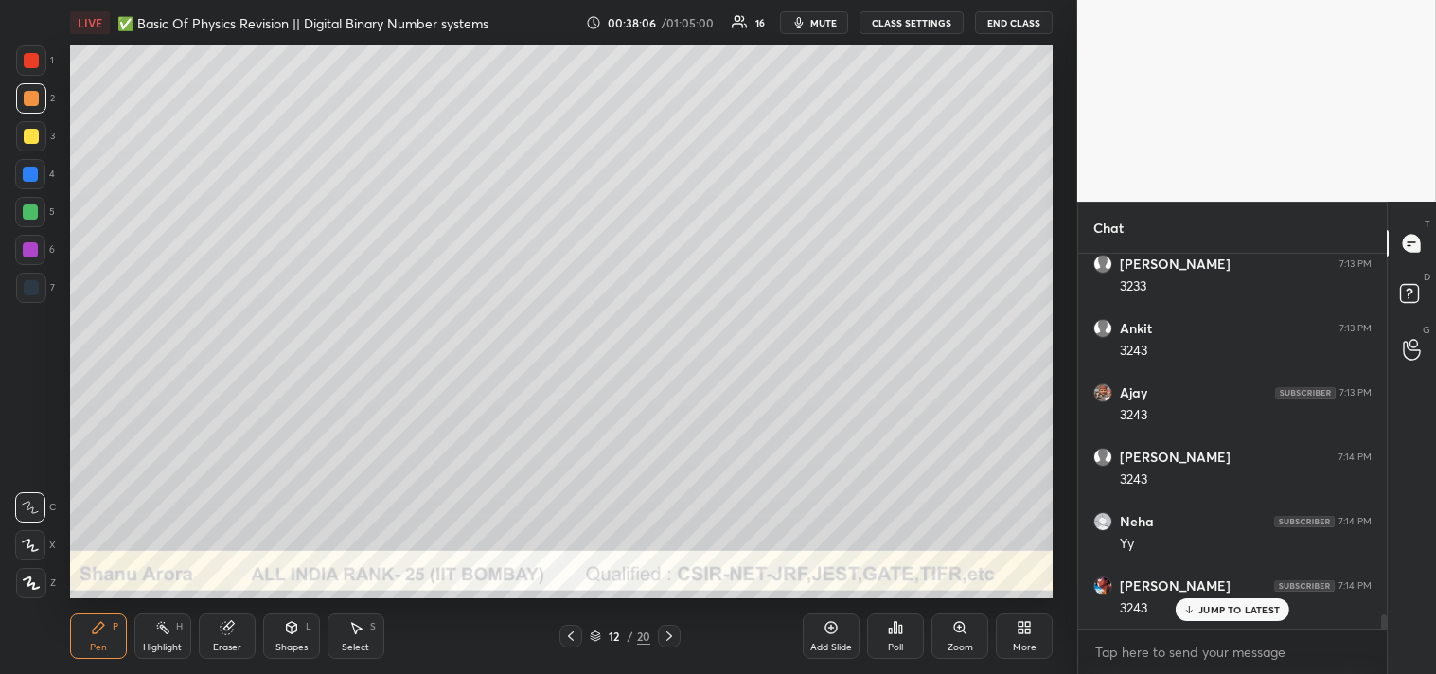
click at [169, 640] on div "Highlight H" at bounding box center [162, 636] width 57 height 45
click at [158, 643] on div "Highlight" at bounding box center [162, 647] width 39 height 9
click at [106, 650] on div "Pen" at bounding box center [98, 647] width 17 height 9
click at [836, 638] on div "Add Slide" at bounding box center [831, 636] width 57 height 45
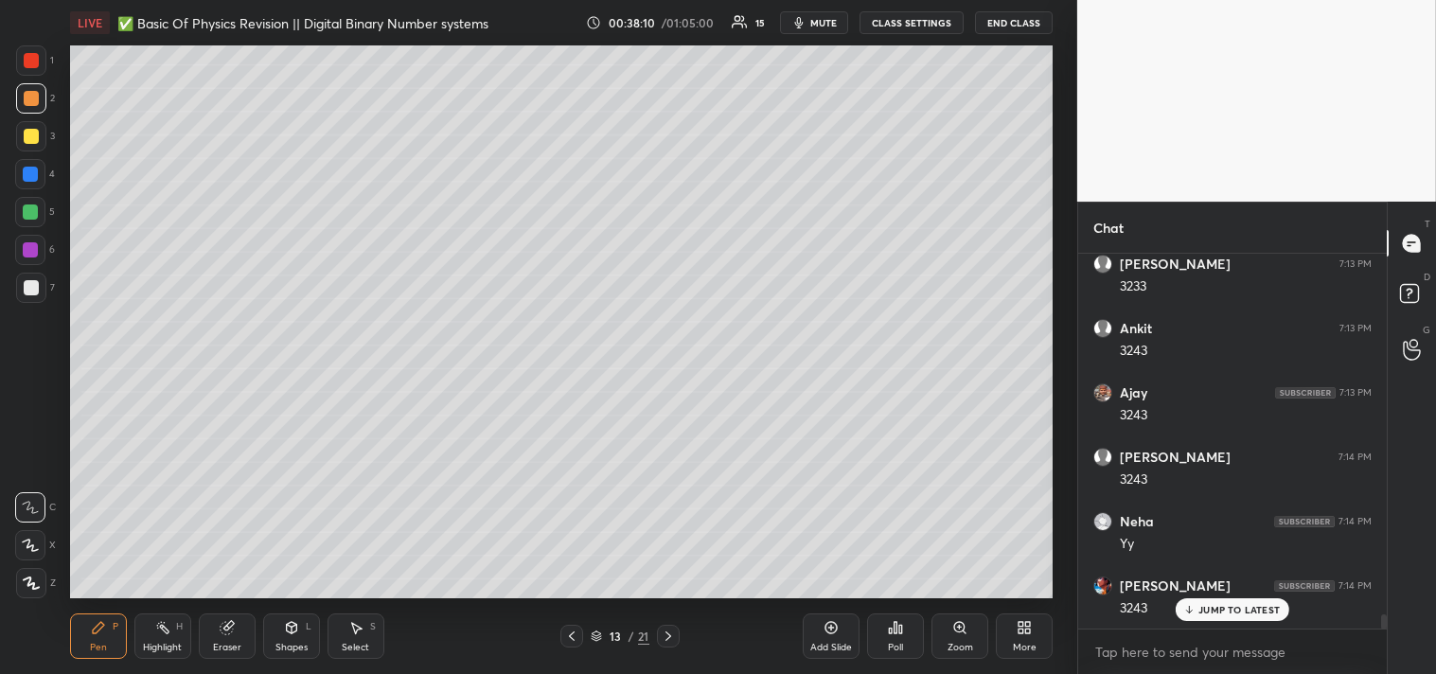
scroll to position [9397, 0]
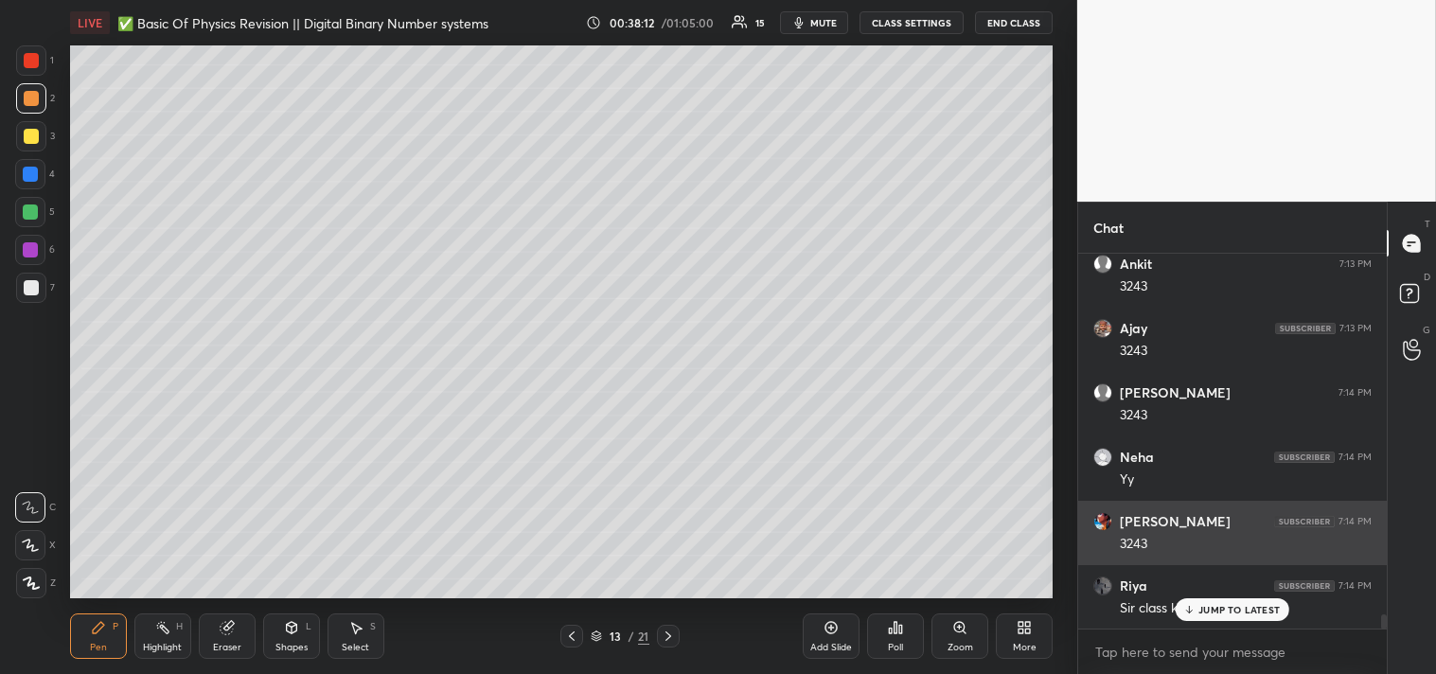
click at [1226, 611] on p "JUMP TO LATEST" at bounding box center [1239, 609] width 81 height 11
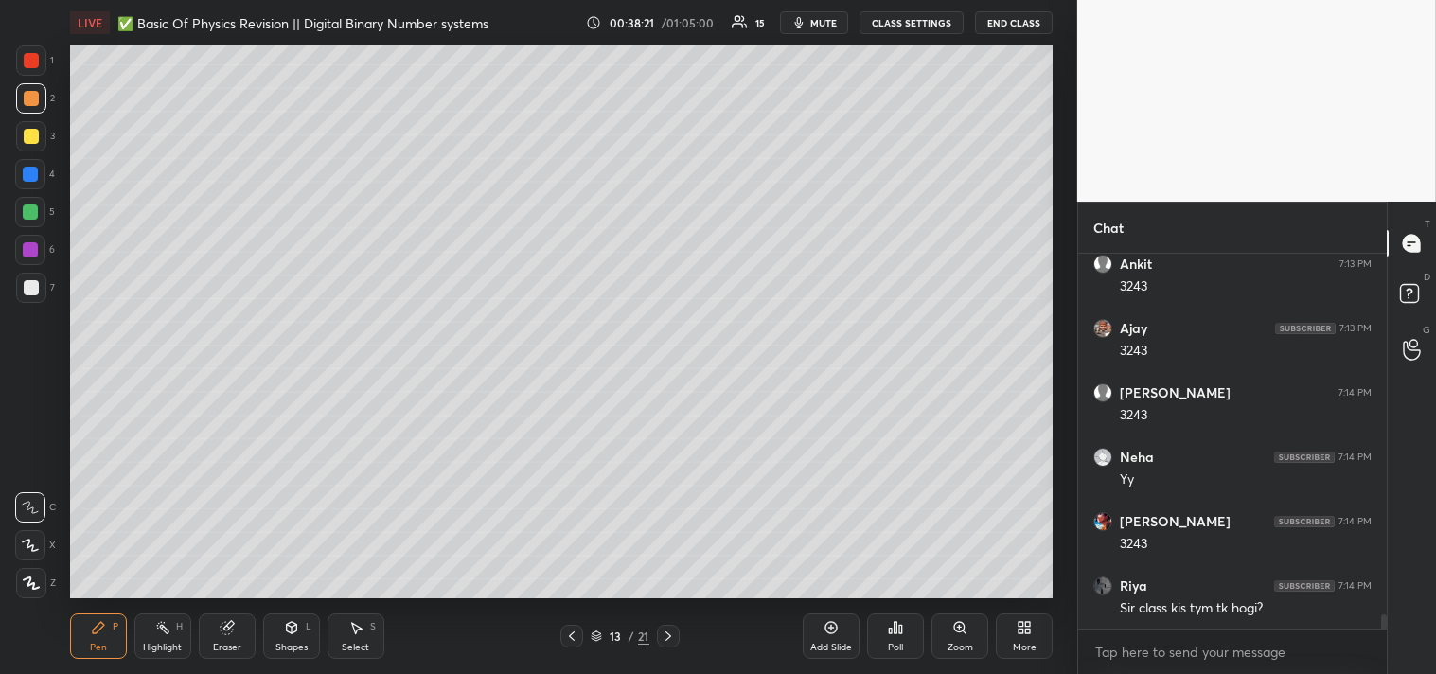
click at [26, 269] on div "6" at bounding box center [35, 254] width 40 height 38
click at [29, 282] on div at bounding box center [31, 287] width 15 height 15
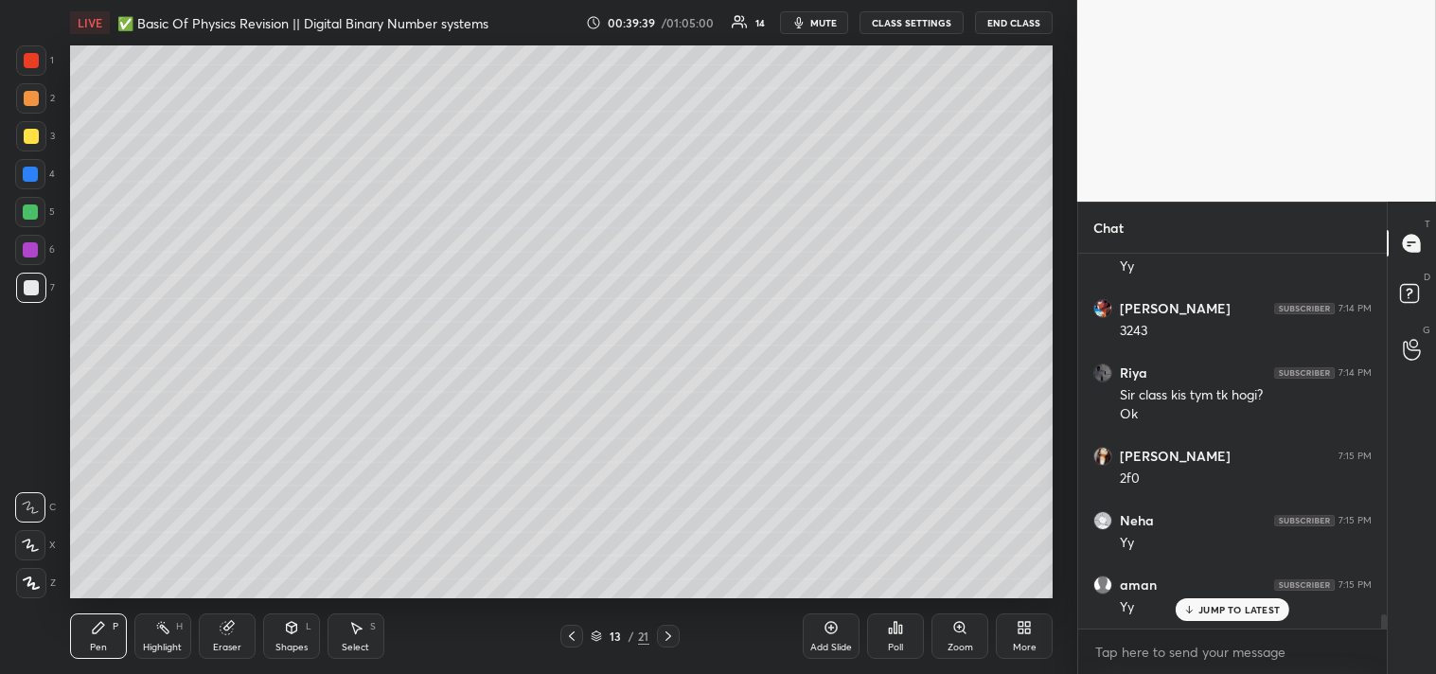
scroll to position [9674, 0]
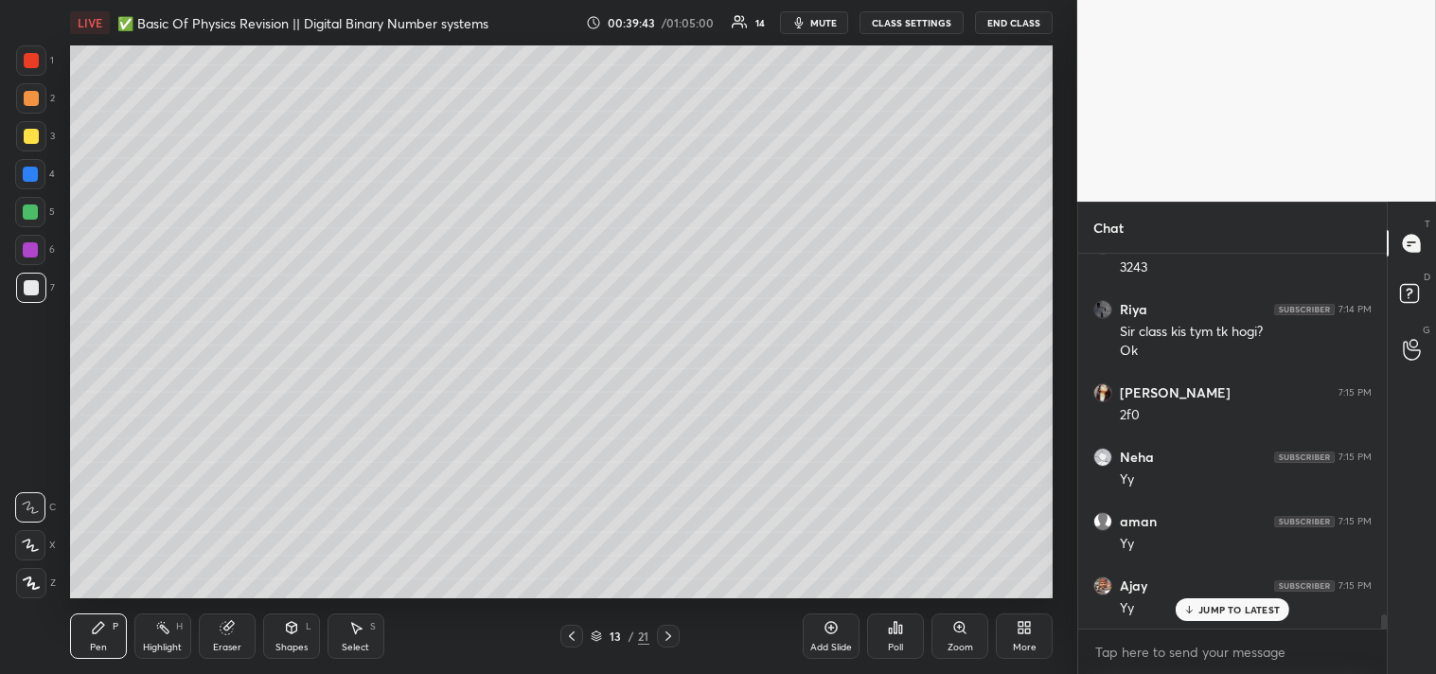
click at [371, 648] on div "Select S" at bounding box center [356, 636] width 57 height 45
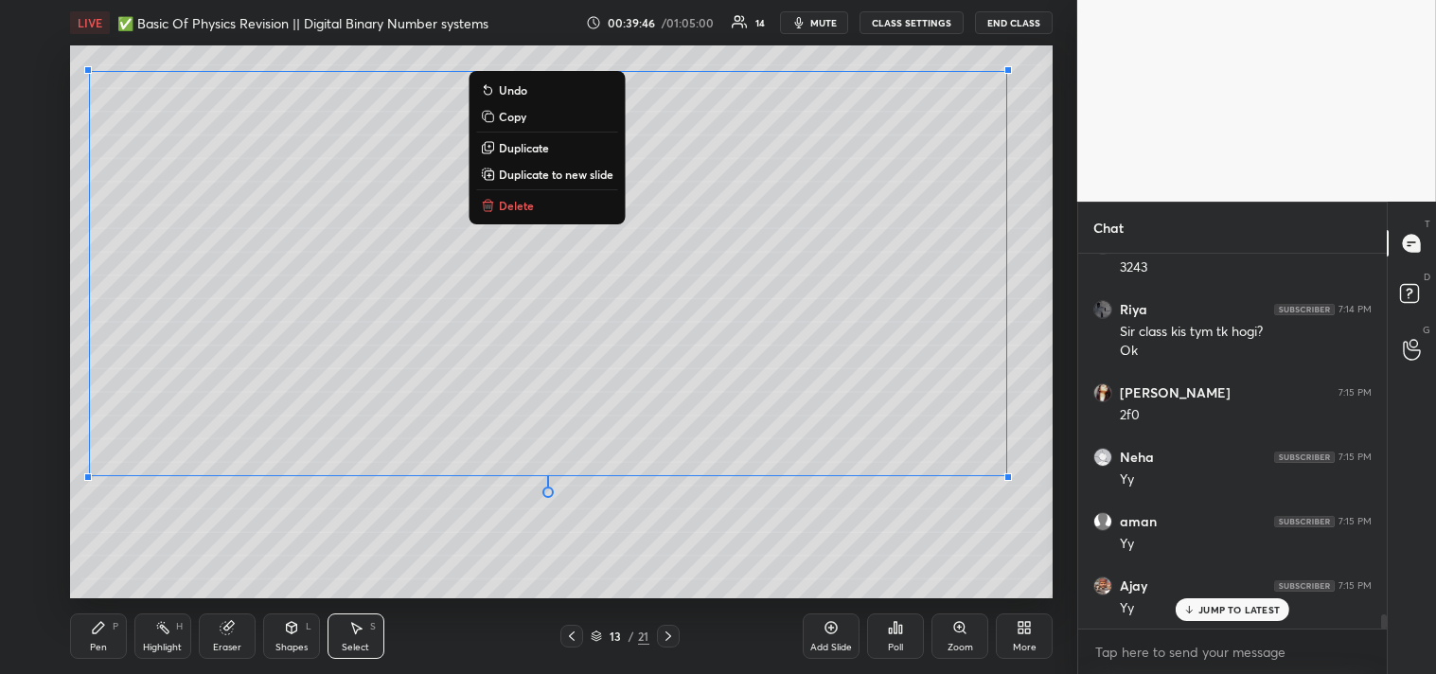
click at [1065, 538] on div "1 2 3 4 5 6 7 C X Z C X Z E E Erase all H H LIVE ✅ Basic Of Physics Revision ||…" at bounding box center [538, 337] width 1077 height 674
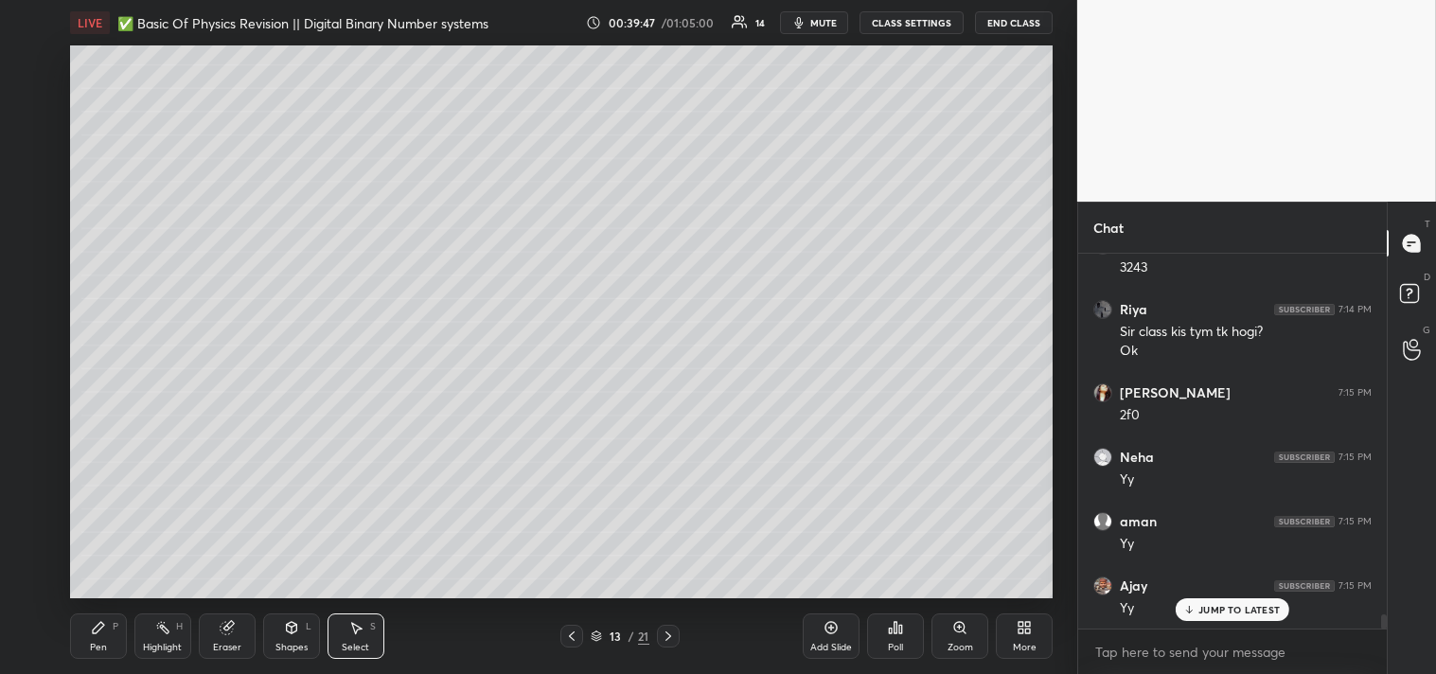
click at [93, 632] on icon at bounding box center [98, 627] width 11 height 11
click at [100, 635] on icon at bounding box center [98, 627] width 15 height 15
click at [811, 616] on div "Add Slide" at bounding box center [831, 636] width 57 height 45
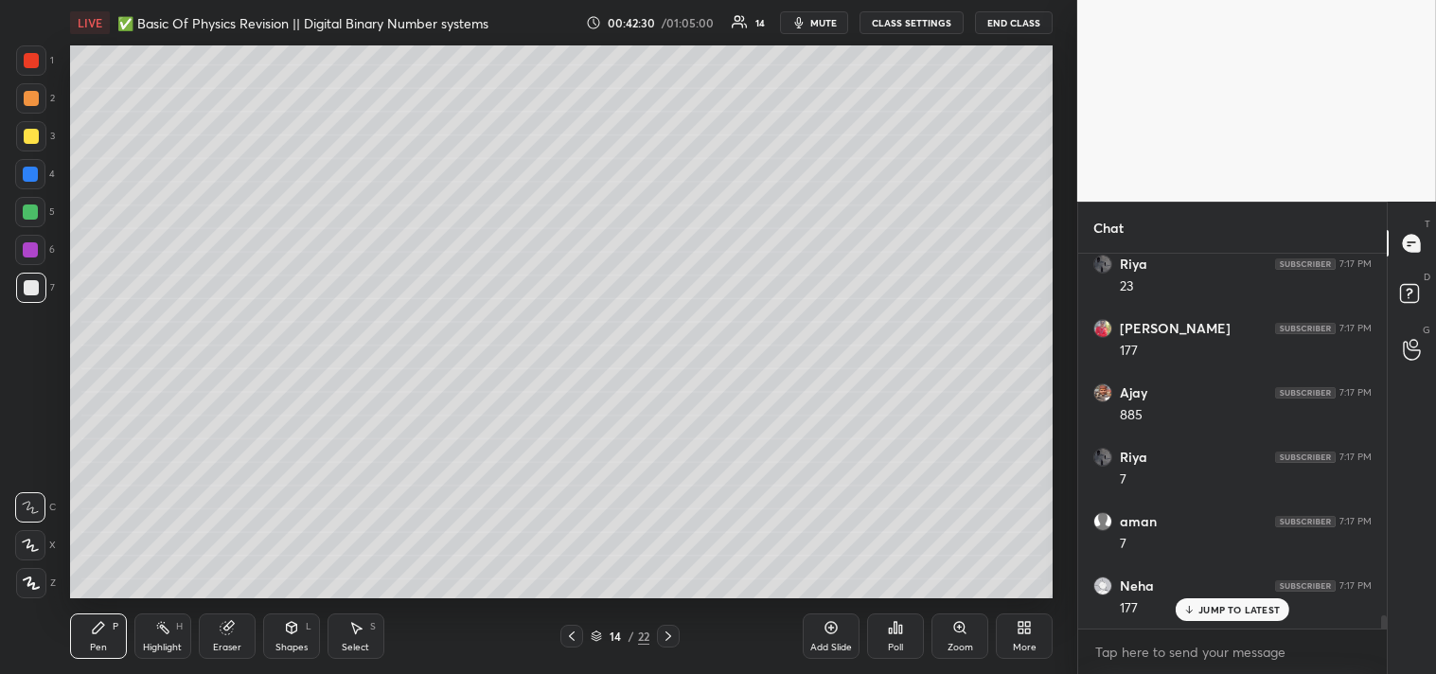
scroll to position [10382, 0]
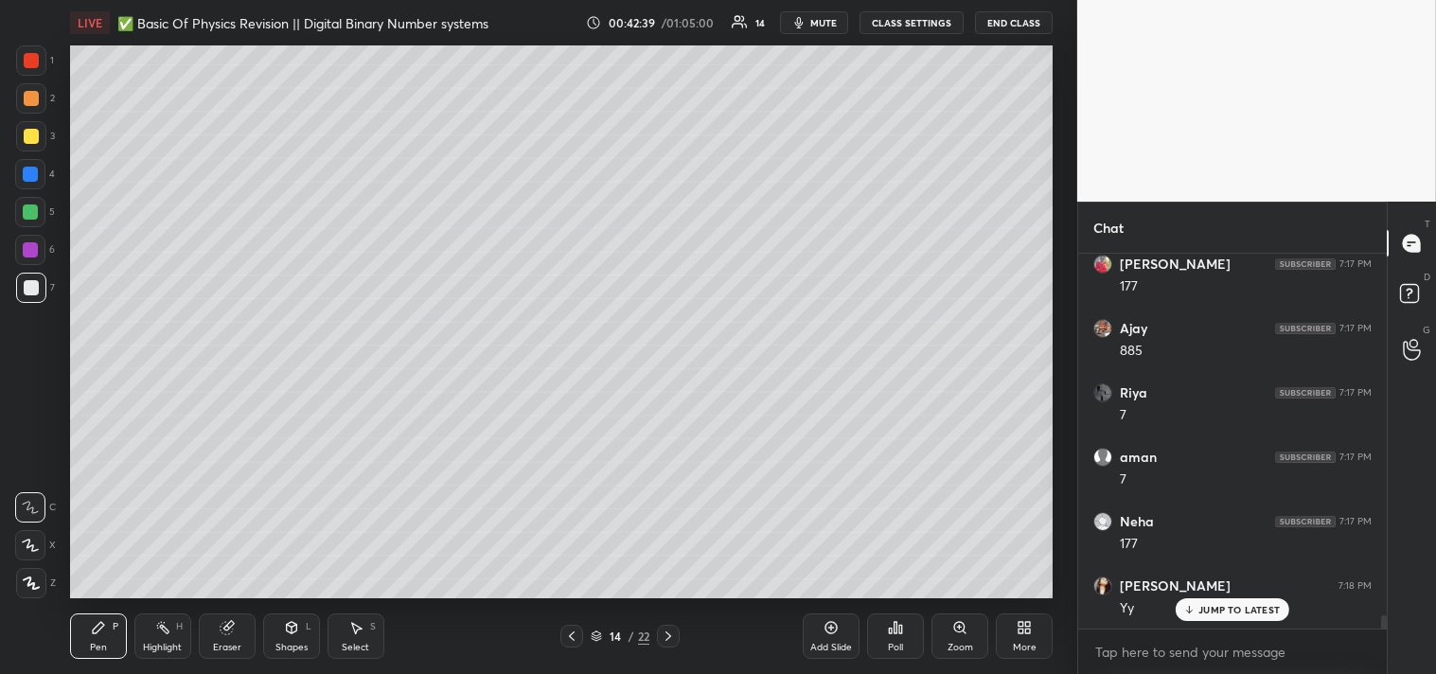
click at [835, 636] on div "Add Slide" at bounding box center [831, 636] width 57 height 45
click at [278, 634] on div "Shapes L" at bounding box center [291, 636] width 57 height 45
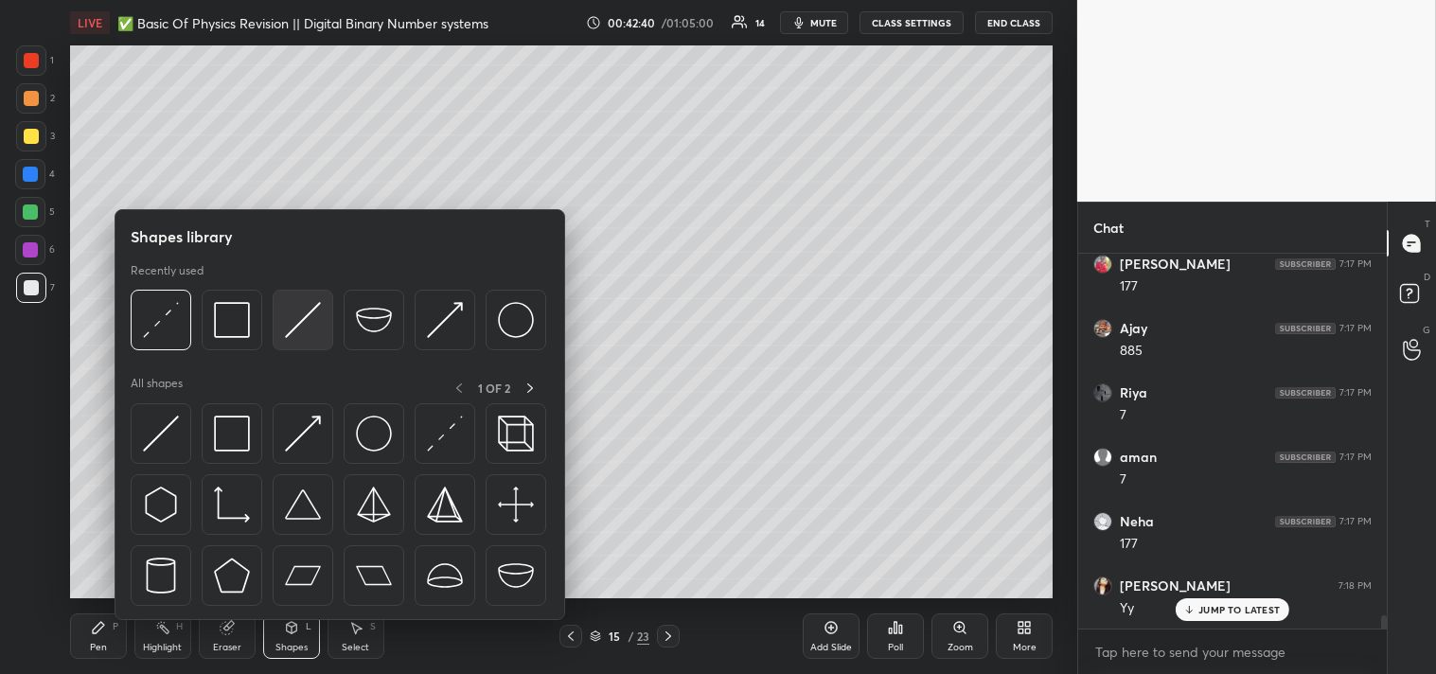
click at [300, 325] on img at bounding box center [303, 320] width 36 height 36
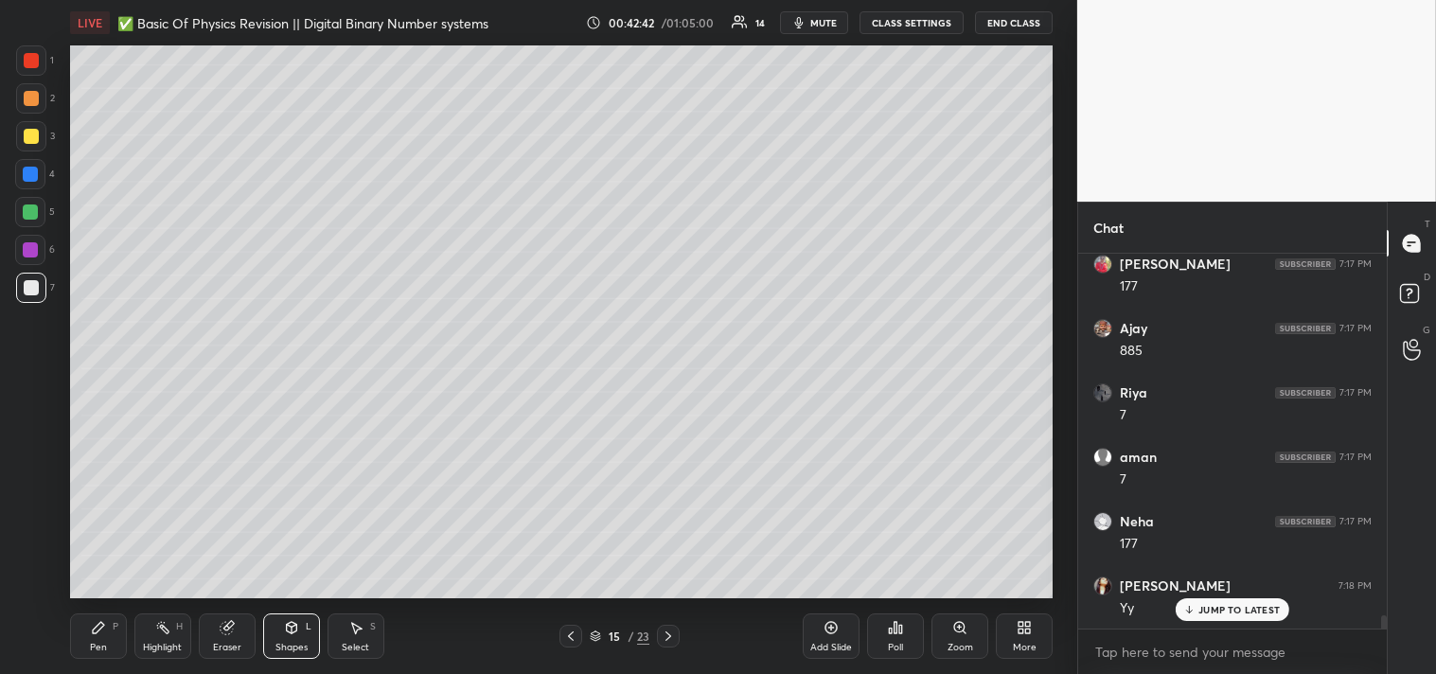
click at [948, 646] on div "Zoom" at bounding box center [961, 647] width 26 height 9
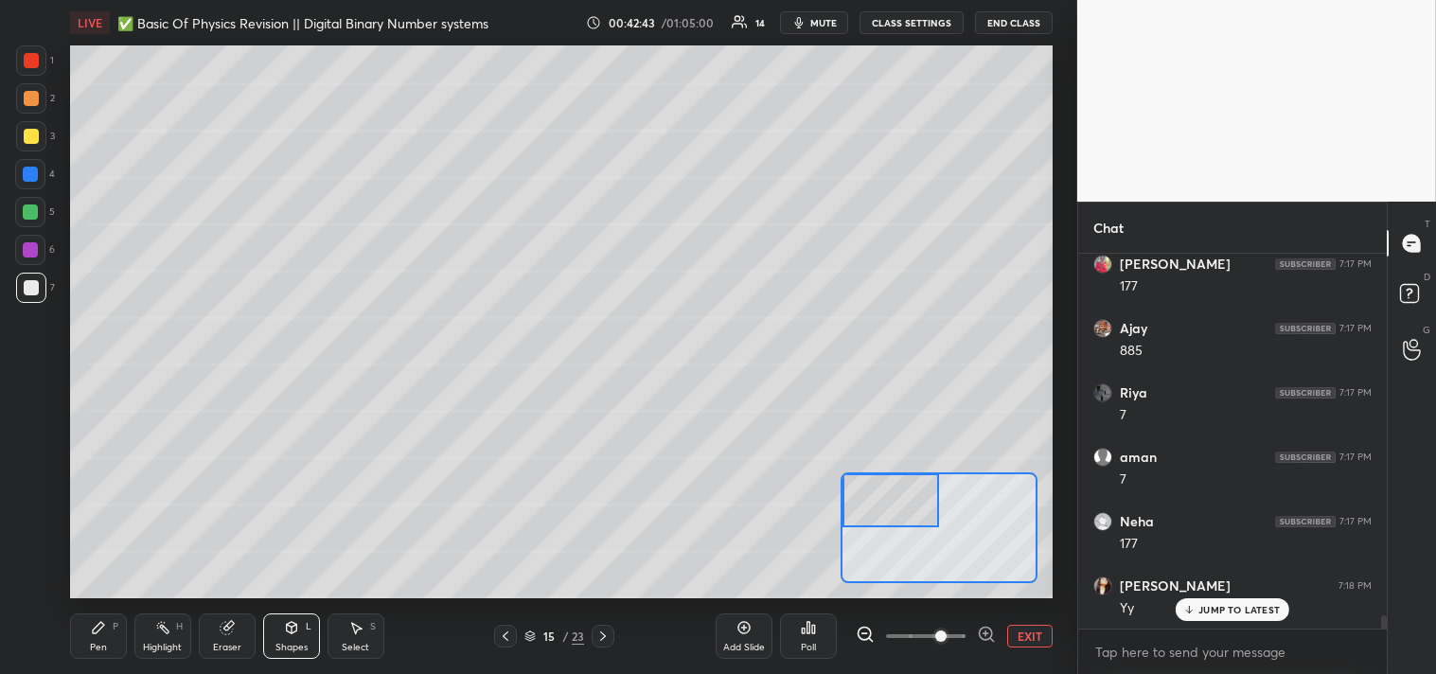
click at [93, 637] on div "Pen P" at bounding box center [98, 636] width 57 height 45
click at [106, 638] on div "Pen P" at bounding box center [98, 636] width 57 height 45
click at [270, 635] on div "Shapes L" at bounding box center [291, 636] width 57 height 45
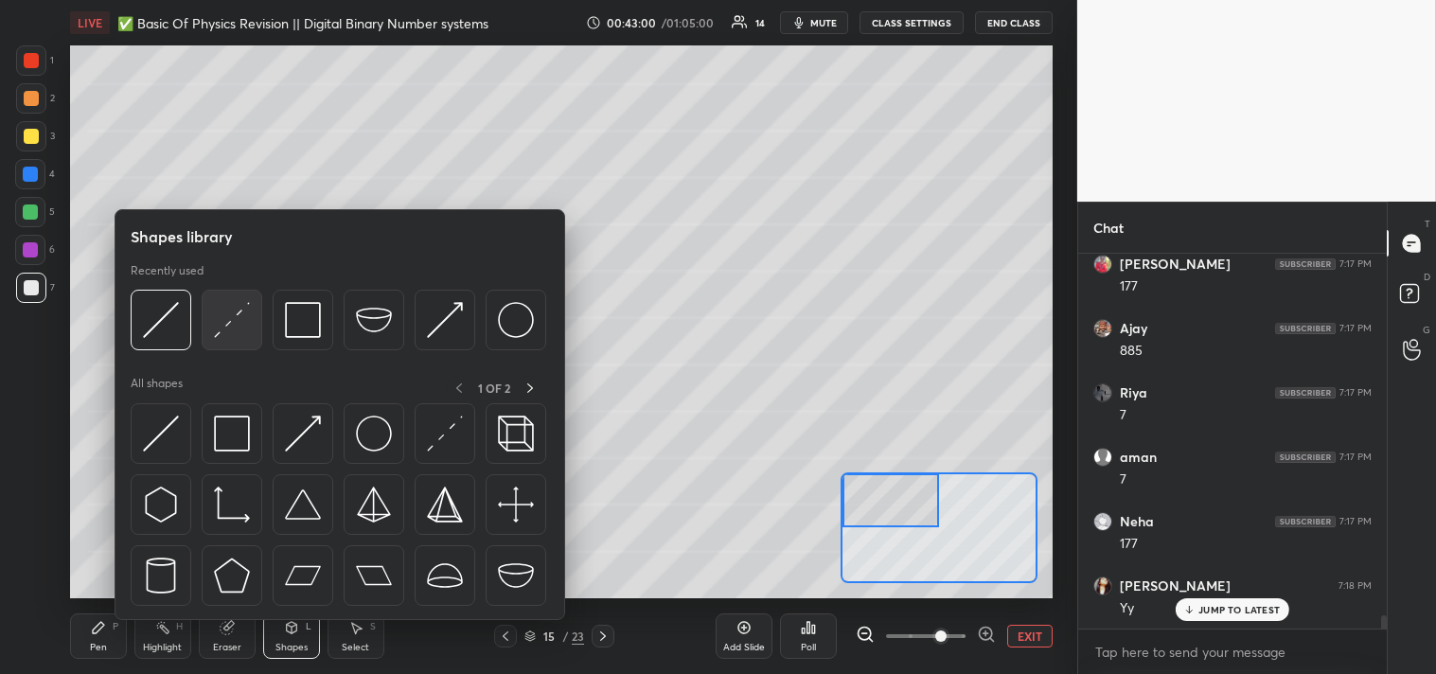
click at [239, 325] on img at bounding box center [232, 320] width 36 height 36
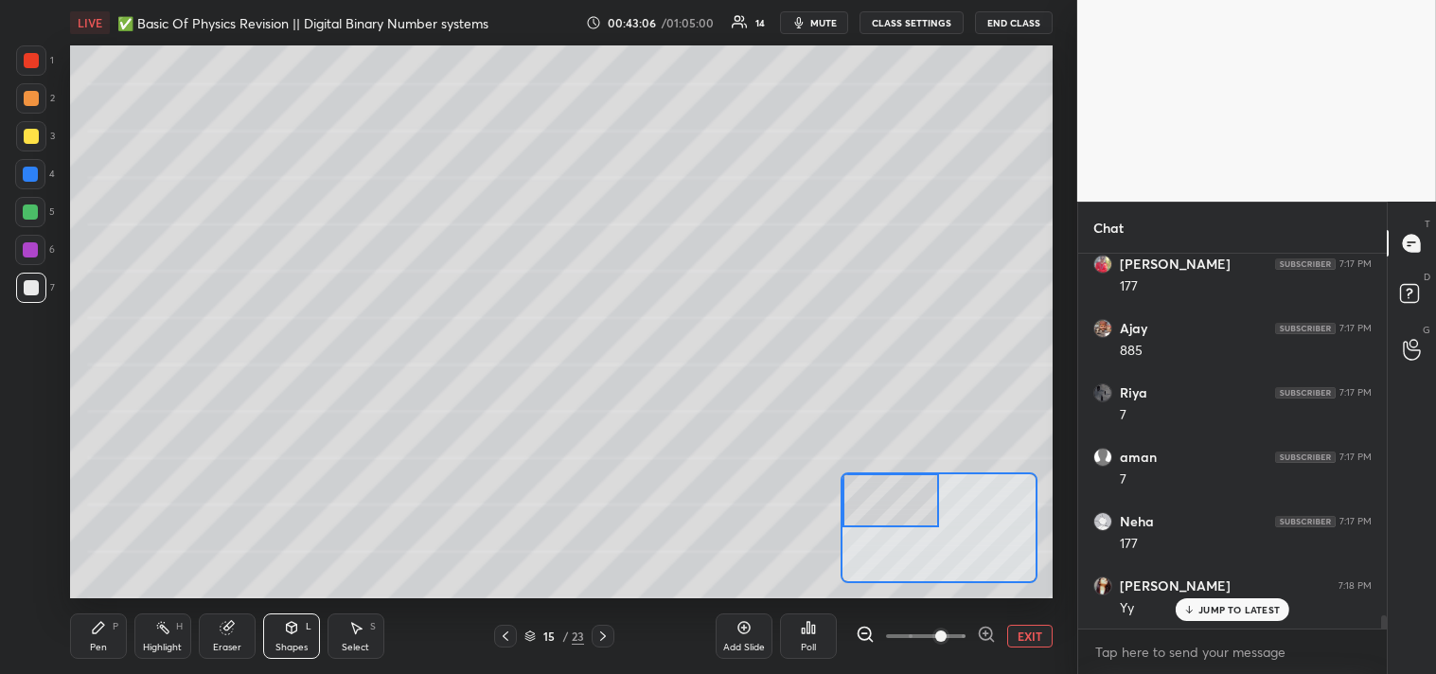
click at [89, 630] on div "Pen P" at bounding box center [98, 636] width 57 height 45
click at [36, 133] on div at bounding box center [31, 136] width 15 height 15
click at [42, 149] on div at bounding box center [31, 136] width 30 height 30
click at [299, 632] on div "Shapes L" at bounding box center [291, 636] width 57 height 45
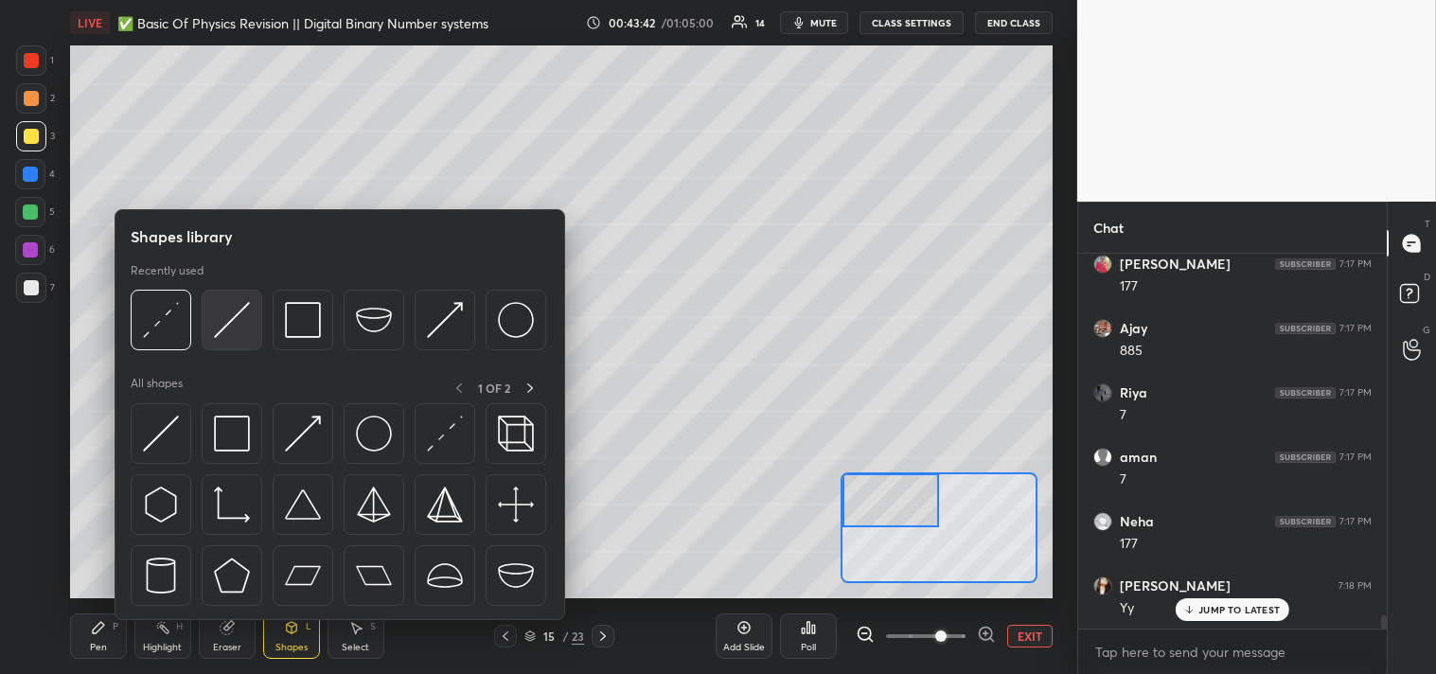
click at [229, 331] on img at bounding box center [232, 320] width 36 height 36
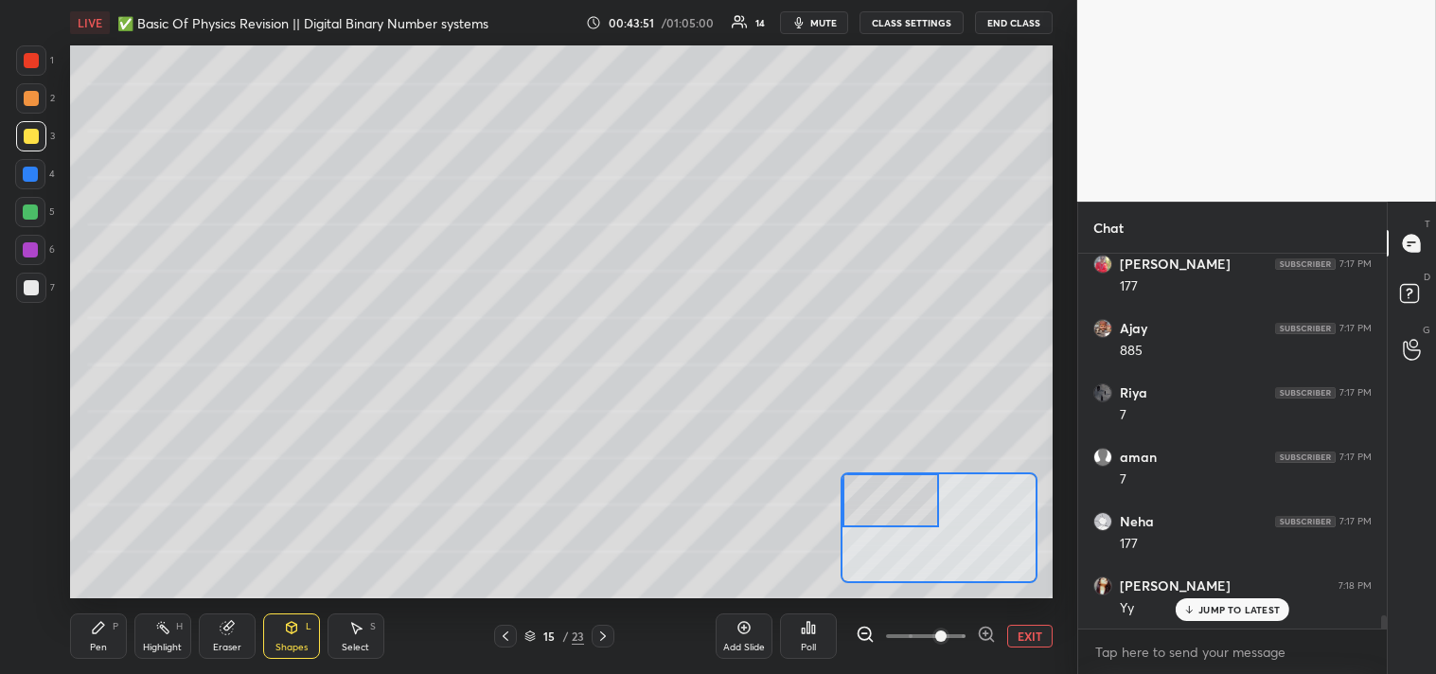
click at [90, 649] on div "Pen" at bounding box center [98, 647] width 17 height 9
click at [102, 647] on div "Pen" at bounding box center [98, 647] width 17 height 9
click at [39, 281] on div at bounding box center [31, 288] width 30 height 30
click at [38, 284] on div at bounding box center [31, 287] width 15 height 15
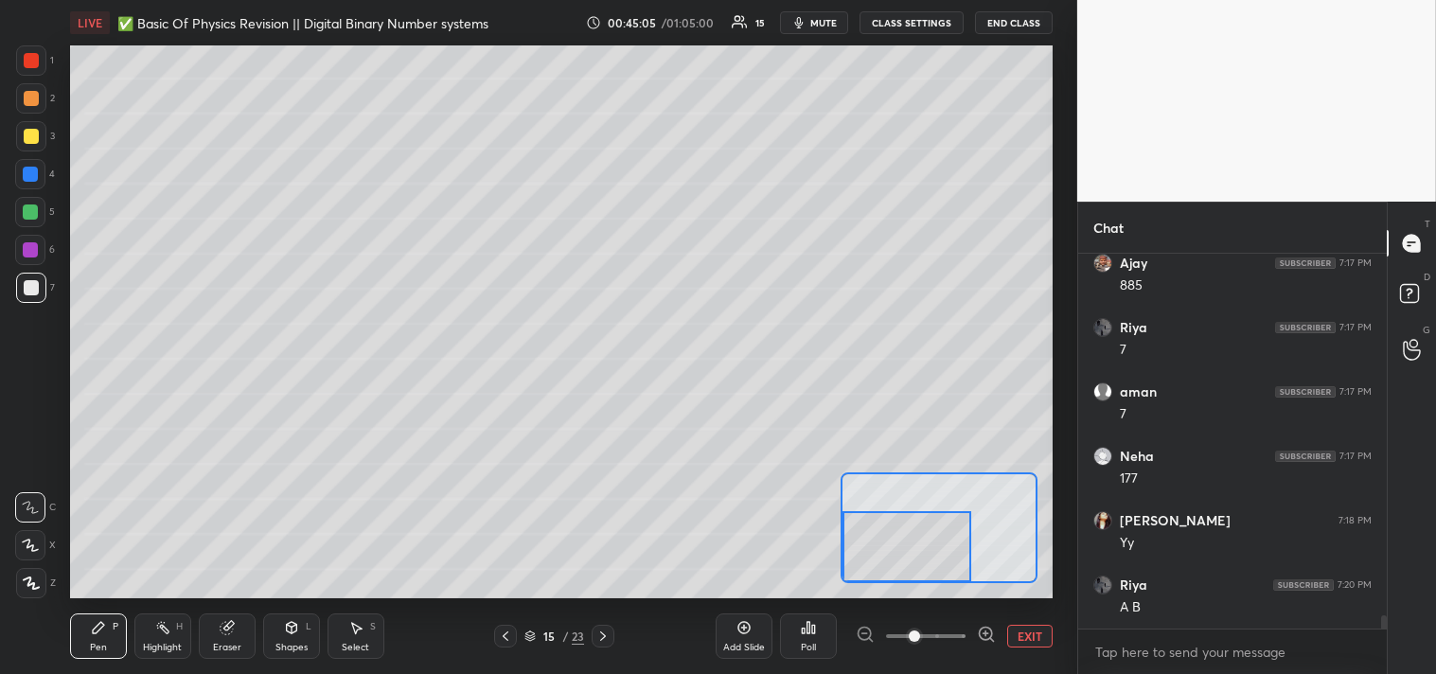
scroll to position [10514, 0]
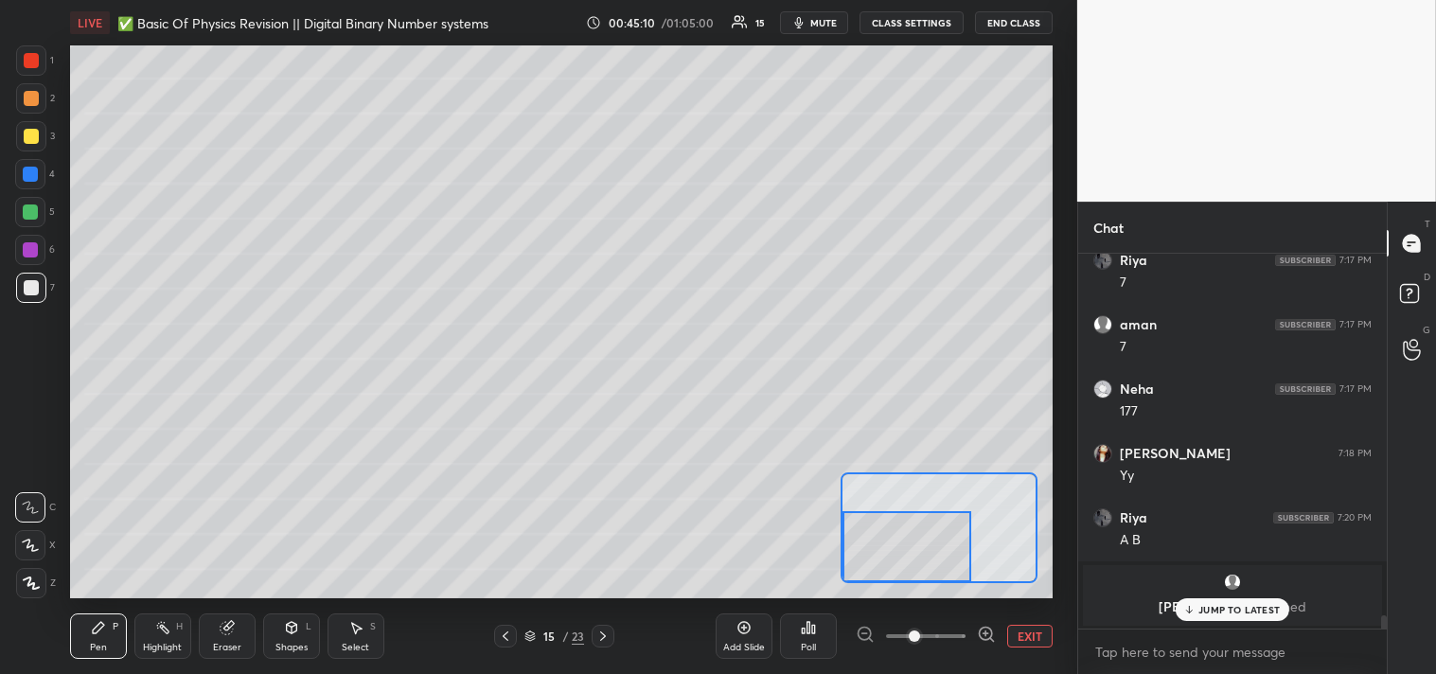
click at [225, 631] on icon at bounding box center [226, 628] width 12 height 12
click at [97, 632] on icon at bounding box center [98, 627] width 11 height 11
click at [107, 630] on div "Pen P" at bounding box center [98, 636] width 57 height 45
click at [38, 135] on div at bounding box center [31, 136] width 15 height 15
click at [30, 150] on div at bounding box center [31, 136] width 30 height 30
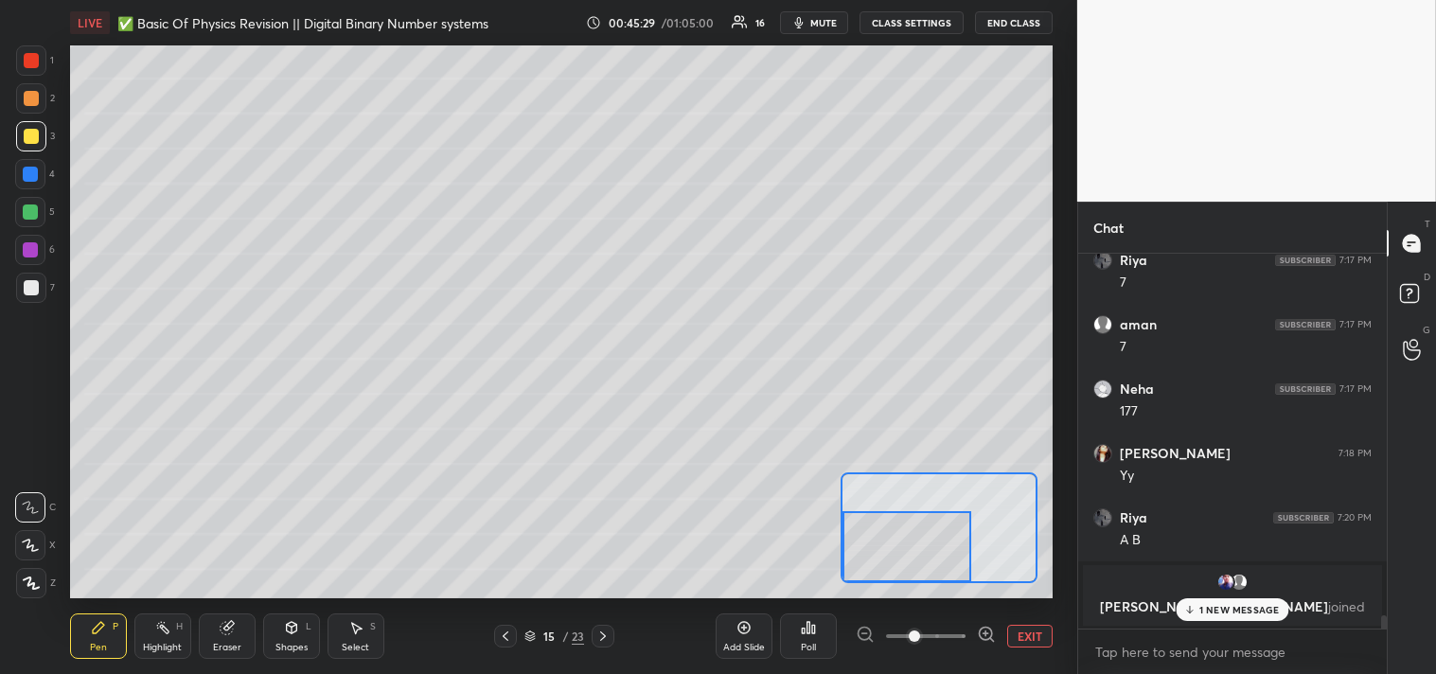
click at [1214, 610] on p "1 NEW MESSAGE" at bounding box center [1240, 609] width 80 height 11
click at [1027, 640] on button "EXIT" at bounding box center [1029, 636] width 45 height 23
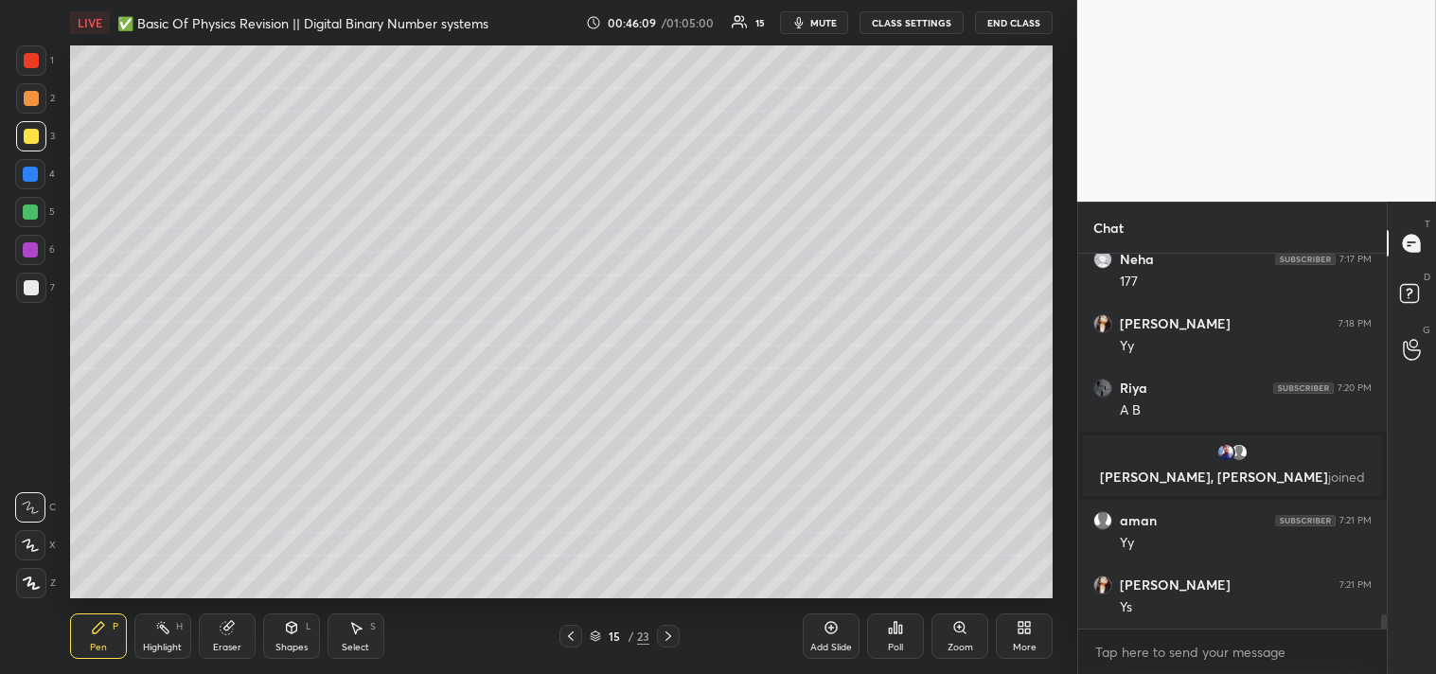
scroll to position [9421, 0]
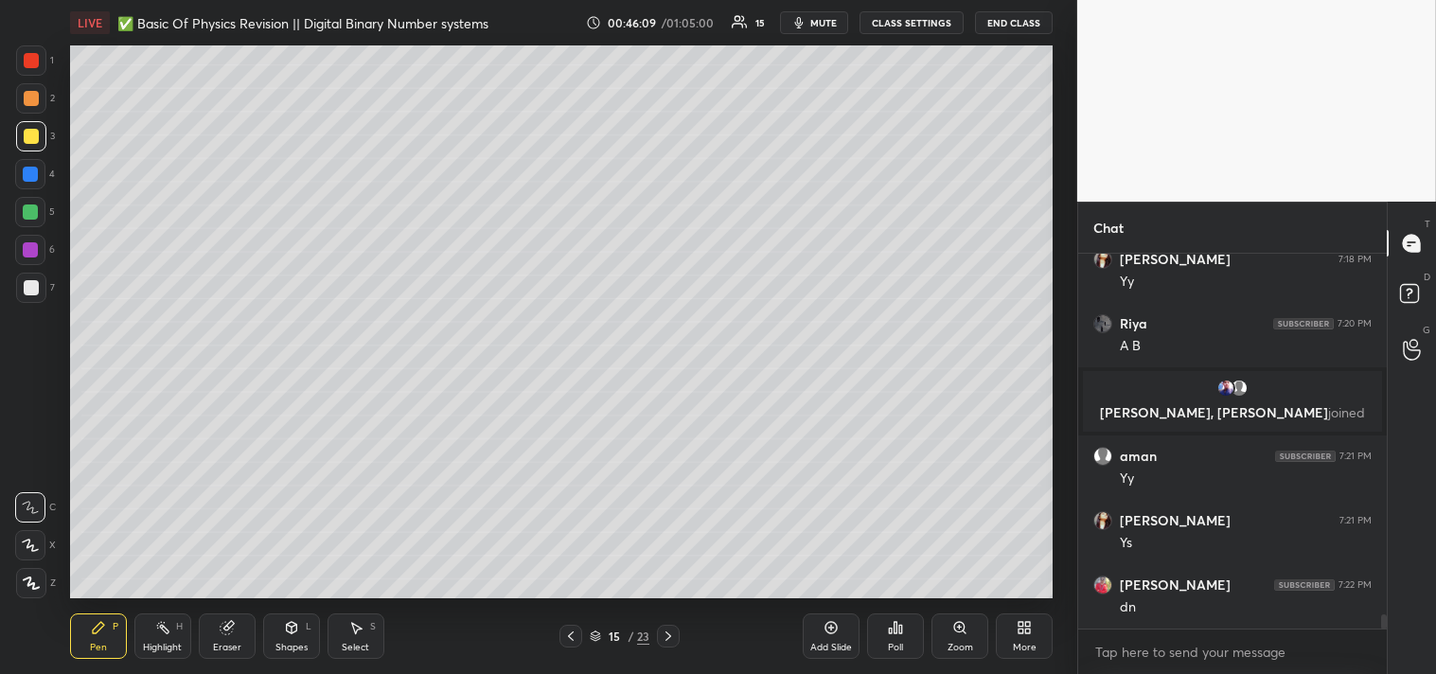
click at [24, 282] on div at bounding box center [31, 287] width 15 height 15
click at [31, 281] on div at bounding box center [31, 287] width 15 height 15
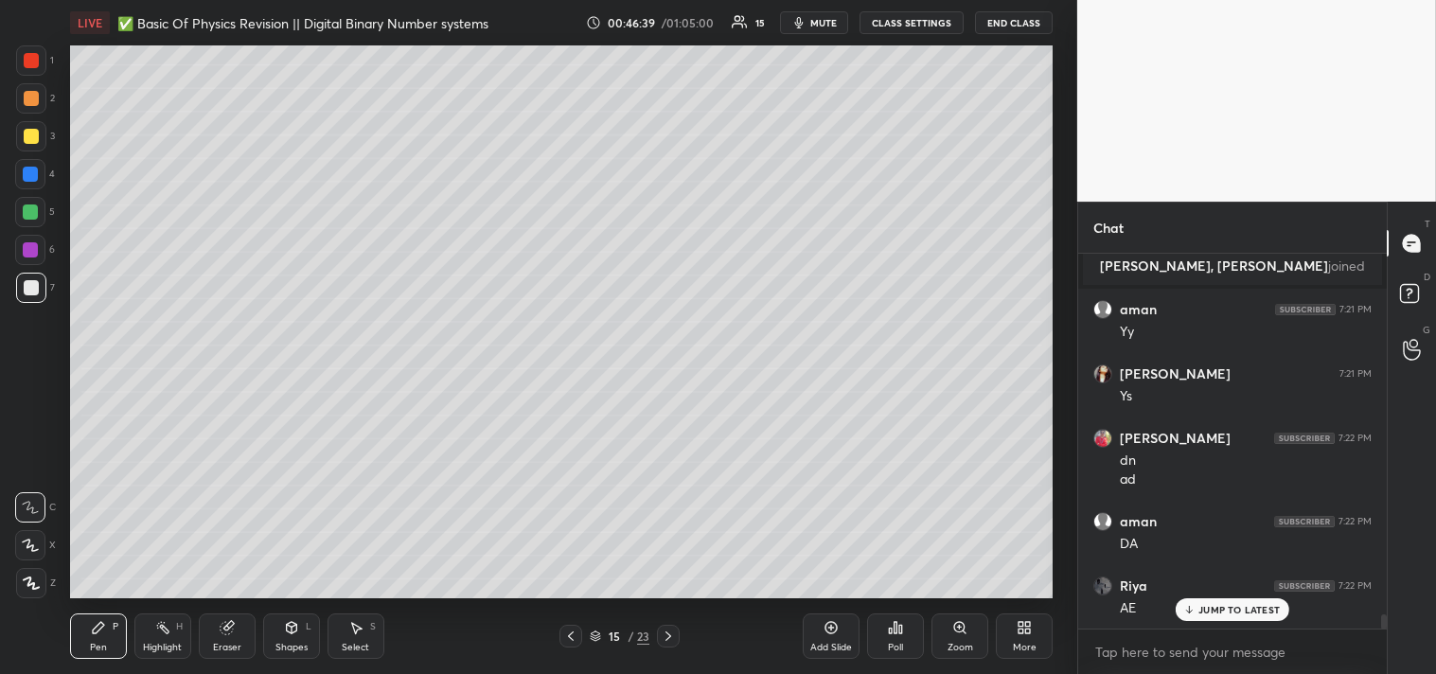
scroll to position [9633, 0]
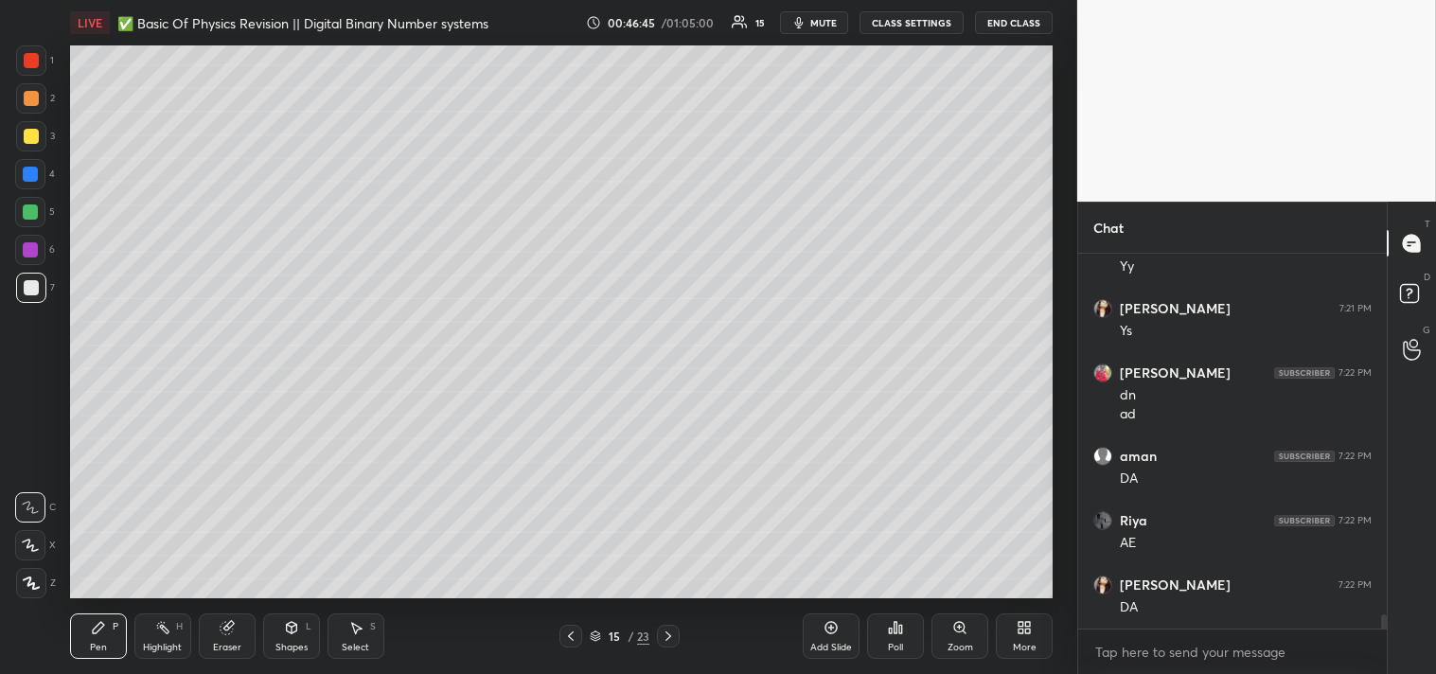
click at [33, 134] on div at bounding box center [31, 136] width 15 height 15
click at [40, 138] on div at bounding box center [31, 136] width 30 height 30
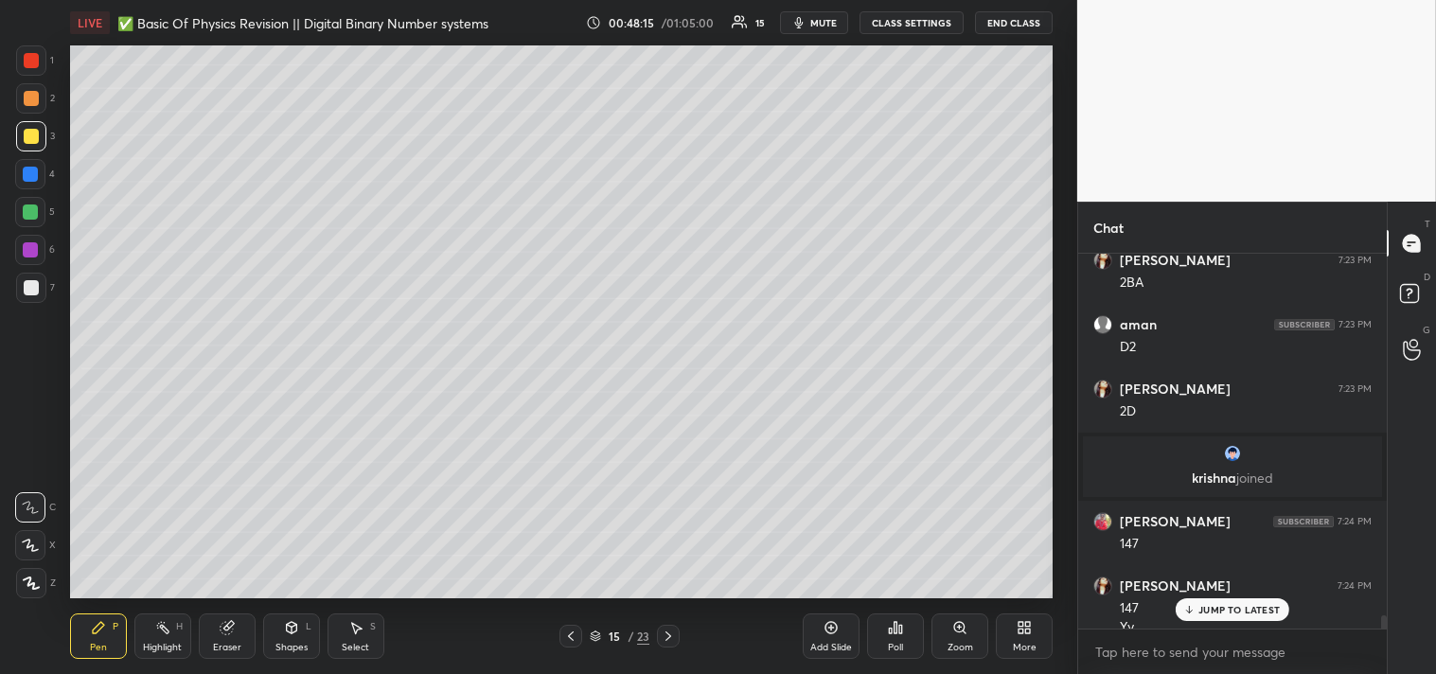
scroll to position [10041, 0]
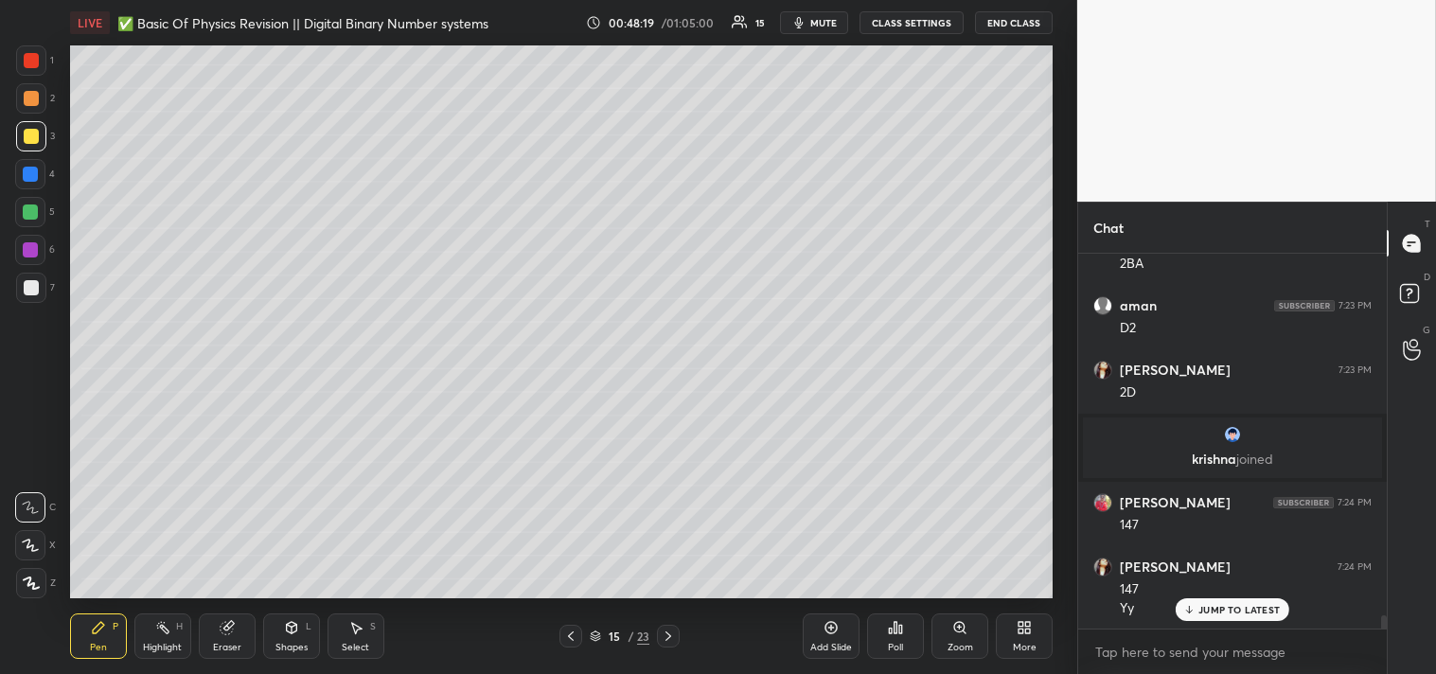
click at [835, 643] on div "Add Slide" at bounding box center [831, 647] width 42 height 9
click at [24, 304] on div "7" at bounding box center [35, 292] width 39 height 38
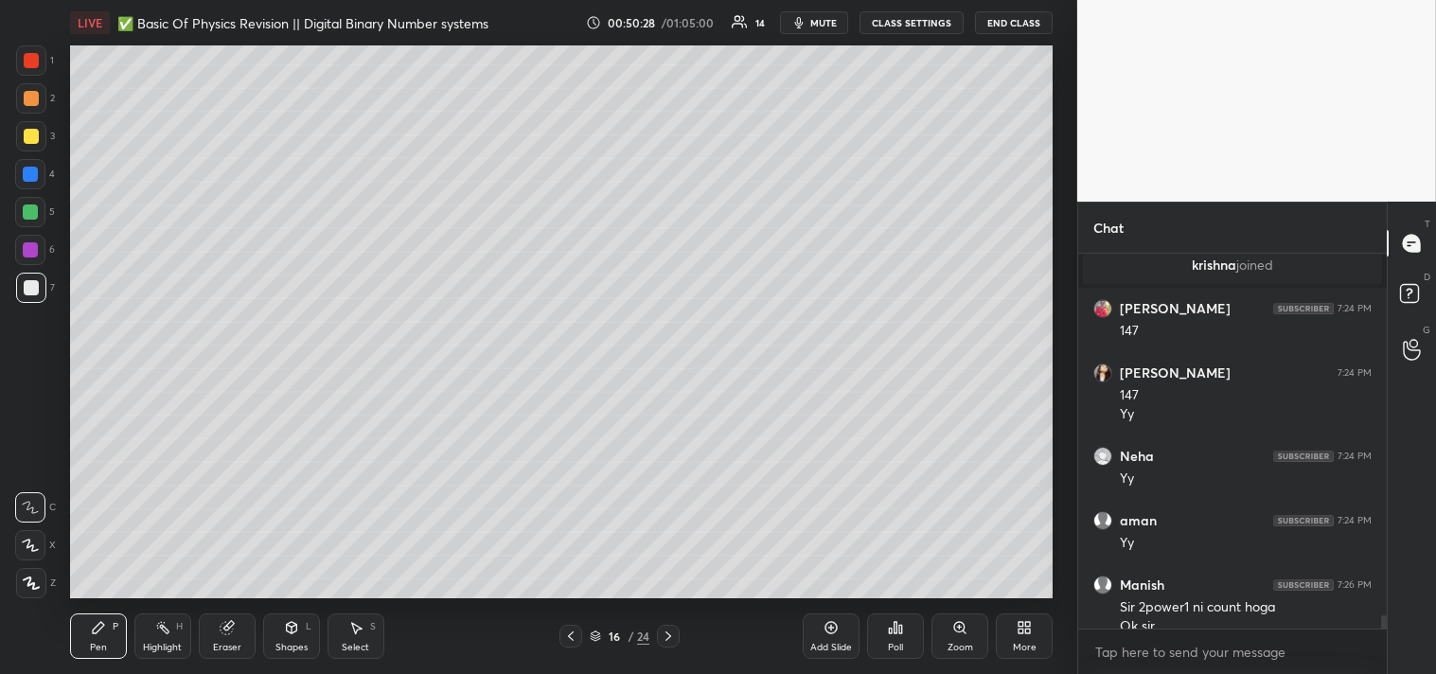
scroll to position [10254, 0]
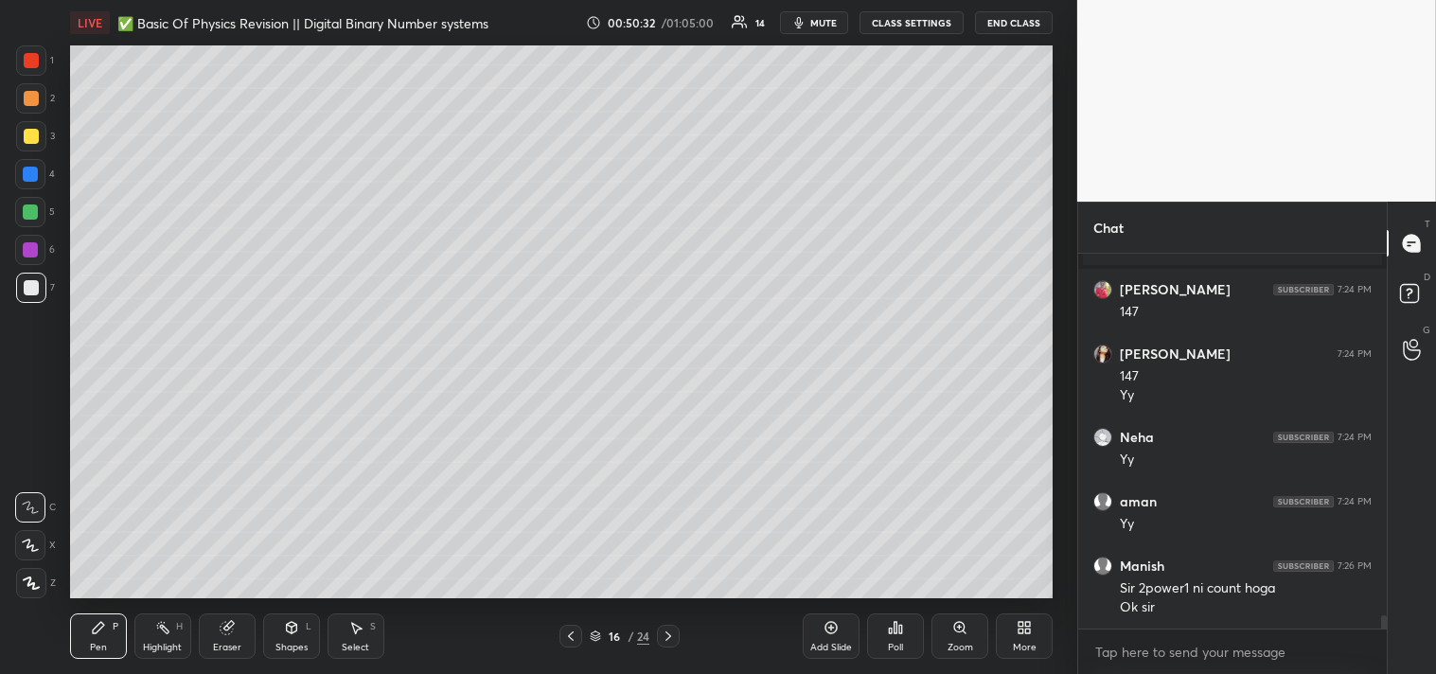
click at [837, 634] on icon at bounding box center [831, 627] width 15 height 15
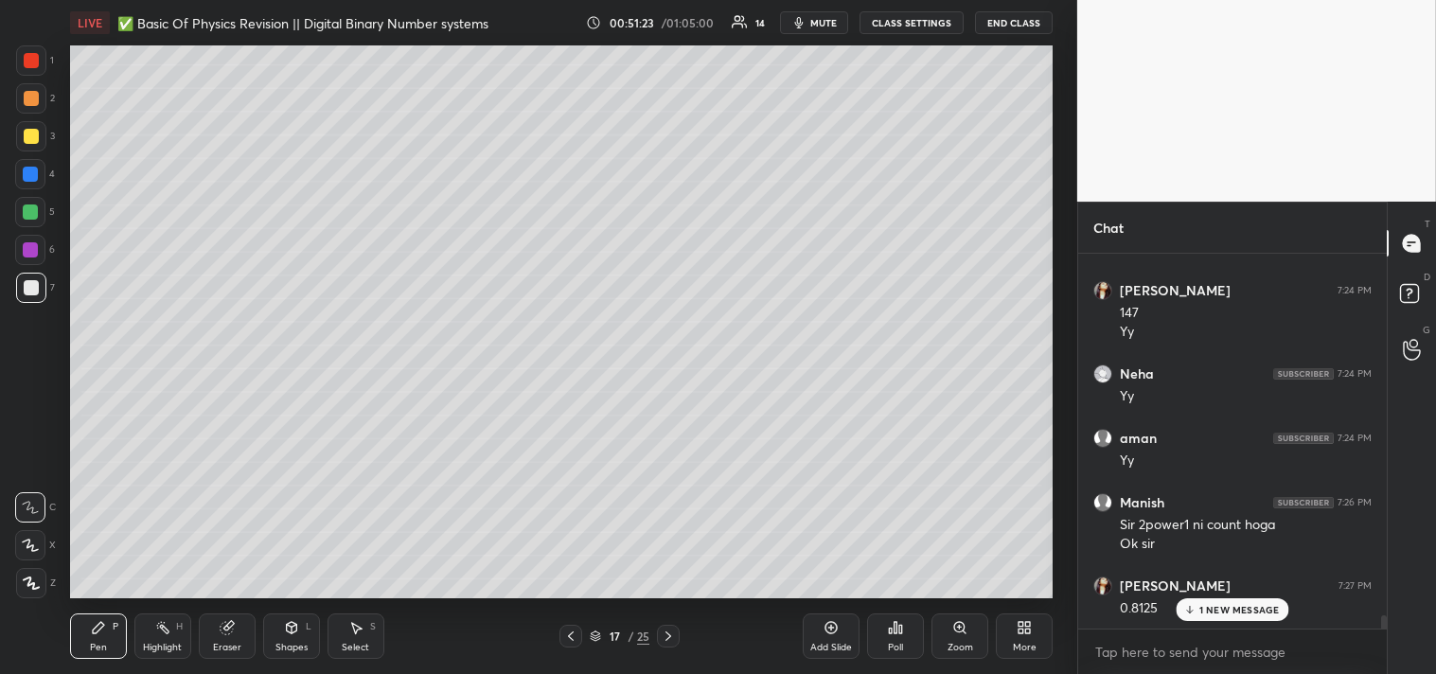
scroll to position [10382, 0]
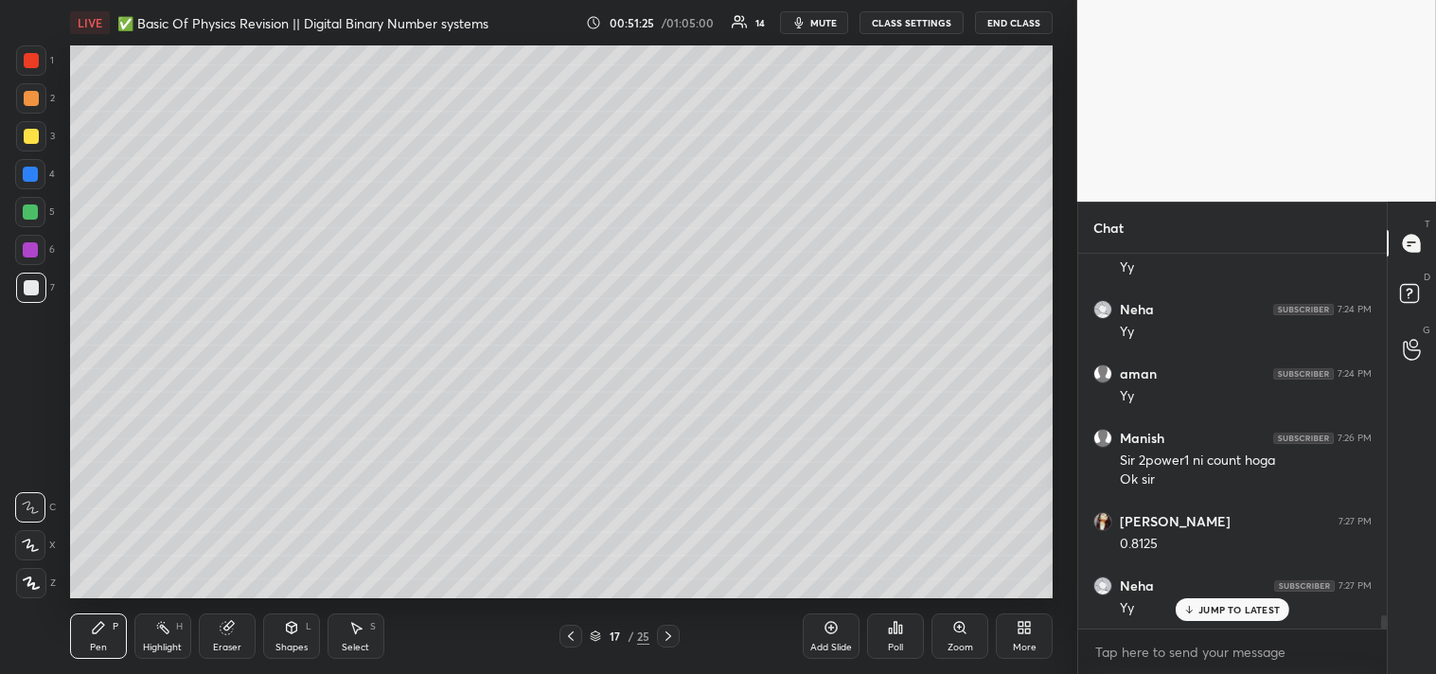
click at [838, 643] on div "Add Slide" at bounding box center [831, 647] width 42 height 9
click at [41, 136] on div at bounding box center [31, 136] width 30 height 30
click at [50, 142] on div "3" at bounding box center [35, 136] width 39 height 30
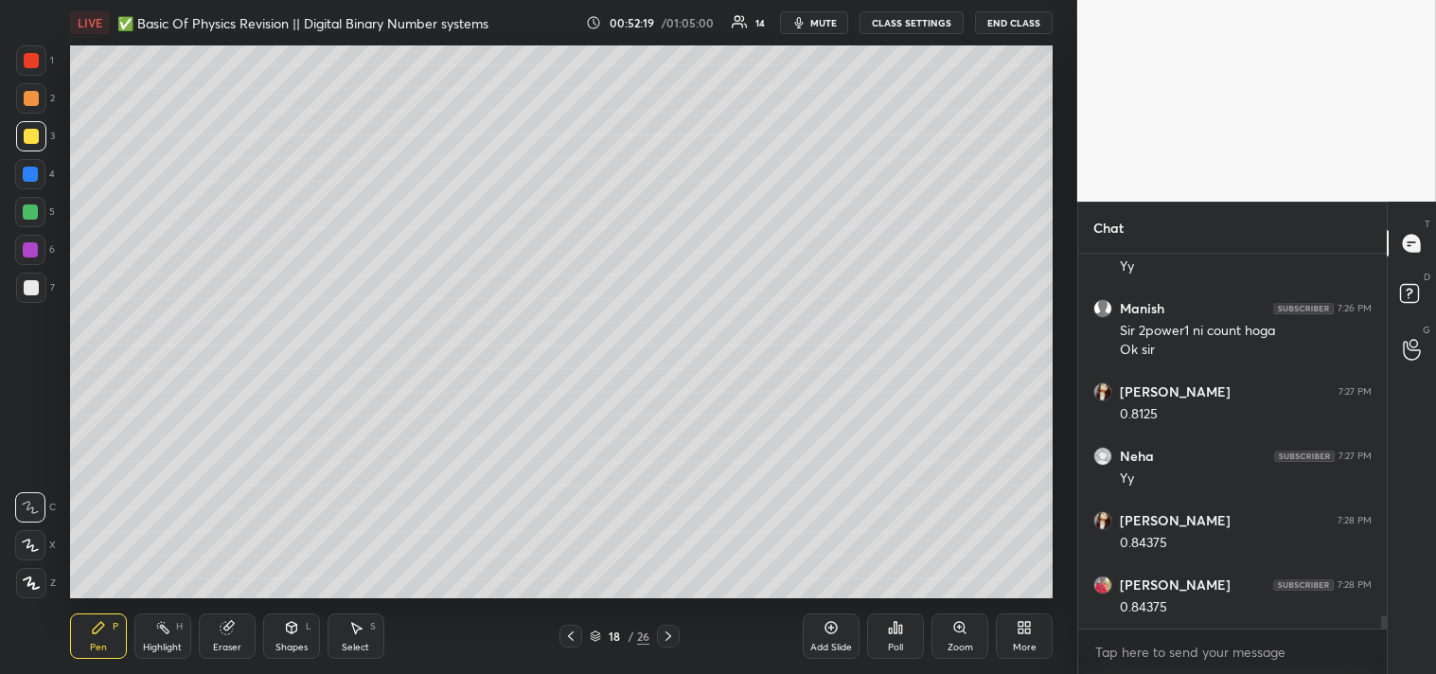
scroll to position [10576, 0]
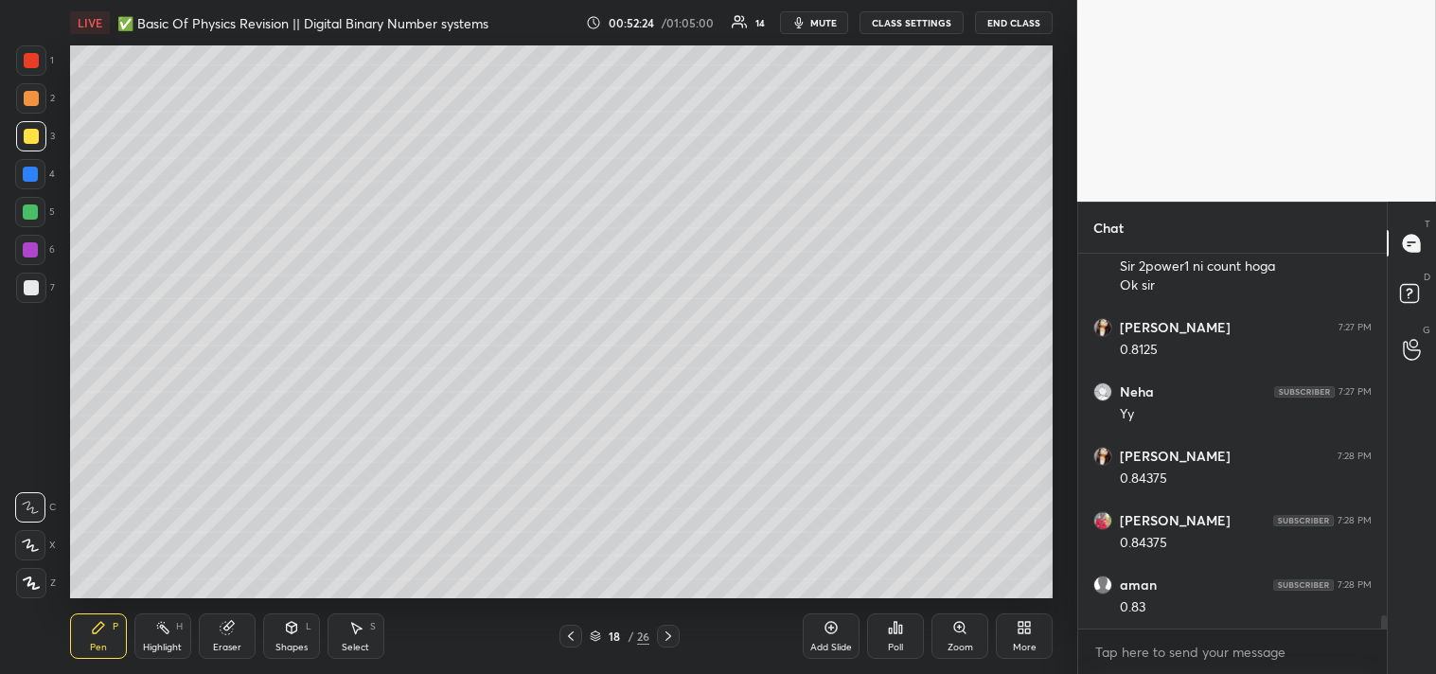
click at [158, 616] on div "Highlight H" at bounding box center [162, 636] width 57 height 45
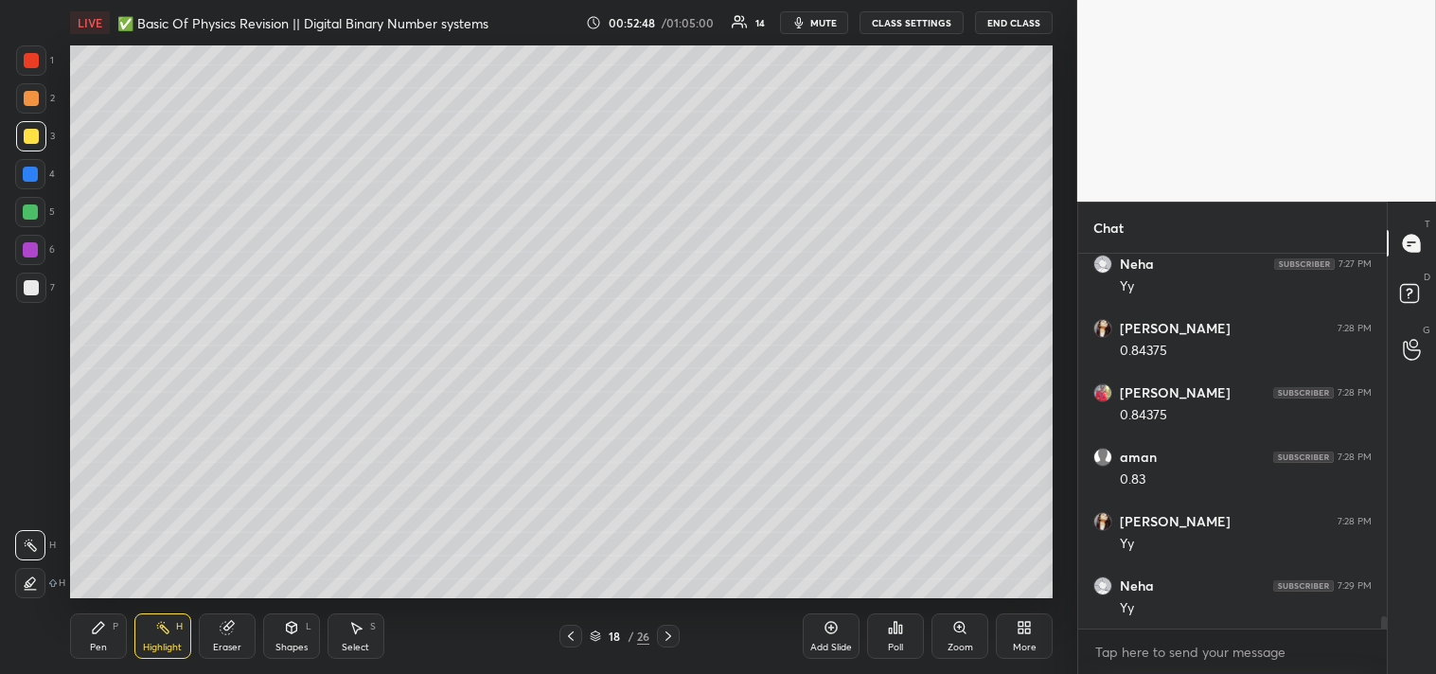
scroll to position [10769, 0]
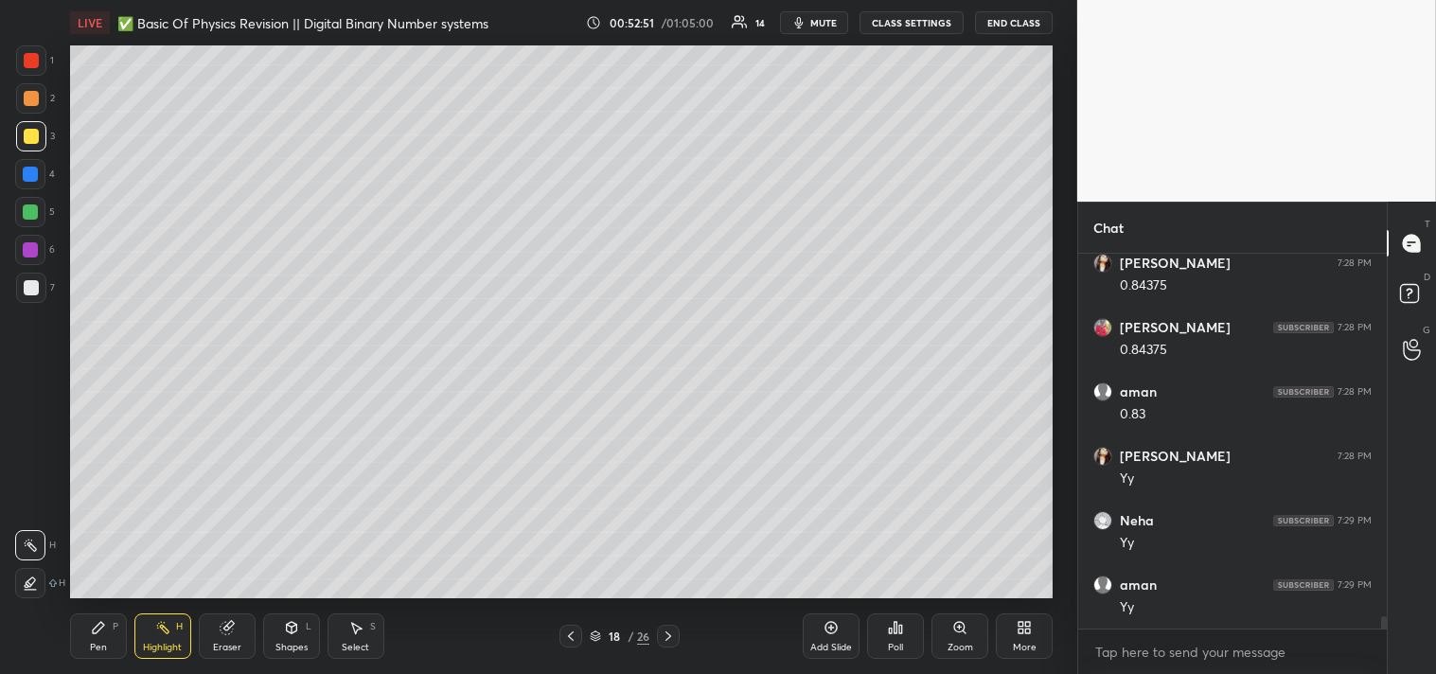
click at [101, 632] on icon at bounding box center [98, 627] width 15 height 15
click at [99, 636] on div "Pen P" at bounding box center [98, 636] width 57 height 45
click at [170, 627] on div "Highlight H" at bounding box center [162, 636] width 57 height 45
click at [157, 631] on icon at bounding box center [162, 627] width 15 height 15
click at [95, 632] on icon at bounding box center [98, 627] width 11 height 11
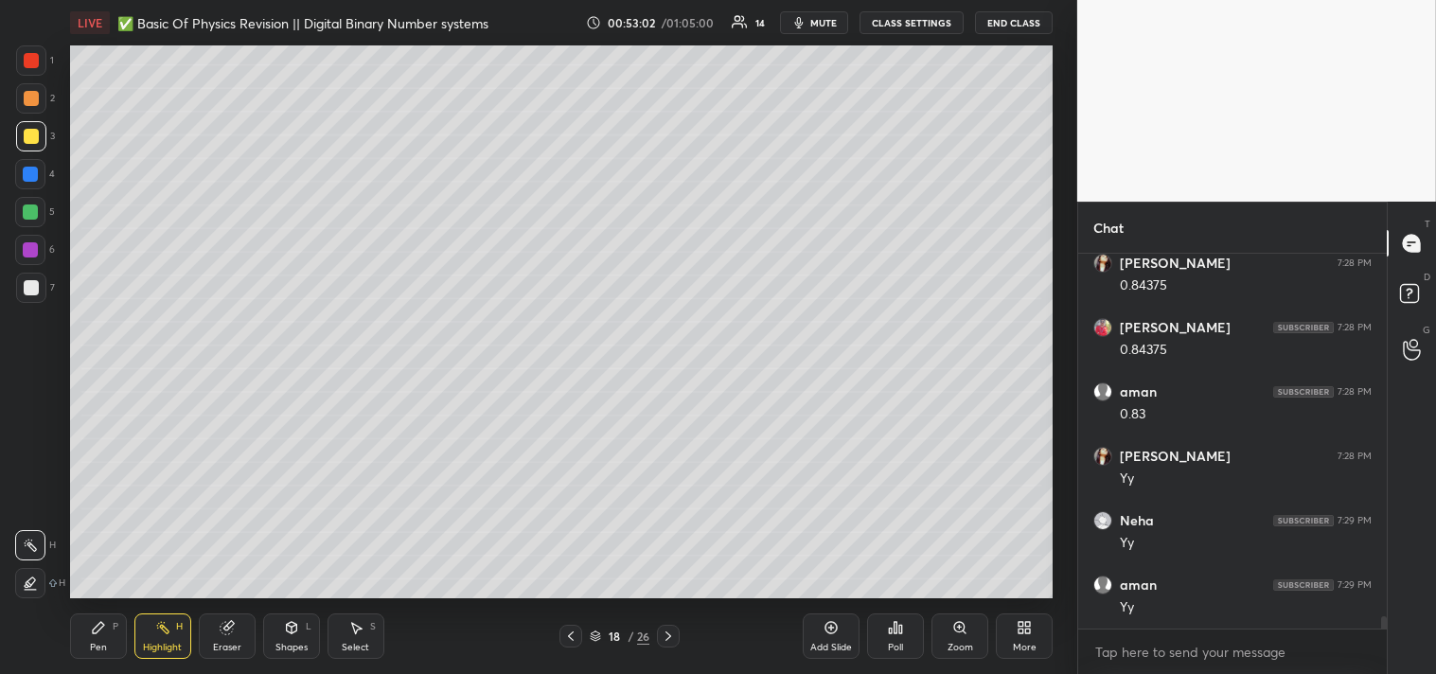
click at [100, 643] on div "Pen" at bounding box center [98, 647] width 17 height 9
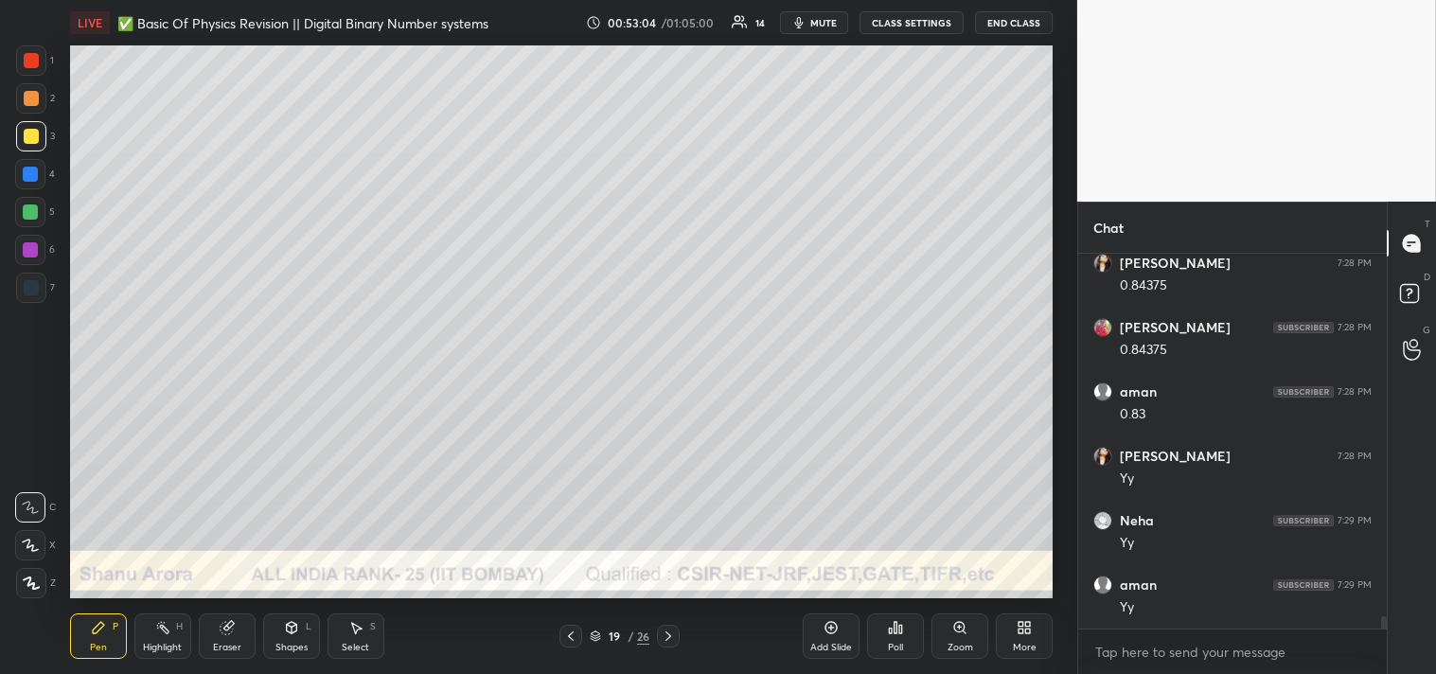
click at [98, 638] on div "Pen P" at bounding box center [98, 636] width 57 height 45
click at [96, 637] on div "Pen P" at bounding box center [98, 636] width 57 height 45
click at [34, 108] on div at bounding box center [31, 98] width 30 height 30
click at [24, 114] on div "2" at bounding box center [35, 102] width 39 height 38
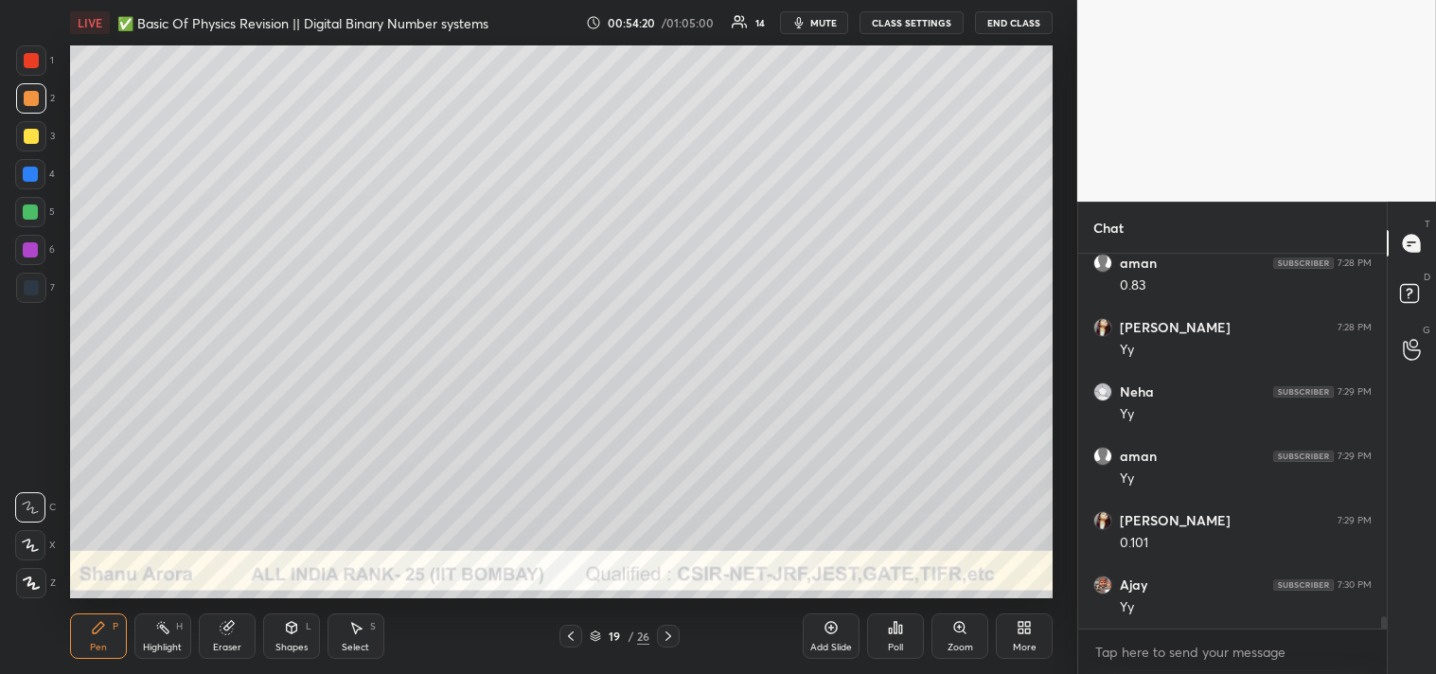
scroll to position [10966, 0]
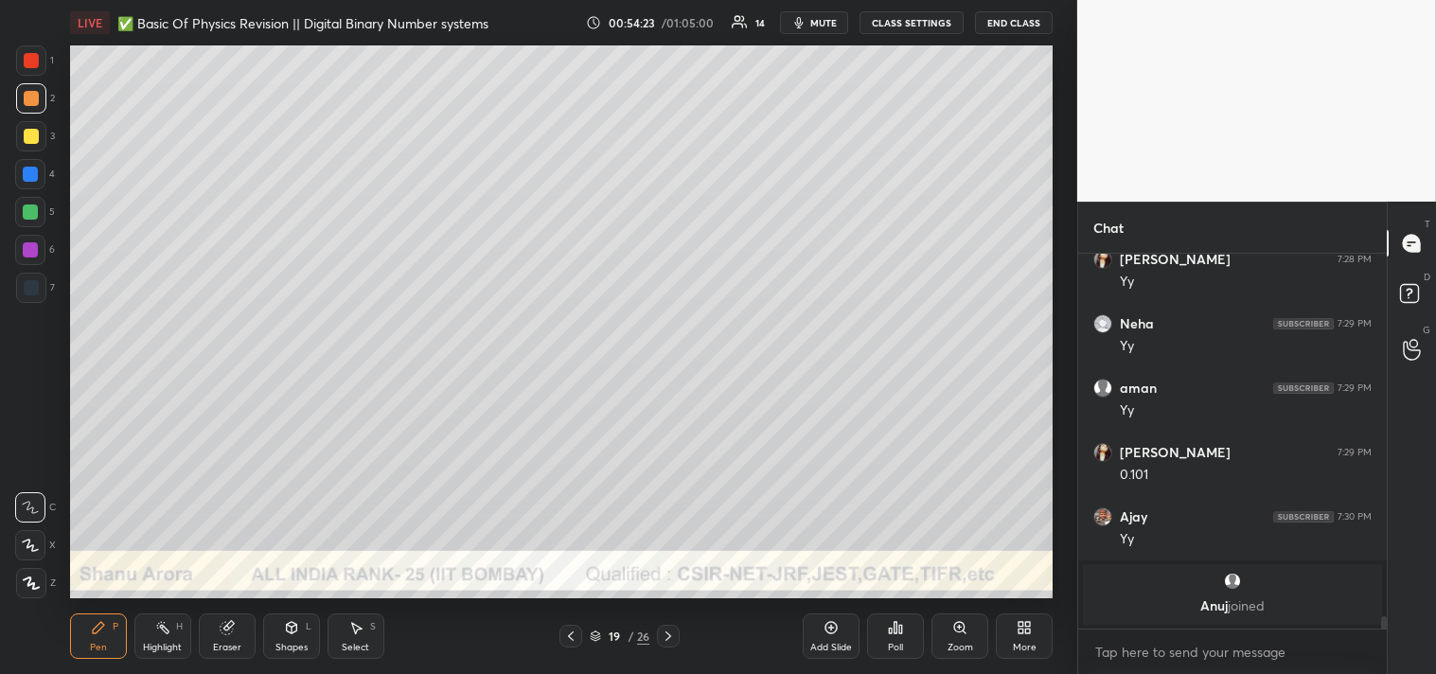
click at [828, 645] on div "Add Slide" at bounding box center [831, 647] width 42 height 9
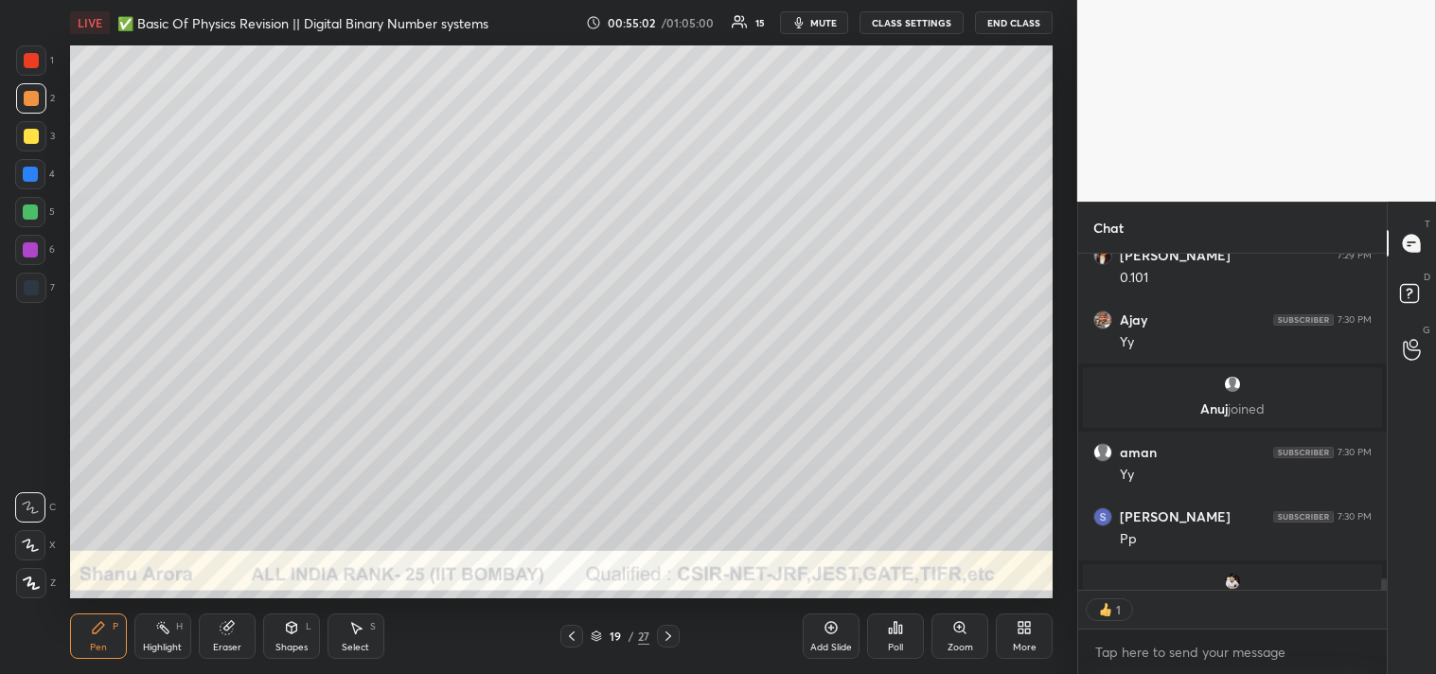
scroll to position [6, 5]
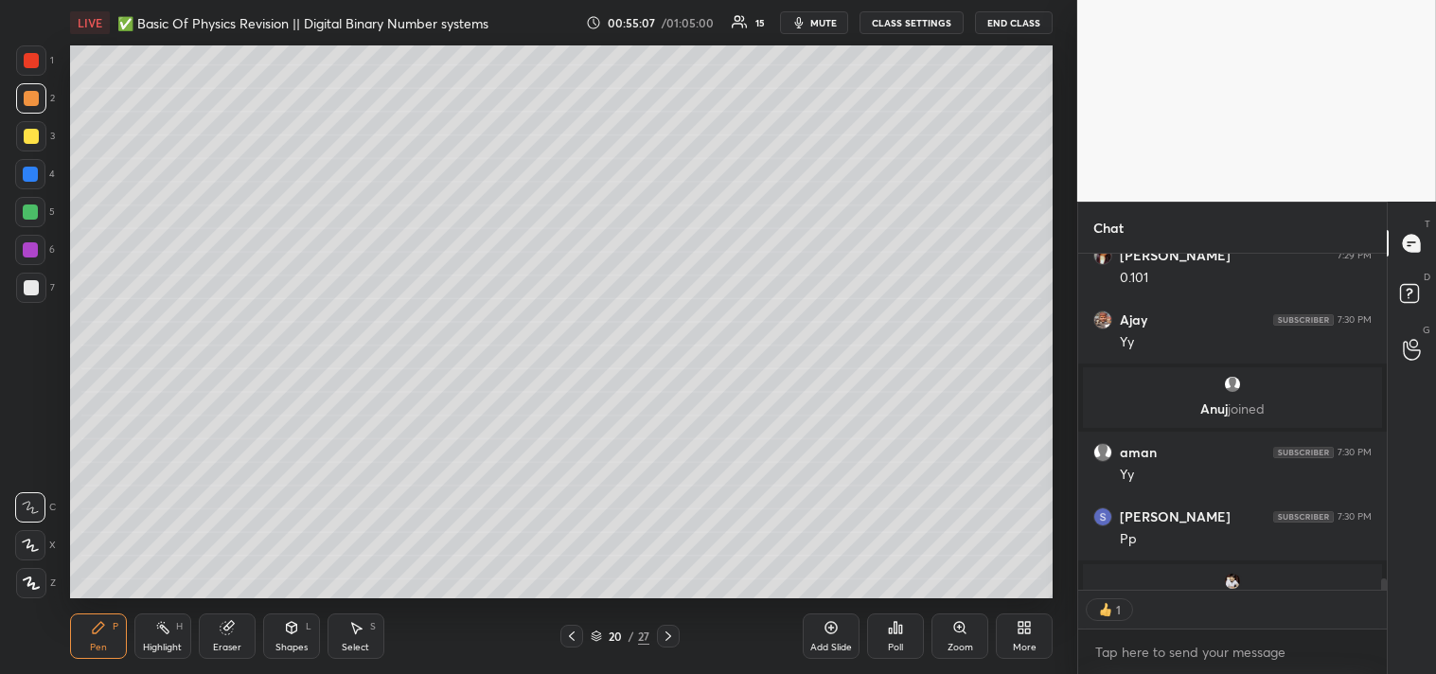
click at [28, 294] on div at bounding box center [31, 287] width 15 height 15
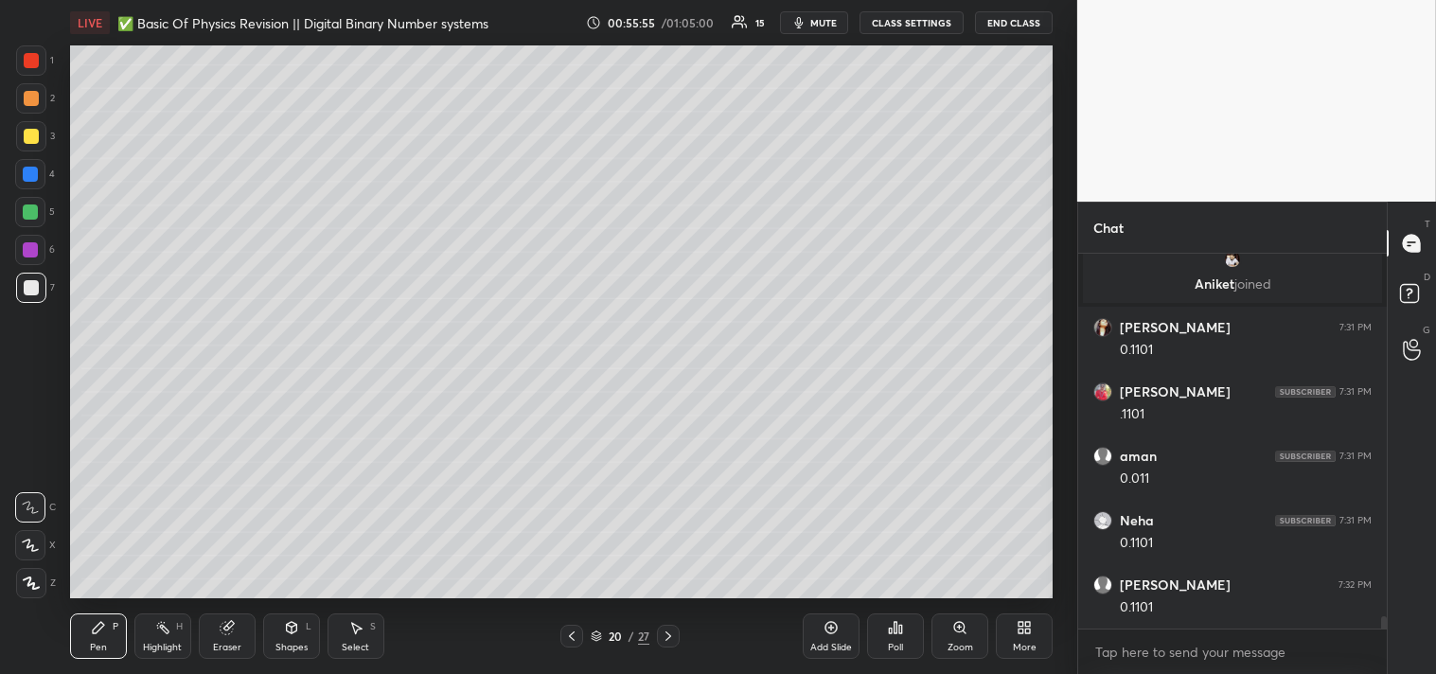
scroll to position [11009, 0]
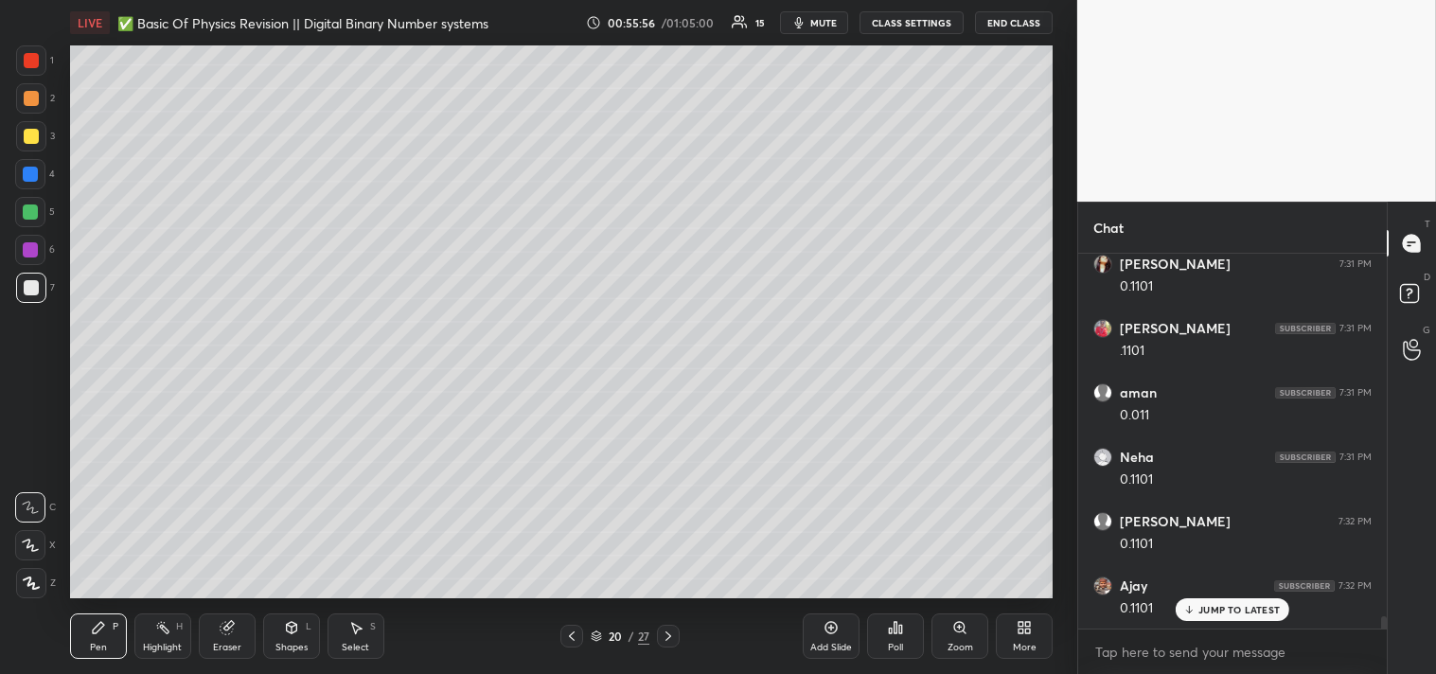
click at [221, 627] on icon at bounding box center [226, 628] width 12 height 12
click at [228, 621] on icon at bounding box center [227, 627] width 15 height 15
click at [87, 629] on div "Pen P" at bounding box center [98, 636] width 57 height 45
click at [838, 638] on div "Add Slide" at bounding box center [831, 636] width 57 height 45
click at [211, 635] on div "Eraser" at bounding box center [227, 636] width 57 height 45
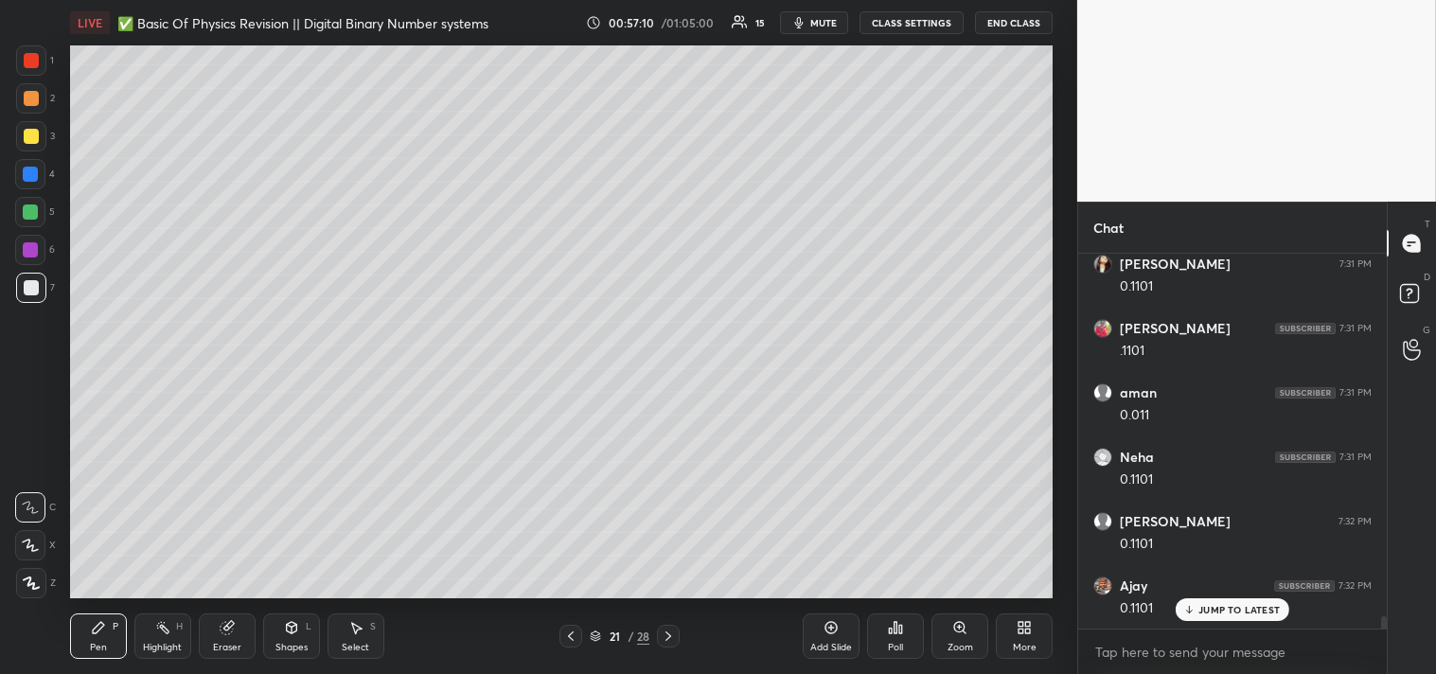
click at [230, 614] on div "Eraser" at bounding box center [227, 636] width 57 height 45
click at [95, 640] on div "Pen P" at bounding box center [98, 636] width 57 height 45
click at [78, 645] on div "Pen P" at bounding box center [98, 636] width 57 height 45
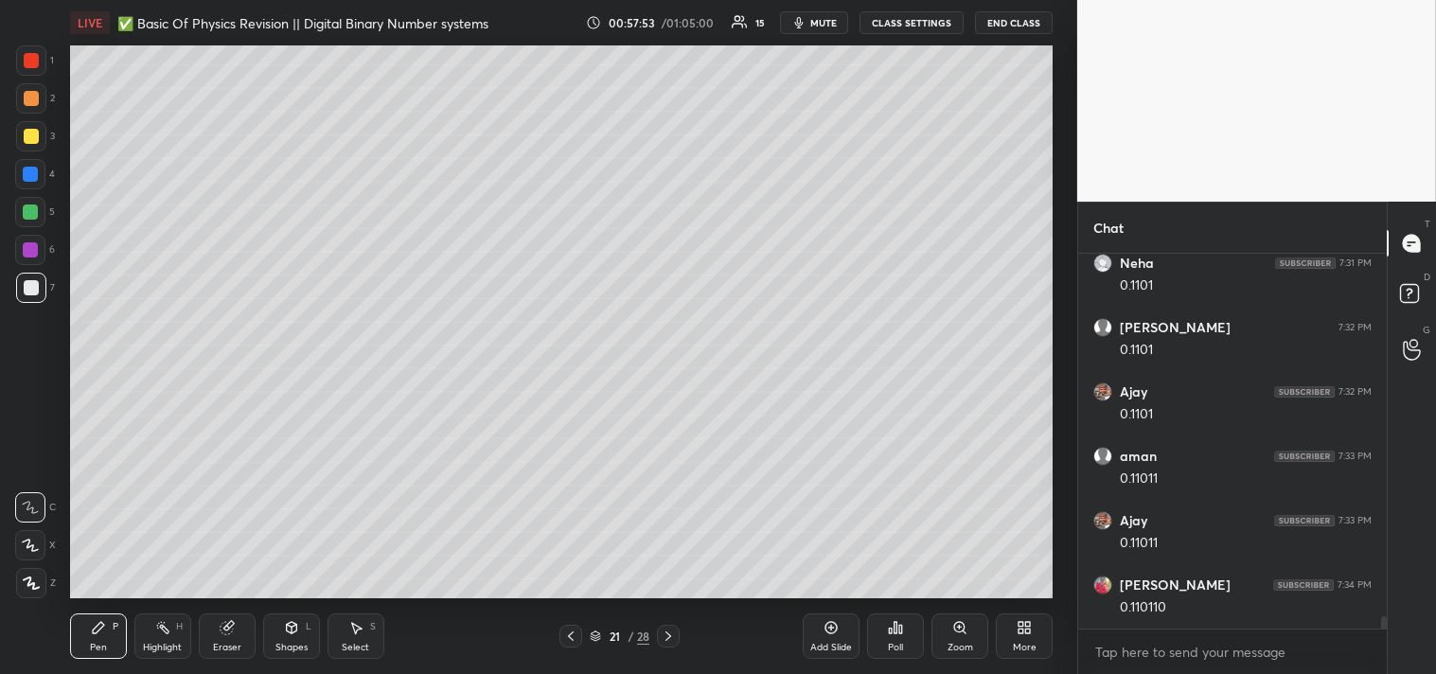
scroll to position [11267, 0]
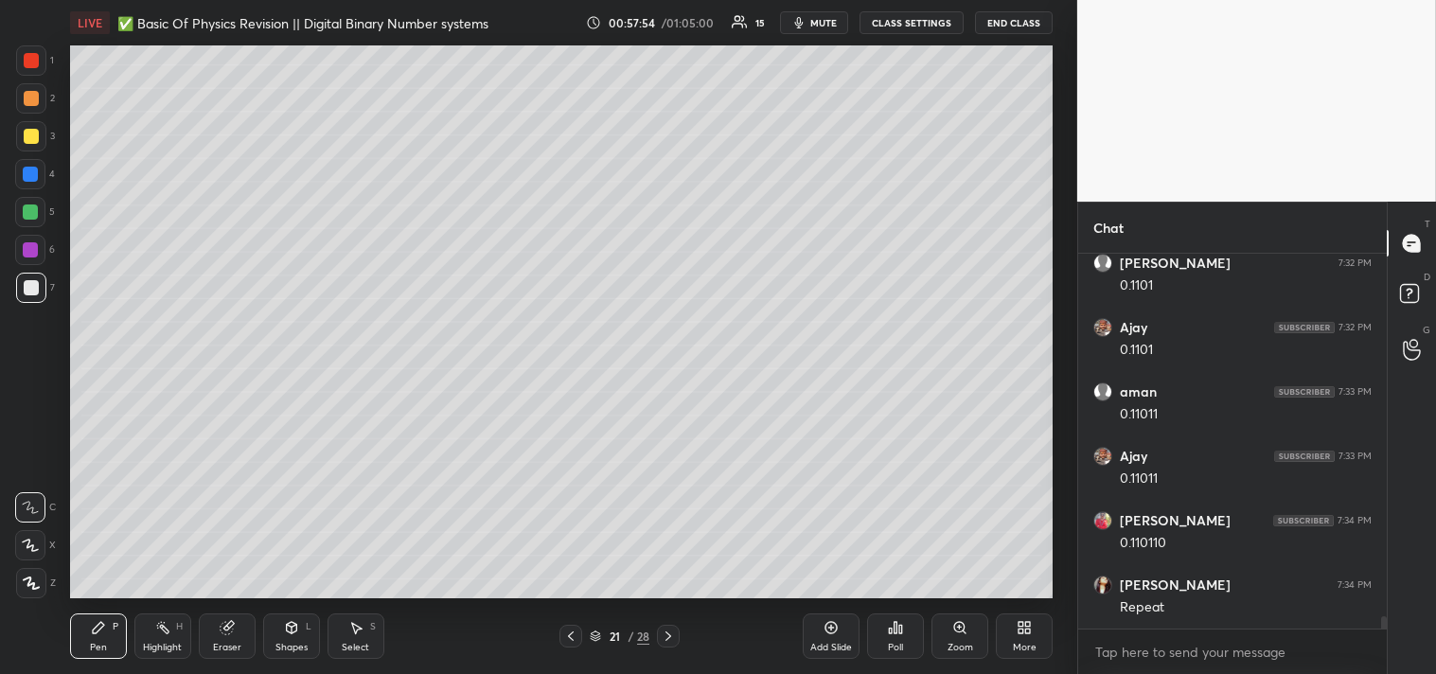
click at [158, 663] on div "Pen P Highlight H Eraser Shapes L Select S 21 / 28 Add Slide Poll Zoom More" at bounding box center [562, 636] width 984 height 76
click at [157, 654] on div "Highlight H" at bounding box center [162, 636] width 57 height 45
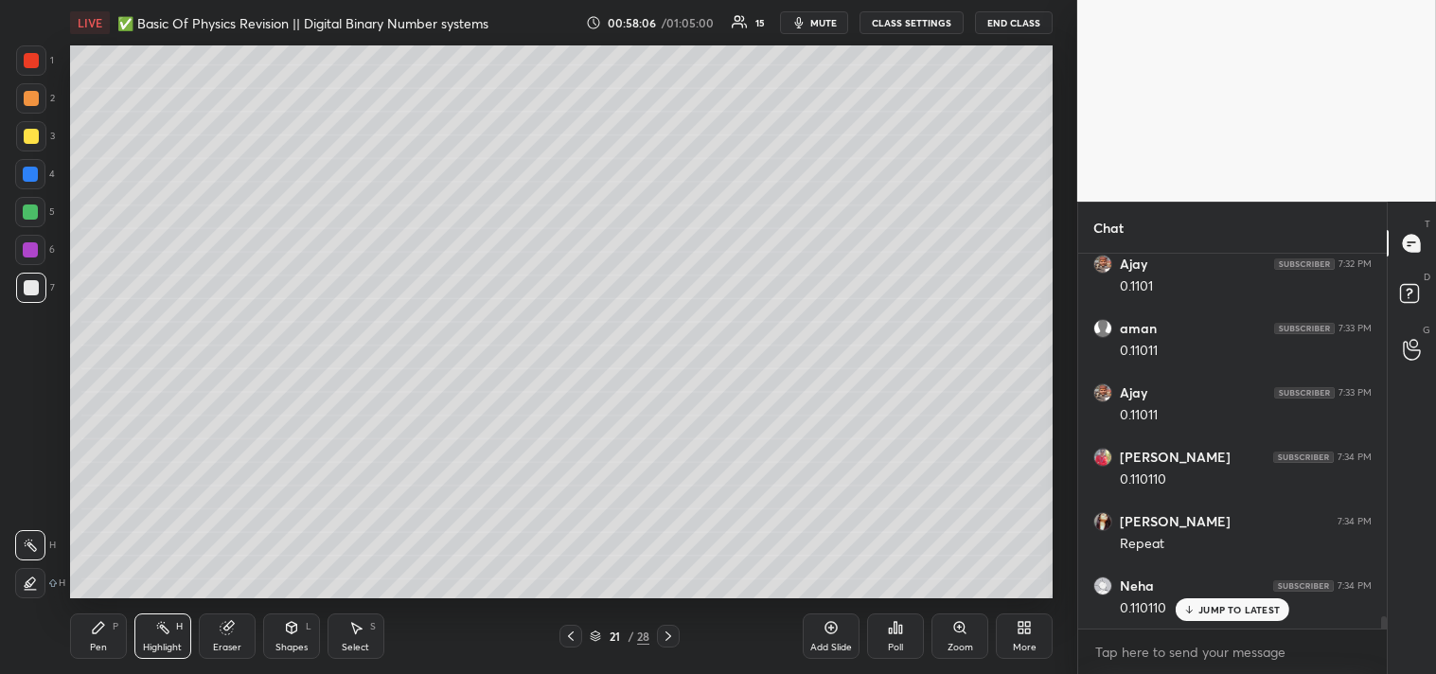
scroll to position [11395, 0]
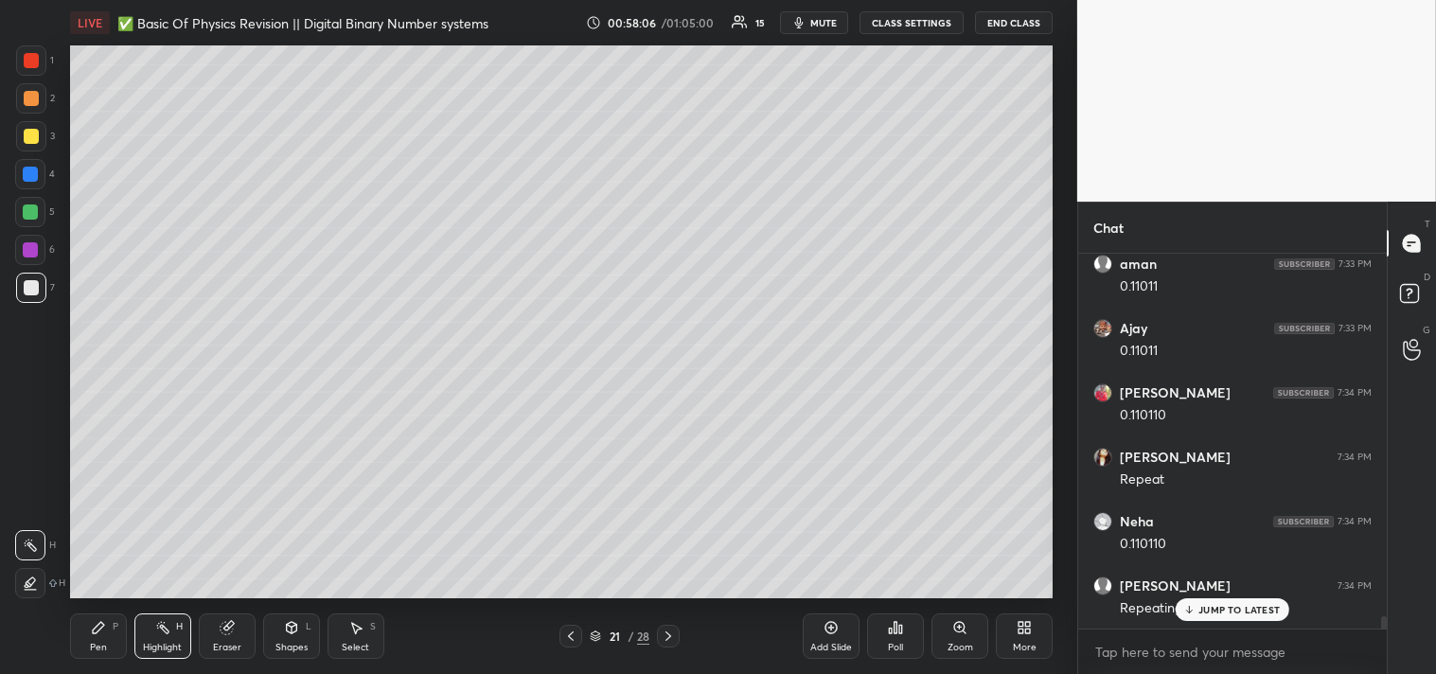
click at [79, 644] on div "Pen P" at bounding box center [98, 636] width 57 height 45
click at [76, 640] on div "Pen P" at bounding box center [98, 636] width 57 height 45
click at [216, 620] on div "Eraser" at bounding box center [227, 636] width 57 height 45
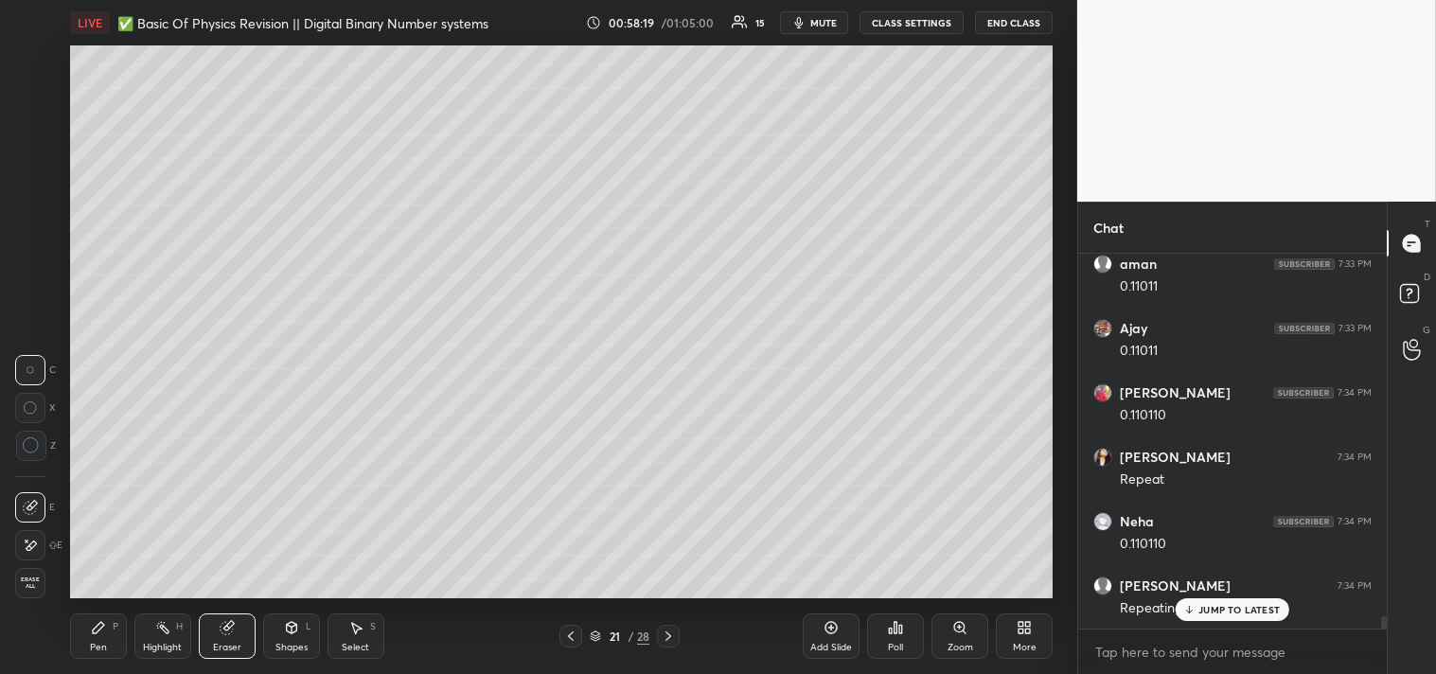
click at [225, 626] on icon at bounding box center [226, 628] width 12 height 12
click at [112, 639] on div "Pen P" at bounding box center [98, 636] width 57 height 45
click at [110, 619] on div "Pen P" at bounding box center [98, 636] width 57 height 45
click at [31, 131] on div at bounding box center [31, 136] width 15 height 15
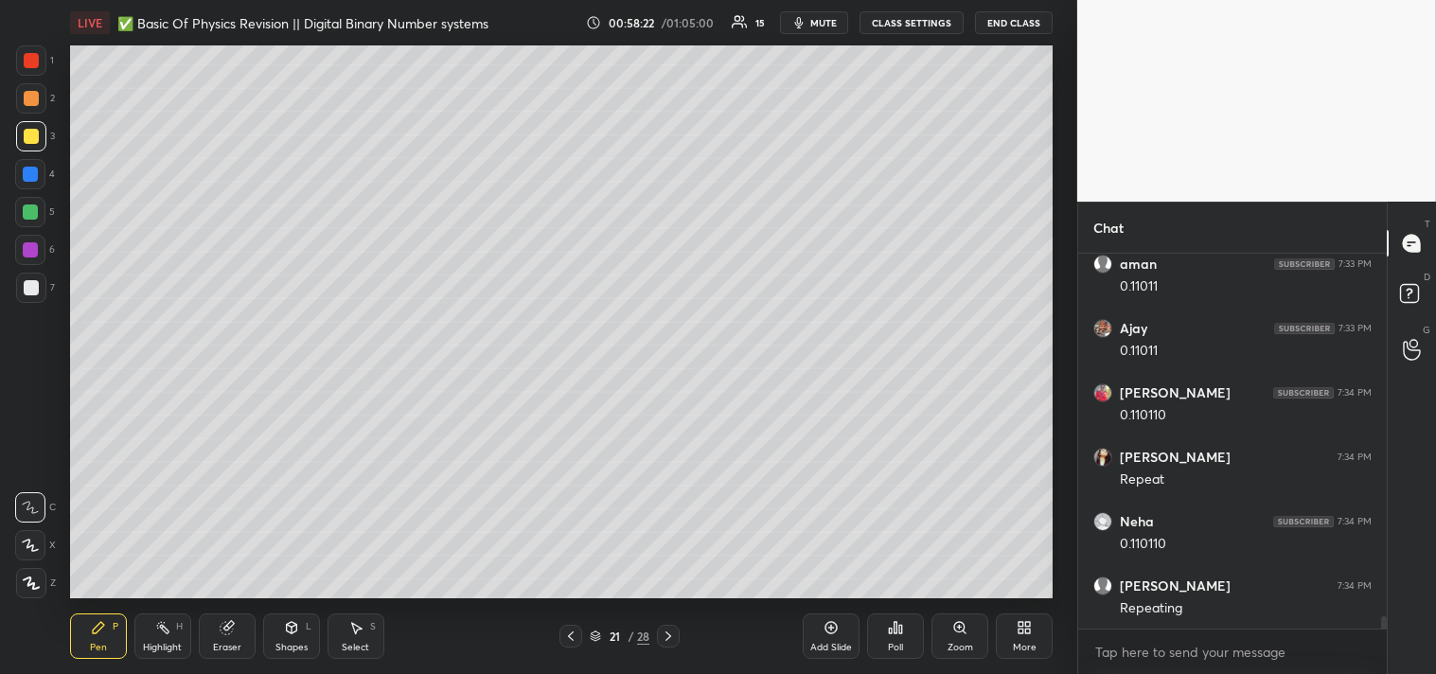
click at [41, 144] on div at bounding box center [31, 136] width 30 height 30
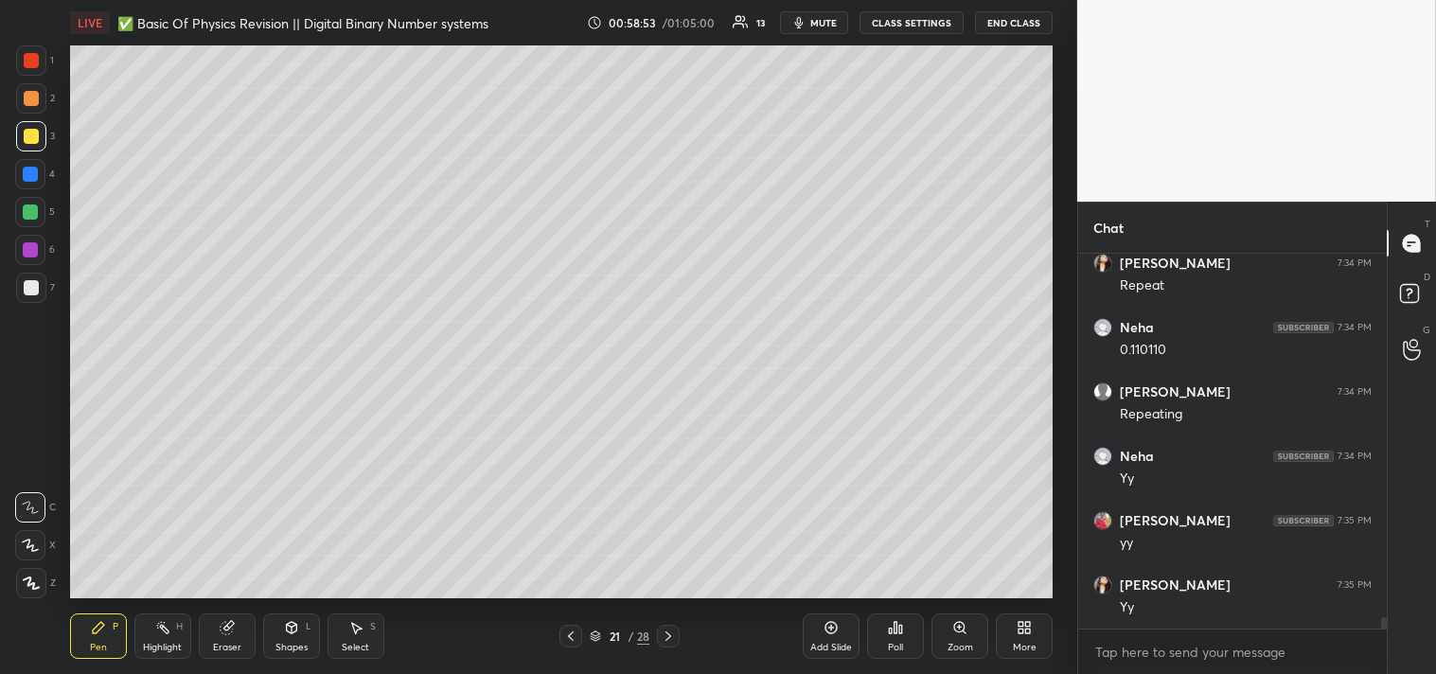
scroll to position [11653, 0]
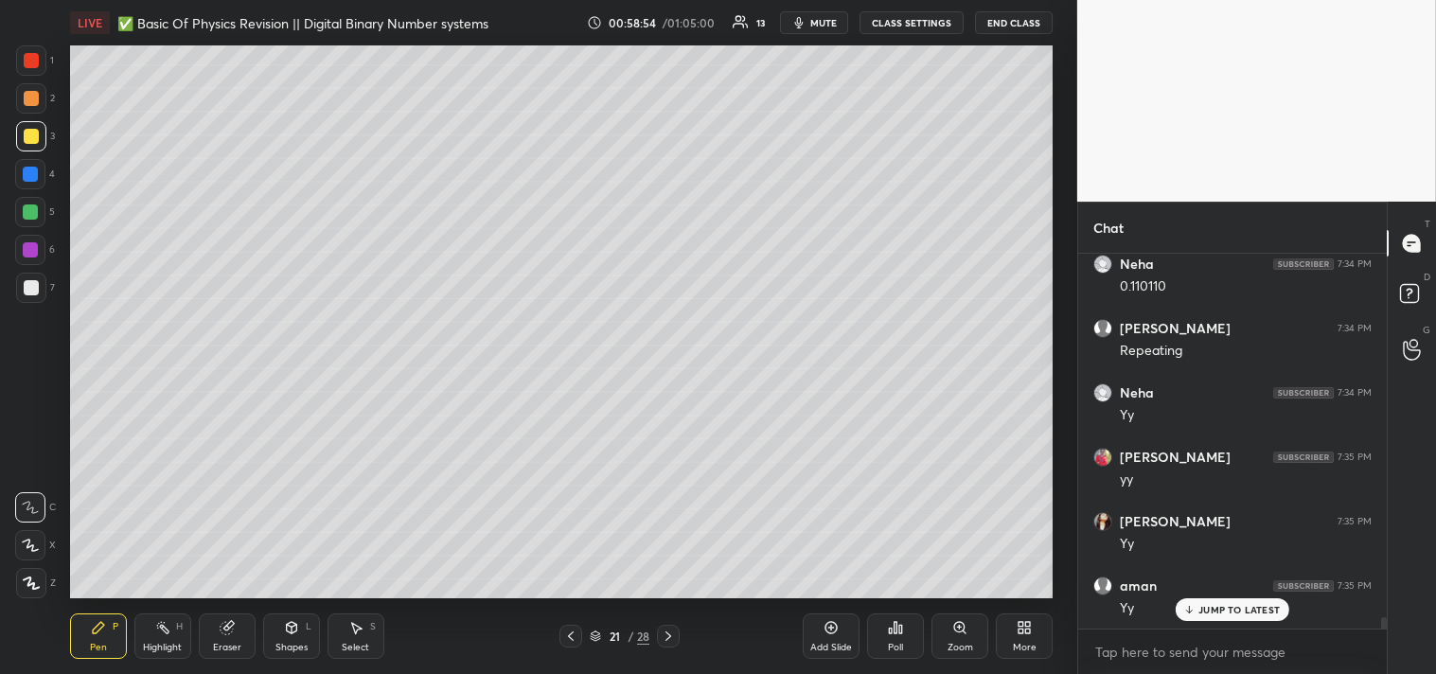
click at [825, 653] on div "Add Slide" at bounding box center [831, 636] width 57 height 45
click at [24, 289] on div at bounding box center [31, 287] width 15 height 15
click at [21, 288] on div at bounding box center [31, 288] width 30 height 30
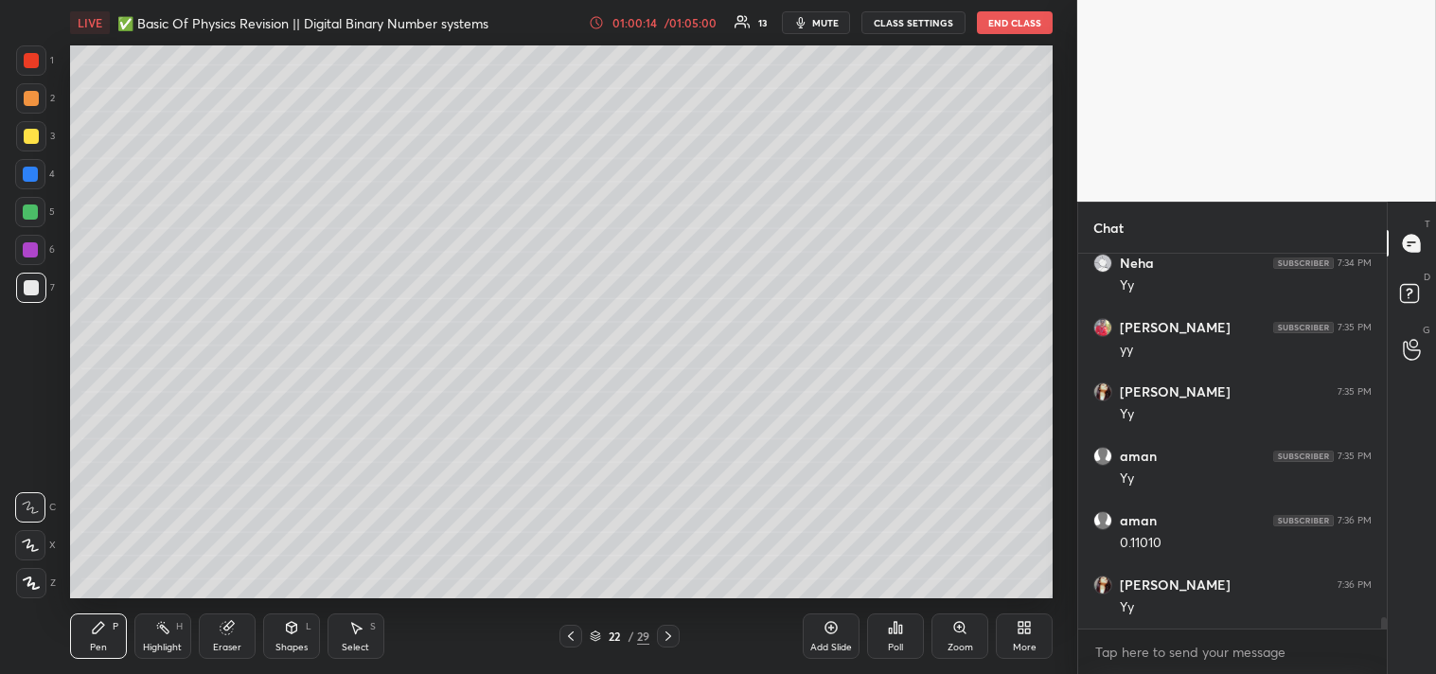
scroll to position [11847, 0]
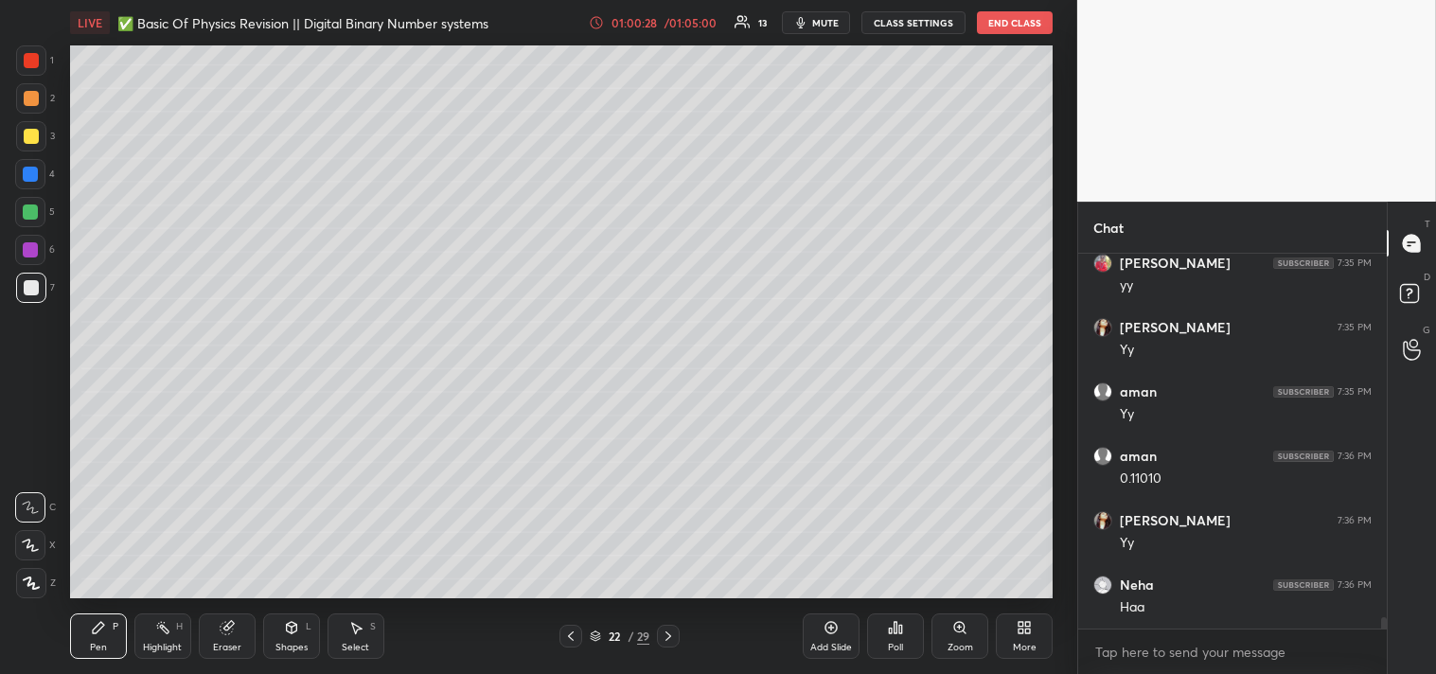
click at [228, 643] on div "Eraser" at bounding box center [227, 647] width 28 height 9
click at [230, 634] on icon at bounding box center [227, 627] width 15 height 15
click at [91, 646] on div "Pen" at bounding box center [98, 647] width 17 height 9
click at [97, 650] on div "Pen" at bounding box center [98, 647] width 17 height 9
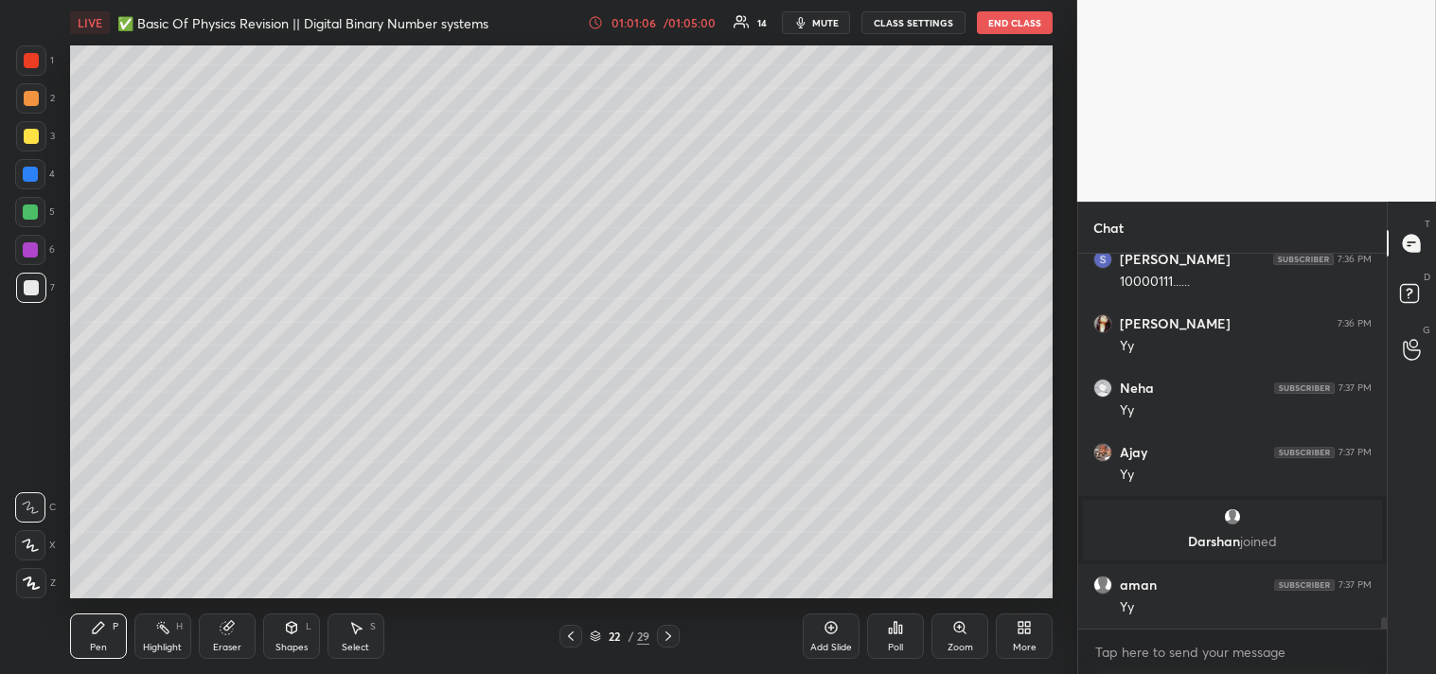
scroll to position [11883, 0]
click at [1151, 658] on body "1 2 3 4 5 6 7 C X Z C X Z E E Erase all H H LIVE ✅ Basic Of Physics Revision ||…" at bounding box center [718, 337] width 1436 height 674
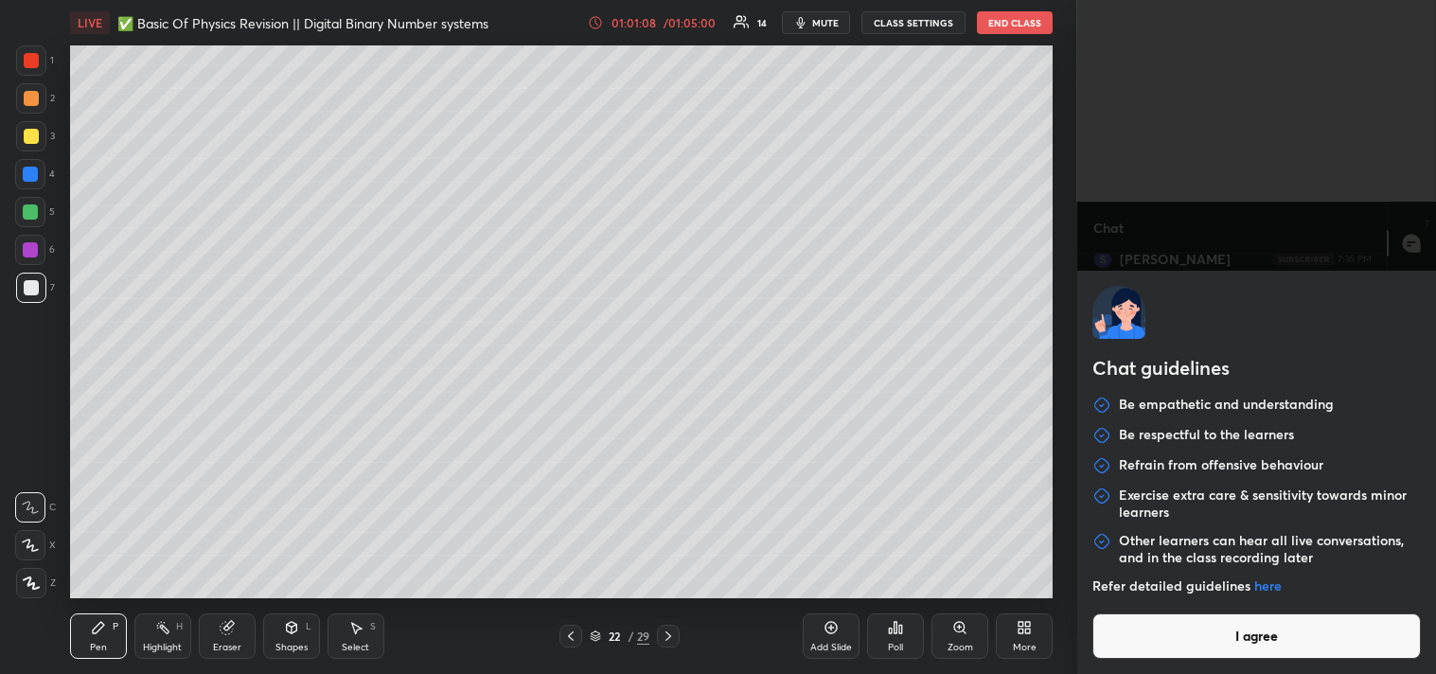
click at [1121, 634] on button "I agree" at bounding box center [1257, 636] width 329 height 45
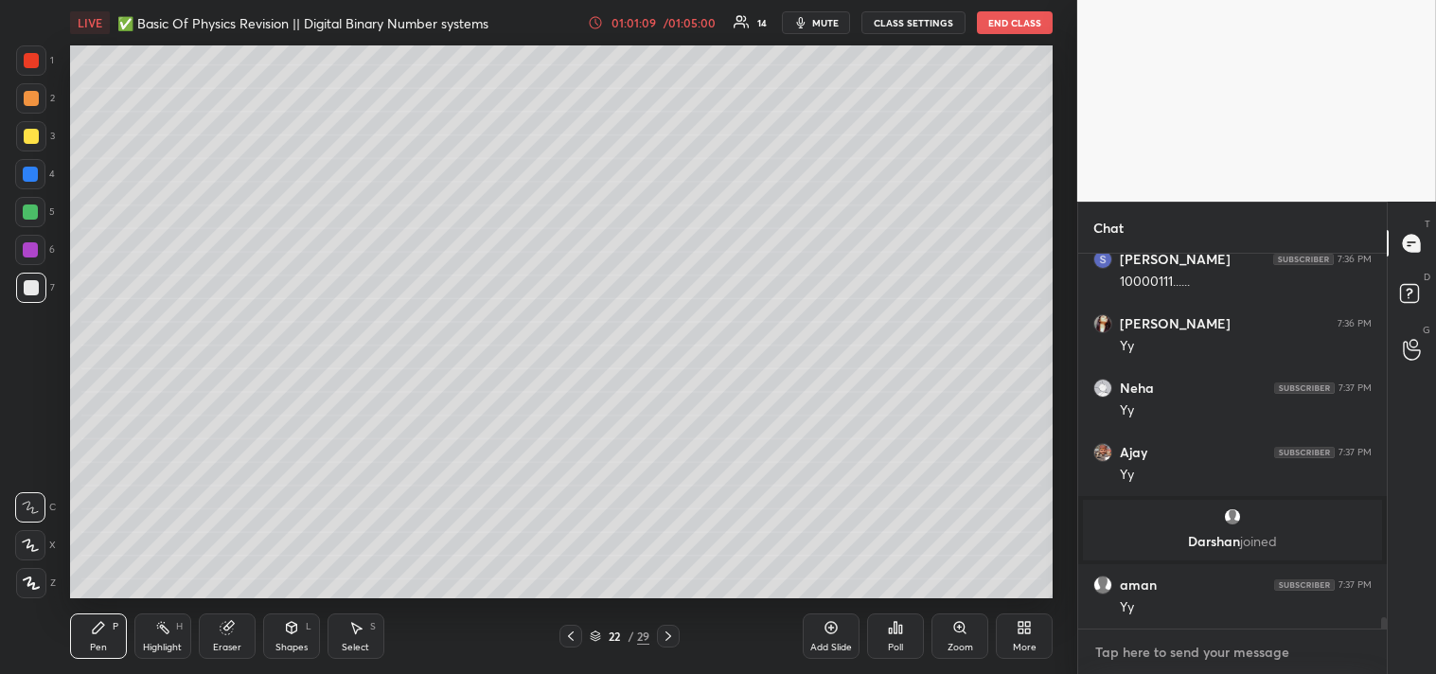
type textarea "x"
type textarea "l"
type textarea "x"
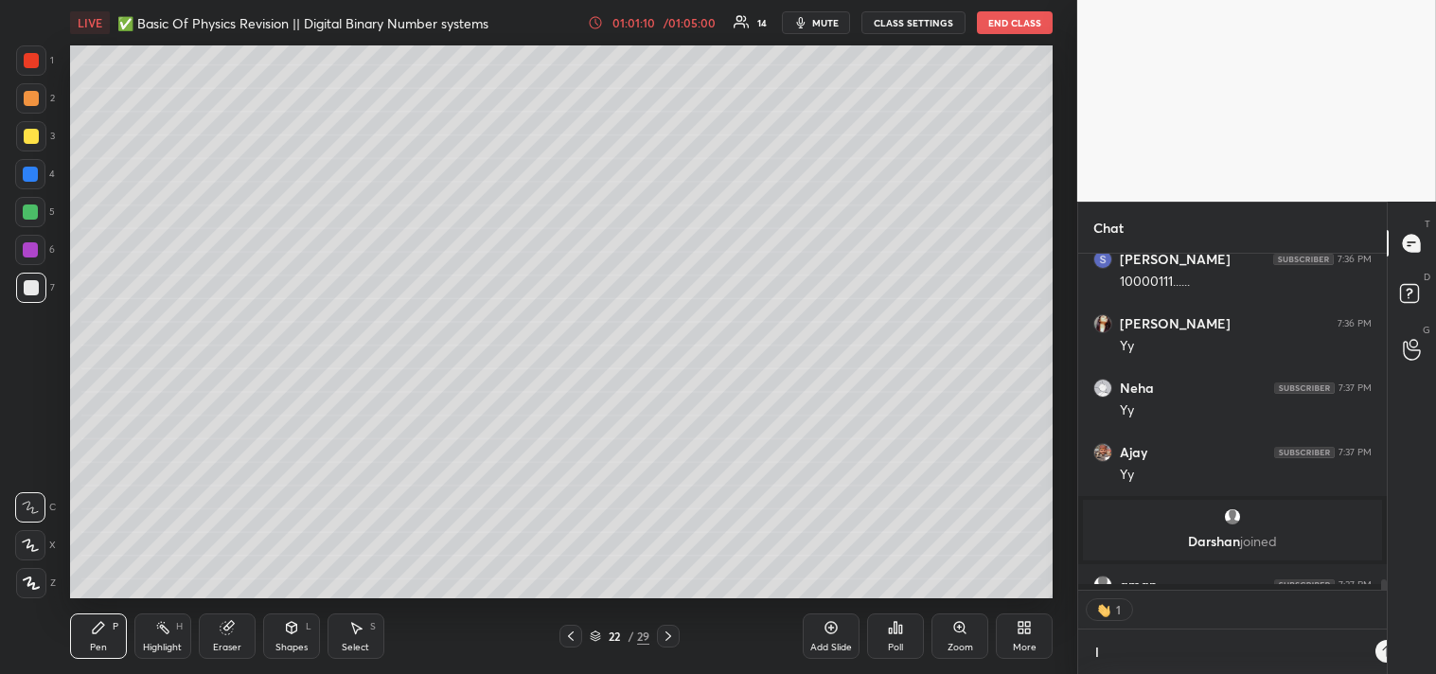
type textarea "li"
type textarea "x"
type textarea "lin"
type textarea "x"
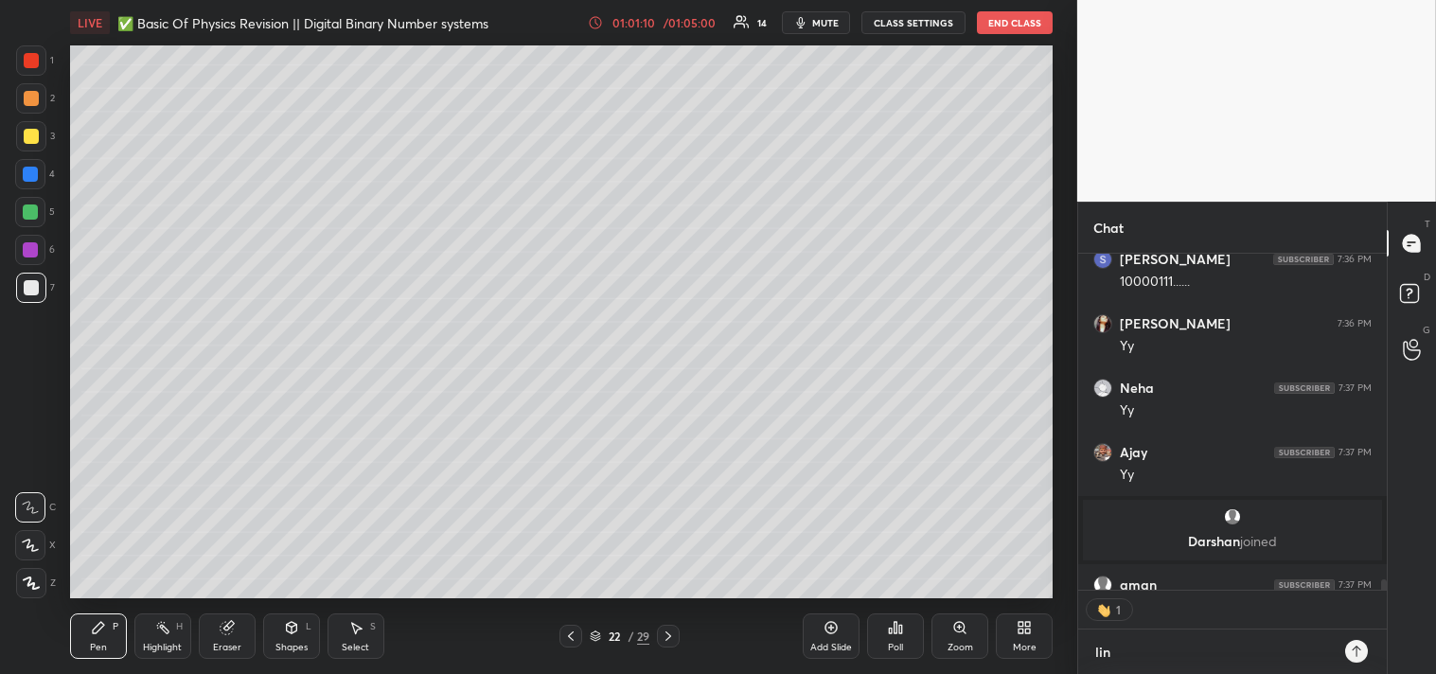
type textarea "link"
type textarea "x"
type textarea "linkt"
type textarea "x"
type textarea "linktr"
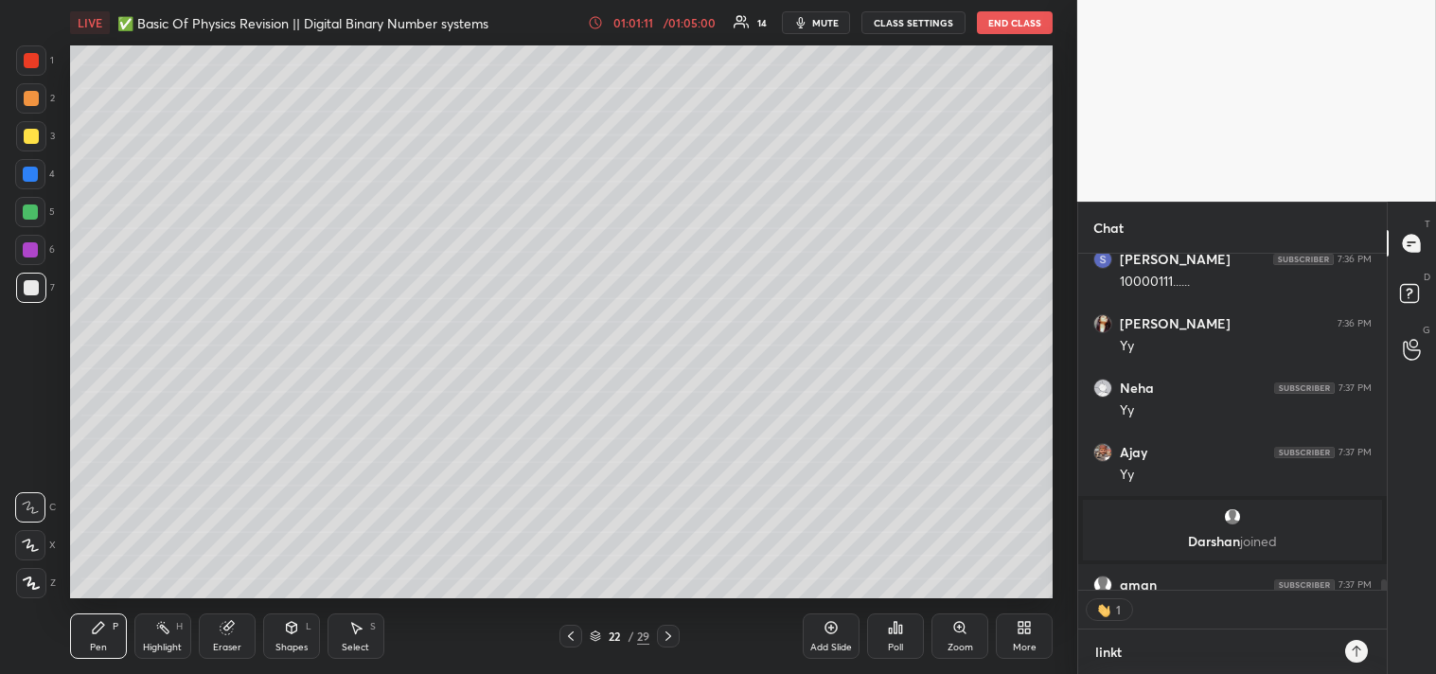
type textarea "x"
type textarea "linktr."
type textarea "x"
type textarea "linktr.e"
type textarea "x"
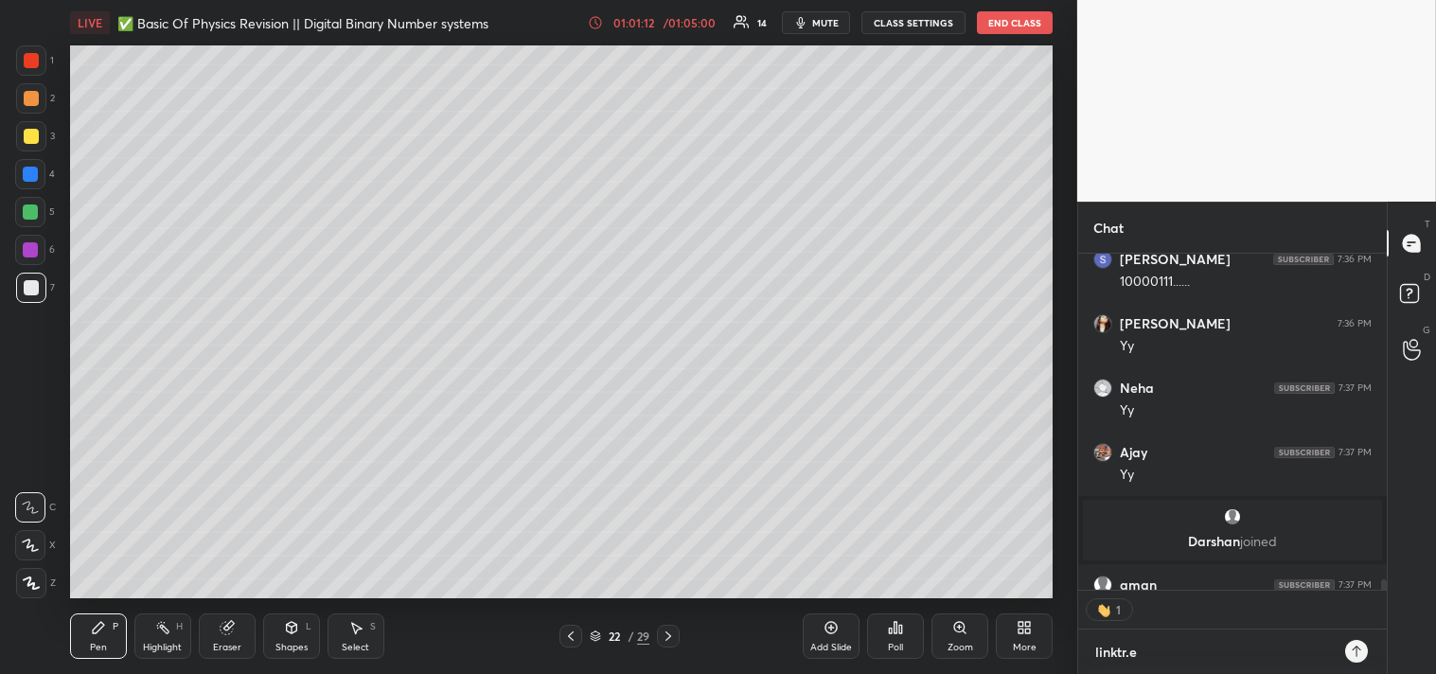
type textarea "linktr.ee"
type textarea "x"
type textarea "linktr.ee/"
type textarea "x"
type textarea "linktr.ee/S"
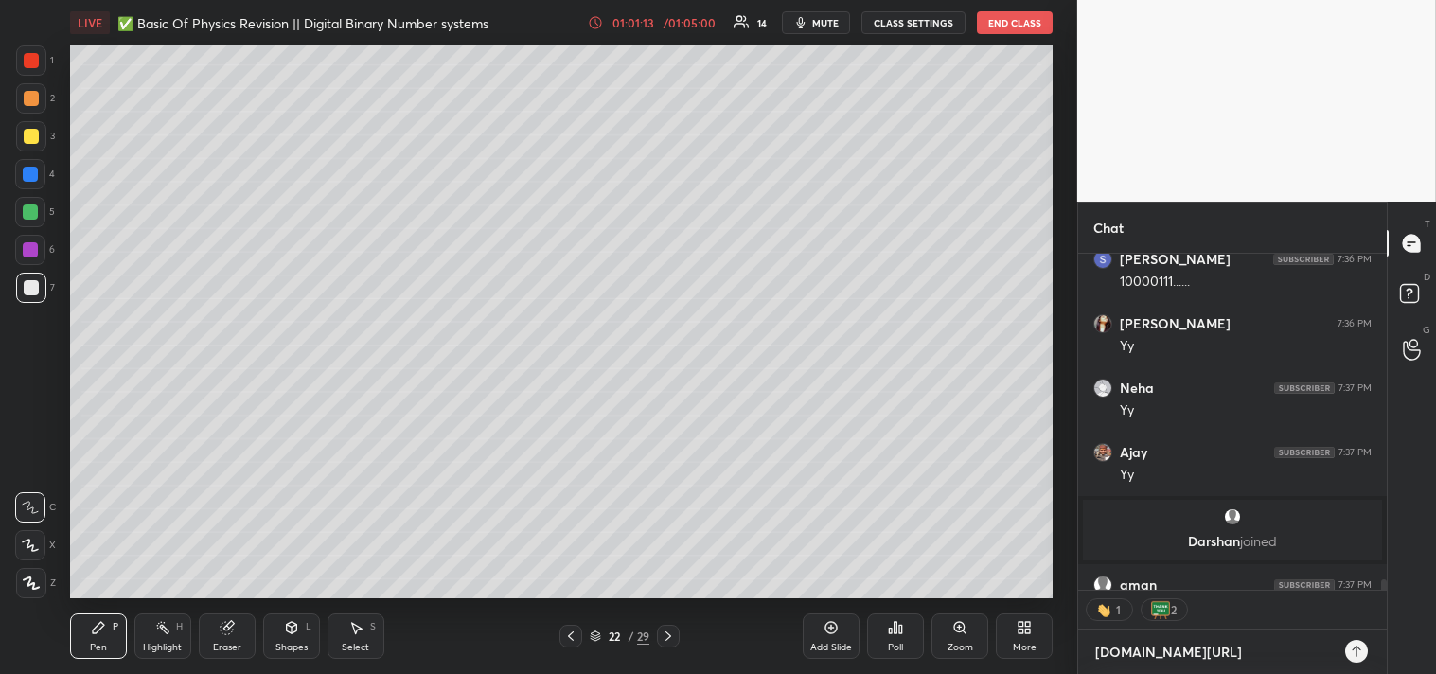
type textarea "x"
type textarea "linktr.ee/Sh"
type textarea "x"
type textarea "linktr.ee/Sha"
type textarea "x"
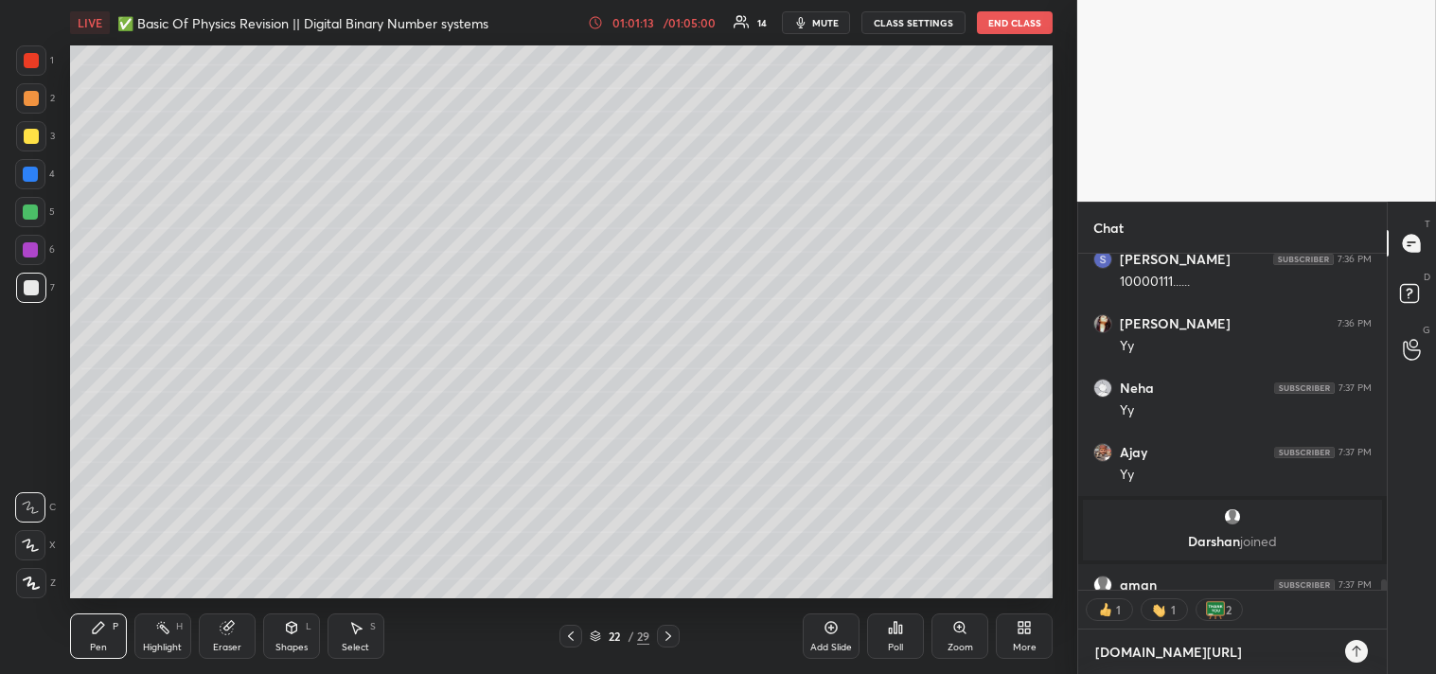
type textarea "linktr.ee/Shan"
type textarea "x"
type textarea "linktr.ee/Shanu"
type textarea "x"
type textarea "linktr.ee/ShanuA"
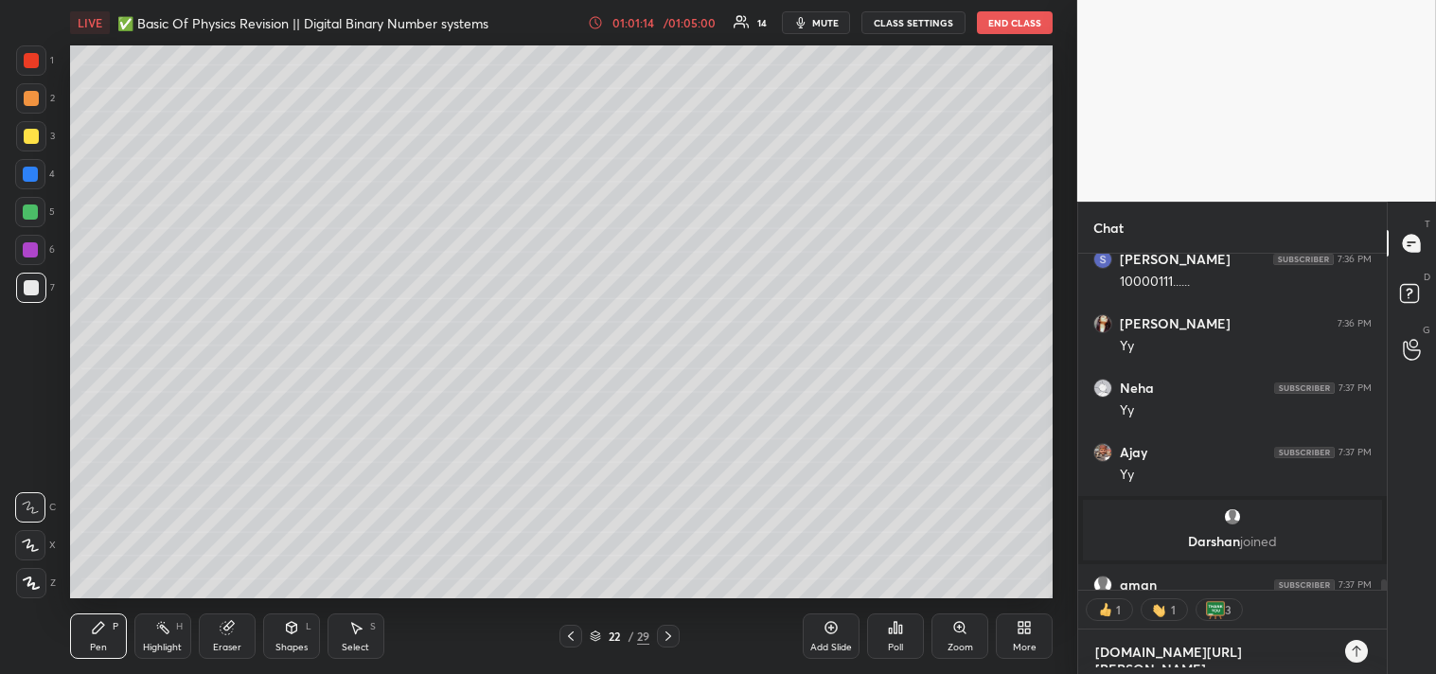
type textarea "x"
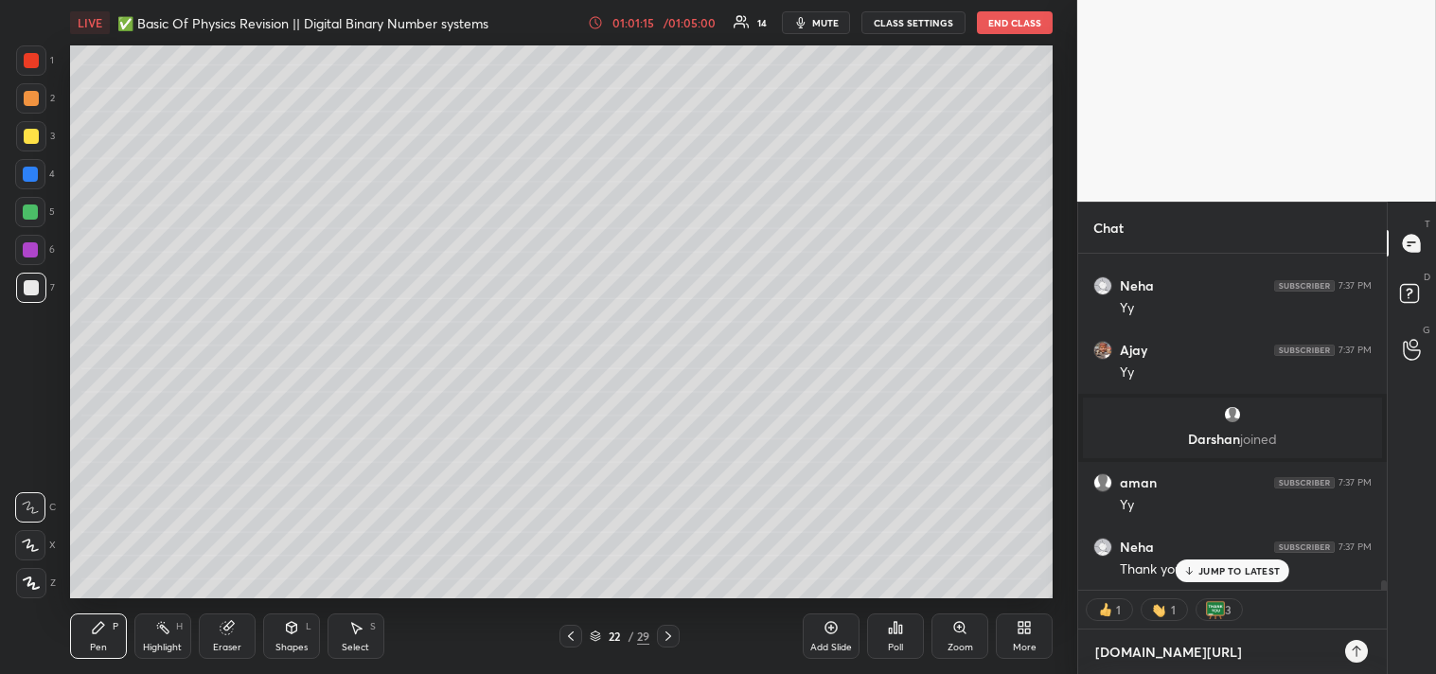
type textarea "linktr.ee/ShanuAr"
type textarea "x"
type textarea "linktr.ee/ShanuAro"
type textarea "x"
type textarea "linktr.ee/ShanuAror"
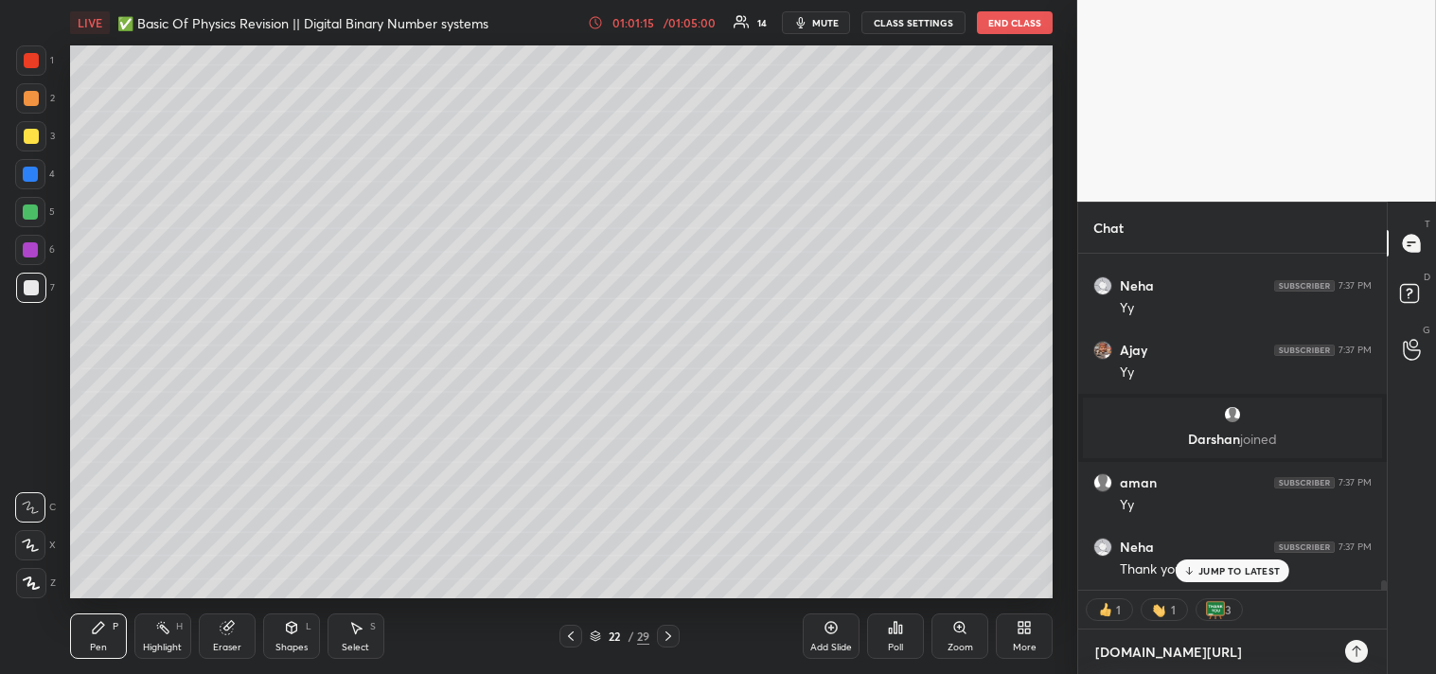
type textarea "x"
type textarea "linktr.ee/ShanuArora"
type textarea "x"
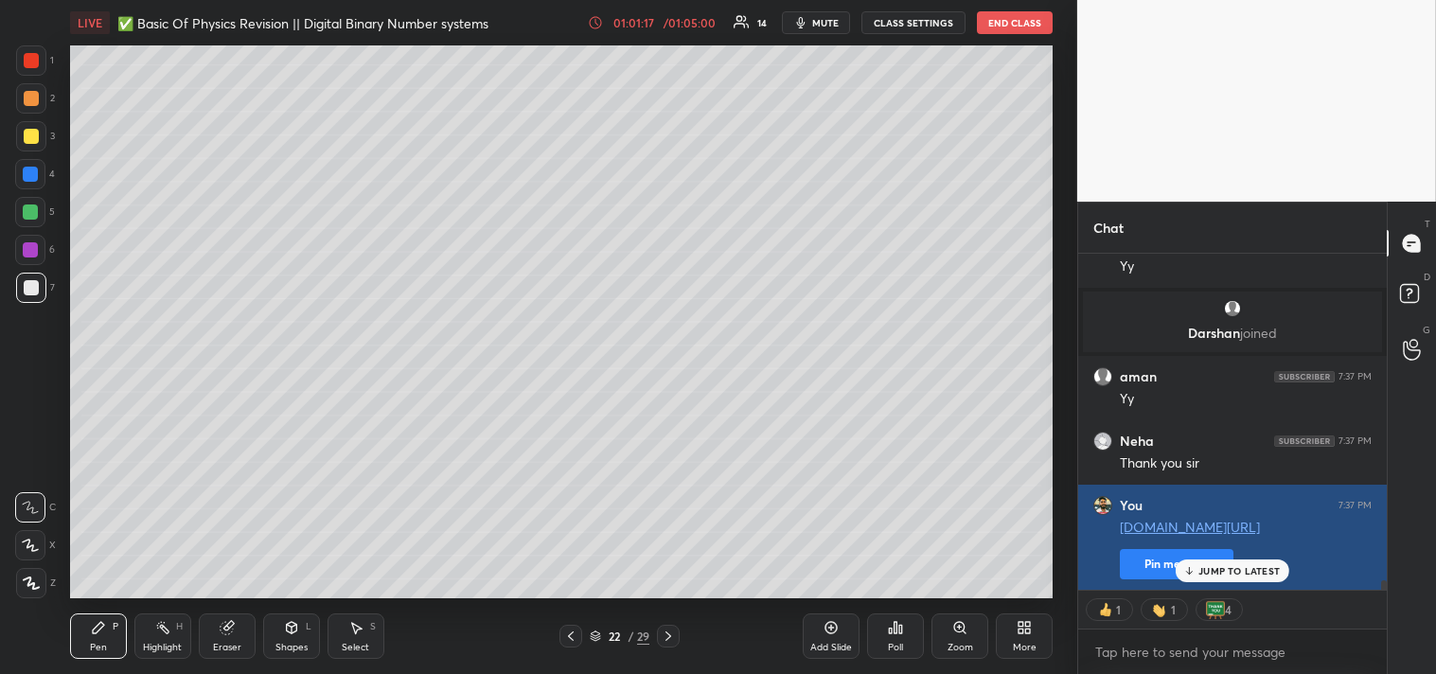
click at [1151, 566] on button "Pin message" at bounding box center [1177, 564] width 114 height 30
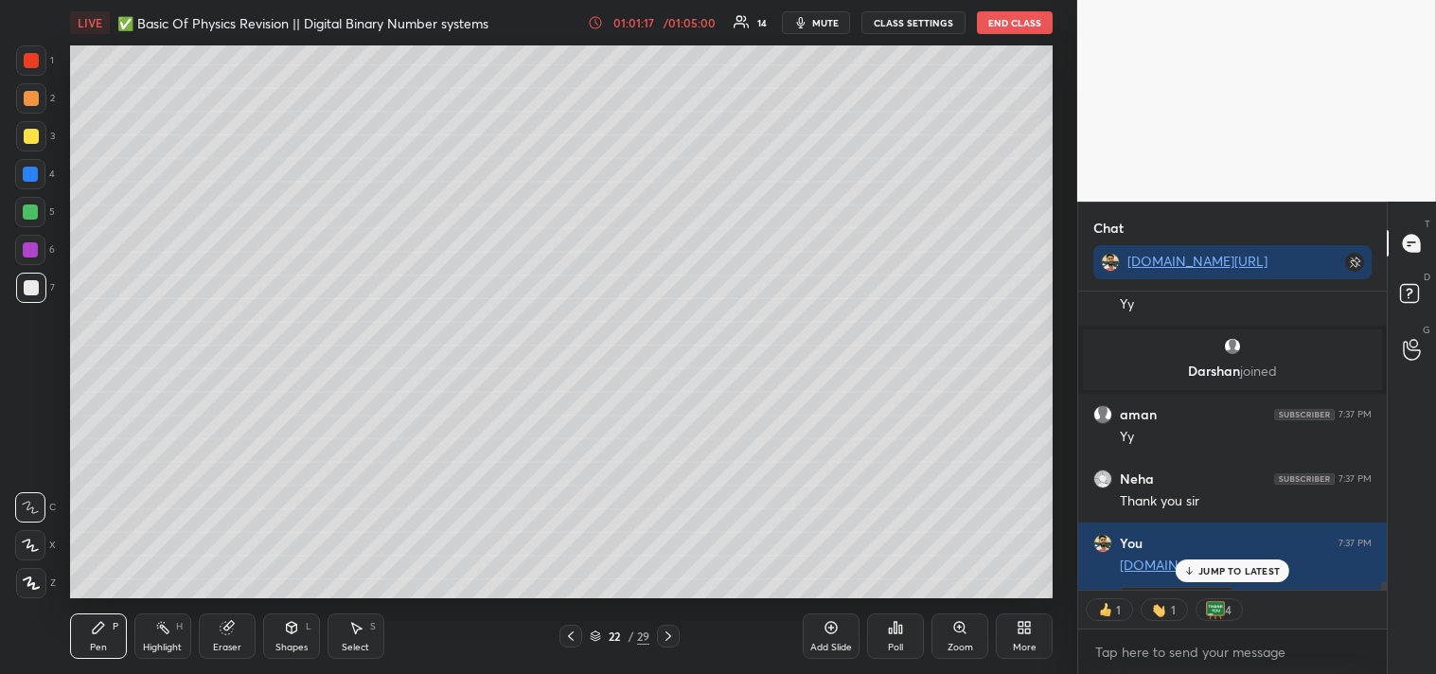
scroll to position [377, 303]
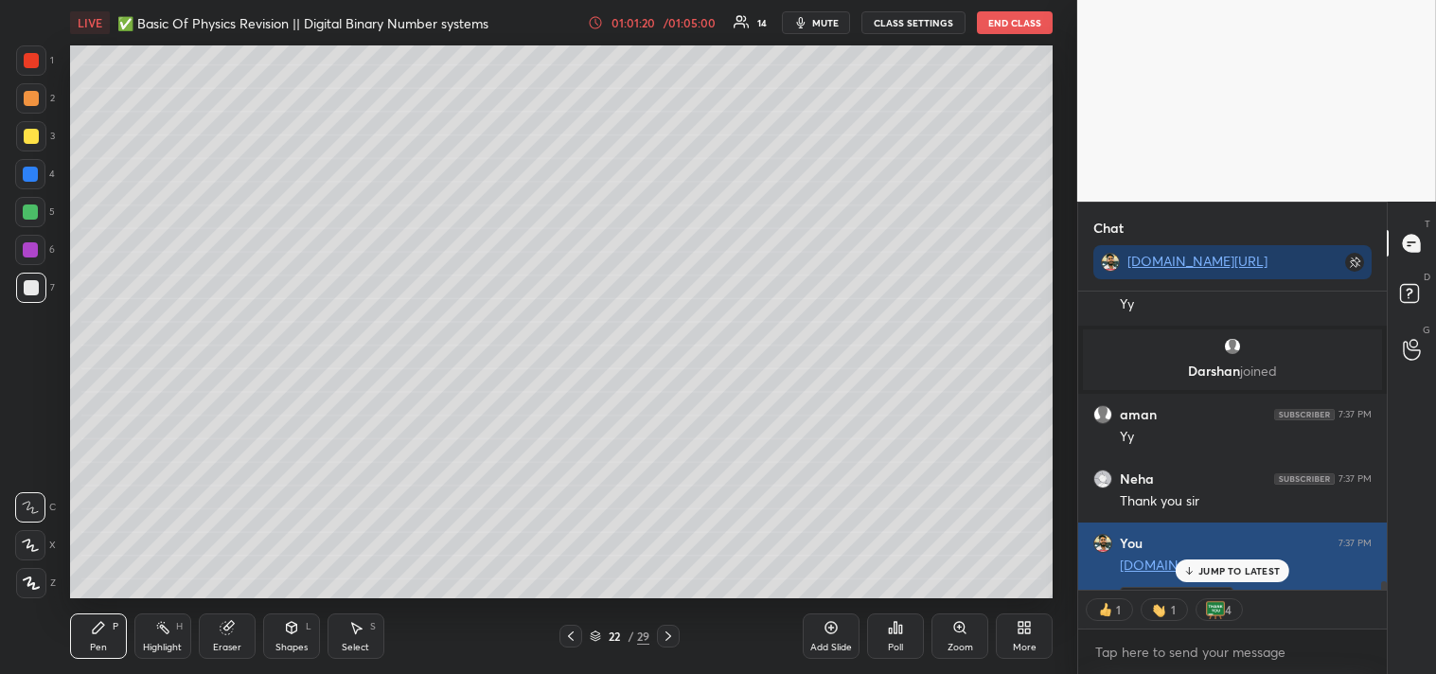
click at [1252, 571] on p "JUMP TO LATEST" at bounding box center [1239, 570] width 81 height 11
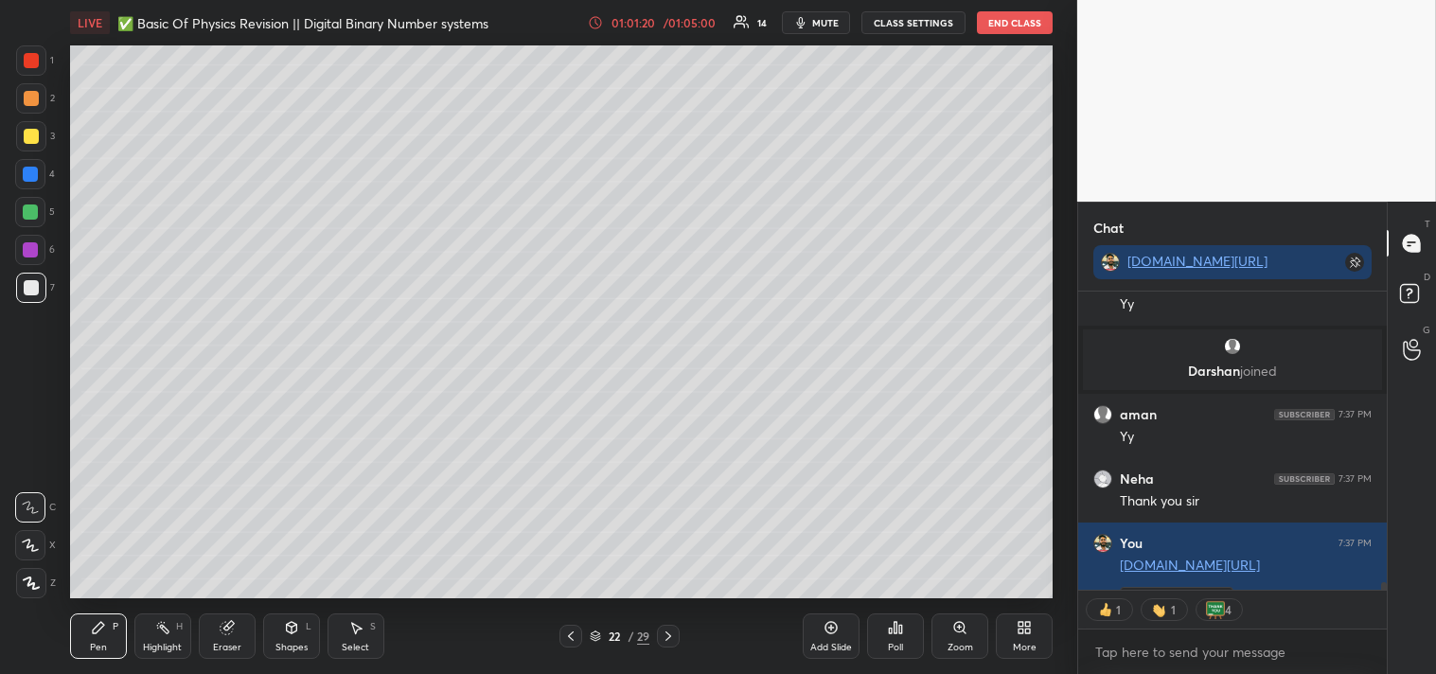
scroll to position [12129, 0]
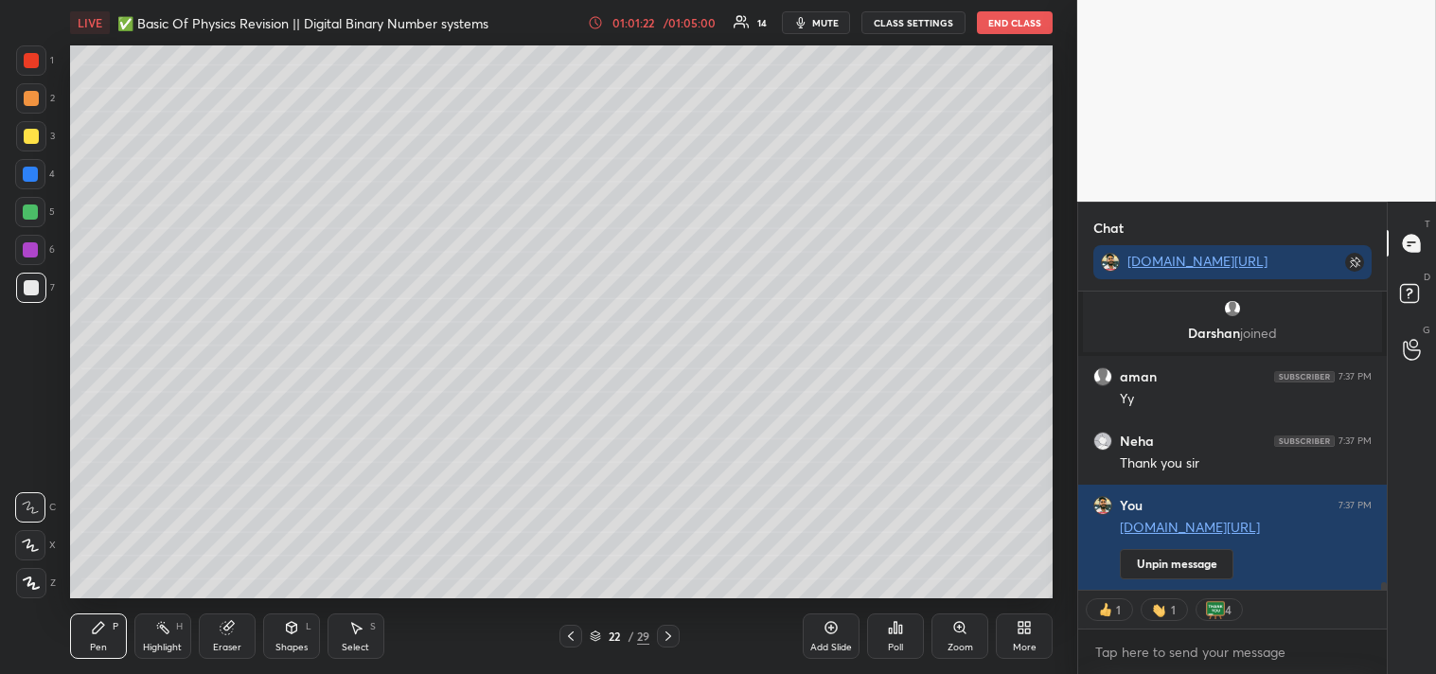
click at [899, 643] on div "Poll" at bounding box center [895, 647] width 15 height 9
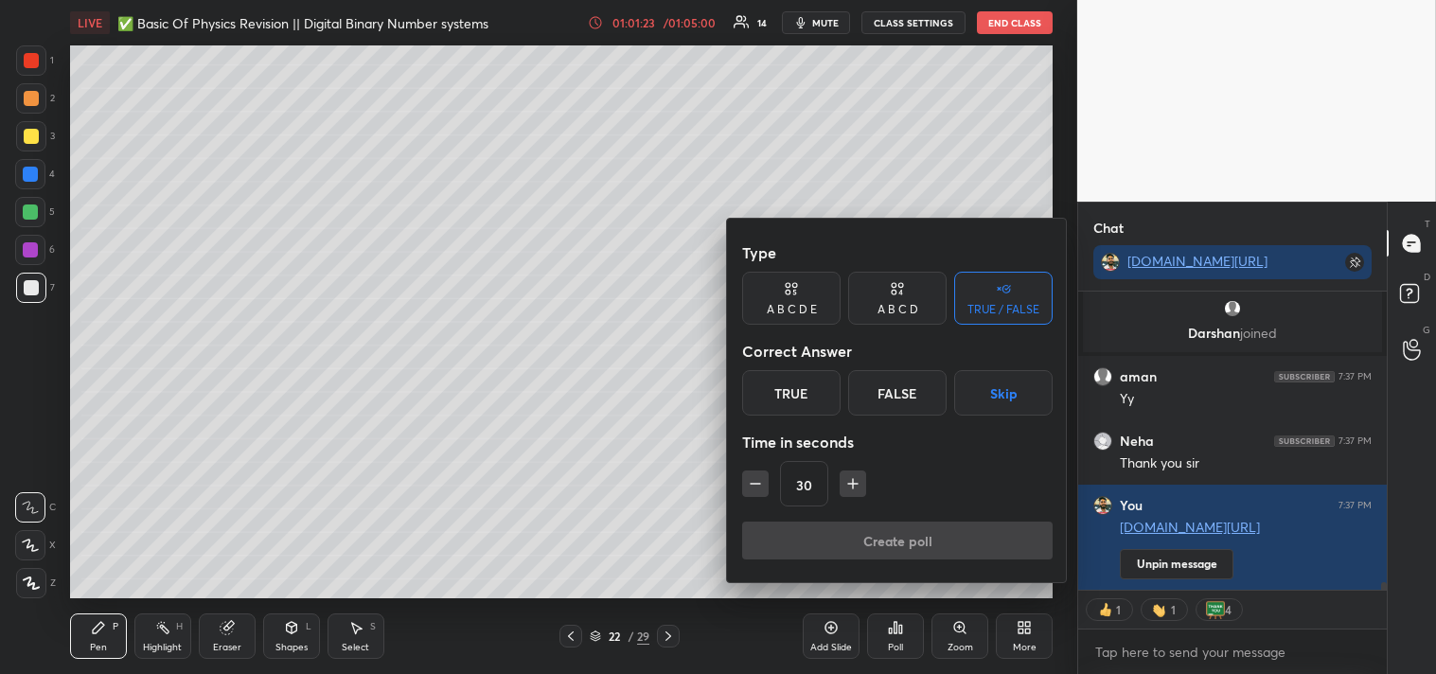
click at [797, 390] on div "True" at bounding box center [791, 392] width 98 height 45
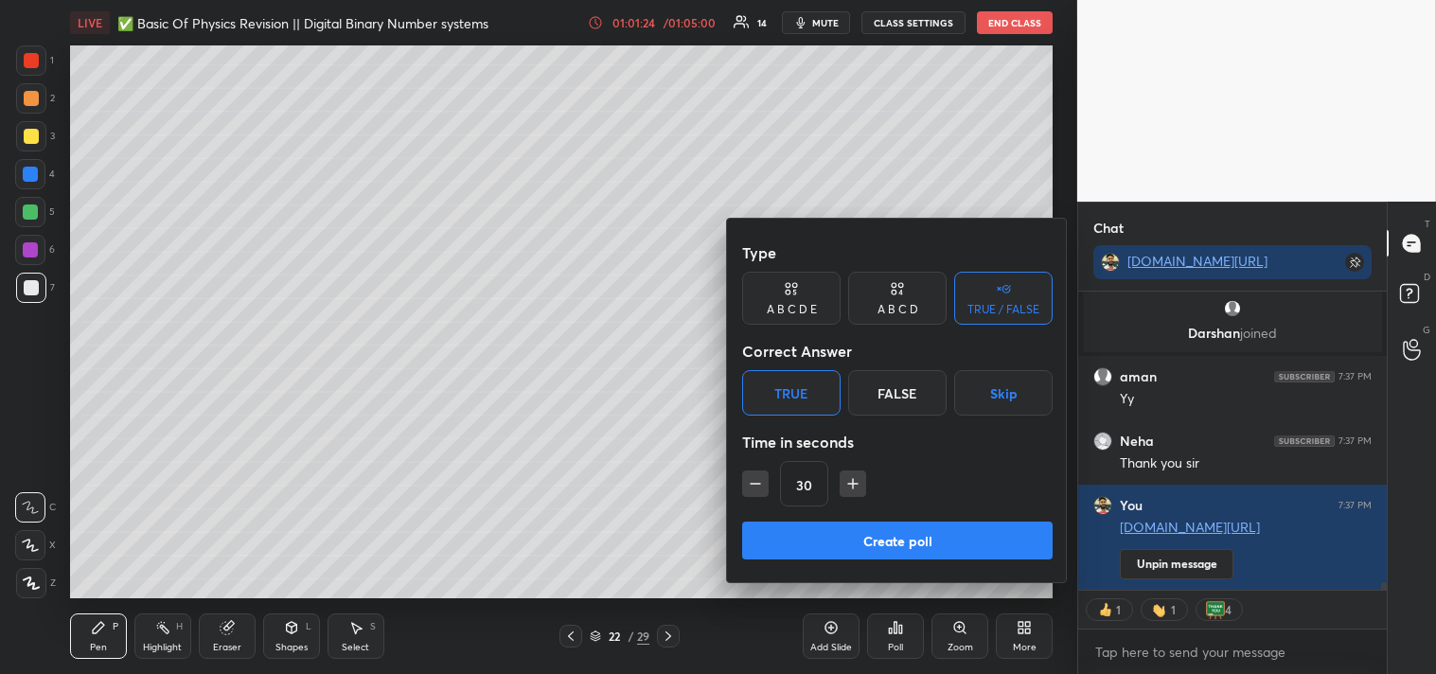
click at [901, 544] on button "Create poll" at bounding box center [897, 541] width 311 height 38
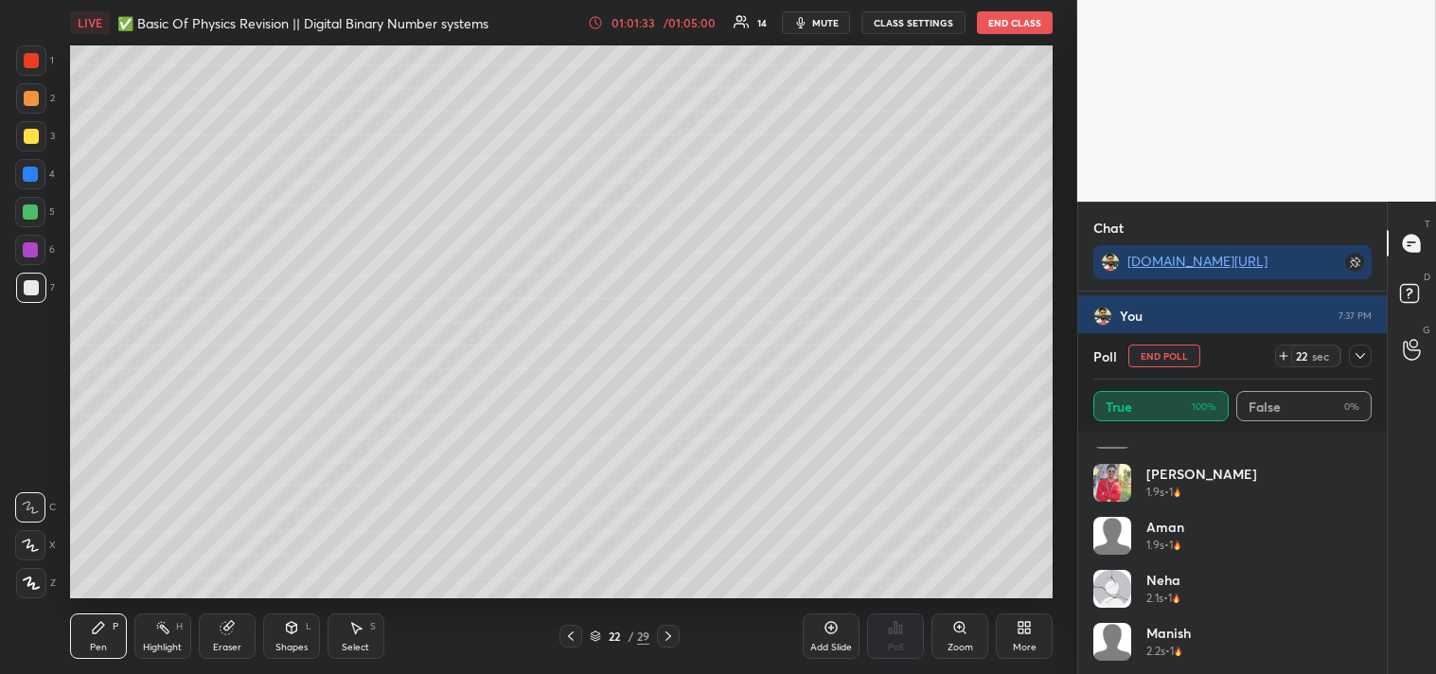
scroll to position [0, 0]
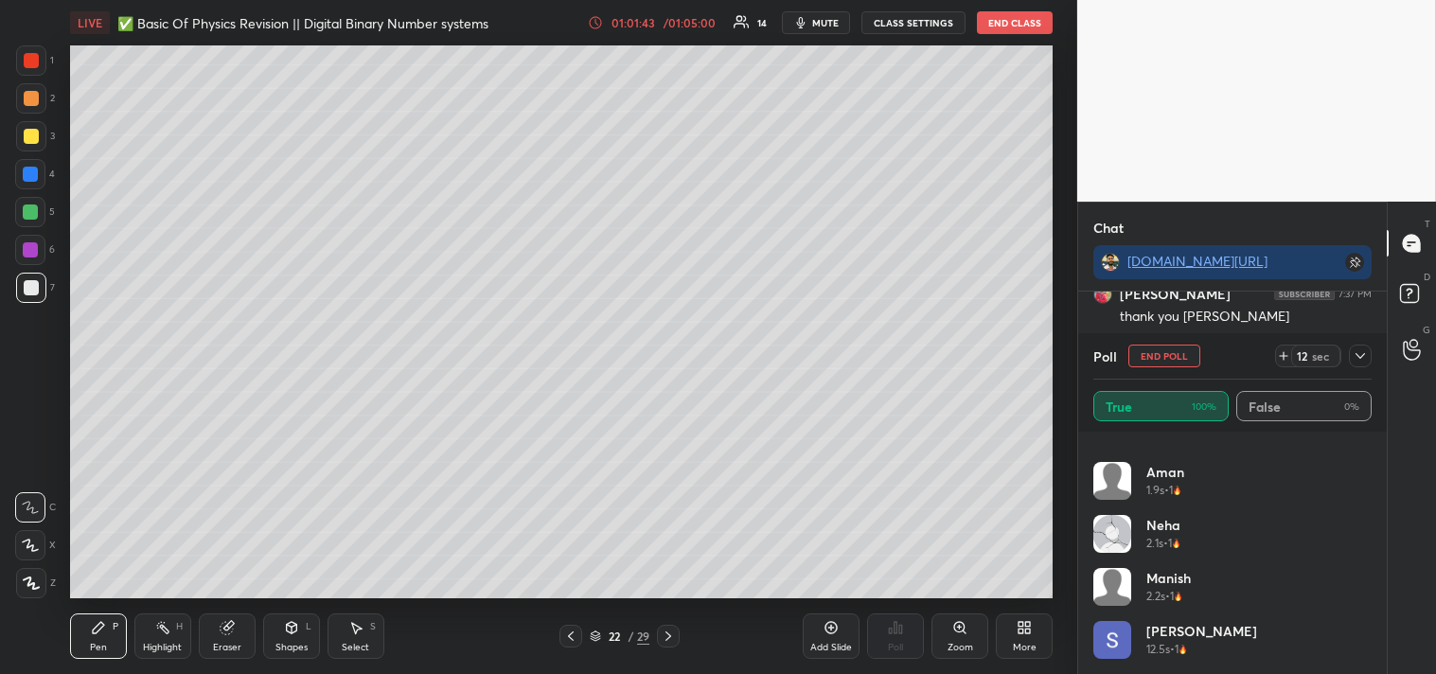
click at [1155, 350] on button "End Poll" at bounding box center [1165, 356] width 72 height 23
type textarea "x"
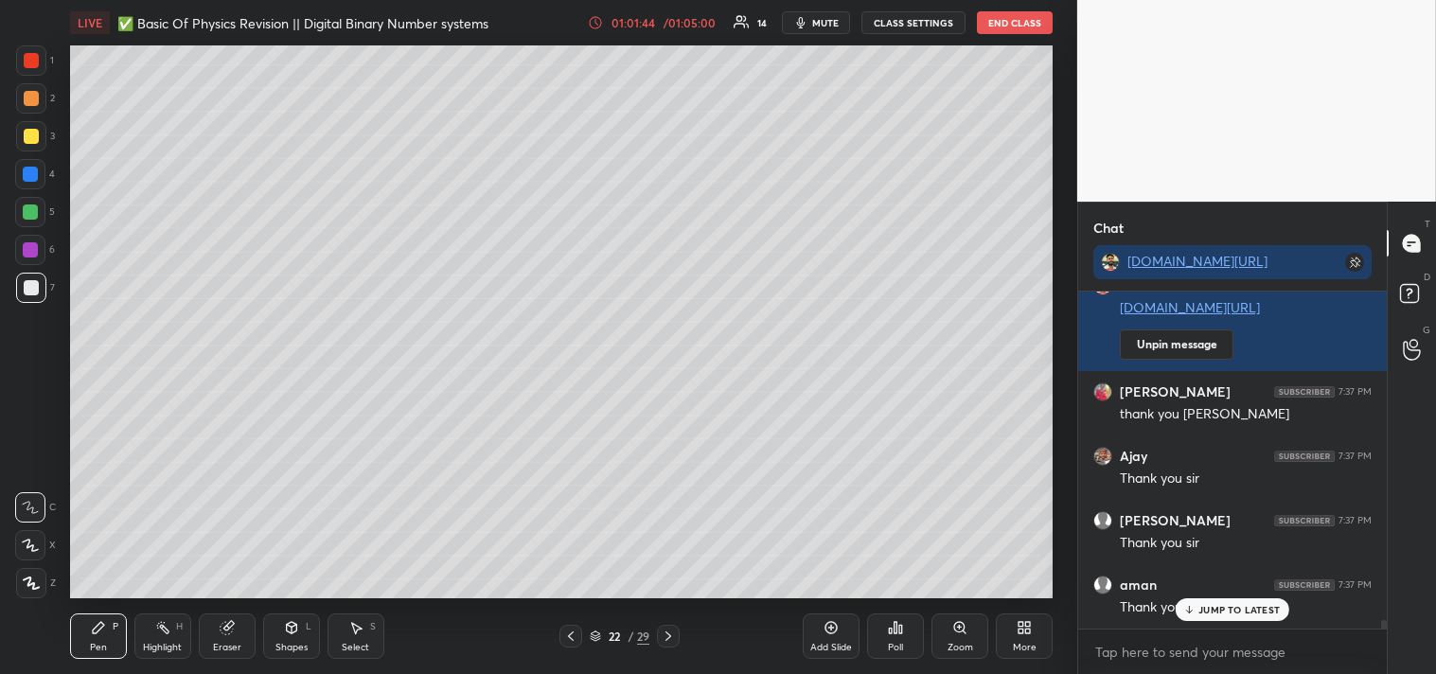
click at [1223, 607] on p "JUMP TO LATEST" at bounding box center [1239, 609] width 81 height 11
click at [827, 17] on span "mute" at bounding box center [825, 22] width 27 height 13
click at [897, 20] on button "CLASS SETTINGS" at bounding box center [914, 22] width 104 height 23
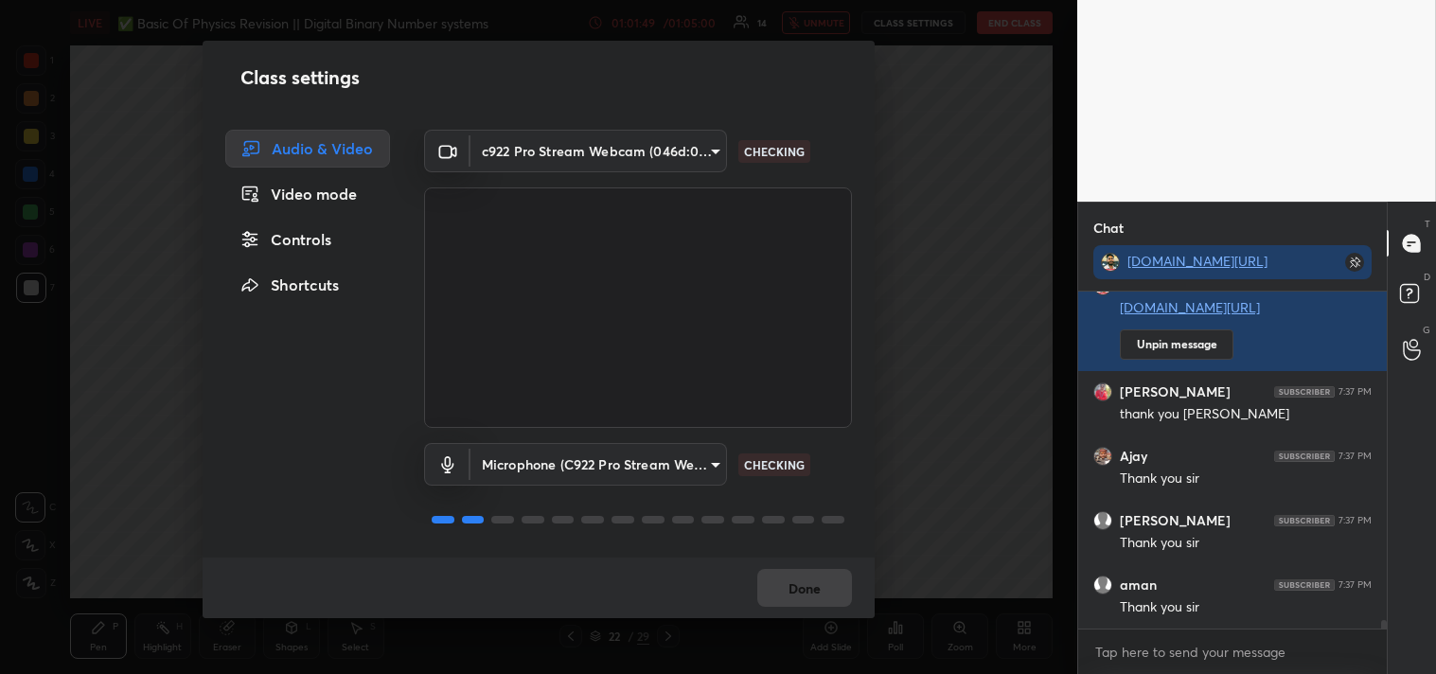
click at [603, 148] on body "1 2 3 4 5 6 7 C X Z C X Z E E Erase all H H LIVE ✅ Basic Of Physics Revision ||…" at bounding box center [718, 337] width 1436 height 674
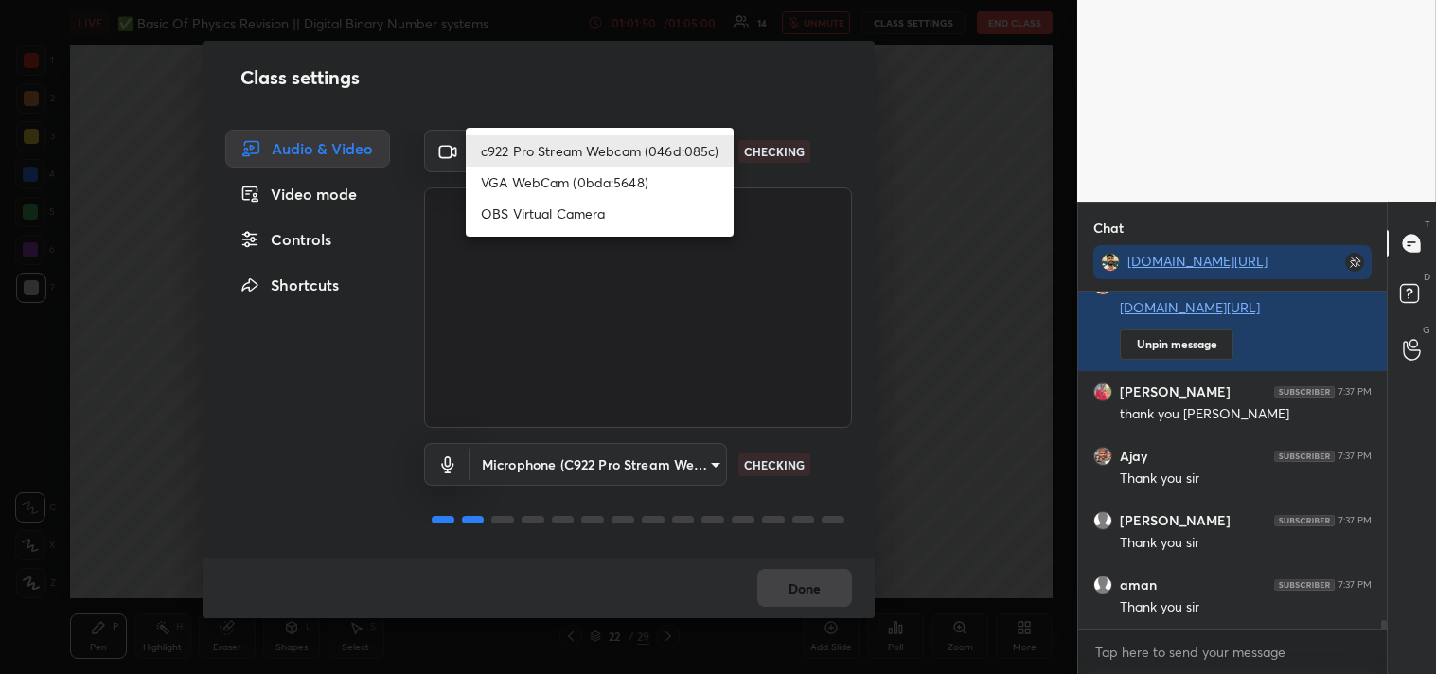
click at [540, 205] on li "OBS Virtual Camera" at bounding box center [600, 213] width 268 height 31
type input "64645b19d528b3ac785889237b1a364f3b7ccd5da23f372116afb1703458f4fd"
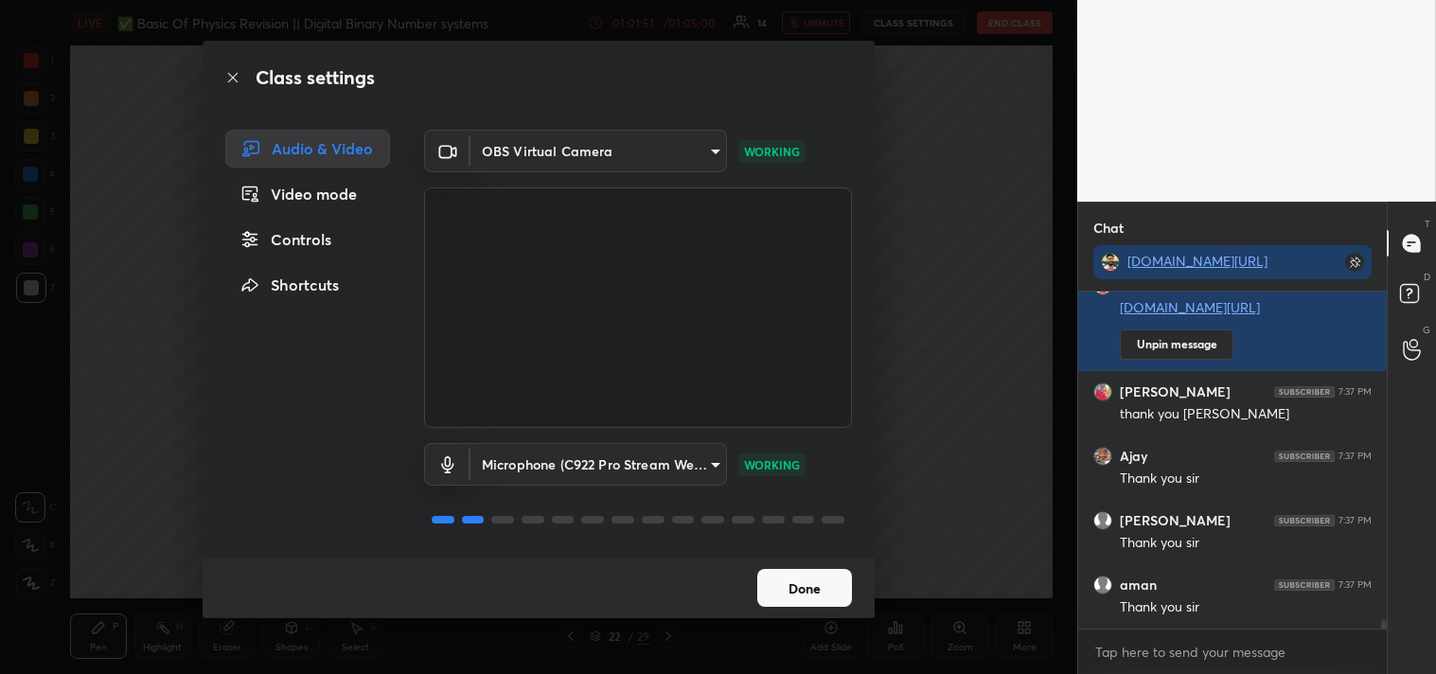
click at [800, 574] on button "Done" at bounding box center [804, 588] width 95 height 38
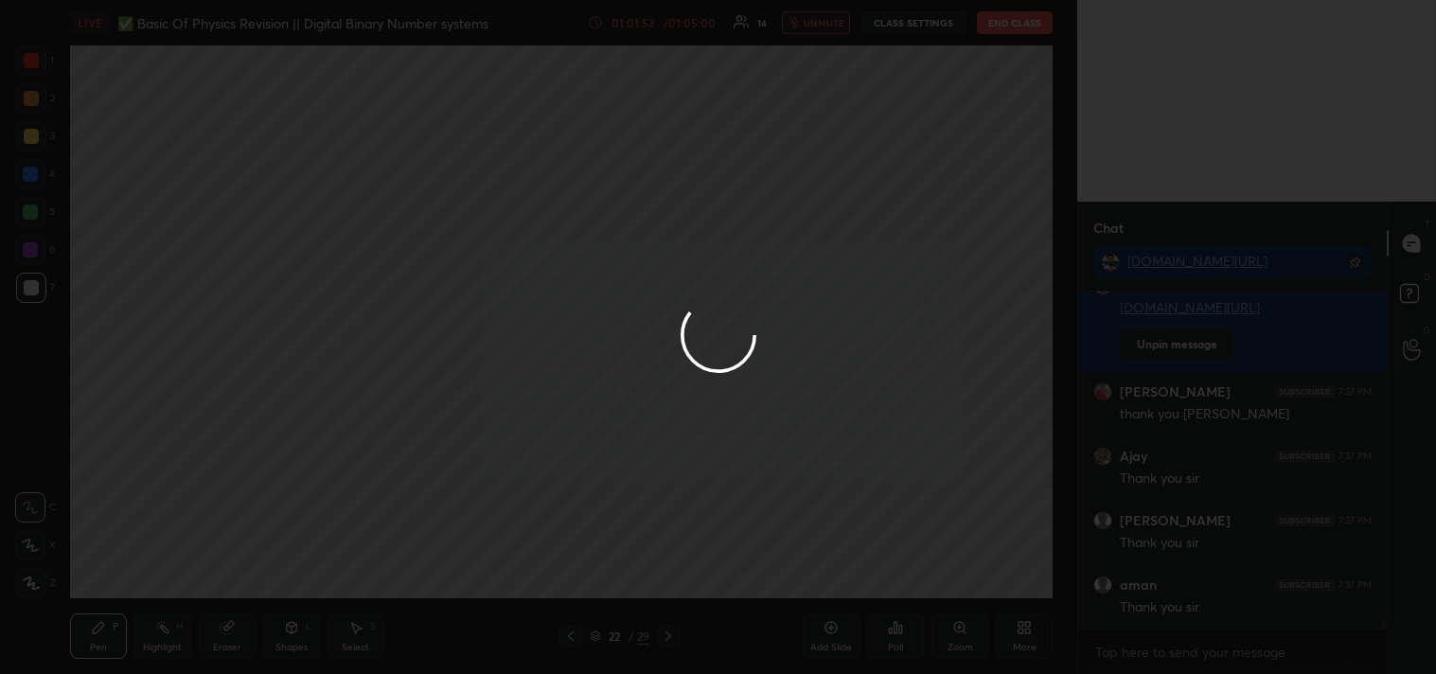
click at [1141, 648] on div at bounding box center [718, 337] width 1436 height 674
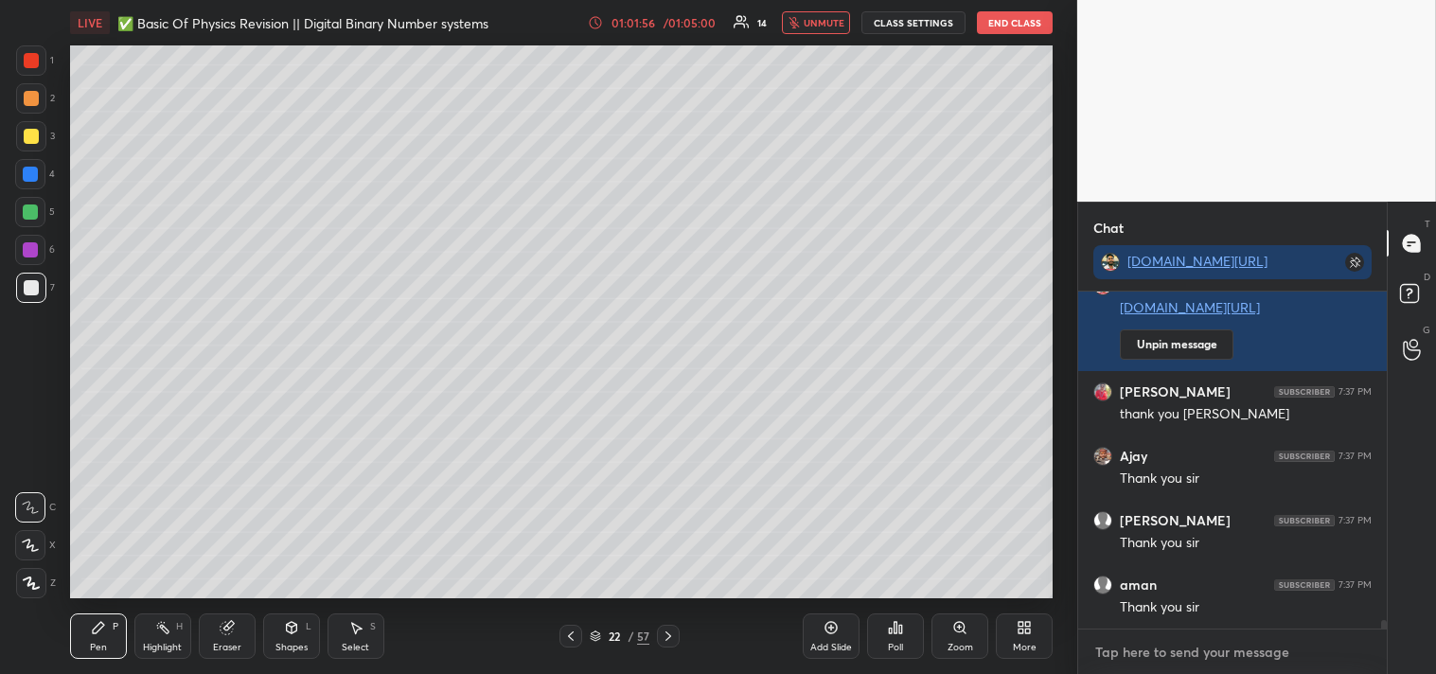
type textarea "x"
click at [1174, 649] on textarea at bounding box center [1233, 652] width 278 height 30
type textarea "c"
type textarea "x"
type textarea "cl"
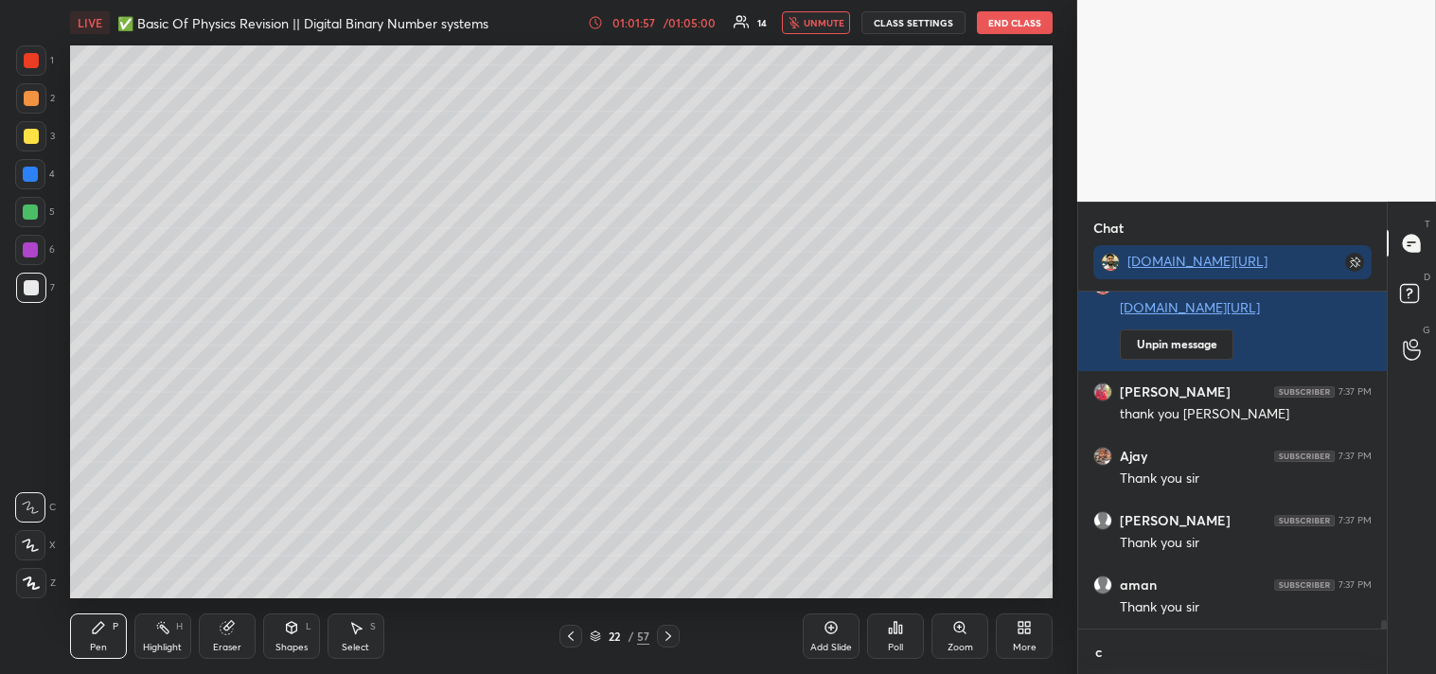
type textarea "x"
type textarea "cla"
type textarea "x"
type textarea "clas"
type textarea "x"
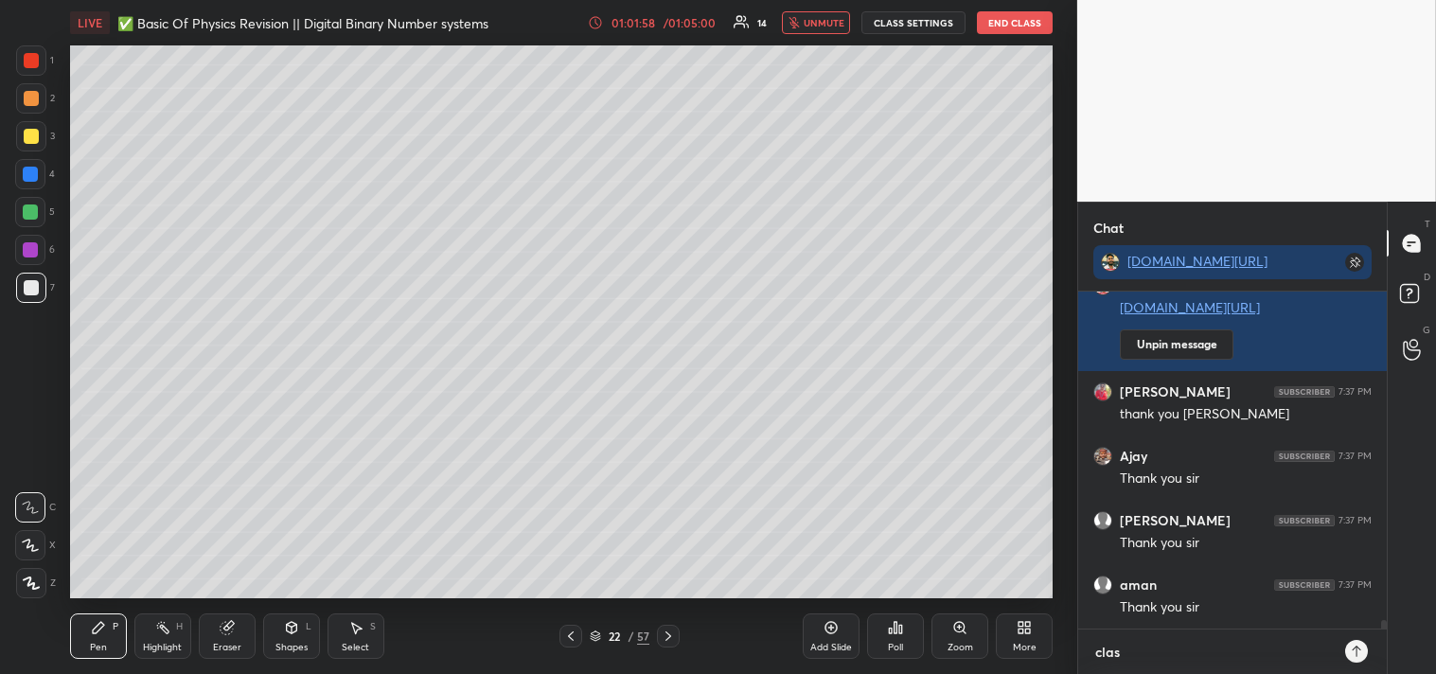
type textarea "clas"
type textarea "x"
type textarea "clas o"
type textarea "x"
type textarea "clas ov"
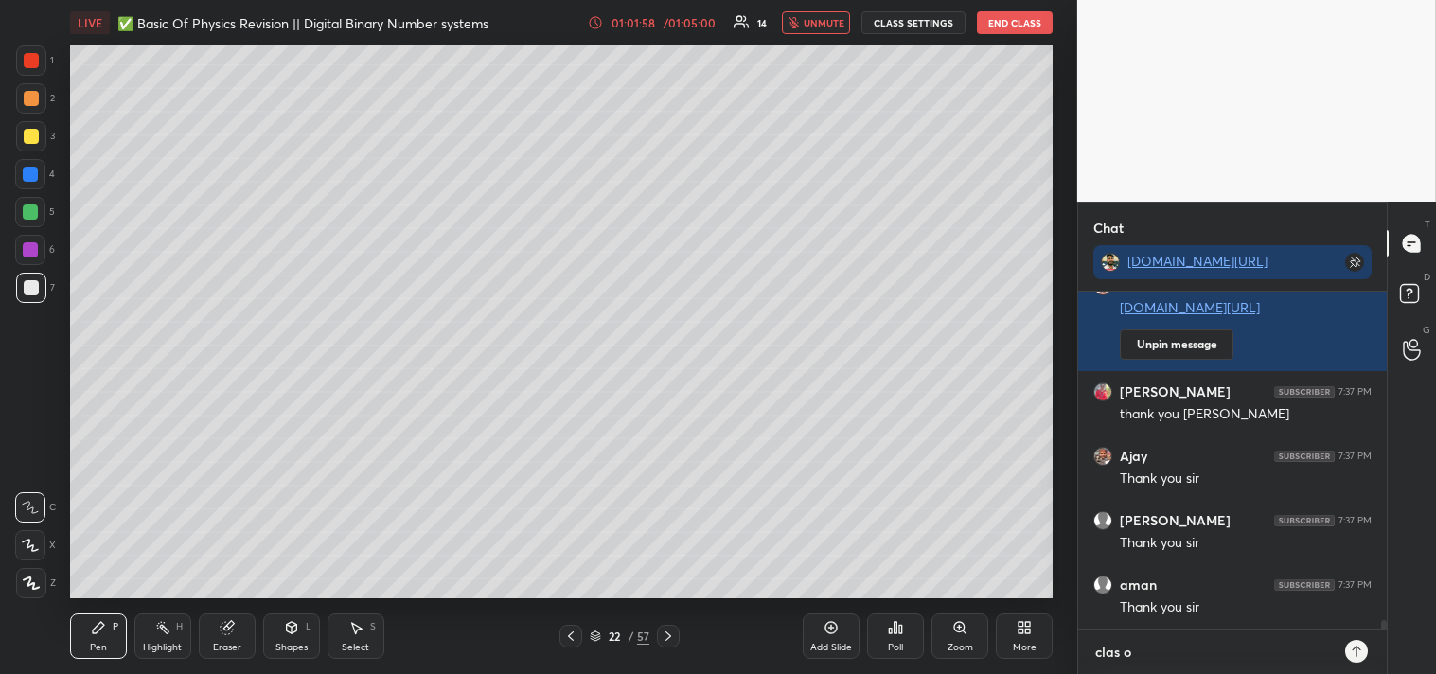
type textarea "x"
type textarea "clas ove"
type textarea "x"
type textarea "clas over"
type textarea "x"
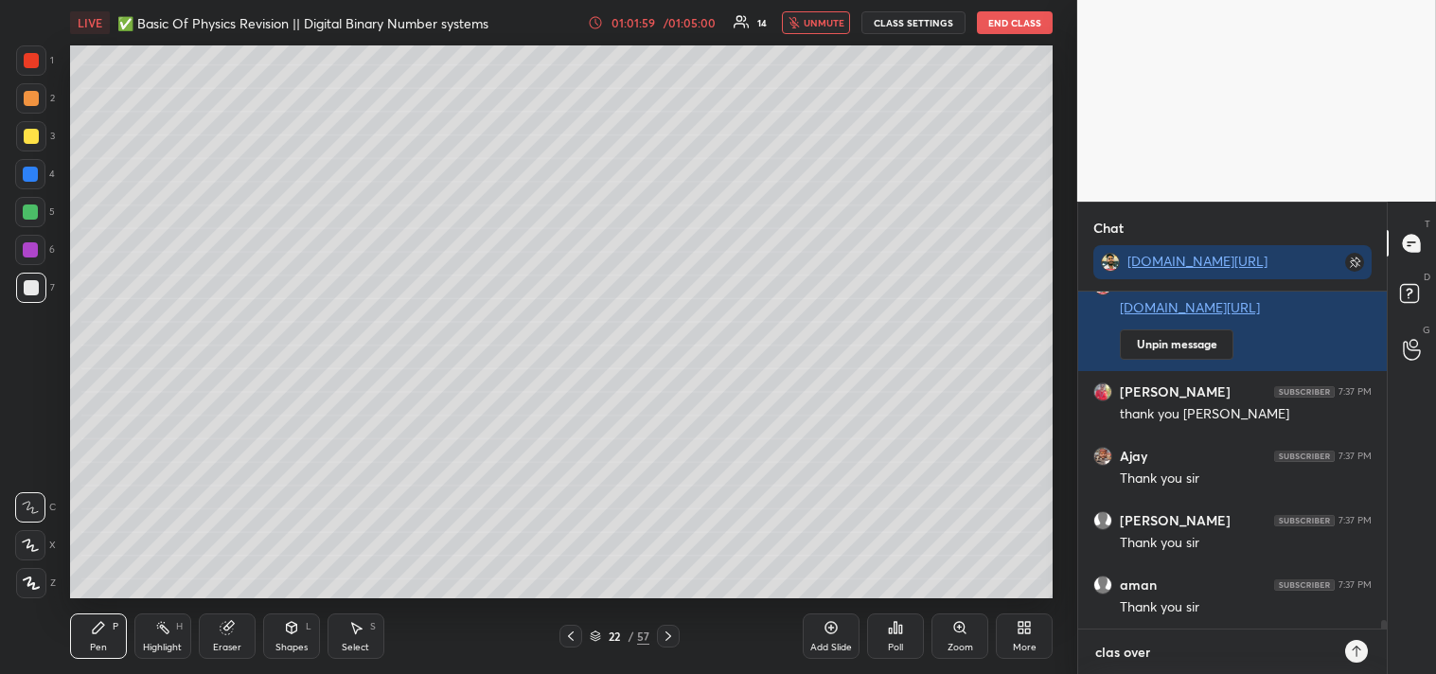
type textarea "clas overr"
type textarea "x"
type textarea "clas overrf"
type textarea "x"
type textarea "clas overrft"
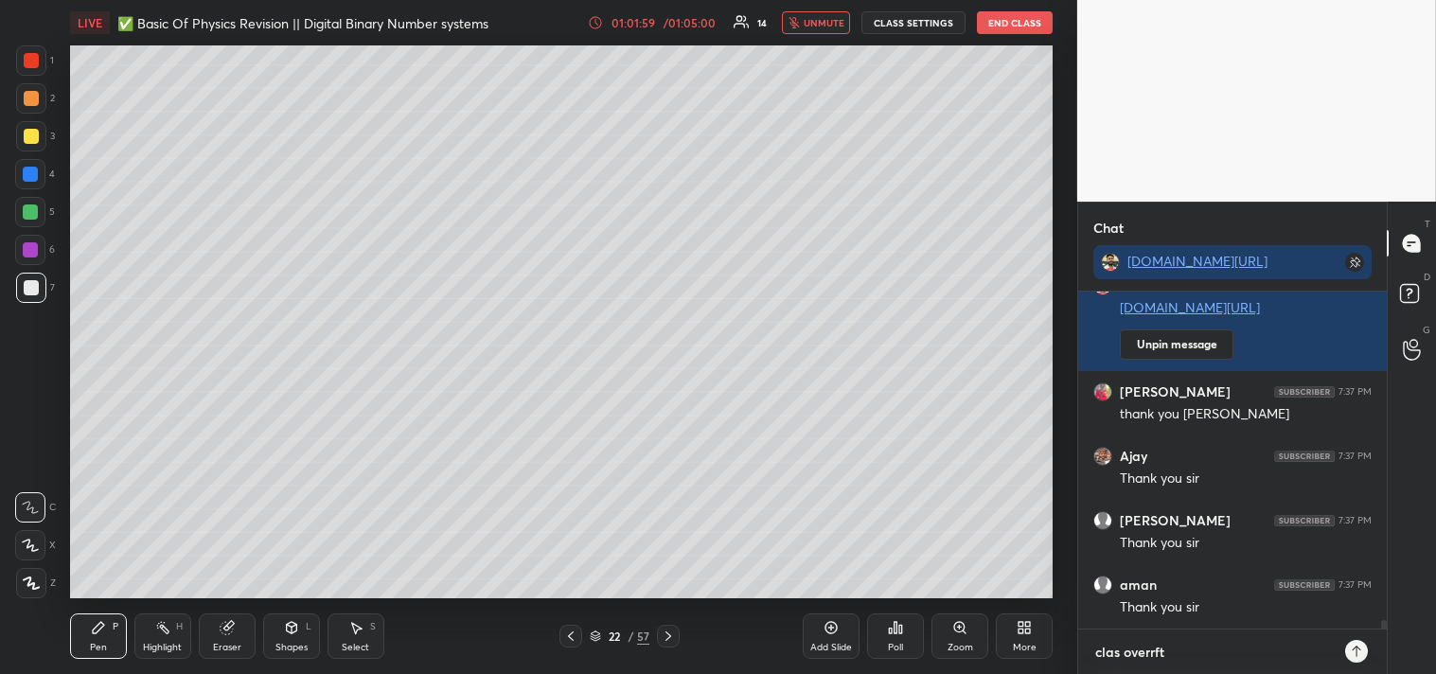
type textarea "x"
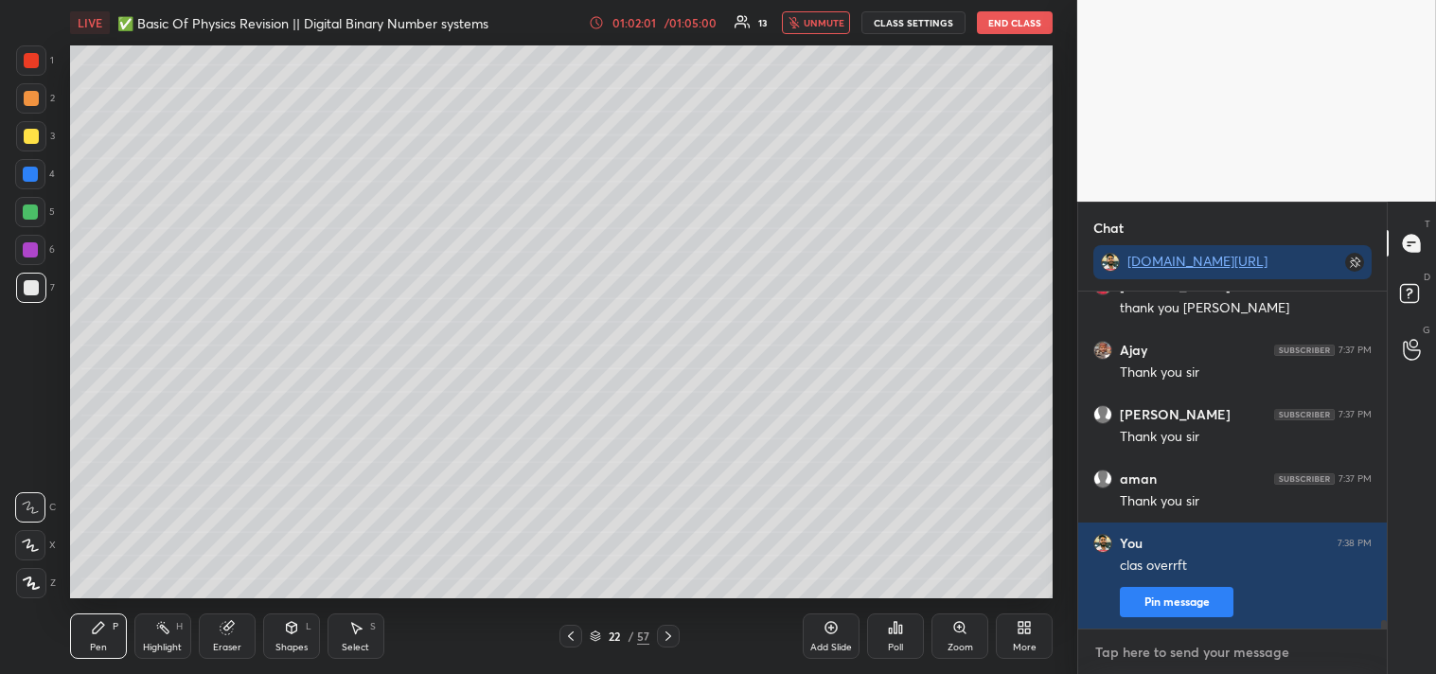
type textarea "x"
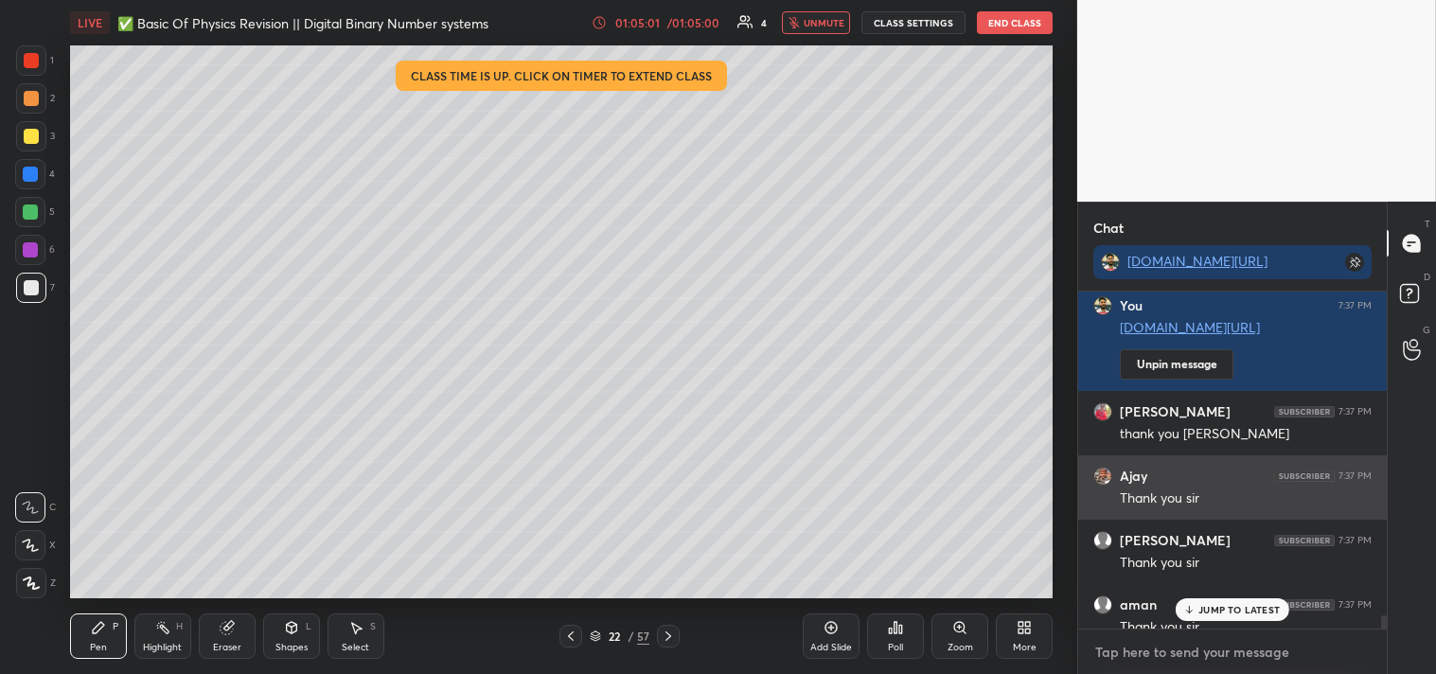
scroll to position [12278, 0]
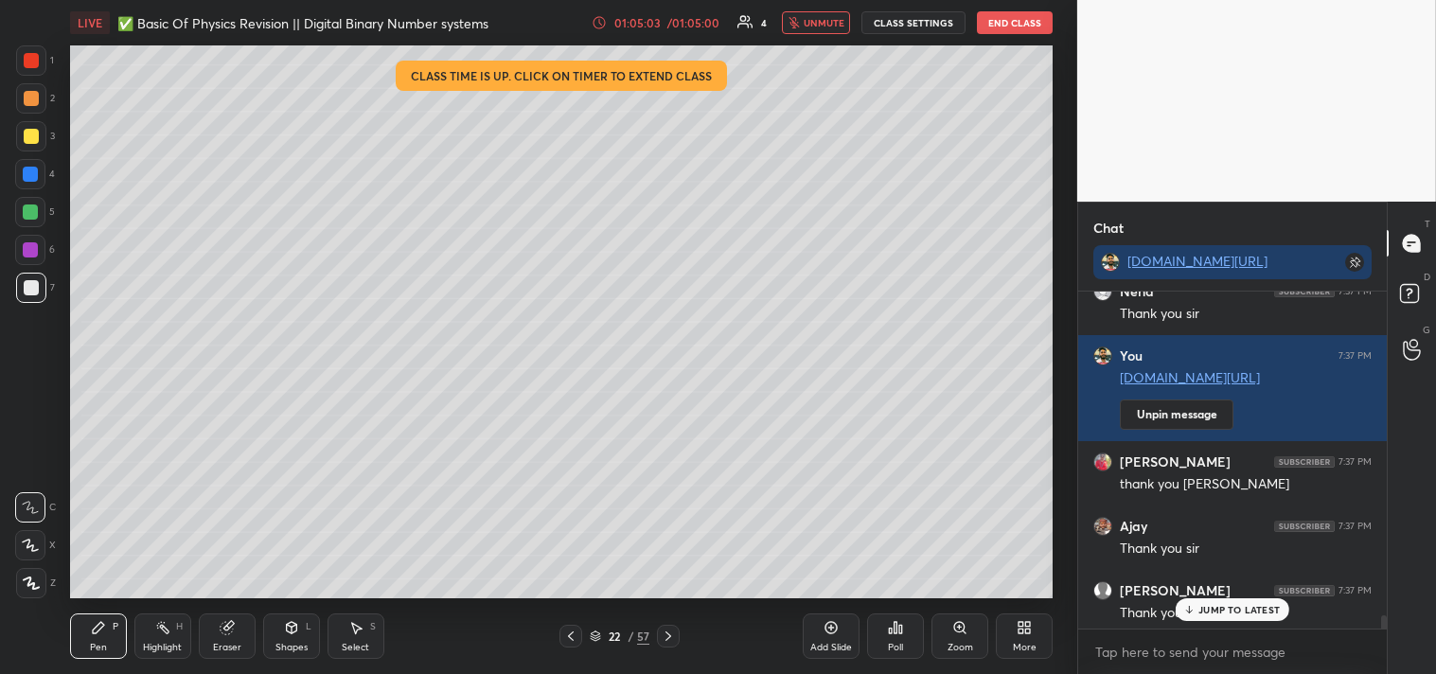
click at [1014, 20] on button "End Class" at bounding box center [1015, 22] width 76 height 23
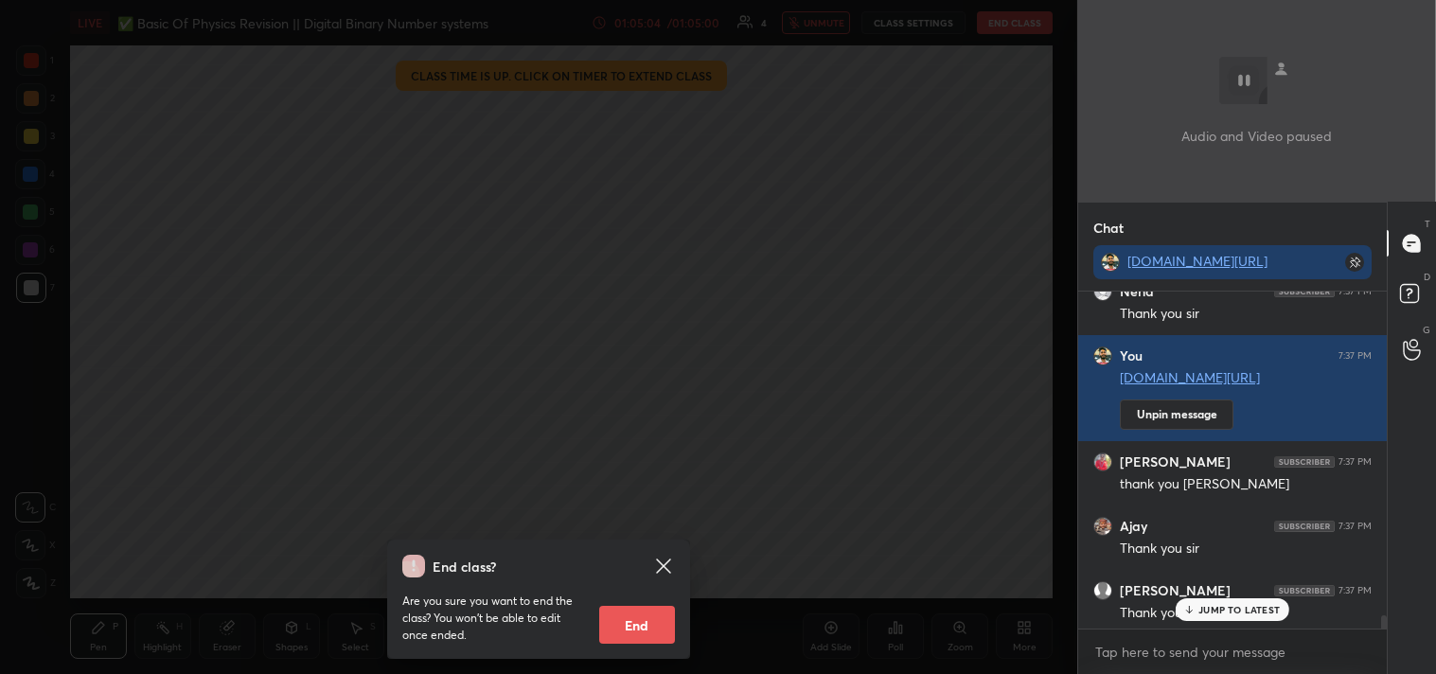
click at [634, 617] on button "End" at bounding box center [637, 625] width 76 height 38
type textarea "x"
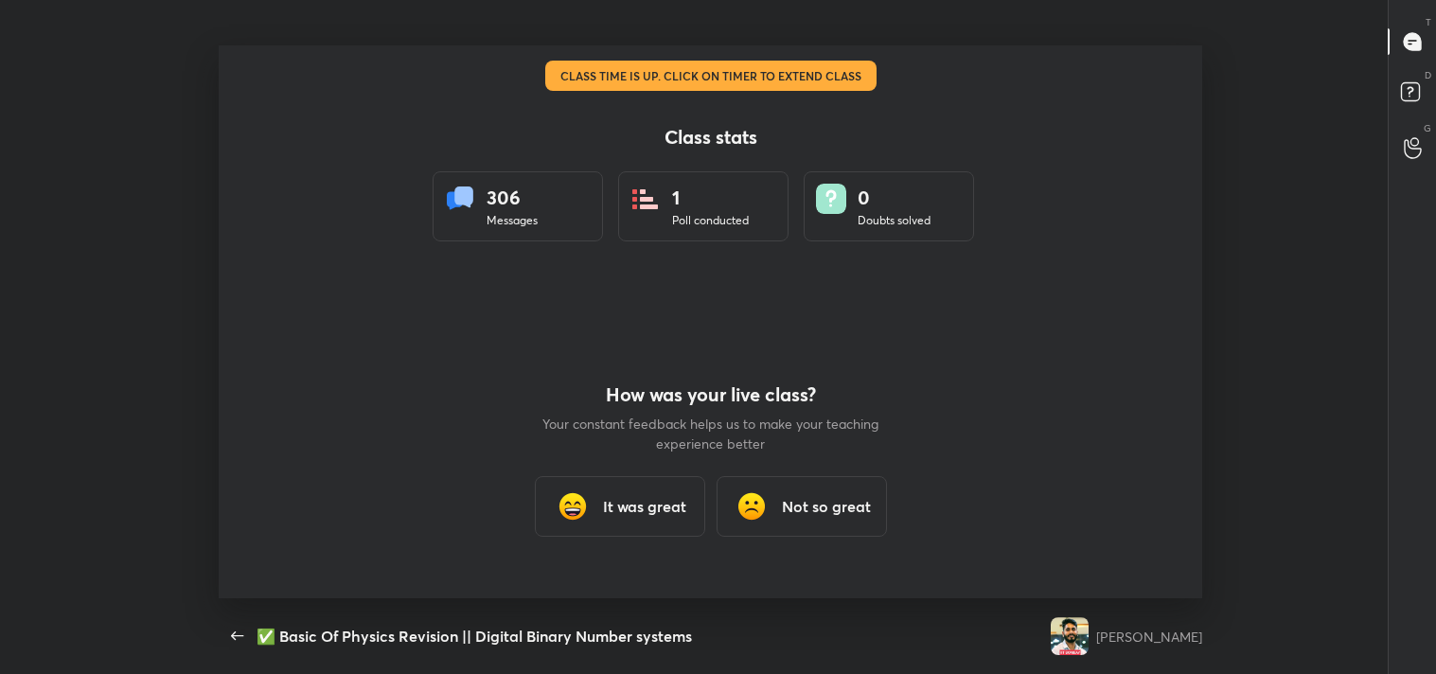
scroll to position [0, 0]
